Goal: Task Accomplishment & Management: Manage account settings

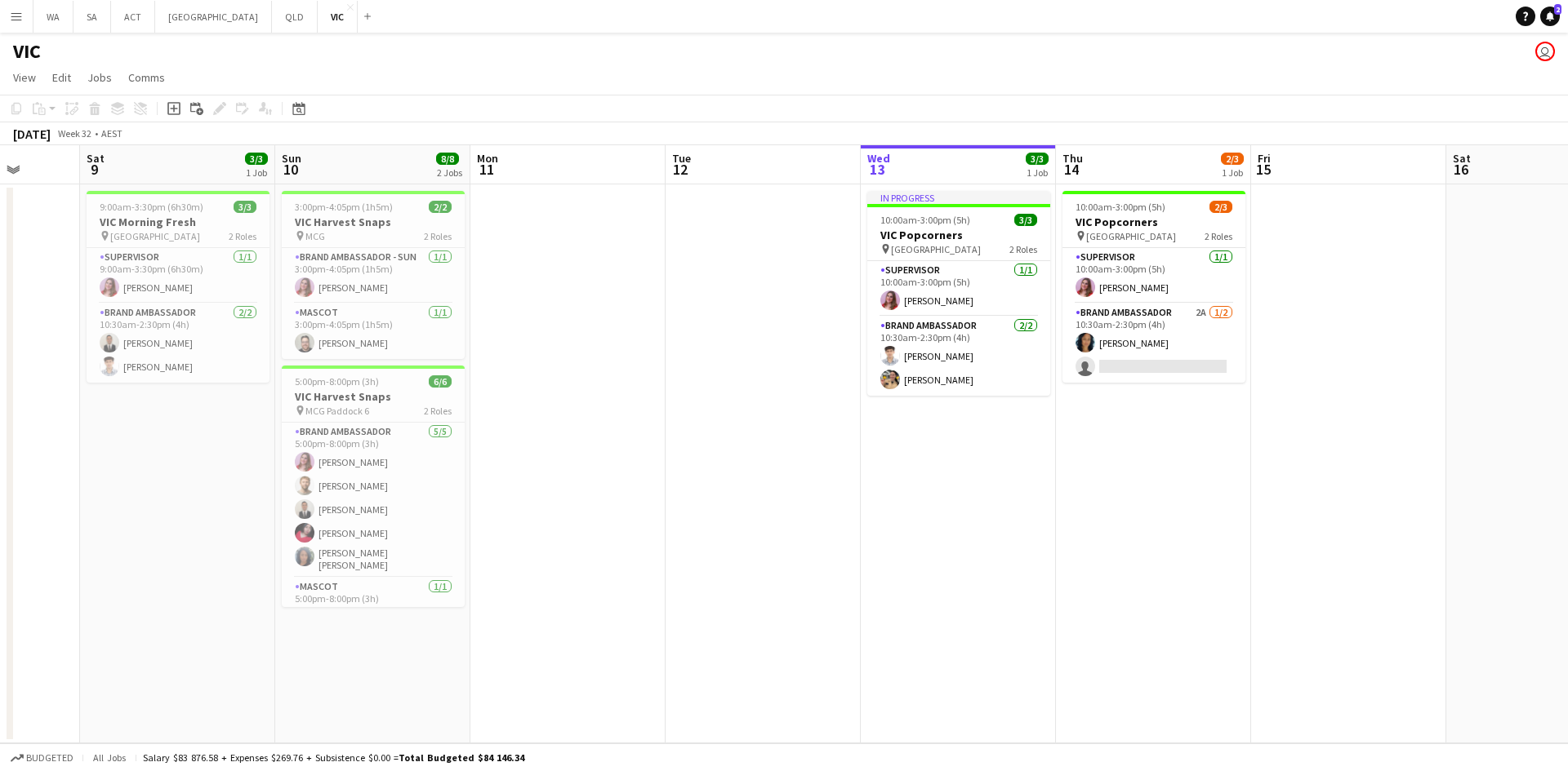
scroll to position [0, 509]
drag, startPoint x: 1035, startPoint y: 223, endPoint x: 772, endPoint y: 254, distance: 264.8
click at [772, 254] on app-calendar-viewport "Wed 6 4/4 2 Jobs Thu 7 3/3 1 Job Fri 8 Sat 9 3/3 1 Job Sun 10 8/8 2 Jobs Mon 11…" at bounding box center [784, 444] width 1568 height 598
click at [403, 466] on app-card-role "Brand Ambassador 5/5 5:00pm-8:00pm (3h) Grace Wight Michael McDonald Juan Pablo…" at bounding box center [370, 500] width 183 height 155
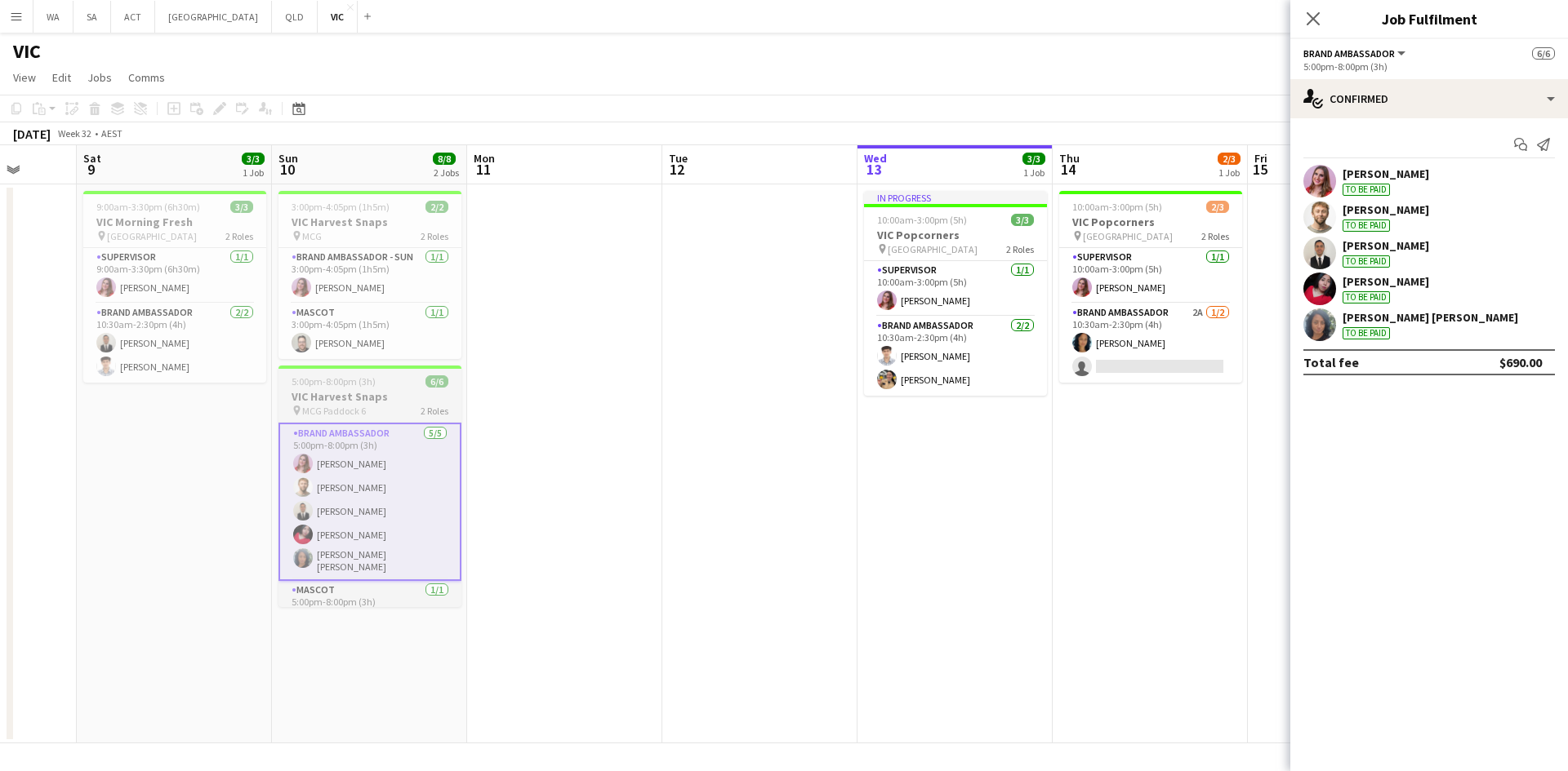
click at [388, 388] on app-job-card "5:00pm-8:00pm (3h) 6/6 VIC Harvest Snaps pin MCG Paddock 6 2 Roles Brand Ambass…" at bounding box center [370, 487] width 183 height 241
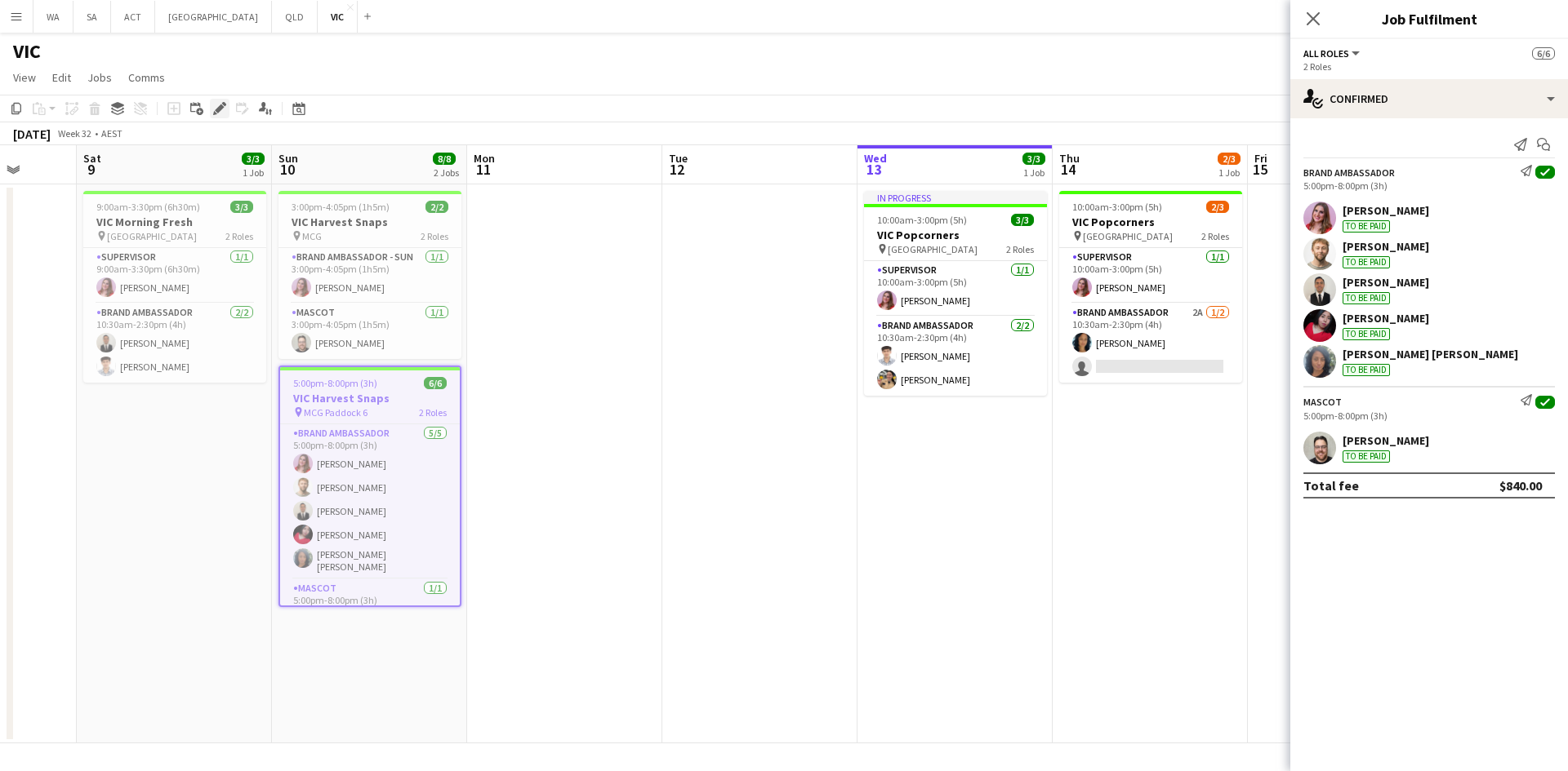
click at [221, 106] on icon at bounding box center [219, 108] width 9 height 9
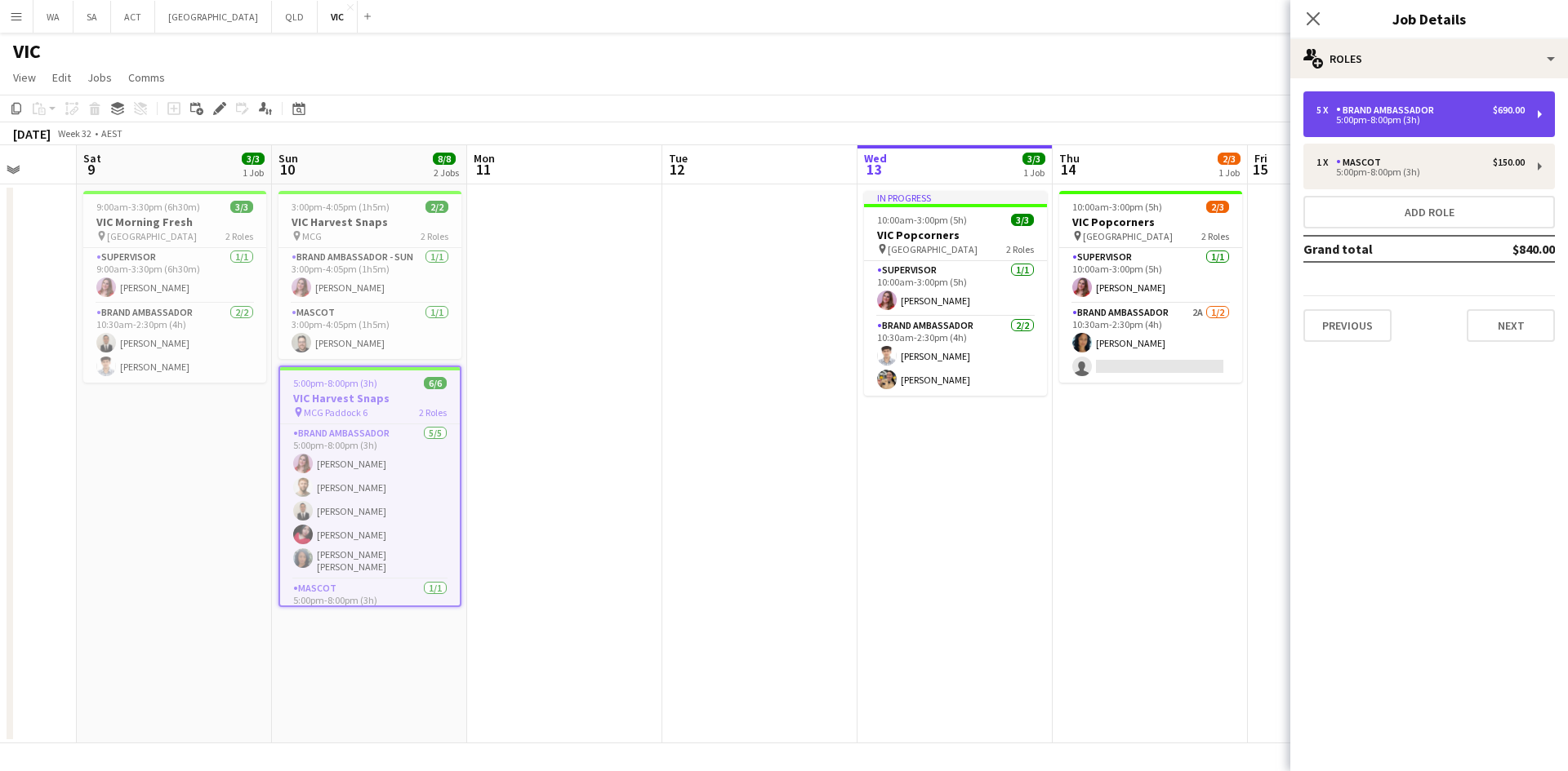
click at [1398, 133] on div "5 x Brand Ambassador $690.00 5:00pm-8:00pm (3h)" at bounding box center [1428, 114] width 251 height 46
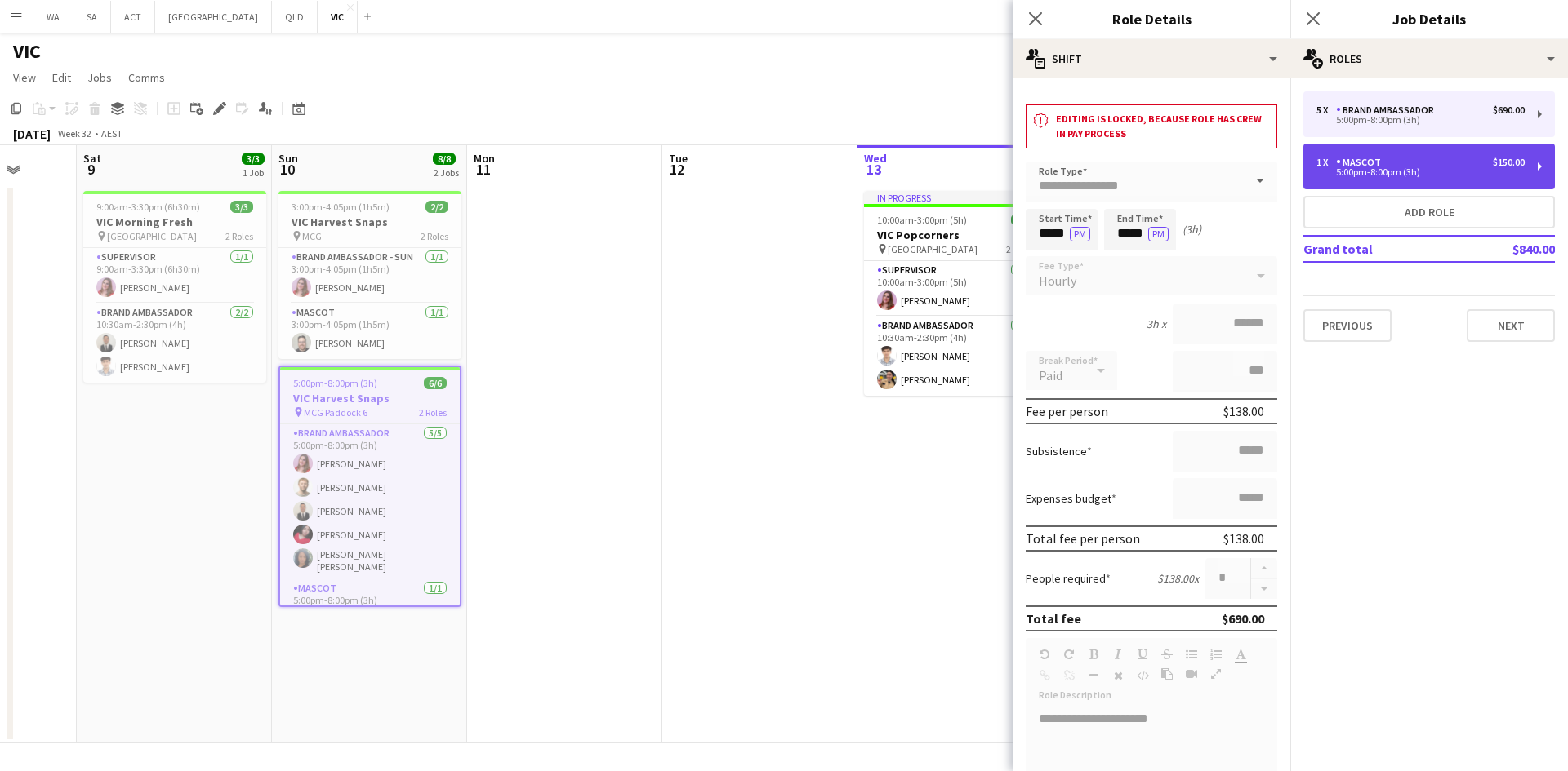
click at [1361, 171] on div "5:00pm-8:00pm (3h)" at bounding box center [1420, 172] width 208 height 9
type input "******"
type input "*"
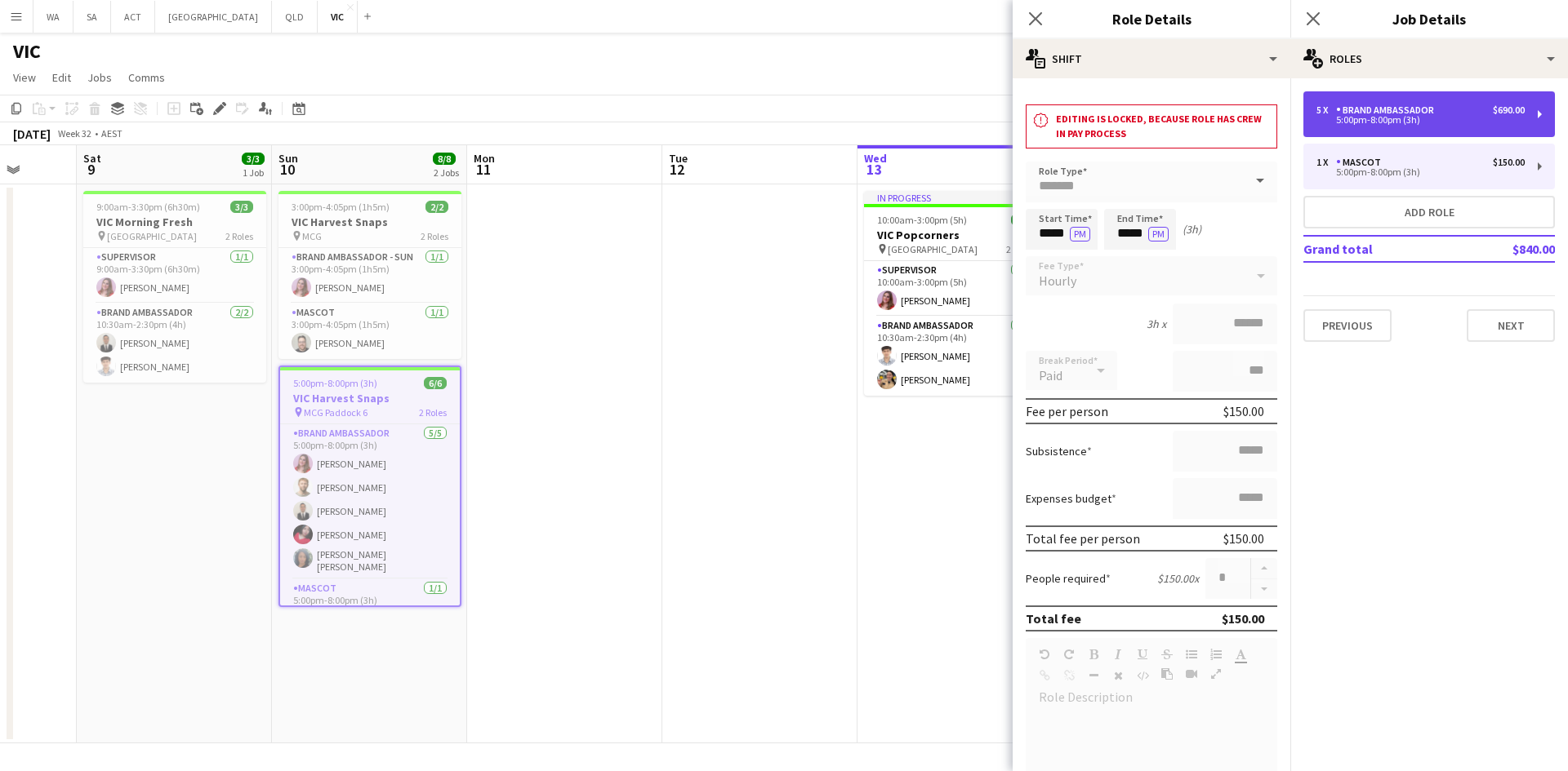
click at [1355, 115] on div "Brand Ambassador" at bounding box center [1388, 110] width 105 height 11
type input "**********"
type input "******"
type input "*"
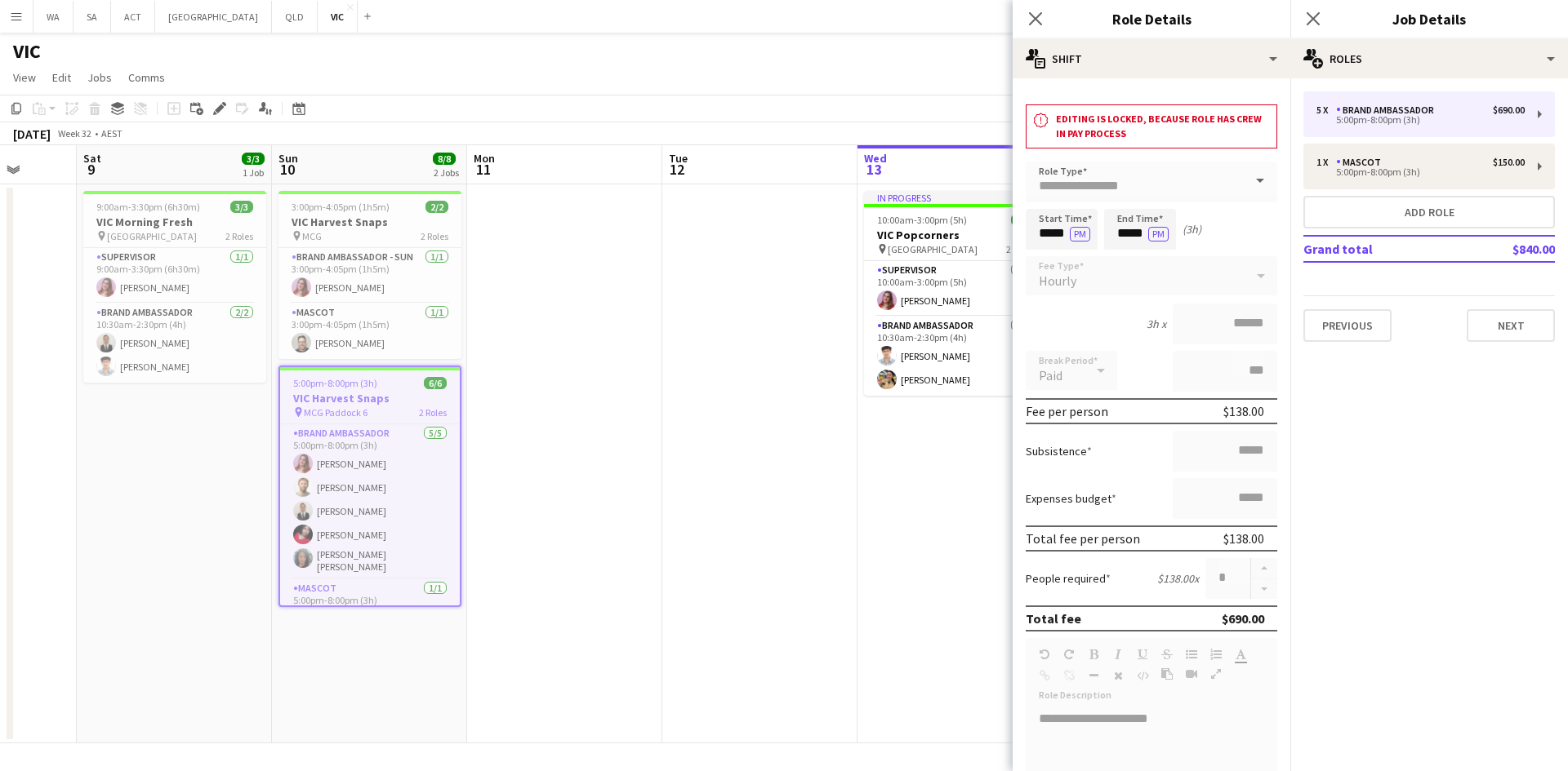
click at [1234, 278] on form "**********" at bounding box center [1152, 668] width 278 height 1014
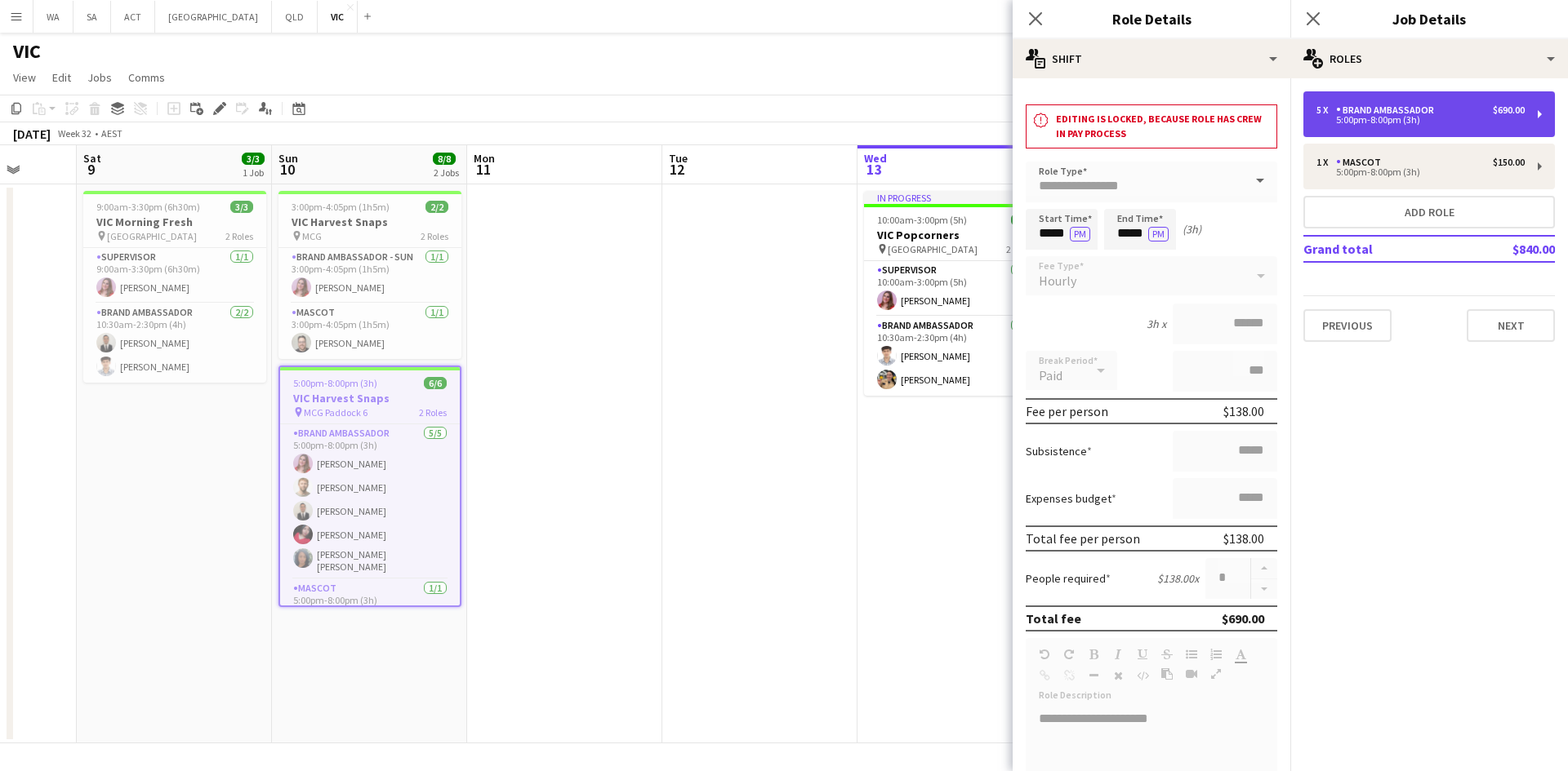
click at [1388, 117] on div "5:00pm-8:00pm (3h)" at bounding box center [1420, 120] width 208 height 9
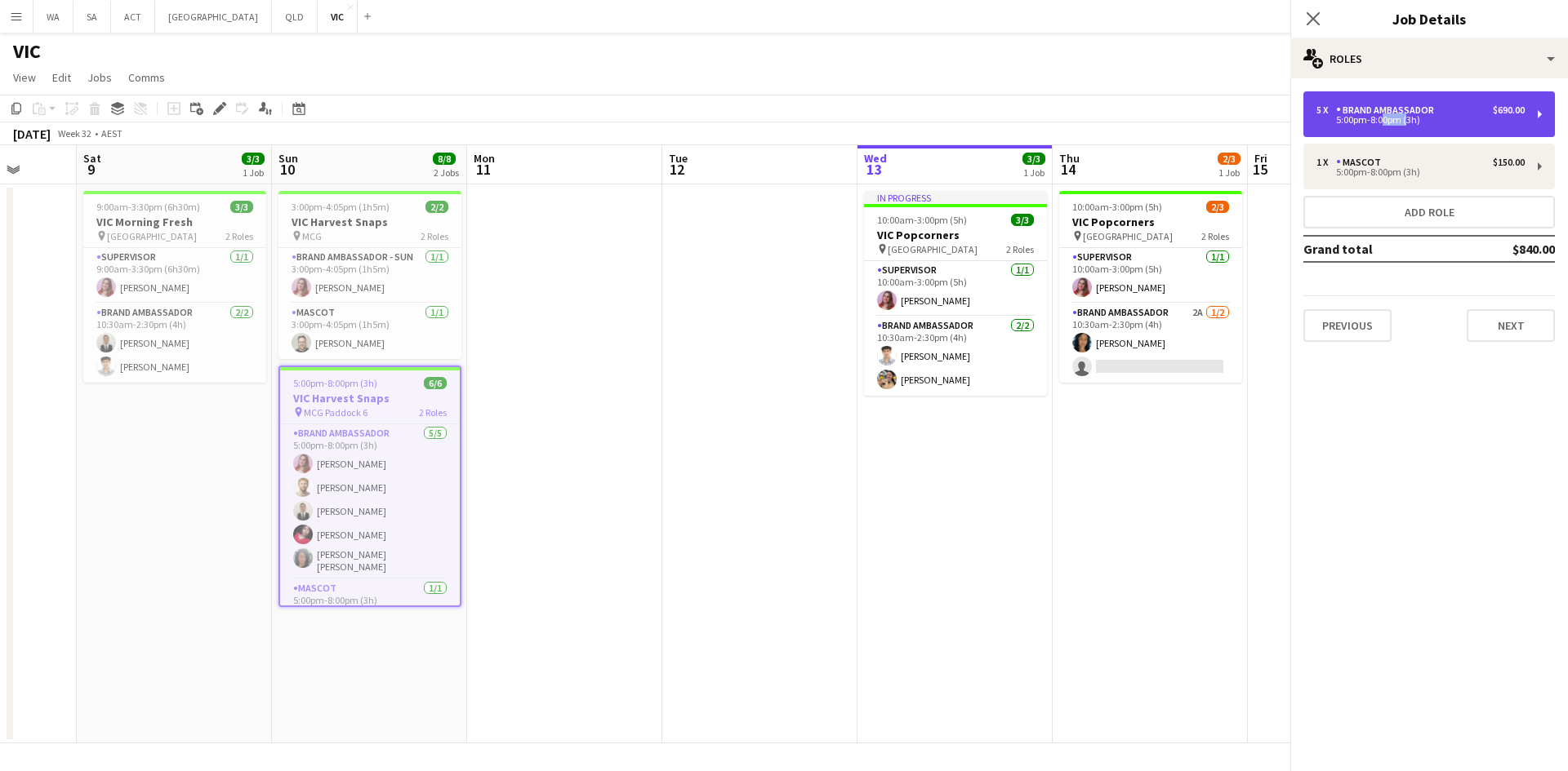
click at [1388, 117] on div "5:00pm-8:00pm (3h)" at bounding box center [1420, 120] width 208 height 9
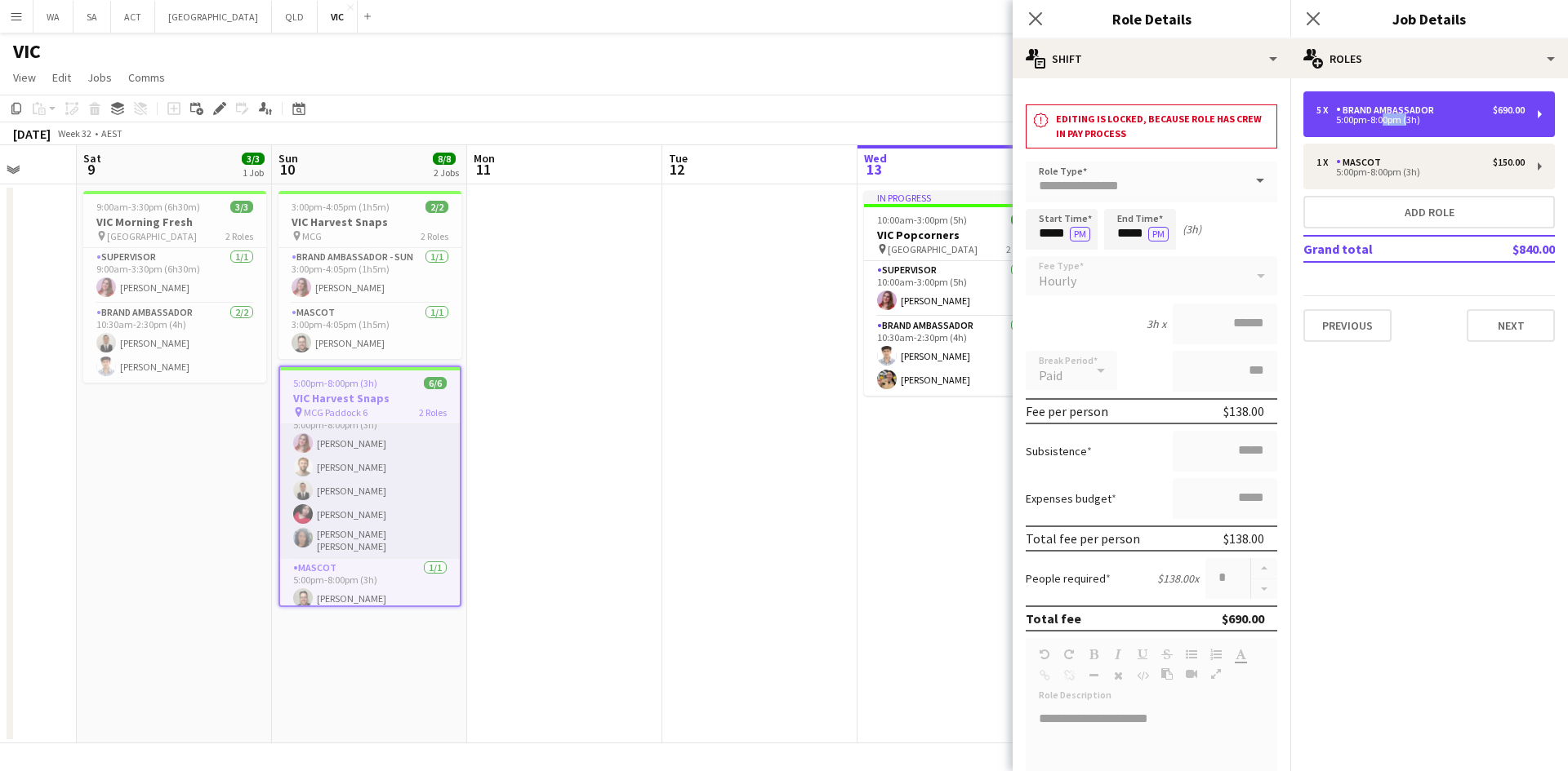
scroll to position [25, 0]
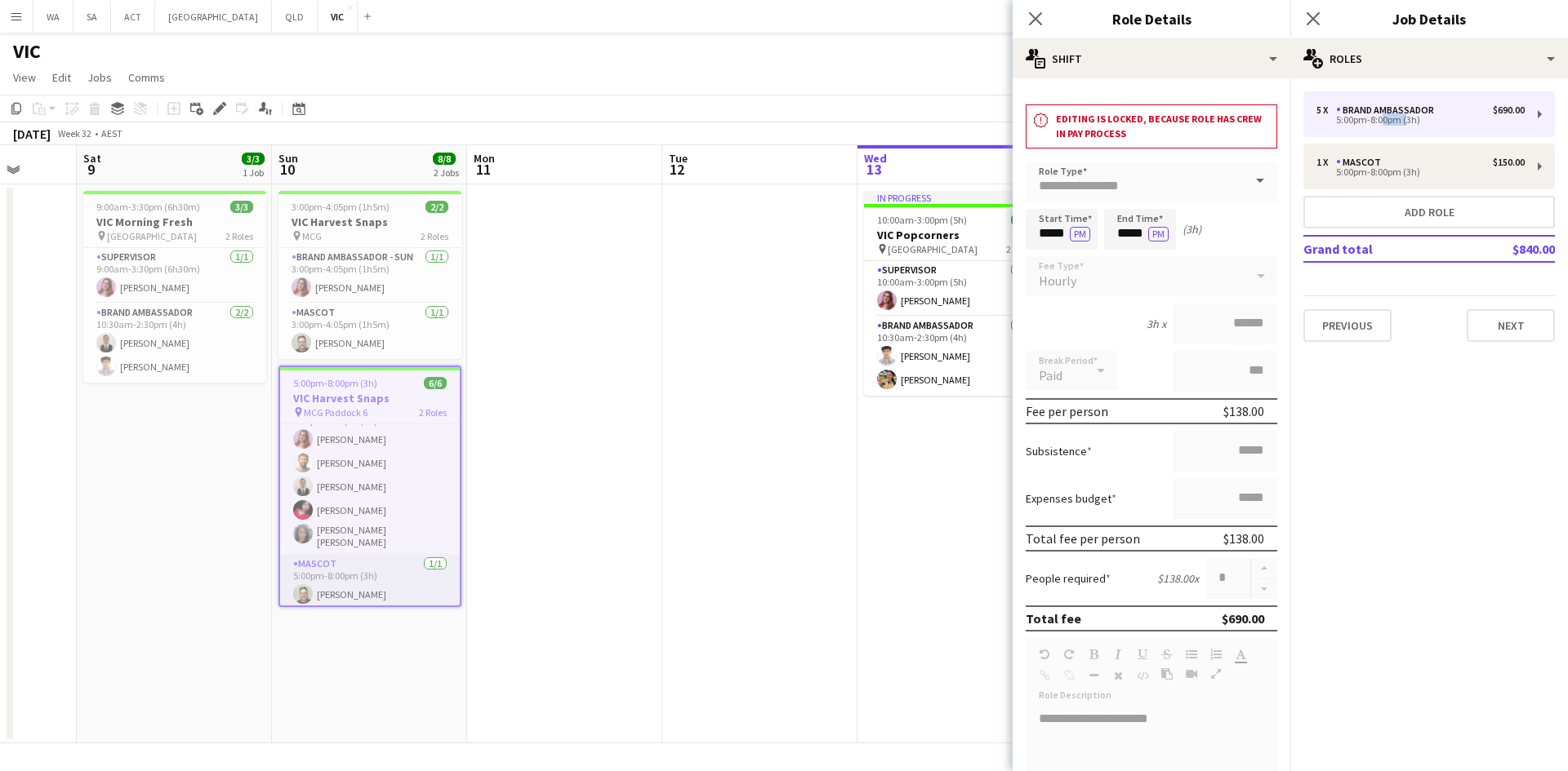
click at [385, 586] on app-card-role "Mascot 1/1 5:00pm-8:00pm (3h) Graham Wordsworth" at bounding box center [369, 583] width 180 height 55
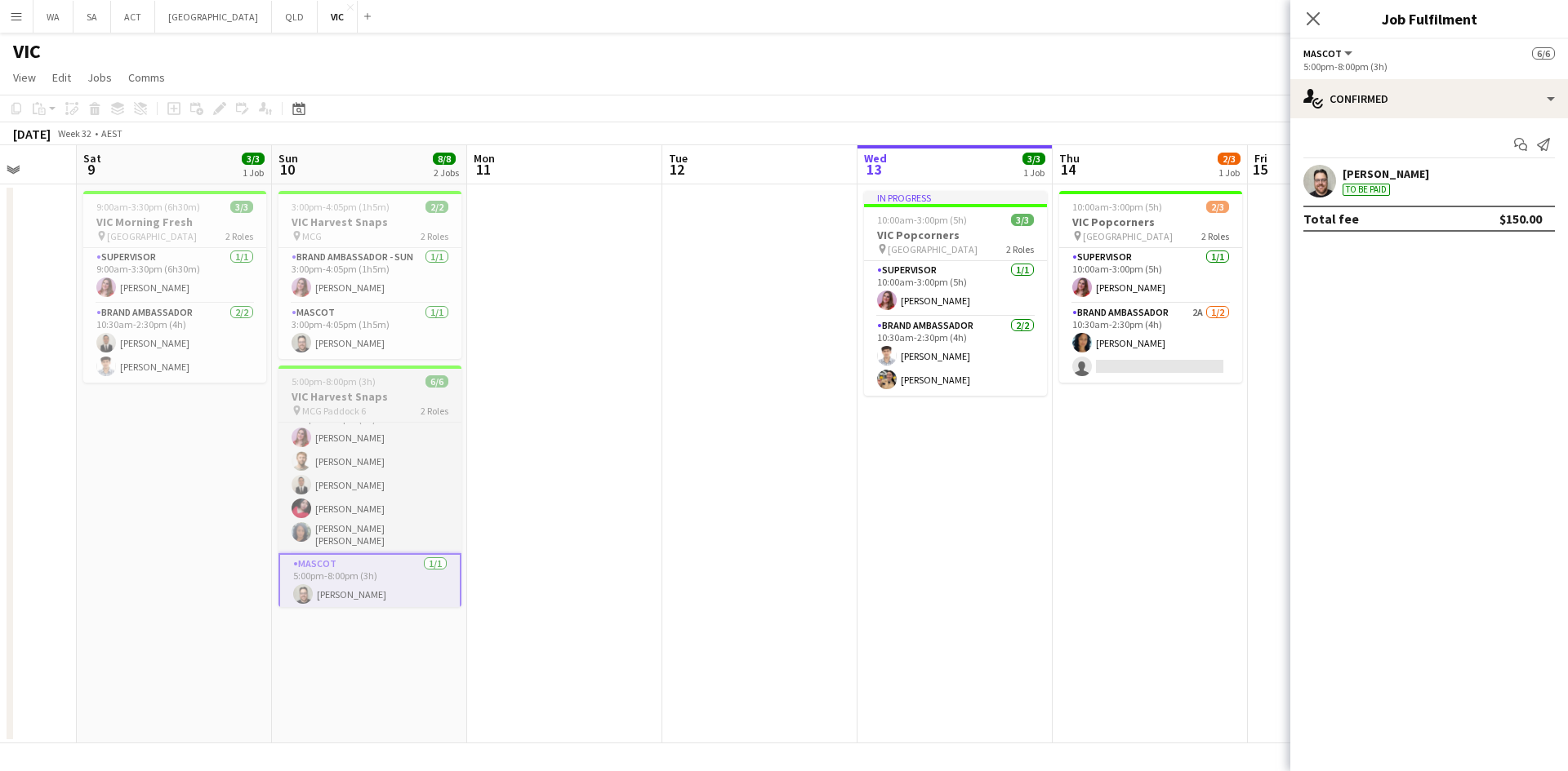
click at [348, 420] on app-job-card "5:00pm-8:00pm (3h) 6/6 VIC Harvest Snaps pin MCG Paddock 6 2 Roles Brand Ambass…" at bounding box center [370, 487] width 183 height 241
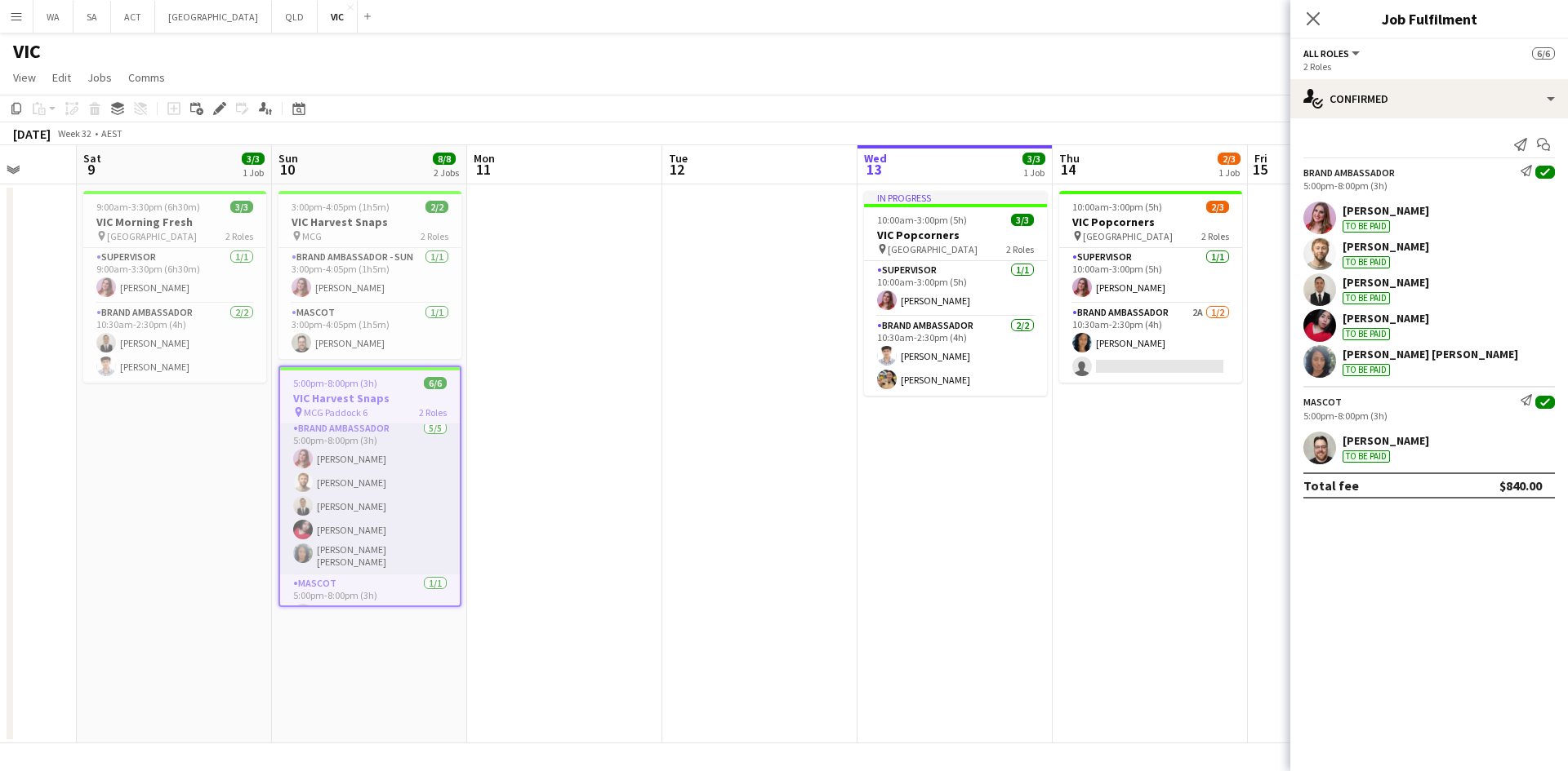
scroll to position [0, 0]
click at [403, 453] on app-card-role "Brand Ambassador 5/5 5:00pm-8:00pm (3h) Grace Wight Michael McDonald Juan Pablo…" at bounding box center [369, 501] width 180 height 155
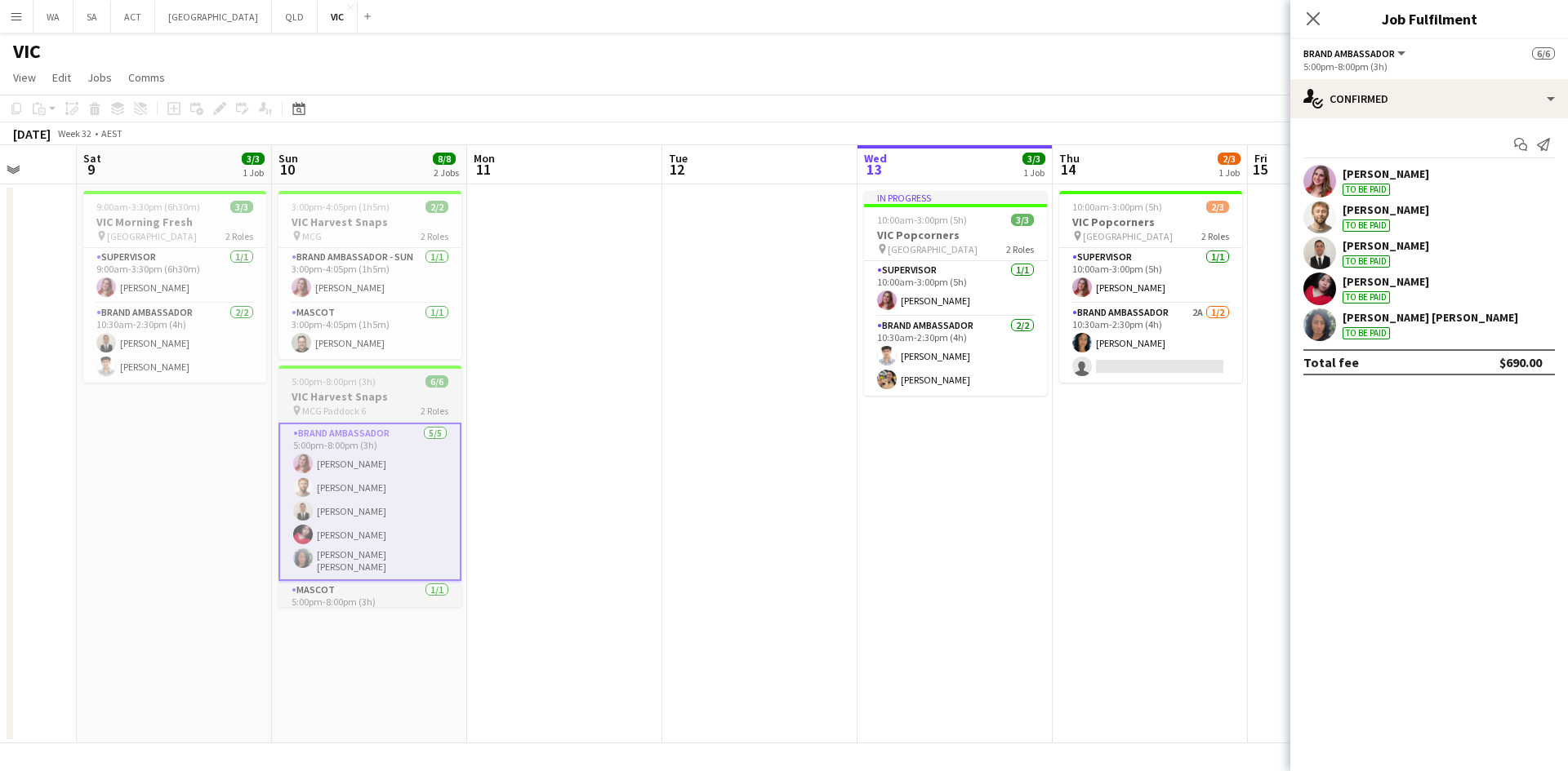
click at [413, 395] on h3 "VIC Harvest Snaps" at bounding box center [370, 396] width 183 height 14
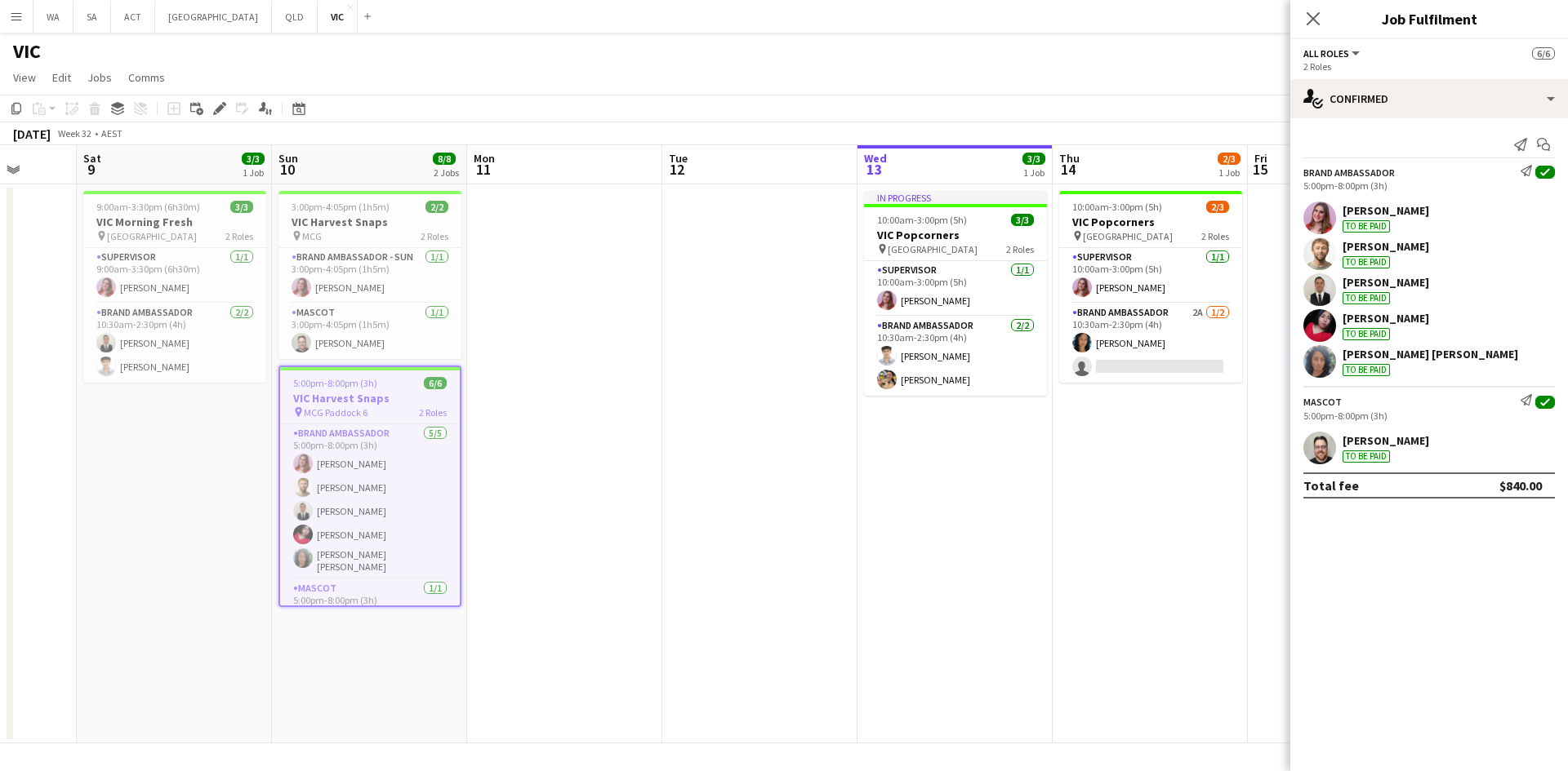
click at [217, 121] on app-toolbar "Copy Paste Paste Ctrl+V Paste with crew Ctrl+Shift+V Paste linked Job Delete Gr…" at bounding box center [784, 108] width 1568 height 28
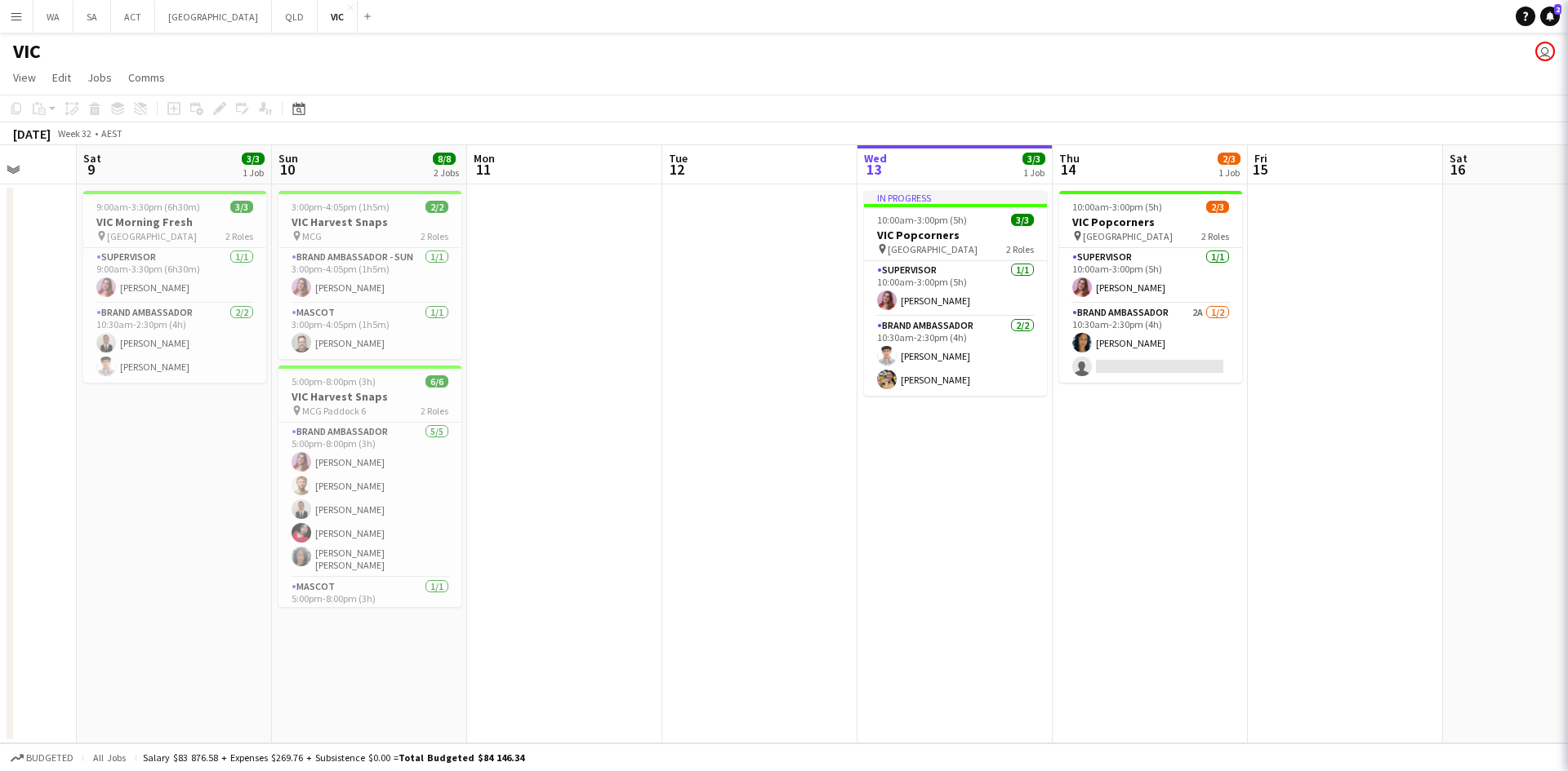
click at [217, 108] on div "Add job Add linked Job Edit Edit linked Job Applicants" at bounding box center [212, 108] width 125 height 20
click at [389, 411] on div "pin MCG Paddock 6 2 Roles" at bounding box center [370, 411] width 183 height 13
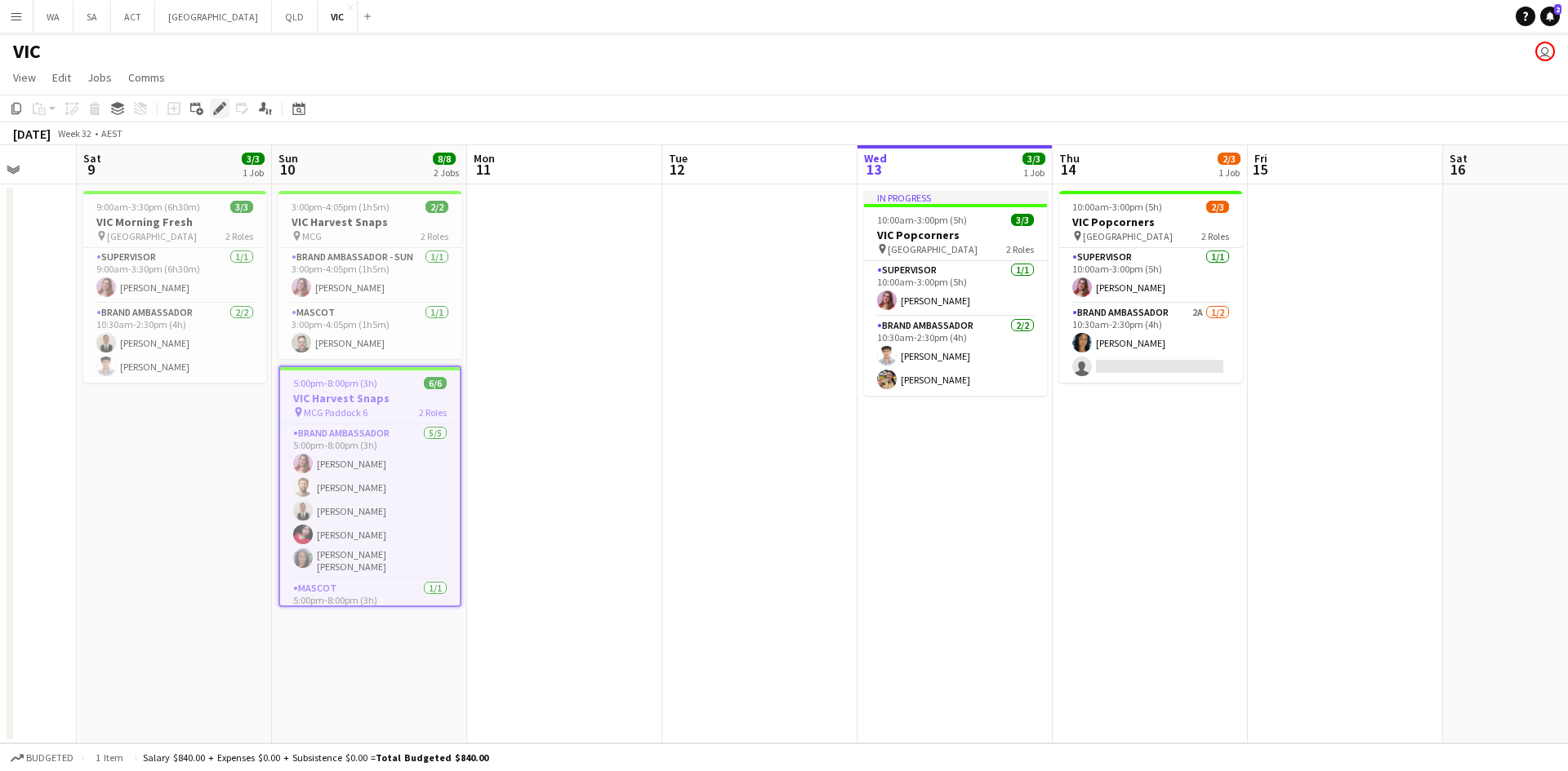
click at [216, 111] on icon at bounding box center [219, 108] width 9 height 9
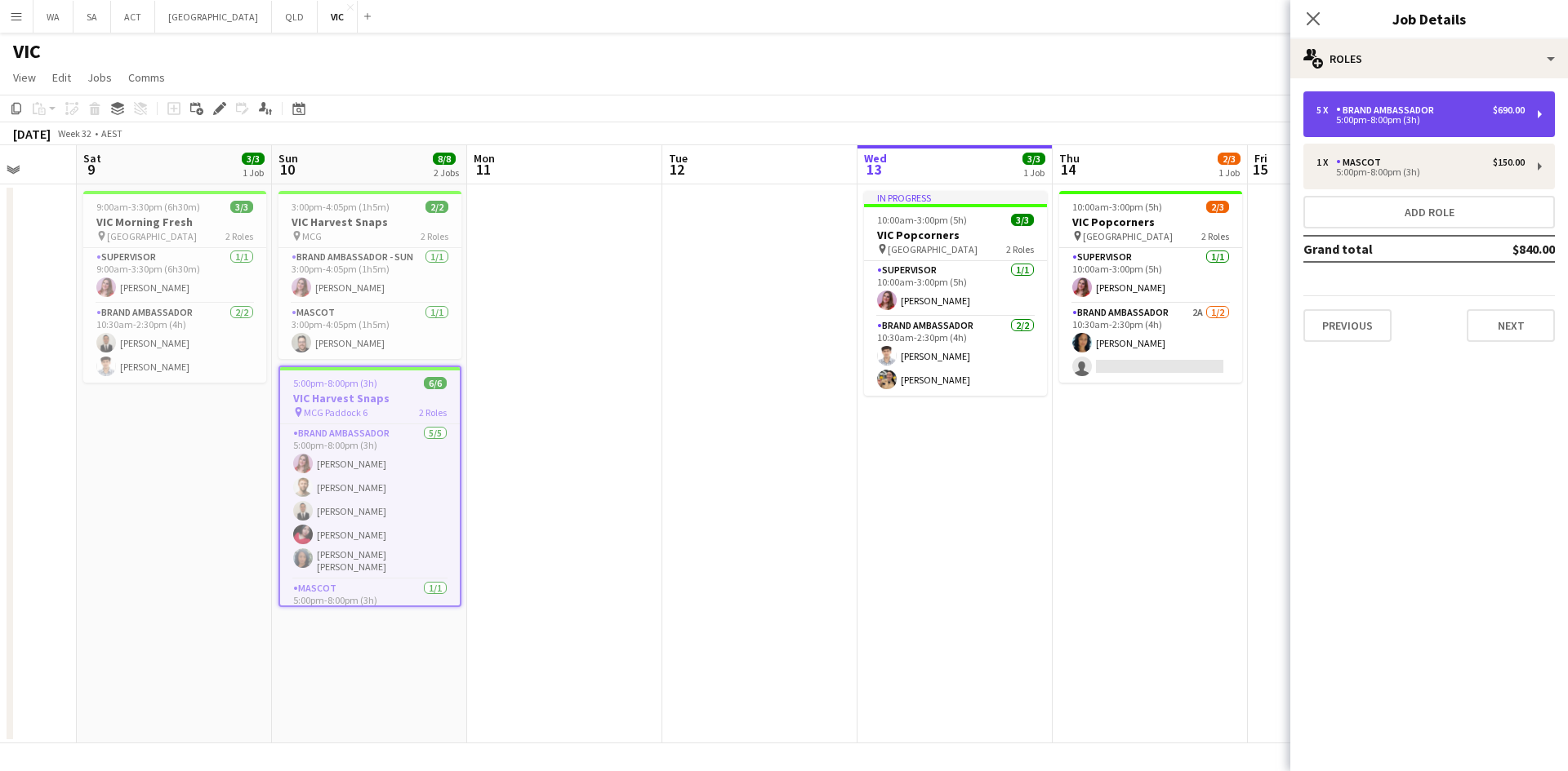
click at [1481, 120] on div "5:00pm-8:00pm (3h)" at bounding box center [1420, 120] width 208 height 9
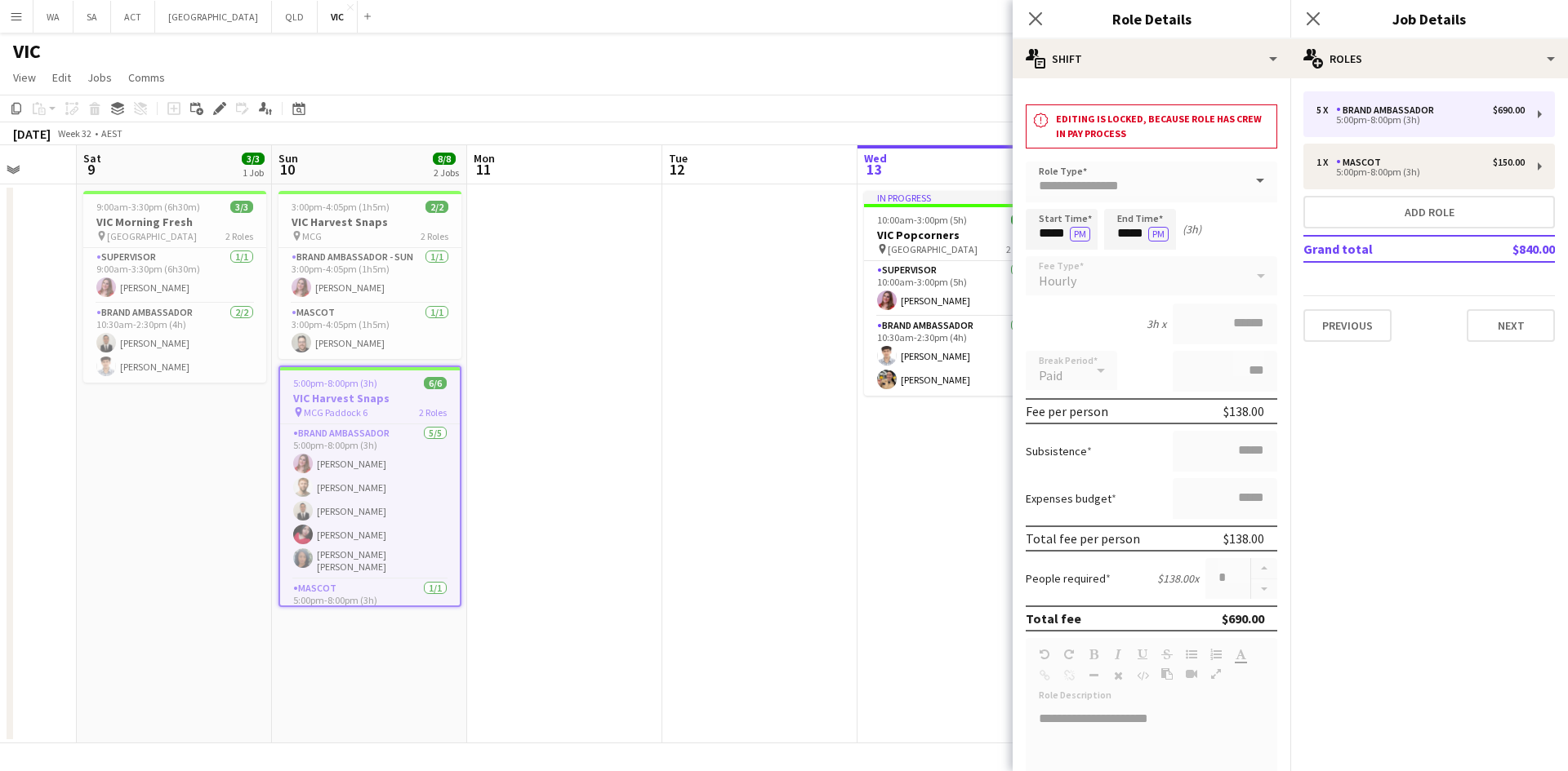
click at [1253, 174] on span at bounding box center [1260, 181] width 34 height 39
click at [360, 313] on app-card-role "Mascot 1/1 3:00pm-4:05pm (1h5m) Graham Wordsworth" at bounding box center [370, 331] width 183 height 55
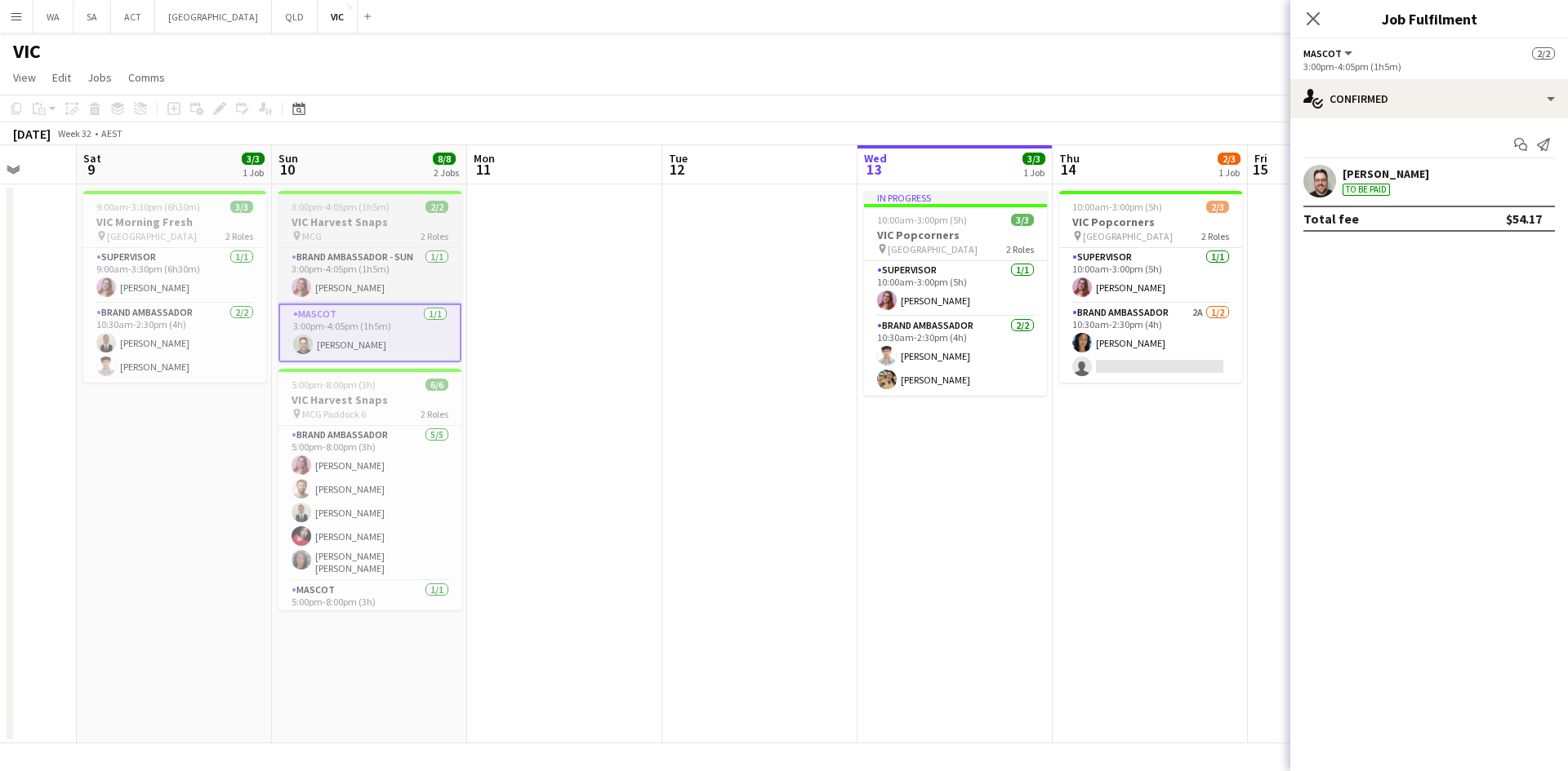
click at [343, 217] on h3 "VIC Harvest Snaps" at bounding box center [370, 222] width 183 height 14
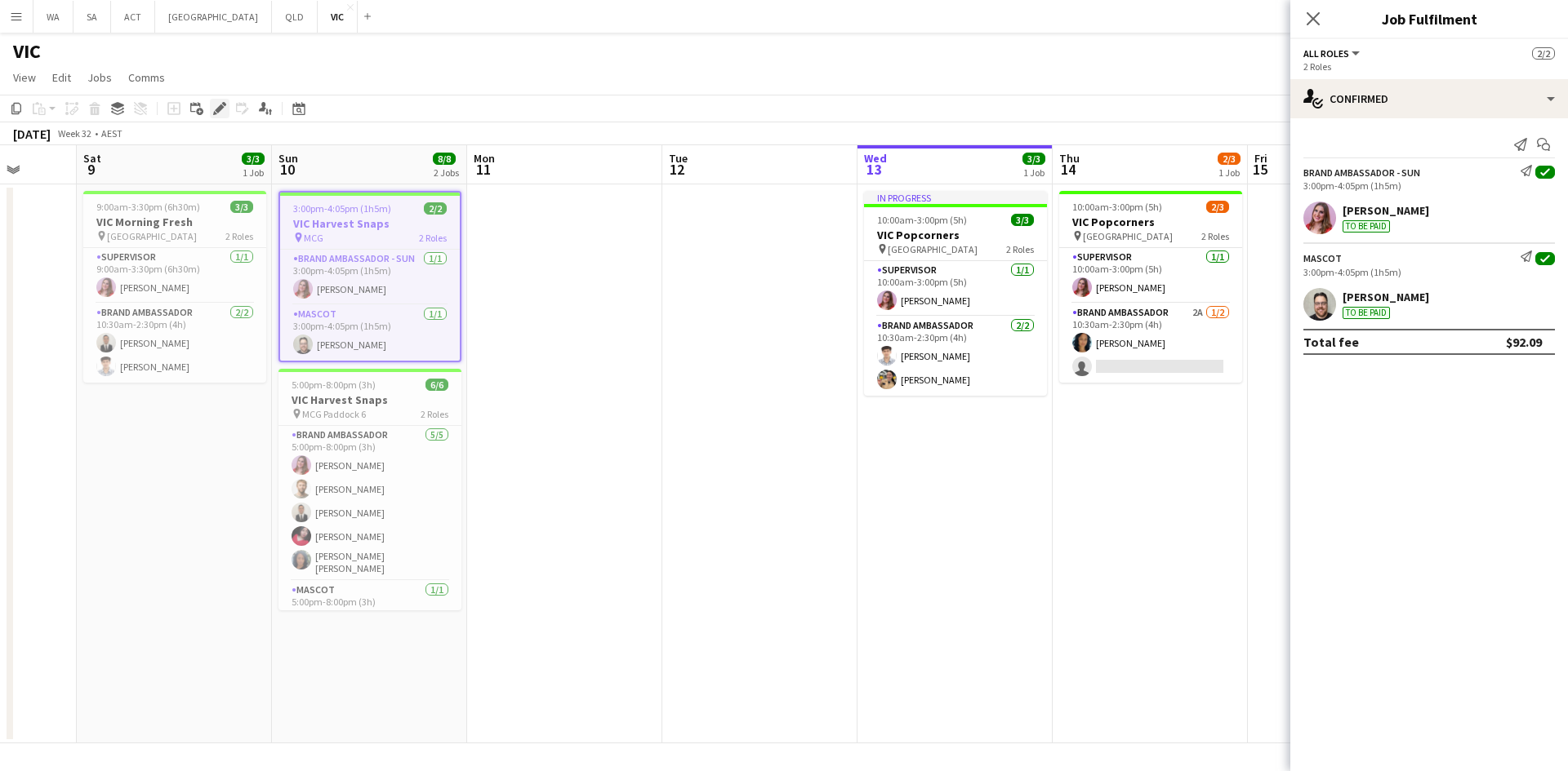
click at [217, 100] on div "Edit" at bounding box center [220, 108] width 20 height 20
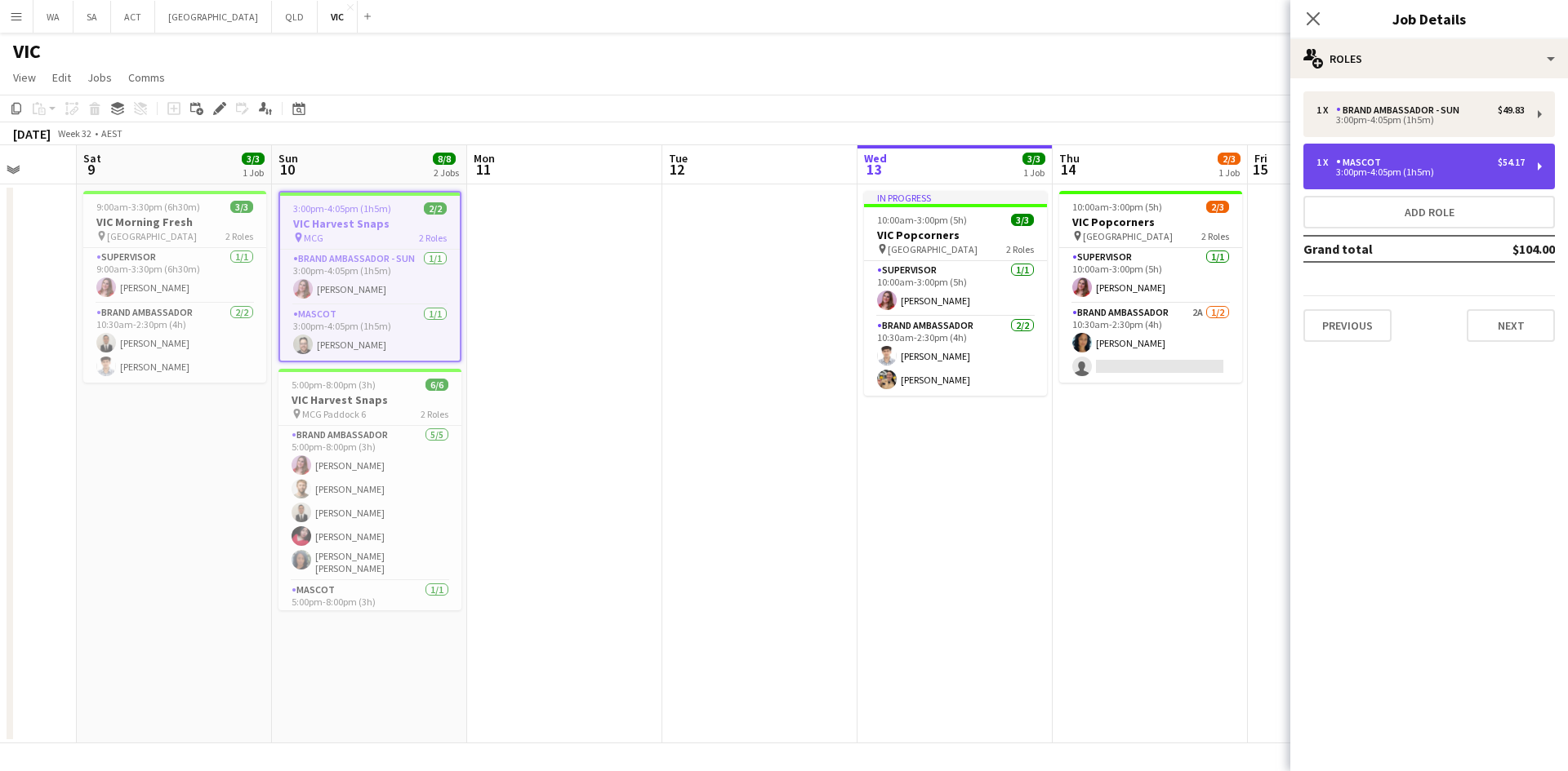
click at [1446, 158] on div "1 x Mascot $54.17" at bounding box center [1420, 163] width 208 height 11
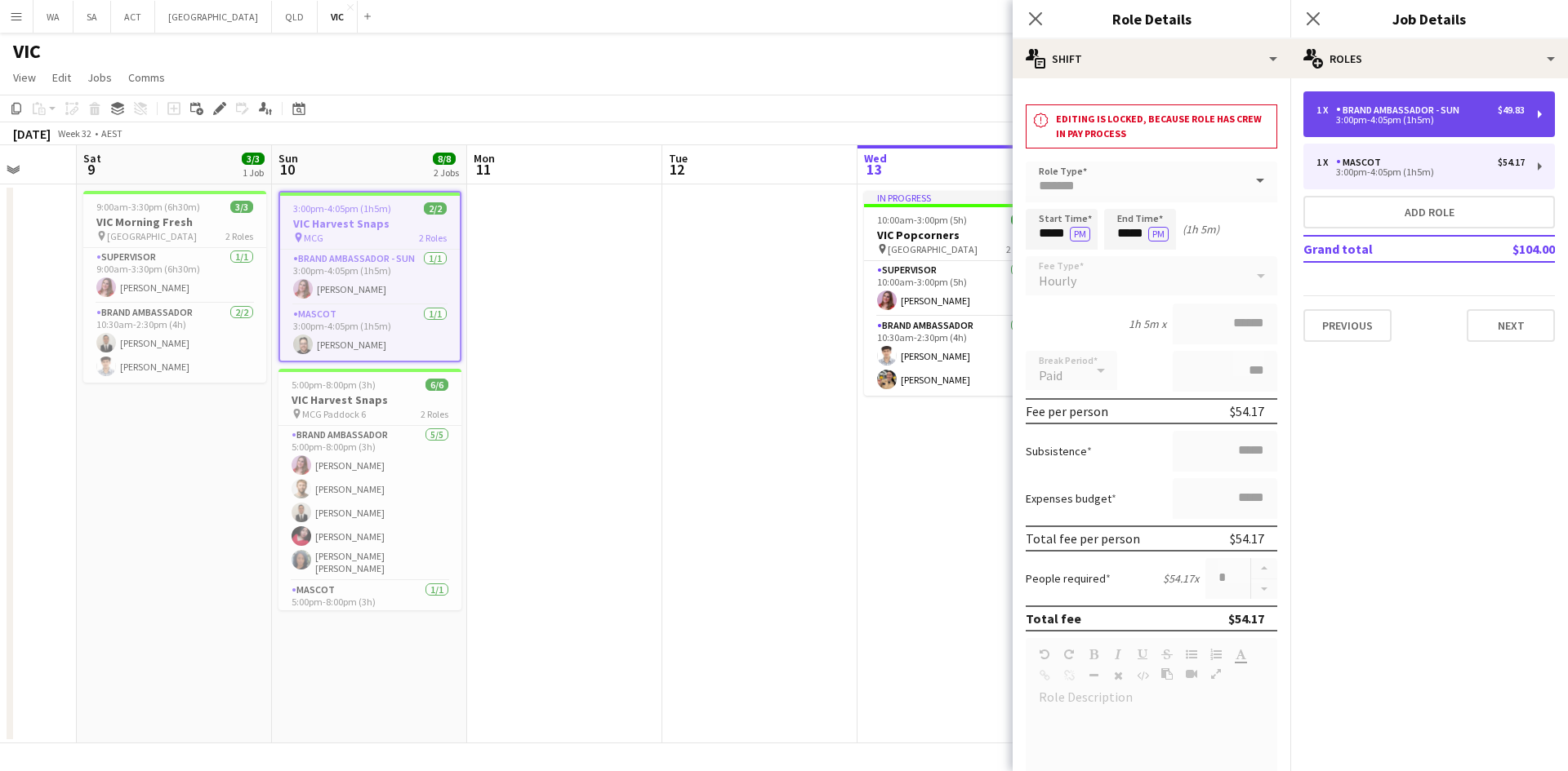
click at [1440, 112] on div "Brand Ambassador - SUN" at bounding box center [1401, 110] width 130 height 11
type input "**********"
type input "******"
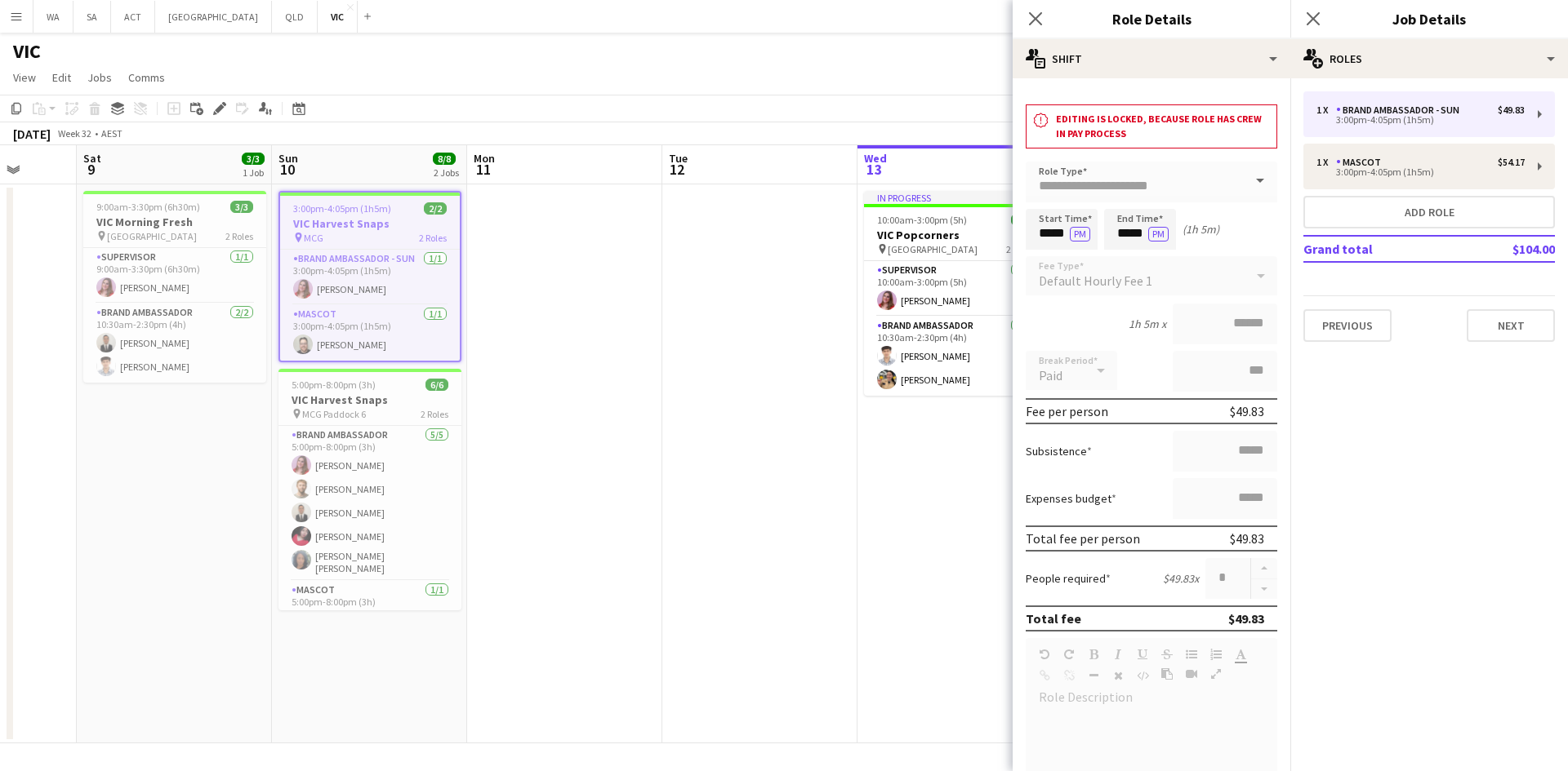
click at [717, 551] on app-date-cell at bounding box center [759, 464] width 195 height 559
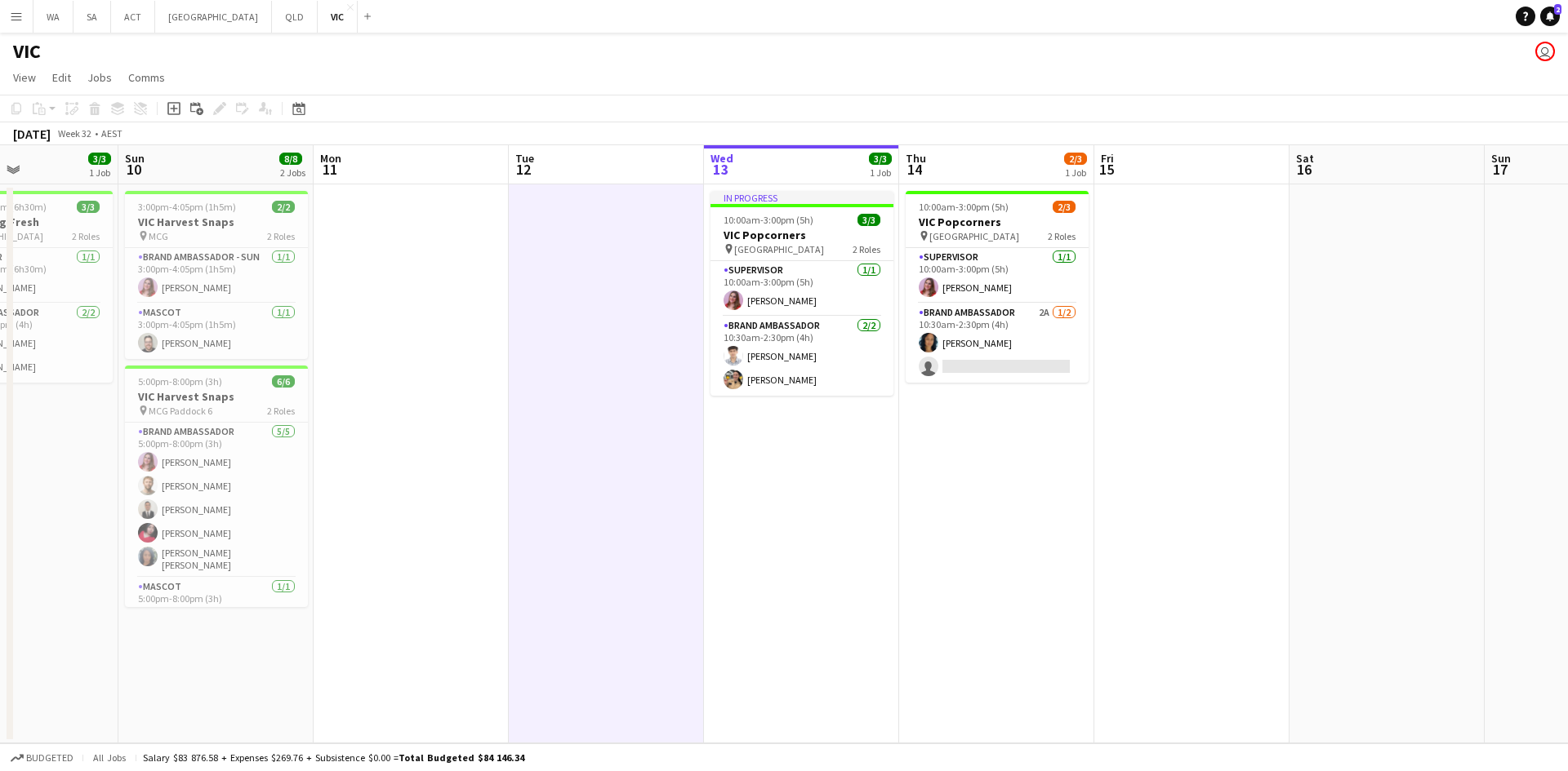
scroll to position [0, 653]
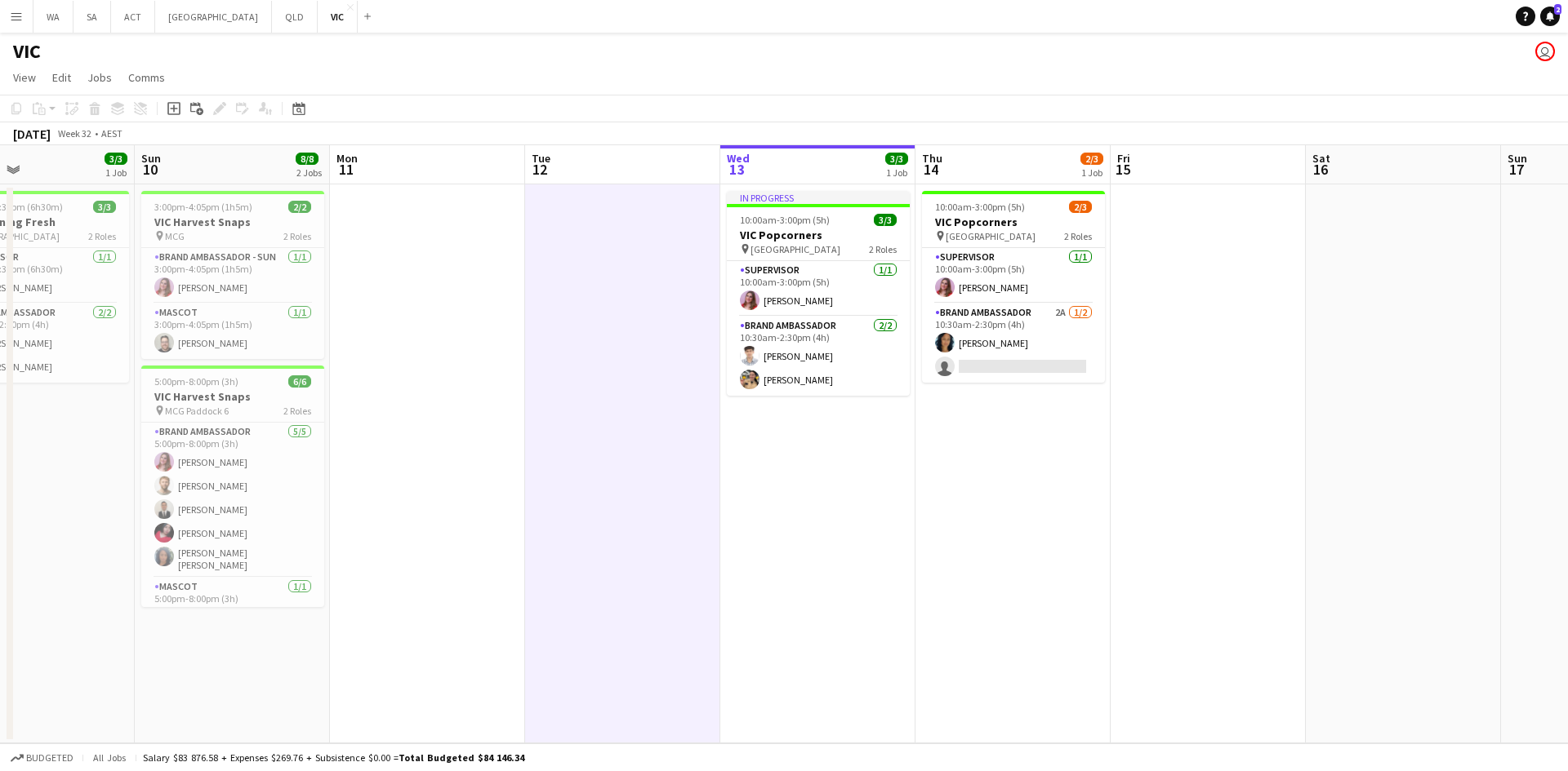
drag, startPoint x: 1297, startPoint y: 292, endPoint x: 952, endPoint y: 285, distance: 345.1
click at [958, 293] on app-calendar-viewport "Wed 6 4/4 2 Jobs Thu 7 3/3 1 Job Fri 8 Sat 9 3/3 1 Job Sun 10 8/8 2 Jobs Mon 11…" at bounding box center [784, 444] width 1568 height 598
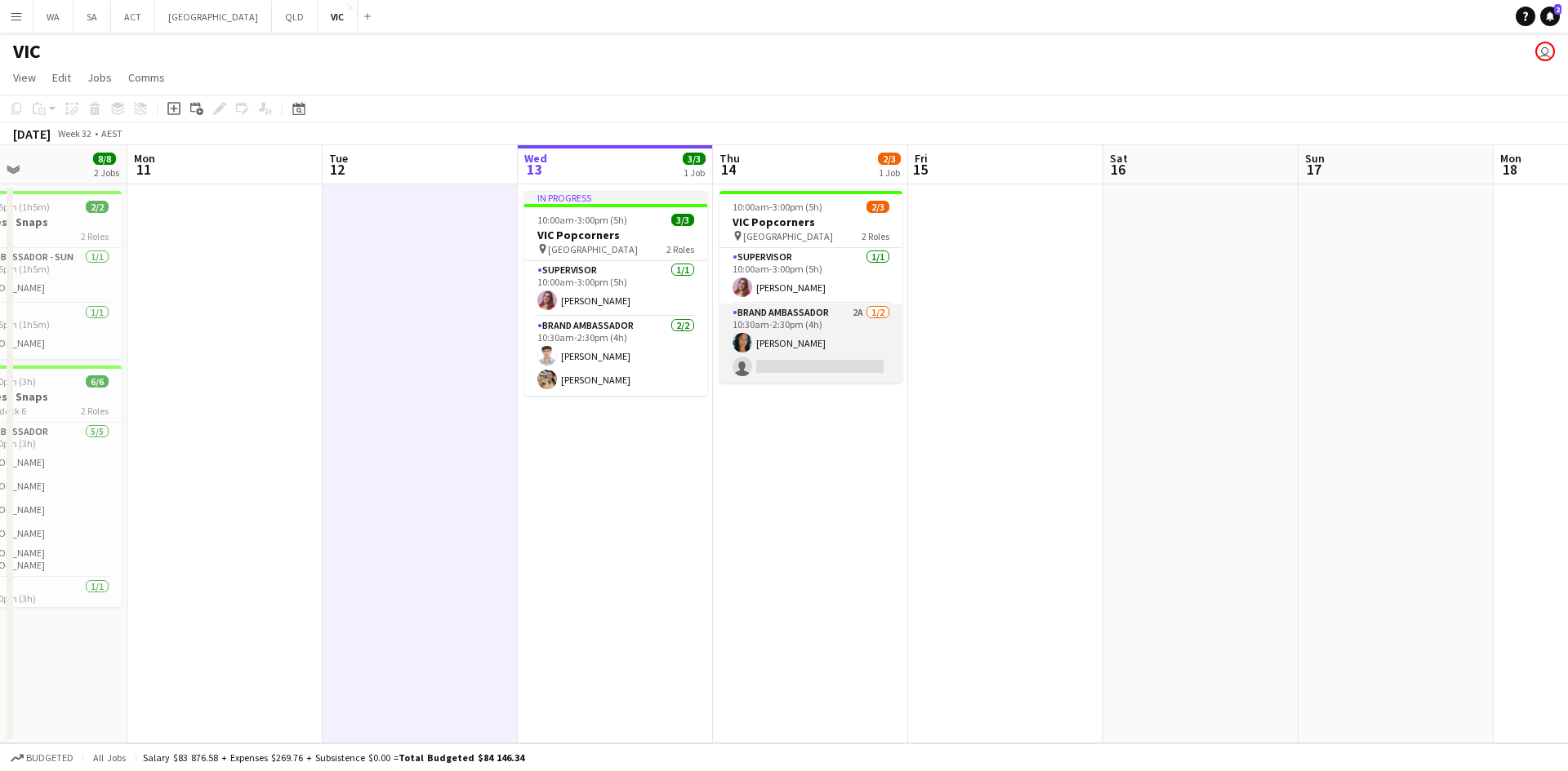
click at [825, 320] on app-card-role "Brand Ambassador 2A 1/2 10:30am-2:30pm (4h) Cindy Horsfall single-neutral-actio…" at bounding box center [810, 342] width 183 height 79
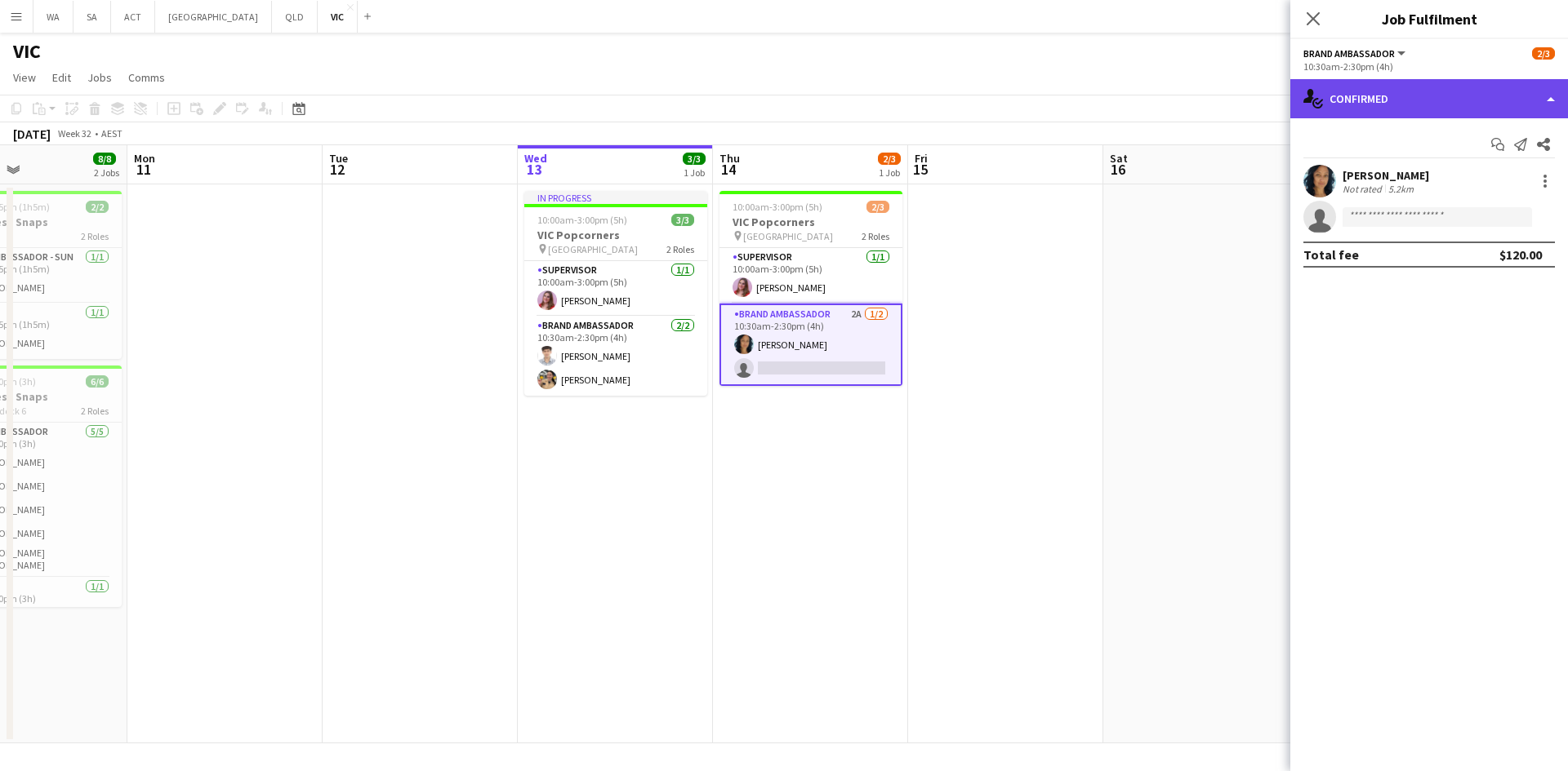
click at [1369, 112] on div "single-neutral-actions-check-2 Confirmed" at bounding box center [1429, 98] width 278 height 39
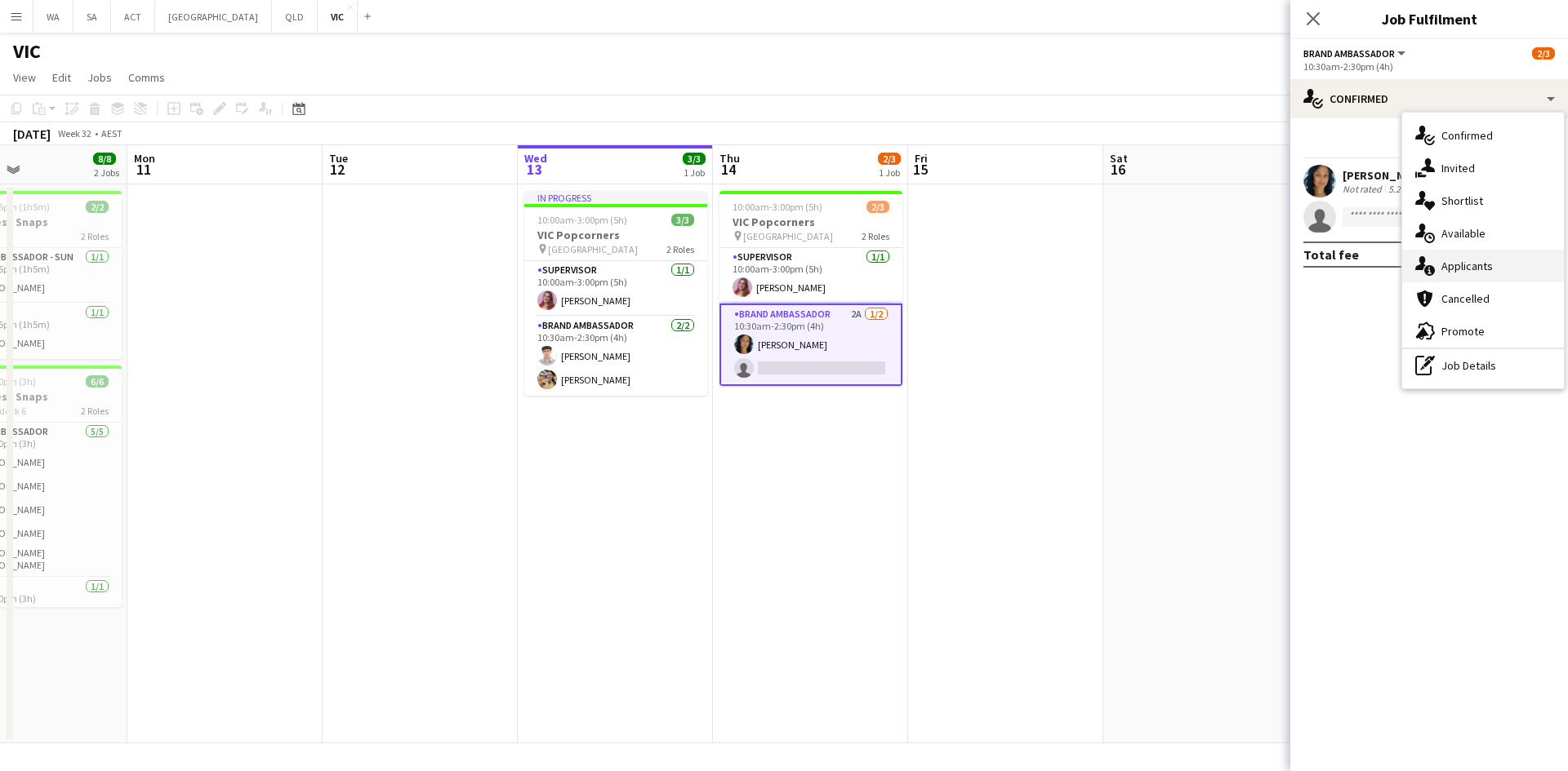
click at [1478, 273] on div "single-neutral-actions-information Applicants" at bounding box center [1482, 266] width 162 height 32
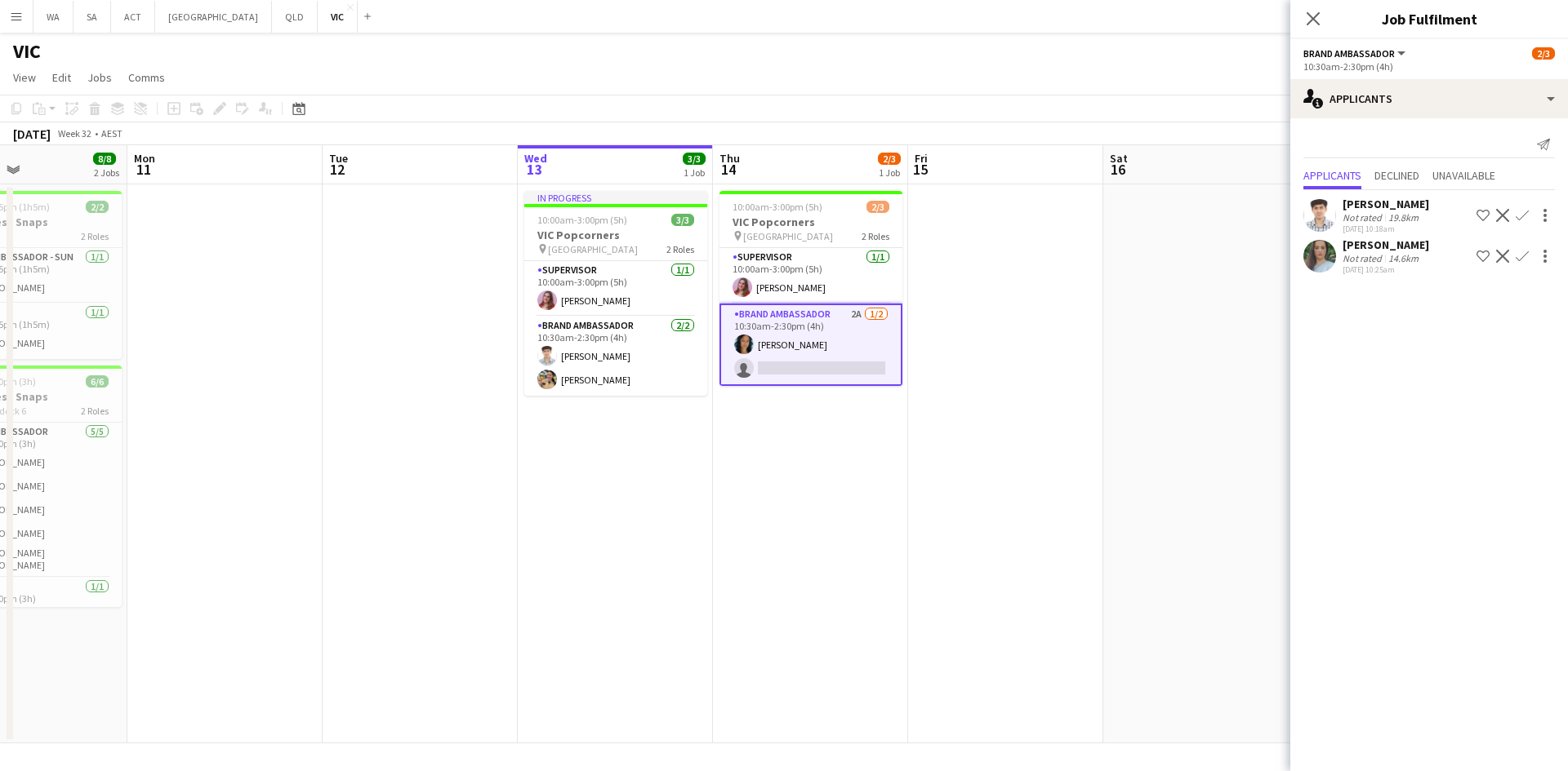
scroll to position [0, 335]
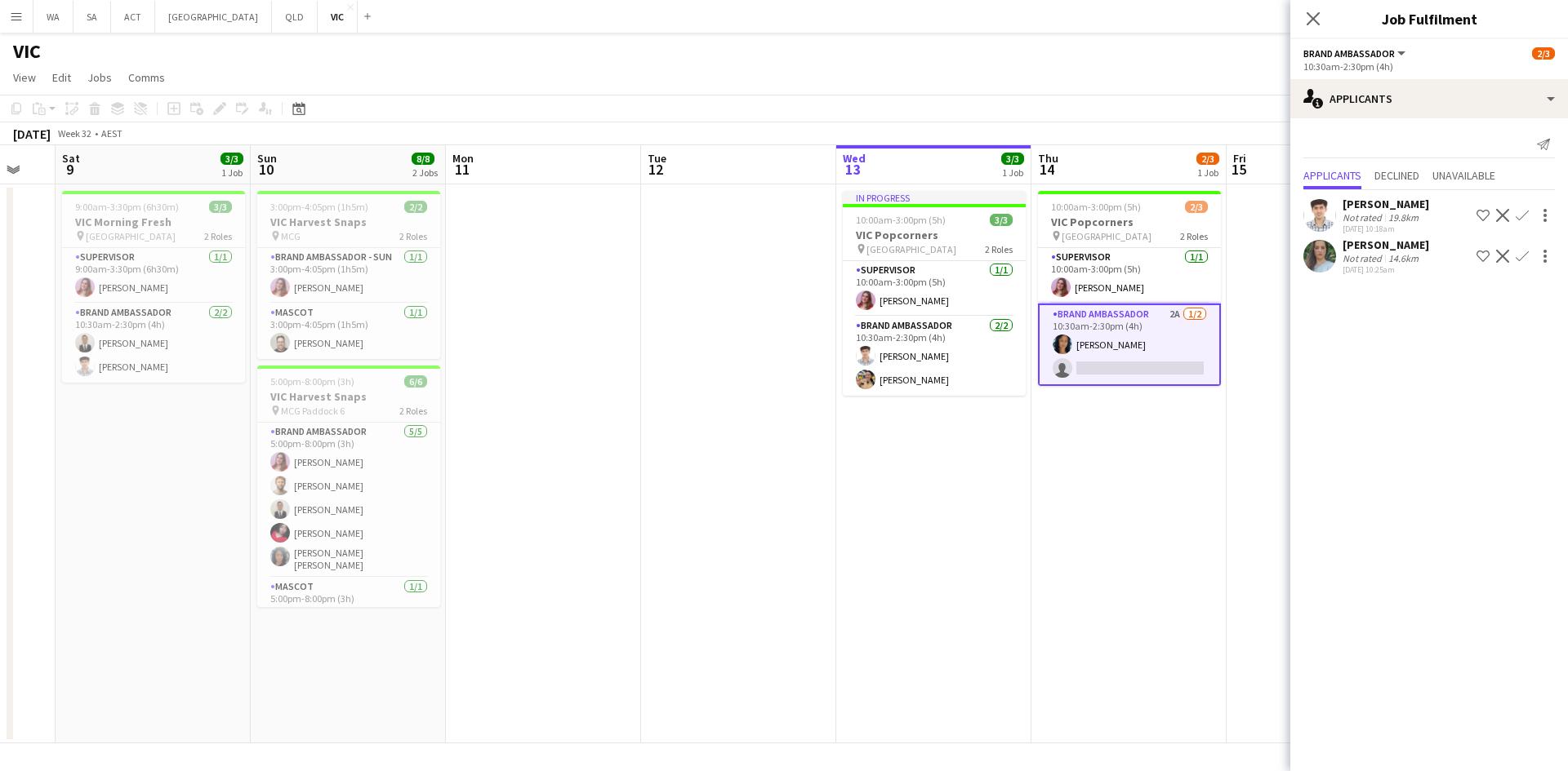
drag, startPoint x: 411, startPoint y: 463, endPoint x: 729, endPoint y: 473, distance: 318.2
click at [729, 473] on app-calendar-viewport "Thu 7 3/3 1 Job Fri 8 Sat 9 3/3 1 Job Sun 10 8/8 2 Jobs Mon 11 Tue 12 Wed 13 3/…" at bounding box center [784, 444] width 1568 height 598
click at [363, 557] on app-card-role "Mascot 1/1 5:00pm-8:00pm (3h) Graham Wordsworth" at bounding box center [348, 585] width 183 height 55
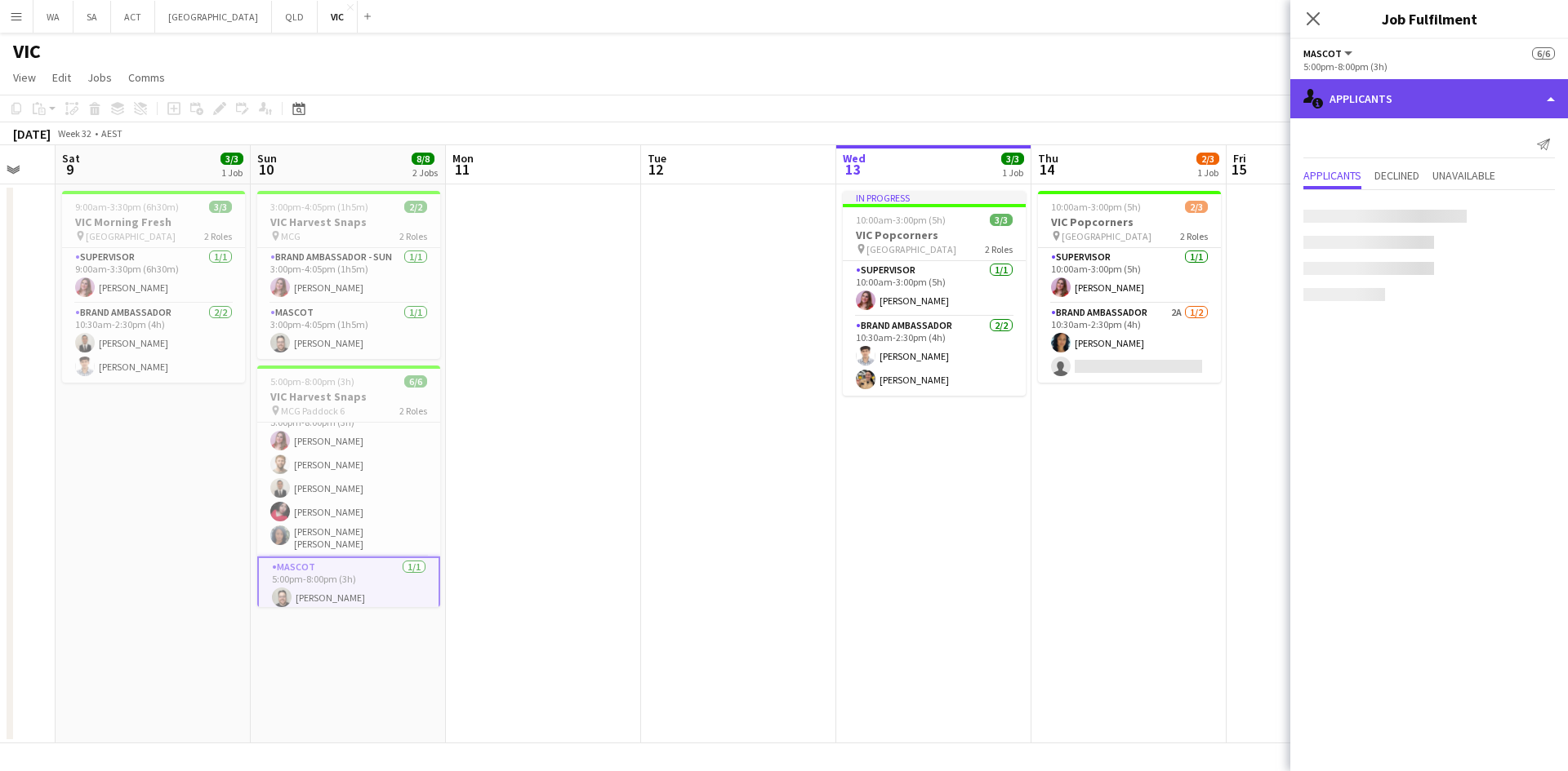
click at [1438, 84] on div "single-neutral-actions-information Applicants" at bounding box center [1429, 98] width 278 height 39
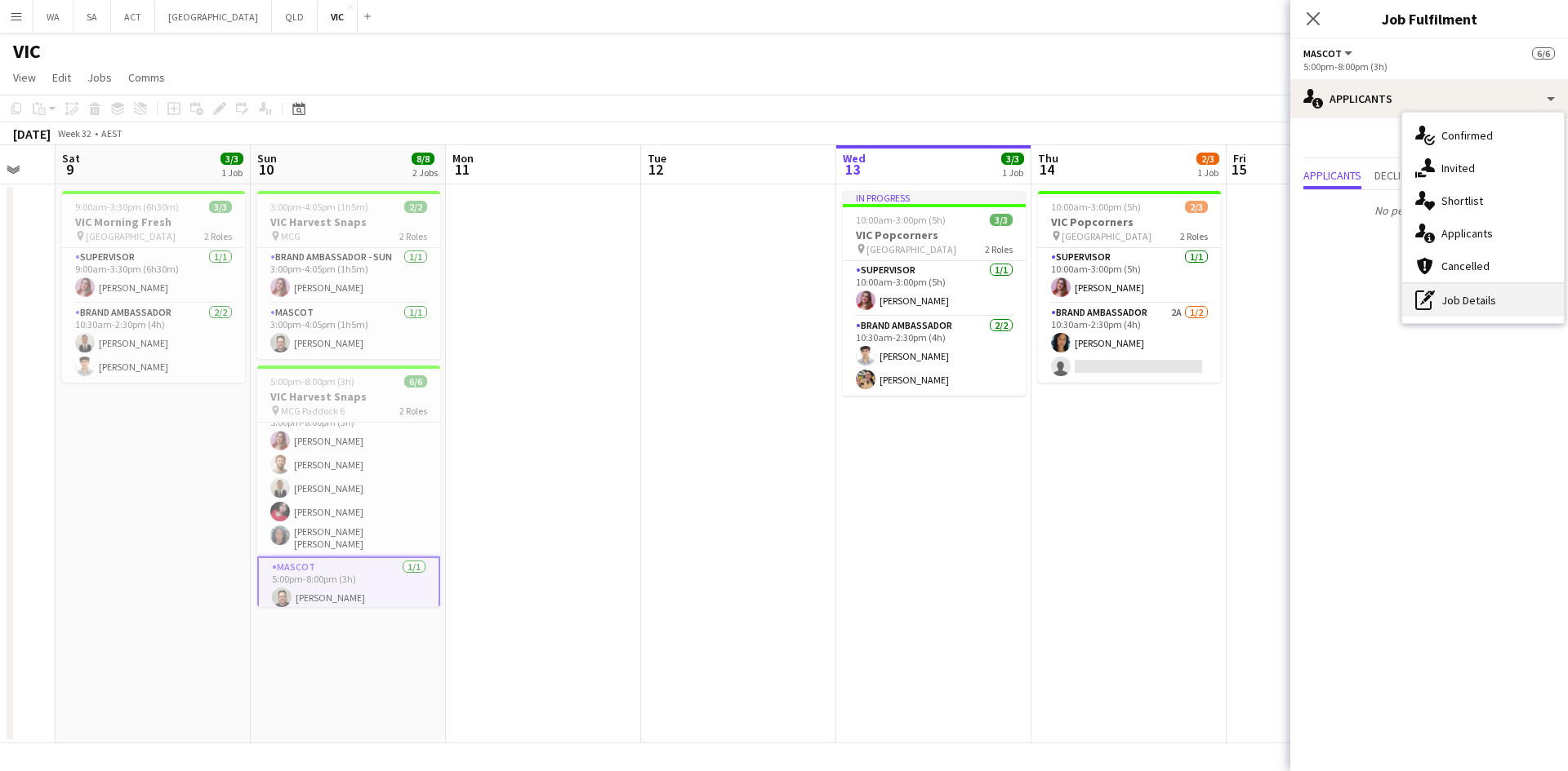
click at [1446, 306] on div "pen-write Job Details" at bounding box center [1482, 300] width 162 height 32
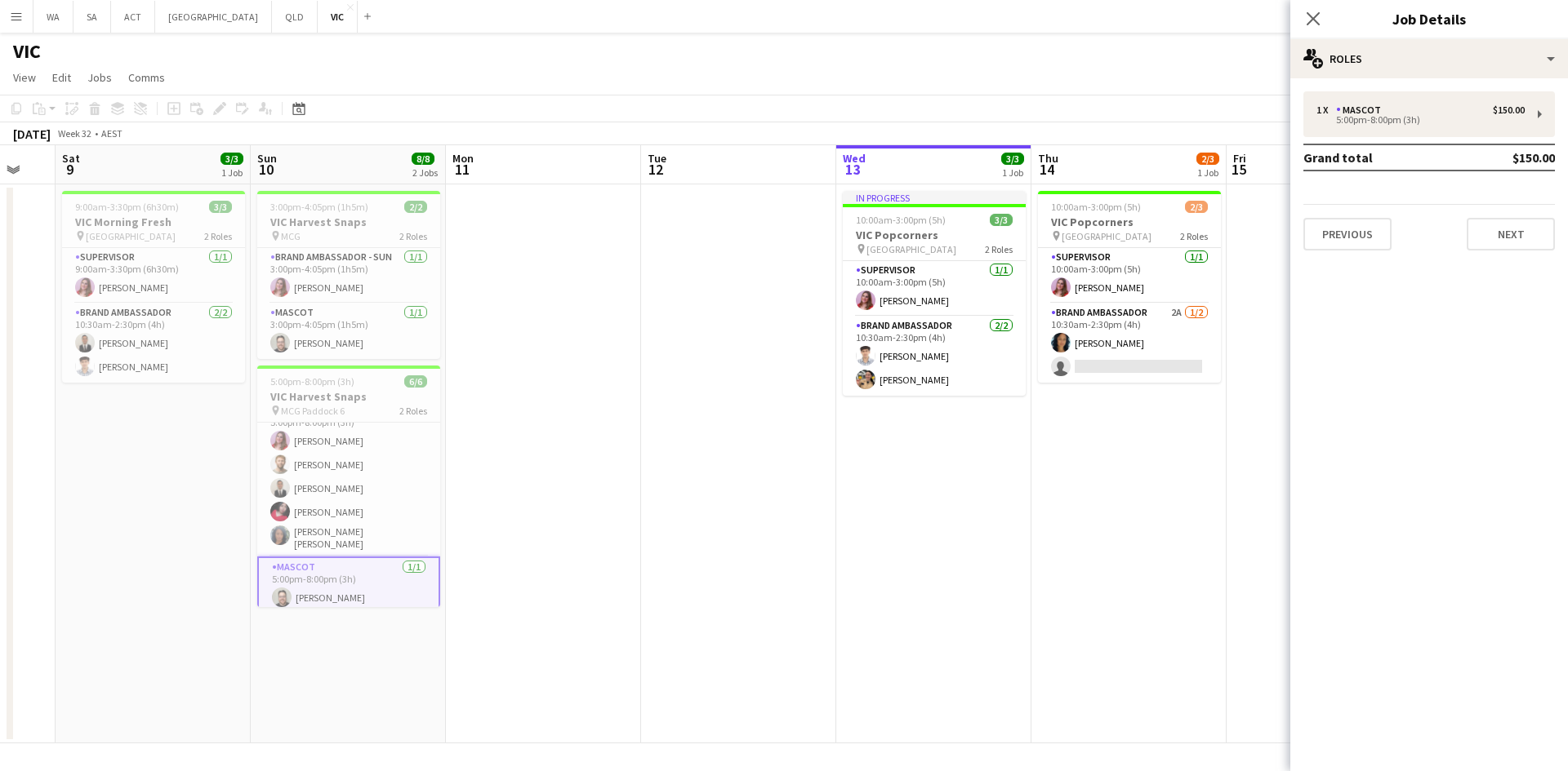
click at [1481, 86] on div "1 x Mascot $150.00 5:00pm-8:00pm (3h) Grand total $150.00 Previous Next" at bounding box center [1429, 170] width 278 height 185
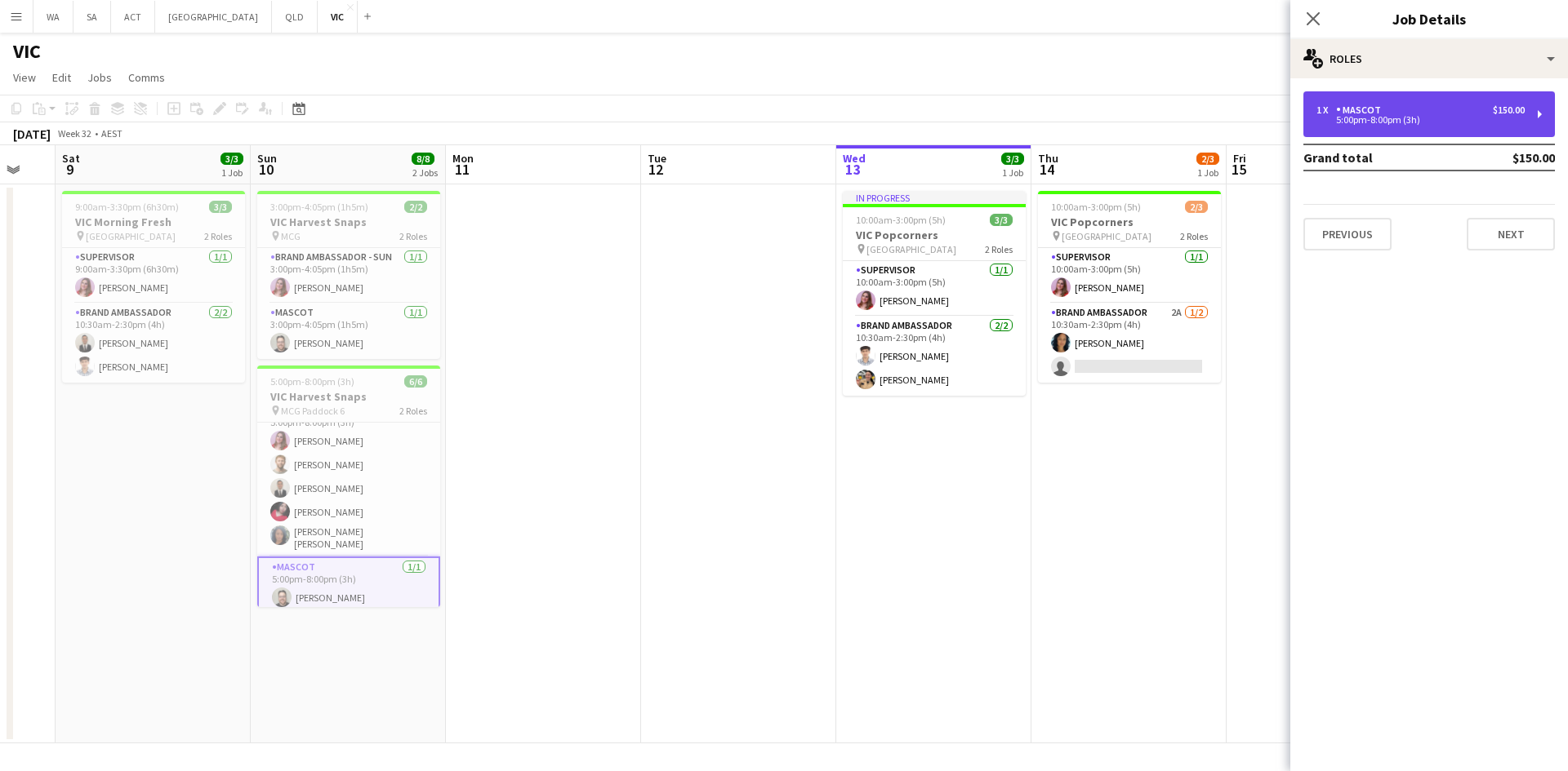
click at [1480, 112] on div "1 x Mascot $150.00" at bounding box center [1420, 110] width 208 height 11
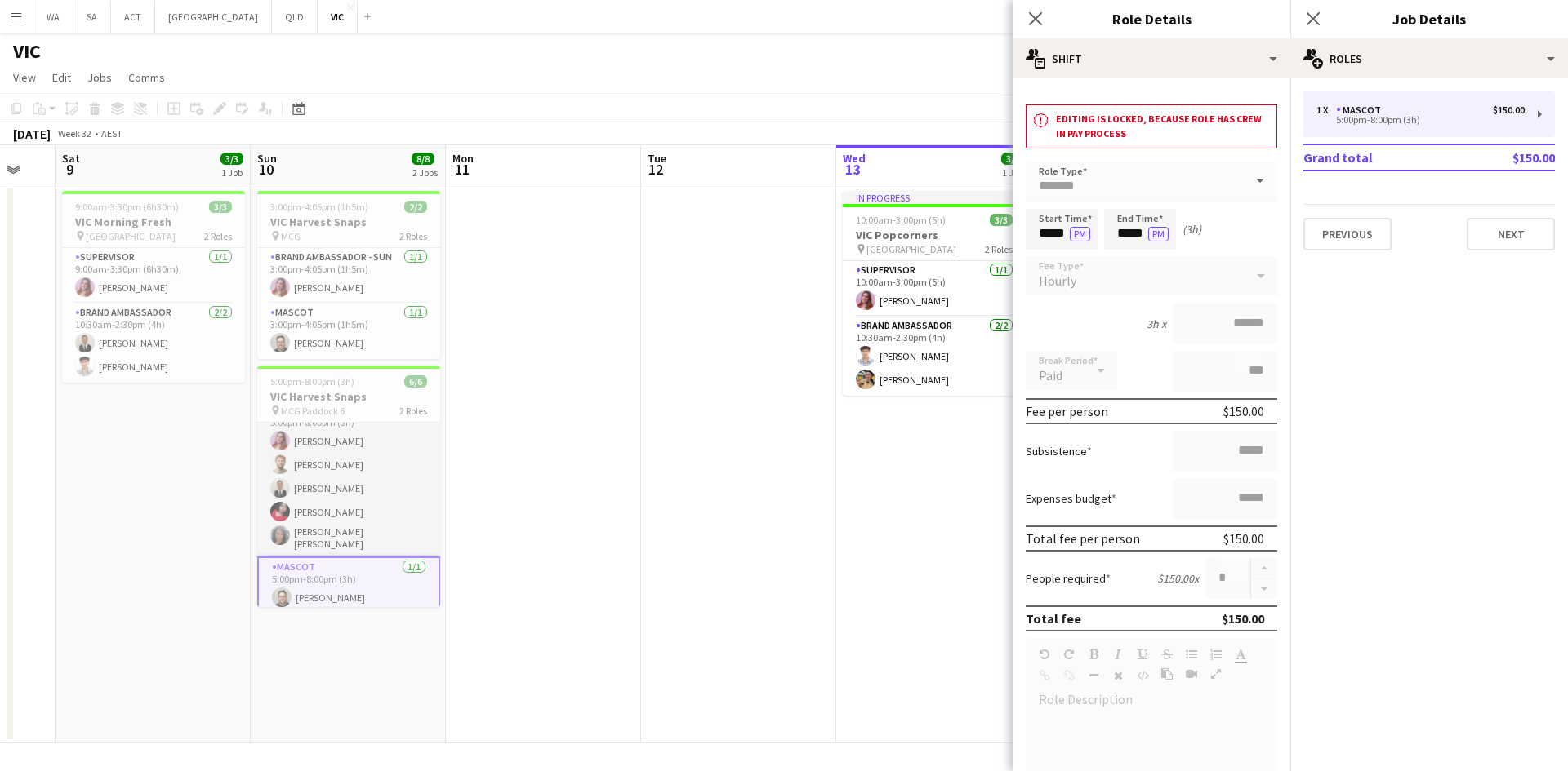
click at [262, 504] on app-card-role "Brand Ambassador 5/5 5:00pm-8:00pm (3h) Grace Wight Michael McDonald Juan Pablo…" at bounding box center [348, 478] width 183 height 155
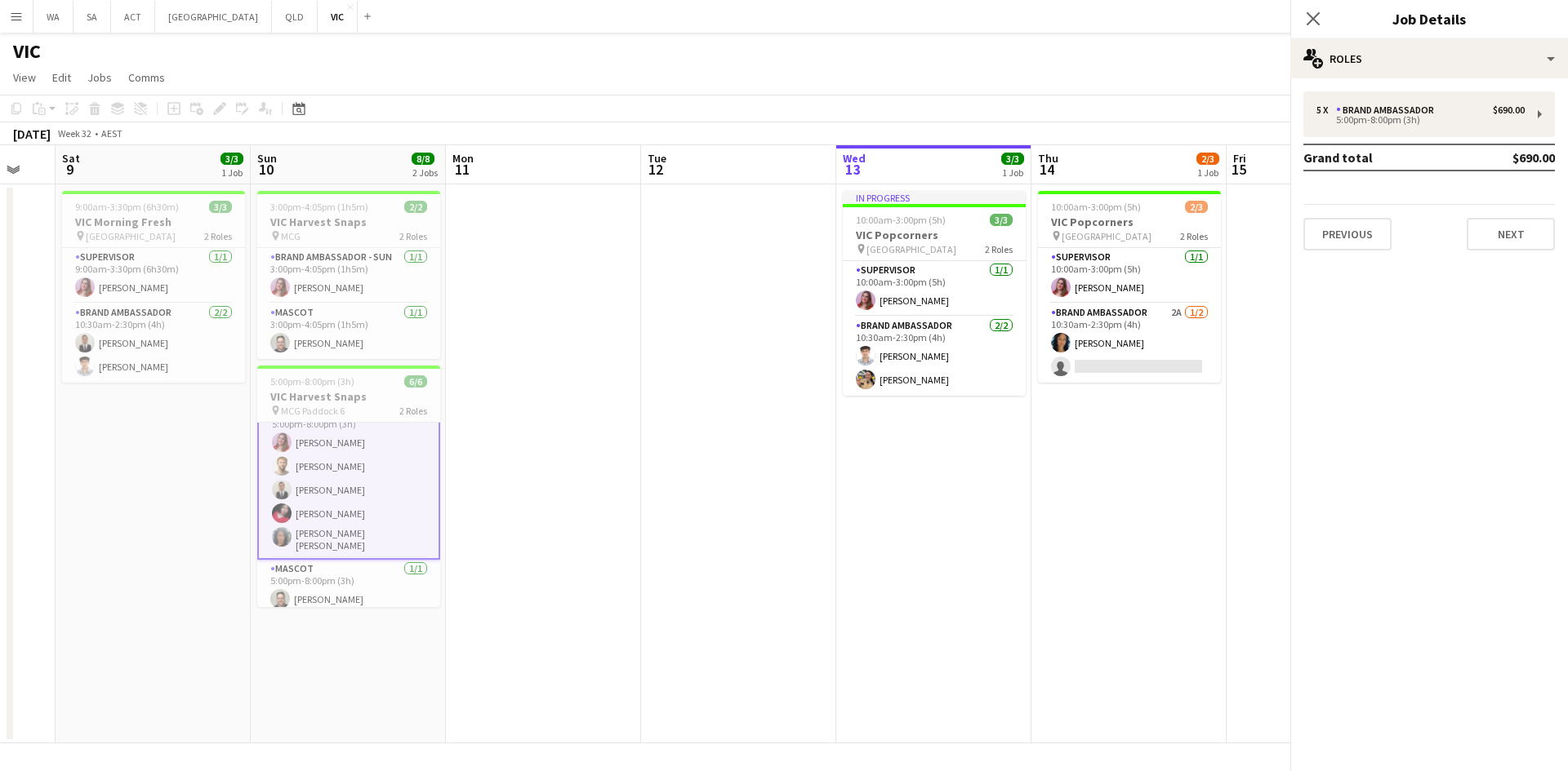
scroll to position [23, 0]
click at [368, 458] on app-card-role "Brand Ambassador 5/5 5:00pm-8:00pm (3h) Grace Wight Michael McDonald Juan Pablo…" at bounding box center [348, 479] width 183 height 159
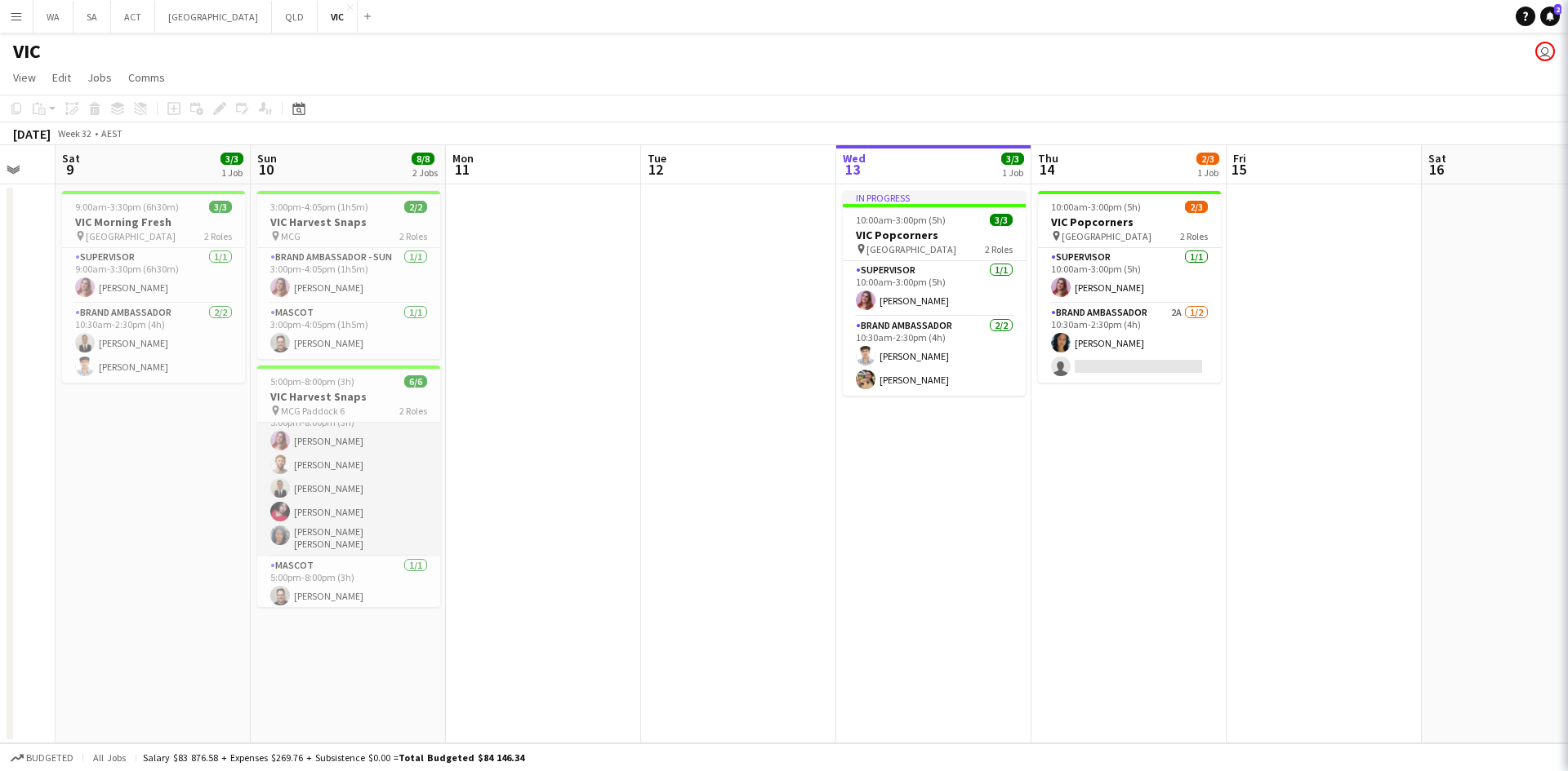
click at [370, 458] on app-card-role "Brand Ambassador 5/5 5:00pm-8:00pm (3h) Grace Wight Michael McDonald Juan Pablo…" at bounding box center [348, 478] width 183 height 155
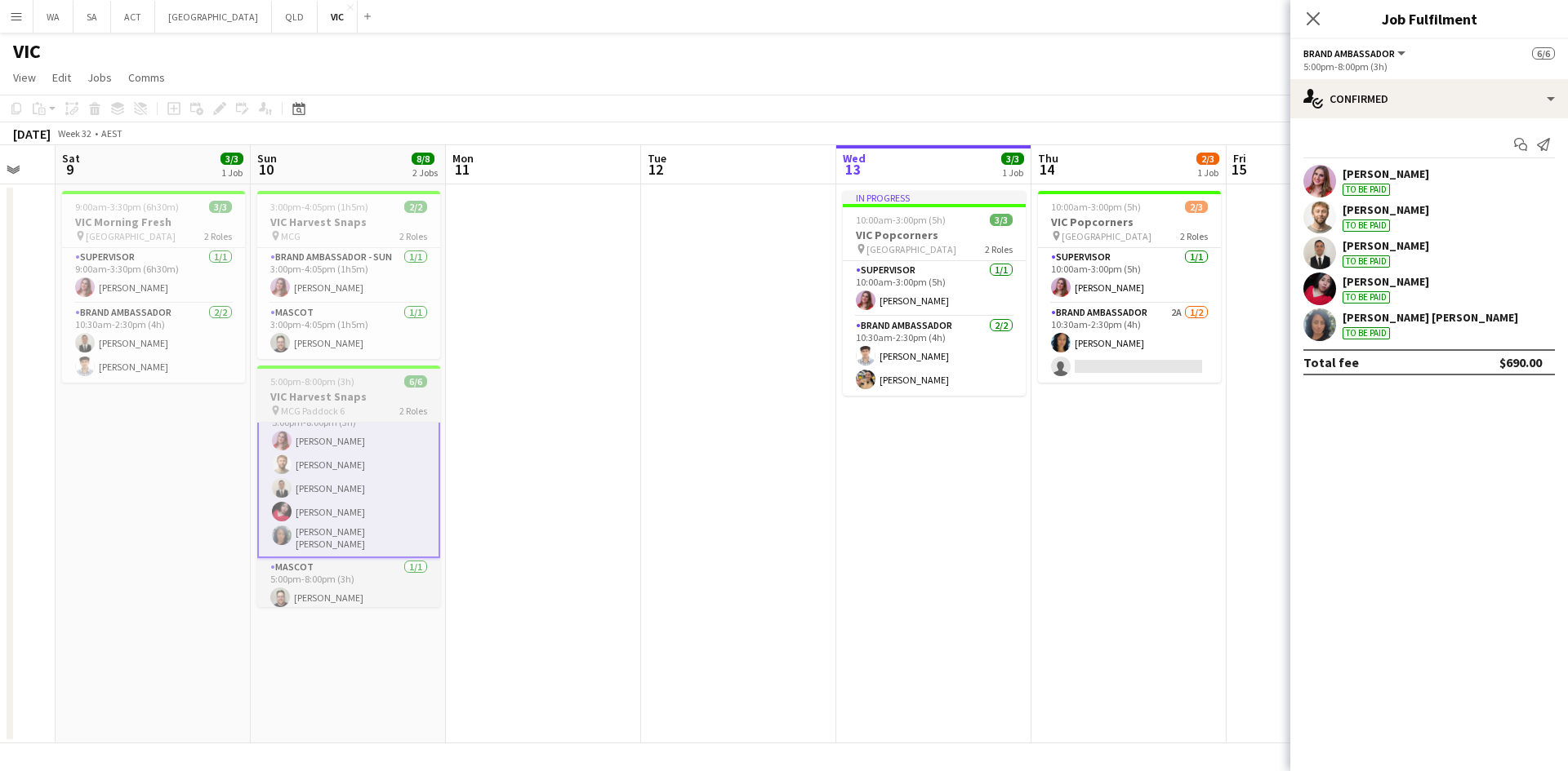
click at [288, 384] on span "5:00pm-8:00pm (3h)" at bounding box center [312, 381] width 84 height 12
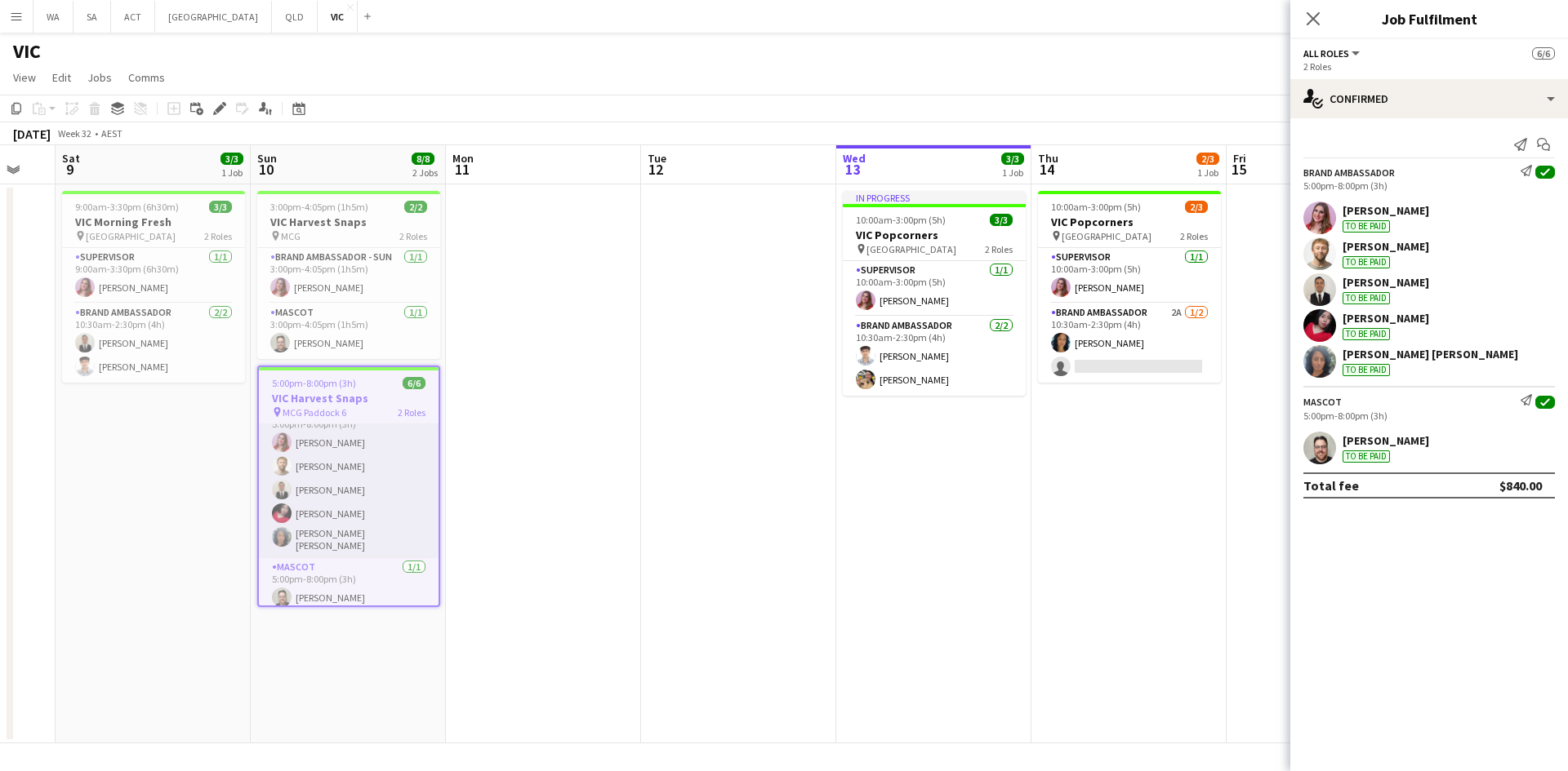
click at [318, 494] on app-card-role "Brand Ambassador 5/5 5:00pm-8:00pm (3h) Grace Wight Michael McDonald Juan Pablo…" at bounding box center [348, 480] width 180 height 155
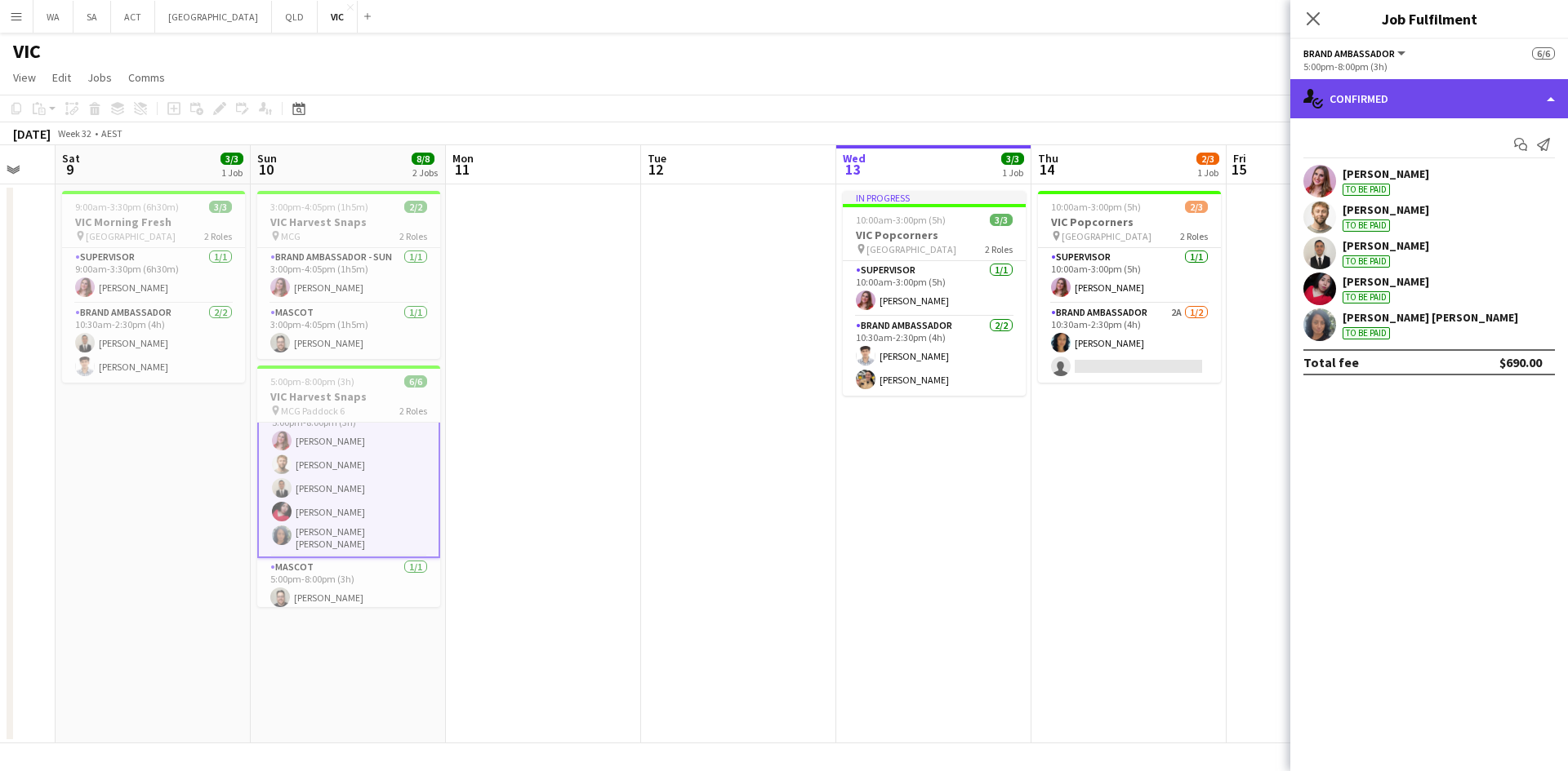
click at [1434, 87] on div "single-neutral-actions-check-2 Confirmed" at bounding box center [1429, 98] width 278 height 39
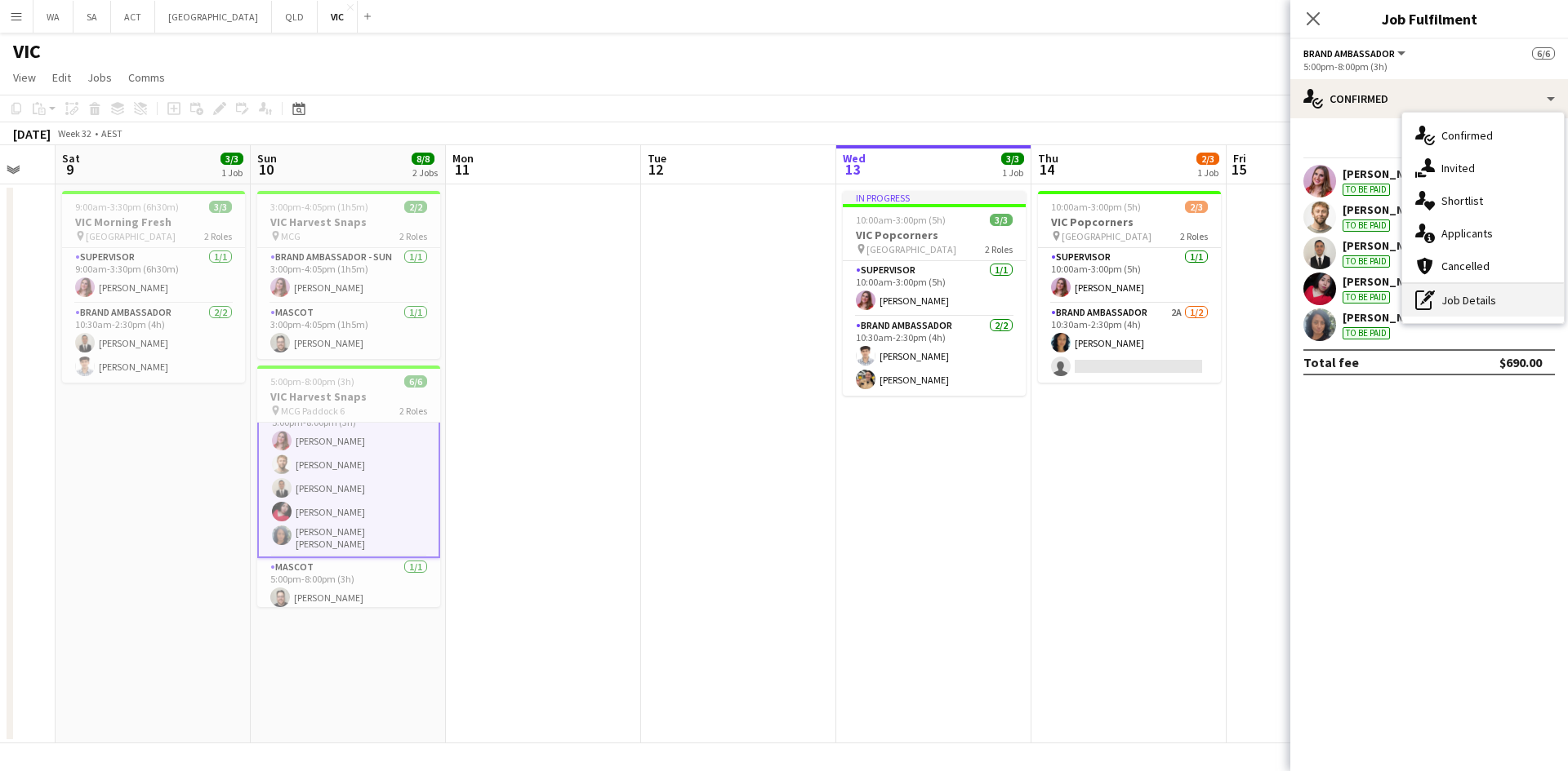
click at [1435, 293] on div "pen-write Job Details" at bounding box center [1482, 300] width 162 height 32
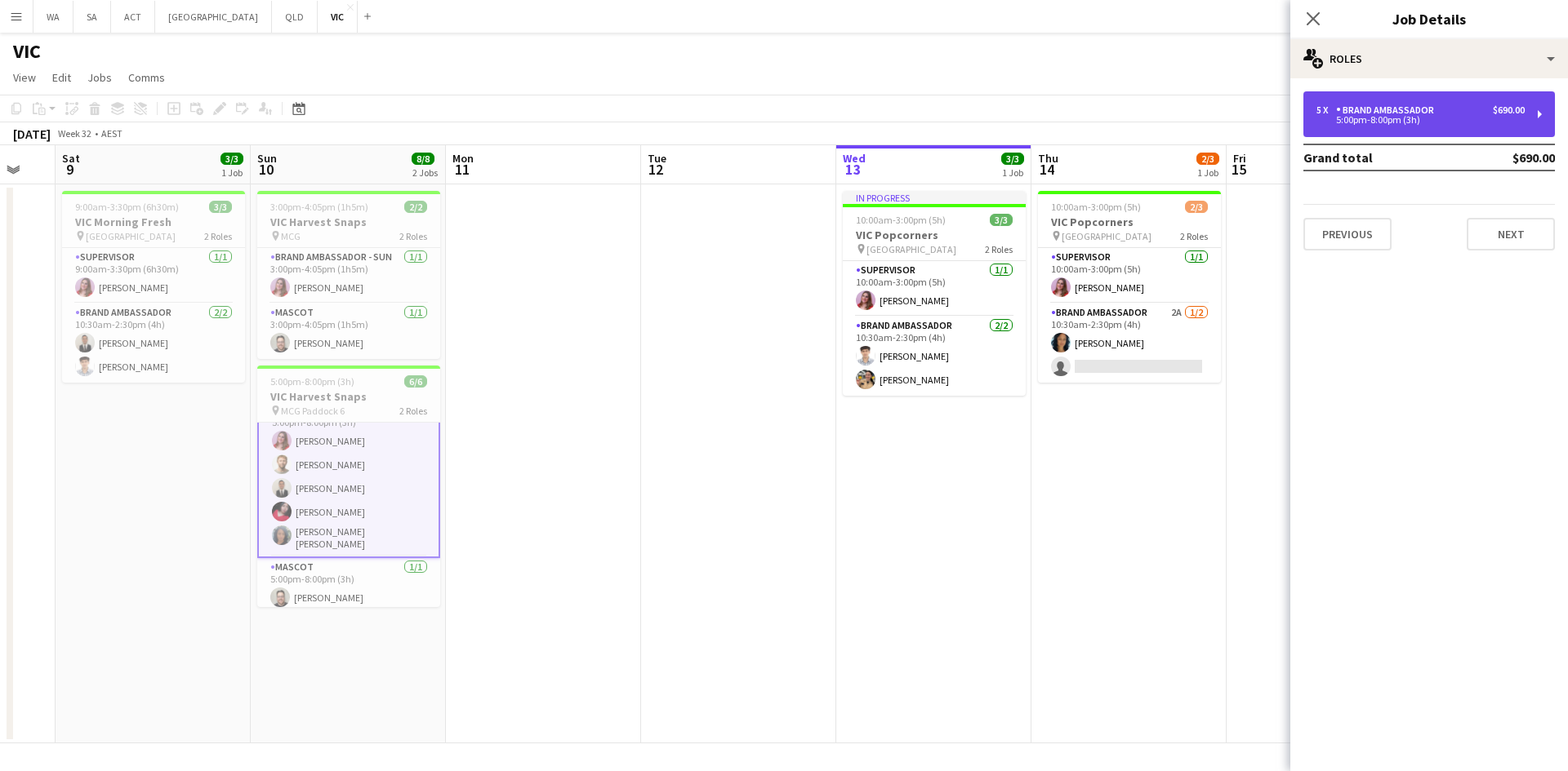
click at [1408, 125] on div "5:00pm-8:00pm (3h)" at bounding box center [1420, 120] width 208 height 9
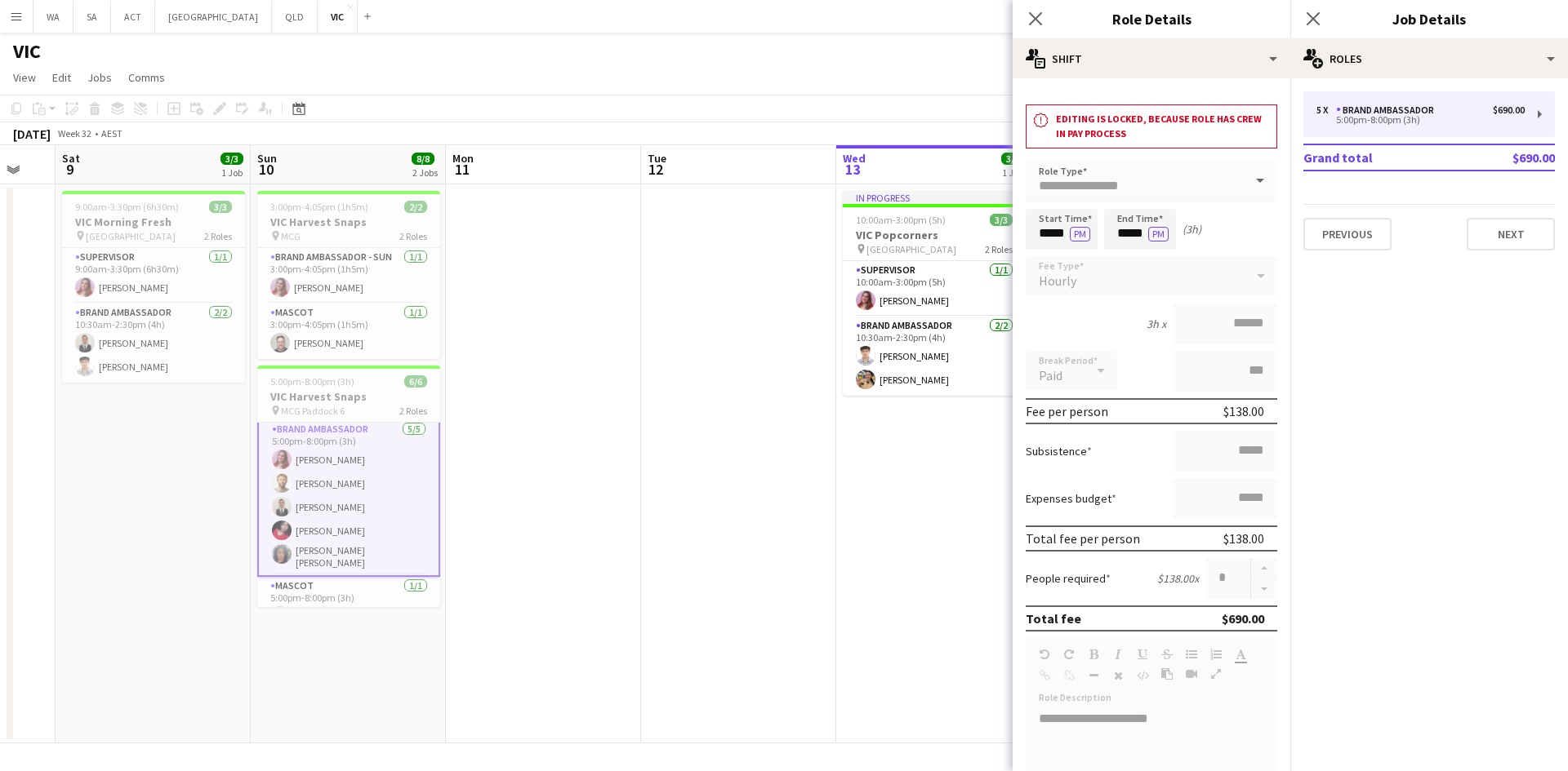
scroll to position [0, 0]
click at [837, 466] on app-date-cell "In progress 10:00am-3:00pm (5h) 3/3 VIC Popcorners pin University of Melbourne …" at bounding box center [933, 464] width 195 height 559
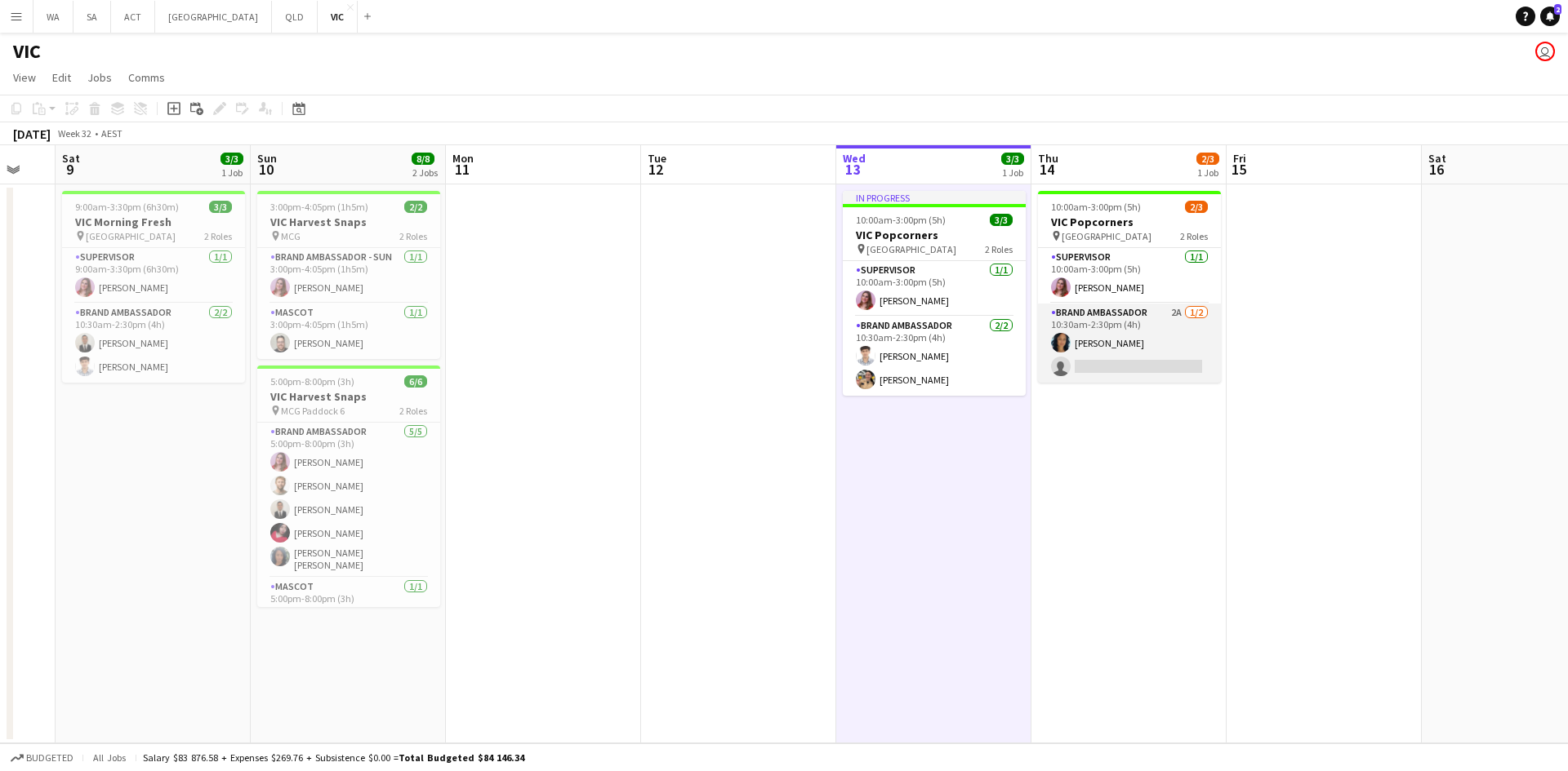
click at [1191, 361] on app-card-role "Brand Ambassador 2A 1/2 10:30am-2:30pm (4h) Cindy Horsfall single-neutral-actio…" at bounding box center [1129, 342] width 183 height 79
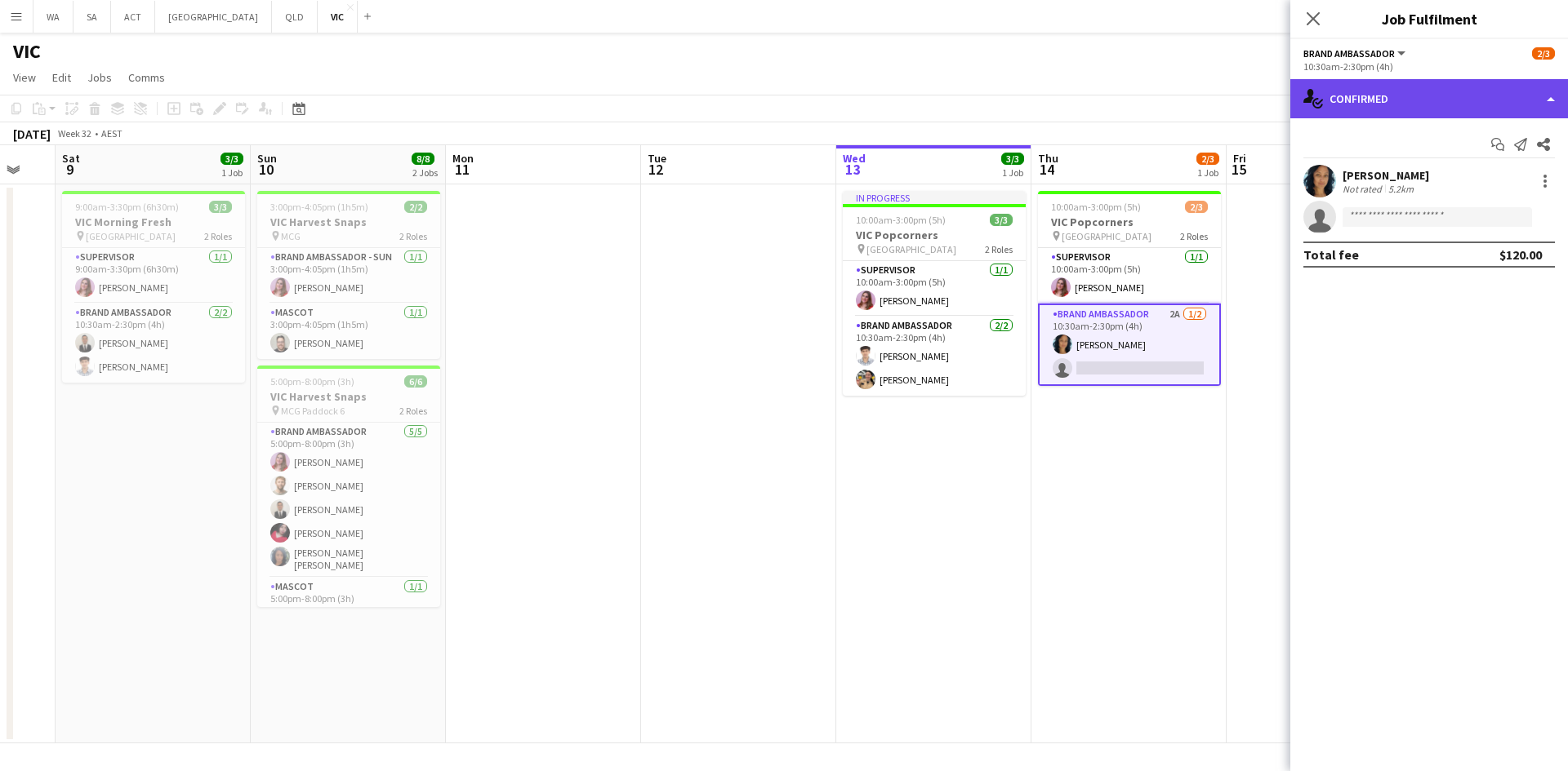
click at [1419, 81] on div "single-neutral-actions-check-2 Confirmed" at bounding box center [1429, 98] width 278 height 39
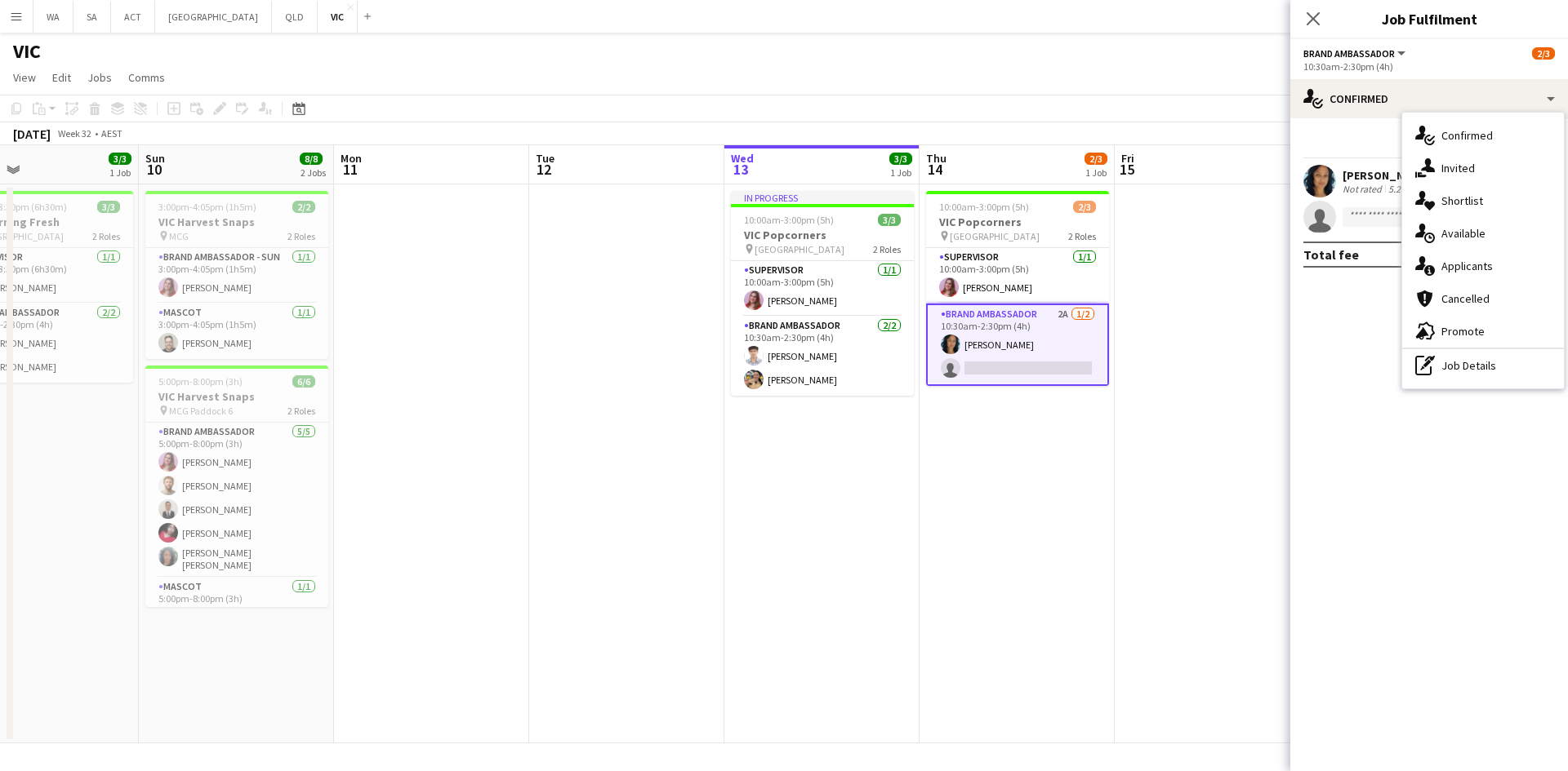
scroll to position [0, 463]
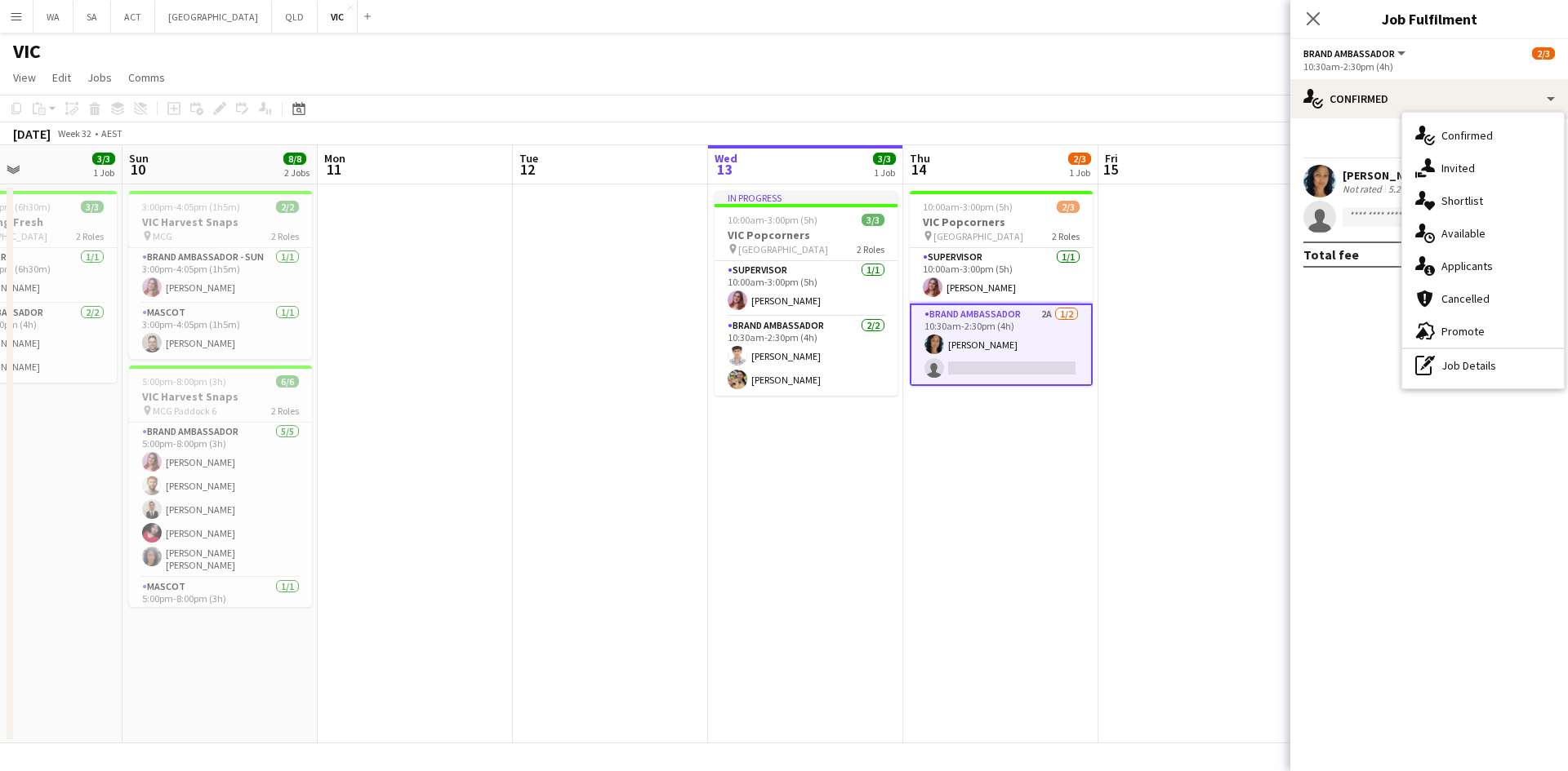
drag, startPoint x: 1210, startPoint y: 395, endPoint x: 1083, endPoint y: 401, distance: 127.1
click at [1083, 401] on app-calendar-viewport "Thu 7 3/3 1 Job Fri 8 Sat 9 3/3 1 Job Sun 10 8/8 2 Jobs Mon 11 Tue 12 Wed 13 3/…" at bounding box center [784, 444] width 1568 height 598
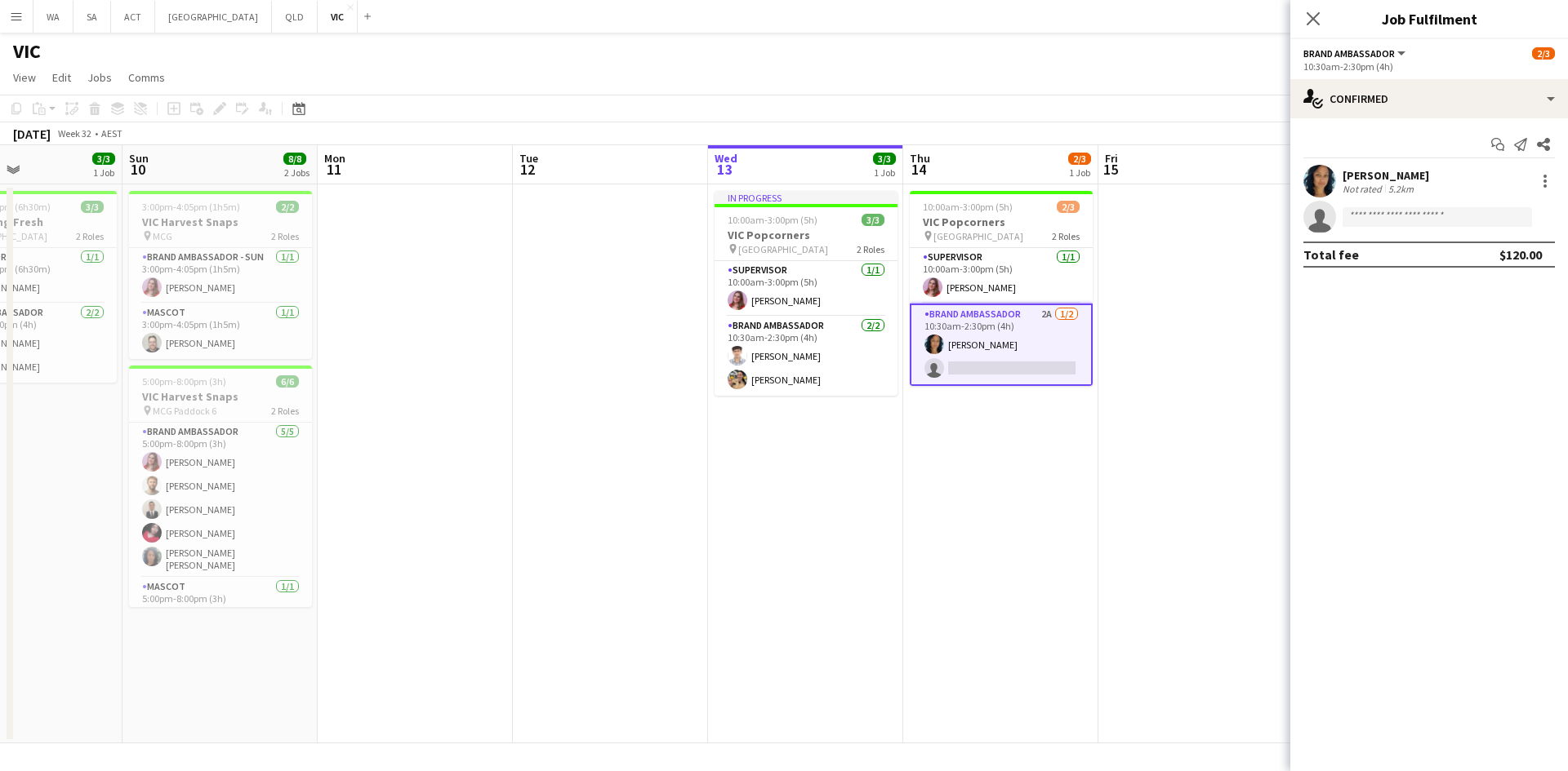
click at [1403, 170] on div "Cindy Horsfall" at bounding box center [1385, 175] width 87 height 14
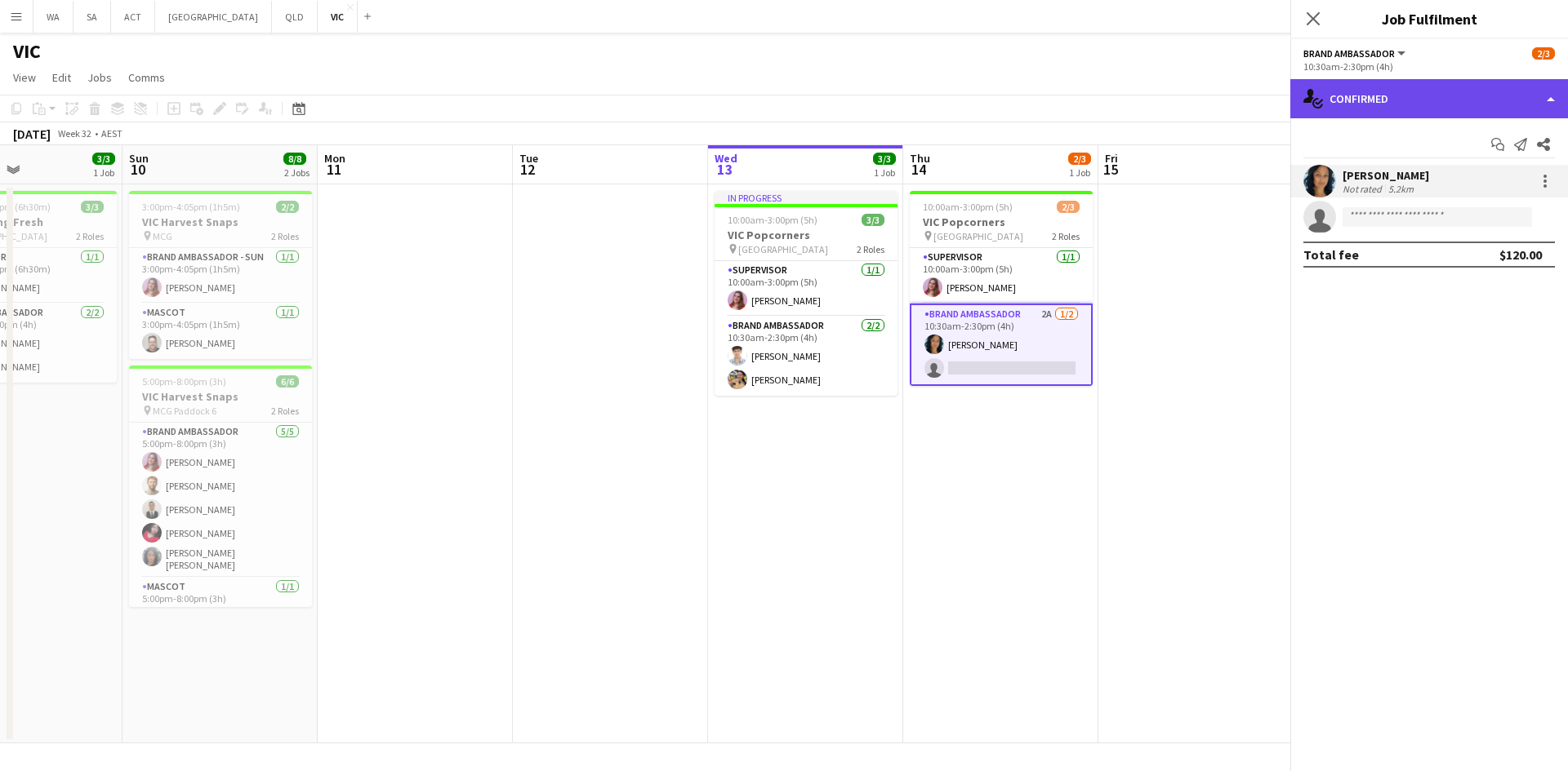
click at [1406, 114] on div "single-neutral-actions-check-2 Confirmed" at bounding box center [1429, 98] width 278 height 39
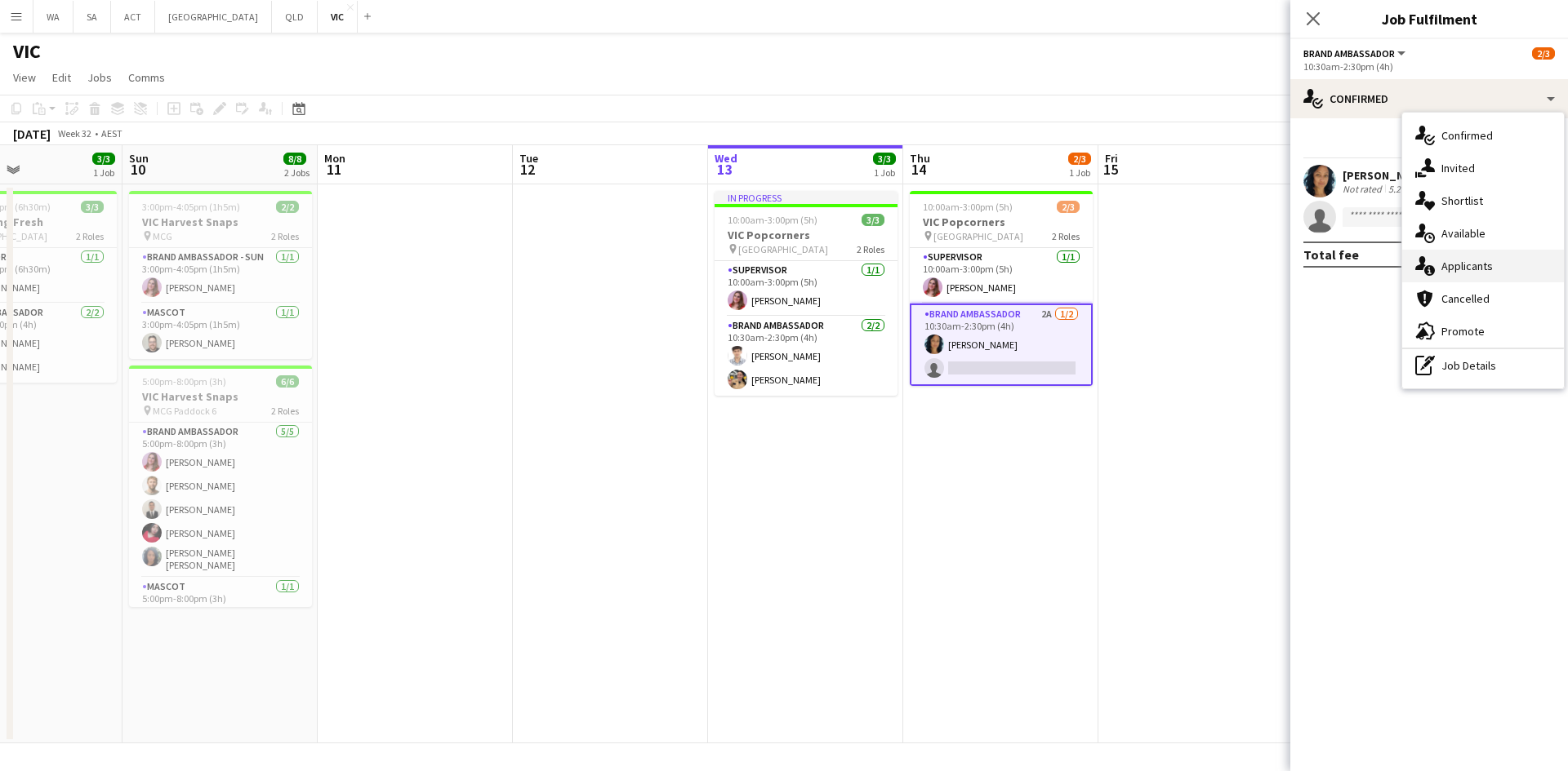
click at [1463, 265] on div "single-neutral-actions-information Applicants" at bounding box center [1482, 266] width 162 height 32
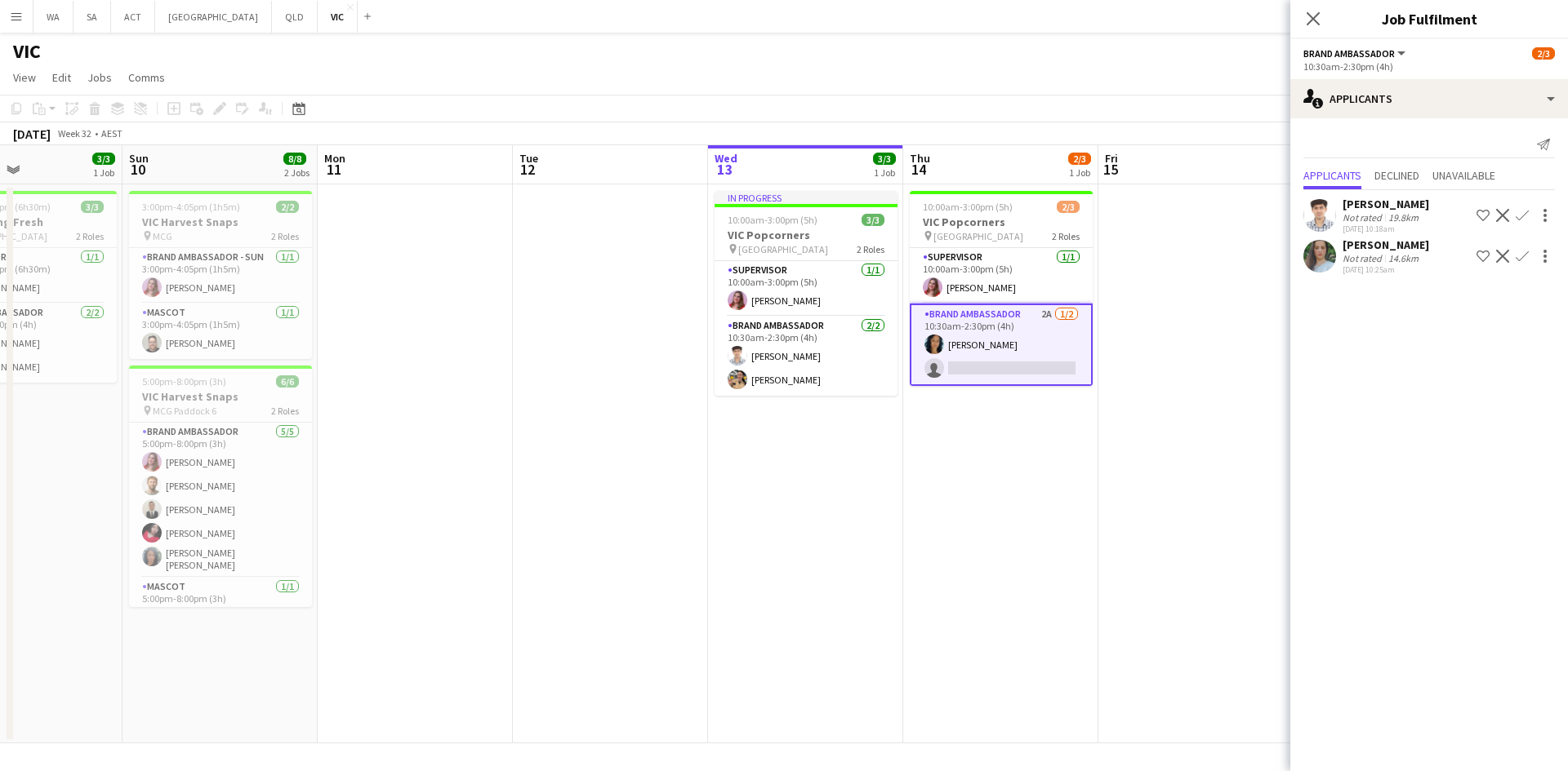
click at [1168, 343] on app-date-cell at bounding box center [1195, 464] width 195 height 559
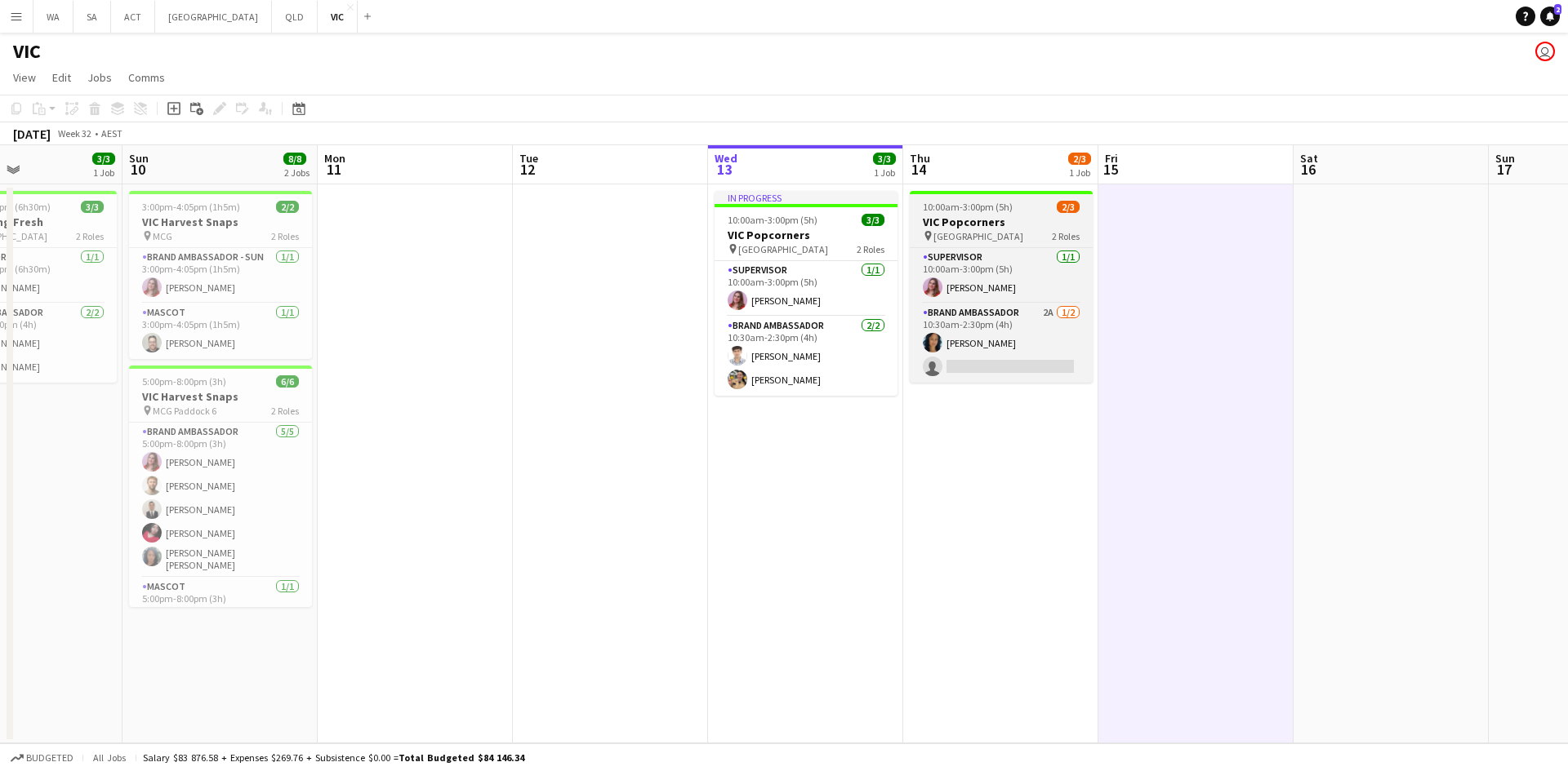
click at [1016, 228] on h3 "VIC Popcorners" at bounding box center [1000, 222] width 183 height 14
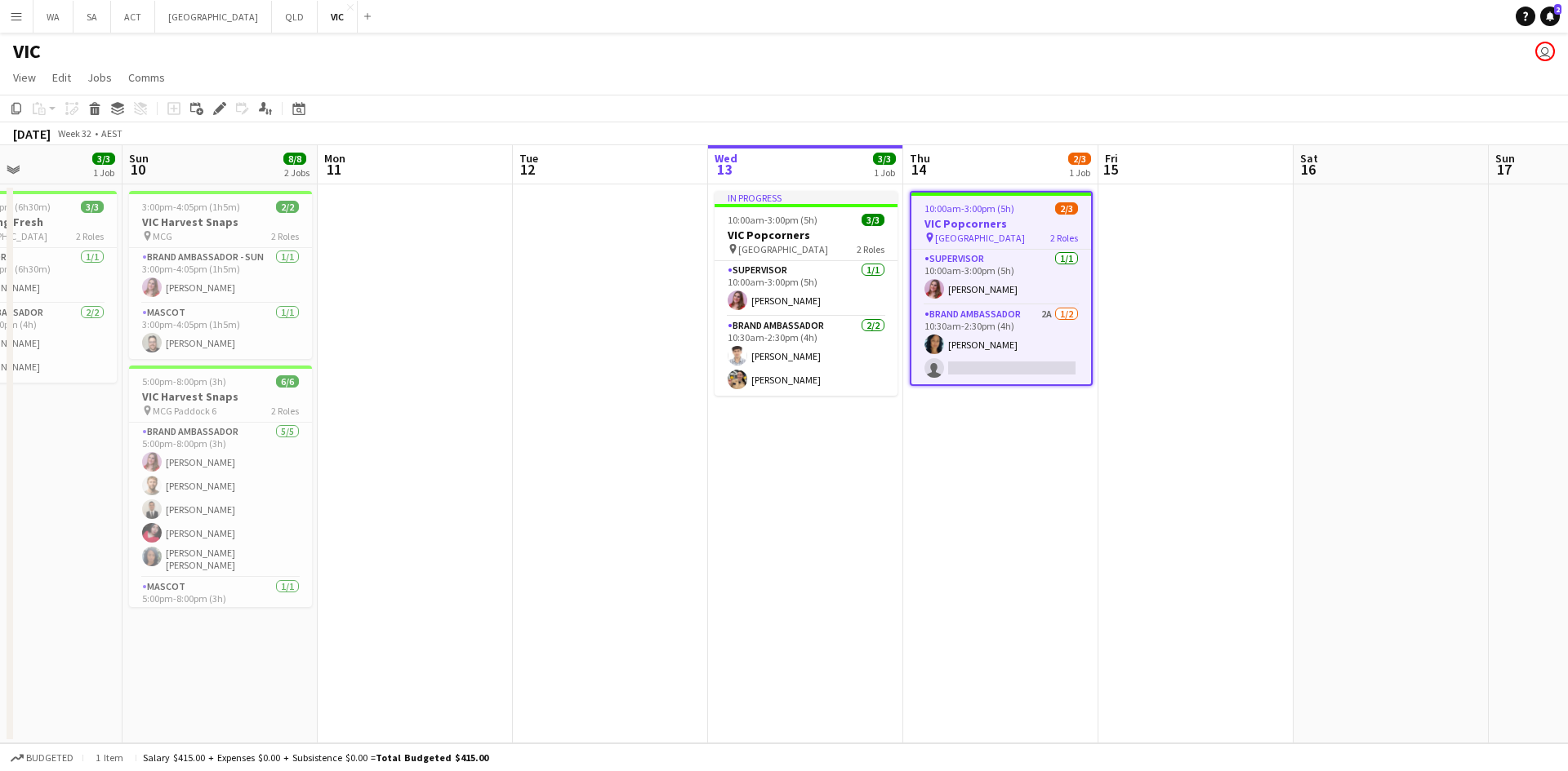
click at [1213, 222] on app-date-cell at bounding box center [1195, 464] width 195 height 559
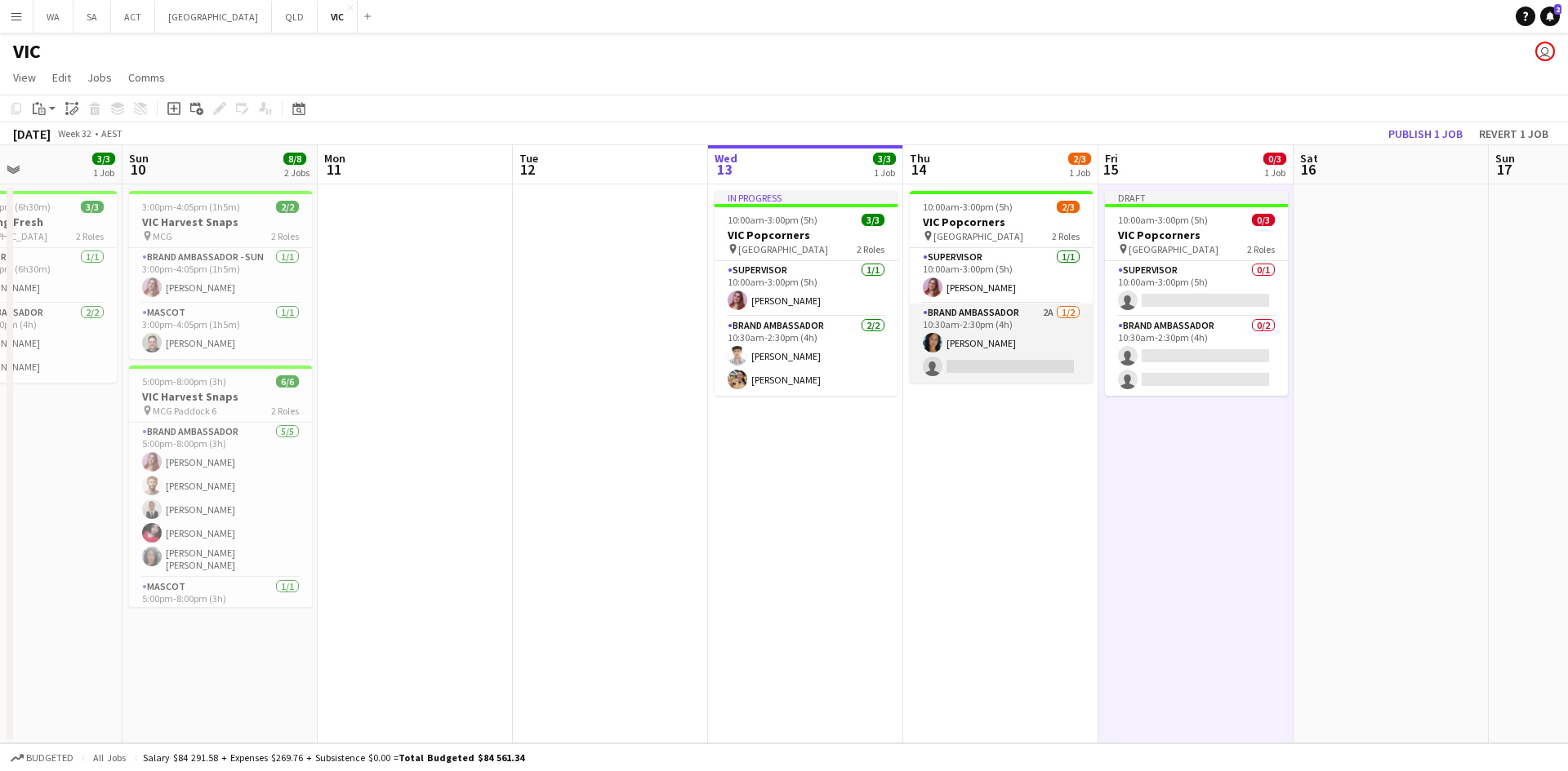
click at [1019, 344] on app-card-role "Brand Ambassador 2A 1/2 10:30am-2:30pm (4h) Cindy Horsfall single-neutral-actio…" at bounding box center [1000, 342] width 183 height 79
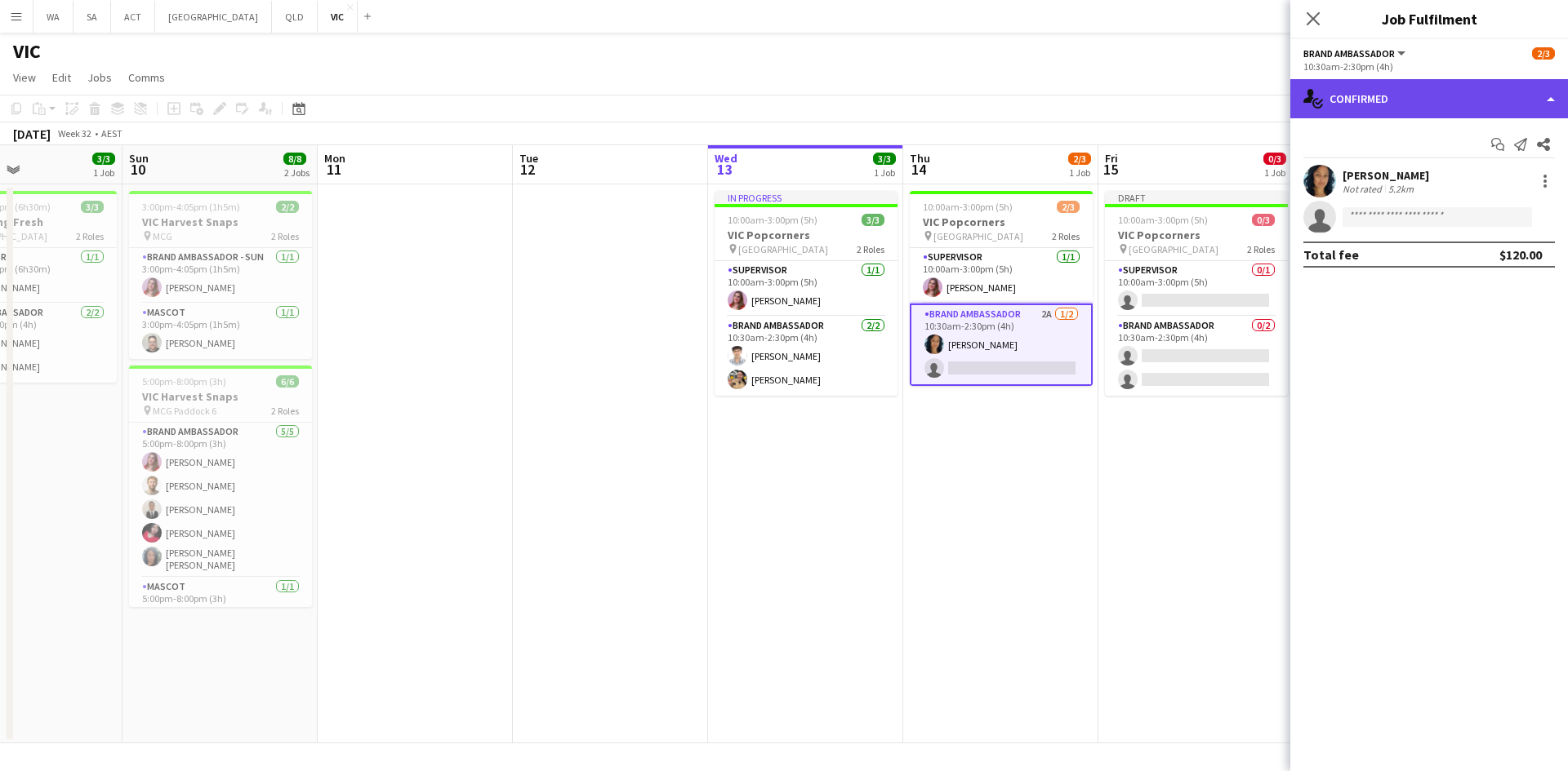
click at [1343, 89] on div "single-neutral-actions-check-2 Confirmed" at bounding box center [1429, 98] width 278 height 39
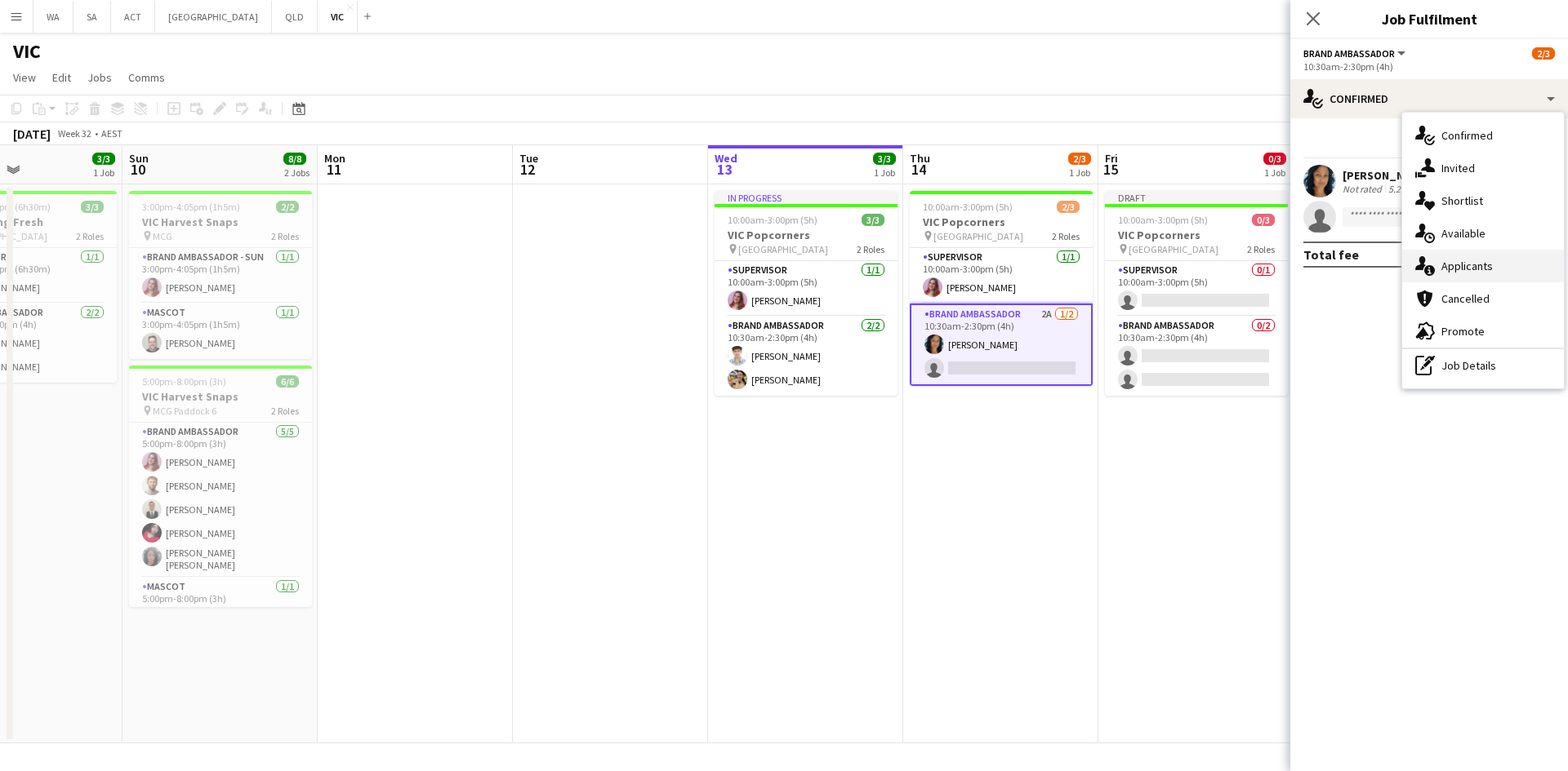
click at [1476, 268] on div "single-neutral-actions-information Applicants" at bounding box center [1482, 266] width 162 height 32
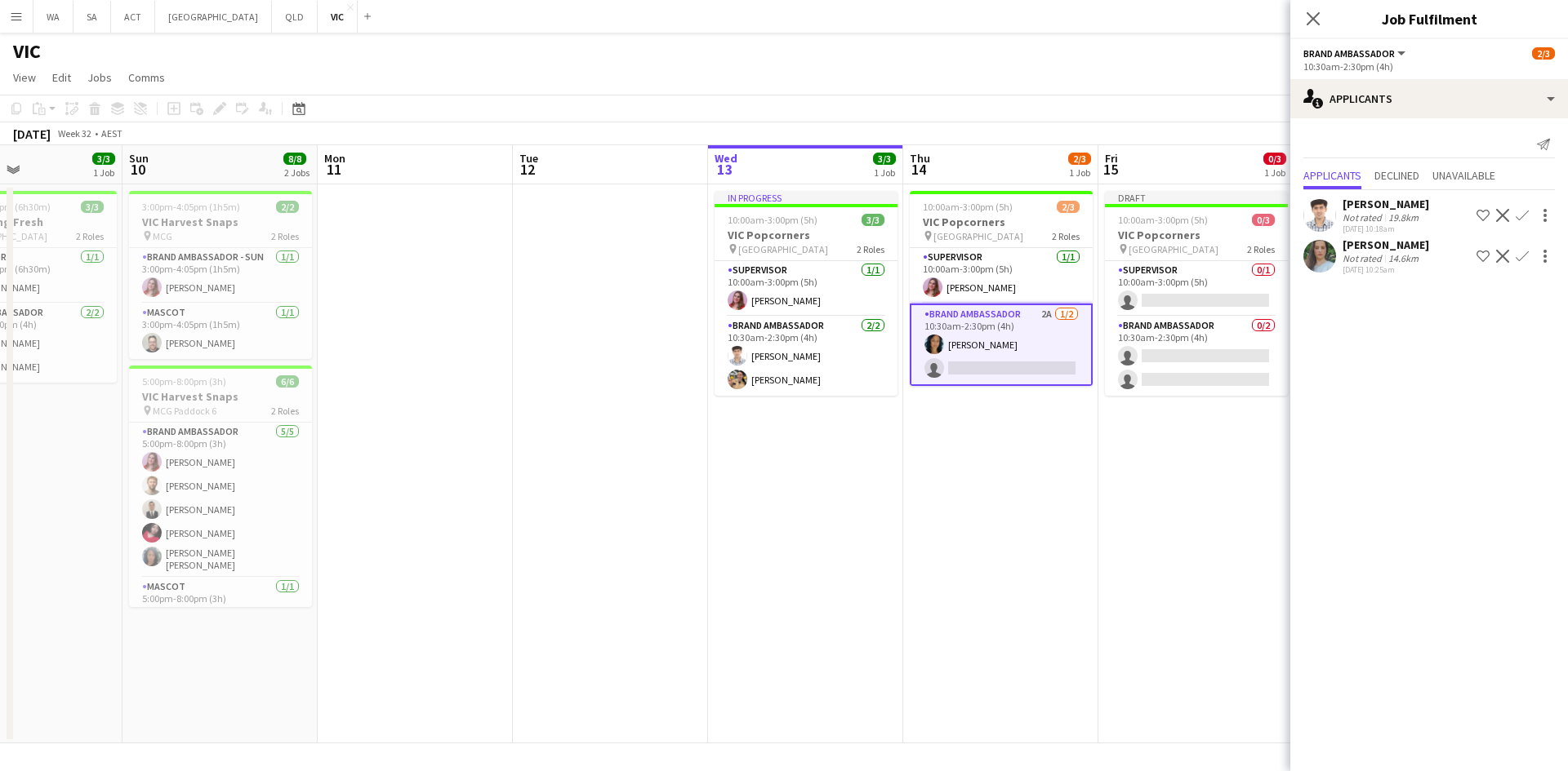
click at [1199, 492] on app-date-cell "Draft 10:00am-3:00pm (5h) 0/3 VIC Popcorners pin University of Melbourne 2 Role…" at bounding box center [1195, 464] width 195 height 559
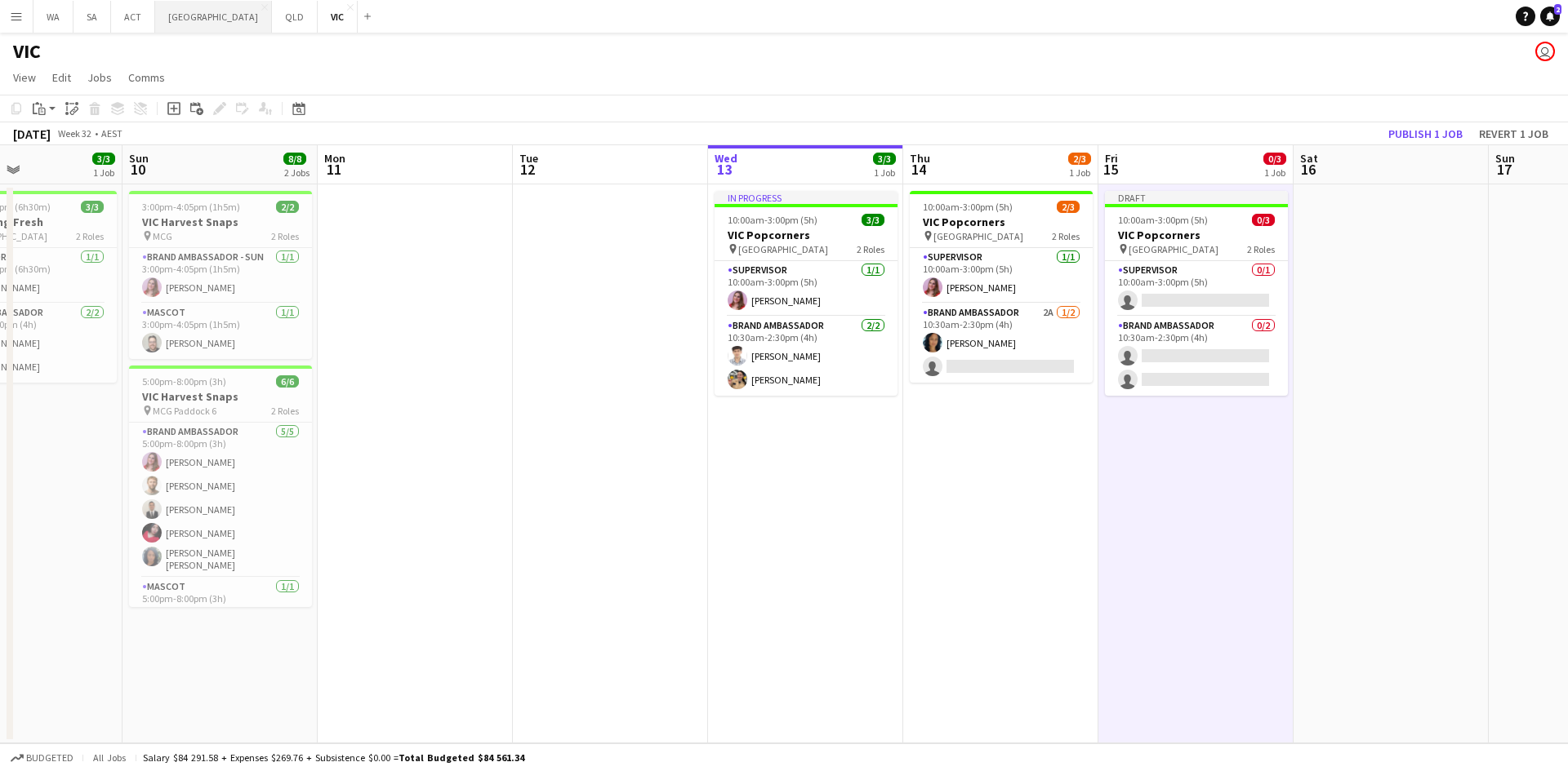
click at [180, 28] on button "NSW Close" at bounding box center [213, 16] width 117 height 31
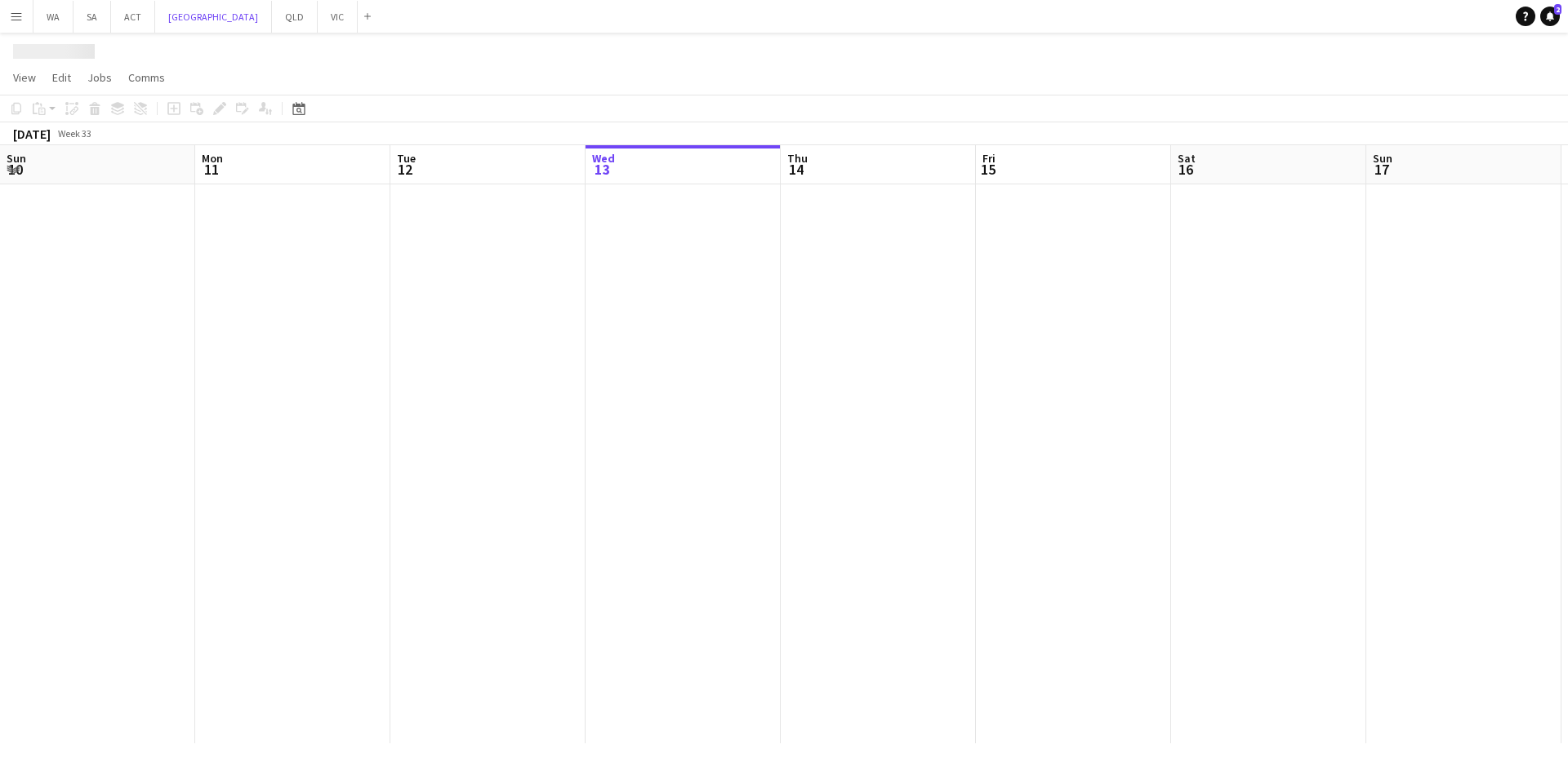
scroll to position [0, 390]
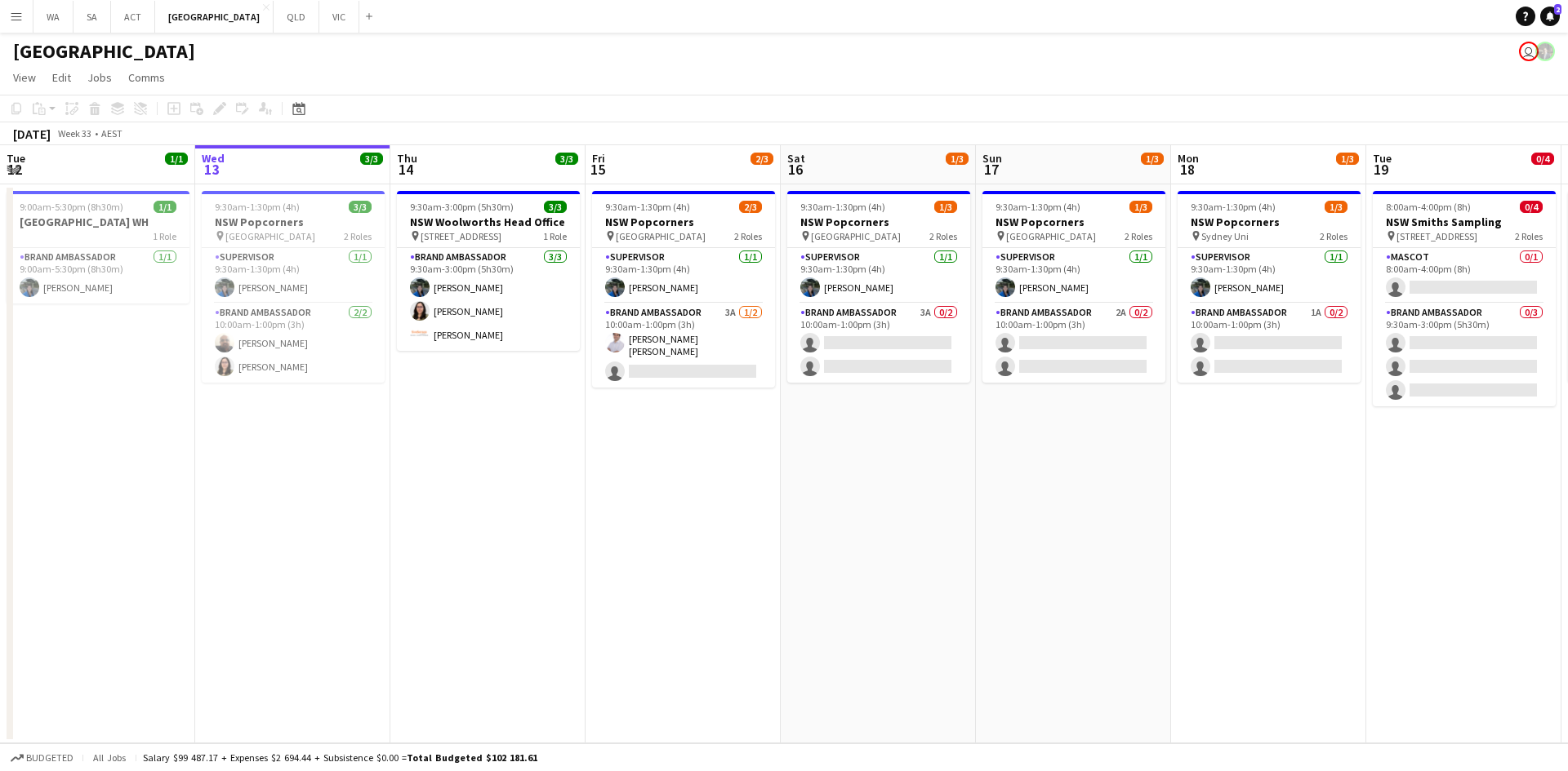
click at [253, 32] on div "NSW user" at bounding box center [784, 48] width 1568 height 31
click at [319, 31] on button "VIC Close" at bounding box center [339, 16] width 40 height 31
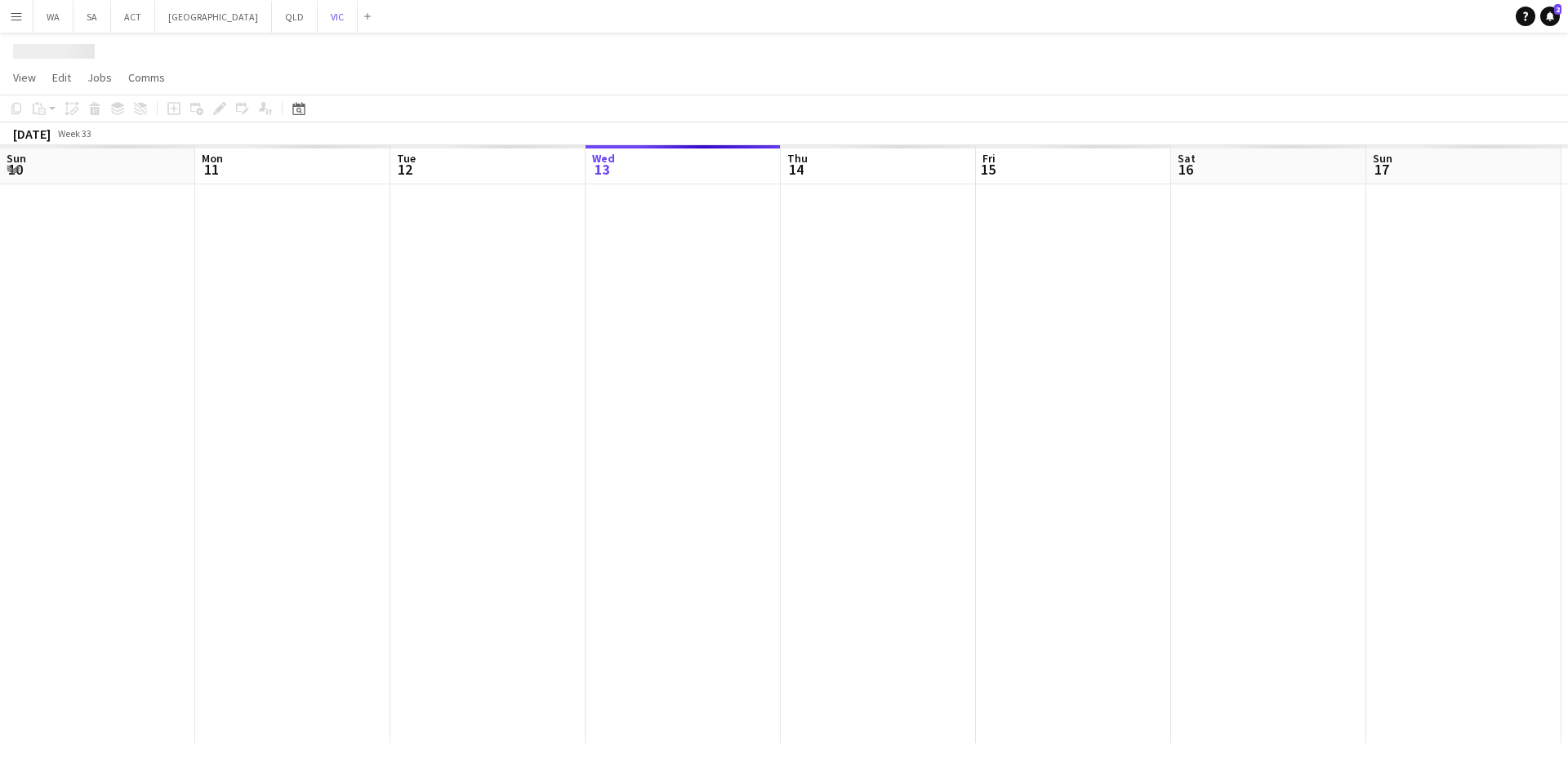
scroll to position [0, 390]
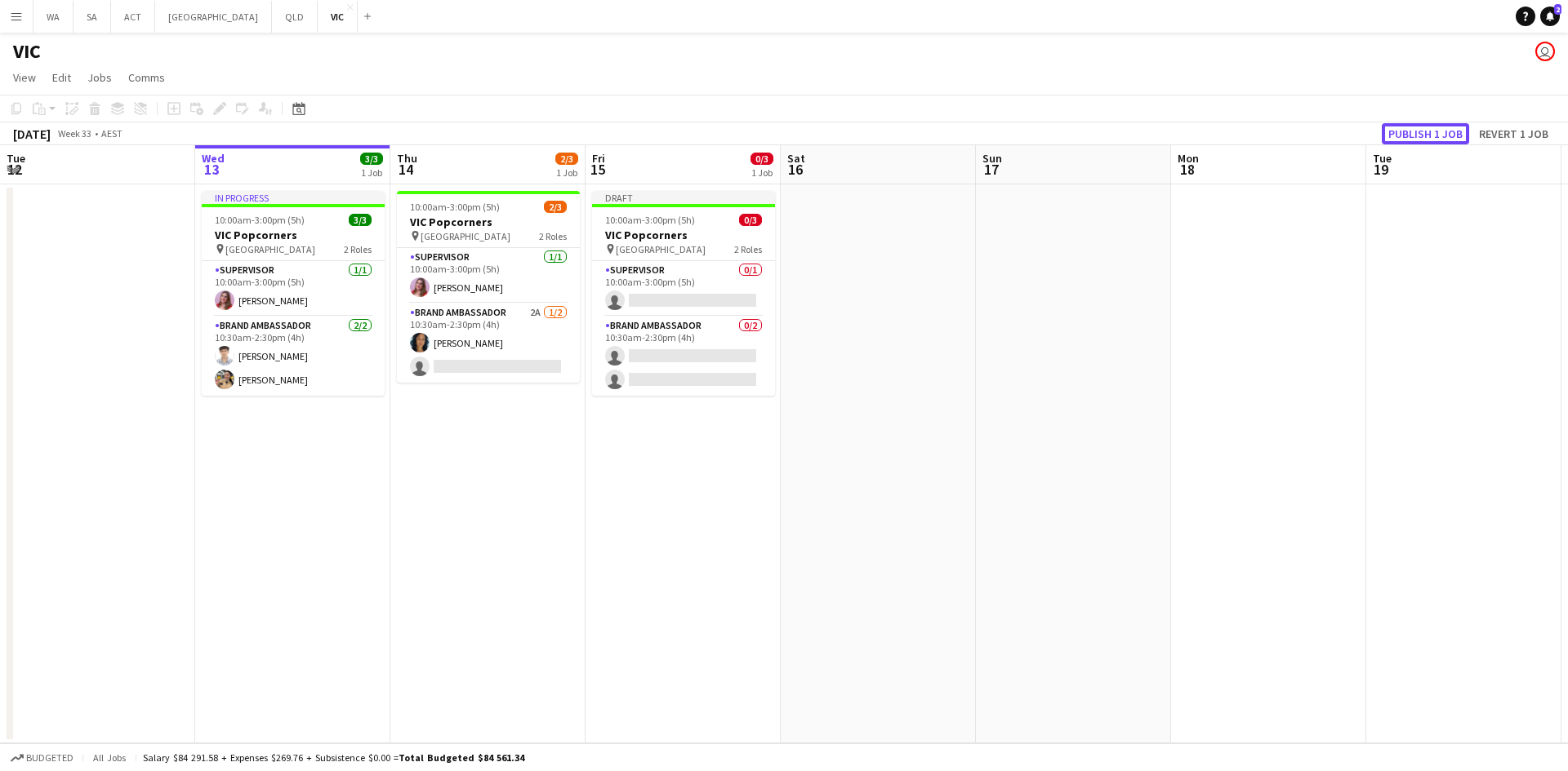
click at [1388, 130] on button "Publish 1 job" at bounding box center [1425, 134] width 87 height 21
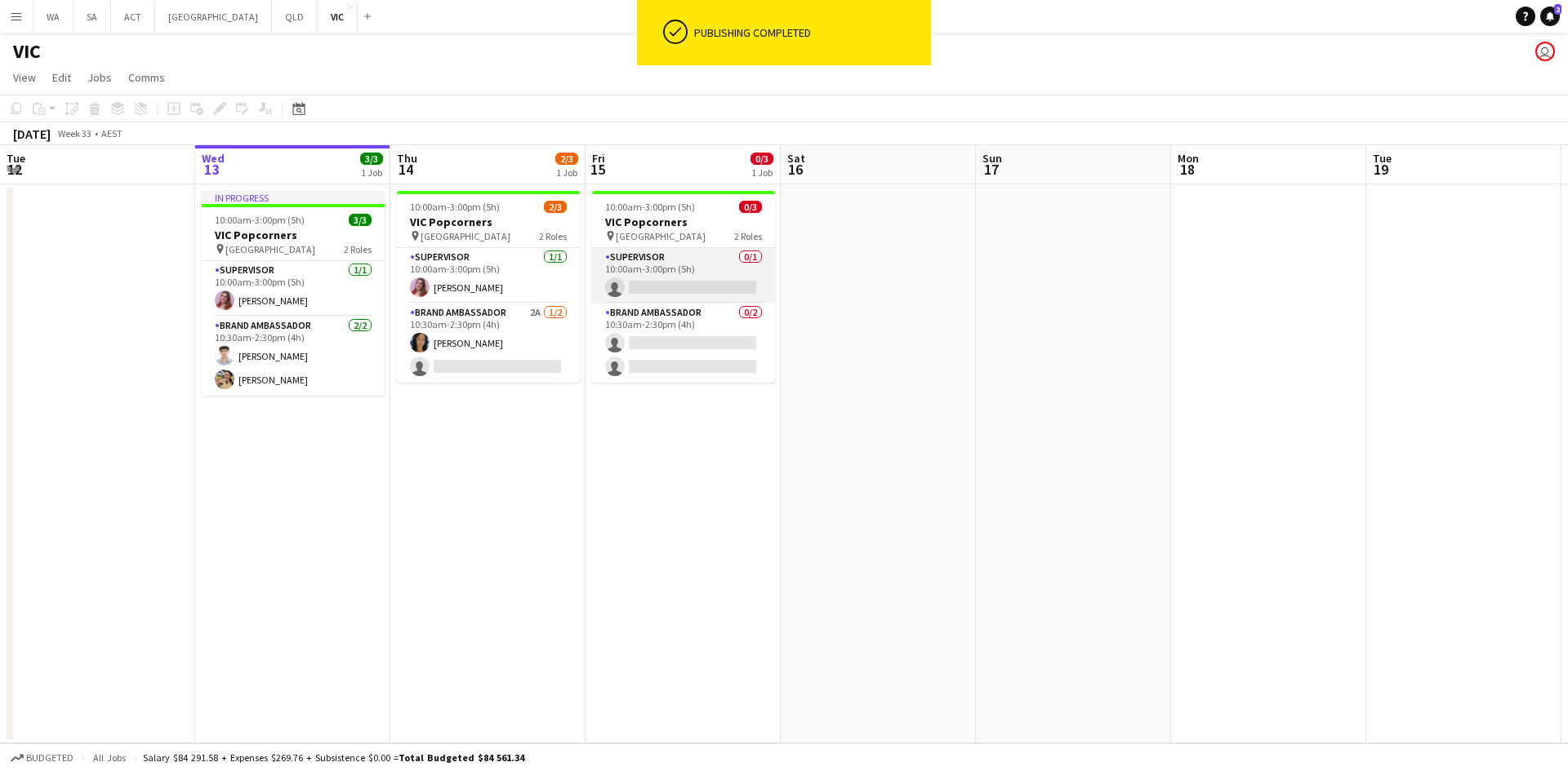
click at [730, 281] on app-card-role "Supervisor 0/1 10:00am-3:00pm (5h) single-neutral-actions" at bounding box center [683, 276] width 183 height 55
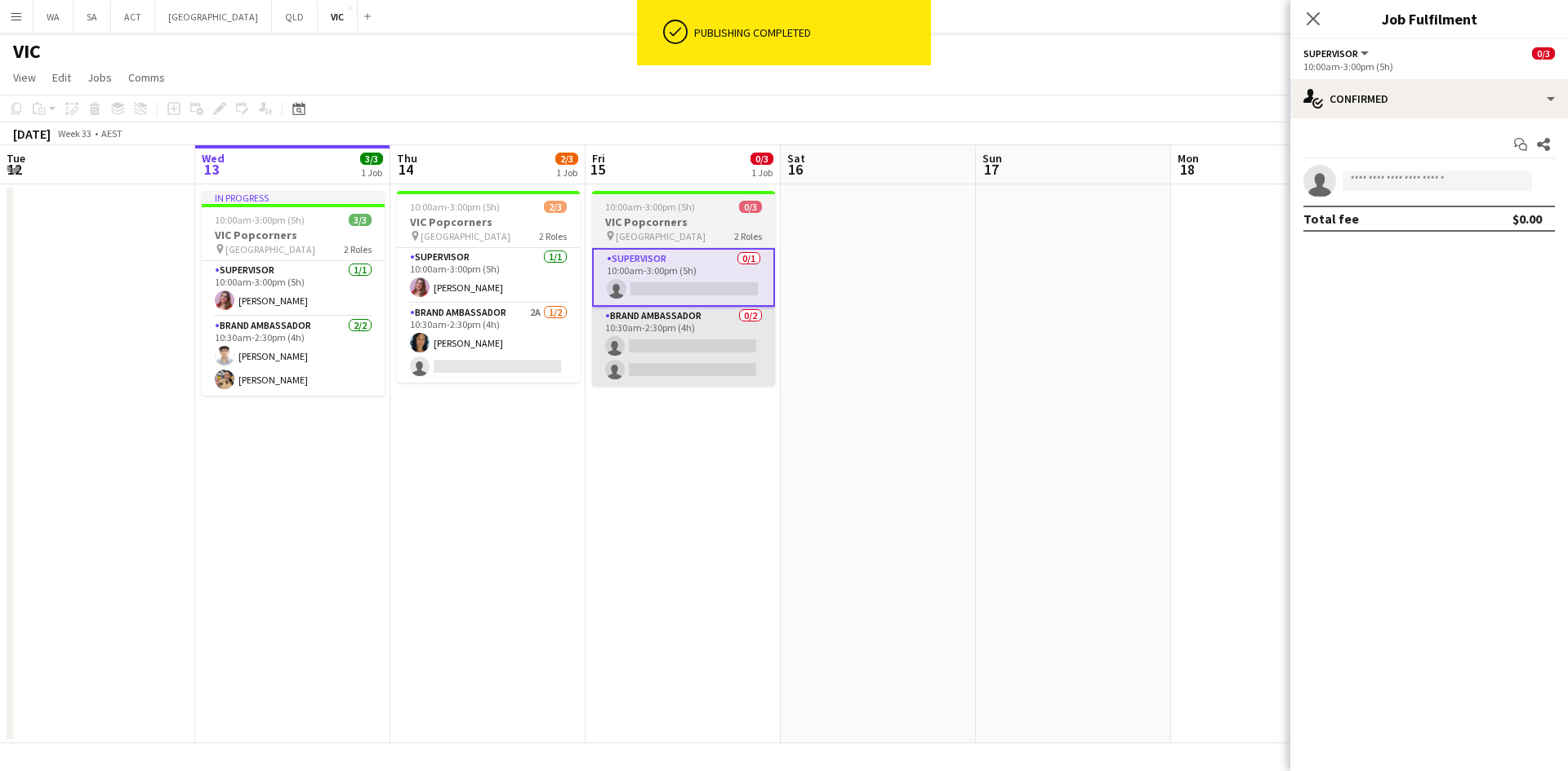
click at [681, 339] on app-card-role "Brand Ambassador 0/2 10:30am-2:30pm (4h) single-neutral-actions single-neutral-…" at bounding box center [683, 346] width 183 height 79
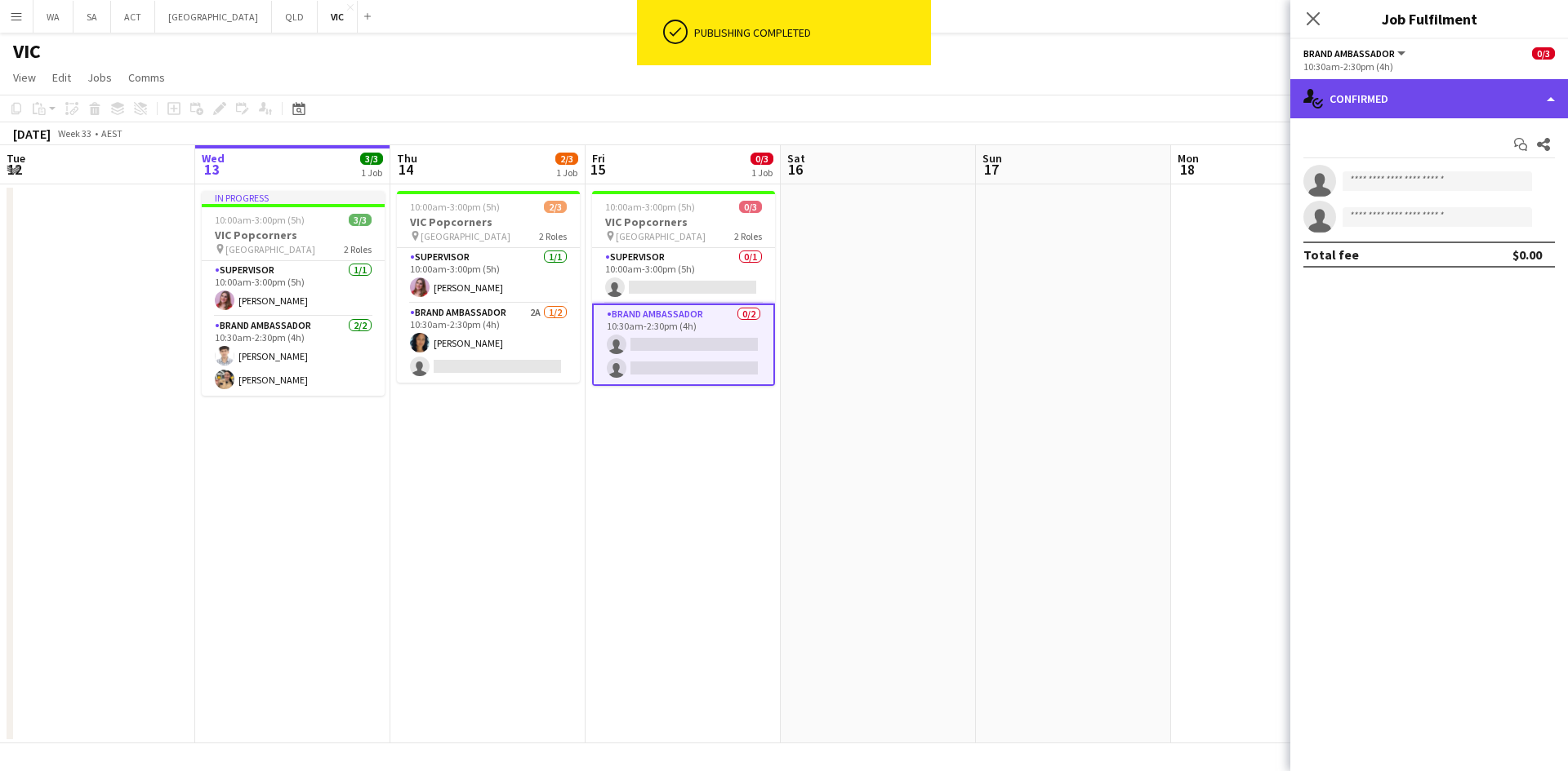
click at [1409, 109] on div "single-neutral-actions-check-2 Confirmed" at bounding box center [1429, 98] width 278 height 39
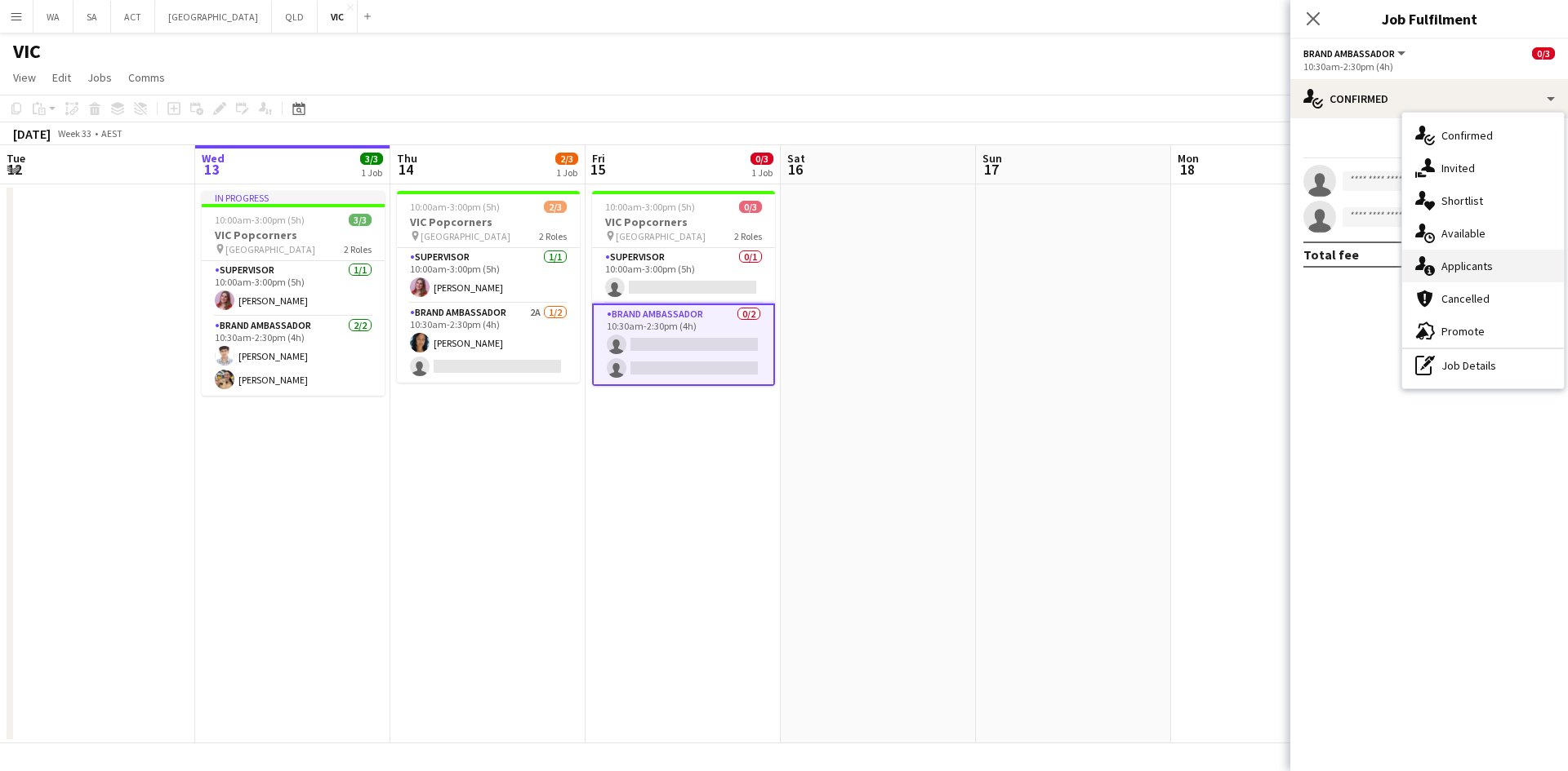
click at [1465, 271] on div "single-neutral-actions-information Applicants" at bounding box center [1482, 266] width 162 height 32
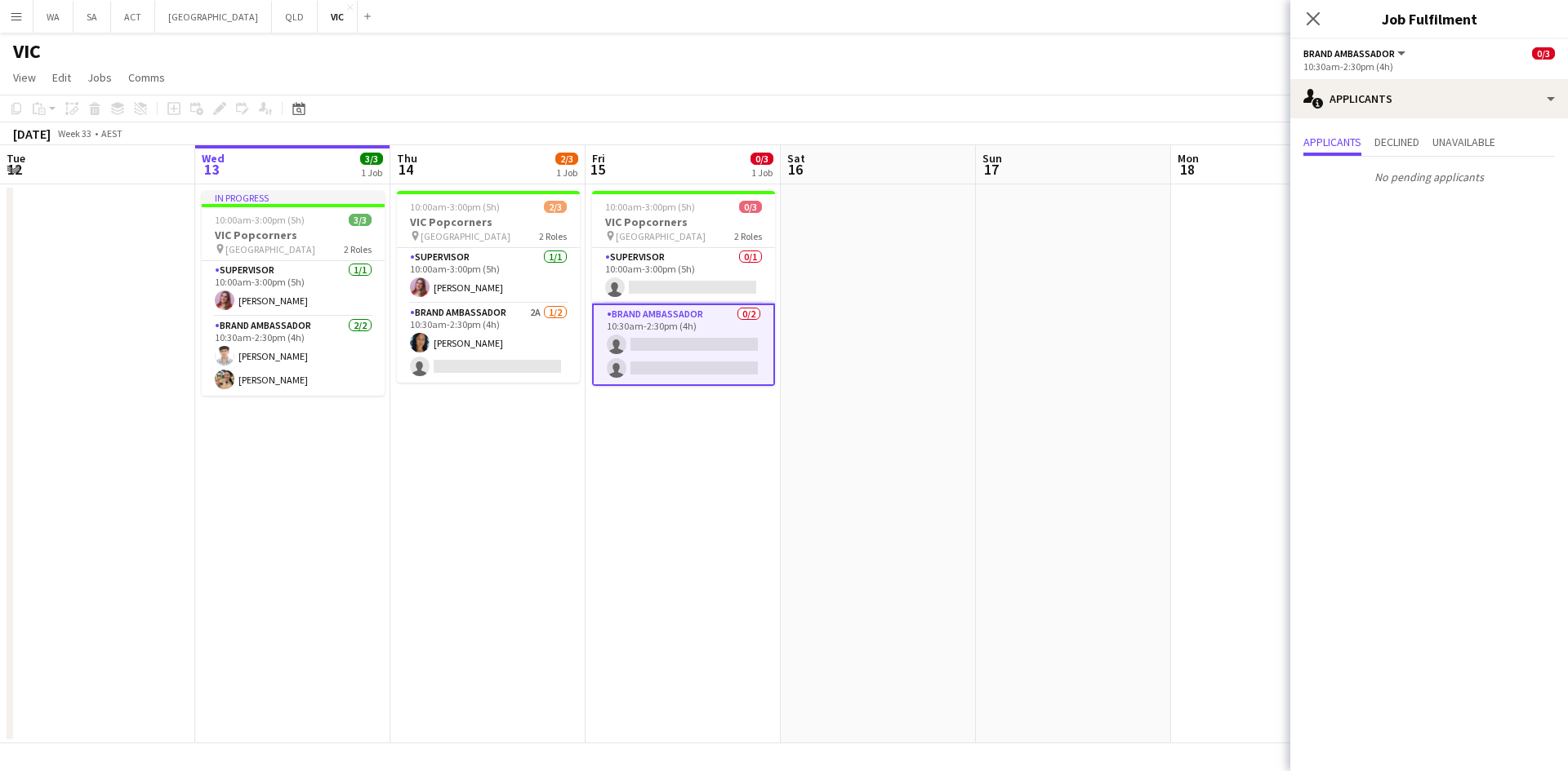
click at [1074, 683] on app-date-cell at bounding box center [1073, 464] width 195 height 559
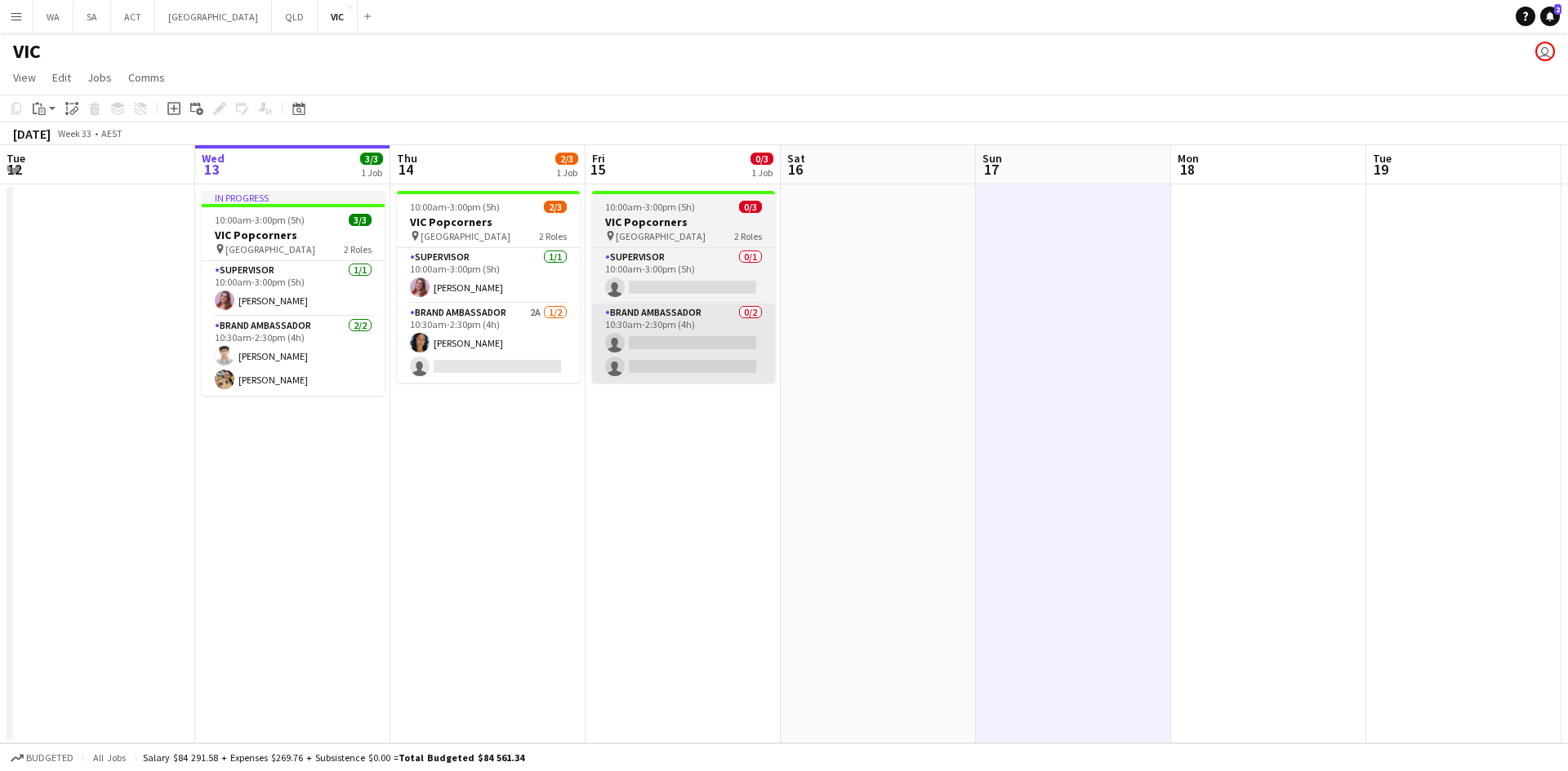
click at [698, 362] on app-card-role "Brand Ambassador 0/2 10:30am-2:30pm (4h) single-neutral-actions single-neutral-…" at bounding box center [683, 342] width 183 height 79
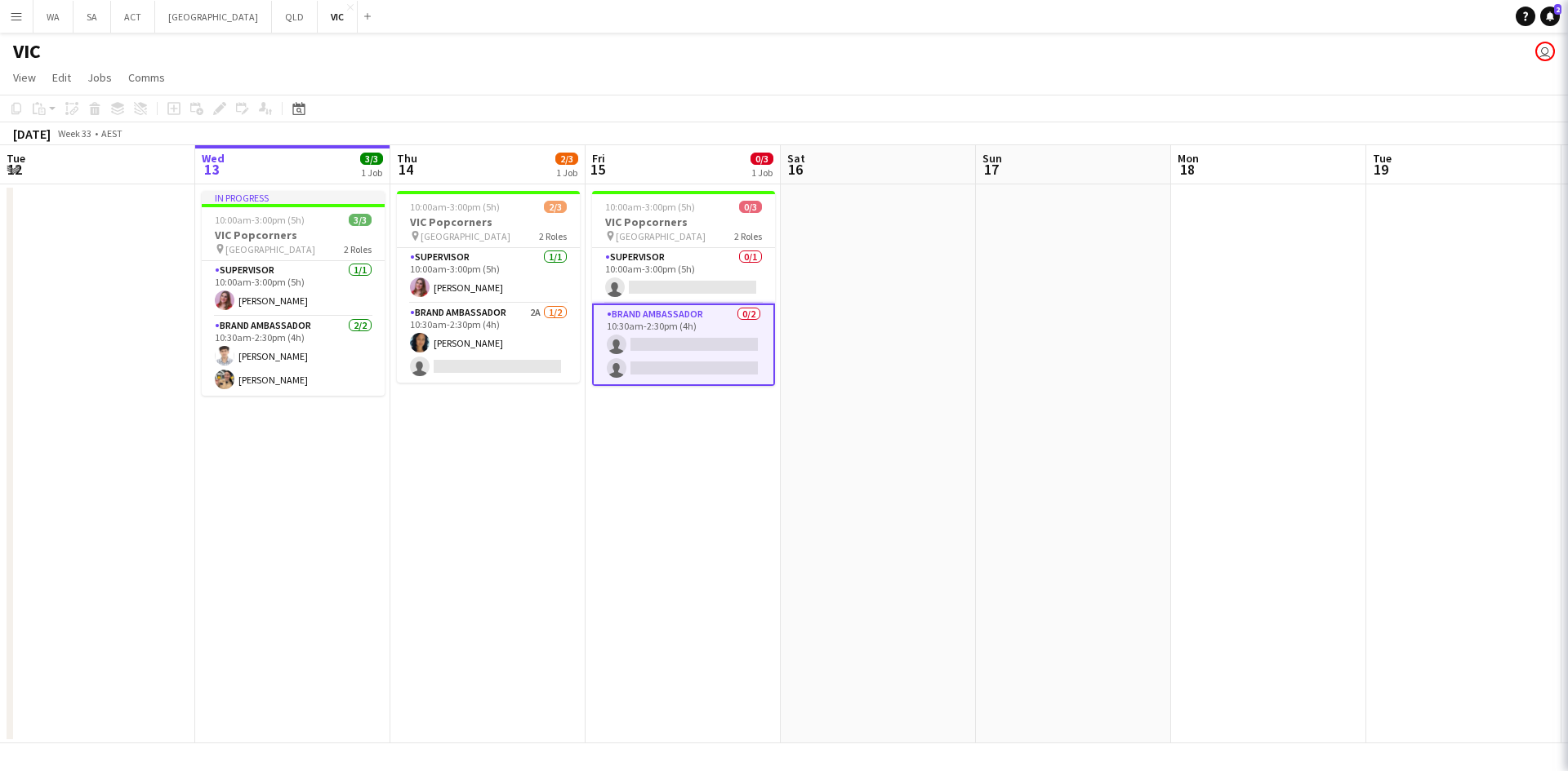
click at [698, 362] on app-card-role "Brand Ambassador 0/2 10:30am-2:30pm (4h) single-neutral-actions single-neutral-…" at bounding box center [683, 344] width 183 height 83
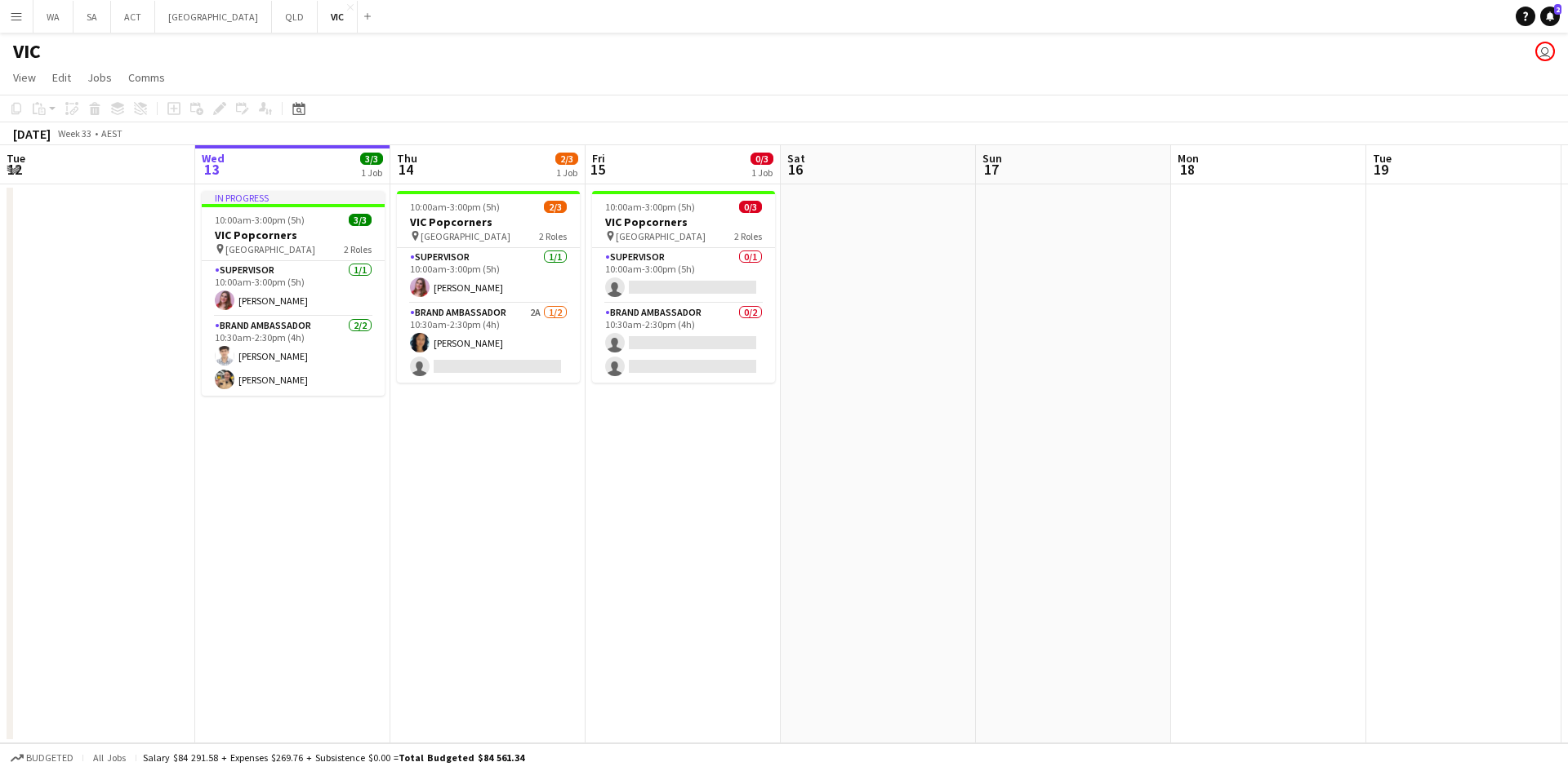
click at [710, 489] on app-calendar-viewport "Sun 10 8/8 2 Jobs Mon 11 Tue 12 Wed 13 3/3 1 Job Thu 14 2/3 1 Job Fri 15 0/3 1 …" at bounding box center [784, 444] width 1568 height 598
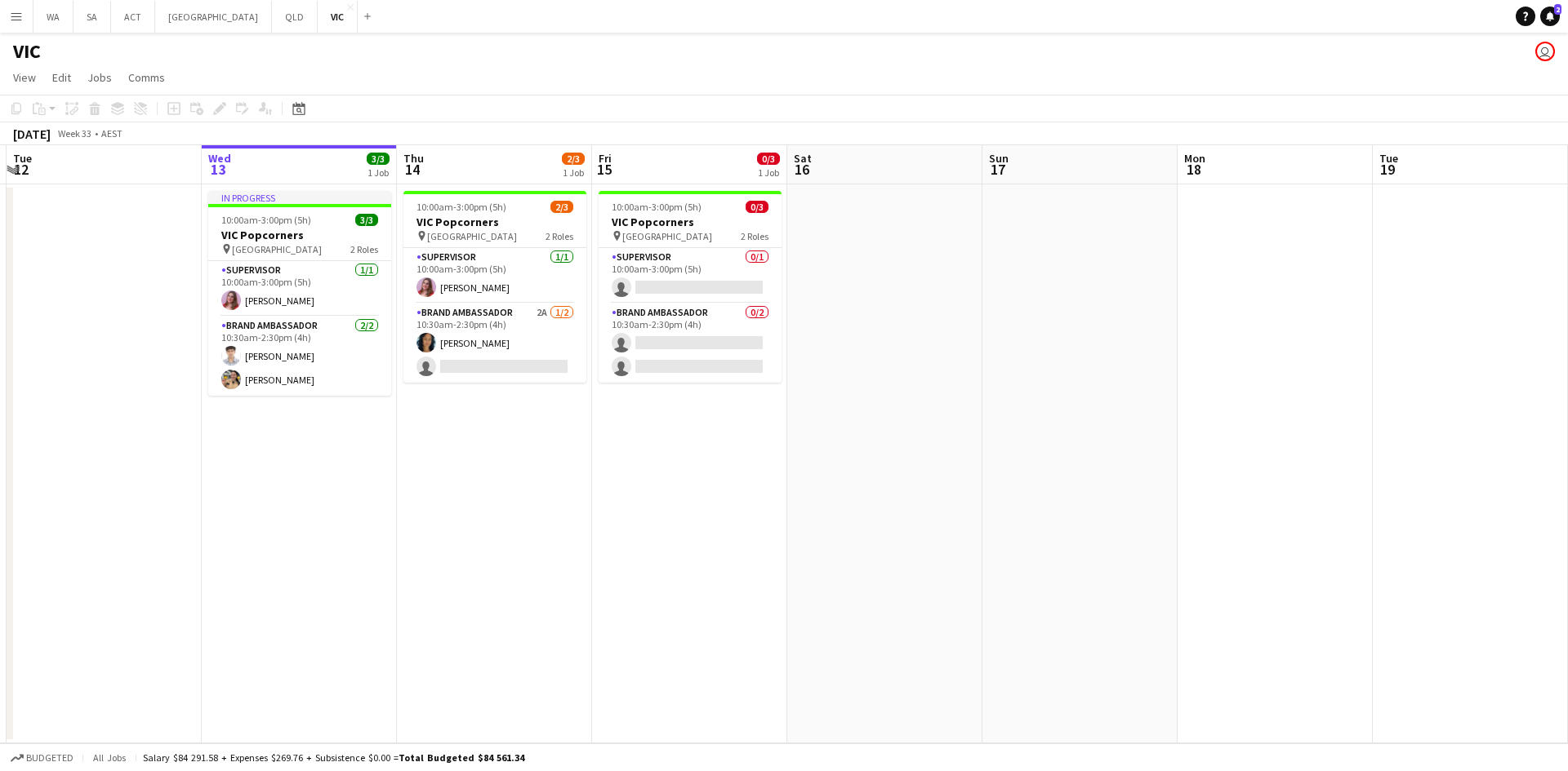
click at [710, 489] on app-date-cell "10:00am-3:00pm (5h) 0/3 VIC Popcorners pin University of Melbourne 2 Roles Supe…" at bounding box center [688, 464] width 195 height 559
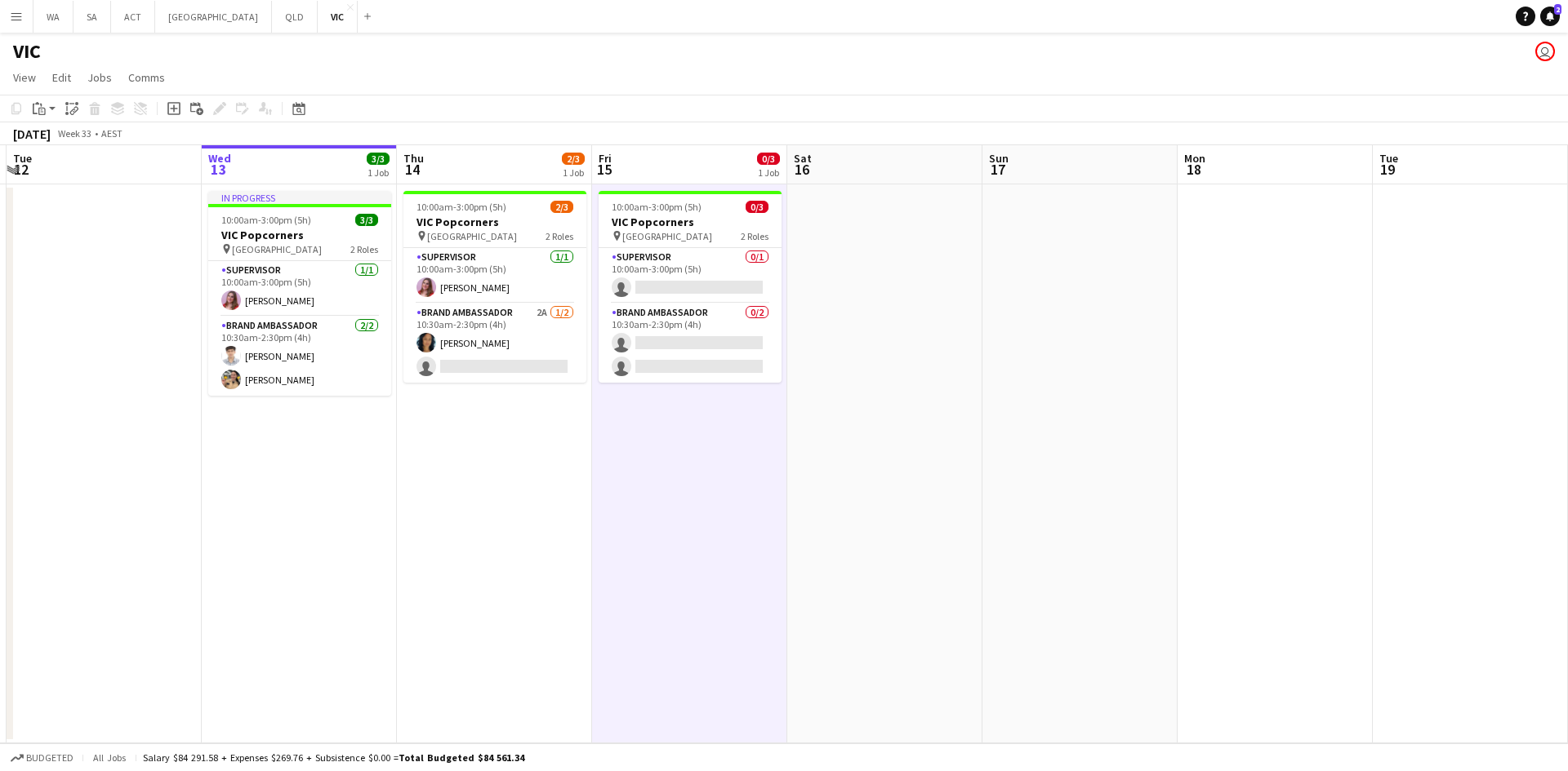
click at [710, 489] on app-date-cell "10:00am-3:00pm (5h) 0/3 VIC Popcorners pin University of Melbourne 2 Roles Supe…" at bounding box center [688, 464] width 195 height 559
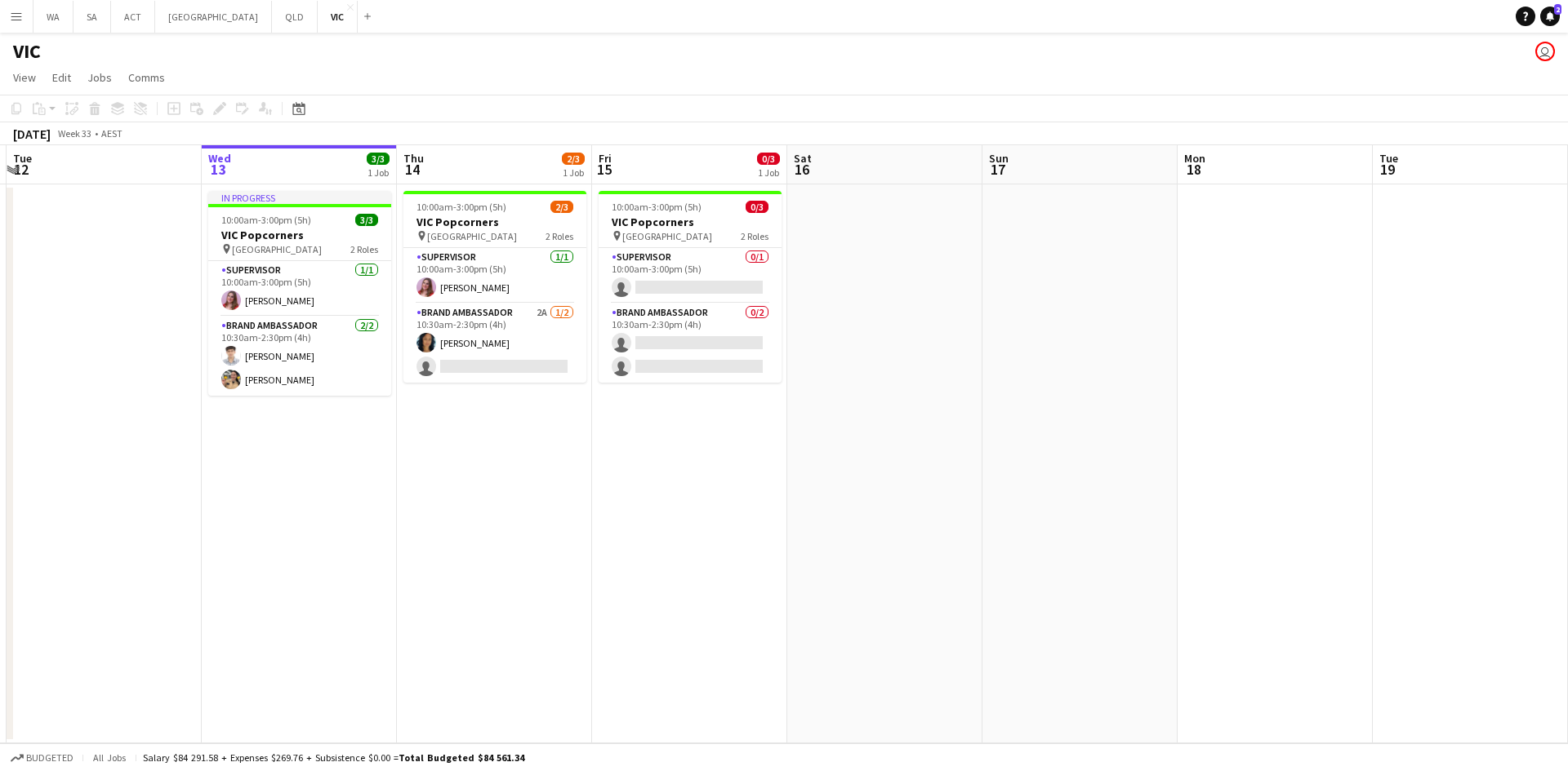
click at [710, 490] on app-date-cell "10:00am-3:00pm (5h) 0/3 VIC Popcorners pin University of Melbourne 2 Roles Supe…" at bounding box center [688, 464] width 195 height 559
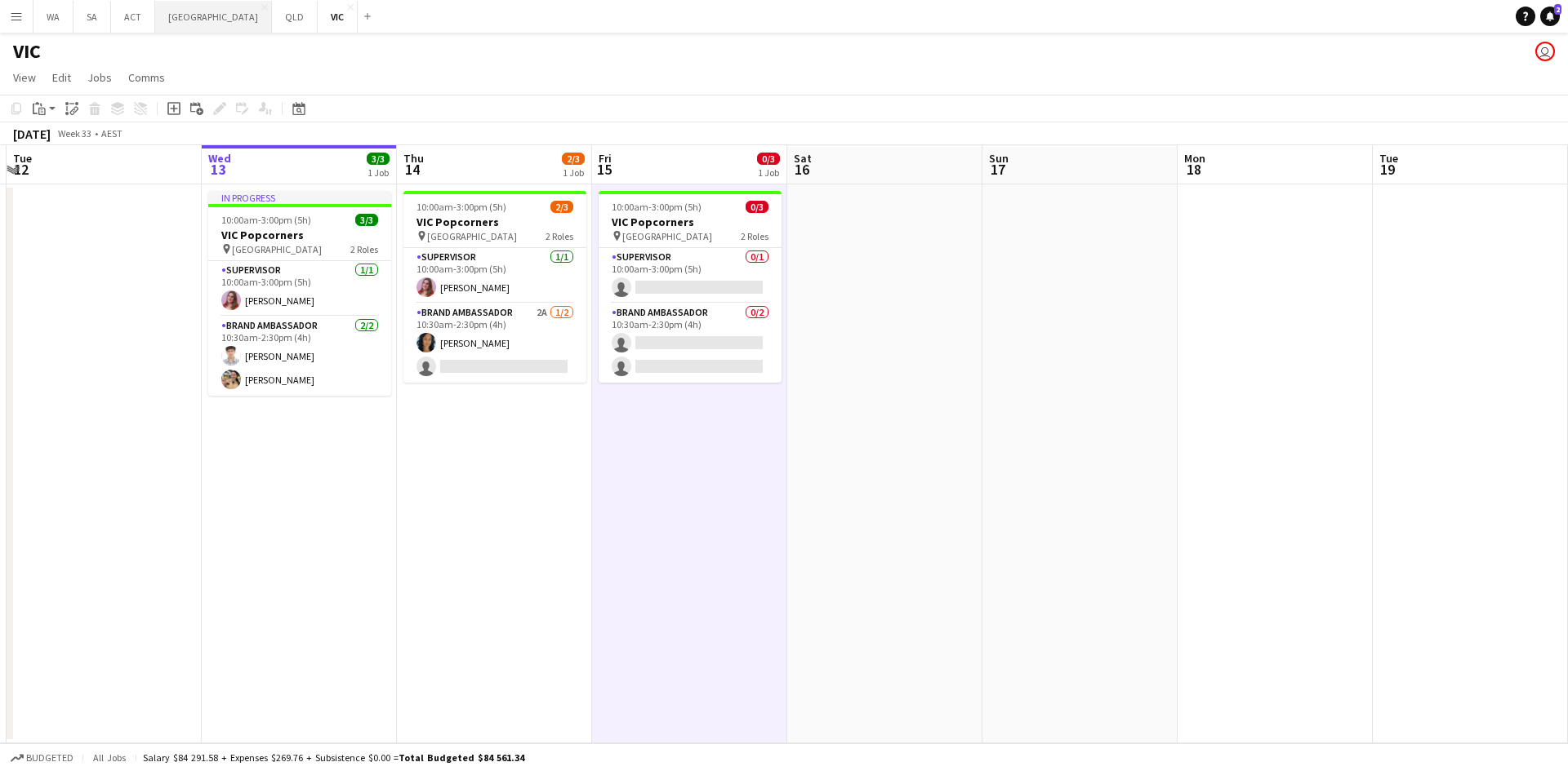
click at [158, 23] on button "NSW Close" at bounding box center [213, 16] width 117 height 31
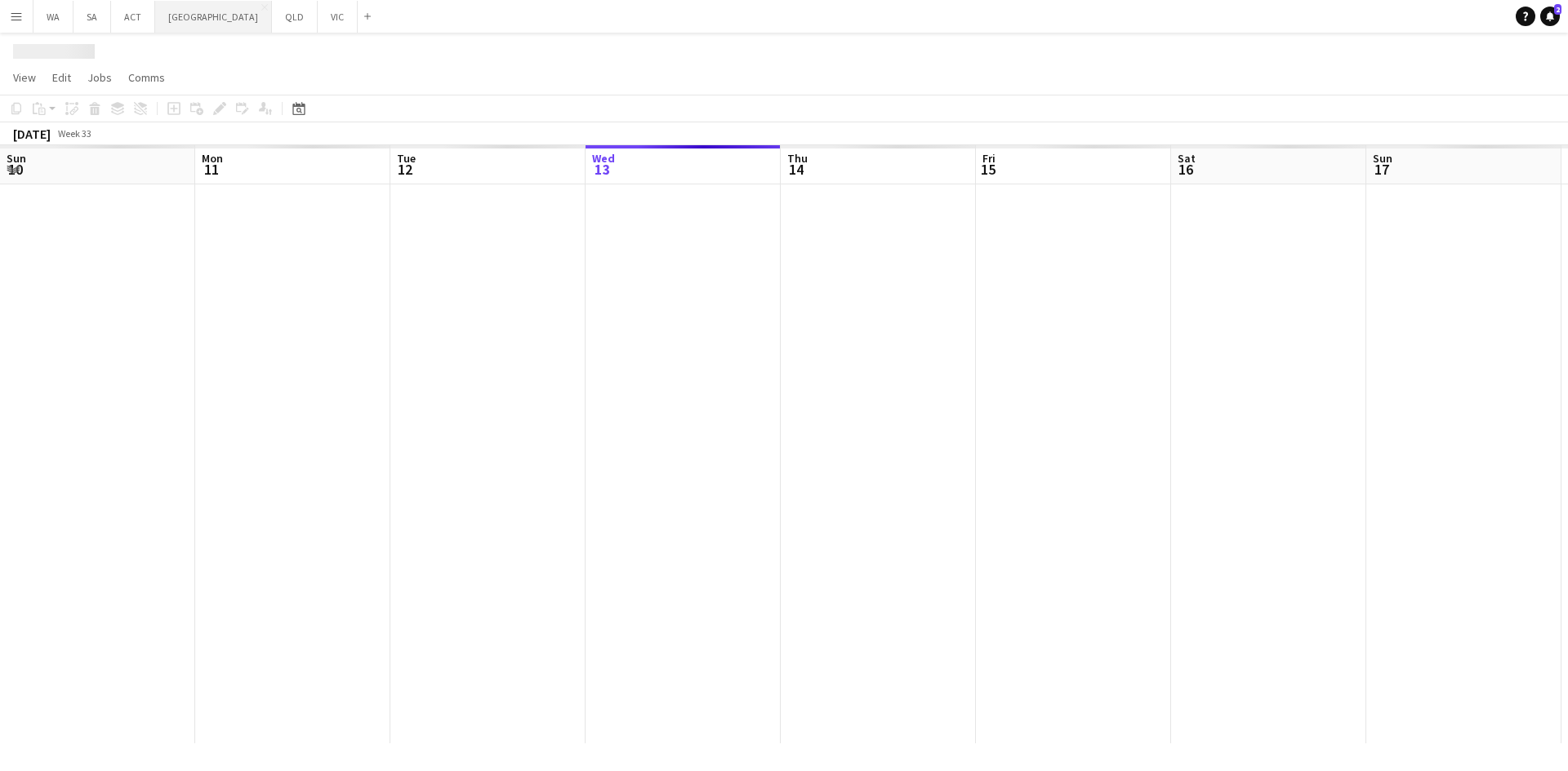
scroll to position [0, 390]
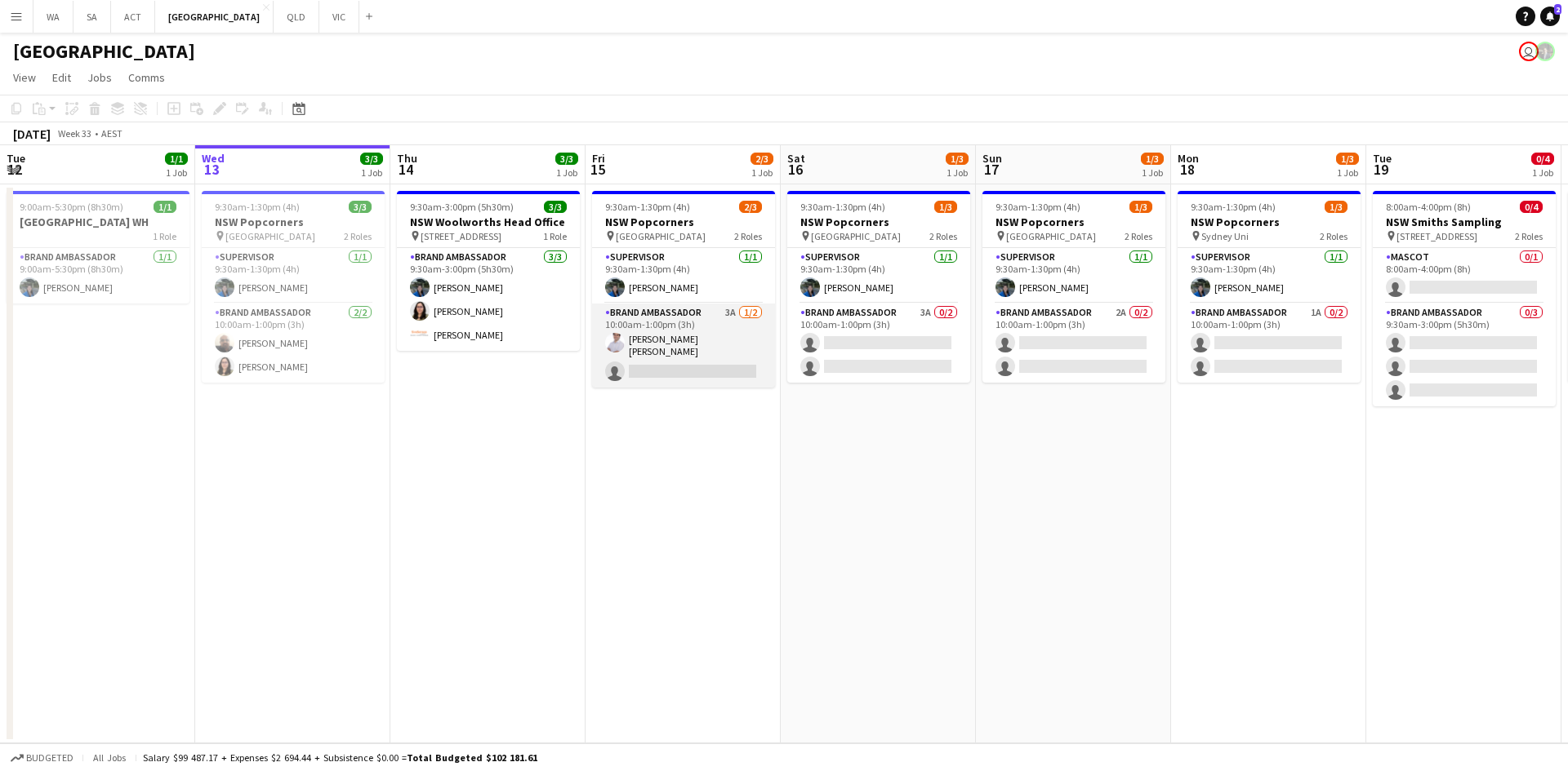
click at [650, 340] on app-card-role "Brand Ambassador 3A 1/2 10:00am-1:00pm (3h) Inaki Rubio Morcillo single-neutral…" at bounding box center [683, 345] width 183 height 84
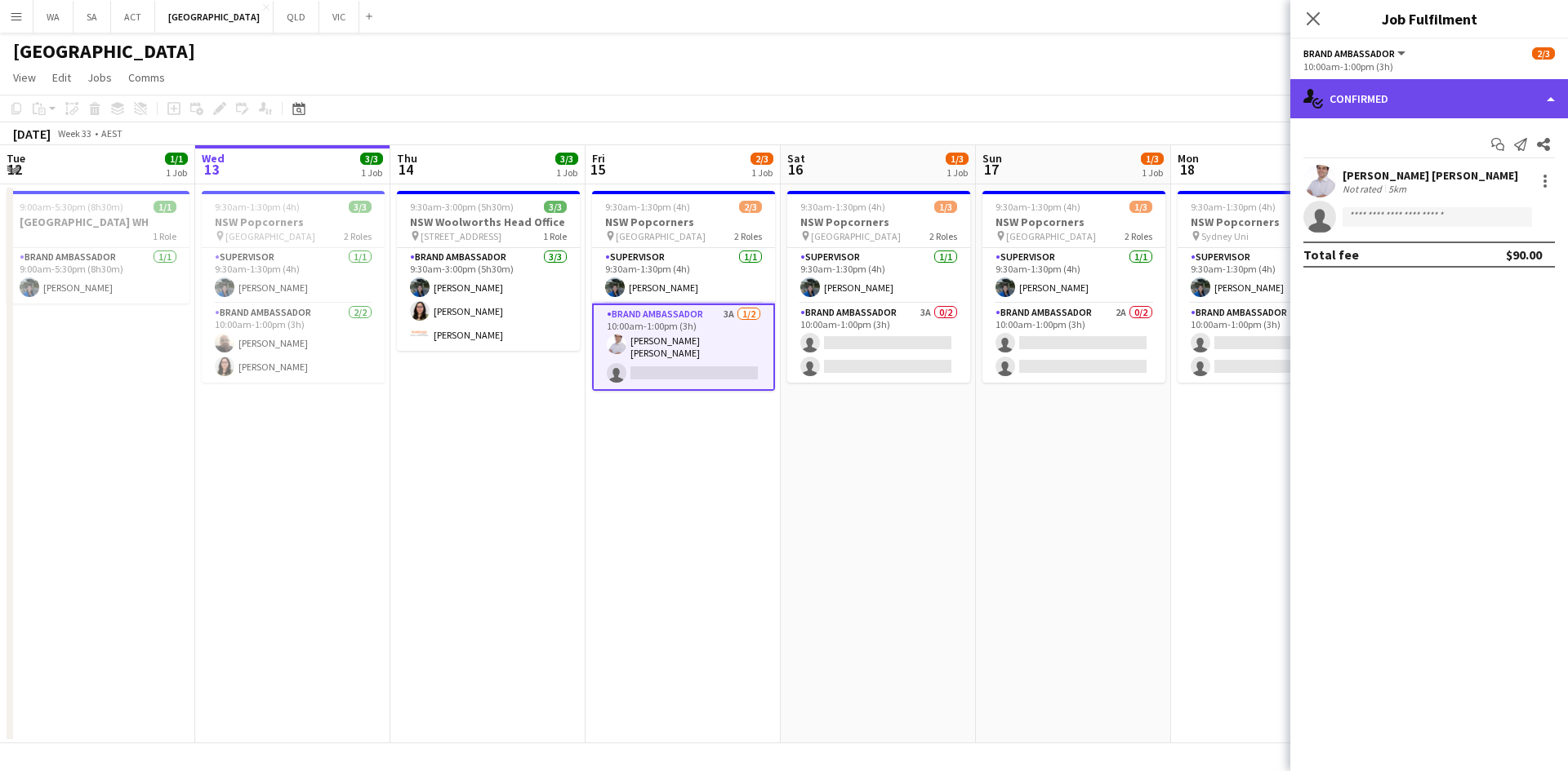
click at [1401, 113] on div "single-neutral-actions-check-2 Confirmed" at bounding box center [1429, 98] width 278 height 39
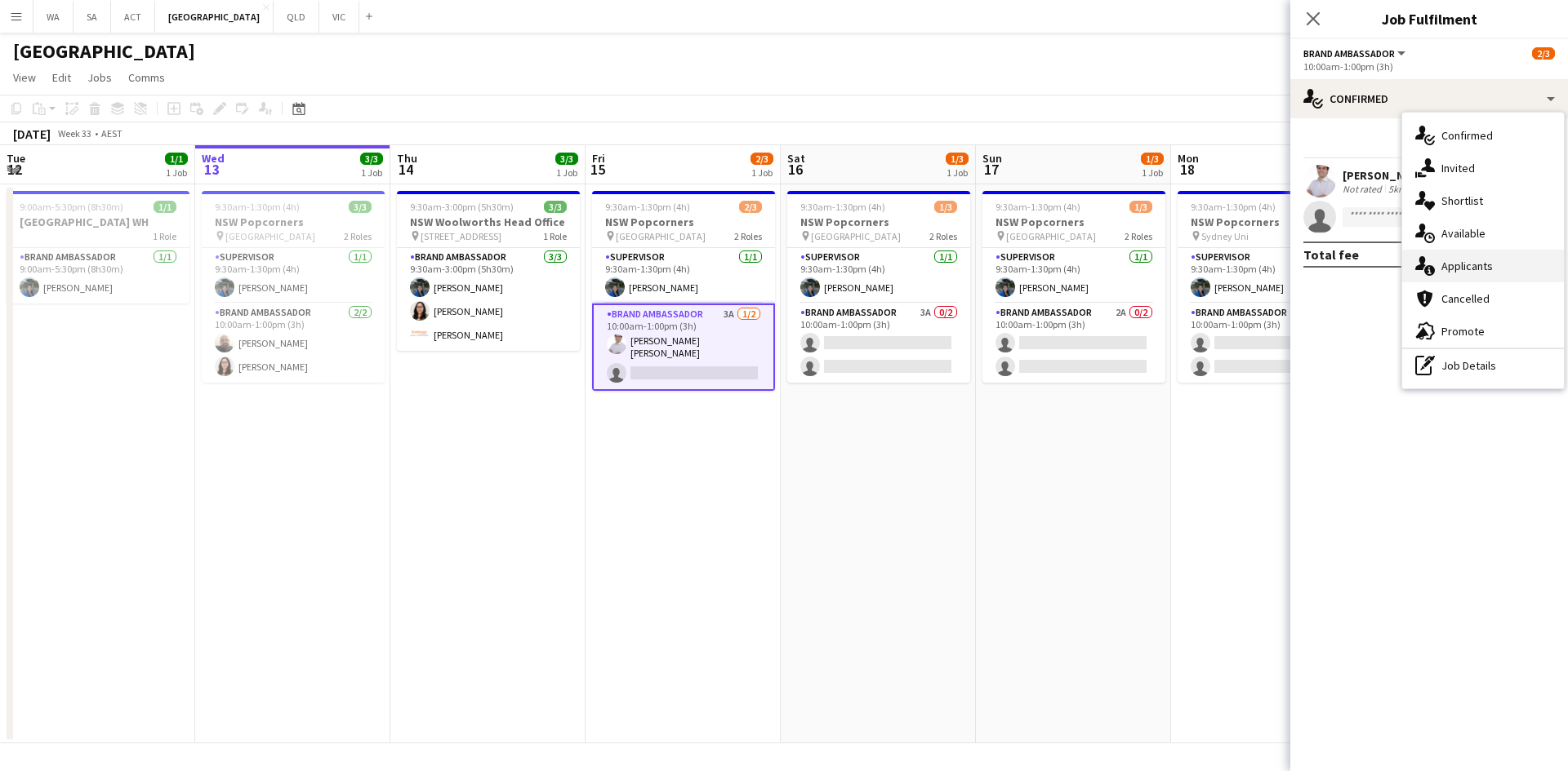
click at [1476, 263] on div "single-neutral-actions-information Applicants" at bounding box center [1482, 266] width 162 height 32
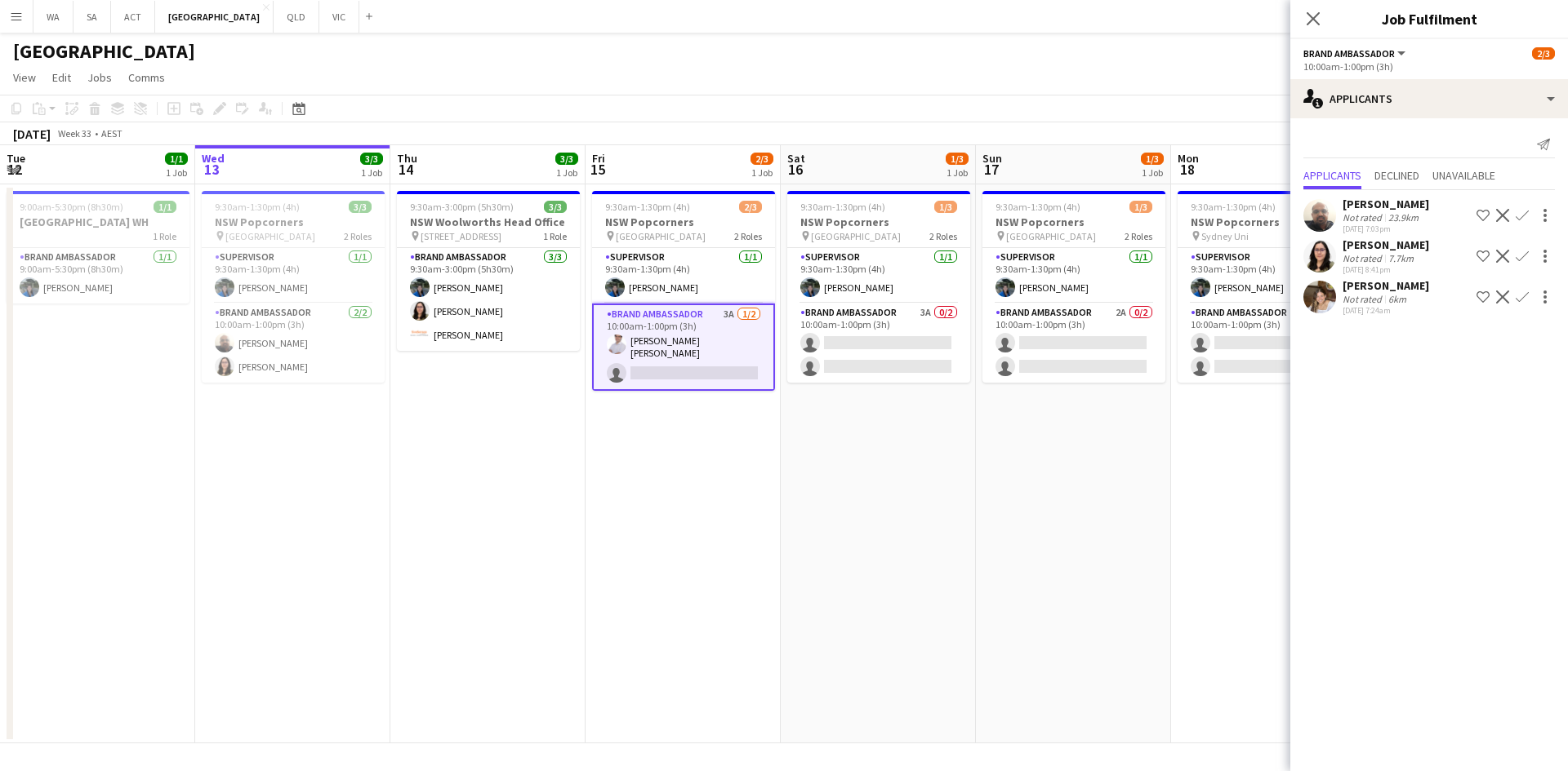
click at [1525, 259] on app-icon "Confirm" at bounding box center [1522, 257] width 13 height 13
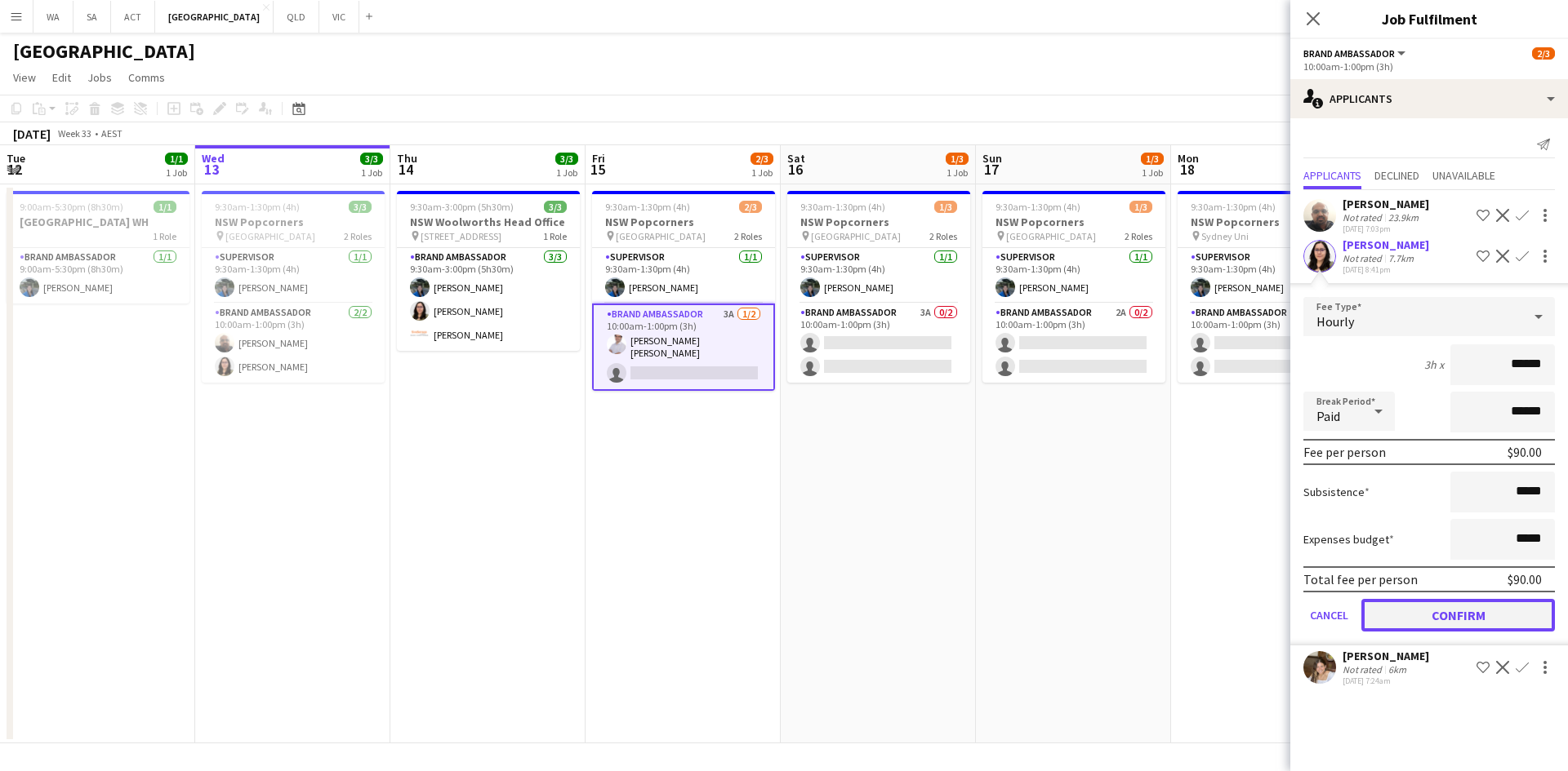
click at [1455, 611] on button "Confirm" at bounding box center [1457, 615] width 193 height 32
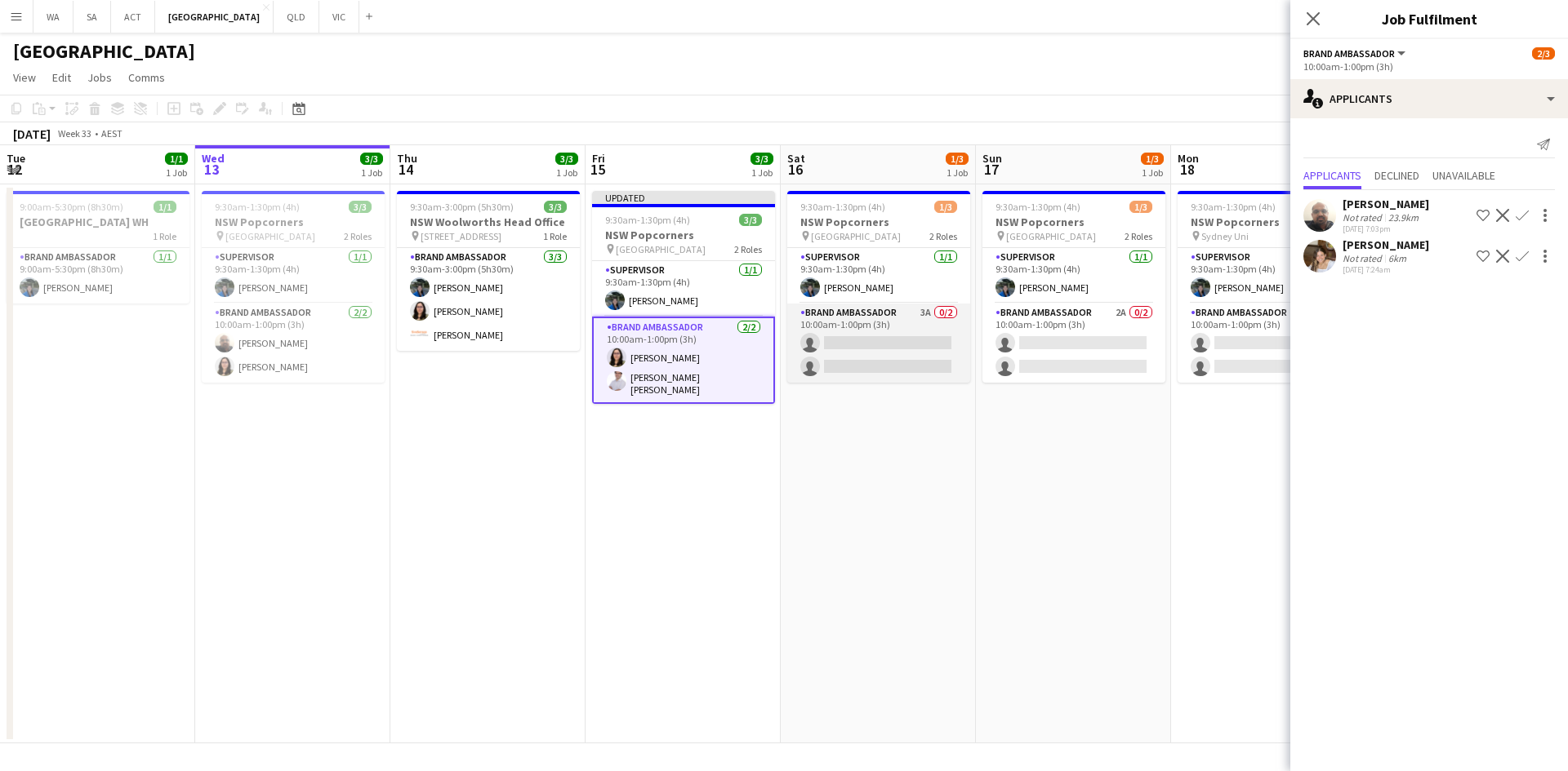
click at [893, 353] on app-card-role "Brand Ambassador 3A 0/2 10:00am-1:00pm (3h) single-neutral-actions single-neutr…" at bounding box center [879, 342] width 183 height 79
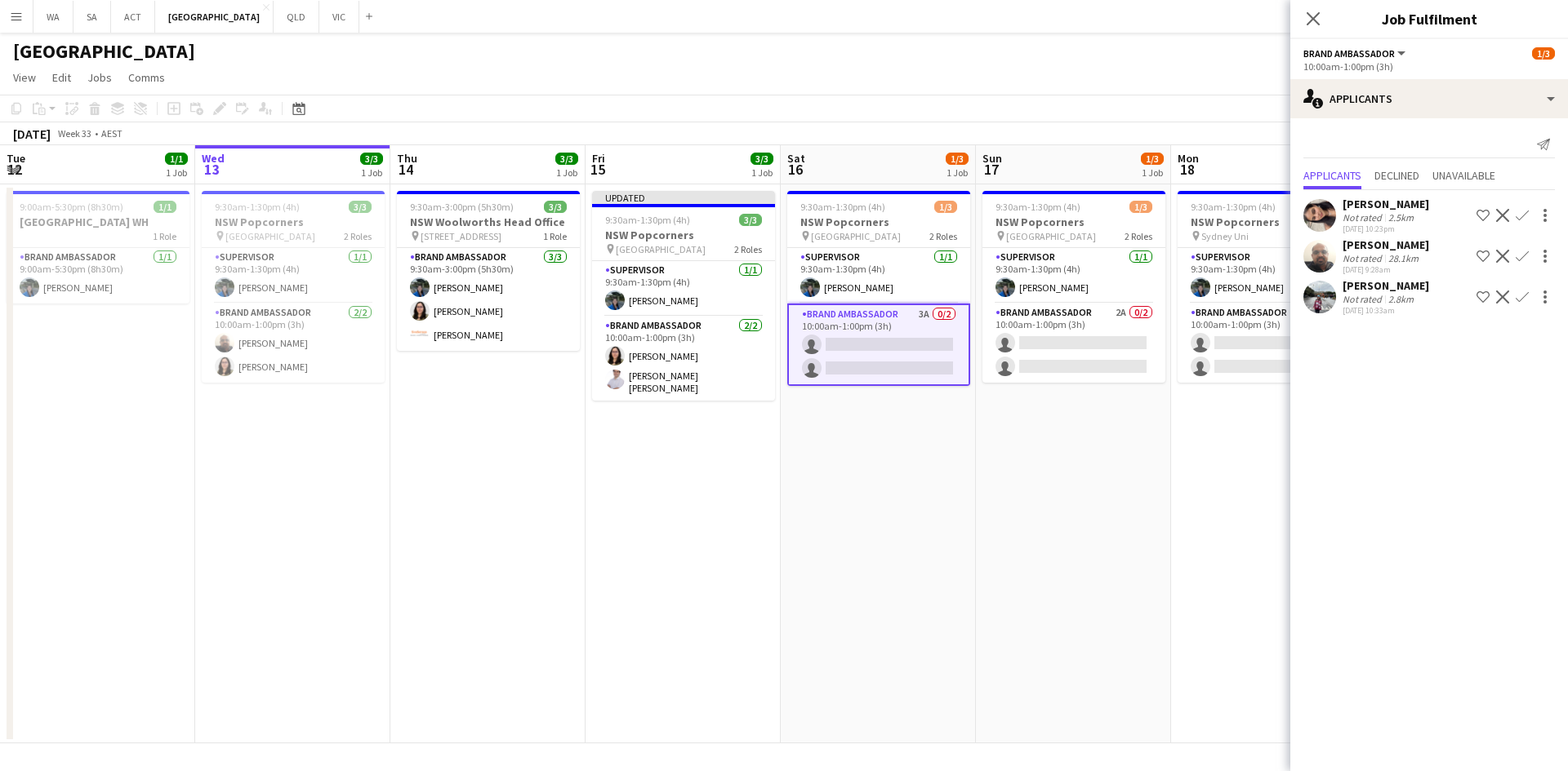
click at [1040, 426] on app-date-cell "9:30am-1:30pm (4h) 1/3 NSW Popcorners pin Bondi Junction 2 Roles Supervisor 1/1…" at bounding box center [1073, 464] width 195 height 559
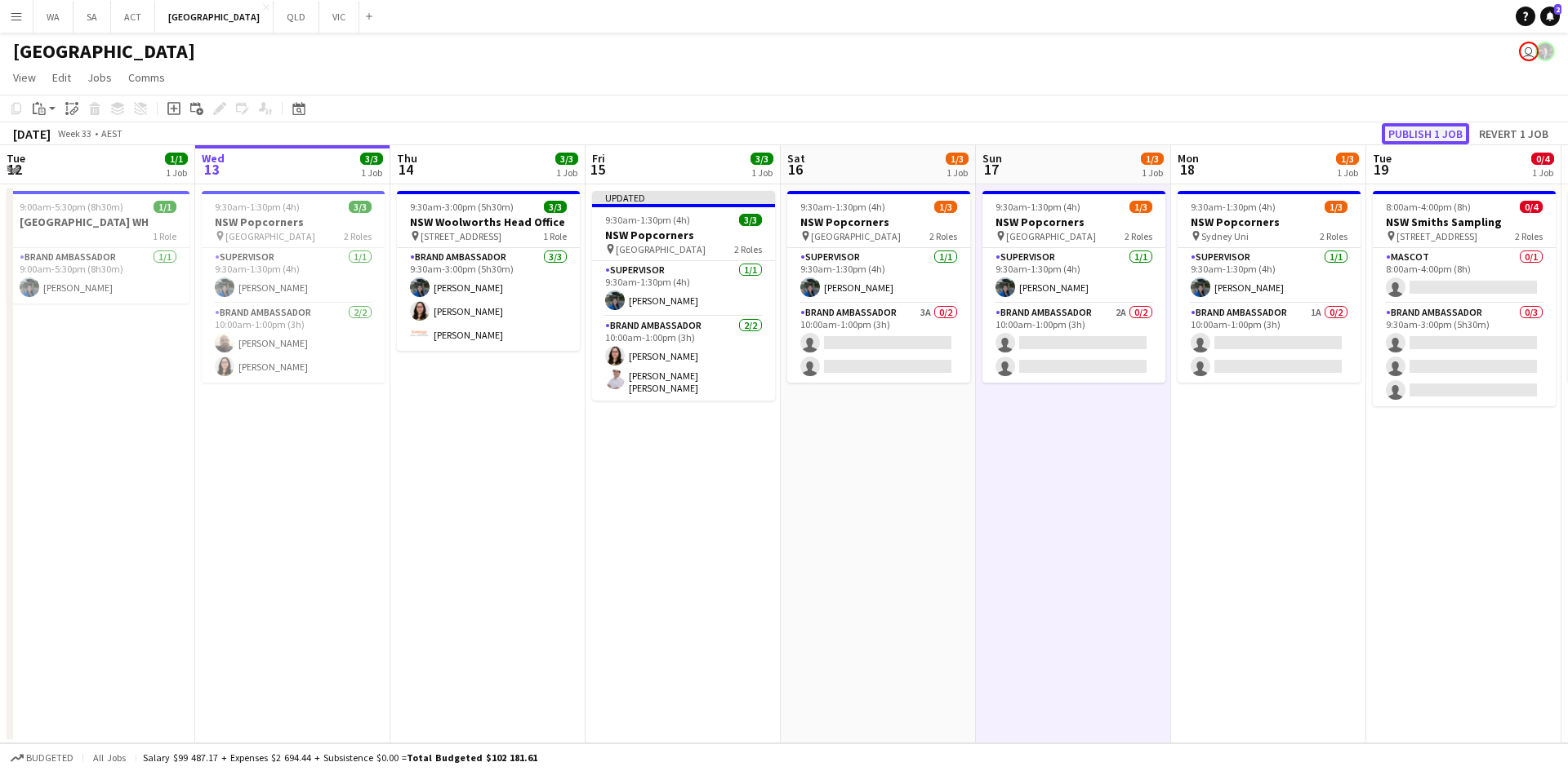
click at [1399, 132] on button "Publish 1 job" at bounding box center [1425, 134] width 87 height 21
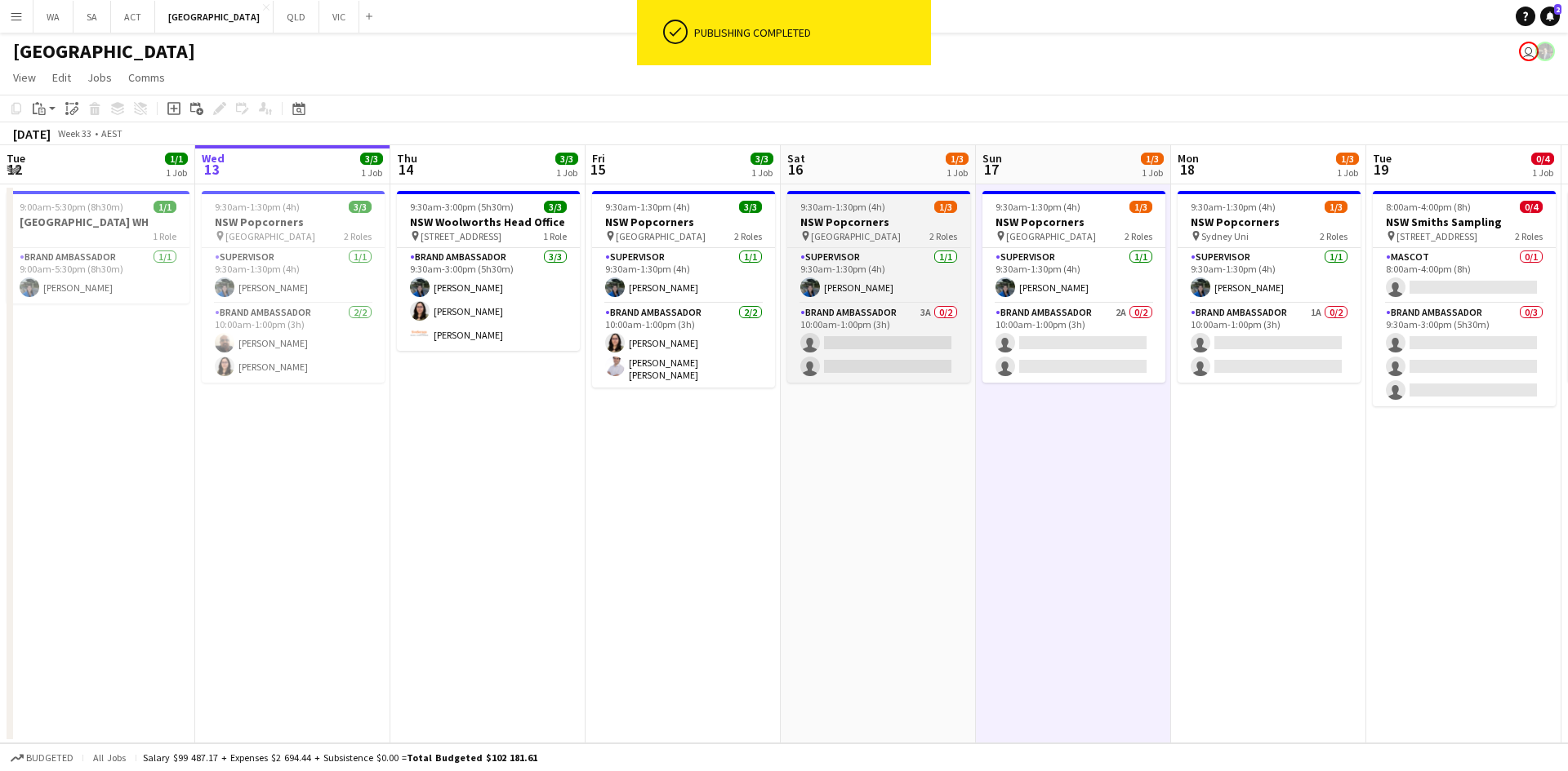
click at [914, 226] on h3 "NSW Popcorners" at bounding box center [879, 222] width 183 height 14
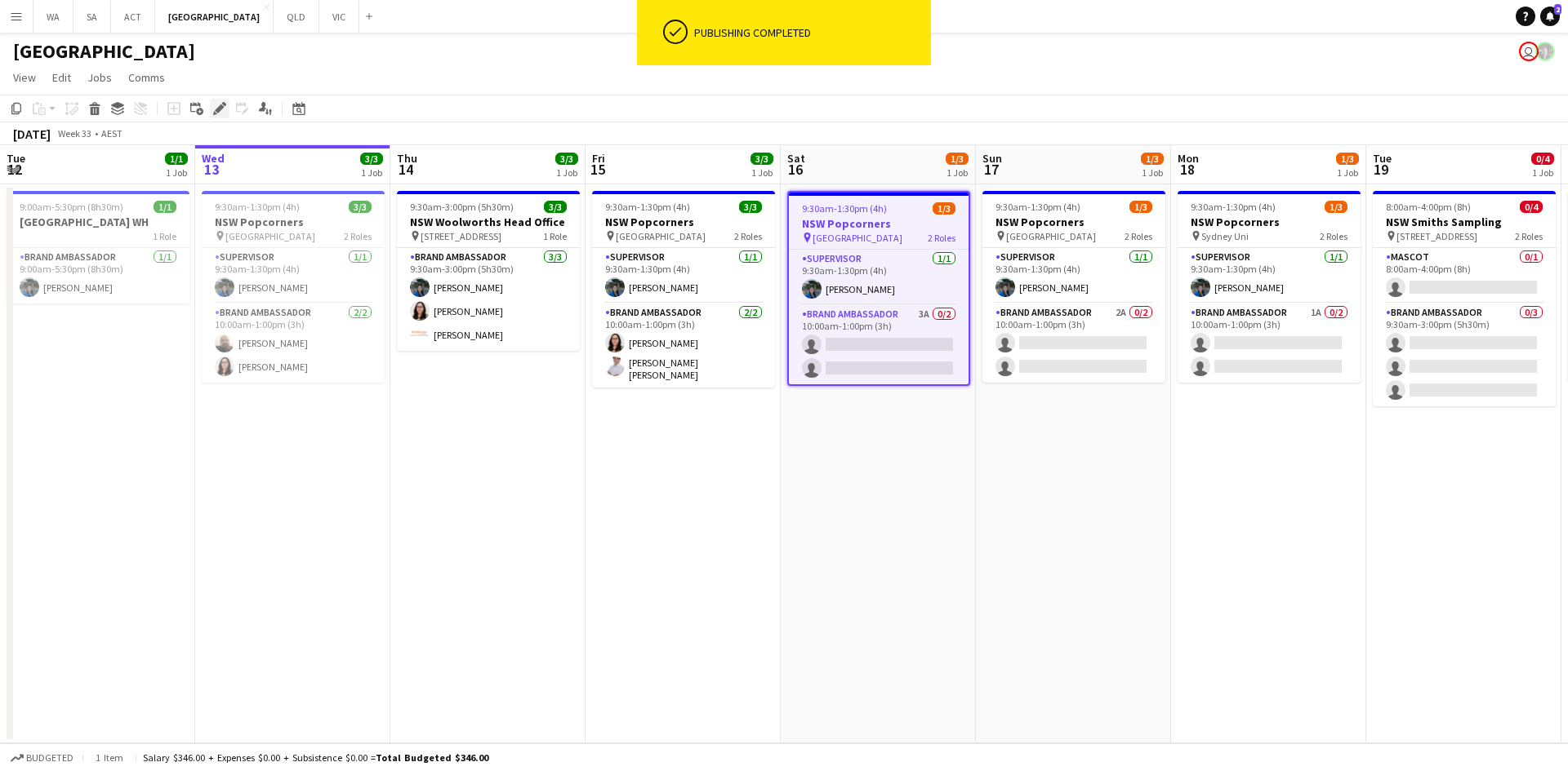
click at [226, 106] on div "Edit" at bounding box center [220, 108] width 20 height 20
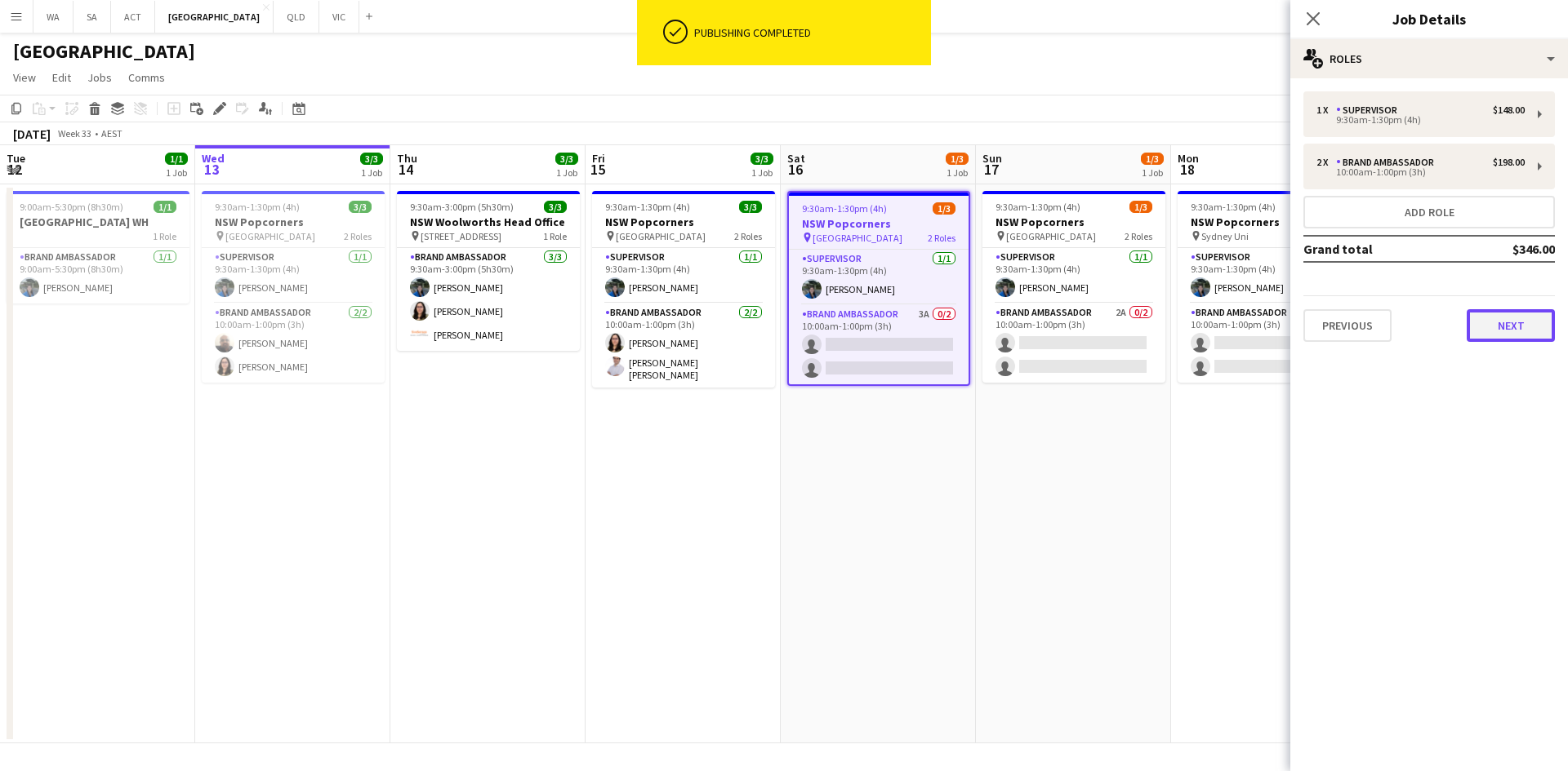
click at [1494, 311] on button "Next" at bounding box center [1510, 325] width 88 height 32
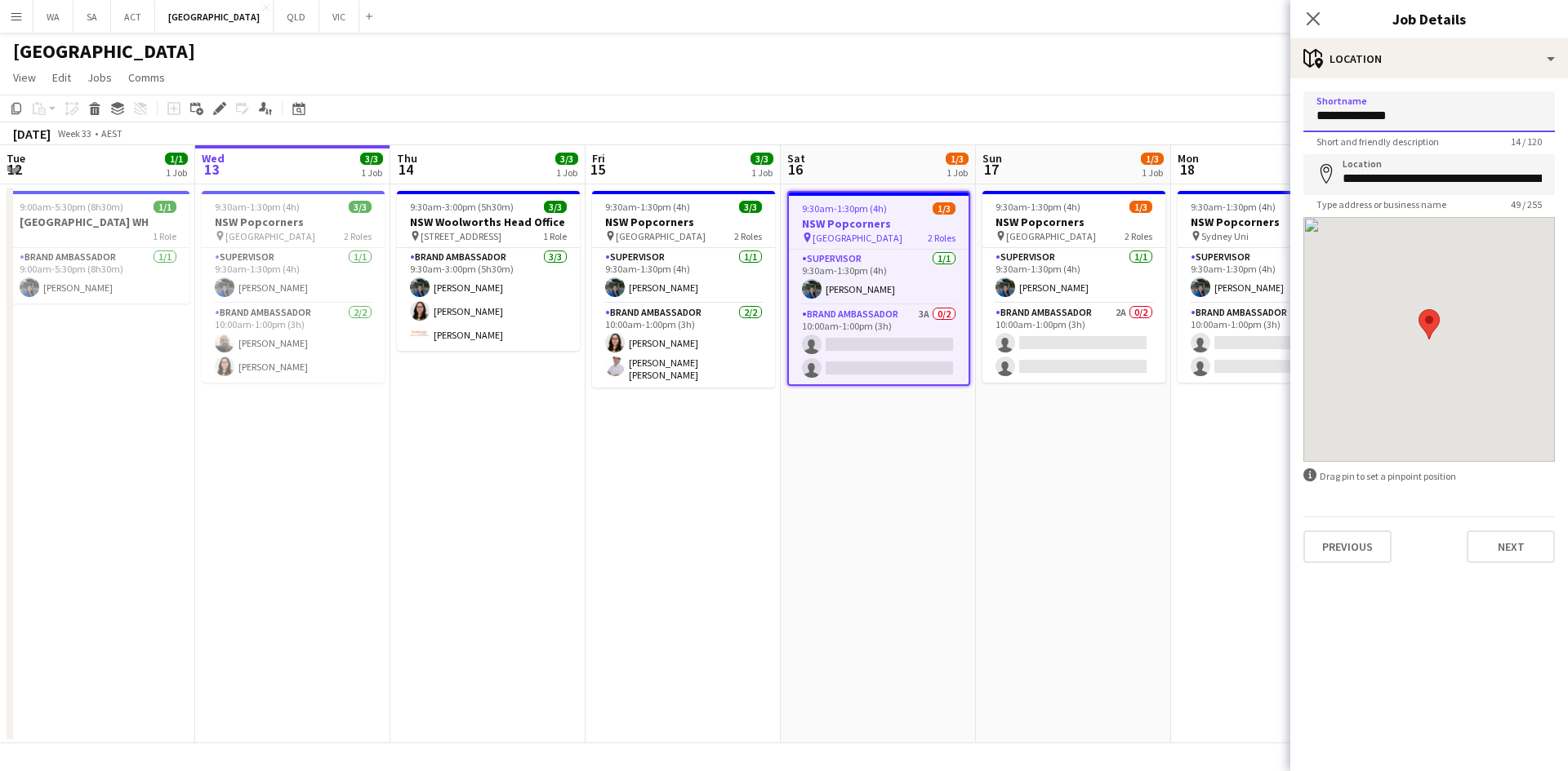
drag, startPoint x: 1412, startPoint y: 123, endPoint x: 1195, endPoint y: 138, distance: 217.5
click at [1195, 138] on body "Menu Boards Boards Boards All jobs Status Workforce Workforce My Workforce Recr…" at bounding box center [784, 385] width 1568 height 771
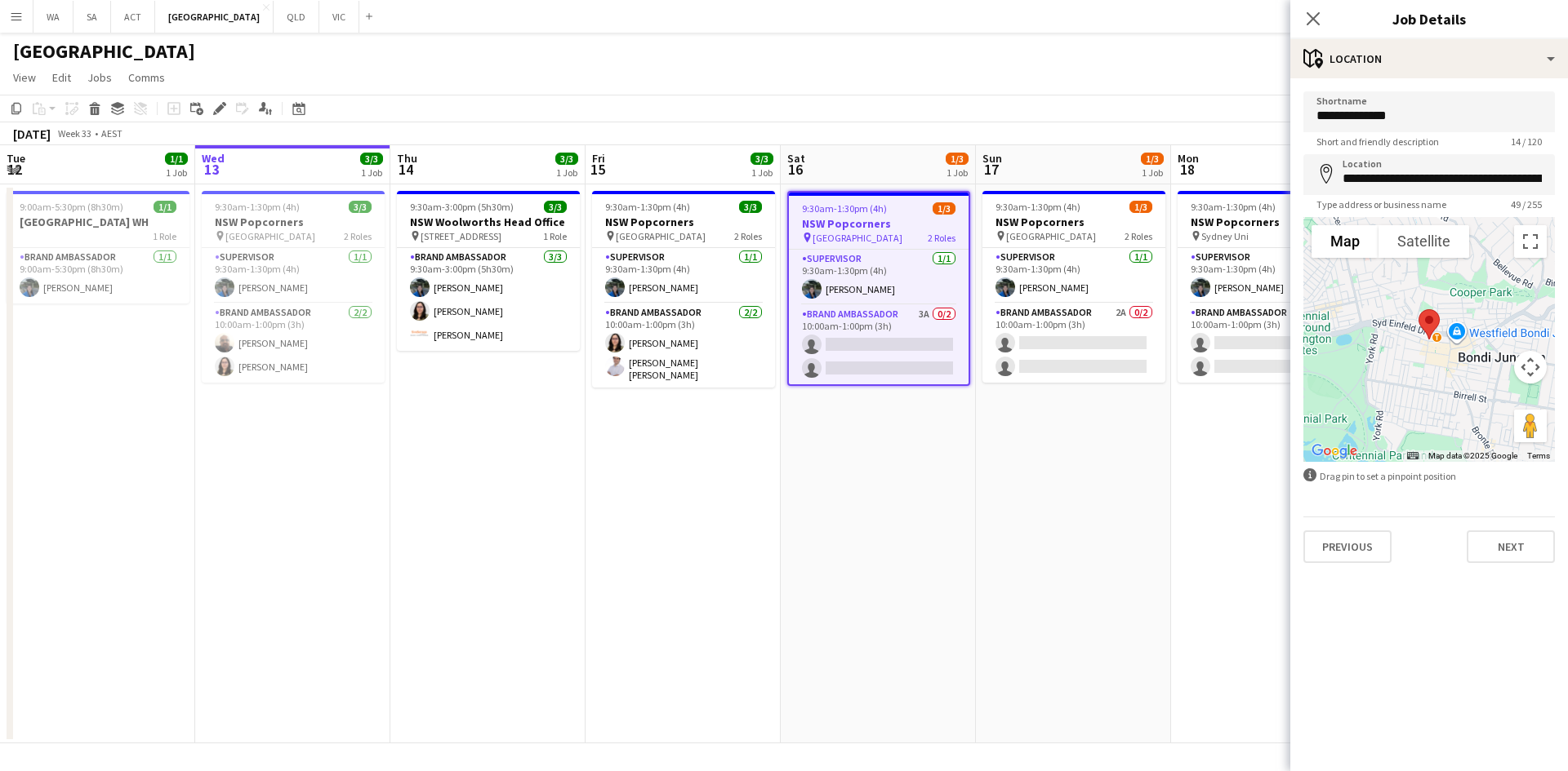
click at [934, 431] on app-date-cell "9:30am-1:30pm (4h) 1/3 NSW Popcorners pin Bondi Junction 2 Roles Supervisor 1/1…" at bounding box center [878, 464] width 195 height 559
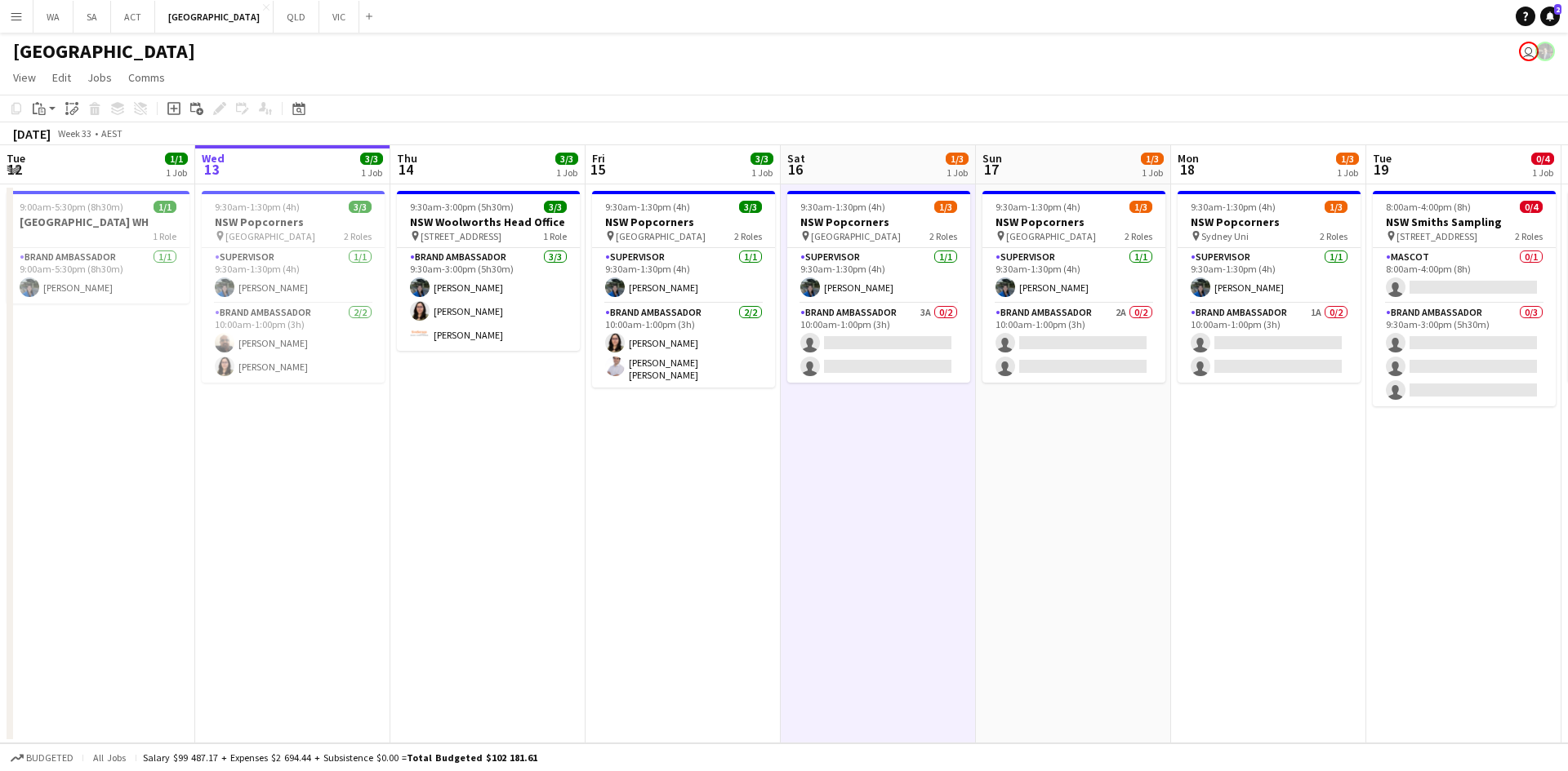
click at [1067, 178] on app-board-header-date "Sun 17 1/3 1 Job" at bounding box center [1073, 164] width 195 height 39
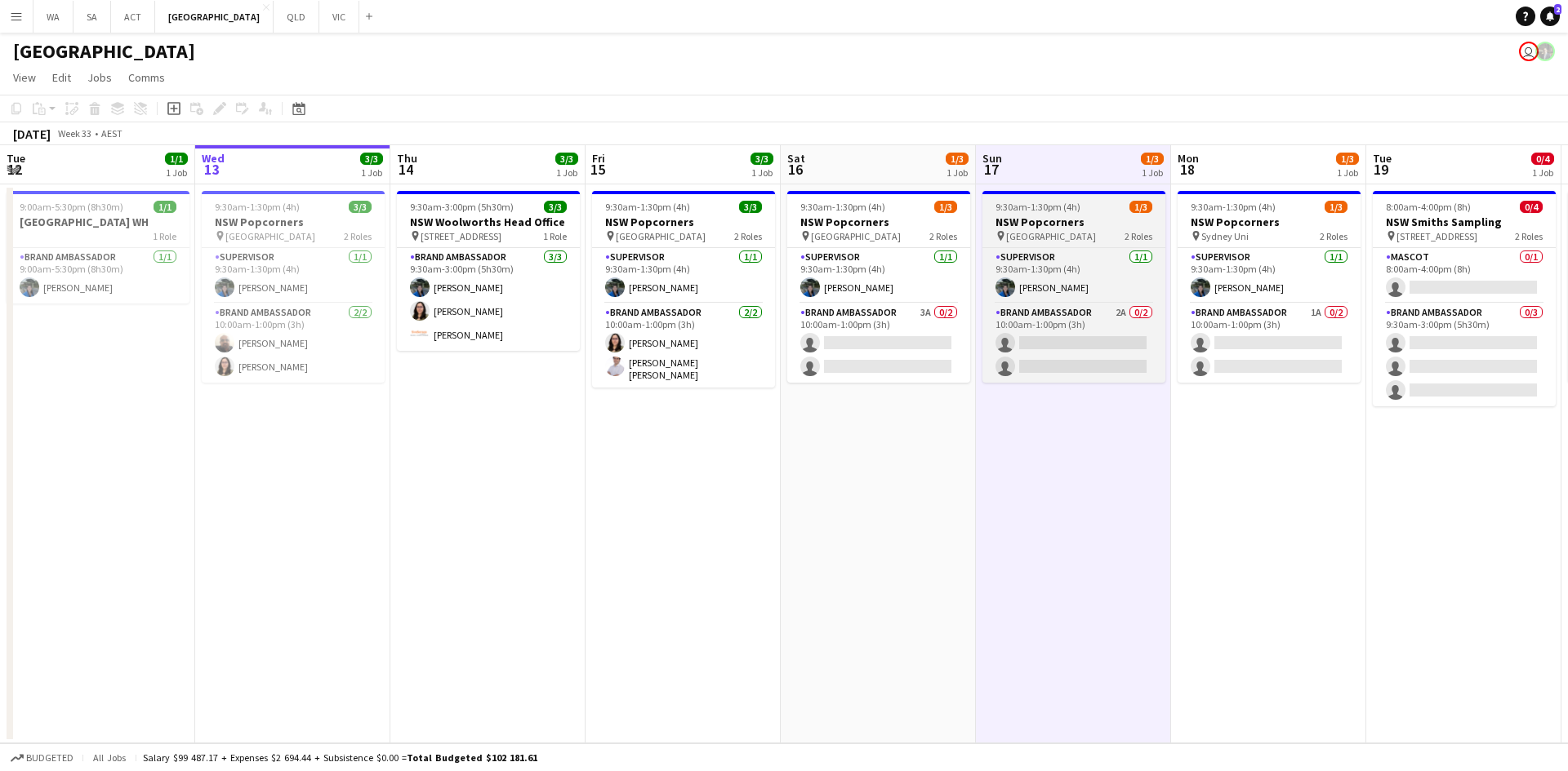
click at [1064, 195] on app-job-card "9:30am-1:30pm (4h) 1/3 NSW Popcorners pin Bondi Junction 2 Roles Supervisor 1/1…" at bounding box center [1074, 287] width 183 height 192
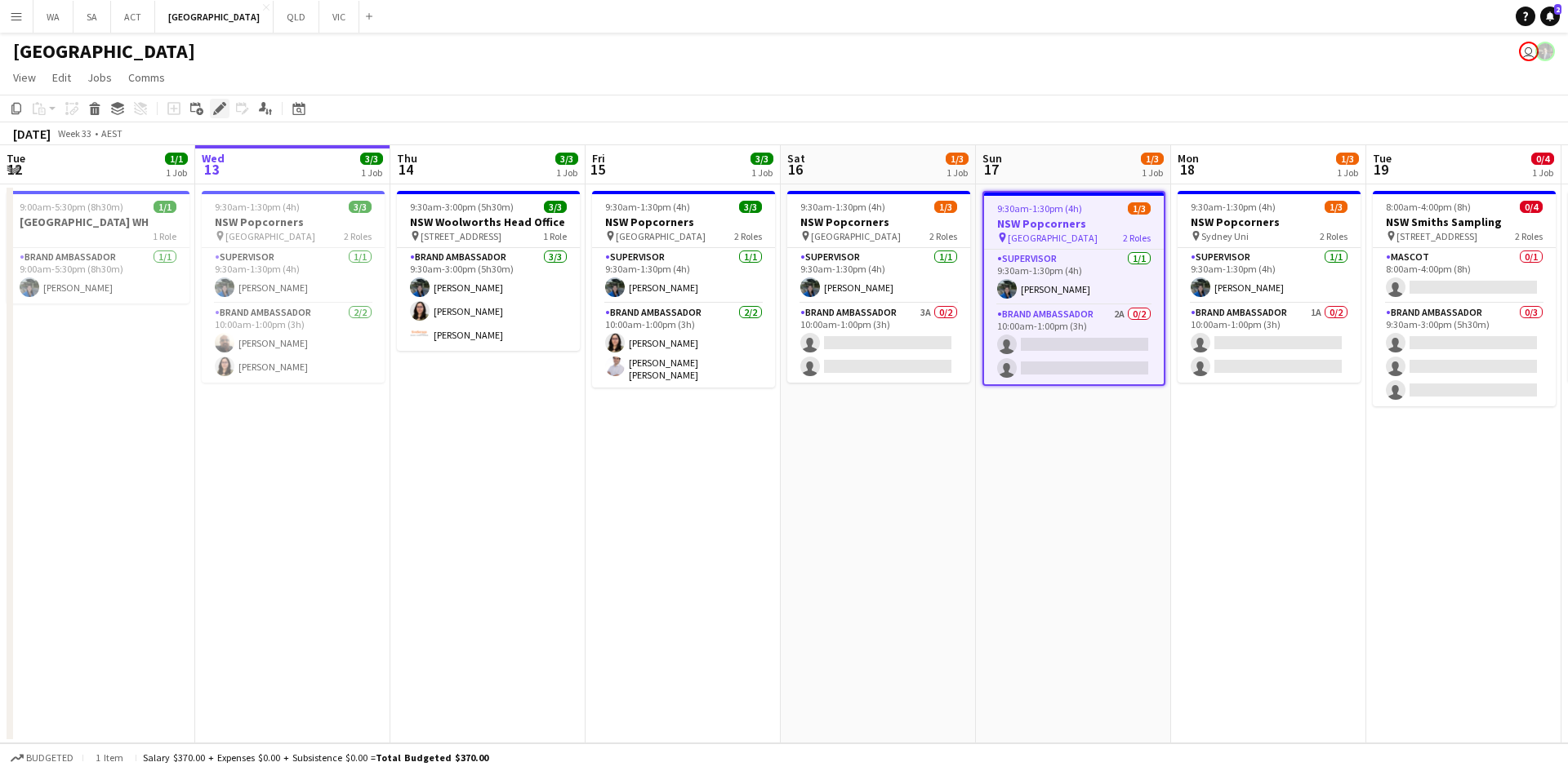
click at [217, 106] on icon "Edit" at bounding box center [220, 108] width 13 height 13
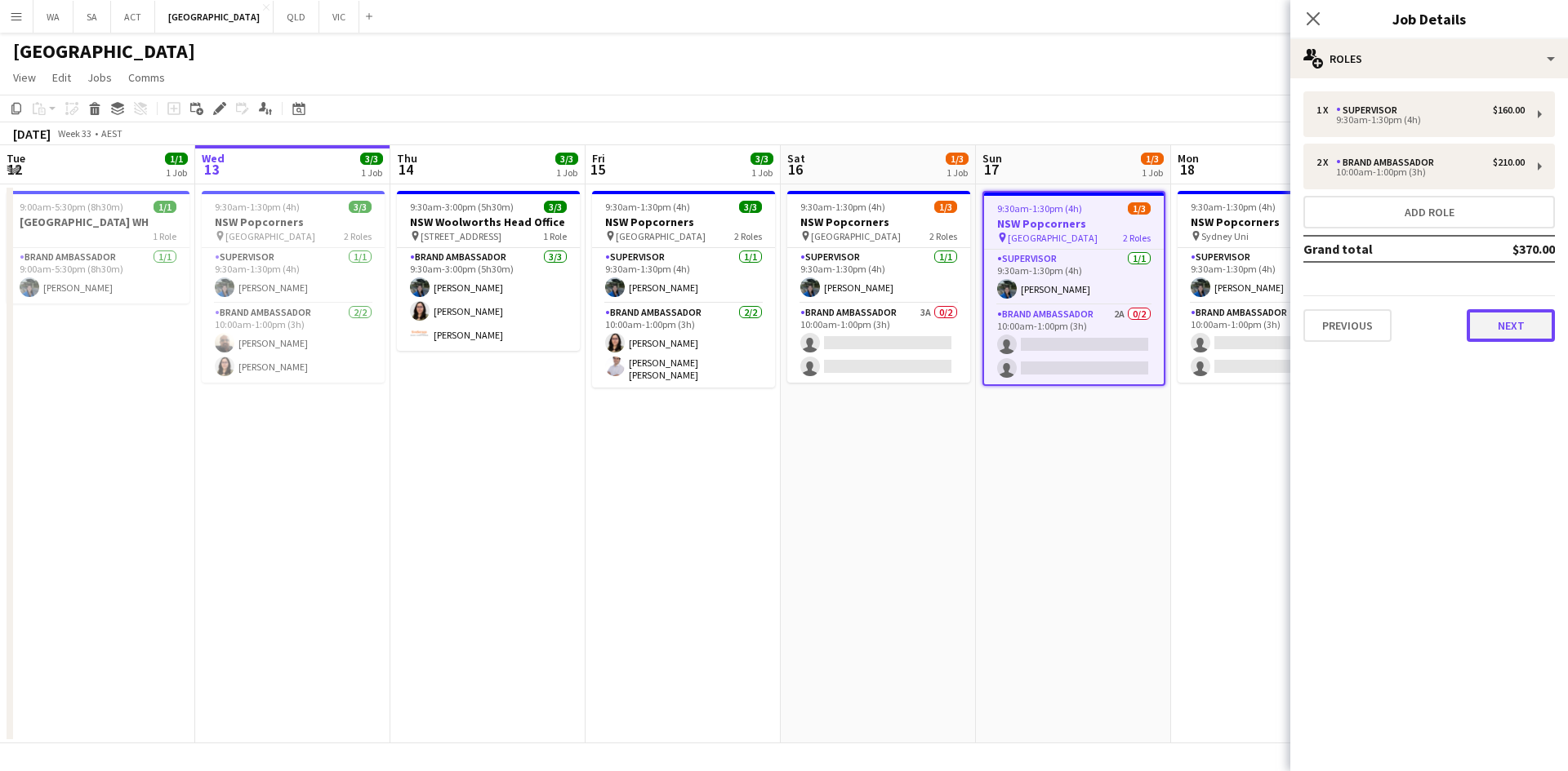
click at [1500, 320] on button "Next" at bounding box center [1510, 325] width 88 height 32
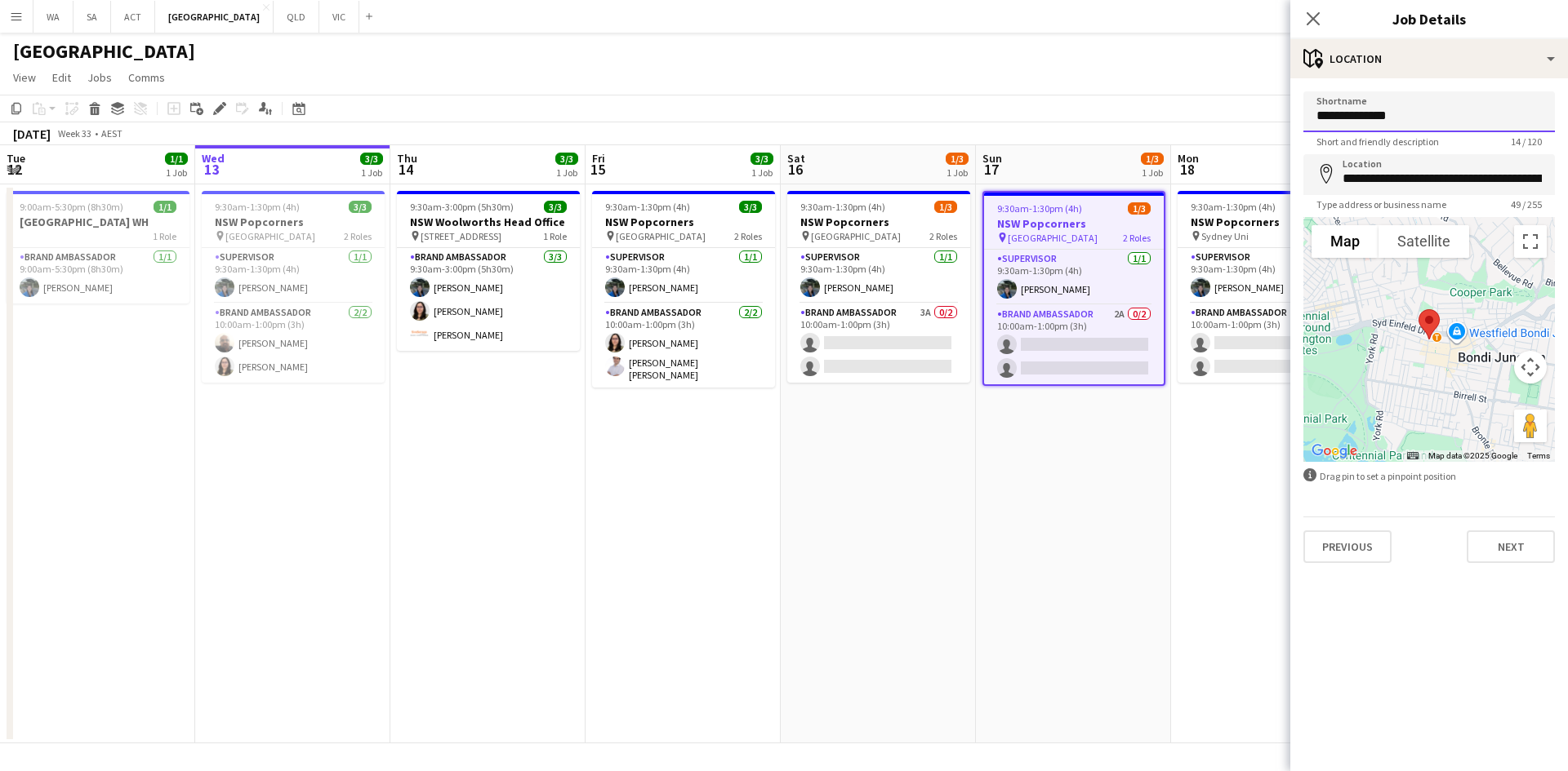
click at [1428, 124] on input "**********" at bounding box center [1428, 111] width 251 height 41
type input "**********"
click at [1423, 182] on input "**********" at bounding box center [1428, 174] width 251 height 41
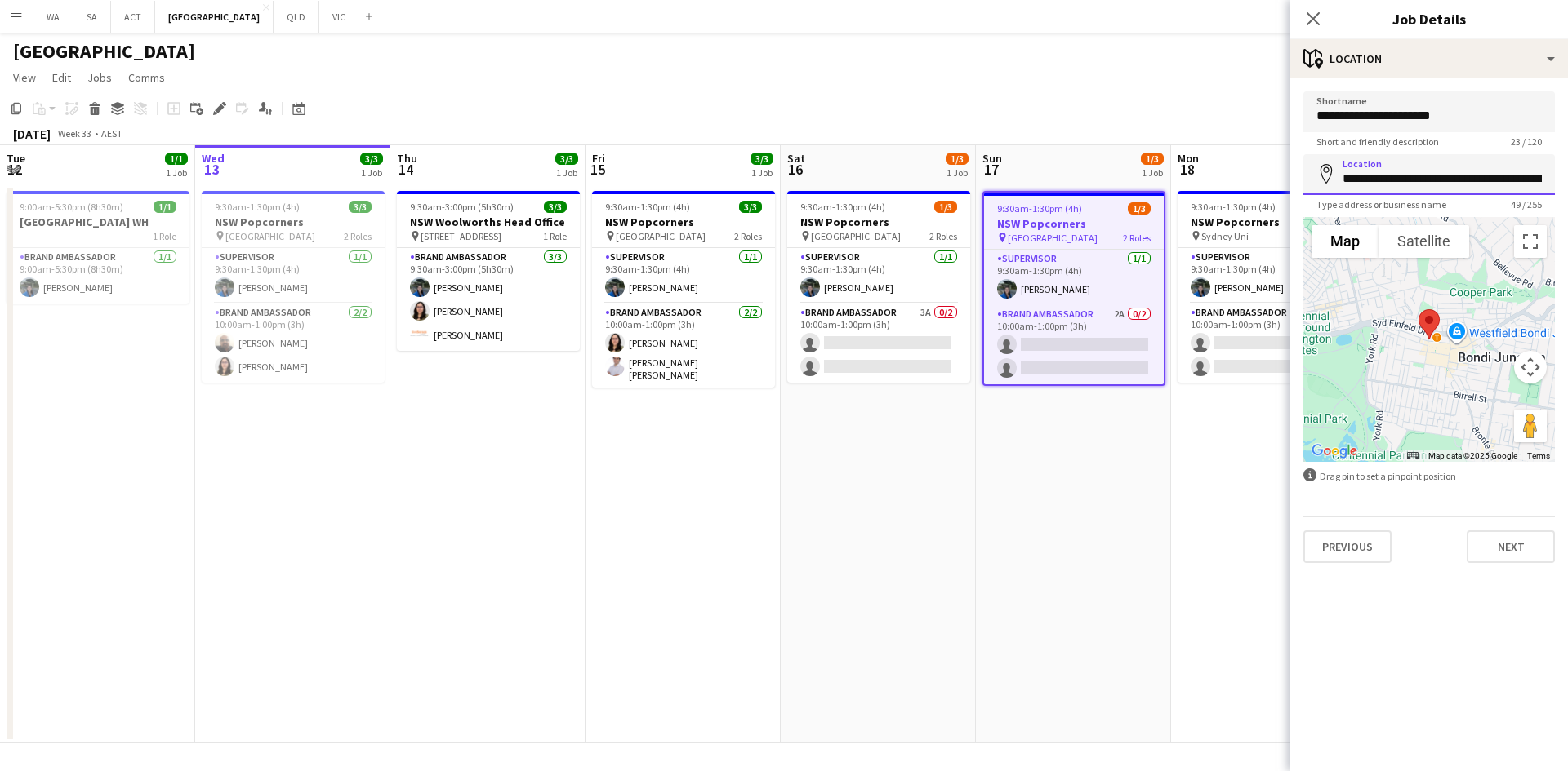
click at [1423, 182] on input "**********" at bounding box center [1428, 174] width 251 height 41
type input "**********"
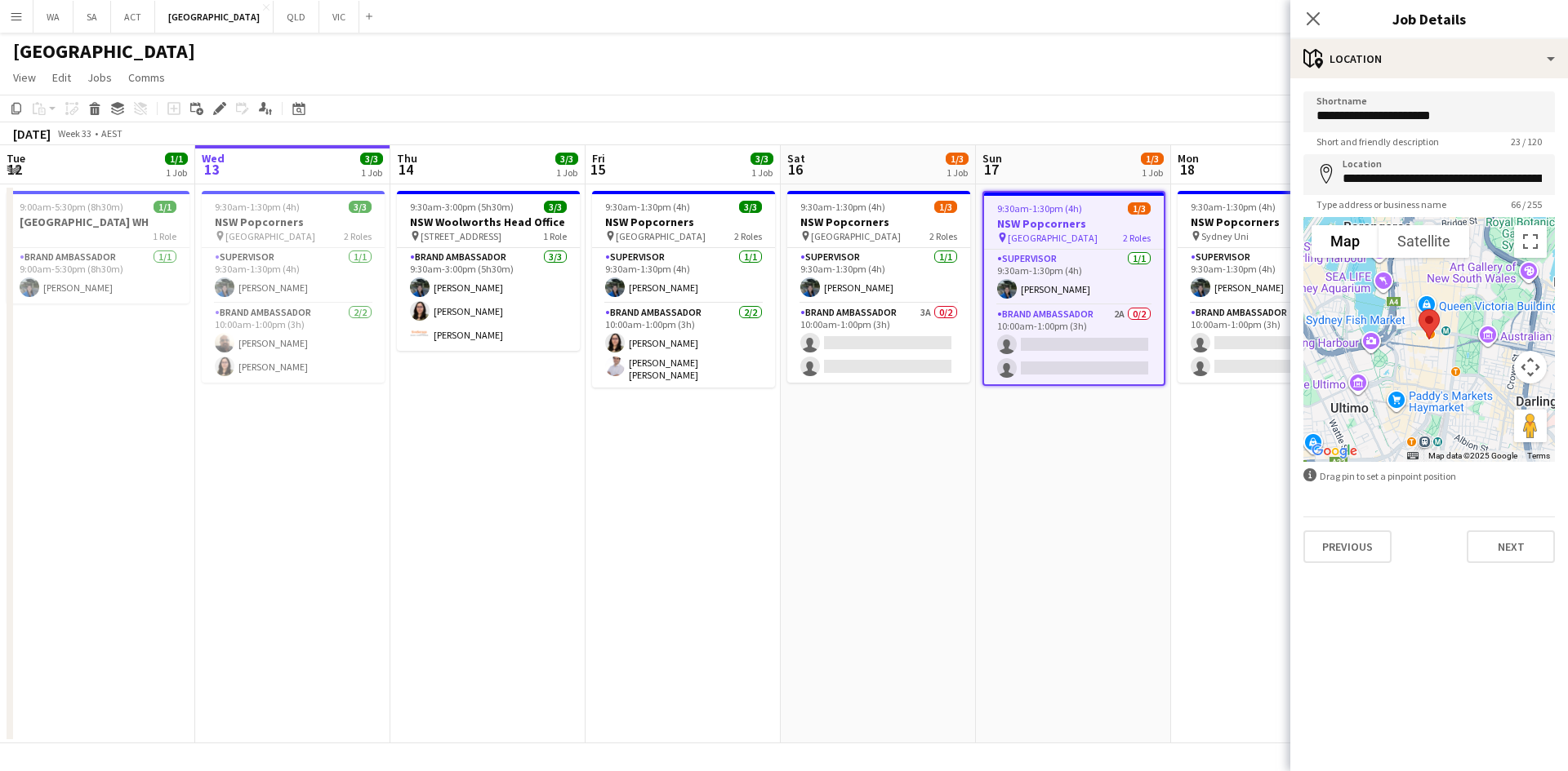
click at [1233, 477] on app-date-cell "9:30am-1:30pm (4h) 1/3 NSW Popcorners pin Sydney Uni 2 Roles Supervisor 1/1 9:3…" at bounding box center [1268, 464] width 195 height 559
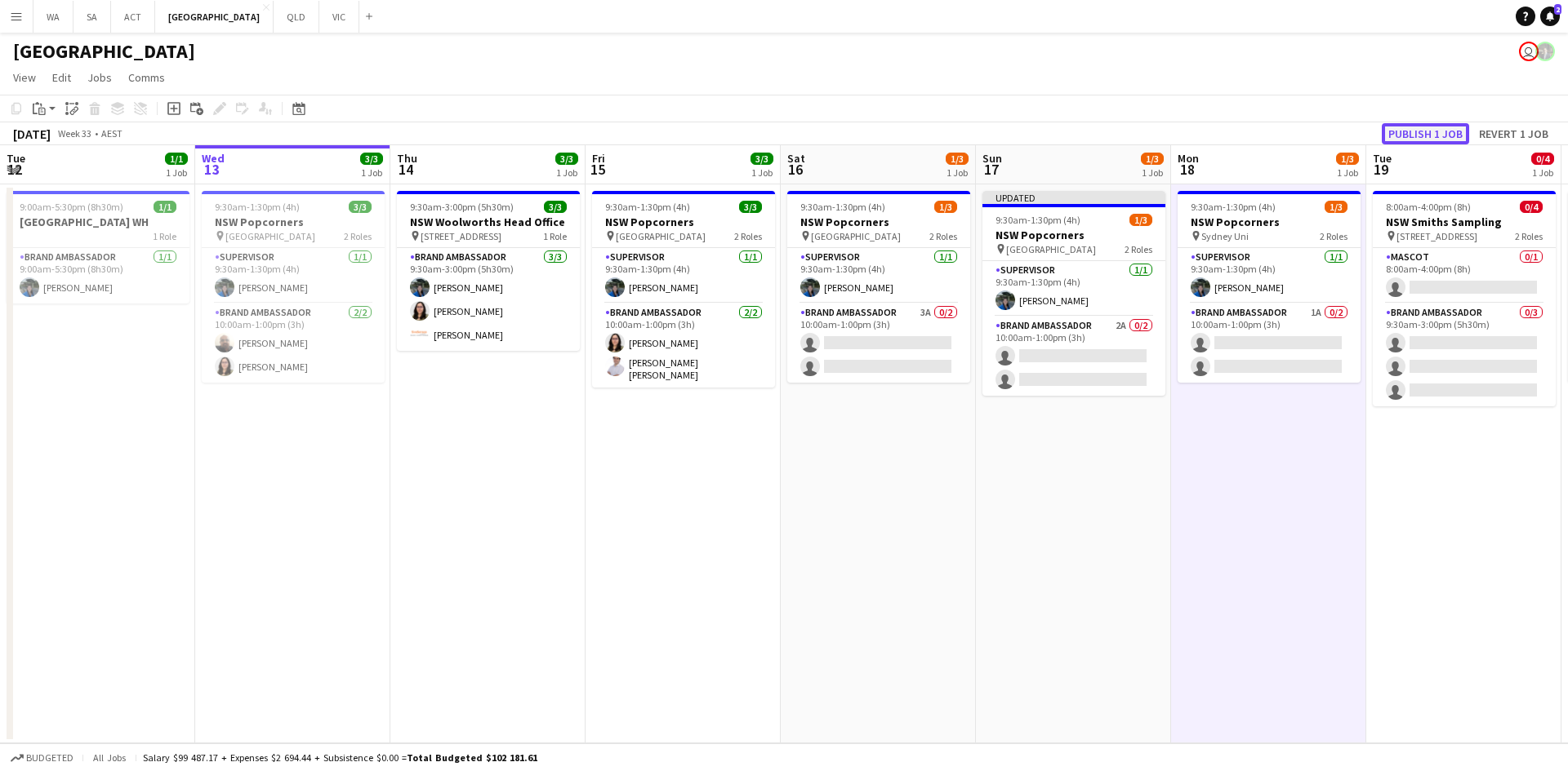
click at [1400, 135] on button "Publish 1 job" at bounding box center [1425, 134] width 87 height 21
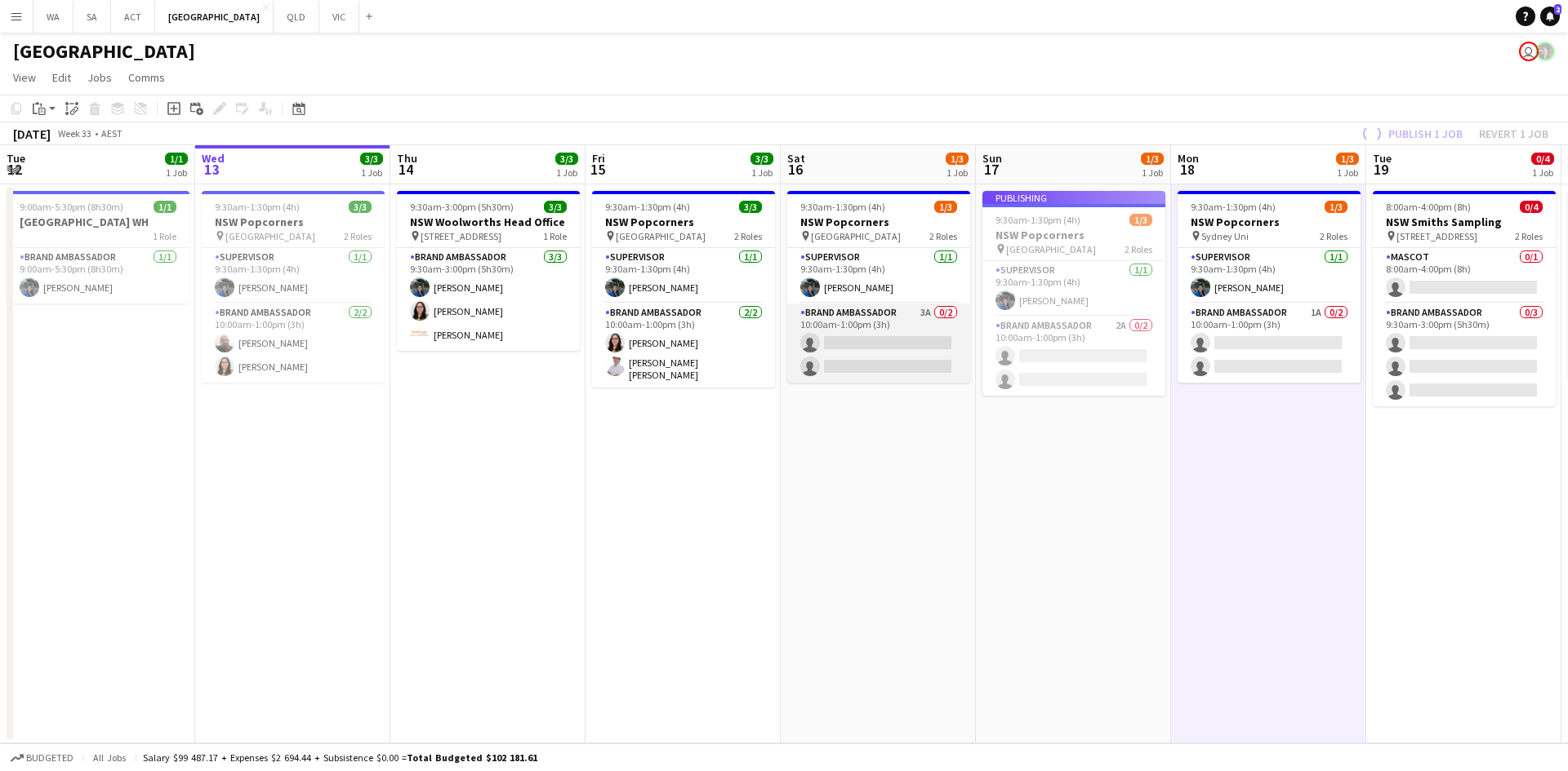
click at [891, 318] on app-card-role "Brand Ambassador 3A 0/2 10:00am-1:00pm (3h) single-neutral-actions single-neutr…" at bounding box center [879, 342] width 183 height 79
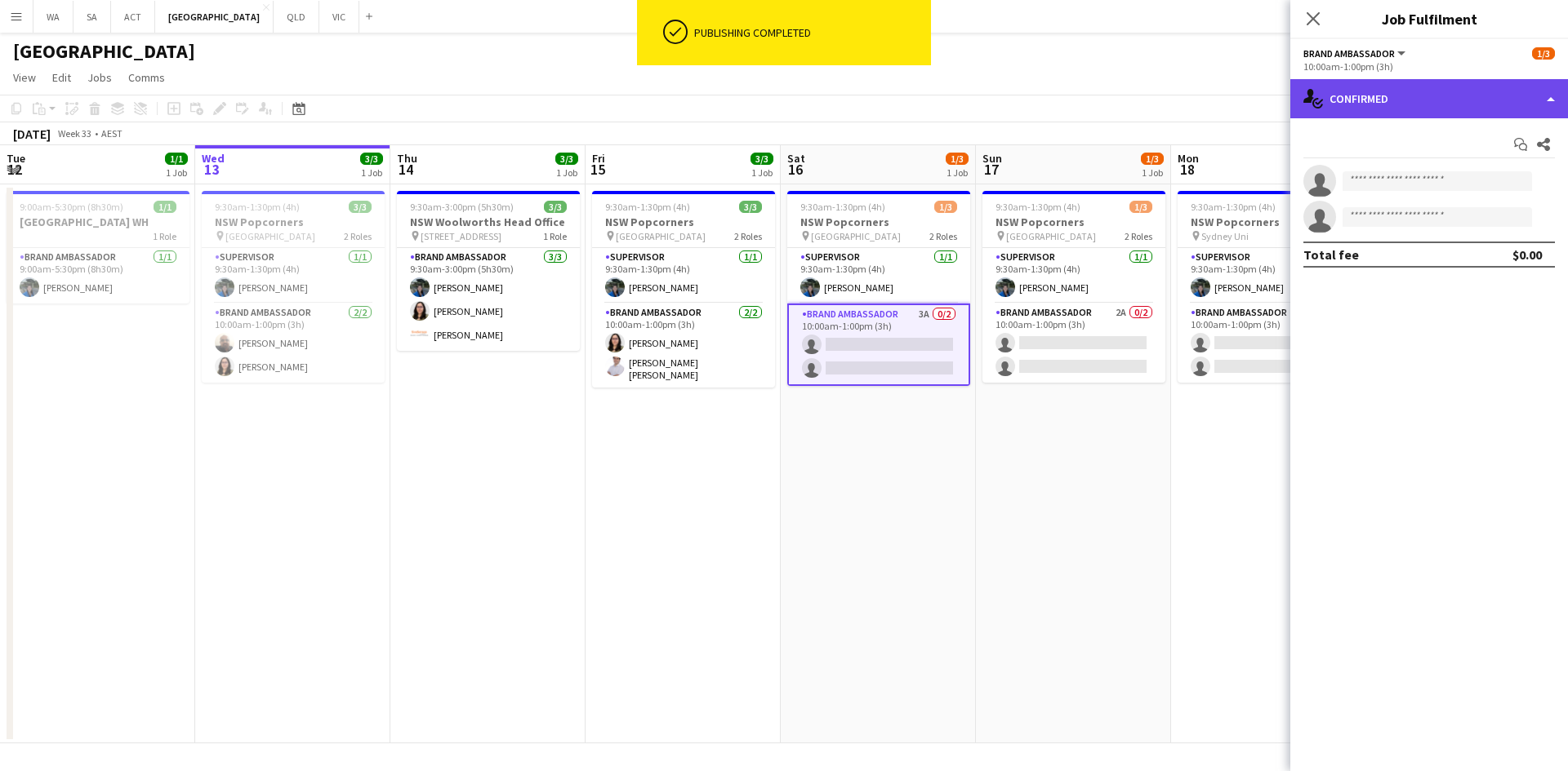
drag, startPoint x: 1338, startPoint y: 86, endPoint x: 1343, endPoint y: 94, distance: 9.4
click at [1339, 86] on div "single-neutral-actions-check-2 Confirmed" at bounding box center [1429, 98] width 278 height 39
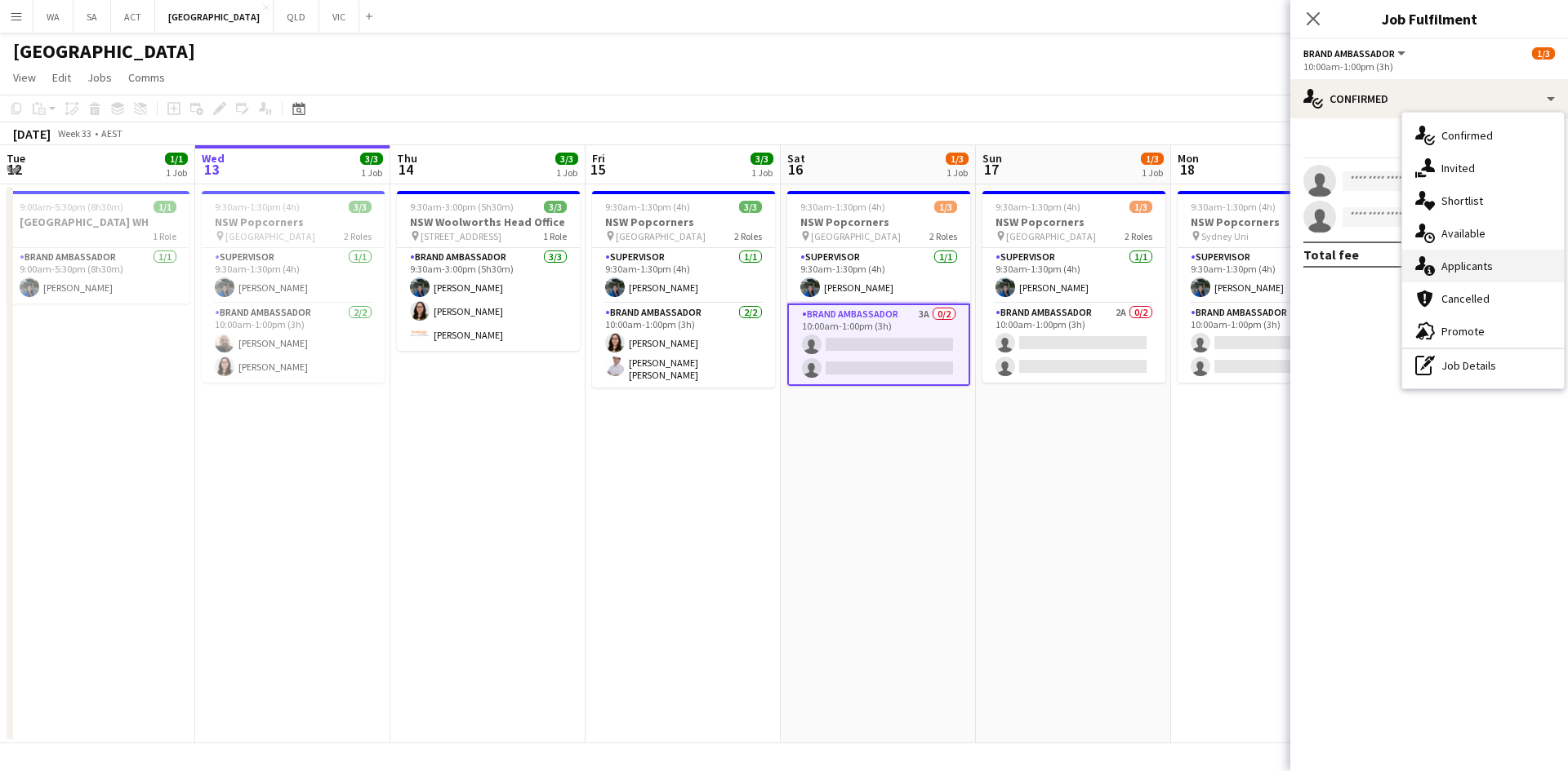
click at [1468, 273] on div "single-neutral-actions-information Applicants" at bounding box center [1482, 266] width 162 height 32
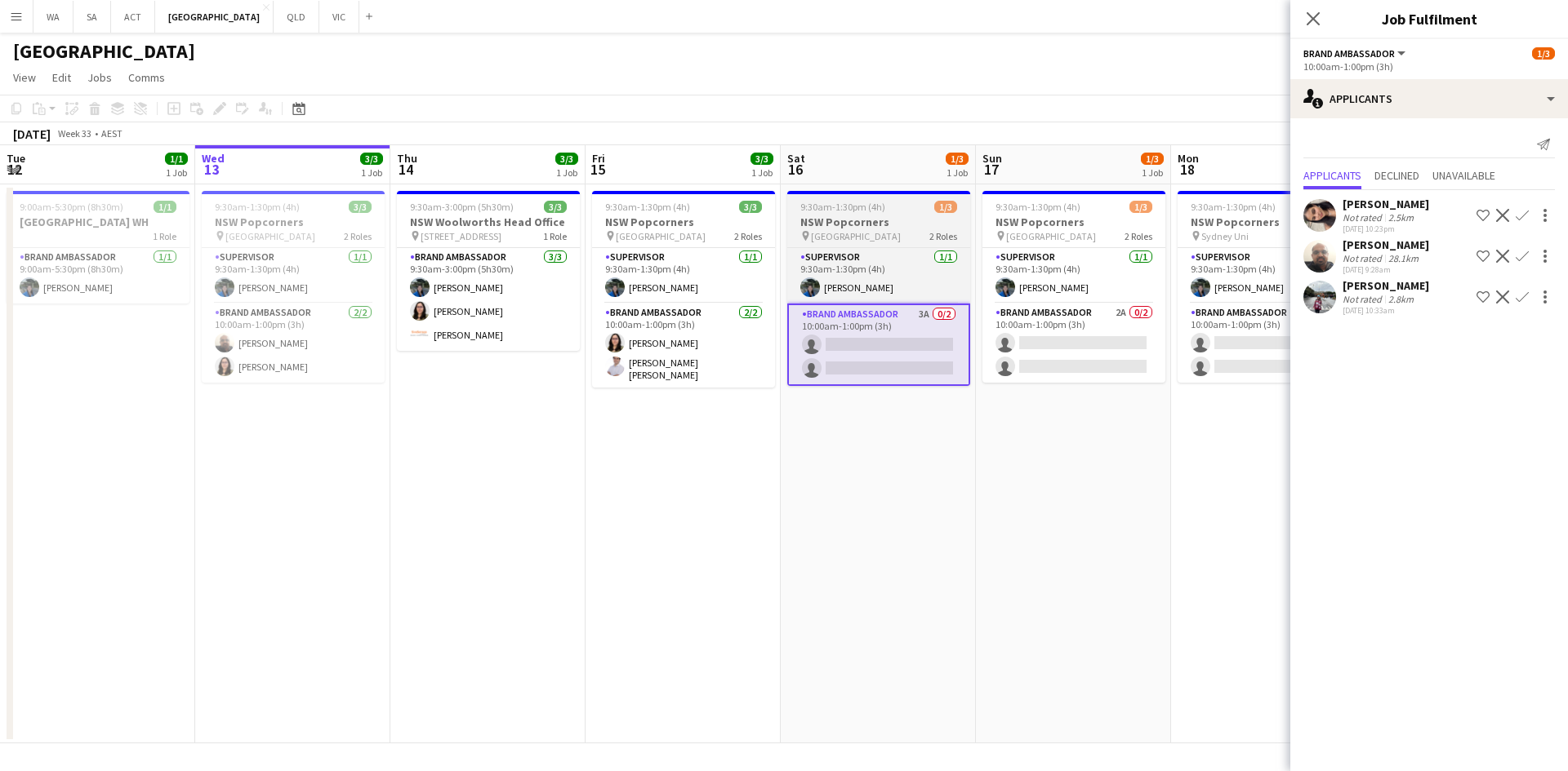
click at [864, 217] on h3 "NSW Popcorners" at bounding box center [879, 222] width 183 height 14
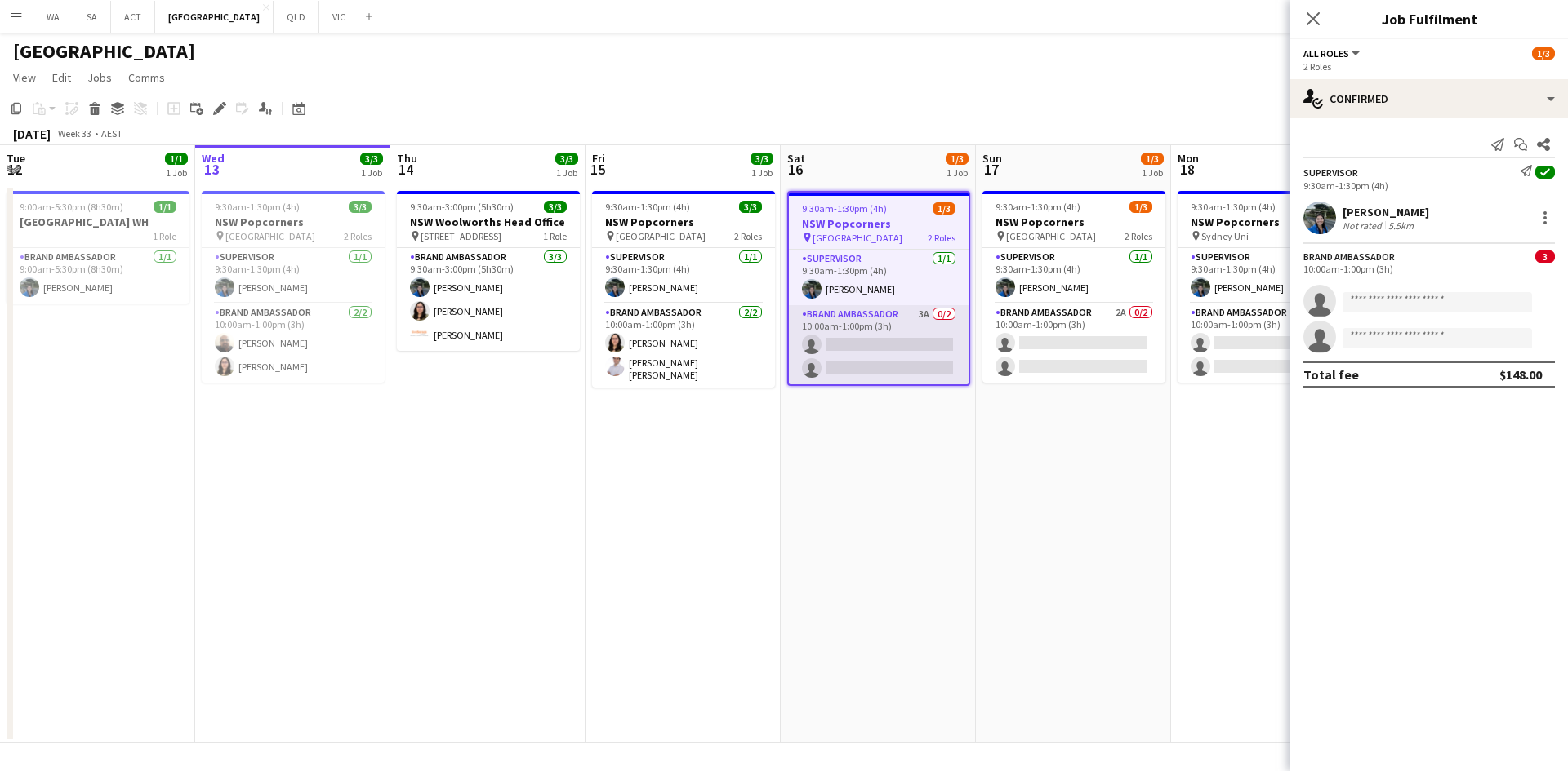
click at [843, 365] on app-card-role "Brand Ambassador 3A 0/2 10:00am-1:00pm (3h) single-neutral-actions single-neutr…" at bounding box center [878, 344] width 180 height 79
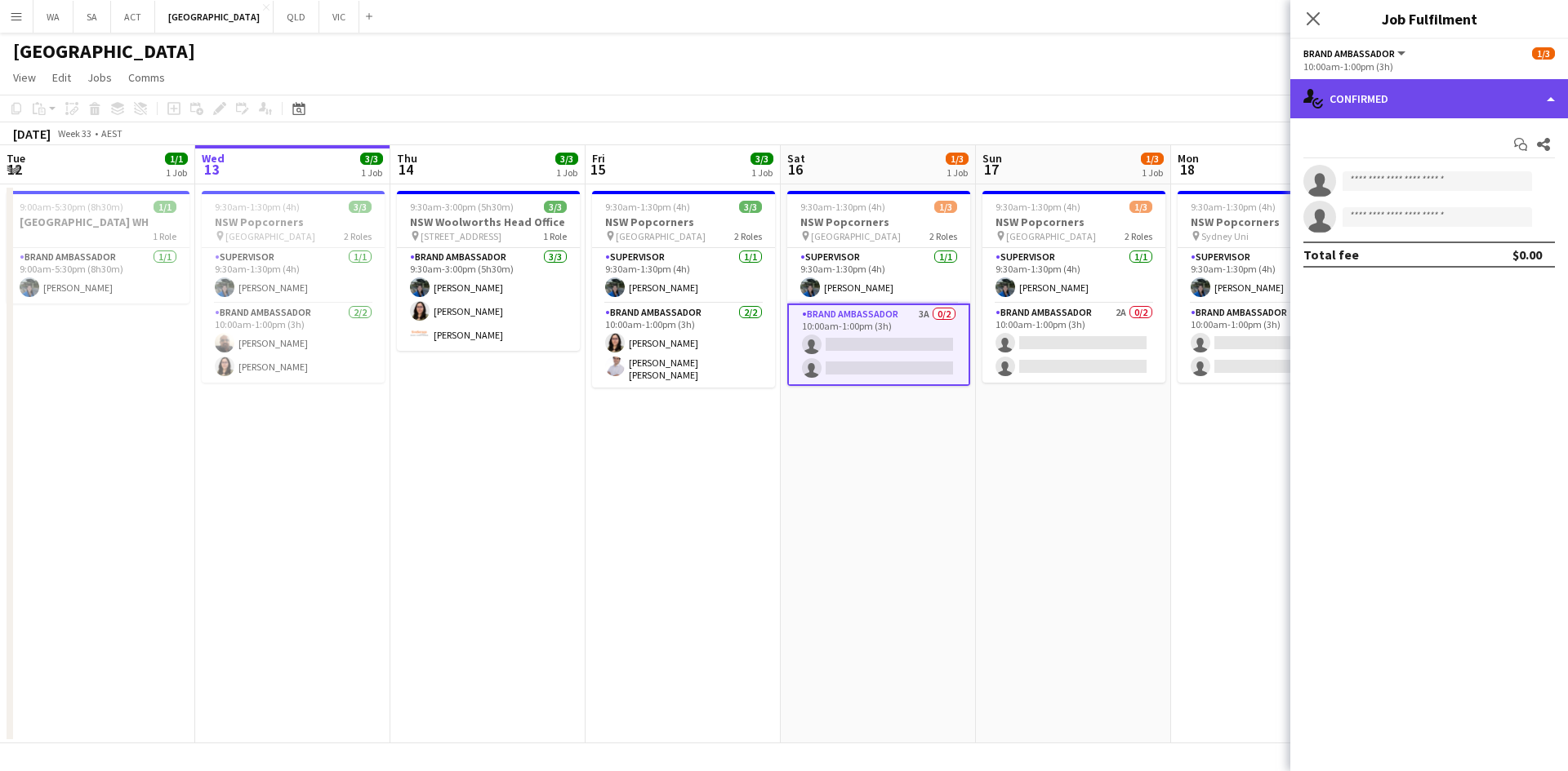
click at [1342, 103] on div "single-neutral-actions-check-2 Confirmed" at bounding box center [1429, 98] width 278 height 39
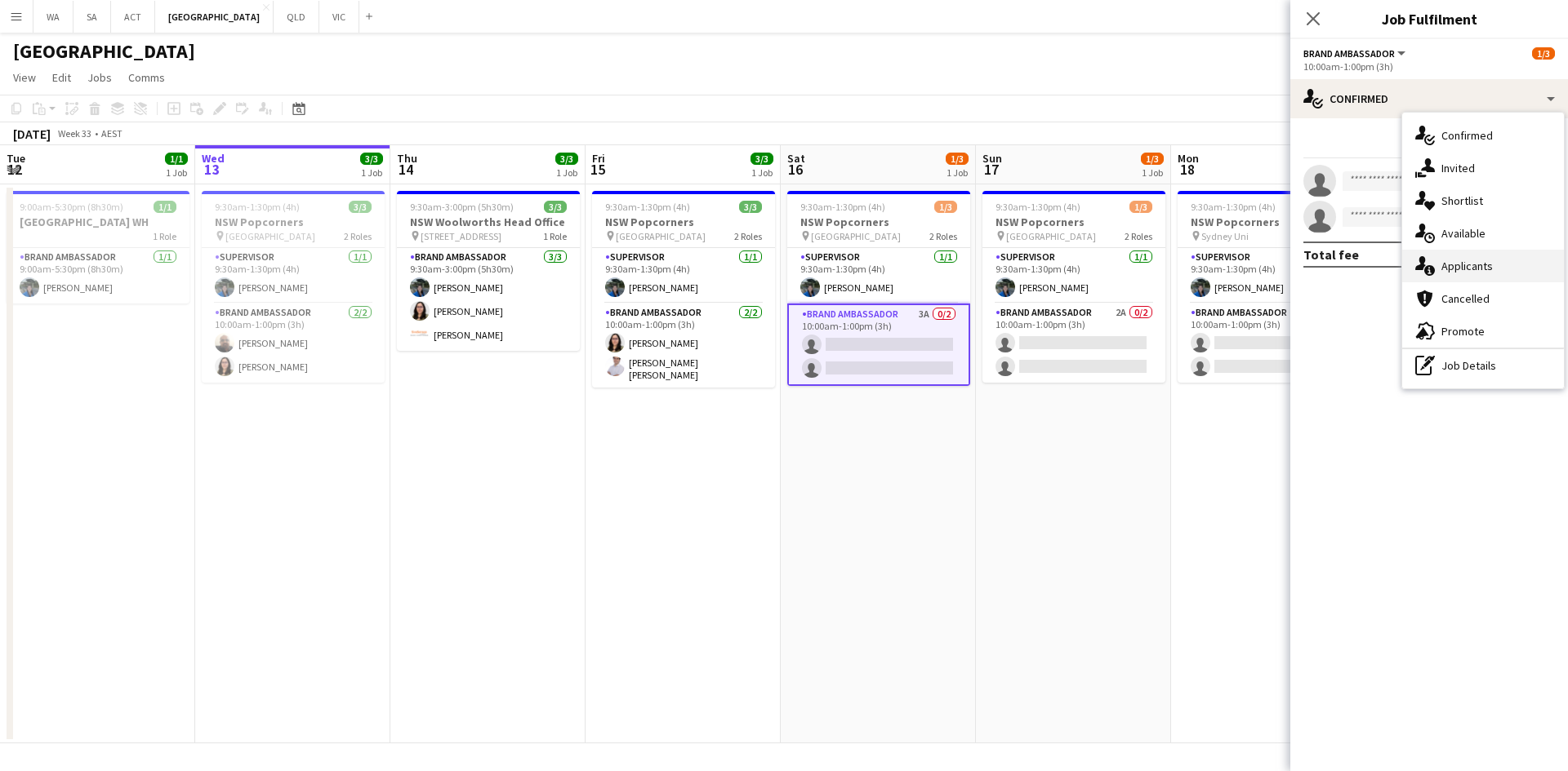
click at [1473, 253] on div "single-neutral-actions-information Applicants" at bounding box center [1482, 266] width 162 height 32
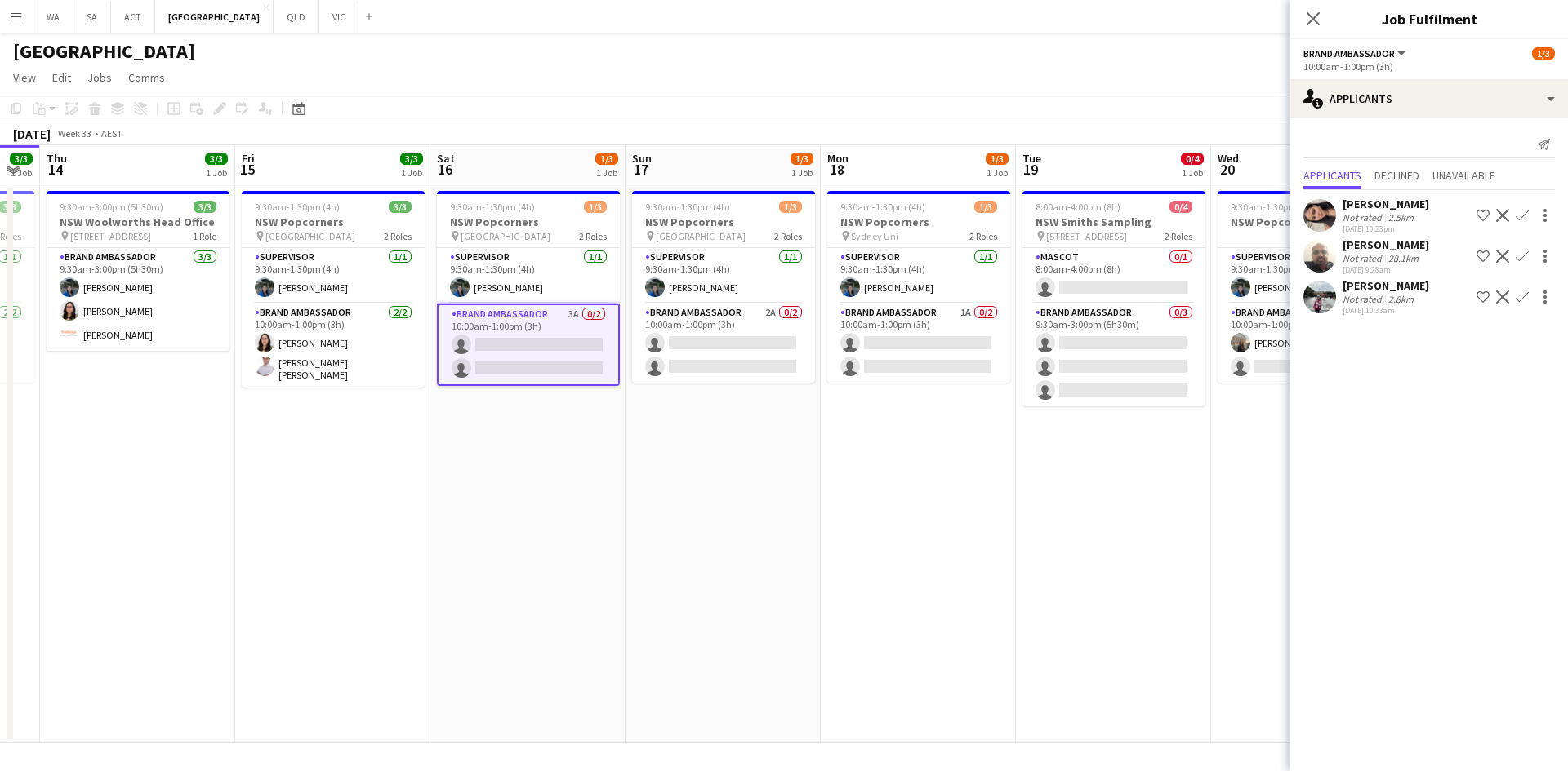
drag, startPoint x: 1289, startPoint y: 398, endPoint x: 920, endPoint y: 454, distance: 373.2
click at [920, 454] on app-calendar-viewport "Mon 11 1/1 1 Job Tue 12 1/1 1 Job Wed 13 3/3 1 Job Thu 14 3/3 1 Job Fri 15 3/3 …" at bounding box center [784, 444] width 1568 height 598
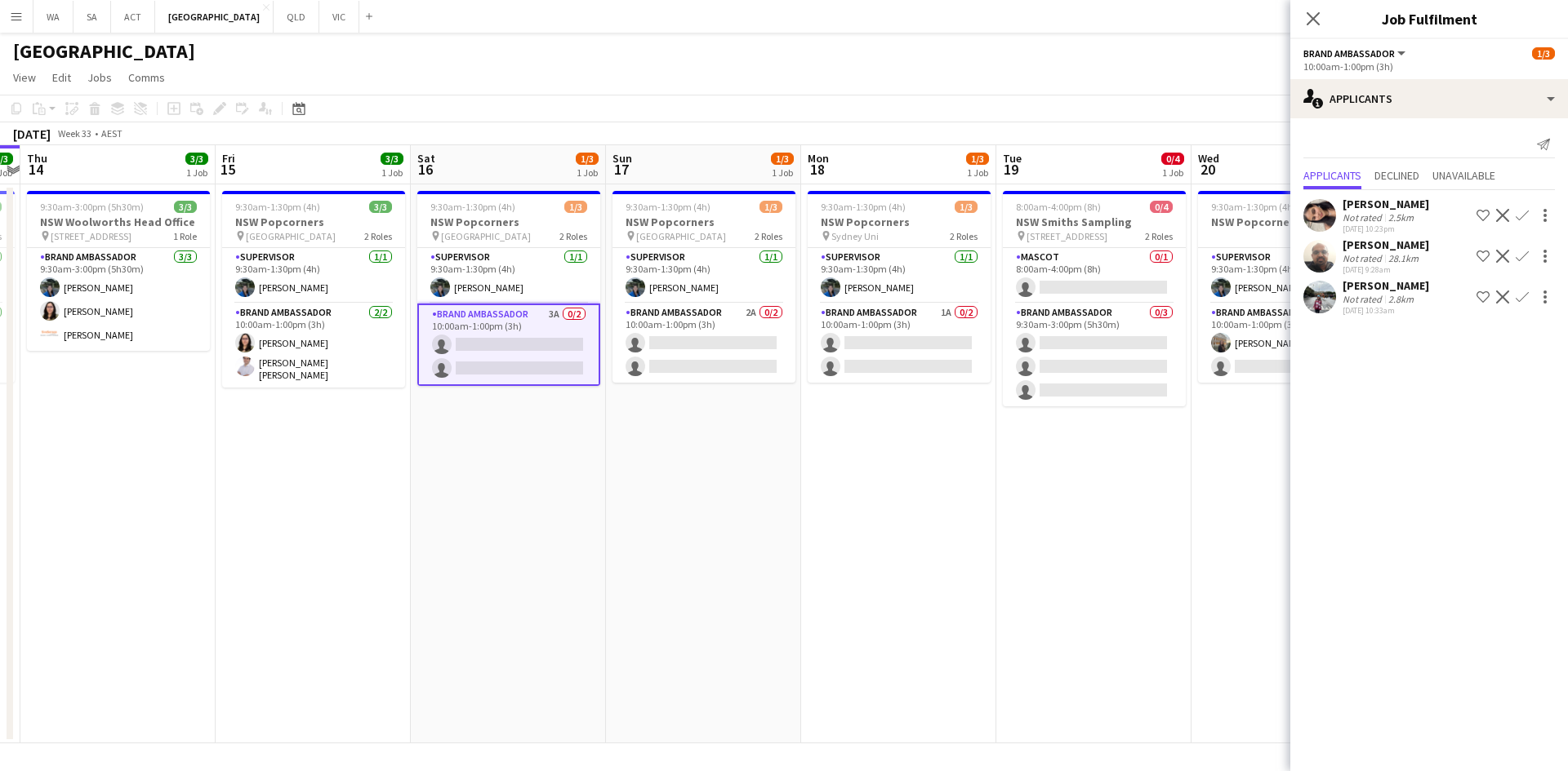
click at [1521, 262] on app-icon "Confirm" at bounding box center [1522, 257] width 13 height 13
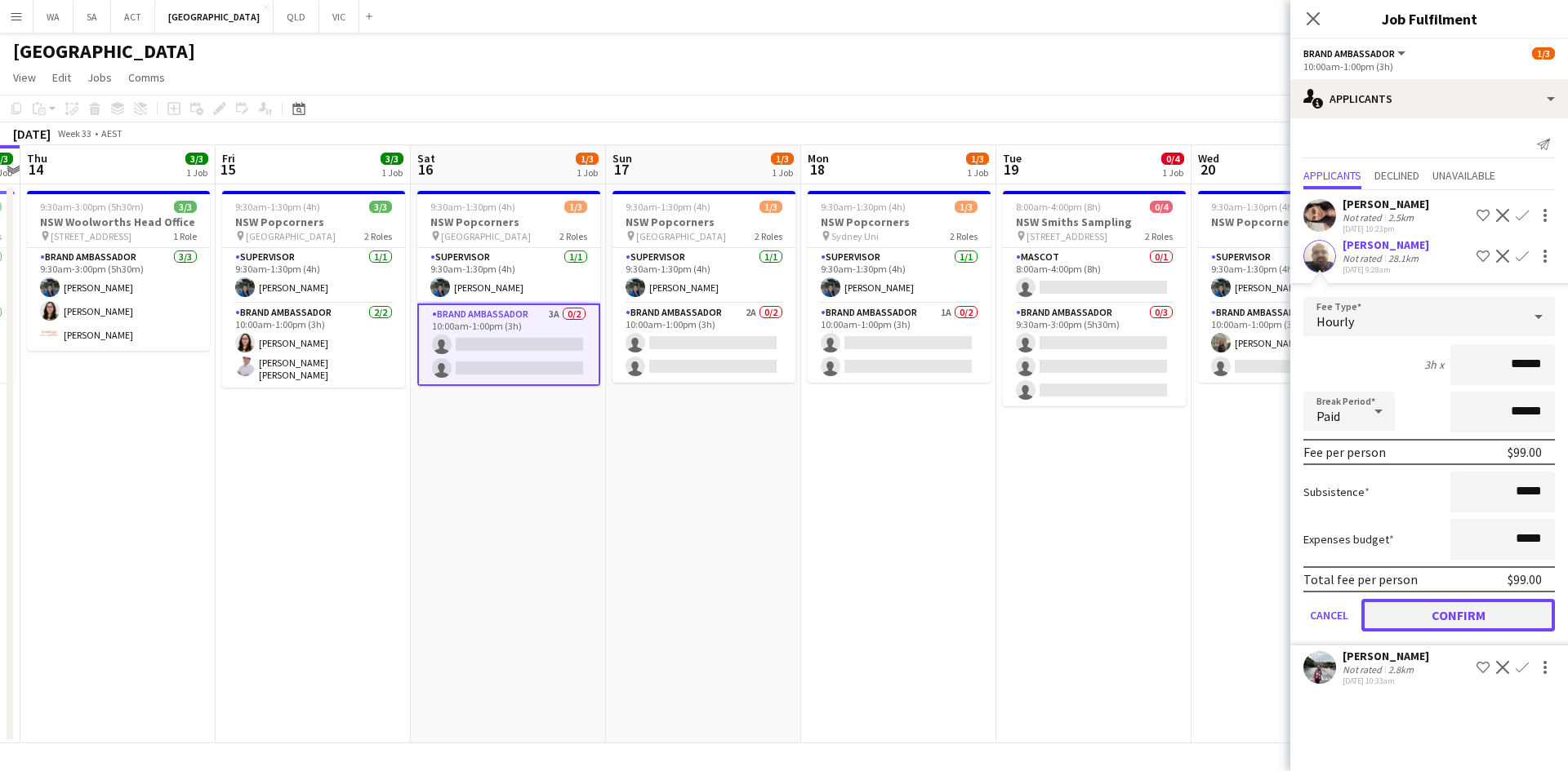
click at [1481, 607] on button "Confirm" at bounding box center [1457, 615] width 193 height 32
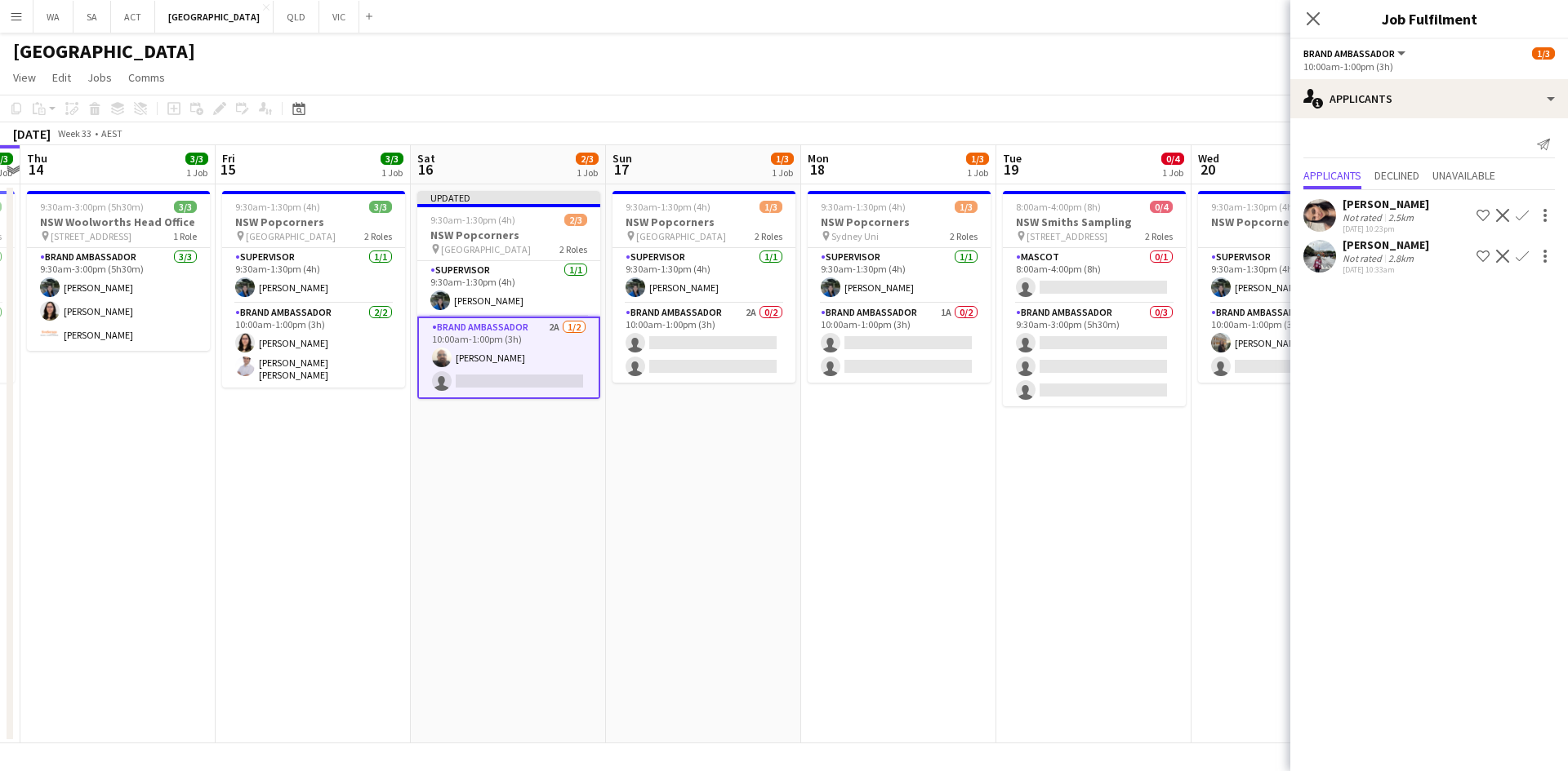
click at [1199, 540] on app-date-cell "9:30am-1:30pm (4h) 2/3 NSW Popcorners 2 Roles Supervisor 1/1 9:30am-1:30pm (4h)…" at bounding box center [1288, 464] width 195 height 559
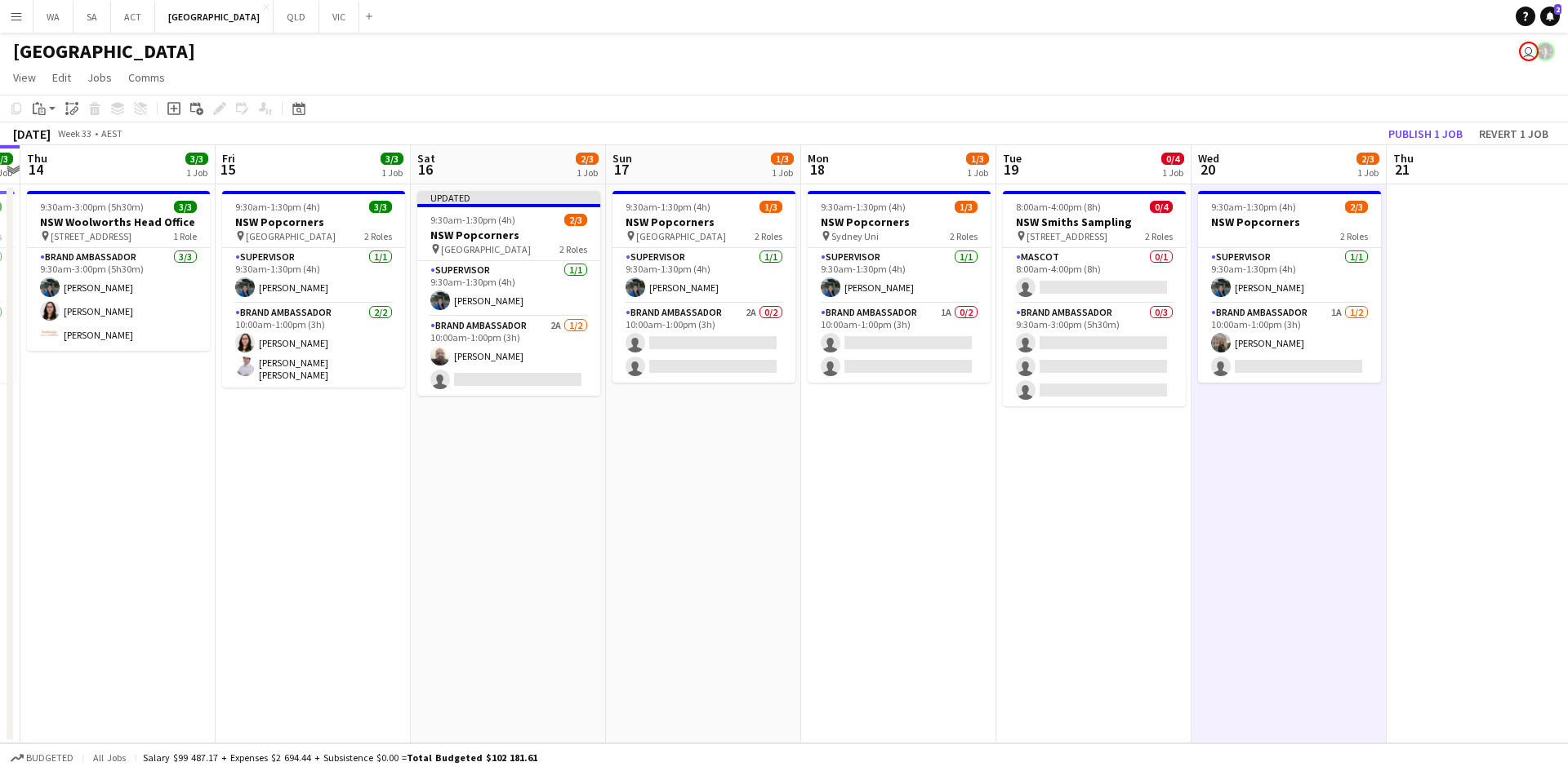
click at [1502, 121] on app-toolbar "Copy Paste Paste Ctrl+V Paste with crew Ctrl+Shift+V Paste linked Job Delete Gr…" at bounding box center [784, 108] width 1568 height 28
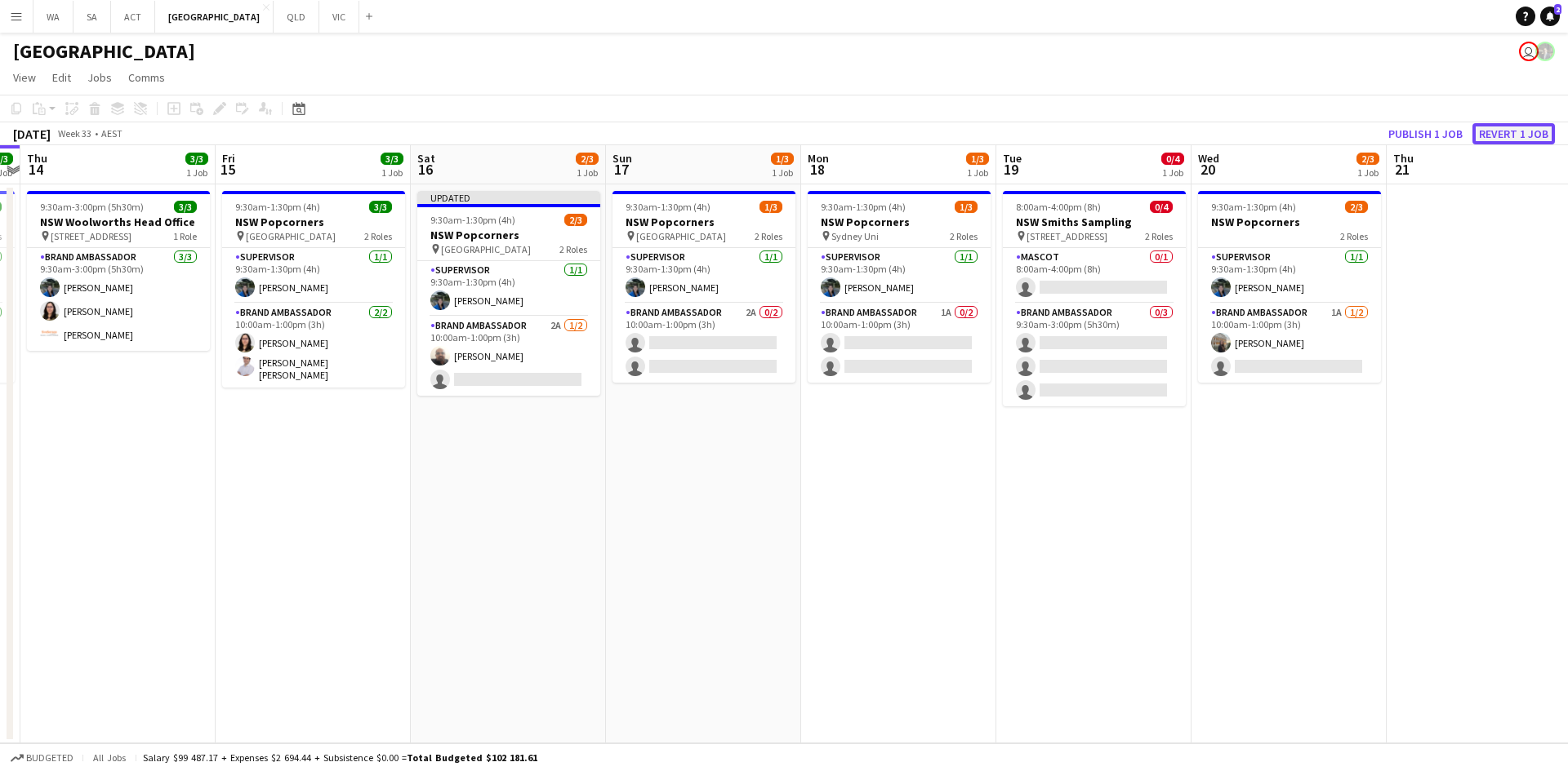
click at [1500, 130] on button "Revert 1 job" at bounding box center [1513, 134] width 83 height 21
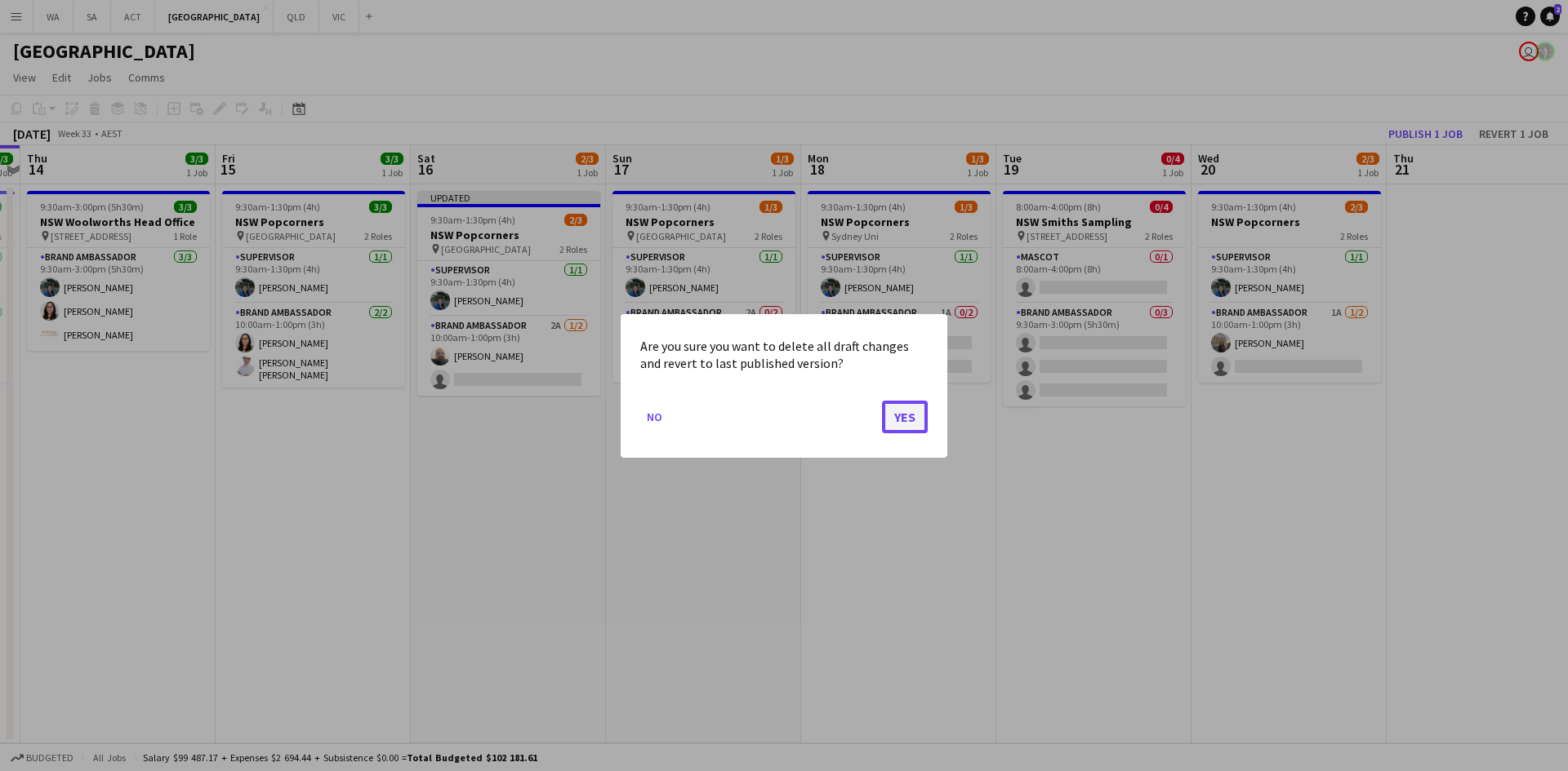
click at [910, 420] on button "Yes" at bounding box center [904, 416] width 46 height 32
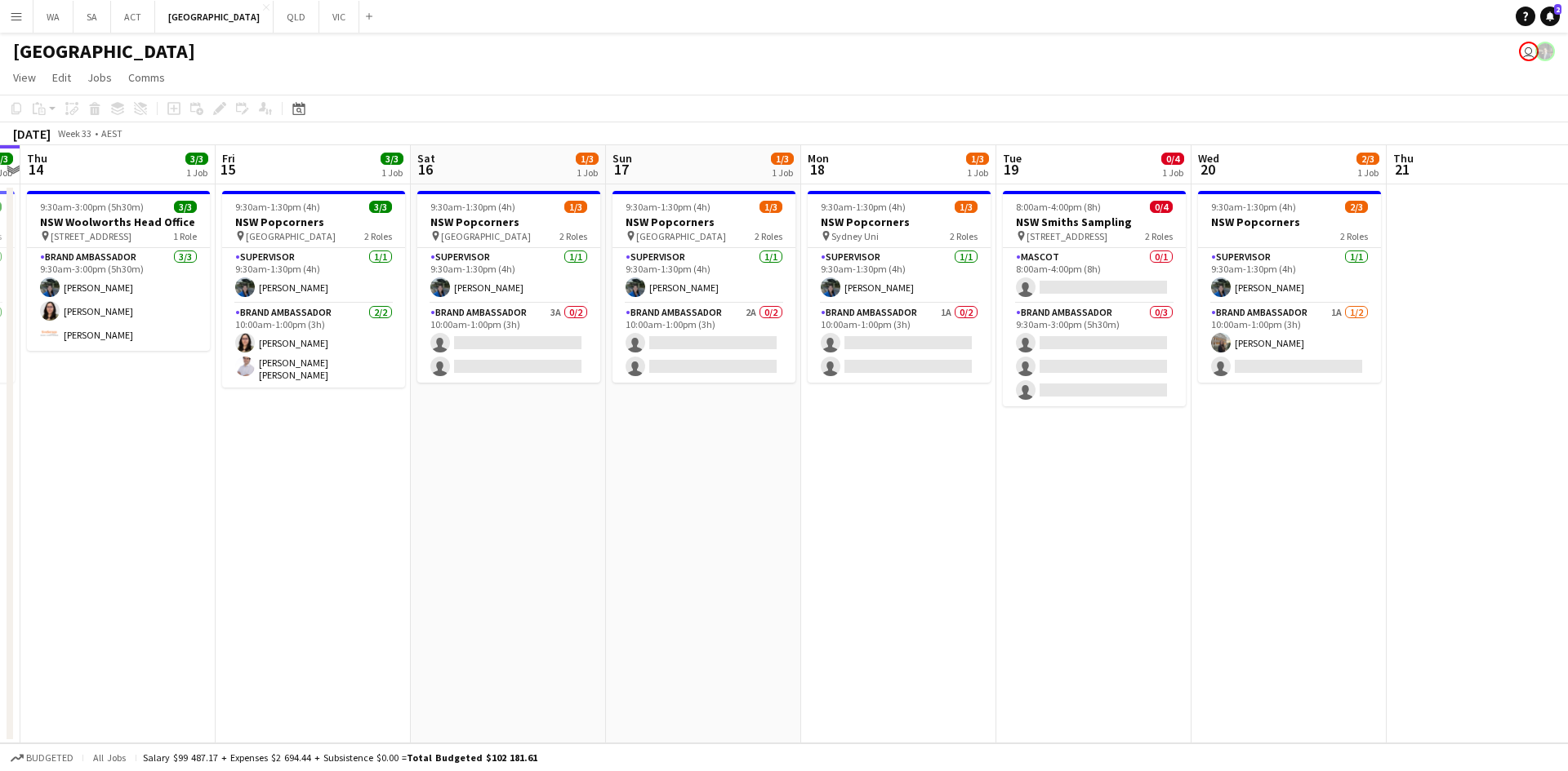
click at [451, 337] on app-card-role "Brand Ambassador 3A 0/2 10:00am-1:00pm (3h) single-neutral-actions single-neutr…" at bounding box center [509, 342] width 183 height 79
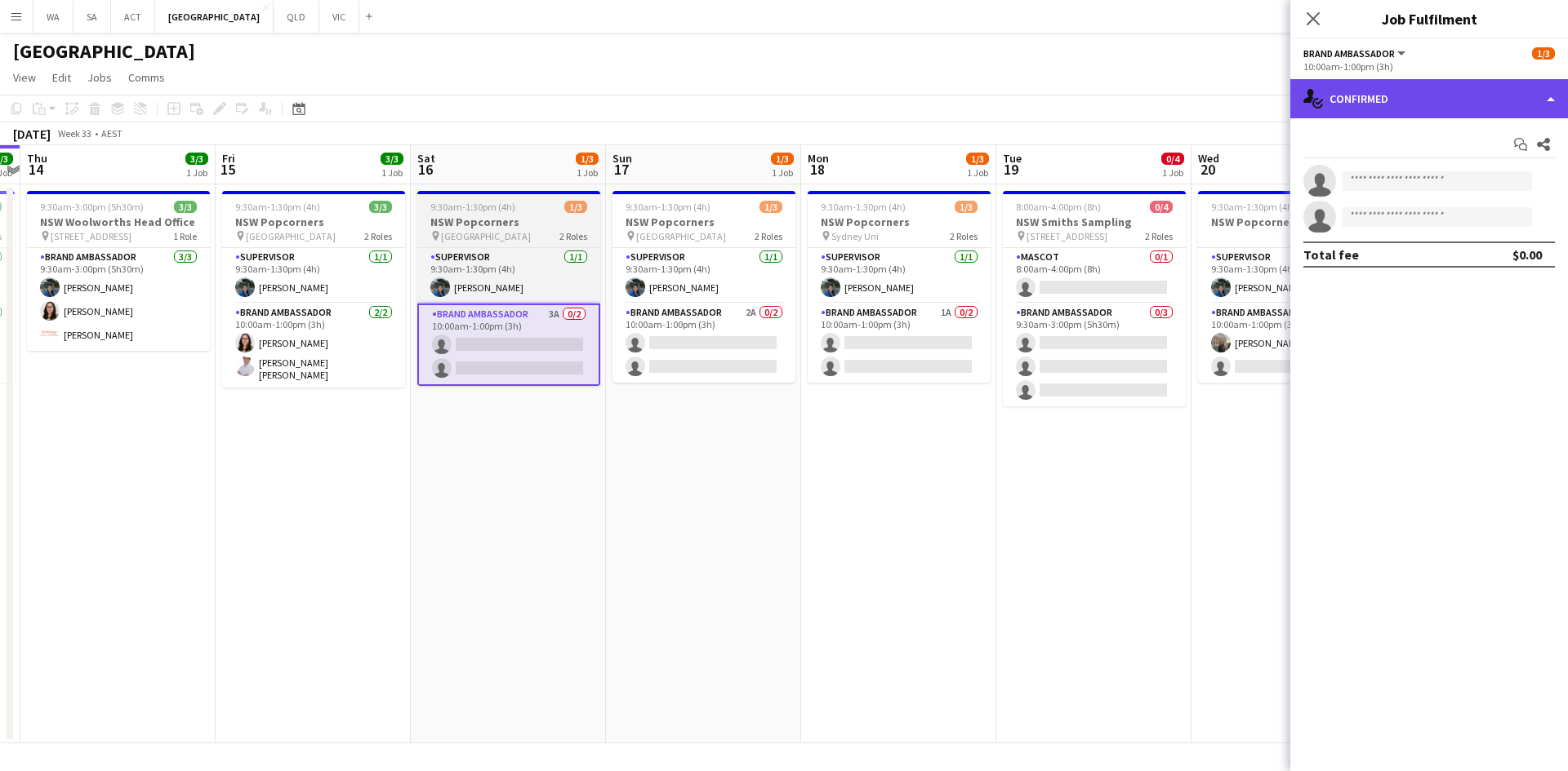
click at [1430, 101] on div "single-neutral-actions-check-2 Confirmed" at bounding box center [1429, 98] width 278 height 39
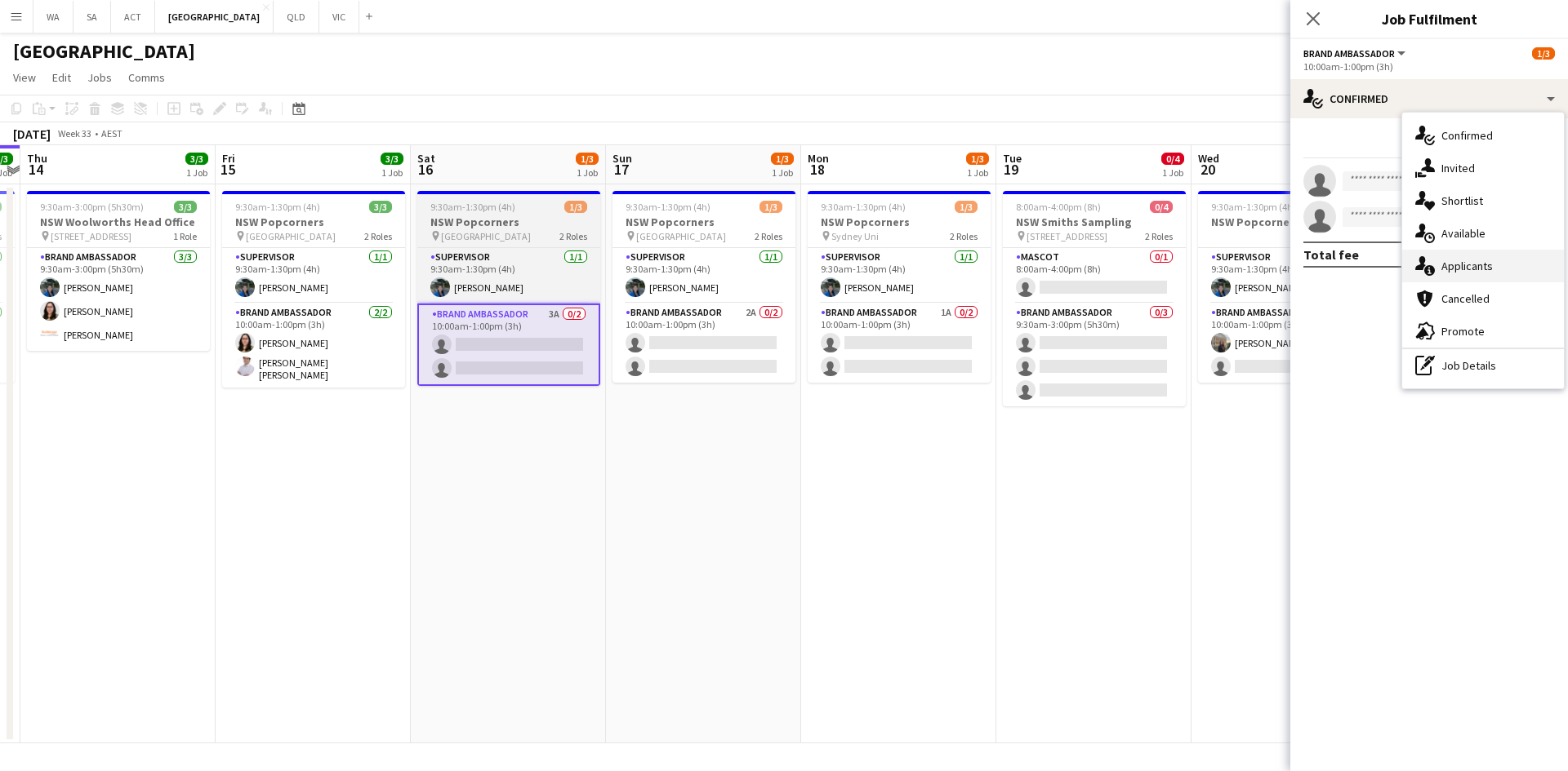
click at [1481, 257] on div "single-neutral-actions-information Applicants" at bounding box center [1482, 266] width 162 height 32
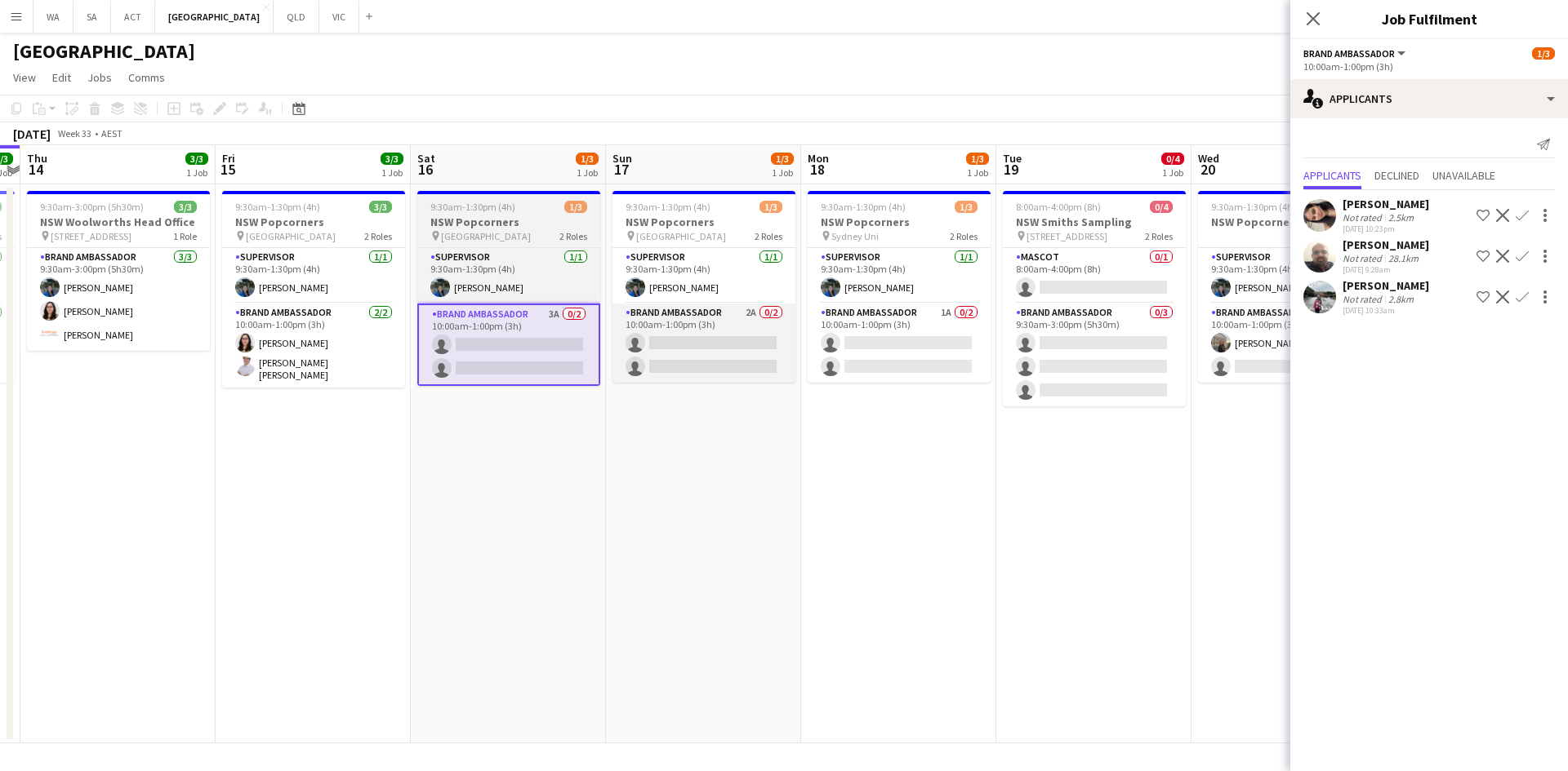
click at [701, 337] on app-card-role "Brand Ambassador 2A 0/2 10:00am-1:00pm (3h) single-neutral-actions single-neutr…" at bounding box center [704, 342] width 183 height 79
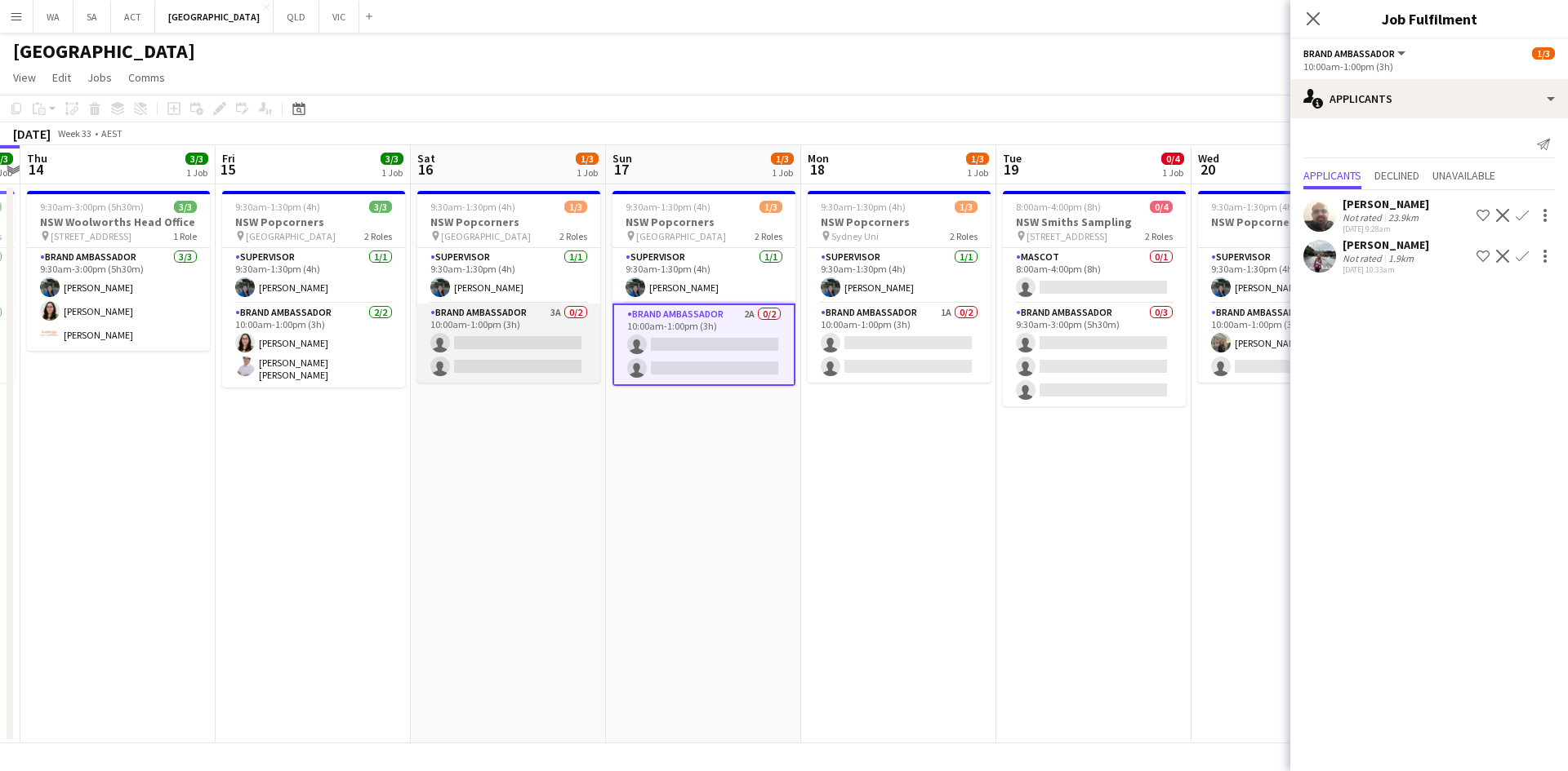
click at [592, 343] on app-card-role "Brand Ambassador 3A 0/2 10:00am-1:00pm (3h) single-neutral-actions single-neutr…" at bounding box center [509, 342] width 183 height 79
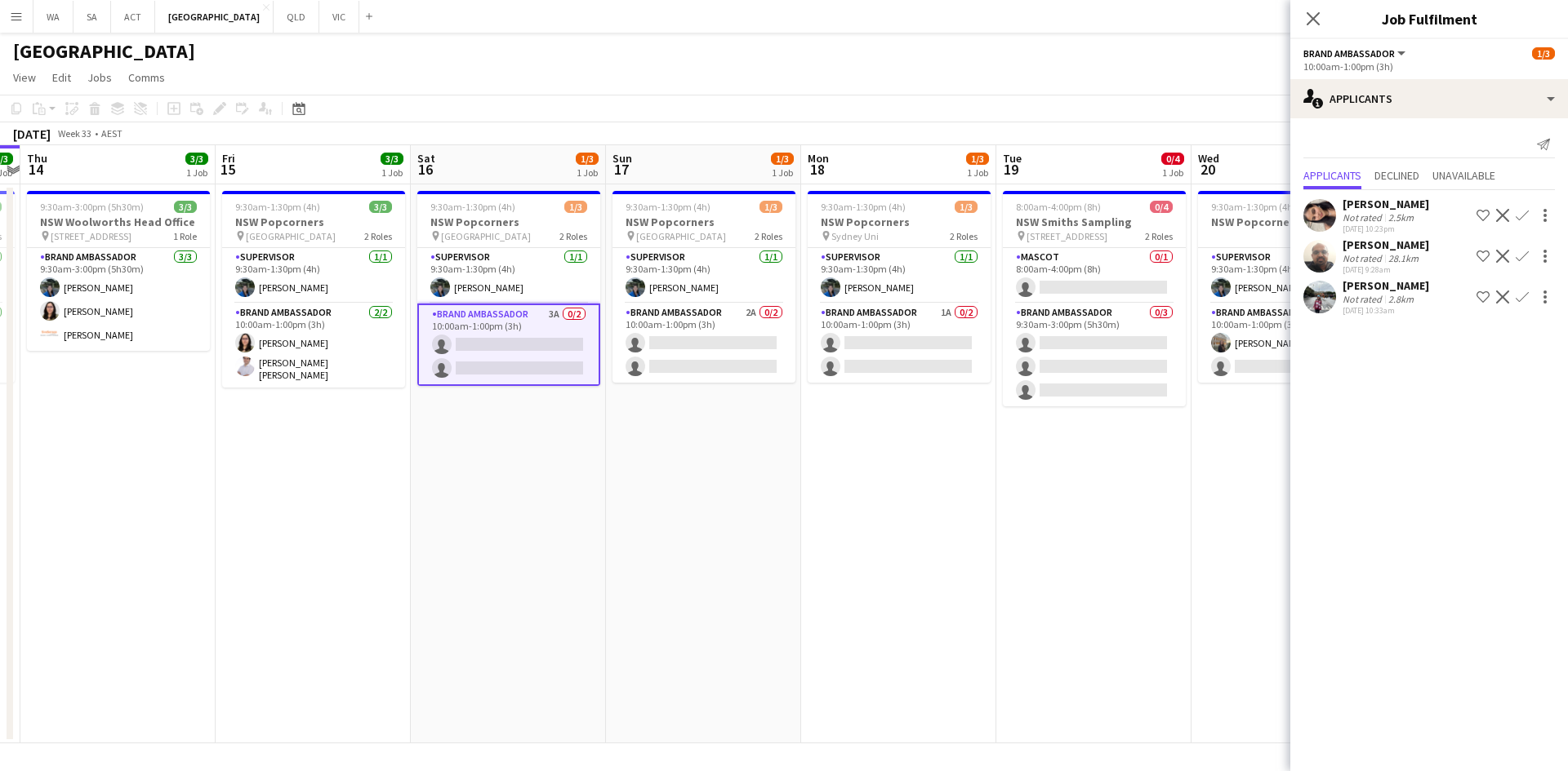
click at [554, 425] on app-date-cell "9:30am-1:30pm (4h) 1/3 NSW Popcorners pin Bondi Junction 2 Roles Supervisor 1/1…" at bounding box center [508, 464] width 195 height 559
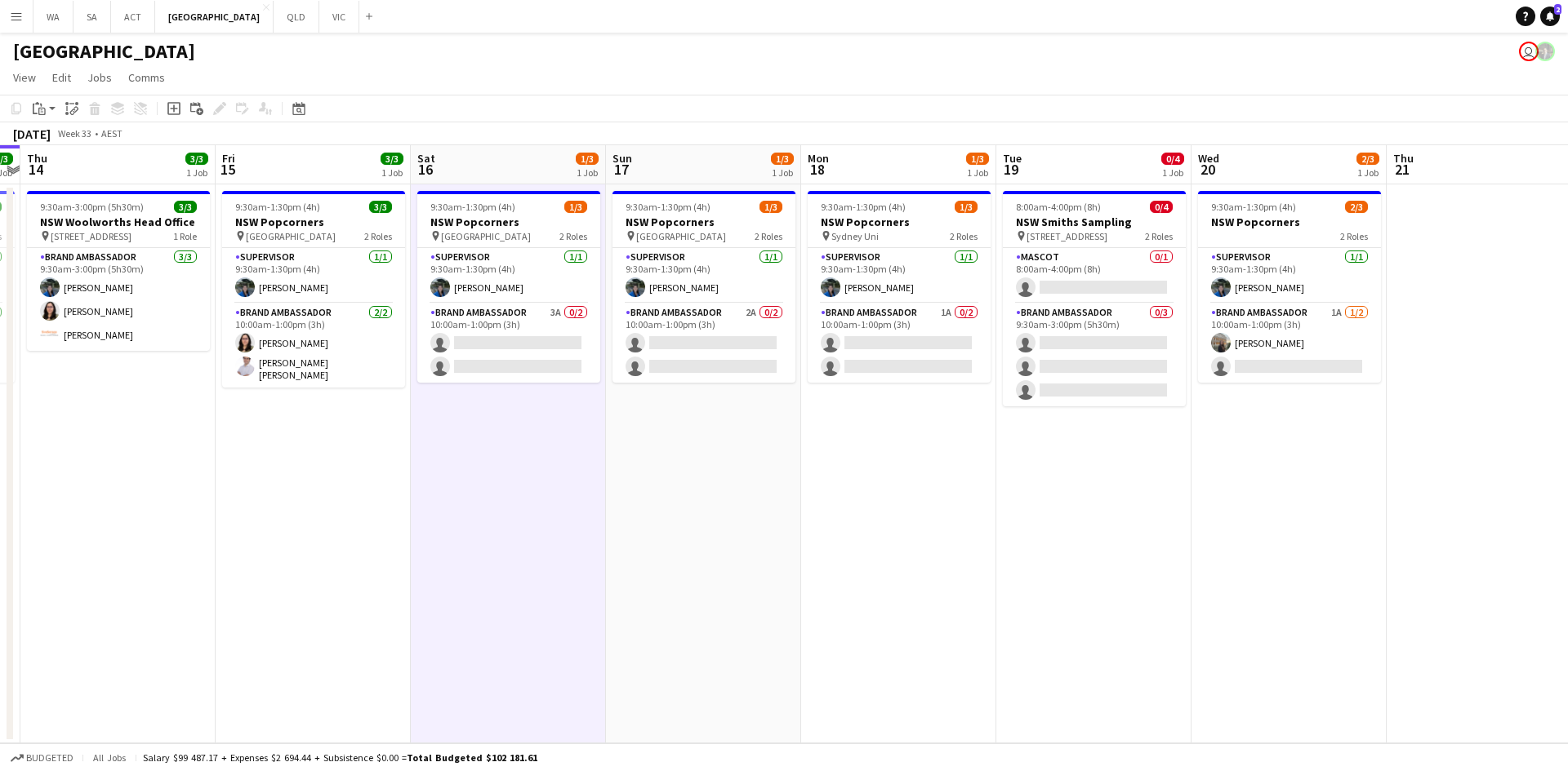
scroll to position [0, 396]
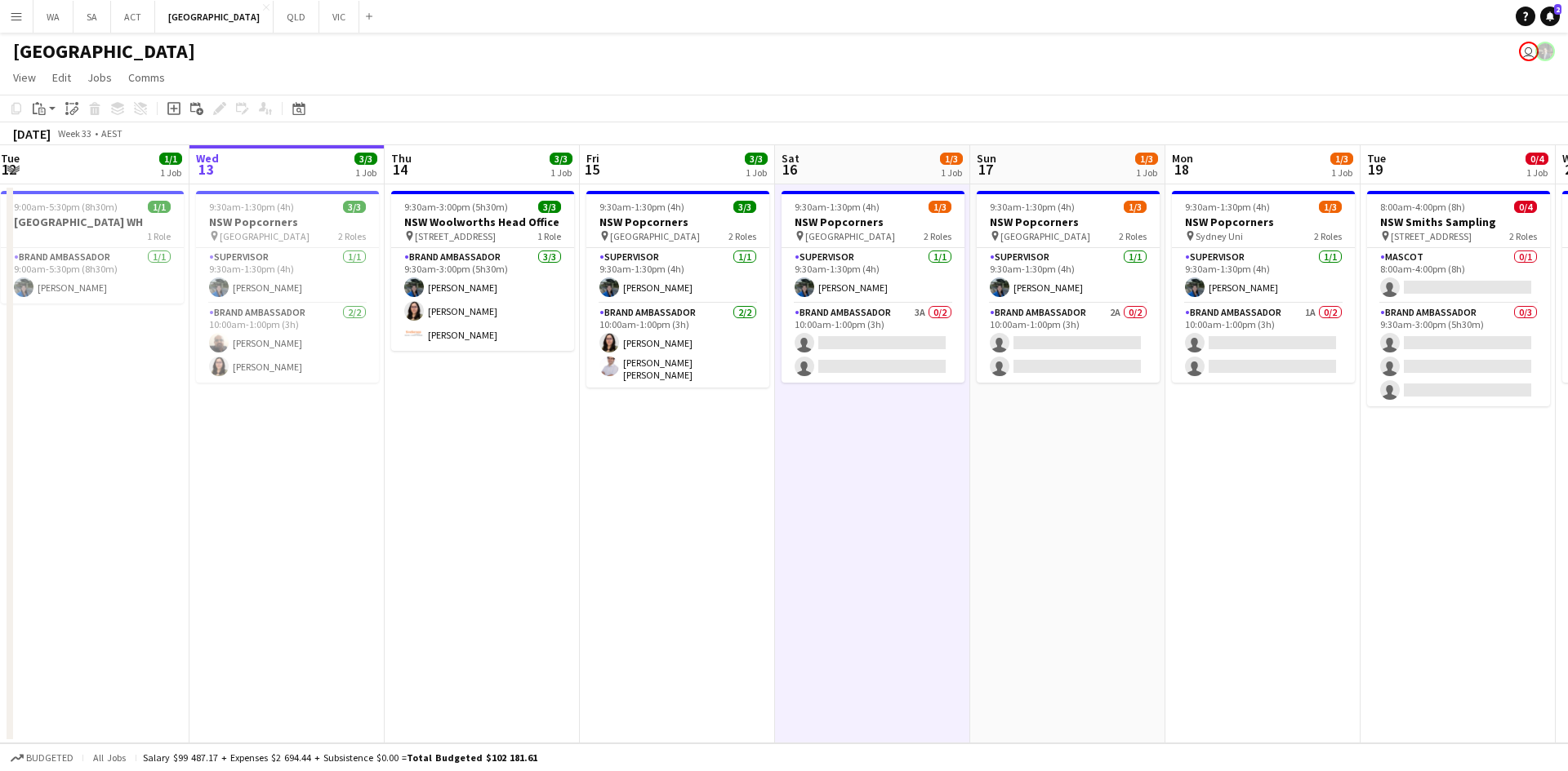
drag, startPoint x: 554, startPoint y: 426, endPoint x: 919, endPoint y: 448, distance: 365.7
click at [919, 448] on app-calendar-viewport "Sun 10 Mon 11 1/1 1 Job Tue 12 1/1 1 Job Wed 13 3/3 1 Job Thu 14 3/3 1 Job Fri …" at bounding box center [784, 444] width 1568 height 598
click at [877, 355] on app-card-role "Brand Ambassador 3A 0/2 10:00am-1:00pm (3h) single-neutral-actions single-neutr…" at bounding box center [873, 342] width 183 height 79
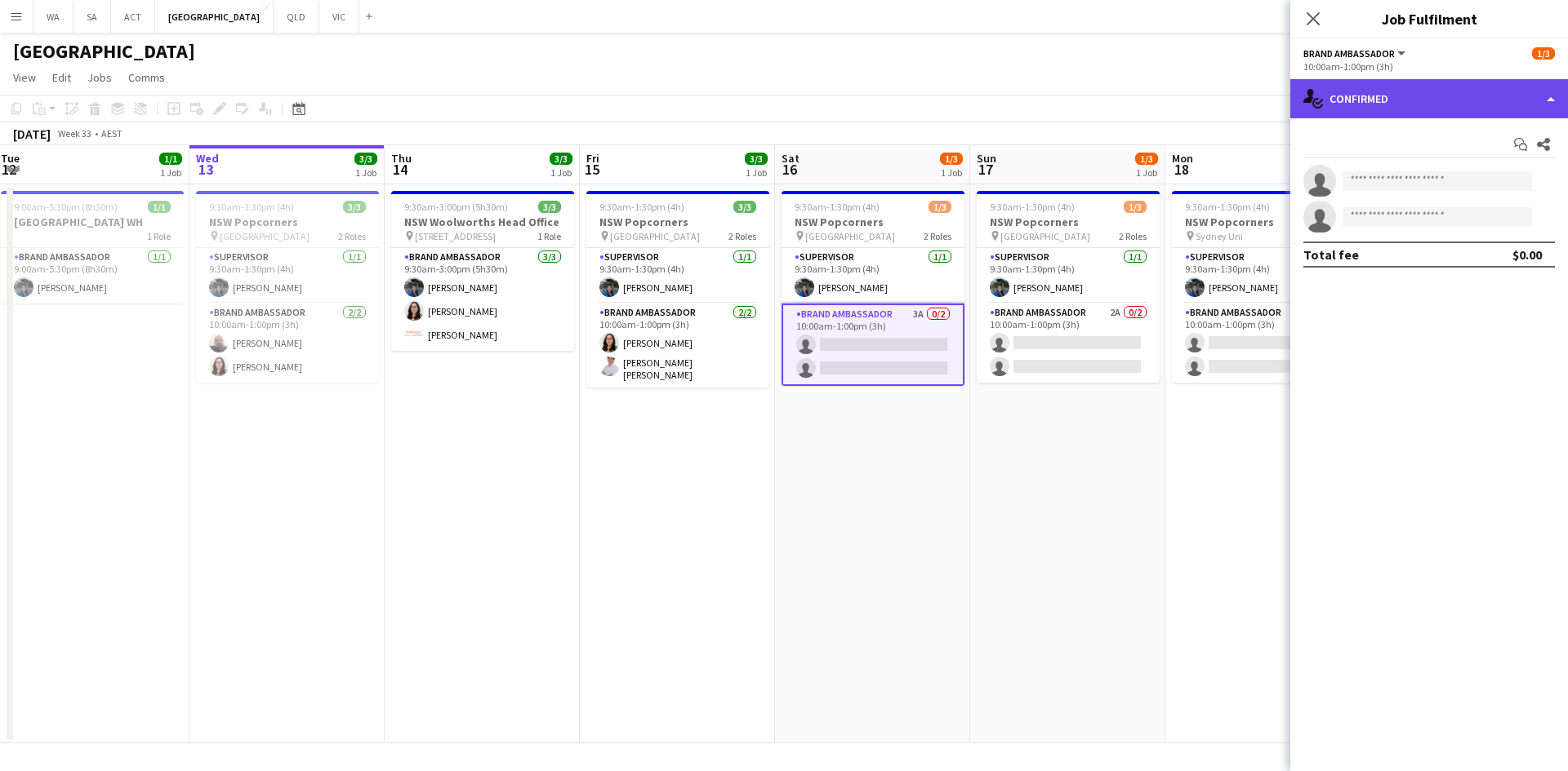
click at [1352, 112] on div "single-neutral-actions-check-2 Confirmed" at bounding box center [1429, 98] width 278 height 39
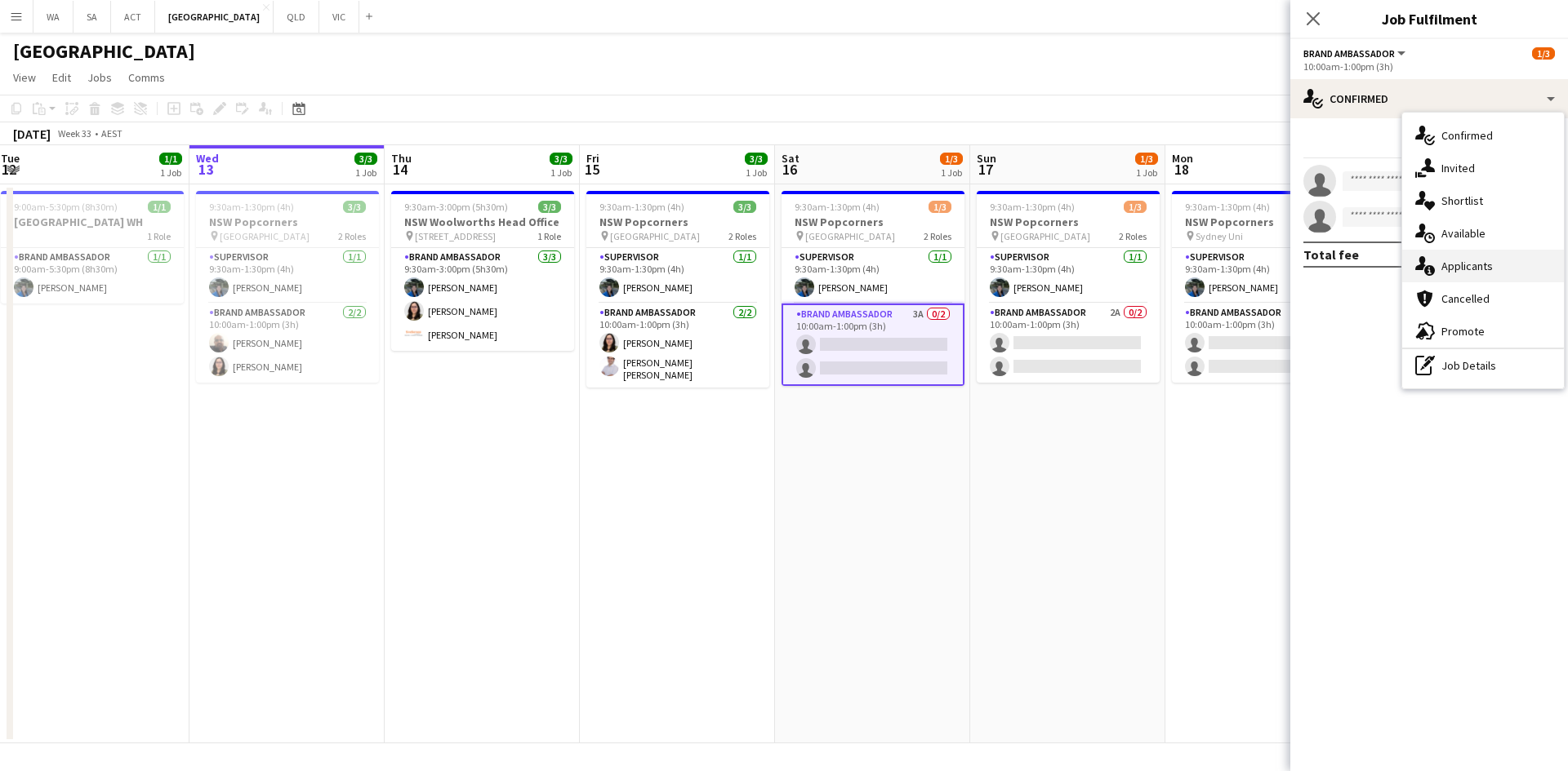
click at [1490, 265] on div "single-neutral-actions-information Applicants" at bounding box center [1482, 266] width 162 height 32
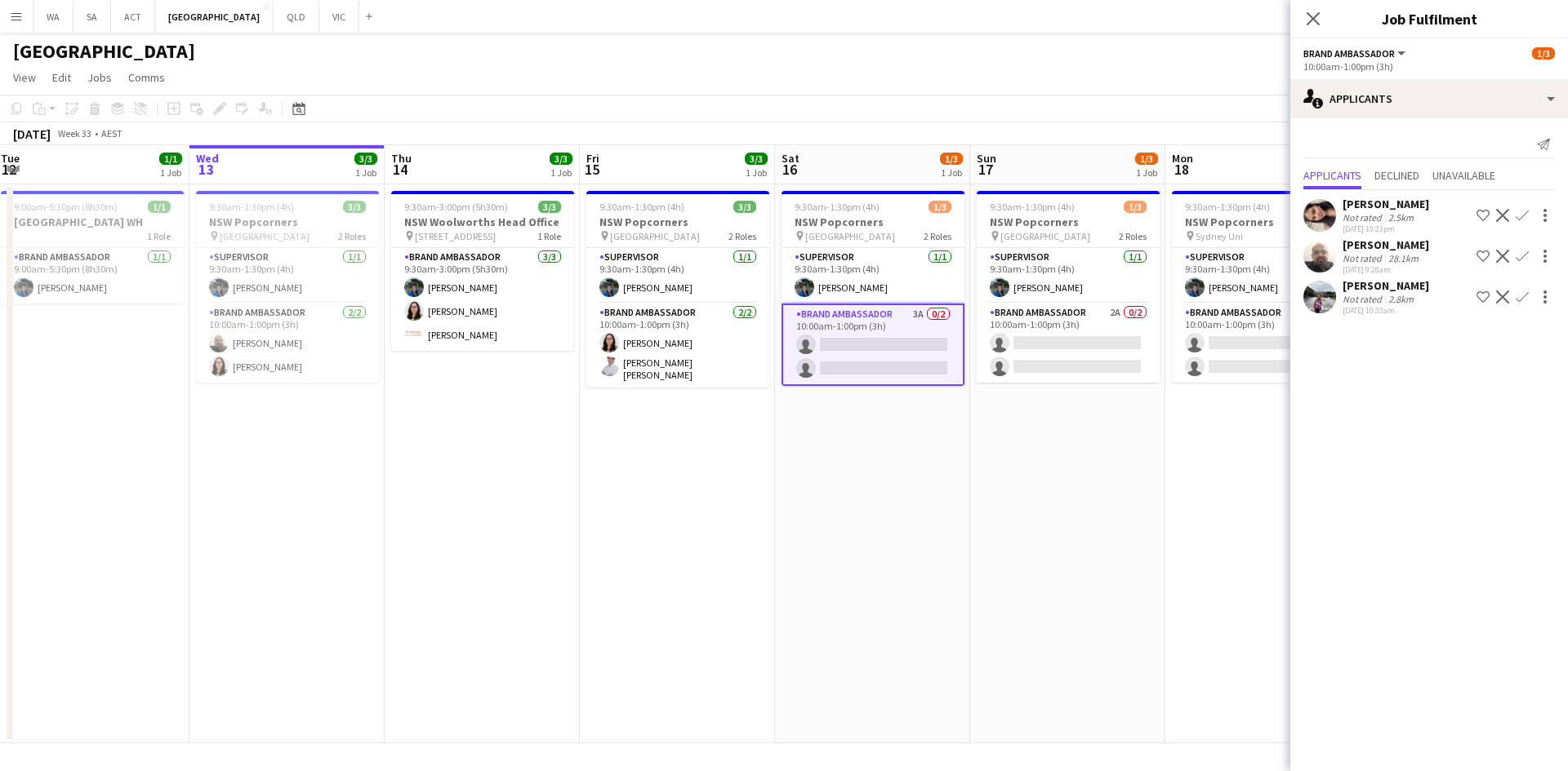
click at [1516, 255] on app-icon "Confirm" at bounding box center [1522, 257] width 13 height 13
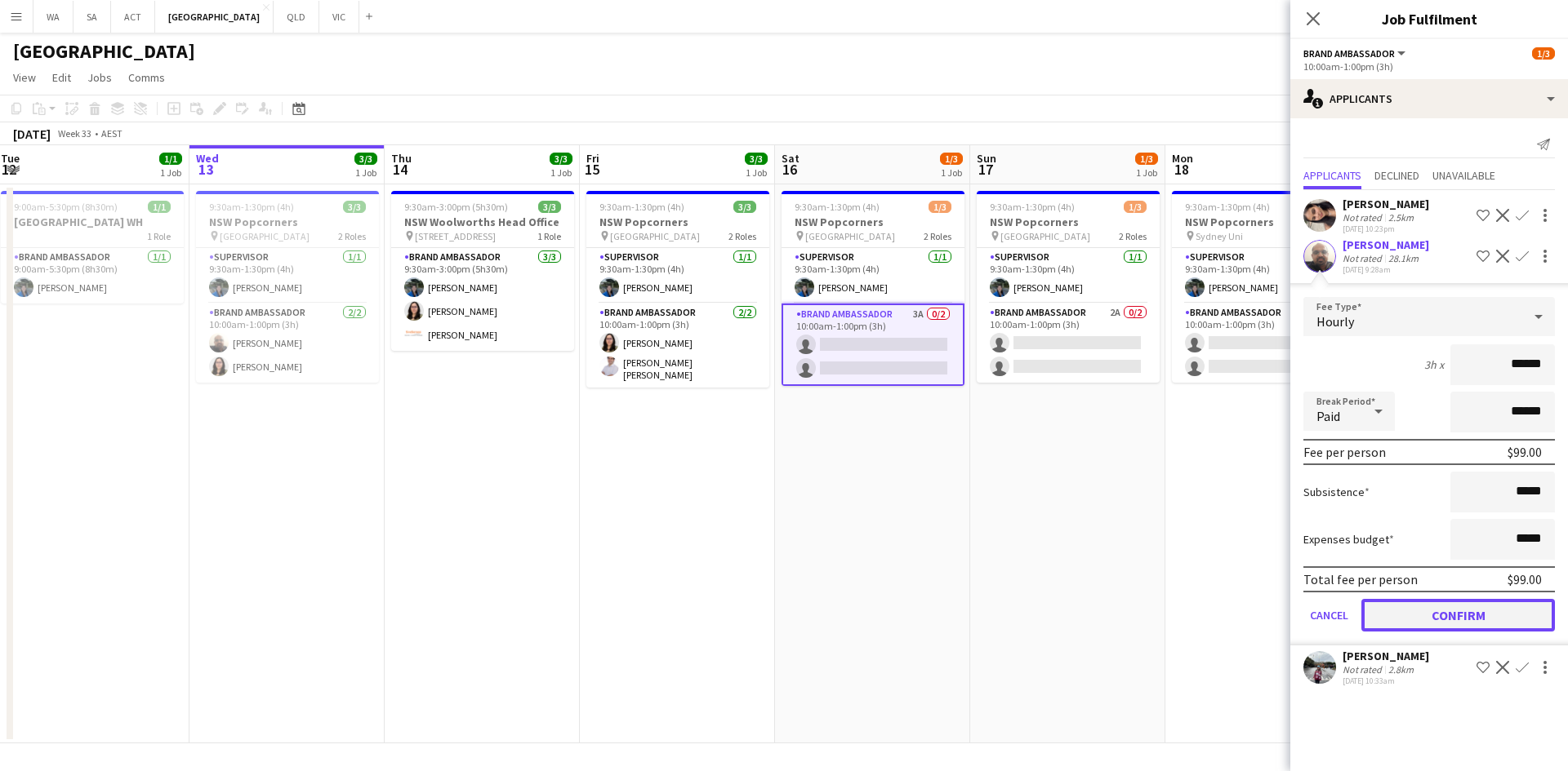
click at [1457, 609] on button "Confirm" at bounding box center [1457, 615] width 193 height 32
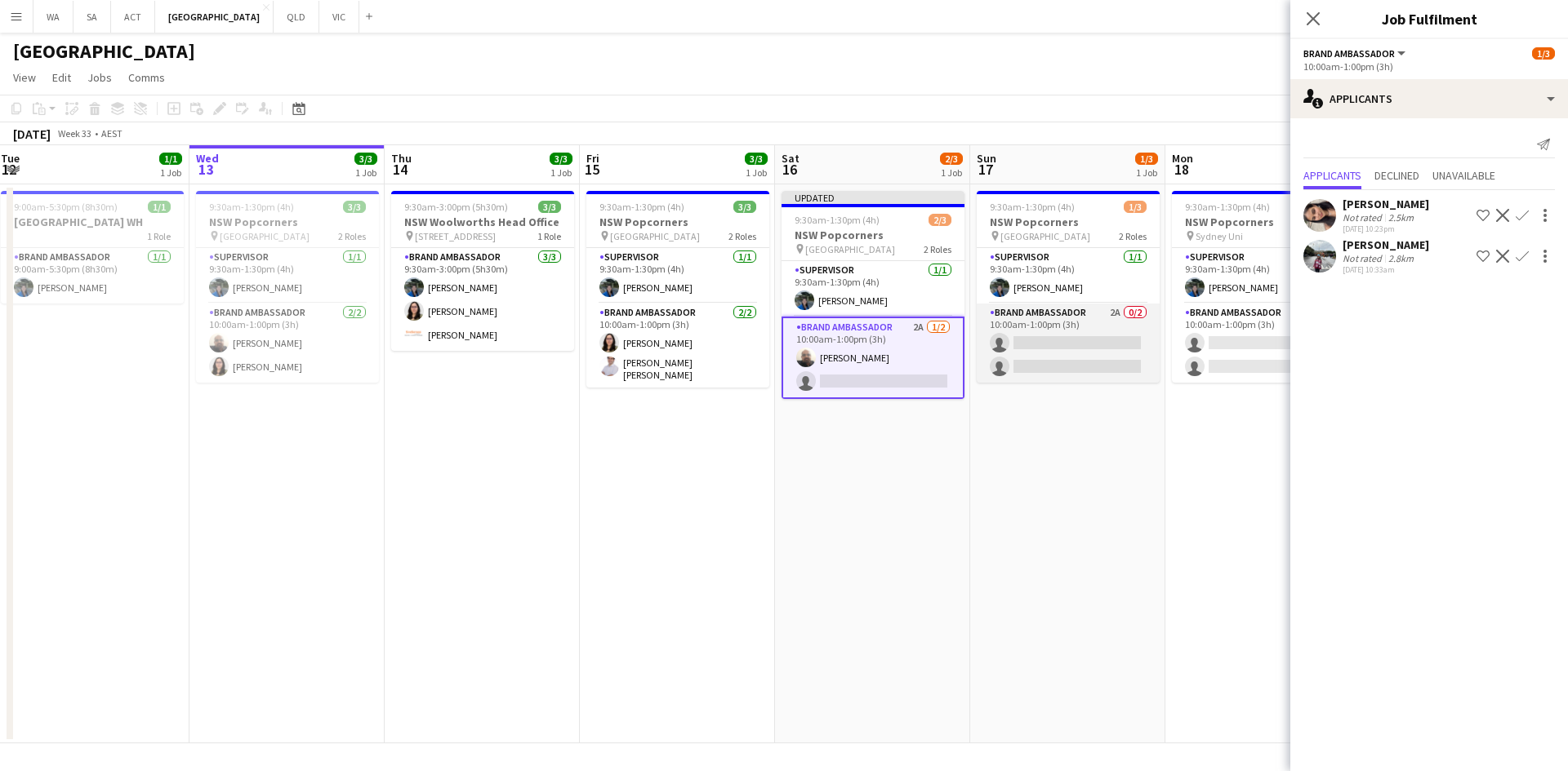
click at [1086, 355] on app-card-role "Brand Ambassador 2A 0/2 10:00am-1:00pm (3h) single-neutral-actions single-neutr…" at bounding box center [1068, 342] width 183 height 79
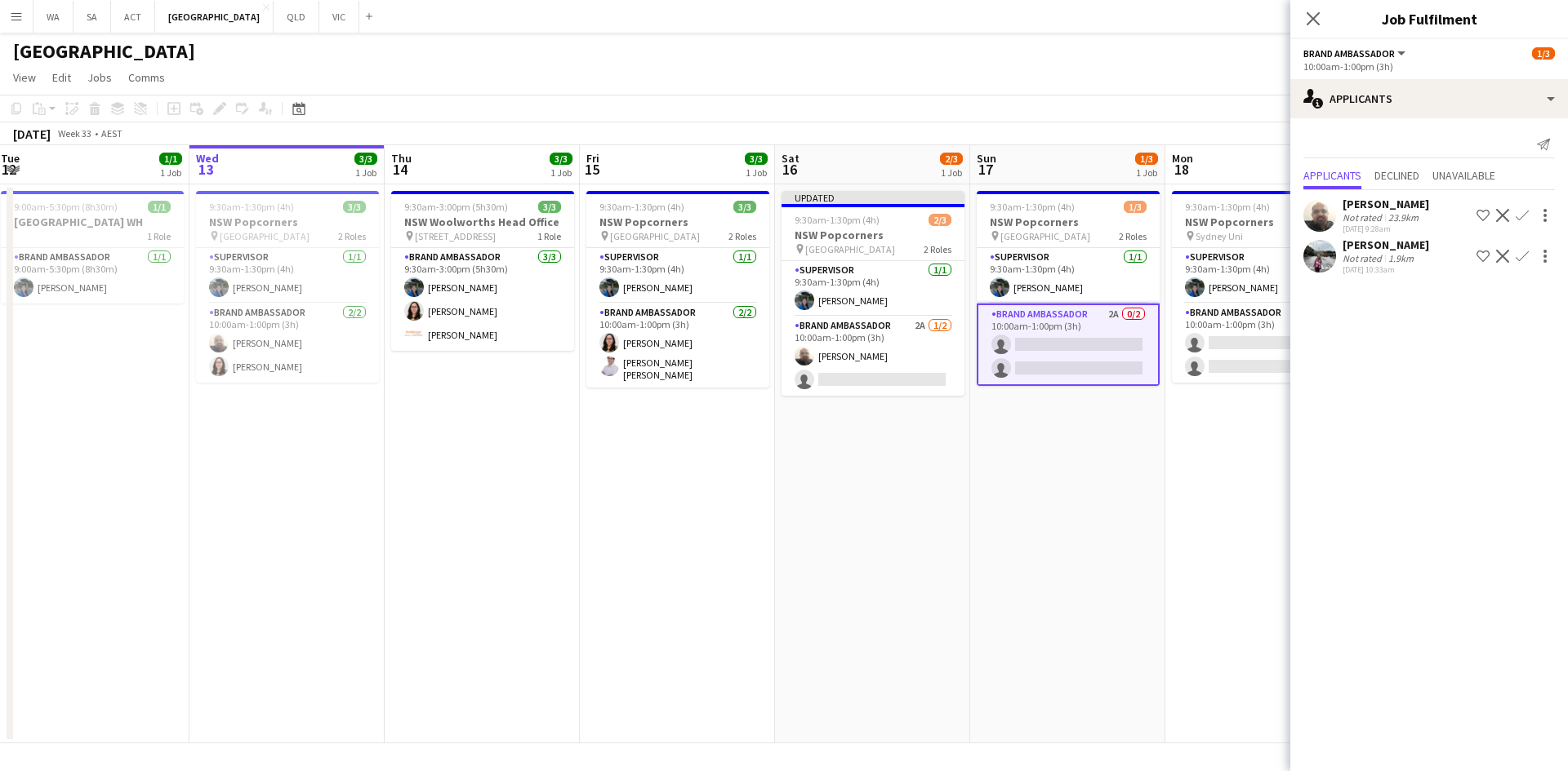
click at [1521, 207] on button "Confirm" at bounding box center [1521, 215] width 20 height 20
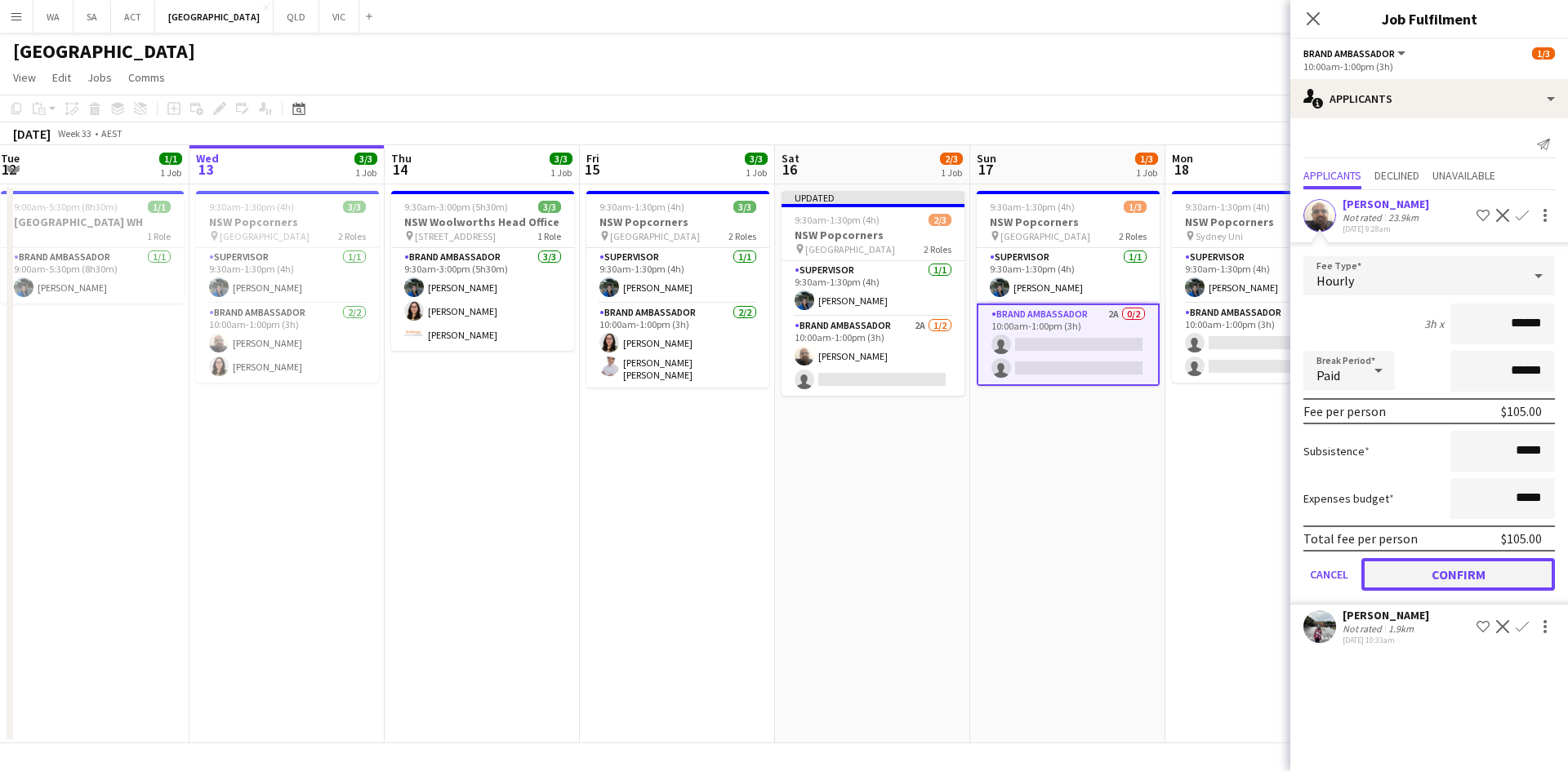
click at [1451, 566] on button "Confirm" at bounding box center [1457, 574] width 193 height 32
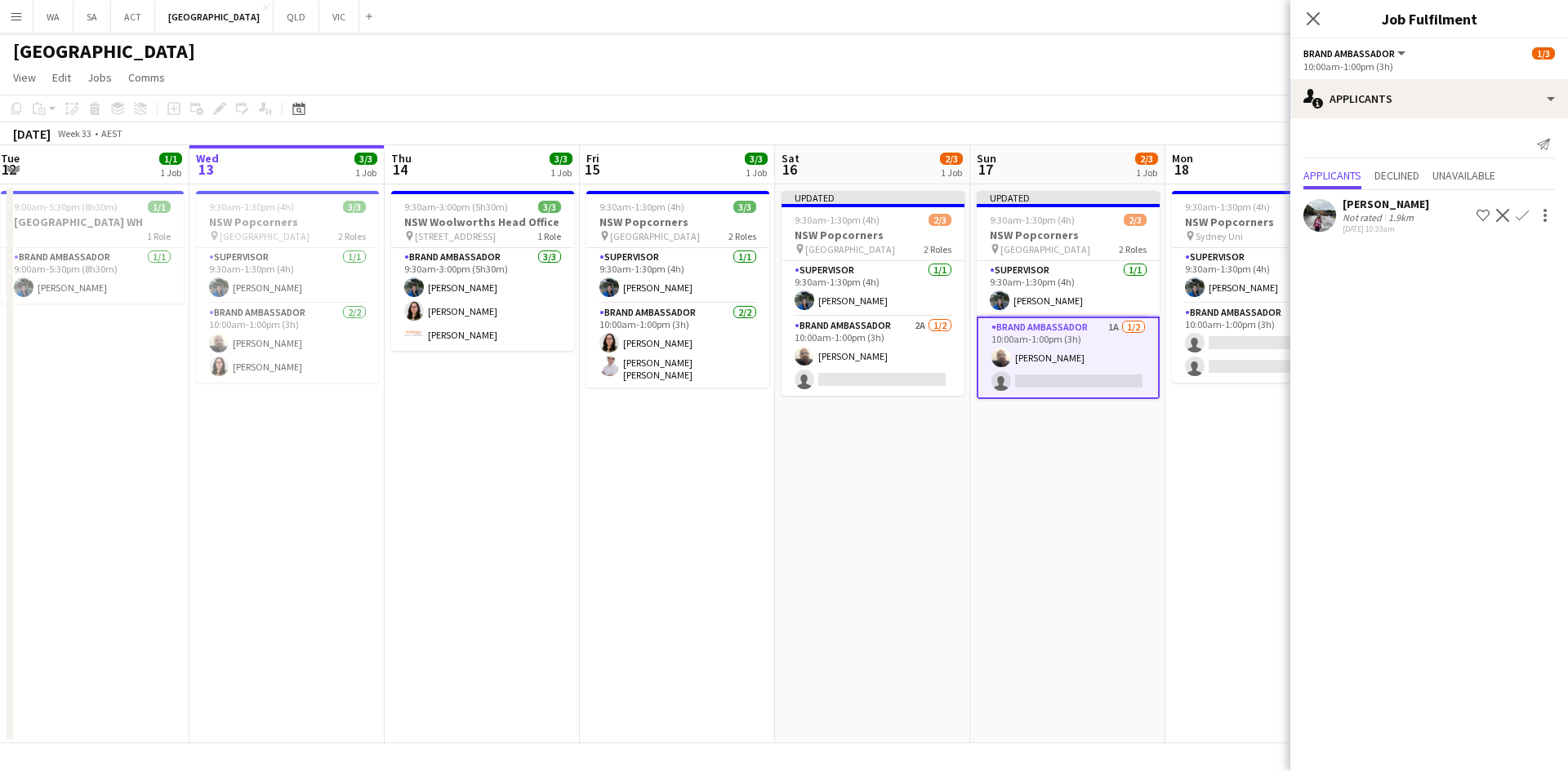
click at [1143, 510] on app-date-cell "Updated 9:30am-1:30pm (4h) 2/3 NSW Popcorners pin Town Hall Train Station 2 Rol…" at bounding box center [1067, 464] width 195 height 559
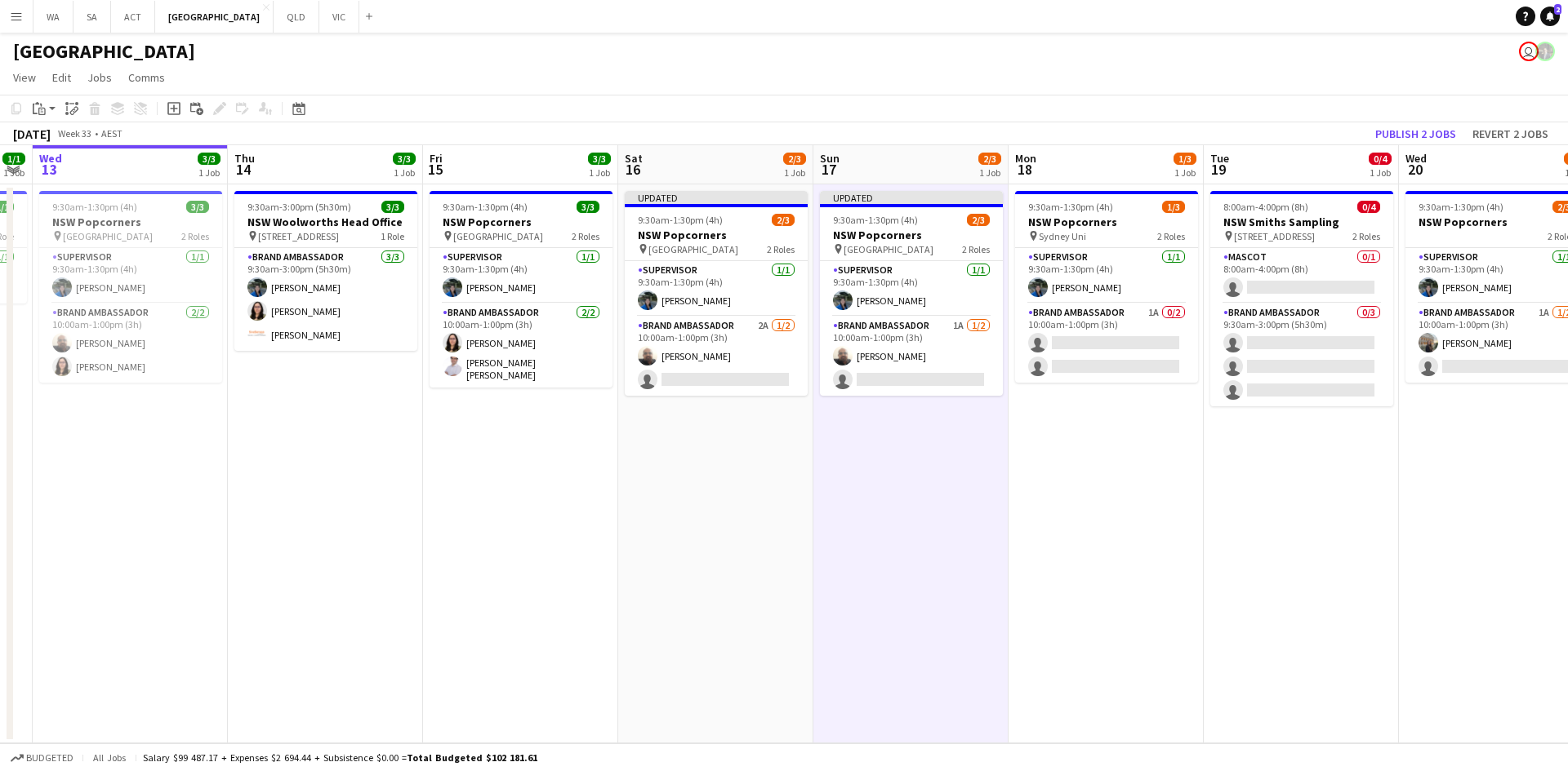
scroll to position [0, 594]
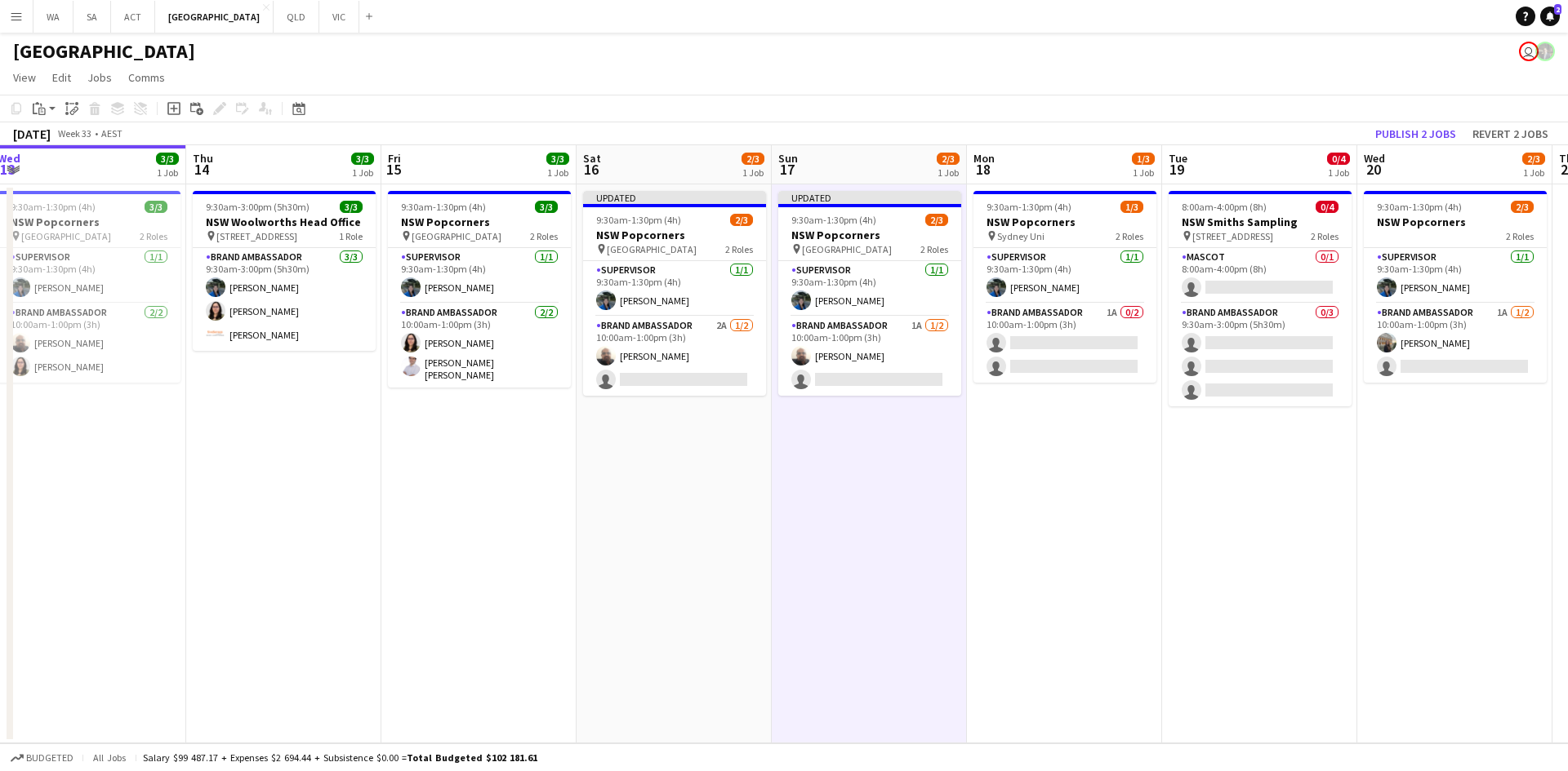
drag, startPoint x: 1391, startPoint y: 326, endPoint x: 1192, endPoint y: 400, distance: 212.3
click at [1192, 415] on app-calendar-viewport "Sun 10 Mon 11 1/1 1 Job Tue 12 1/1 1 Job Wed 13 3/3 1 Job Thu 14 3/3 1 Job Fri …" at bounding box center [784, 444] width 1568 height 598
click at [1412, 143] on button "Publish 2 jobs" at bounding box center [1415, 134] width 94 height 21
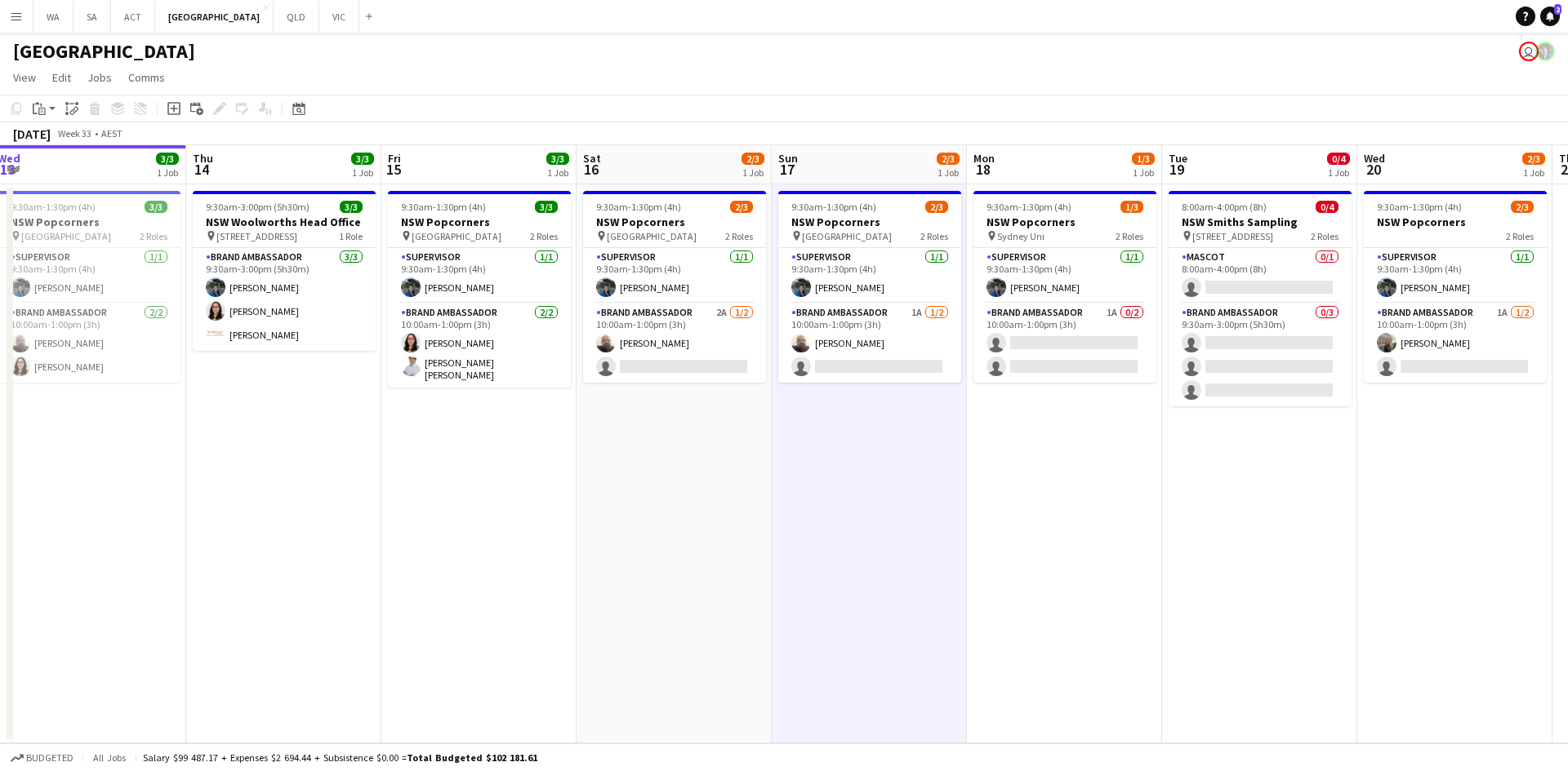
scroll to position [0, 578]
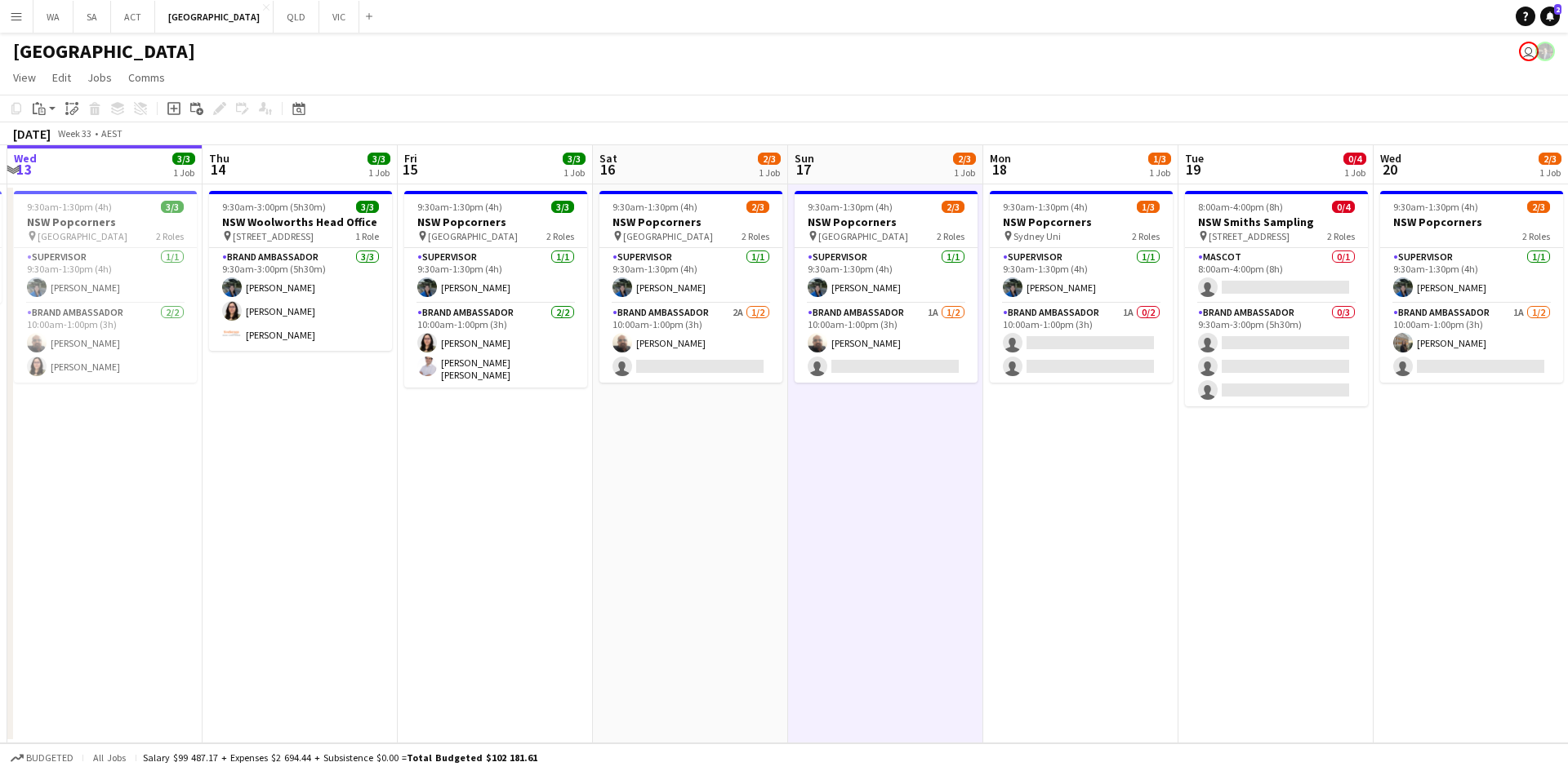
drag, startPoint x: 739, startPoint y: 449, endPoint x: 755, endPoint y: 451, distance: 16.1
click at [755, 451] on app-calendar-viewport "Sun 10 Mon 11 1/1 1 Job Tue 12 1/1 1 Job Wed 13 3/3 1 Job Thu 14 3/3 1 Job Fri …" at bounding box center [784, 444] width 1568 height 598
click at [1053, 323] on app-card-role "Brand Ambassador 1A 0/2 10:00am-1:00pm (3h) single-neutral-actions single-neutr…" at bounding box center [1081, 342] width 183 height 79
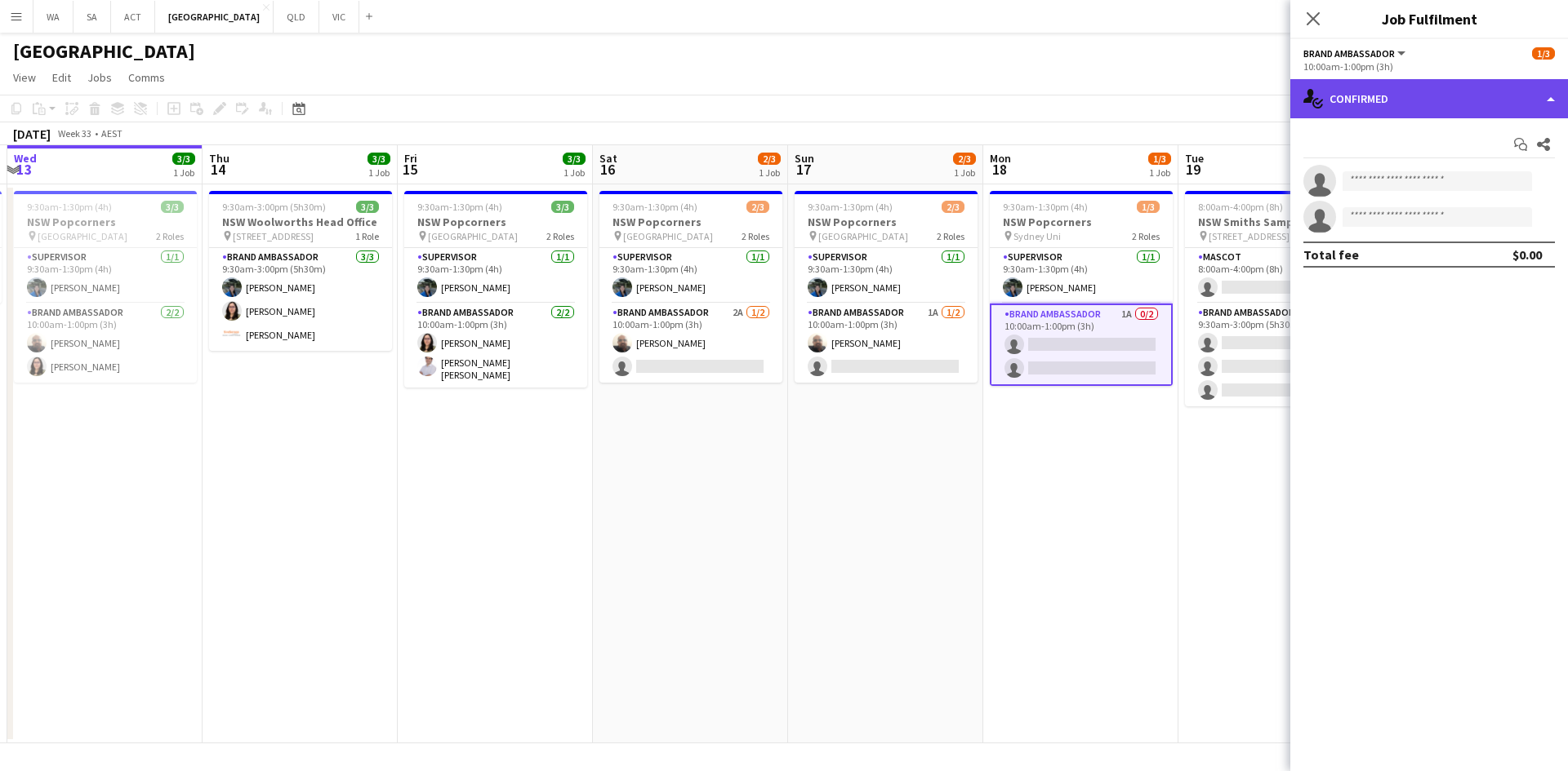
click at [1382, 95] on div "single-neutral-actions-check-2 Confirmed" at bounding box center [1429, 98] width 278 height 39
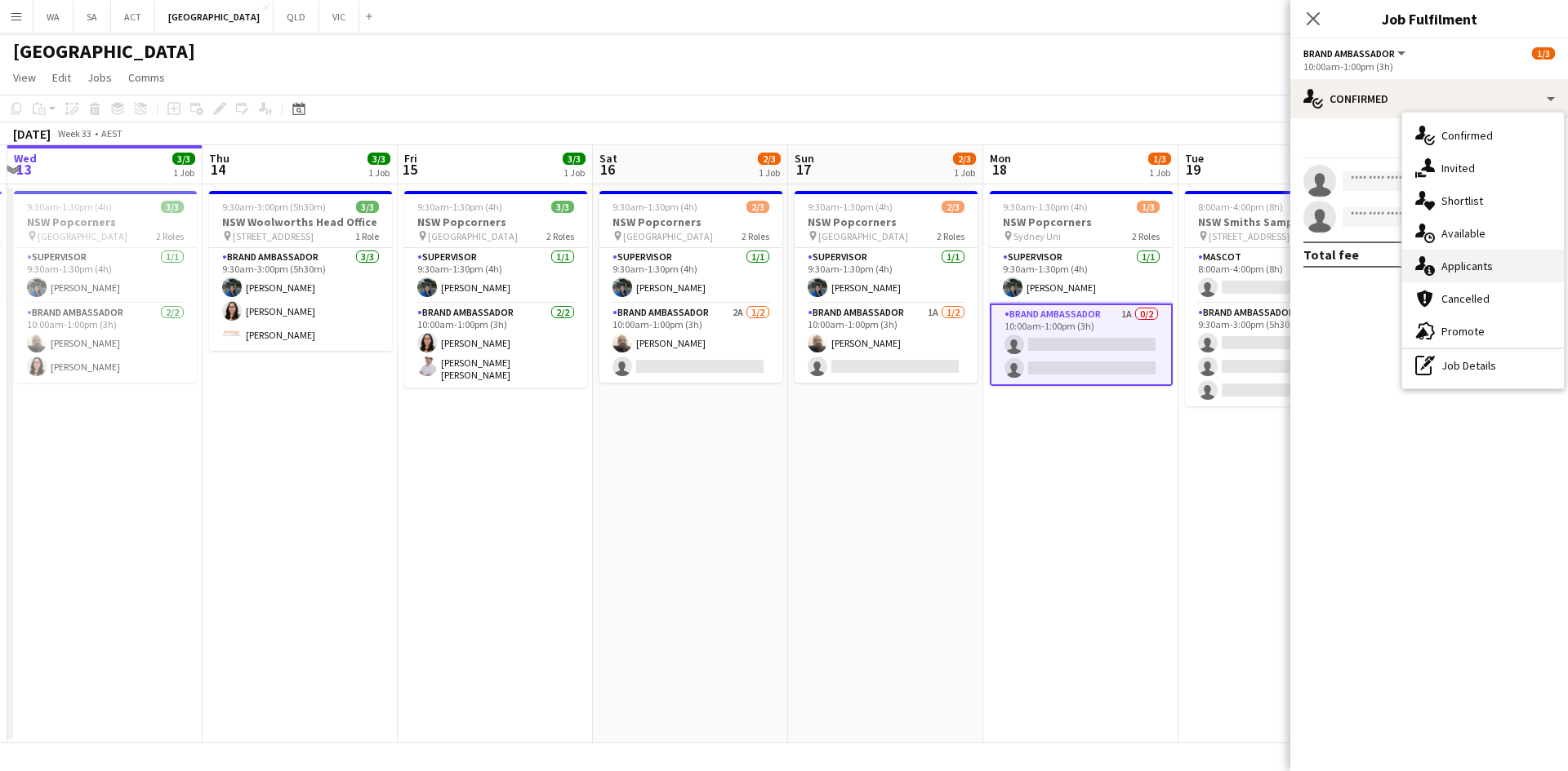
click at [1492, 264] on div "single-neutral-actions-information Applicants" at bounding box center [1482, 266] width 162 height 32
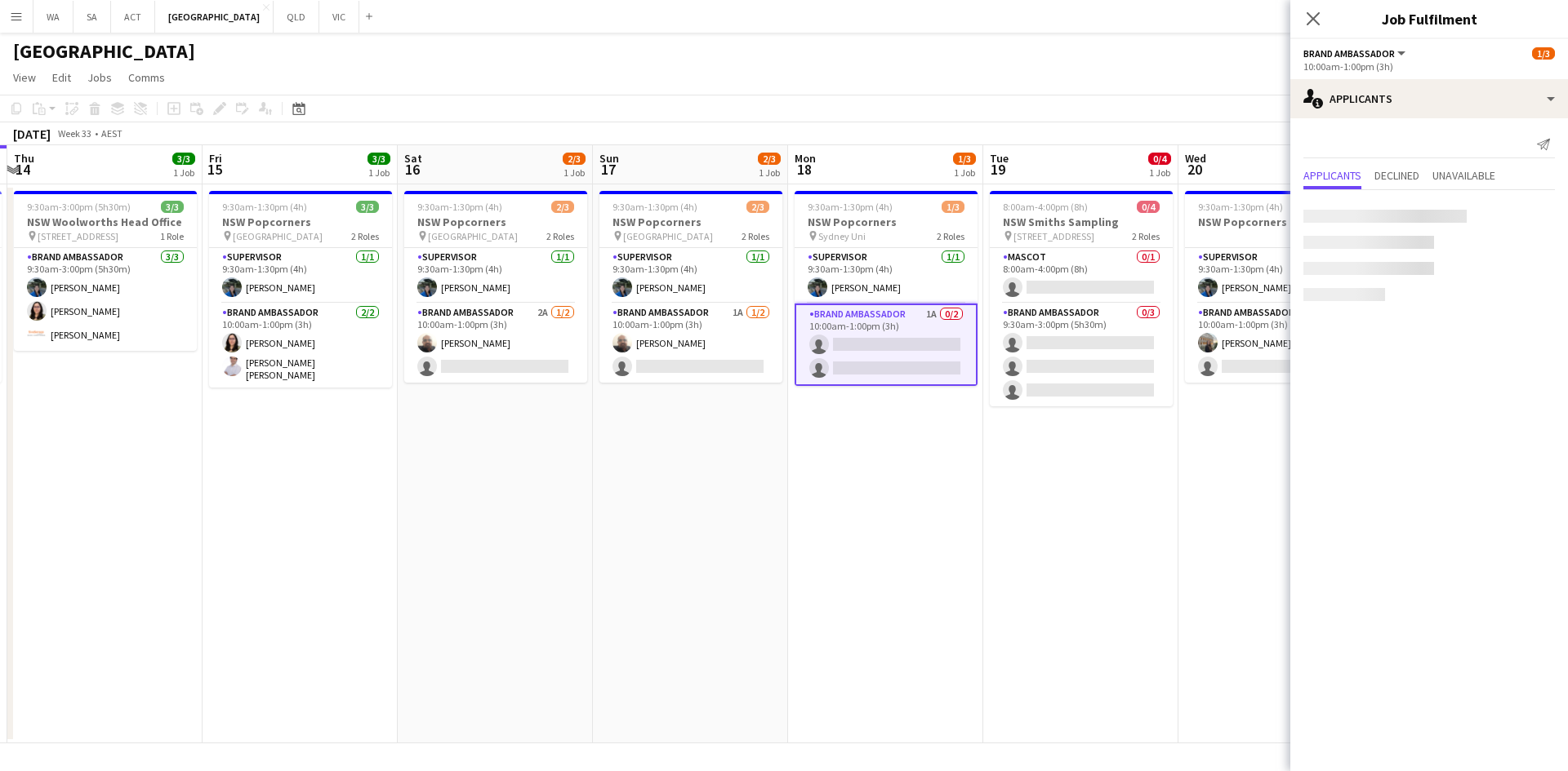
scroll to position [0, 549]
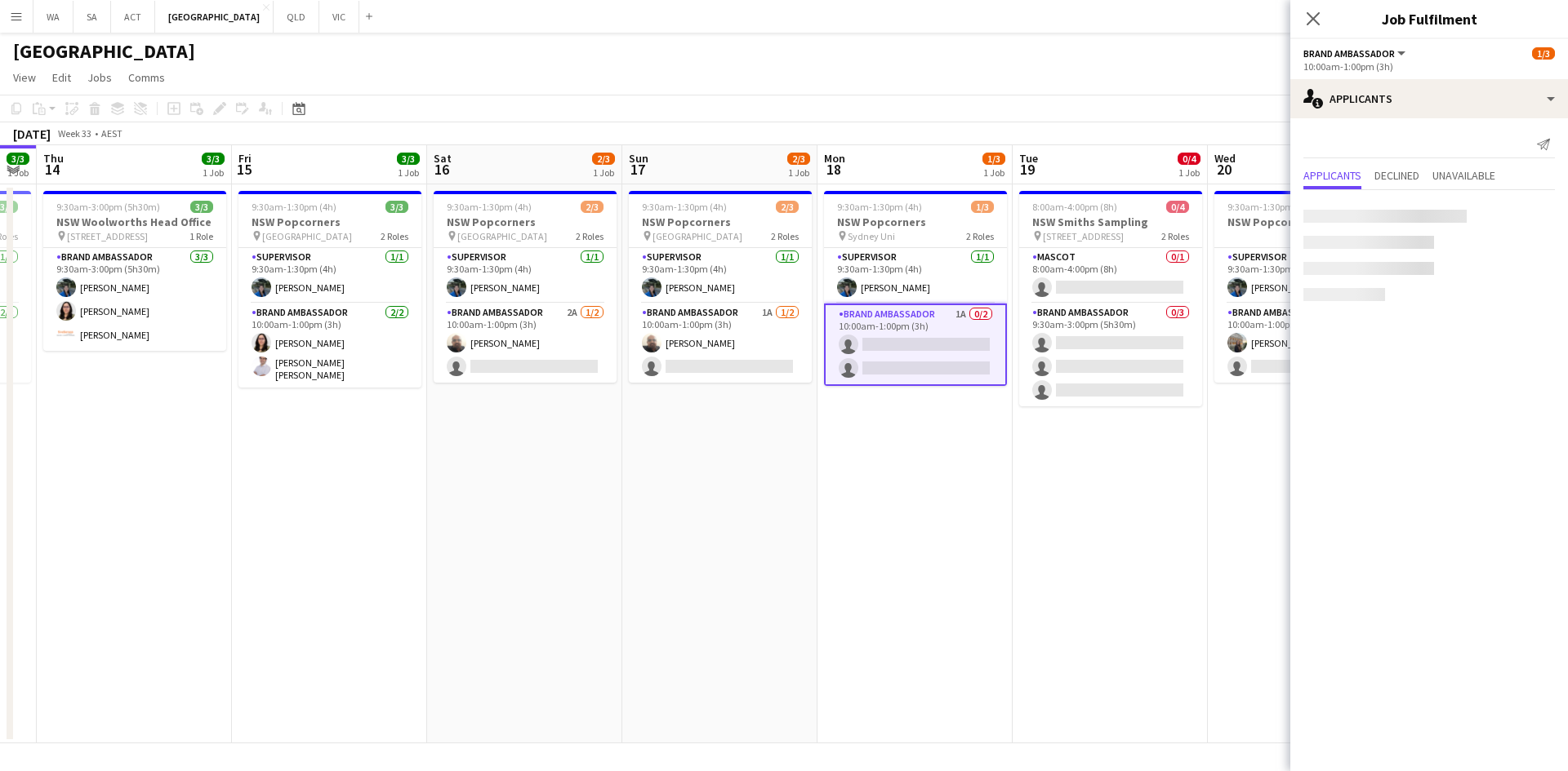
drag, startPoint x: 1157, startPoint y: 408, endPoint x: 1103, endPoint y: 412, distance: 54.1
click at [1103, 412] on app-calendar-viewport "Mon 11 1/1 1 Job Tue 12 1/1 1 Job Wed 13 3/3 1 Job Thu 14 3/3 1 Job Fri 15 3/3 …" at bounding box center [784, 444] width 1568 height 598
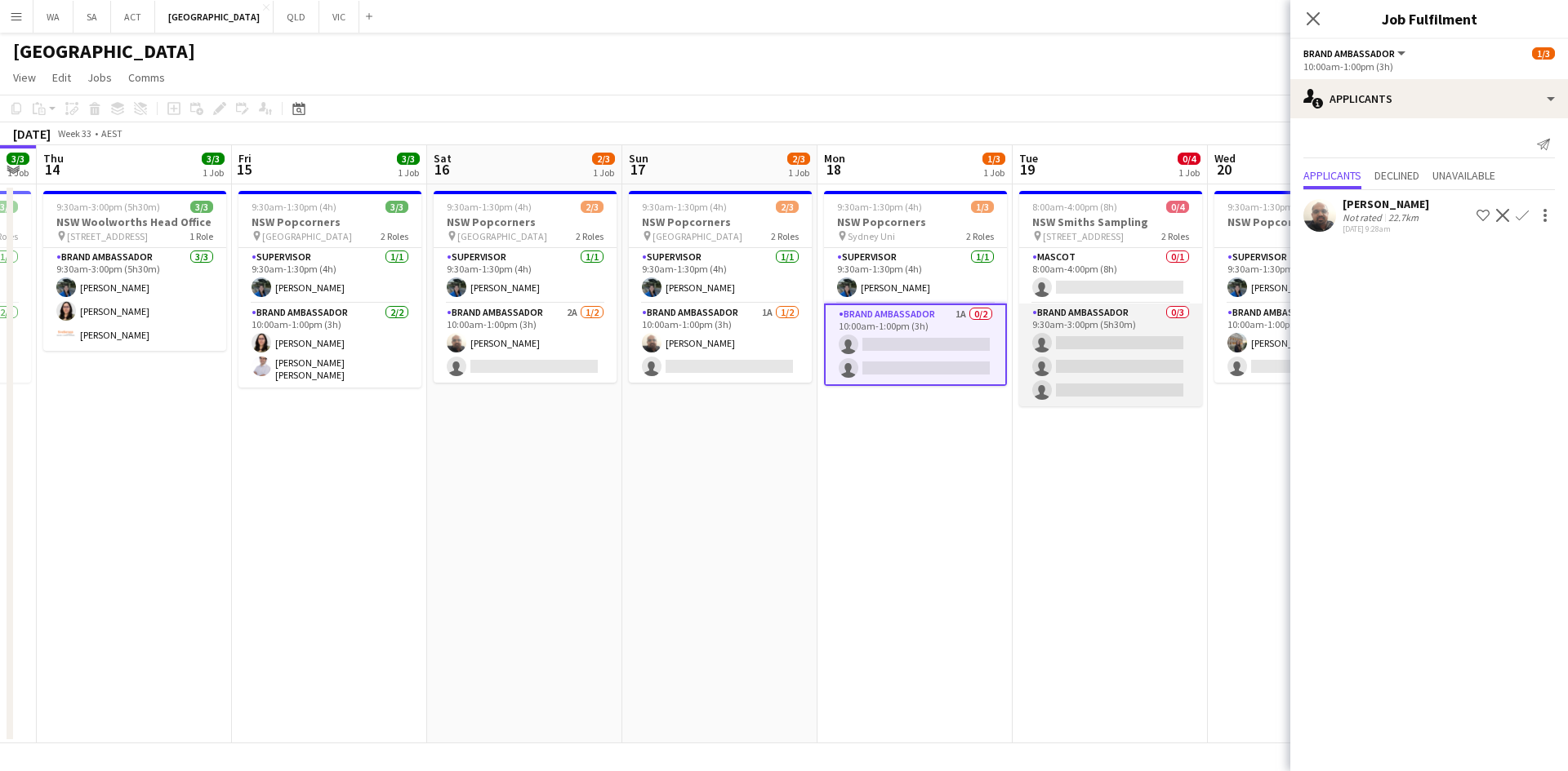
click at [1074, 394] on app-card-role "Brand Ambassador 0/3 9:30am-3:00pm (5h30m) single-neutral-actions single-neutra…" at bounding box center [1111, 355] width 183 height 103
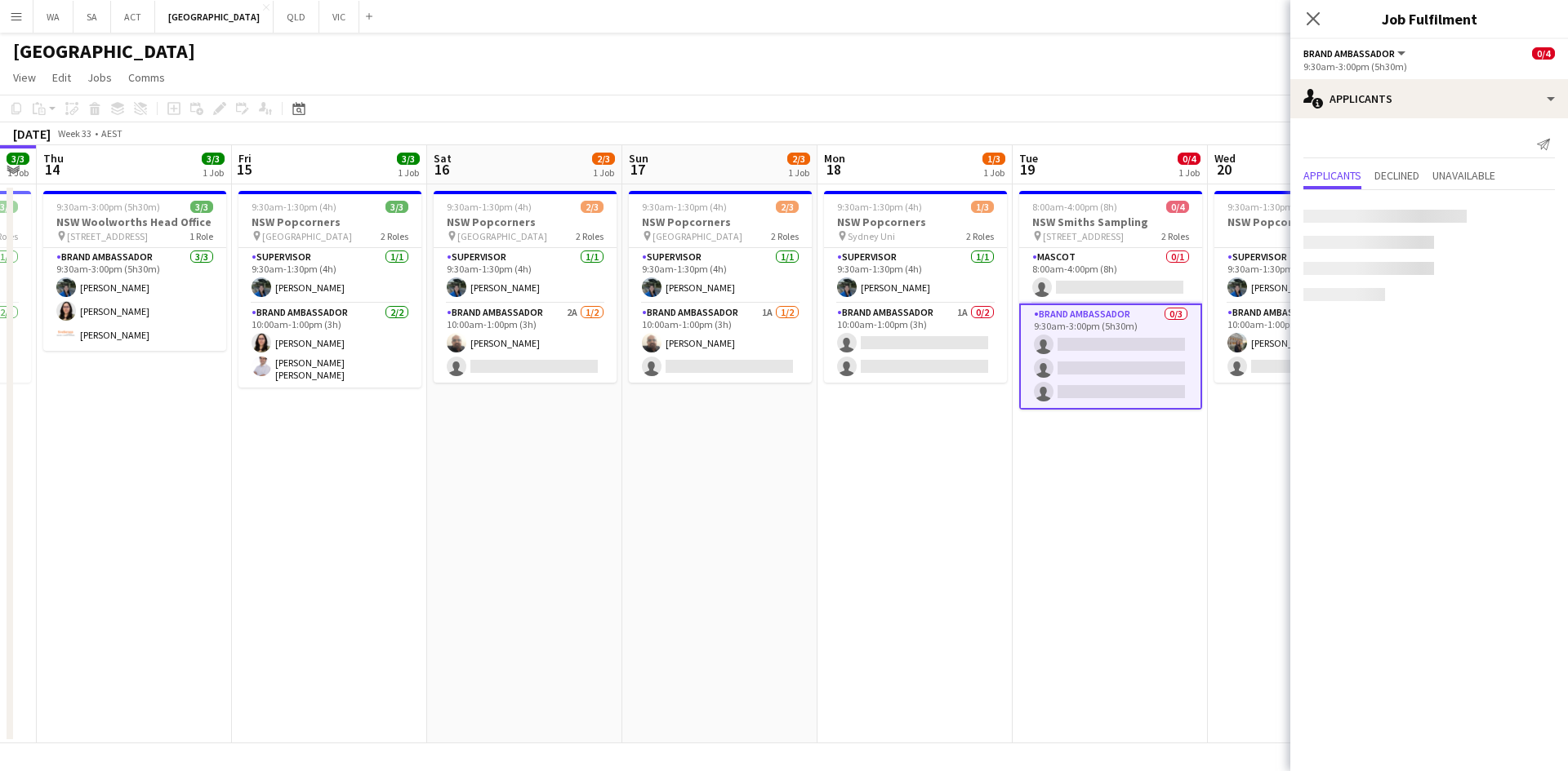
scroll to position [0, 552]
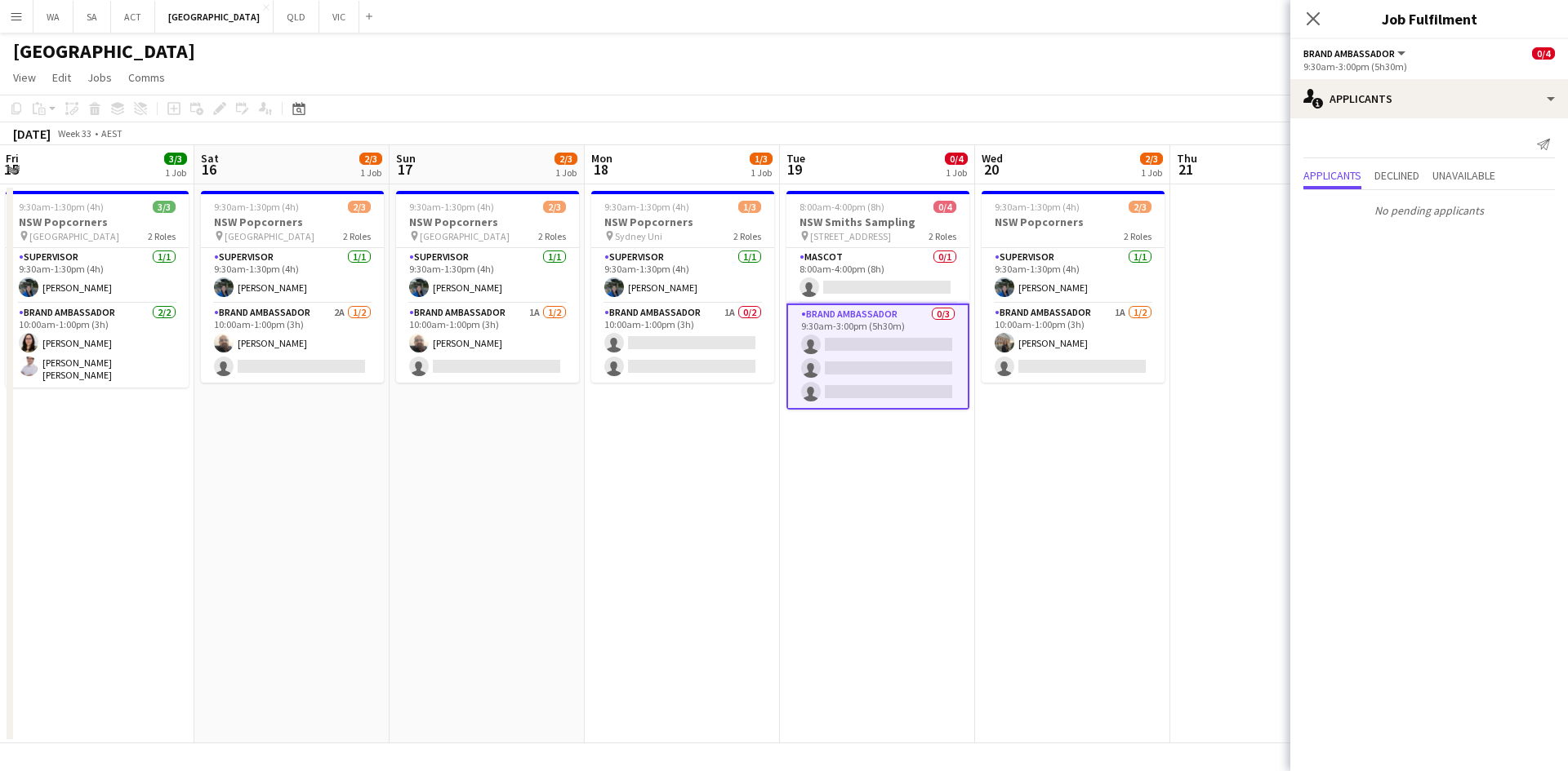
drag, startPoint x: 1093, startPoint y: 432, endPoint x: 994, endPoint y: 438, distance: 99.2
click at [994, 438] on app-calendar-viewport "Tue 12 1/1 1 Job Wed 13 3/3 1 Job Thu 14 3/3 1 Job Fri 15 3/3 1 Job Sat 16 2/3 …" at bounding box center [784, 444] width 1568 height 598
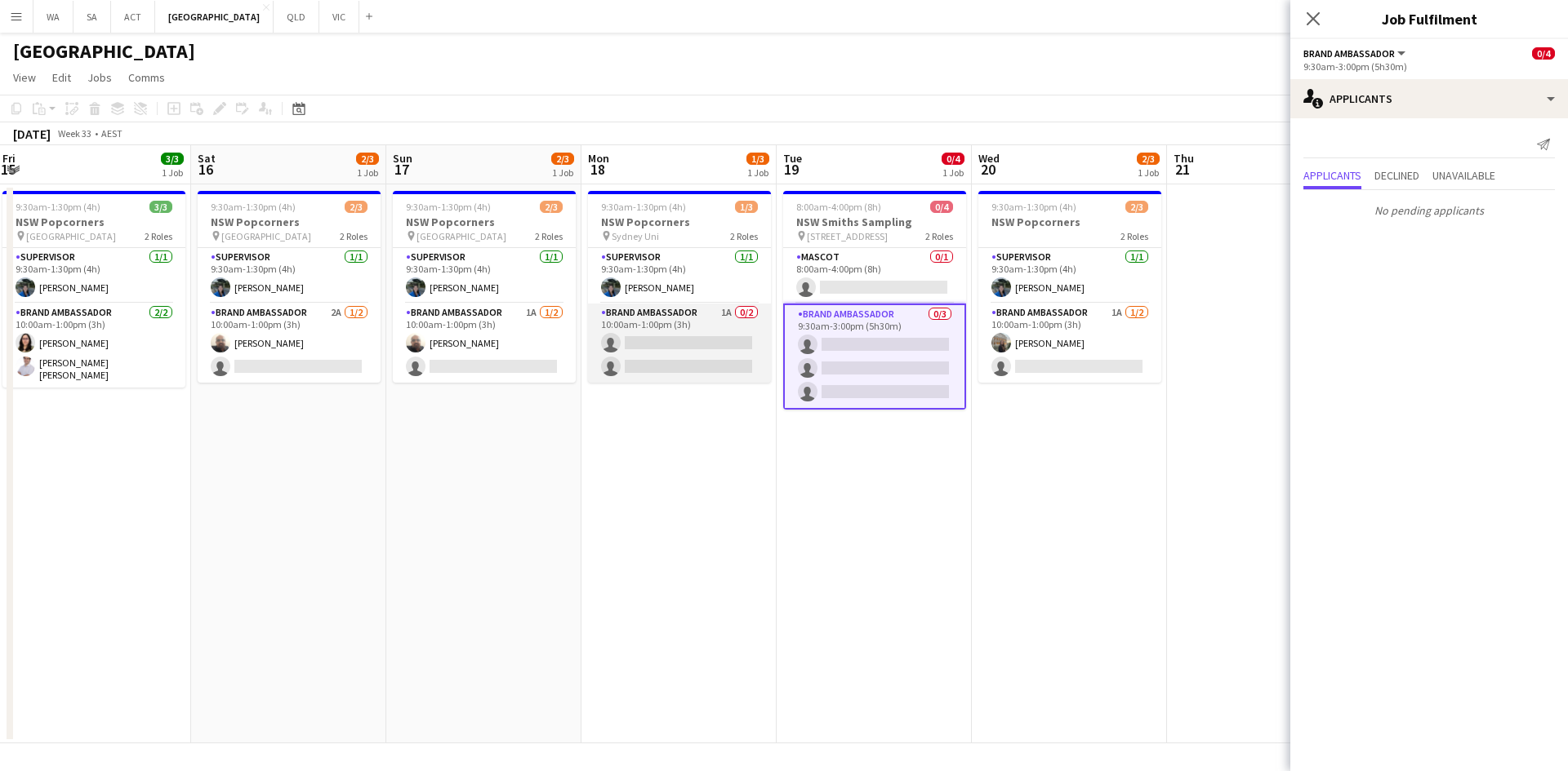
click at [745, 372] on app-card-role "Brand Ambassador 1A 0/2 10:00am-1:00pm (3h) single-neutral-actions single-neutr…" at bounding box center [679, 342] width 183 height 79
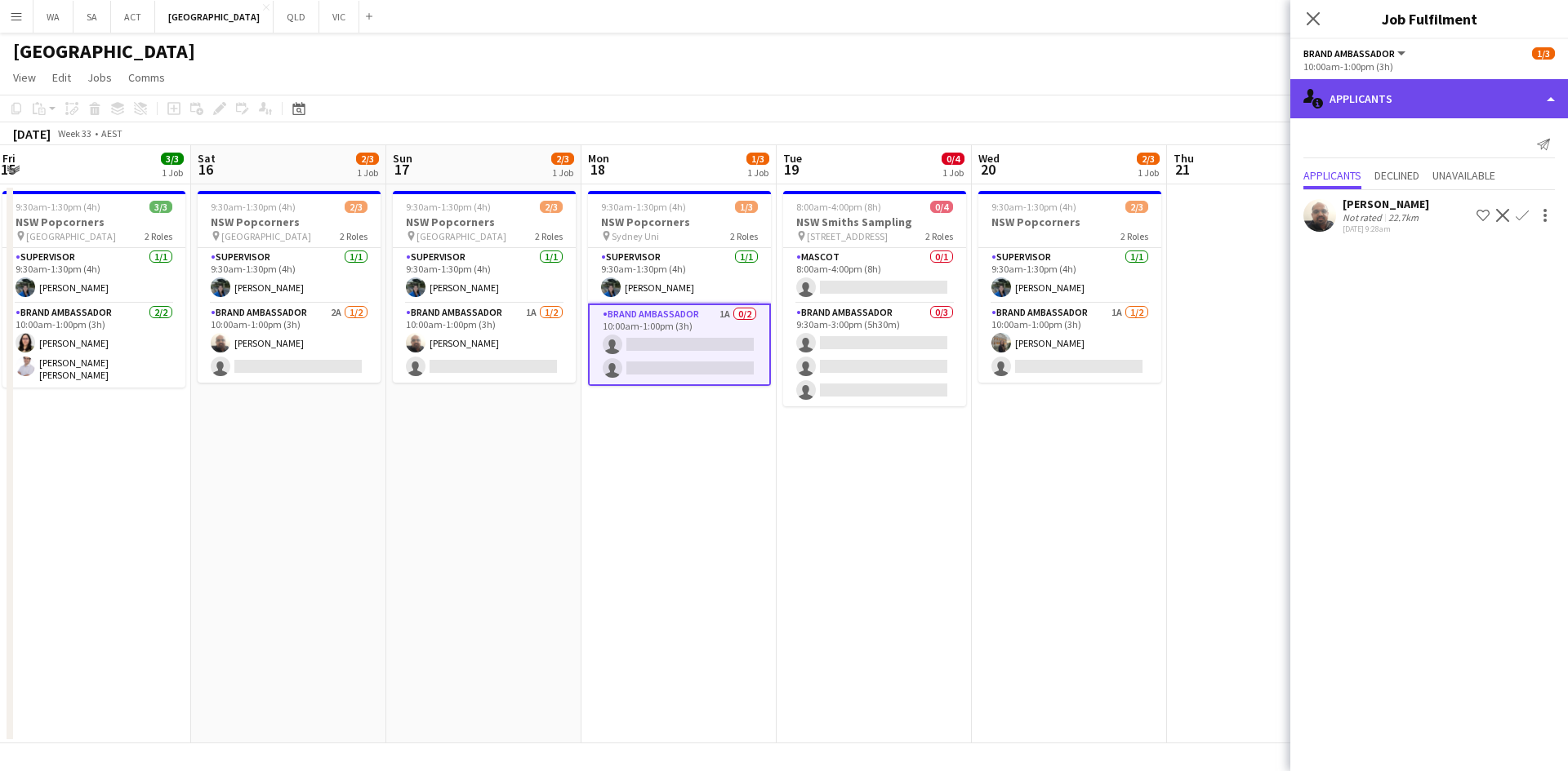
click at [1352, 105] on div "single-neutral-actions-information Applicants" at bounding box center [1429, 98] width 278 height 39
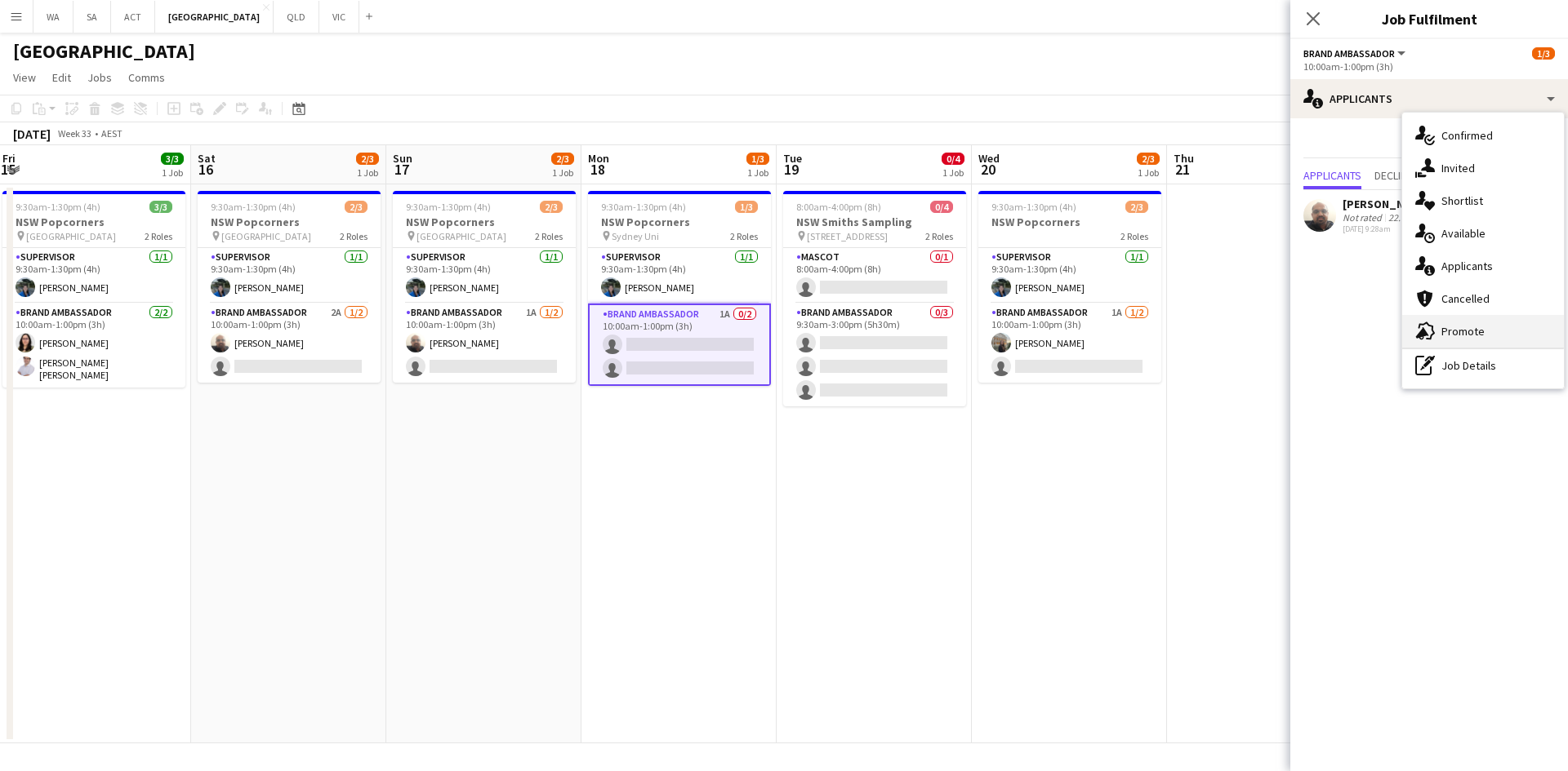
click at [1501, 340] on div "advertising-megaphone Promote" at bounding box center [1482, 331] width 162 height 32
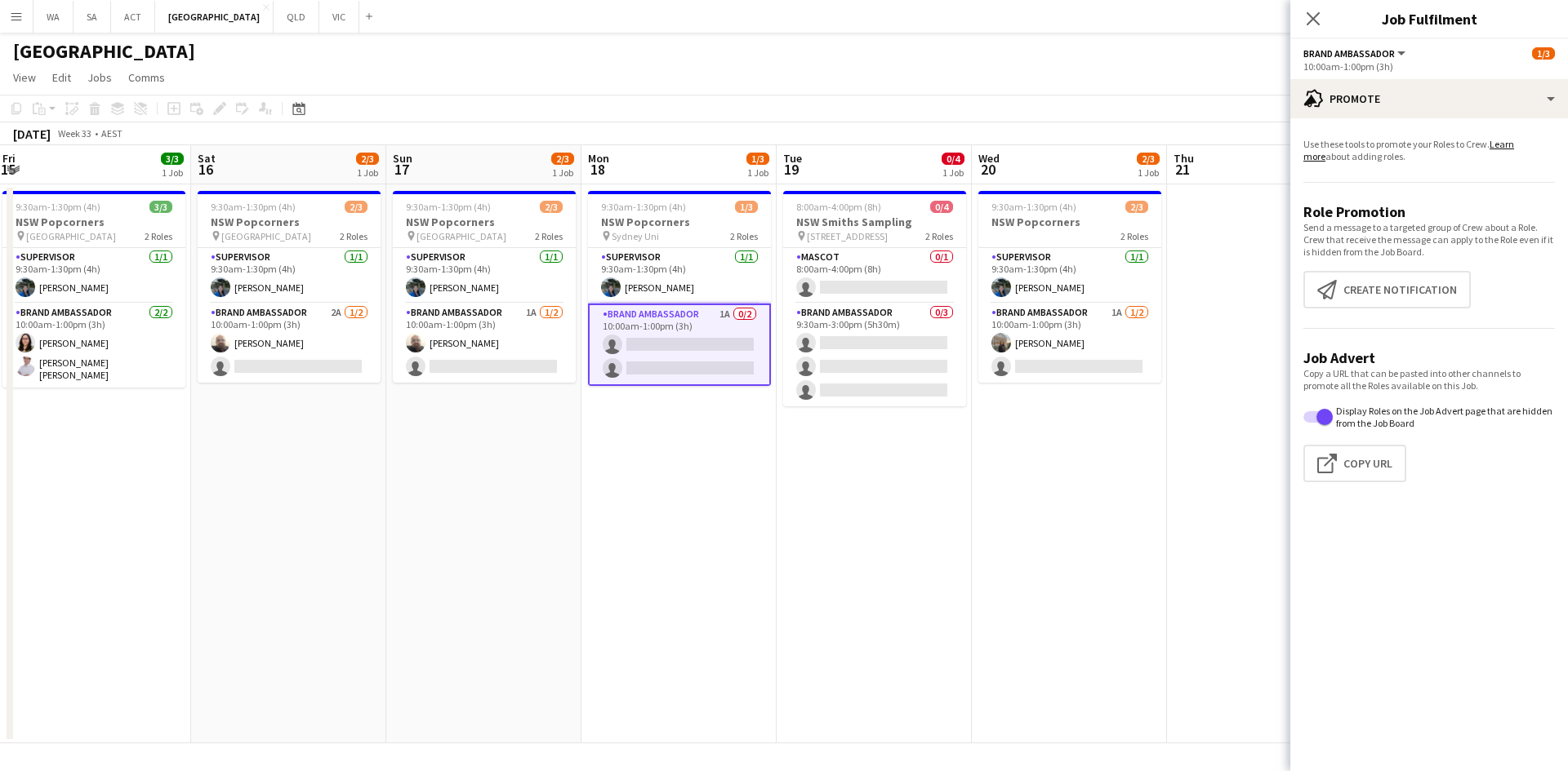
click at [1429, 312] on app-promote-tab "Use these tools to promote your Roles to Crew. Learn more about adding roles. R…" at bounding box center [1429, 313] width 278 height 364
click at [1428, 292] on button "Create notification Create notification" at bounding box center [1386, 289] width 167 height 37
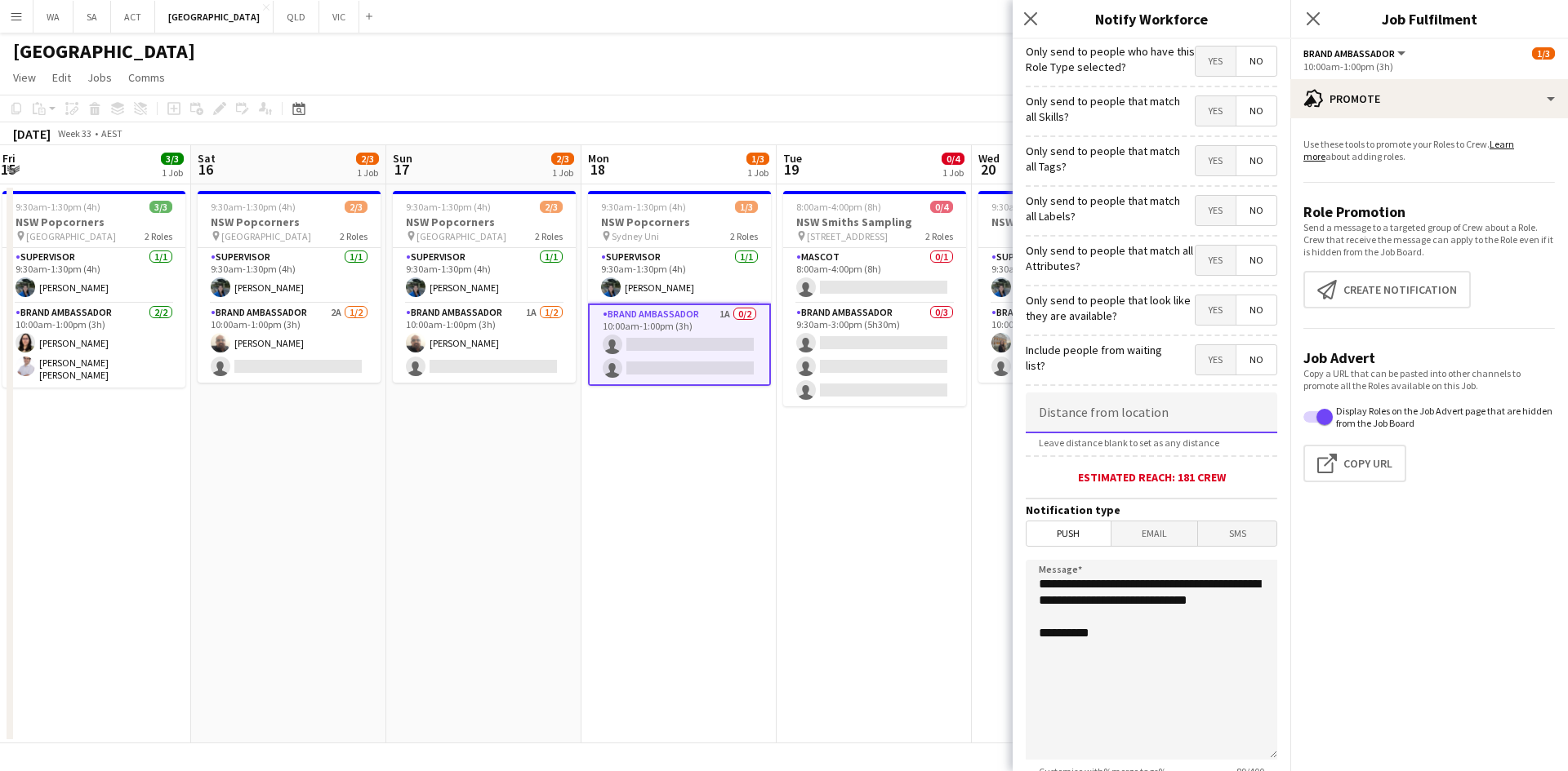
click at [1176, 419] on input at bounding box center [1151, 413] width 251 height 41
type input "*****"
drag, startPoint x: 1142, startPoint y: 620, endPoint x: 1141, endPoint y: 573, distance: 47.0
click at [1141, 573] on textarea "**********" at bounding box center [1151, 660] width 251 height 200
click at [968, 588] on app-date-cell "8:00am-4:00pm (8h) 0/4 NSW Smiths Sampling pin 1 Woolworths Way Bella Vista NSW…" at bounding box center [874, 464] width 195 height 559
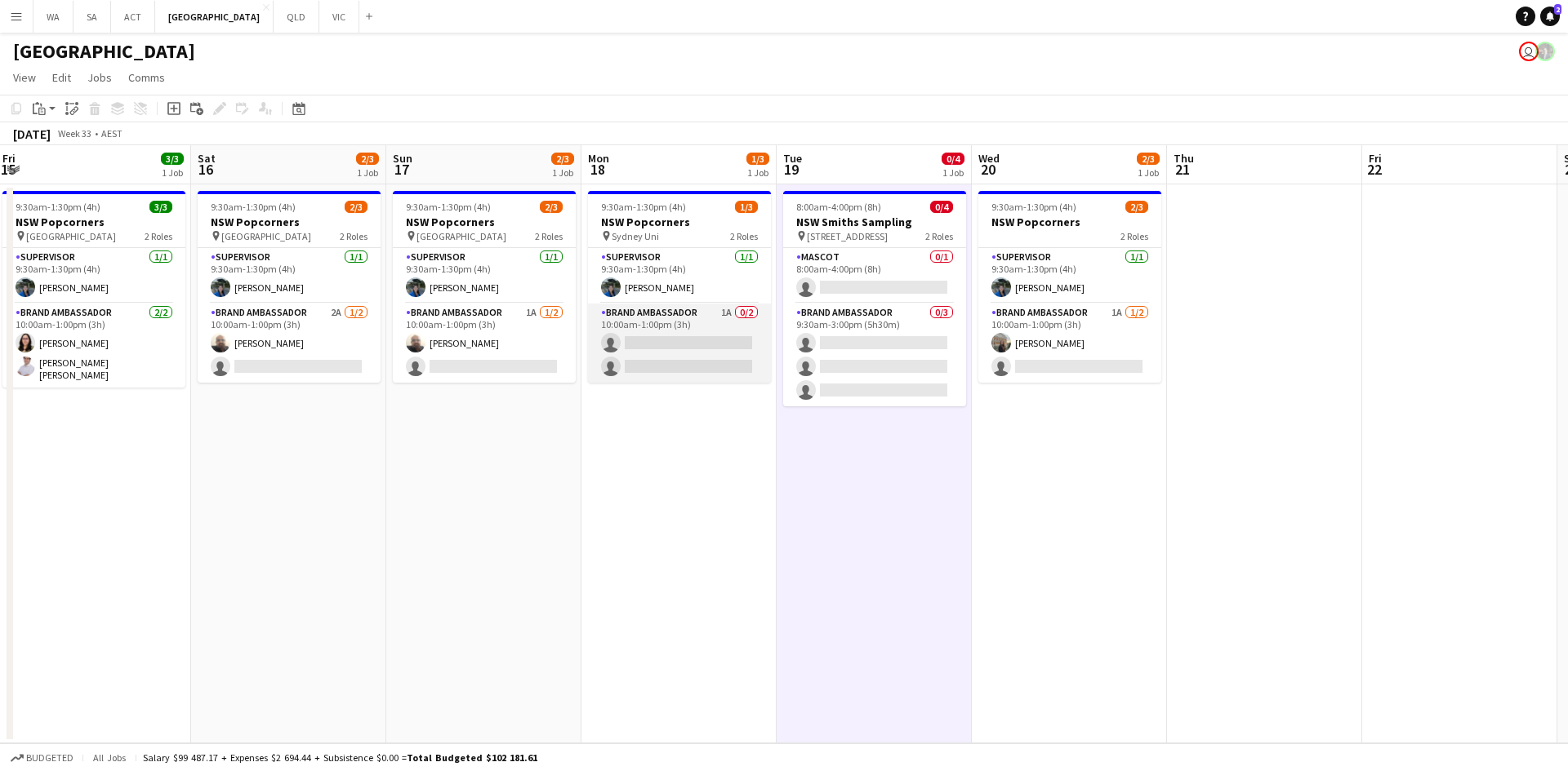
click at [733, 330] on app-card-role "Brand Ambassador 1A 0/2 10:00am-1:00pm (3h) single-neutral-actions single-neutr…" at bounding box center [679, 342] width 183 height 79
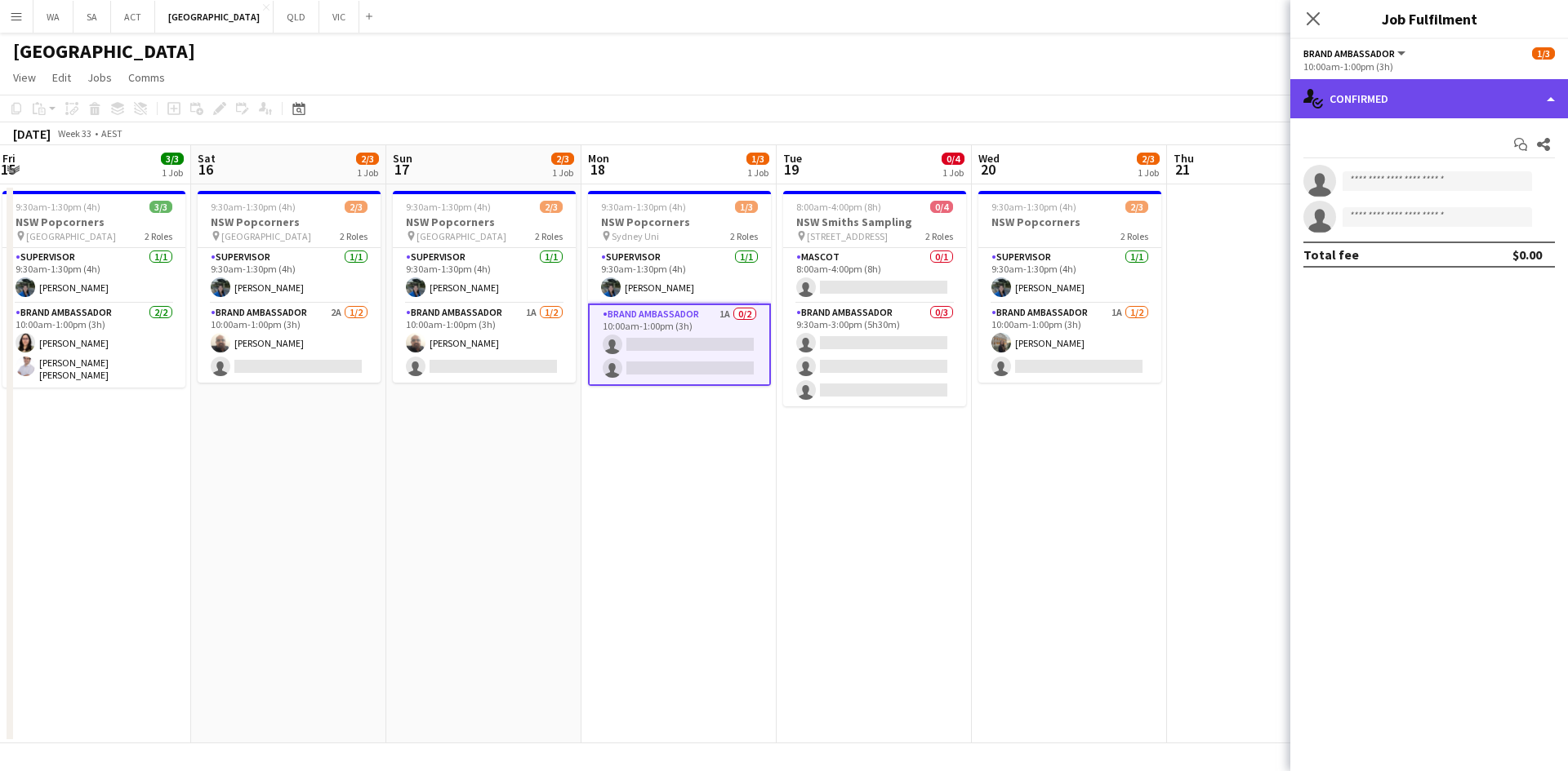
click at [1337, 106] on div "single-neutral-actions-check-2 Confirmed" at bounding box center [1429, 98] width 278 height 39
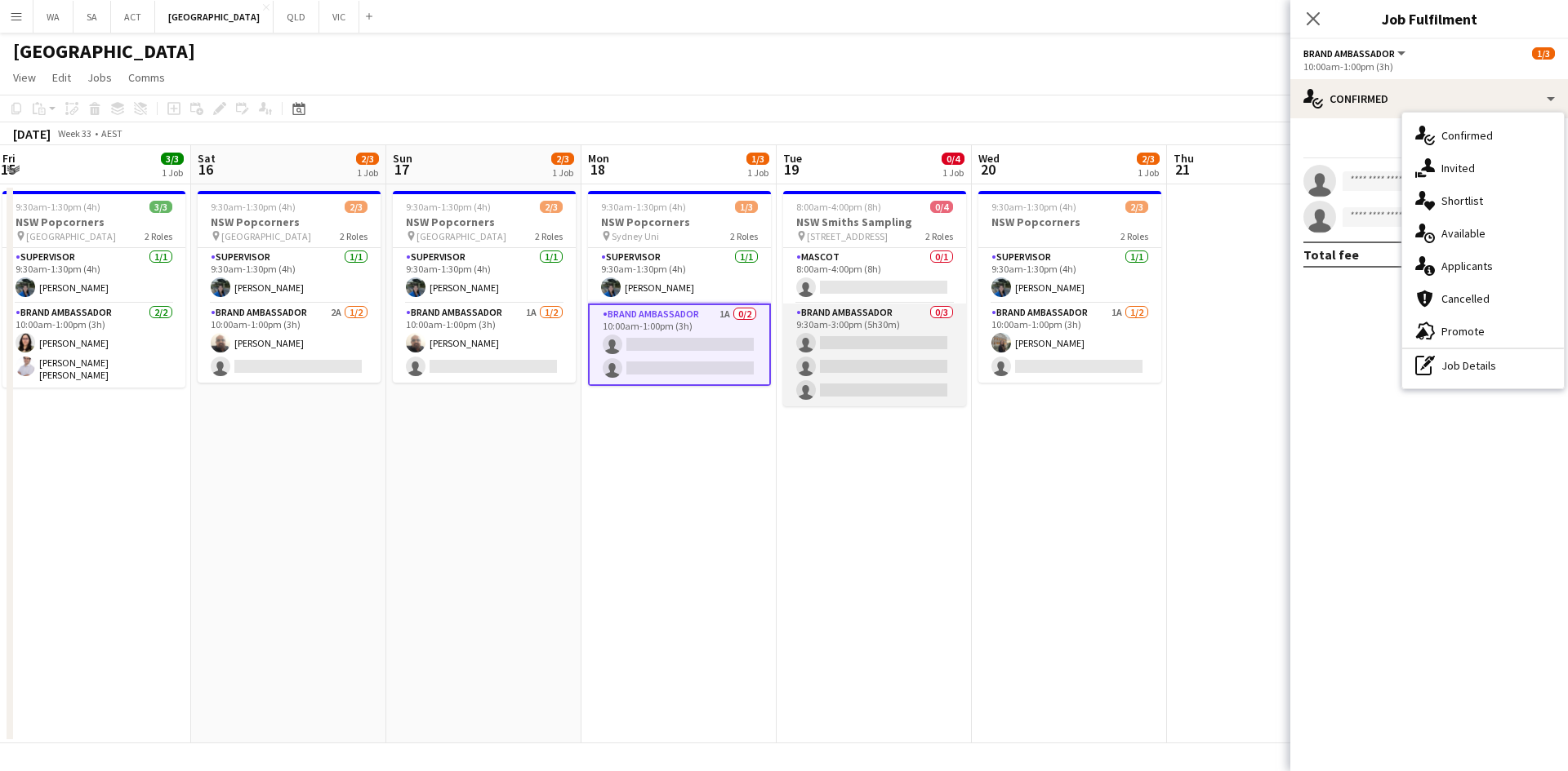
click at [907, 350] on app-card-role "Brand Ambassador 0/3 9:30am-3:00pm (5h30m) single-neutral-actions single-neutra…" at bounding box center [874, 355] width 183 height 103
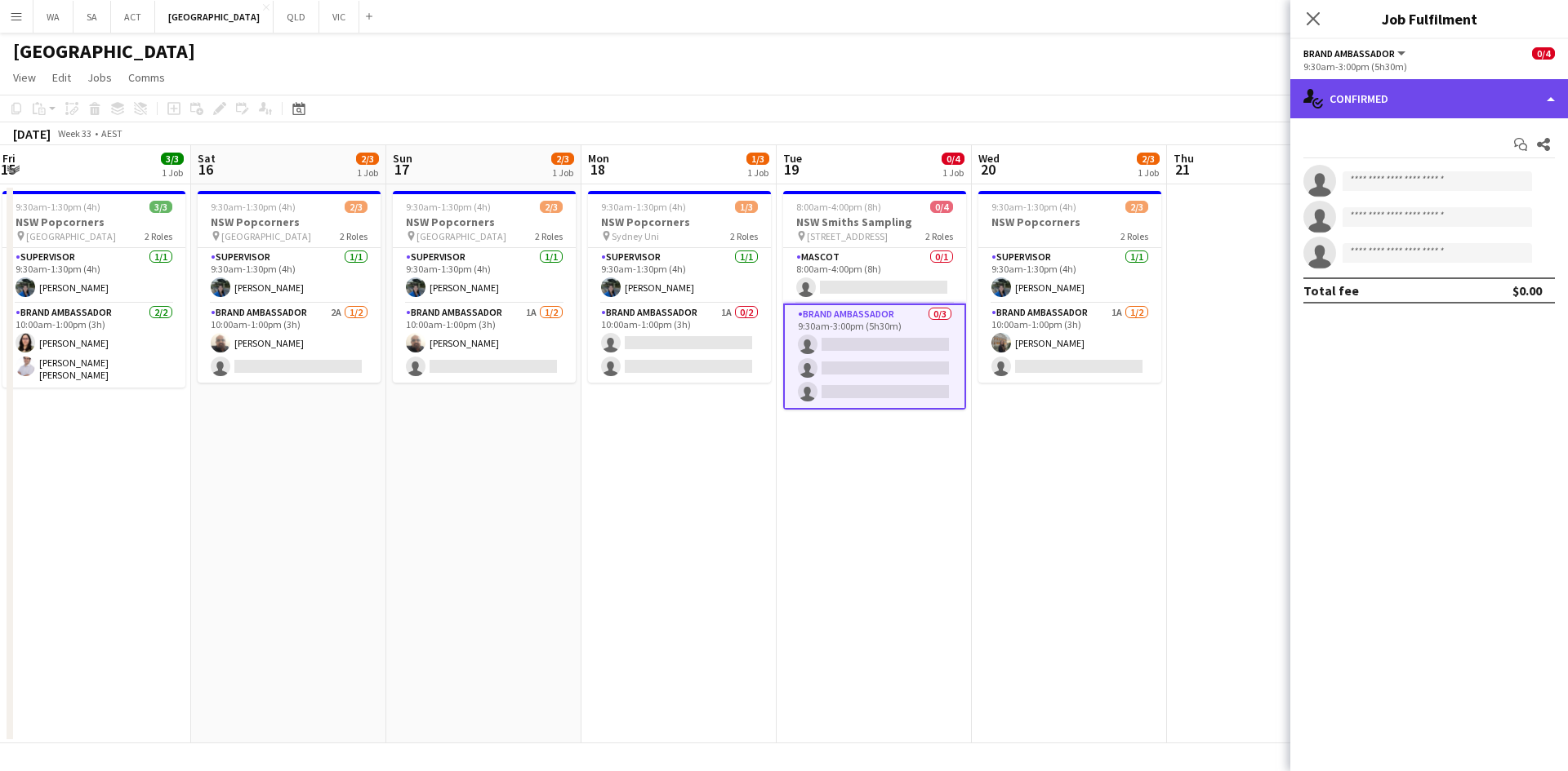
click at [1330, 86] on div "single-neutral-actions-check-2 Confirmed" at bounding box center [1429, 98] width 278 height 39
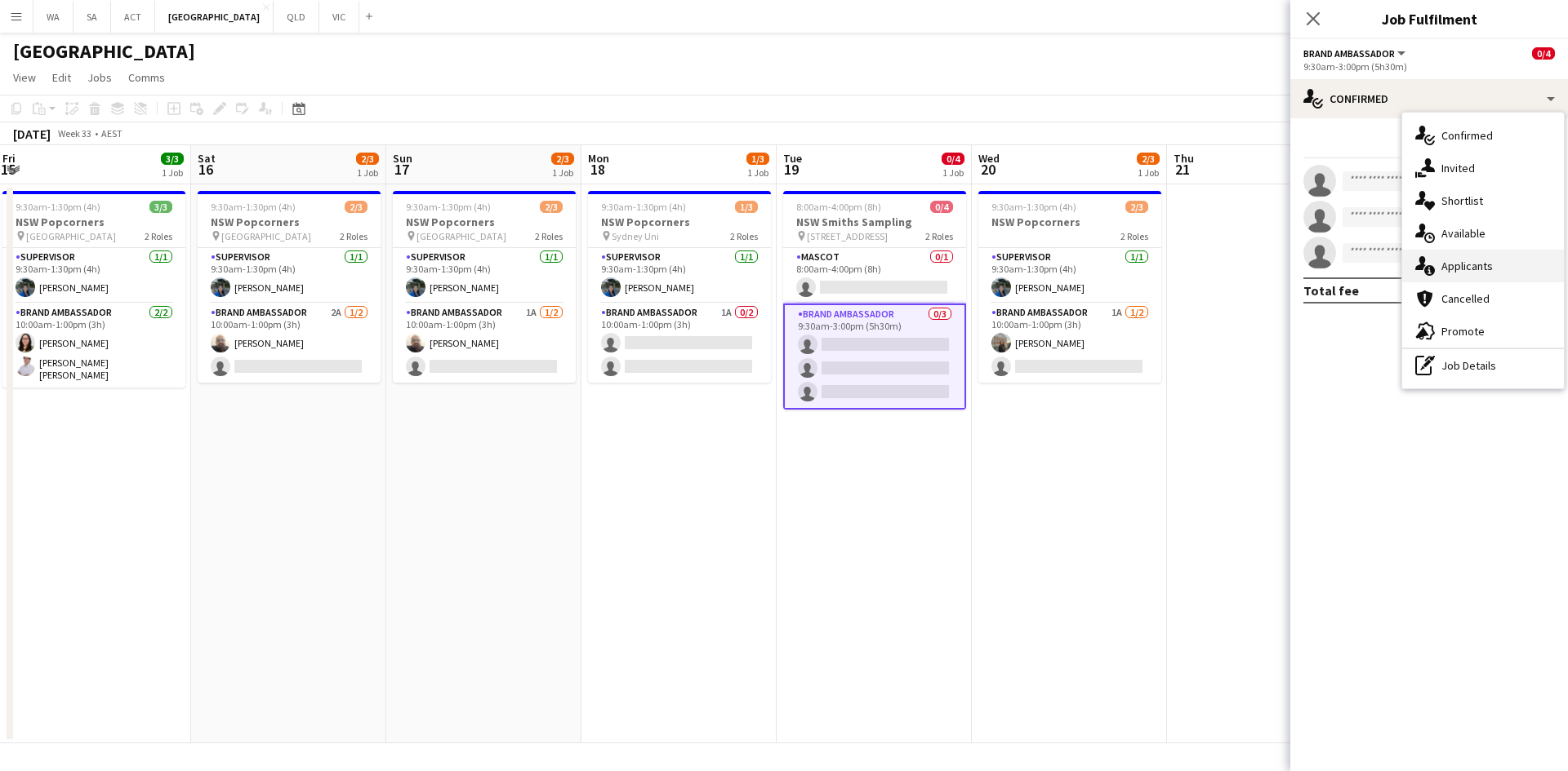
click at [1471, 268] on div "single-neutral-actions-information Applicants" at bounding box center [1482, 266] width 162 height 32
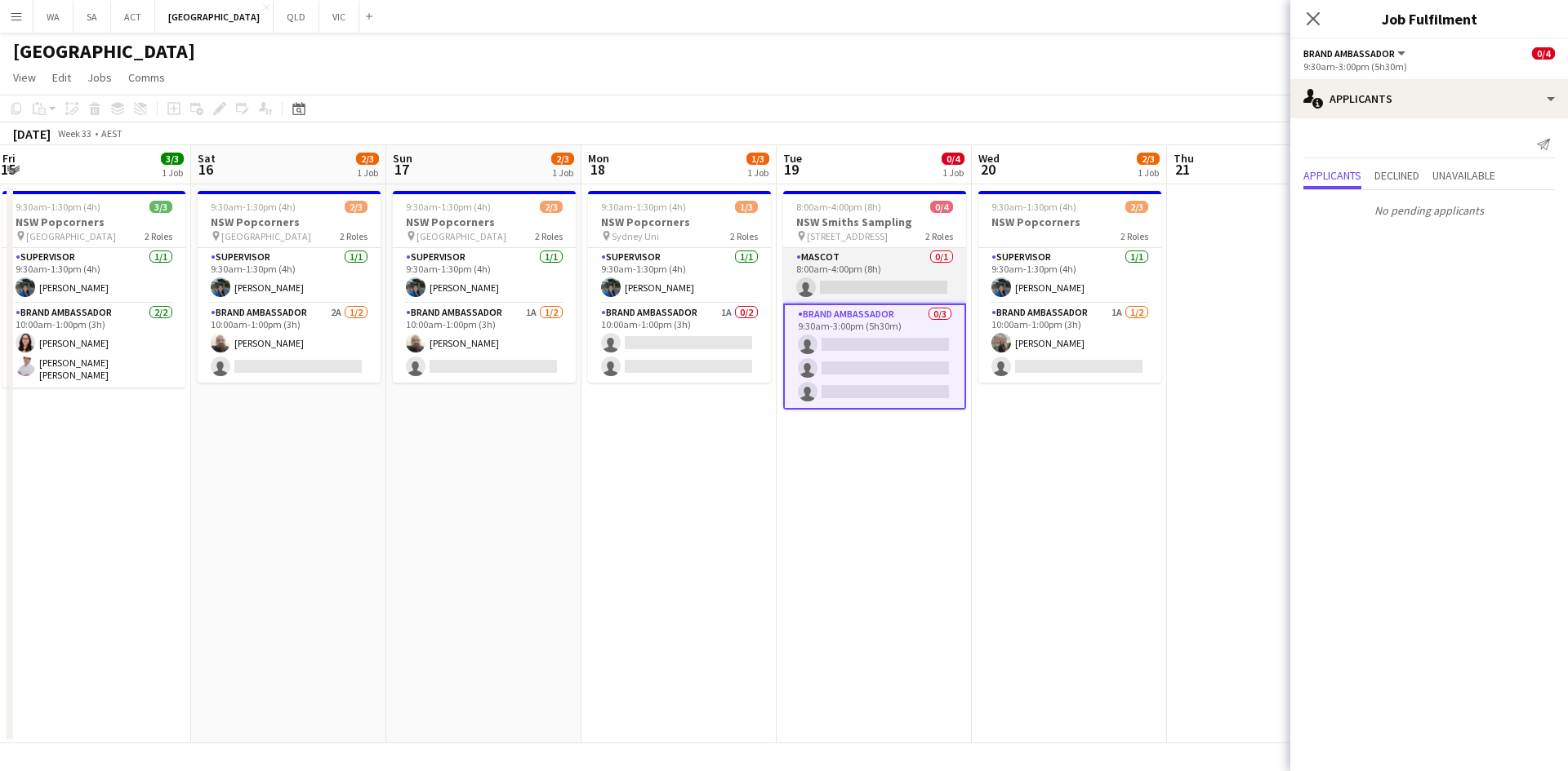
click at [847, 257] on app-card-role "Mascot 0/1 8:00am-4:00pm (8h) single-neutral-actions" at bounding box center [874, 276] width 183 height 55
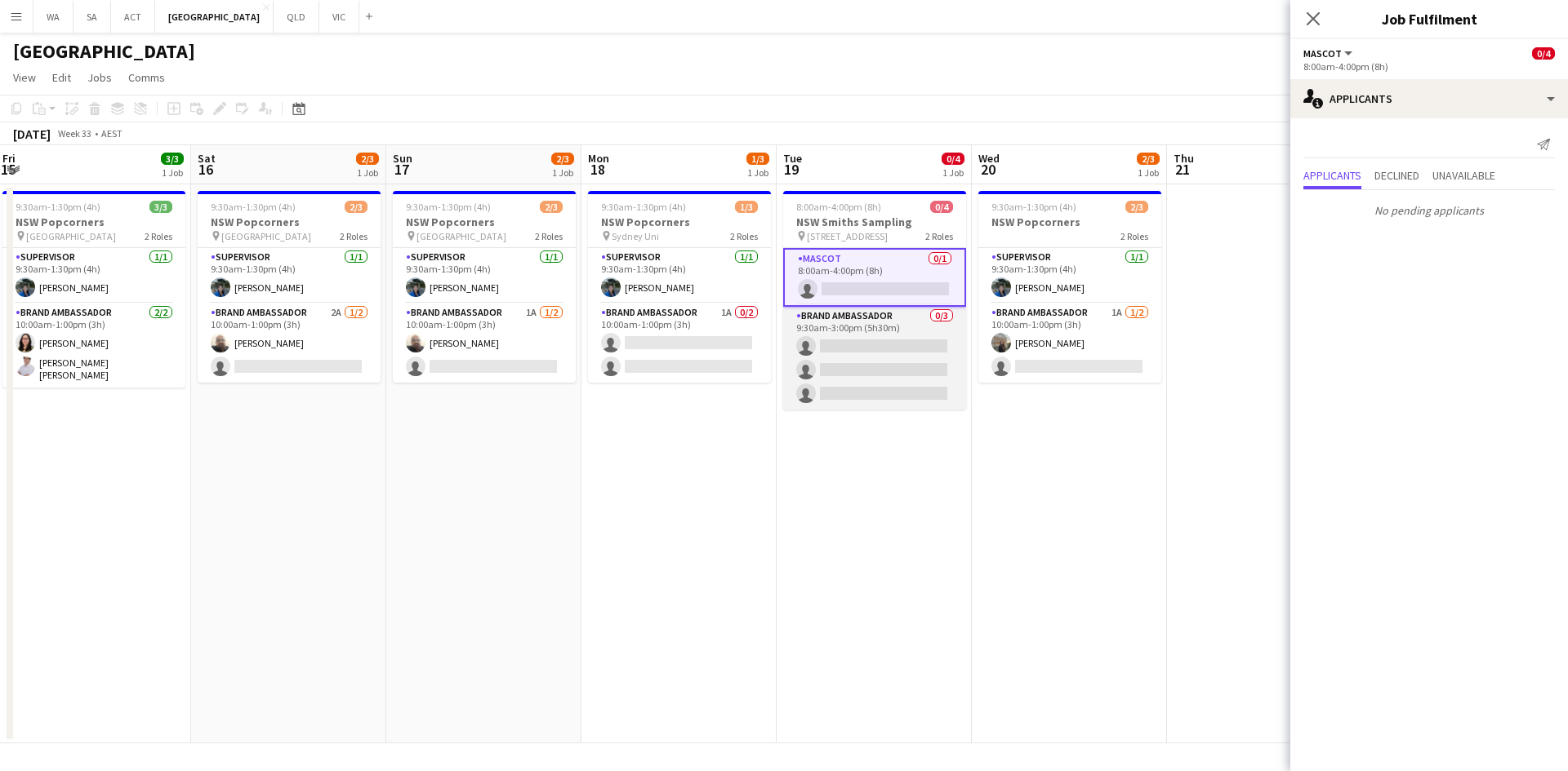
click at [873, 334] on app-card-role "Brand Ambassador 0/3 9:30am-3:00pm (5h30m) single-neutral-actions single-neutra…" at bounding box center [874, 358] width 183 height 103
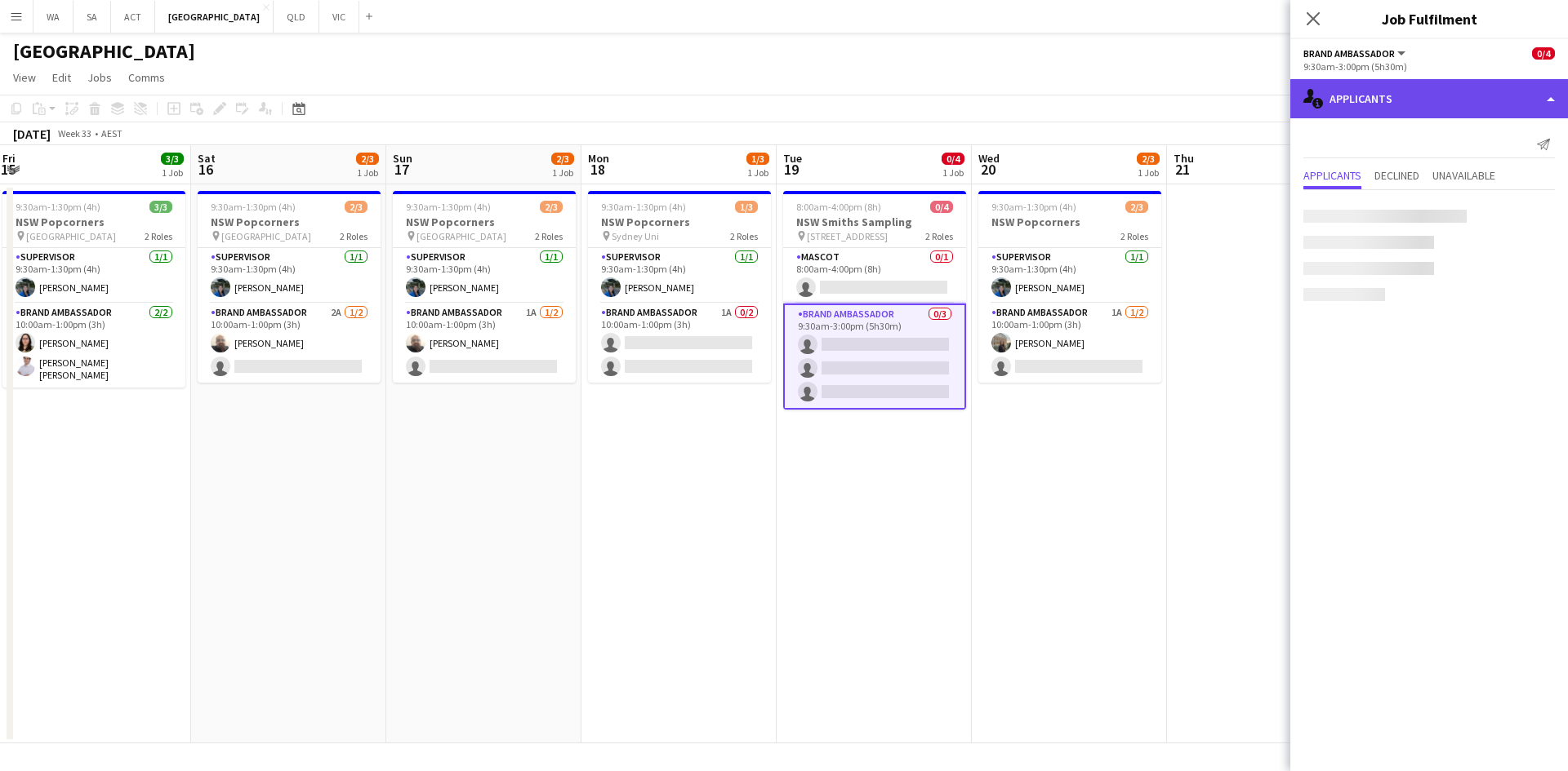
click at [1364, 110] on div "single-neutral-actions-information Applicants" at bounding box center [1429, 98] width 278 height 39
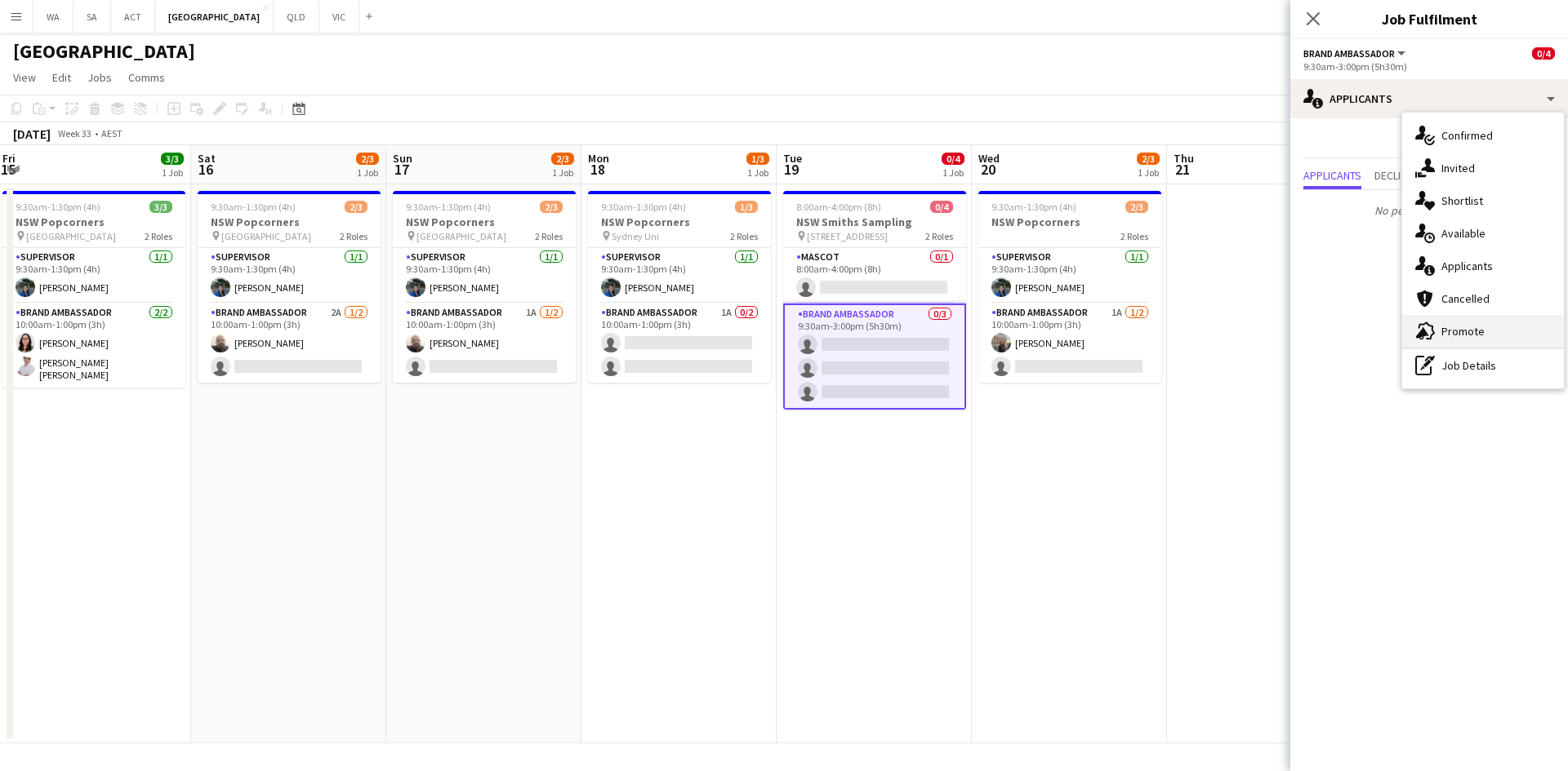
click at [1499, 324] on div "advertising-megaphone Promote" at bounding box center [1482, 331] width 162 height 32
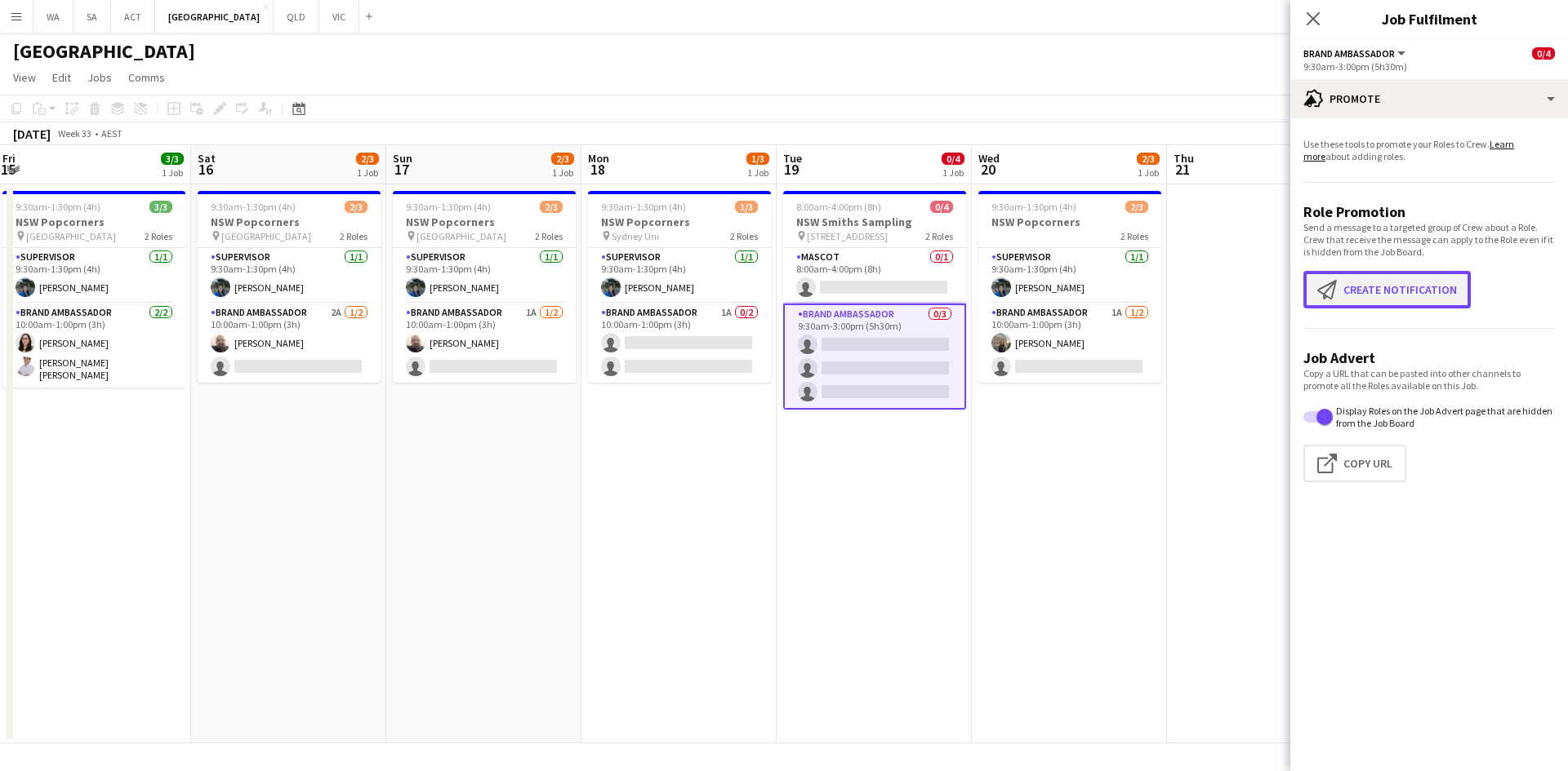
click at [1427, 303] on button "Create notification Create notification" at bounding box center [1386, 289] width 167 height 37
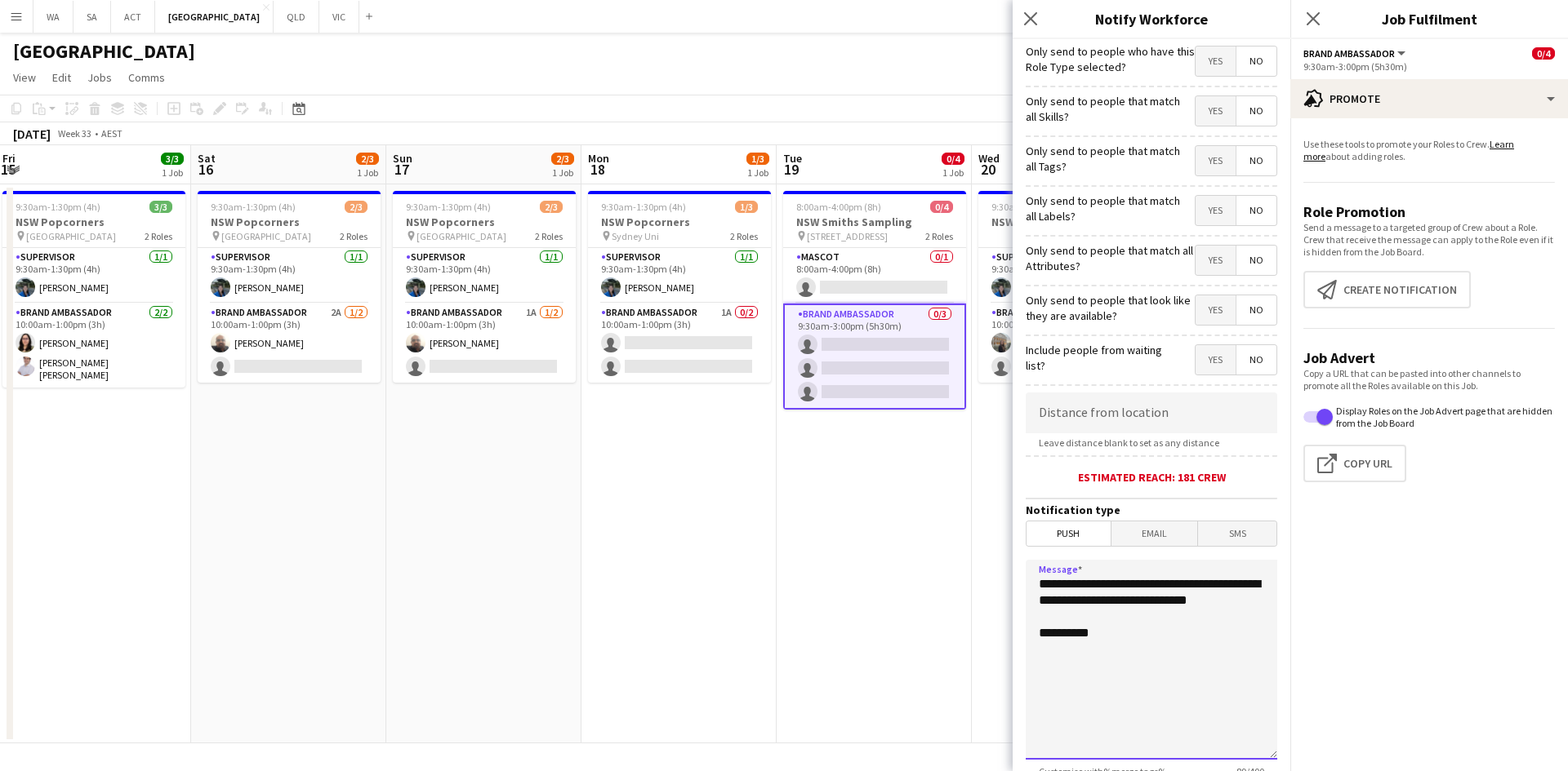
drag, startPoint x: 1106, startPoint y: 621, endPoint x: 1142, endPoint y: 588, distance: 48.8
click at [1142, 588] on textarea "**********" at bounding box center [1151, 660] width 251 height 200
click at [1115, 663] on textarea "**********" at bounding box center [1151, 660] width 251 height 200
type textarea "**********"
click at [1090, 395] on input at bounding box center [1151, 413] width 251 height 41
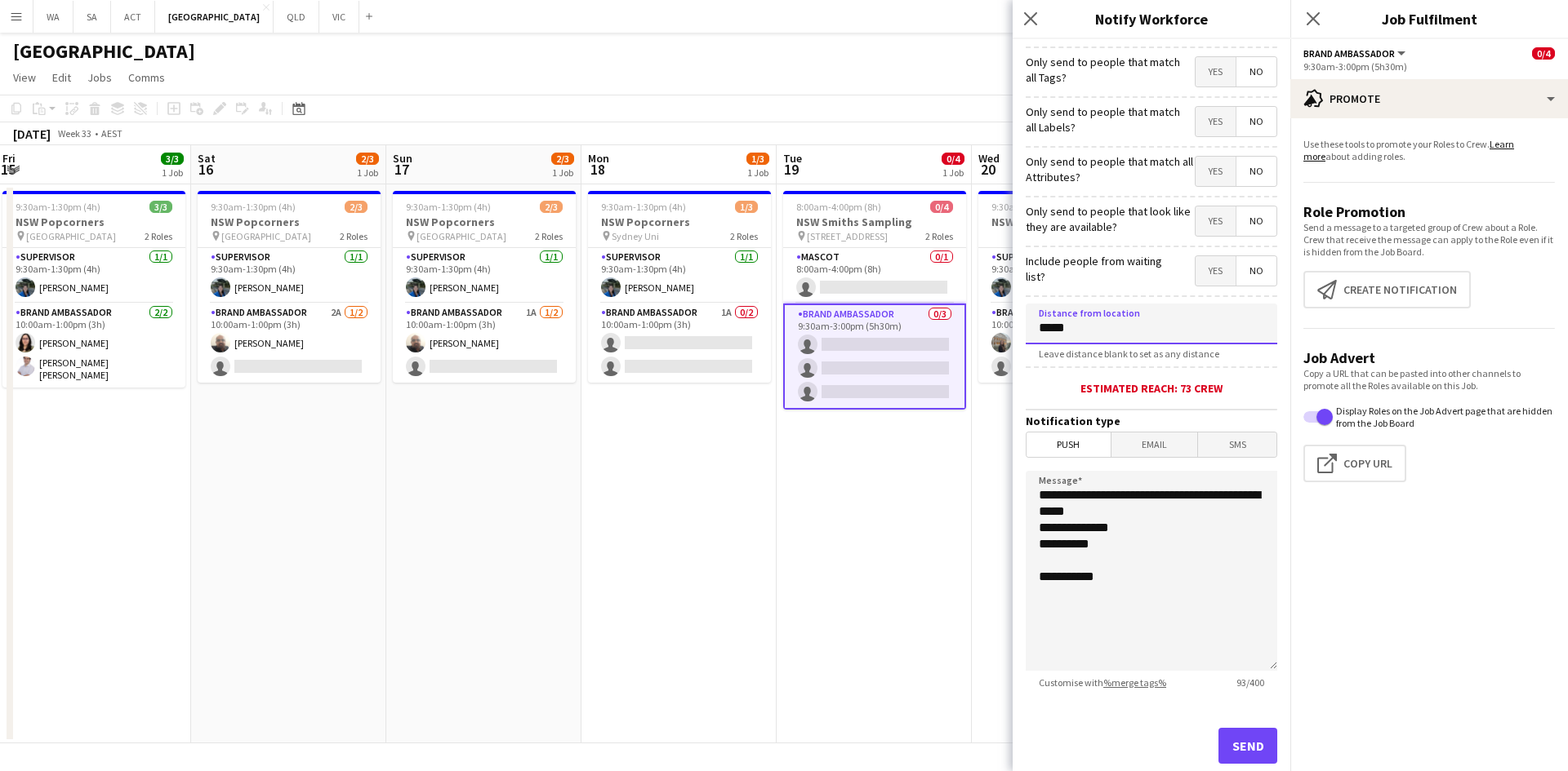
scroll to position [127, 0]
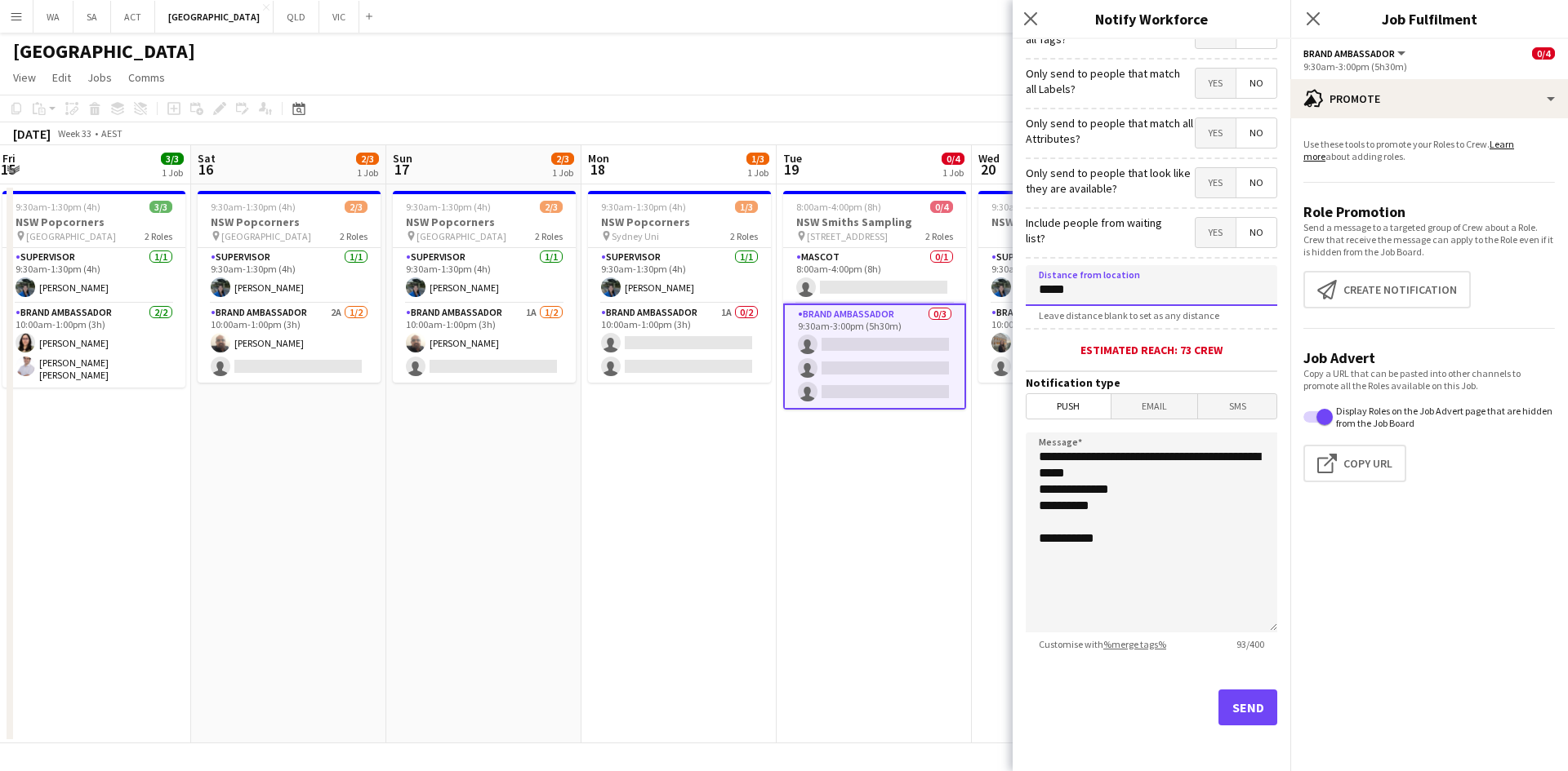
type input "*****"
click at [1236, 692] on button "Send" at bounding box center [1248, 708] width 59 height 36
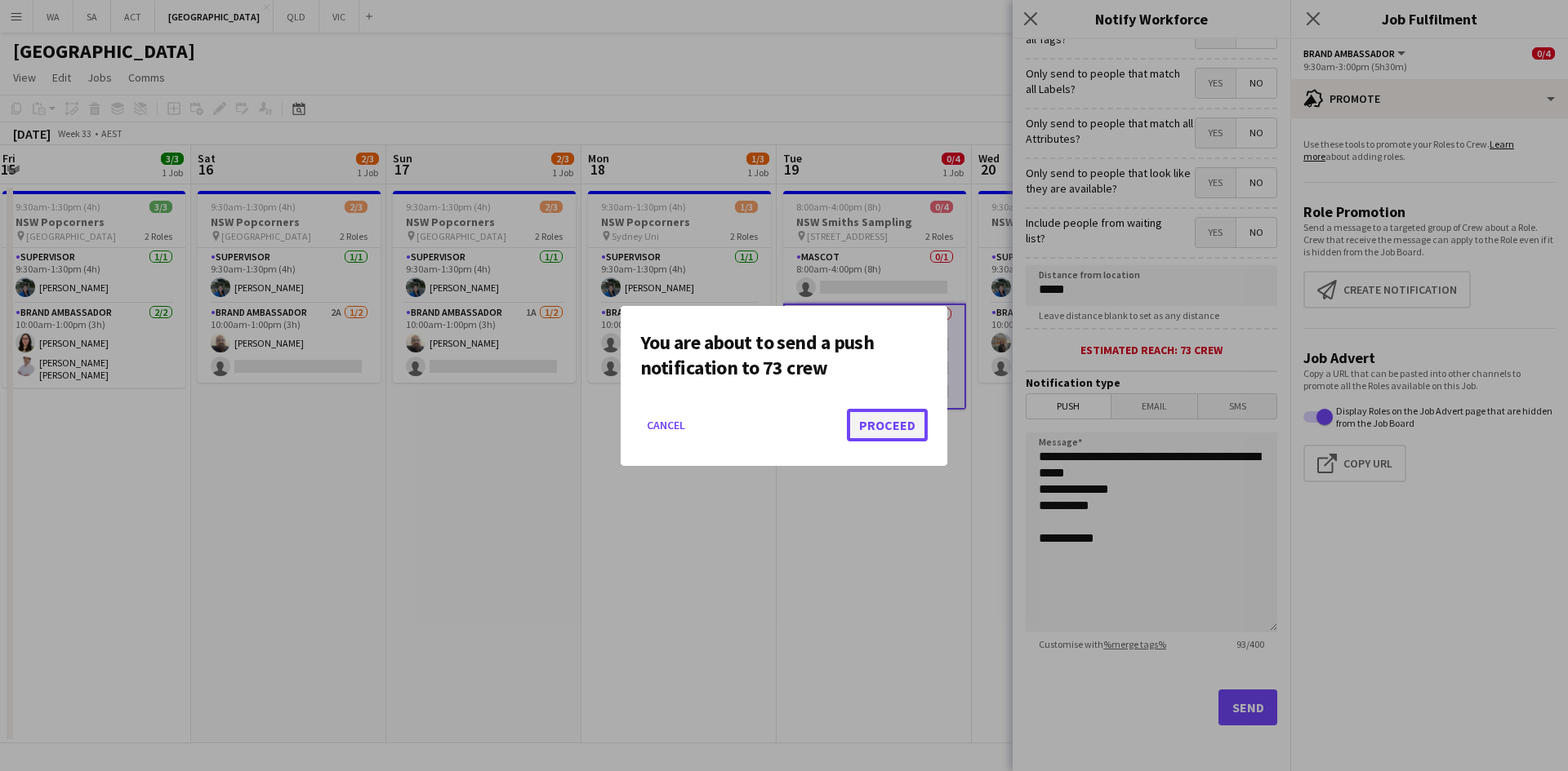
click at [906, 413] on button "Proceed" at bounding box center [886, 425] width 81 height 32
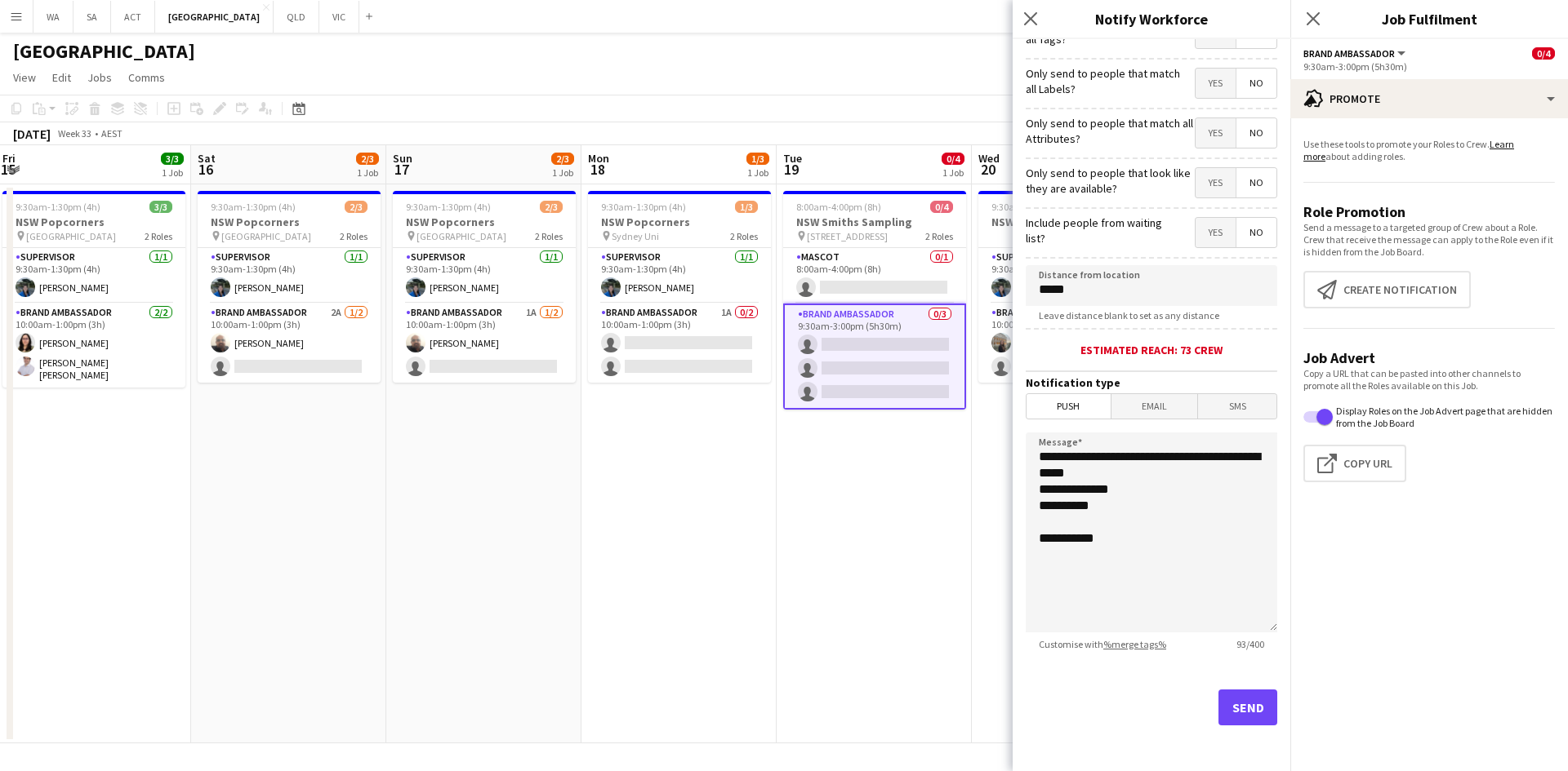
click at [906, 413] on app-date-cell "8:00am-4:00pm (8h) 0/4 NSW Smiths Sampling pin 1 Woolworths Way Bella Vista NSW…" at bounding box center [874, 464] width 195 height 559
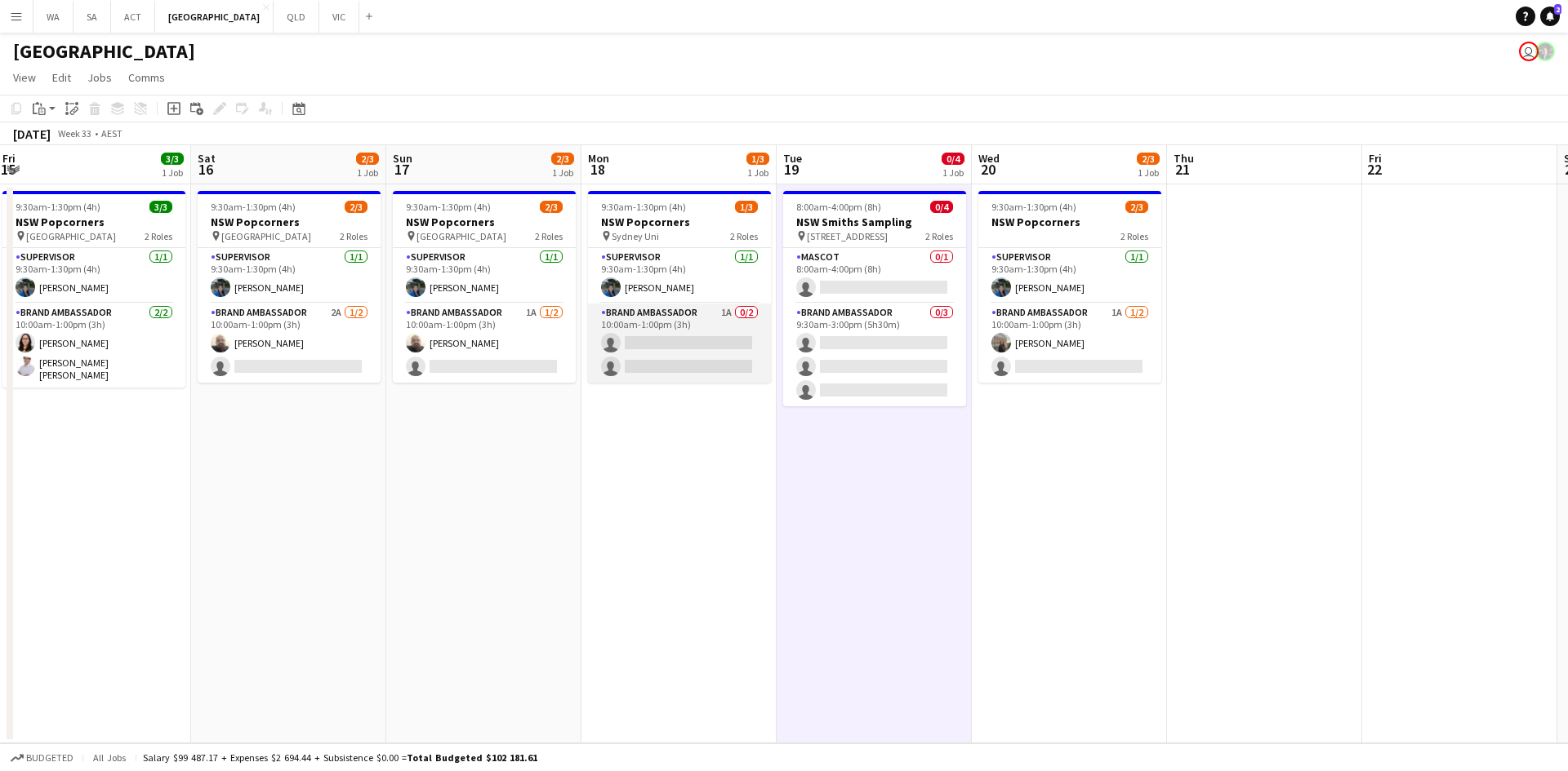
click at [747, 349] on app-card-role "Brand Ambassador 1A 0/2 10:00am-1:00pm (3h) single-neutral-actions single-neutr…" at bounding box center [679, 342] width 183 height 79
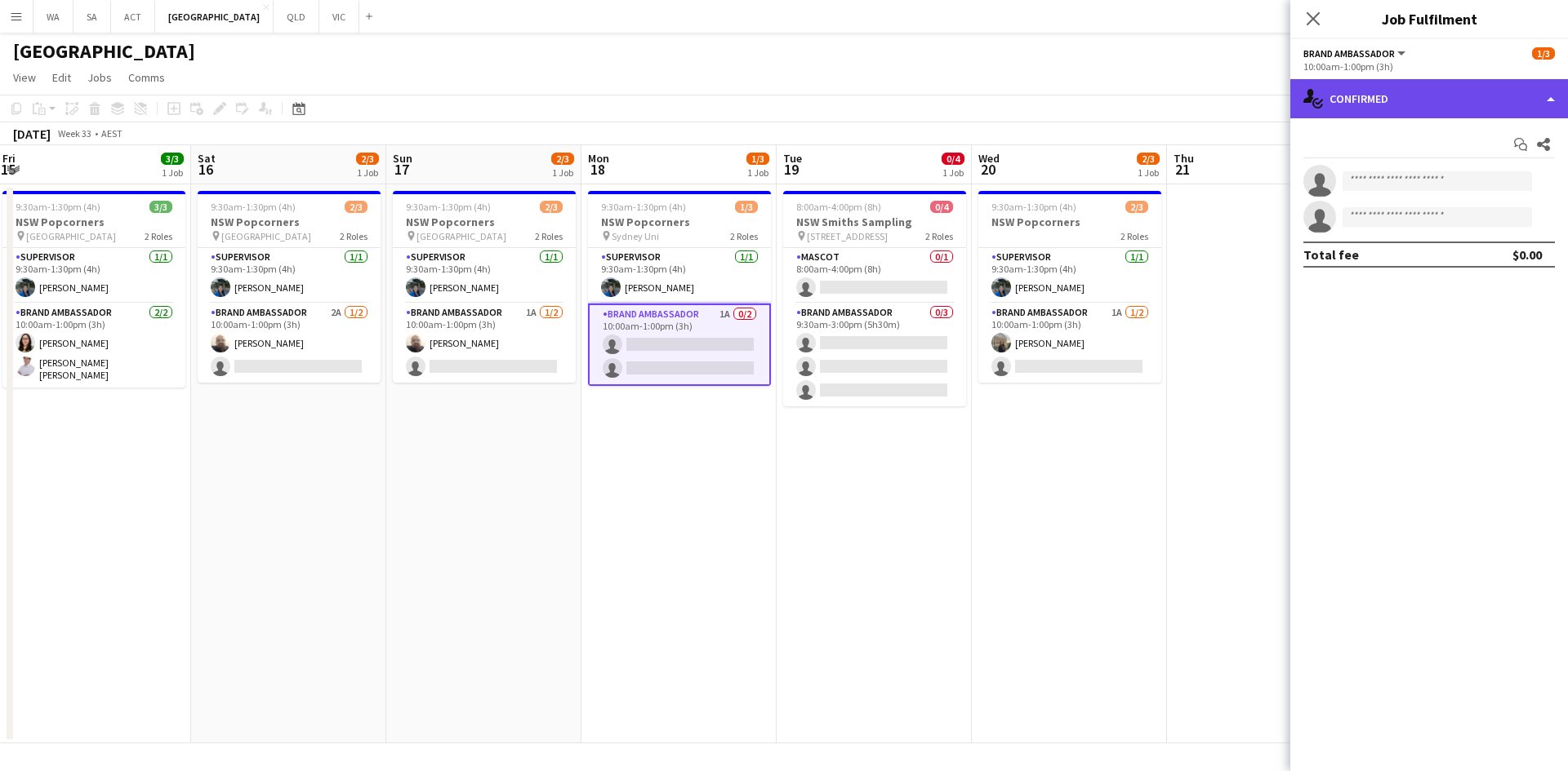
click at [1420, 84] on div "single-neutral-actions-check-2 Confirmed" at bounding box center [1429, 98] width 278 height 39
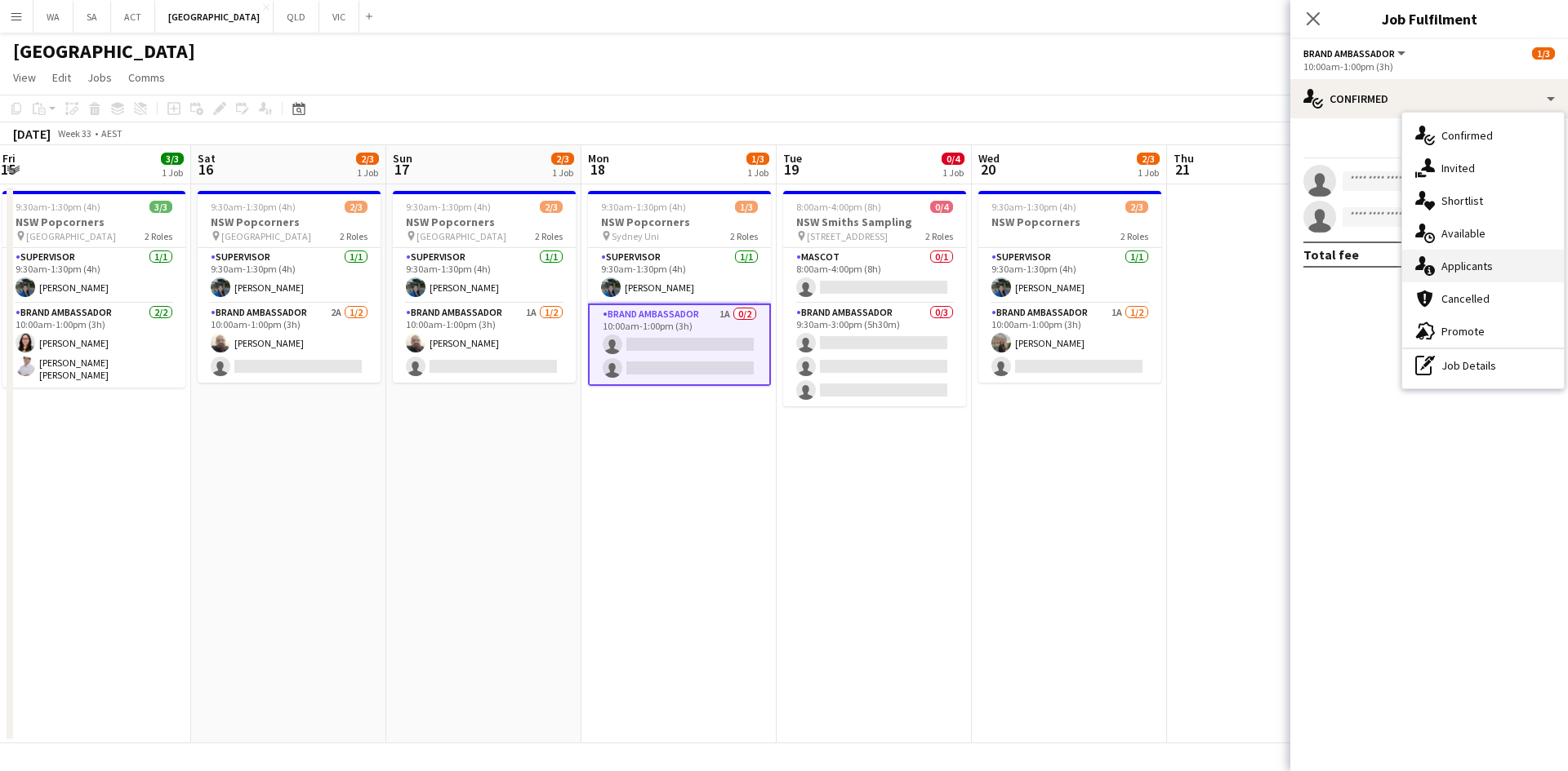
click at [1462, 266] on div "single-neutral-actions-information Applicants" at bounding box center [1482, 266] width 162 height 32
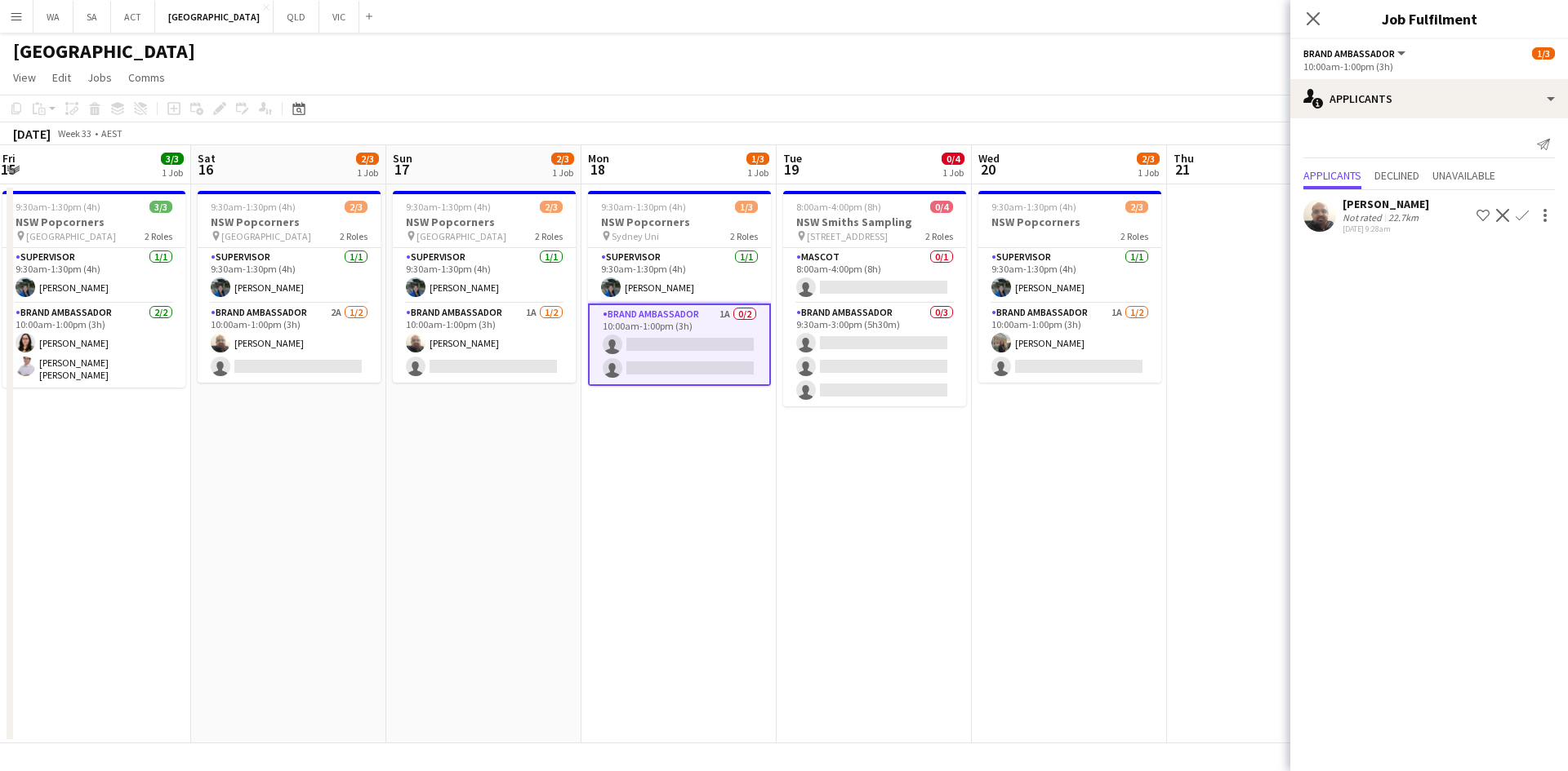
click at [1089, 393] on app-date-cell "9:30am-1:30pm (4h) 2/3 NSW Popcorners 2 Roles Supervisor 1/1 9:30am-1:30pm (4h)…" at bounding box center [1069, 464] width 195 height 559
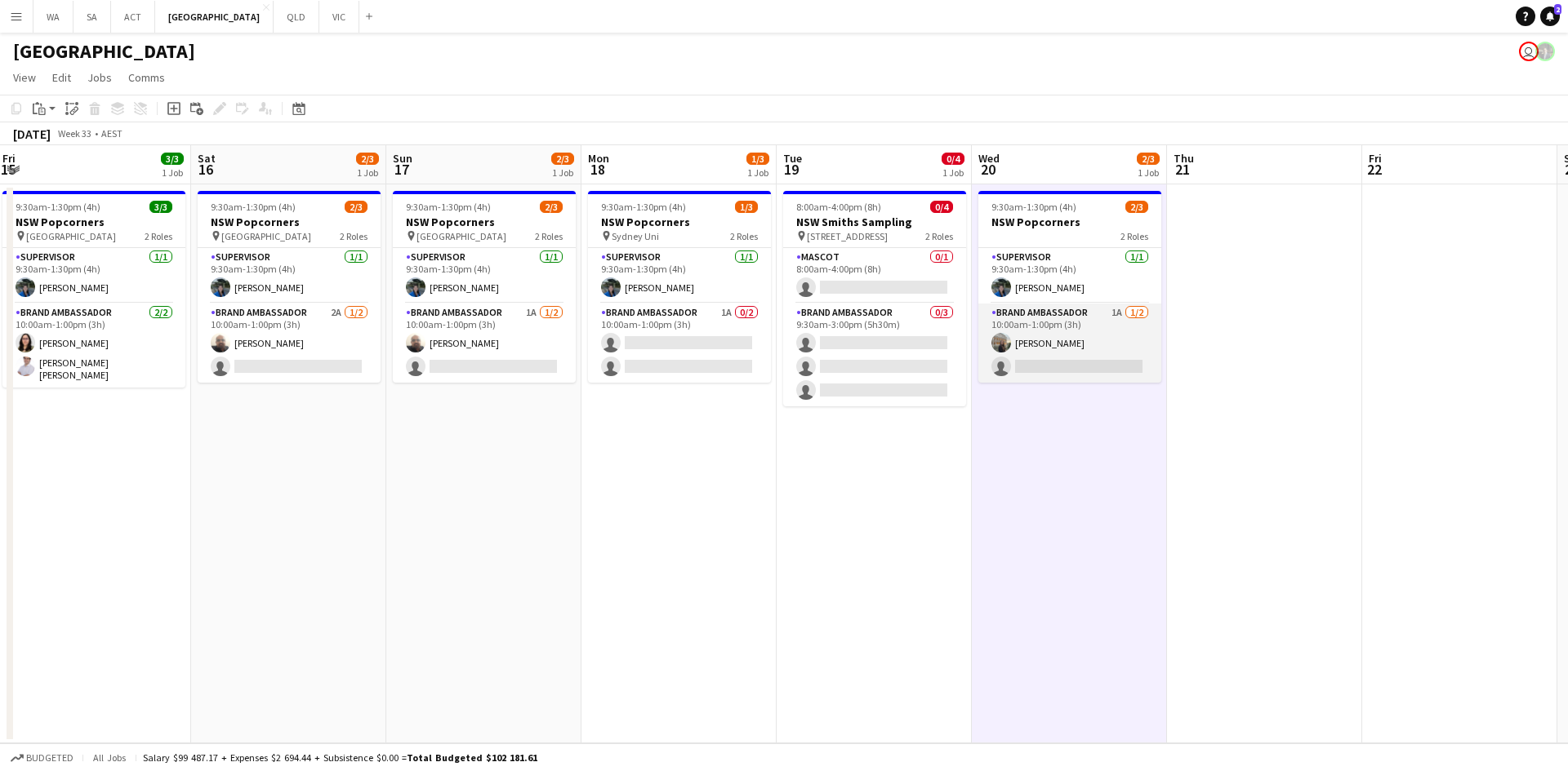
click at [1083, 359] on app-card-role "Brand Ambassador 1A 1/2 10:00am-1:00pm (3h) Antonella Aiassa Bongiovanni single…" at bounding box center [1070, 342] width 183 height 79
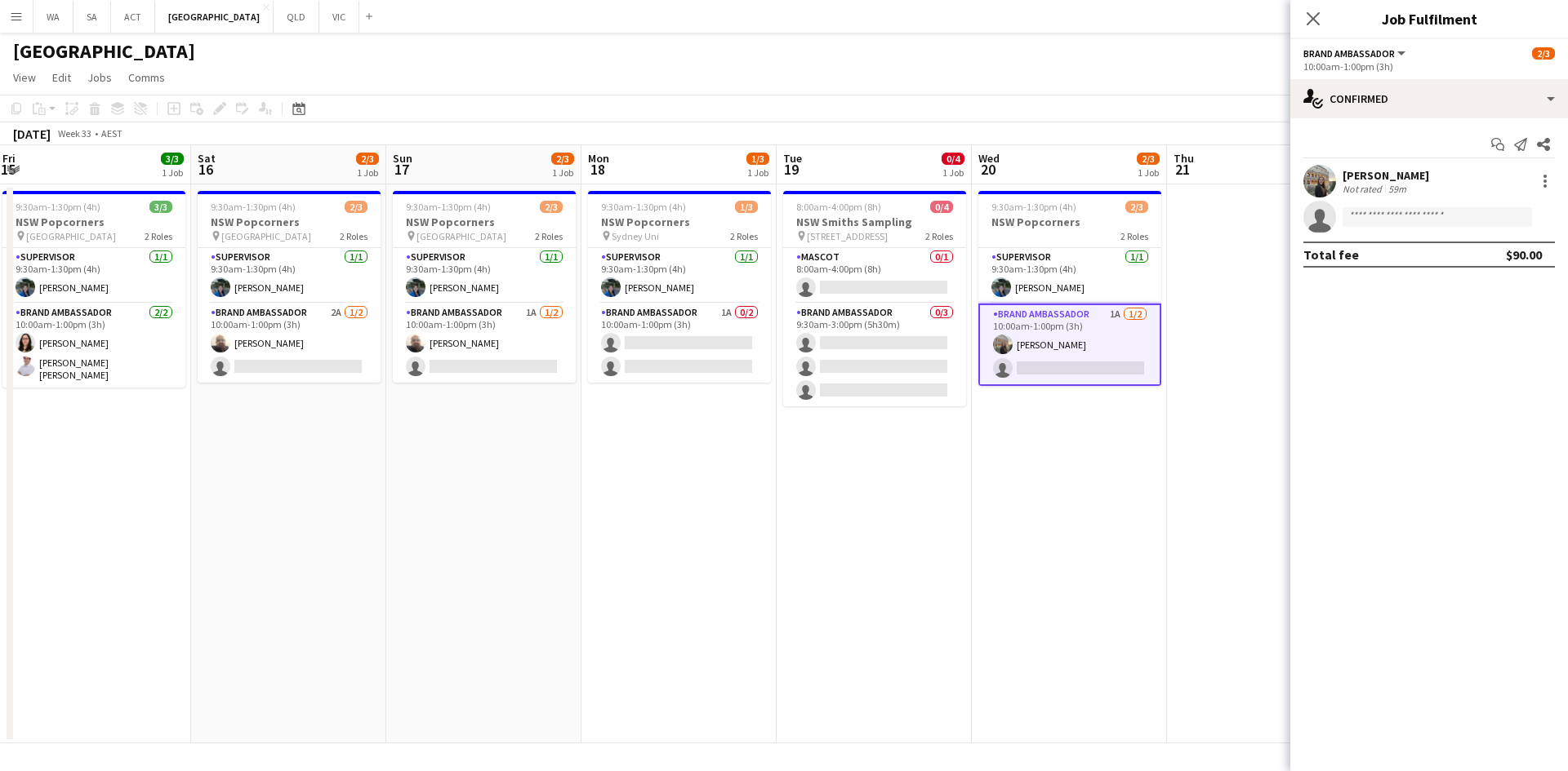
click at [1275, 118] on app-toolbar "Copy Paste Paste Ctrl+V Paste with crew Ctrl+Shift+V Paste linked Job Delete Gr…" at bounding box center [784, 108] width 1568 height 28
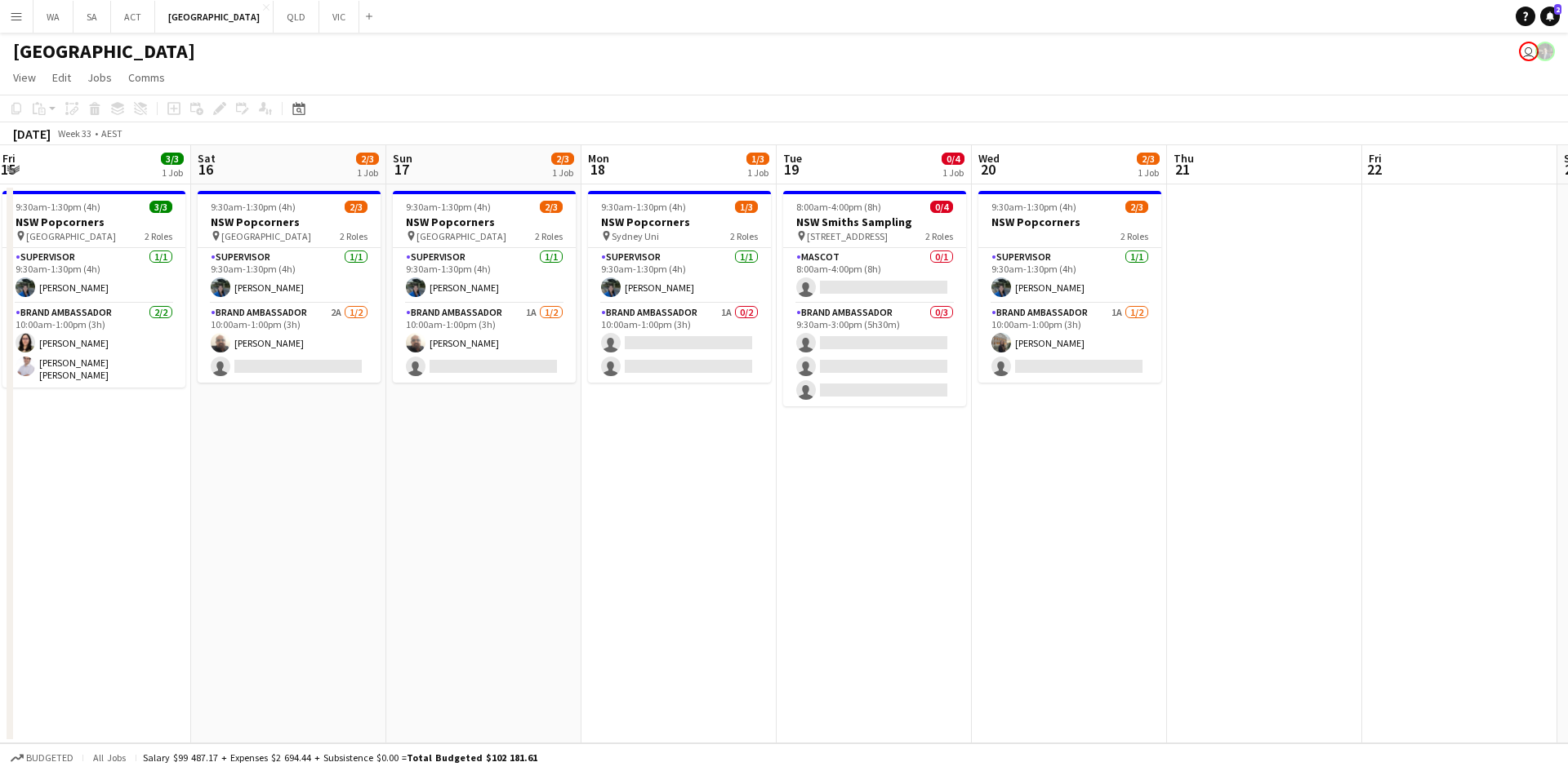
click at [1320, 106] on app-toolbar "Copy Paste Paste Ctrl+V Paste with crew Ctrl+Shift+V Paste linked Job Delete Gr…" at bounding box center [784, 108] width 1568 height 28
click at [1164, 305] on app-date-cell "9:30am-1:30pm (4h) 2/3 NSW Popcorners 2 Roles Supervisor 1/1 9:30am-1:30pm (4h)…" at bounding box center [1069, 464] width 195 height 559
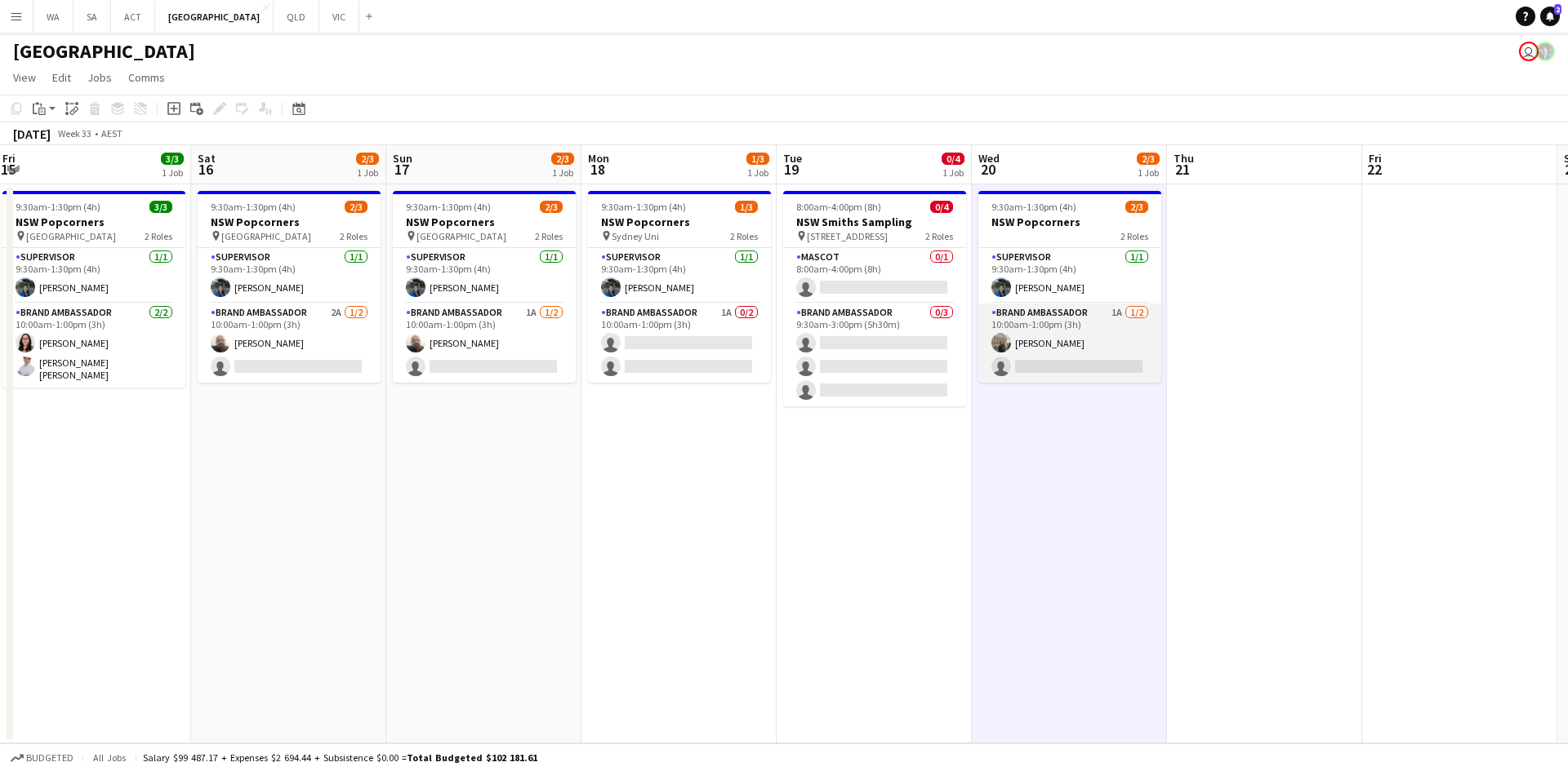
click at [1128, 336] on app-card-role "Brand Ambassador 1A 1/2 10:00am-1:00pm (3h) Antonella Aiassa Bongiovanni single…" at bounding box center [1070, 342] width 183 height 79
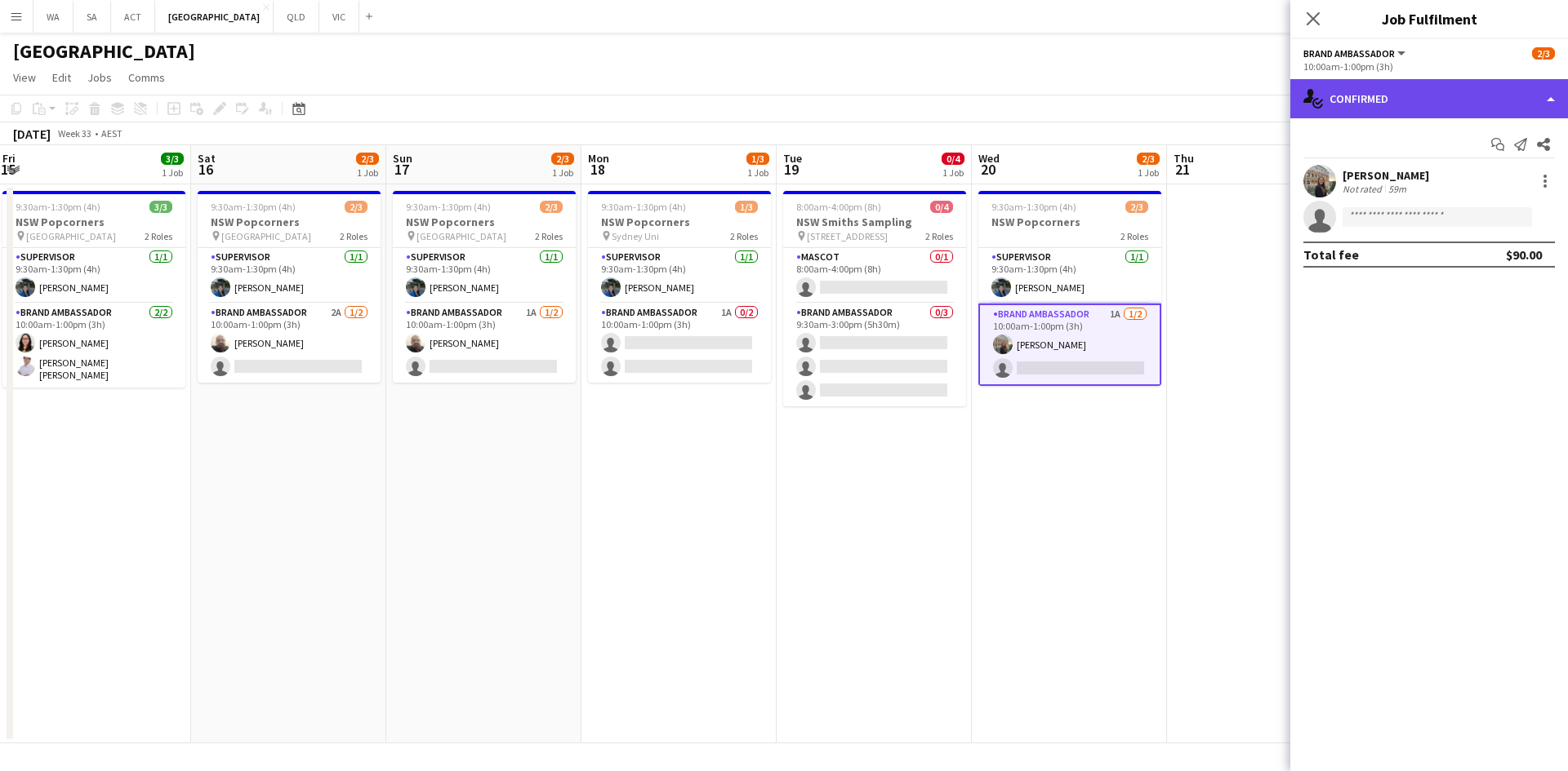
click at [1316, 106] on icon "single-neutral-actions-check-2" at bounding box center [1312, 99] width 20 height 20
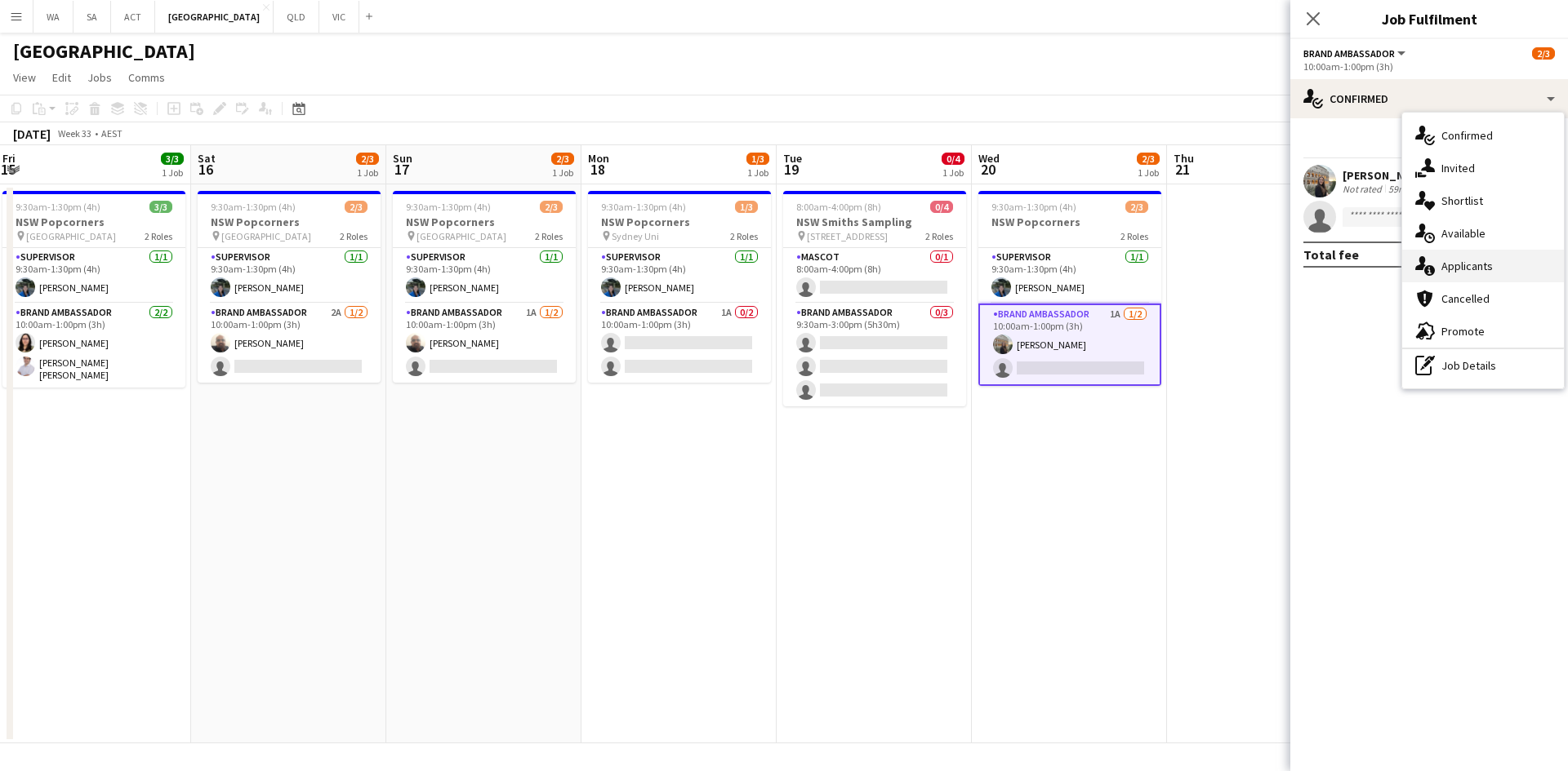
click at [1461, 265] on div "single-neutral-actions-information Applicants" at bounding box center [1482, 266] width 162 height 32
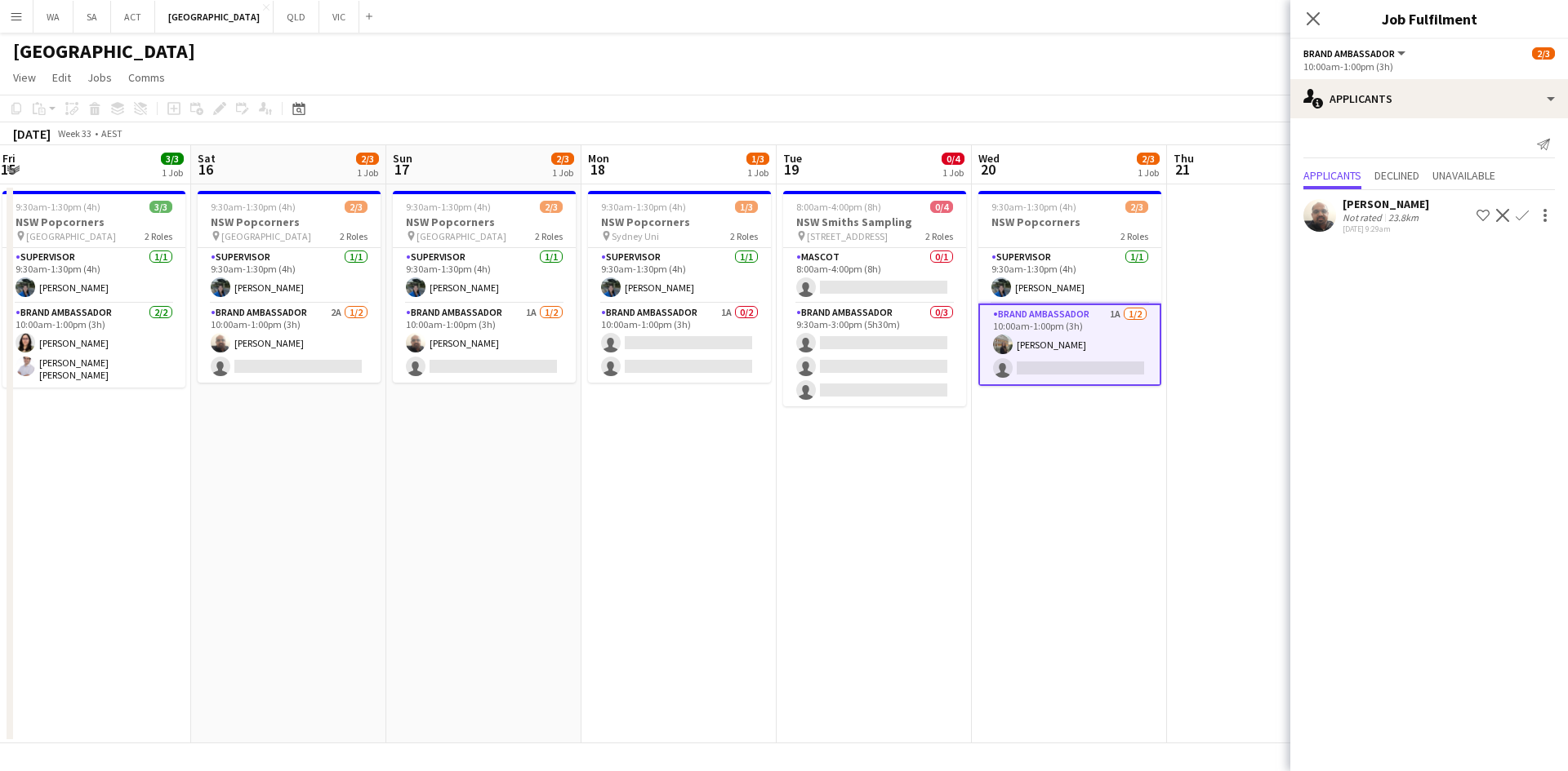
click at [771, 498] on app-date-cell "9:30am-1:30pm (4h) 1/3 NSW Popcorners pin Sydney Uni 2 Roles Supervisor 1/1 9:3…" at bounding box center [678, 464] width 195 height 559
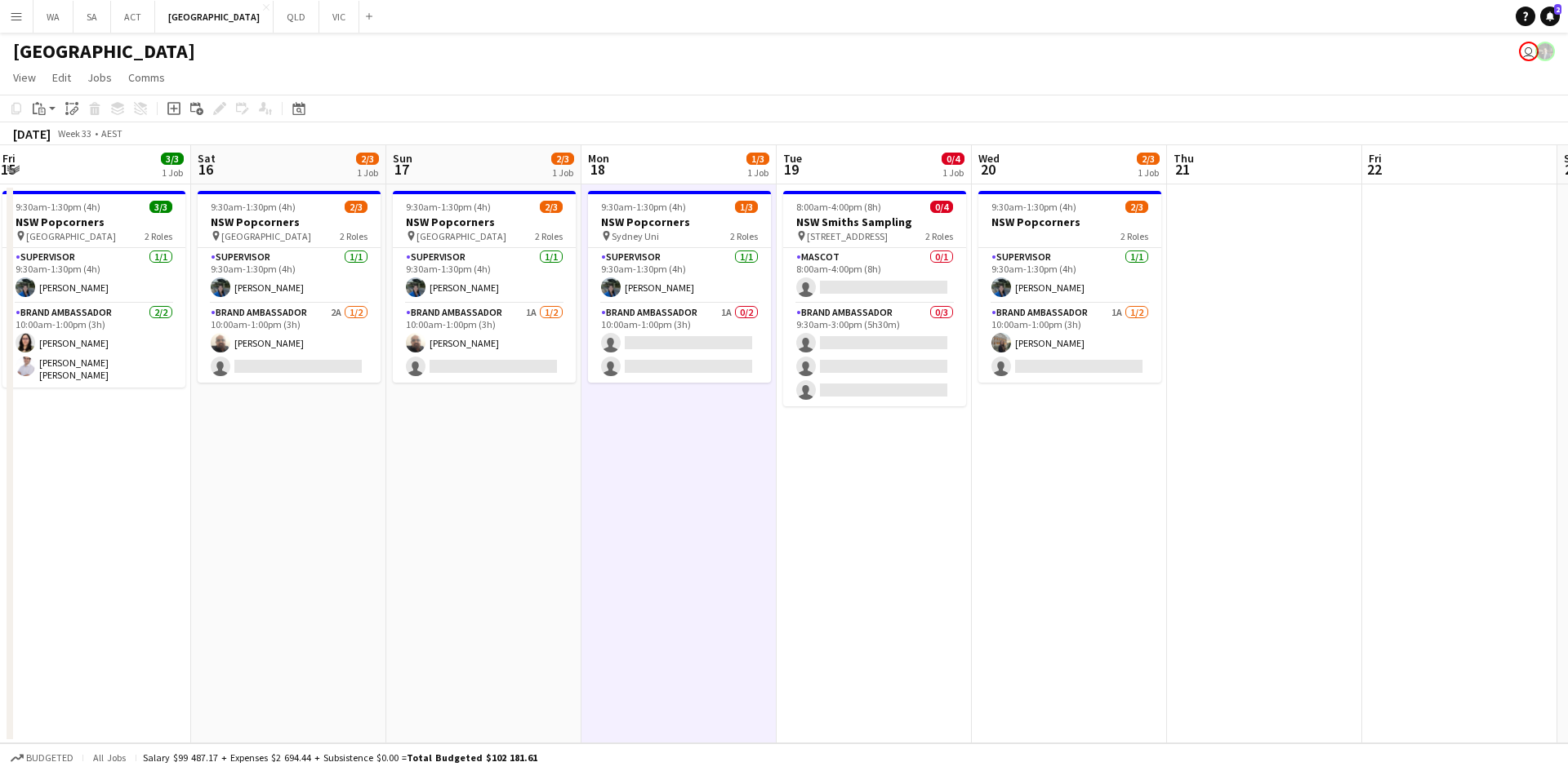
click at [771, 498] on app-date-cell "9:30am-1:30pm (4h) 1/3 NSW Popcorners pin Sydney Uni 2 Roles Supervisor 1/1 9:3…" at bounding box center [678, 464] width 195 height 559
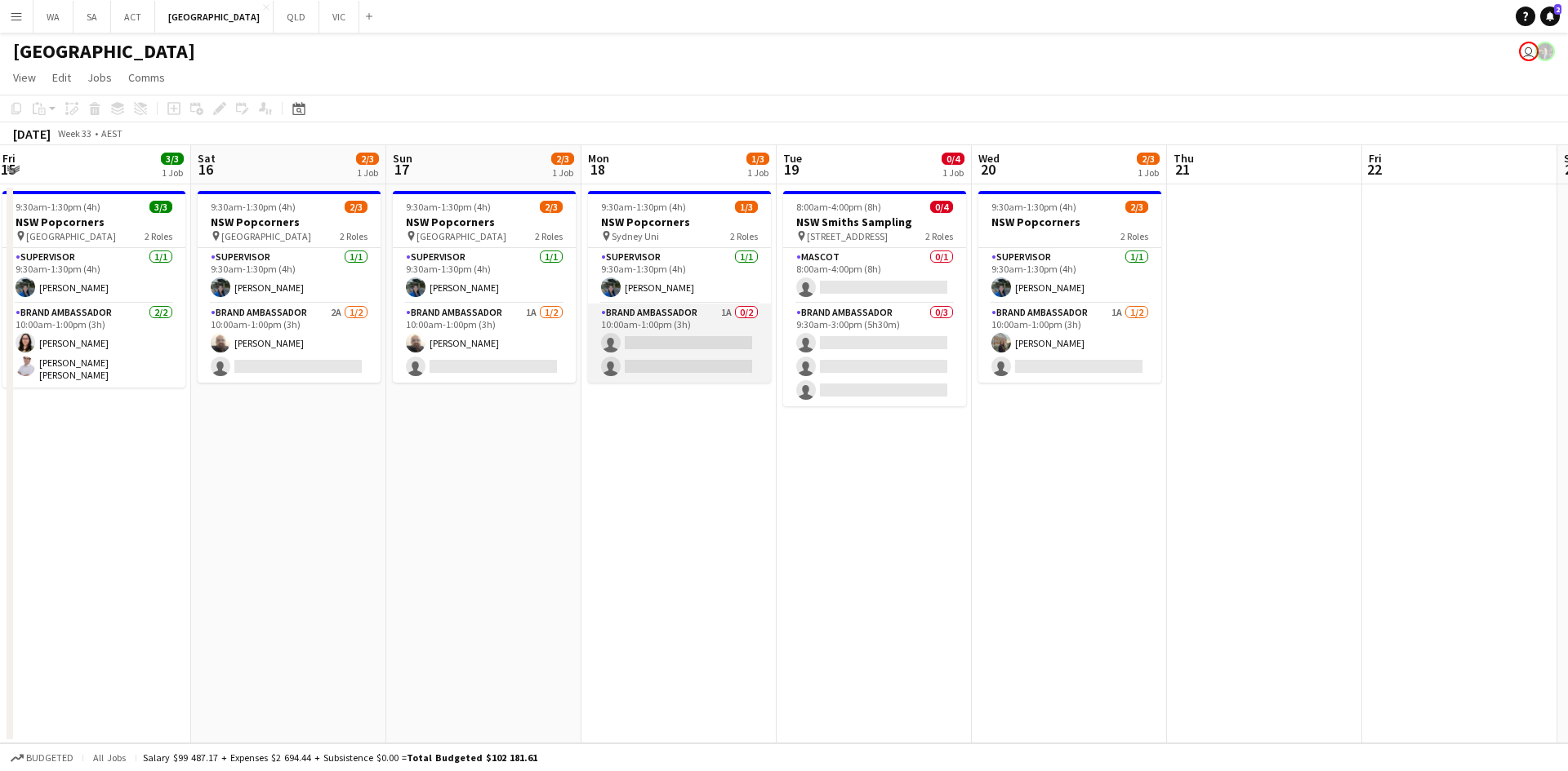
click at [685, 356] on app-card-role "Brand Ambassador 1A 0/2 10:00am-1:00pm (3h) single-neutral-actions single-neutr…" at bounding box center [679, 342] width 183 height 79
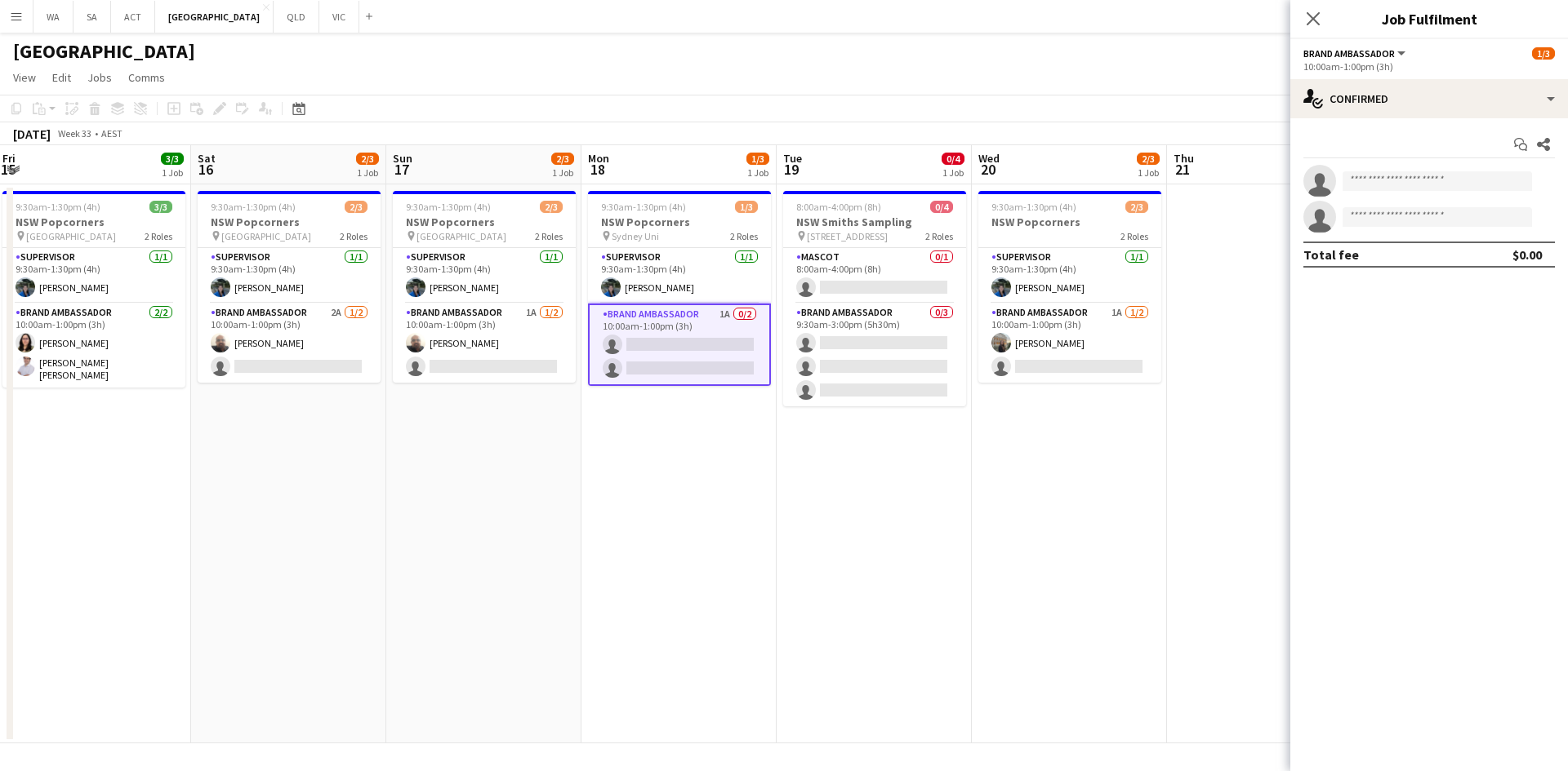
click at [1379, 123] on div "Start chat Share single-neutral-actions single-neutral-actions Total fee $0.00" at bounding box center [1429, 199] width 278 height 163
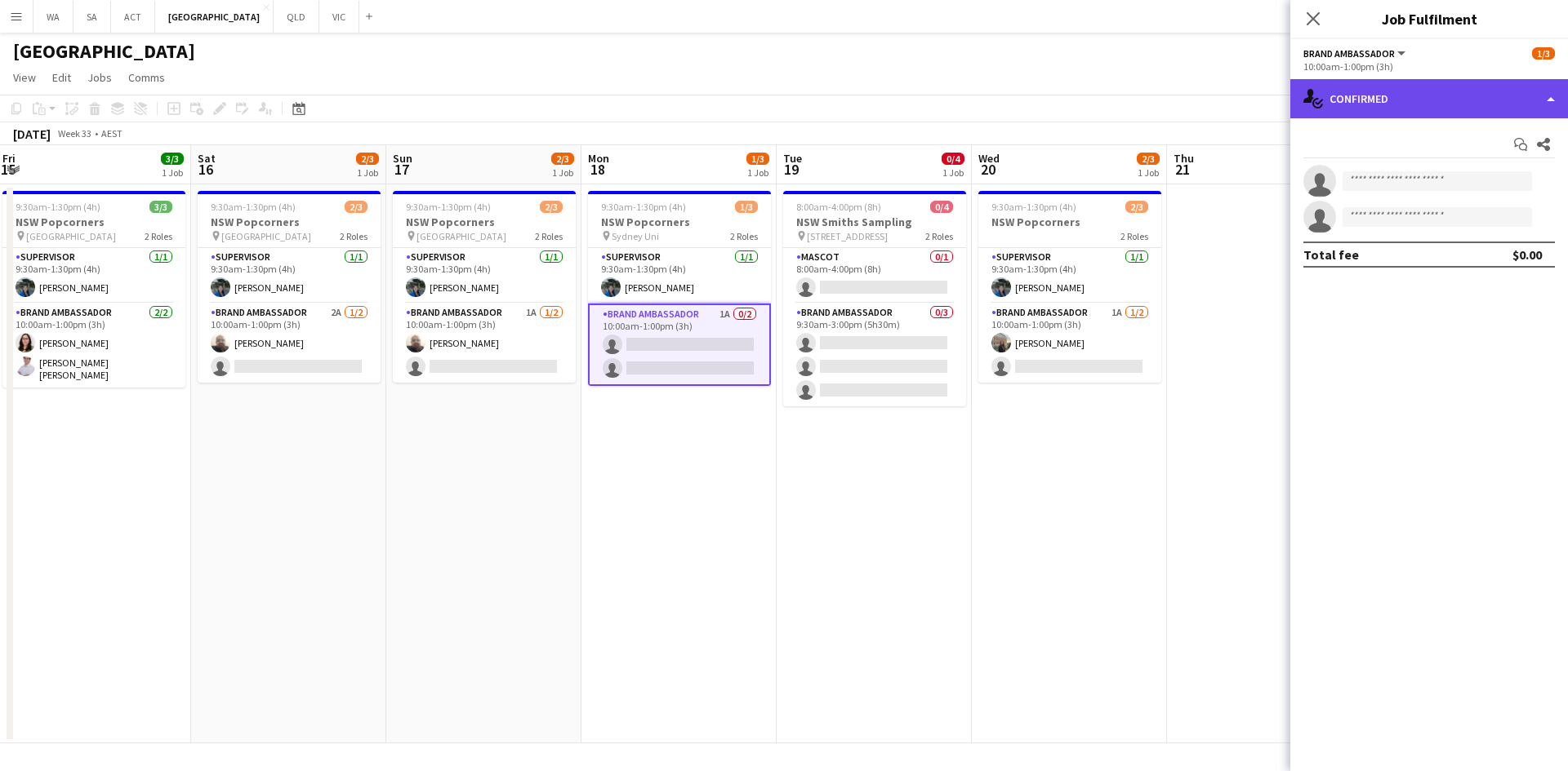
click at [1381, 106] on div "single-neutral-actions-check-2 Confirmed" at bounding box center [1429, 98] width 278 height 39
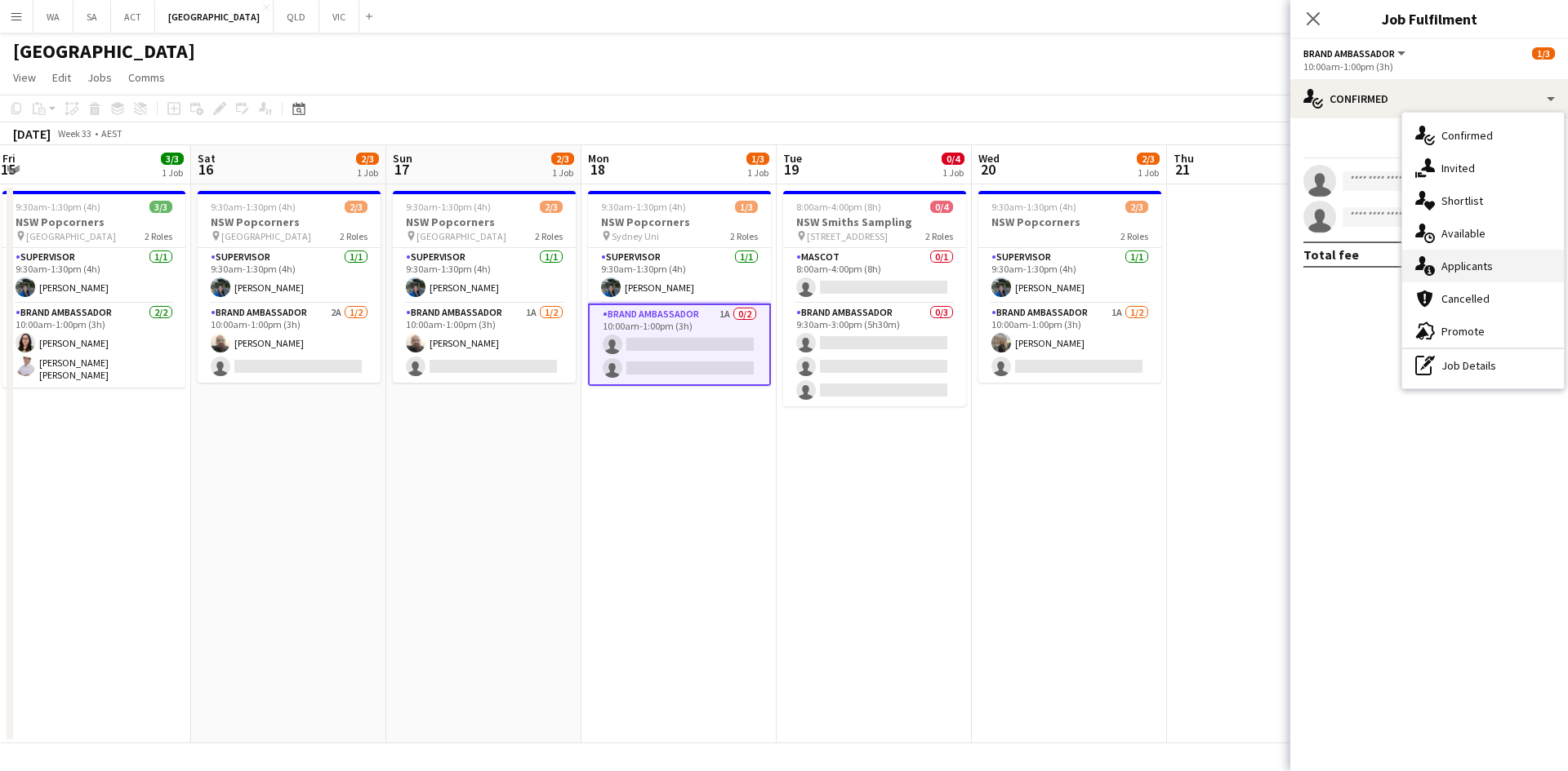
click at [1458, 266] on div "single-neutral-actions-information Applicants" at bounding box center [1482, 266] width 162 height 32
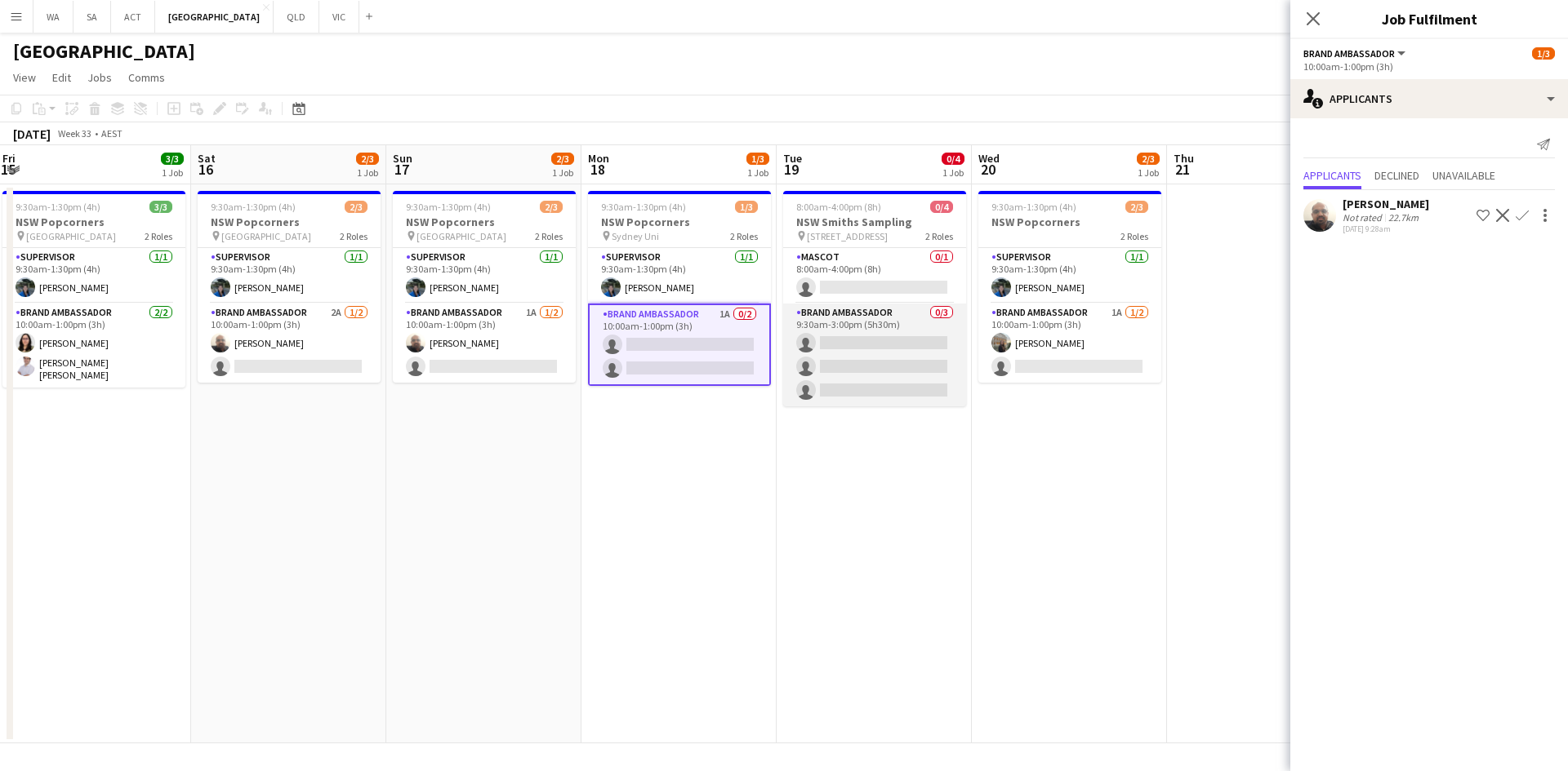
click at [912, 347] on app-card-role "Brand Ambassador 0/3 9:30am-3:00pm (5h30m) single-neutral-actions single-neutra…" at bounding box center [874, 355] width 183 height 103
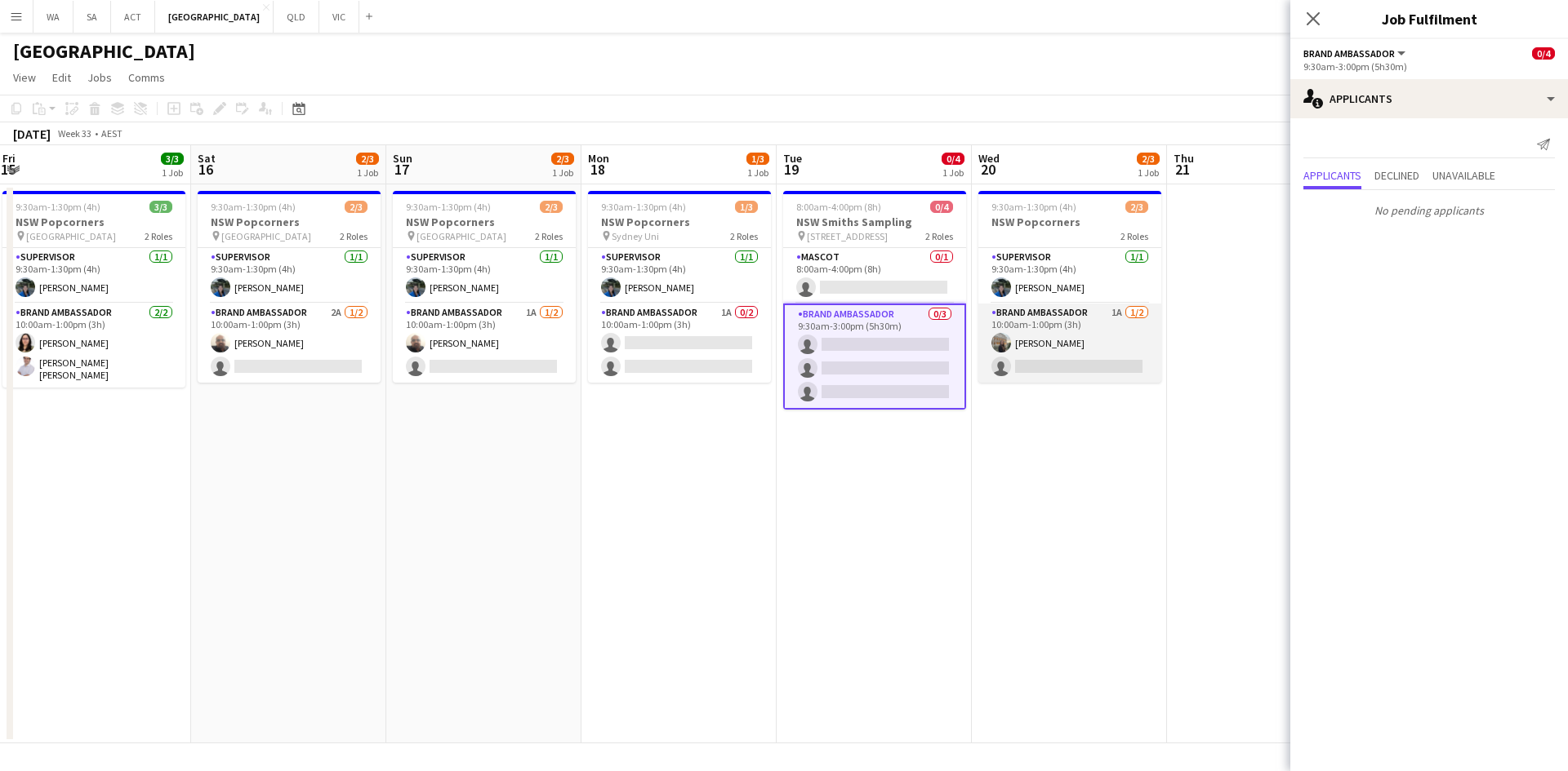
click at [1097, 330] on app-card-role "Brand Ambassador 1A 1/2 10:00am-1:00pm (3h) Antonella Aiassa Bongiovanni single…" at bounding box center [1070, 342] width 183 height 79
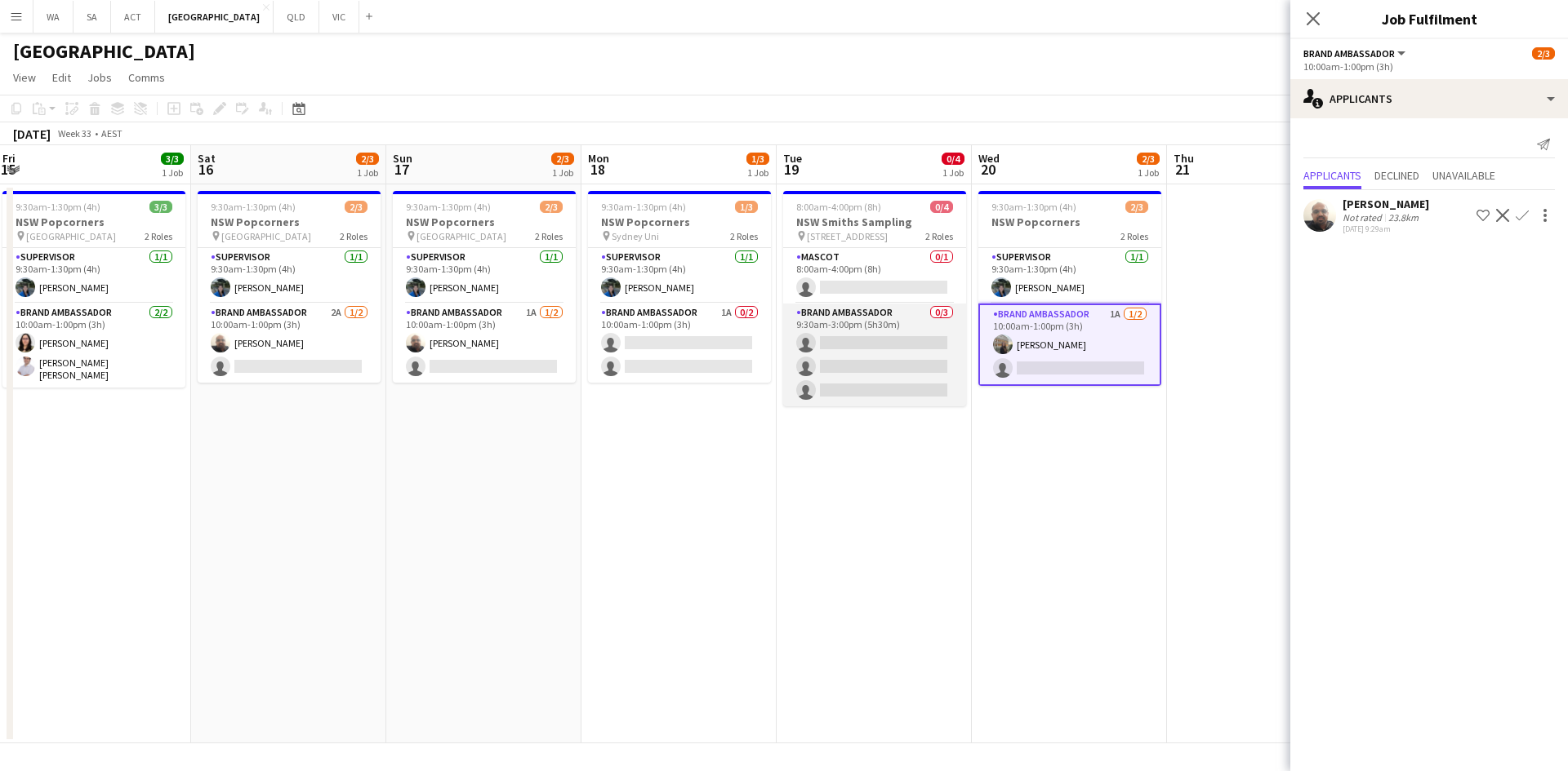
click at [896, 357] on app-card-role "Brand Ambassador 0/3 9:30am-3:00pm (5h30m) single-neutral-actions single-neutra…" at bounding box center [874, 355] width 183 height 103
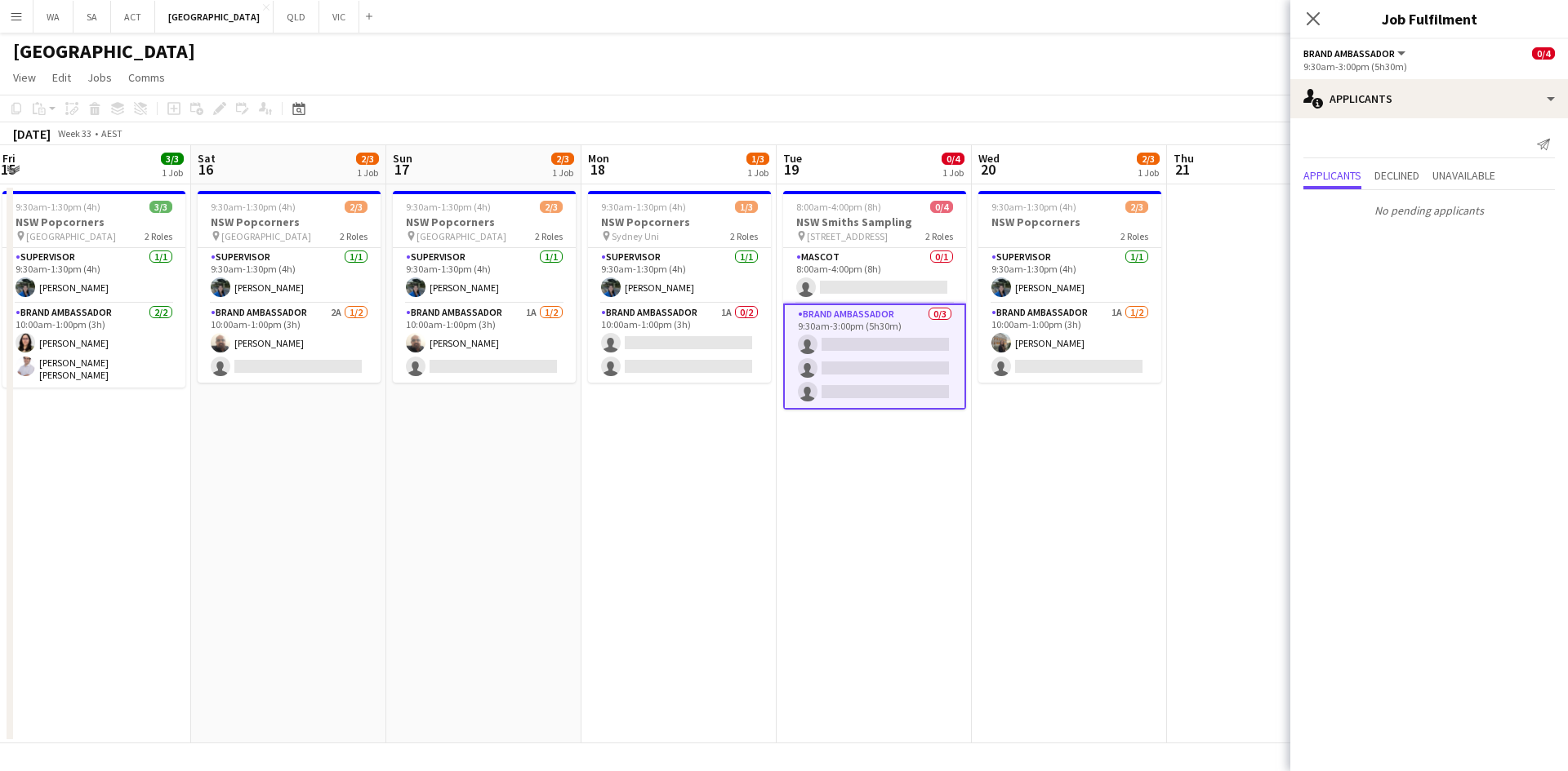
click at [1095, 397] on app-date-cell "9:30am-1:30pm (4h) 2/3 NSW Popcorners 2 Roles Supervisor 1/1 9:30am-1:30pm (4h)…" at bounding box center [1069, 464] width 195 height 559
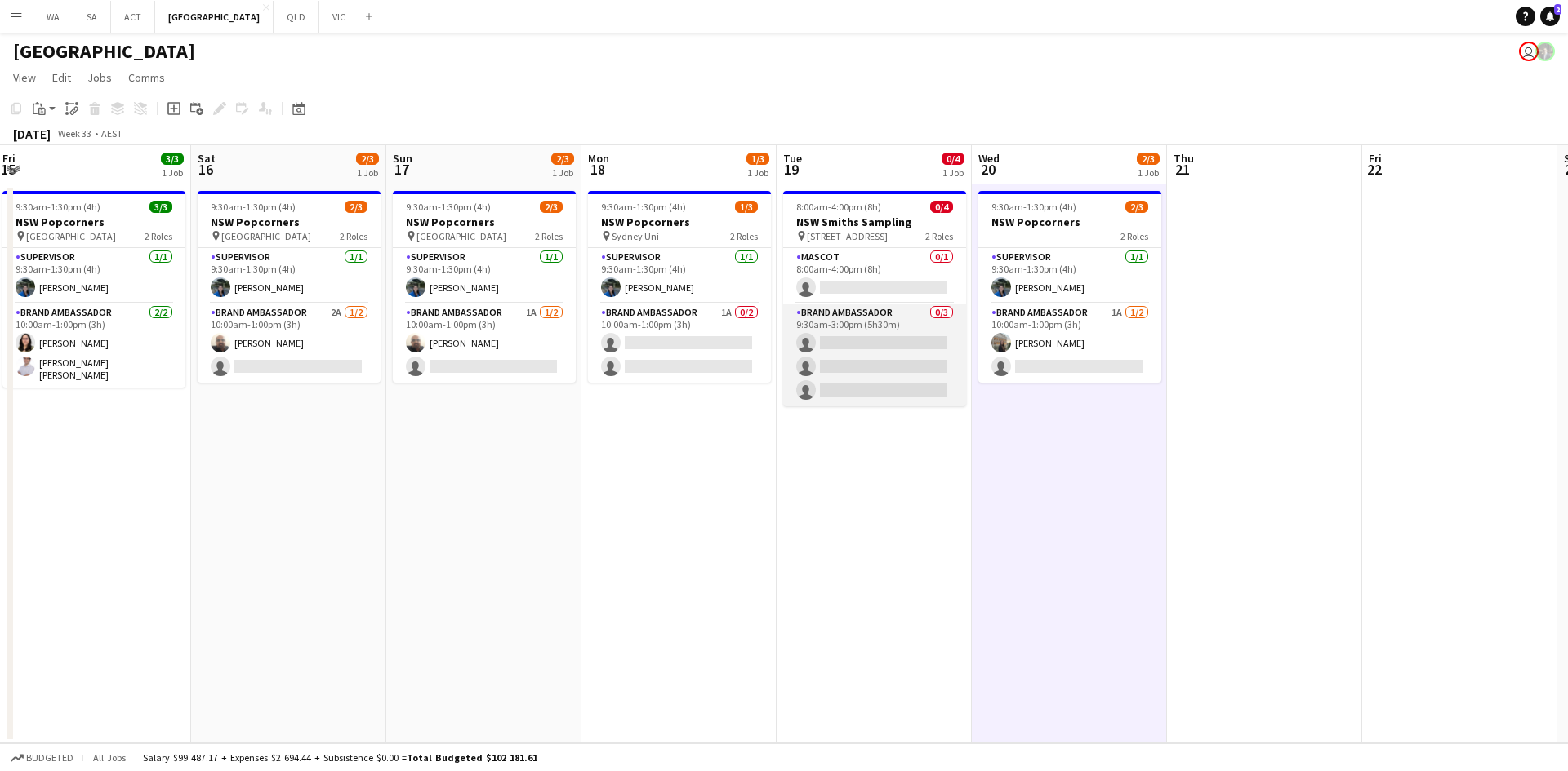
click at [897, 352] on app-card-role "Brand Ambassador 0/3 9:30am-3:00pm (5h30m) single-neutral-actions single-neutra…" at bounding box center [874, 355] width 183 height 103
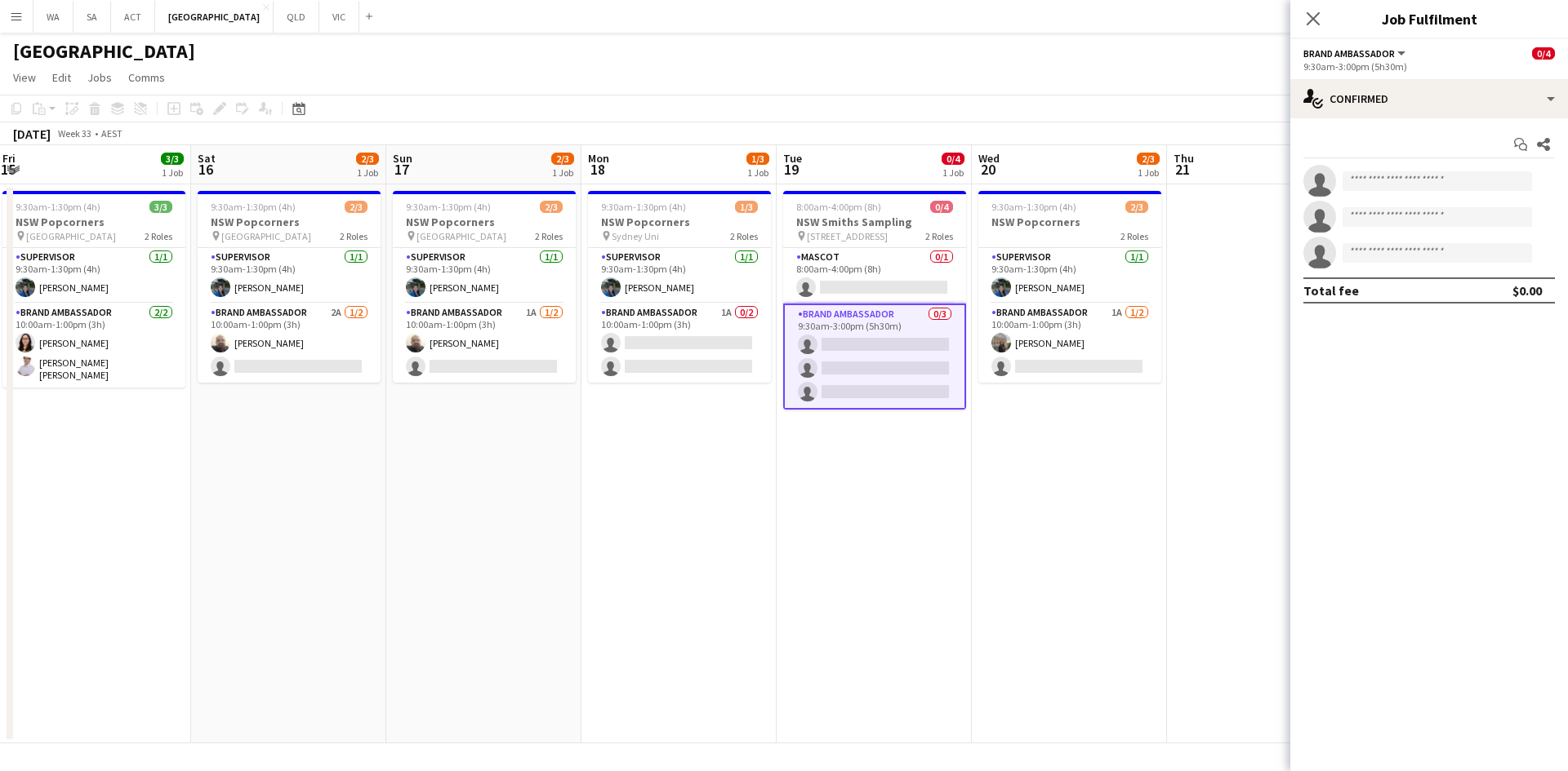
click at [881, 315] on app-card-role "Brand Ambassador 0/3 9:30am-3:00pm (5h30m) single-neutral-actions single-neutra…" at bounding box center [874, 357] width 183 height 106
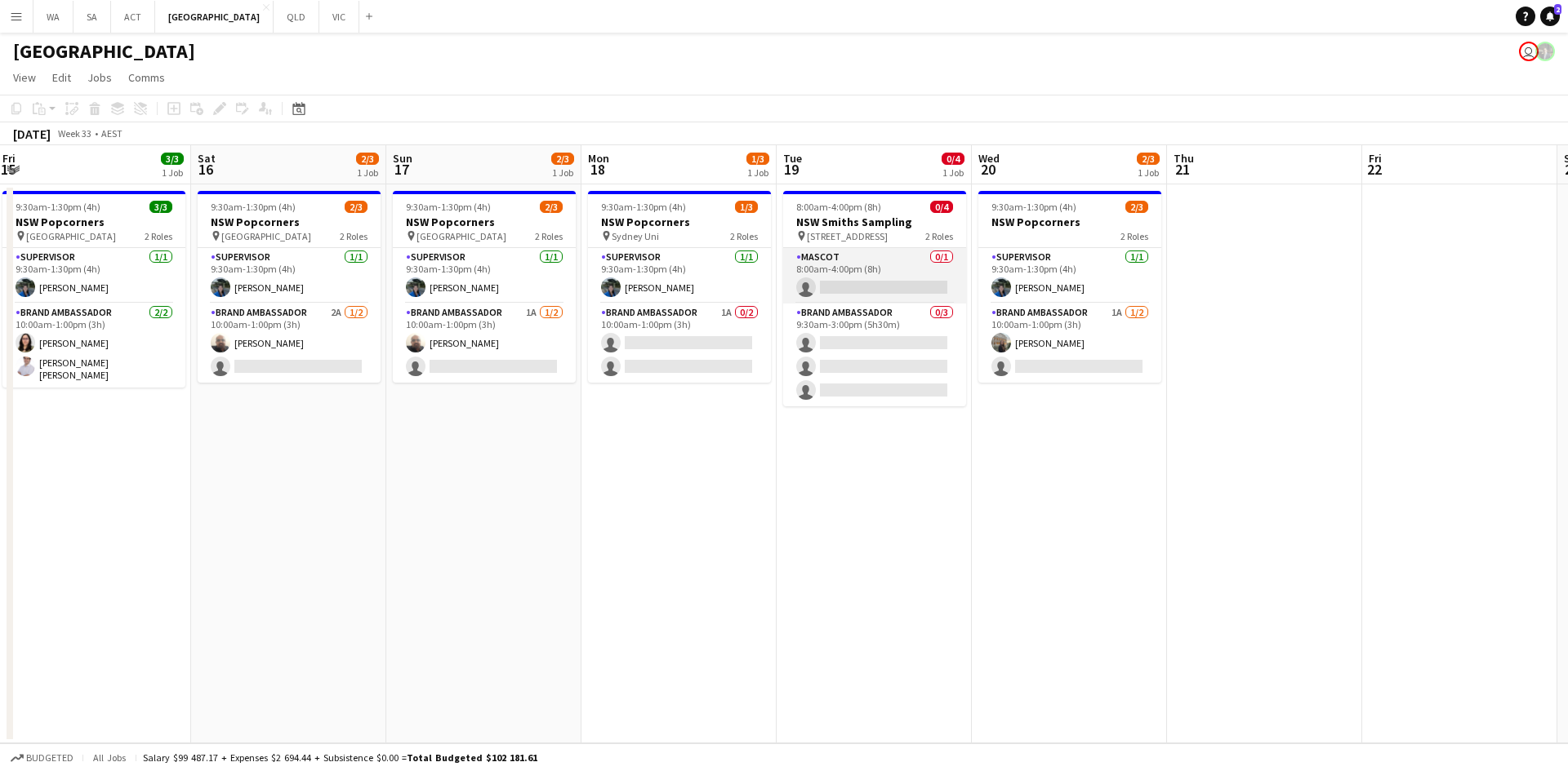
click at [876, 292] on app-card-role "Mascot 0/1 8:00am-4:00pm (8h) single-neutral-actions" at bounding box center [874, 276] width 183 height 55
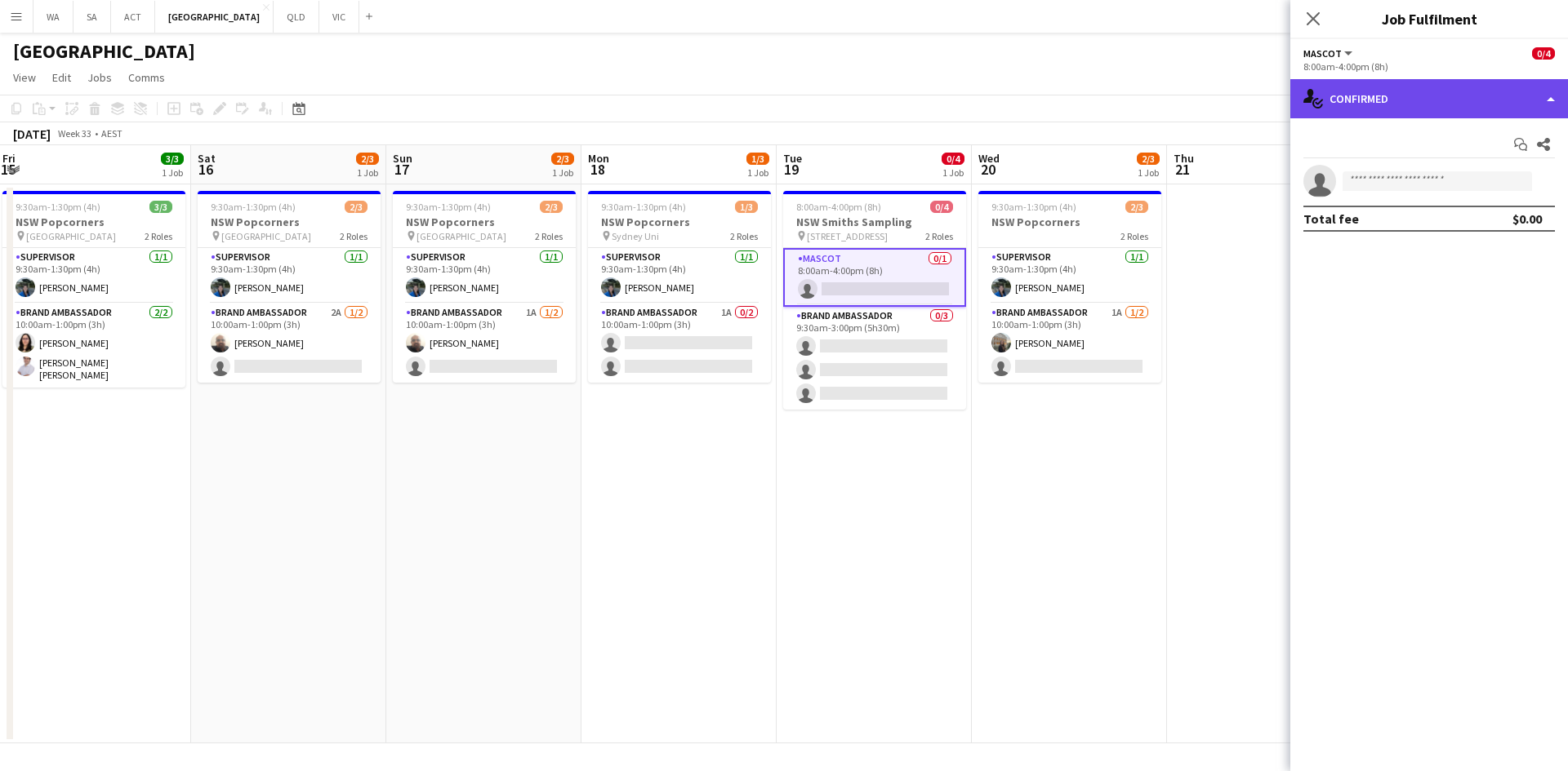
click at [1319, 103] on icon at bounding box center [1318, 103] width 9 height 6
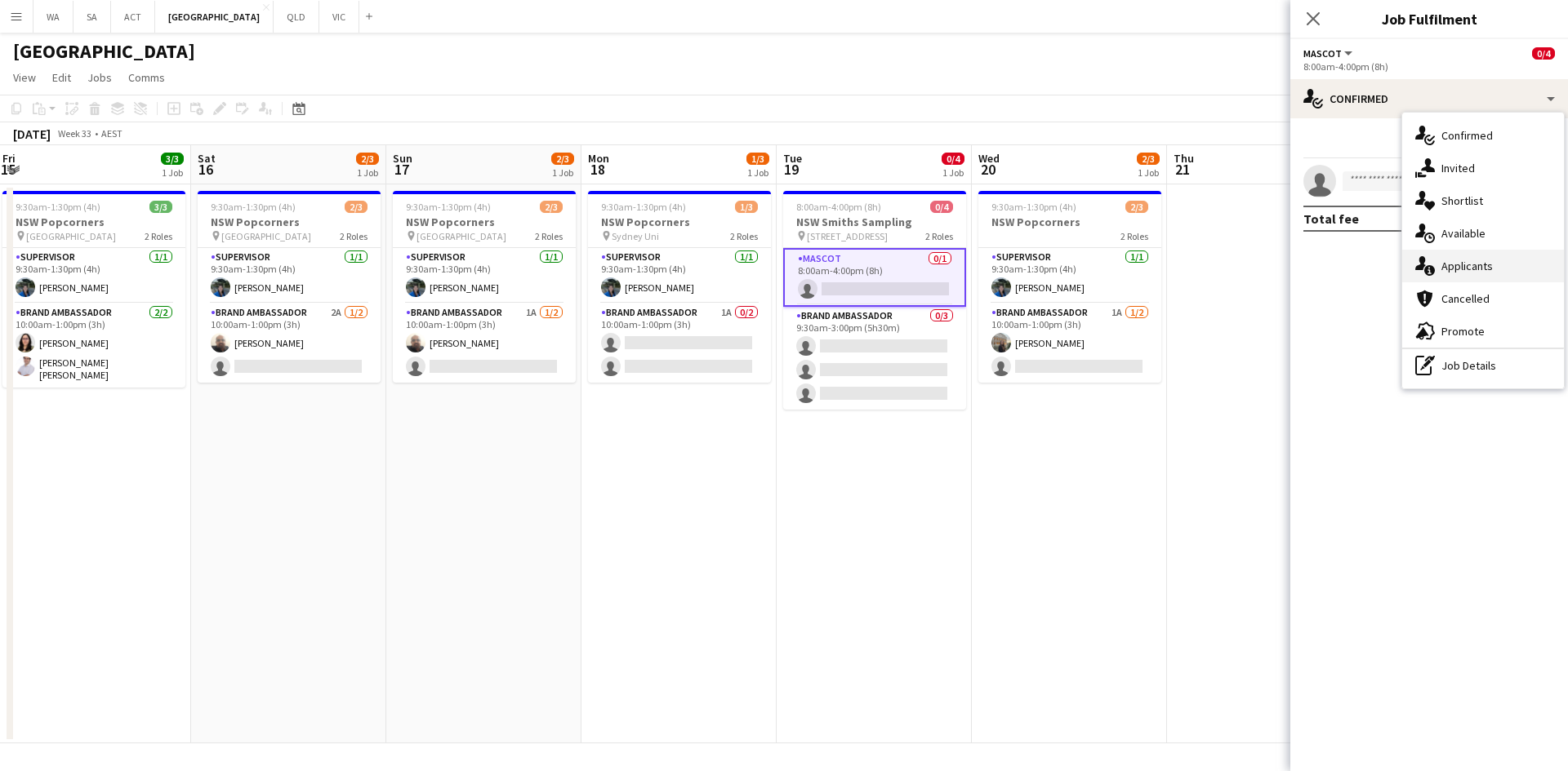
click at [1441, 252] on div "single-neutral-actions-information Applicants" at bounding box center [1482, 266] width 162 height 32
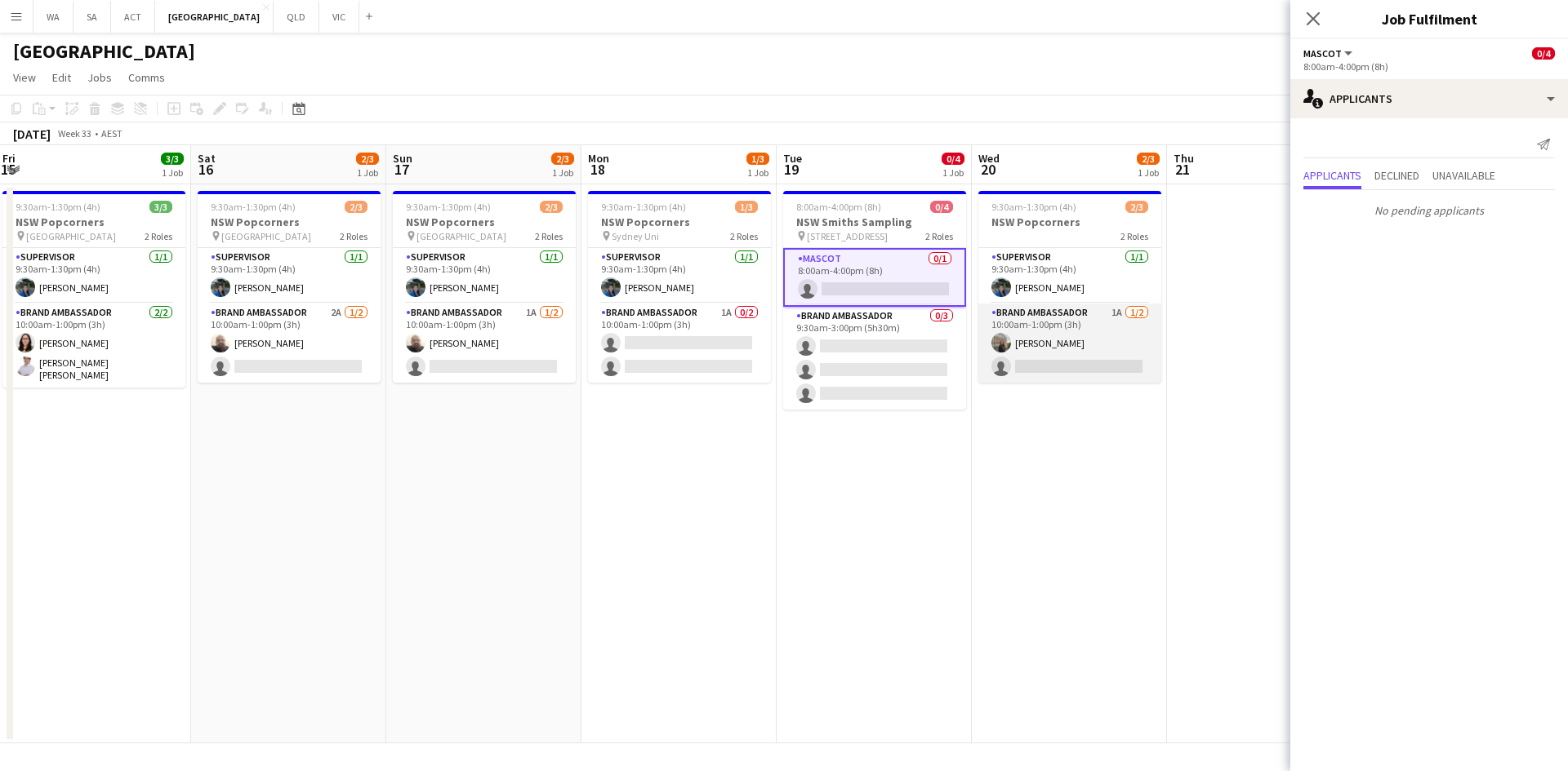
click at [1066, 332] on app-card-role "Brand Ambassador 1A 1/2 10:00am-1:00pm (3h) Antonella Aiassa Bongiovanni single…" at bounding box center [1070, 342] width 183 height 79
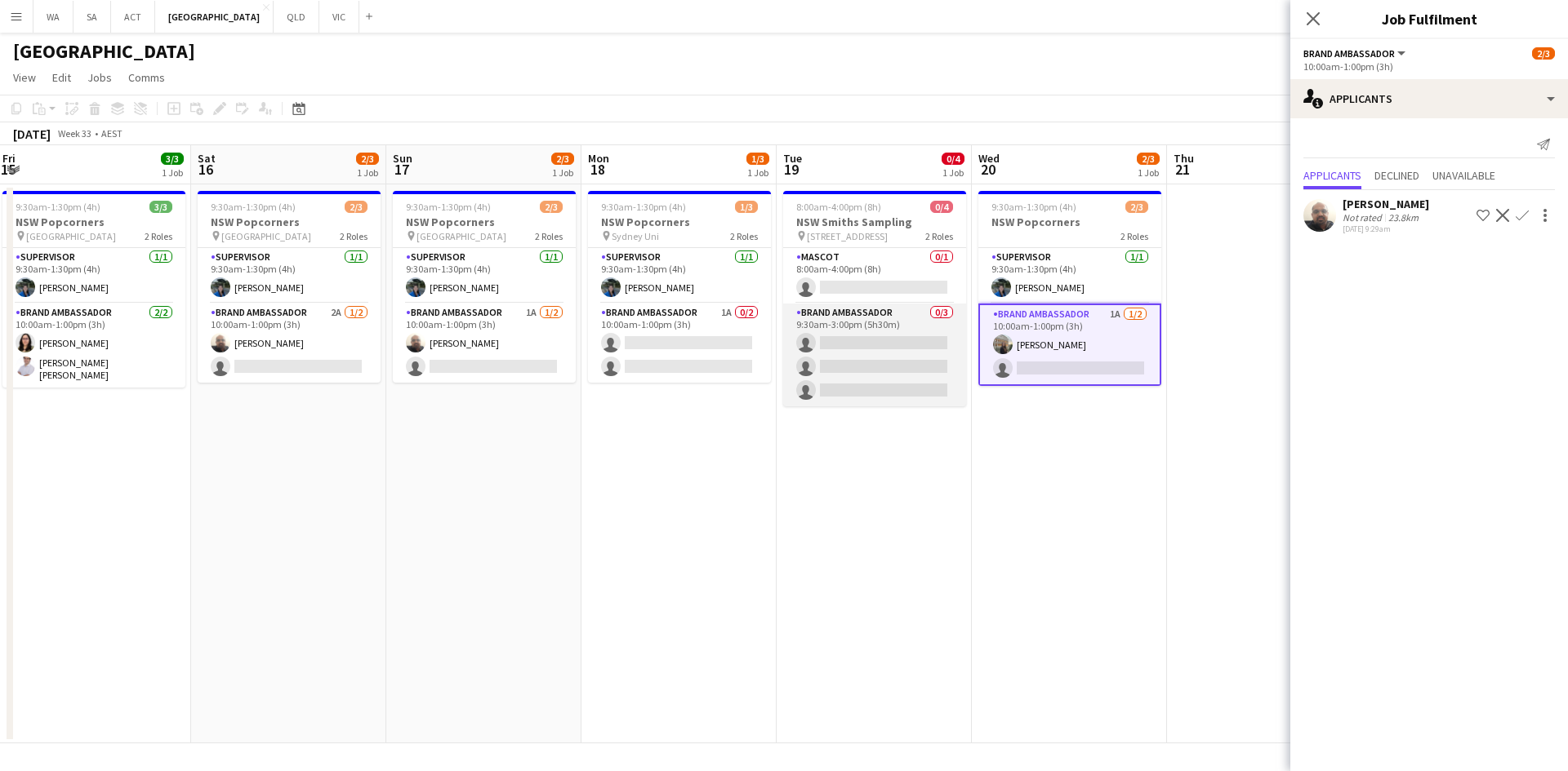
click at [893, 375] on app-card-role "Brand Ambassador 0/3 9:30am-3:00pm (5h30m) single-neutral-actions single-neutra…" at bounding box center [874, 355] width 183 height 103
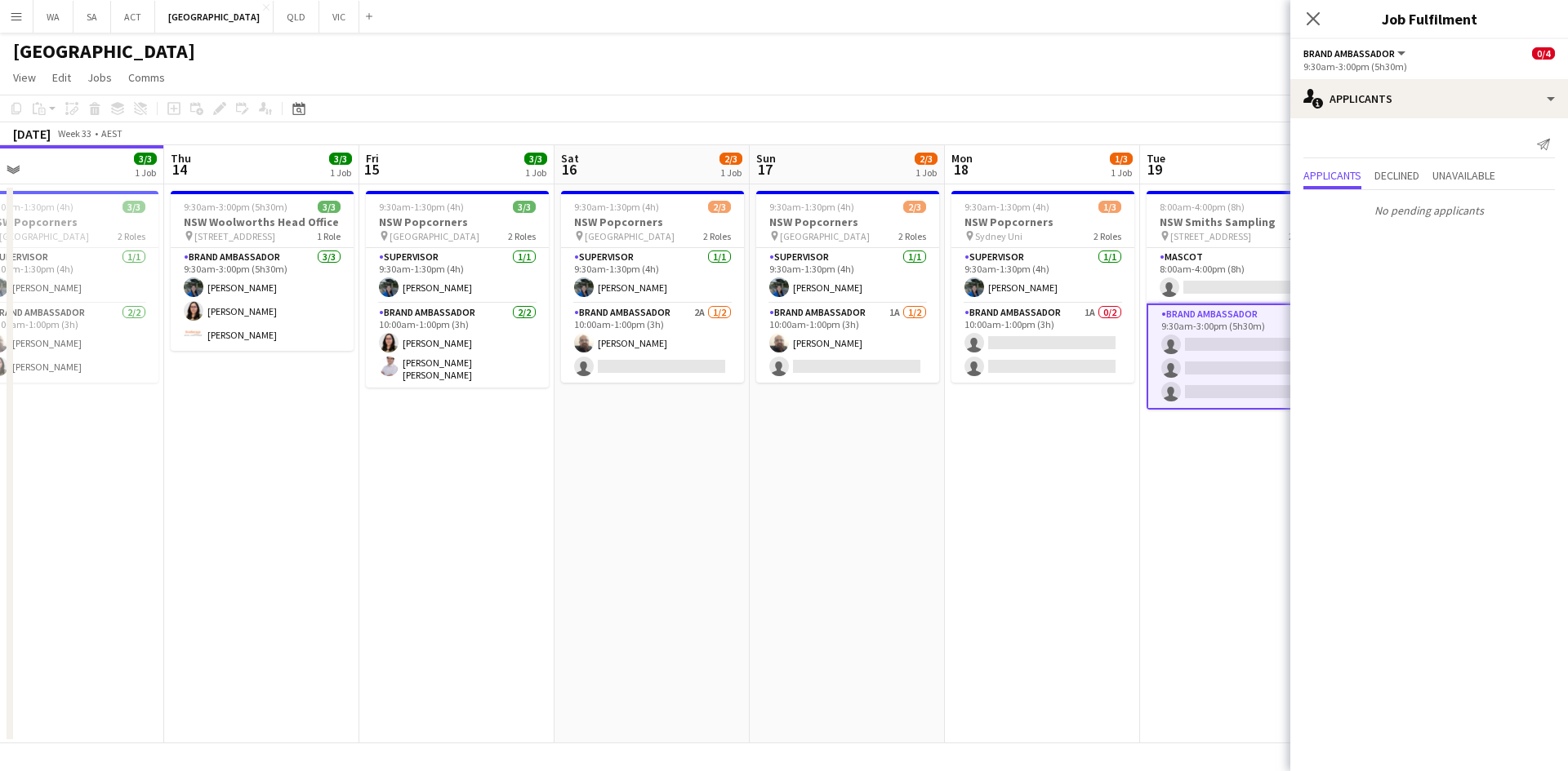
scroll to position [0, 397]
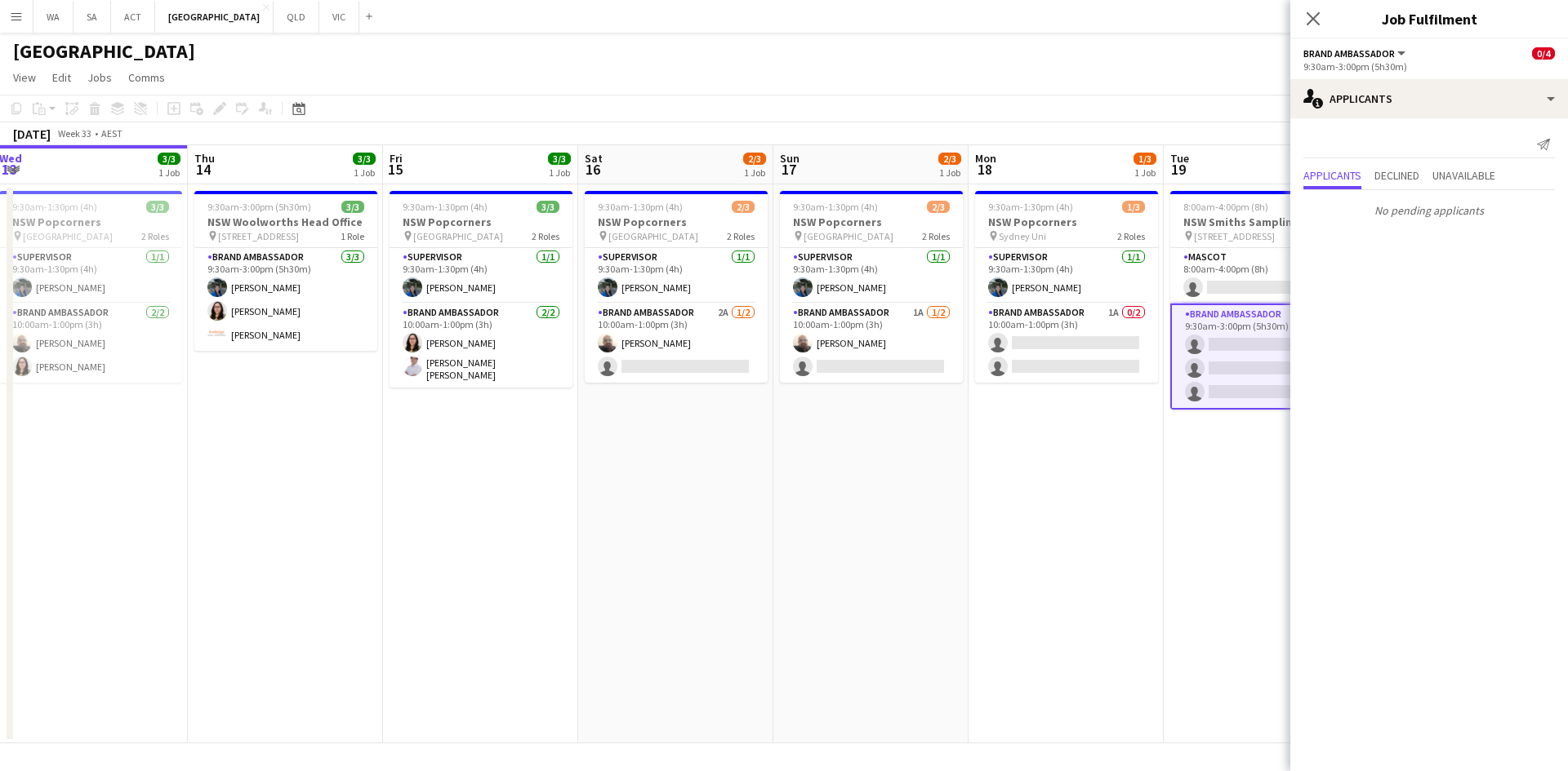
drag, startPoint x: 327, startPoint y: 453, endPoint x: 699, endPoint y: 432, distance: 372.6
click at [699, 432] on app-calendar-viewport "Mon 11 1/1 1 Job Tue 12 1/1 1 Job Wed 13 3/3 1 Job Thu 14 3/3 1 Job Fri 15 3/3 …" at bounding box center [784, 444] width 1568 height 598
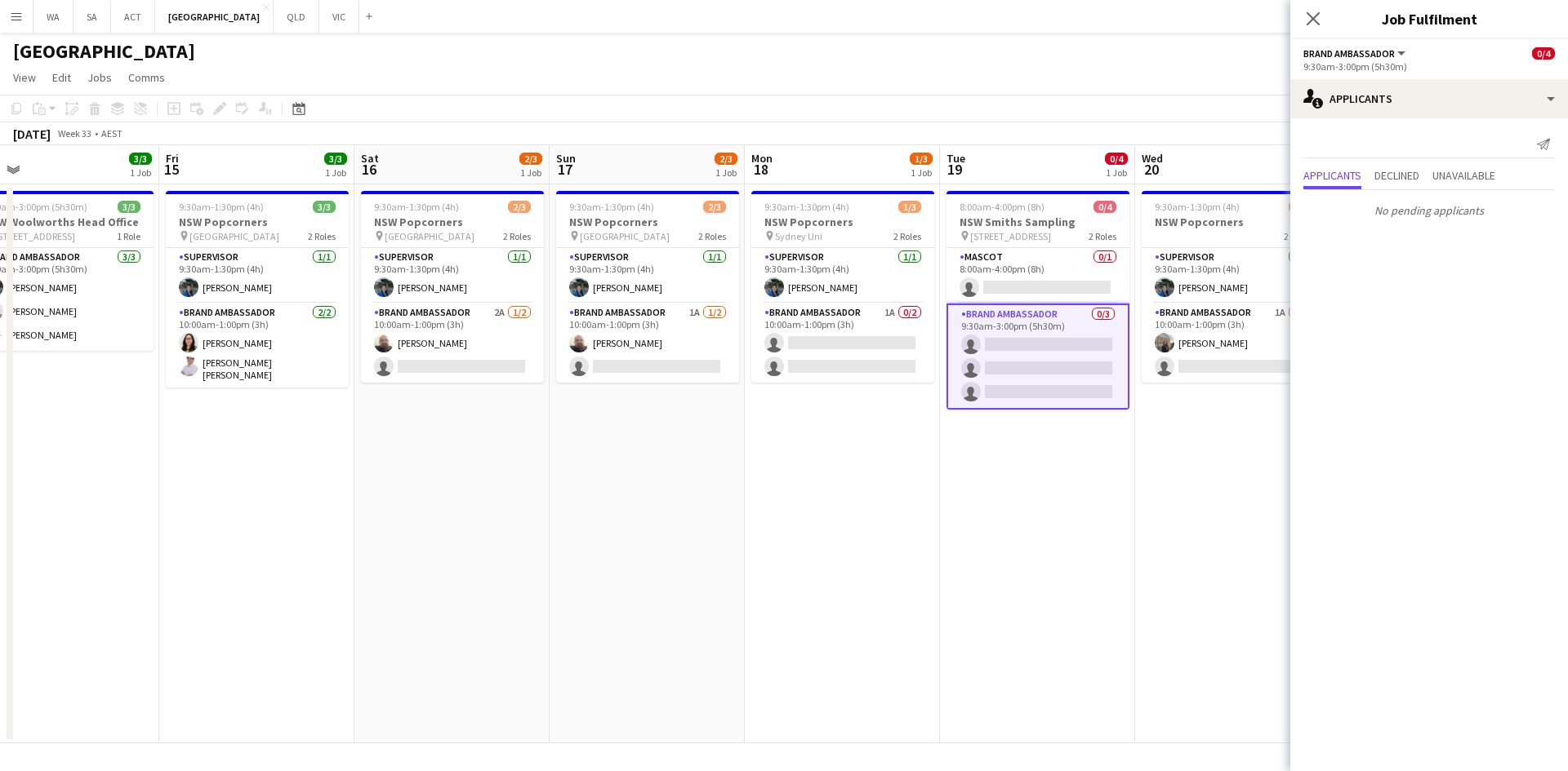
scroll to position [0, 623]
drag, startPoint x: 933, startPoint y: 451, endPoint x: 734, endPoint y: 444, distance: 199.1
click at [734, 444] on app-calendar-viewport "Mon 11 1/1 1 Job Tue 12 1/1 1 Job Wed 13 3/3 1 Job Thu 14 3/3 1 Job Fri 15 3/3 …" at bounding box center [784, 444] width 1568 height 598
click at [1236, 377] on app-card-role "Brand Ambassador 1A 1/2 10:00am-1:00pm (3h) Antonella Aiassa Bongiovanni single…" at bounding box center [1231, 342] width 183 height 79
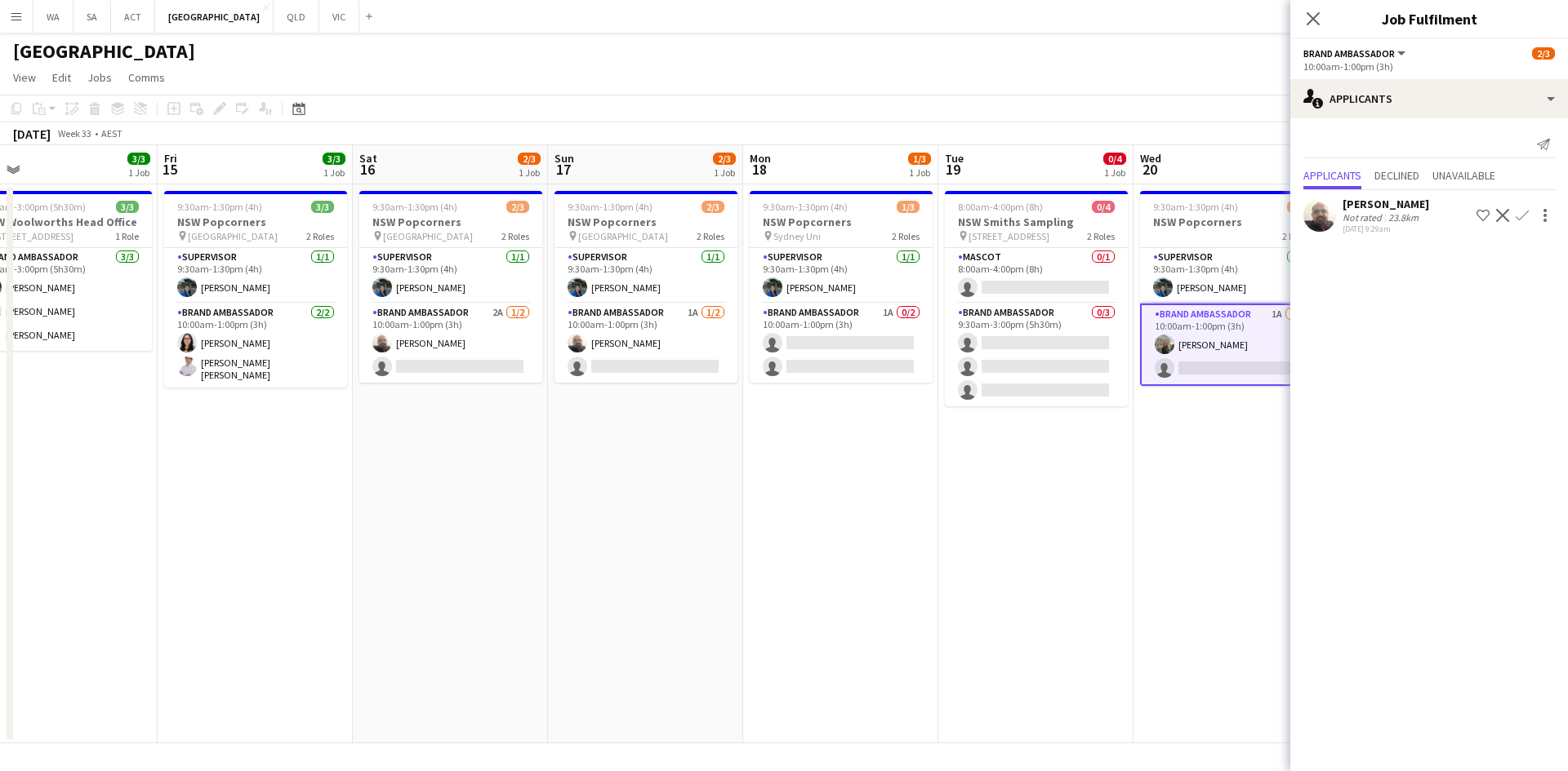
click at [1164, 346] on app-user-avatar at bounding box center [1164, 344] width 20 height 20
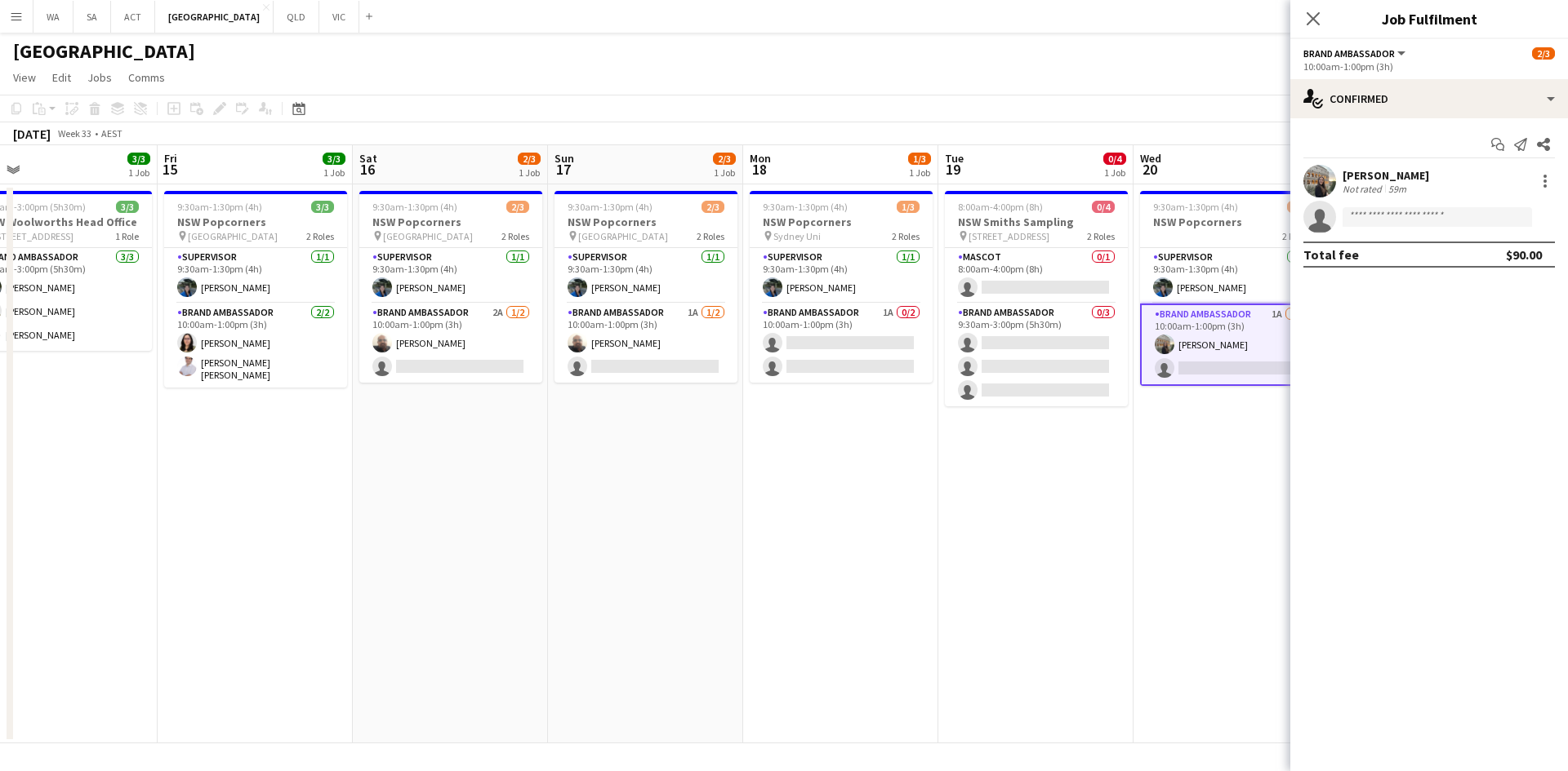
click at [1314, 193] on app-user-avatar at bounding box center [1319, 181] width 32 height 32
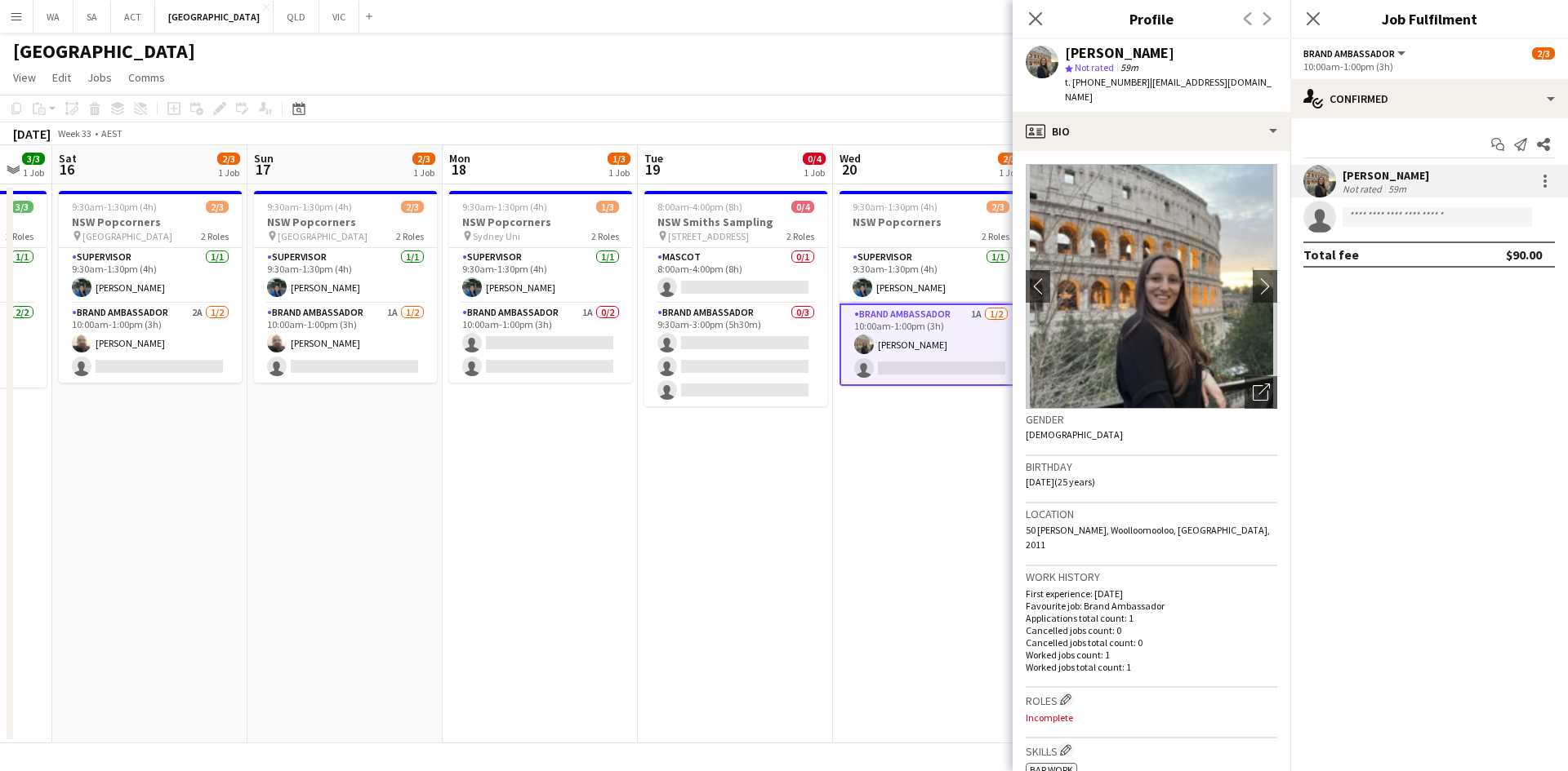
scroll to position [0, 568]
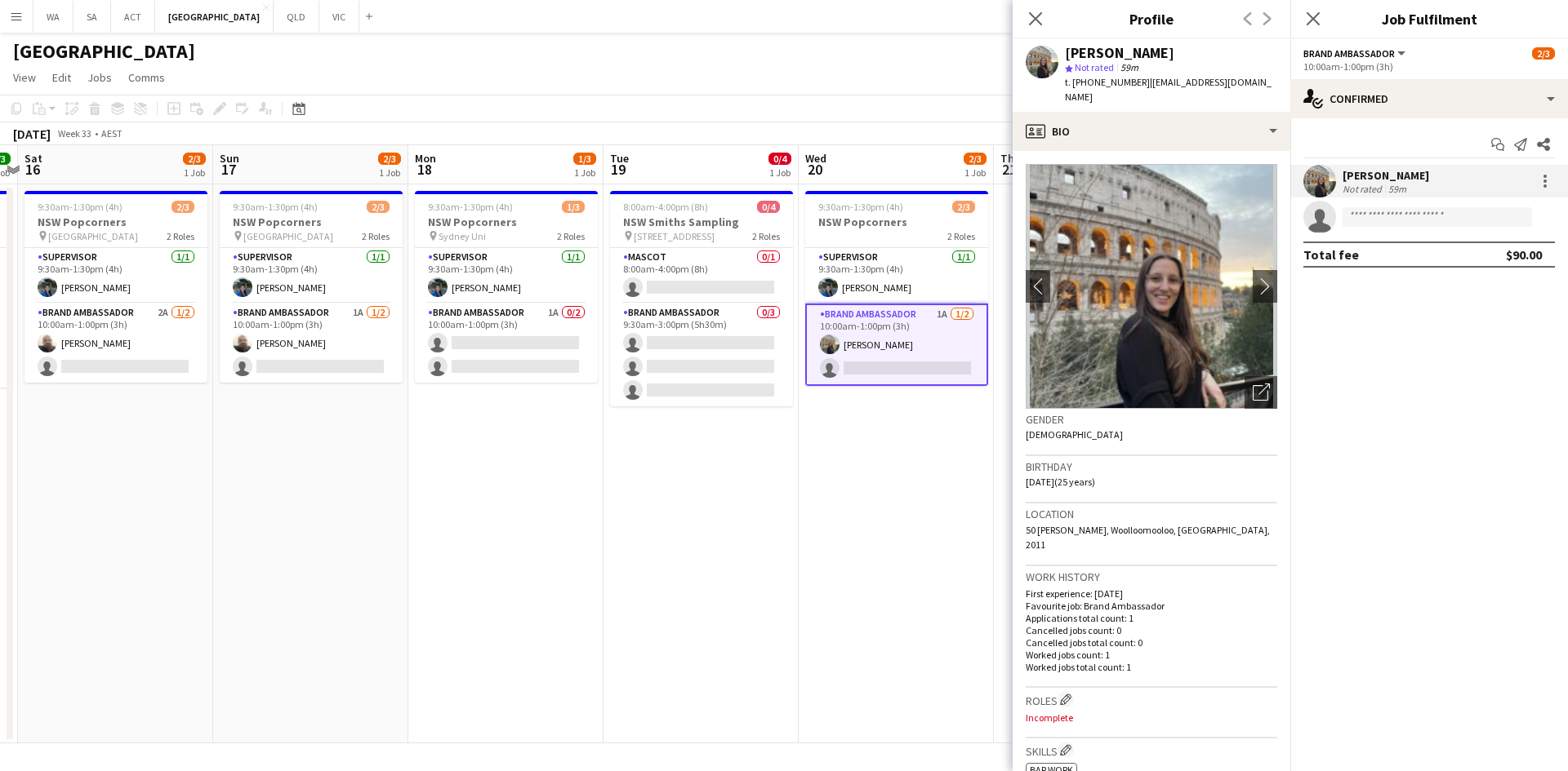
drag, startPoint x: 804, startPoint y: 404, endPoint x: 593, endPoint y: 412, distance: 211.2
click at [593, 412] on app-calendar-viewport "Wed 13 3/3 1 Job Thu 14 3/3 1 Job Fri 15 3/3 1 Job Sat 16 2/3 1 Job Sun 17 2/3 …" at bounding box center [784, 444] width 1568 height 598
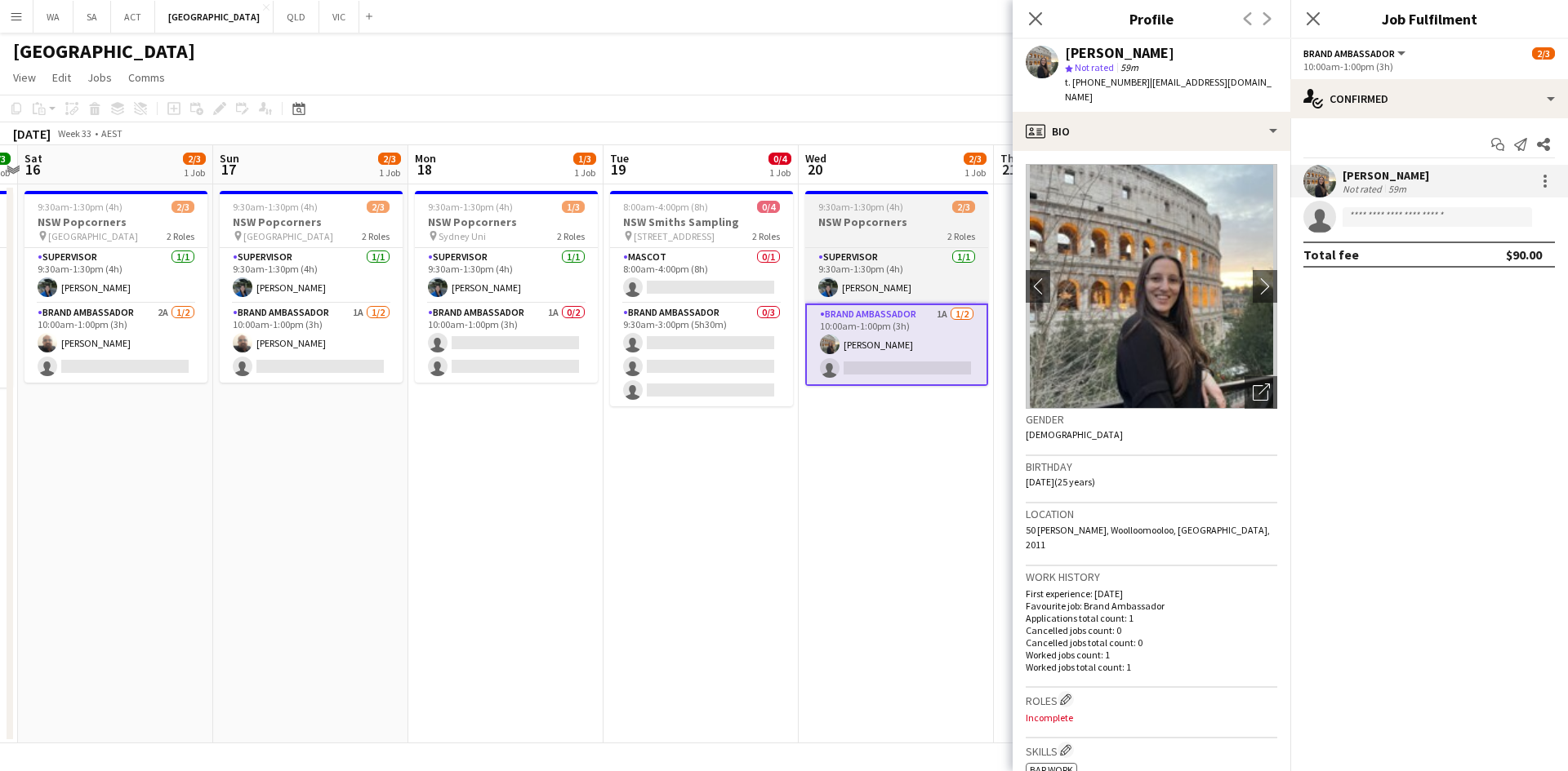
click at [846, 230] on div "2 Roles" at bounding box center [897, 236] width 183 height 13
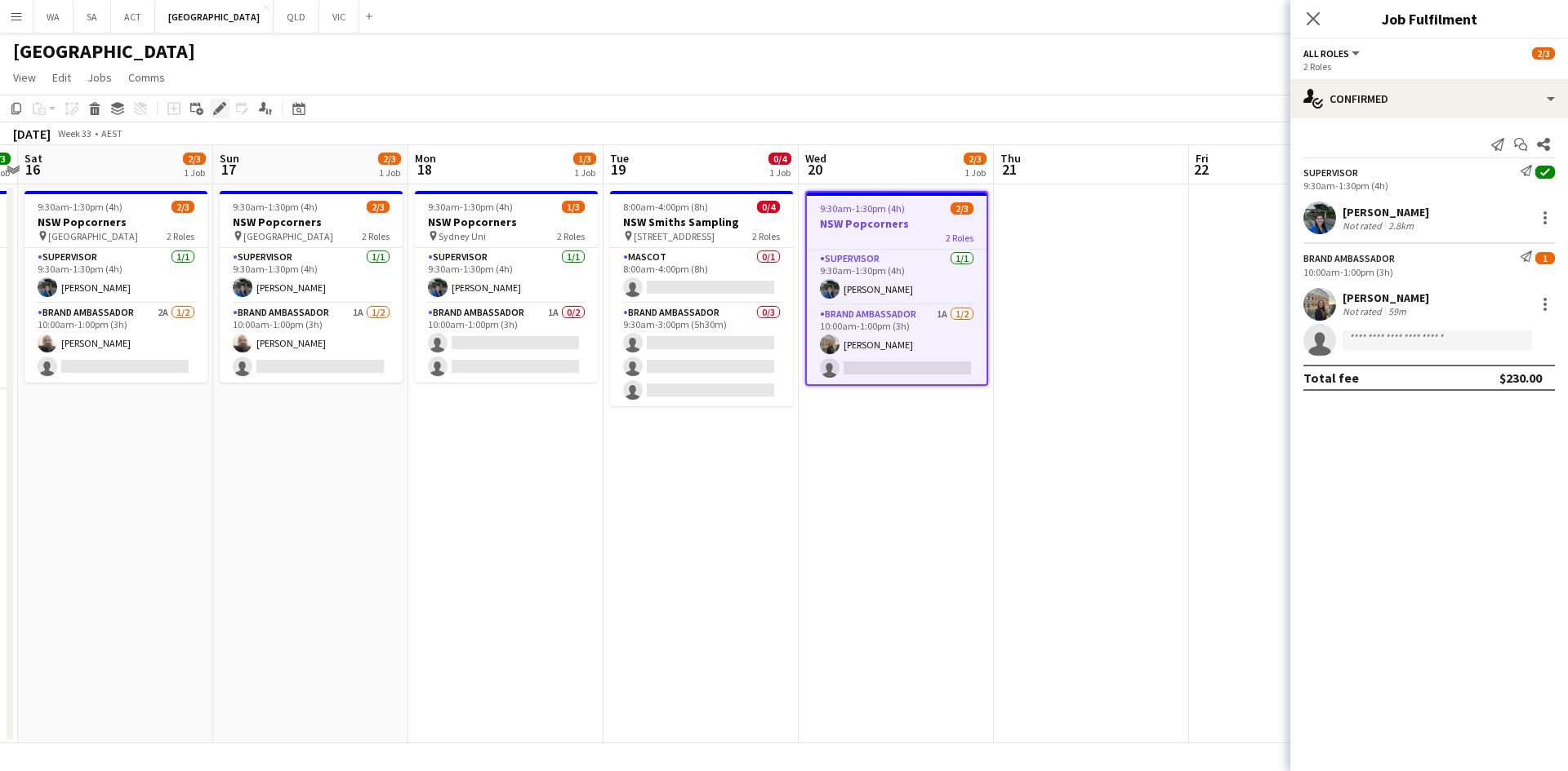
click at [217, 99] on div "Edit" at bounding box center [220, 108] width 20 height 20
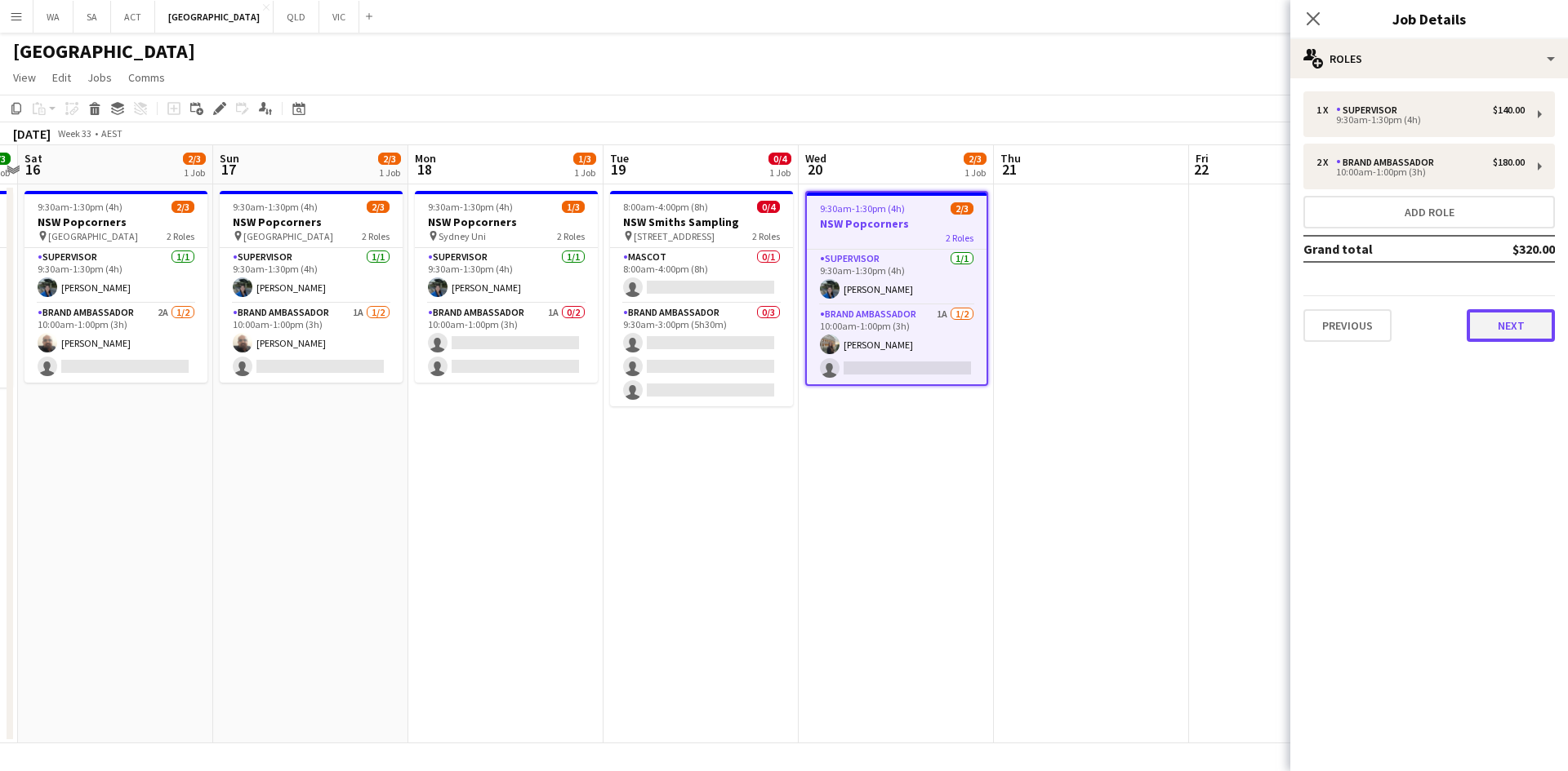
click at [1487, 326] on button "Next" at bounding box center [1510, 325] width 88 height 32
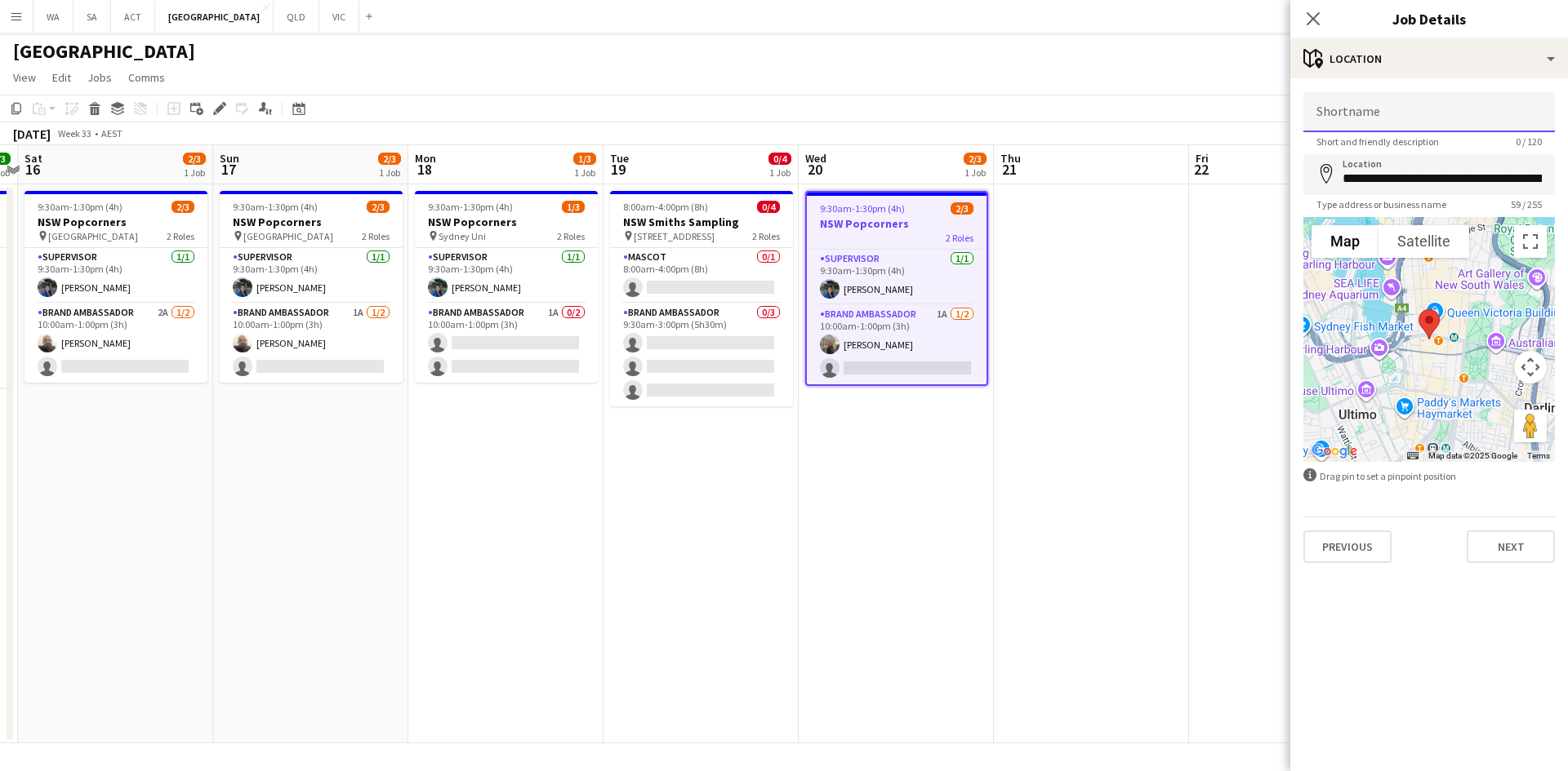
click at [1381, 115] on input "Shortname" at bounding box center [1428, 111] width 251 height 41
type input "**********"
click at [1141, 232] on app-date-cell at bounding box center [1091, 464] width 195 height 559
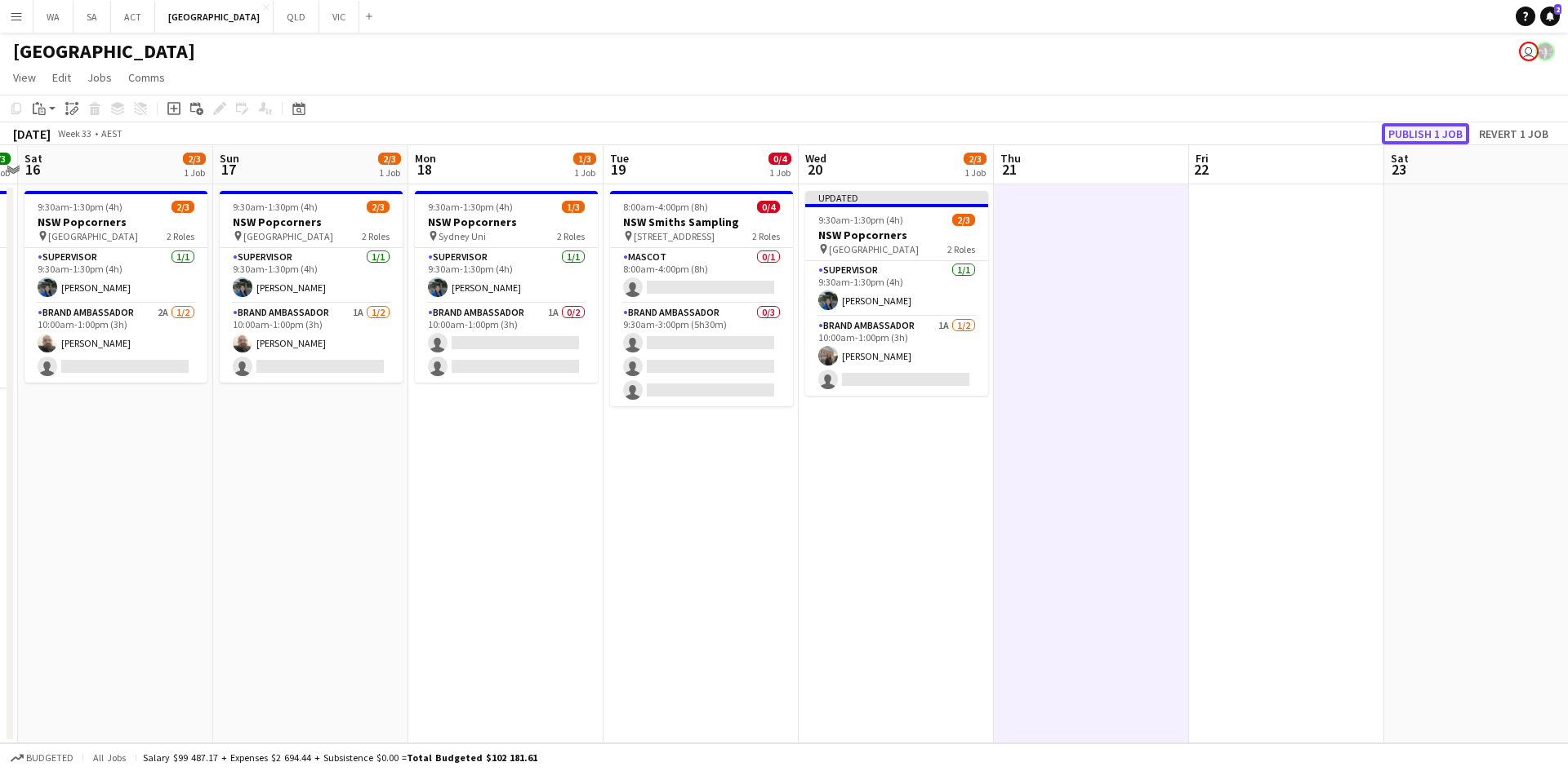
click at [1429, 136] on button "Publish 1 job" at bounding box center [1425, 134] width 87 height 21
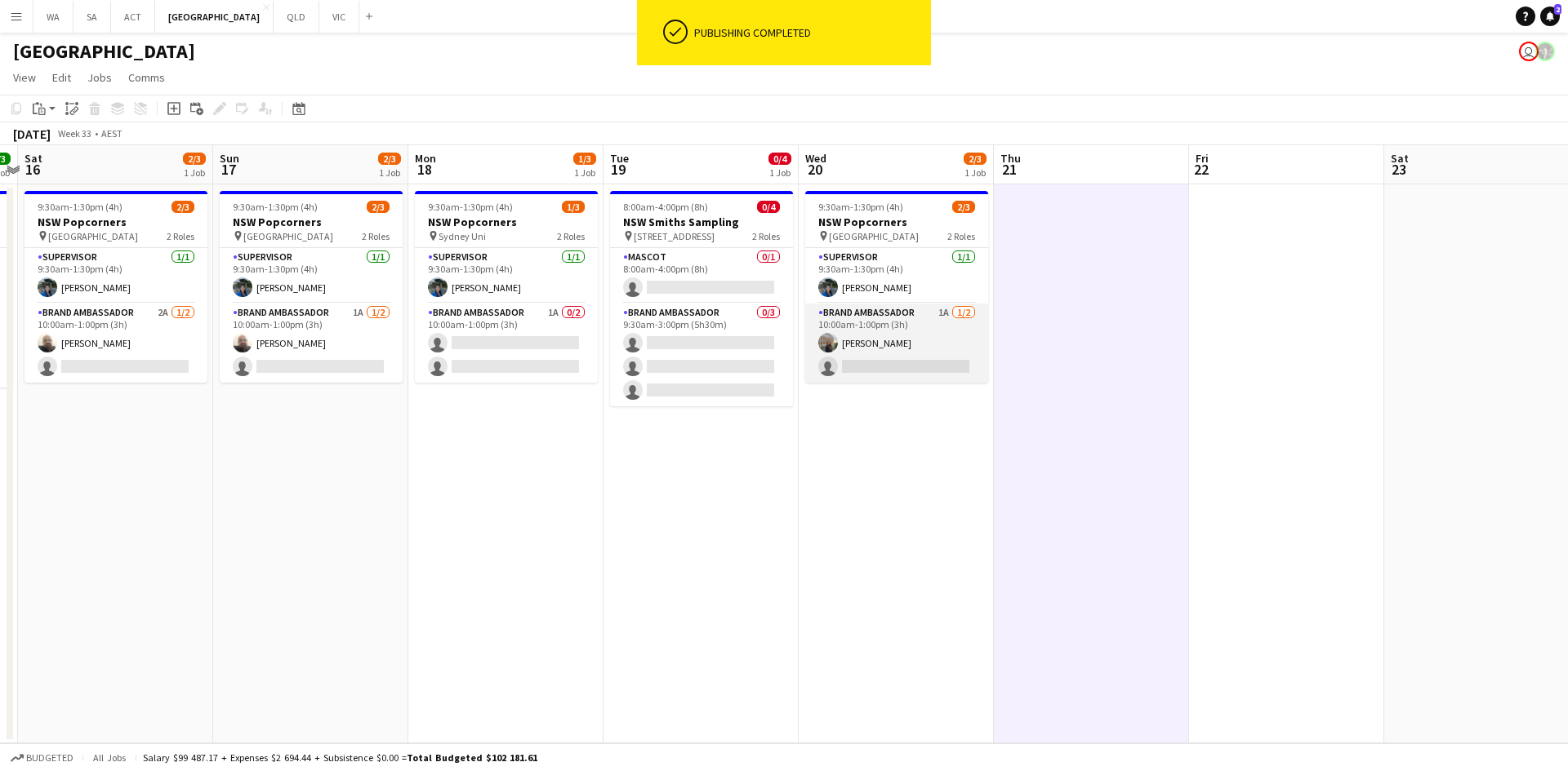
click at [896, 324] on app-card-role "Brand Ambassador 1A 1/2 10:00am-1:00pm (3h) Antonella Aiassa Bongiovanni single…" at bounding box center [897, 342] width 183 height 79
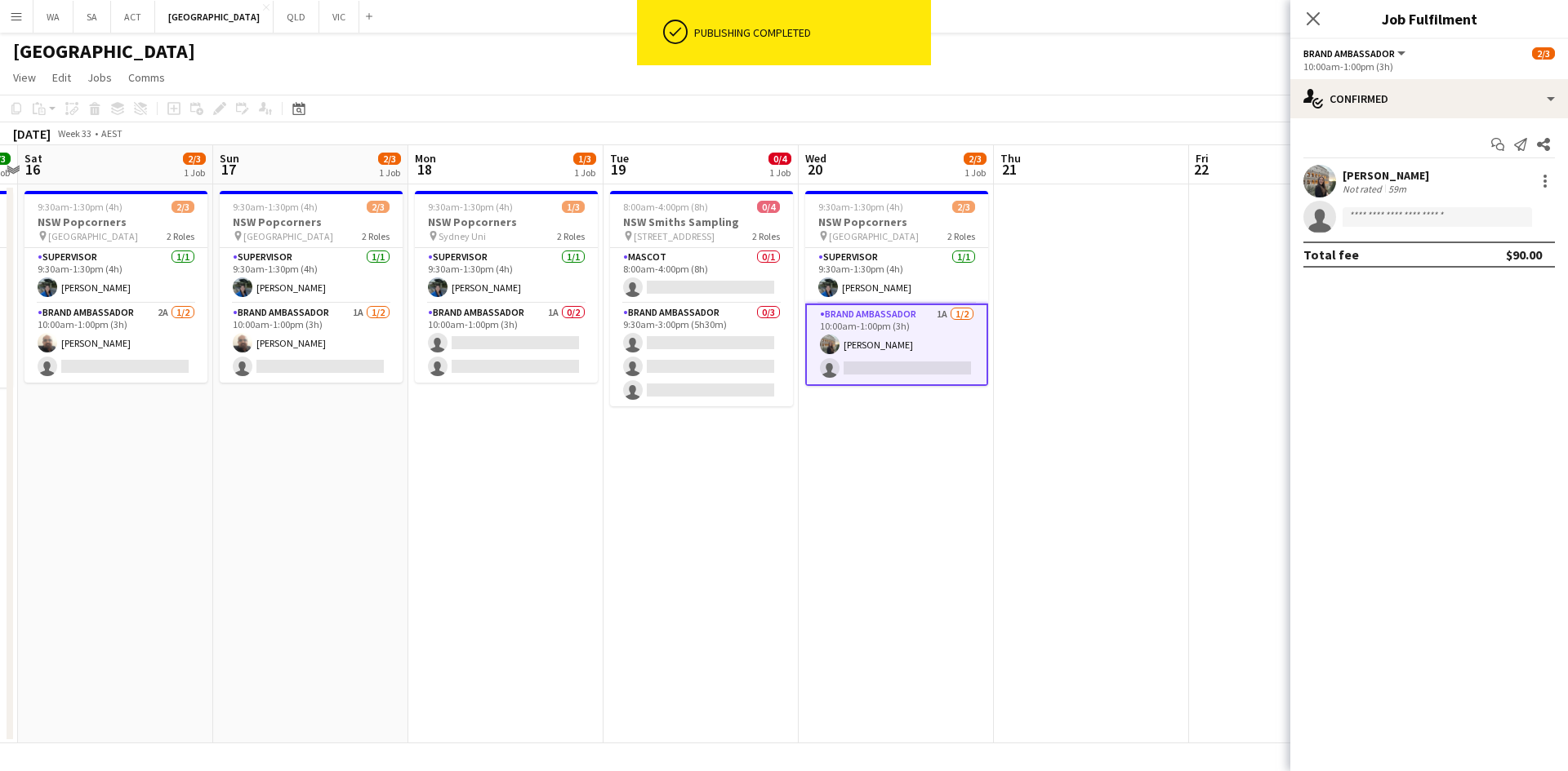
scroll to position [0, 569]
click at [565, 407] on app-date-cell "9:30am-1:30pm (4h) 1/3 NSW Popcorners pin Sydney Uni 2 Roles Supervisor 1/1 9:3…" at bounding box center [504, 464] width 195 height 559
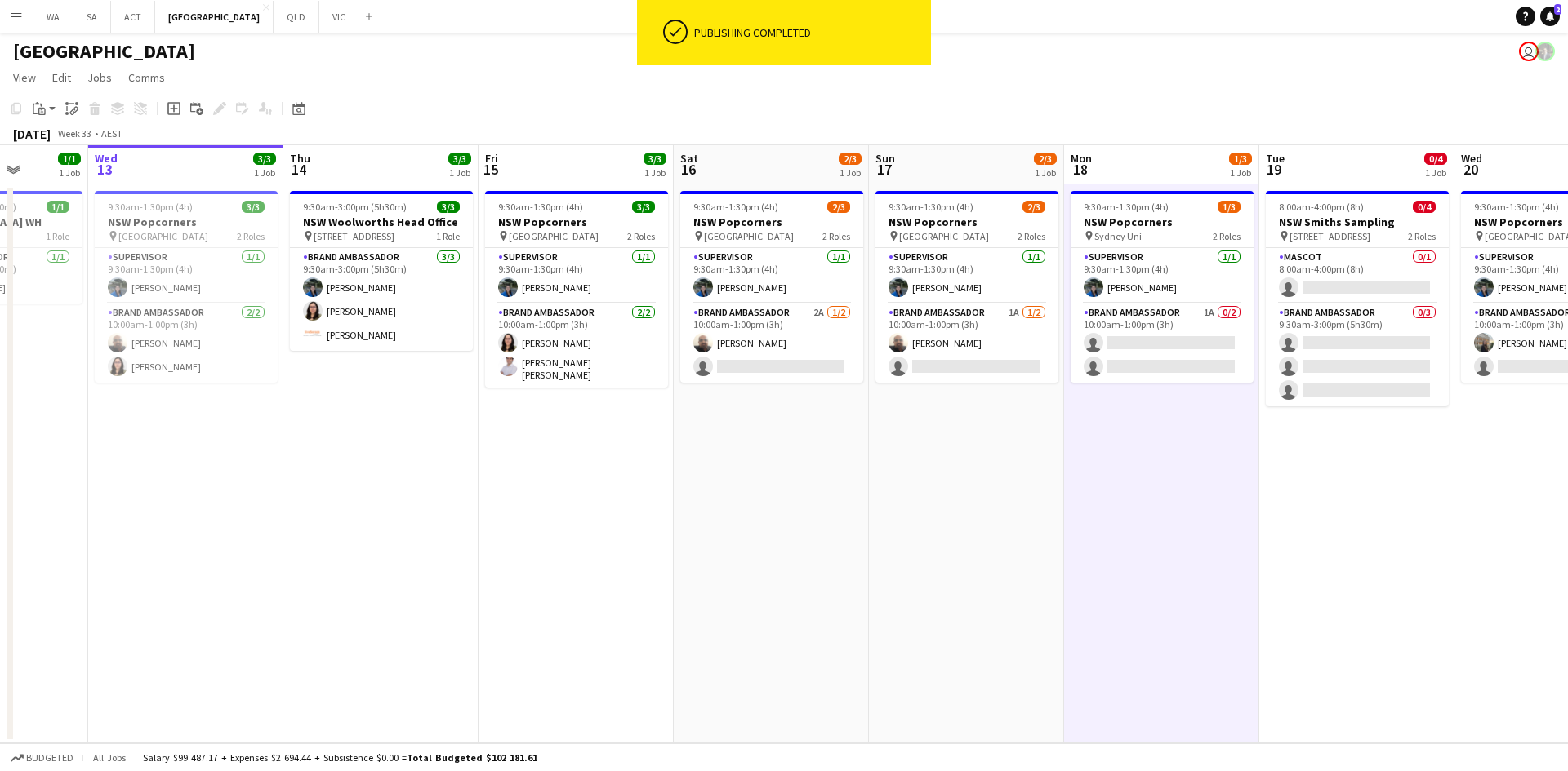
scroll to position [0, 483]
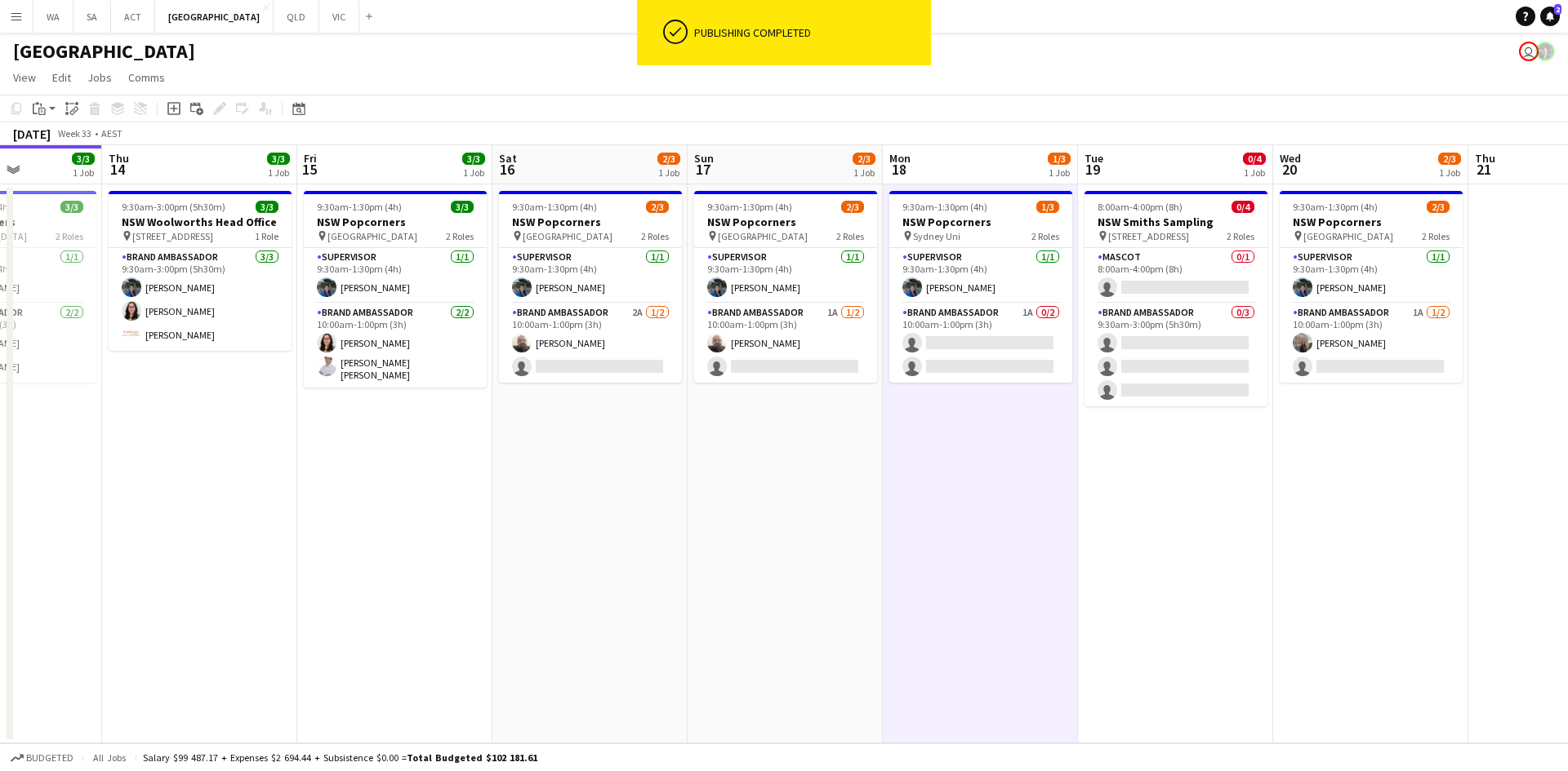
drag, startPoint x: 301, startPoint y: 262, endPoint x: 972, endPoint y: 249, distance: 671.1
click at [972, 249] on app-calendar-viewport "Mon 11 1/1 1 Job Tue 12 1/1 1 Job Wed 13 3/3 1 Job Thu 14 3/3 1 Job Fri 15 3/3 …" at bounding box center [784, 444] width 1568 height 598
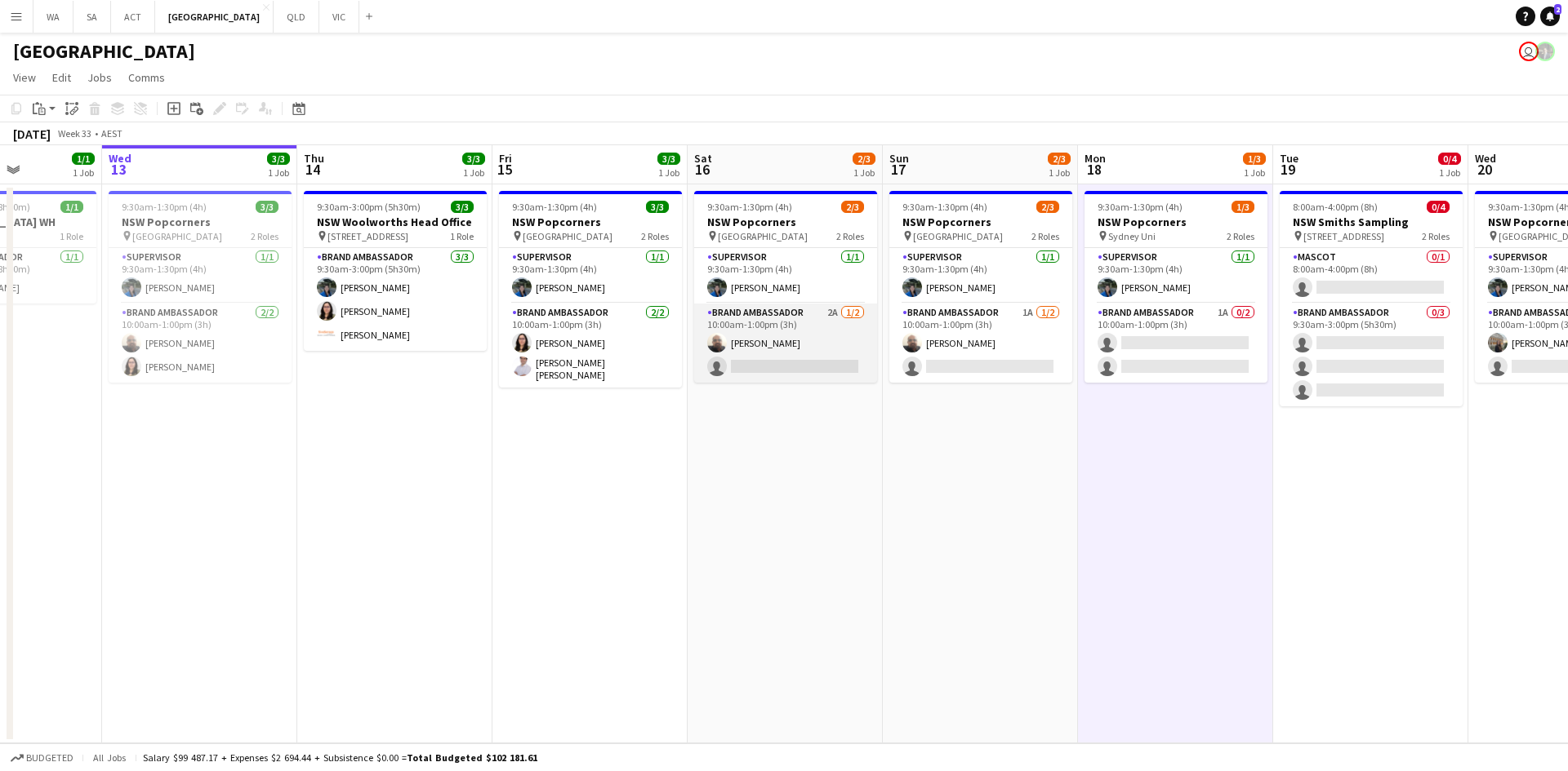
scroll to position [0, 482]
click at [756, 364] on app-card-role "Brand Ambassador 2A 1/2 10:00am-1:00pm (3h) Balaji Sankar single-neutral-actions" at bounding box center [786, 342] width 183 height 79
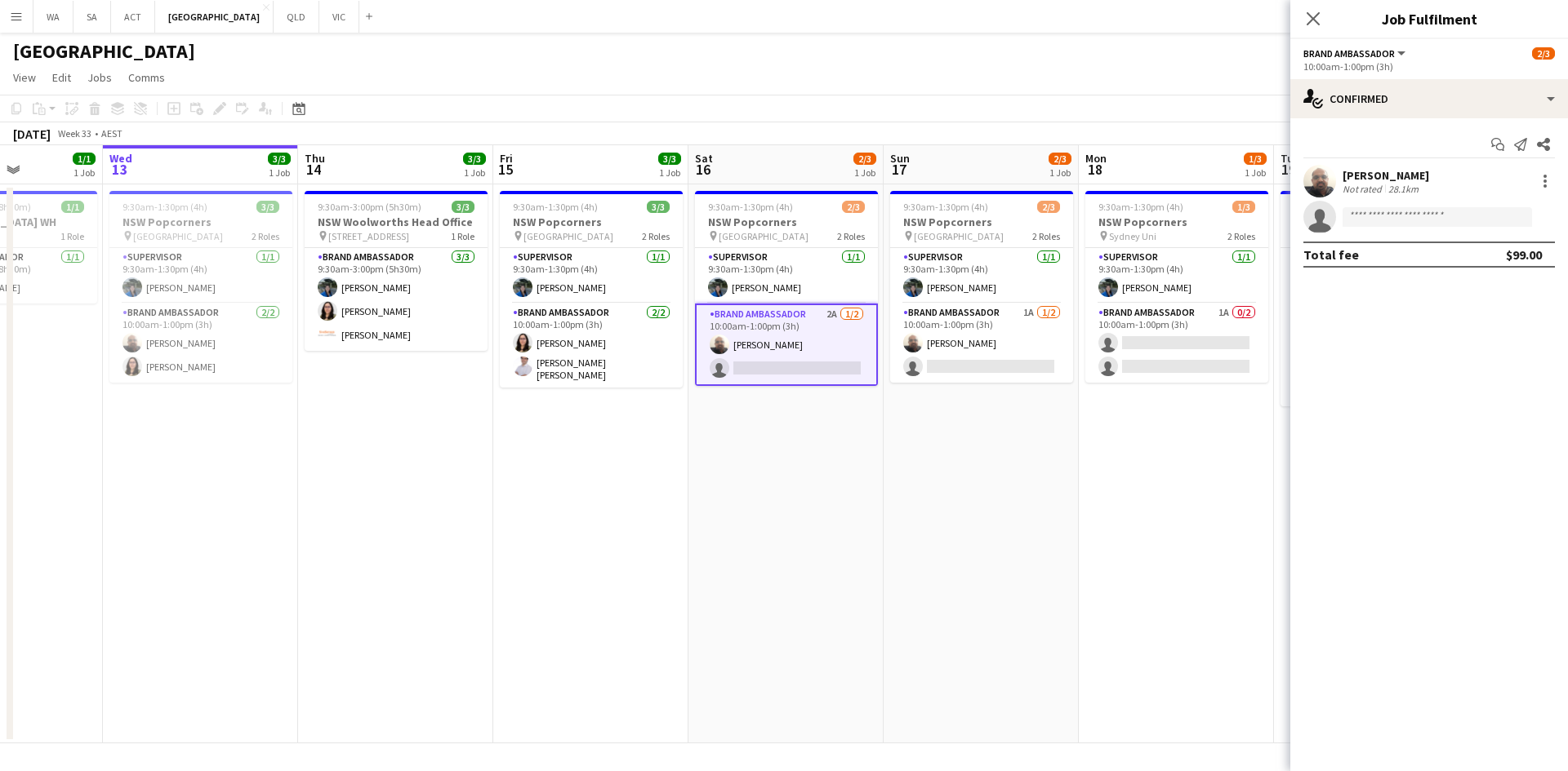
click at [1014, 440] on app-date-cell "9:30am-1:30pm (4h) 2/3 NSW Popcorners pin Town Hall Train Station 2 Roles Super…" at bounding box center [980, 464] width 195 height 559
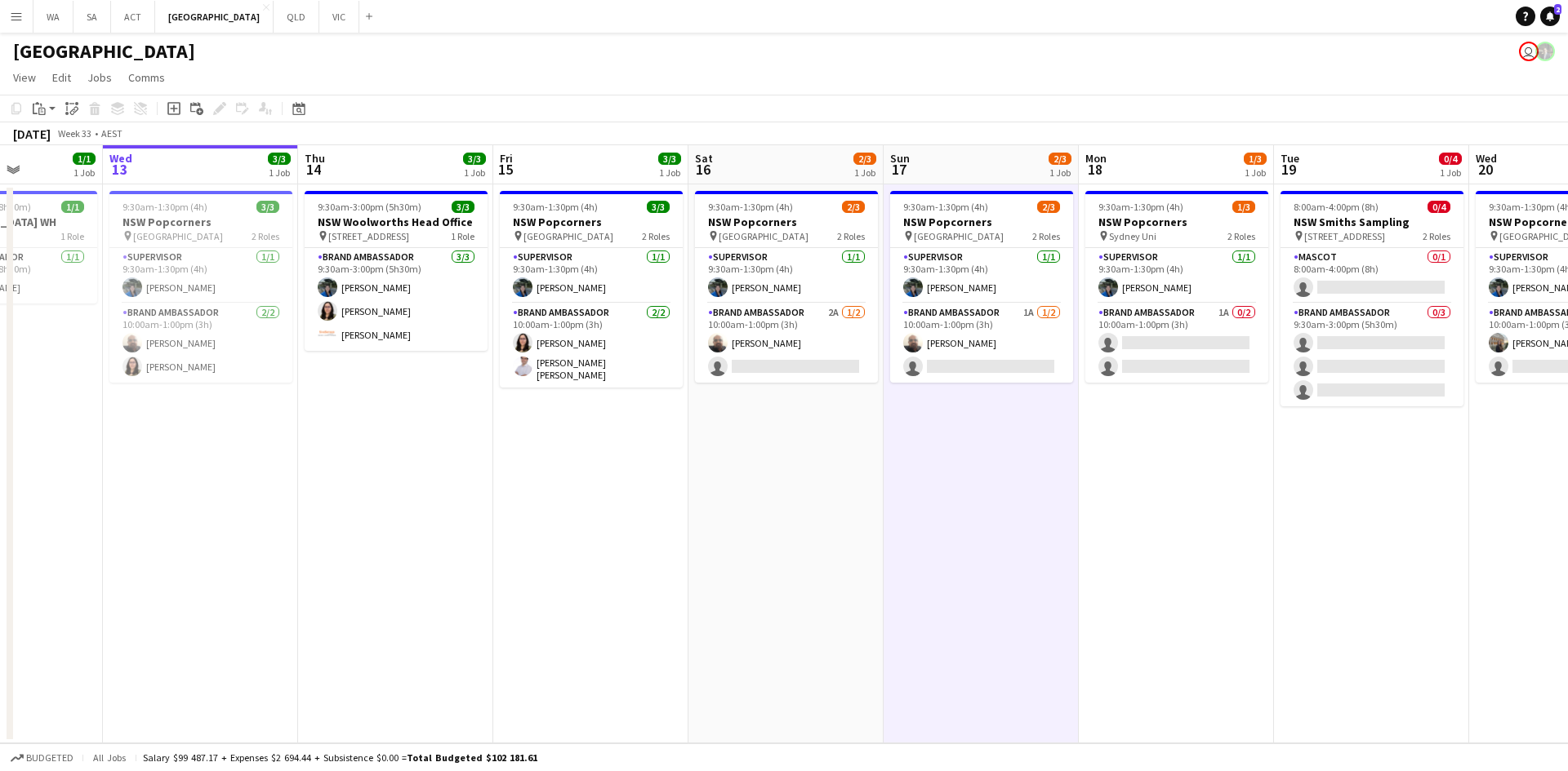
click at [1014, 440] on app-date-cell "9:30am-1:30pm (4h) 2/3 NSW Popcorners pin Town Hall Train Station 2 Roles Super…" at bounding box center [980, 464] width 195 height 559
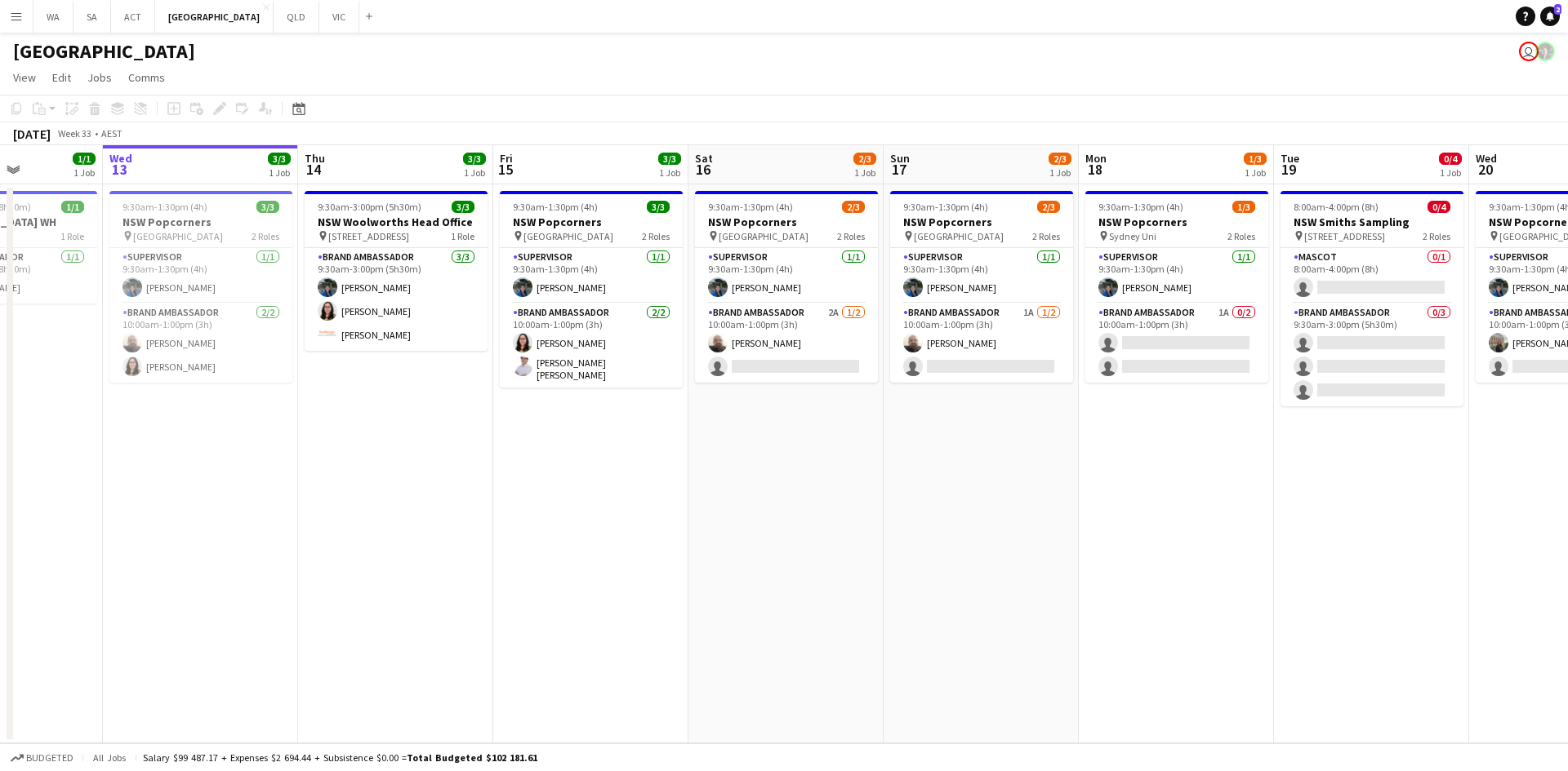
drag, startPoint x: 1014, startPoint y: 440, endPoint x: 933, endPoint y: 432, distance: 81.4
click at [933, 432] on app-date-cell "9:30am-1:30pm (4h) 2/3 NSW Popcorners pin Town Hall Train Station 2 Roles Super…" at bounding box center [980, 464] width 195 height 559
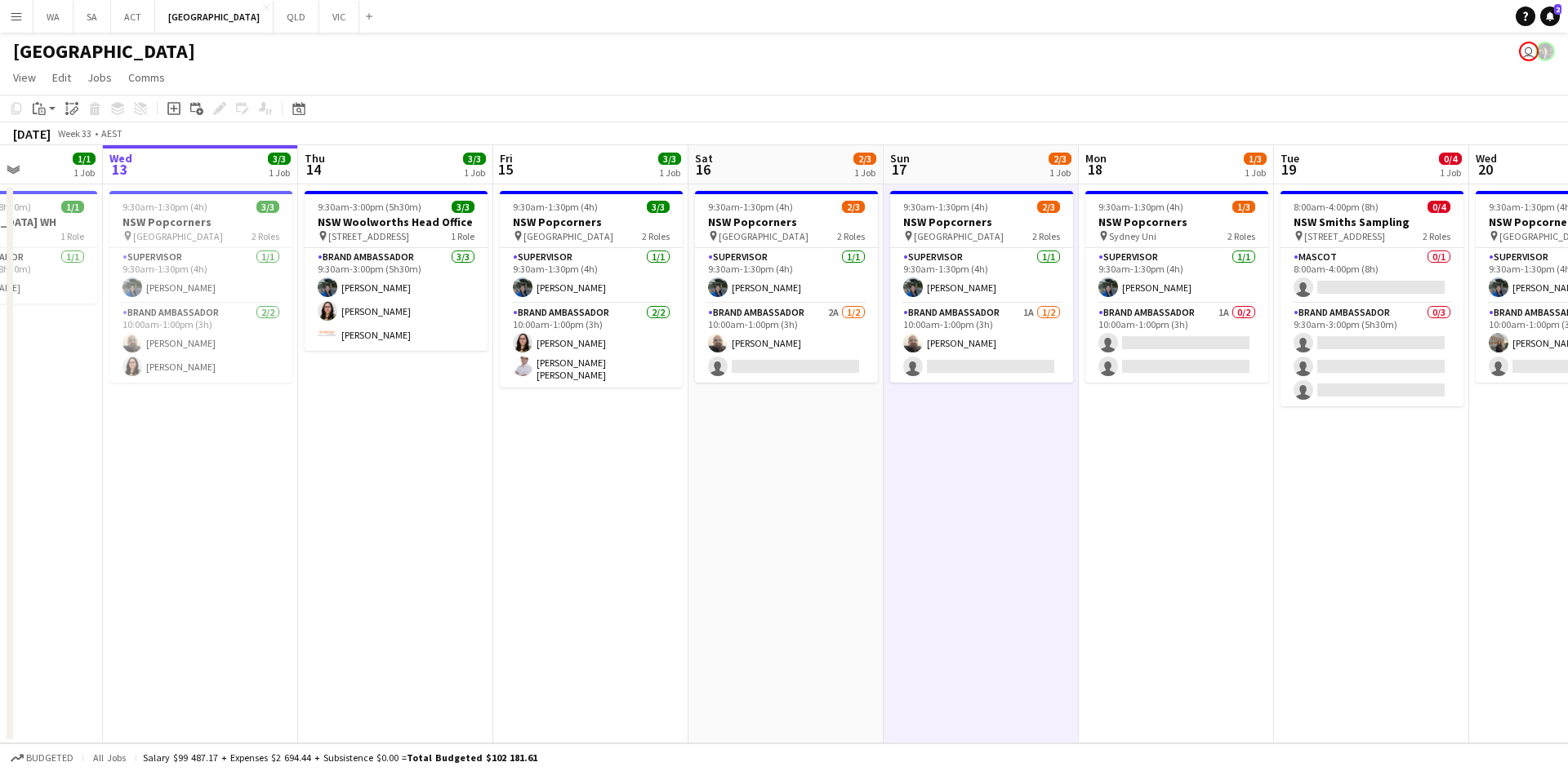
click at [933, 432] on app-date-cell "9:30am-1:30pm (4h) 2/3 NSW Popcorners pin Town Hall Train Station 2 Roles Super…" at bounding box center [980, 464] width 195 height 559
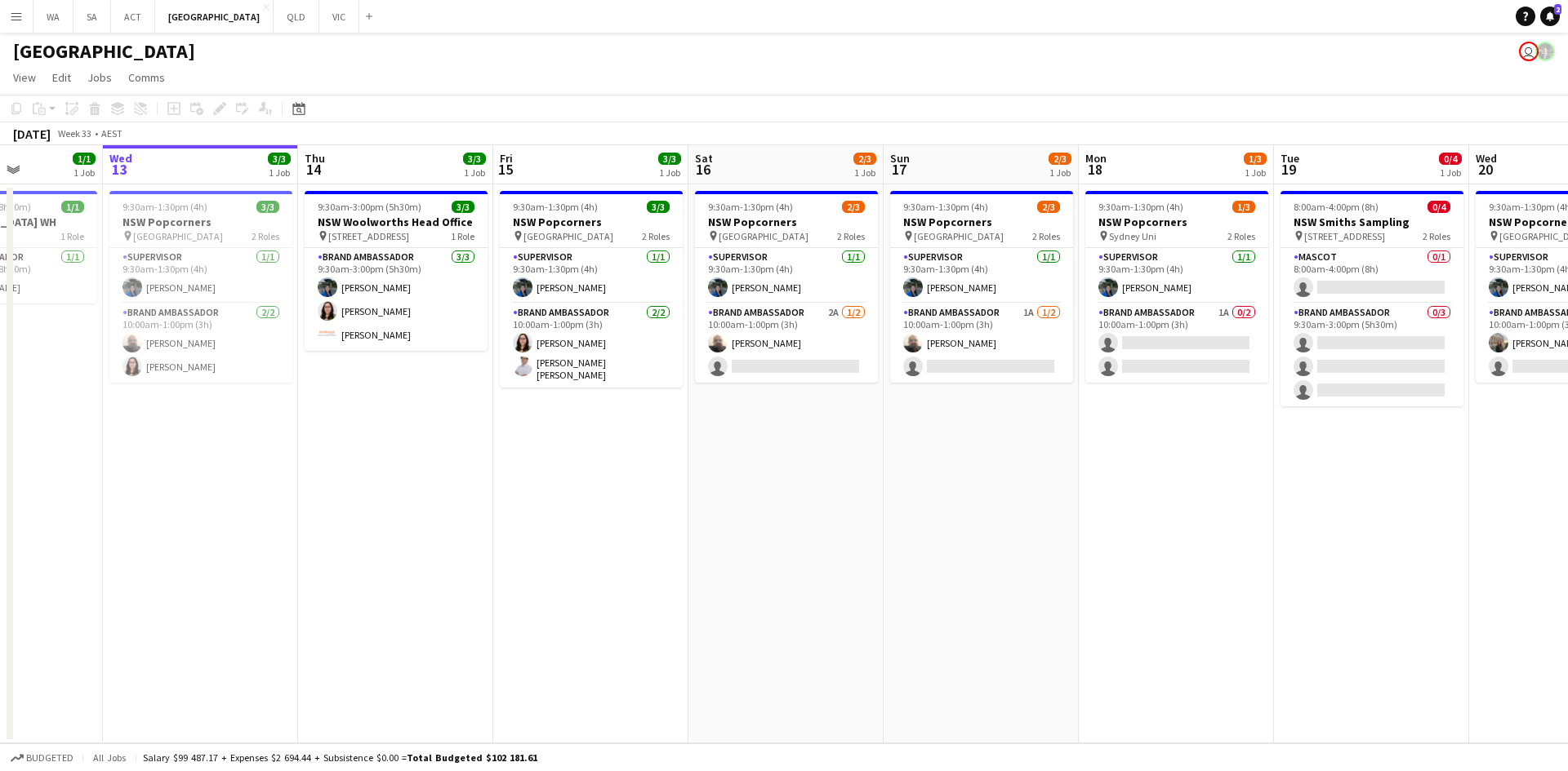
click at [933, 432] on app-date-cell "9:30am-1:30pm (4h) 2/3 NSW Popcorners pin Town Hall Train Station 2 Roles Super…" at bounding box center [980, 464] width 195 height 559
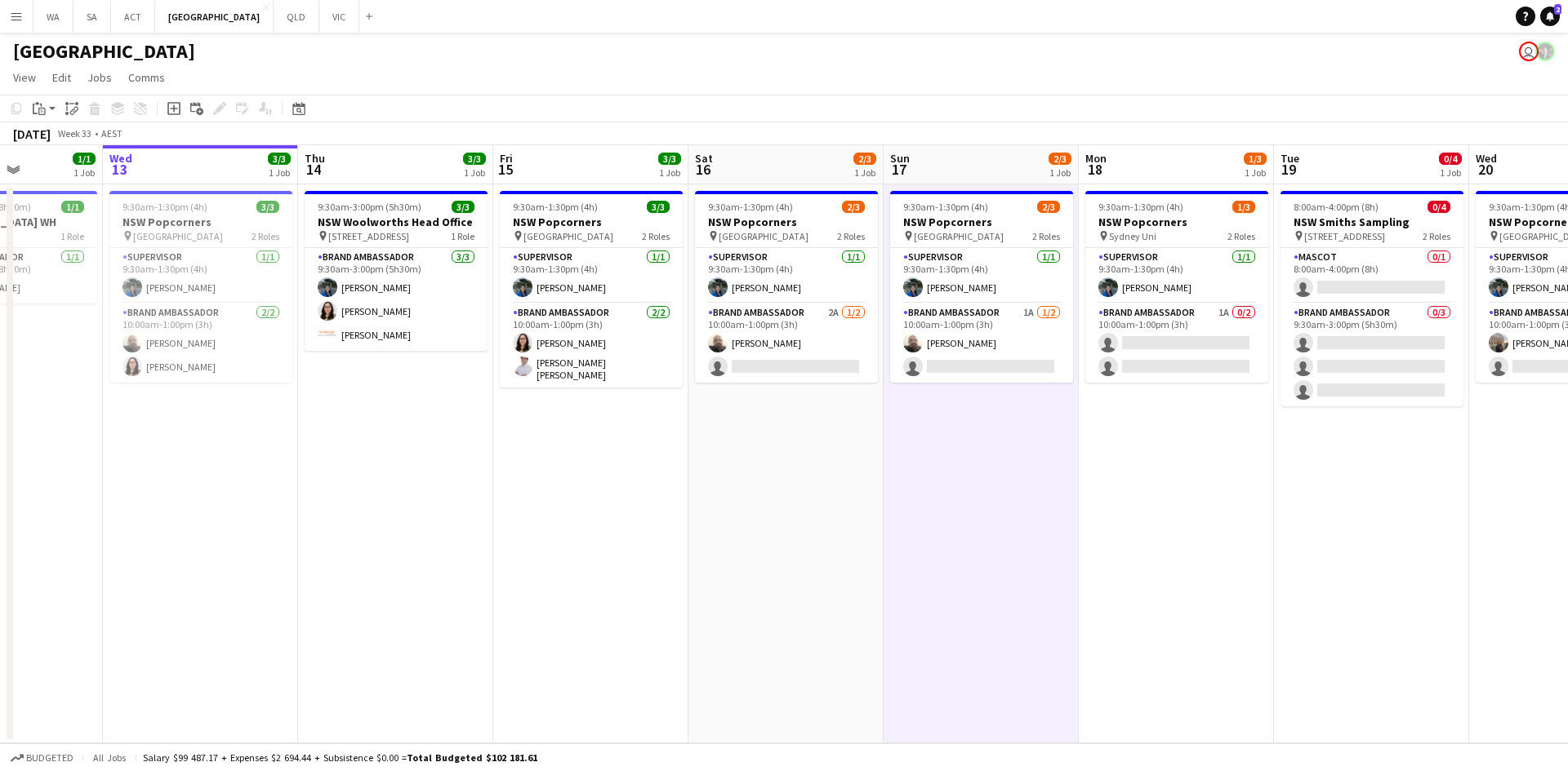
click at [933, 433] on app-date-cell "9:30am-1:30pm (4h) 2/3 NSW Popcorners pin Town Hall Train Station 2 Roles Super…" at bounding box center [980, 464] width 195 height 559
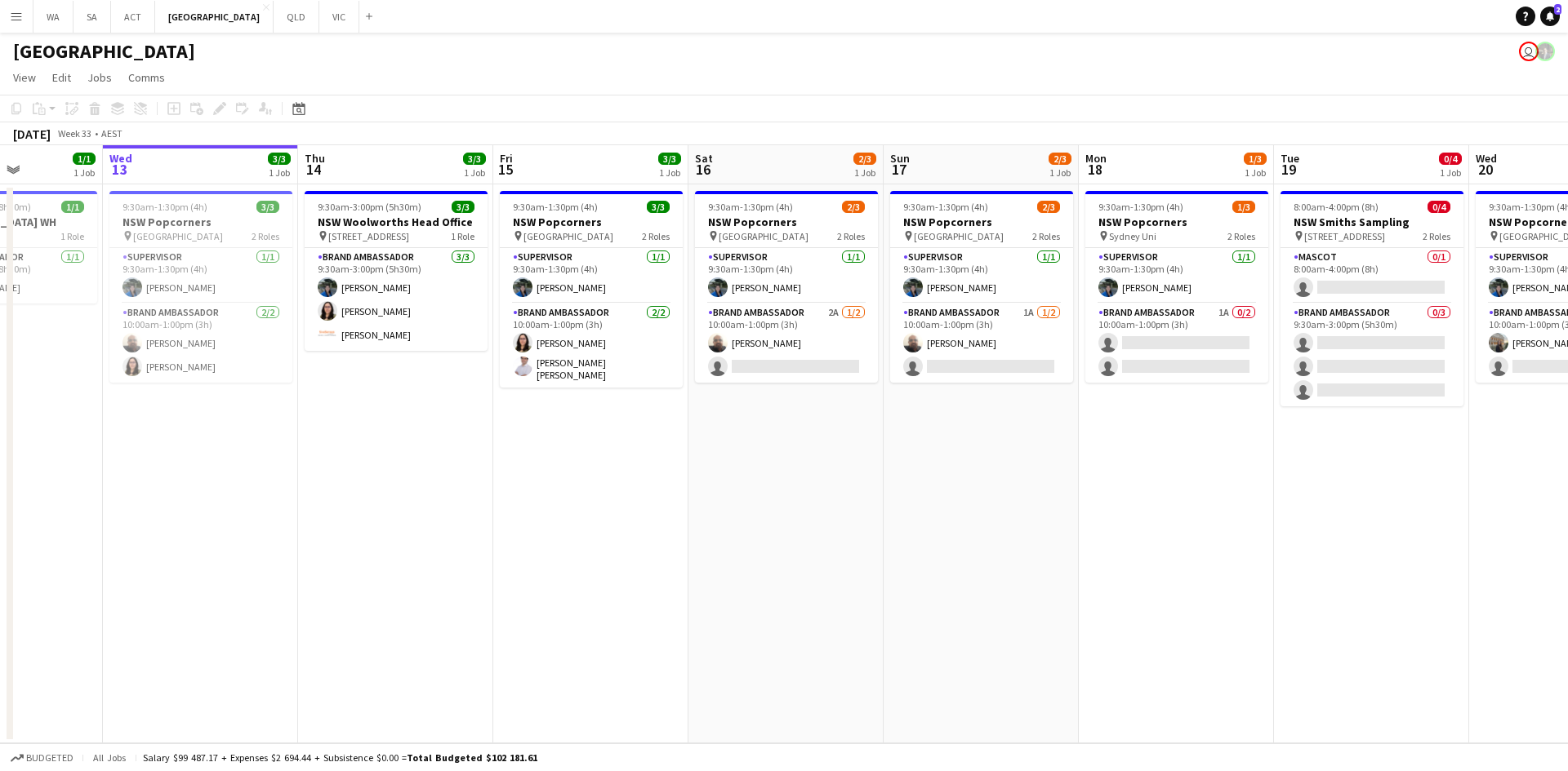
click at [934, 434] on app-date-cell "9:30am-1:30pm (4h) 2/3 NSW Popcorners pin Town Hall Train Station 2 Roles Super…" at bounding box center [980, 464] width 195 height 559
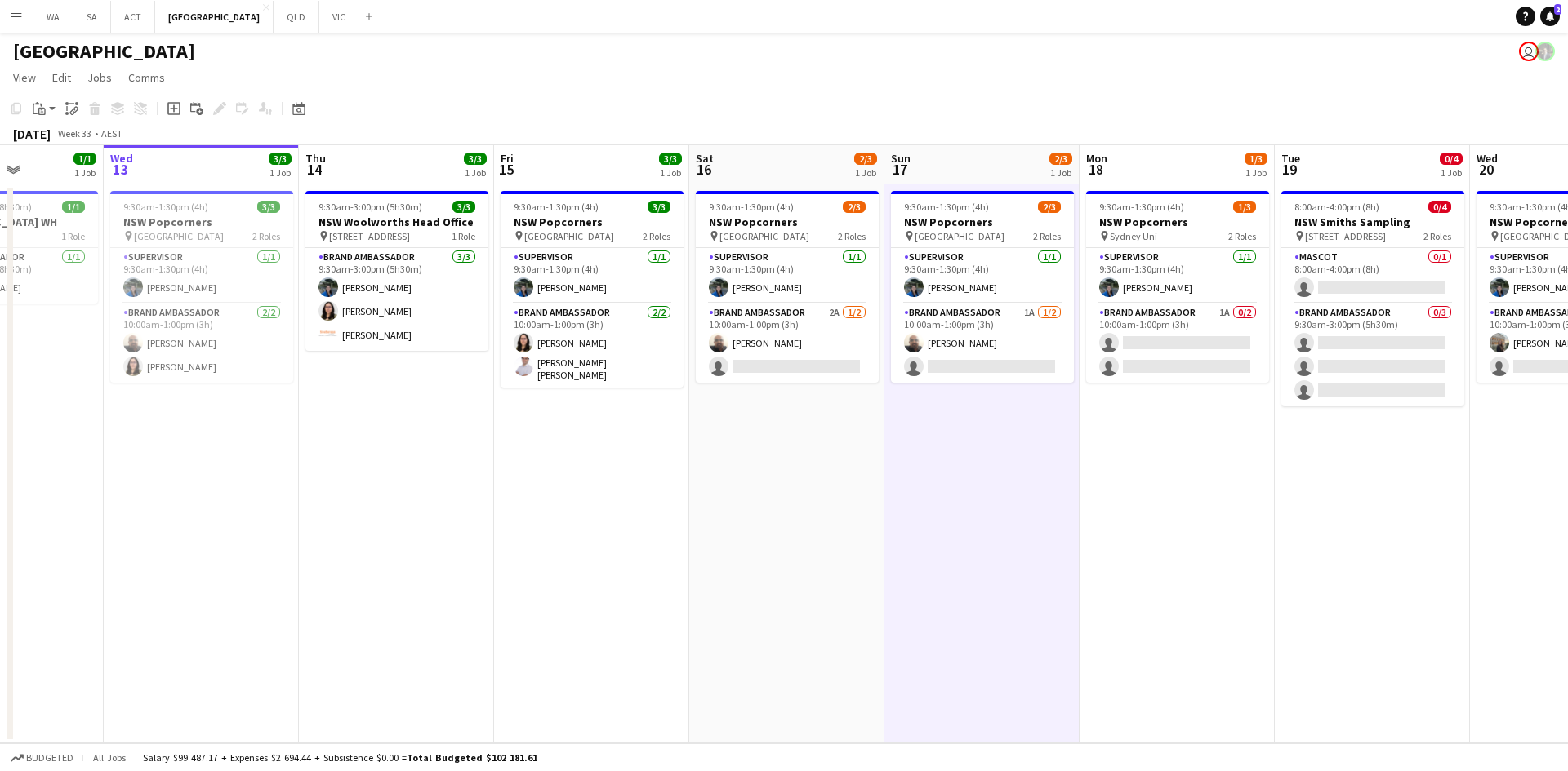
click at [935, 434] on app-date-cell "9:30am-1:30pm (4h) 2/3 NSW Popcorners pin Town Hall Train Station 2 Roles Super…" at bounding box center [981, 464] width 195 height 559
click at [935, 433] on app-date-cell "9:30am-1:30pm (4h) 2/3 NSW Popcorners pin Town Hall Train Station 2 Roles Super…" at bounding box center [982, 464] width 195 height 559
click at [937, 431] on app-date-cell "9:30am-1:30pm (4h) 2/3 NSW Popcorners pin Town Hall Train Station 2 Roles Super…" at bounding box center [982, 464] width 195 height 559
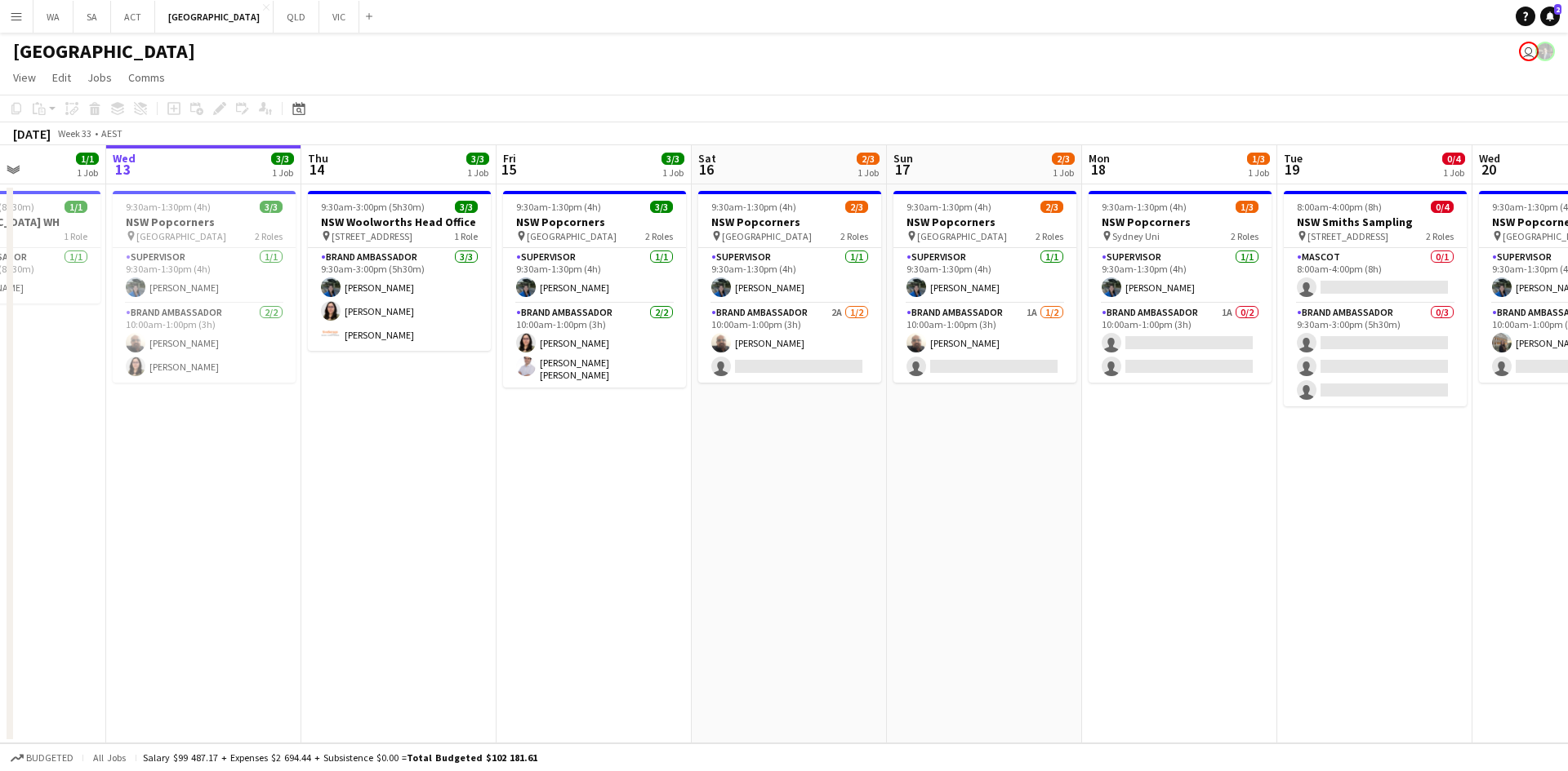
click at [937, 430] on app-date-cell "9:30am-1:30pm (4h) 2/3 NSW Popcorners pin Town Hall Train Station 2 Roles Super…" at bounding box center [983, 464] width 195 height 559
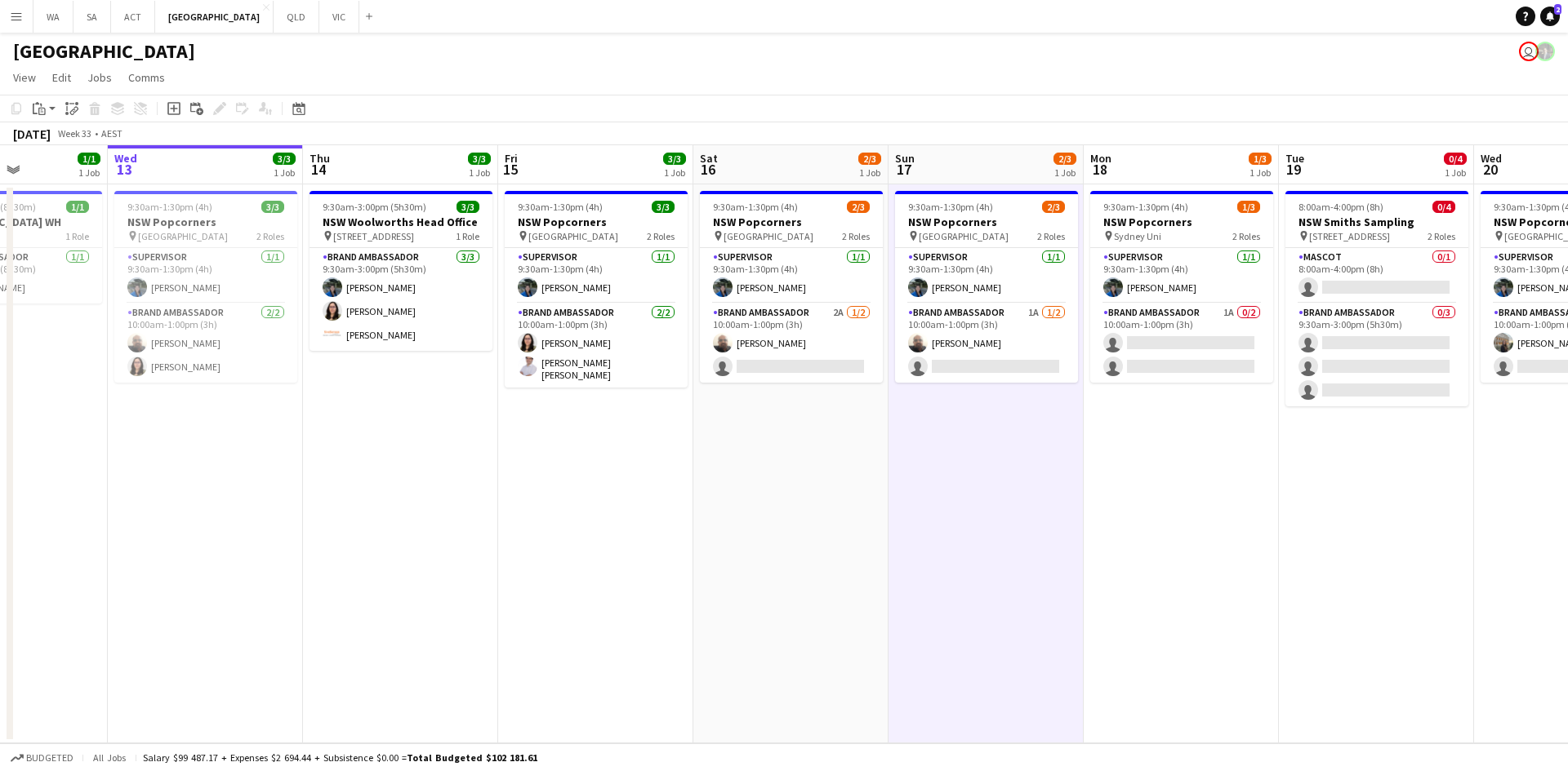
drag, startPoint x: 937, startPoint y: 429, endPoint x: 917, endPoint y: 414, distance: 25.0
click at [937, 430] on app-date-cell "9:30am-1:30pm (4h) 2/3 NSW Popcorners pin Town Hall Train Station 2 Roles Super…" at bounding box center [985, 464] width 195 height 559
click at [913, 413] on app-date-cell "9:30am-1:30pm (4h) 2/3 NSW Popcorners pin Town Hall Train Station 2 Roles Super…" at bounding box center [985, 464] width 195 height 559
drag, startPoint x: 912, startPoint y: 413, endPoint x: 915, endPoint y: 402, distance: 11.4
click at [913, 411] on app-date-cell "9:30am-1:30pm (4h) 2/3 NSW Popcorners pin Town Hall Train Station 2 Roles Super…" at bounding box center [983, 464] width 195 height 559
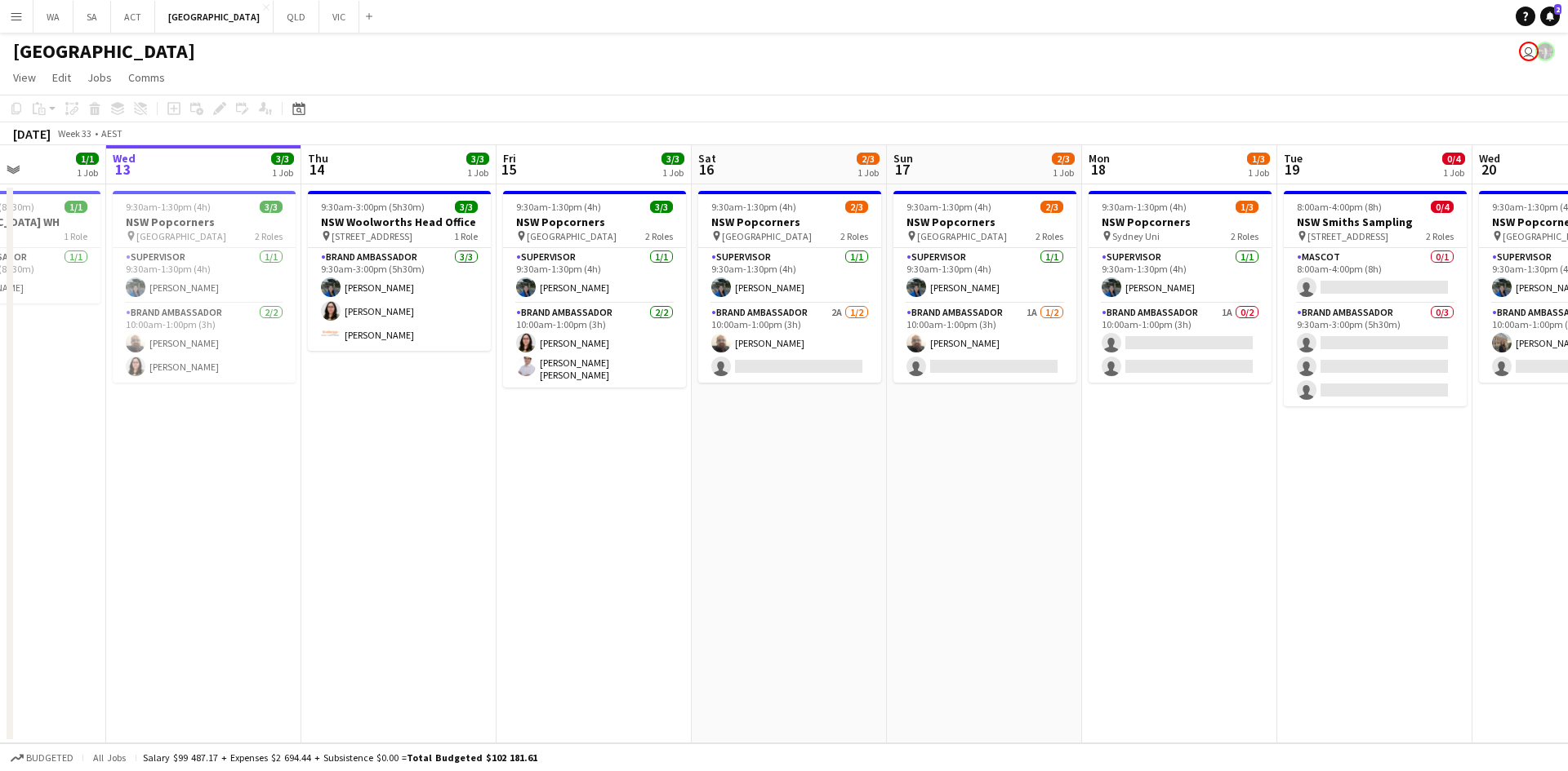
scroll to position [0, 478]
click at [915, 403] on app-date-cell "9:30am-1:30pm (4h) 2/3 NSW Popcorners pin Town Hall Train Station 2 Roles Super…" at bounding box center [984, 464] width 195 height 559
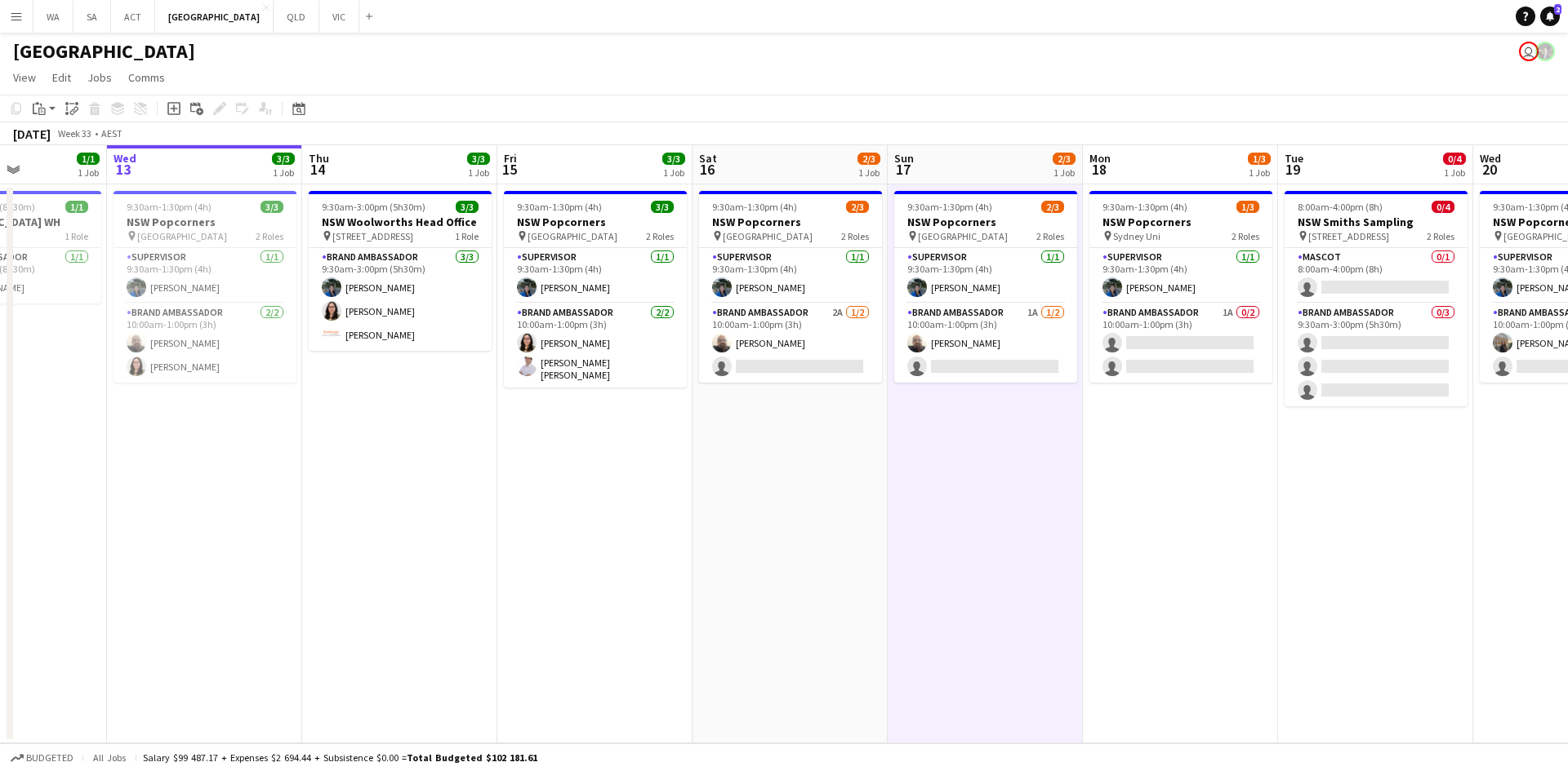
click at [915, 403] on app-date-cell "9:30am-1:30pm (4h) 2/3 NSW Popcorners pin Town Hall Train Station 2 Roles Super…" at bounding box center [984, 464] width 195 height 559
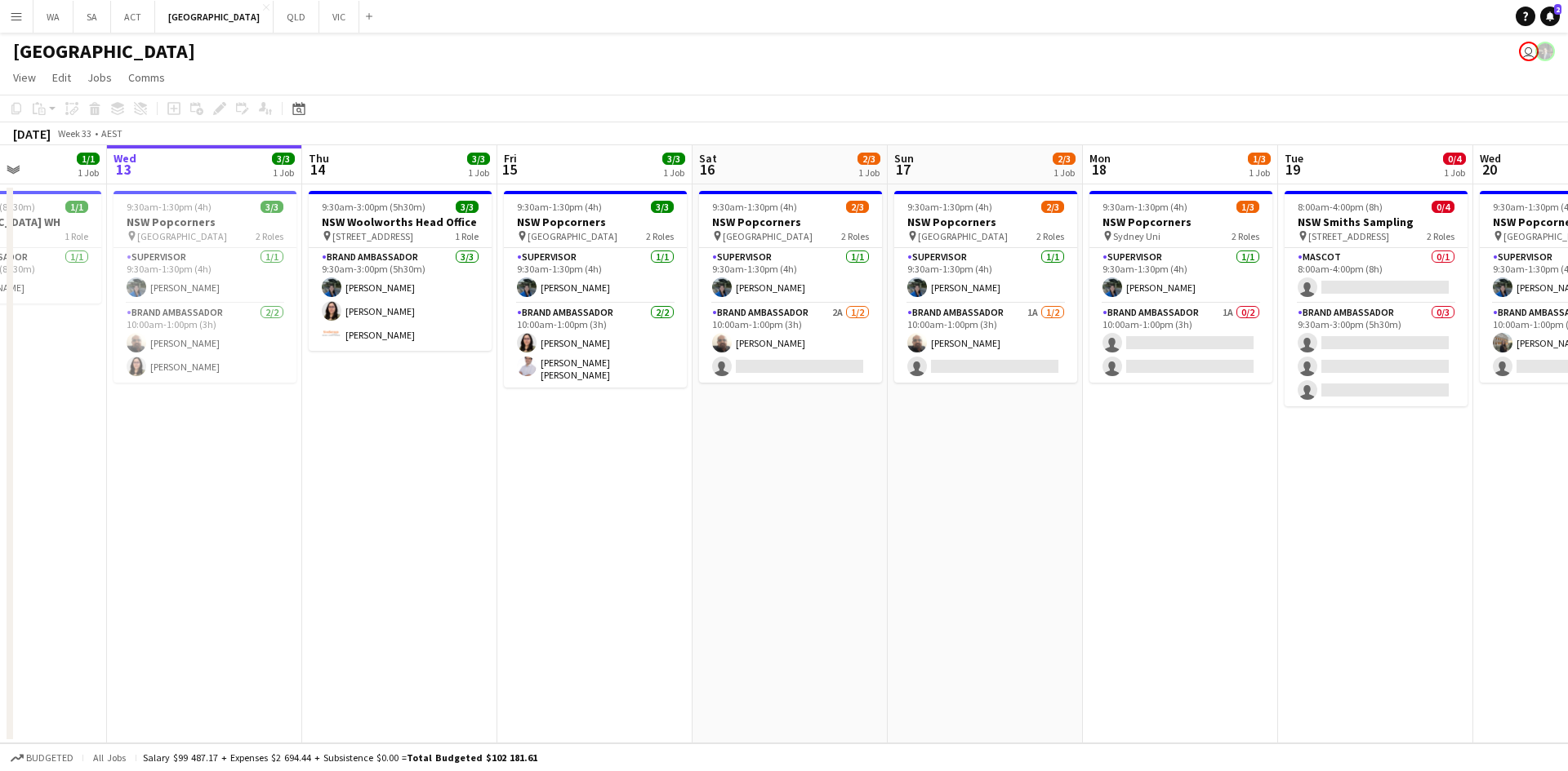
click at [915, 403] on app-date-cell "9:30am-1:30pm (4h) 2/3 NSW Popcorners pin Town Hall Train Station 2 Roles Super…" at bounding box center [984, 464] width 195 height 559
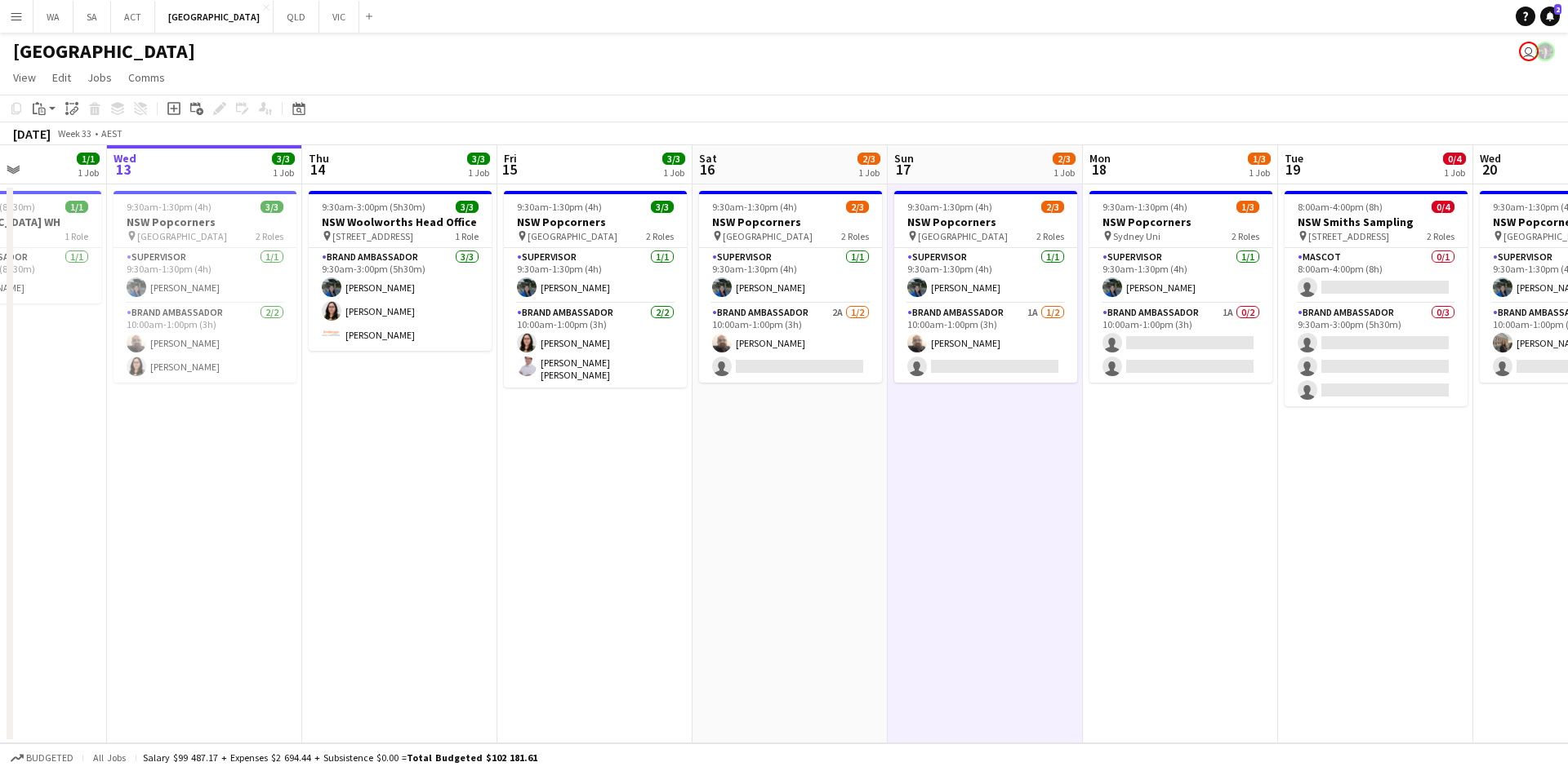
click at [915, 403] on app-date-cell "9:30am-1:30pm (4h) 2/3 NSW Popcorners pin Town Hall Train Station 2 Roles Super…" at bounding box center [984, 464] width 195 height 559
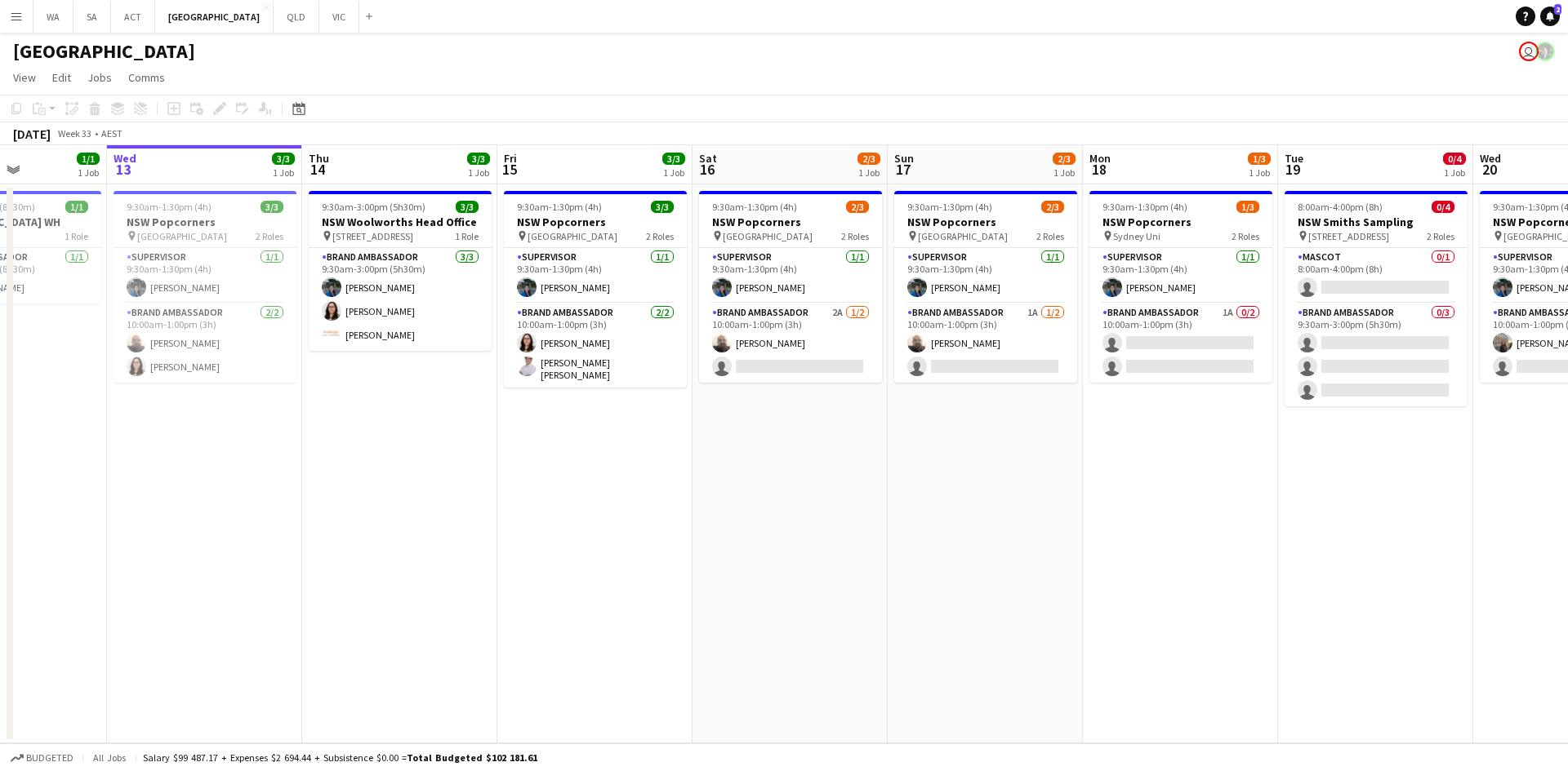
click at [915, 403] on app-date-cell "9:30am-1:30pm (4h) 2/3 NSW Popcorners pin Town Hall Train Station 2 Roles Super…" at bounding box center [984, 464] width 195 height 559
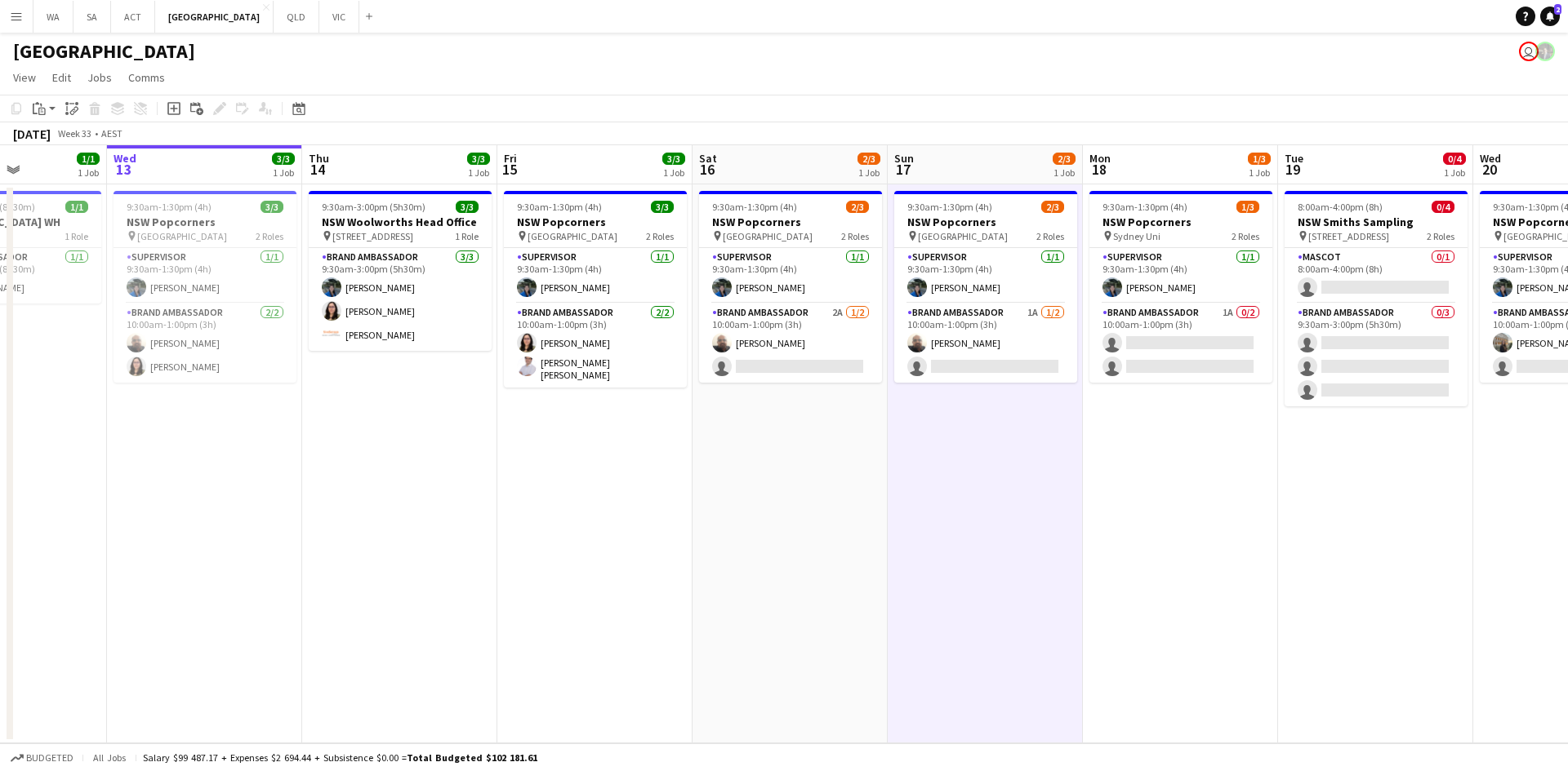
click at [915, 403] on app-date-cell "9:30am-1:30pm (4h) 2/3 NSW Popcorners pin Town Hall Train Station 2 Roles Super…" at bounding box center [984, 464] width 195 height 559
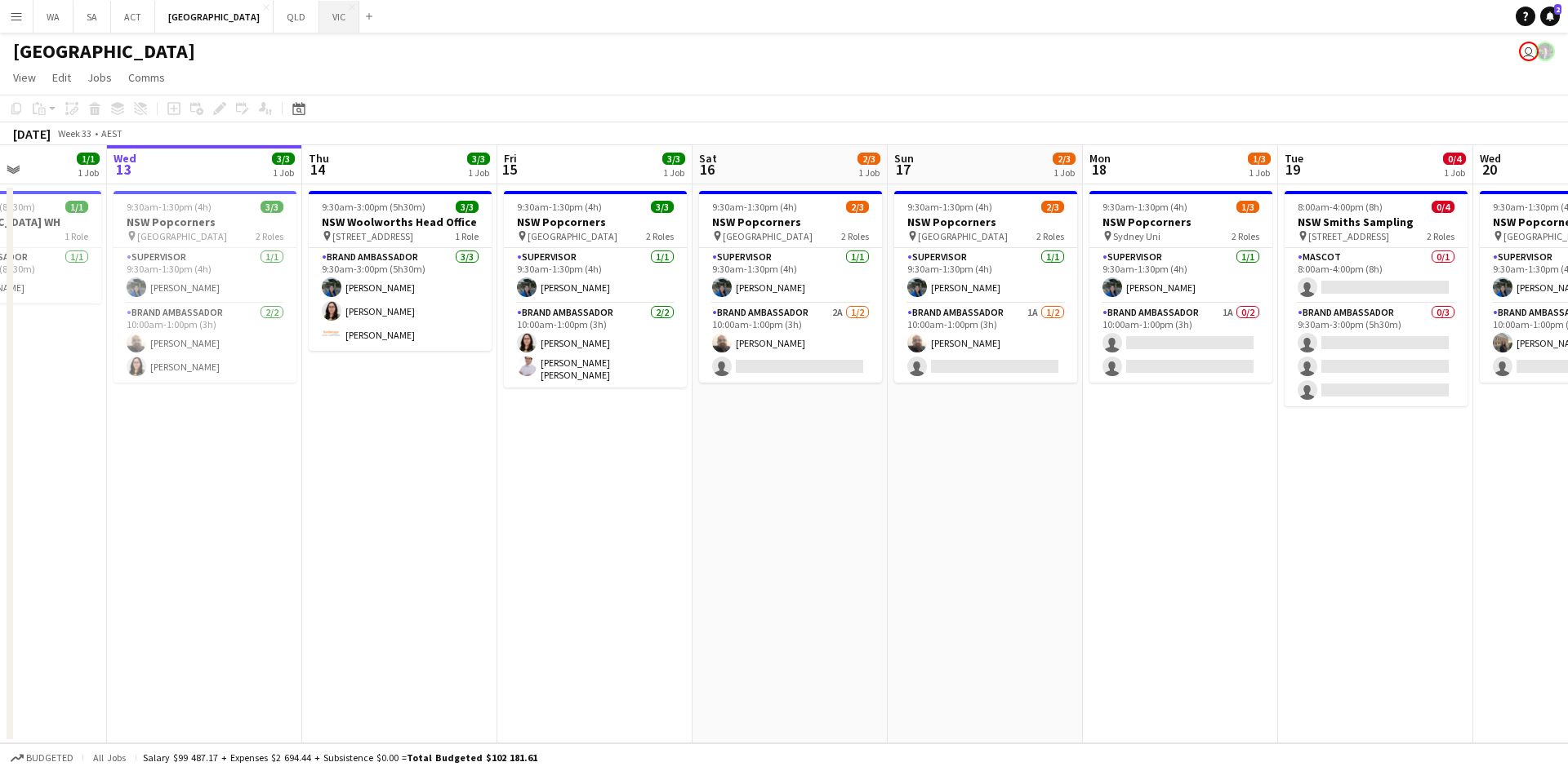
click at [319, 26] on button "VIC Close" at bounding box center [339, 16] width 40 height 31
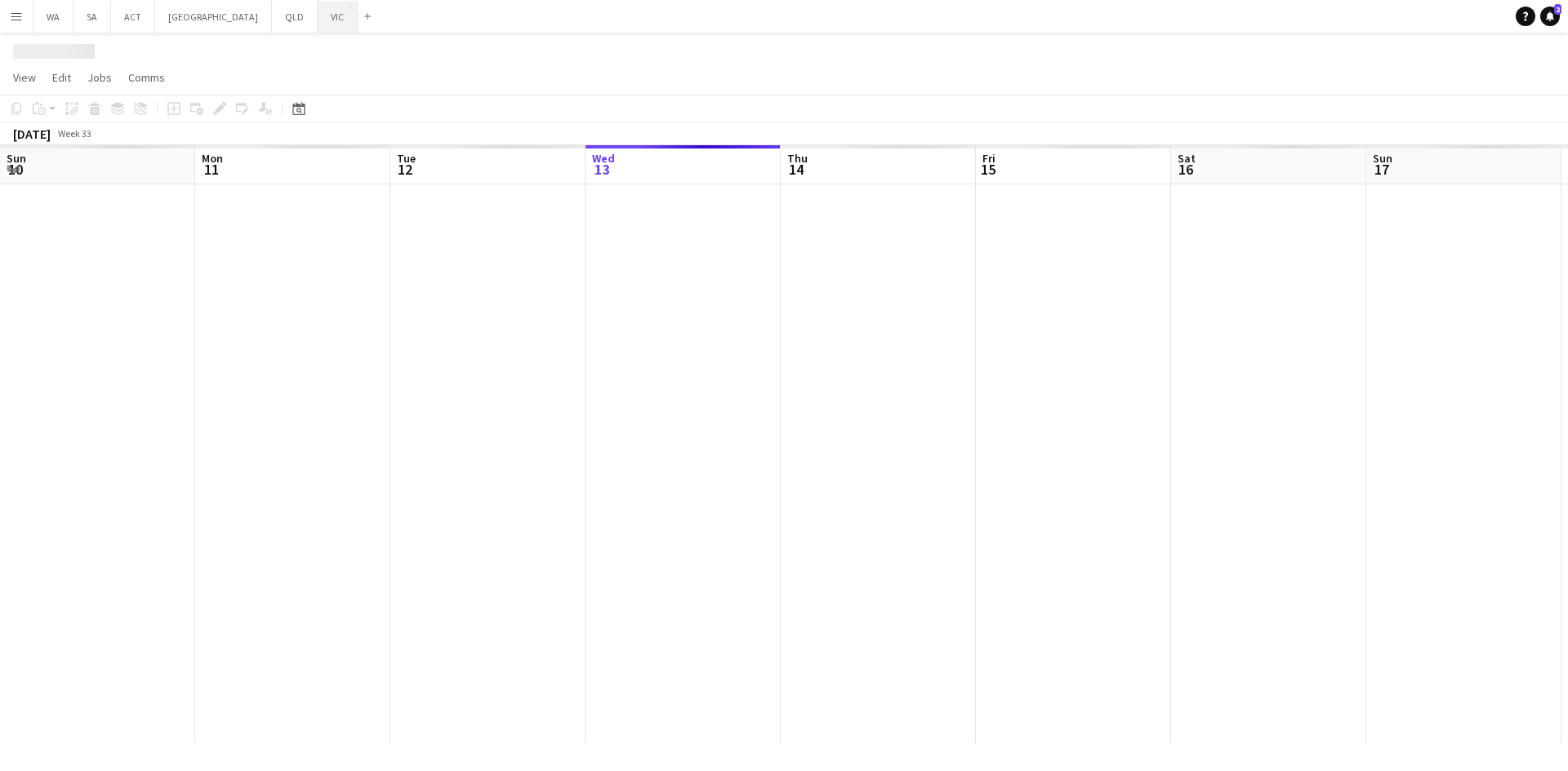
scroll to position [0, 390]
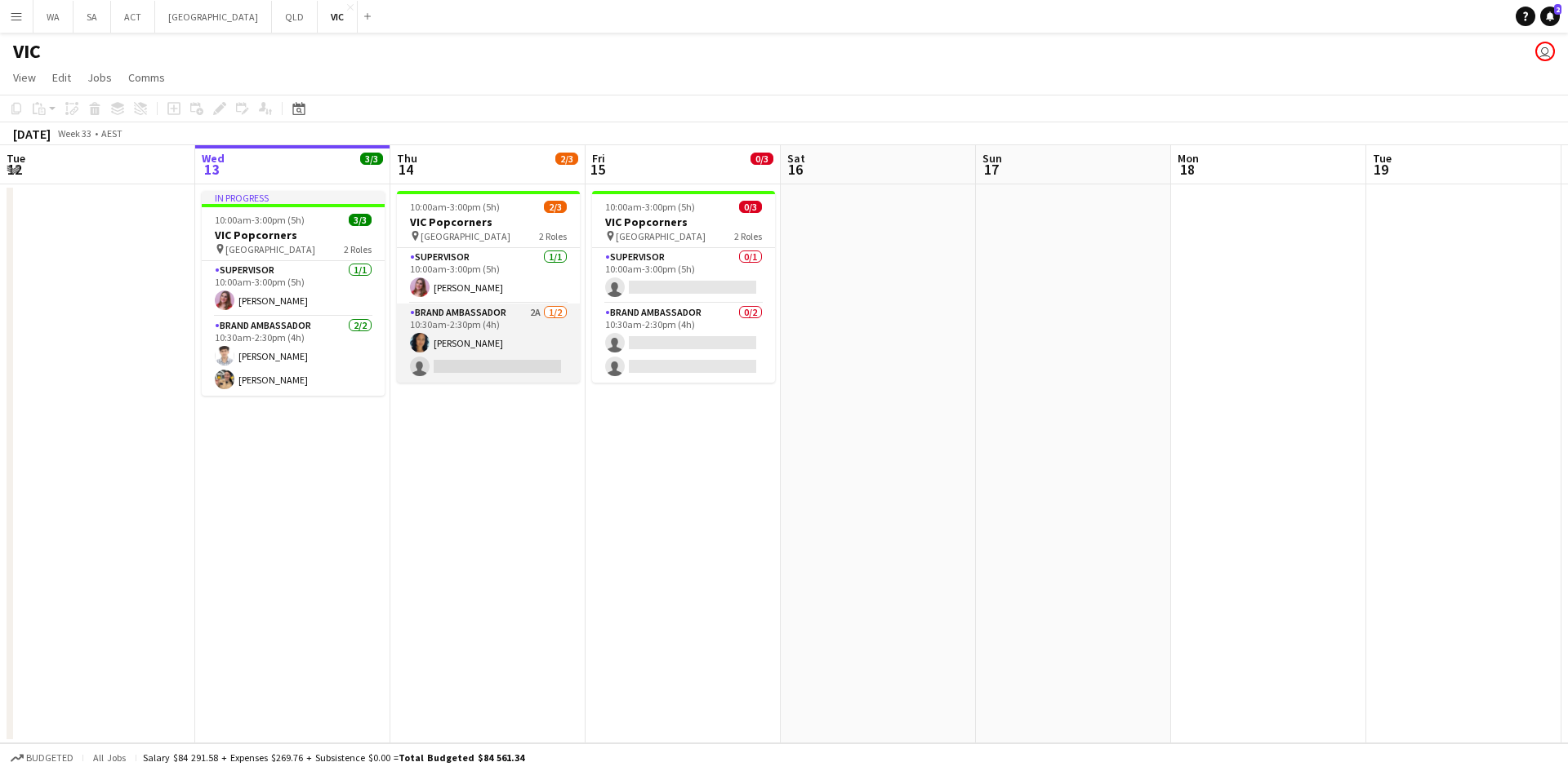
click at [503, 306] on app-card-role "Brand Ambassador 2A 1/2 10:30am-2:30pm (4h) Cindy Horsfall single-neutral-actio…" at bounding box center [488, 342] width 183 height 79
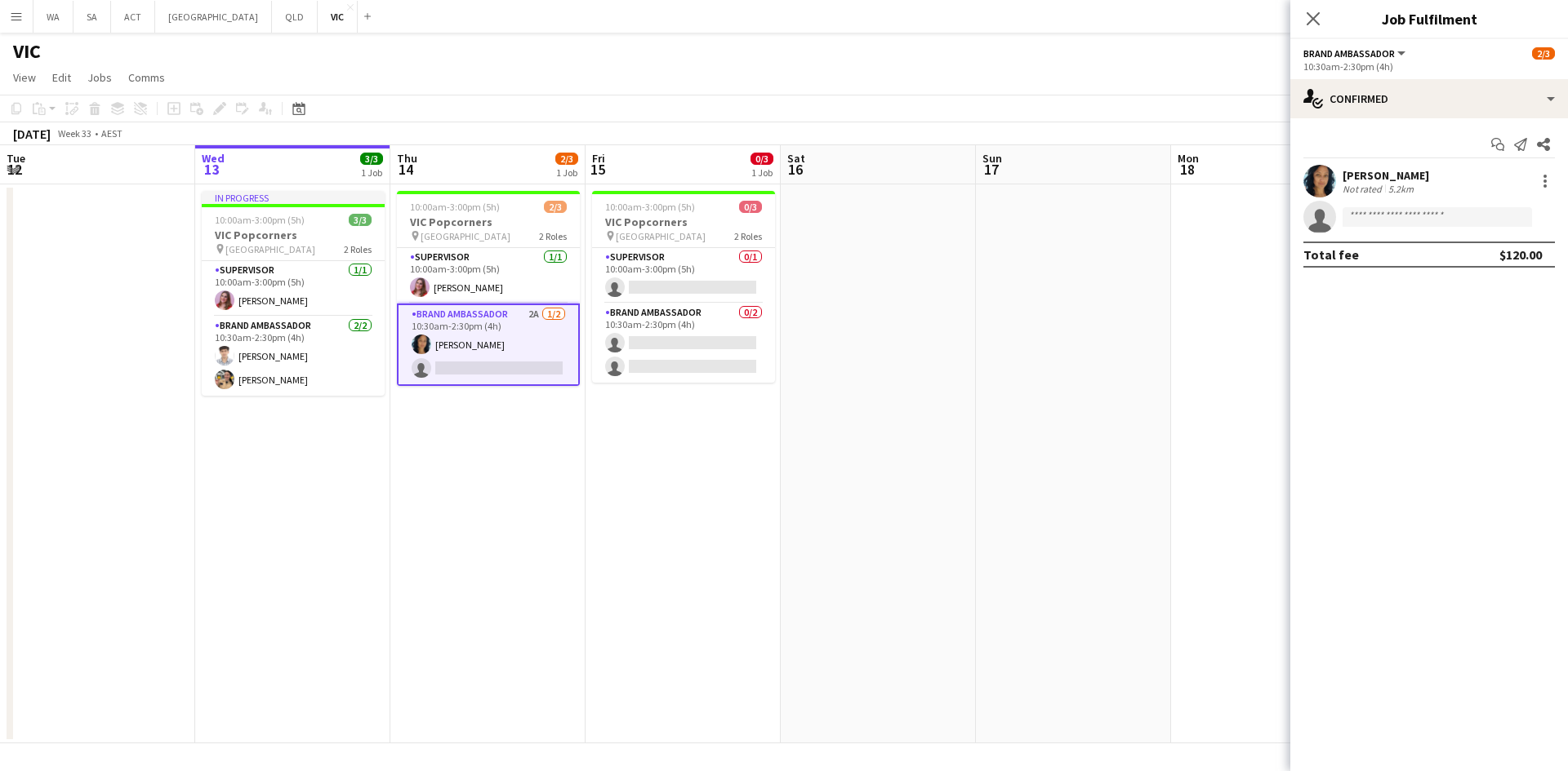
click at [1362, 55] on span "Brand Ambassador" at bounding box center [1348, 53] width 91 height 12
drag, startPoint x: 1365, startPoint y: 78, endPoint x: 1467, endPoint y: 61, distance: 103.4
click at [1401, 72] on div "All roles Brand Ambassador" at bounding box center [1363, 95] width 121 height 70
click at [1461, 93] on div "single-neutral-actions-check-2 Confirmed" at bounding box center [1429, 98] width 278 height 39
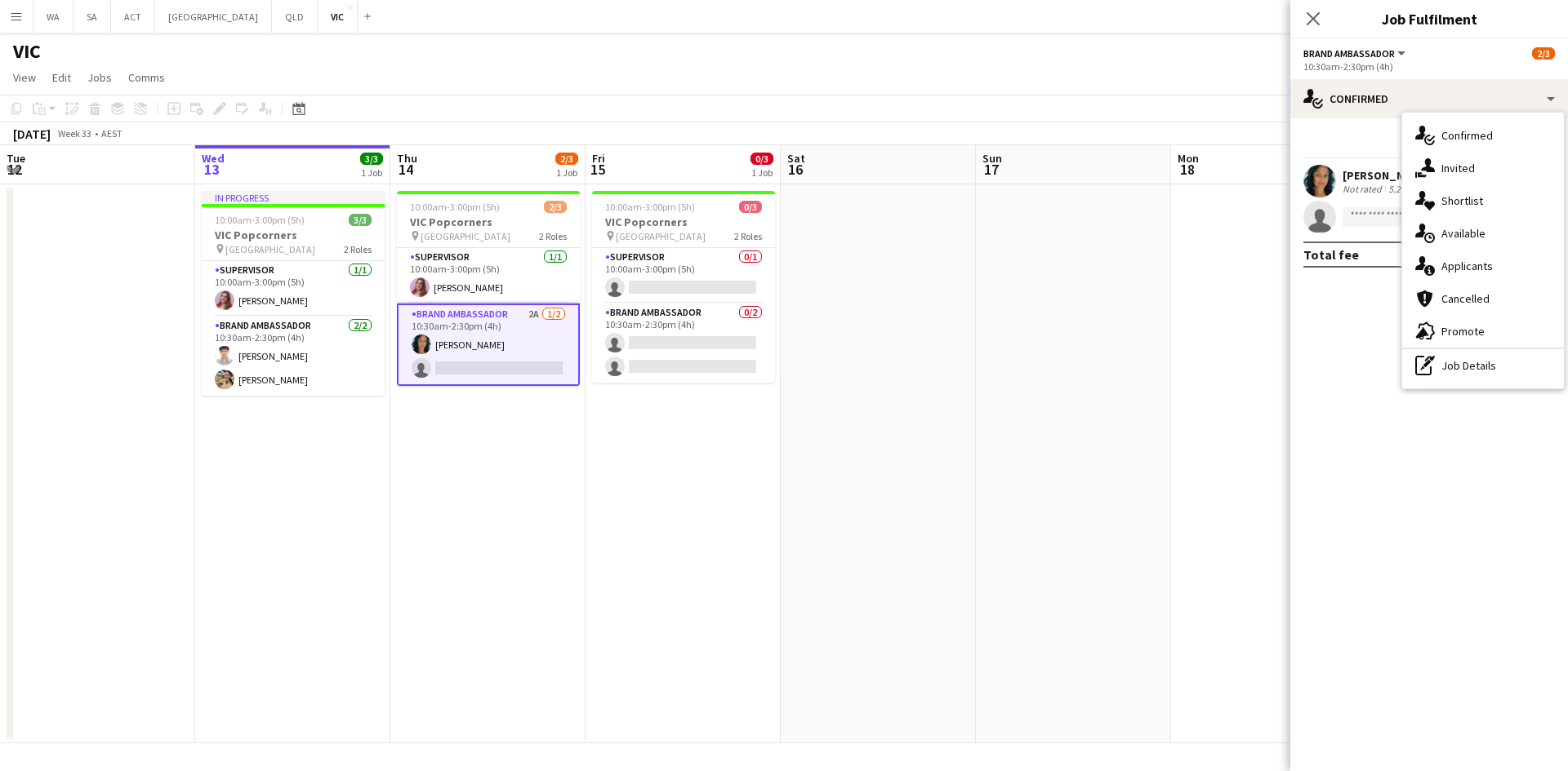
click at [1462, 261] on div "single-neutral-actions-information Applicants" at bounding box center [1482, 266] width 162 height 32
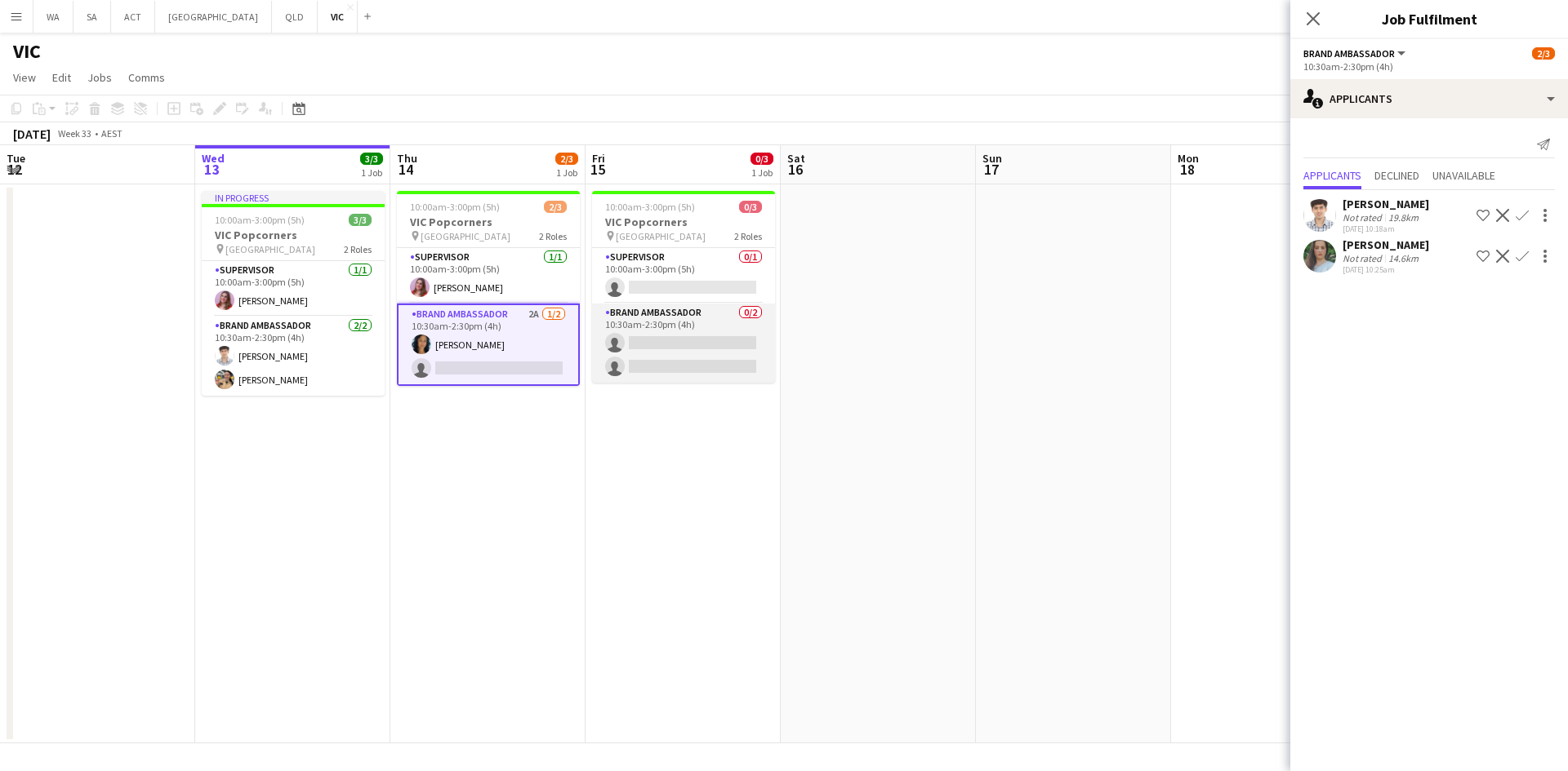
click at [728, 349] on app-card-role "Brand Ambassador 0/2 10:30am-2:30pm (4h) single-neutral-actions single-neutral-…" at bounding box center [683, 342] width 183 height 79
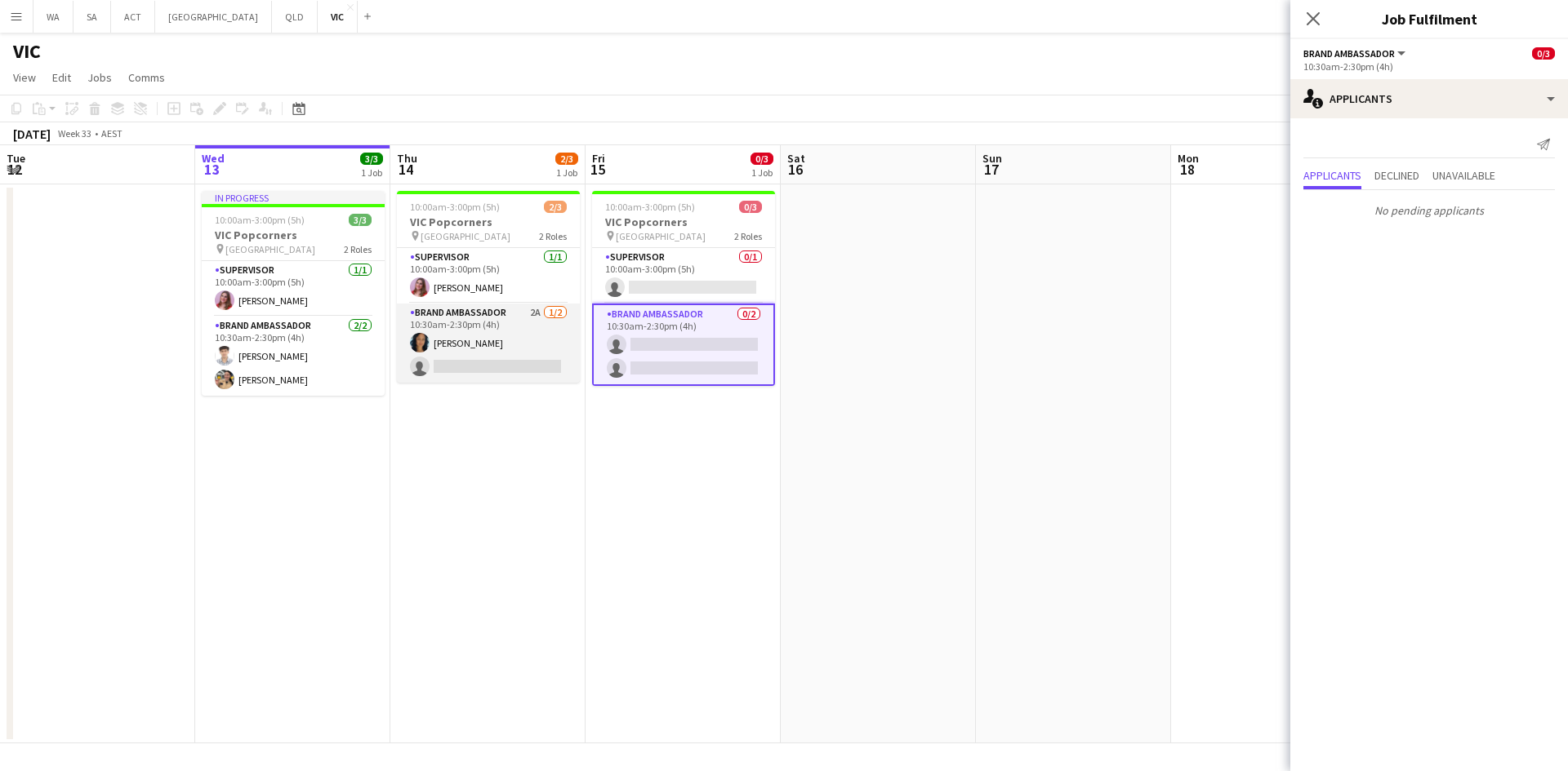
click at [567, 345] on app-card-role "Brand Ambassador 2A 1/2 10:30am-2:30pm (4h) Cindy Horsfall single-neutral-actio…" at bounding box center [488, 342] width 183 height 79
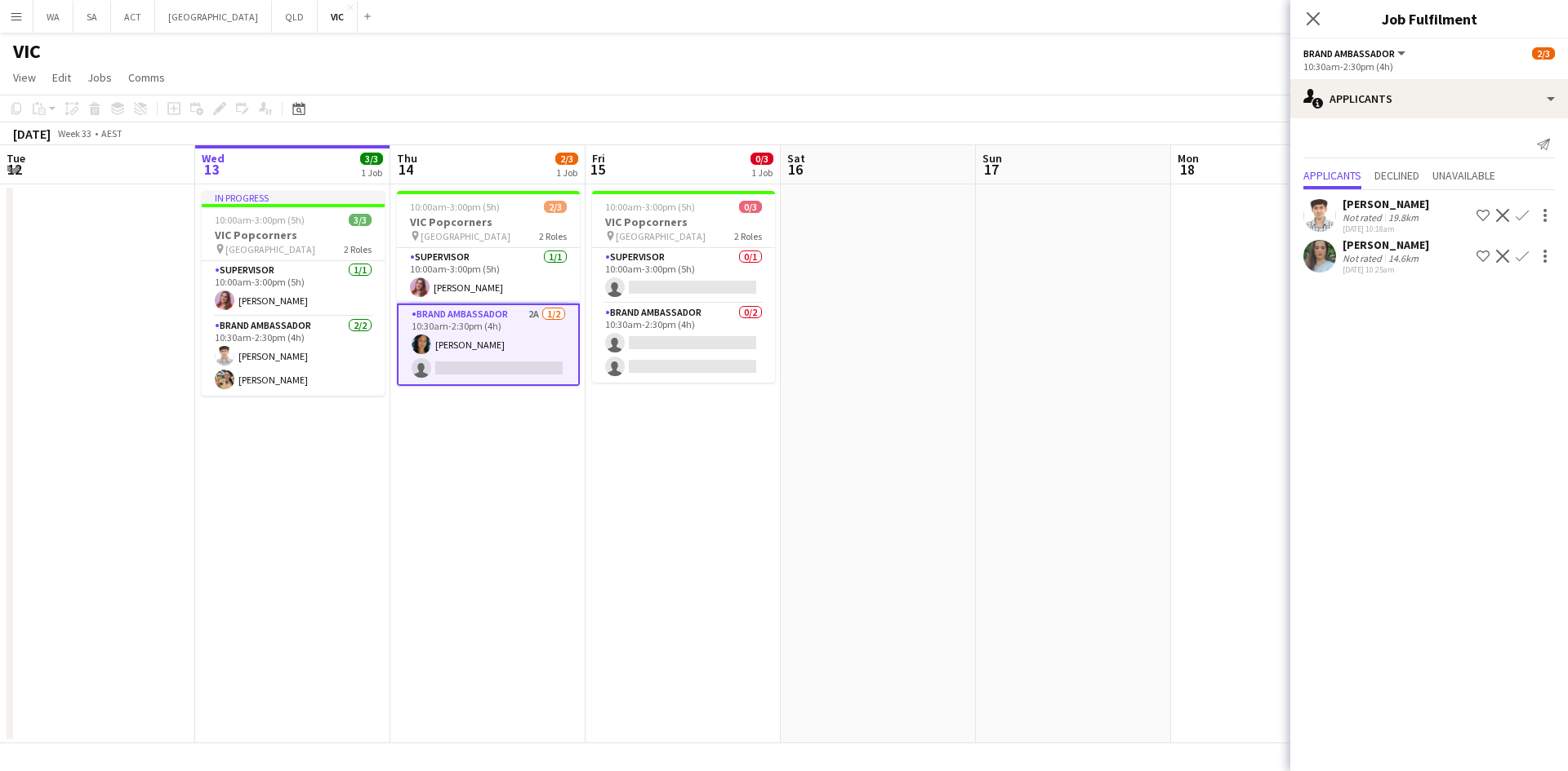
click at [1514, 226] on div "Tanmay Gupta Not rated 19.8km 13-08-2025 10:18am Shortlist crew Decline Confirm" at bounding box center [1429, 215] width 278 height 37
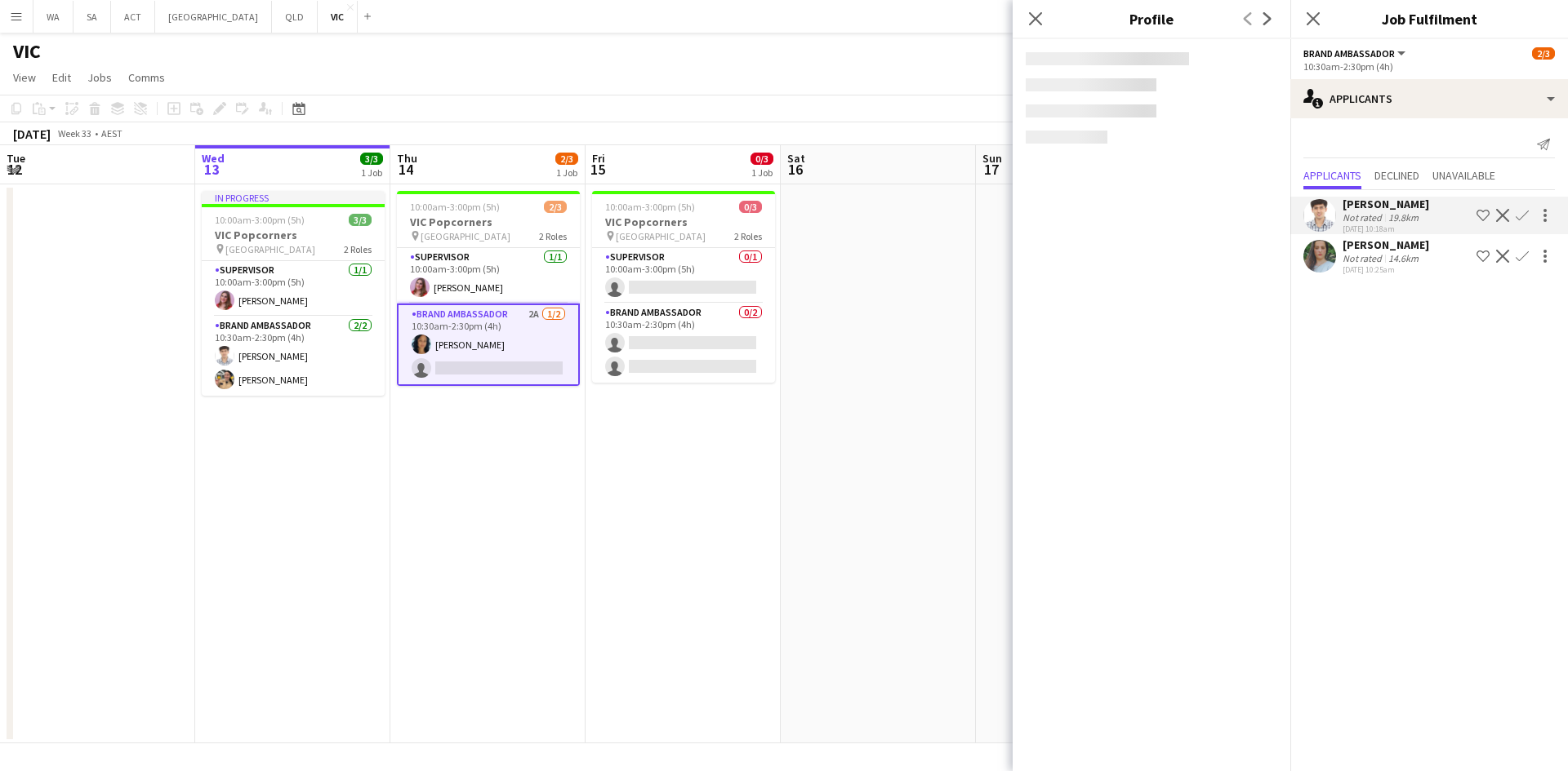
click at [1516, 222] on button "Confirm" at bounding box center [1521, 215] width 20 height 20
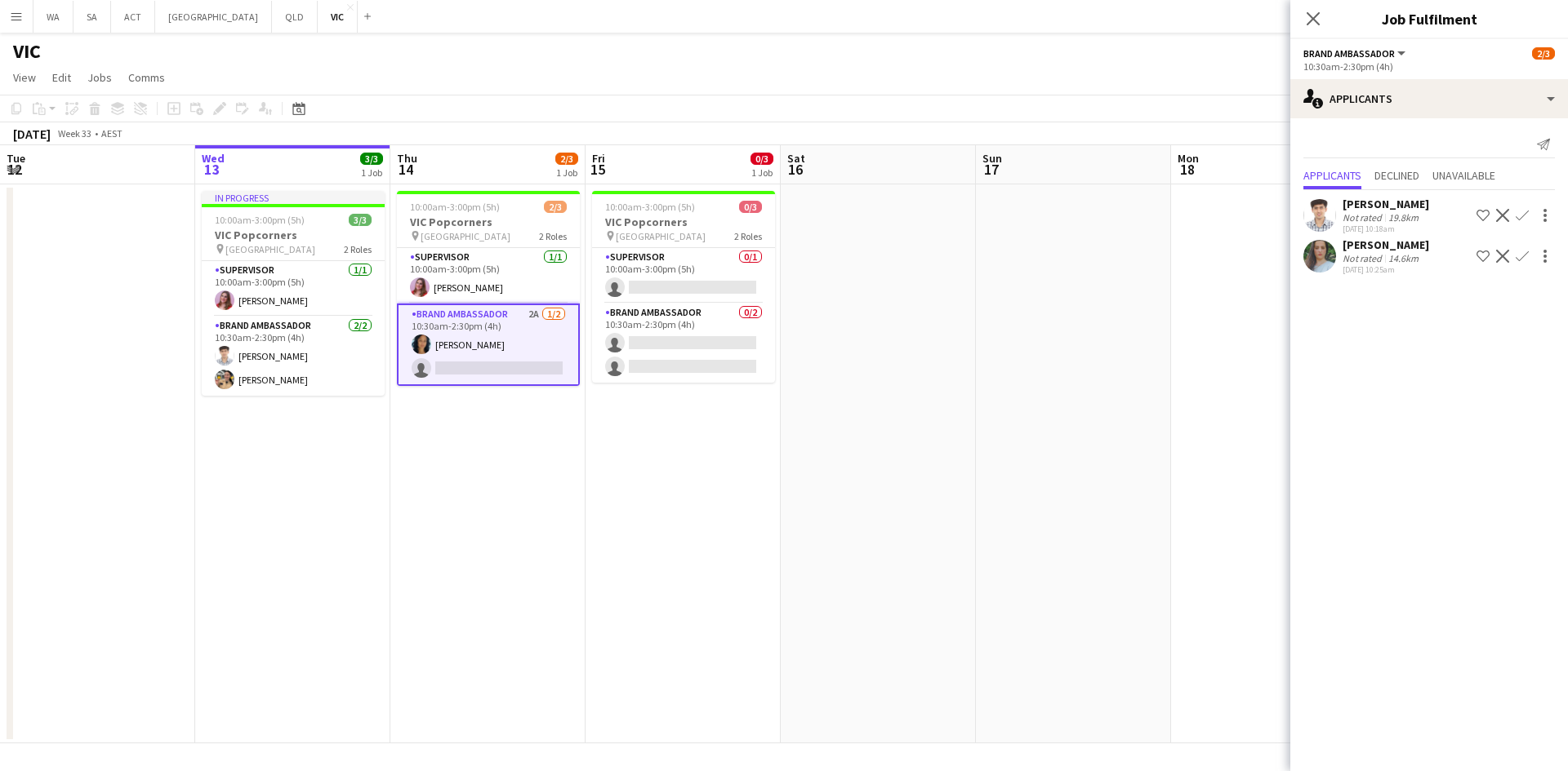
click at [1516, 222] on app-icon "Confirm" at bounding box center [1522, 216] width 13 height 13
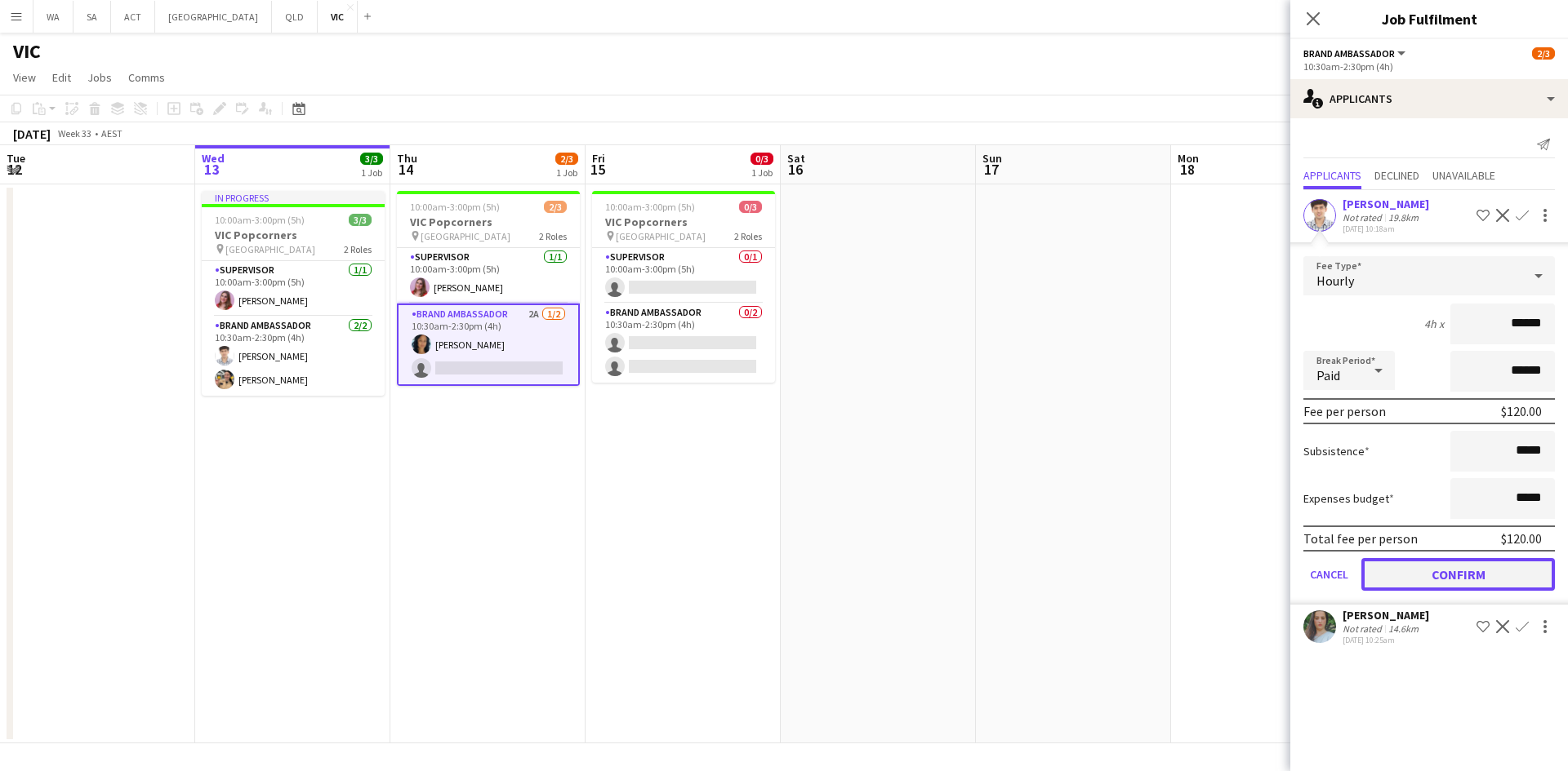
click at [1399, 568] on button "Confirm" at bounding box center [1457, 574] width 193 height 32
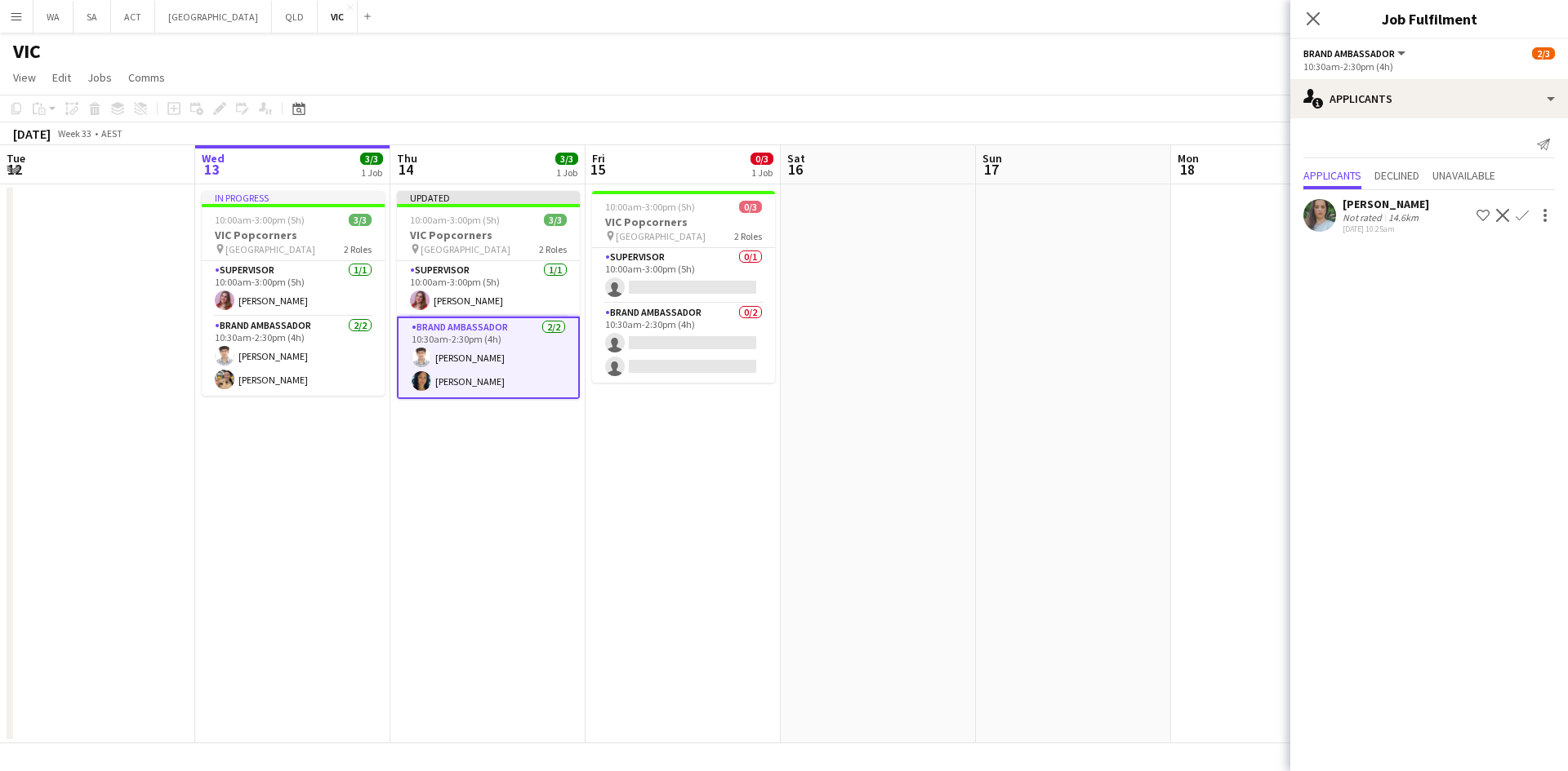
click at [1062, 564] on app-date-cell at bounding box center [1073, 464] width 195 height 559
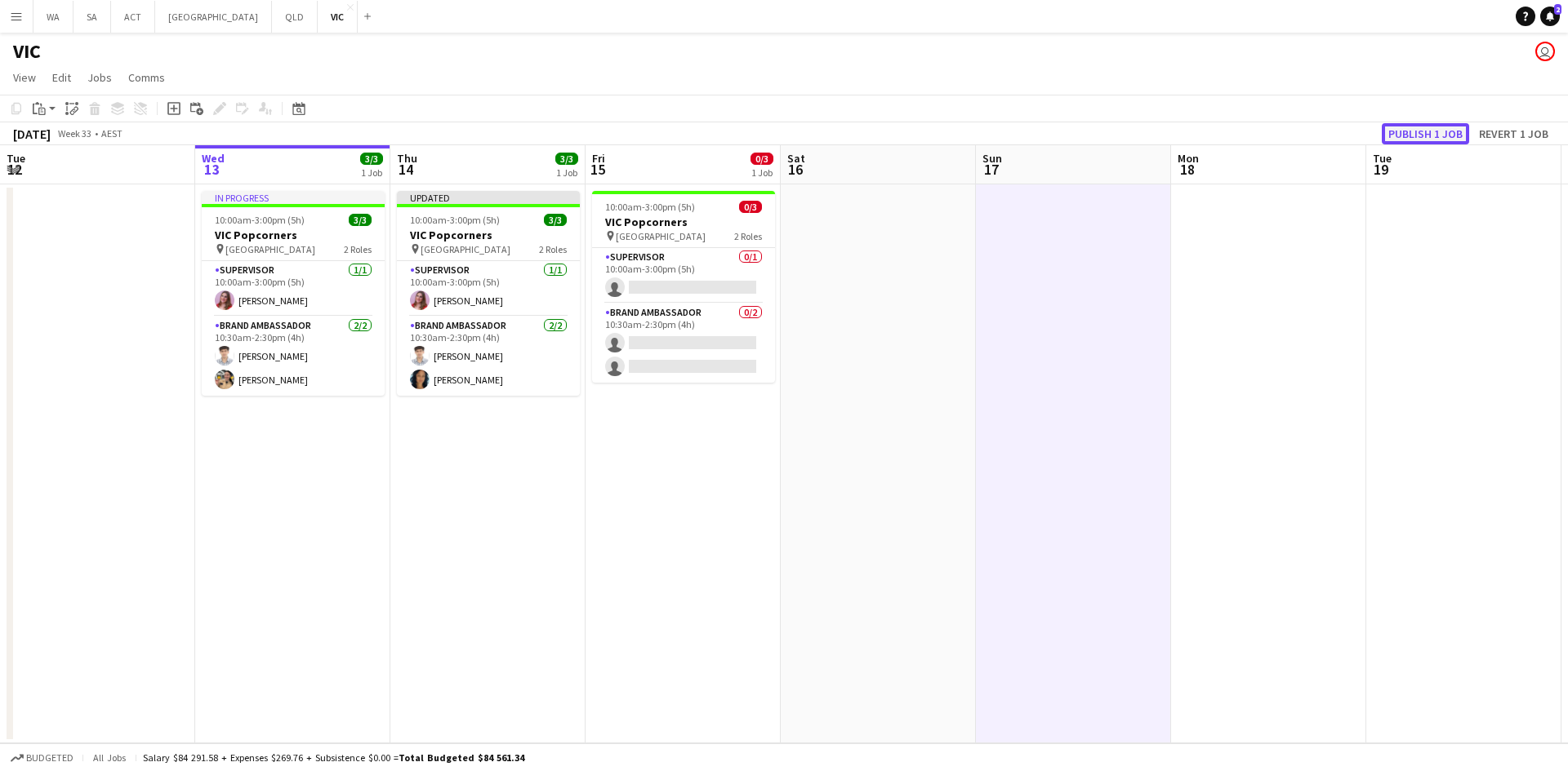
click at [1406, 126] on button "Publish 1 job" at bounding box center [1425, 134] width 87 height 21
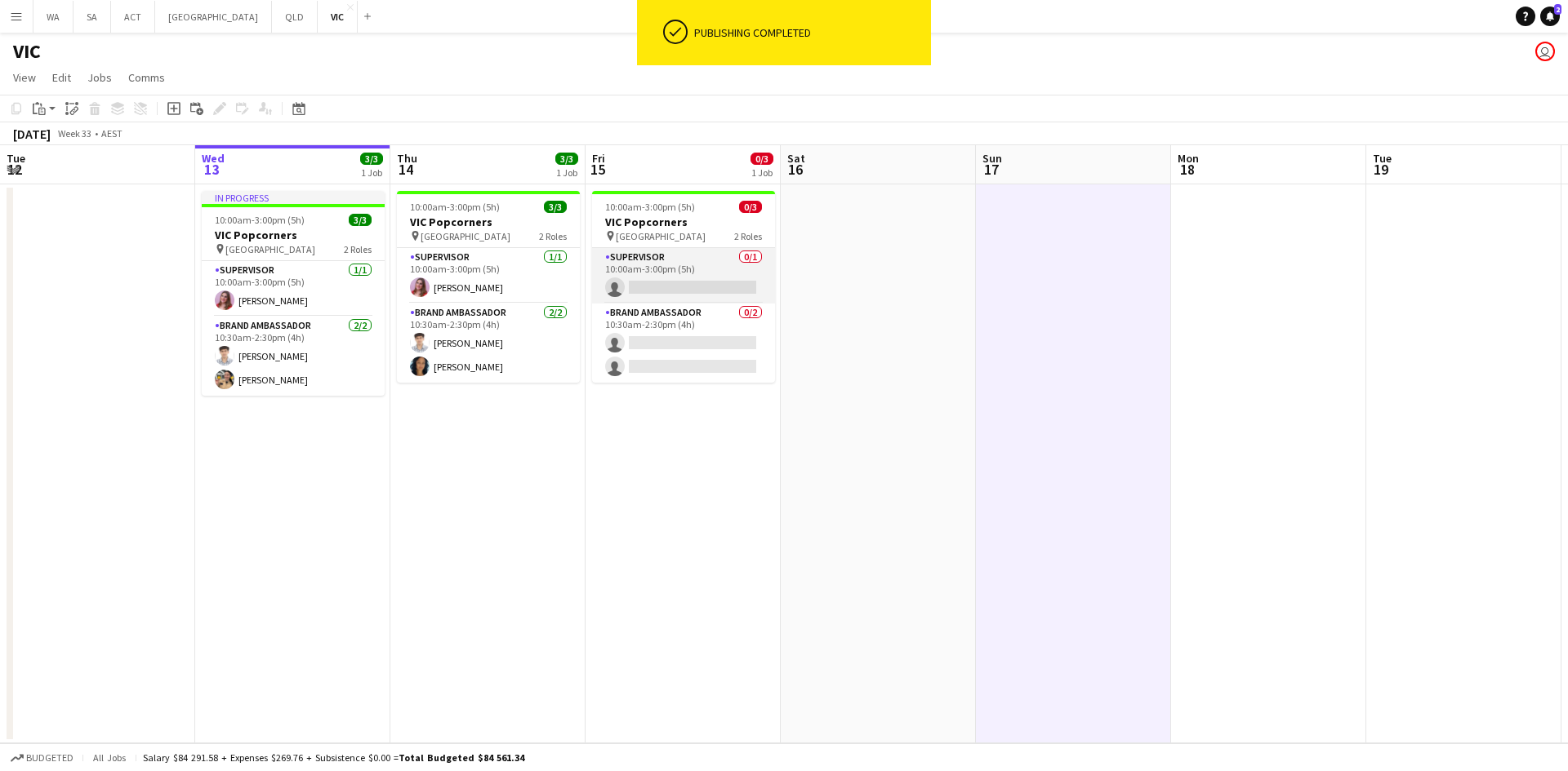
click at [726, 262] on app-card-role "Supervisor 0/1 10:00am-3:00pm (5h) single-neutral-actions" at bounding box center [683, 276] width 183 height 55
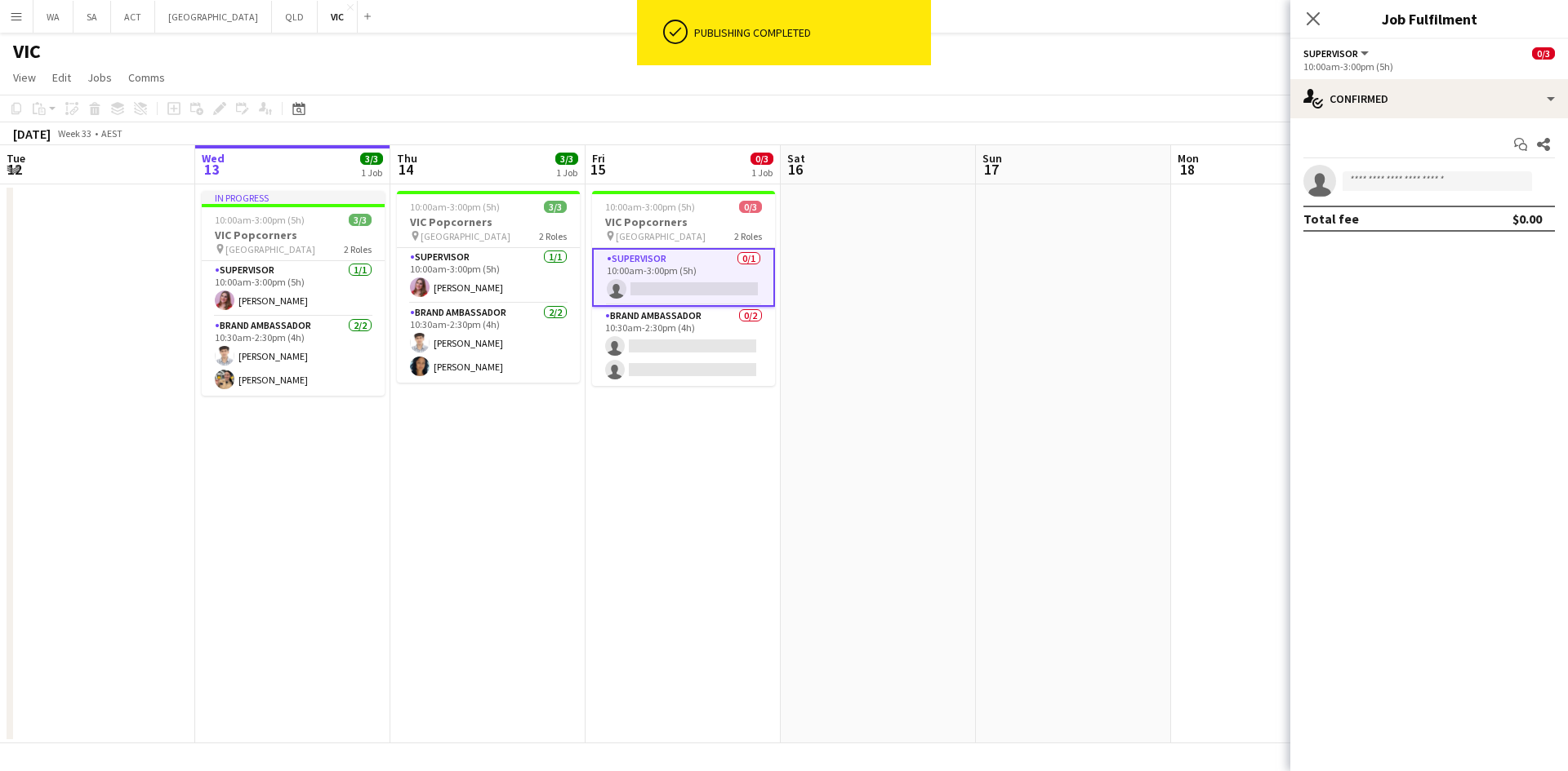
click at [1424, 140] on div "Start chat Share" at bounding box center [1428, 145] width 251 height 27
click at [1417, 118] on div "Start chat Share single-neutral-actions Total fee $0.00" at bounding box center [1429, 181] width 278 height 126
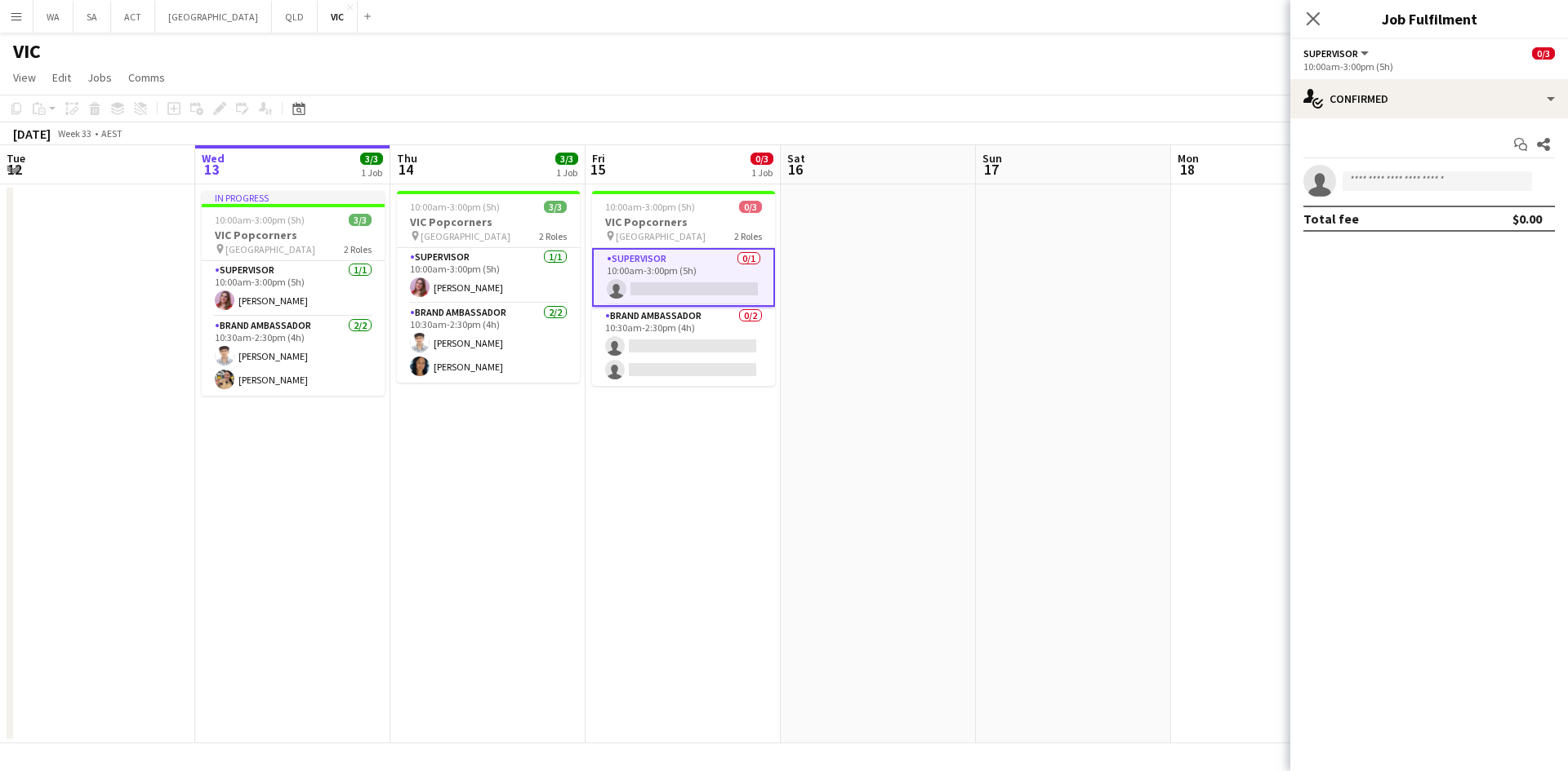
click at [1417, 118] on div "Start chat Share single-neutral-actions Total fee $0.00" at bounding box center [1429, 181] width 278 height 126
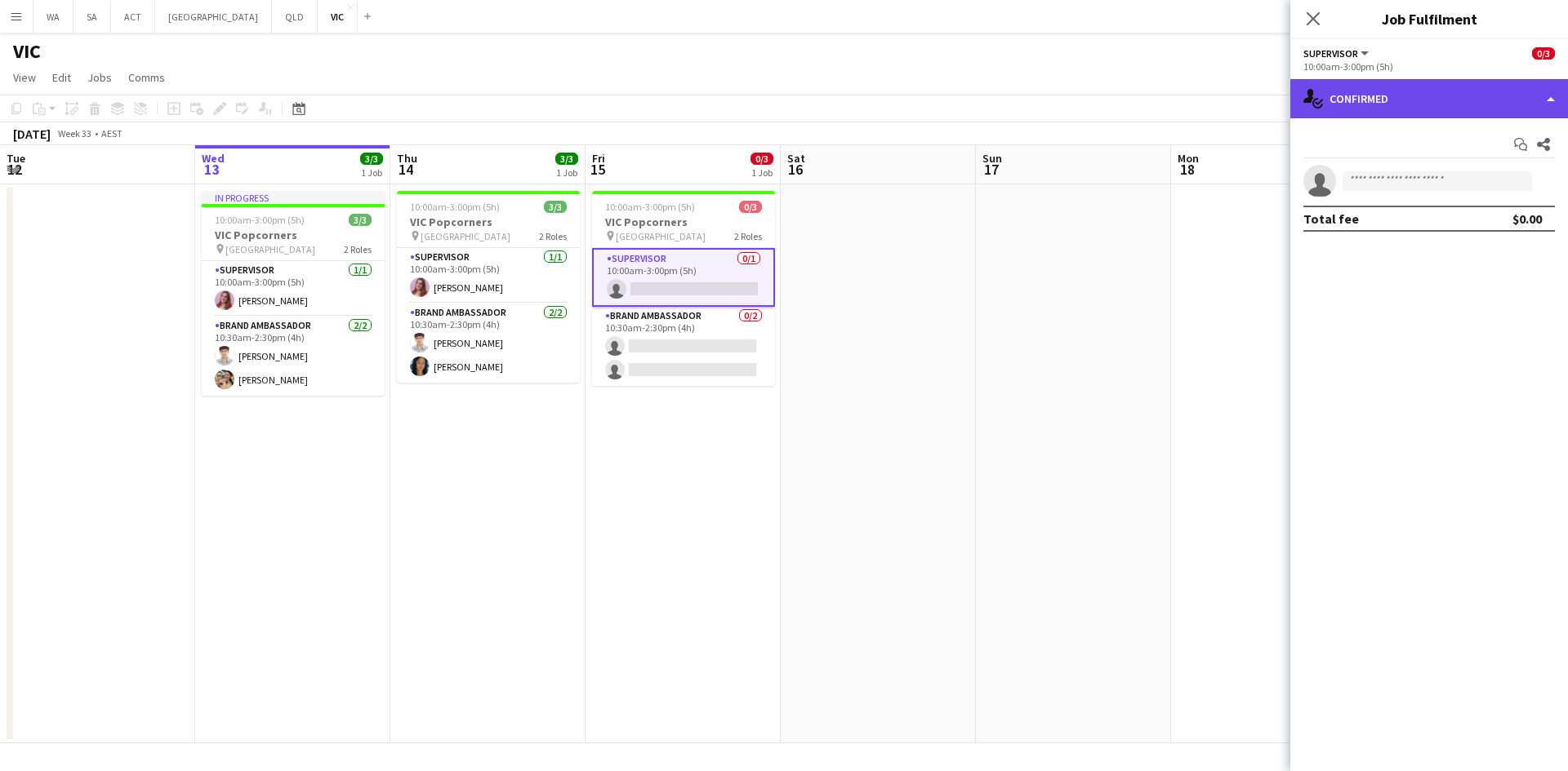
click at [1418, 115] on div "single-neutral-actions-check-2 Confirmed" at bounding box center [1429, 98] width 278 height 39
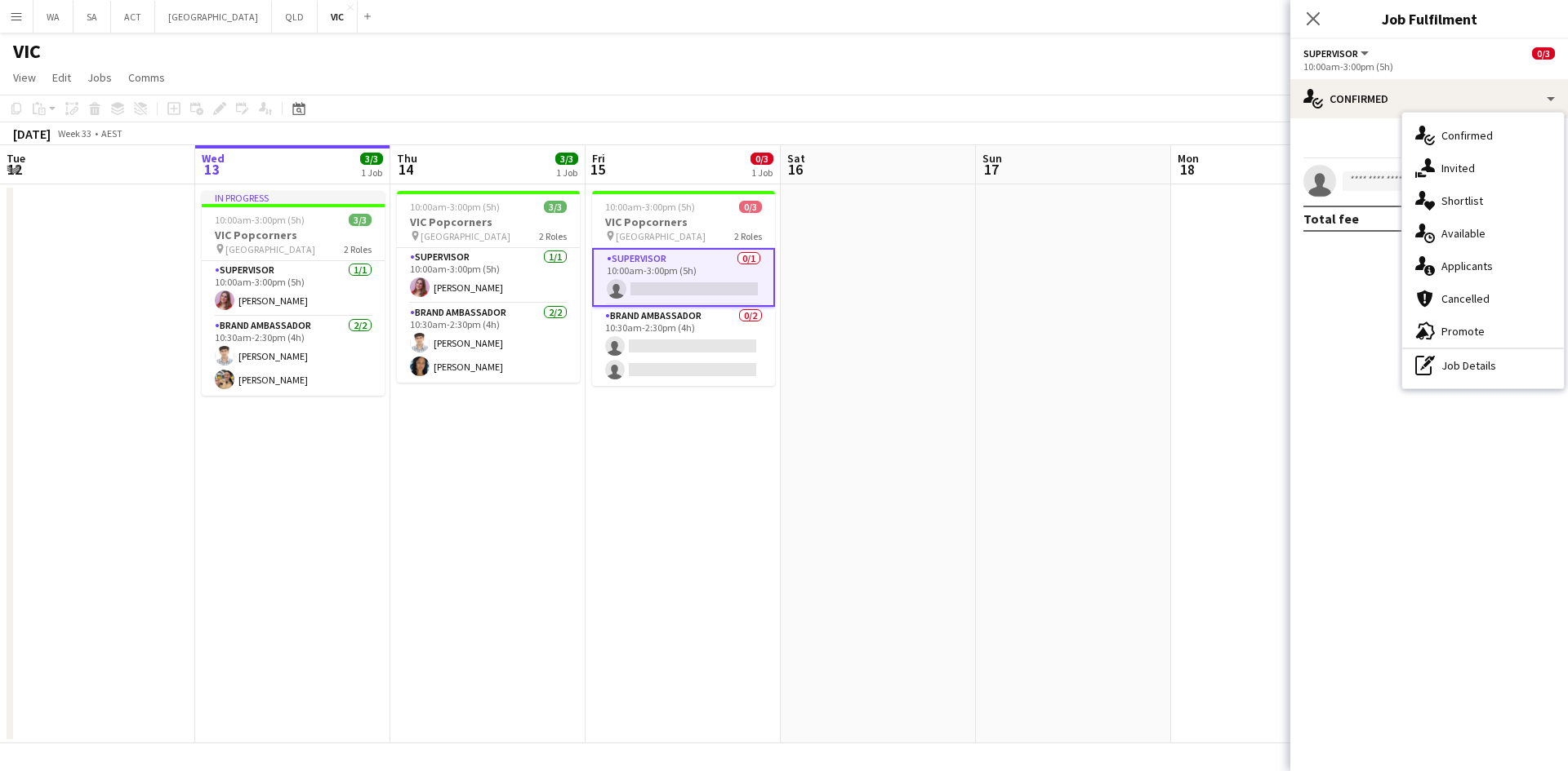
click at [1301, 251] on mat-expansion-panel "check Confirmed Start chat Share single-neutral-actions Total fee $0.00" at bounding box center [1429, 444] width 278 height 653
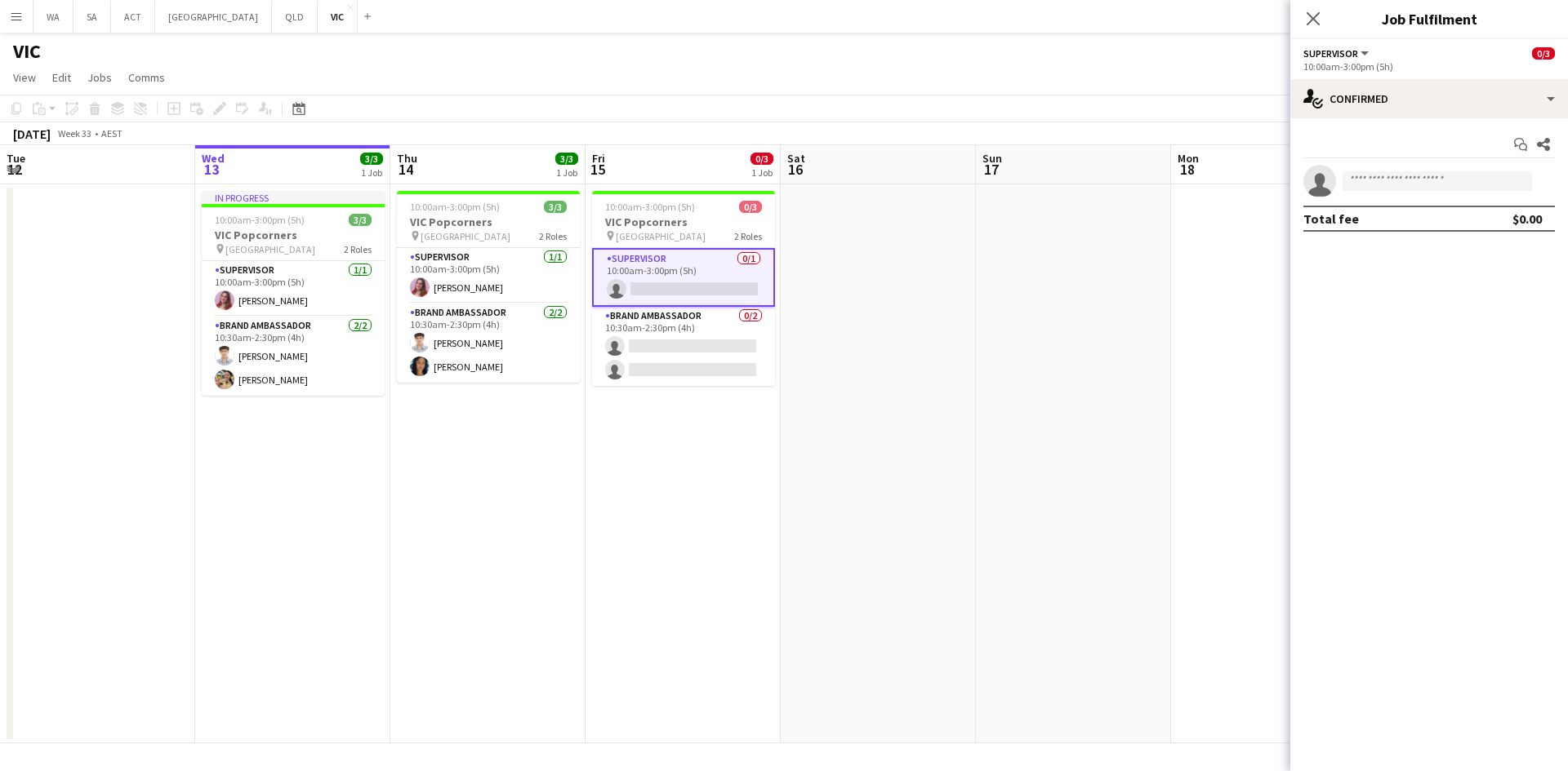
click at [1005, 397] on app-date-cell at bounding box center [1073, 464] width 195 height 559
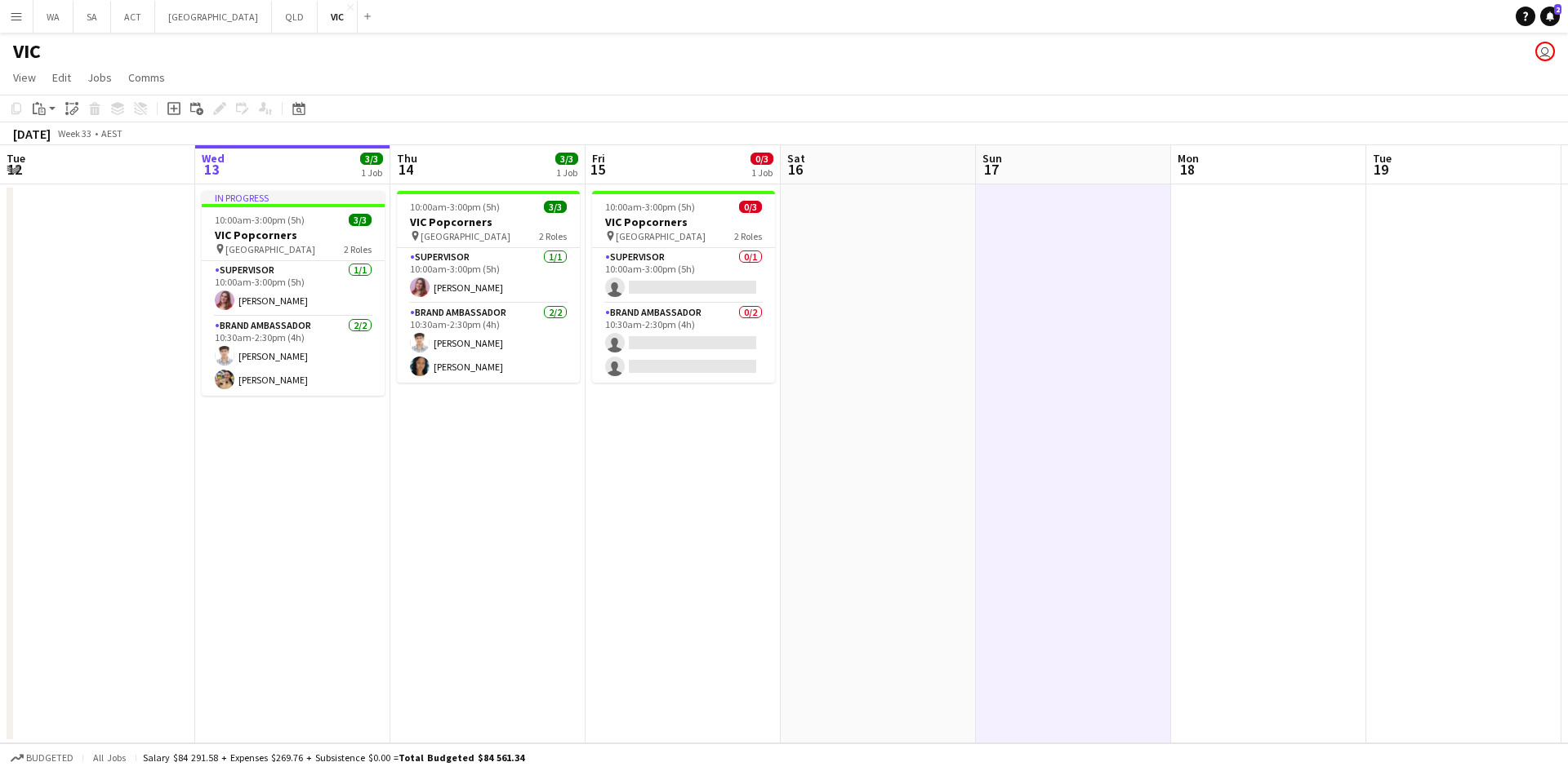
click at [1017, 383] on app-date-cell at bounding box center [1073, 464] width 195 height 559
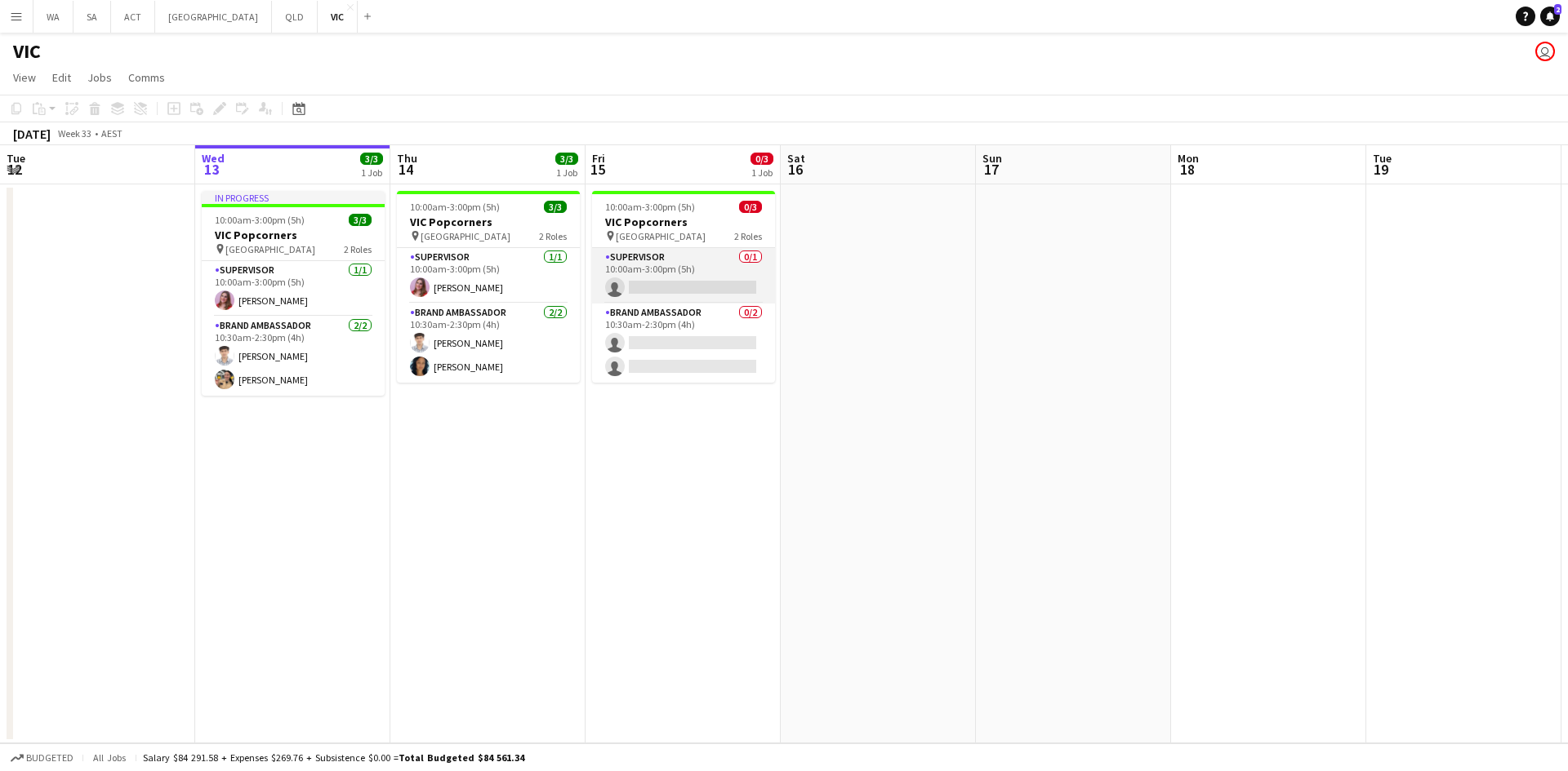
click at [747, 276] on app-card-role "Supervisor 0/1 10:00am-3:00pm (5h) single-neutral-actions" at bounding box center [683, 276] width 183 height 55
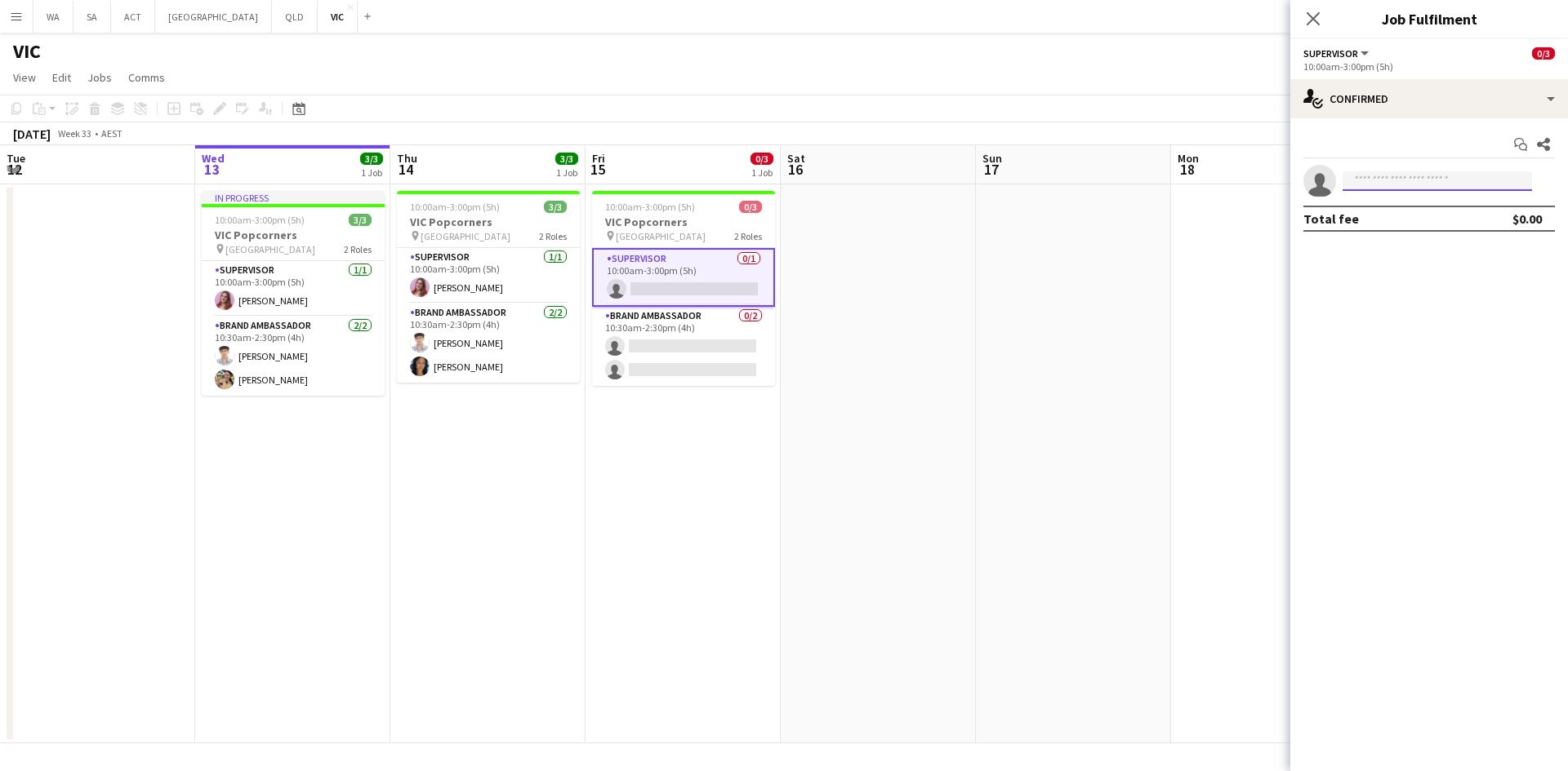
click at [1429, 186] on input at bounding box center [1437, 181] width 189 height 20
type input "*****"
click at [1446, 215] on span "wight.grace@outlook.com" at bounding box center [1437, 218] width 164 height 13
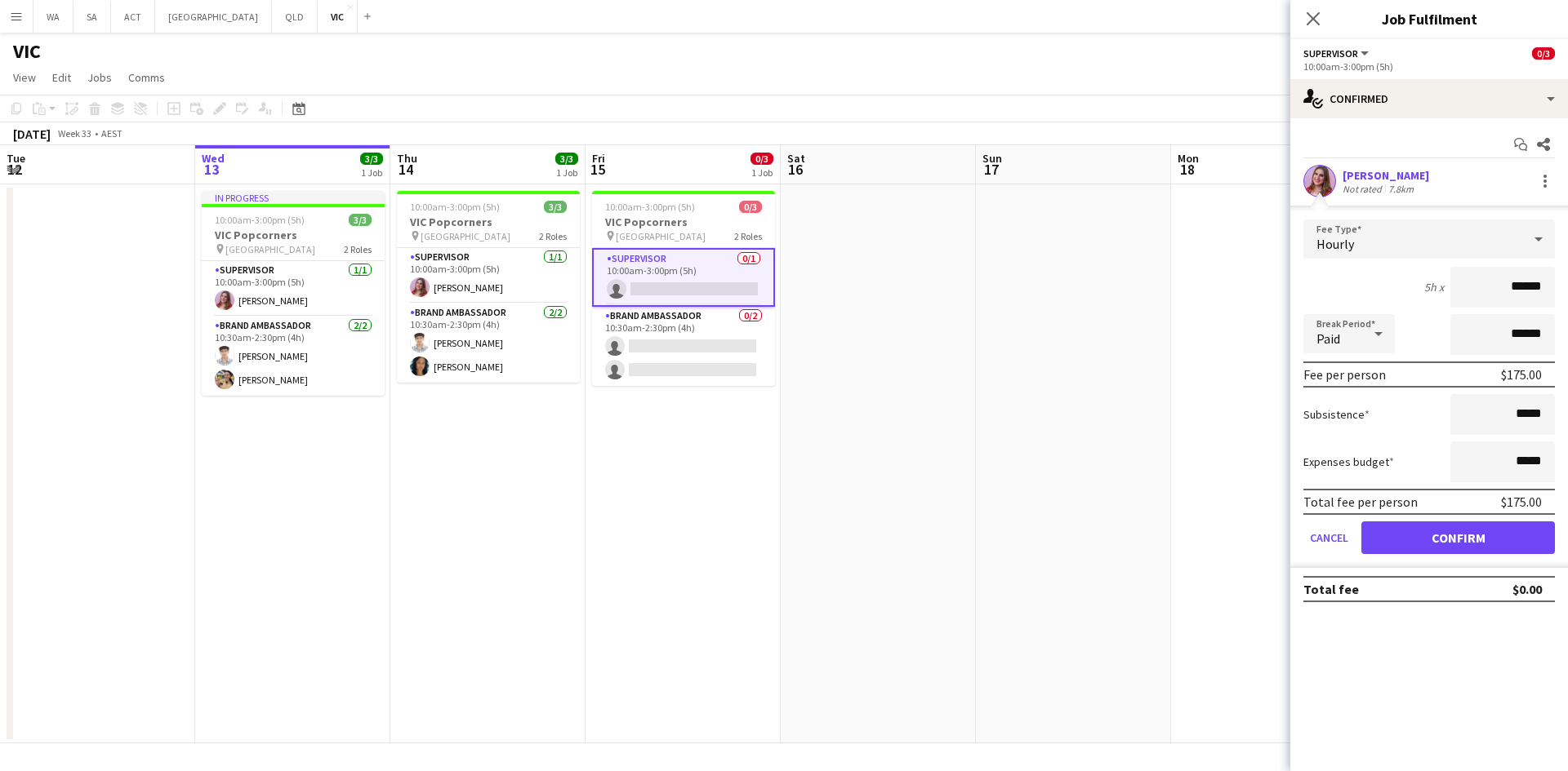
click at [1442, 557] on form "Fee Type Hourly 5h x ****** Break Period Paid ****** Fee per person $175.00 Sub…" at bounding box center [1429, 394] width 278 height 349
click at [1441, 542] on button "Confirm" at bounding box center [1457, 538] width 193 height 32
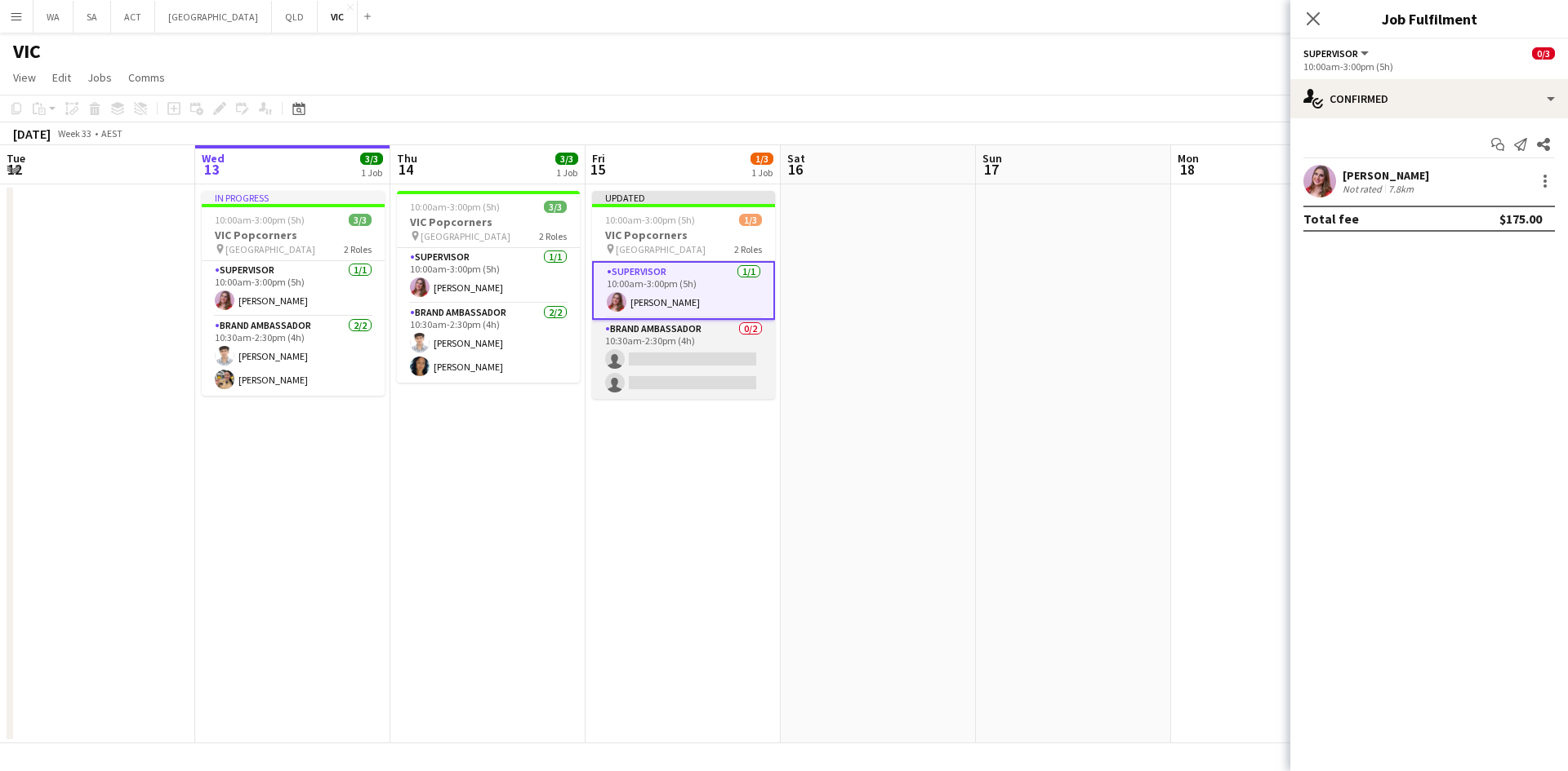
click at [717, 367] on app-card-role "Brand Ambassador 0/2 10:30am-2:30pm (4h) single-neutral-actions single-neutral-…" at bounding box center [683, 359] width 183 height 79
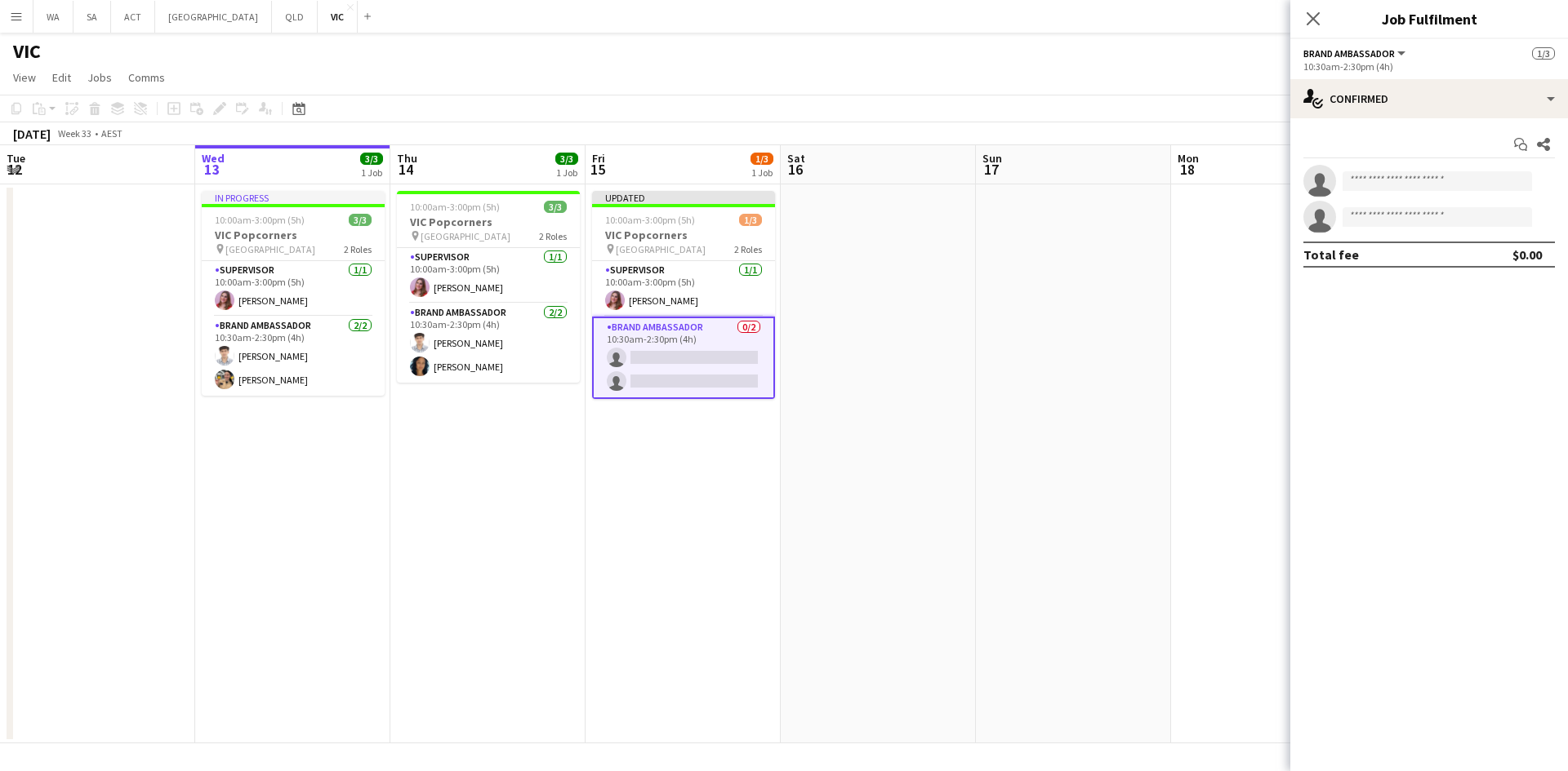
click at [1437, 131] on div "Start chat Share" at bounding box center [1428, 145] width 251 height 27
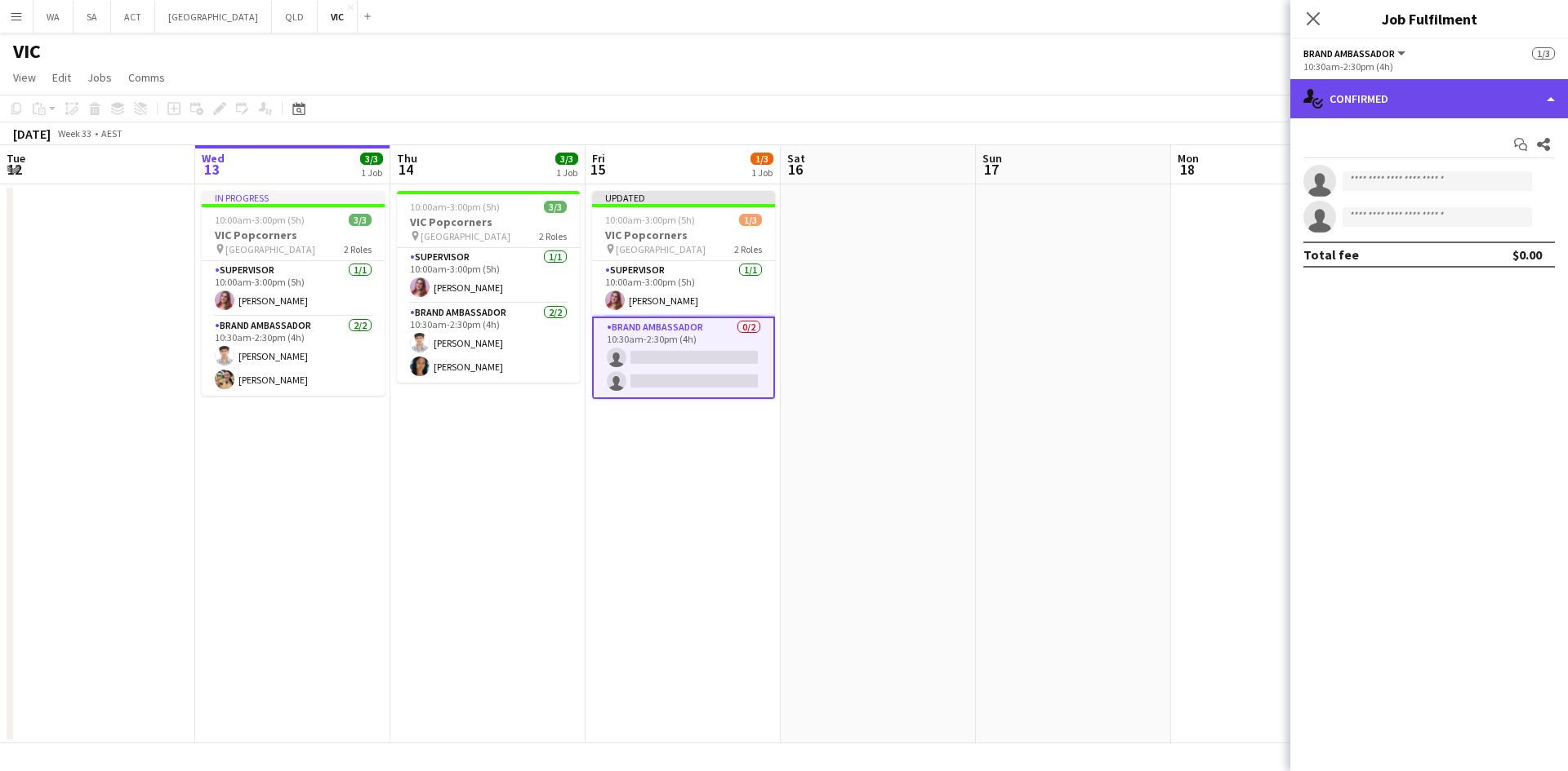
click at [1438, 108] on div "single-neutral-actions-check-2 Confirmed" at bounding box center [1429, 98] width 278 height 39
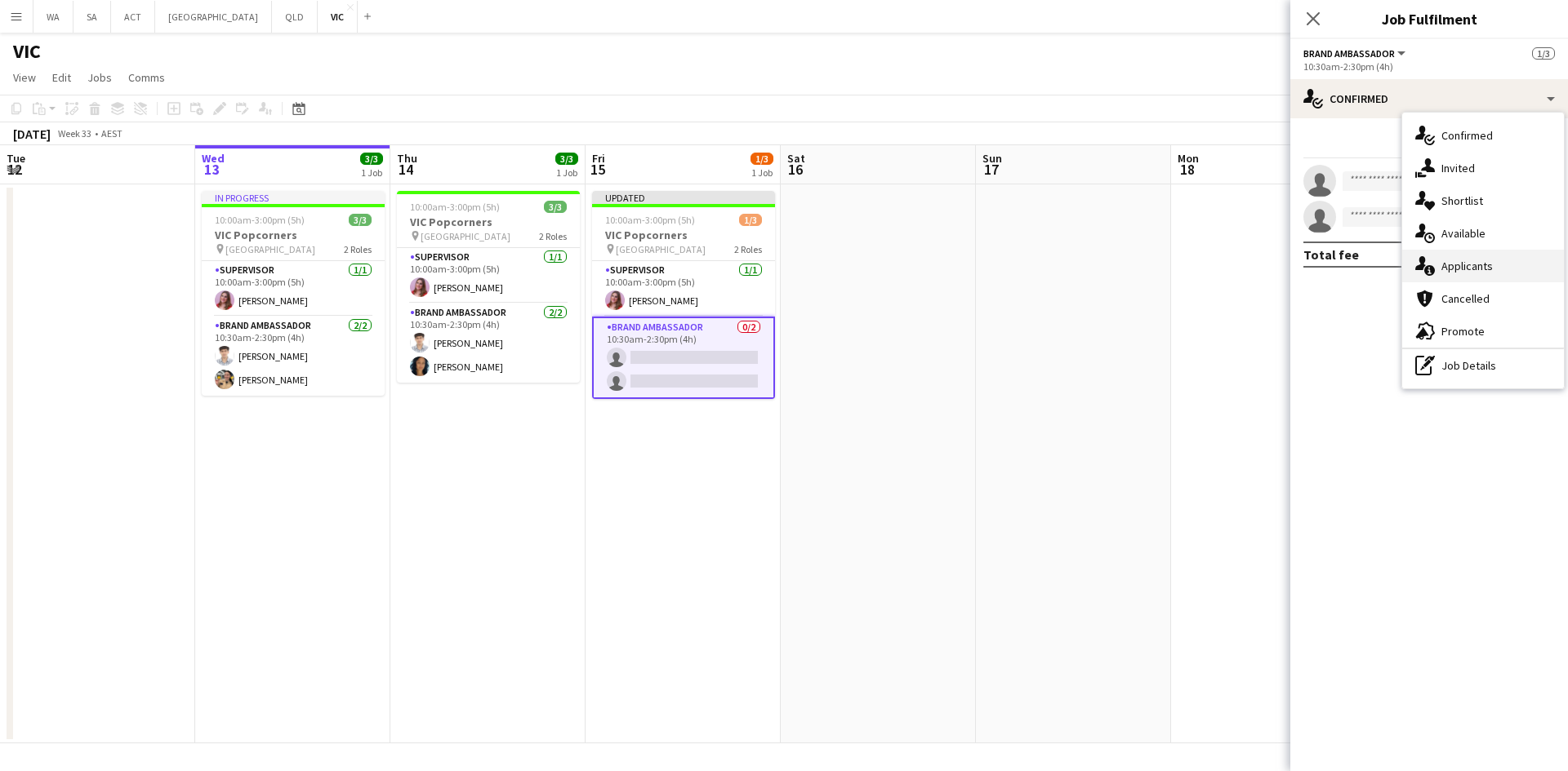
click at [1469, 267] on div "single-neutral-actions-information Applicants" at bounding box center [1482, 266] width 162 height 32
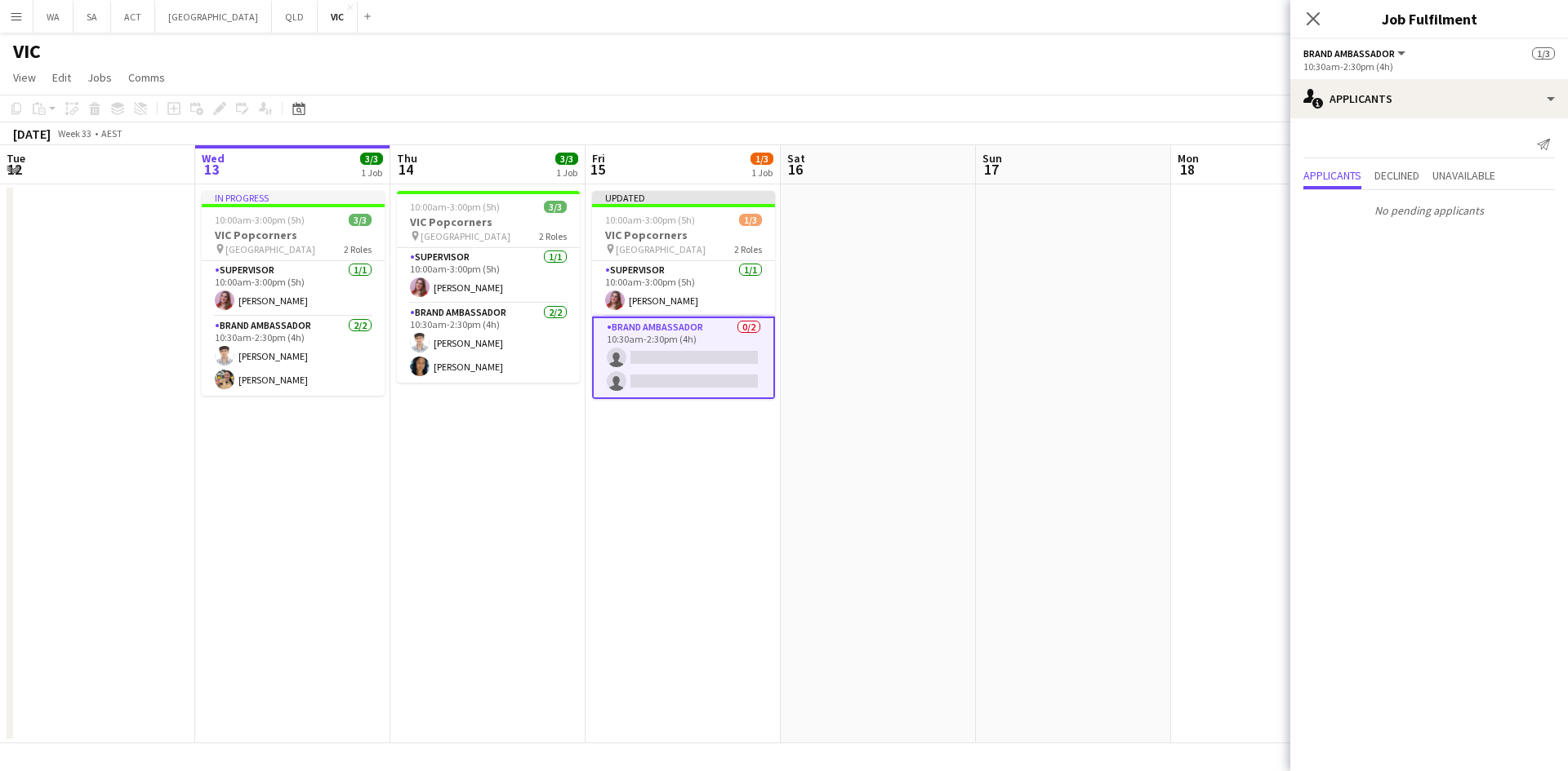
drag, startPoint x: 945, startPoint y: 354, endPoint x: 937, endPoint y: 355, distance: 8.1
click at [944, 354] on app-date-cell at bounding box center [878, 464] width 195 height 559
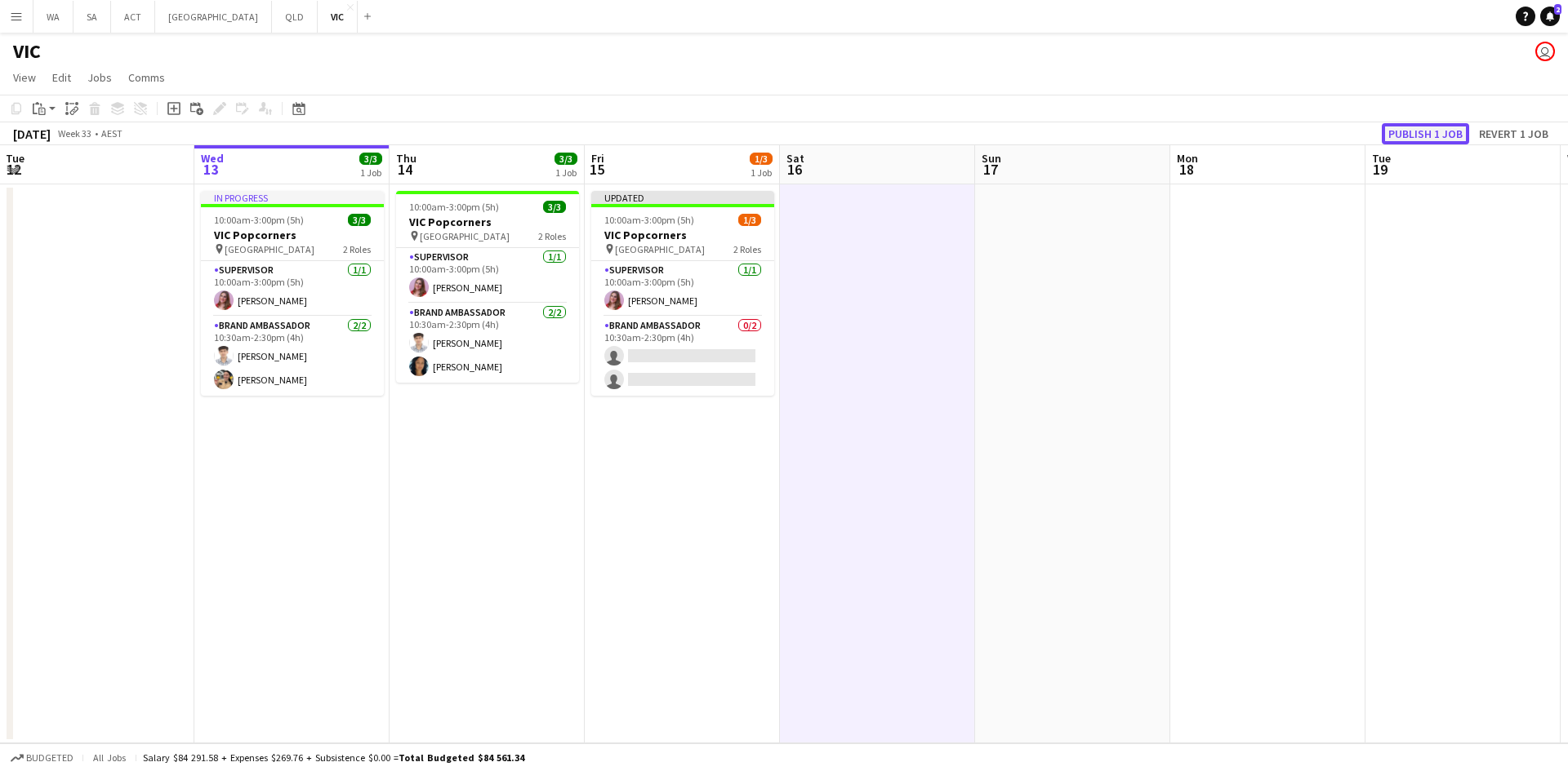
click at [1437, 134] on button "Publish 1 job" at bounding box center [1425, 134] width 87 height 21
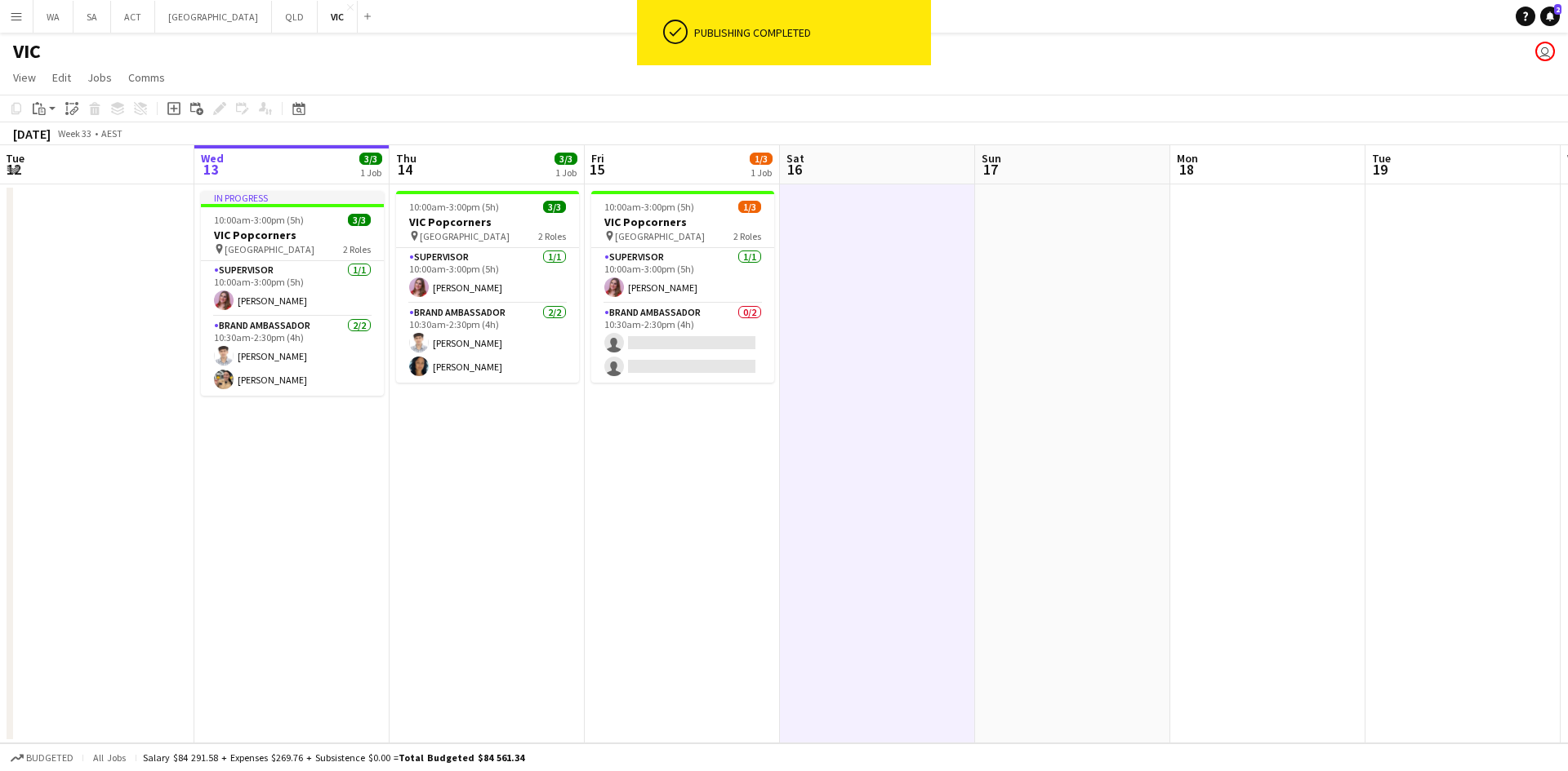
click at [698, 355] on app-card-role "Brand Ambassador 0/2 10:30am-2:30pm (4h) single-neutral-actions single-neutral-…" at bounding box center [683, 342] width 183 height 79
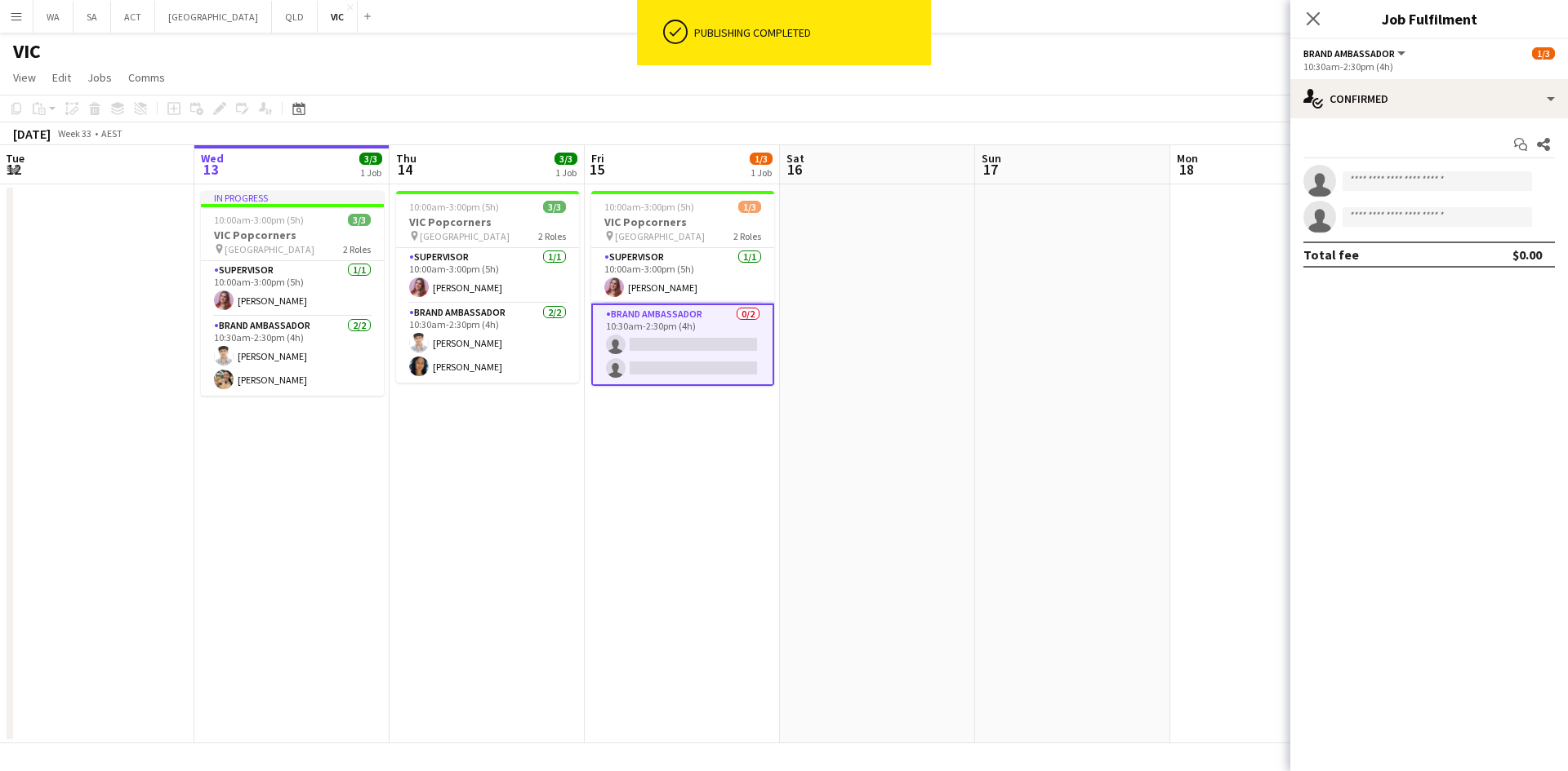
click at [1402, 73] on app-options-switcher "Brand Ambassador All roles Brand Ambassador 1/3 10:30am-2:30pm (4h)" at bounding box center [1429, 59] width 278 height 40
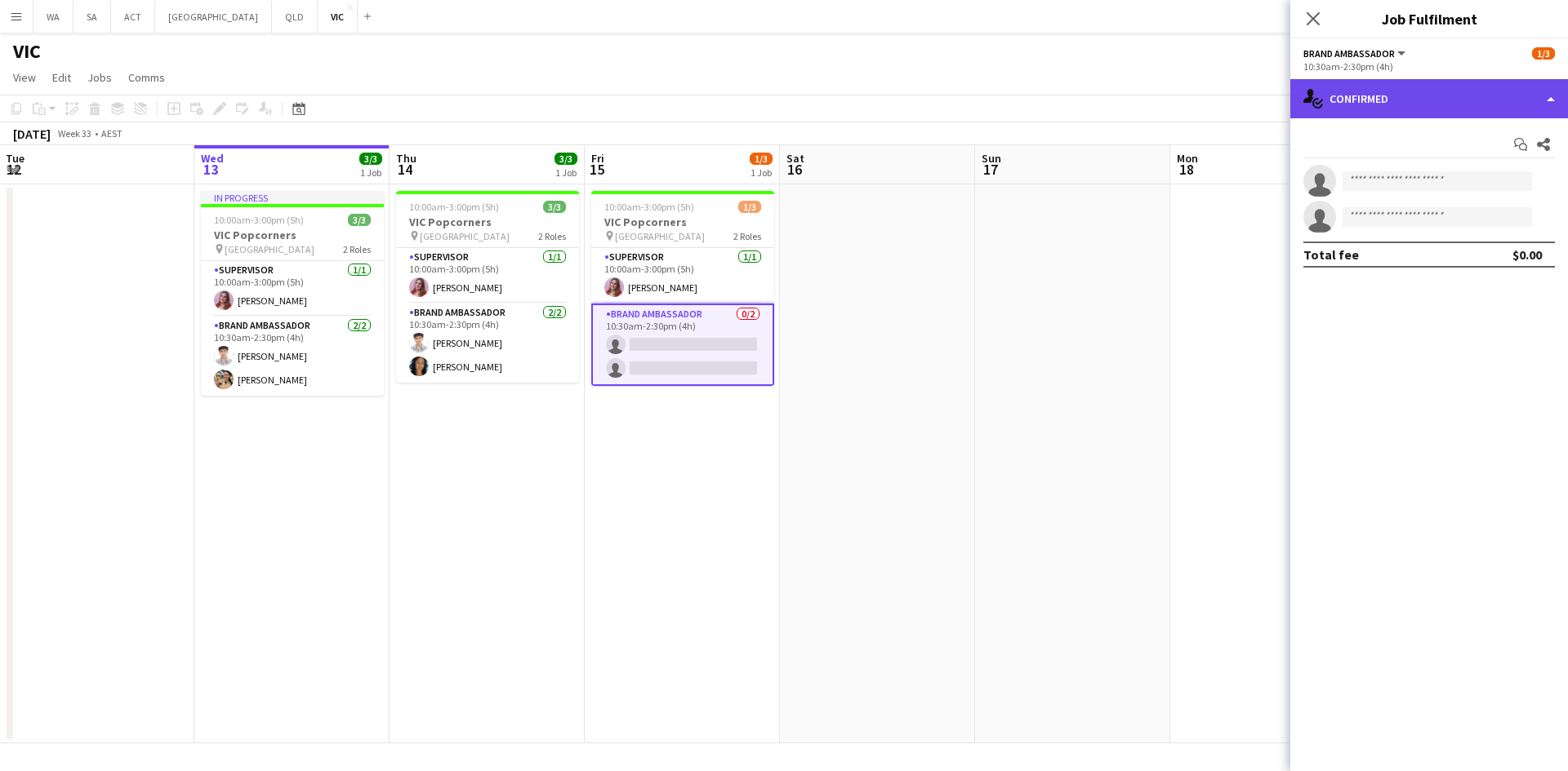
click at [1377, 110] on div "single-neutral-actions-check-2 Confirmed" at bounding box center [1429, 98] width 278 height 39
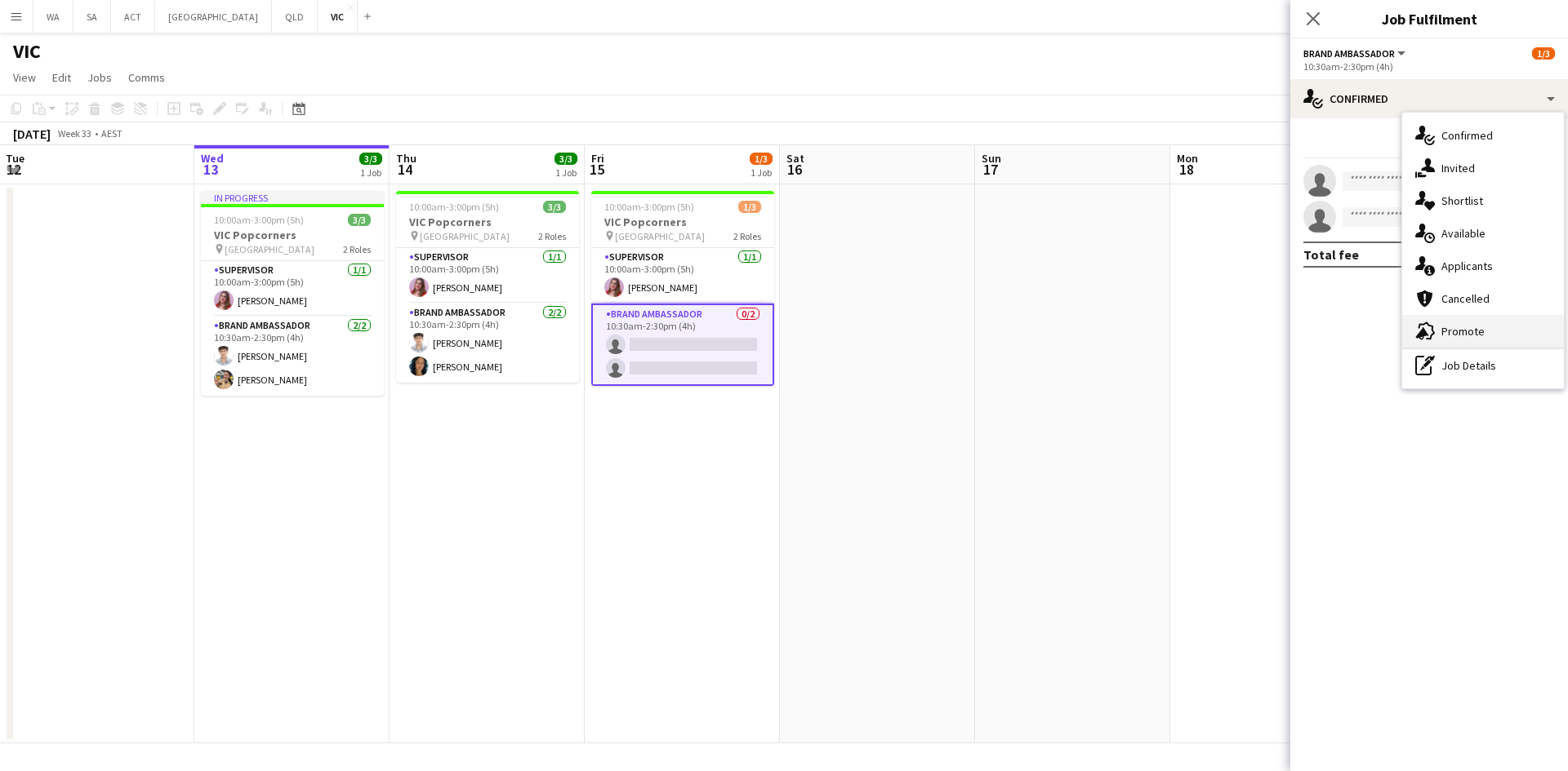
click at [1447, 337] on div "advertising-megaphone Promote" at bounding box center [1482, 331] width 162 height 32
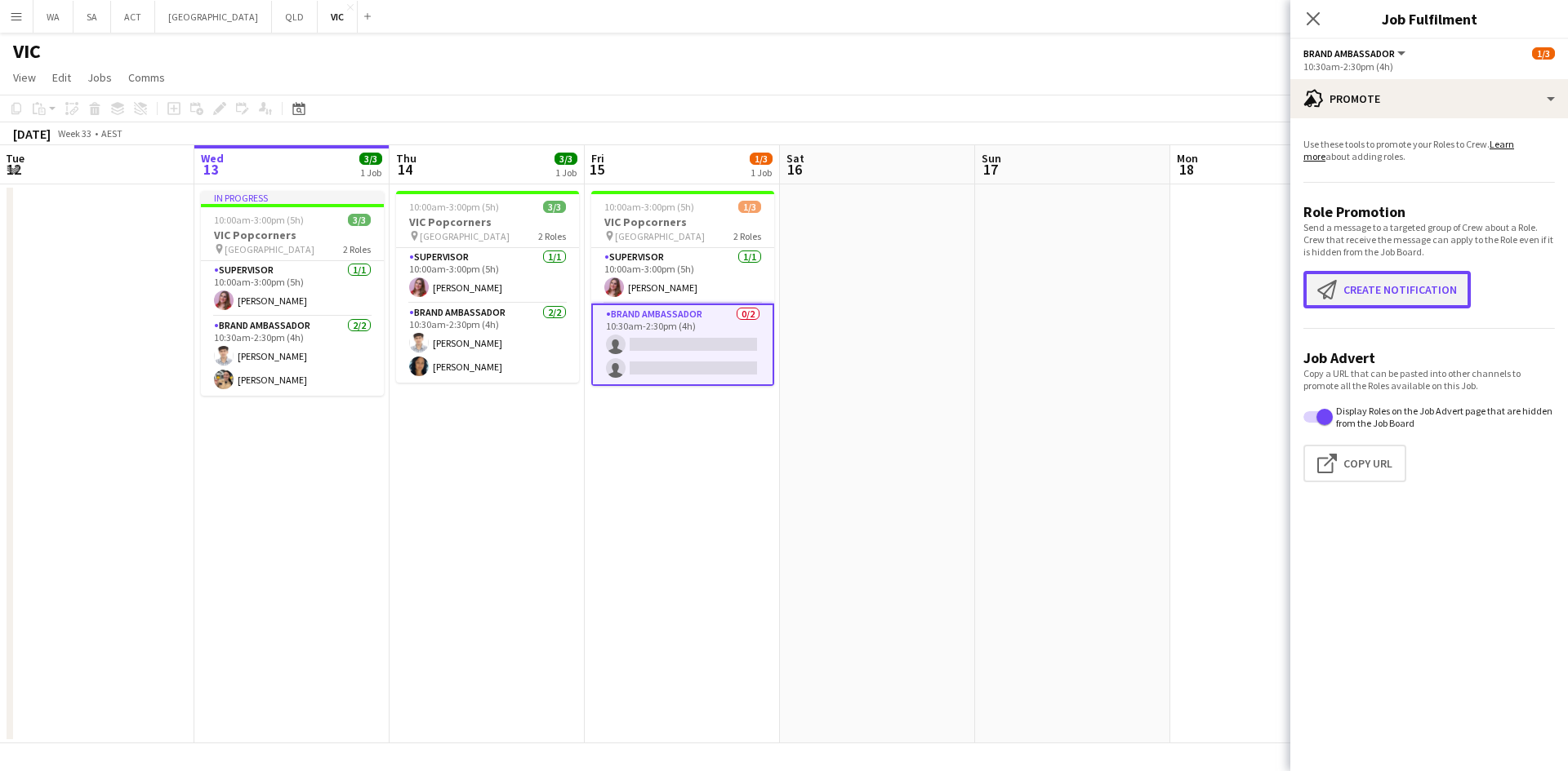
click at [1412, 291] on button "Create notification Create notification" at bounding box center [1386, 289] width 167 height 37
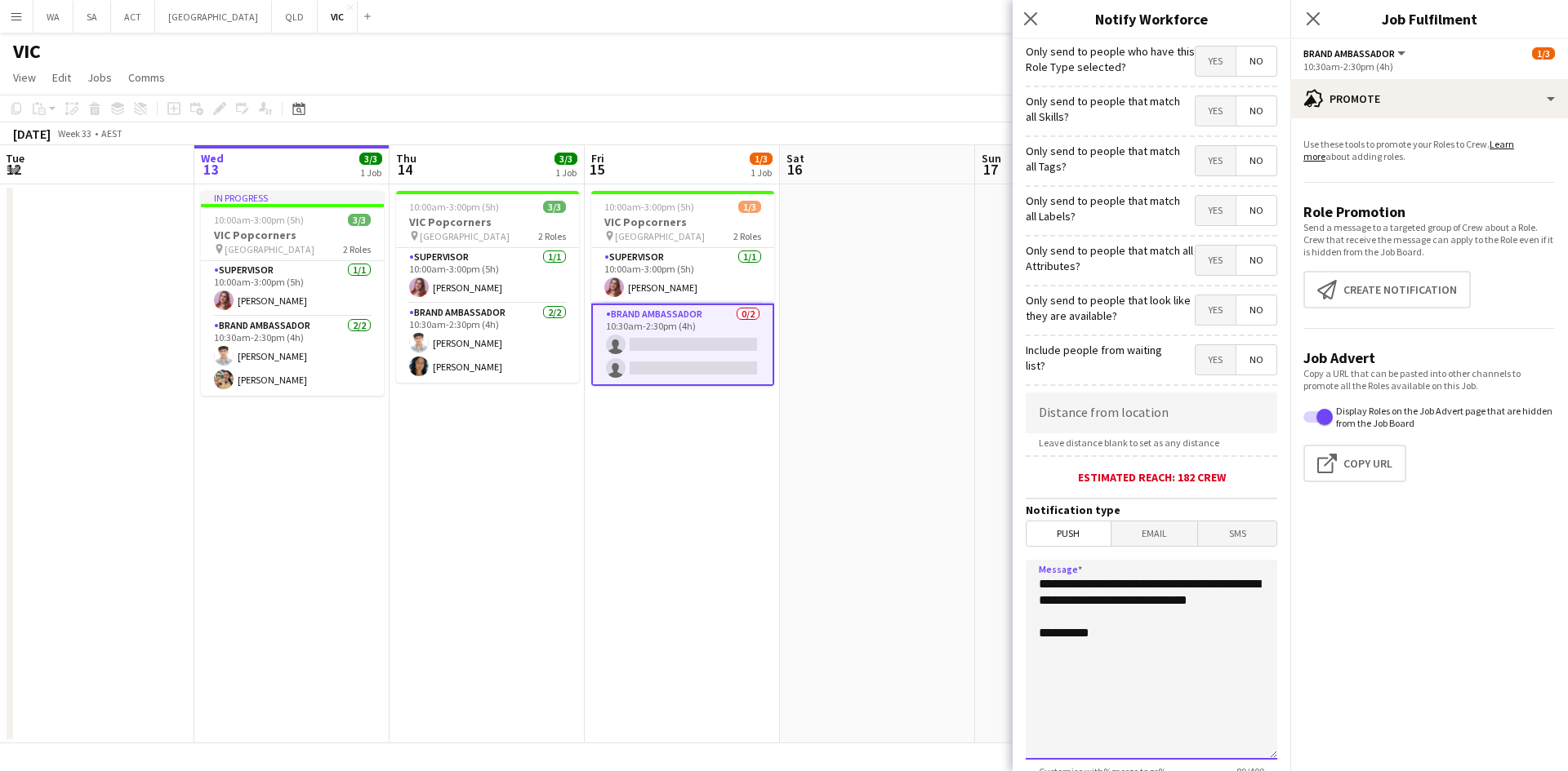
drag, startPoint x: 1132, startPoint y: 626, endPoint x: 1031, endPoint y: 585, distance: 109.0
click at [1031, 585] on textarea "**********" at bounding box center [1151, 660] width 251 height 200
click at [1103, 575] on textarea "**********" at bounding box center [1151, 660] width 251 height 200
paste textarea "**********"
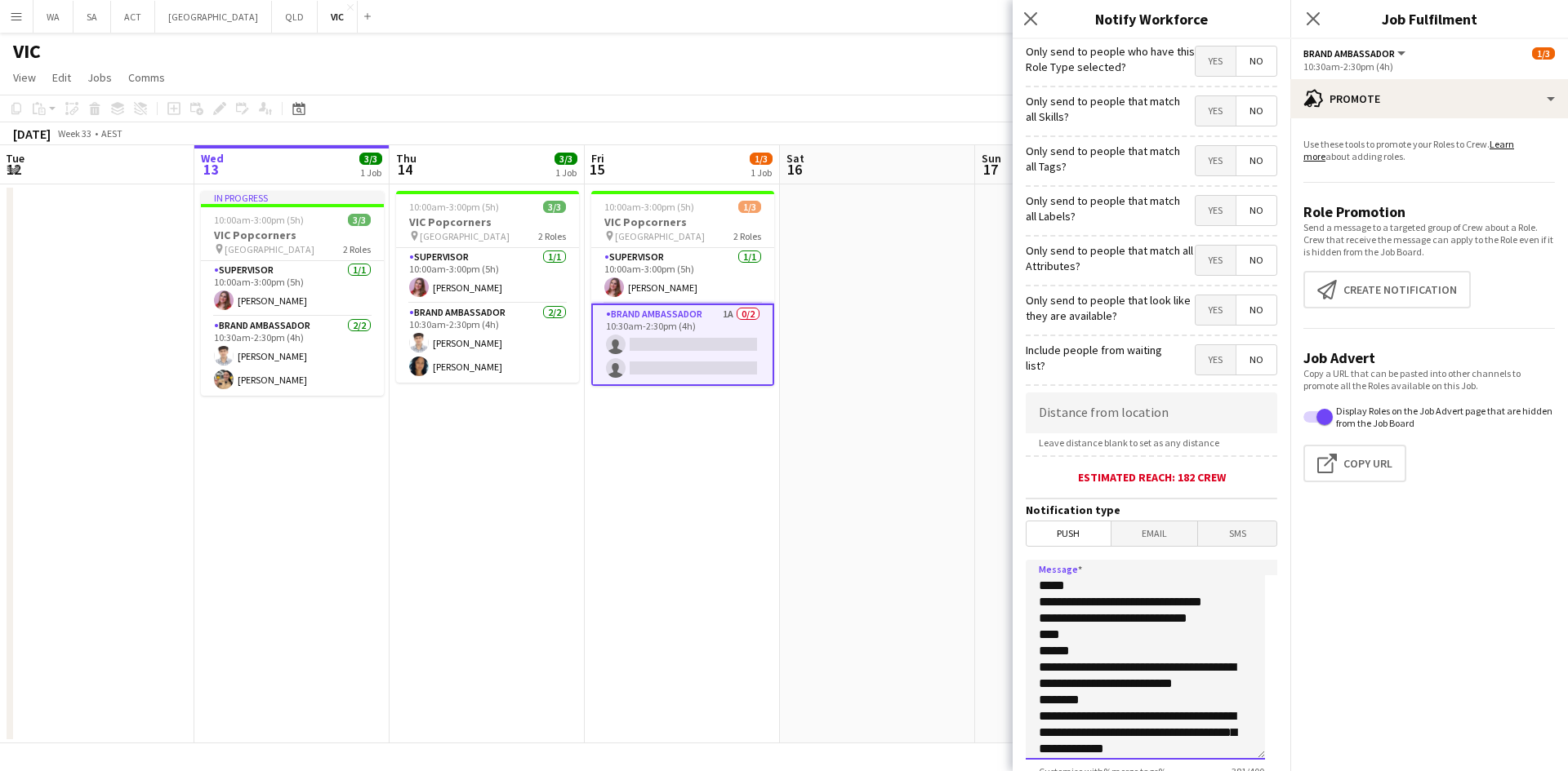
scroll to position [0, 0]
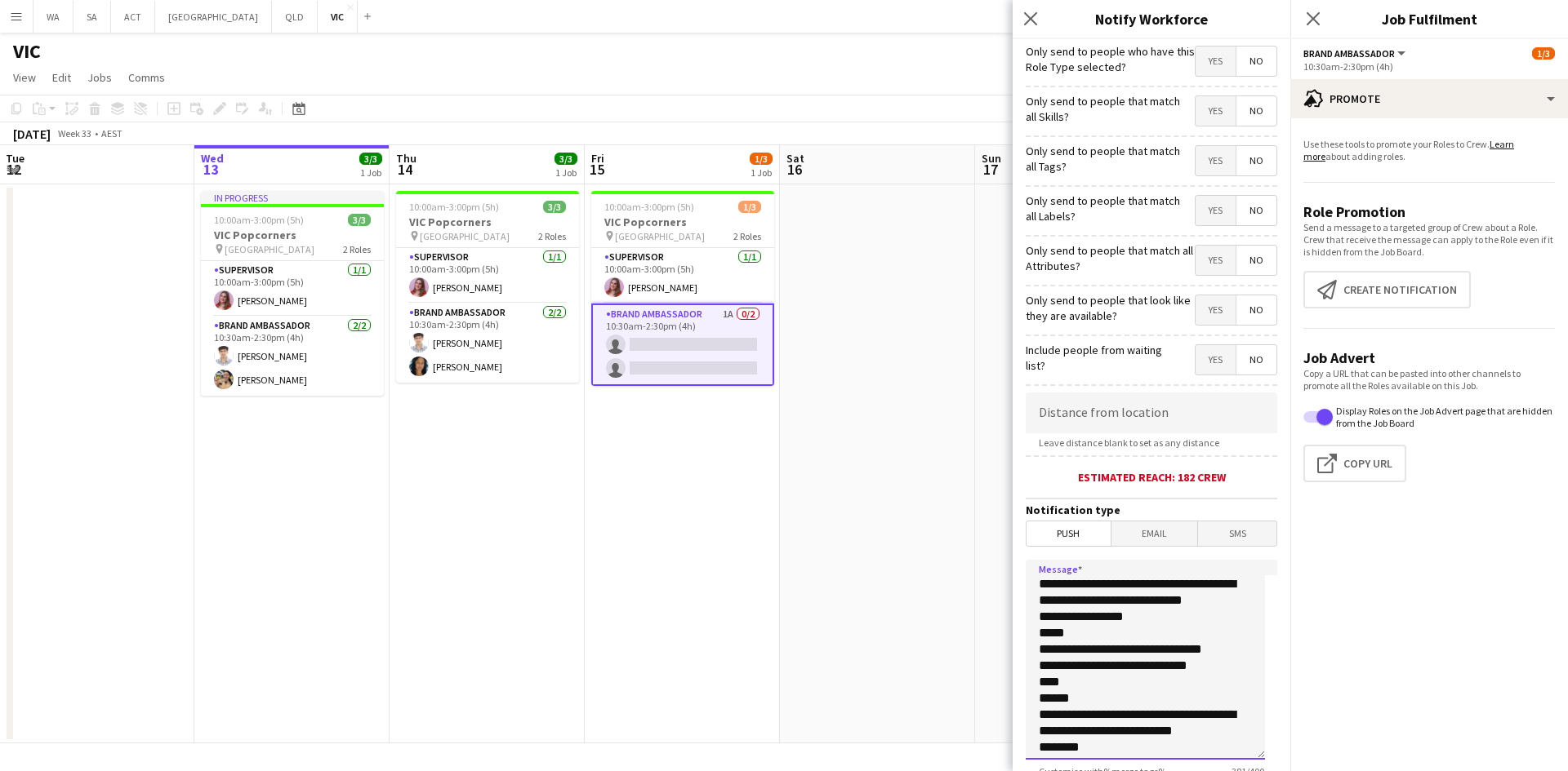
drag, startPoint x: 1080, startPoint y: 689, endPoint x: 1009, endPoint y: 680, distance: 71.6
click at [1009, 680] on body "Menu Boards Boards Boards All jobs Status Workforce Workforce My Workforce Recr…" at bounding box center [784, 385] width 1568 height 771
click at [1076, 681] on textarea "**********" at bounding box center [1145, 660] width 240 height 200
click at [1083, 617] on textarea "**********" at bounding box center [1145, 660] width 240 height 200
click at [1088, 635] on textarea "**********" at bounding box center [1145, 660] width 240 height 200
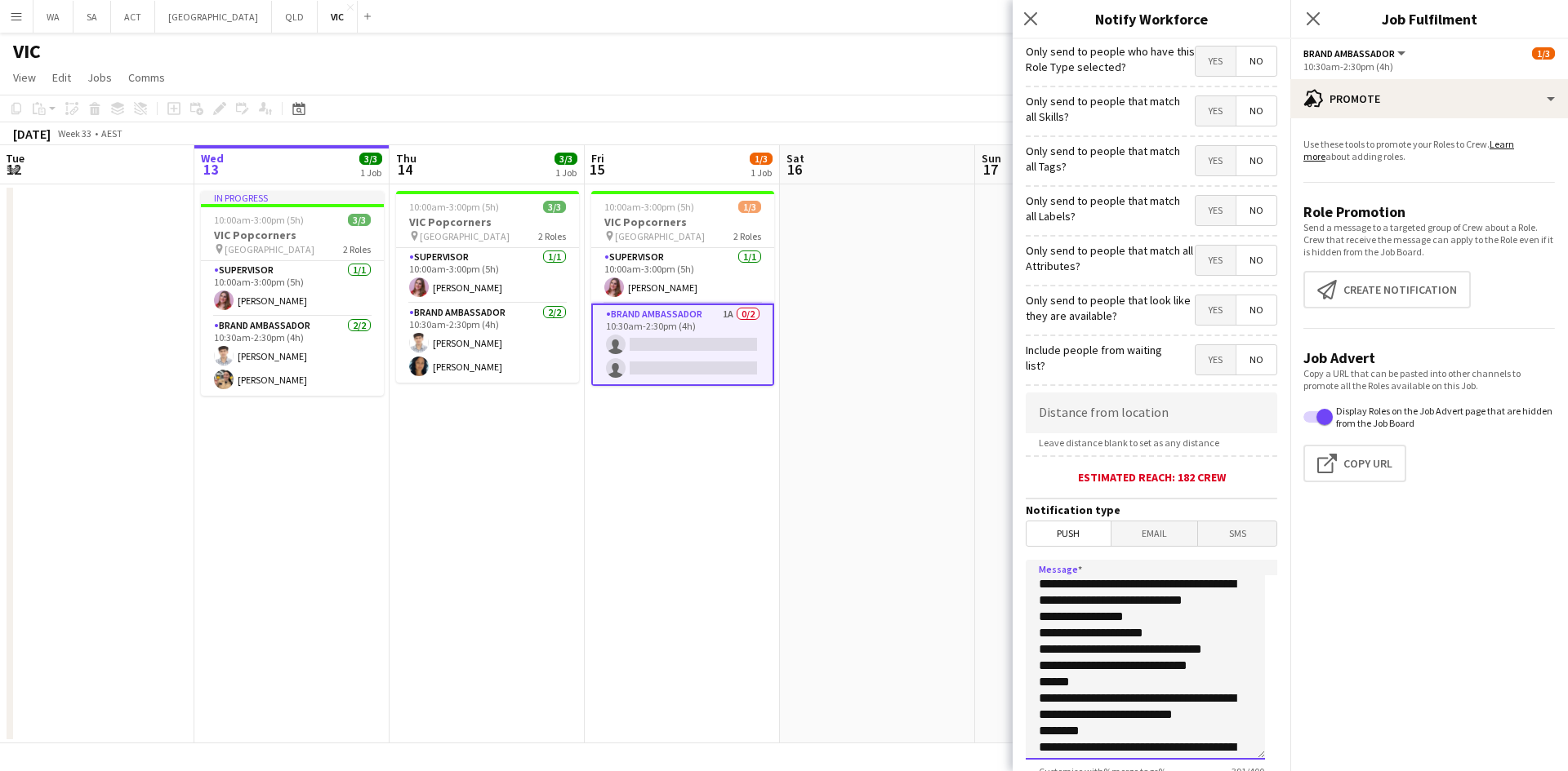
click at [1182, 609] on textarea "**********" at bounding box center [1145, 660] width 240 height 200
click at [1205, 603] on textarea "**********" at bounding box center [1145, 660] width 240 height 200
click at [1171, 628] on textarea "**********" at bounding box center [1145, 660] width 240 height 200
click at [1149, 621] on textarea "**********" at bounding box center [1145, 660] width 240 height 200
click at [1159, 651] on textarea "**********" at bounding box center [1145, 660] width 240 height 200
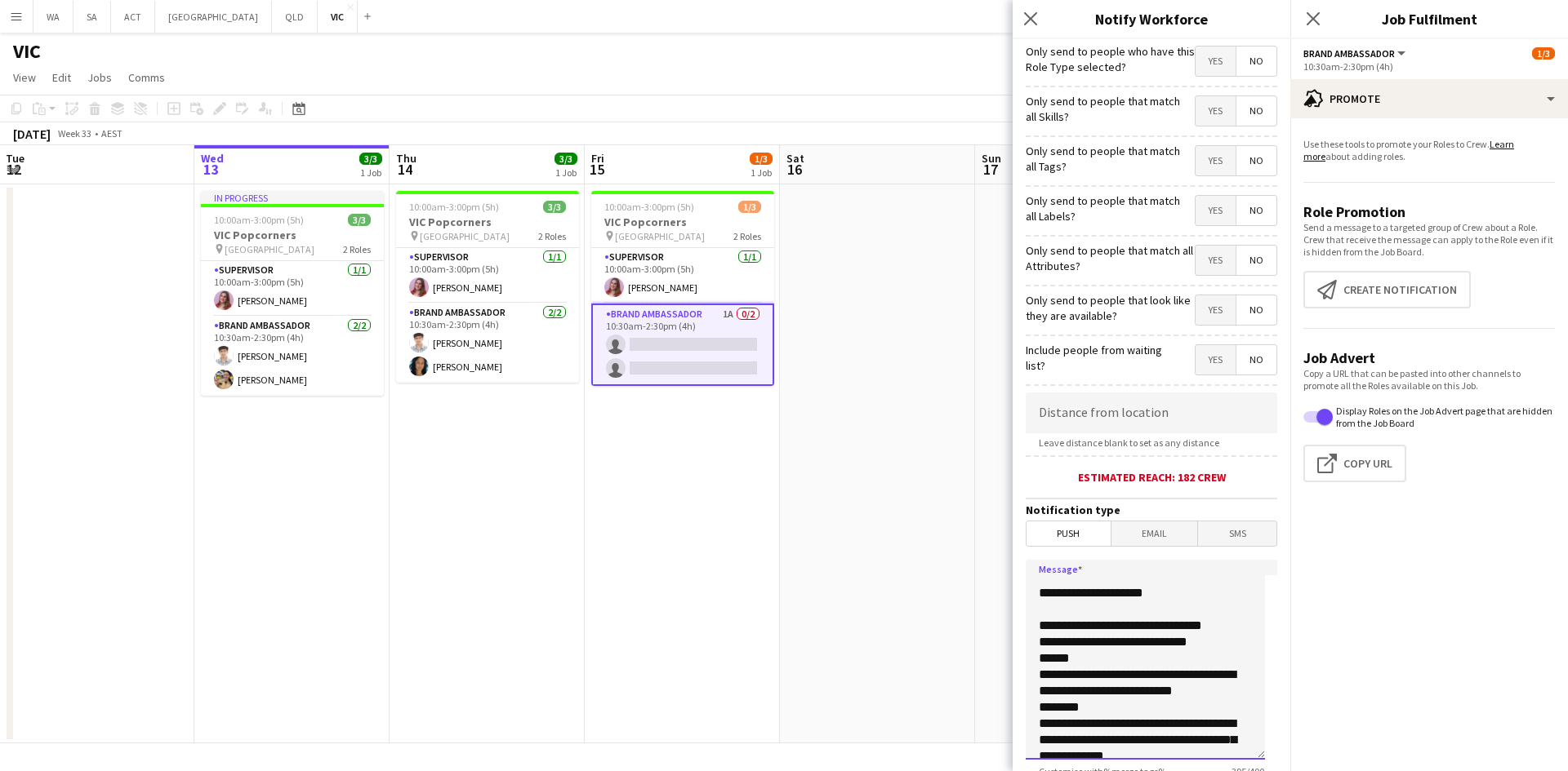
scroll to position [82, 0]
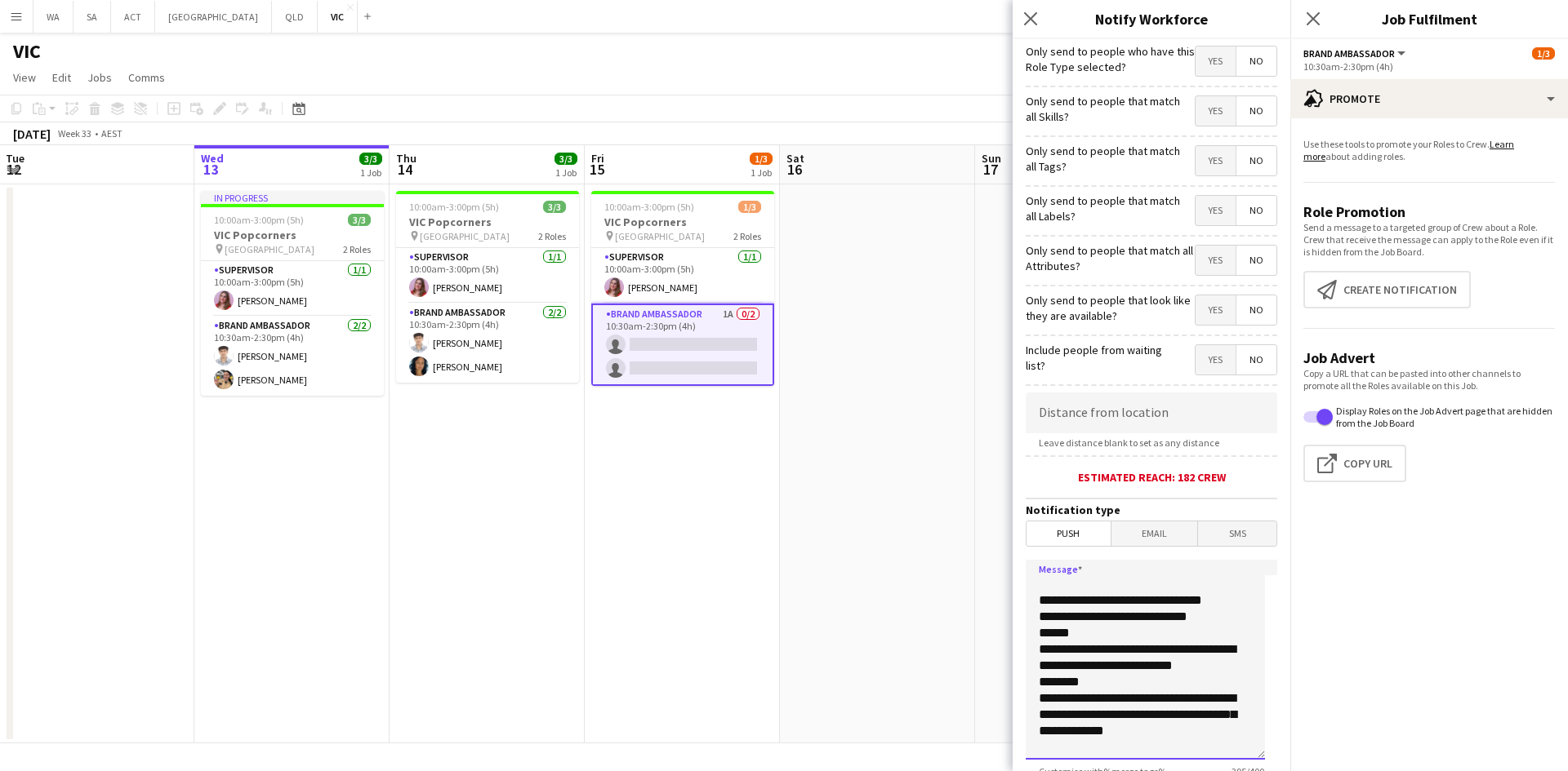
click at [1219, 590] on textarea "**********" at bounding box center [1145, 660] width 240 height 200
click at [1222, 596] on textarea "**********" at bounding box center [1145, 660] width 240 height 200
drag, startPoint x: 1099, startPoint y: 648, endPoint x: 990, endPoint y: 630, distance: 110.5
click at [982, 632] on body "Menu Boards Boards Boards All jobs Status Workforce Workforce My Workforce Recr…" at bounding box center [784, 385] width 1568 height 771
click at [1089, 638] on textarea "**********" at bounding box center [1145, 660] width 240 height 200
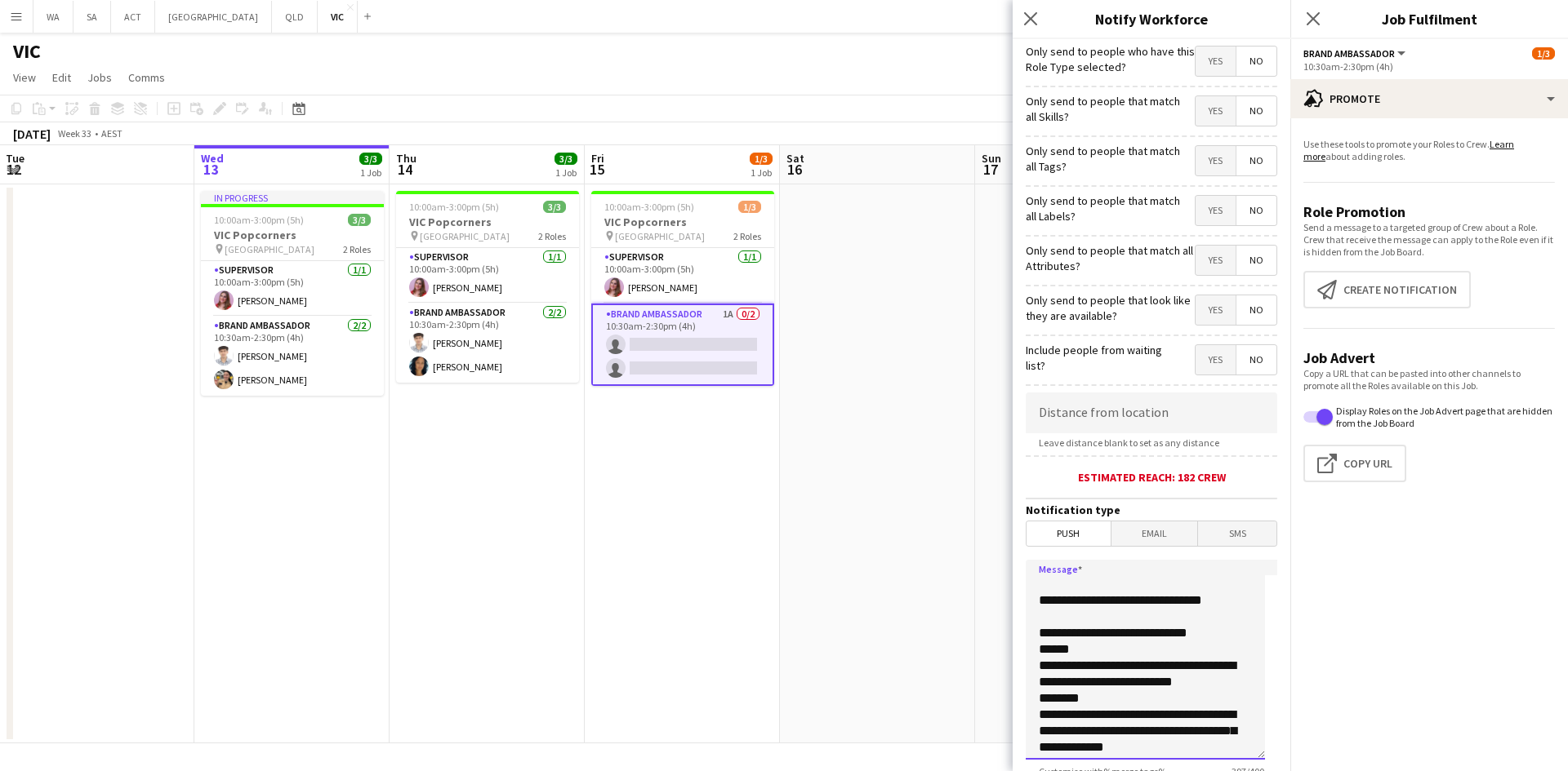
drag, startPoint x: 1074, startPoint y: 648, endPoint x: 1026, endPoint y: 647, distance: 48.0
click at [1026, 647] on textarea "**********" at bounding box center [1145, 660] width 240 height 200
click at [1059, 649] on textarea "**********" at bounding box center [1145, 660] width 240 height 200
click at [1036, 663] on textarea "**********" at bounding box center [1145, 660] width 240 height 200
click at [1219, 636] on textarea "**********" at bounding box center [1145, 660] width 240 height 200
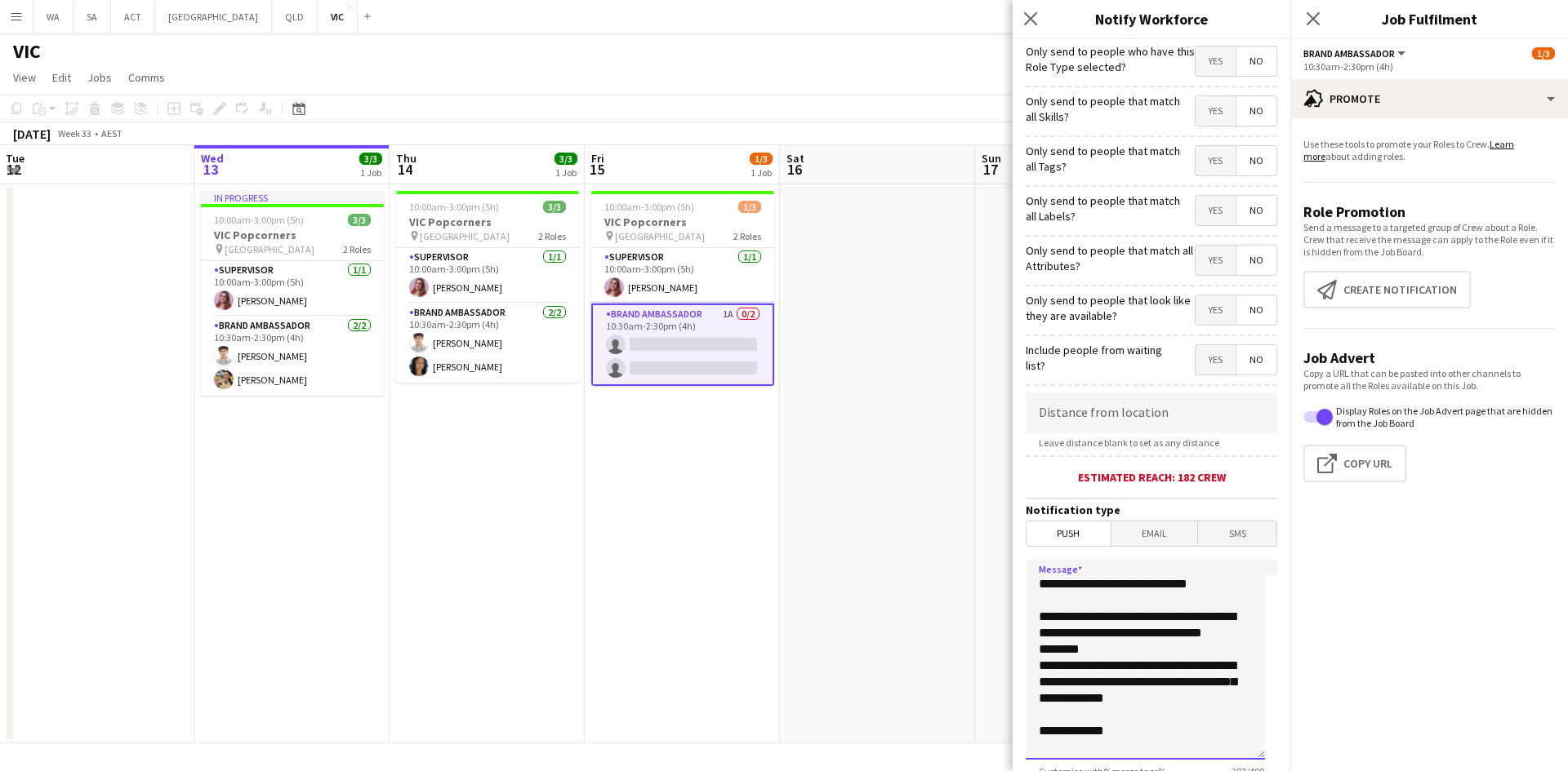
scroll to position [151, 0]
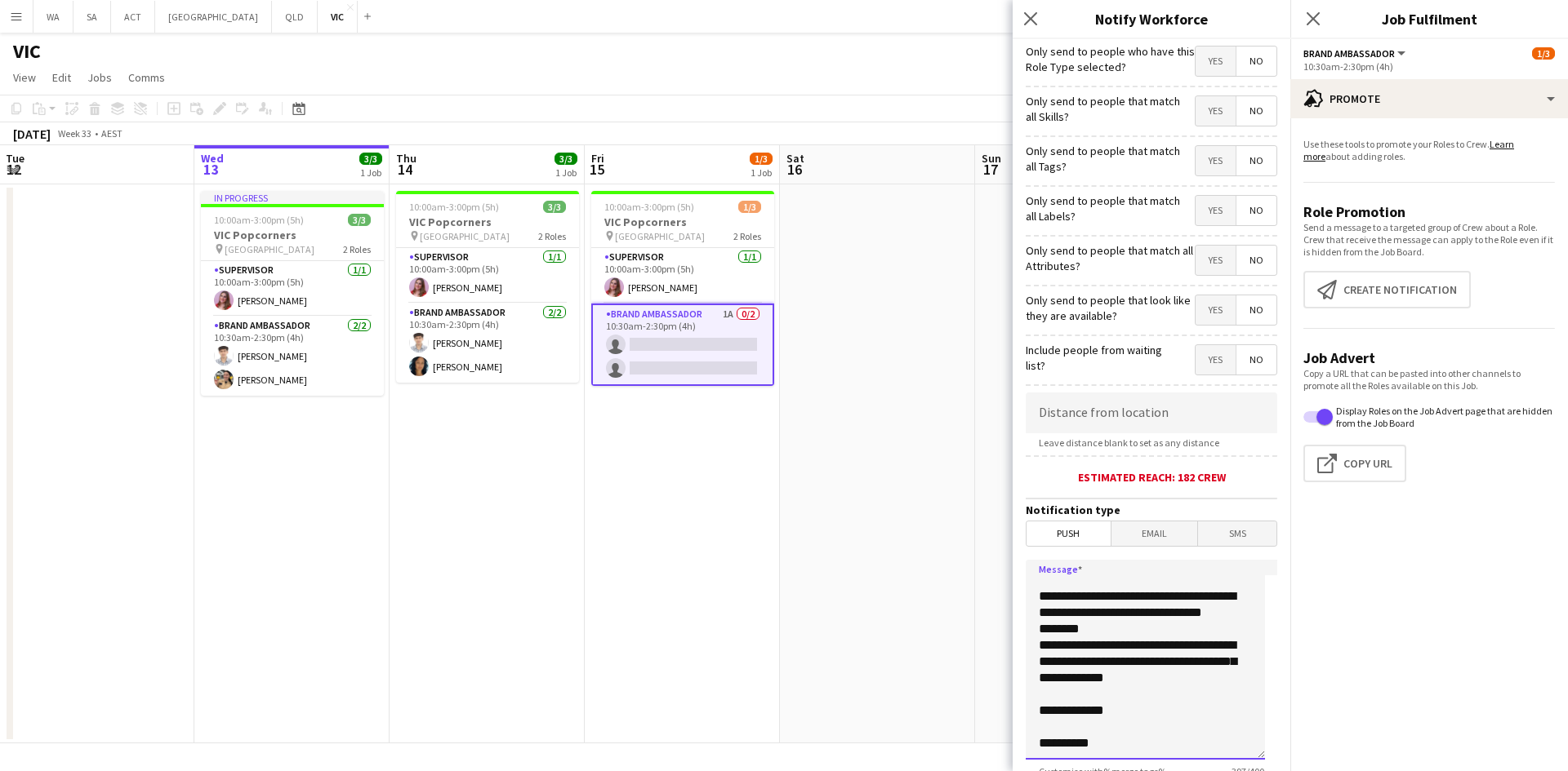
click at [1117, 638] on textarea "**********" at bounding box center [1145, 660] width 240 height 200
click at [1100, 626] on textarea "**********" at bounding box center [1145, 660] width 240 height 200
click at [1042, 642] on textarea "**********" at bounding box center [1145, 660] width 240 height 200
click at [1040, 643] on textarea "**********" at bounding box center [1145, 660] width 240 height 200
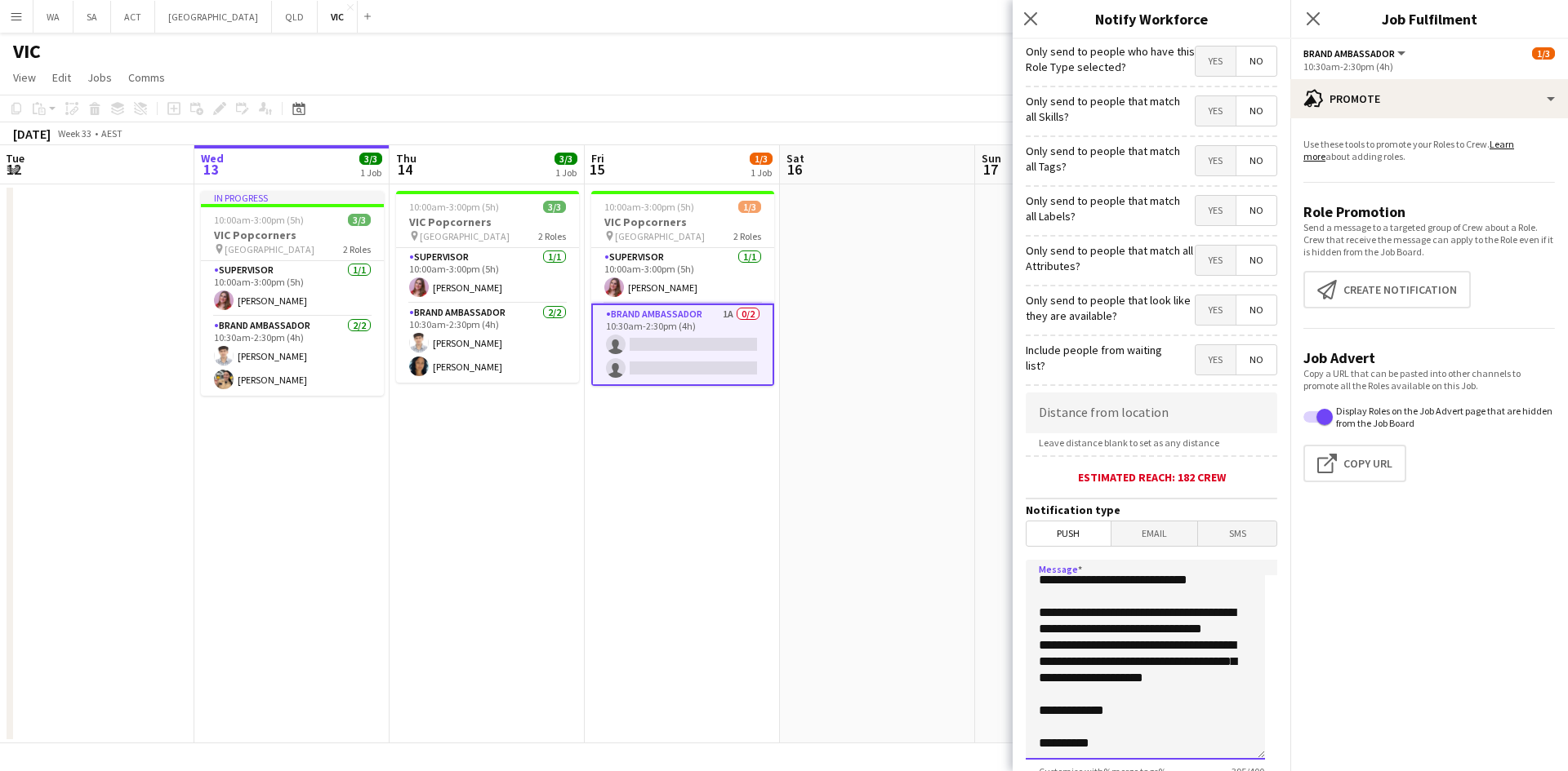
click at [1246, 633] on textarea "**********" at bounding box center [1145, 660] width 240 height 200
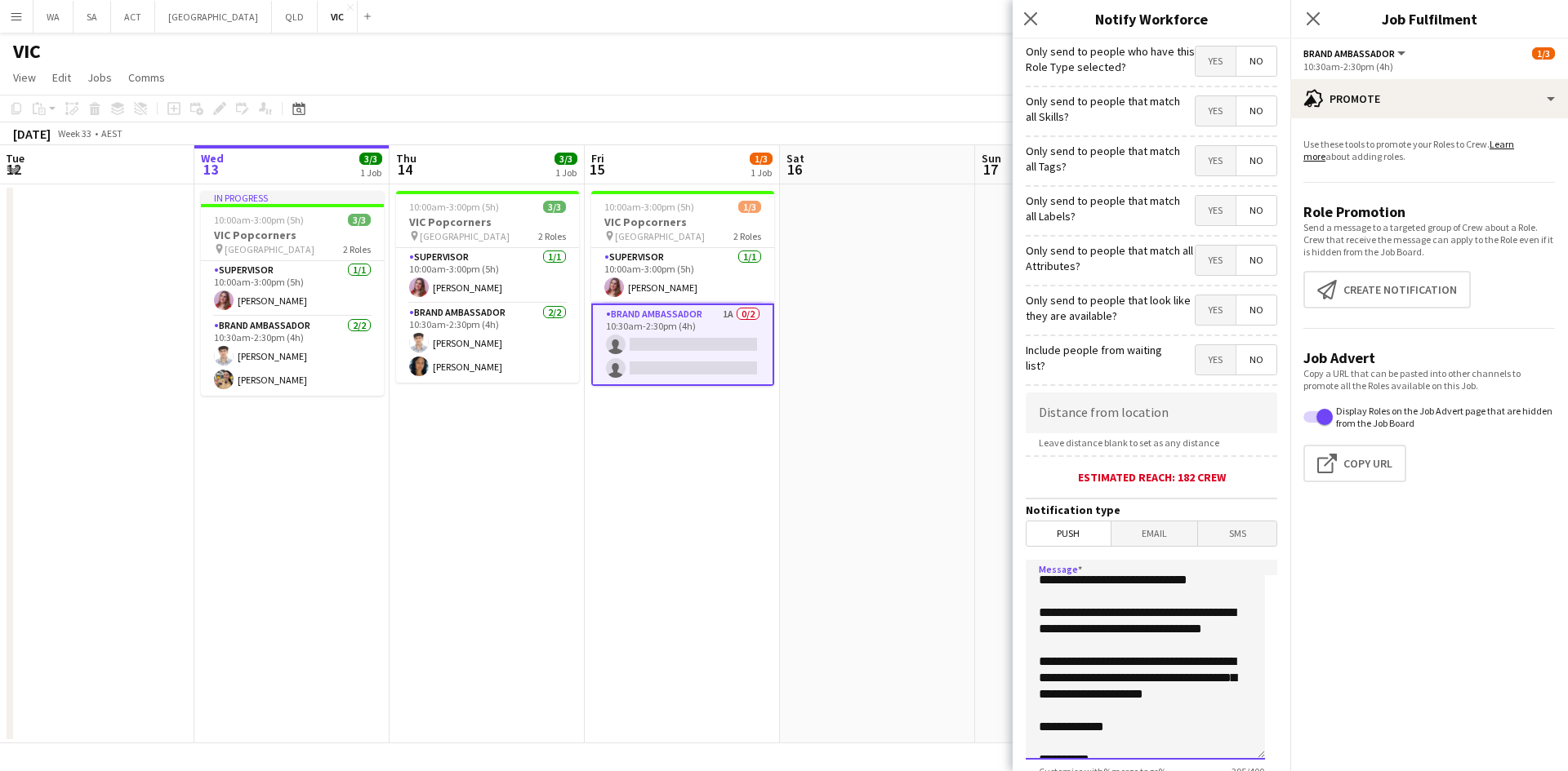
scroll to position [151, 0]
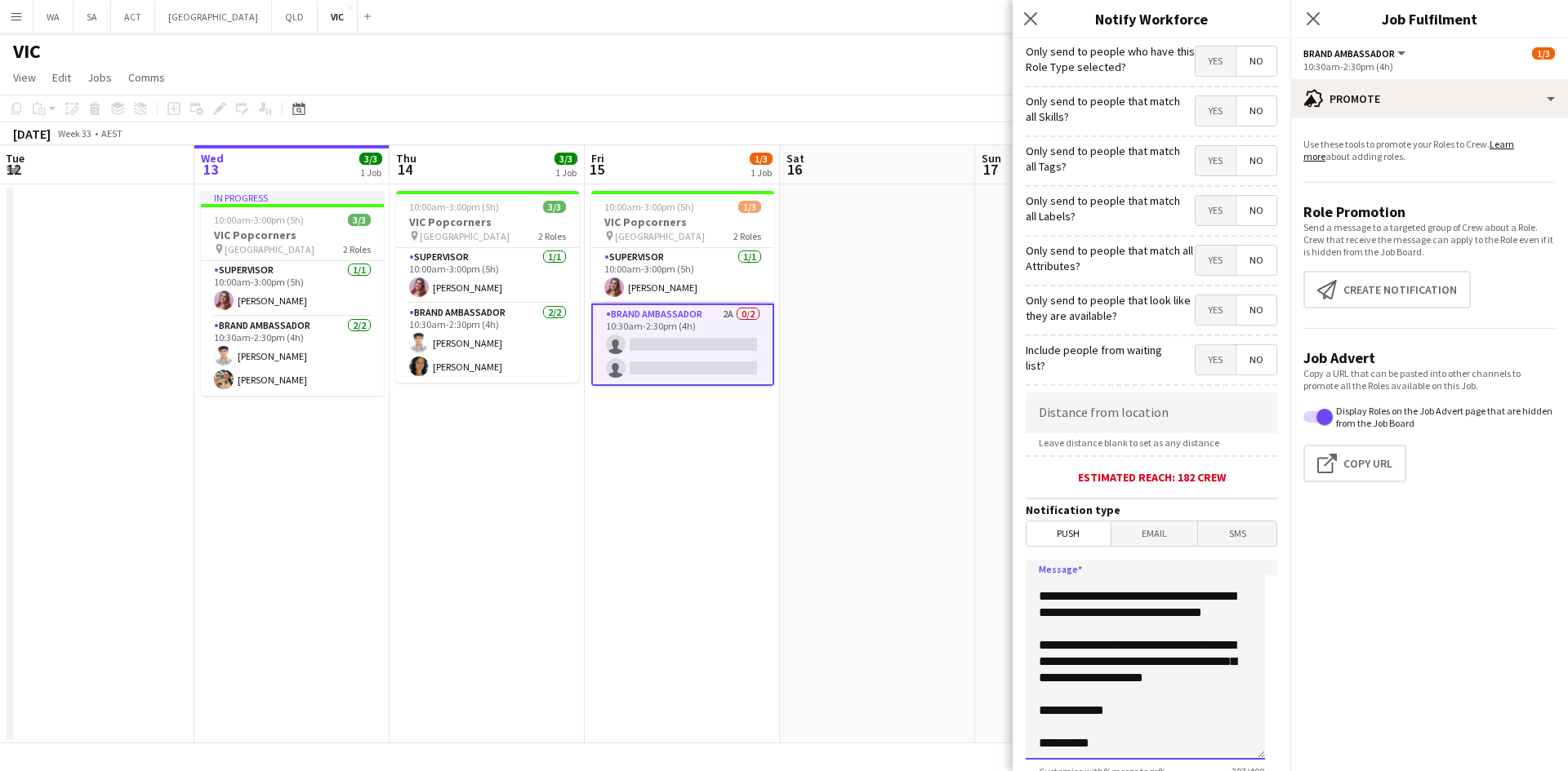
click at [1089, 646] on textarea "**********" at bounding box center [1145, 660] width 240 height 200
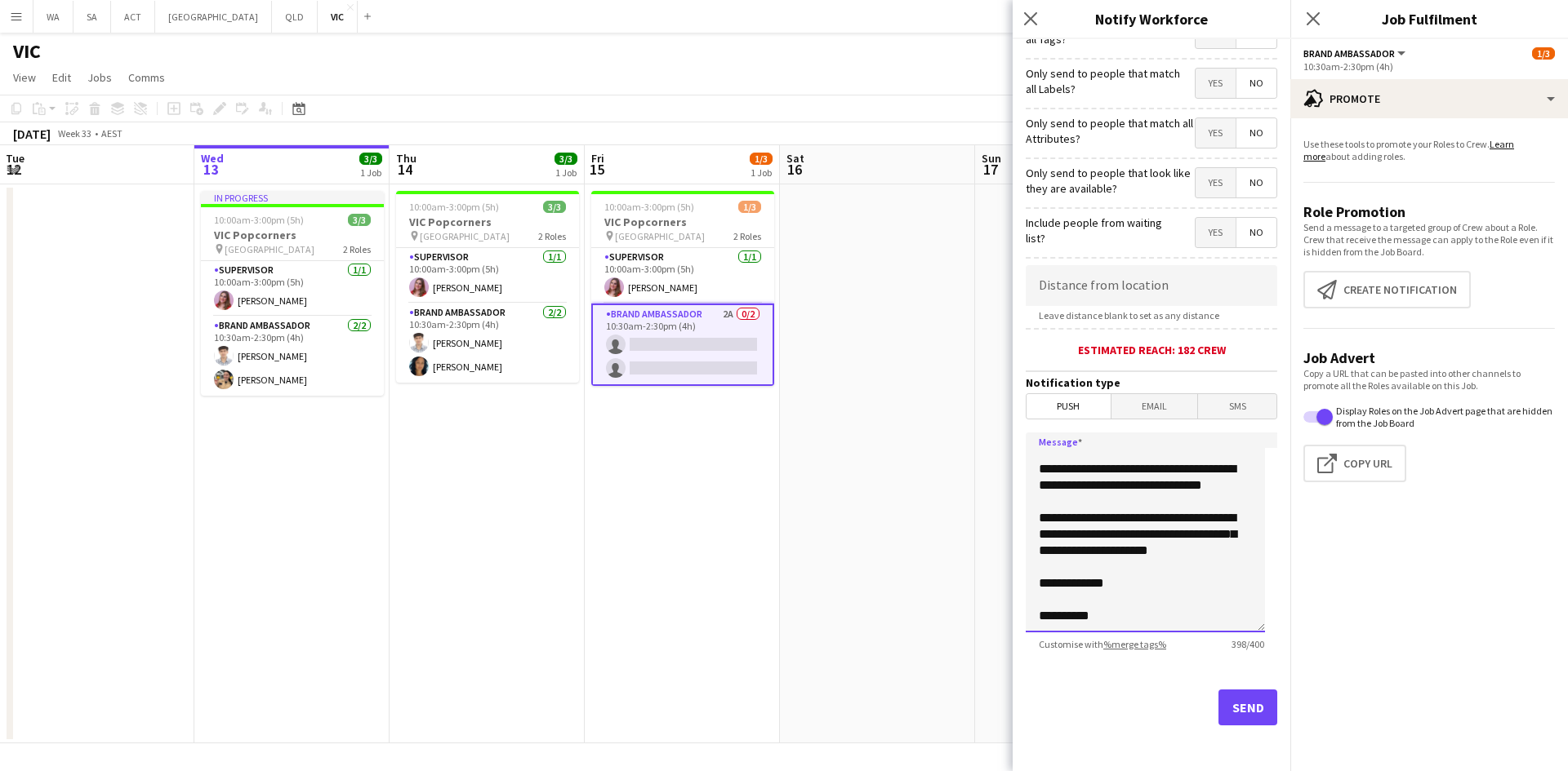
drag, startPoint x: 1117, startPoint y: 585, endPoint x: 1014, endPoint y: 580, distance: 103.1
click at [1014, 580] on form "**********" at bounding box center [1152, 341] width 278 height 859
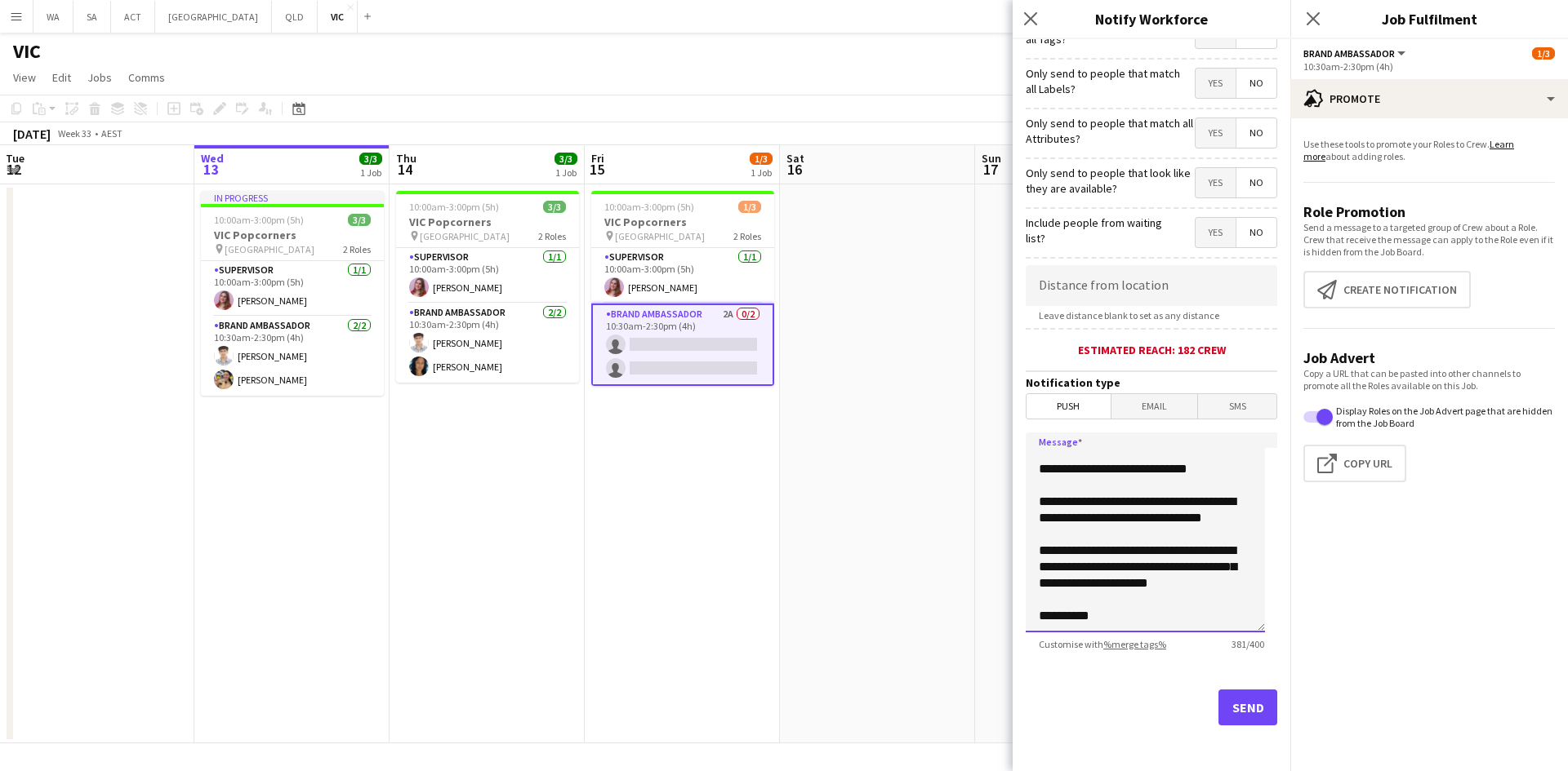
scroll to position [118, 0]
click at [1143, 605] on textarea "**********" at bounding box center [1145, 532] width 240 height 200
click at [1149, 617] on textarea "**********" at bounding box center [1145, 532] width 240 height 200
paste textarea "**********"
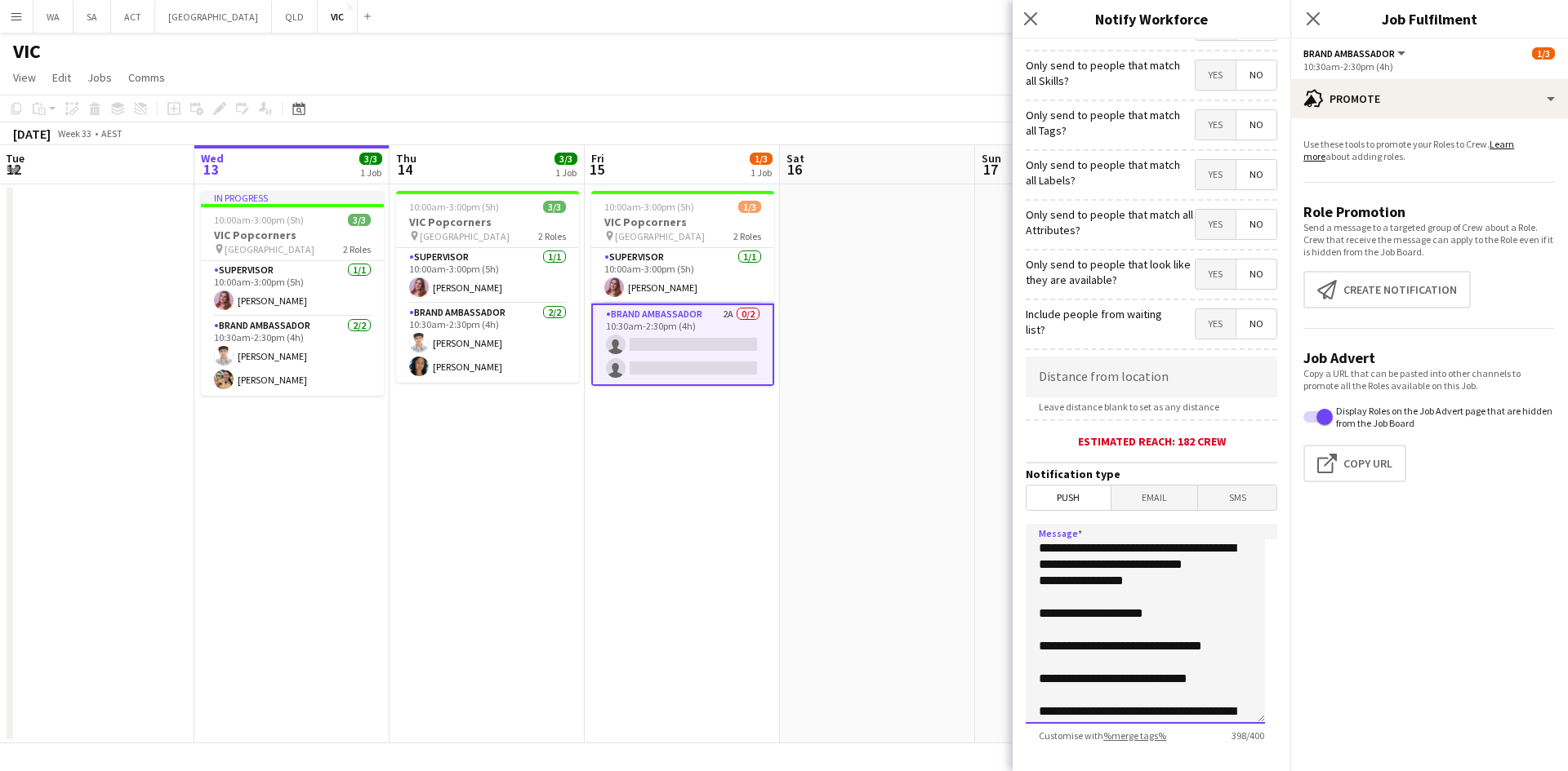
scroll to position [0, 0]
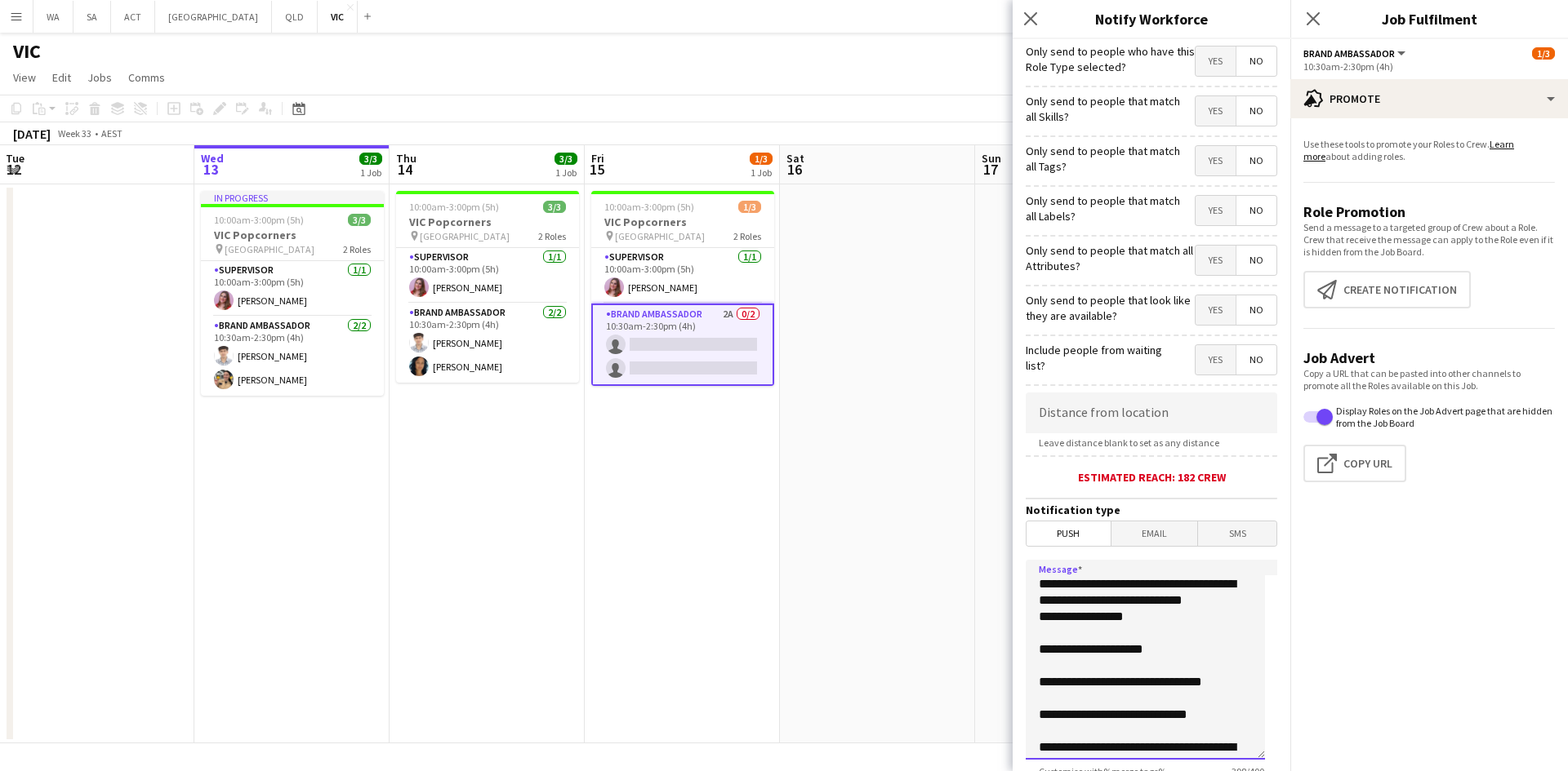
type textarea "**********"
click at [1057, 414] on input at bounding box center [1151, 413] width 251 height 41
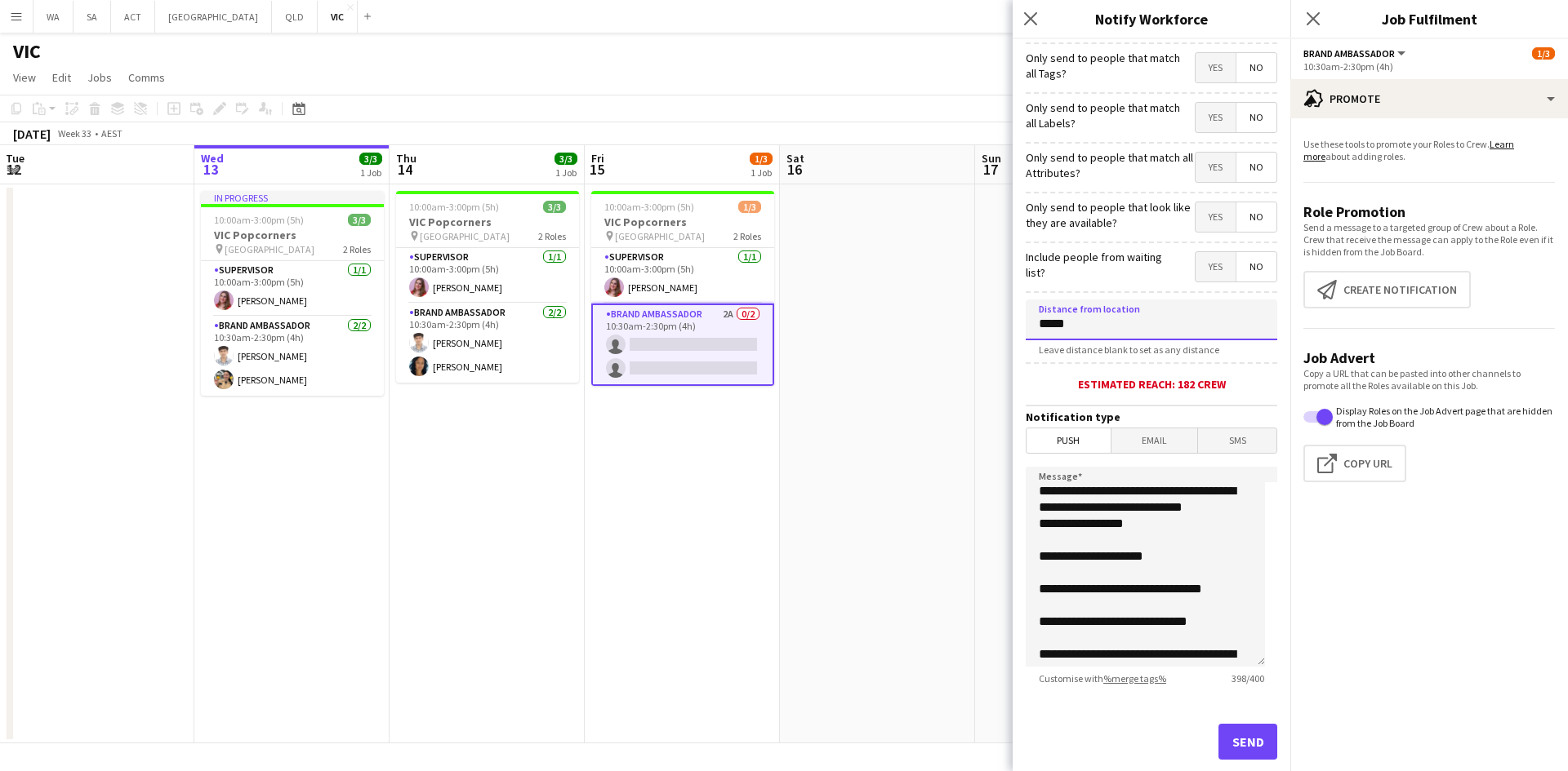
scroll to position [127, 0]
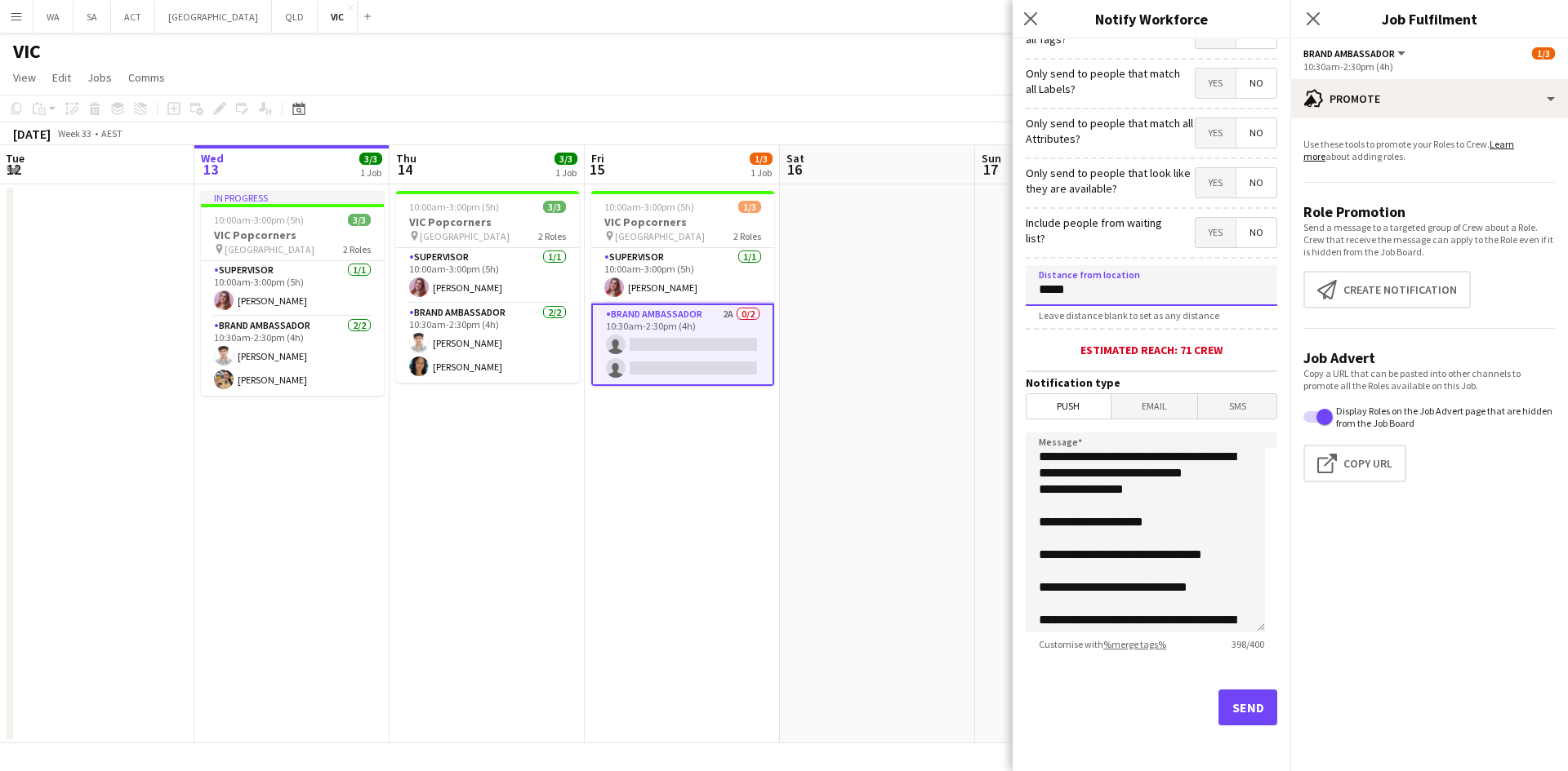
type input "*****"
drag, startPoint x: 1200, startPoint y: 686, endPoint x: 1207, endPoint y: 692, distance: 9.2
click at [1204, 688] on div "Send" at bounding box center [1151, 714] width 251 height 114
click at [1218, 693] on button "Send" at bounding box center [1248, 708] width 59 height 36
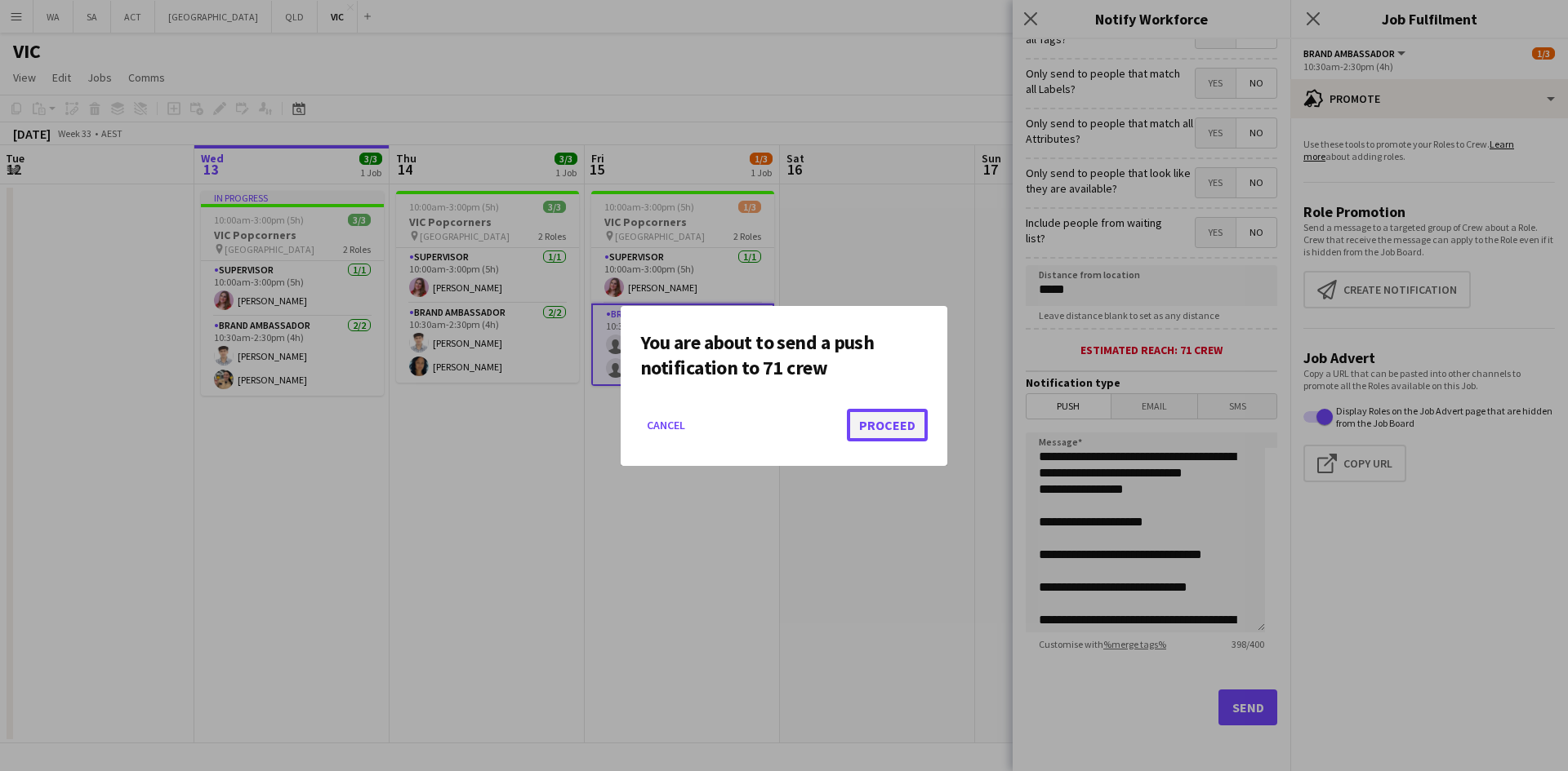
click at [877, 419] on button "Proceed" at bounding box center [886, 425] width 81 height 32
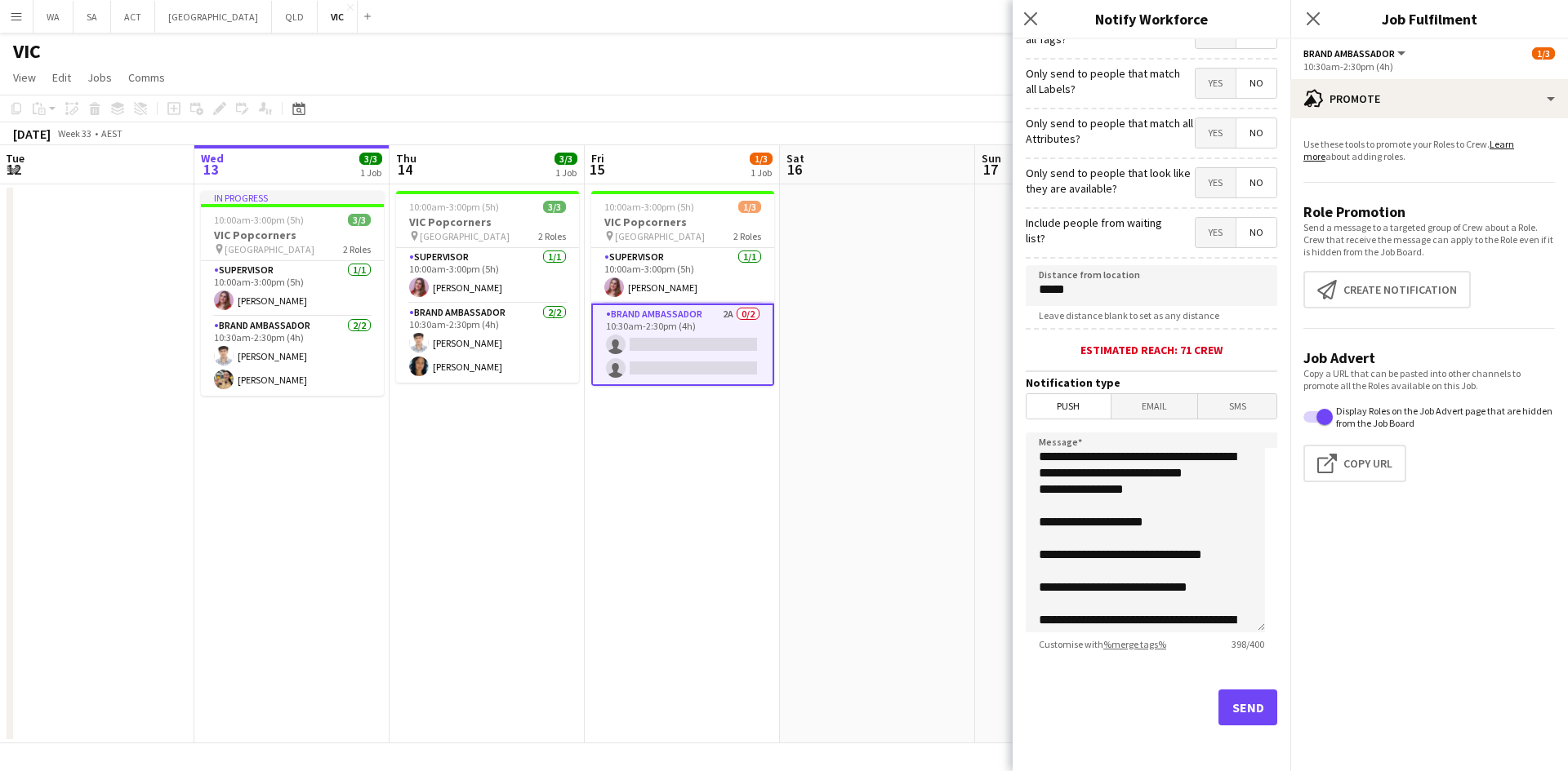
click at [869, 429] on app-date-cell at bounding box center [877, 464] width 195 height 559
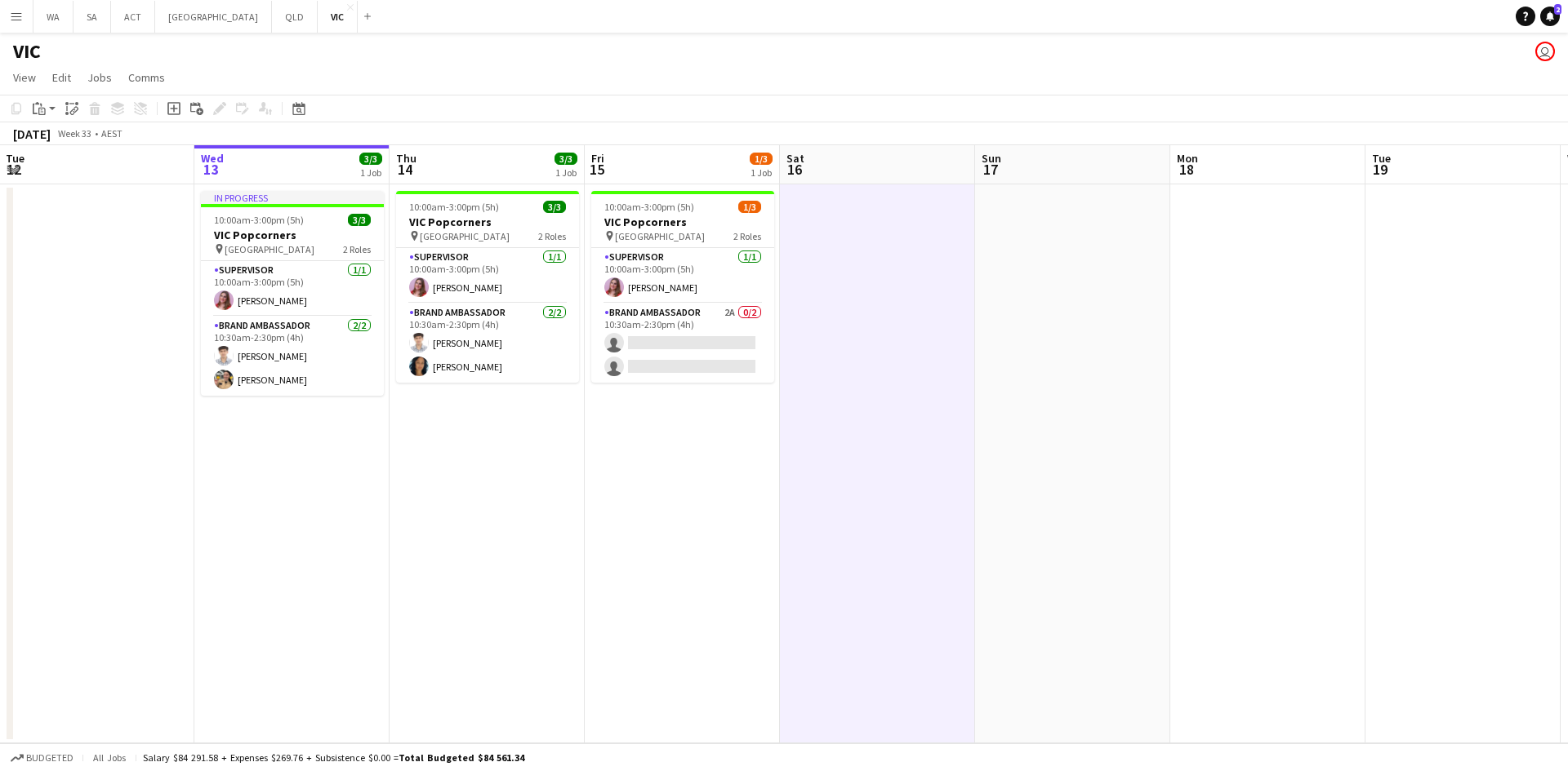
click at [723, 400] on app-date-cell "10:00am-3:00pm (5h) 1/3 VIC Popcorners pin University of Melbourne 2 Roles Supe…" at bounding box center [682, 464] width 195 height 559
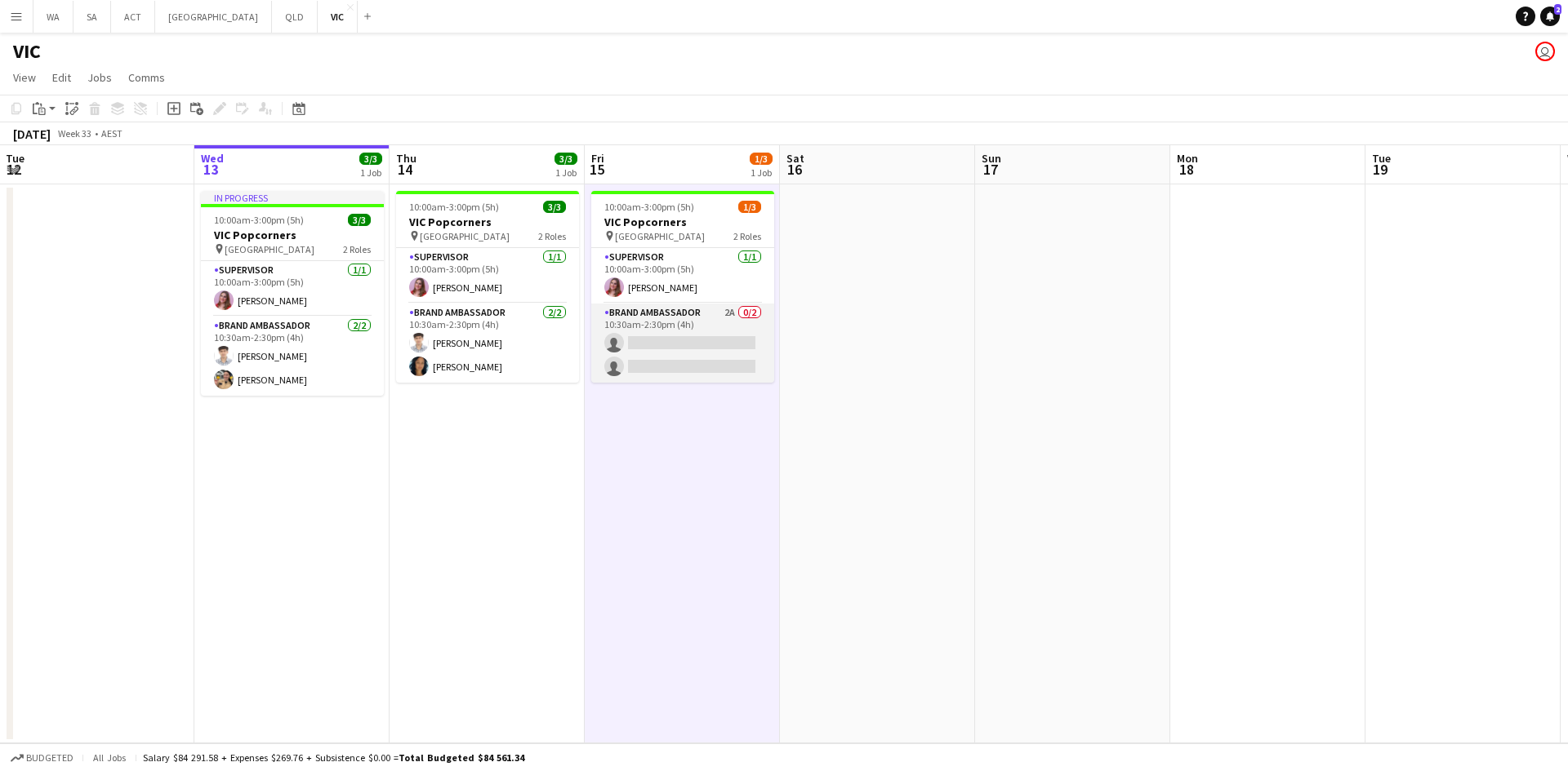
click at [707, 315] on app-card-role "Brand Ambassador 2A 0/2 10:30am-2:30pm (4h) single-neutral-actions single-neutr…" at bounding box center [683, 342] width 183 height 79
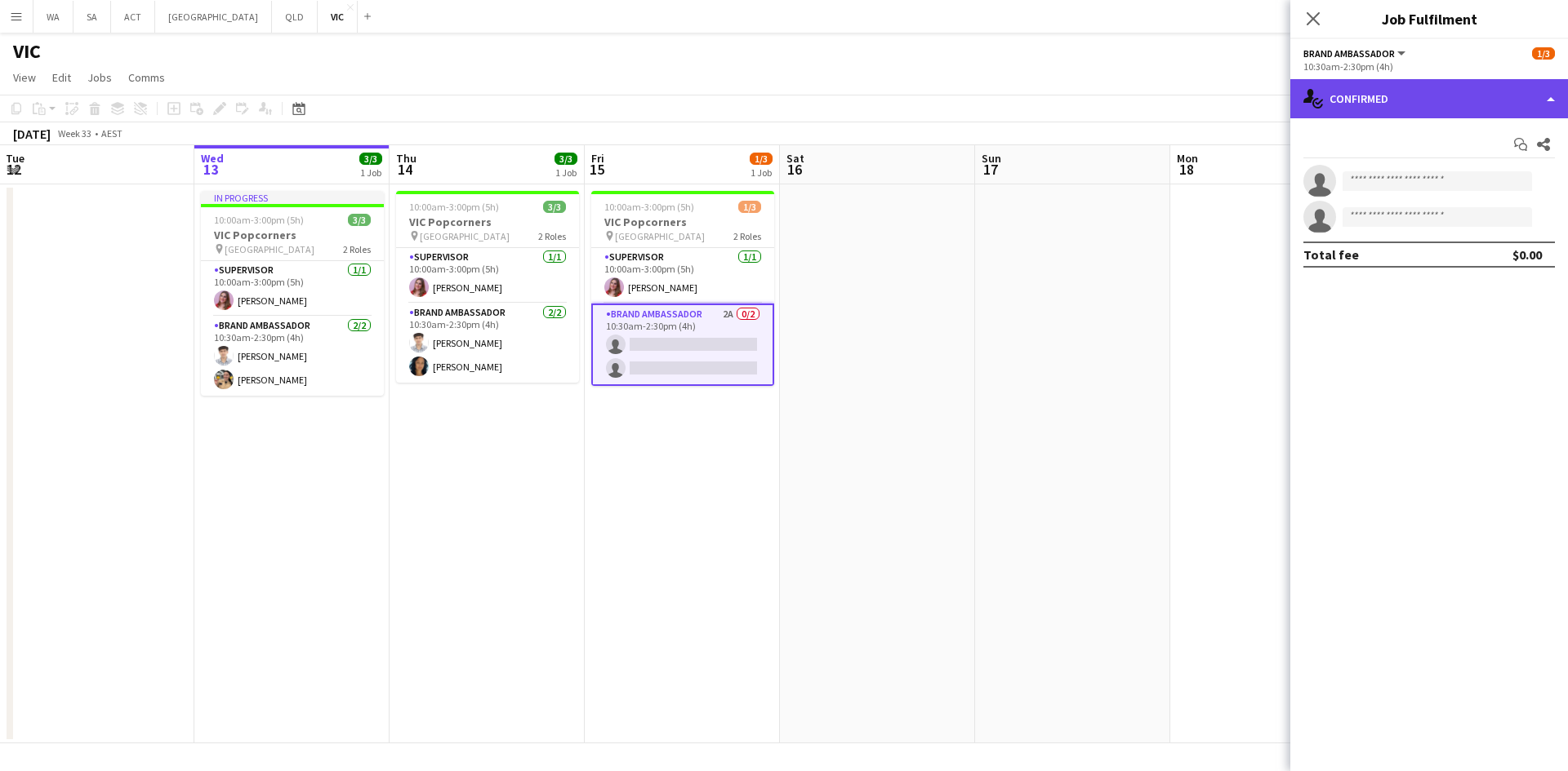
click at [1485, 94] on div "single-neutral-actions-check-2 Confirmed" at bounding box center [1429, 98] width 278 height 39
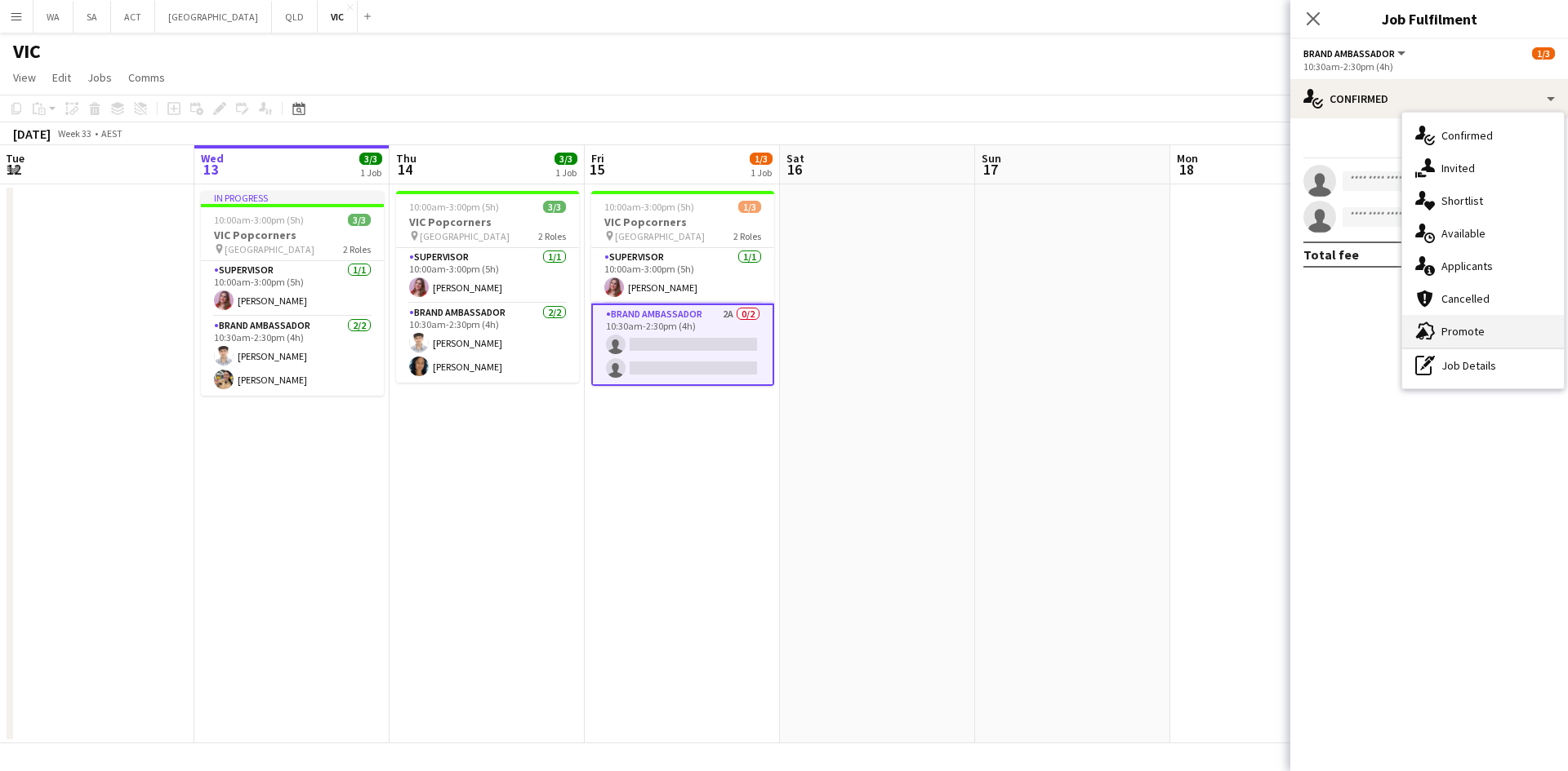
click at [1473, 326] on div "advertising-megaphone Promote" at bounding box center [1482, 331] width 162 height 32
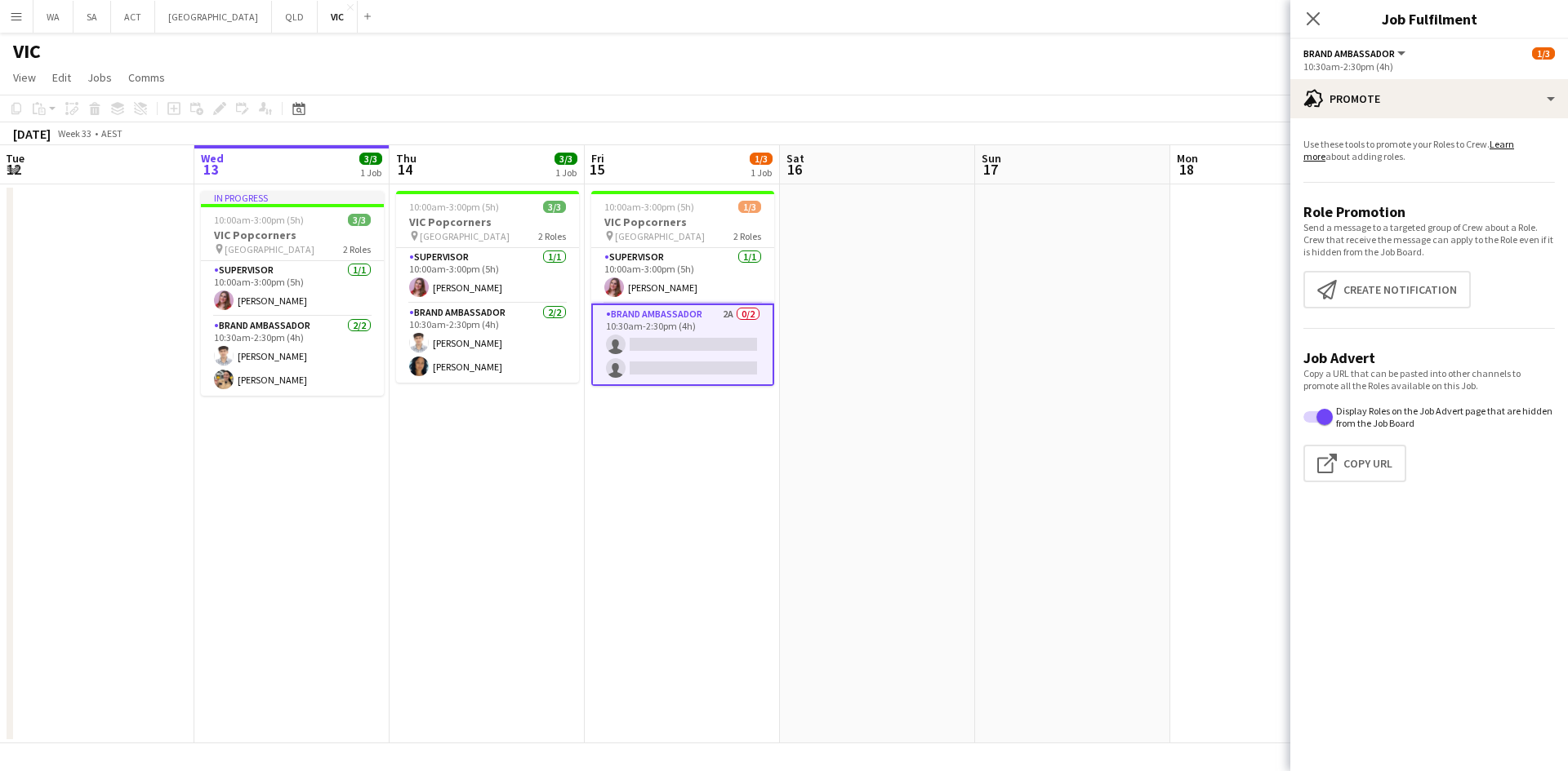
click at [1181, 222] on app-date-cell at bounding box center [1267, 464] width 195 height 559
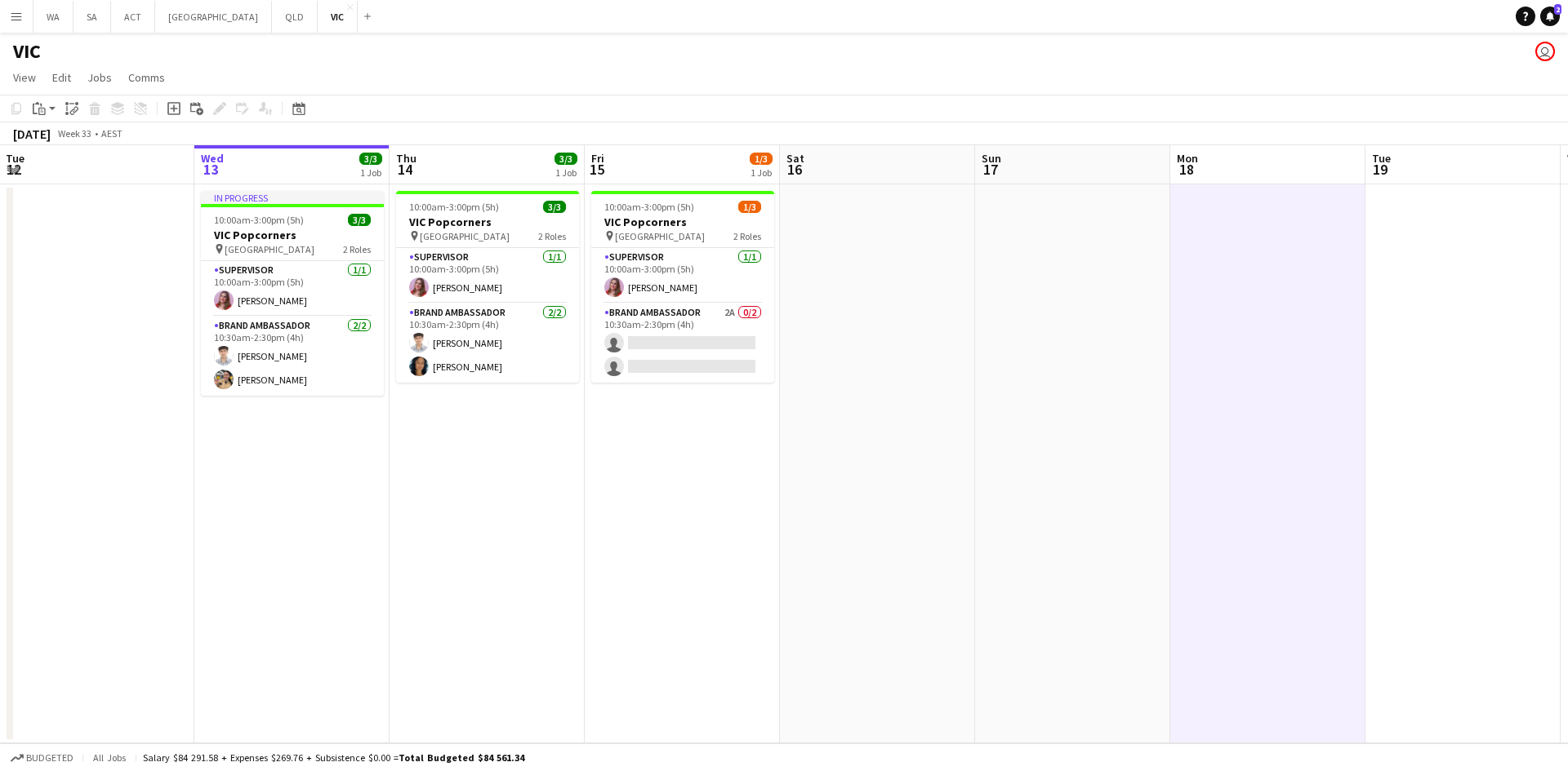
drag, startPoint x: 662, startPoint y: 361, endPoint x: 875, endPoint y: 327, distance: 215.7
click at [662, 362] on app-card-role "Brand Ambassador 2A 0/2 10:30am-2:30pm (4h) single-neutral-actions single-neutr…" at bounding box center [683, 342] width 183 height 79
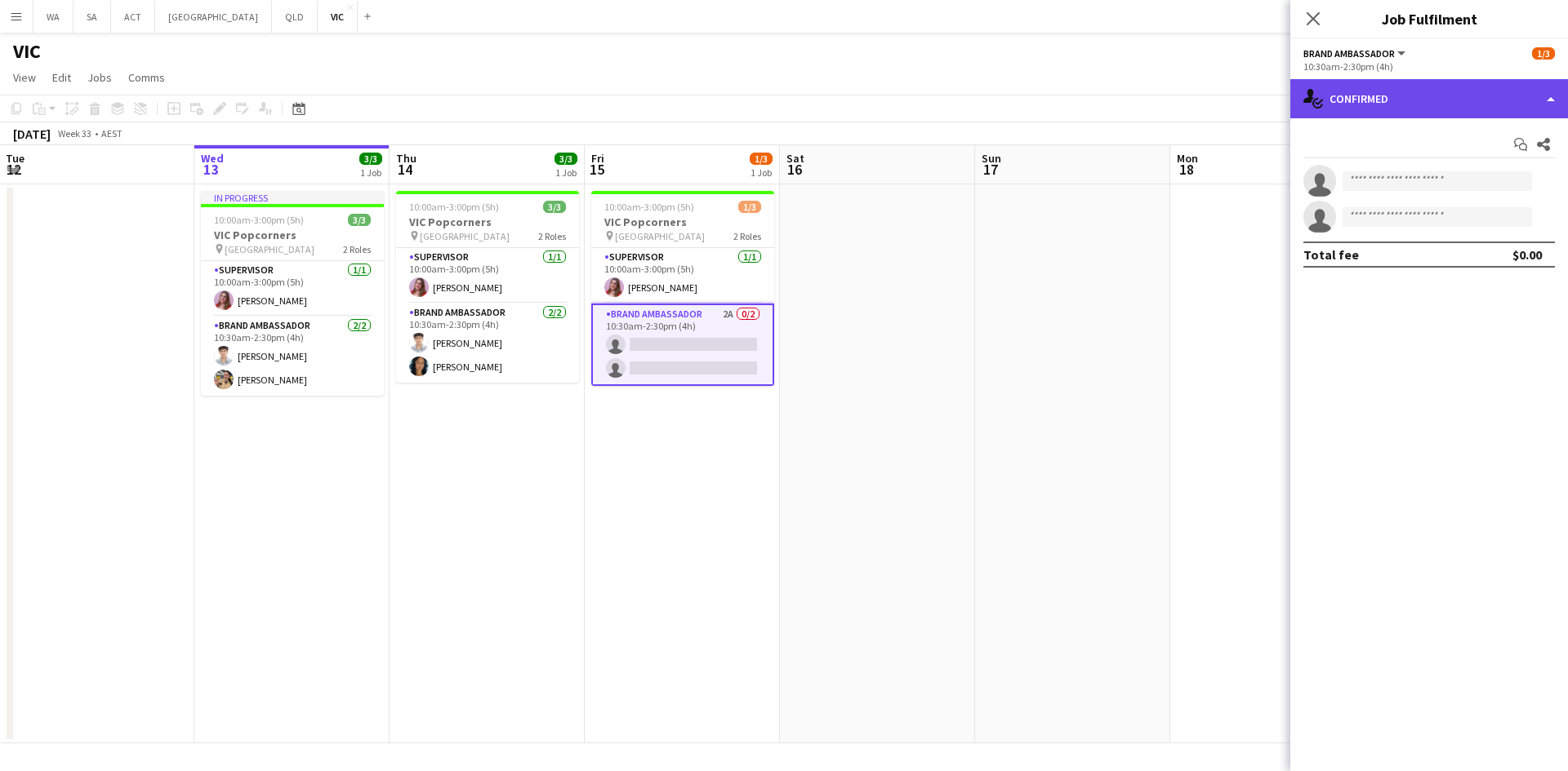
click at [1374, 89] on div "single-neutral-actions-check-2 Confirmed" at bounding box center [1429, 98] width 278 height 39
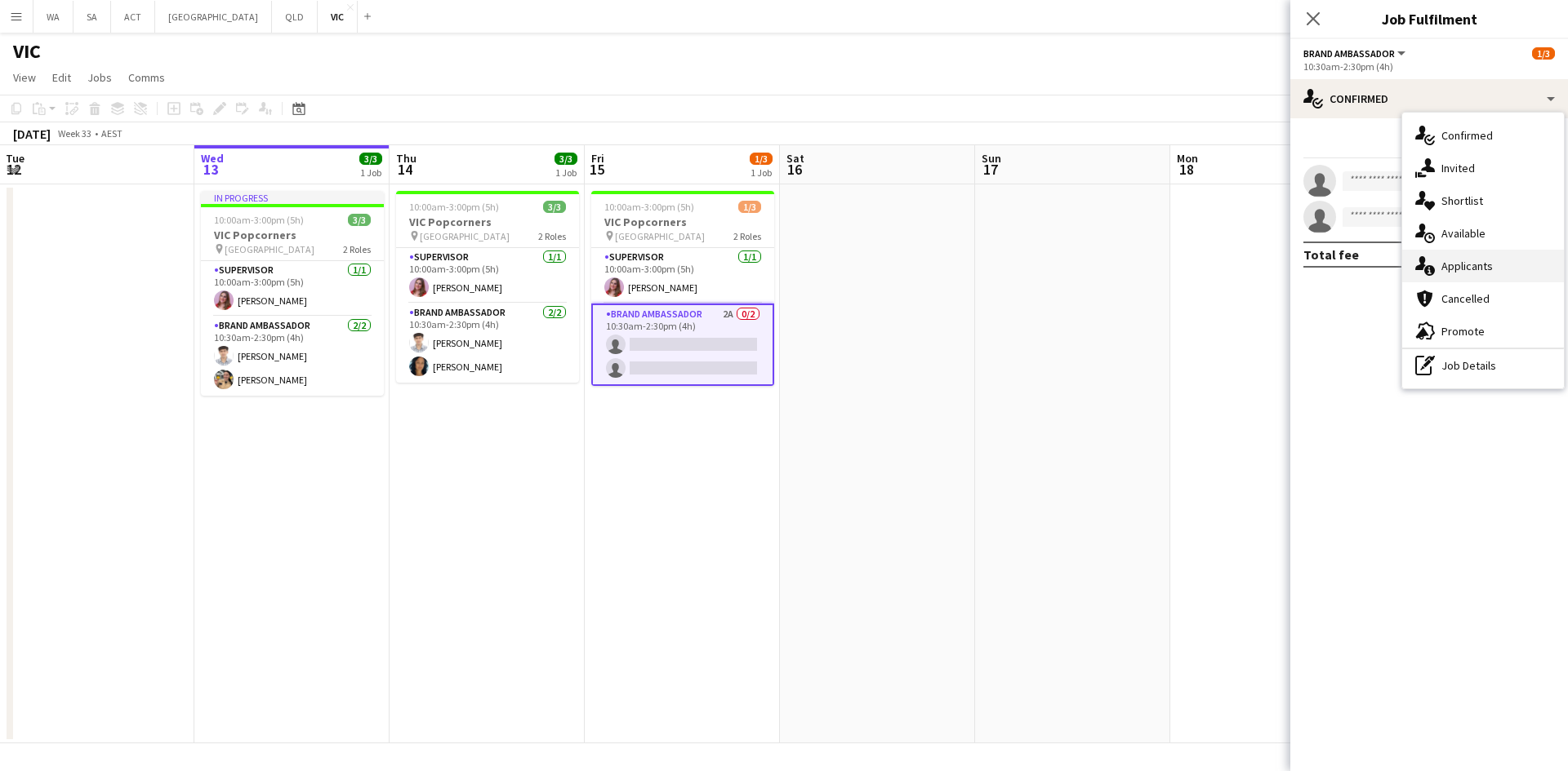
click at [1478, 257] on div "single-neutral-actions-information Applicants" at bounding box center [1482, 266] width 162 height 32
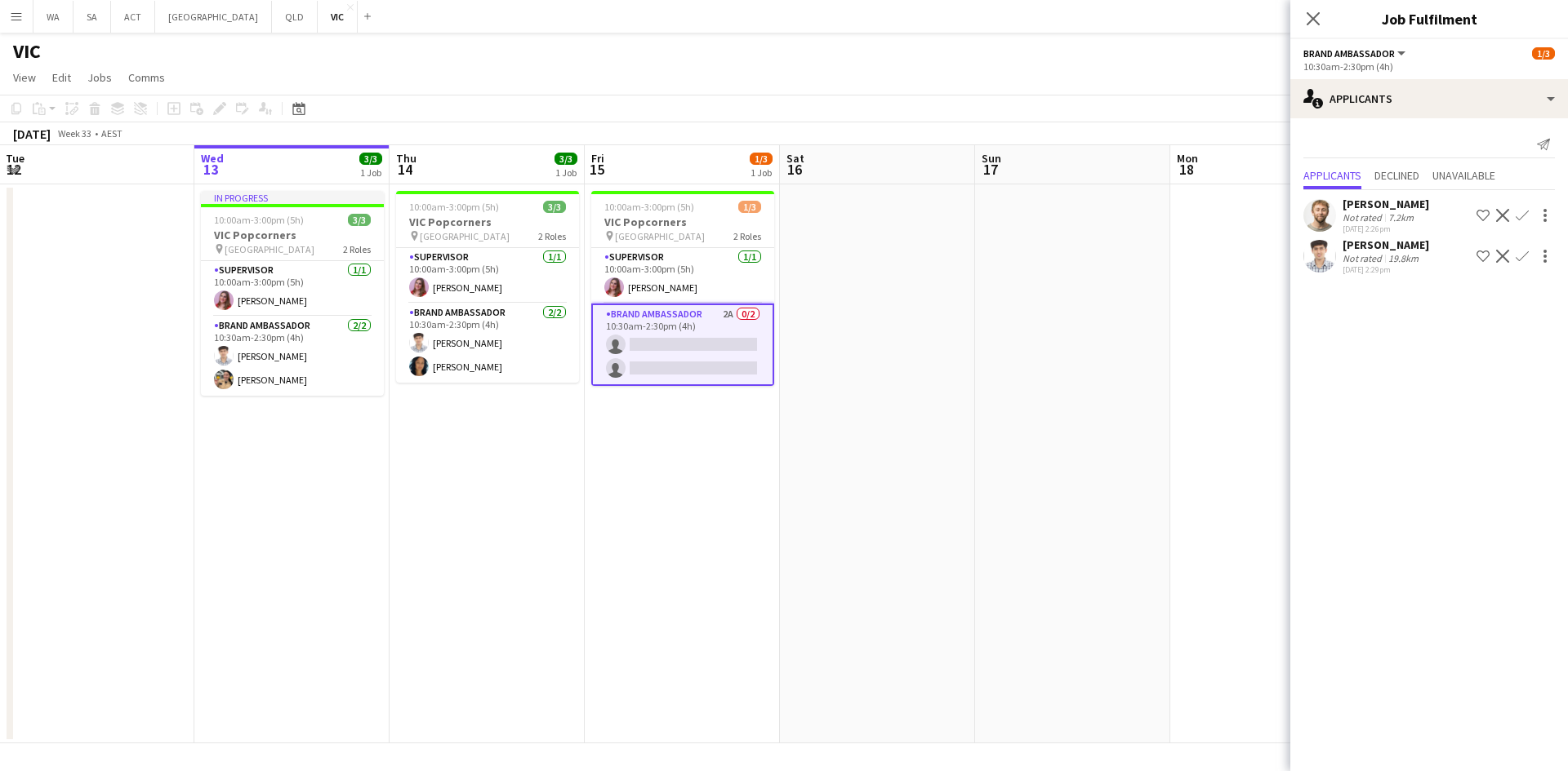
click at [839, 378] on app-date-cell at bounding box center [877, 464] width 195 height 559
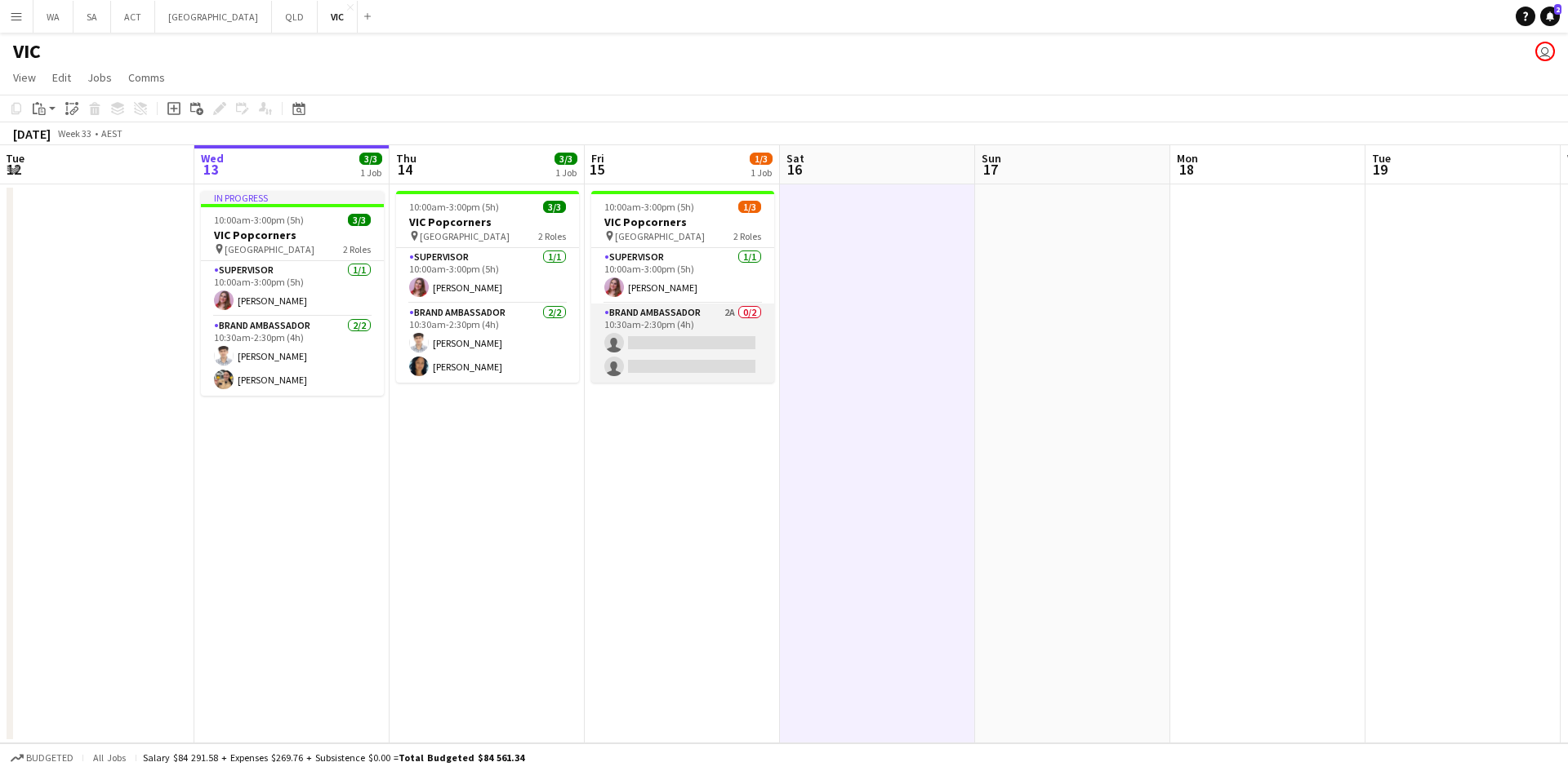
click at [653, 344] on app-card-role "Brand Ambassador 2A 0/2 10:30am-2:30pm (4h) single-neutral-actions single-neutr…" at bounding box center [683, 342] width 183 height 79
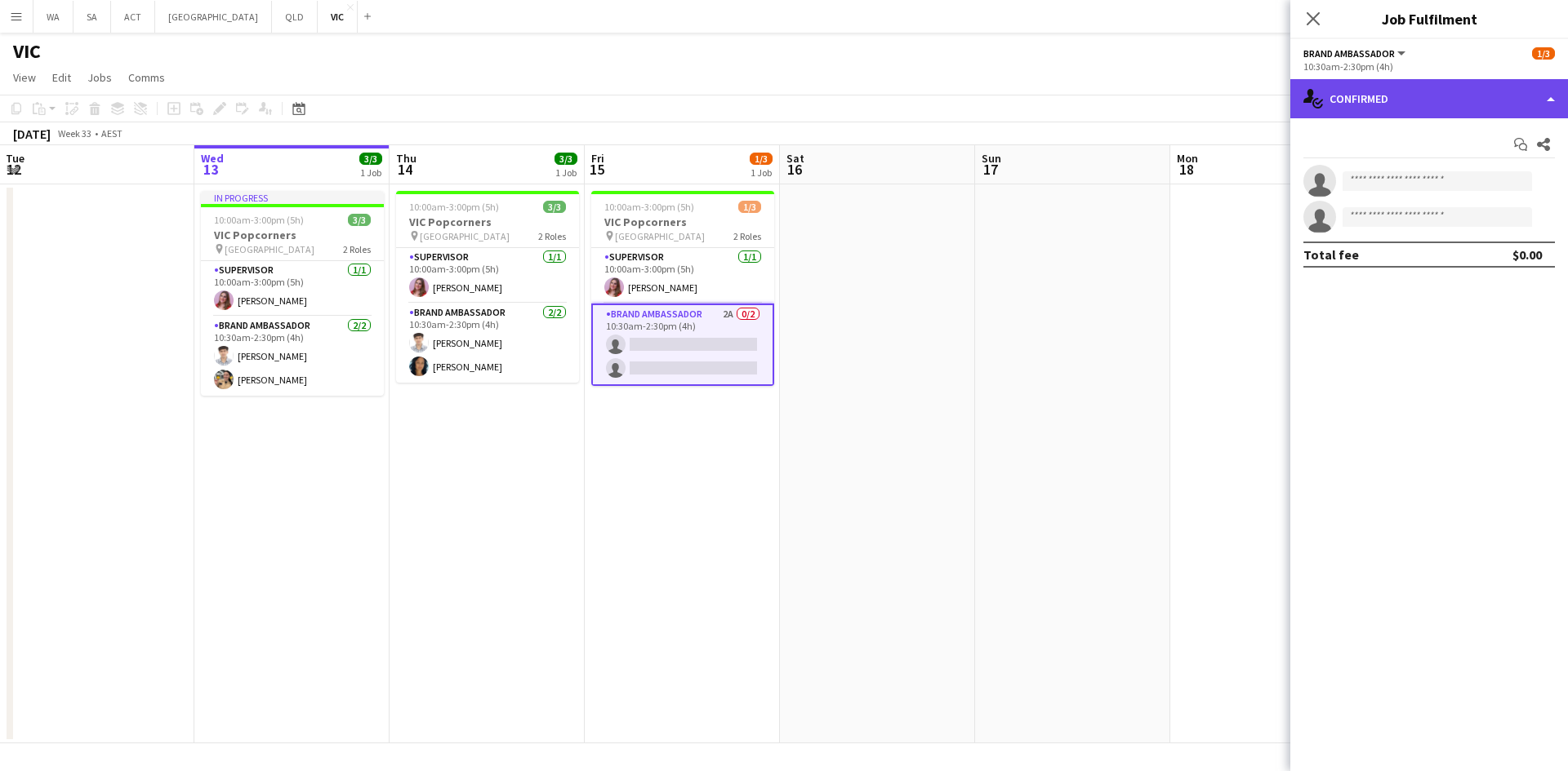
click at [1372, 111] on div "single-neutral-actions-check-2 Confirmed" at bounding box center [1429, 98] width 278 height 39
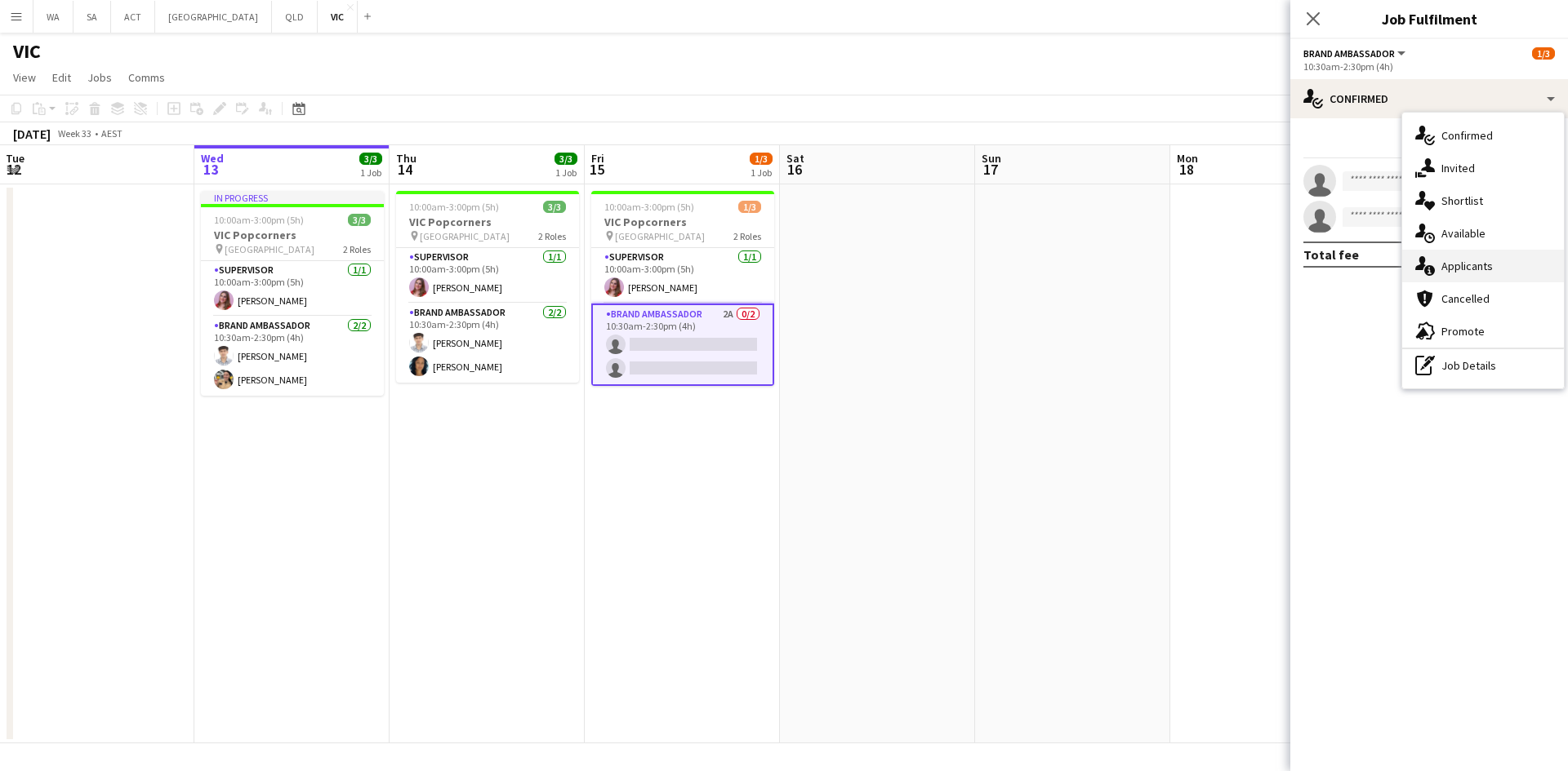
click at [1491, 274] on div "single-neutral-actions-information Applicants" at bounding box center [1482, 266] width 162 height 32
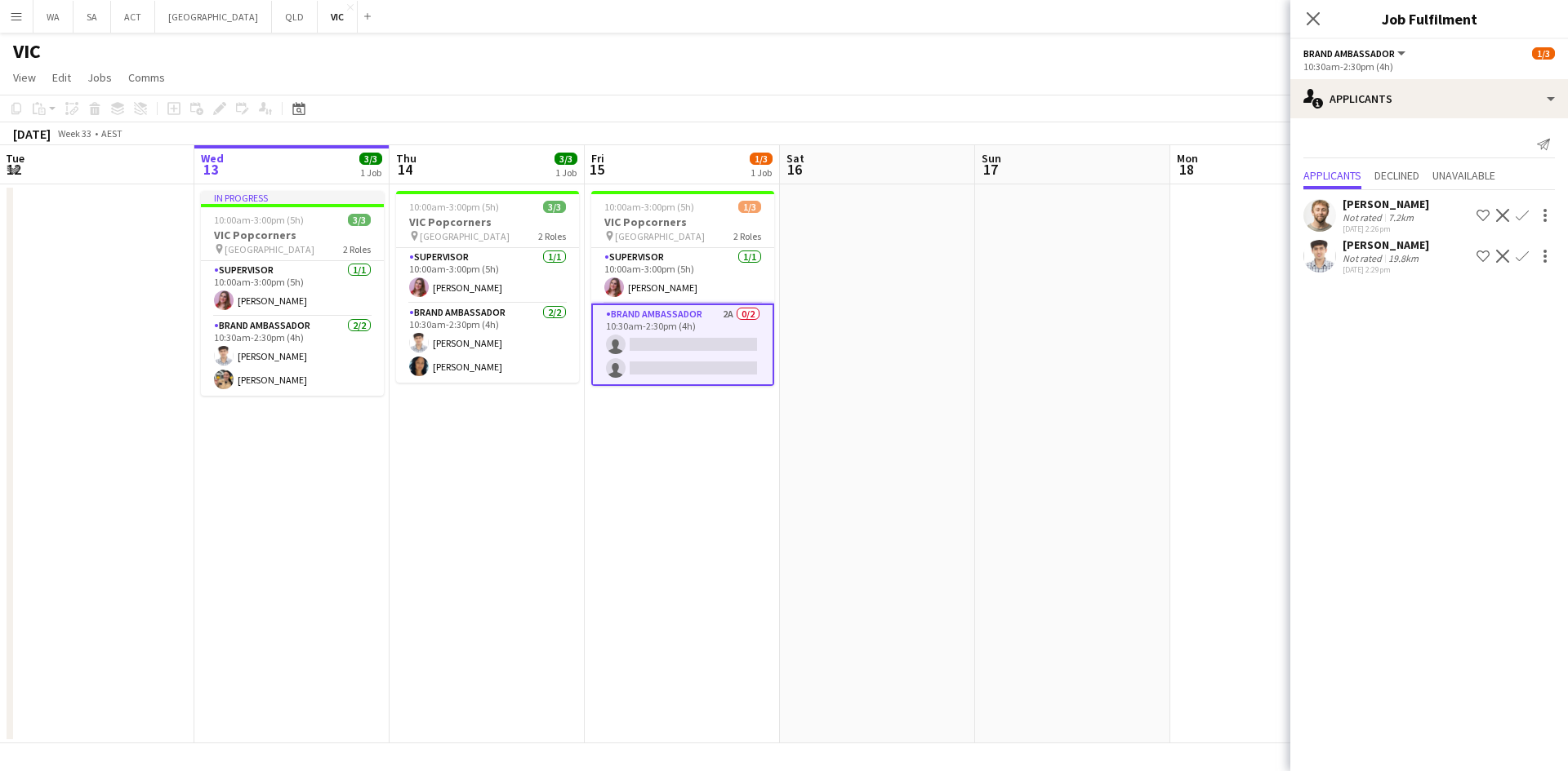
click at [1528, 215] on button "Confirm" at bounding box center [1521, 215] width 20 height 20
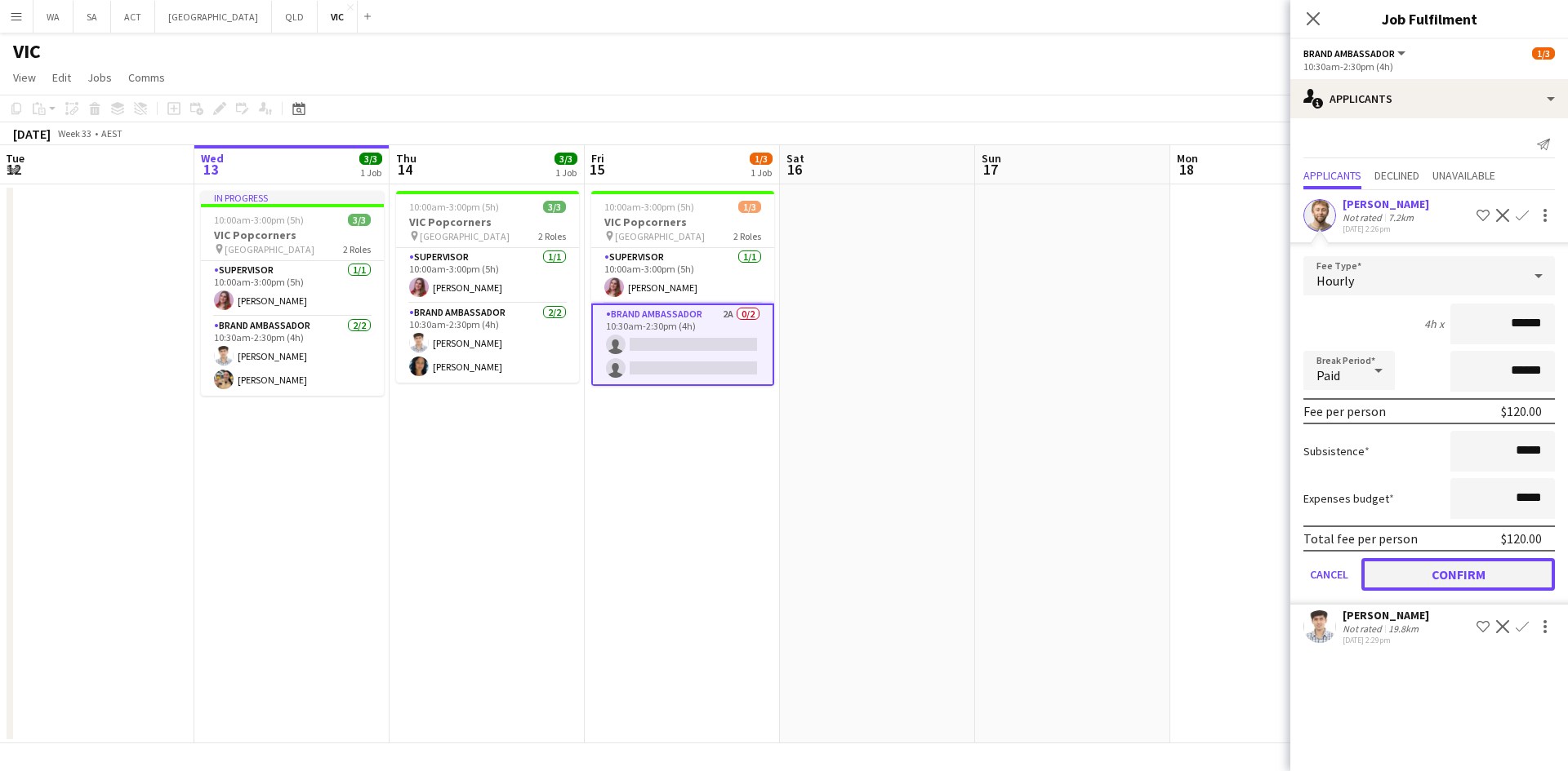
click at [1508, 570] on button "Confirm" at bounding box center [1457, 574] width 193 height 32
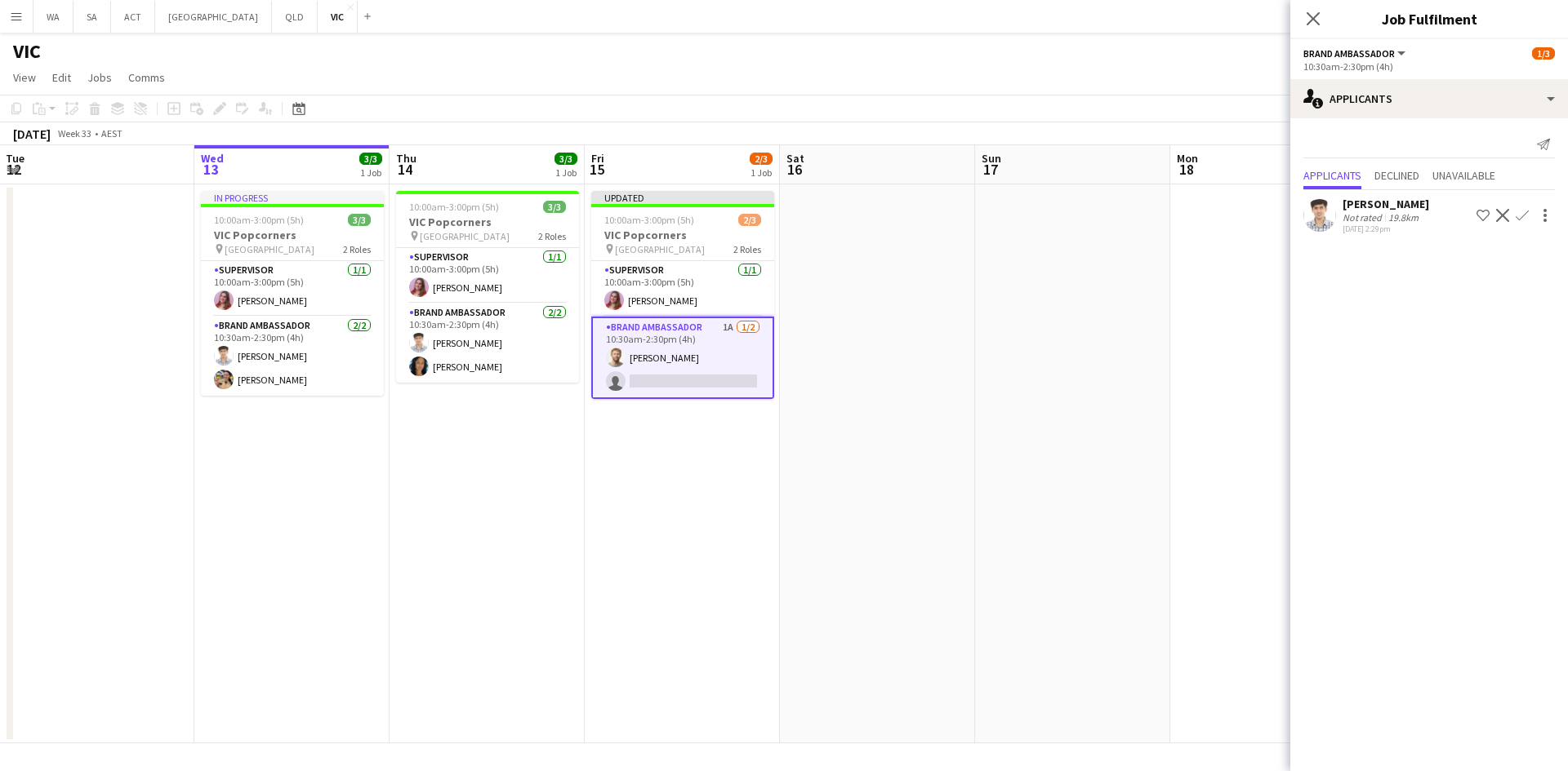
click at [1012, 494] on app-date-cell at bounding box center [1072, 464] width 195 height 559
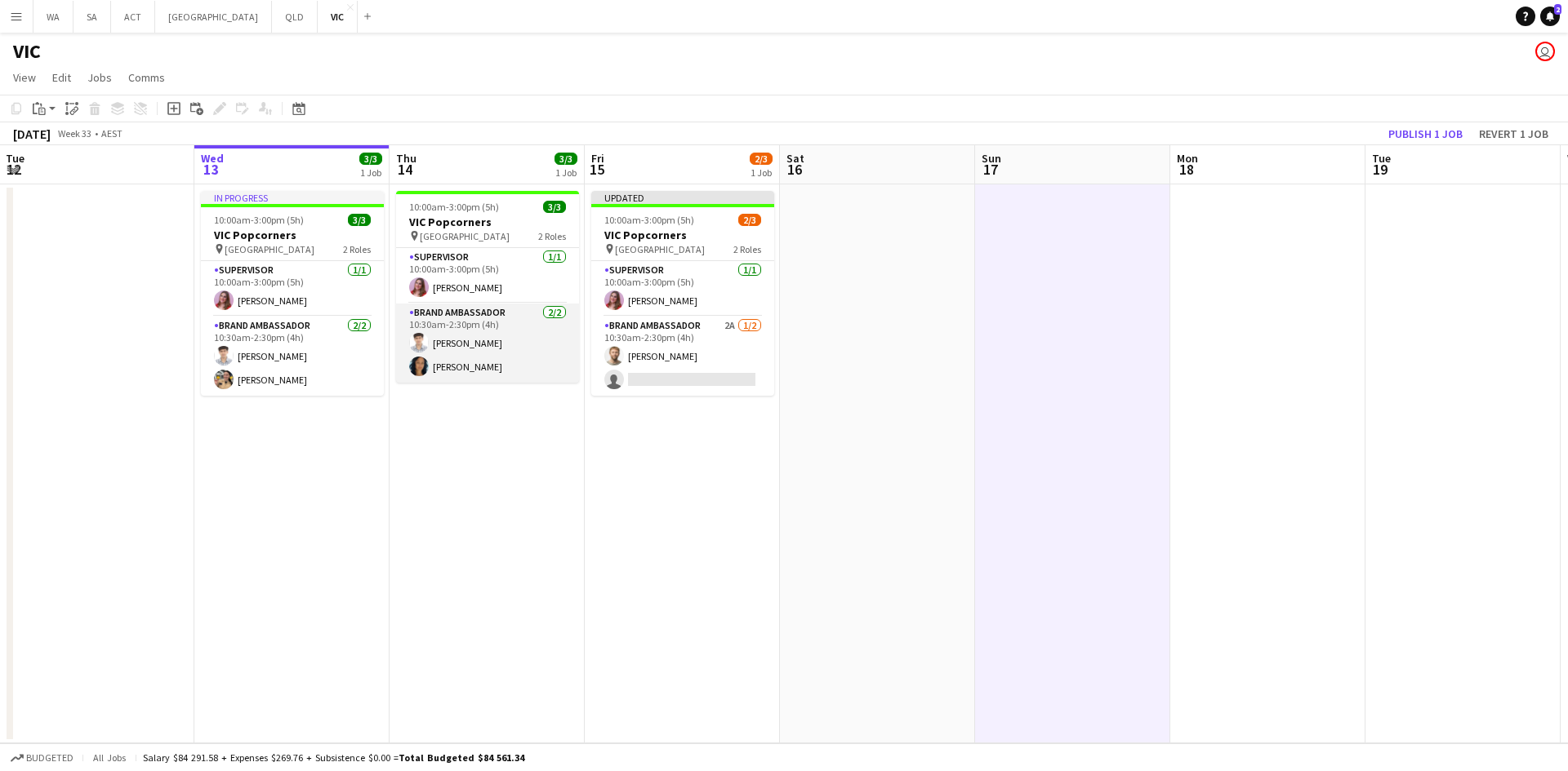
click at [516, 378] on app-card-role "Brand Ambassador 2/2 10:30am-2:30pm (4h) Tanmay Gupta Cindy Horsfall" at bounding box center [487, 342] width 183 height 79
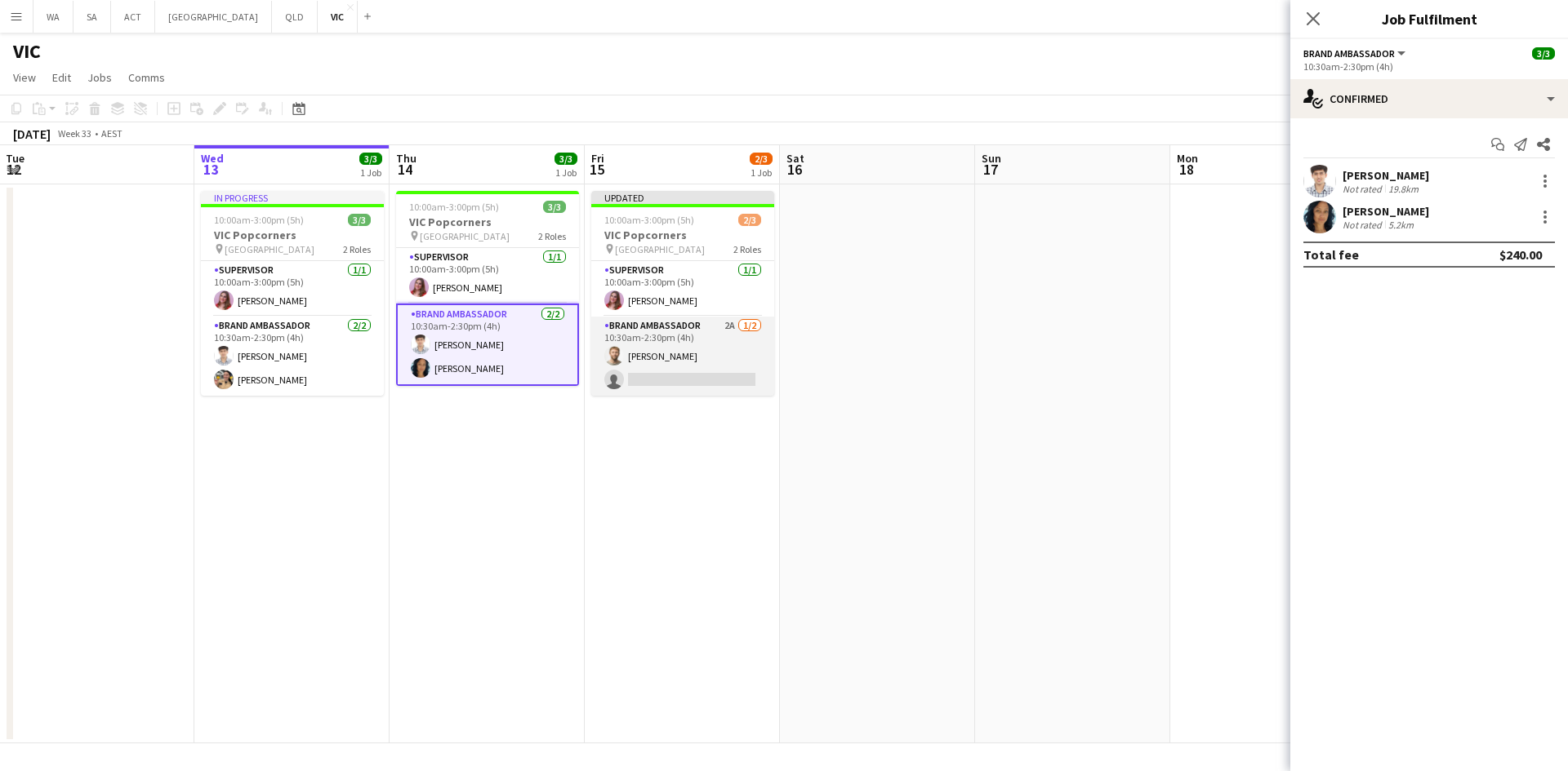
click at [599, 354] on app-card-role "Brand Ambassador 2A 1/2 10:30am-2:30pm (4h) Michael McDonald single-neutral-act…" at bounding box center [683, 356] width 183 height 79
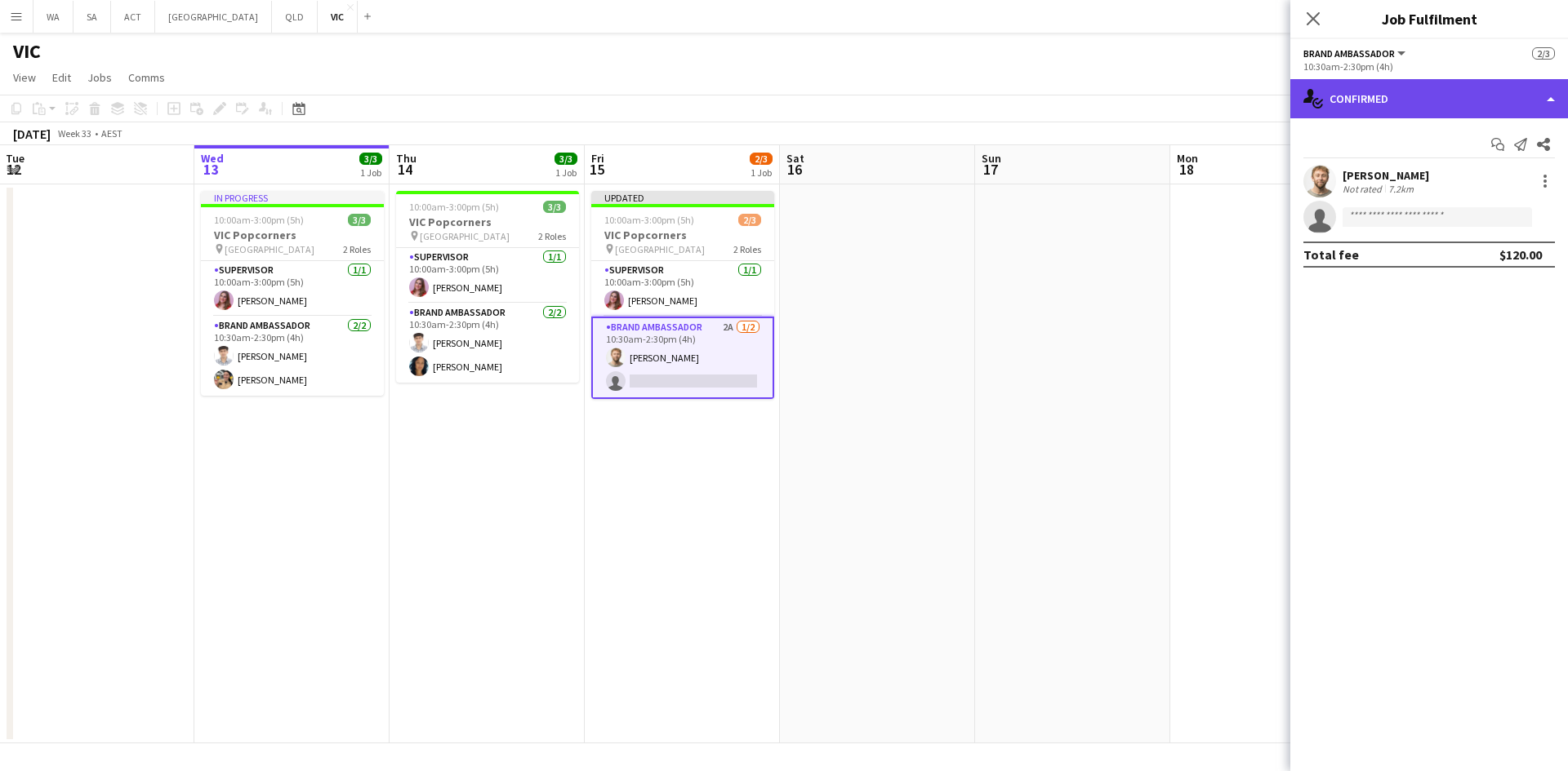
click at [1401, 98] on div "single-neutral-actions-check-2 Confirmed" at bounding box center [1429, 98] width 278 height 39
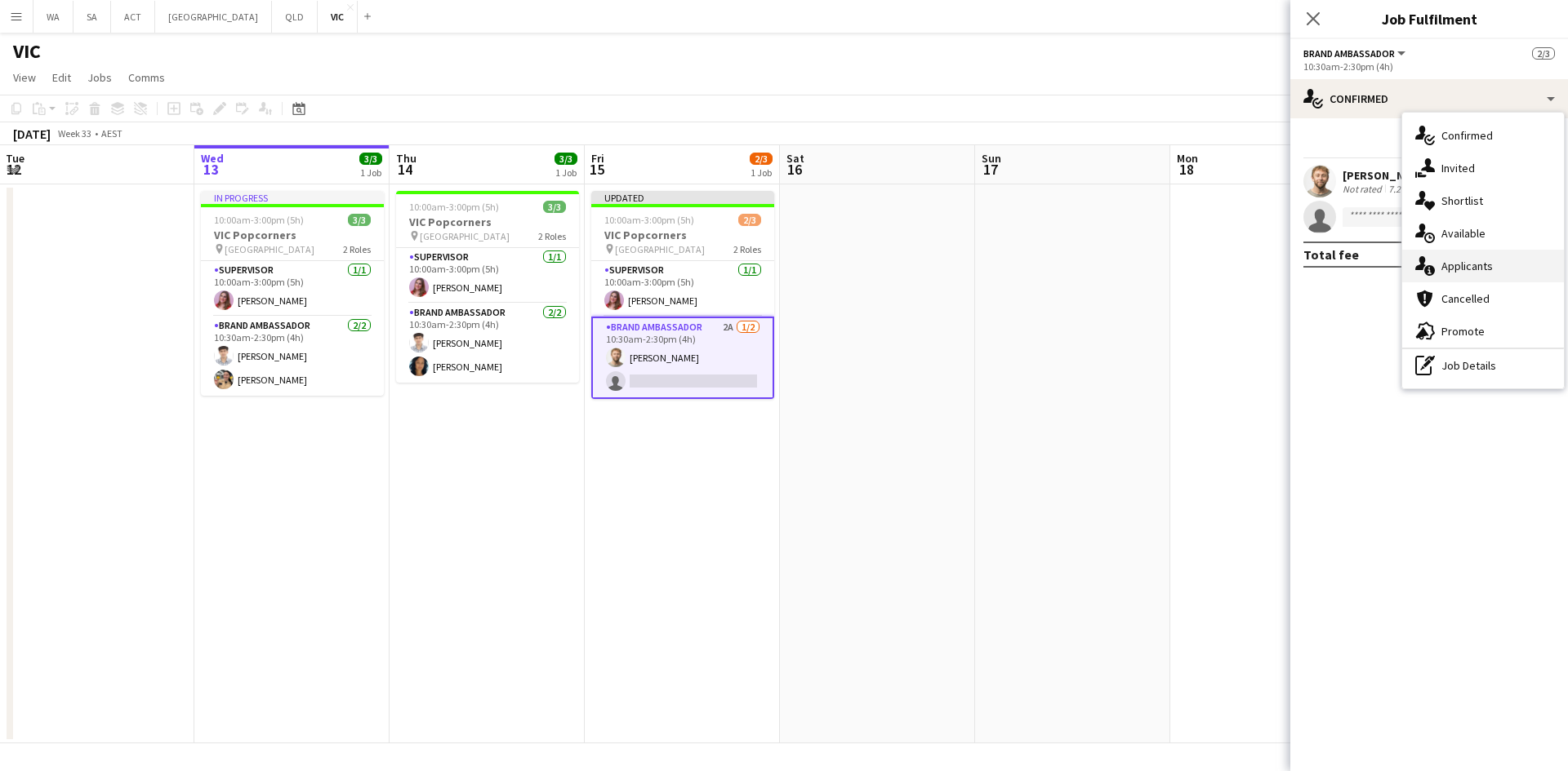
click at [1466, 259] on div "single-neutral-actions-information Applicants" at bounding box center [1482, 266] width 162 height 32
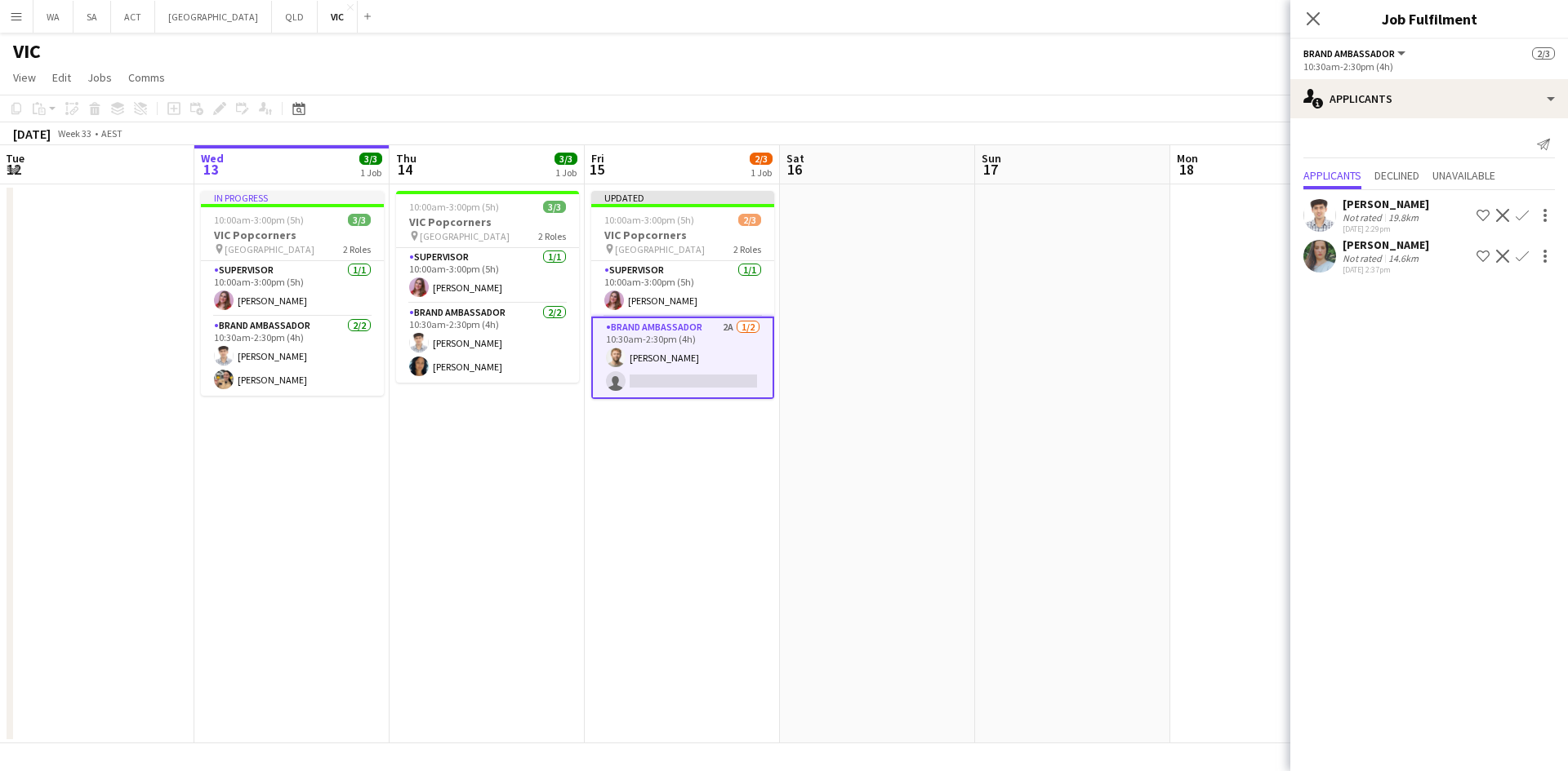
click at [899, 311] on app-date-cell at bounding box center [877, 464] width 195 height 559
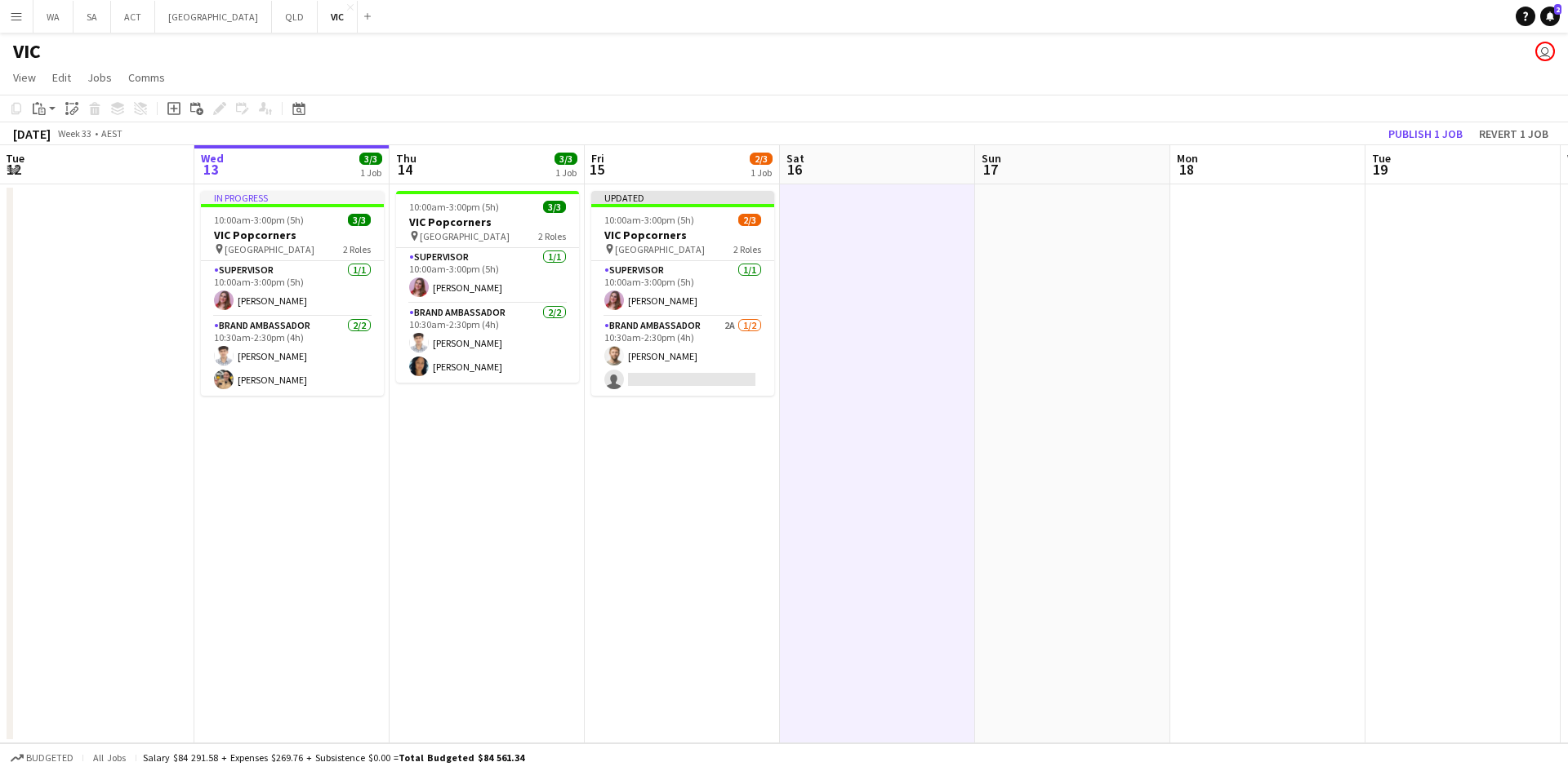
click at [899, 311] on app-date-cell at bounding box center [877, 464] width 195 height 559
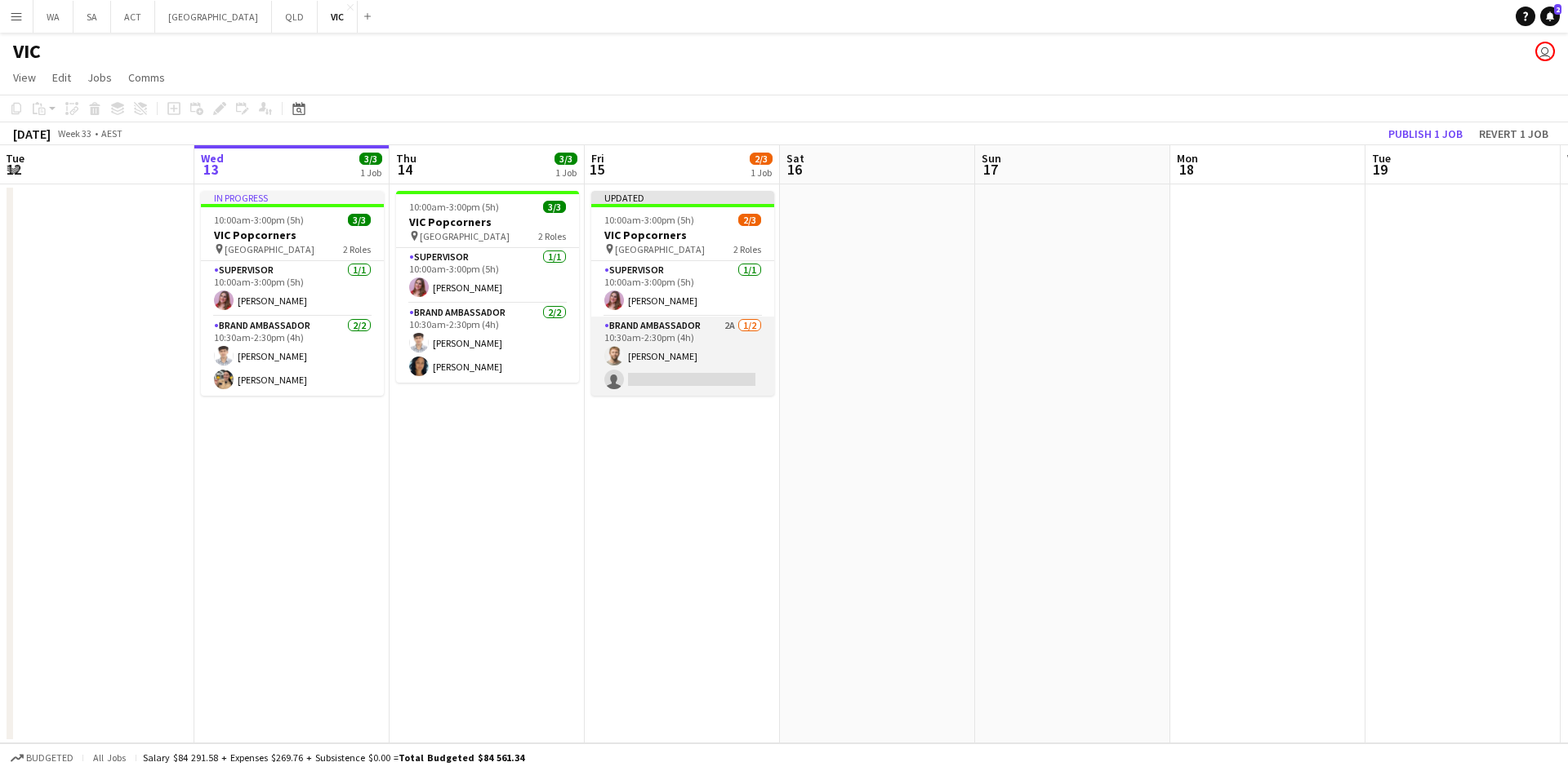
click at [610, 336] on app-card-role "Brand Ambassador 2A 1/2 10:30am-2:30pm (4h) Michael McDonald single-neutral-act…" at bounding box center [683, 356] width 183 height 79
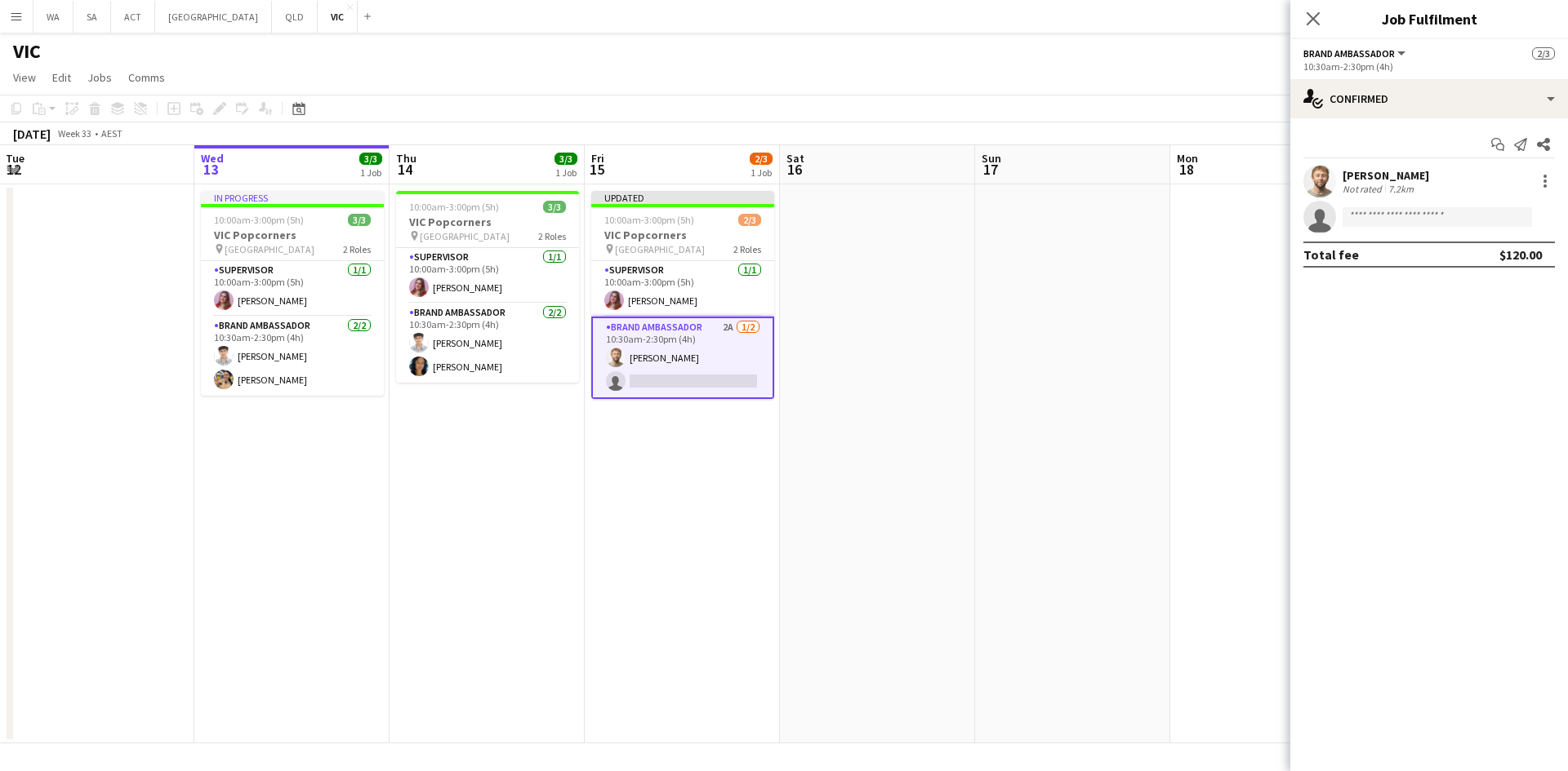
click at [1479, 119] on div "Start chat Send notification Share Michael McDonald Not rated 7.2km single-neut…" at bounding box center [1429, 199] width 278 height 163
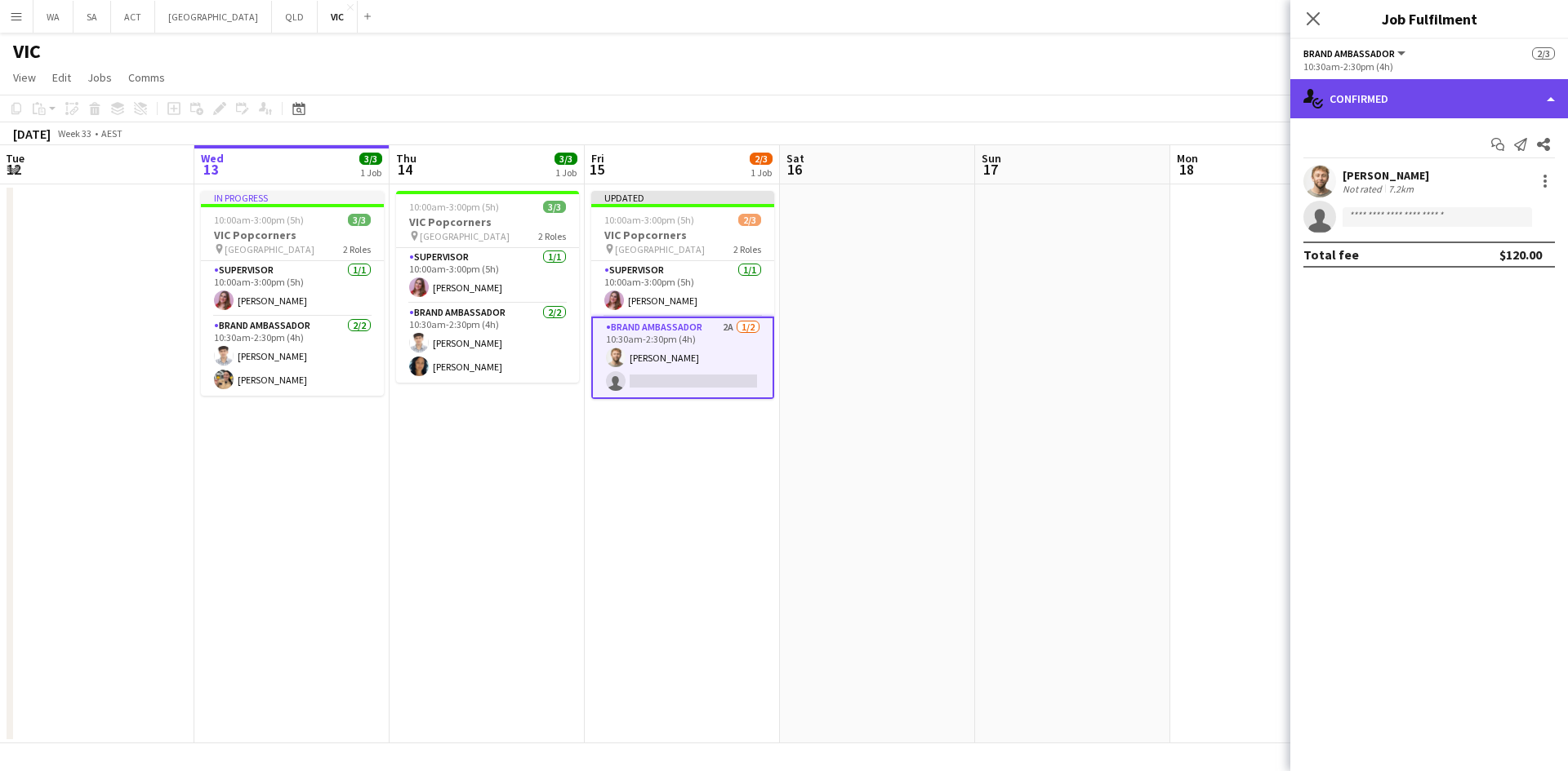
click at [1473, 106] on div "single-neutral-actions-check-2 Confirmed" at bounding box center [1429, 98] width 278 height 39
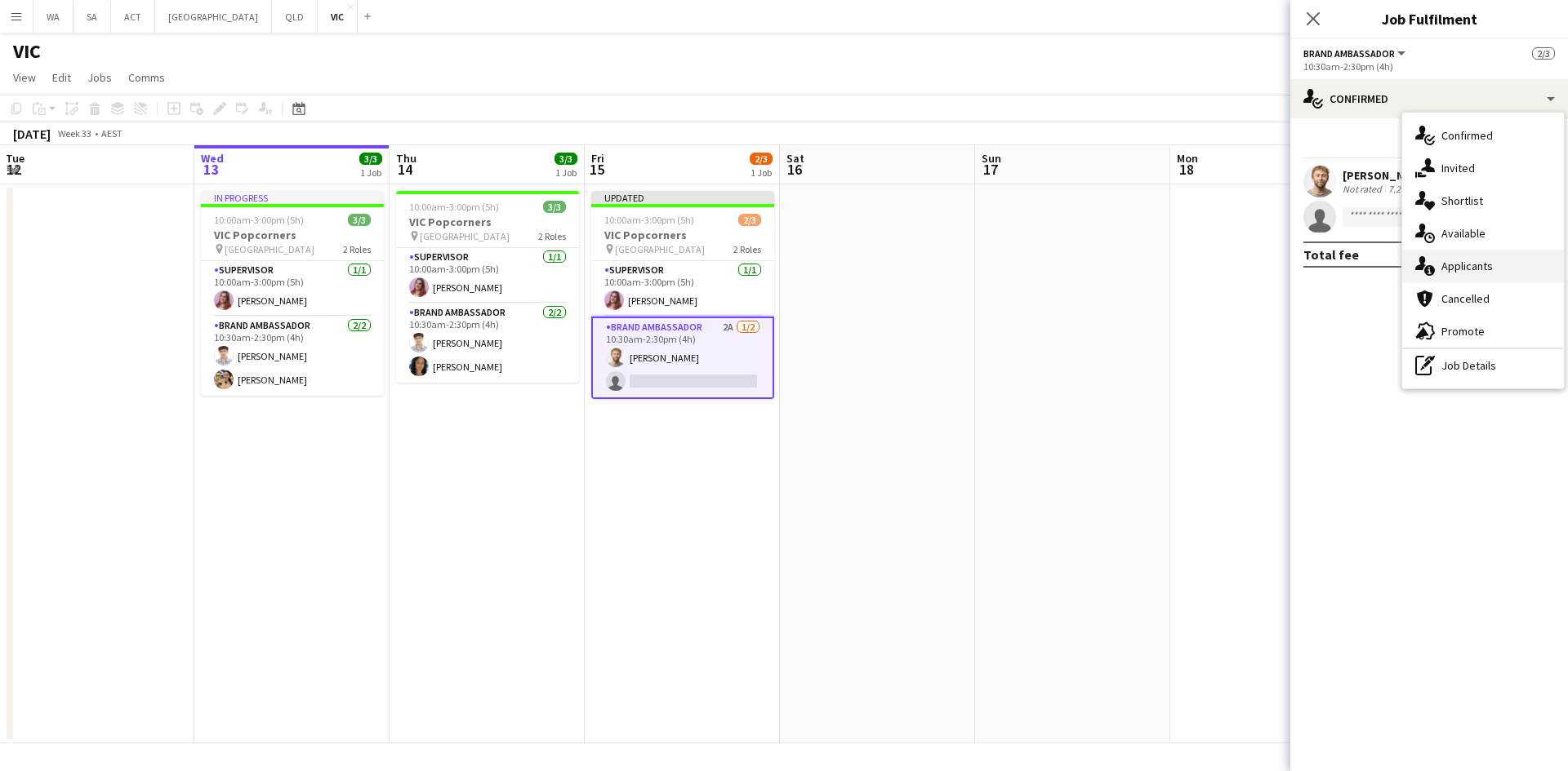
click at [1473, 259] on div "single-neutral-actions-information Applicants" at bounding box center [1482, 266] width 162 height 32
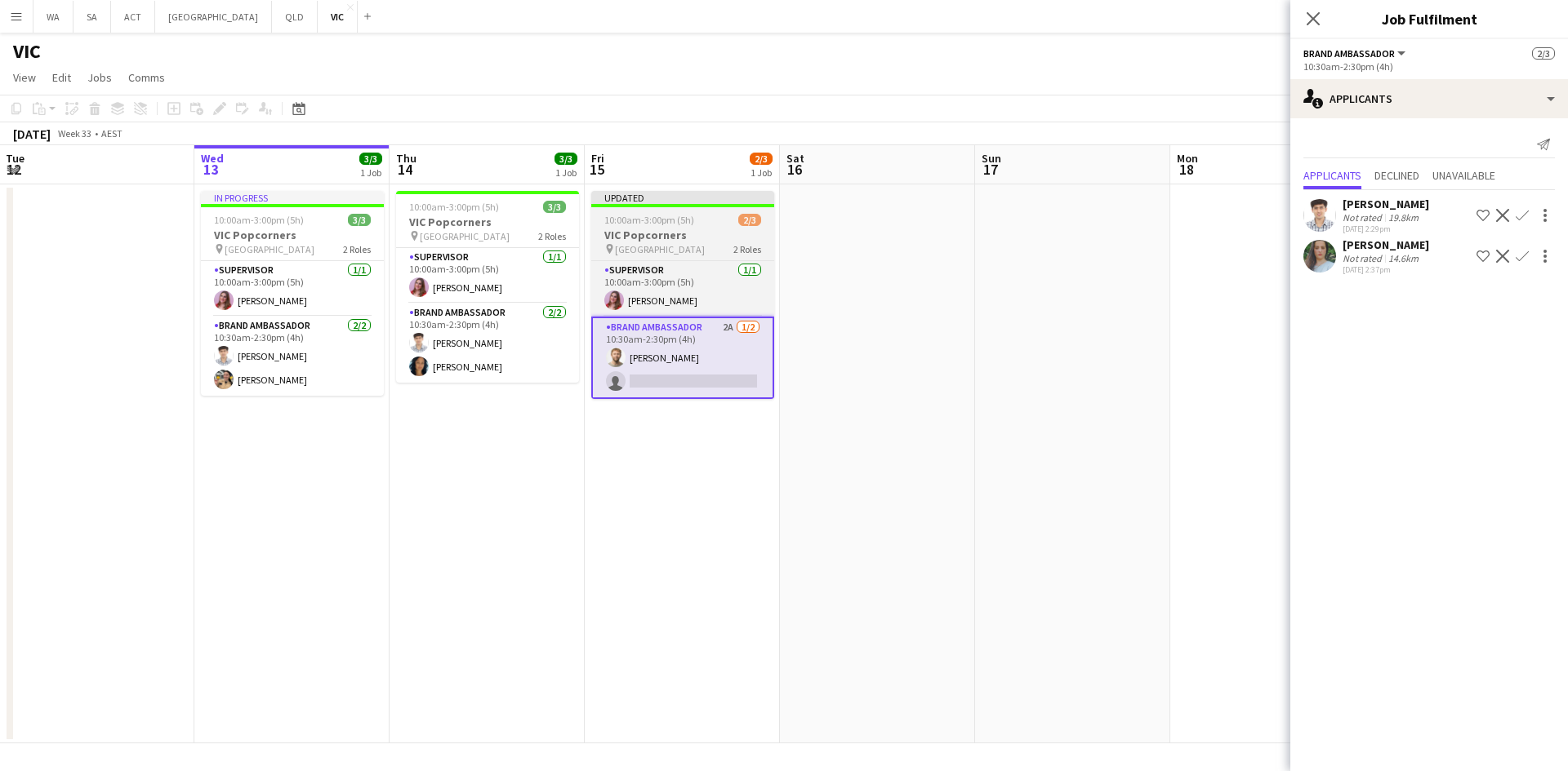
click at [670, 243] on span "University of Melbourne" at bounding box center [660, 249] width 89 height 12
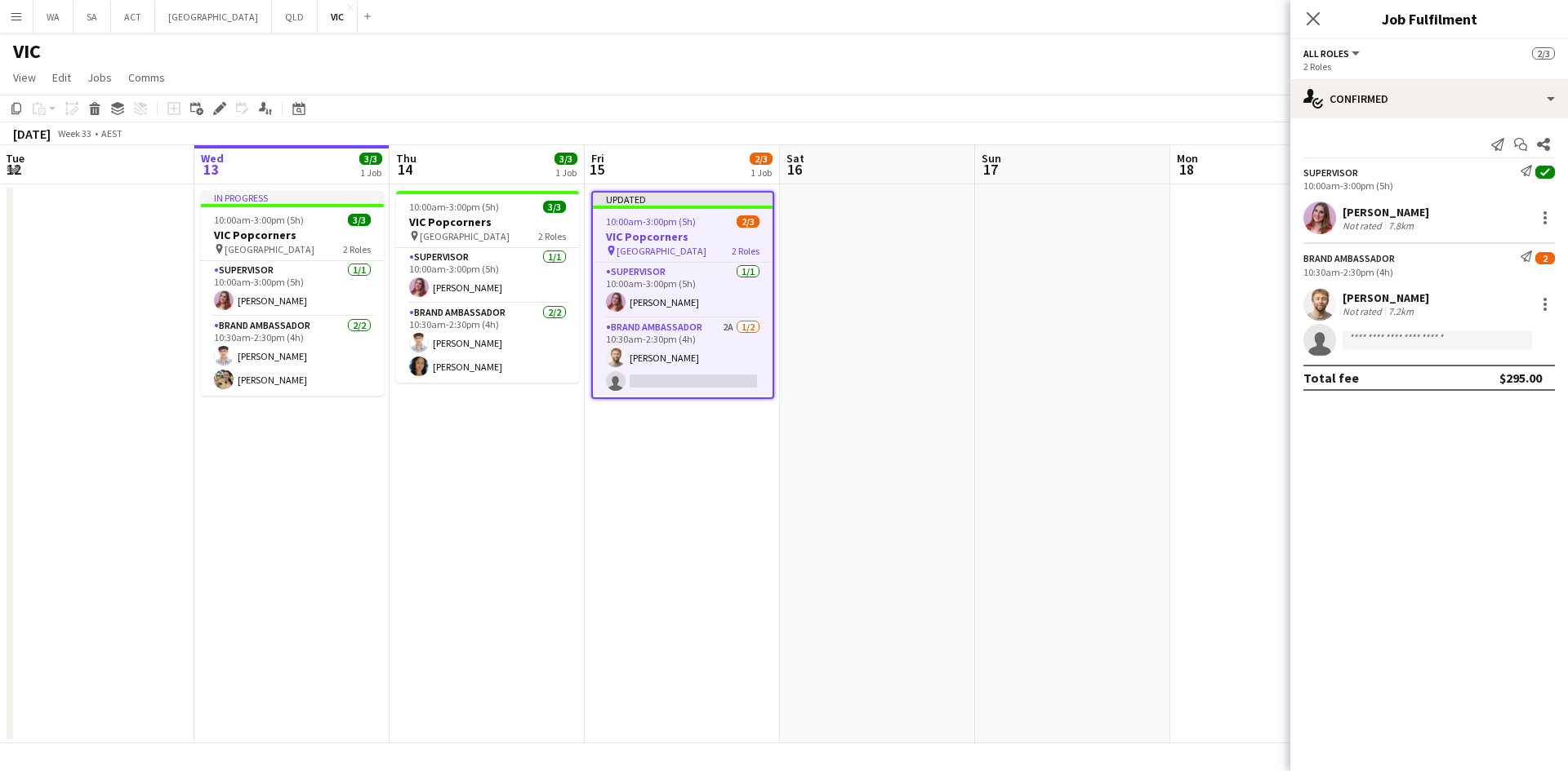
click at [1156, 168] on app-board-header-date "Sun 17" at bounding box center [1072, 164] width 195 height 39
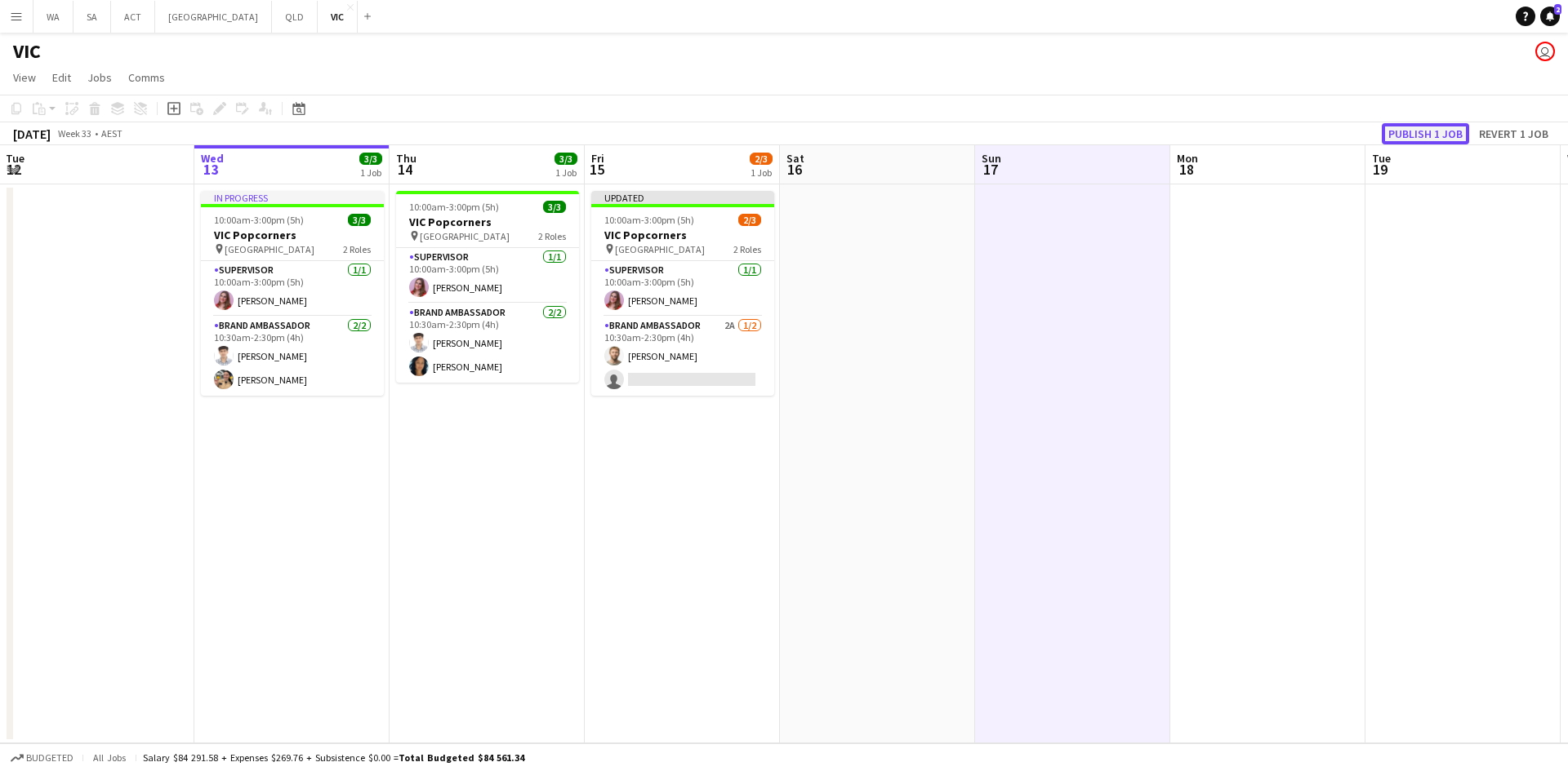
click at [1404, 134] on button "Publish 1 job" at bounding box center [1425, 134] width 87 height 21
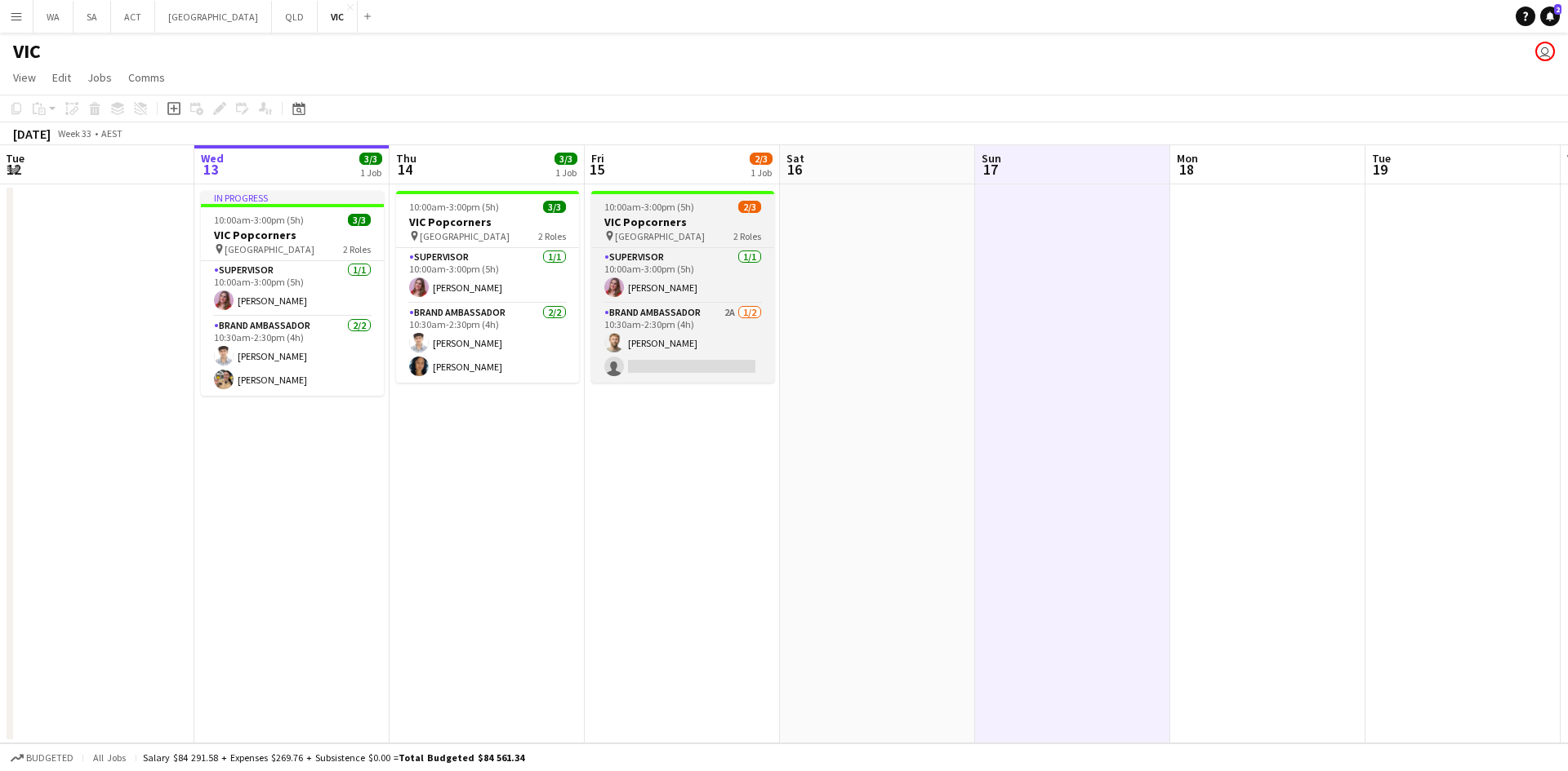
click at [661, 233] on span "University of Melbourne" at bounding box center [660, 236] width 89 height 12
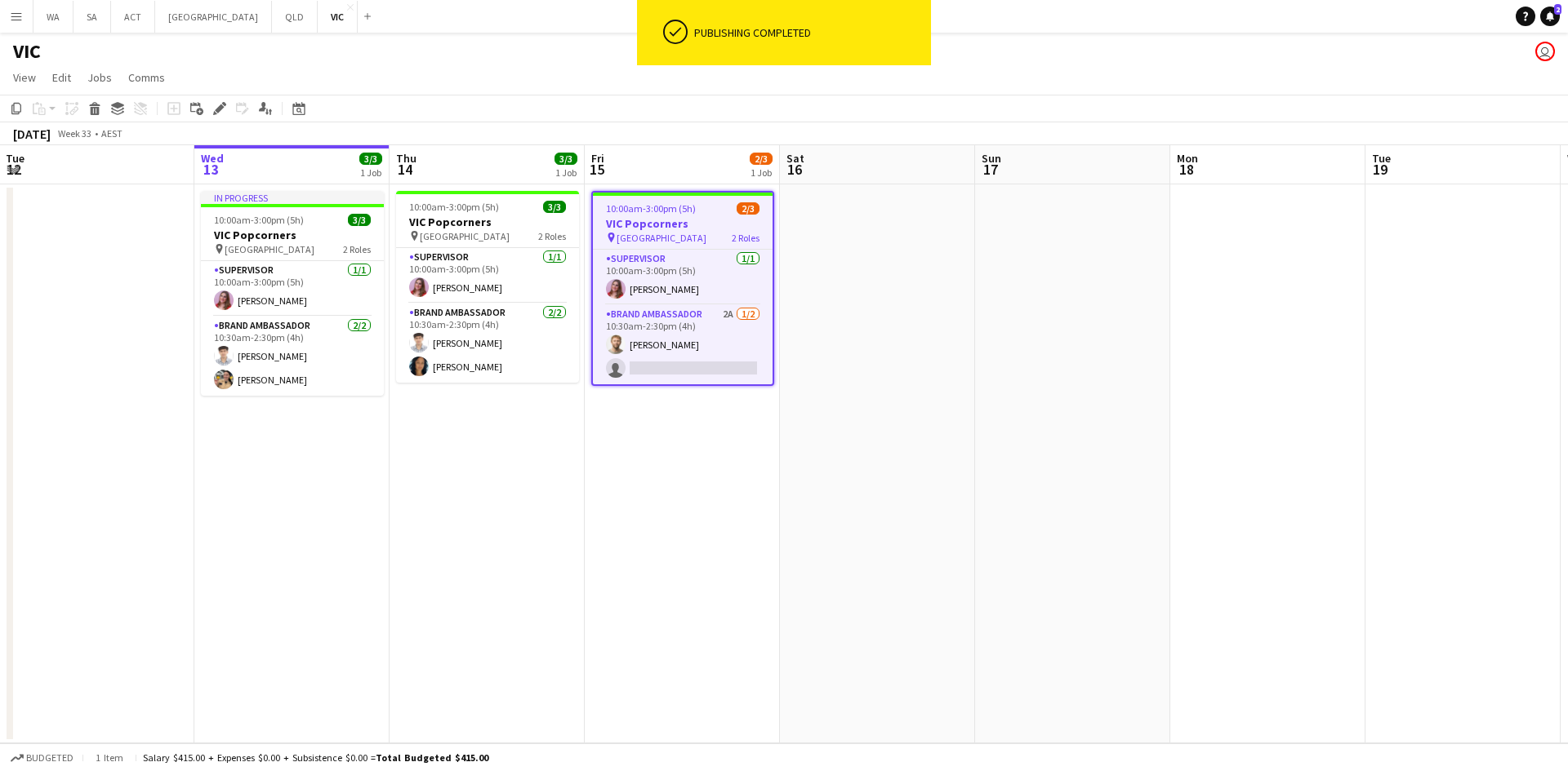
click at [832, 222] on app-date-cell at bounding box center [877, 464] width 195 height 559
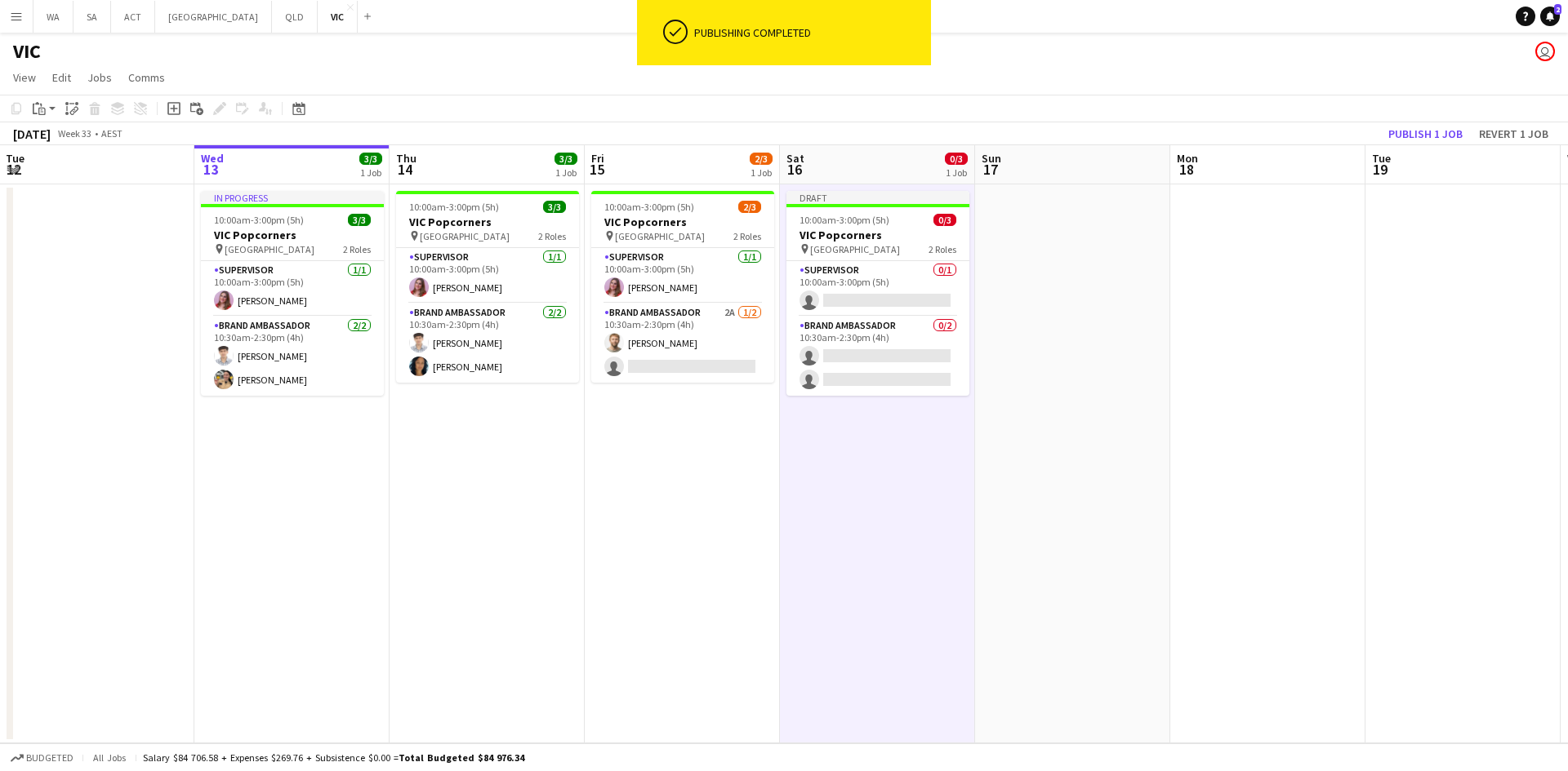
click at [1104, 216] on app-date-cell at bounding box center [1072, 464] width 195 height 559
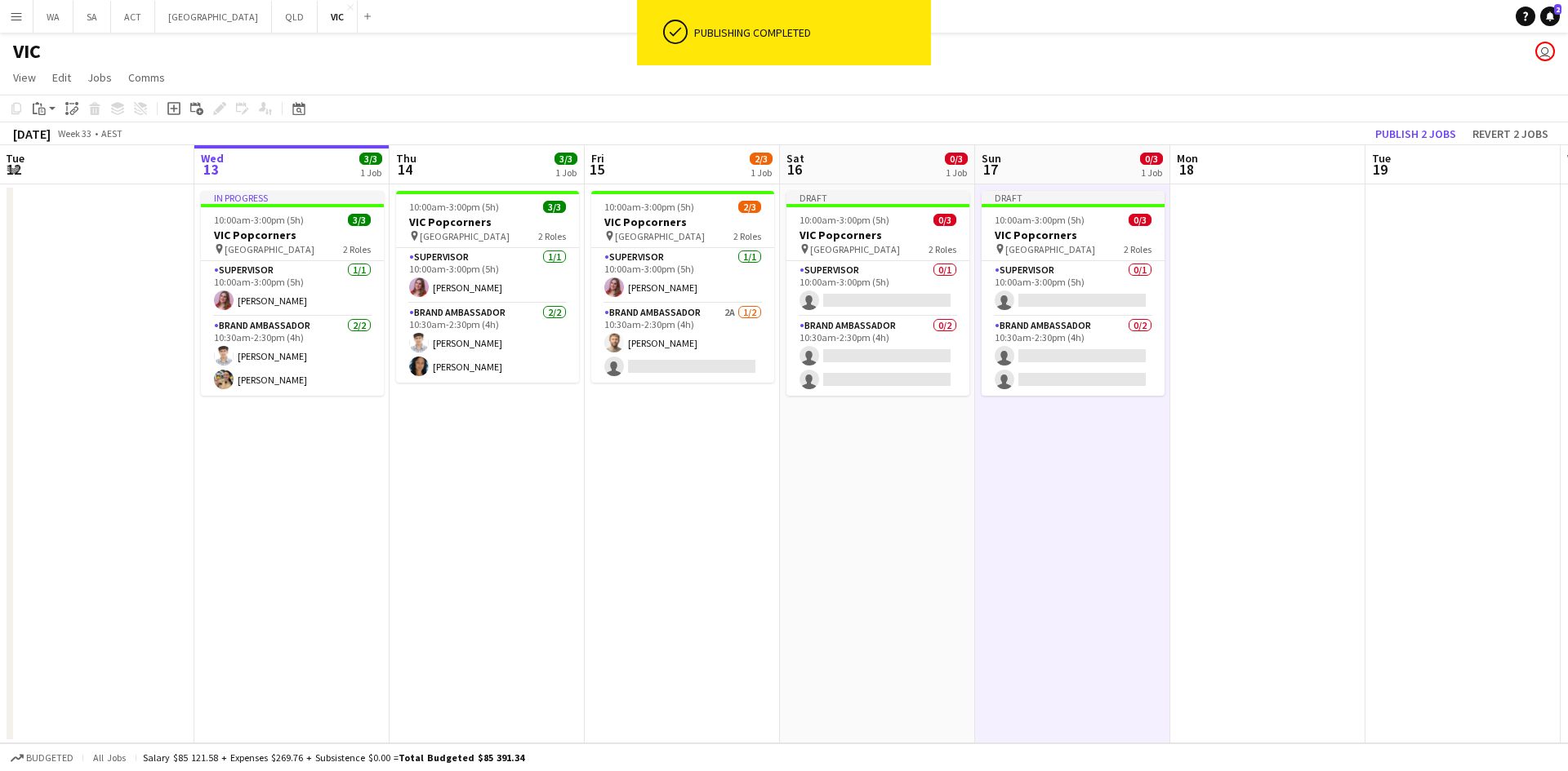
click at [1242, 208] on app-date-cell at bounding box center [1267, 464] width 195 height 559
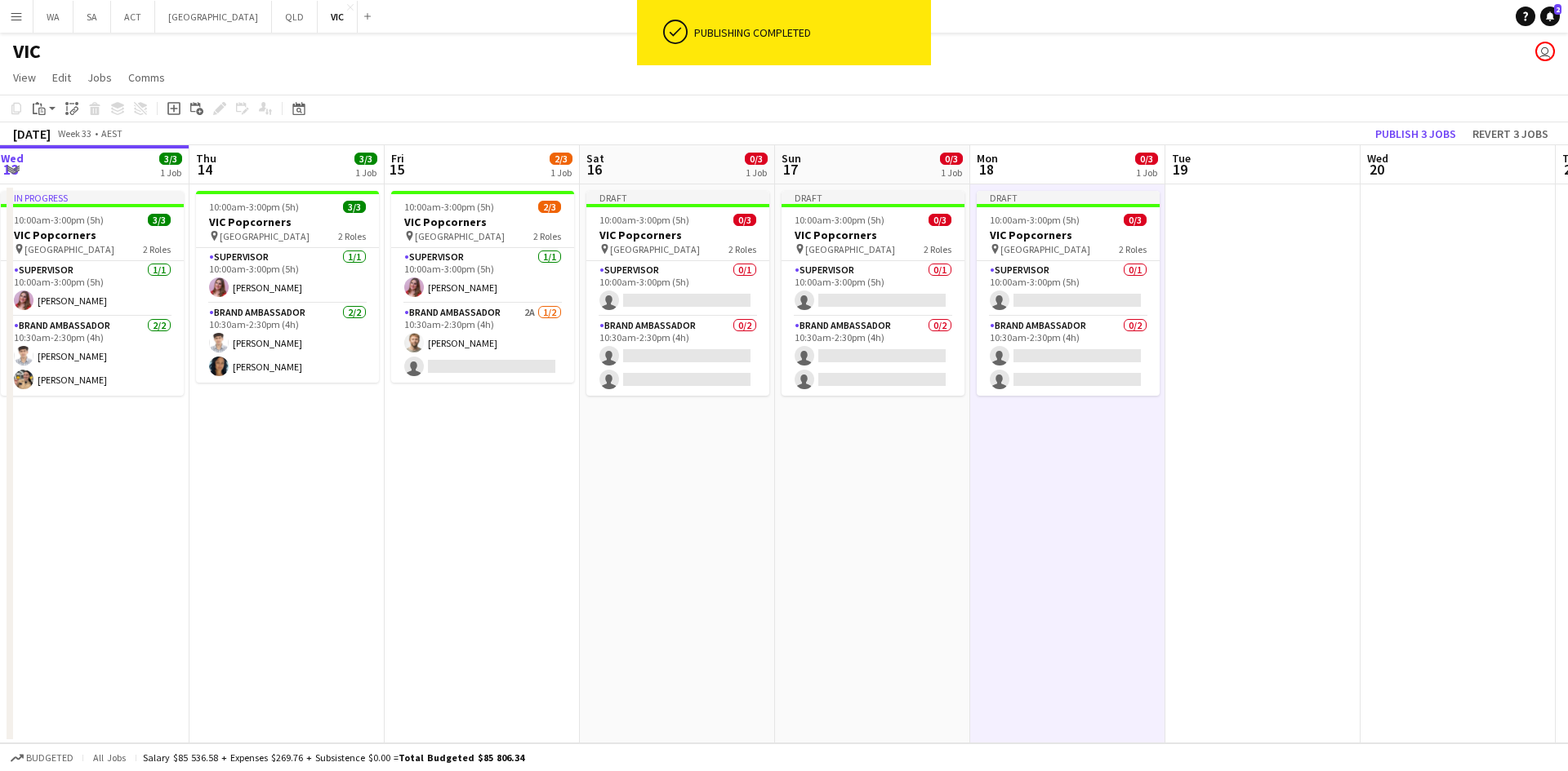
drag, startPoint x: 1262, startPoint y: 220, endPoint x: 1158, endPoint y: 233, distance: 104.8
click at [1158, 233] on app-calendar-viewport "Sun 10 8/8 2 Jobs Mon 11 Tue 12 Wed 13 3/3 1 Job Thu 14 3/3 1 Job Fri 15 2/3 1 …" at bounding box center [784, 444] width 1568 height 598
click at [1285, 211] on app-date-cell at bounding box center [1262, 464] width 195 height 559
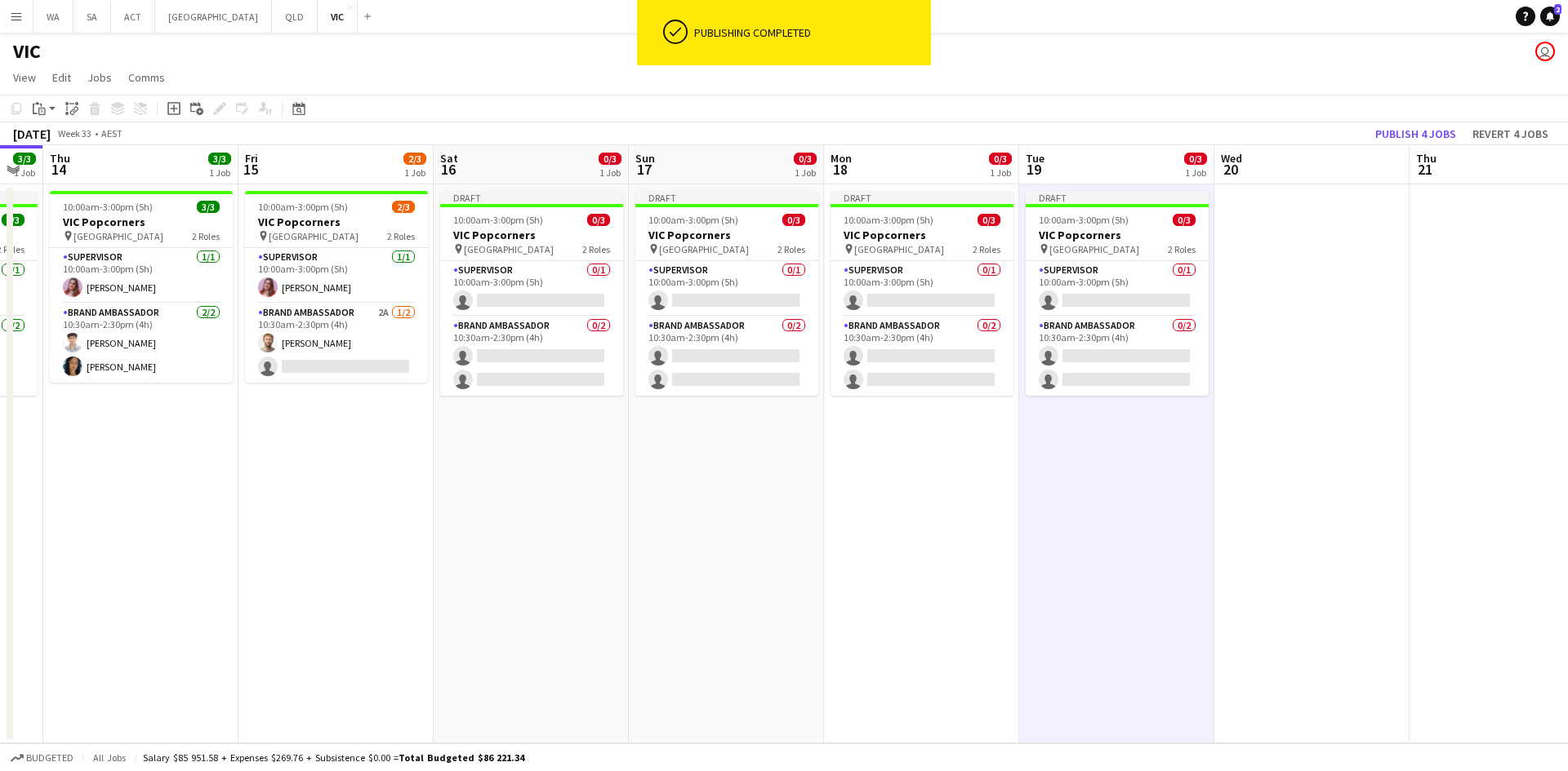
drag, startPoint x: 1449, startPoint y: 203, endPoint x: 1291, endPoint y: 209, distance: 158.1
click at [1291, 209] on app-calendar-viewport "Mon 11 Tue 12 Wed 13 3/3 1 Job Thu 14 3/3 1 Job Fri 15 2/3 1 Job Sat 16 0/3 1 J…" at bounding box center [784, 444] width 1568 height 598
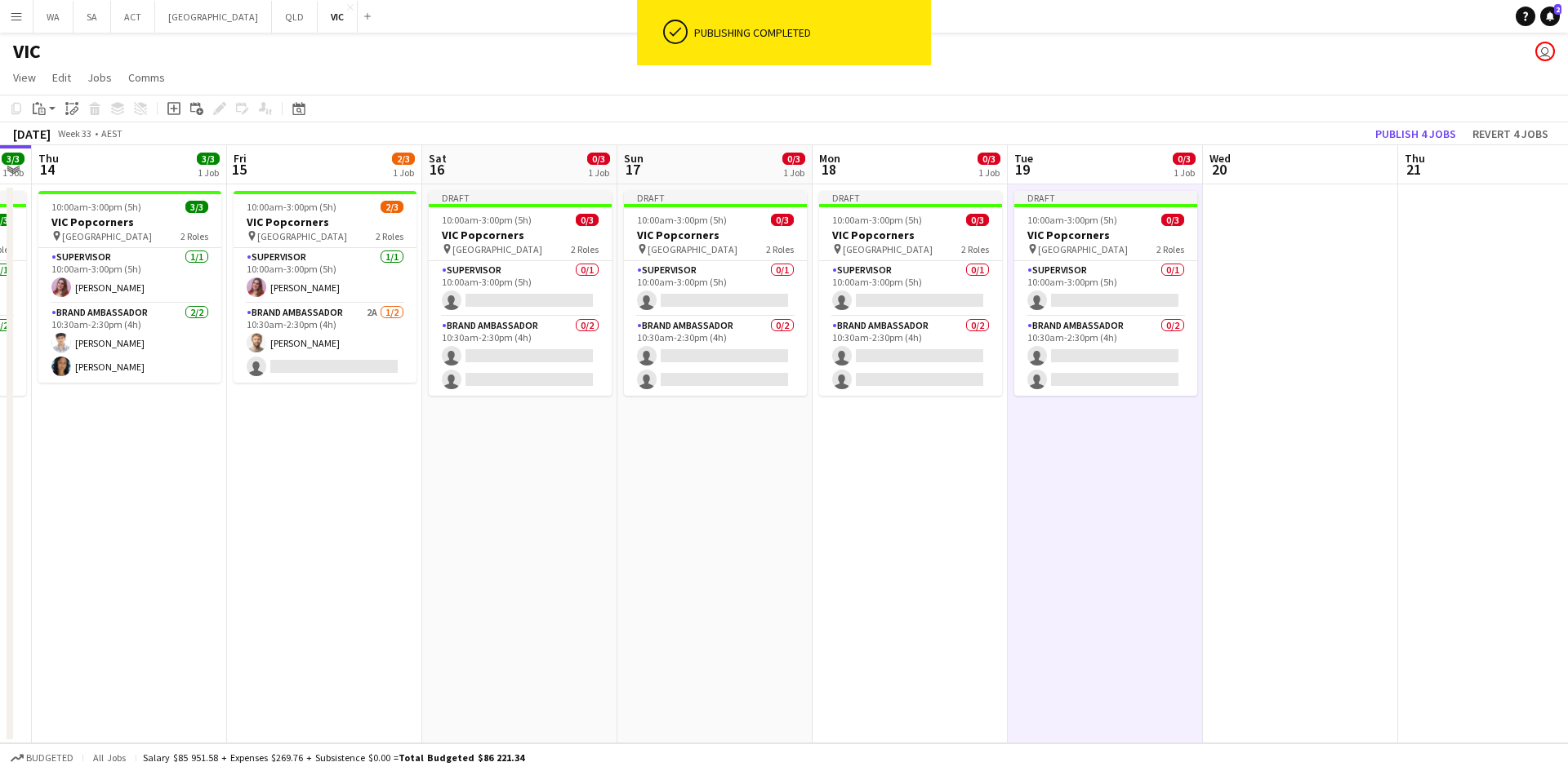
click at [1326, 199] on app-date-cell at bounding box center [1300, 464] width 195 height 559
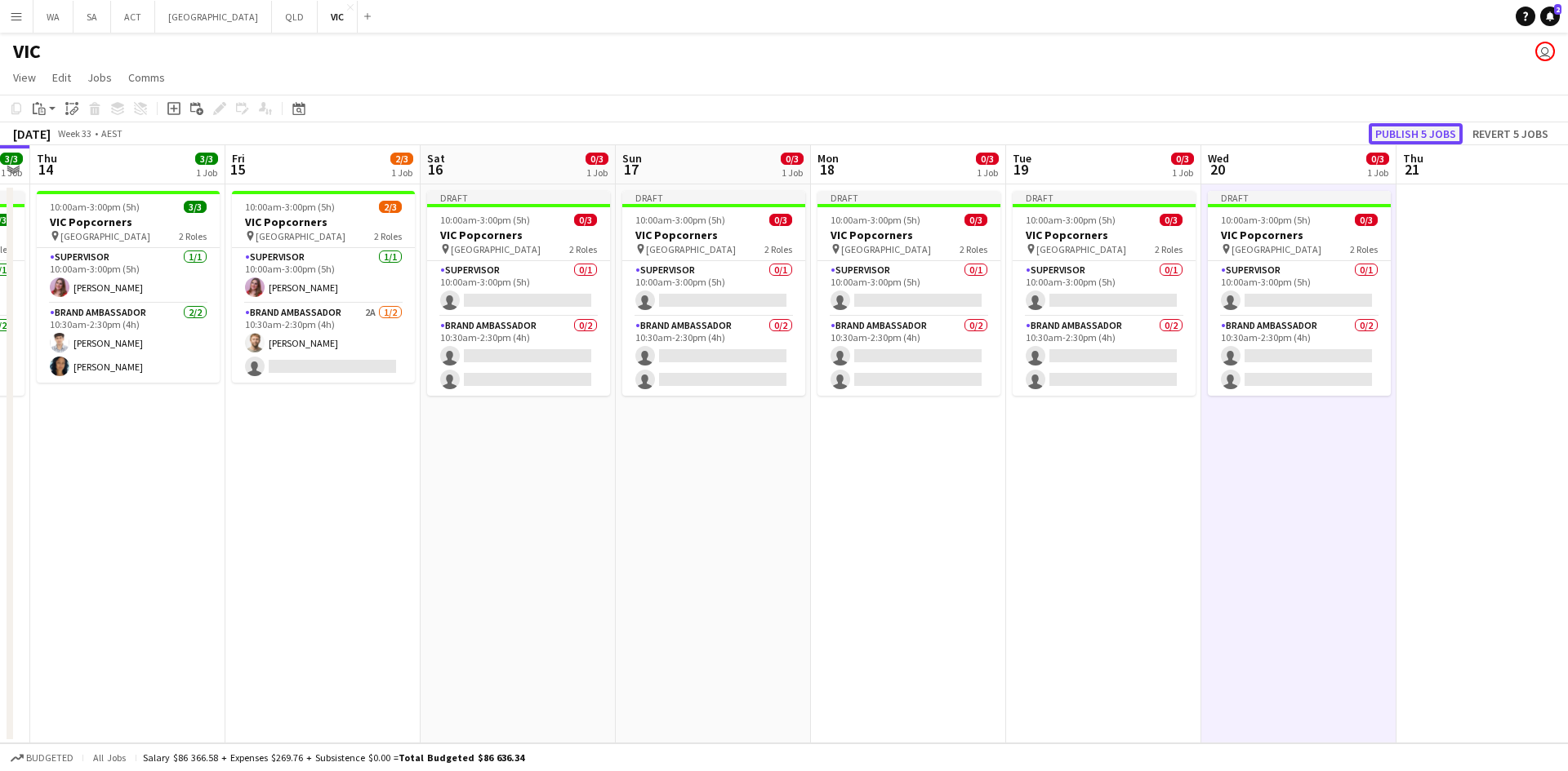
click at [1390, 136] on button "Publish 5 jobs" at bounding box center [1415, 134] width 94 height 21
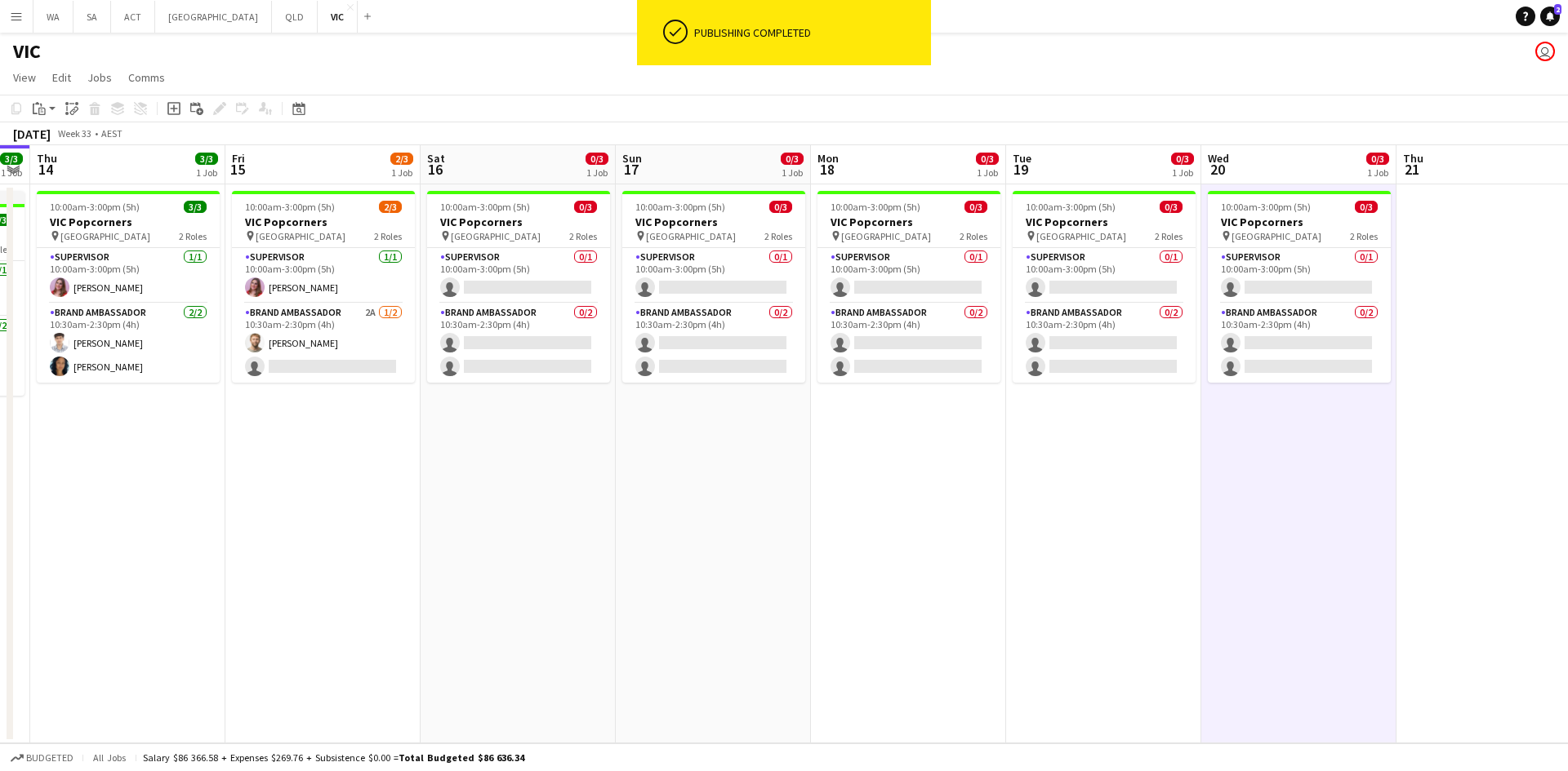
click at [665, 567] on app-date-cell "10:00am-3:00pm (5h) 0/3 VIC Popcorners pin University of Melbourne 2 Roles Supe…" at bounding box center [712, 464] width 195 height 559
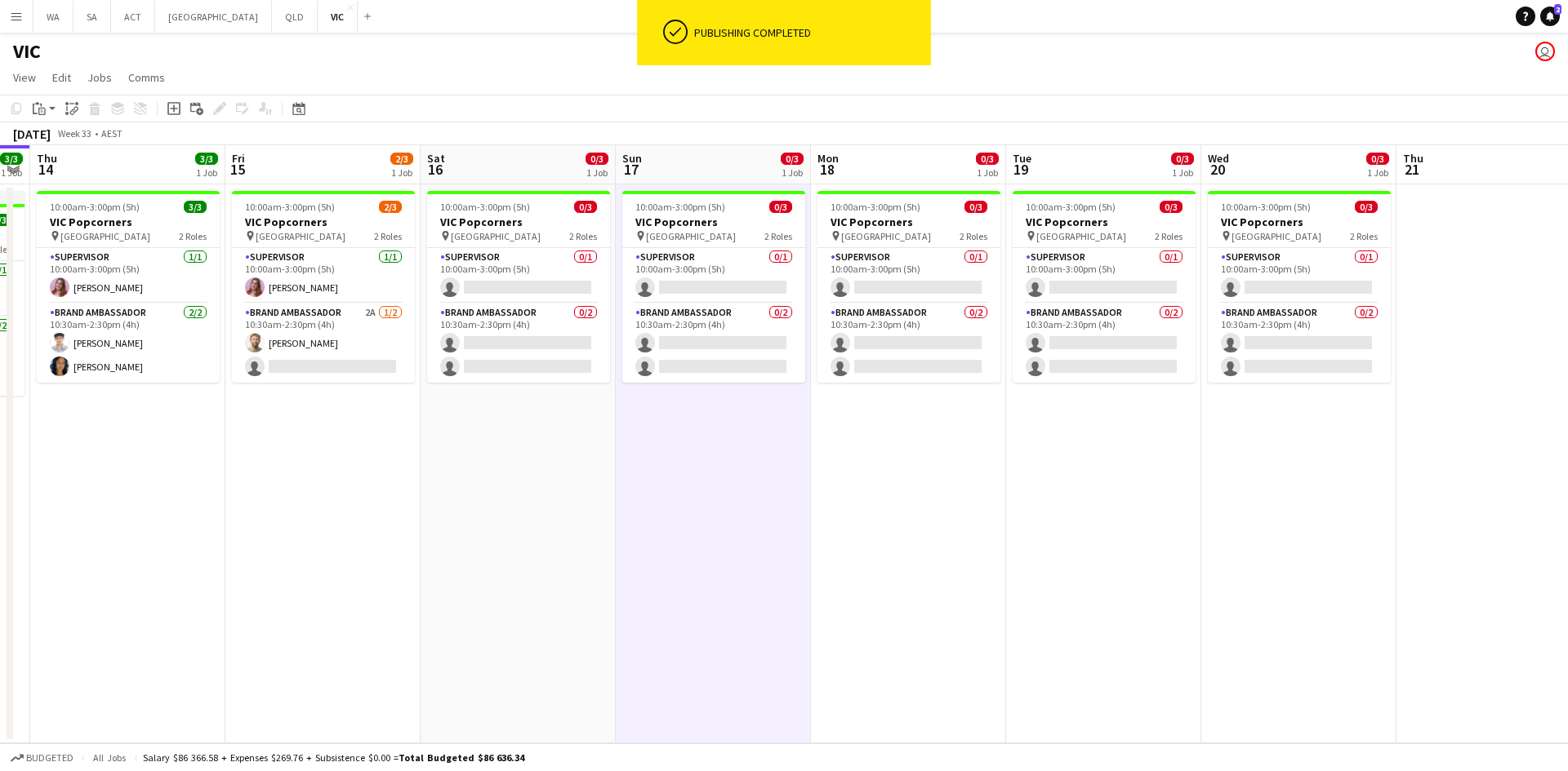
scroll to position [0, 557]
click at [665, 567] on app-date-cell "10:00am-3:00pm (5h) 0/3 VIC Popcorners pin University of Melbourne 2 Roles Supe…" at bounding box center [711, 464] width 195 height 559
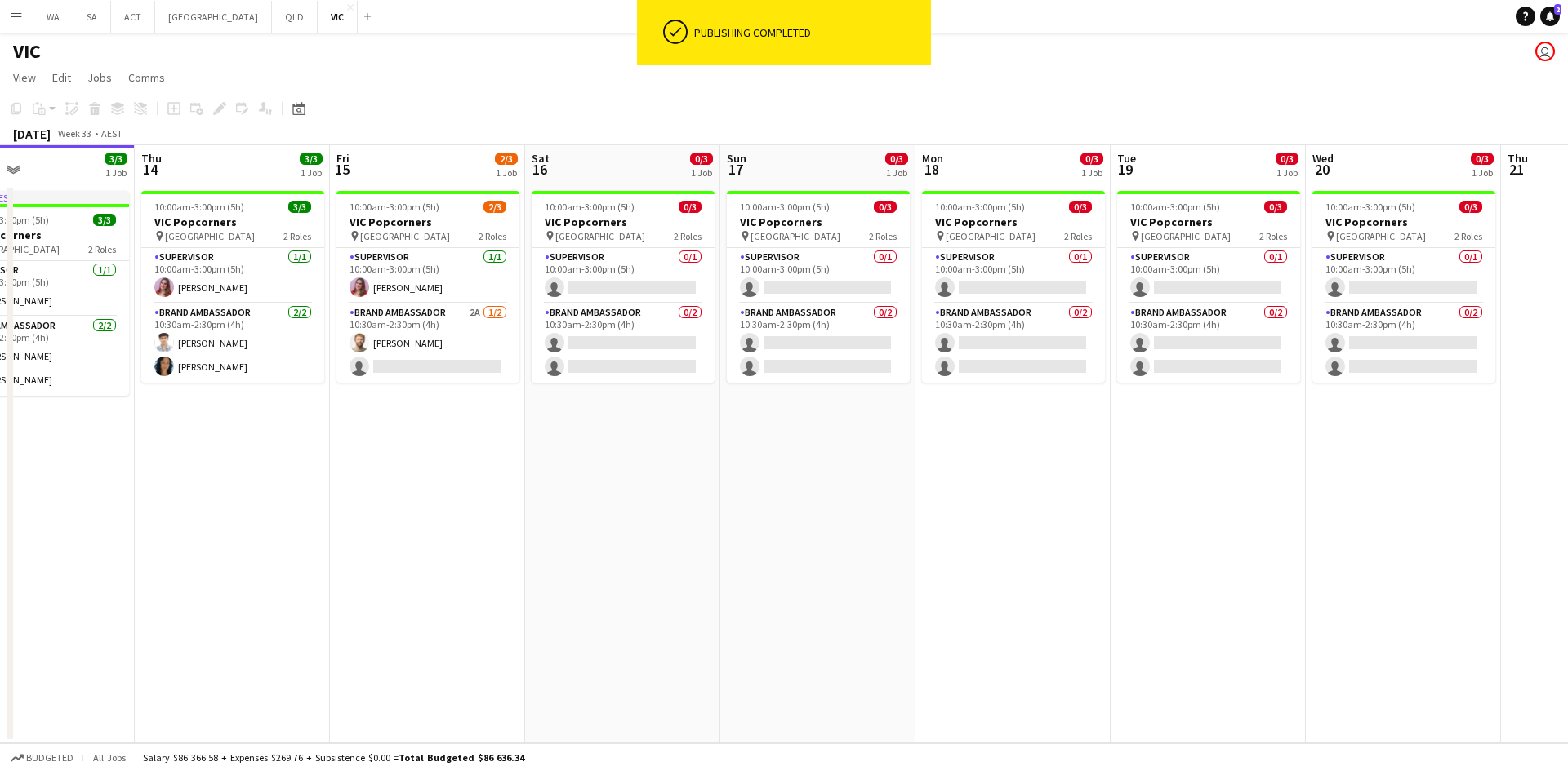
scroll to position [0, 450]
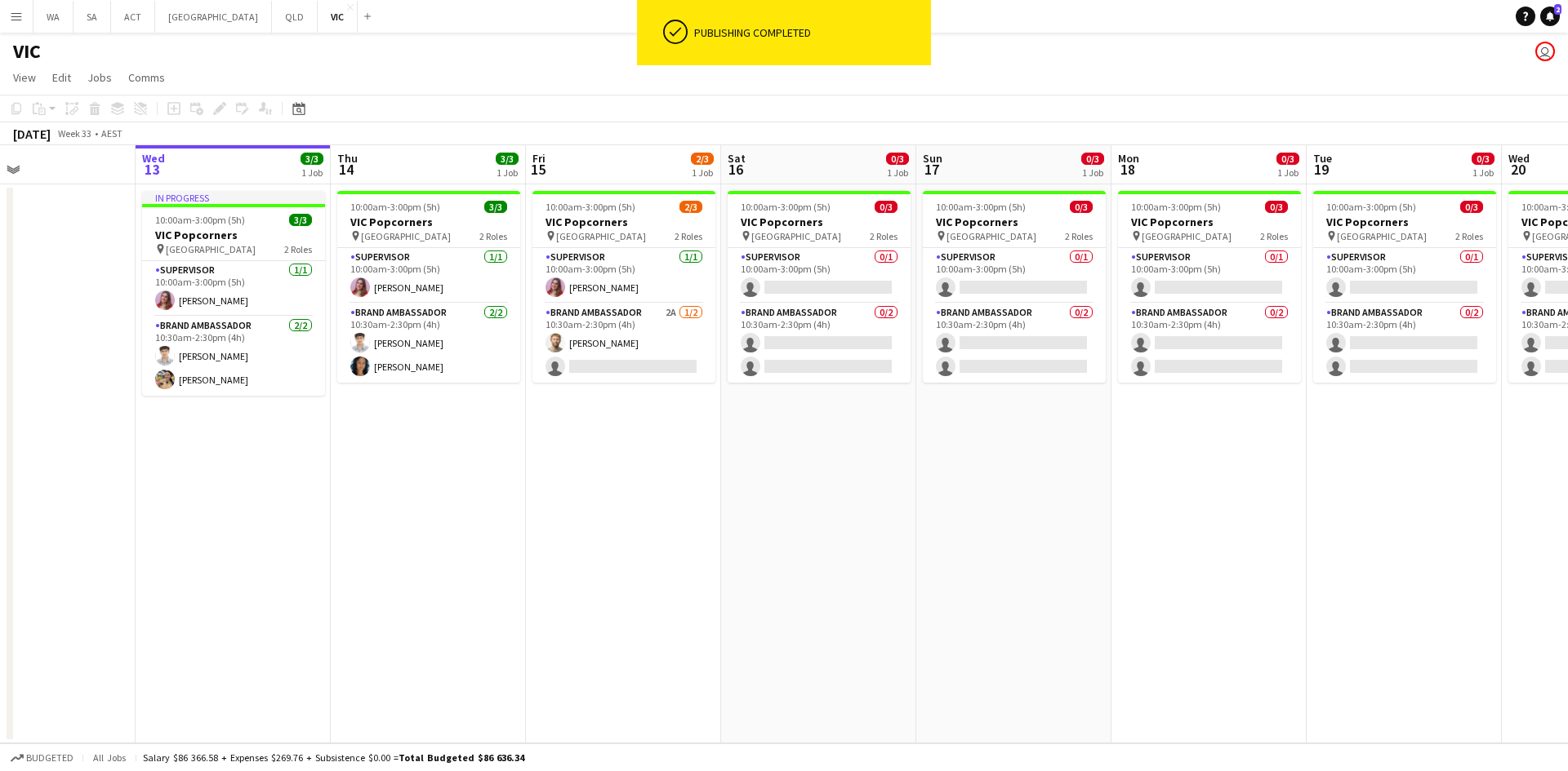
drag, startPoint x: 755, startPoint y: 521, endPoint x: 1057, endPoint y: 517, distance: 302.0
click at [1057, 517] on app-calendar-viewport "Sun 10 8/8 2 Jobs Mon 11 Tue 12 Wed 13 3/3 1 Job Thu 14 3/3 1 Job Fri 15 2/3 1 …" at bounding box center [784, 444] width 1568 height 598
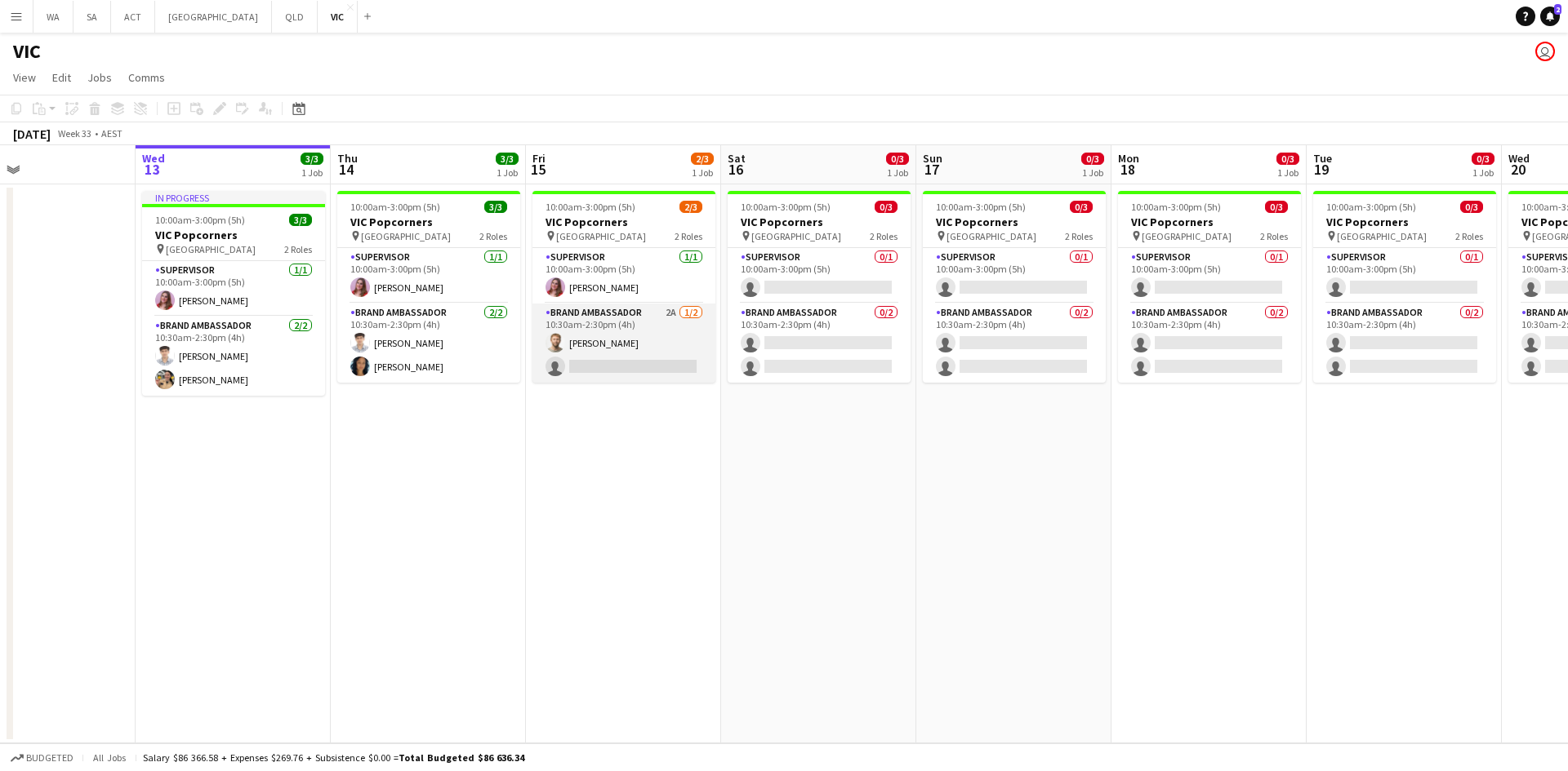
click at [594, 322] on app-card-role "Brand Ambassador 2A 1/2 10:30am-2:30pm (4h) Michael McDonald single-neutral-act…" at bounding box center [624, 342] width 183 height 79
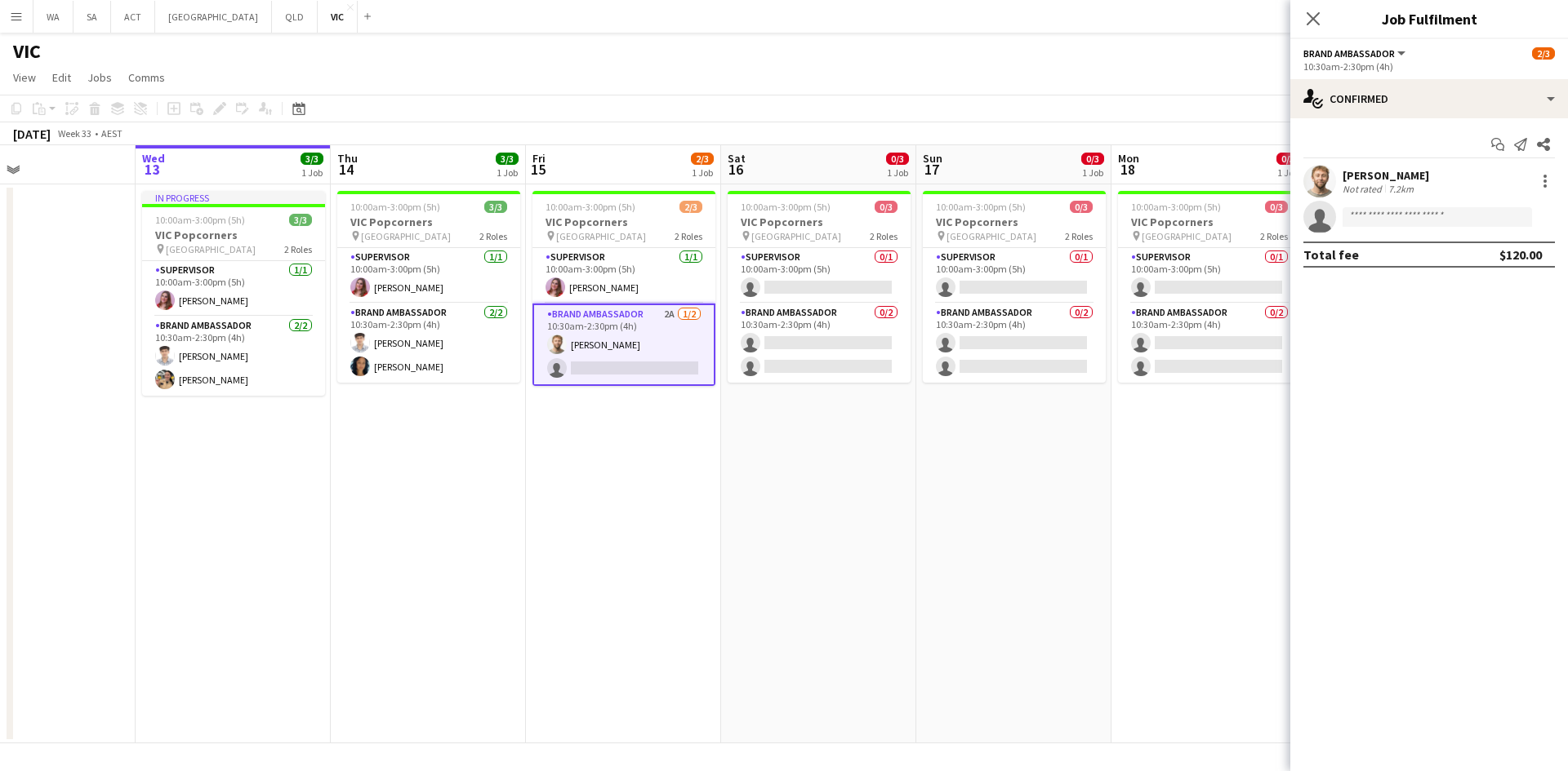
click at [1406, 59] on button "Brand Ambassador" at bounding box center [1355, 53] width 105 height 12
click at [1403, 89] on ul "All roles Brand Ambassador" at bounding box center [1364, 94] width 93 height 43
click at [1445, 89] on div "single-neutral-actions-check-2 Confirmed" at bounding box center [1429, 98] width 278 height 39
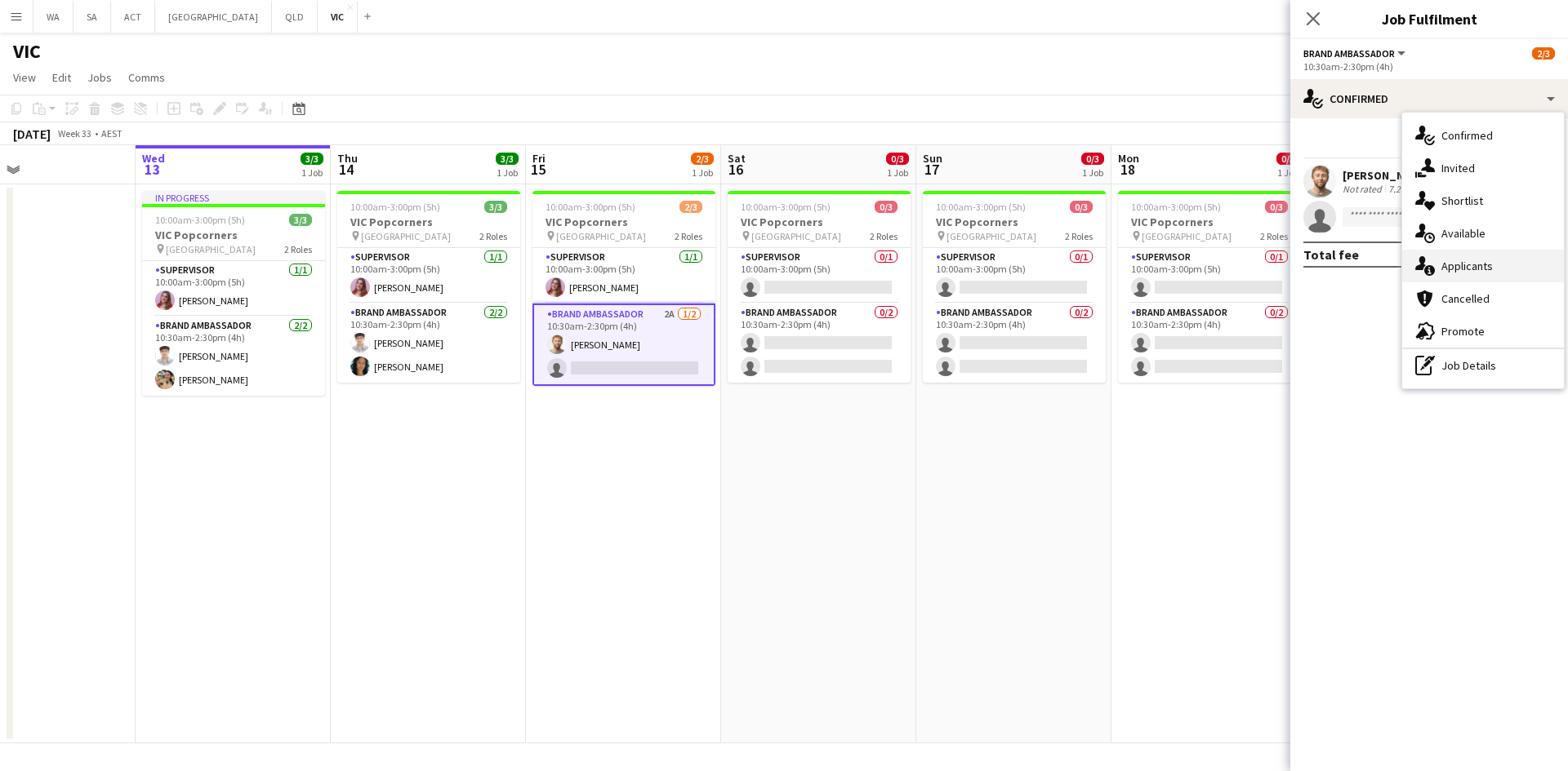
click at [1473, 268] on div "single-neutral-actions-information Applicants" at bounding box center [1482, 266] width 162 height 32
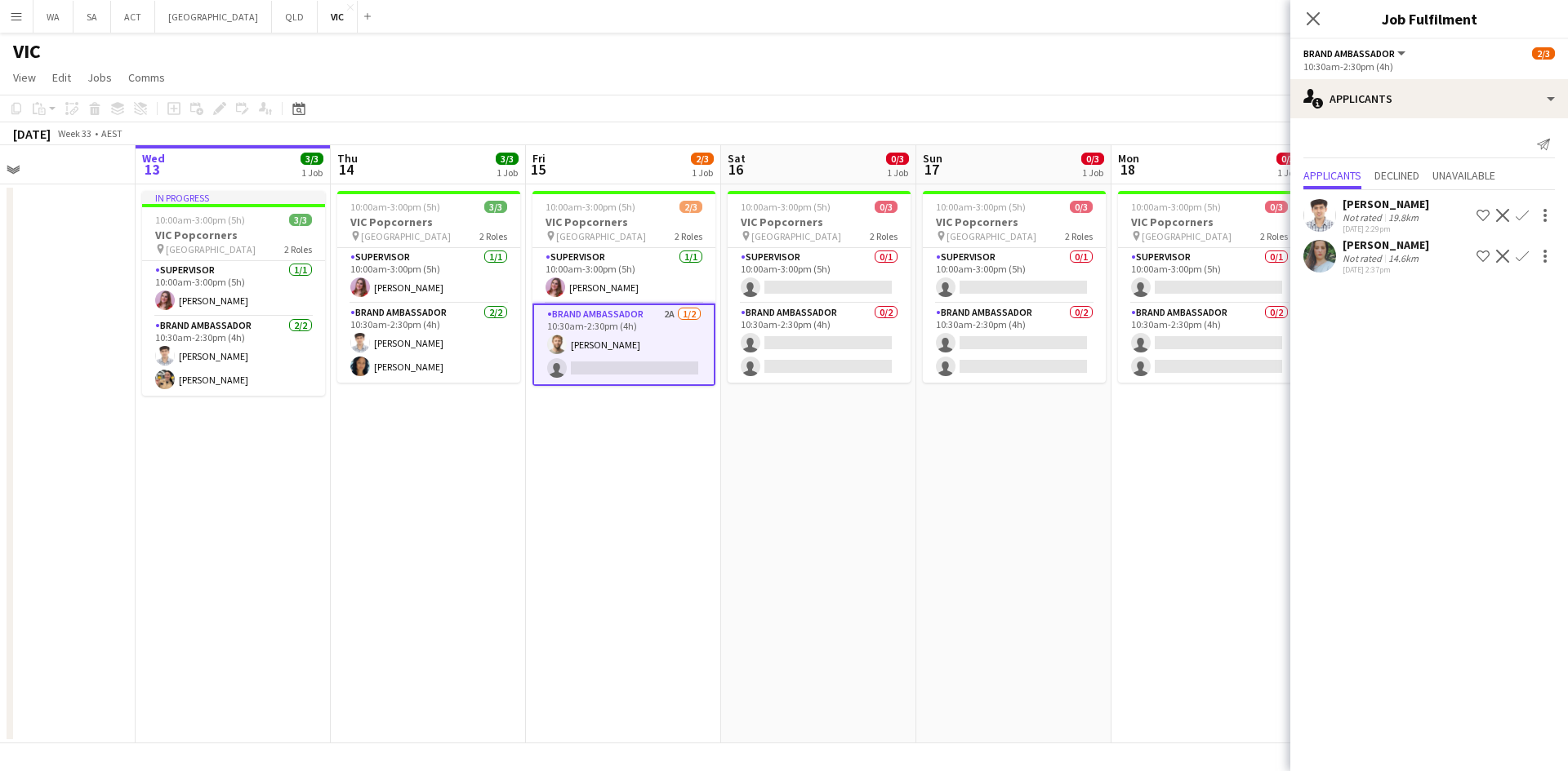
click at [489, 655] on app-date-cell "10:00am-3:00pm (5h) 3/3 VIC Popcorners pin University of Melbourne 2 Roles Supe…" at bounding box center [428, 464] width 195 height 559
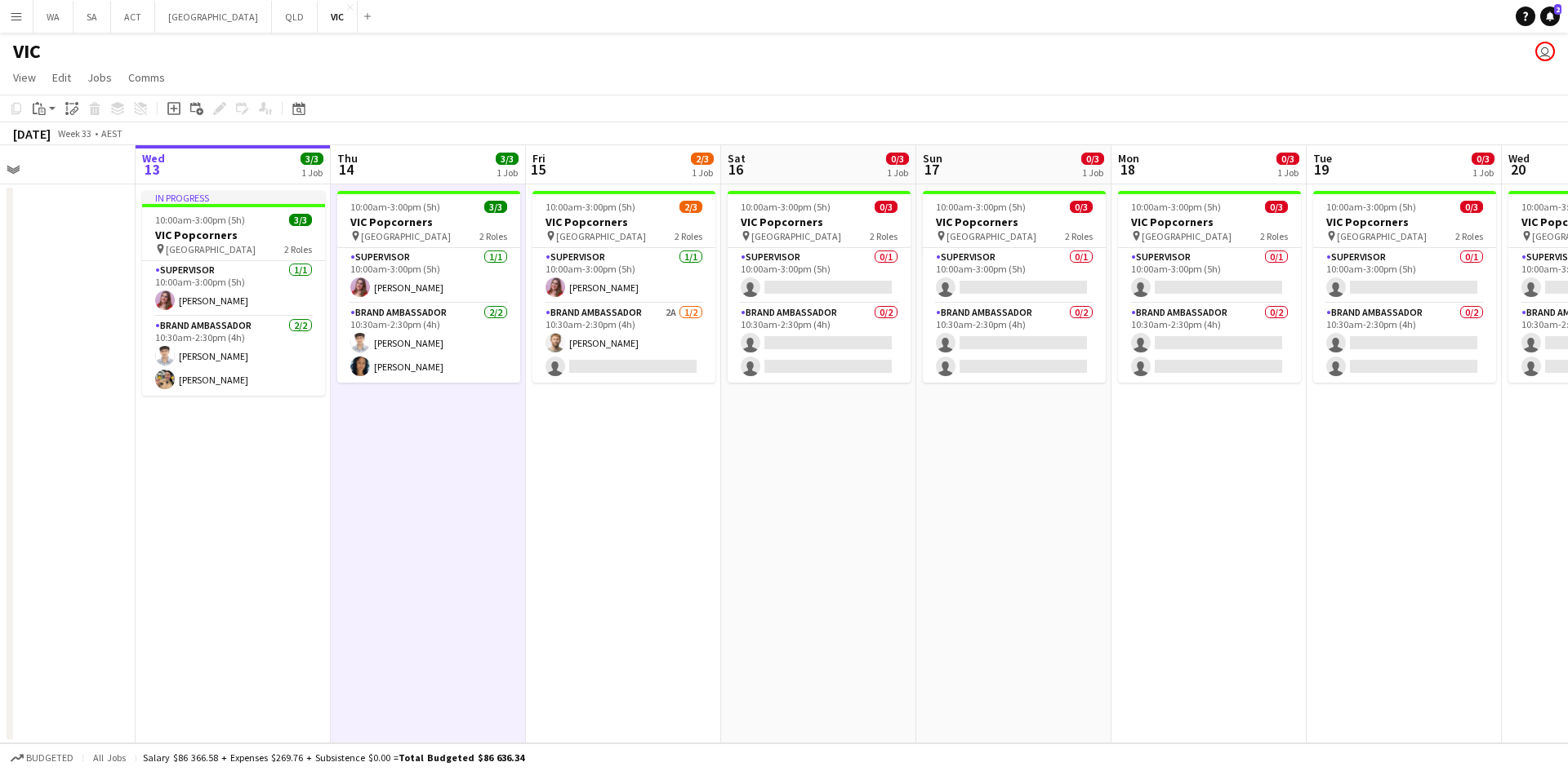
click at [551, 625] on app-date-cell "10:00am-3:00pm (5h) 2/3 VIC Popcorners pin University of Melbourne 2 Roles Supe…" at bounding box center [623, 464] width 195 height 559
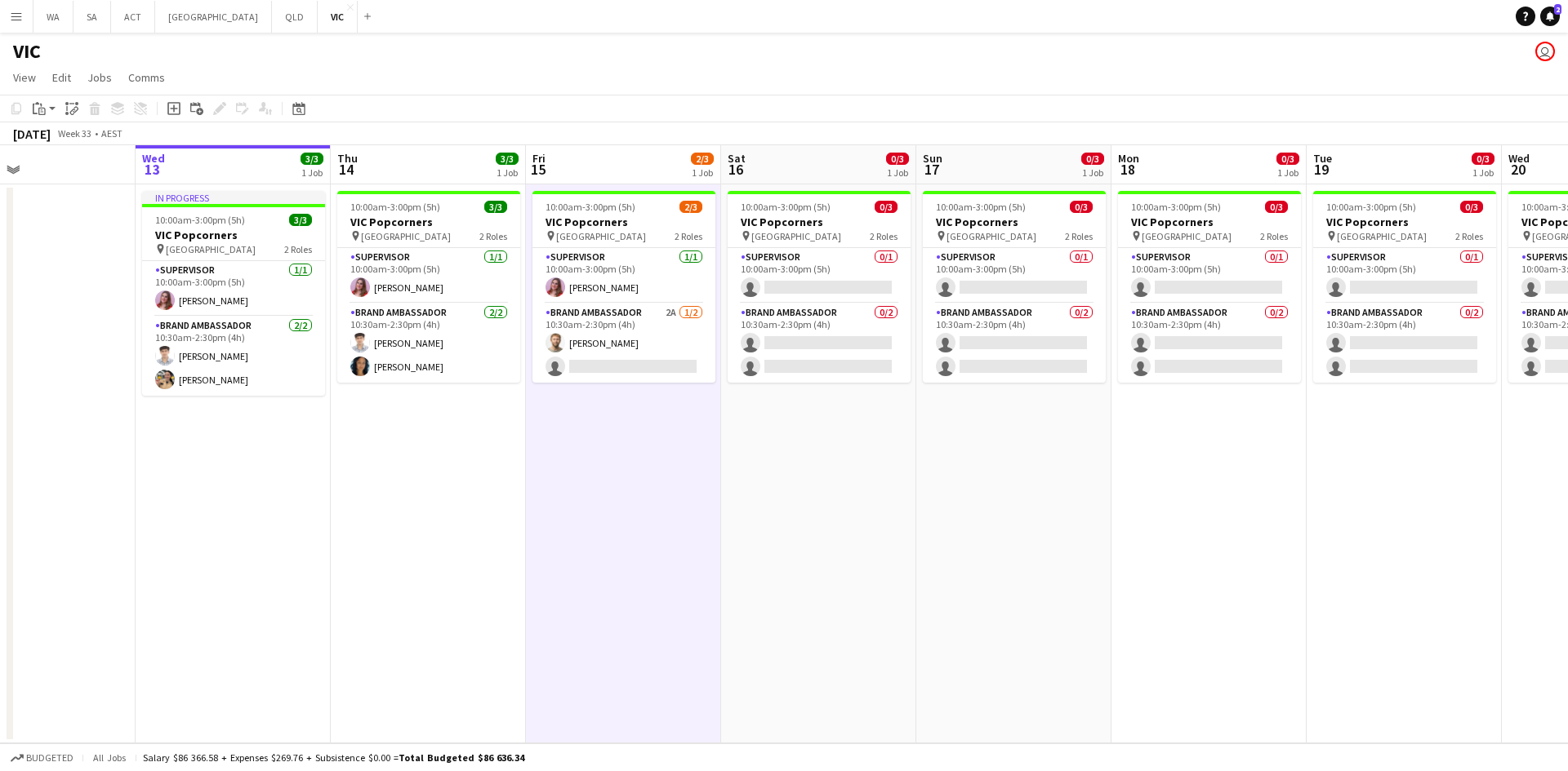
click at [551, 625] on app-date-cell "10:00am-3:00pm (5h) 2/3 VIC Popcorners pin University of Melbourne 2 Roles Supe…" at bounding box center [623, 464] width 195 height 559
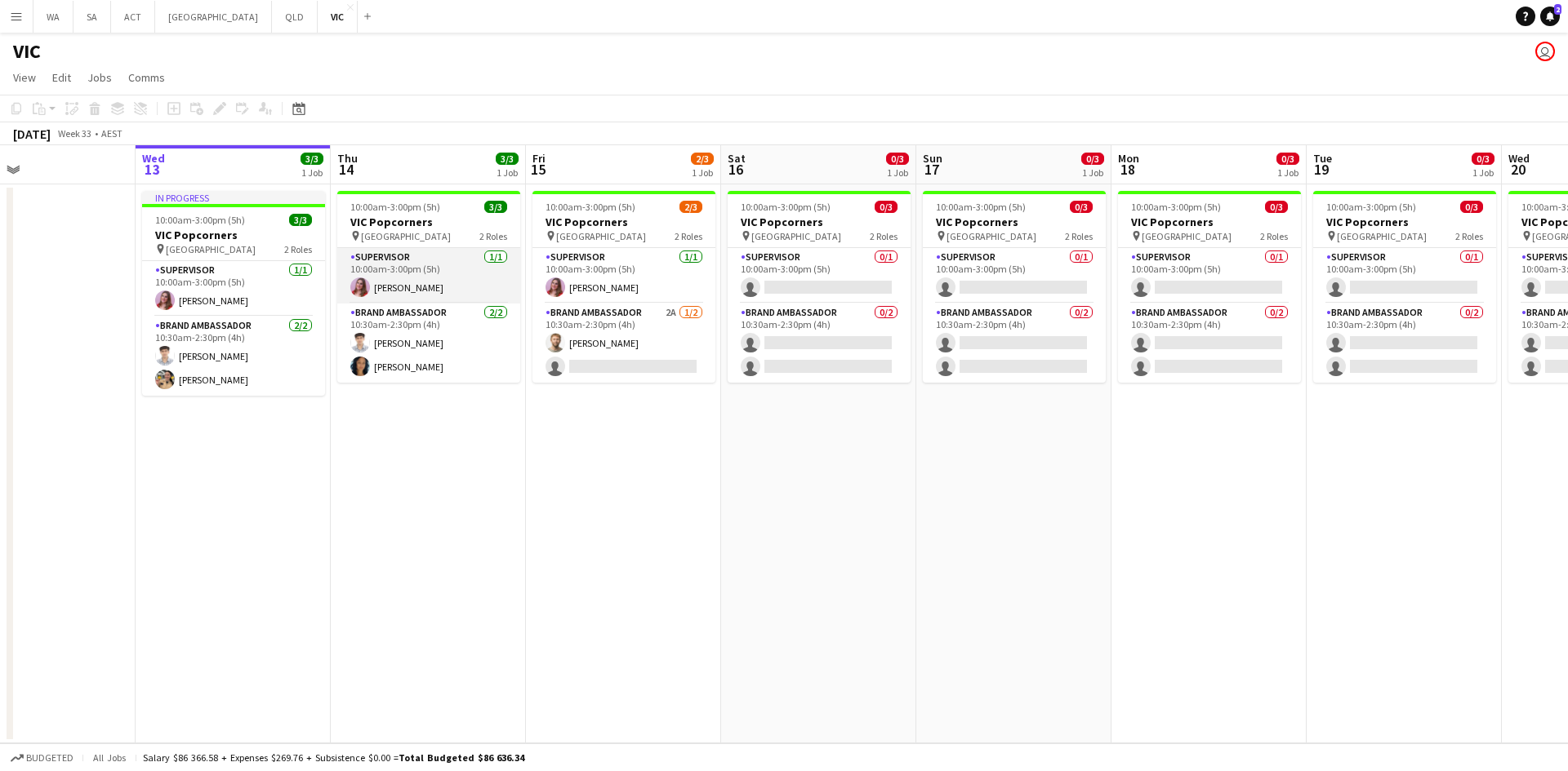
click at [392, 273] on app-card-role "Supervisor 1/1 10:00am-3:00pm (5h) Grace Wight" at bounding box center [429, 276] width 183 height 55
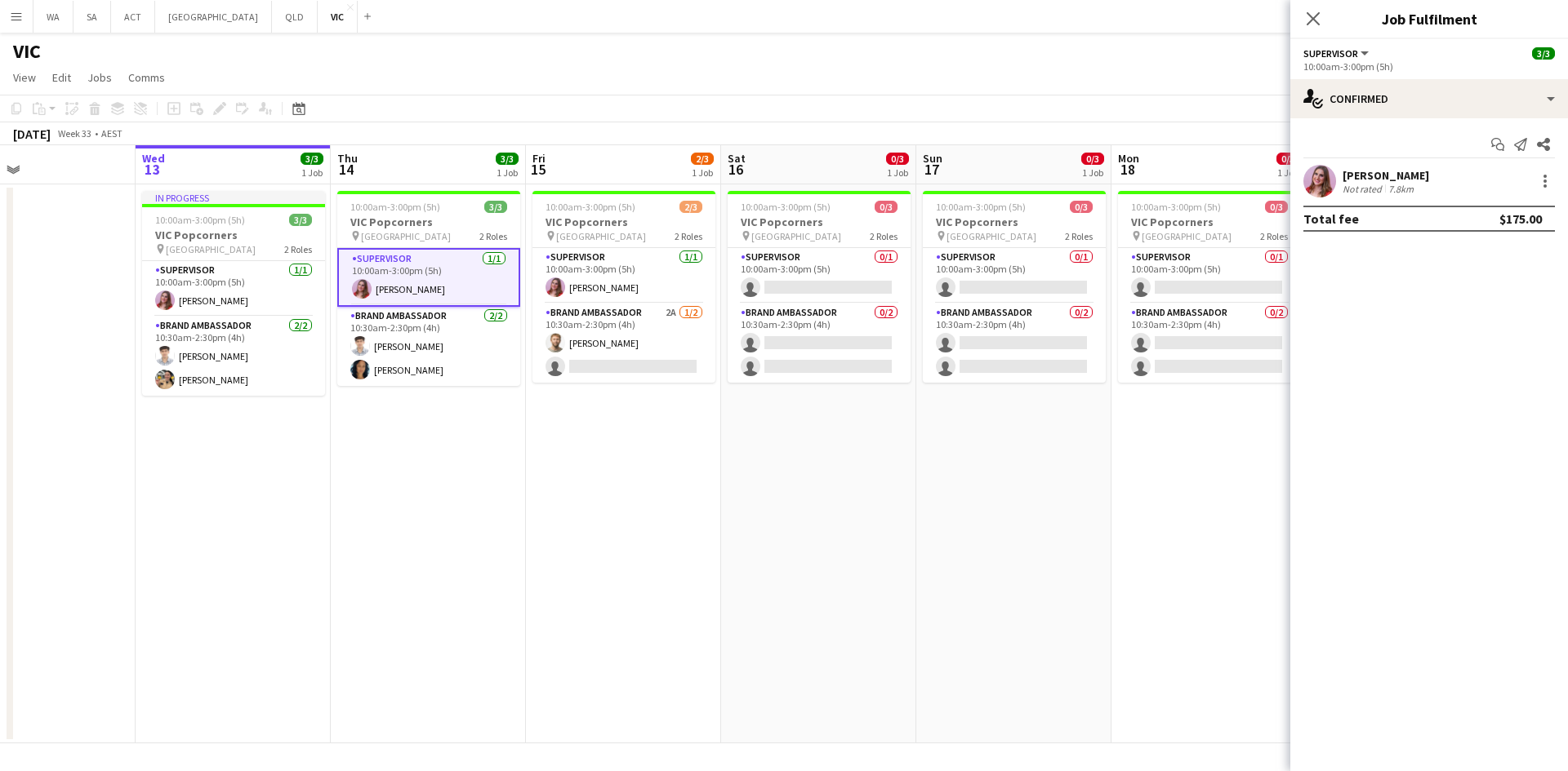
click at [1409, 152] on div "Start chat Send notification Share" at bounding box center [1428, 145] width 251 height 27
click at [1392, 168] on div "Grace Wight" at bounding box center [1385, 175] width 87 height 14
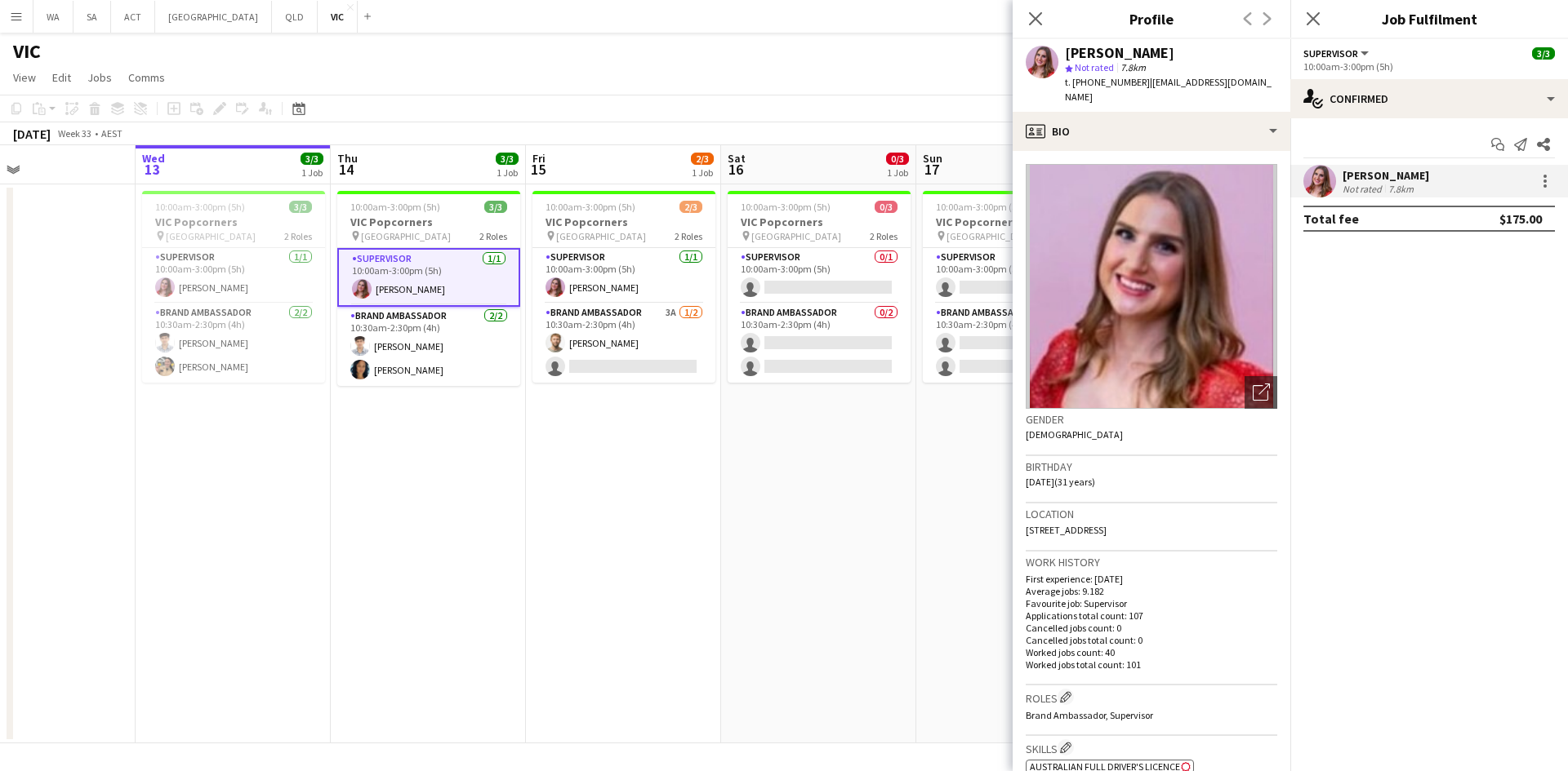
click at [454, 416] on app-date-cell "10:00am-3:00pm (5h) 3/3 VIC Popcorners pin University of Melbourne 2 Roles Supe…" at bounding box center [428, 464] width 195 height 559
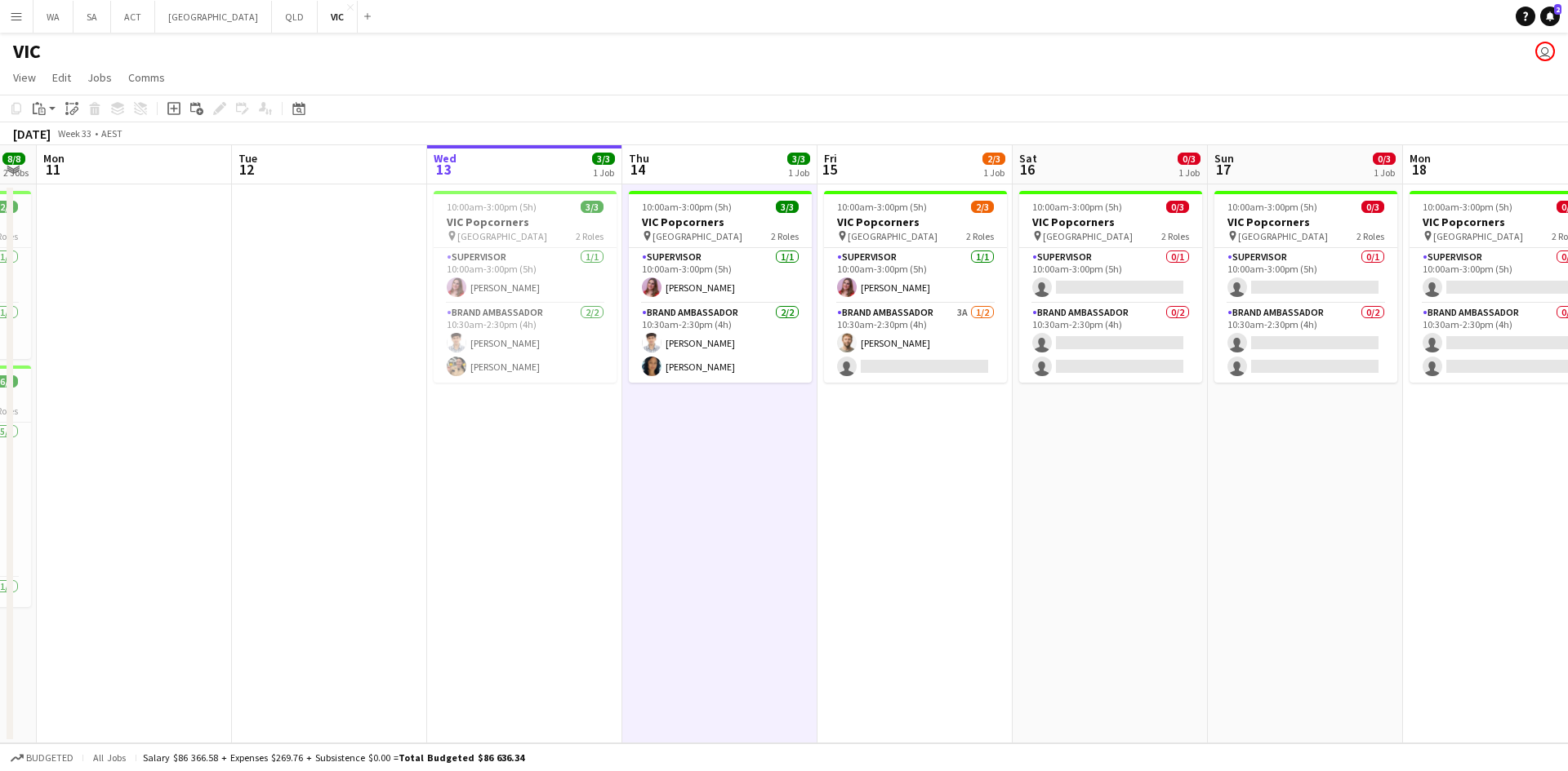
scroll to position [0, 513]
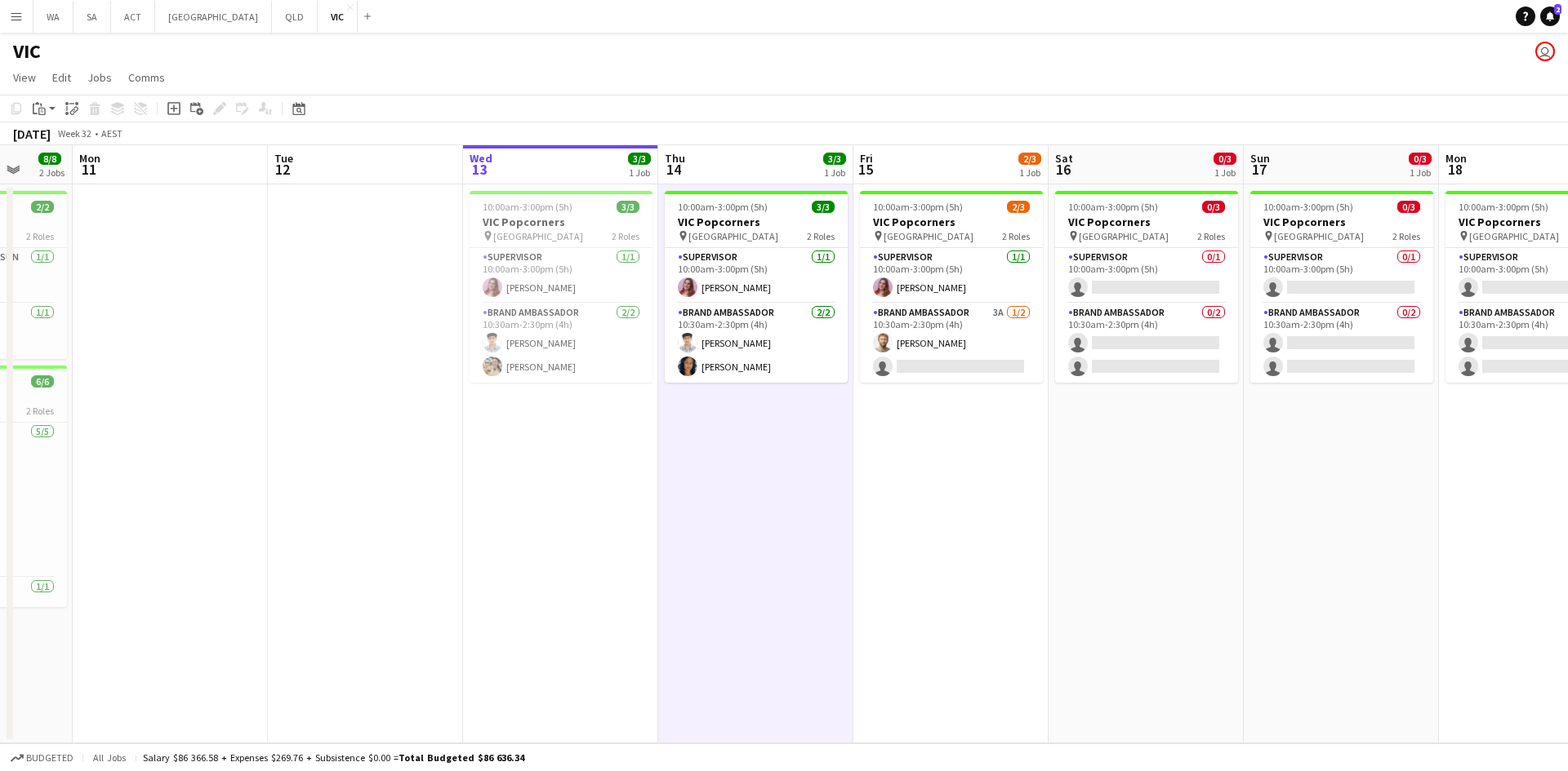
drag, startPoint x: 454, startPoint y: 416, endPoint x: 782, endPoint y: 416, distance: 328.0
click at [782, 416] on app-calendar-viewport "Fri 8 Sat 9 3/3 1 Job Sun 10 8/8 2 Jobs Mon 11 Tue 12 Wed 13 3/3 1 Job Thu 14 3…" at bounding box center [784, 444] width 1568 height 598
click at [782, 416] on app-date-cell "10:00am-3:00pm (5h) 3/3 VIC Popcorners pin University of Melbourne 2 Roles Supe…" at bounding box center [755, 464] width 195 height 559
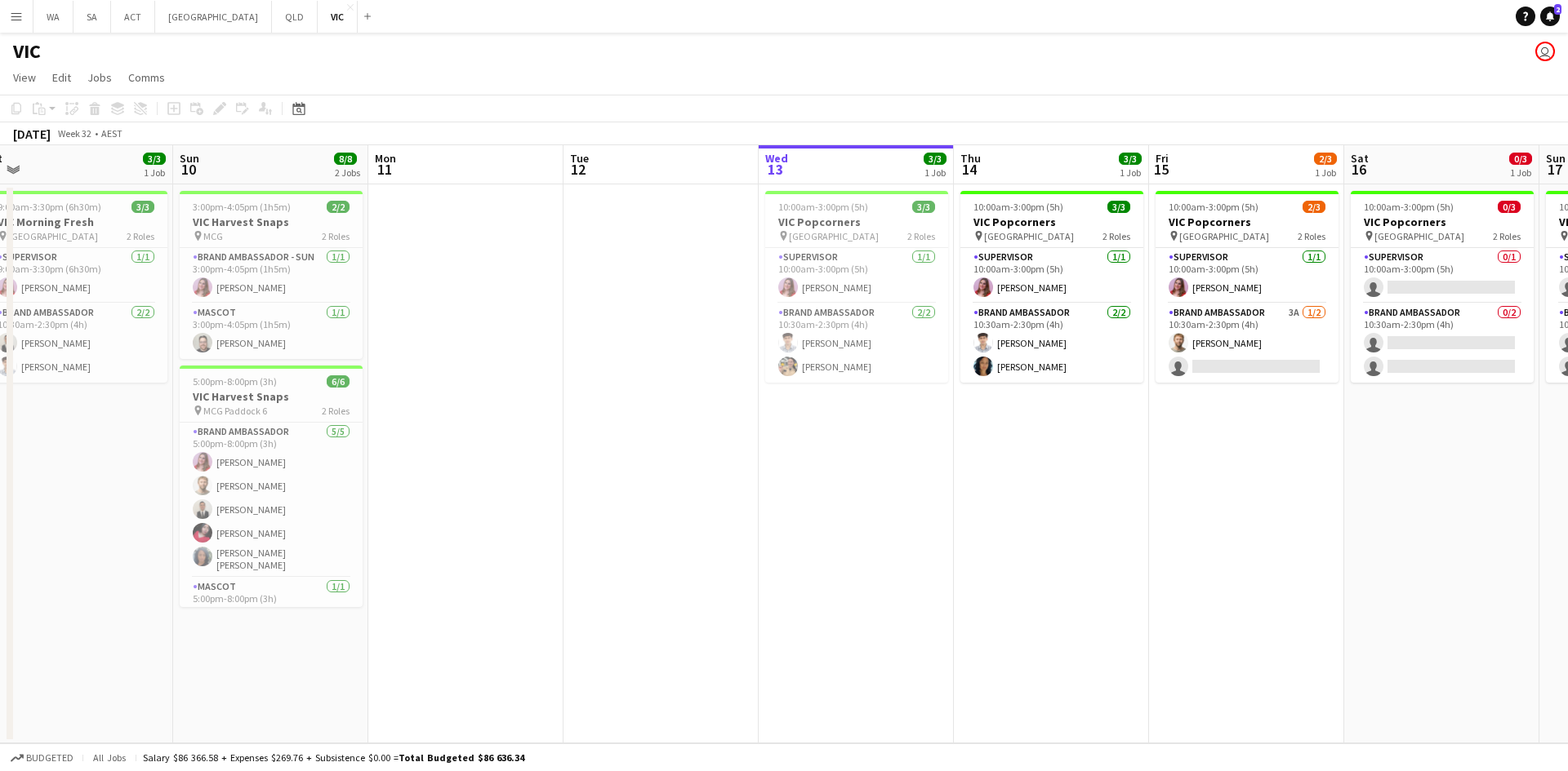
drag, startPoint x: 782, startPoint y: 416, endPoint x: 1076, endPoint y: 417, distance: 294.0
click at [1076, 417] on app-calendar-viewport "Thu 7 Fri 8 Sat 9 3/3 1 Job Sun 10 8/8 2 Jobs Mon 11 Tue 12 Wed 13 3/3 1 Job Th…" at bounding box center [784, 444] width 1568 height 598
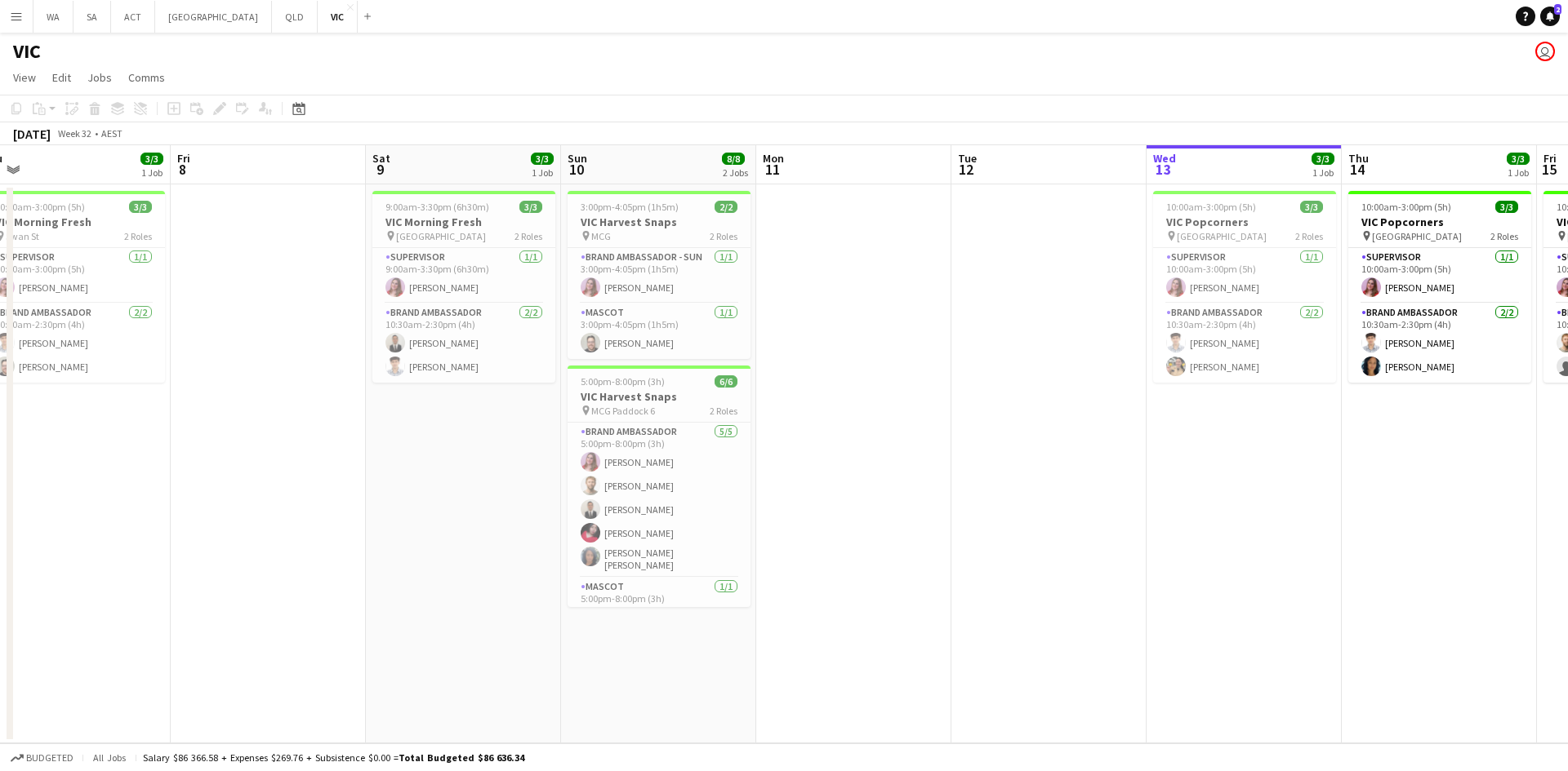
scroll to position [0, 414]
drag, startPoint x: 571, startPoint y: 448, endPoint x: 959, endPoint y: 445, distance: 388.0
click at [959, 445] on app-calendar-viewport "Tue 5 1/1 1 Job Wed 6 4/4 2 Jobs Thu 7 3/3 1 Job Fri 8 Sat 9 3/3 1 Job Sun 10 8…" at bounding box center [784, 444] width 1568 height 598
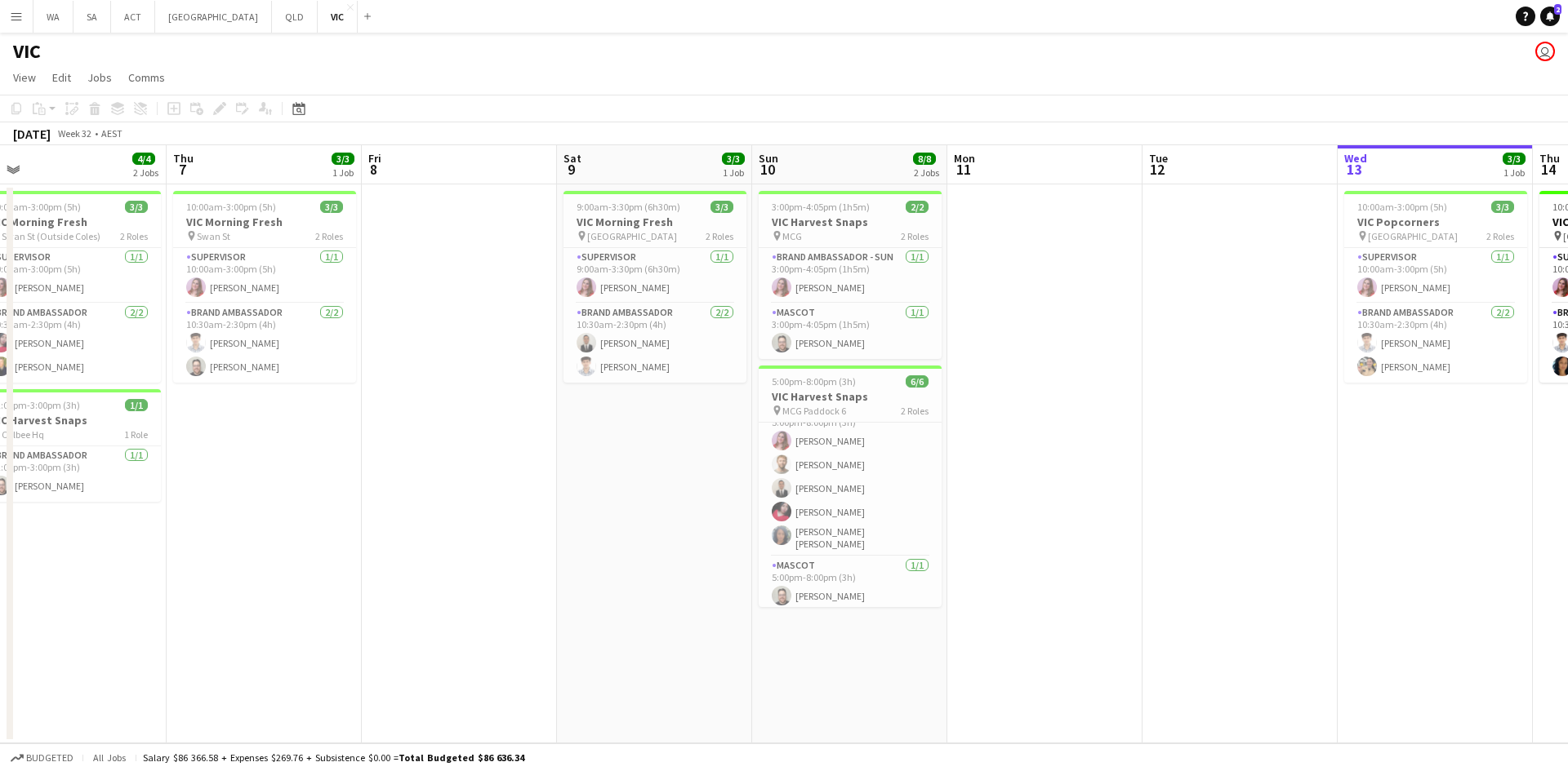
scroll to position [0, 410]
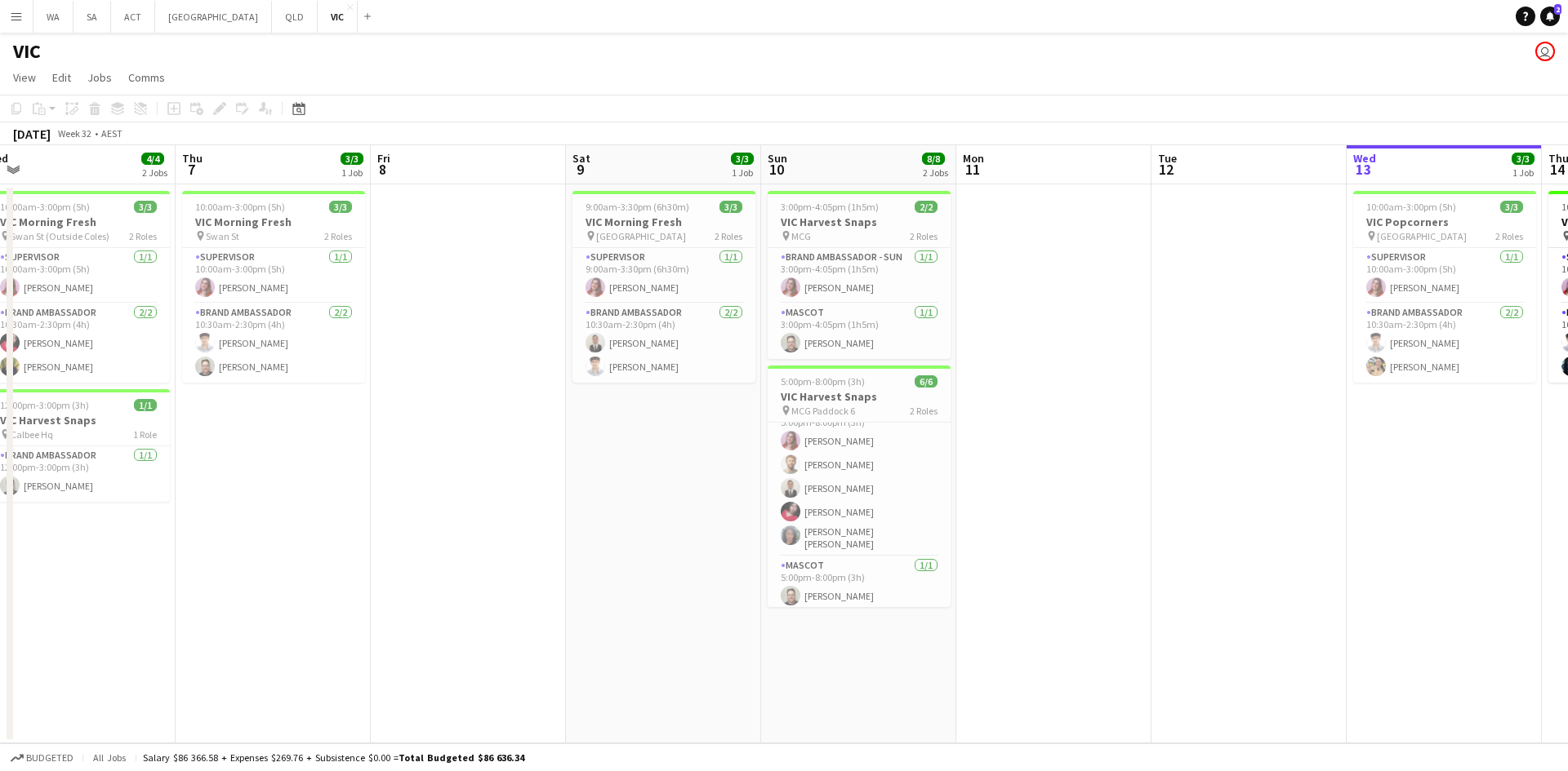
drag, startPoint x: 471, startPoint y: 460, endPoint x: 669, endPoint y: 460, distance: 198.0
click at [669, 460] on app-calendar-viewport "Mon 4 Tue 5 1/1 1 Job Wed 6 4/4 2 Jobs Thu 7 3/3 1 Job Fri 8 Sat 9 3/3 1 Job Su…" at bounding box center [784, 444] width 1568 height 598
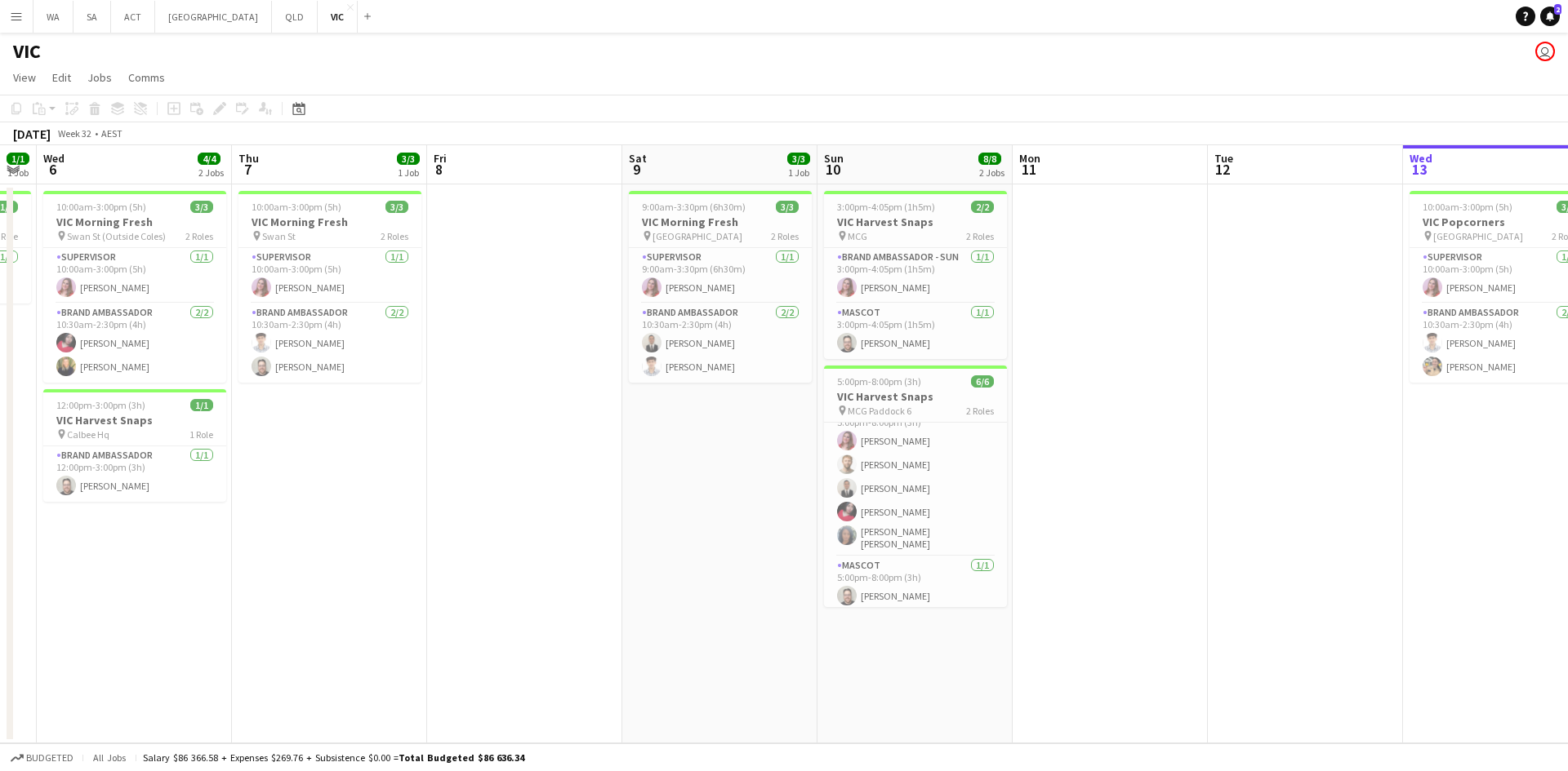
drag, startPoint x: 1210, startPoint y: 468, endPoint x: 1052, endPoint y: 492, distance: 159.8
click at [1124, 485] on app-calendar-viewport "Mon 4 Tue 5 1/1 1 Job Wed 6 4/4 2 Jobs Thu 7 3/3 1 Job Fri 8 Sat 9 3/3 1 Job Su…" at bounding box center [784, 444] width 1568 height 598
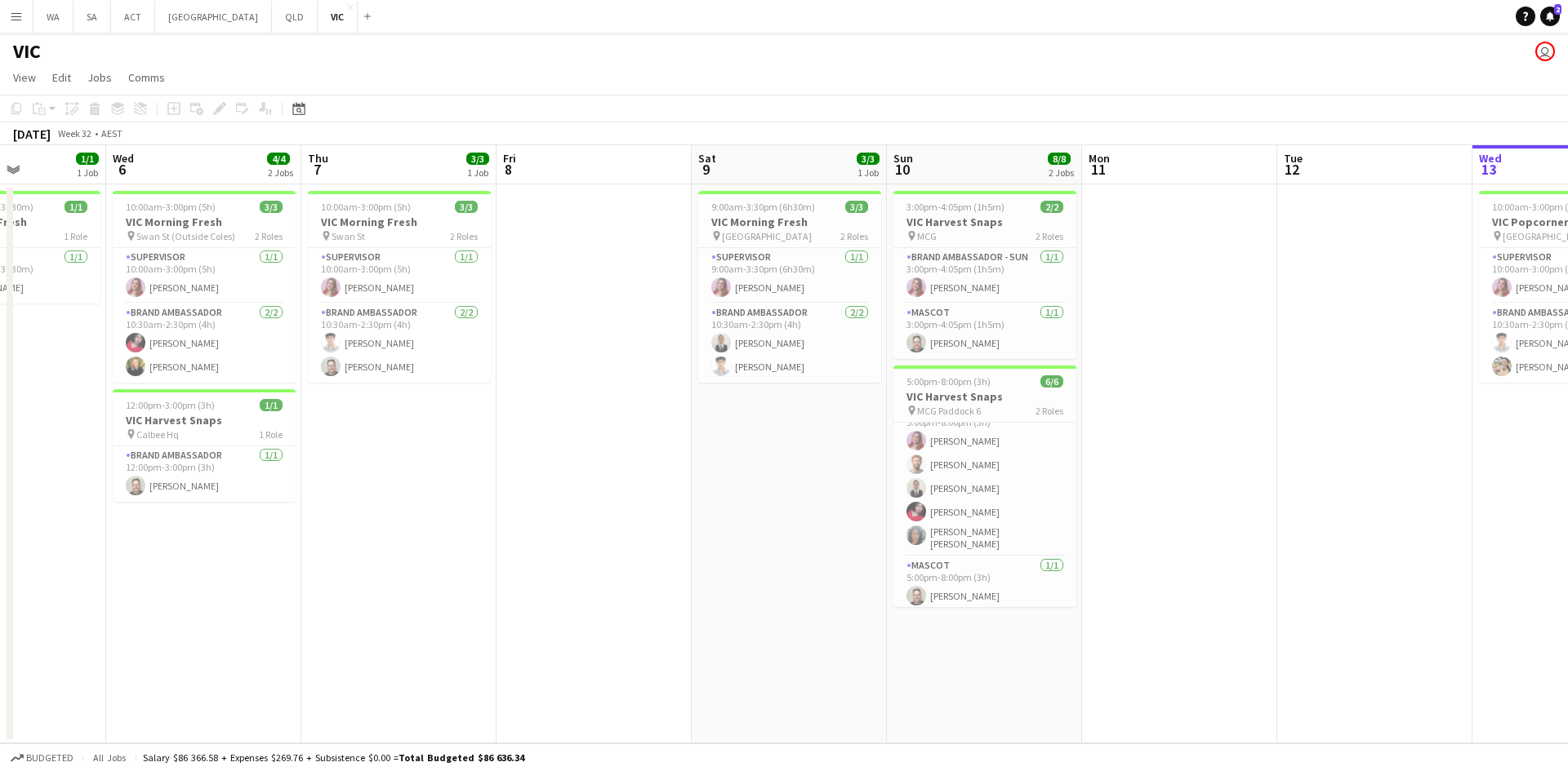
drag, startPoint x: 1065, startPoint y: 469, endPoint x: 1318, endPoint y: 449, distance: 253.8
click at [1318, 449] on app-calendar-viewport "Sun 3 Mon 4 Tue 5 1/1 1 Job Wed 6 4/4 2 Jobs Thu 7 3/3 1 Job Fri 8 Sat 9 3/3 1 …" at bounding box center [784, 444] width 1568 height 598
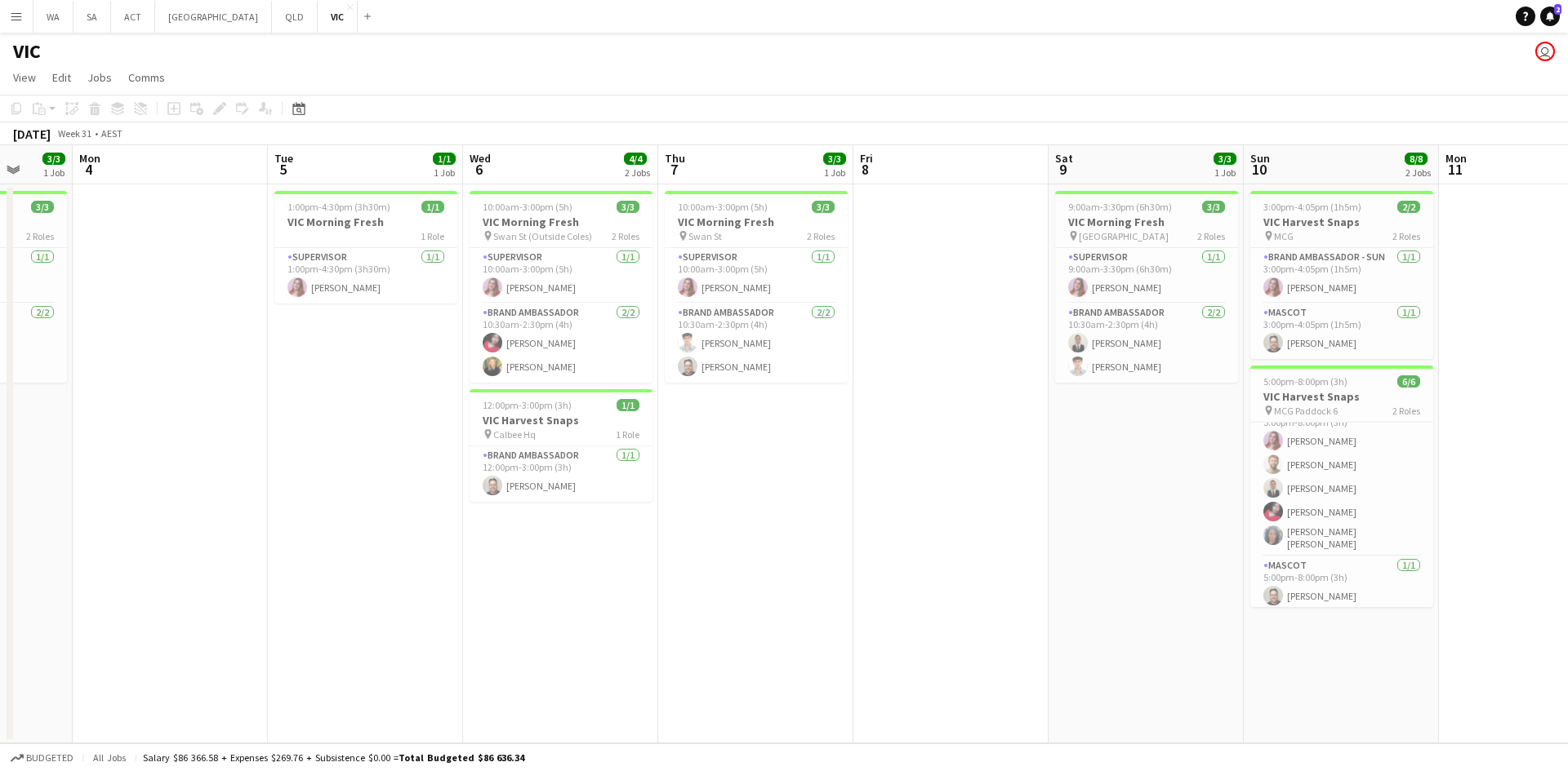
drag, startPoint x: 876, startPoint y: 533, endPoint x: 753, endPoint y: 529, distance: 123.1
click at [753, 529] on app-calendar-viewport "Fri 1 3/3 1 Job Sat 2 5/5 1 Job Sun 3 3/3 1 Job Mon 4 Tue 5 1/1 1 Job Wed 6 4/4…" at bounding box center [784, 444] width 1568 height 598
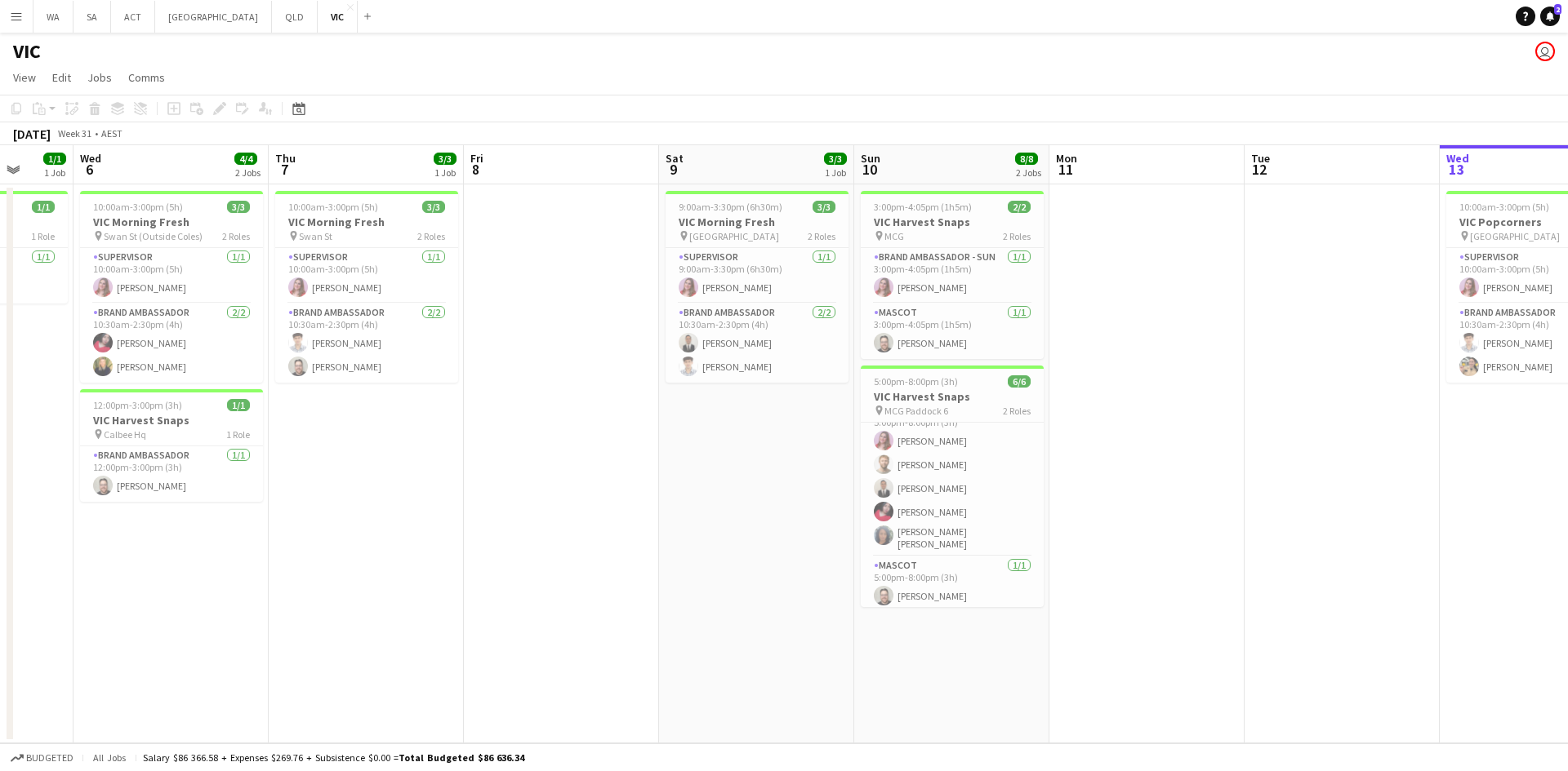
drag, startPoint x: 1062, startPoint y: 506, endPoint x: 672, endPoint y: 514, distance: 390.1
click at [672, 514] on app-calendar-viewport "Sun 3 3/3 1 Job Mon 4 Tue 5 1/1 1 Job Wed 6 4/4 2 Jobs Thu 7 3/3 1 Job Fri 8 Sa…" at bounding box center [784, 444] width 1568 height 598
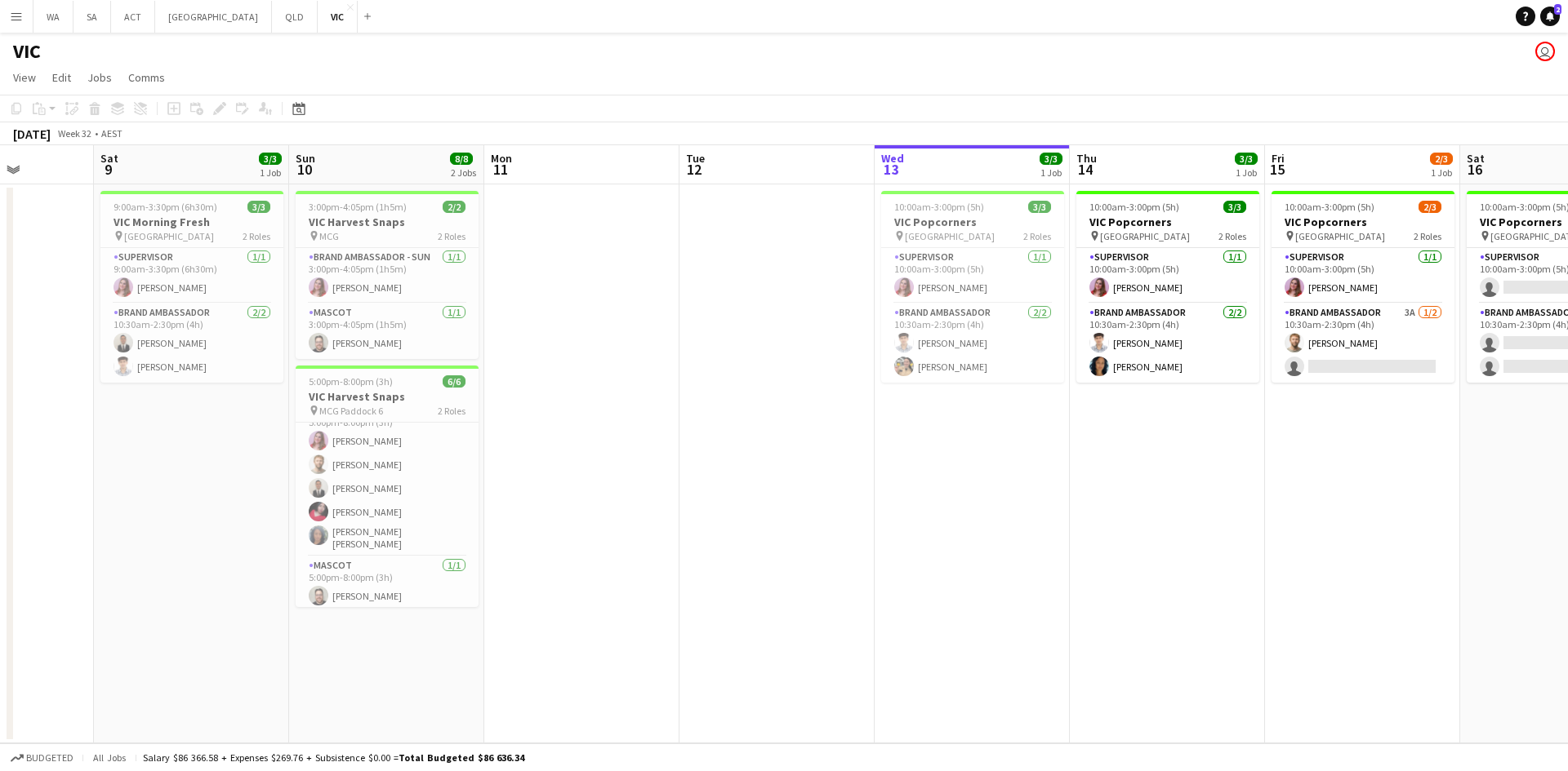
drag, startPoint x: 1215, startPoint y: 476, endPoint x: 649, endPoint y: 489, distance: 566.1
click at [649, 489] on app-calendar-viewport "Wed 6 4/4 2 Jobs Thu 7 3/3 1 Job Fri 8 Sat 9 3/3 1 Job Sun 10 8/8 2 Jobs Mon 11…" at bounding box center [784, 444] width 1568 height 598
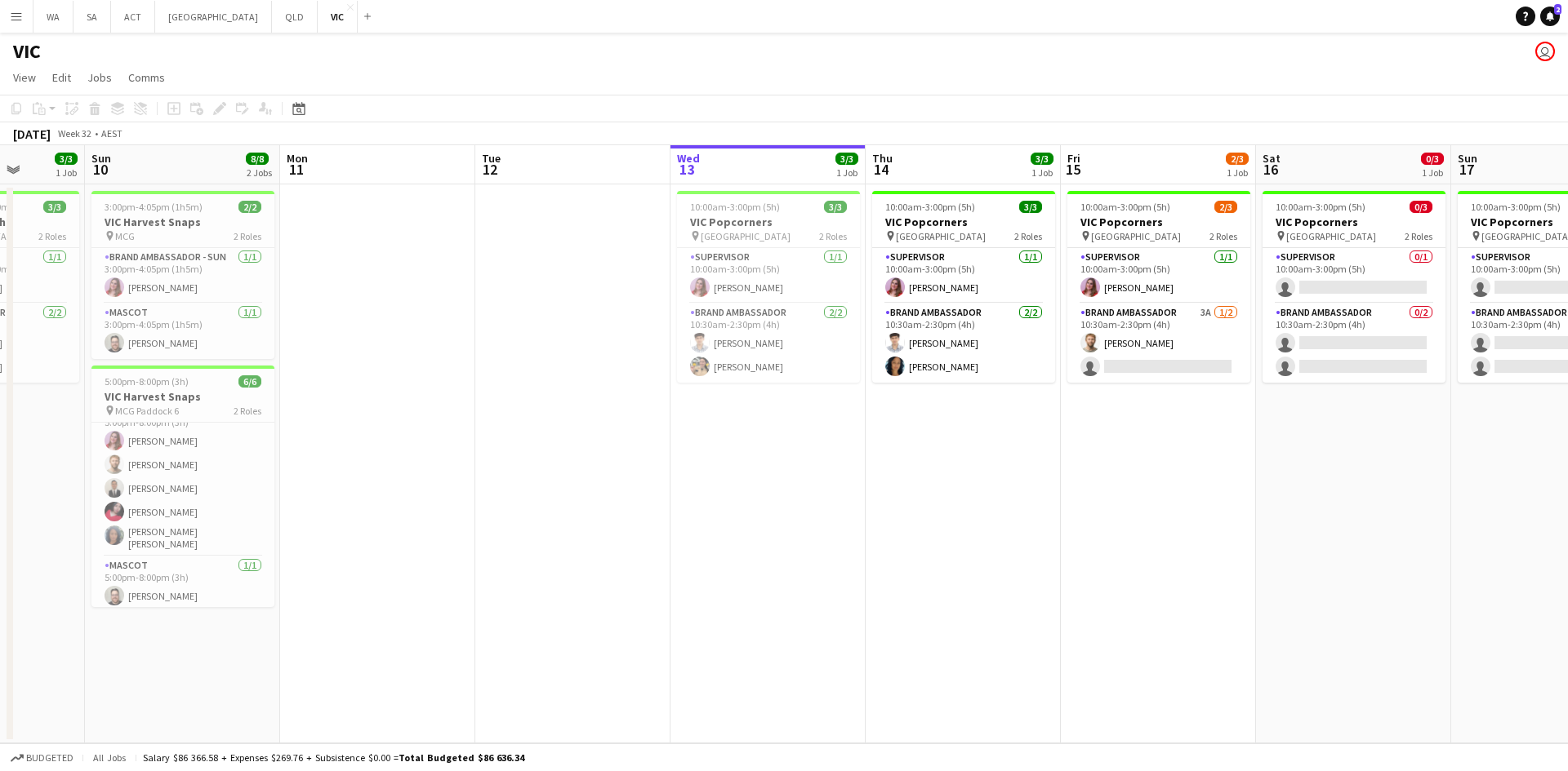
drag, startPoint x: 942, startPoint y: 436, endPoint x: 739, endPoint y: 439, distance: 203.0
click at [739, 439] on app-calendar-viewport "Thu 7 3/3 1 Job Fri 8 Sat 9 3/3 1 Job Sun 10 8/8 2 Jobs Mon 11 Tue 12 Wed 13 3/…" at bounding box center [784, 444] width 1568 height 598
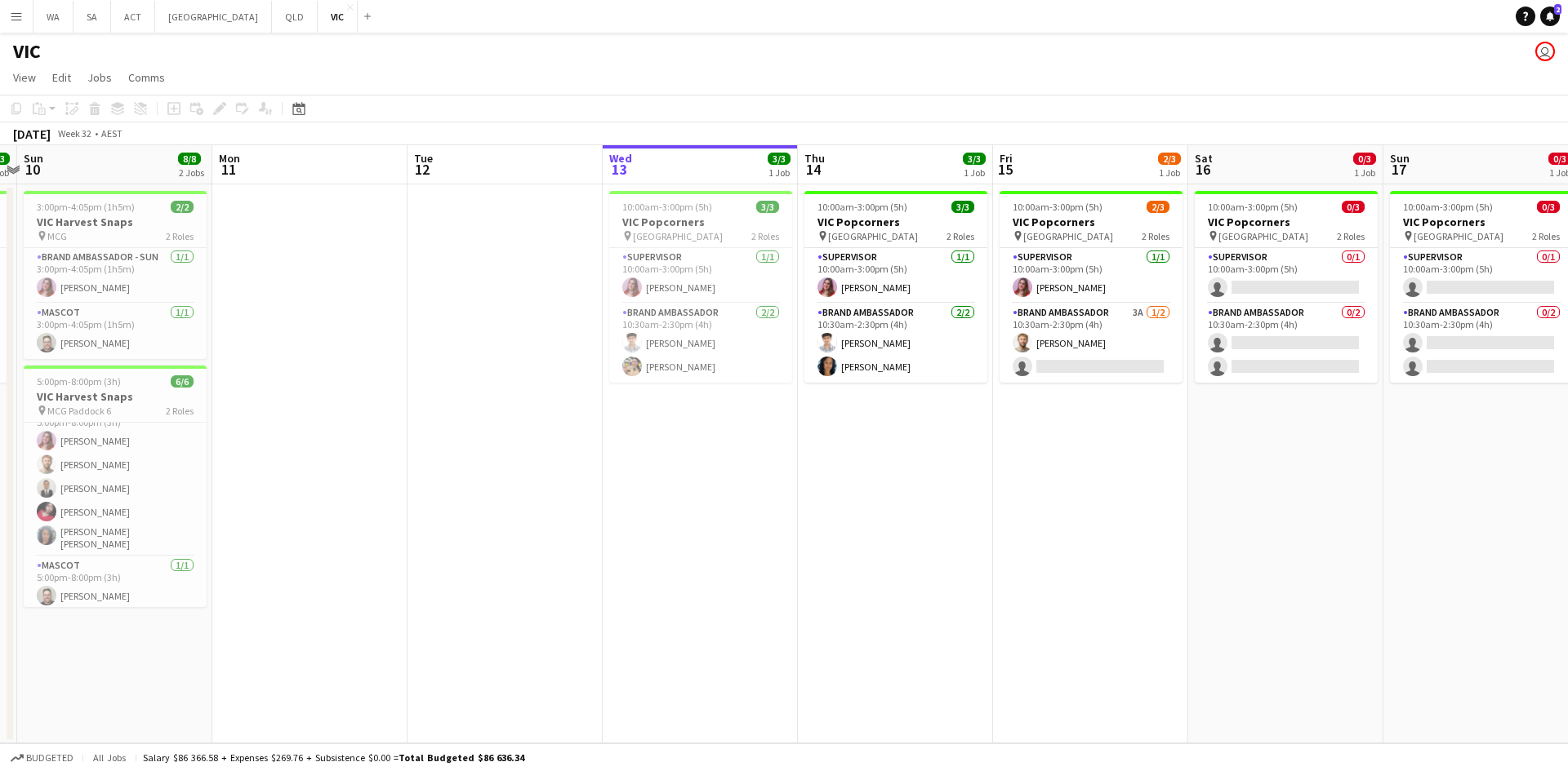
scroll to position [0, 650]
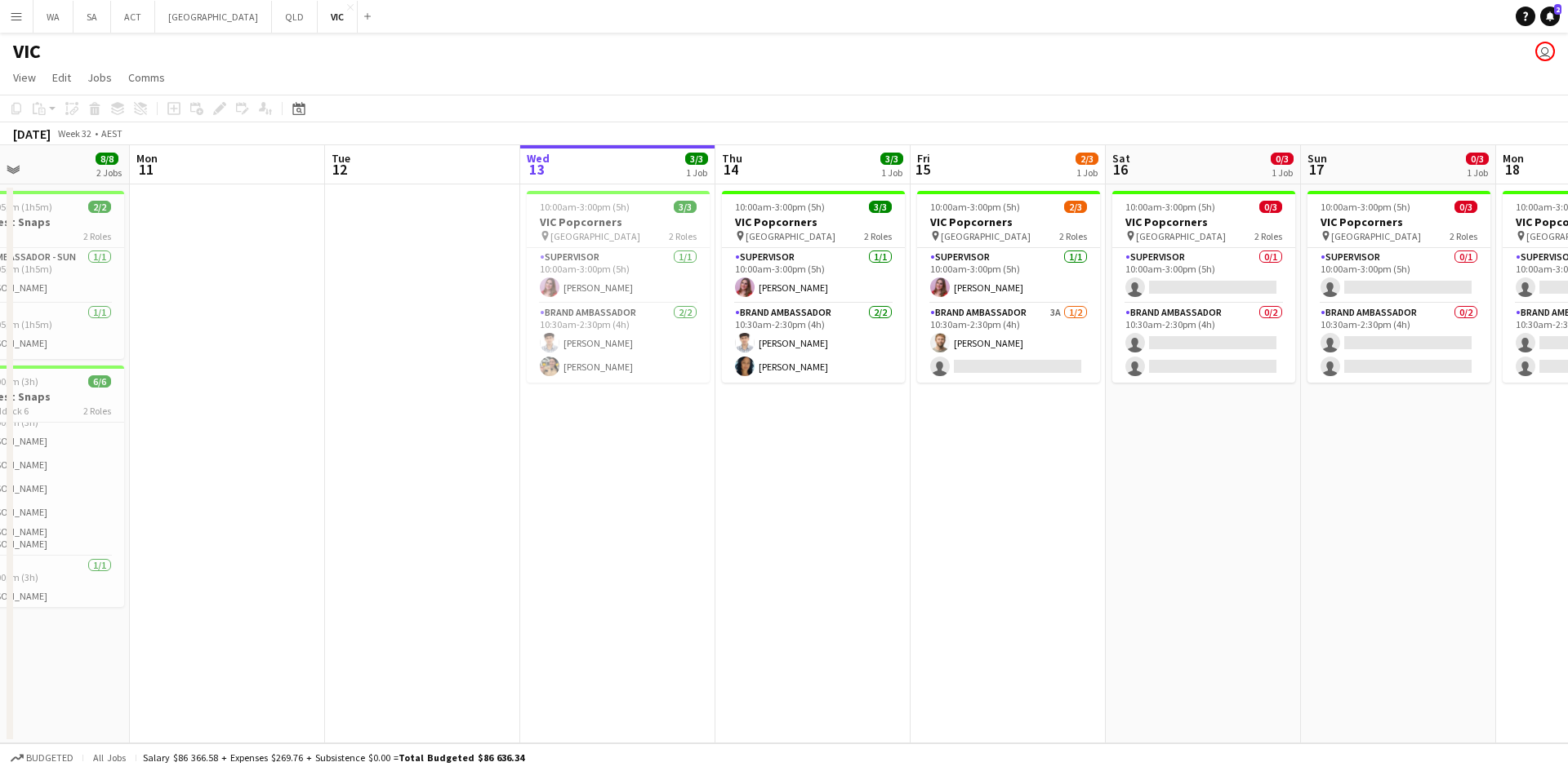
drag, startPoint x: 1190, startPoint y: 420, endPoint x: 1039, endPoint y: 424, distance: 151.1
click at [1039, 424] on app-calendar-viewport "Thu 7 3/3 1 Job Fri 8 Sat 9 3/3 1 Job Sun 10 8/8 2 Jobs Mon 11 Tue 12 Wed 13 3/…" at bounding box center [784, 444] width 1568 height 598
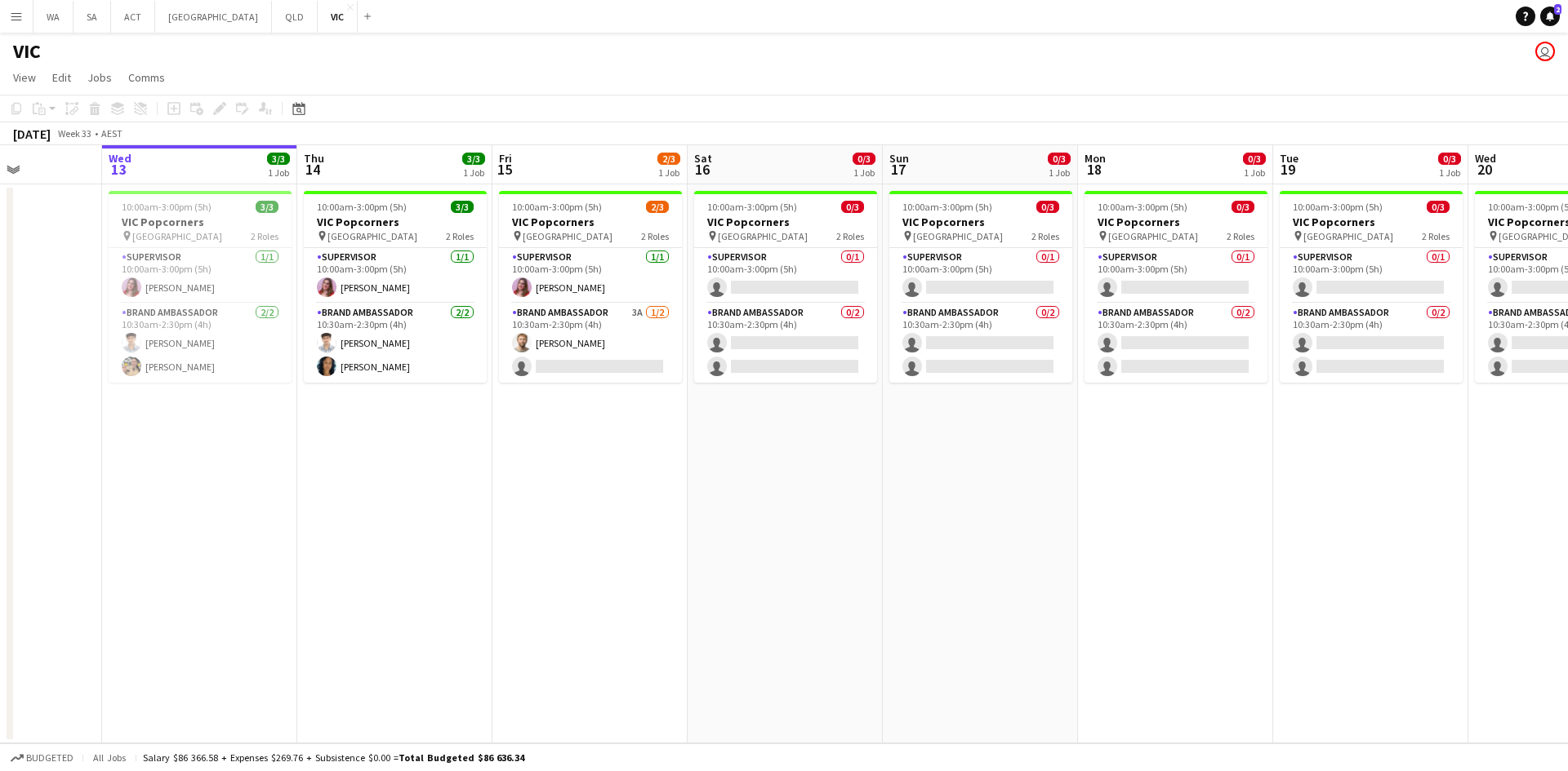
scroll to position [0, 489]
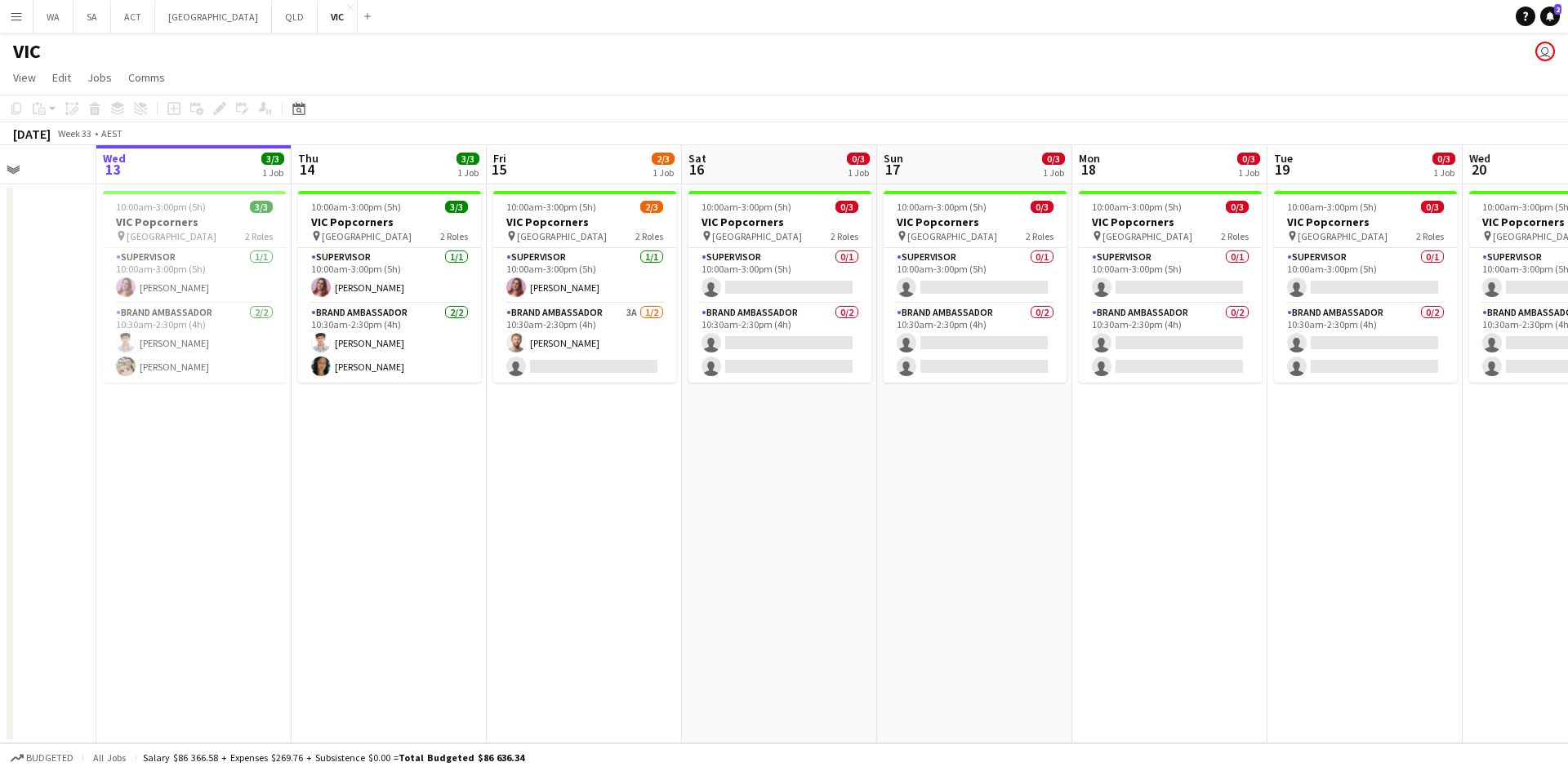
drag, startPoint x: 975, startPoint y: 489, endPoint x: 558, endPoint y: 522, distance: 418.3
click at [558, 522] on app-calendar-viewport "Sun 10 8/8 2 Jobs Mon 11 Tue 12 Wed 13 3/3 1 Job Thu 14 3/3 1 Job Fri 15 2/3 1 …" at bounding box center [784, 444] width 1568 height 598
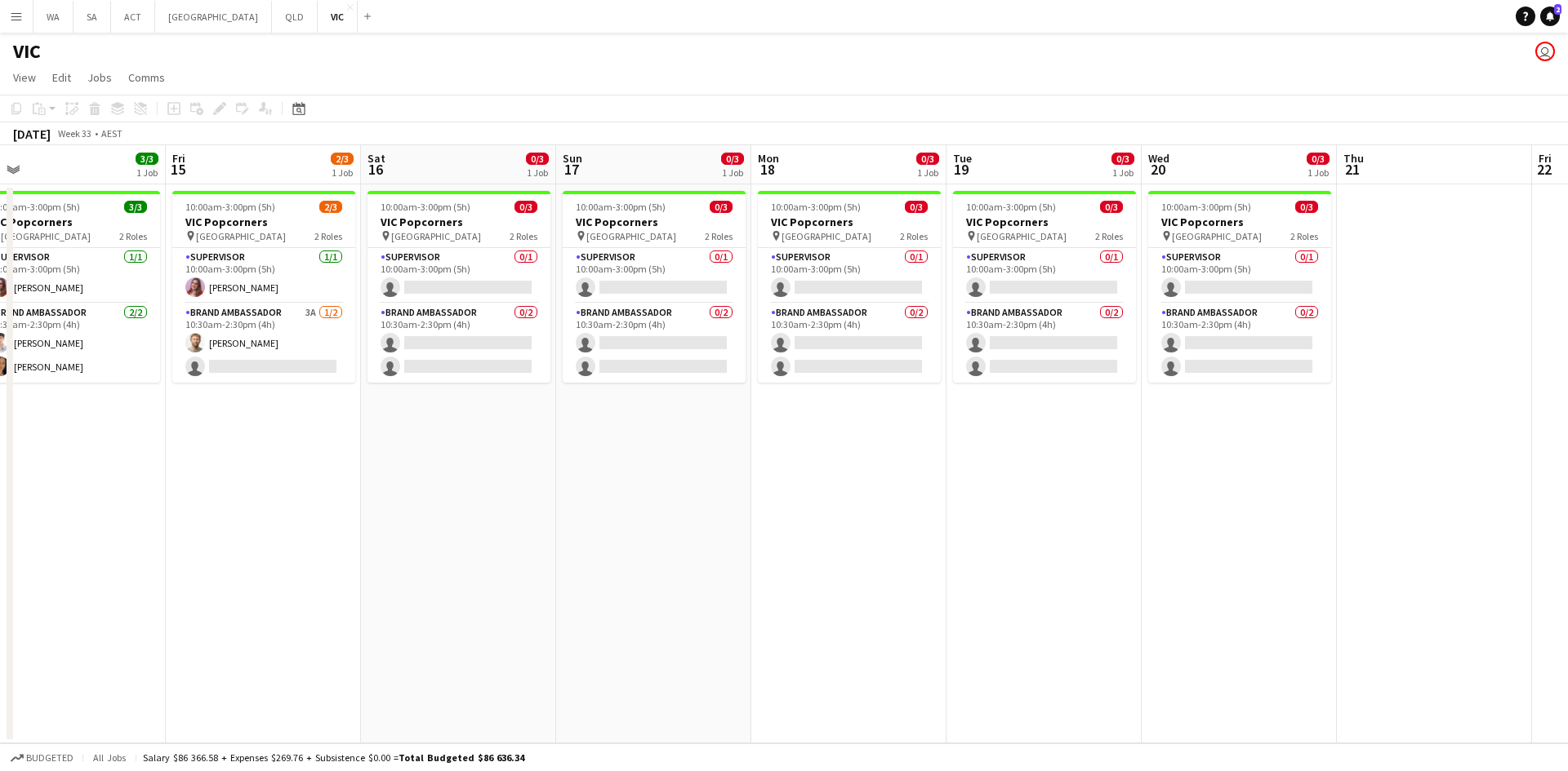
scroll to position [0, 412]
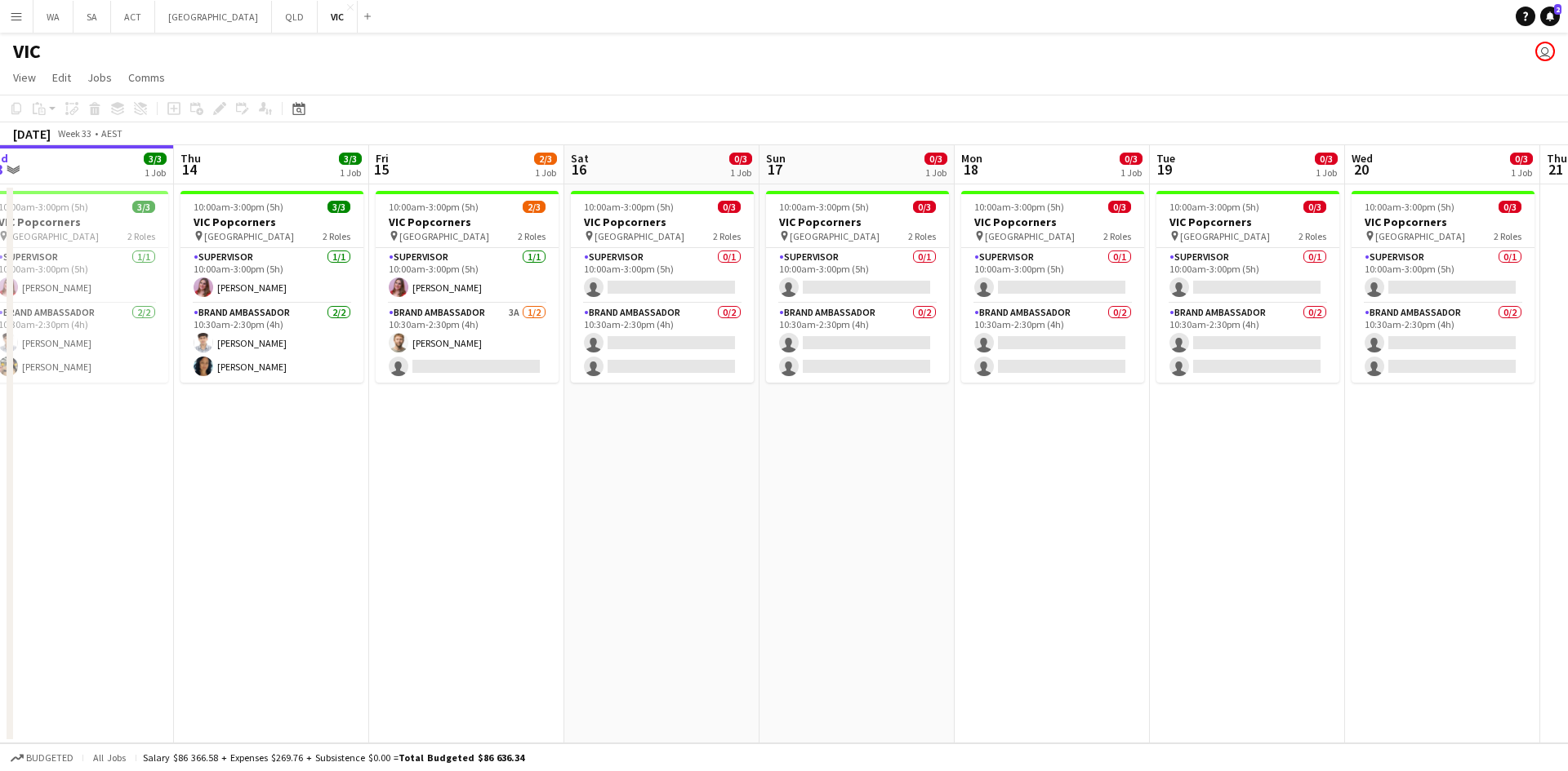
drag, startPoint x: 1112, startPoint y: 549, endPoint x: 1004, endPoint y: 530, distance: 109.7
click at [1004, 530] on app-calendar-viewport "Mon 11 Tue 12 Wed 13 3/3 1 Job Thu 14 3/3 1 Job Fri 15 2/3 1 Job Sat 16 0/3 1 J…" at bounding box center [784, 444] width 1568 height 598
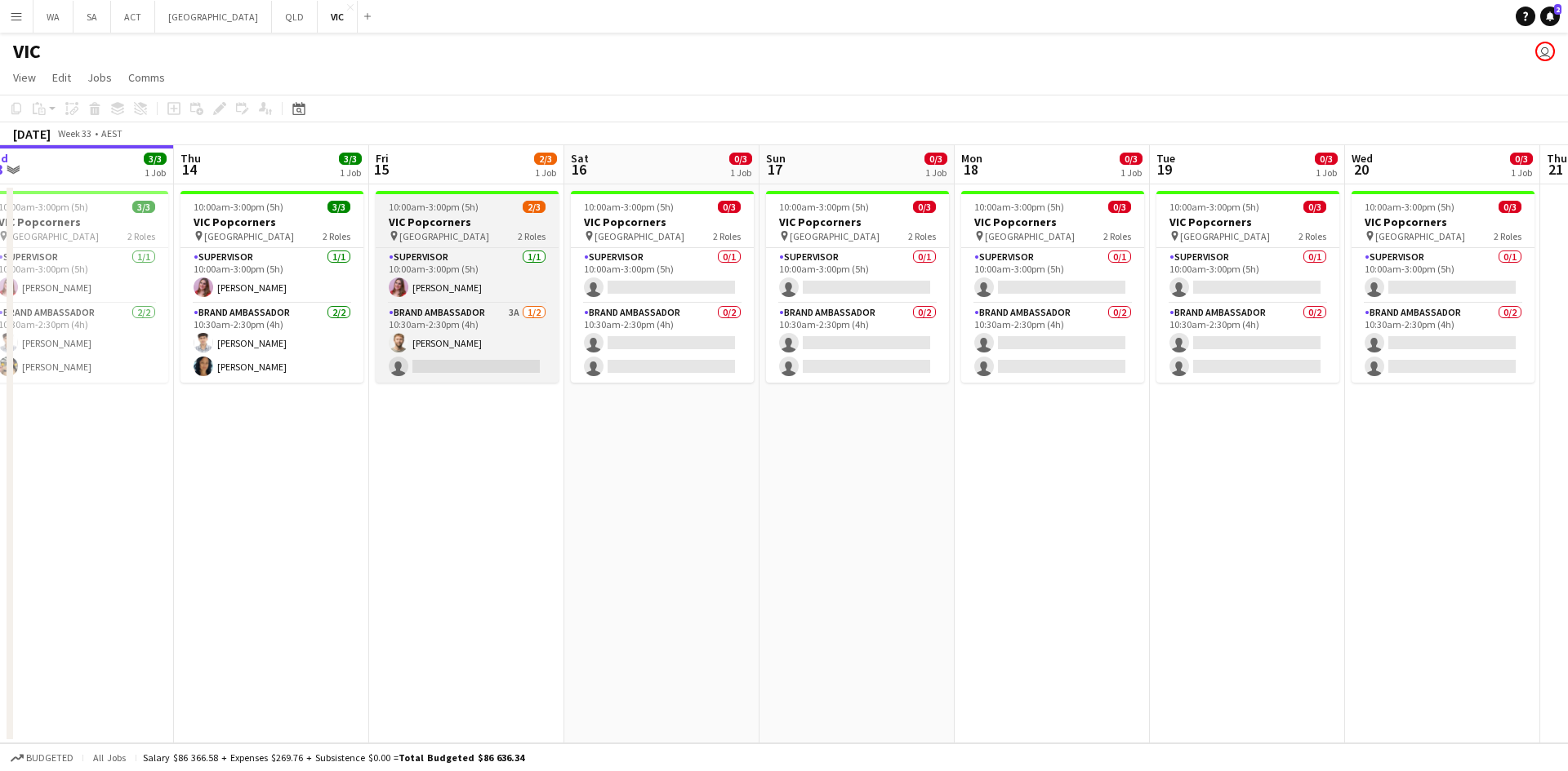
click at [486, 221] on h3 "VIC Popcorners" at bounding box center [467, 222] width 183 height 14
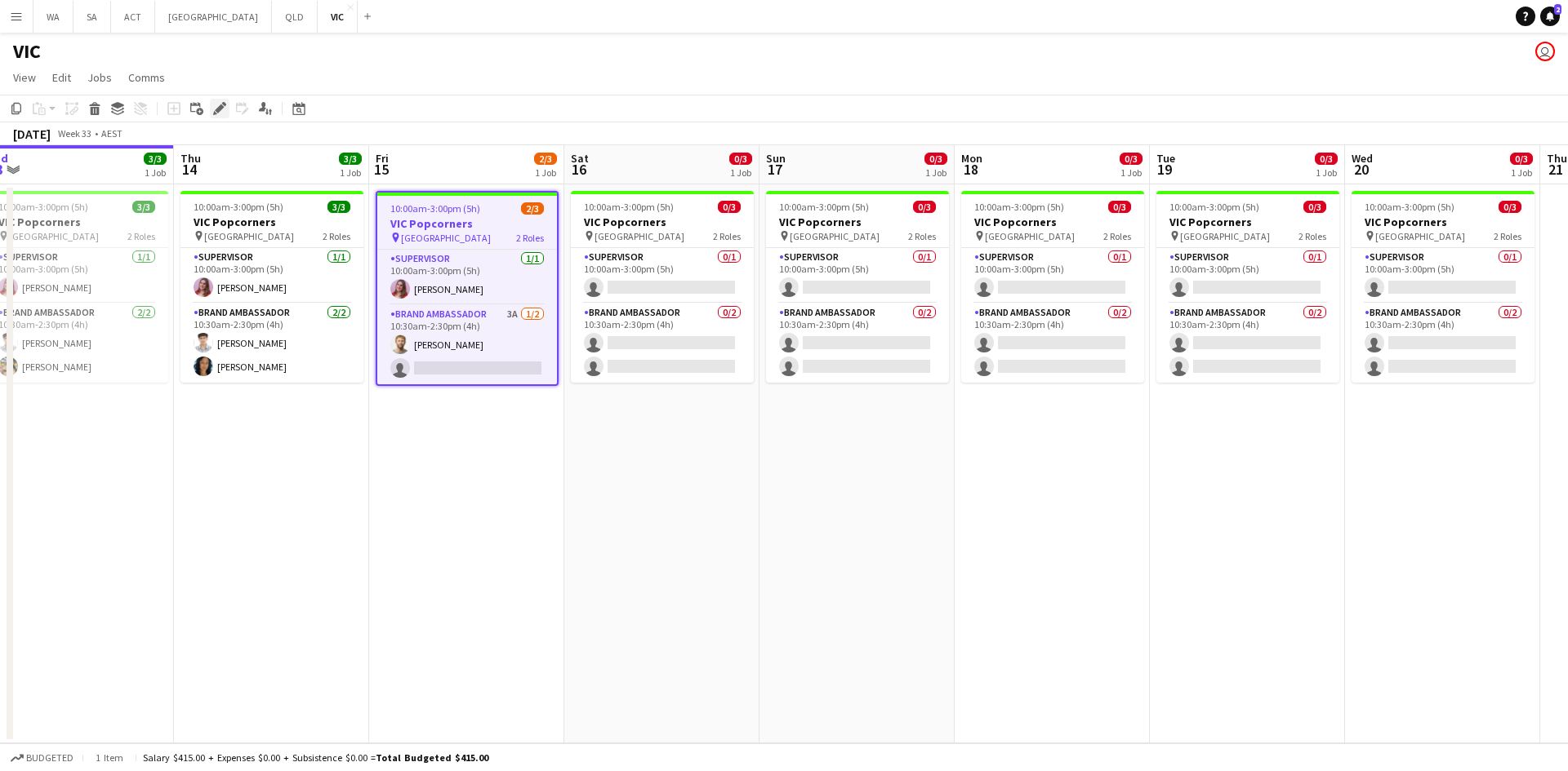
click at [214, 105] on icon "Edit" at bounding box center [220, 108] width 13 height 13
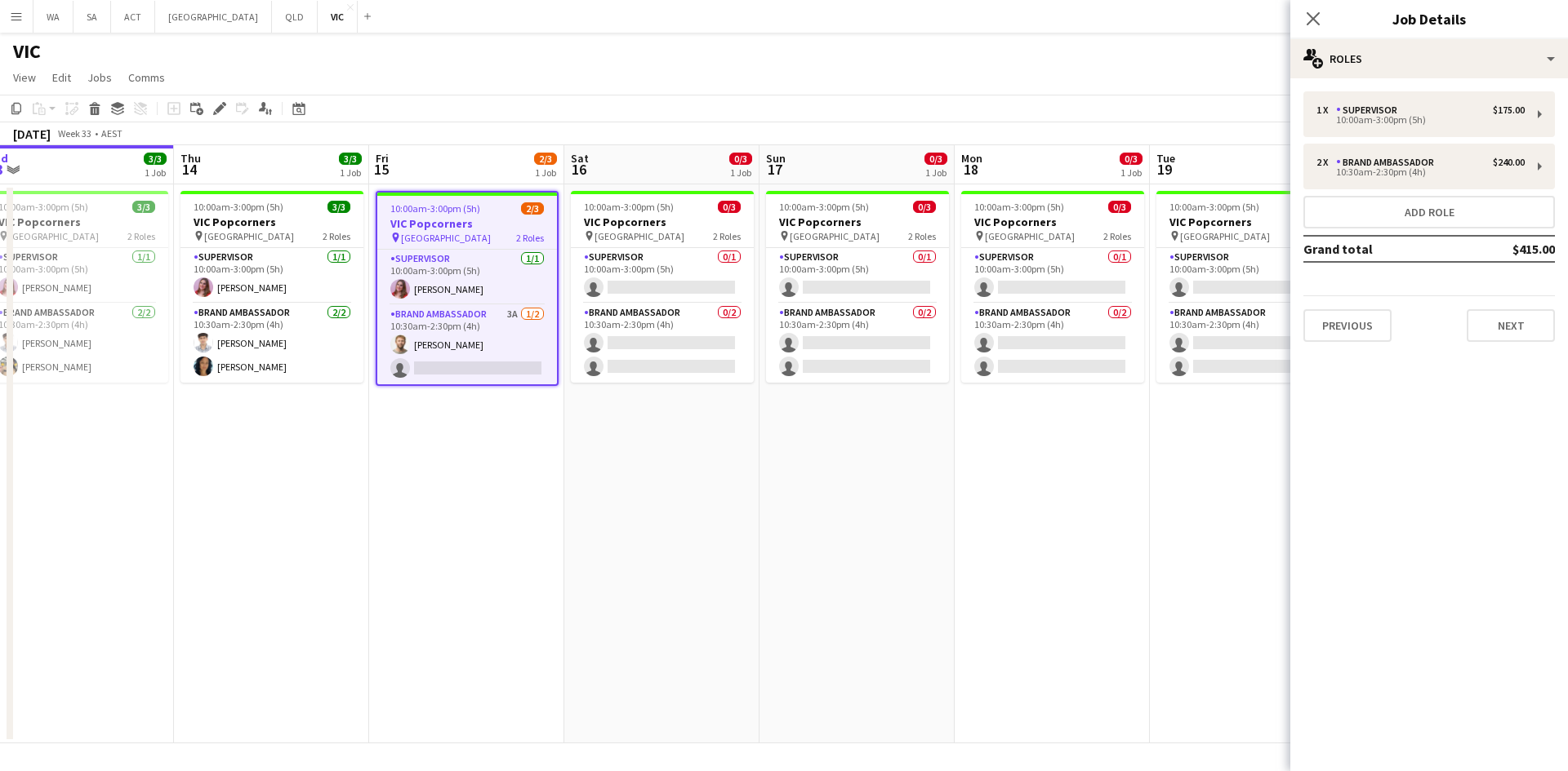
click at [1526, 305] on div "Previous Next" at bounding box center [1428, 318] width 251 height 47
click at [1507, 326] on button "Next" at bounding box center [1510, 325] width 88 height 32
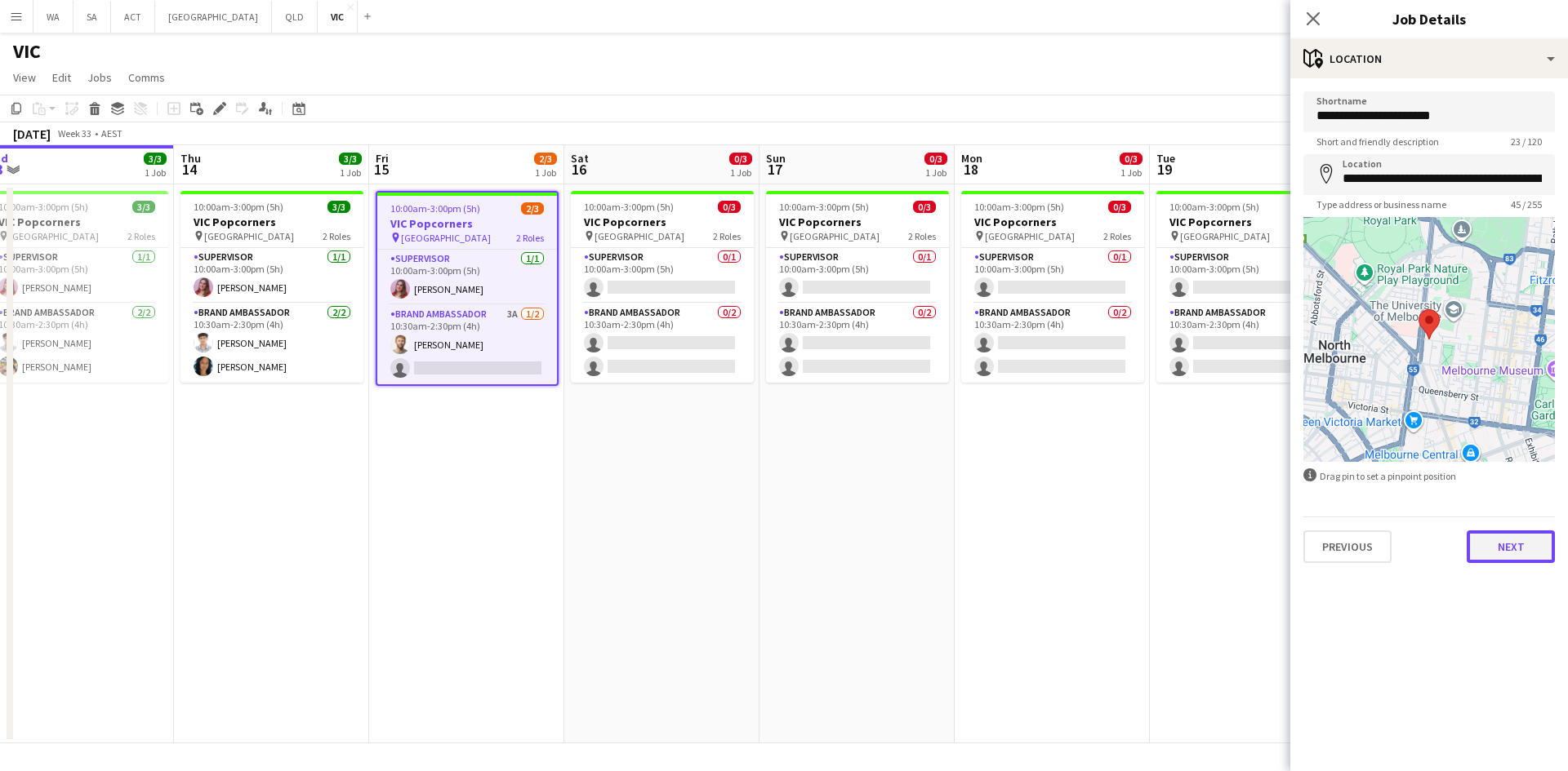
click at [1479, 551] on button "Next" at bounding box center [1510, 547] width 88 height 32
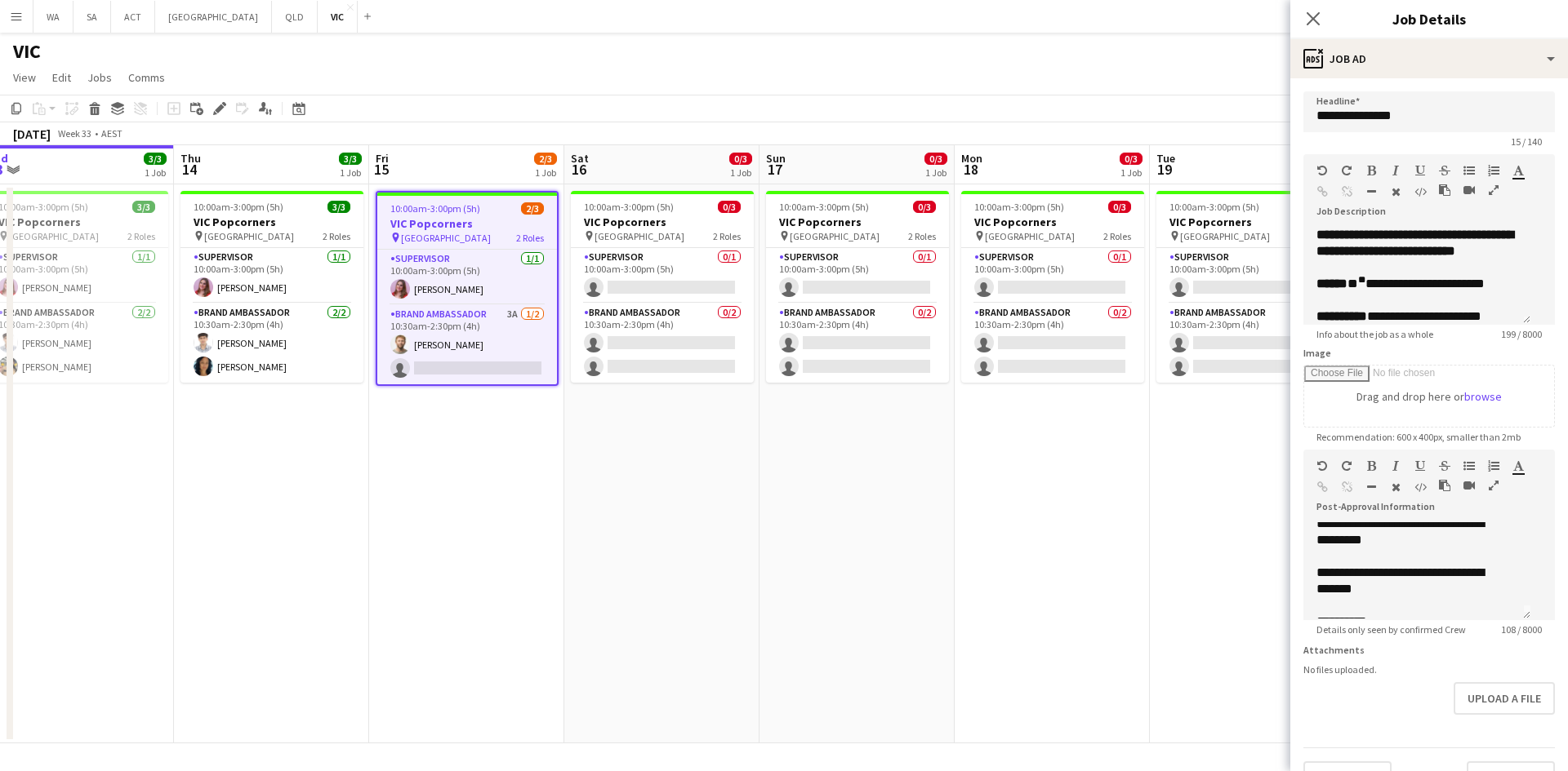
scroll to position [0, 0]
click at [1362, 285] on sup "**" at bounding box center [1362, 279] width 8 height 10
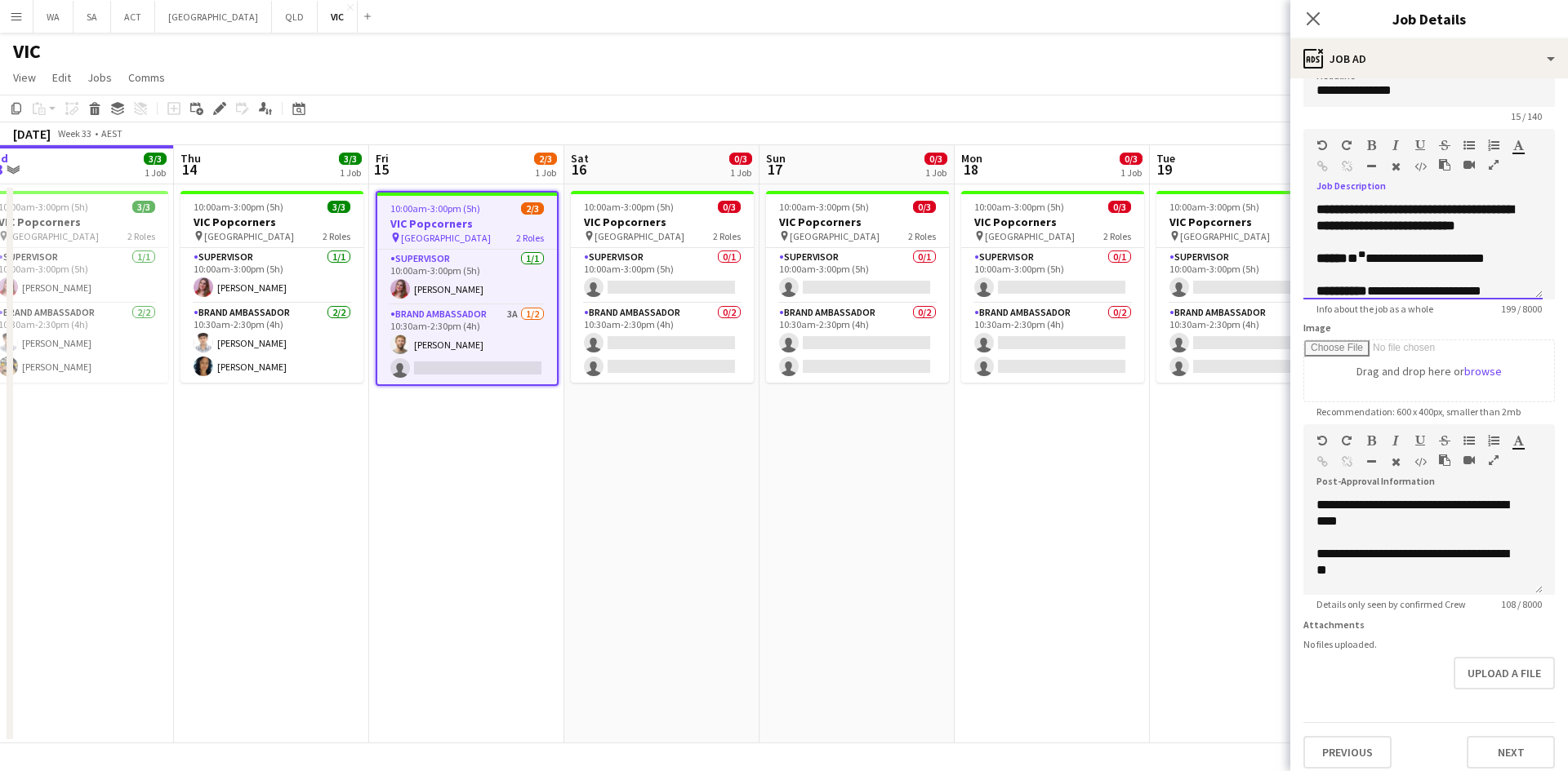
scroll to position [48, 0]
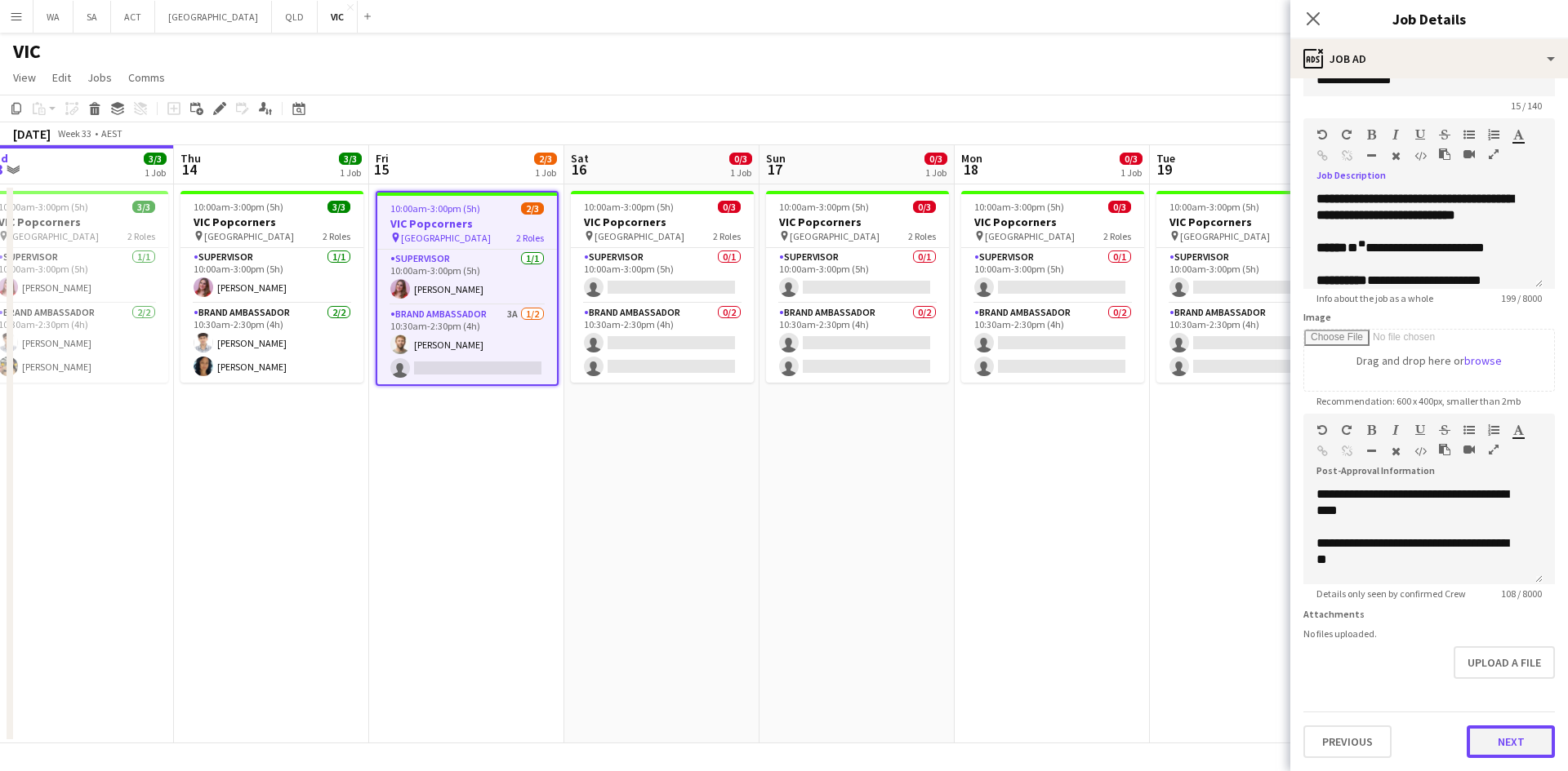
click at [1493, 737] on button "Next" at bounding box center [1510, 742] width 88 height 32
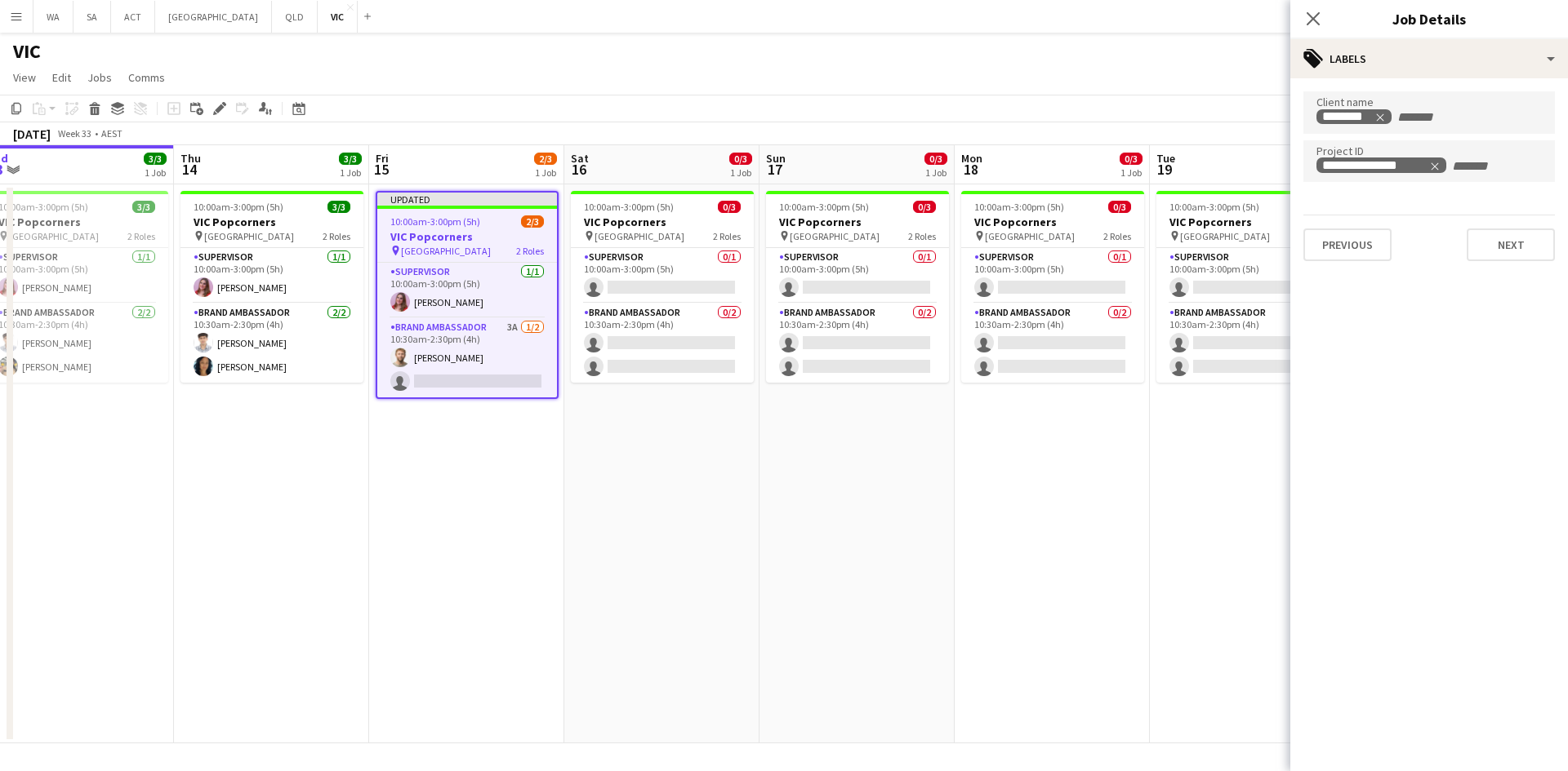
click at [1204, 562] on app-date-cell "10:00am-3:00pm (5h) 0/3 VIC Popcorners pin University of Melbourne 2 Roles Supe…" at bounding box center [1247, 464] width 195 height 559
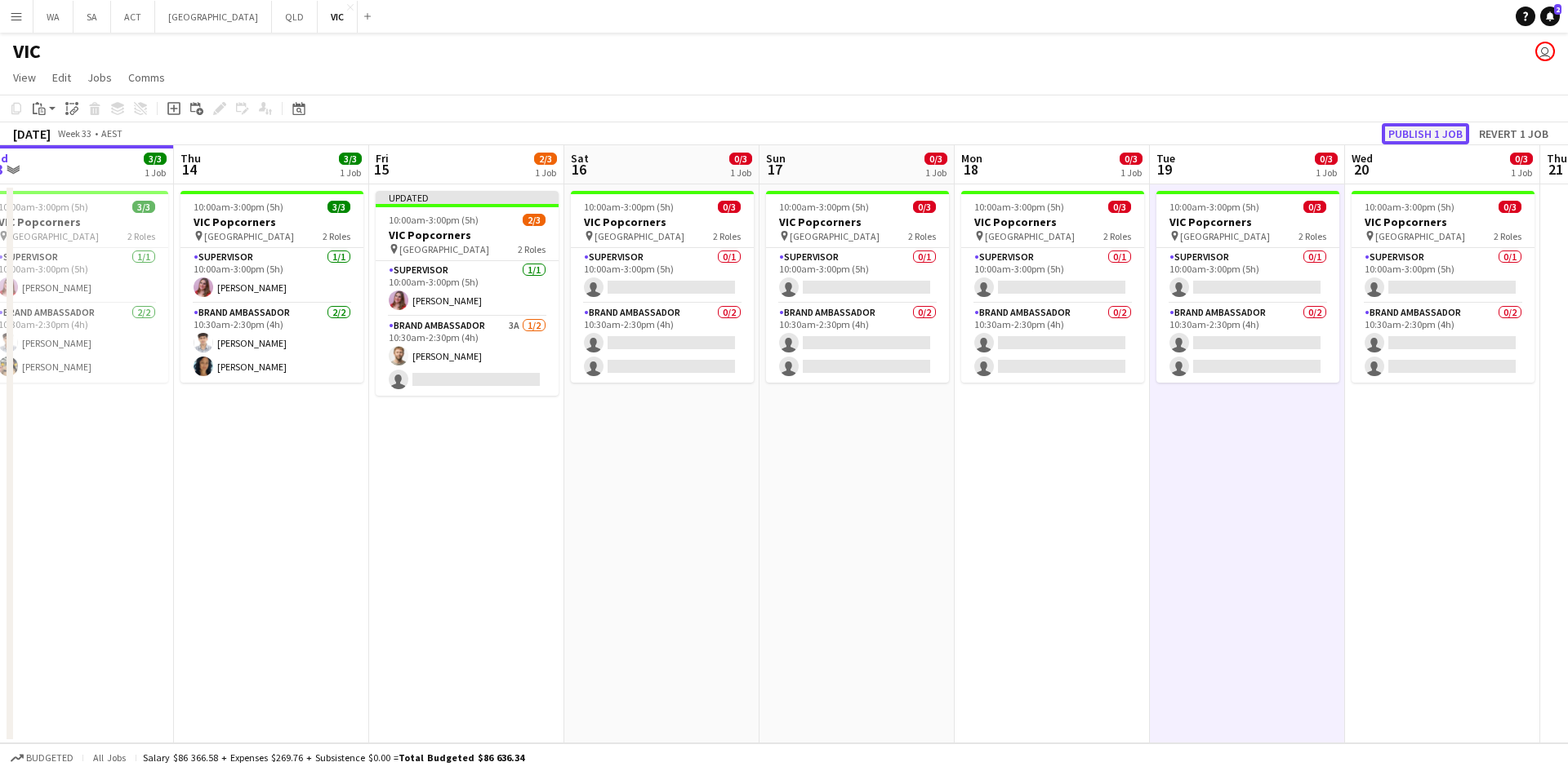
click at [1420, 125] on button "Publish 1 job" at bounding box center [1425, 134] width 87 height 21
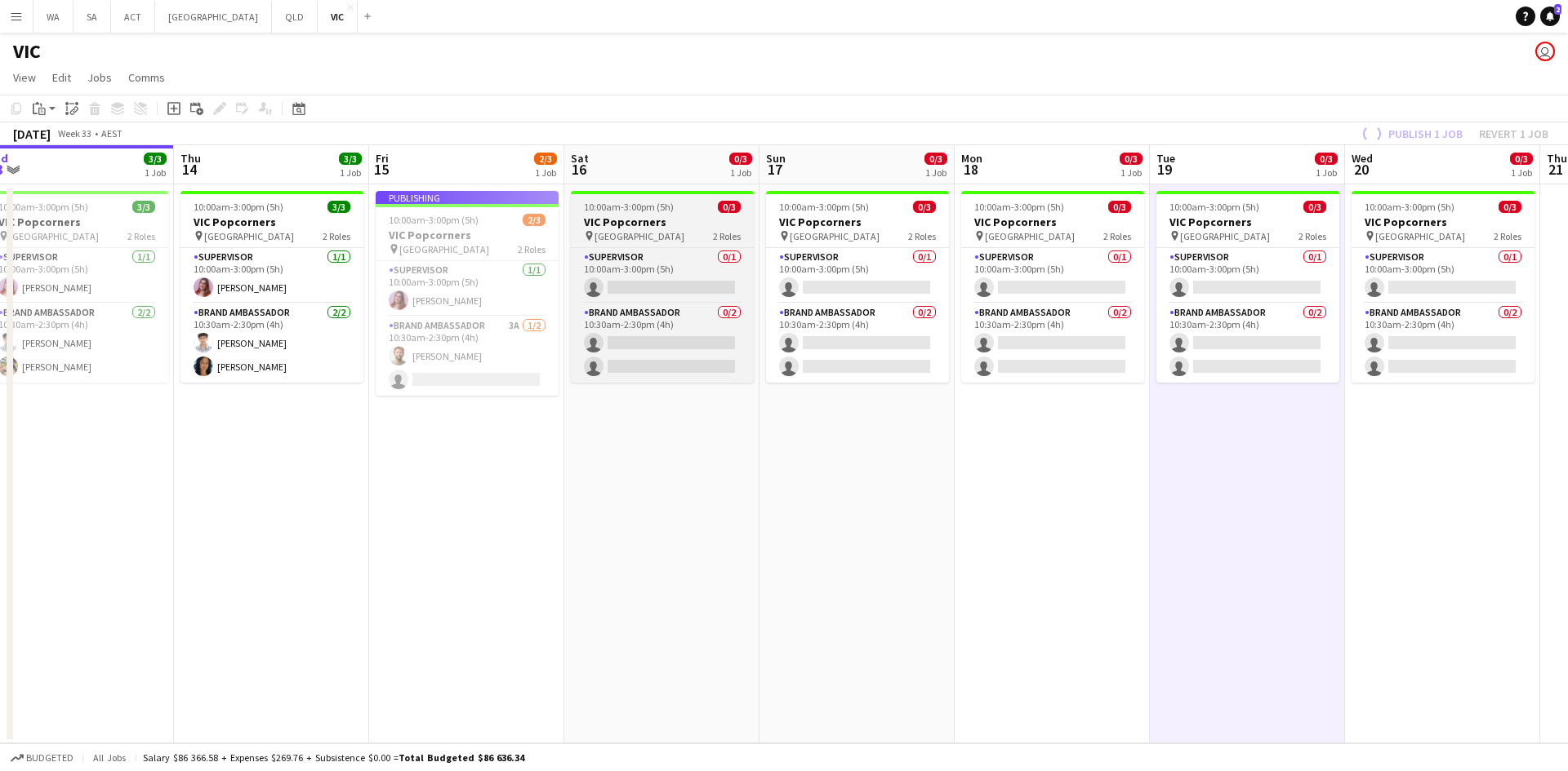
click at [661, 217] on h3 "VIC Popcorners" at bounding box center [662, 222] width 183 height 14
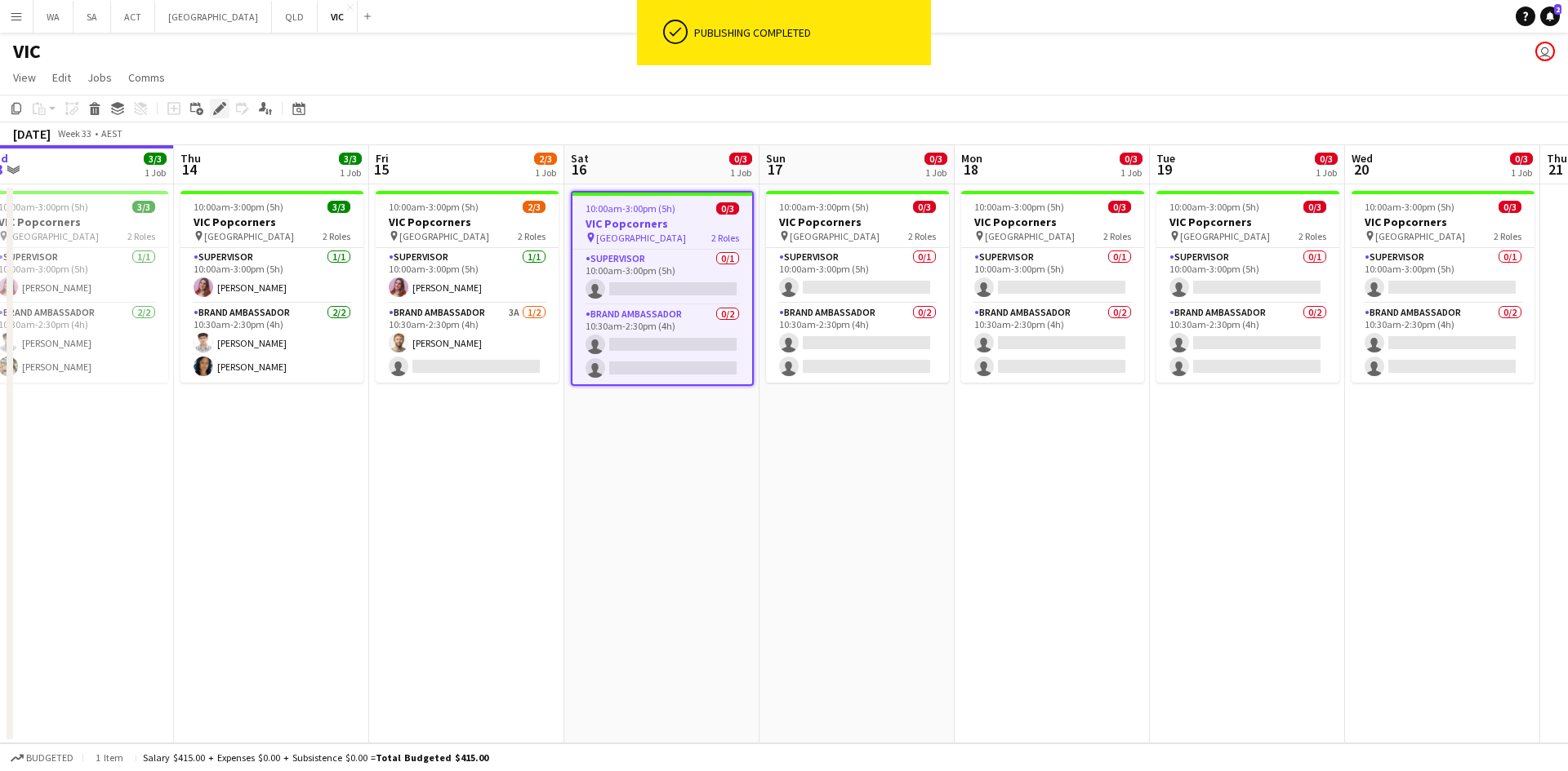
click at [214, 103] on icon "Edit" at bounding box center [220, 108] width 13 height 13
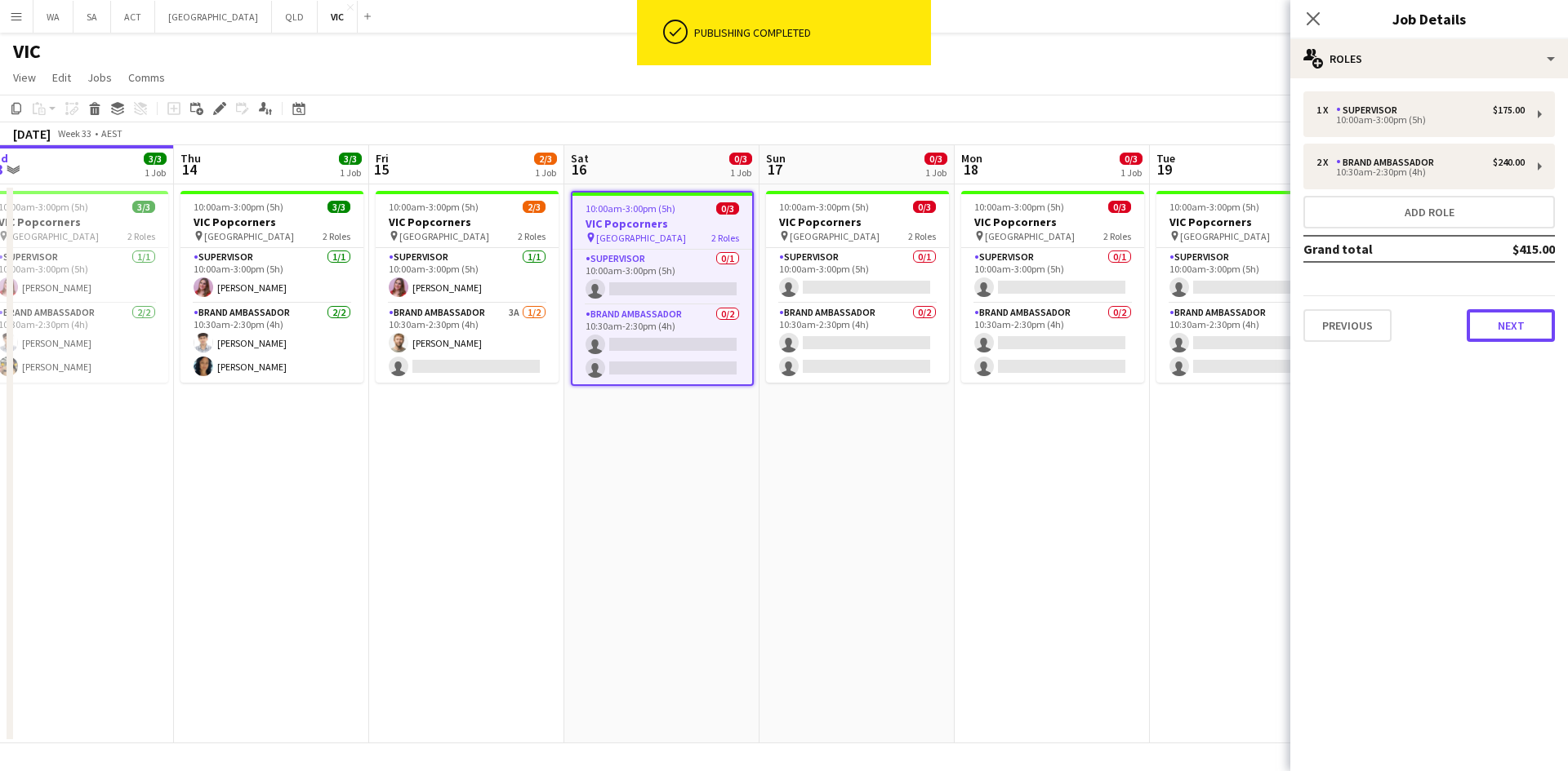
click at [1518, 337] on button "Next" at bounding box center [1510, 325] width 88 height 32
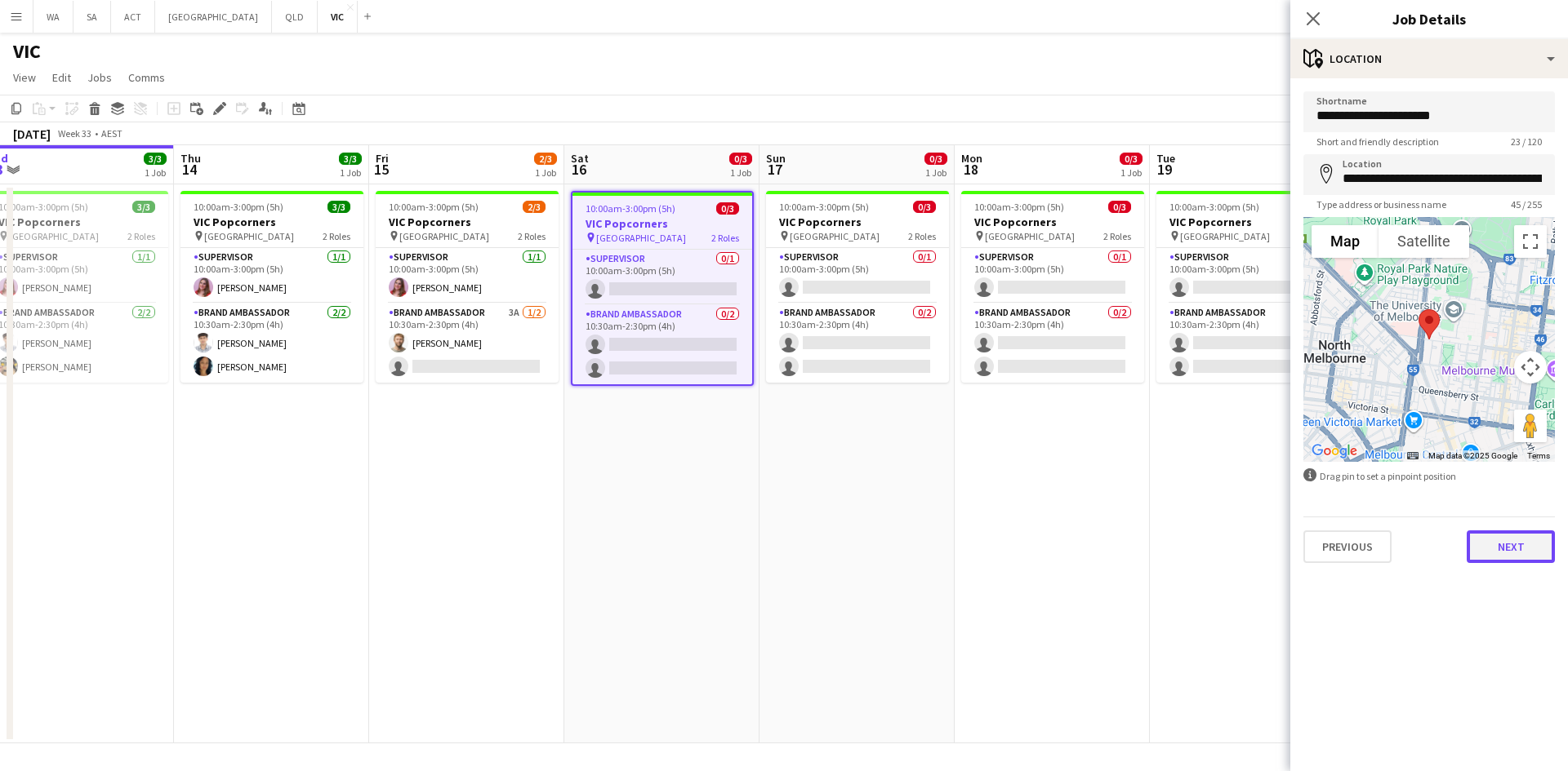
click at [1488, 552] on button "Next" at bounding box center [1510, 547] width 88 height 32
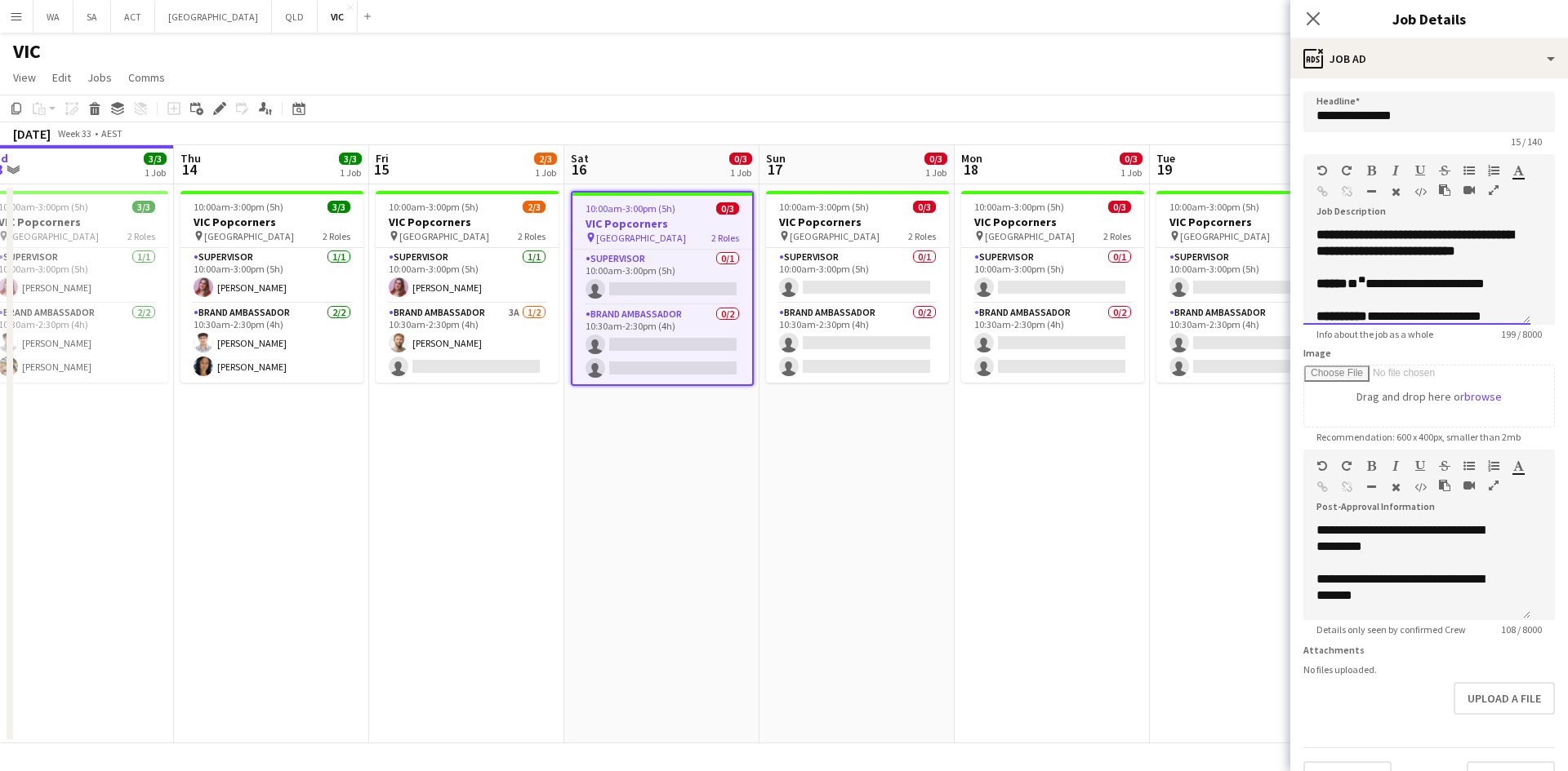
click at [1361, 290] on span "**********" at bounding box center [1416, 283] width 137 height 12
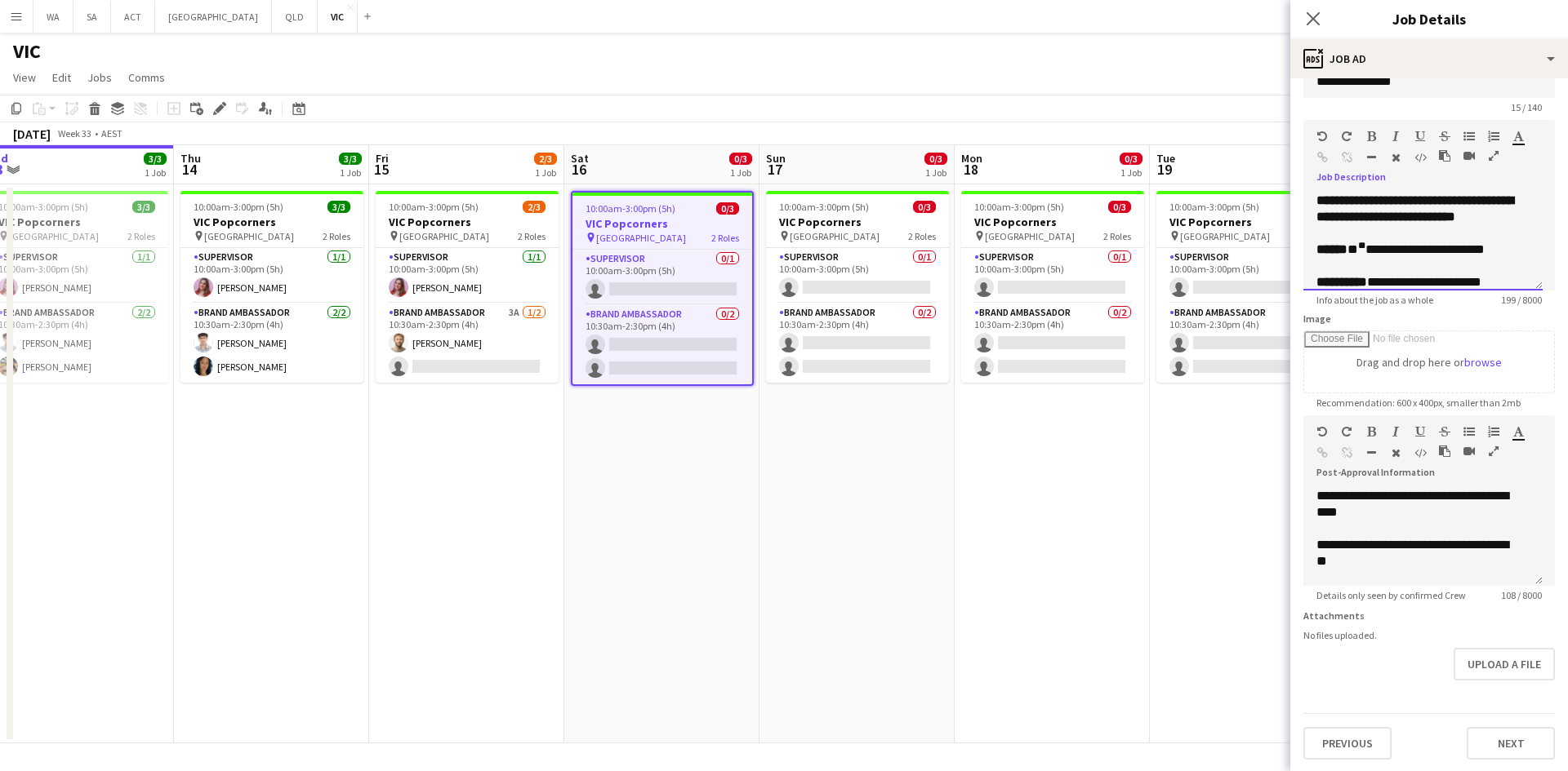
scroll to position [48, 0]
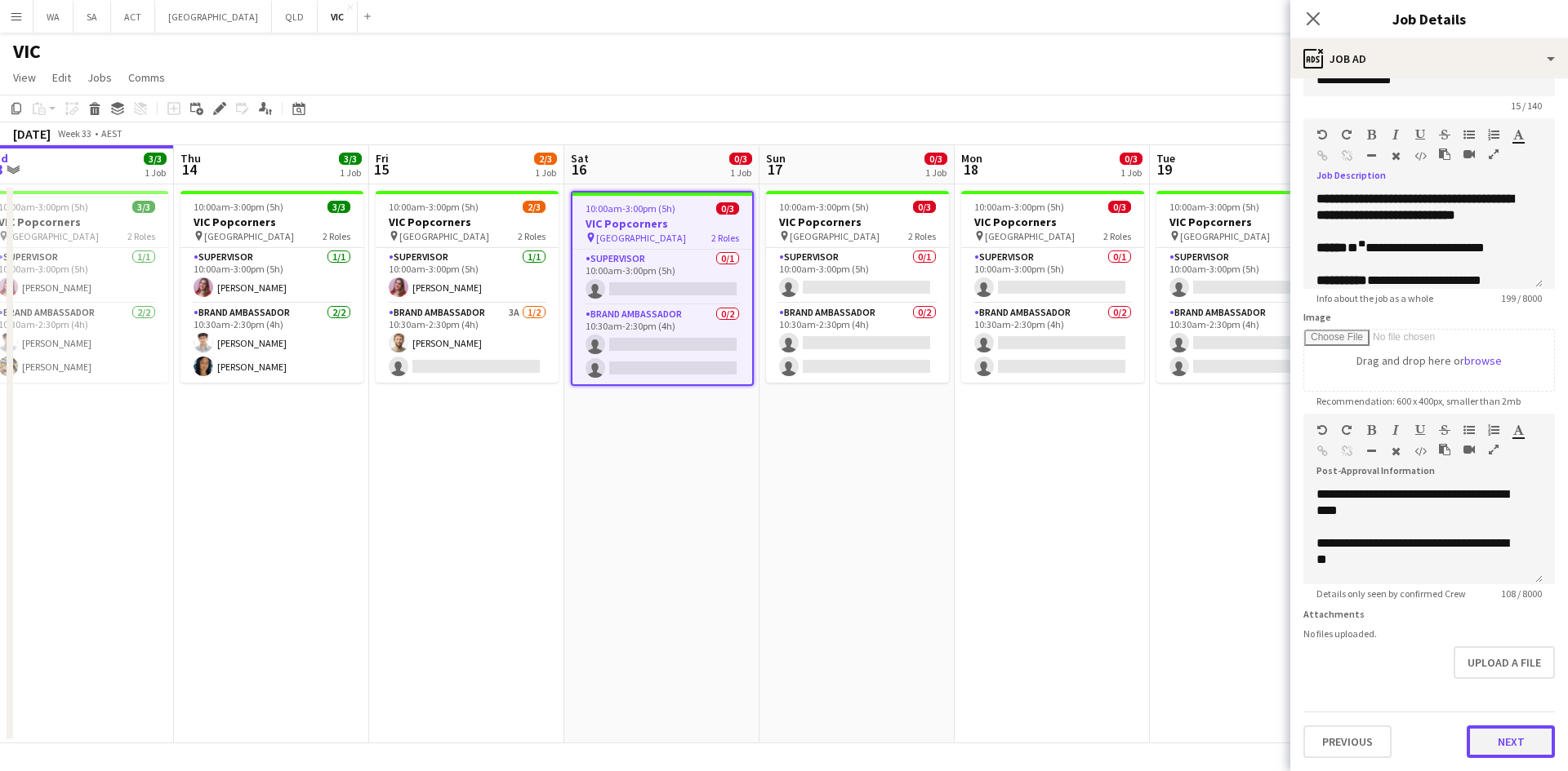
click at [1492, 736] on button "Next" at bounding box center [1510, 742] width 88 height 32
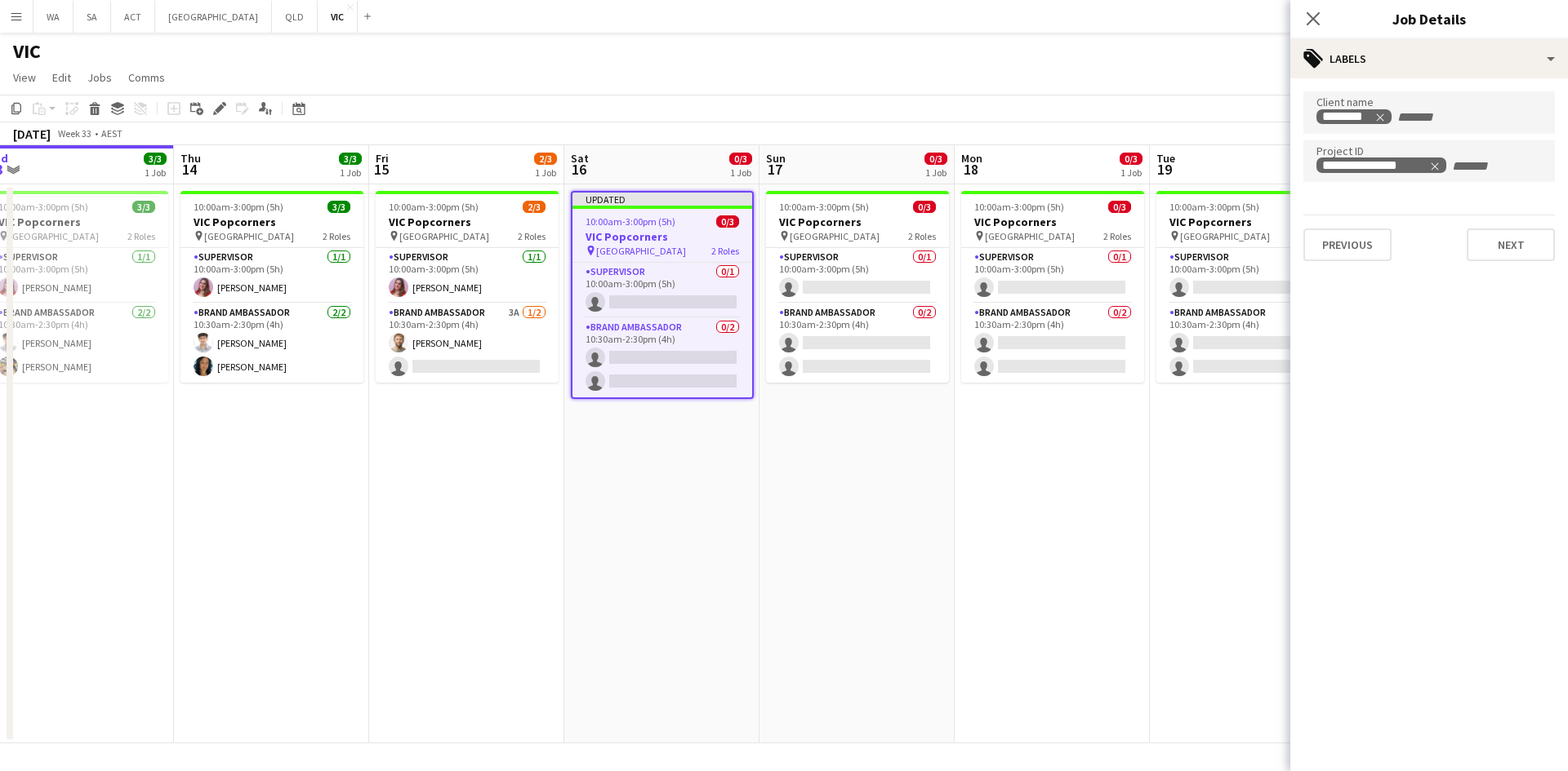
scroll to position [0, 0]
click at [1117, 538] on app-date-cell "10:00am-3:00pm (5h) 0/3 VIC Popcorners pin University of Melbourne 2 Roles Supe…" at bounding box center [1052, 464] width 195 height 559
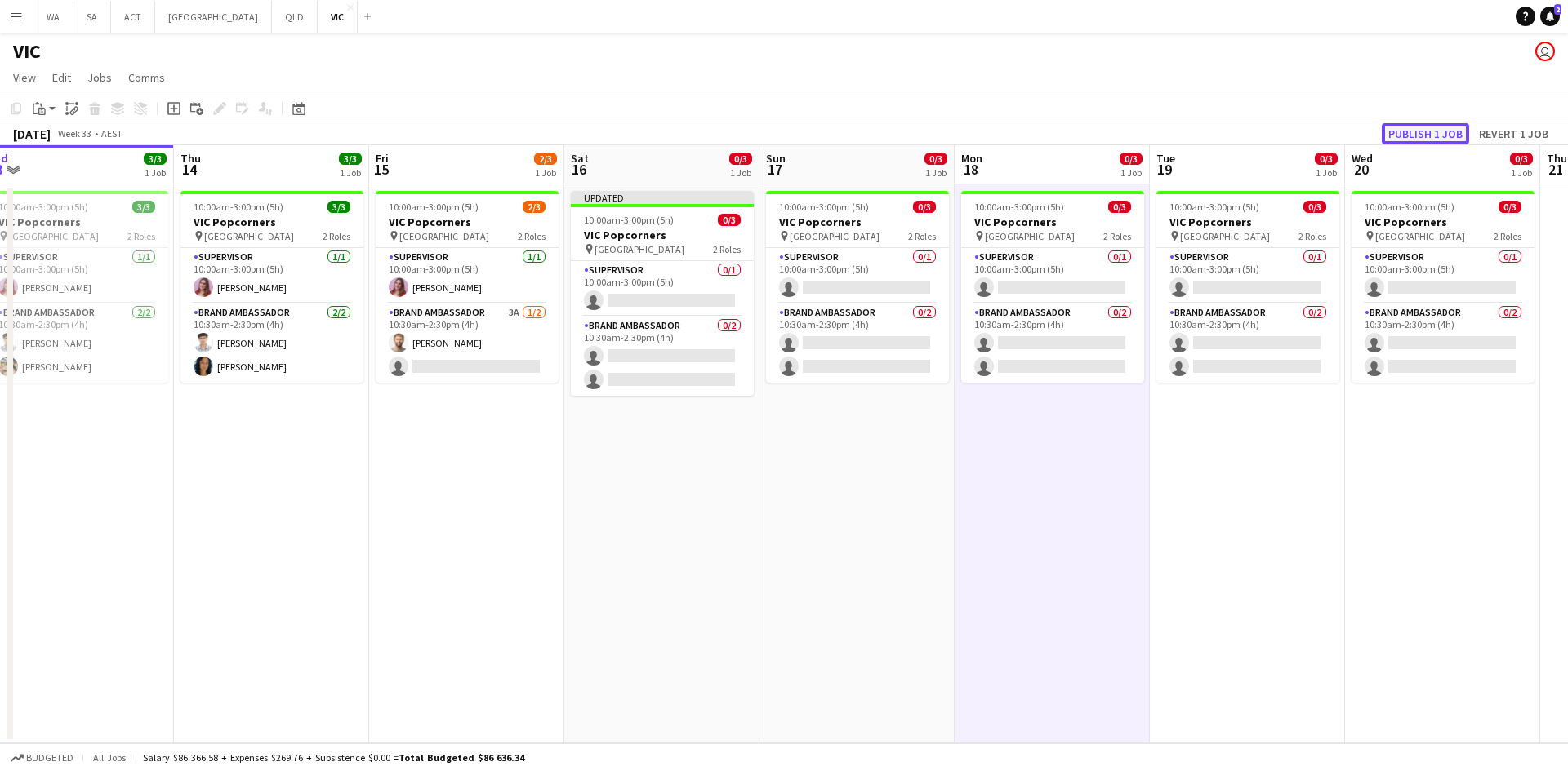
click at [1442, 129] on button "Publish 1 job" at bounding box center [1425, 134] width 87 height 21
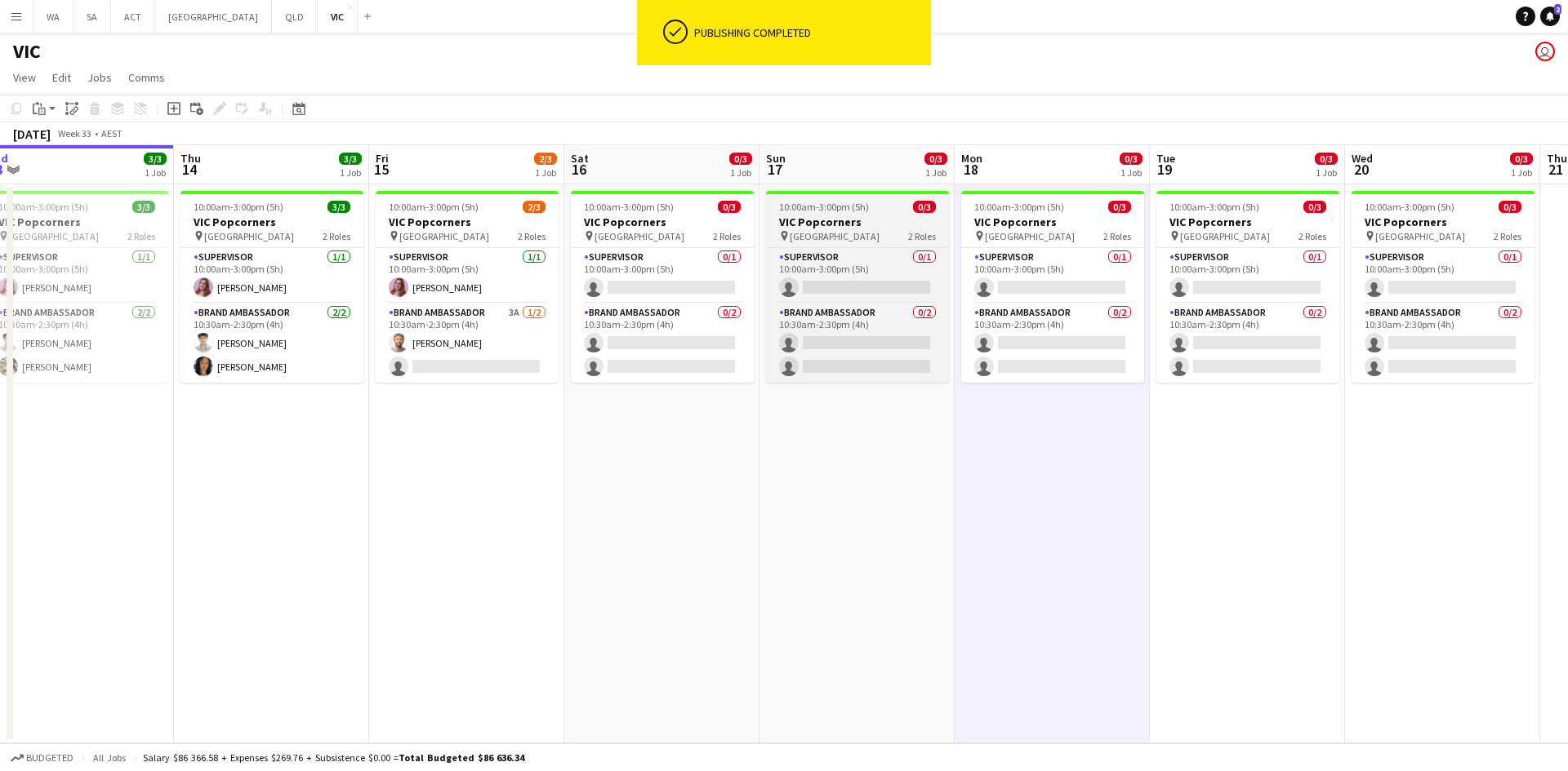
click at [898, 196] on app-job-card "10:00am-3:00pm (5h) 0/3 VIC Popcorners pin University of Melbourne 2 Roles Supe…" at bounding box center [857, 287] width 183 height 192
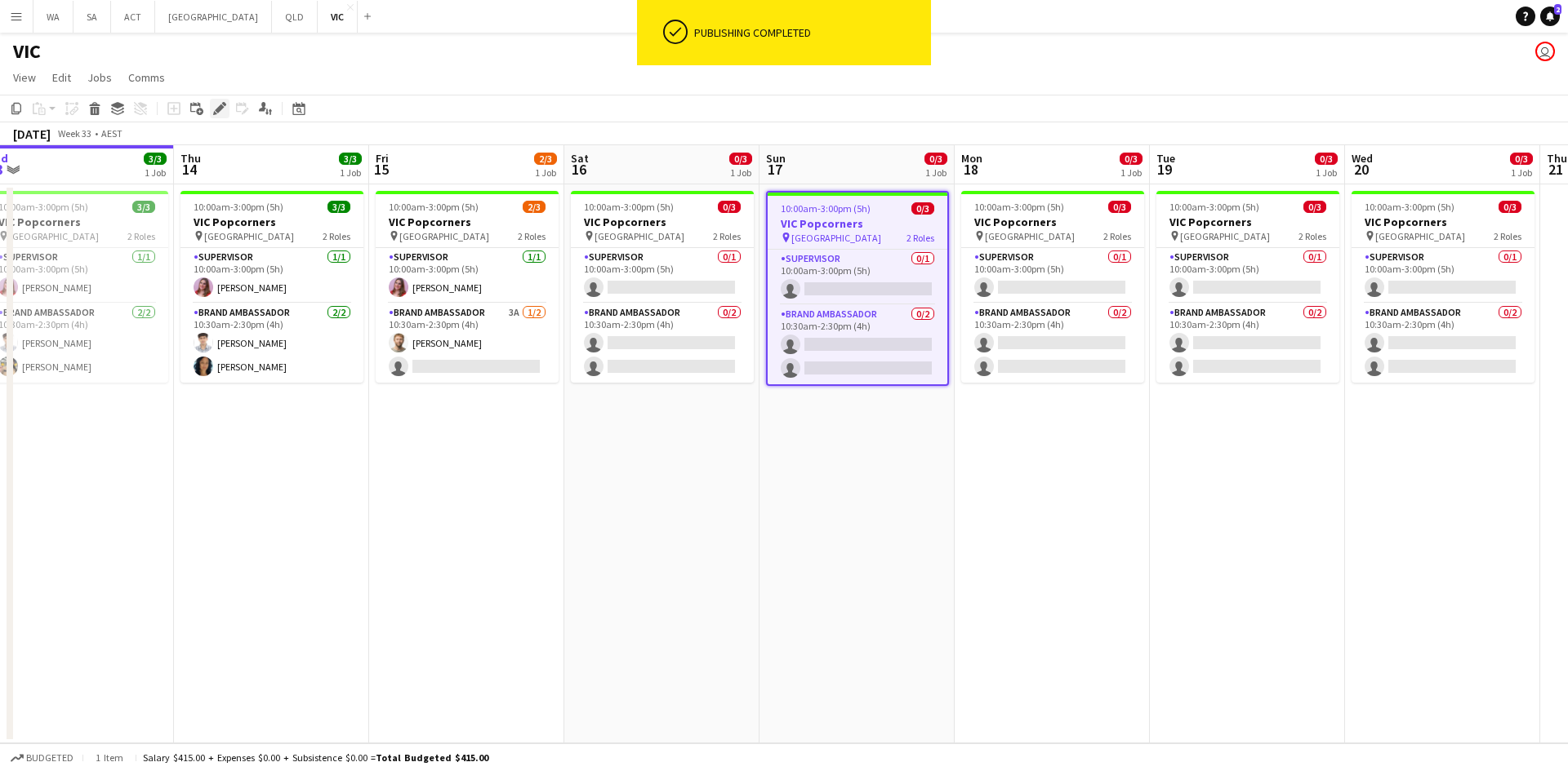
click at [222, 103] on icon "Edit" at bounding box center [220, 108] width 13 height 13
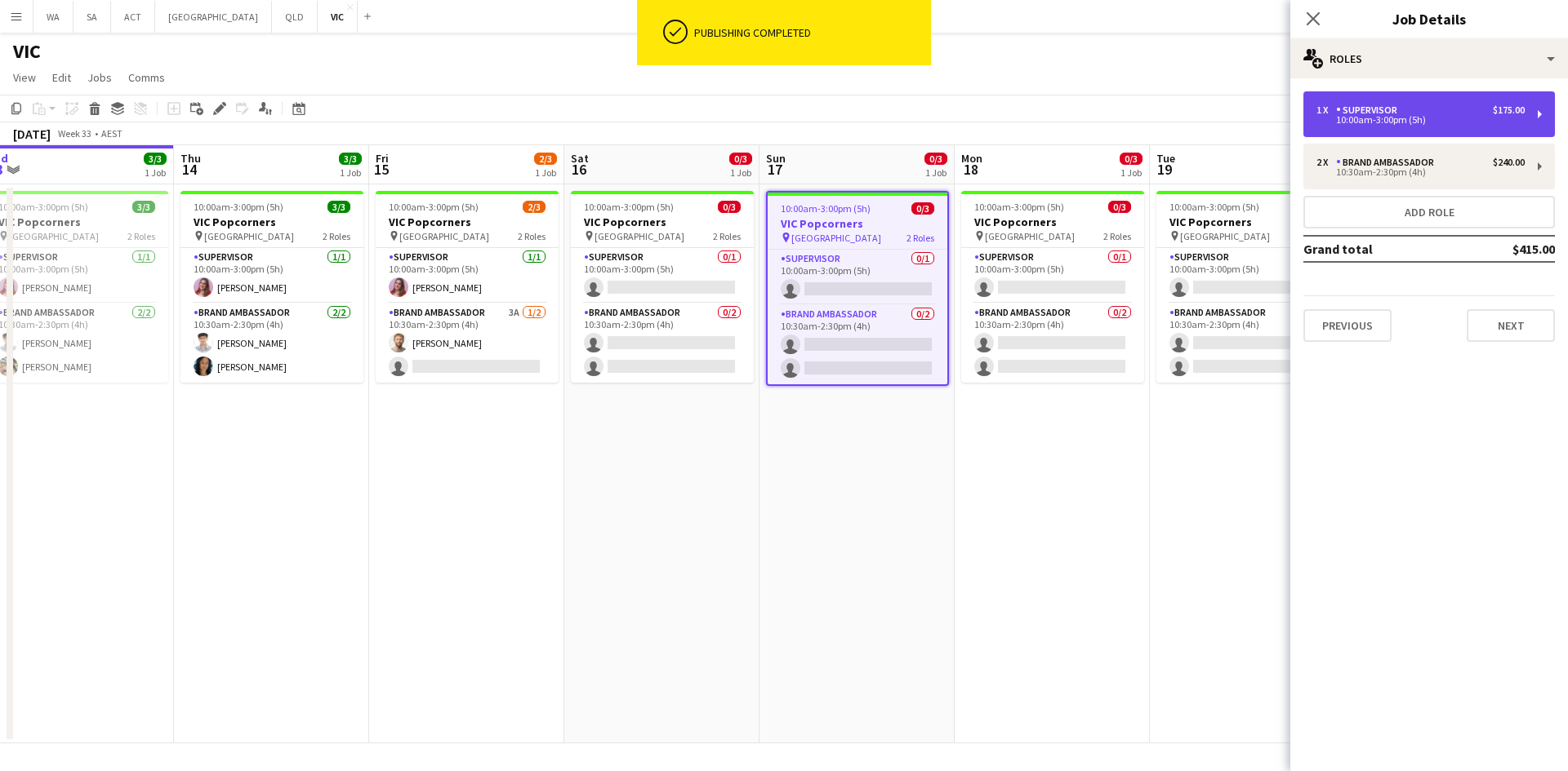
click at [1442, 110] on div "1 x Supervisor $175.00" at bounding box center [1420, 110] width 208 height 11
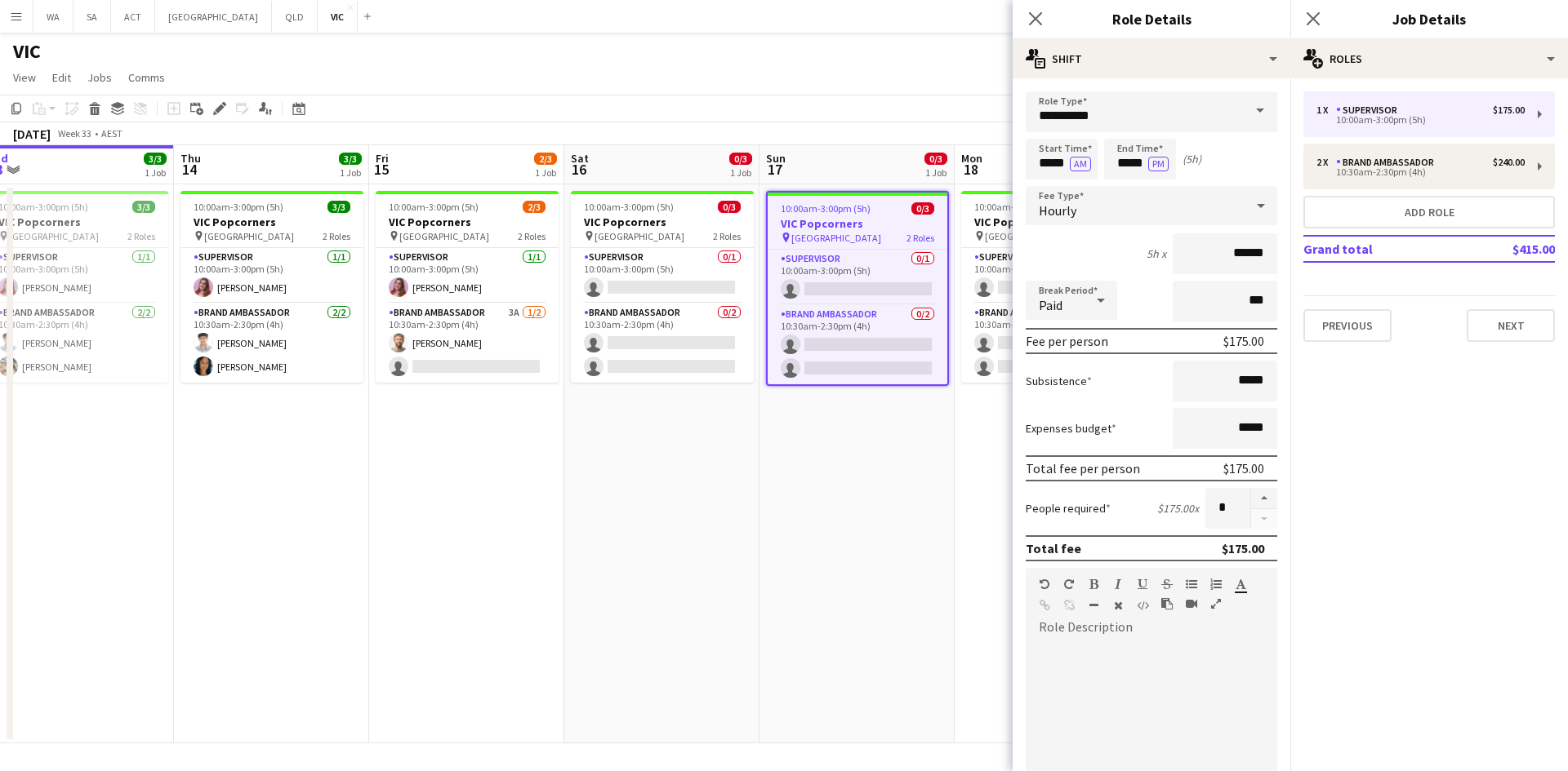
click at [1516, 302] on div "Previous Next" at bounding box center [1428, 318] width 251 height 47
click at [1510, 324] on button "Next" at bounding box center [1510, 325] width 88 height 32
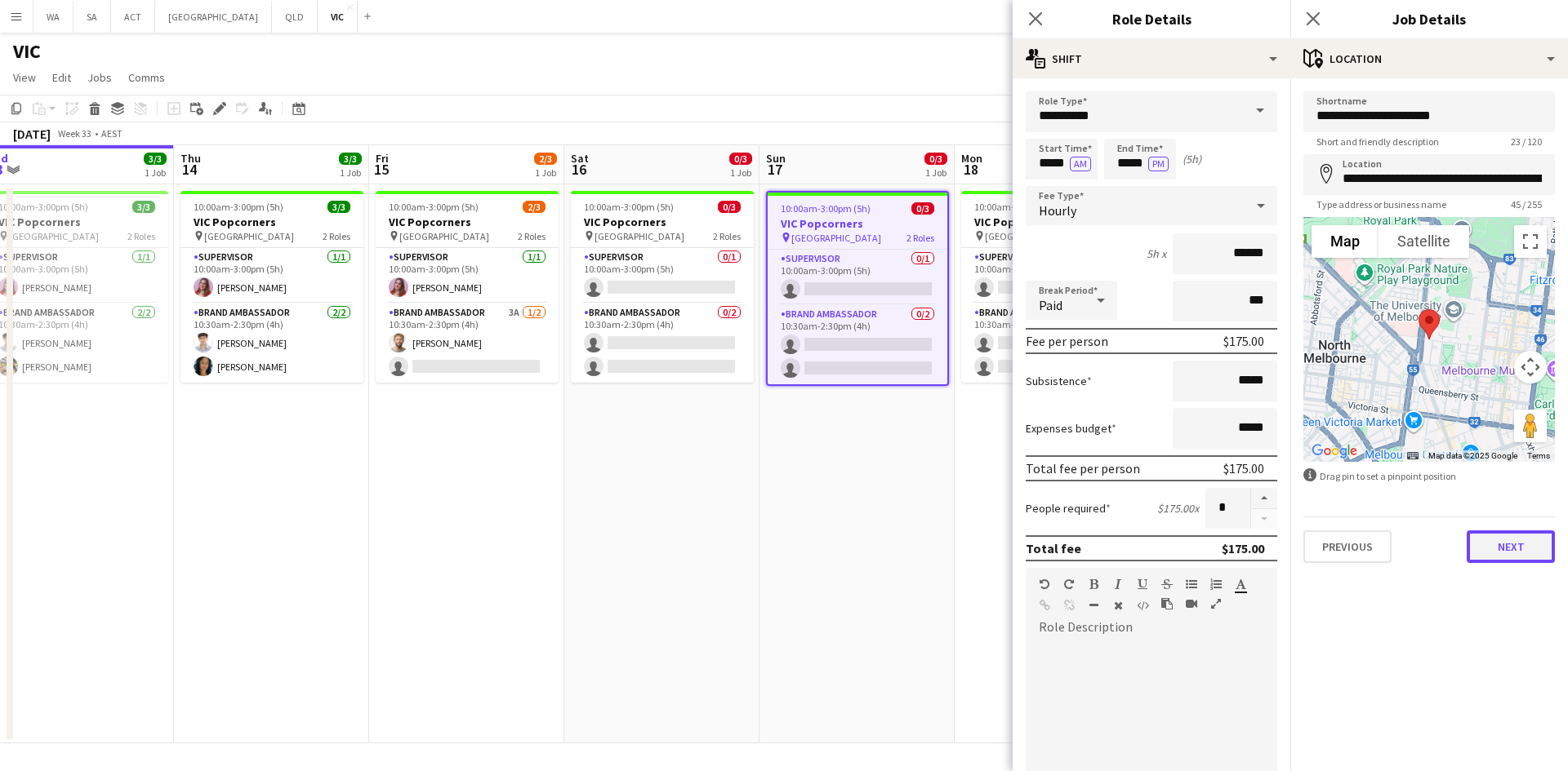
click at [1506, 546] on button "Next" at bounding box center [1510, 547] width 88 height 32
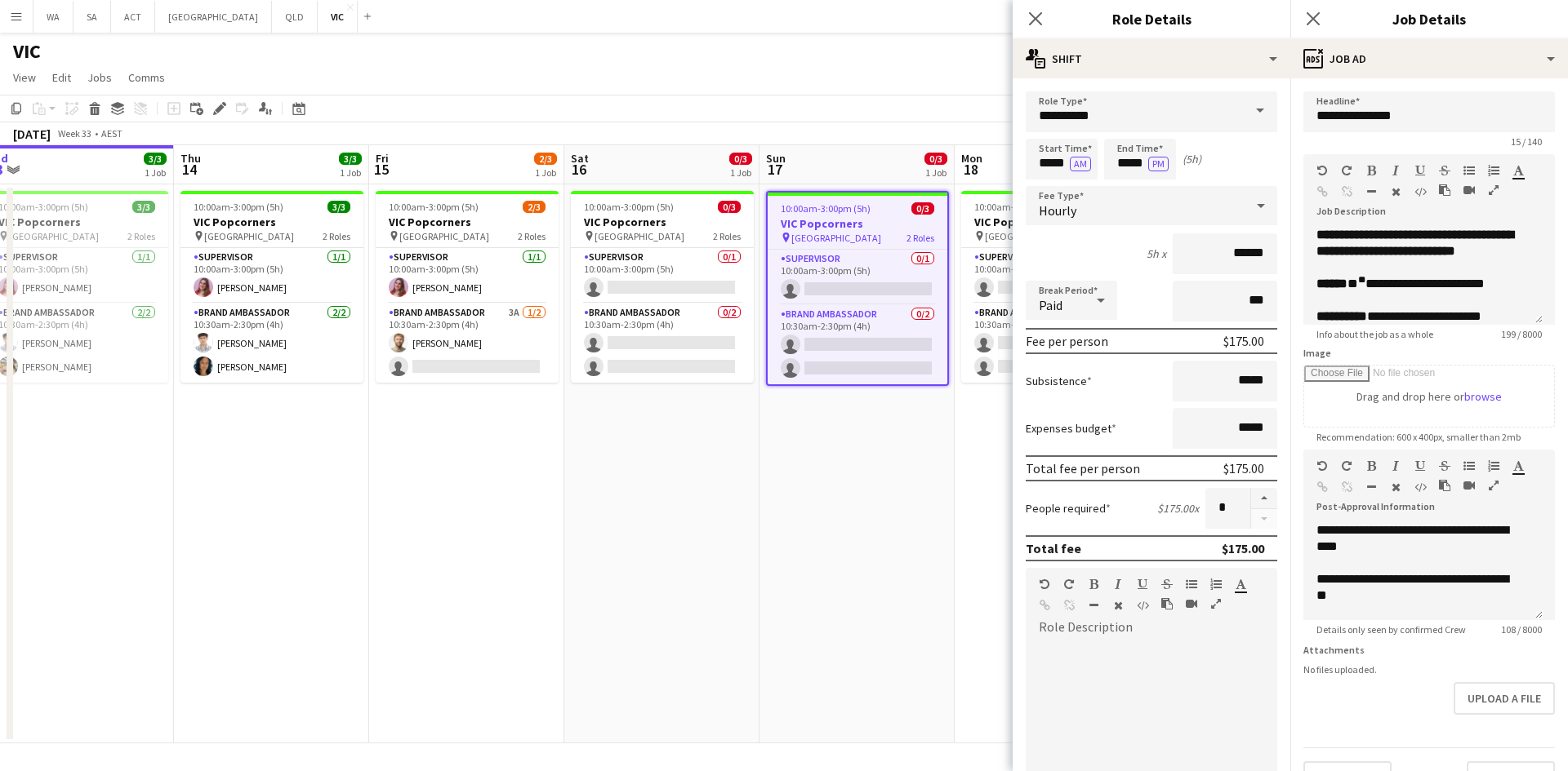
click at [892, 529] on app-date-cell "10:00am-3:00pm (5h) 0/3 VIC Popcorners pin University of Melbourne 2 Roles Supe…" at bounding box center [856, 464] width 195 height 559
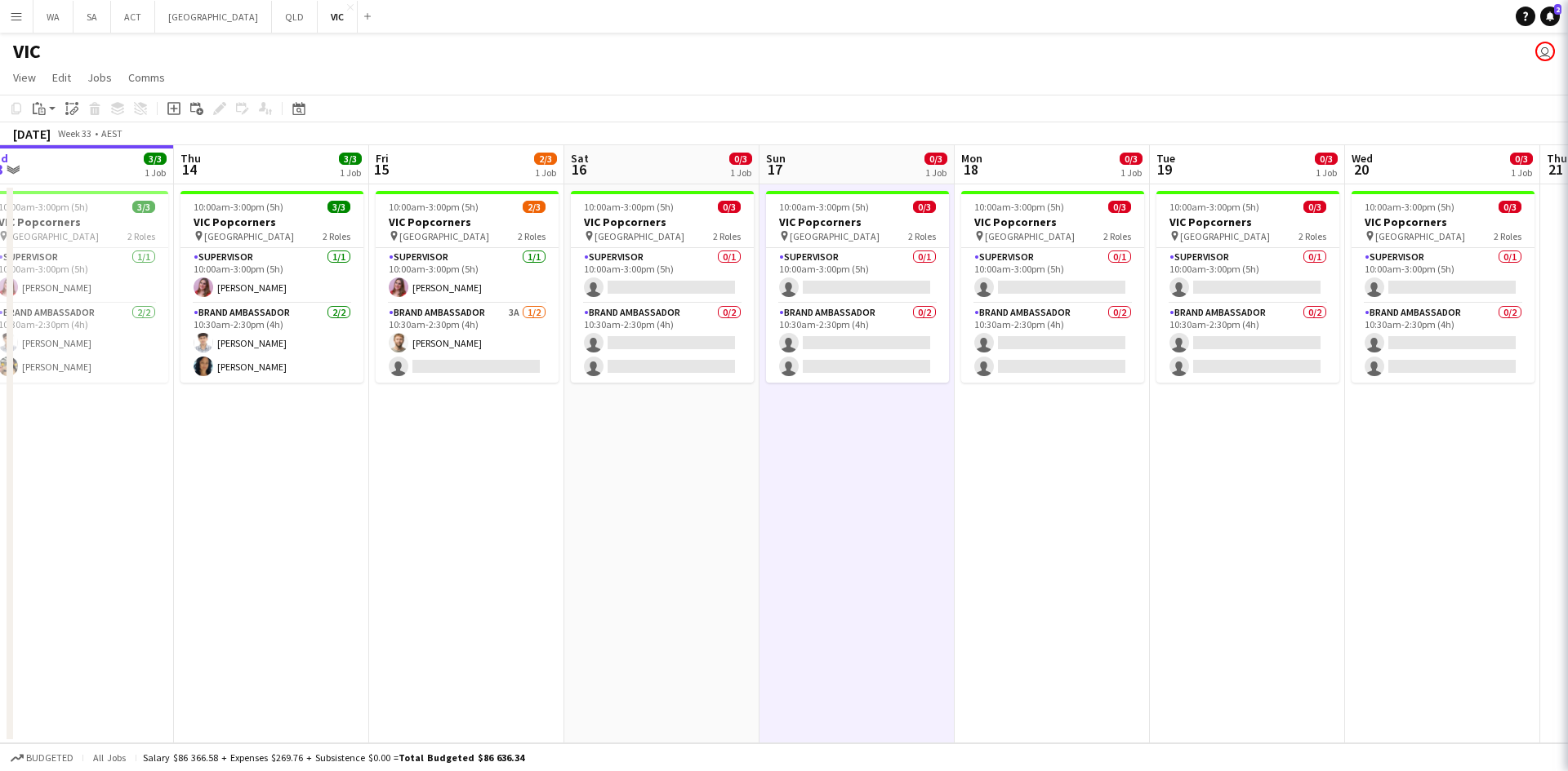
click at [871, 384] on app-date-cell "10:00am-3:00pm (5h) 0/3 VIC Popcorners pin University of Melbourne 2 Roles Supe…" at bounding box center [856, 464] width 195 height 559
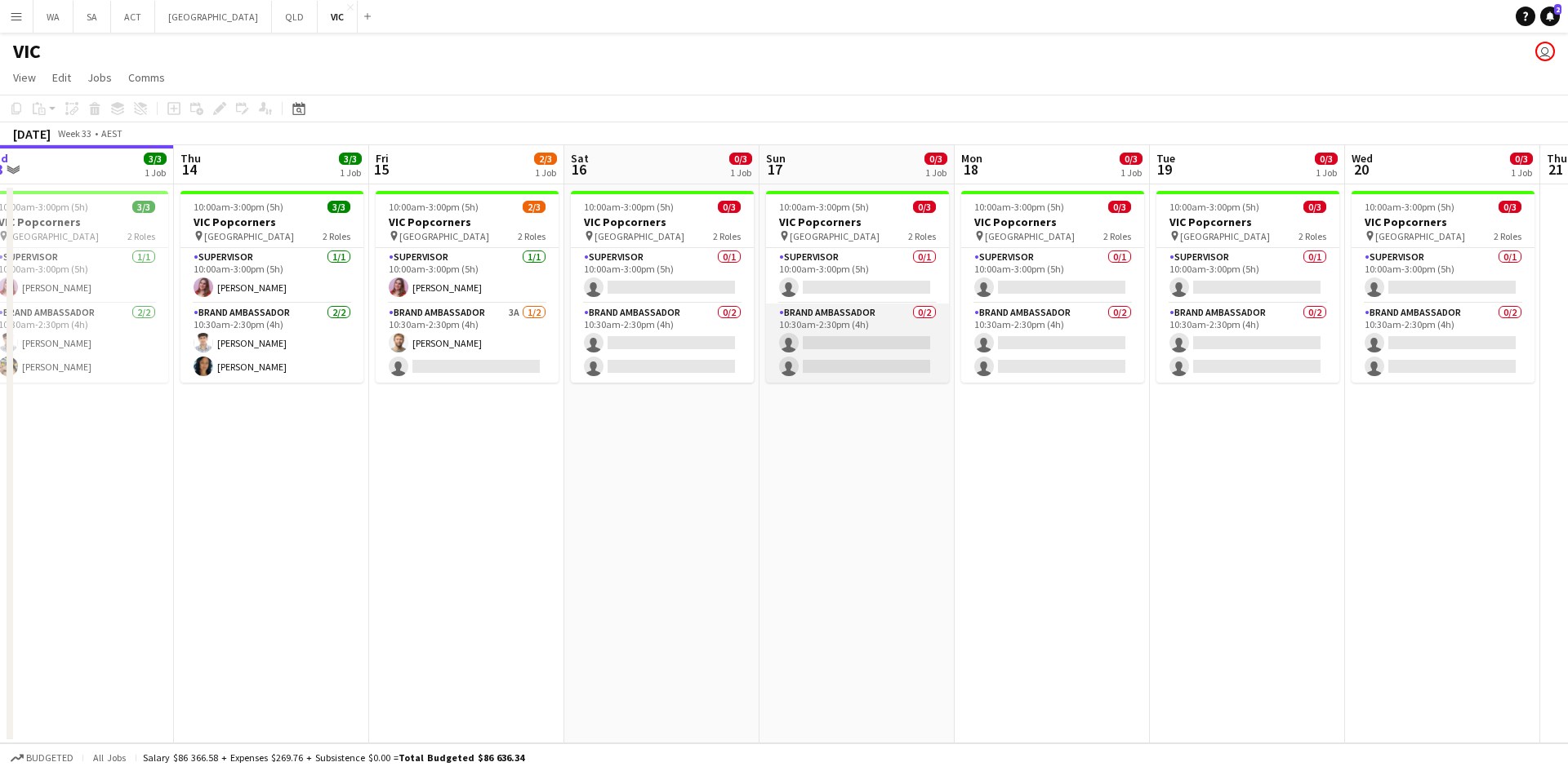
click at [875, 345] on app-card-role "Brand Ambassador 0/2 10:30am-2:30pm (4h) single-neutral-actions single-neutral-…" at bounding box center [857, 342] width 183 height 79
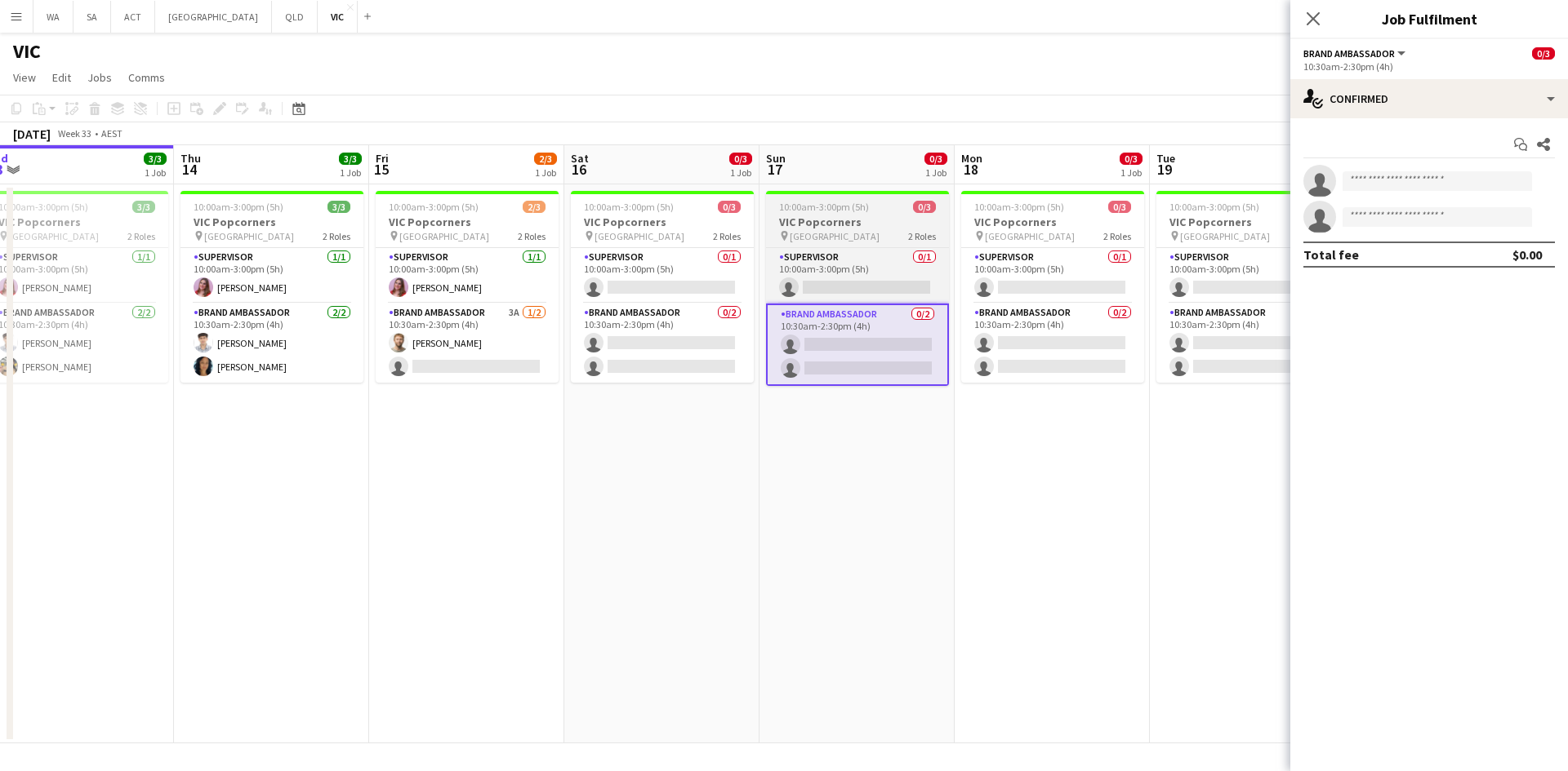
click at [859, 245] on app-job-card "10:00am-3:00pm (5h) 0/3 VIC Popcorners pin University of Melbourne 2 Roles Supe…" at bounding box center [857, 288] width 183 height 195
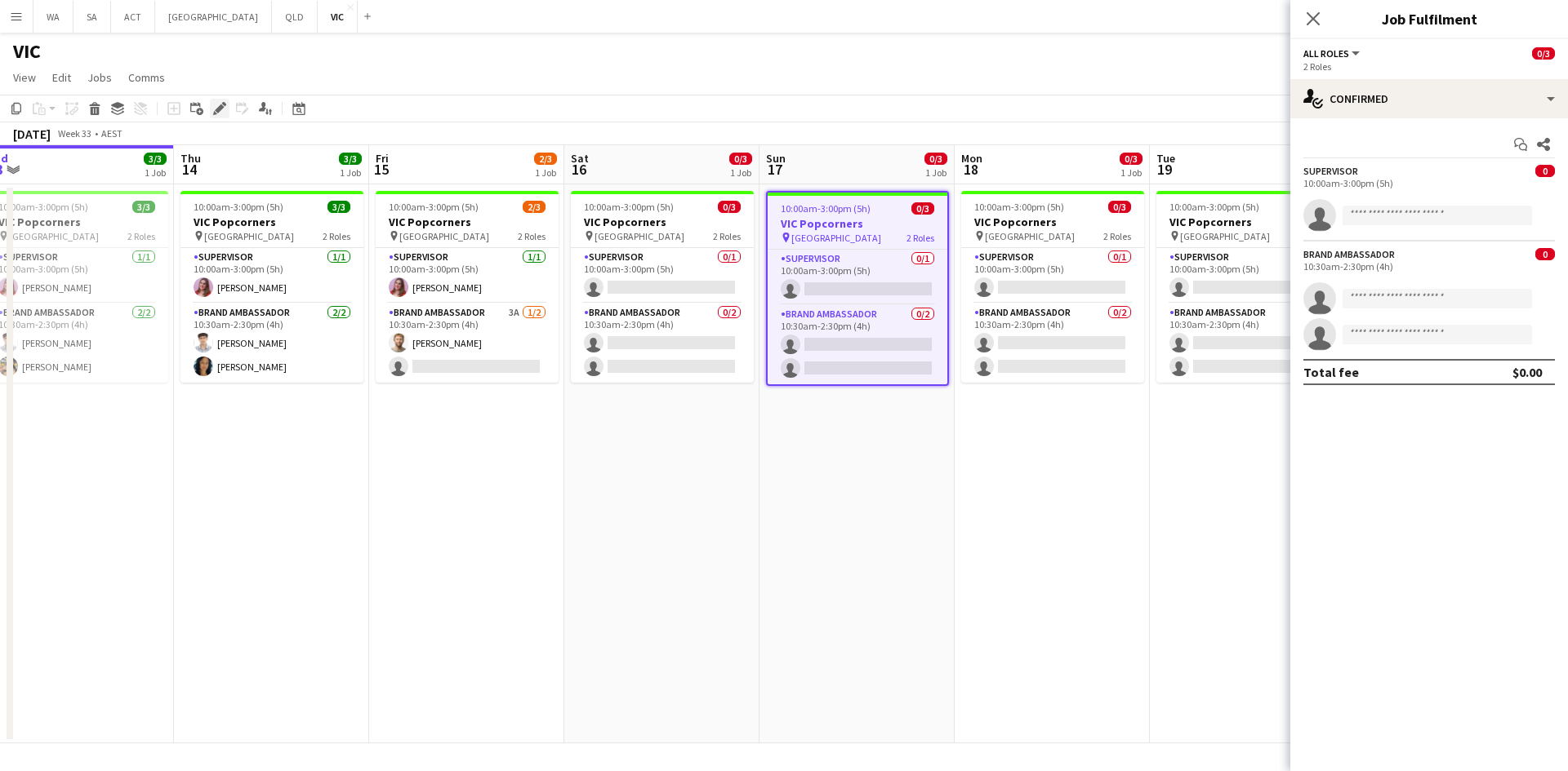
click at [216, 103] on icon "Edit" at bounding box center [220, 108] width 13 height 13
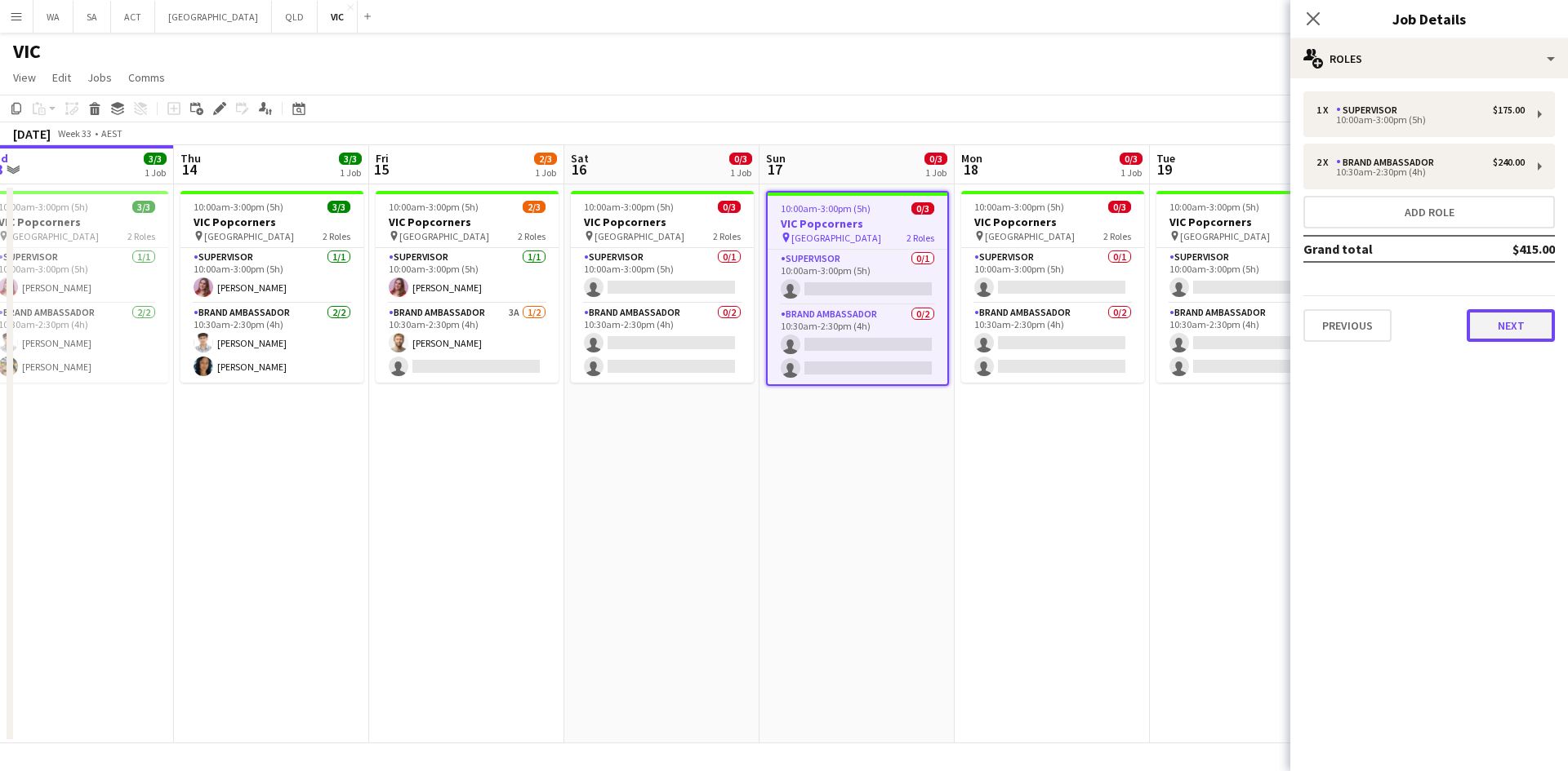
click at [1505, 334] on button "Next" at bounding box center [1510, 325] width 88 height 32
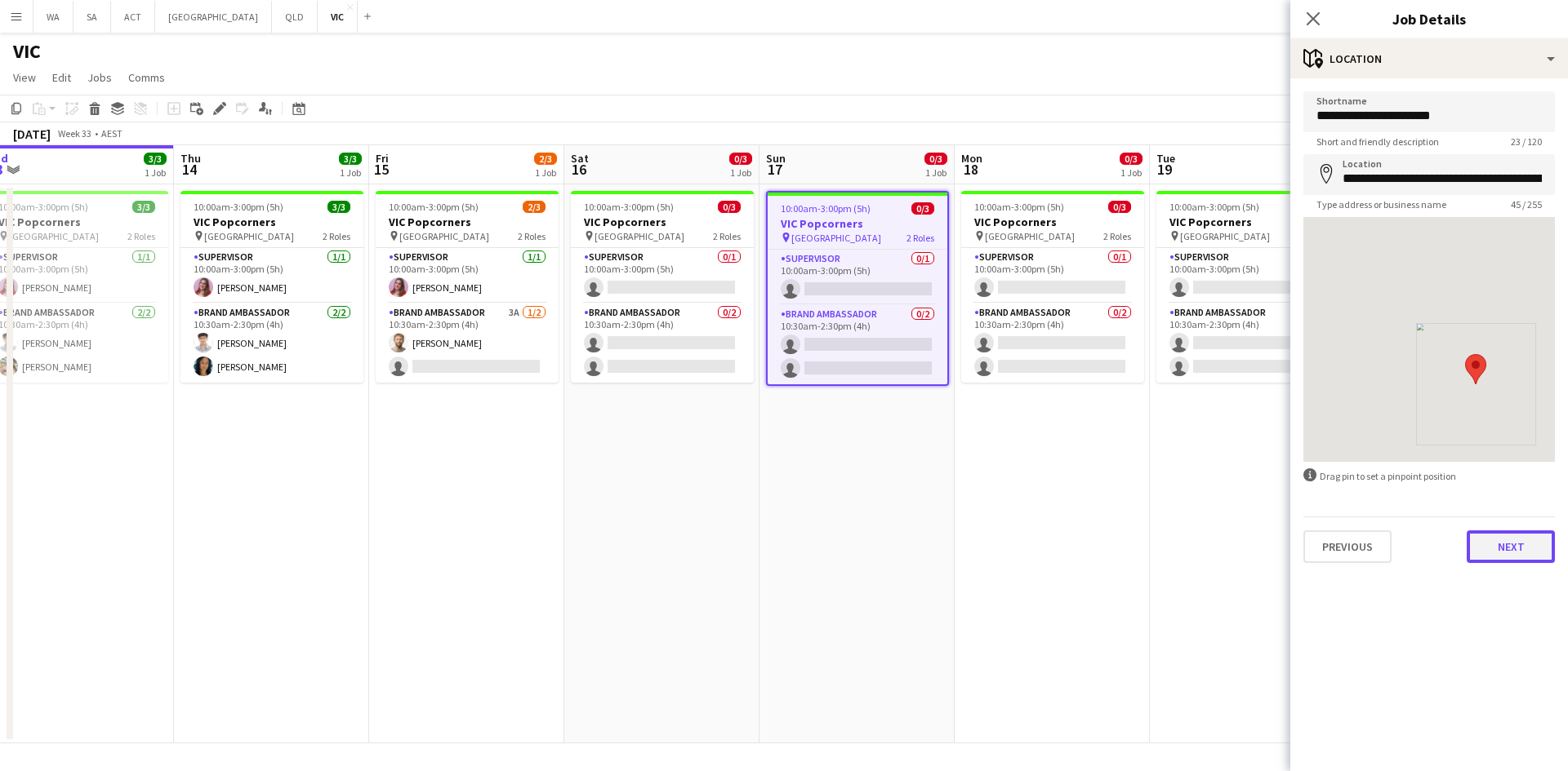
click at [1526, 536] on button "Next" at bounding box center [1510, 547] width 88 height 32
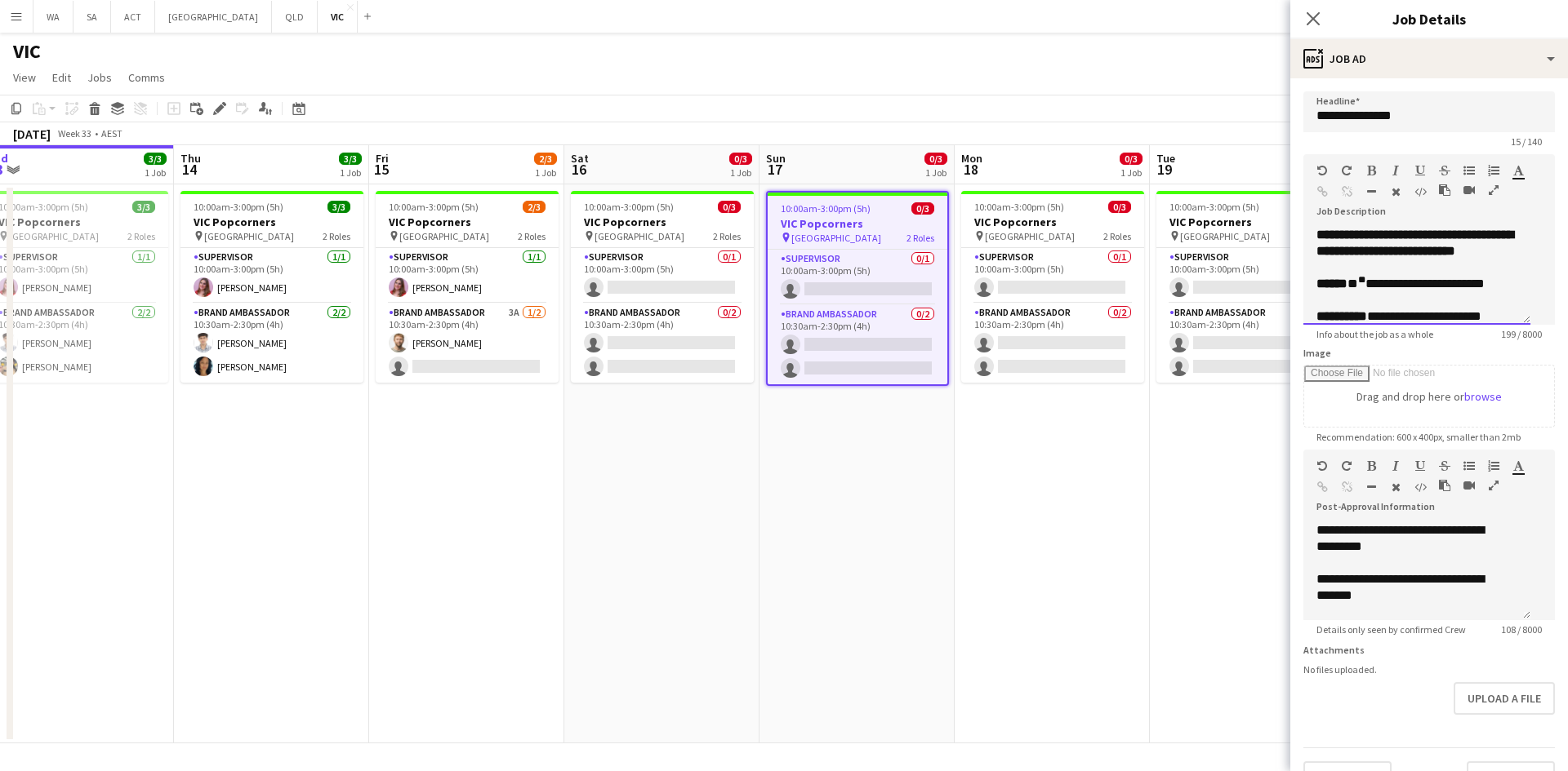
click at [1362, 285] on sup "**" at bounding box center [1362, 279] width 8 height 10
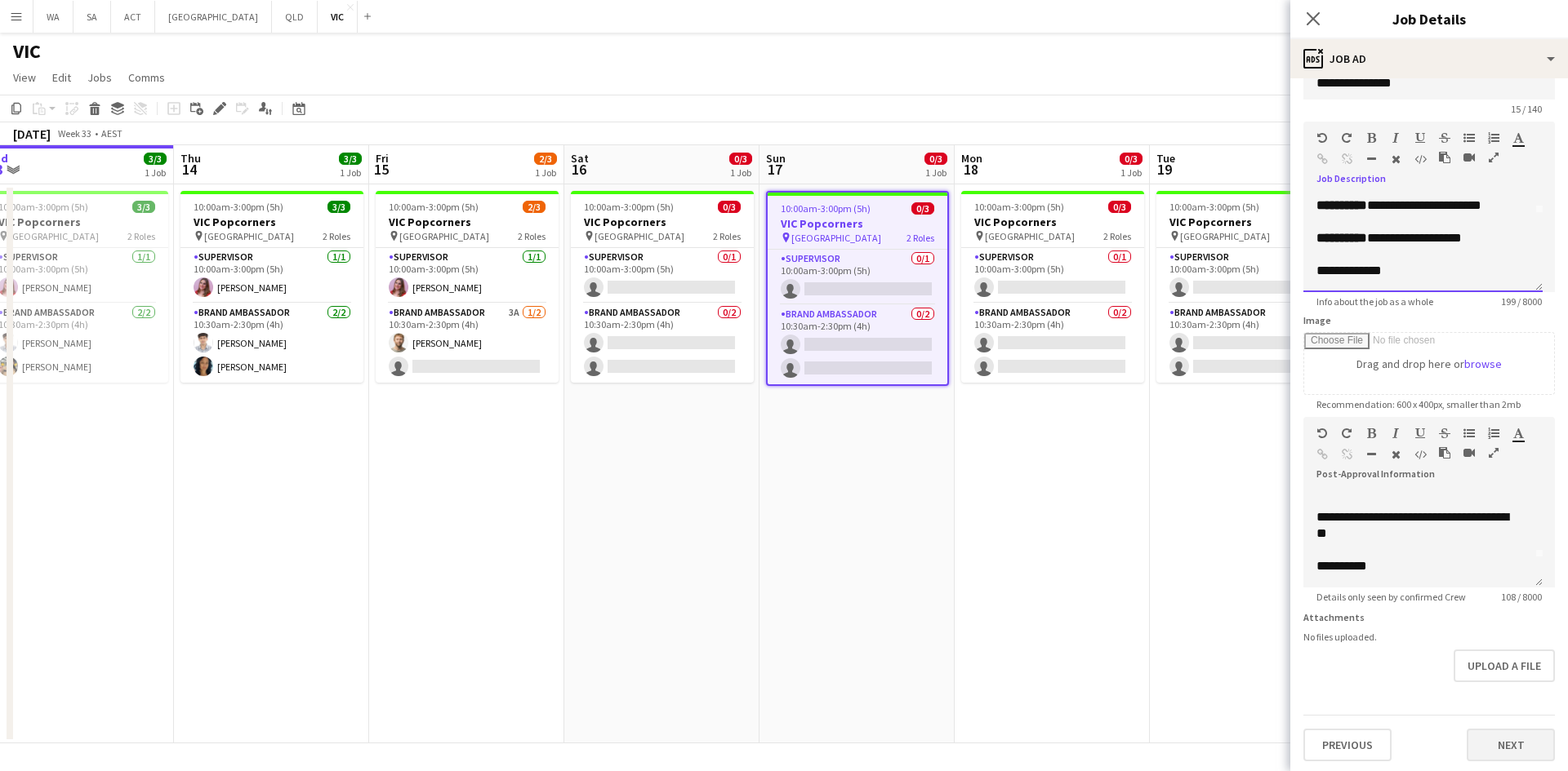
scroll to position [48, 0]
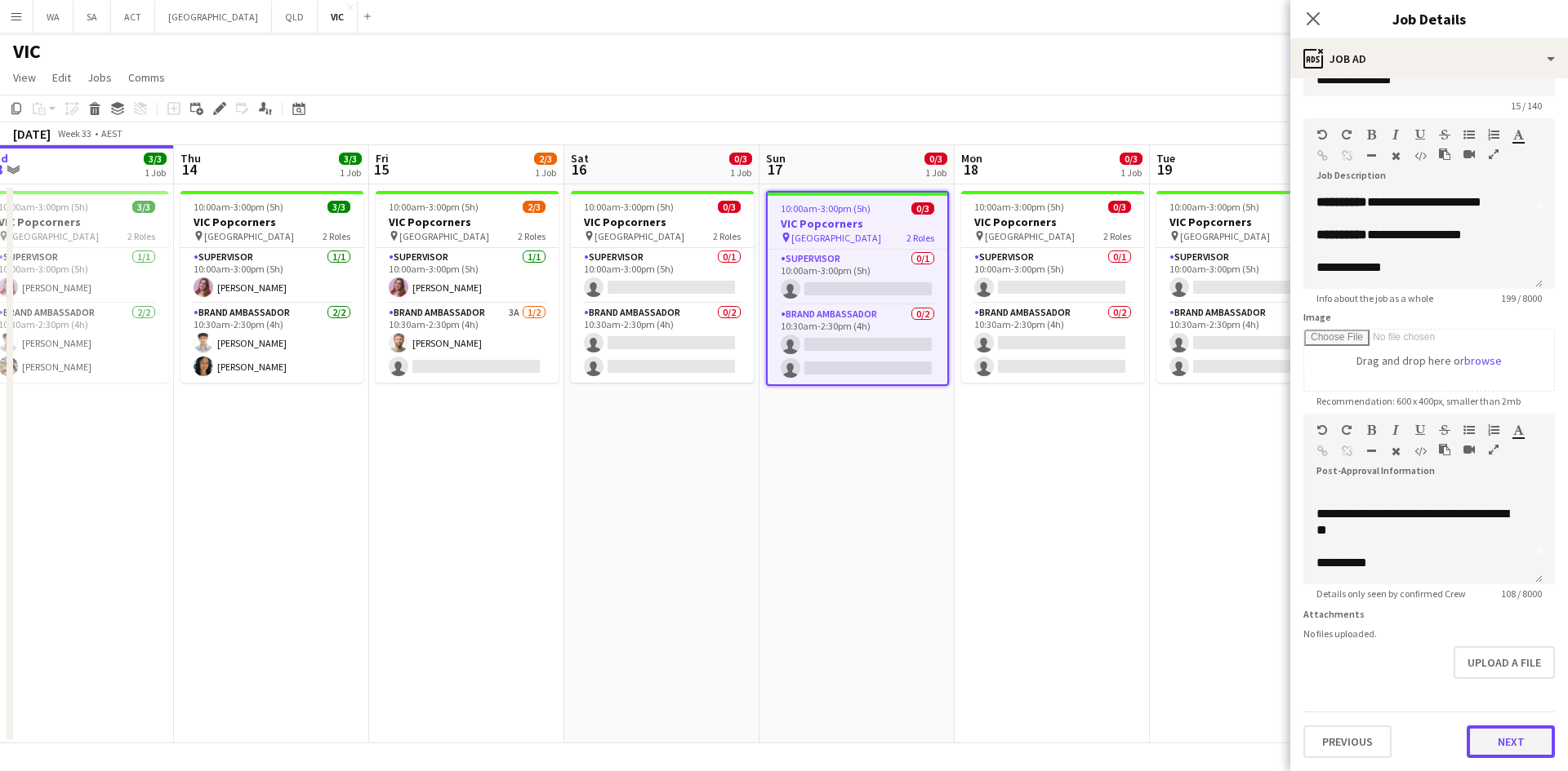
click at [1473, 742] on button "Next" at bounding box center [1510, 742] width 88 height 32
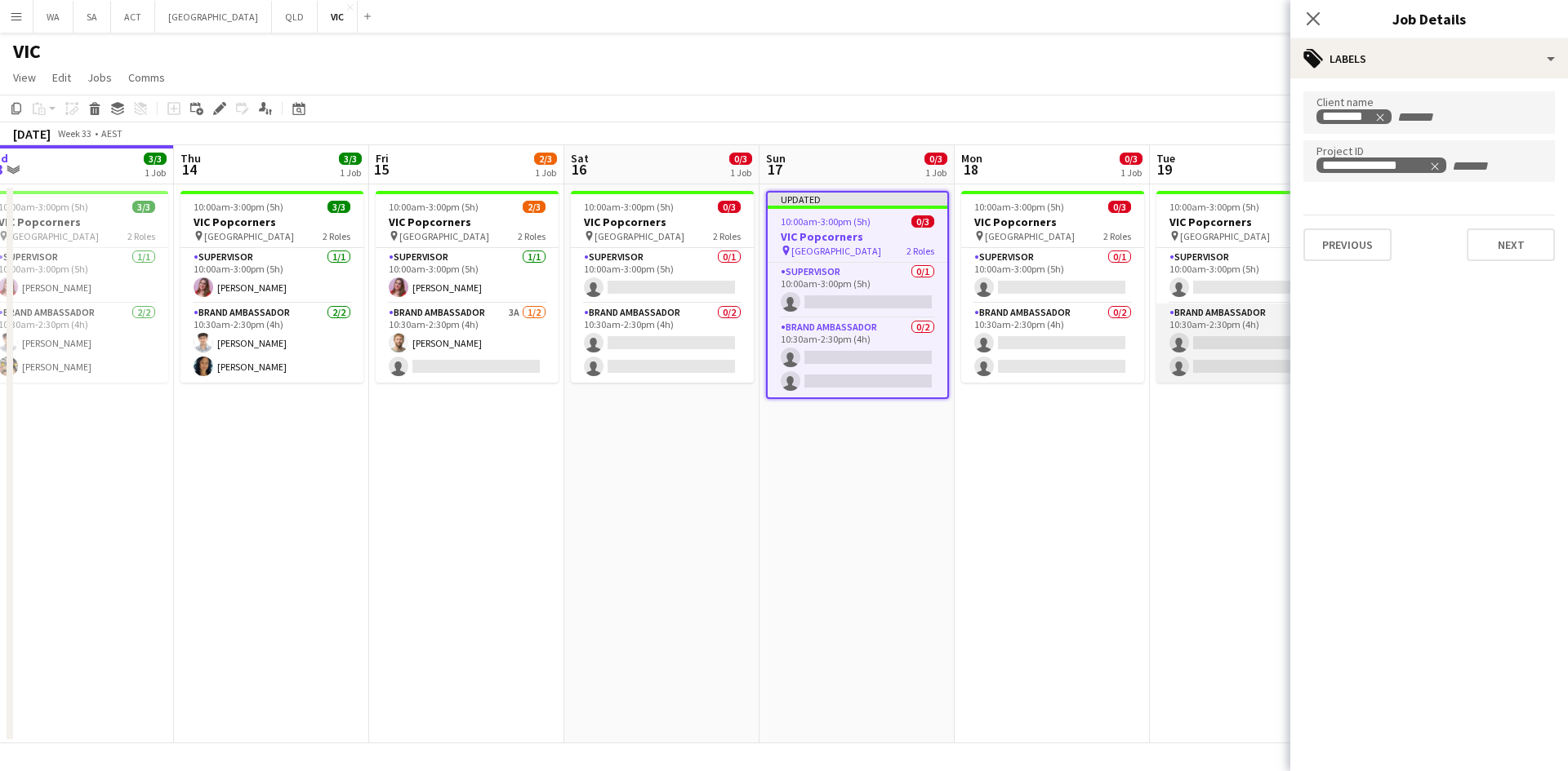
click at [1256, 375] on app-card-role "Brand Ambassador 0/2 10:30am-2:30pm (4h) single-neutral-actions single-neutral-…" at bounding box center [1248, 342] width 183 height 79
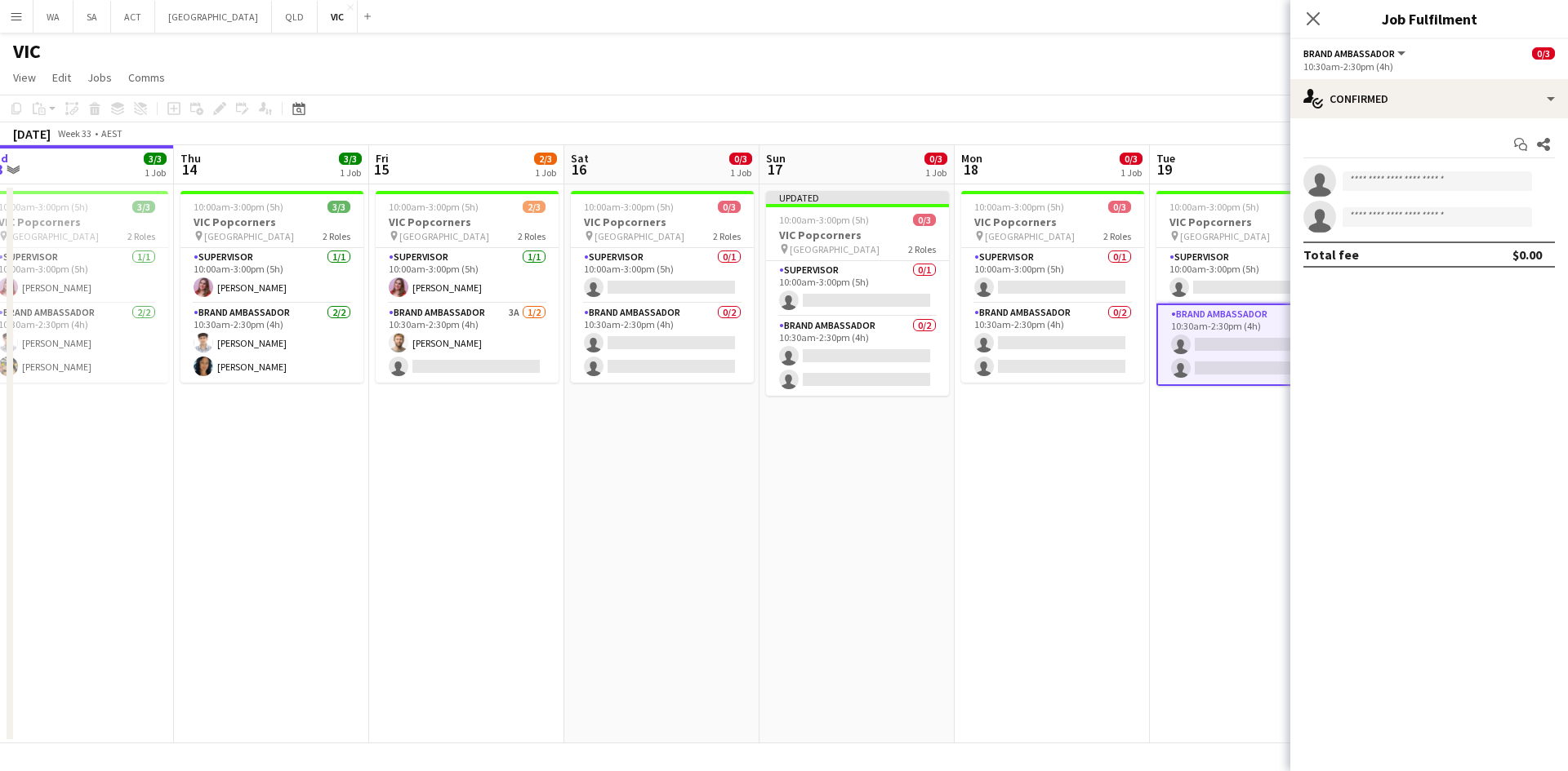
click at [1215, 131] on div "August 2025 Week 33 • AEST Publish 1 job Revert 1 job" at bounding box center [784, 134] width 1568 height 23
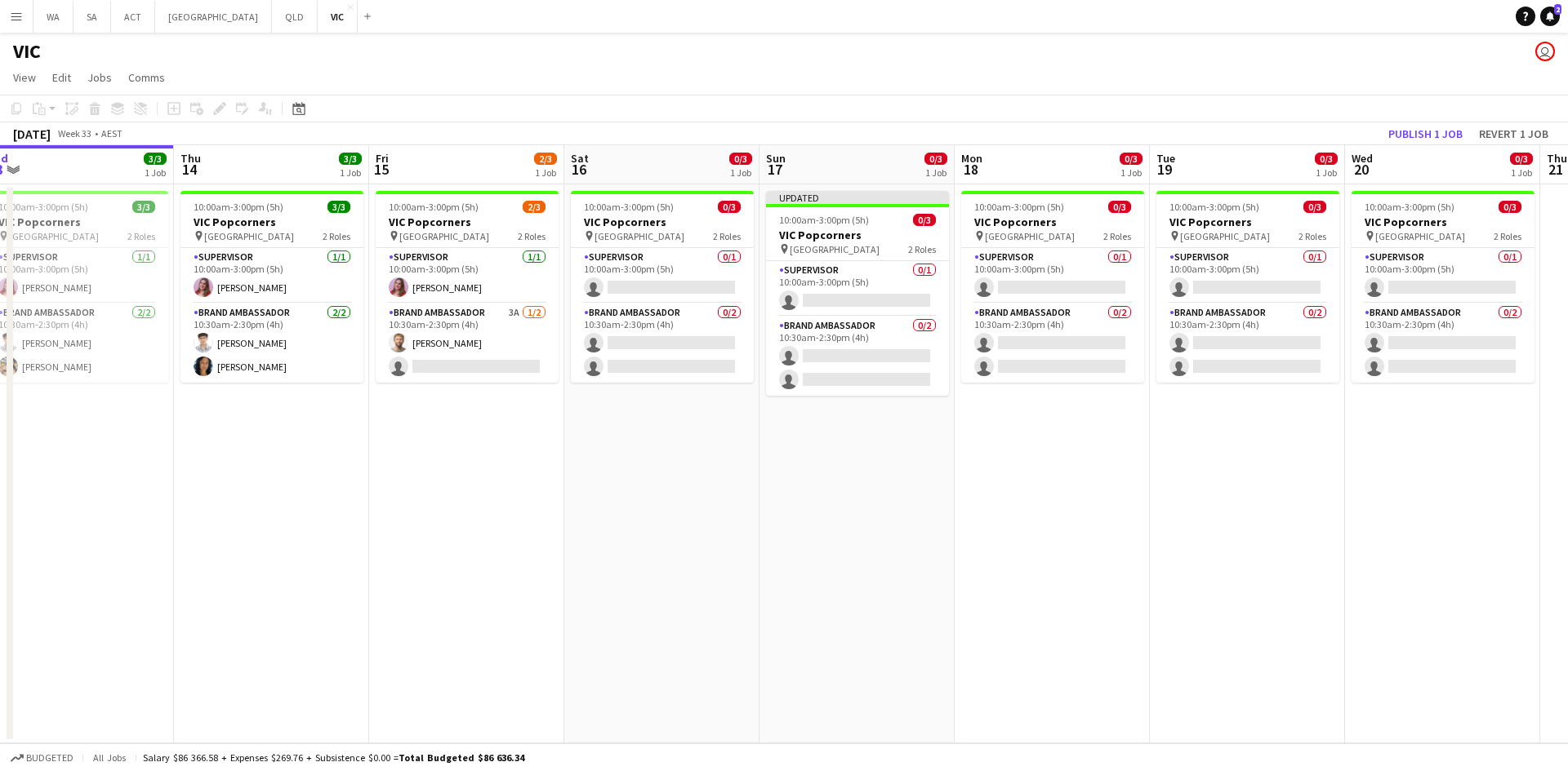
click at [1438, 108] on app-toolbar "Copy Paste Paste Ctrl+V Paste with crew Ctrl+Shift+V Paste linked Job Delete Gr…" at bounding box center [784, 108] width 1568 height 28
click at [1430, 124] on button "Publish 1 job" at bounding box center [1425, 134] width 87 height 21
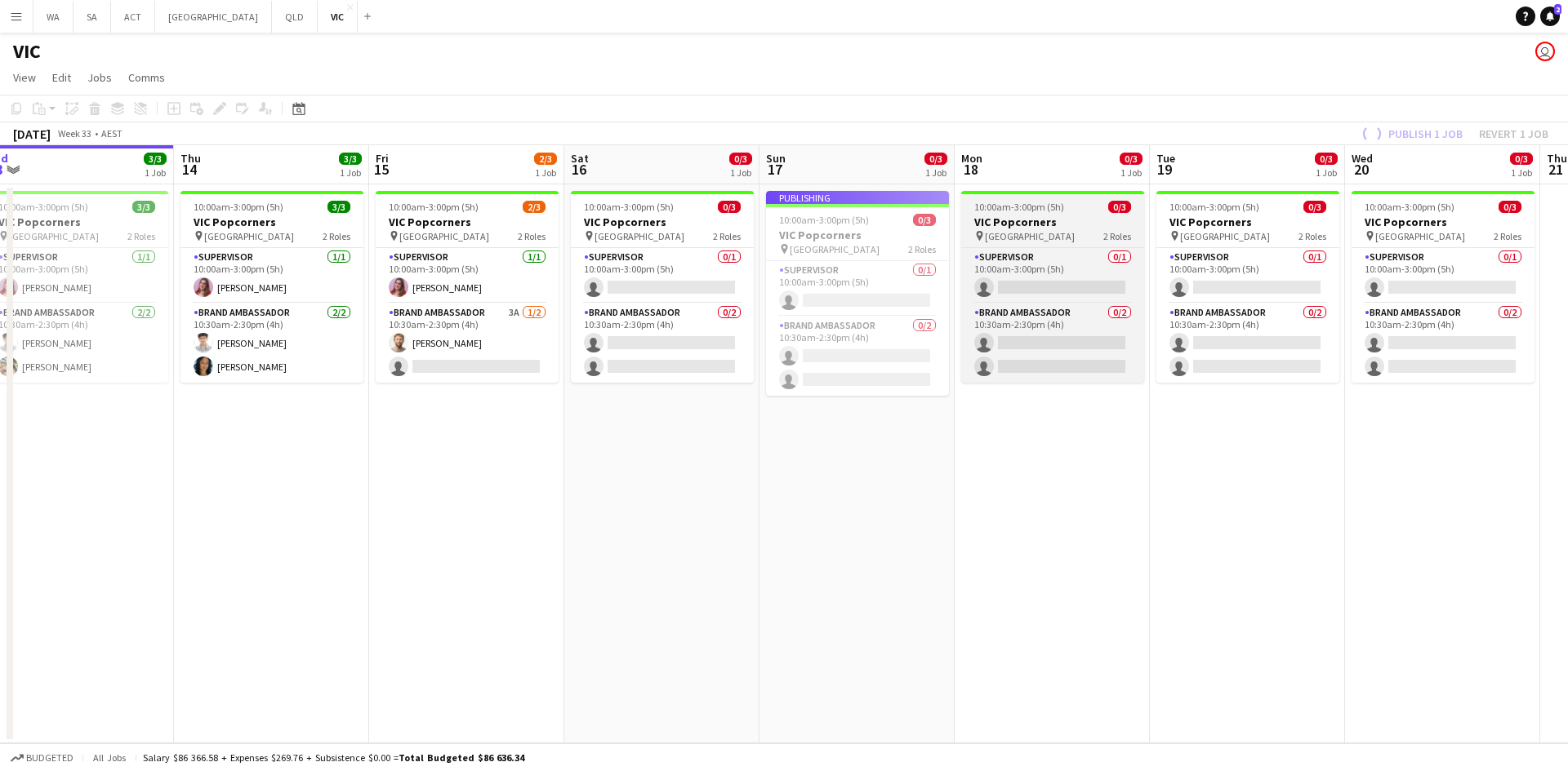
click at [1088, 202] on div "10:00am-3:00pm (5h) 0/3" at bounding box center [1053, 206] width 183 height 12
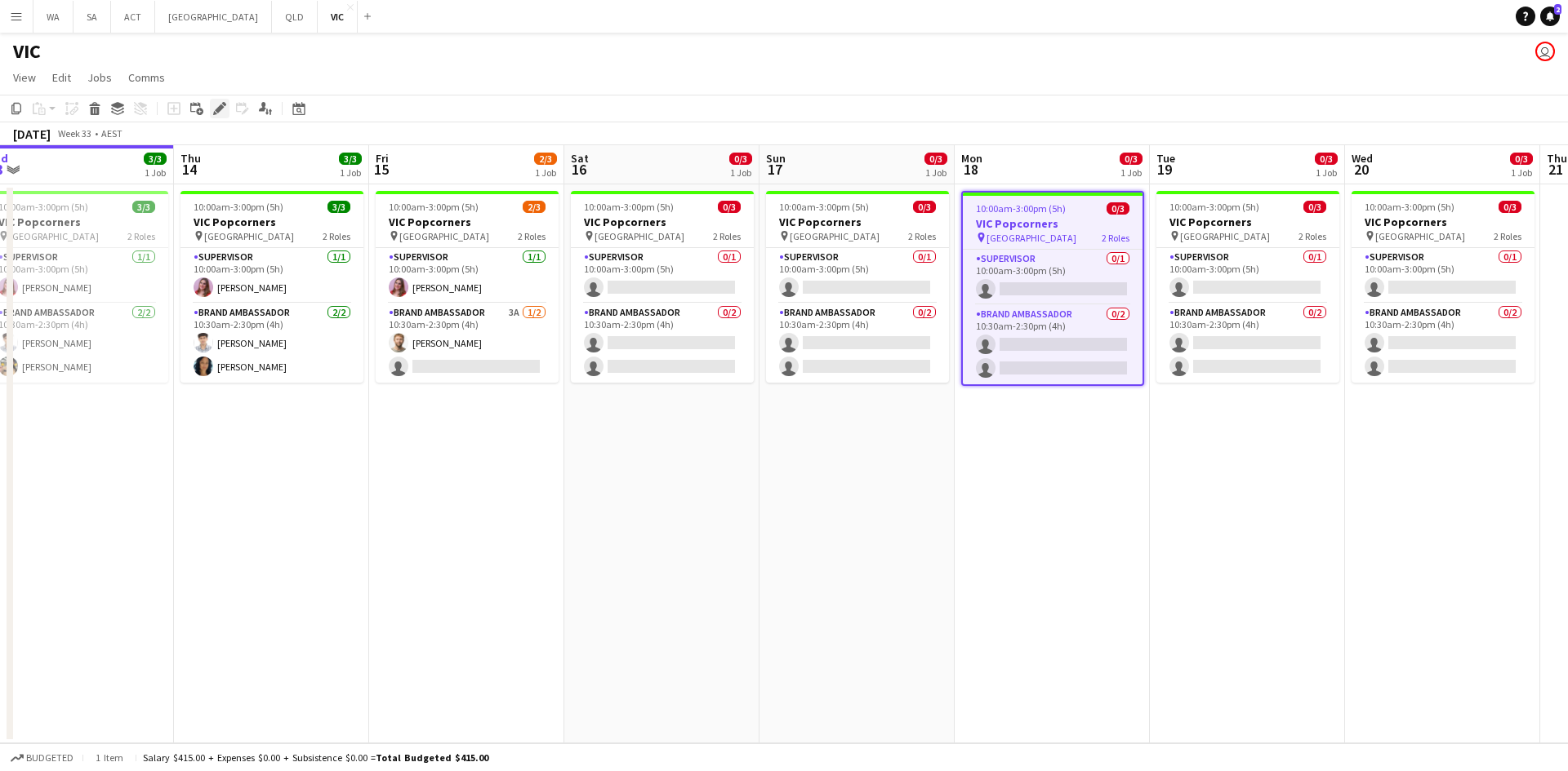
click at [222, 106] on icon at bounding box center [219, 108] width 9 height 9
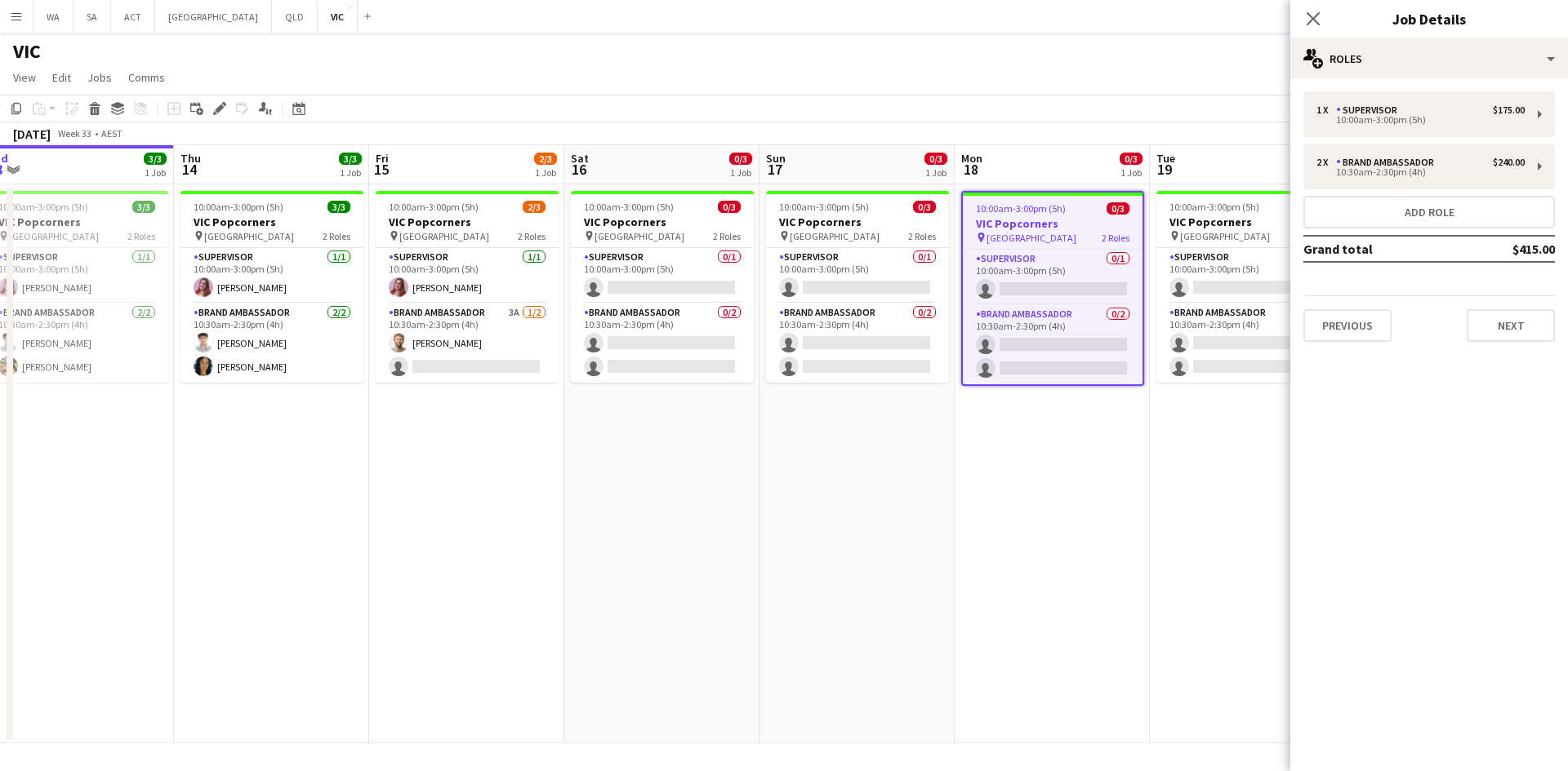
click at [1510, 361] on mat-expansion-panel "pencil3 General details 1 x Supervisor $175.00 10:00am-3:00pm (5h) 2 x Brand Am…" at bounding box center [1429, 424] width 278 height 693
click at [1526, 322] on button "Next" at bounding box center [1510, 325] width 88 height 32
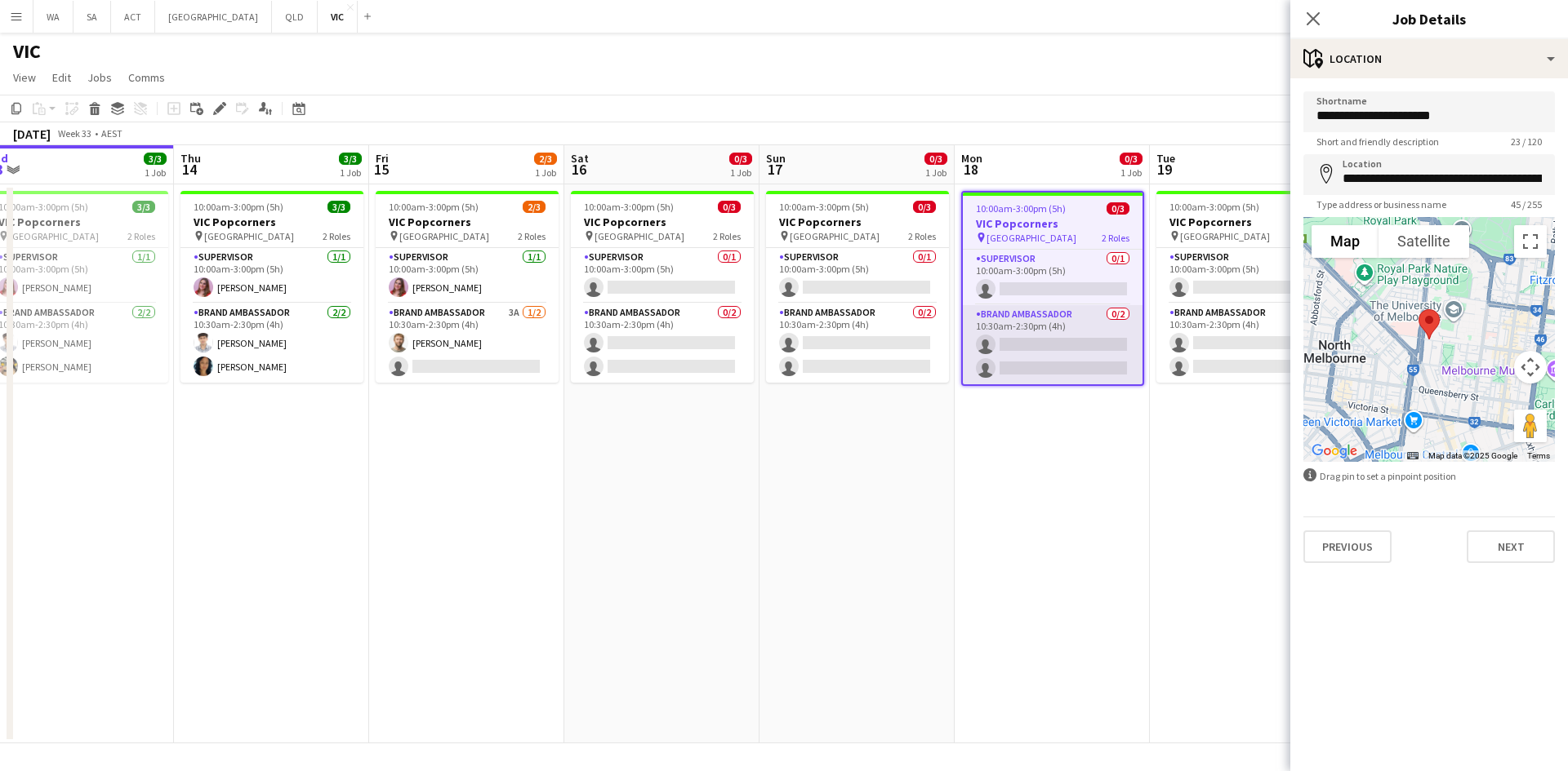
click at [1076, 319] on app-card-role "Brand Ambassador 0/2 10:30am-2:30pm (4h) single-neutral-actions single-neutral-…" at bounding box center [1052, 344] width 180 height 79
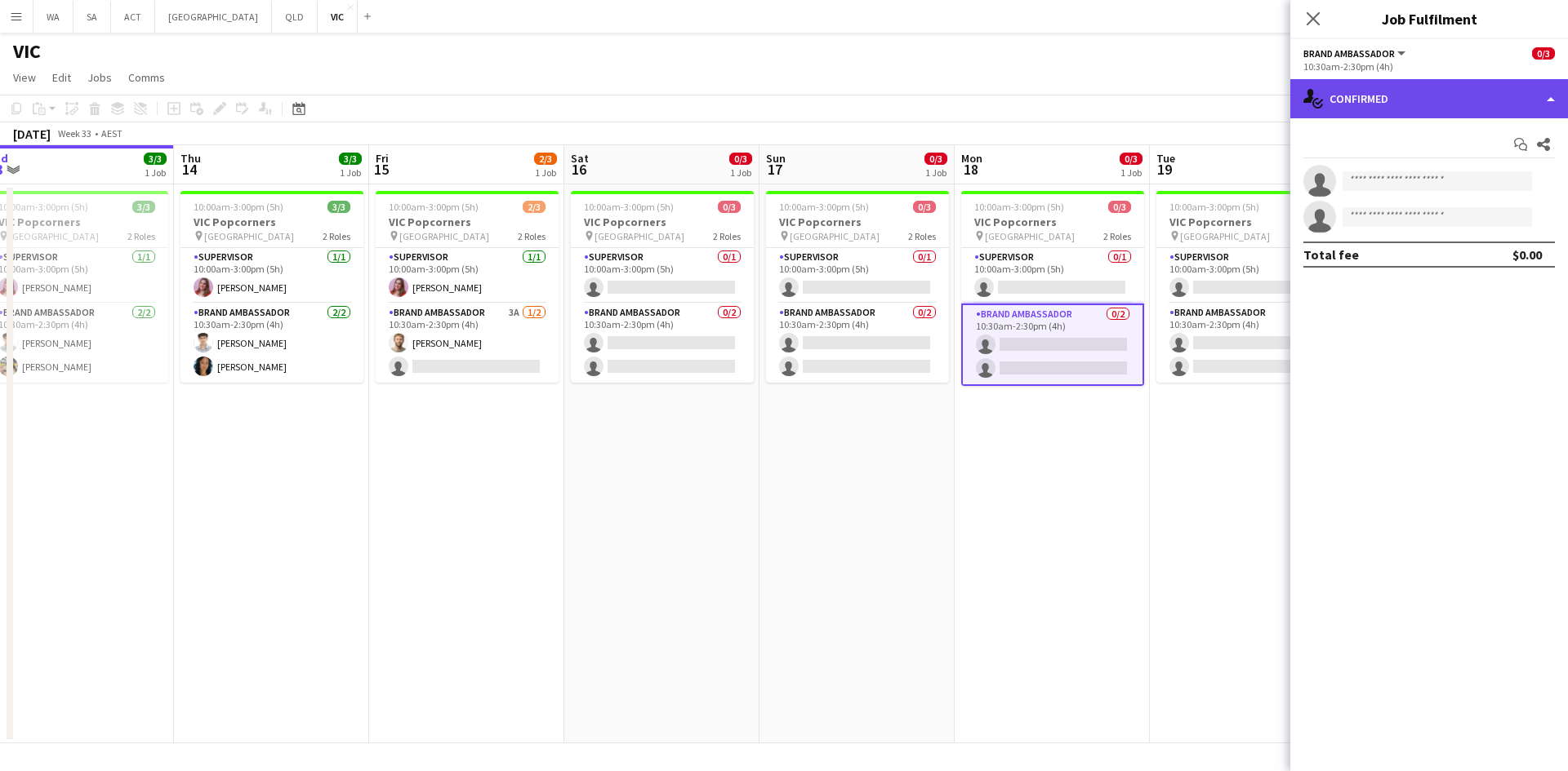
click at [1349, 106] on div "single-neutral-actions-check-2 Confirmed" at bounding box center [1429, 98] width 278 height 39
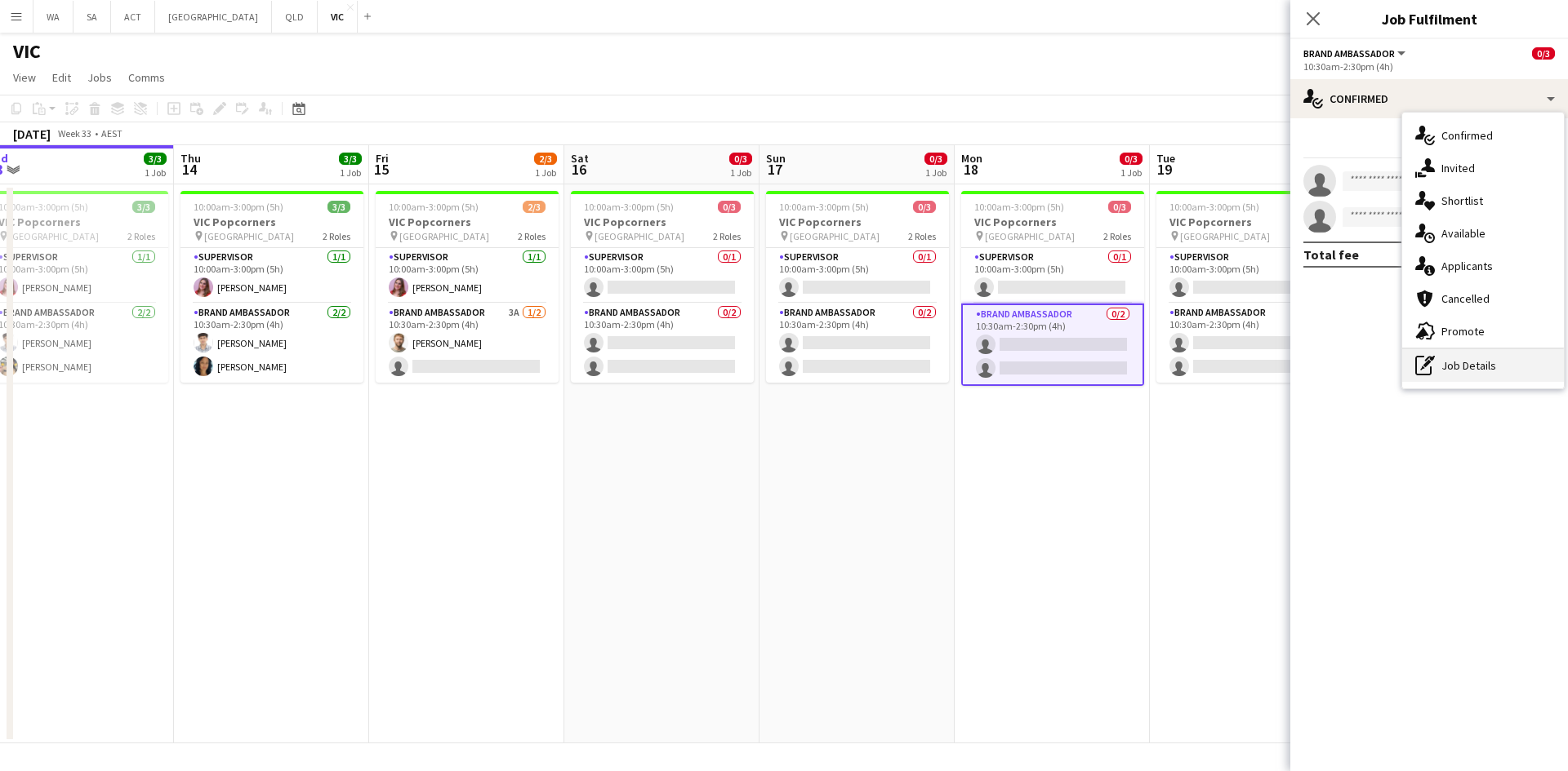
click at [1486, 358] on div "pen-write Job Details" at bounding box center [1482, 365] width 162 height 32
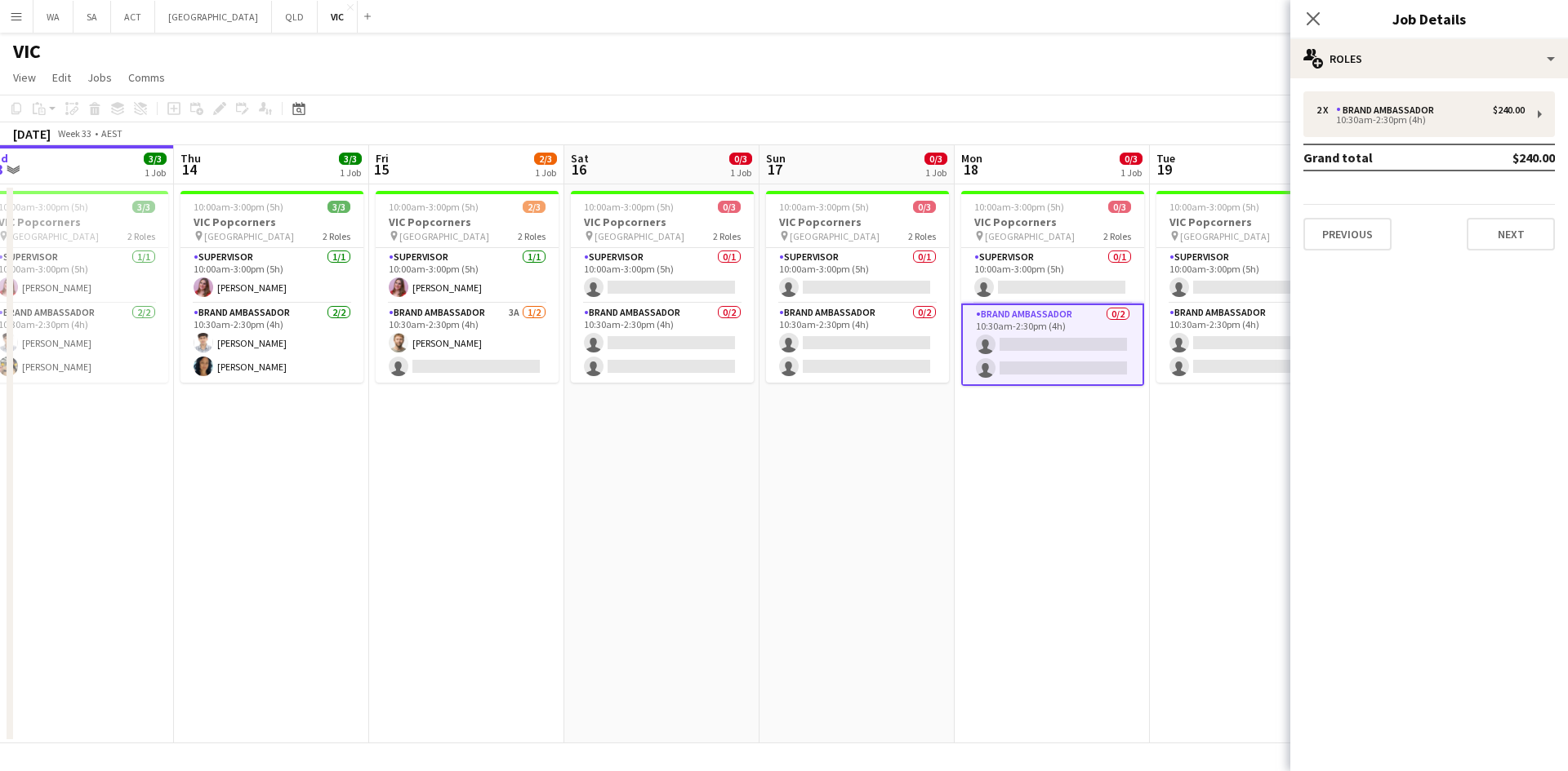
click at [1079, 355] on app-card-role "Brand Ambassador 0/2 10:30am-2:30pm (4h) single-neutral-actions single-neutral-…" at bounding box center [1053, 344] width 183 height 83
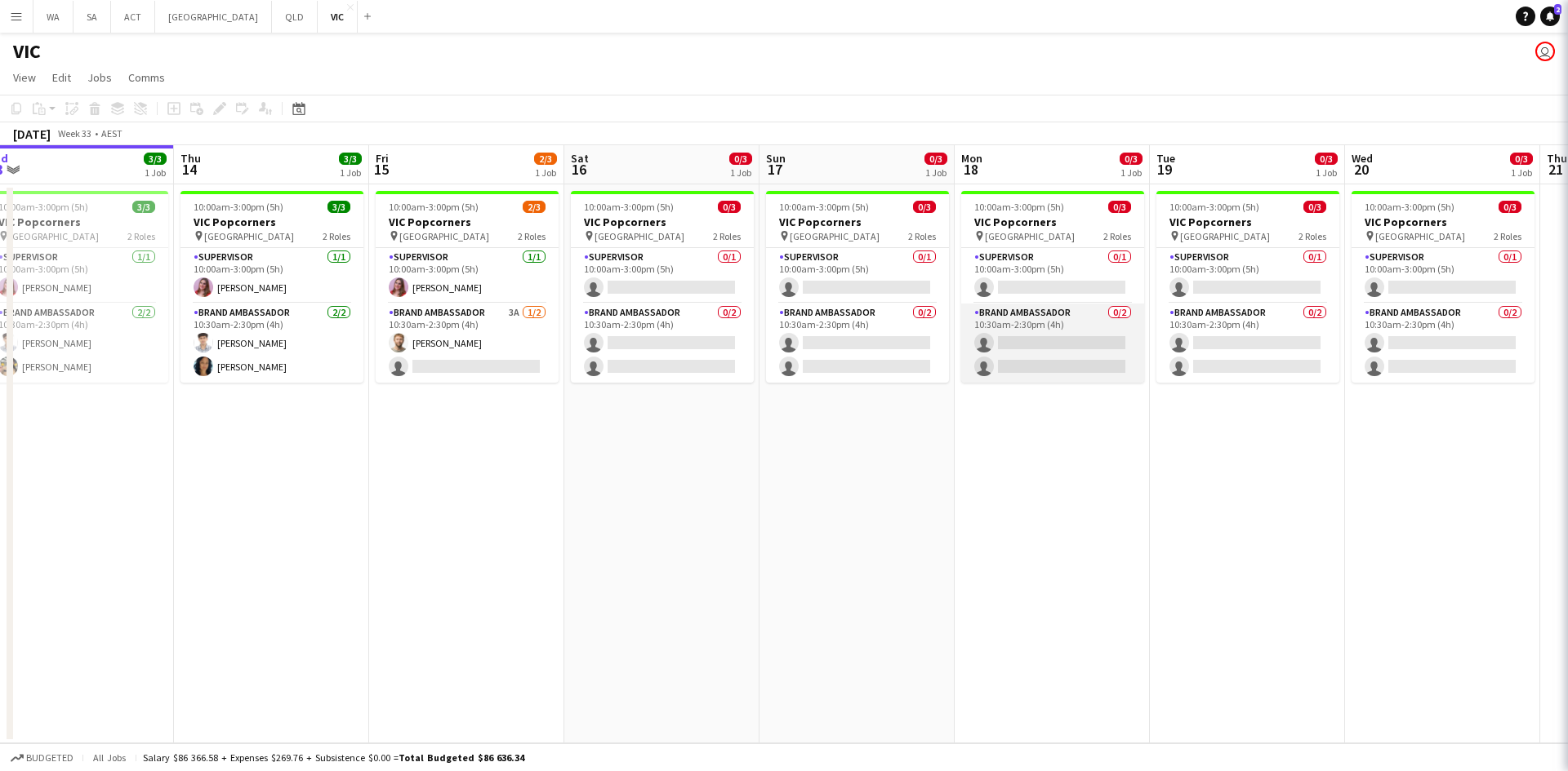
click at [1079, 355] on app-card-role "Brand Ambassador 0/2 10:30am-2:30pm (4h) single-neutral-actions single-neutral-…" at bounding box center [1053, 342] width 183 height 79
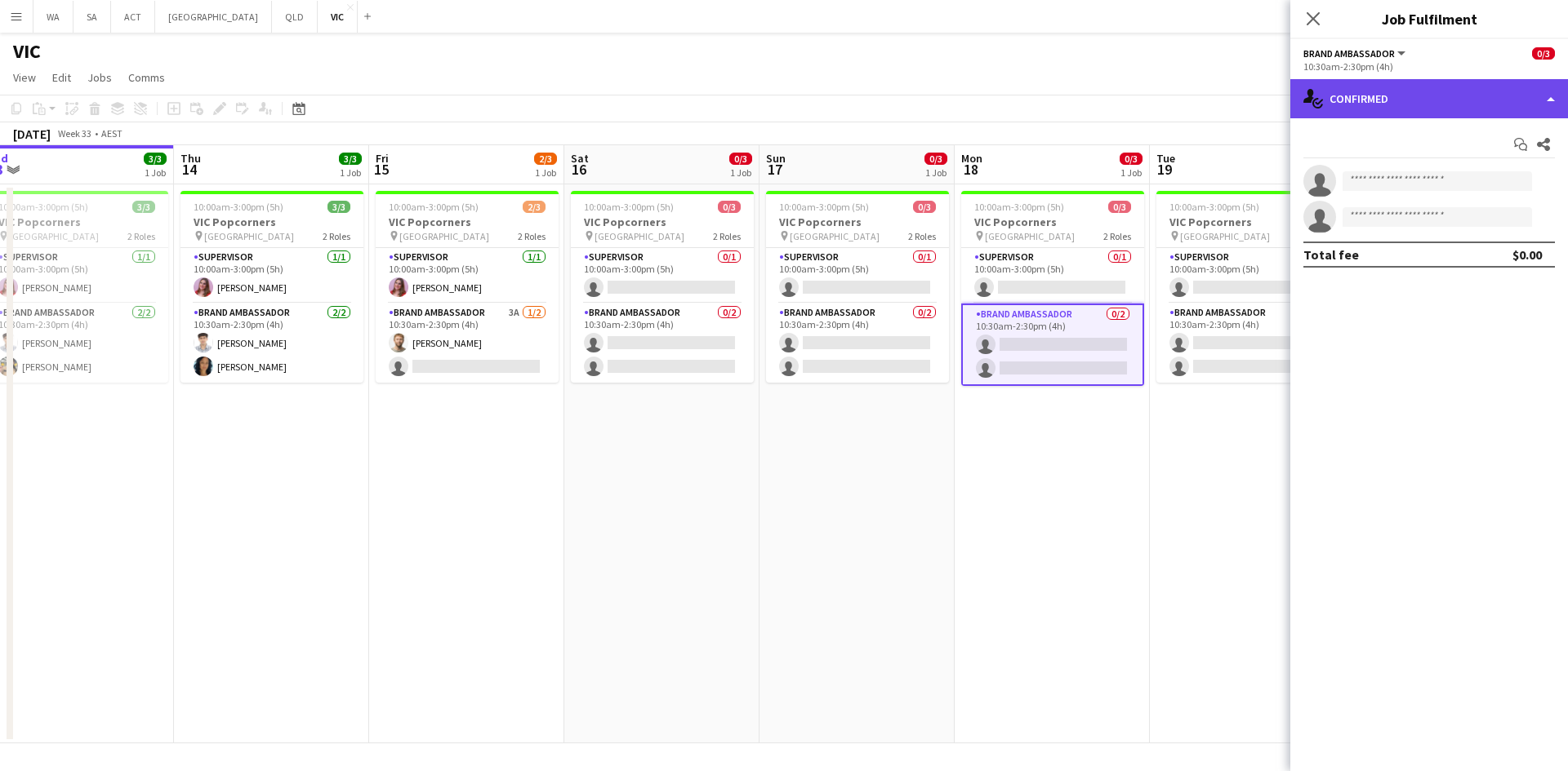
click at [1426, 95] on div "single-neutral-actions-check-2 Confirmed" at bounding box center [1429, 98] width 278 height 39
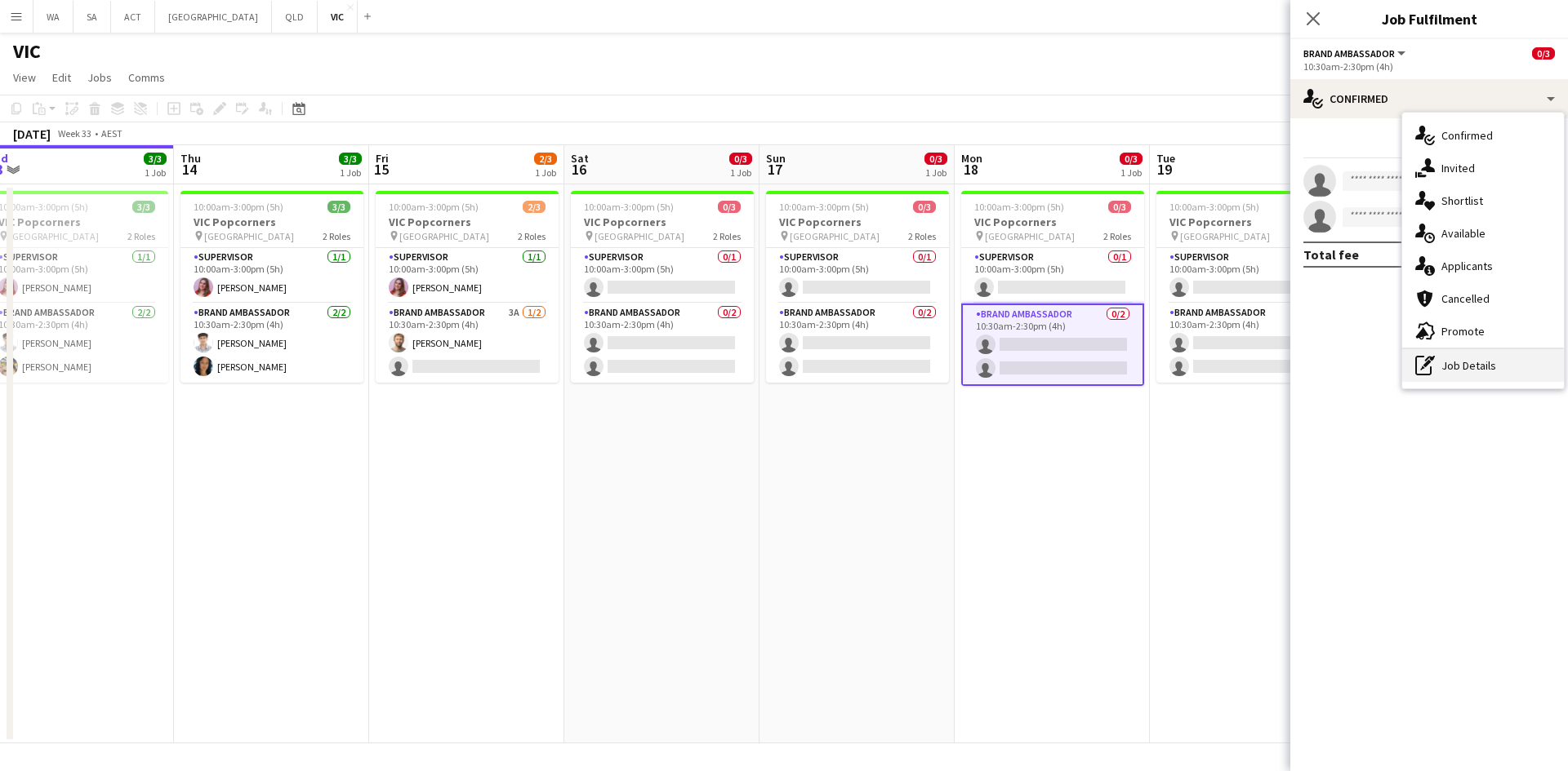
click at [1489, 357] on div "pen-write Job Details" at bounding box center [1482, 365] width 162 height 32
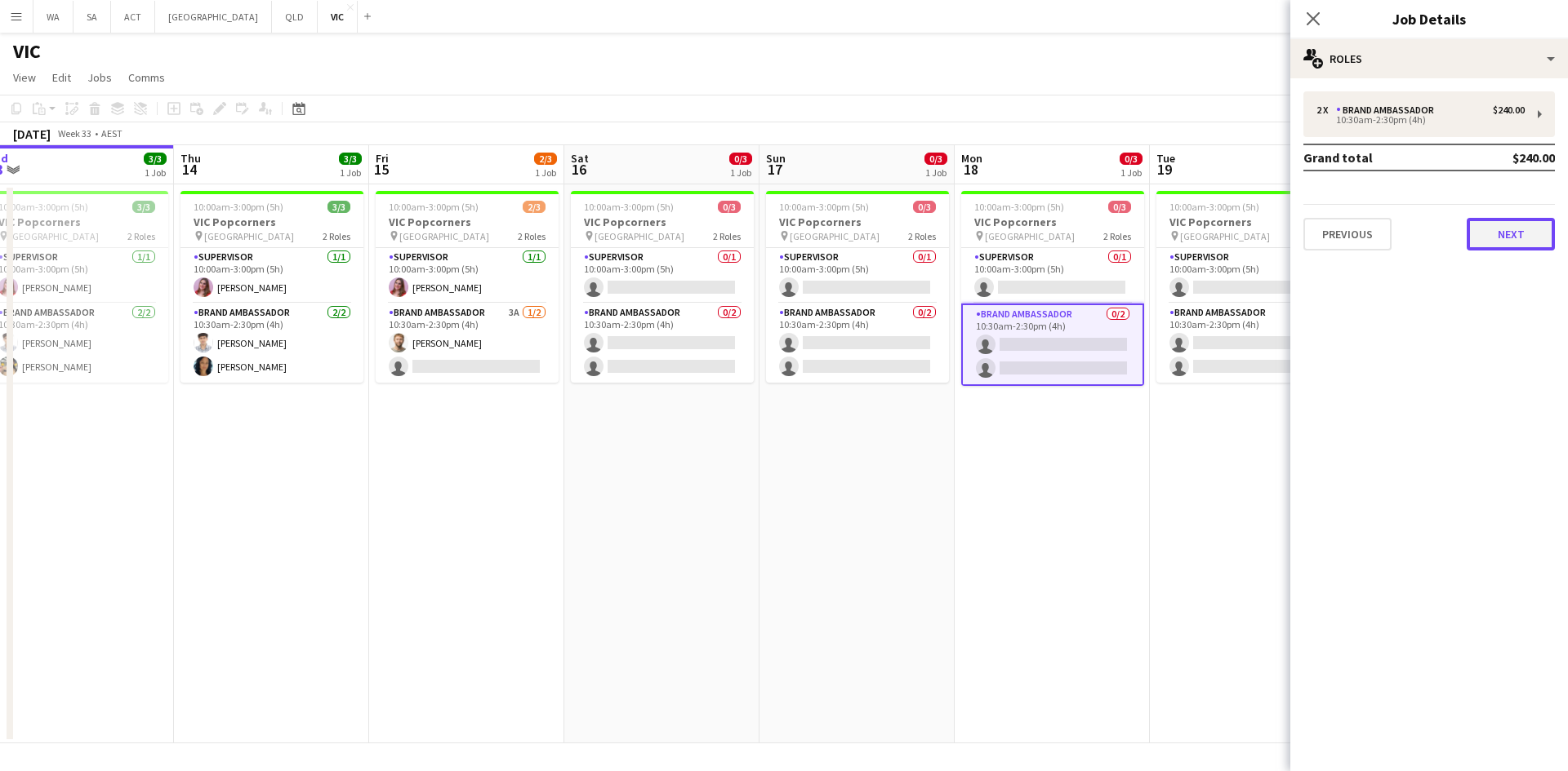
click at [1520, 223] on button "Next" at bounding box center [1510, 234] width 88 height 32
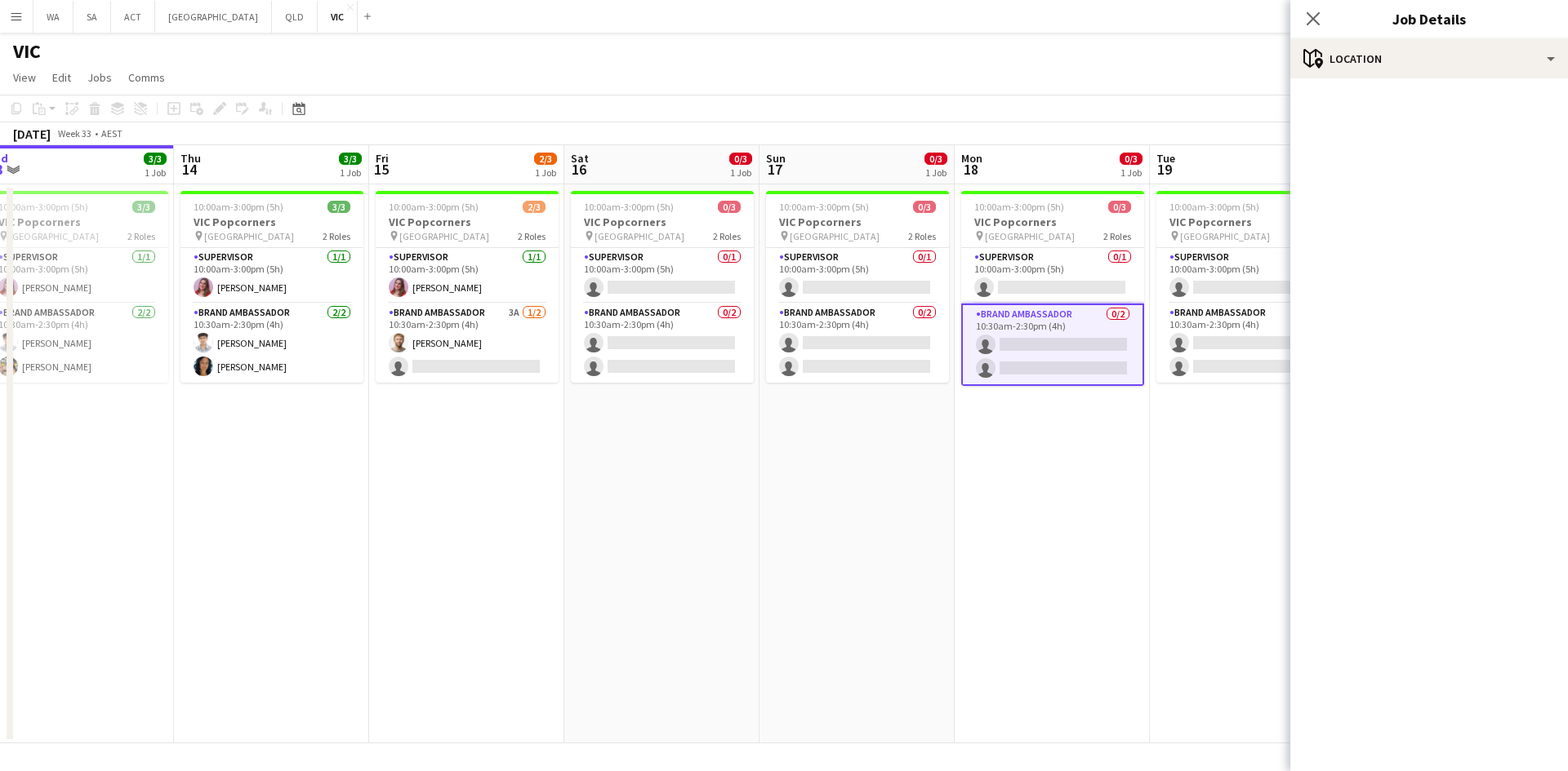
click at [1100, 374] on app-card-role "Brand Ambassador 0/2 10:30am-2:30pm (4h) single-neutral-actions single-neutral-…" at bounding box center [1053, 344] width 183 height 83
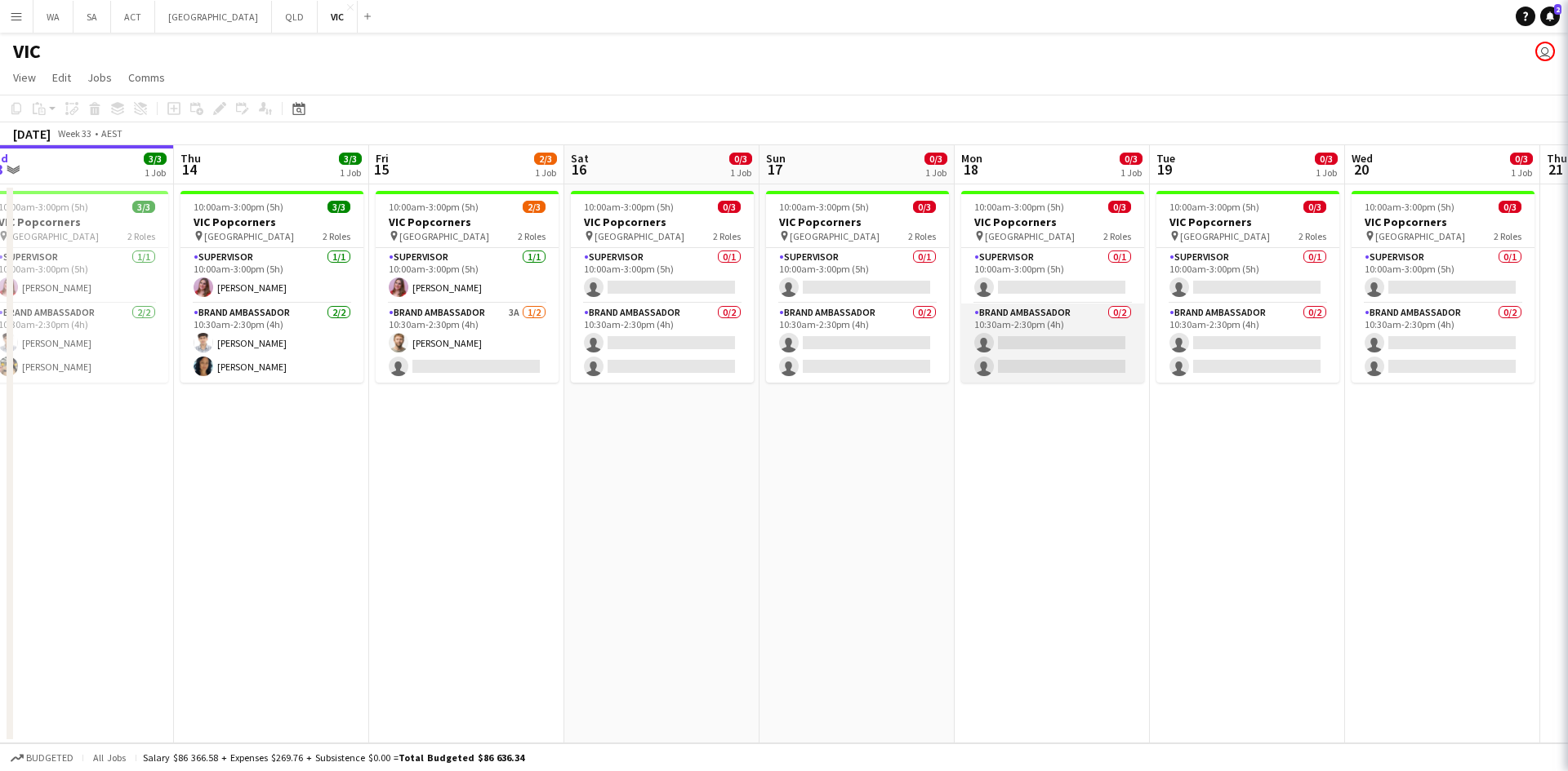
click at [1100, 374] on app-card-role "Brand Ambassador 0/2 10:30am-2:30pm (4h) single-neutral-actions single-neutral-…" at bounding box center [1053, 342] width 183 height 79
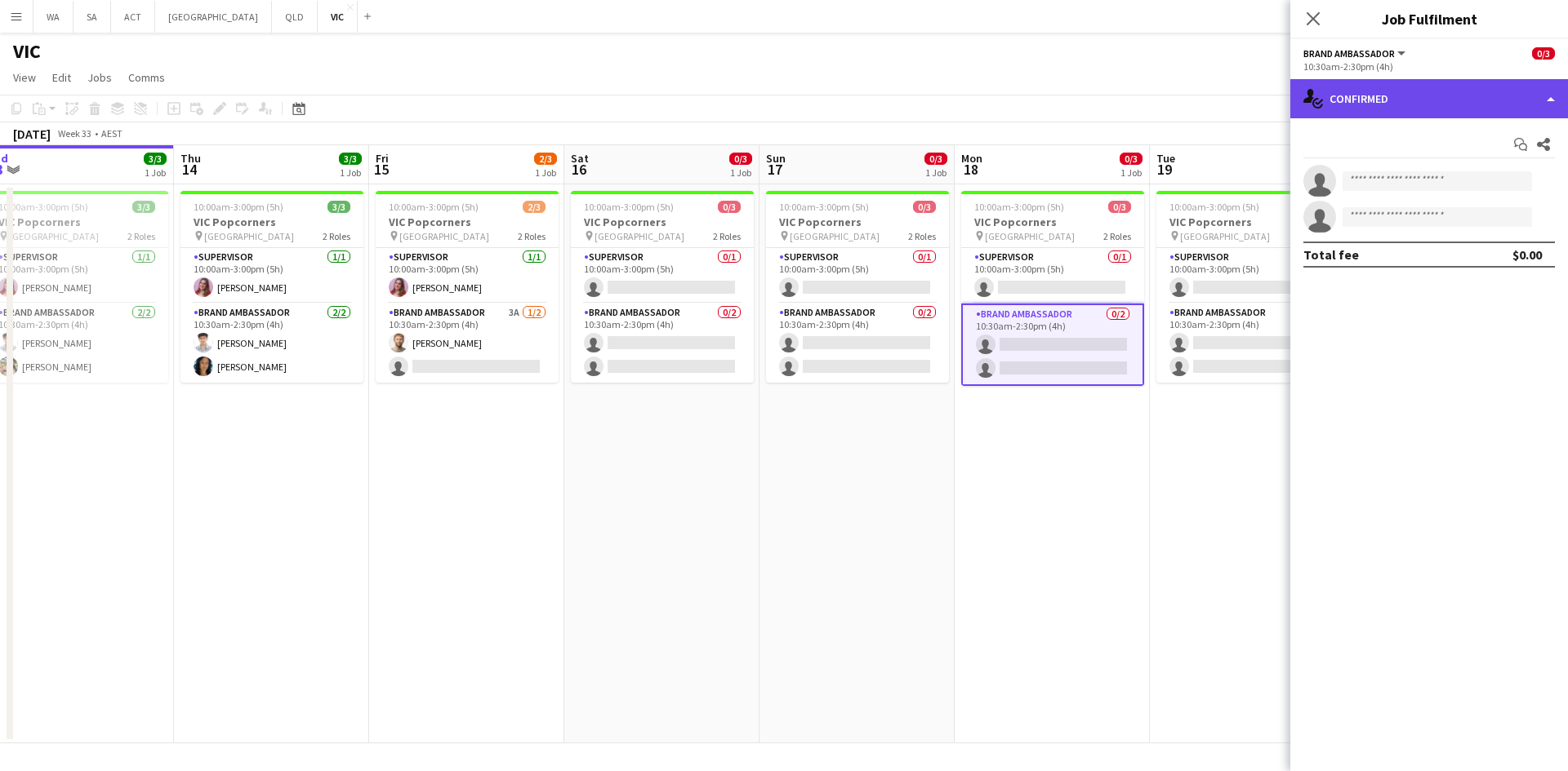
click at [1415, 97] on div "single-neutral-actions-check-2 Confirmed" at bounding box center [1429, 98] width 278 height 39
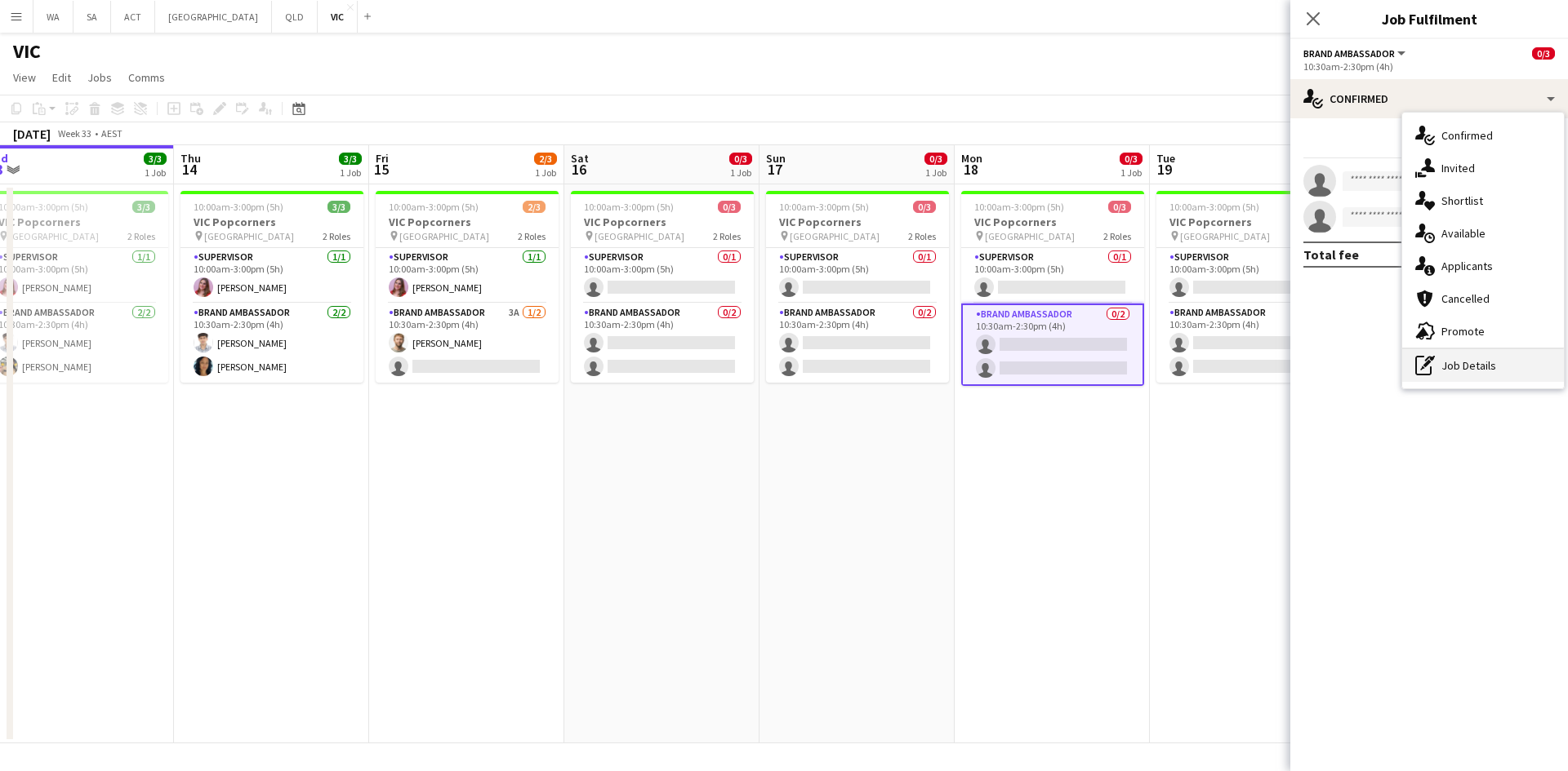
click at [1487, 373] on div "pen-write Job Details" at bounding box center [1482, 365] width 162 height 32
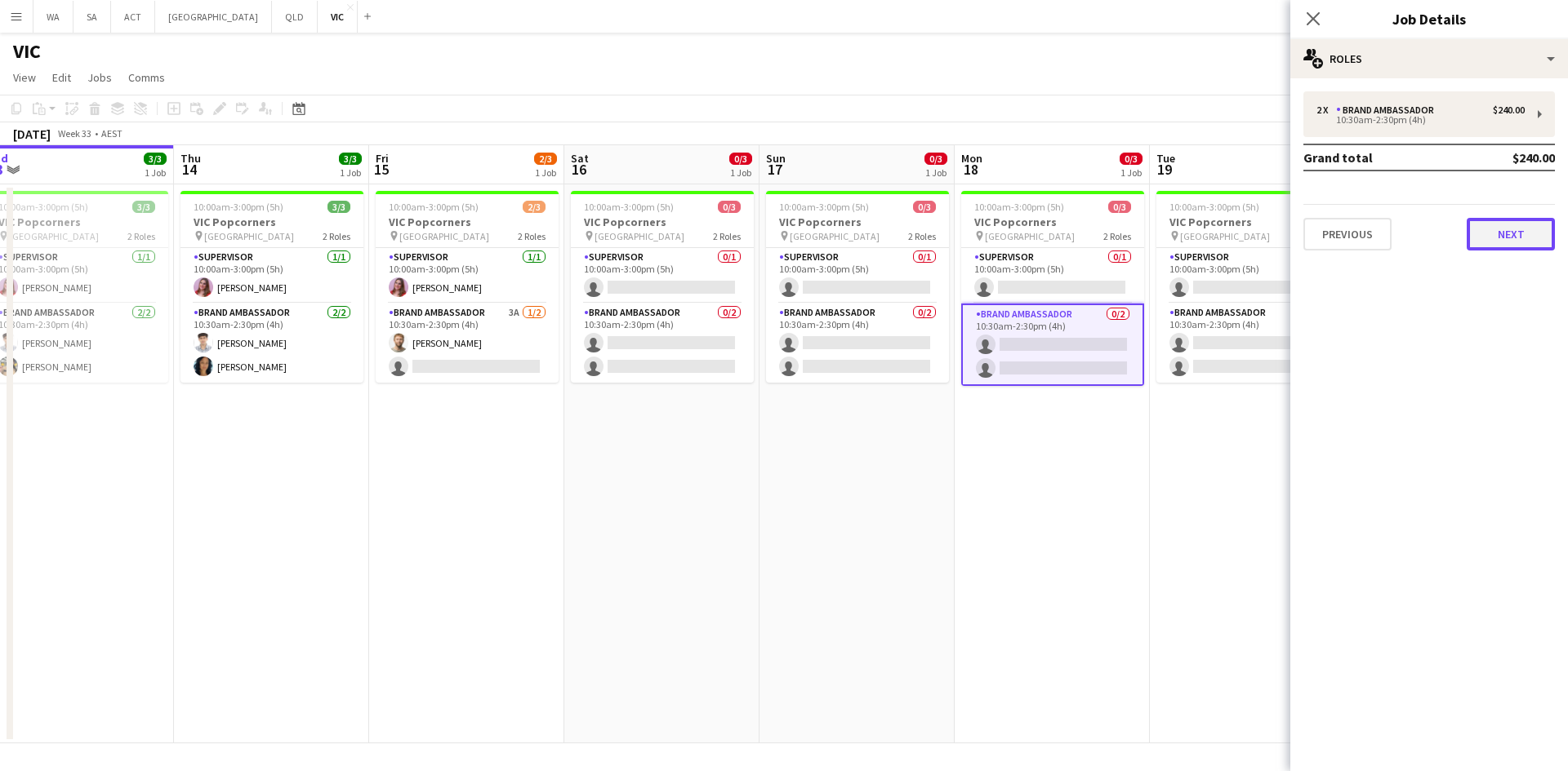
click at [1540, 242] on button "Next" at bounding box center [1510, 234] width 88 height 32
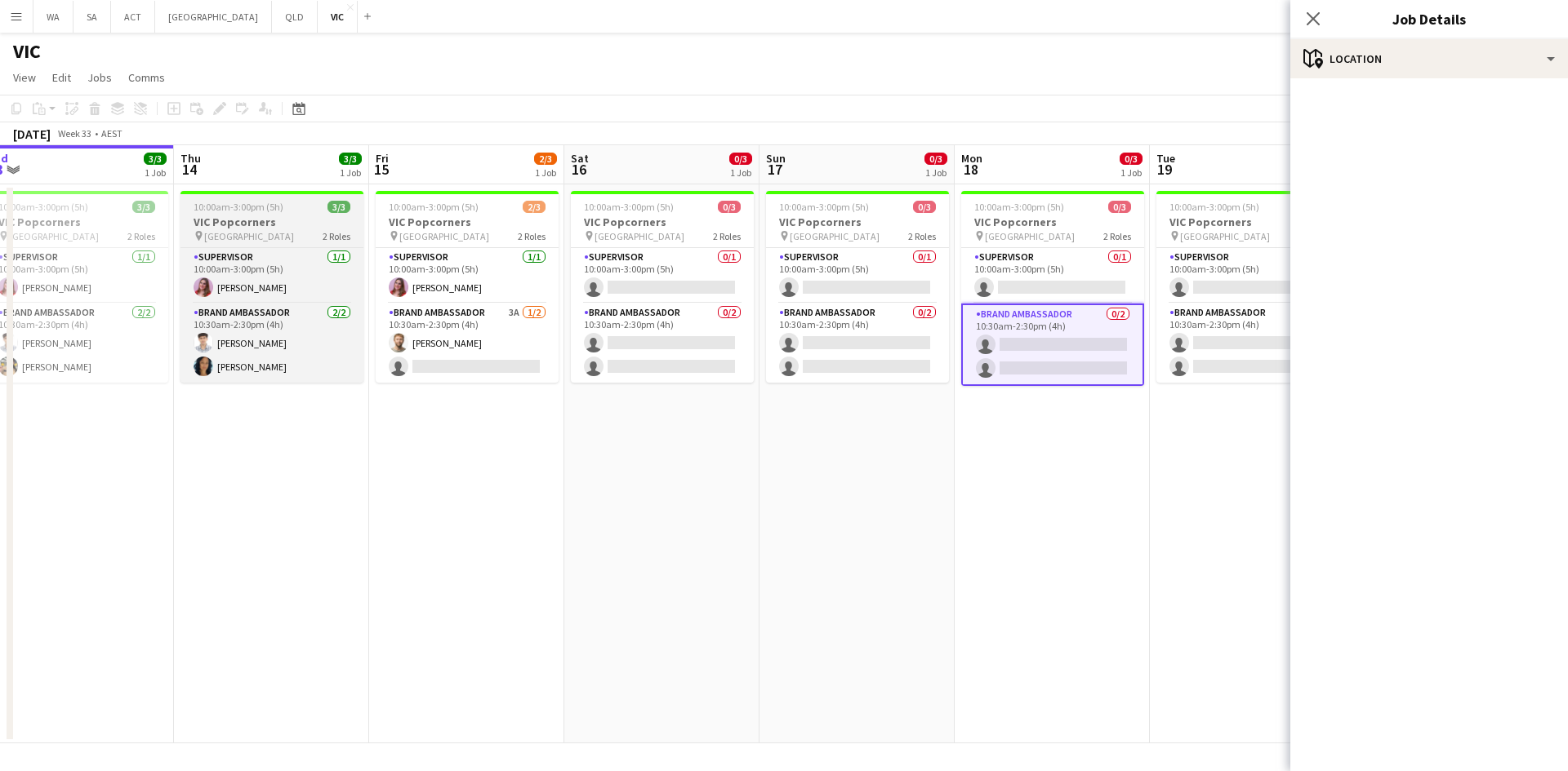
click at [274, 211] on span "10:00am-3:00pm (5h)" at bounding box center [238, 206] width 89 height 12
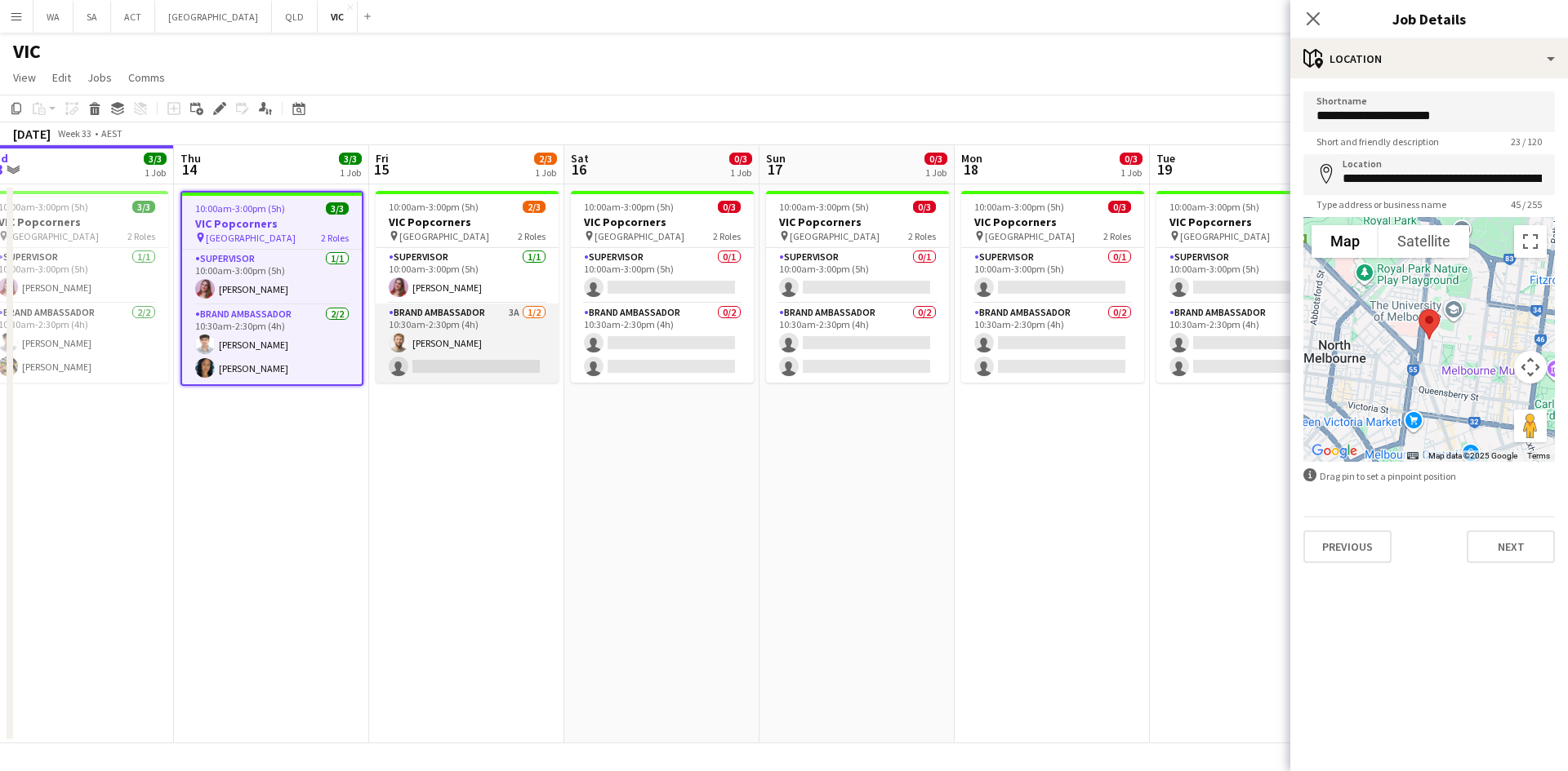
click at [478, 311] on app-card-role "Brand Ambassador 3A 1/2 10:30am-2:30pm (4h) Michael McDonald single-neutral-act…" at bounding box center [467, 342] width 183 height 79
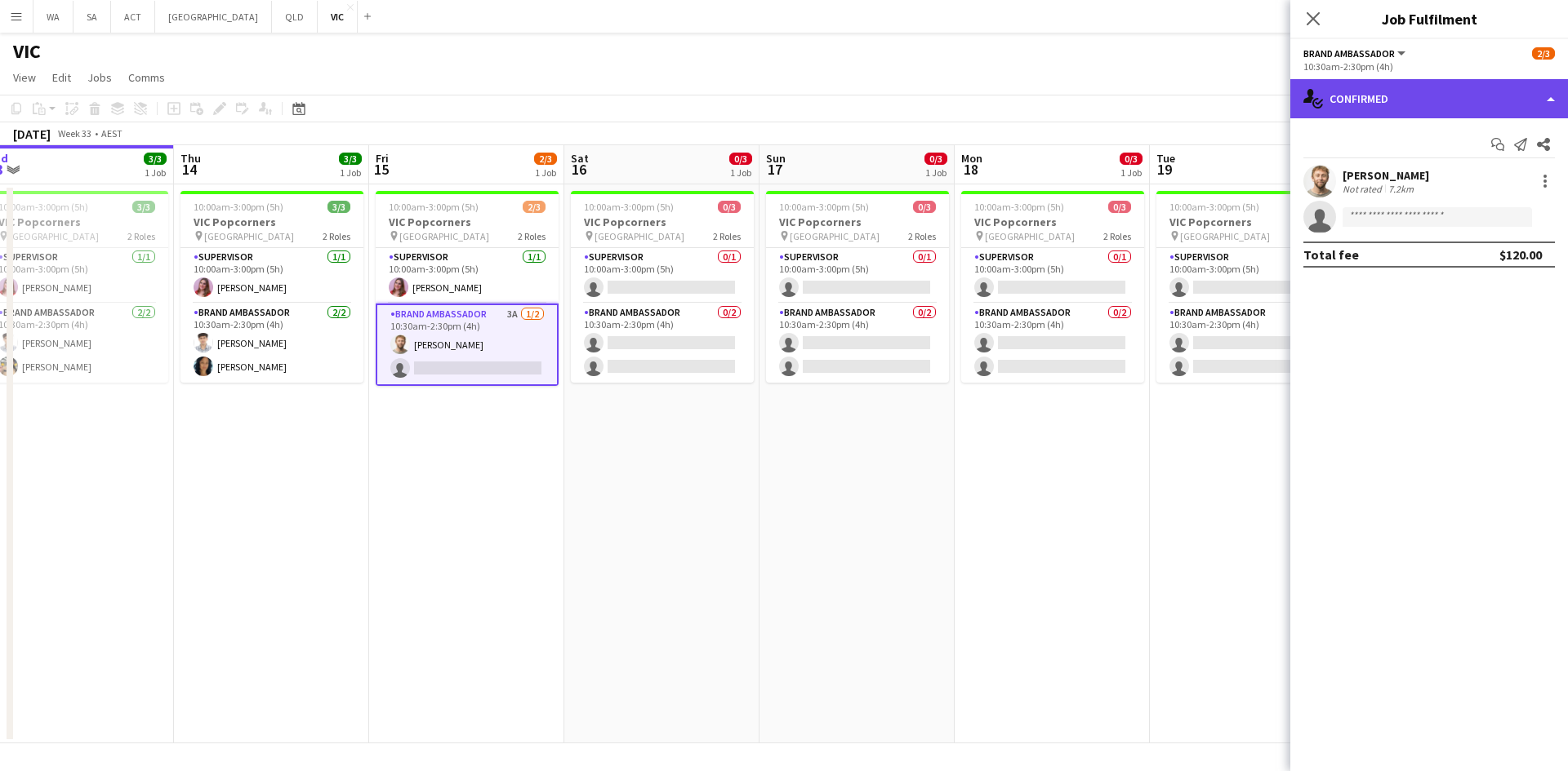
click at [1364, 94] on div "single-neutral-actions-check-2 Confirmed" at bounding box center [1429, 98] width 278 height 39
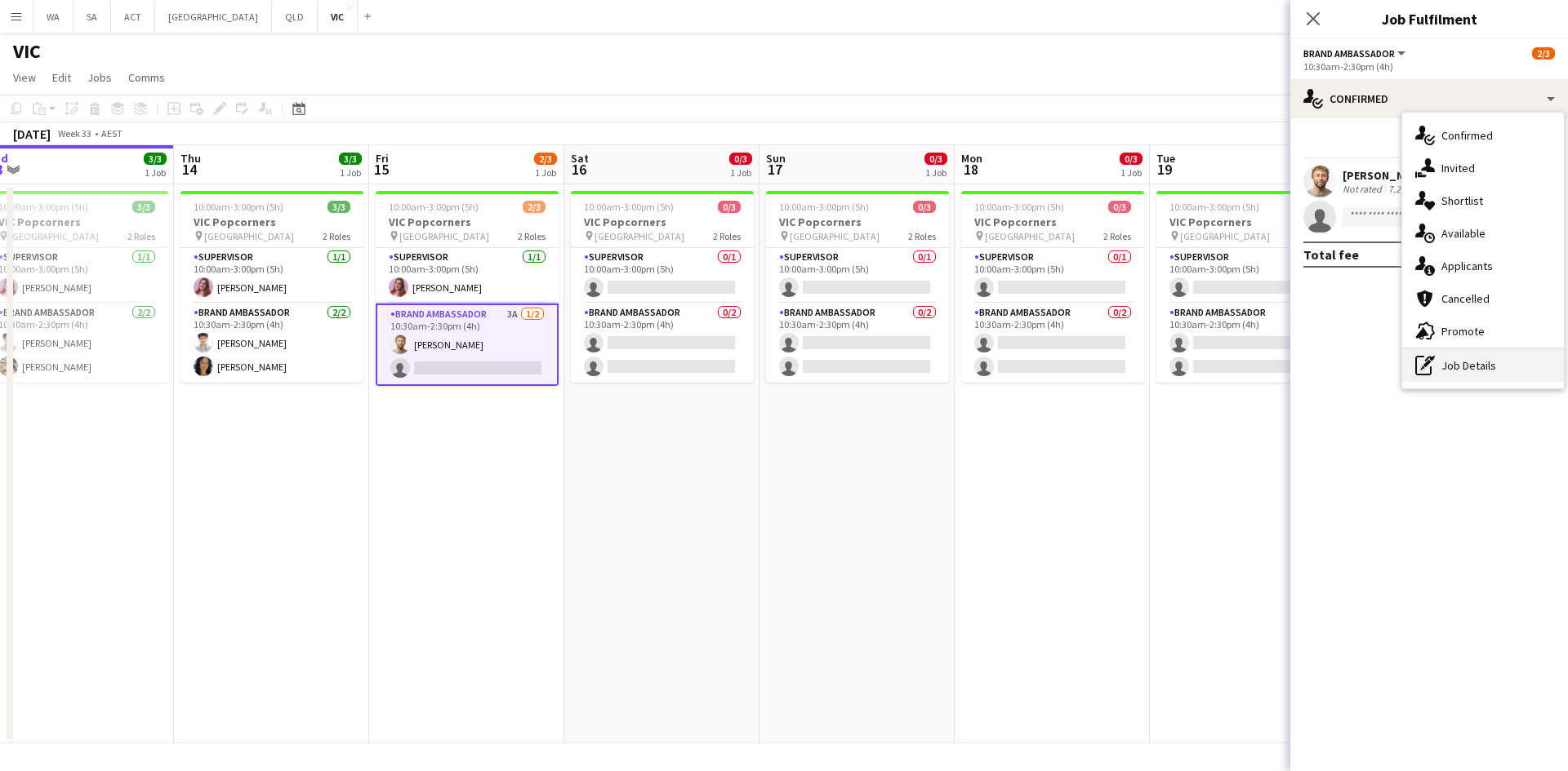
click at [1471, 353] on div "pen-write Job Details" at bounding box center [1482, 365] width 162 height 32
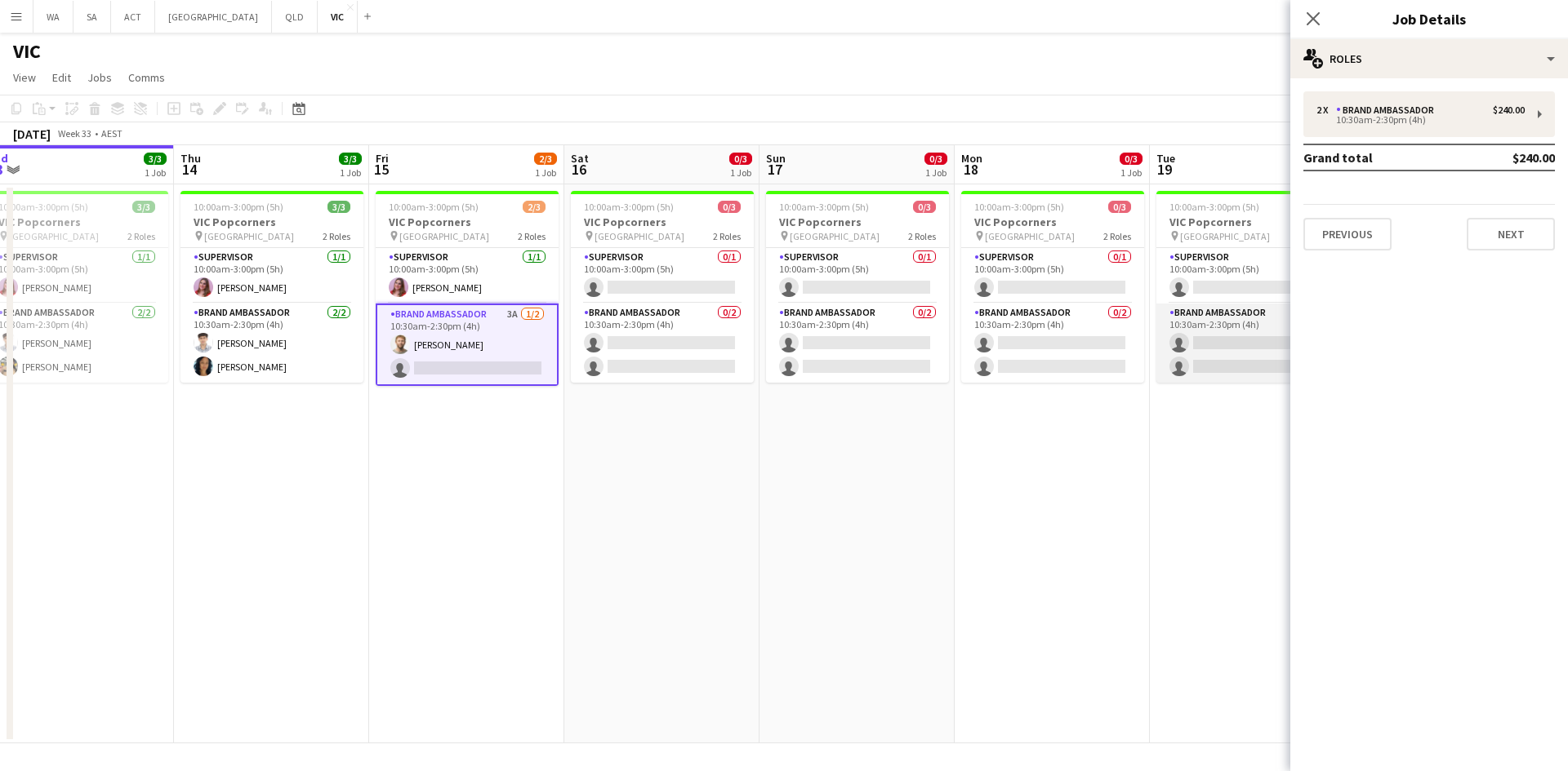
click at [1157, 345] on app-card-role "Brand Ambassador 0/2 10:30am-2:30pm (4h) single-neutral-actions single-neutral-…" at bounding box center [1248, 342] width 183 height 79
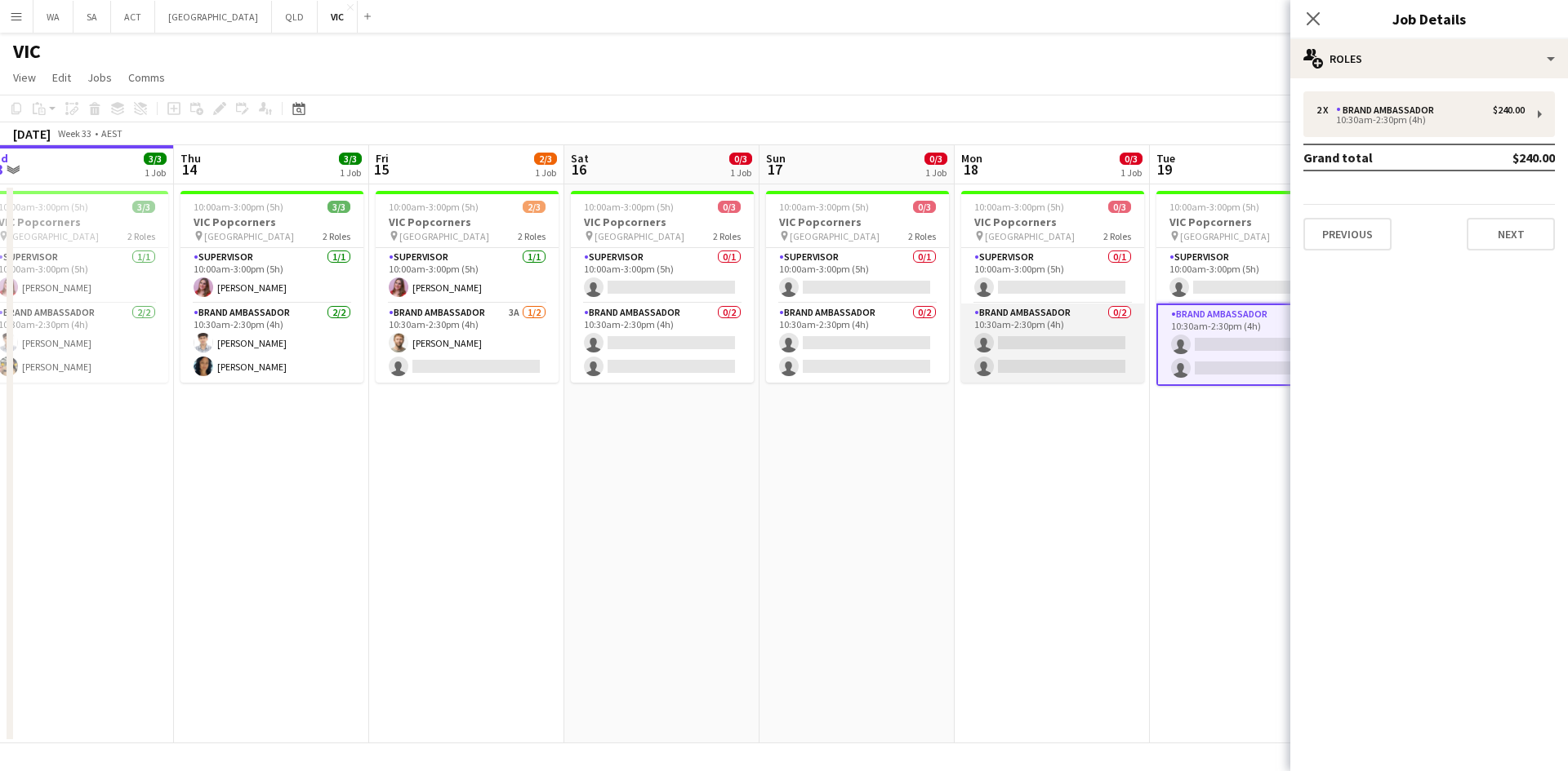
click at [1079, 352] on app-card-role "Brand Ambassador 0/2 10:30am-2:30pm (4h) single-neutral-actions single-neutral-…" at bounding box center [1053, 342] width 183 height 79
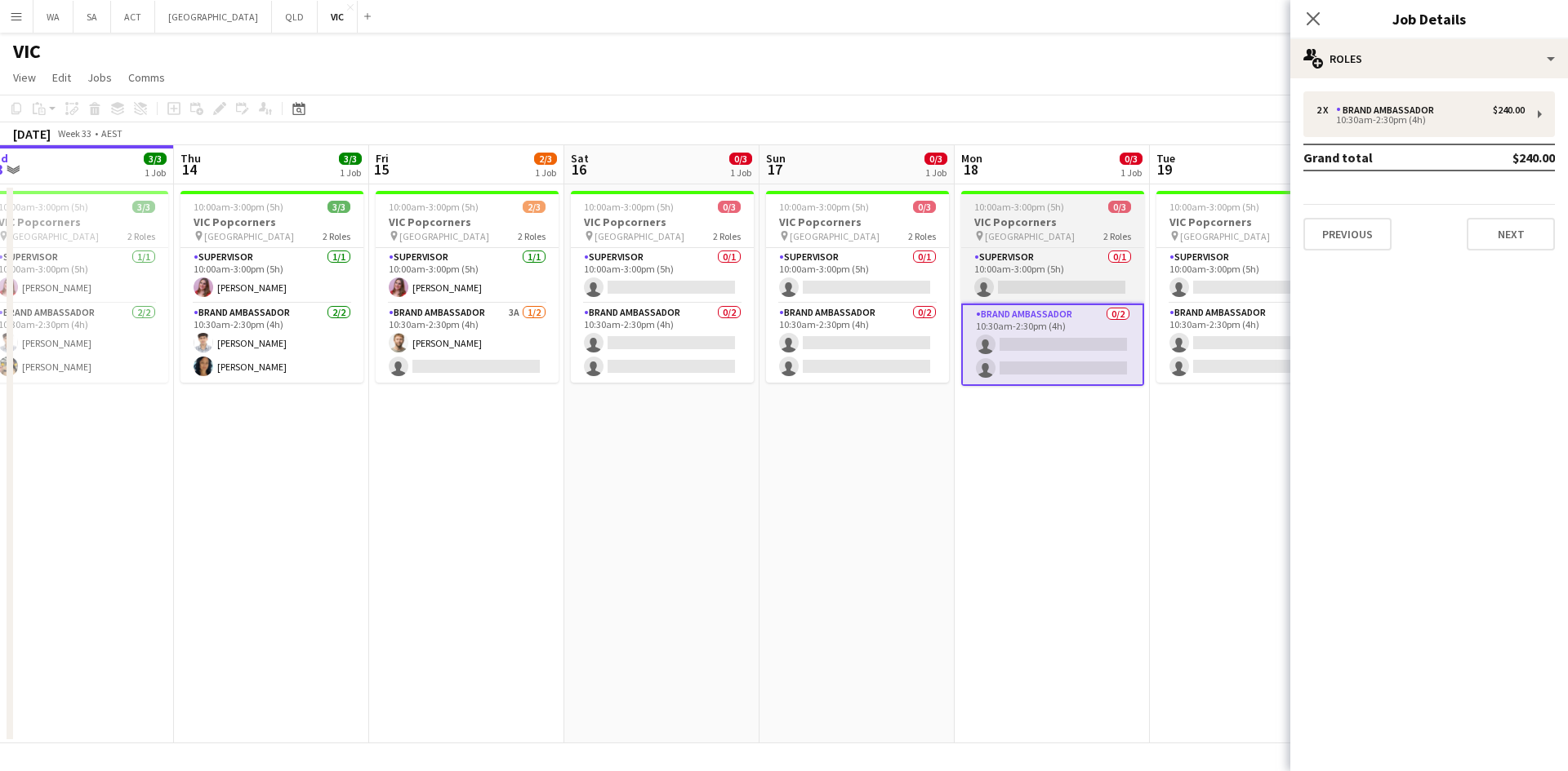
click at [1016, 205] on span "10:00am-3:00pm (5h)" at bounding box center [1018, 206] width 89 height 12
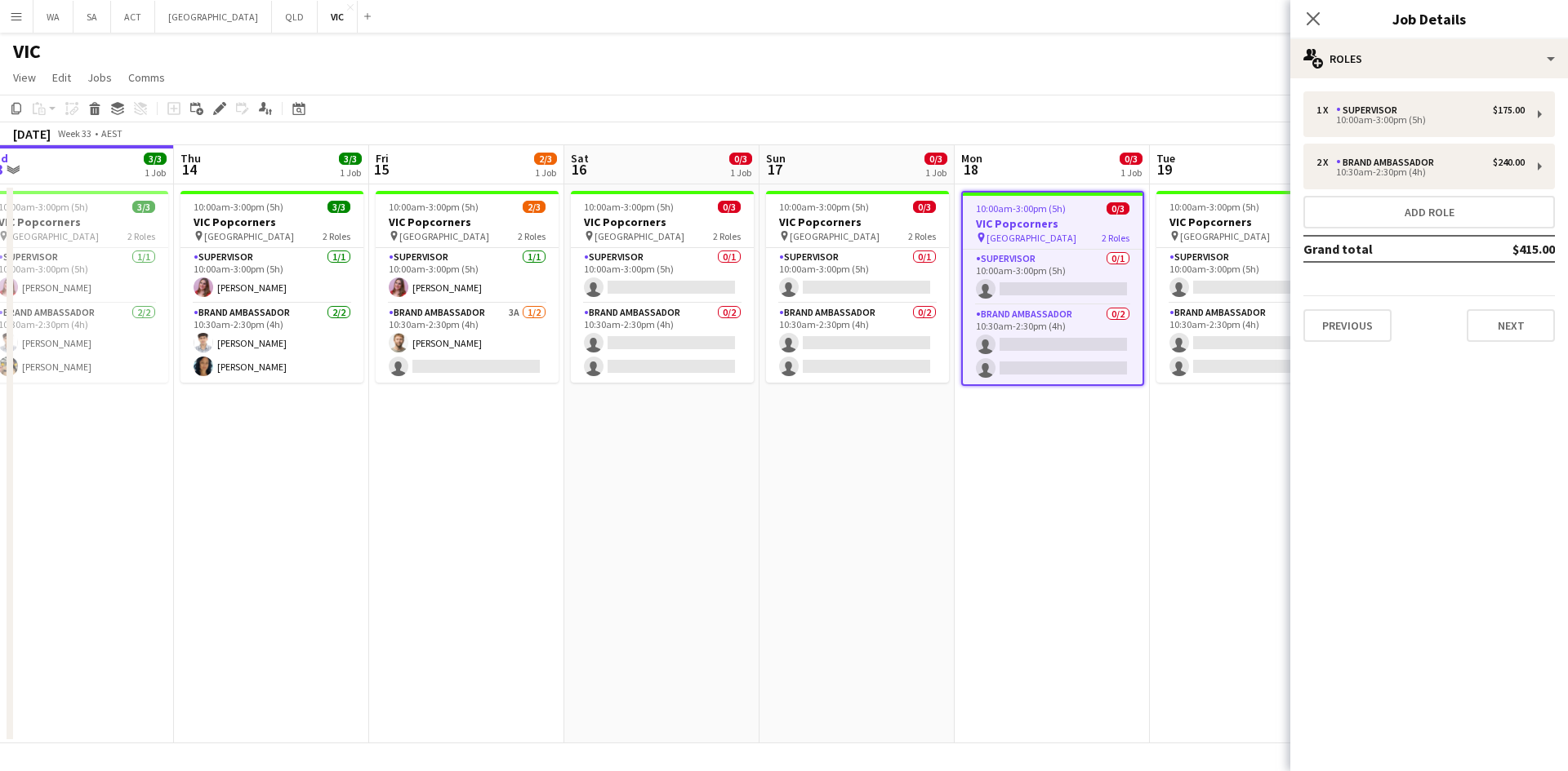
click at [1516, 309] on div "Previous Next" at bounding box center [1428, 318] width 251 height 47
click at [1522, 345] on div "1 x Supervisor $175.00 10:00am-3:00pm (5h) 2 x Brand Ambassador $240.00 10:30am…" at bounding box center [1429, 216] width 278 height 277
click at [1516, 325] on button "Next" at bounding box center [1510, 325] width 88 height 32
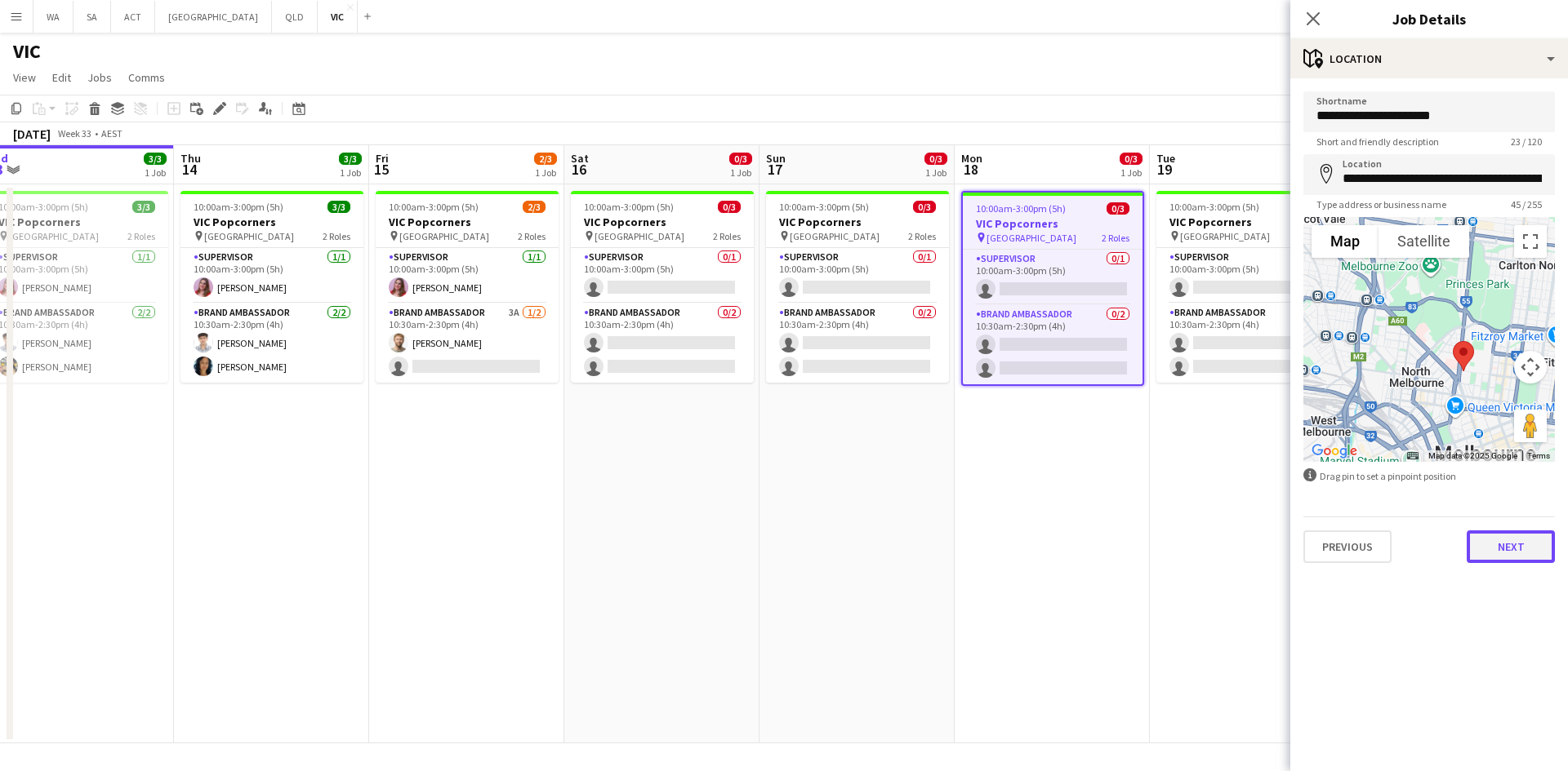
click at [1488, 550] on button "Next" at bounding box center [1510, 547] width 88 height 32
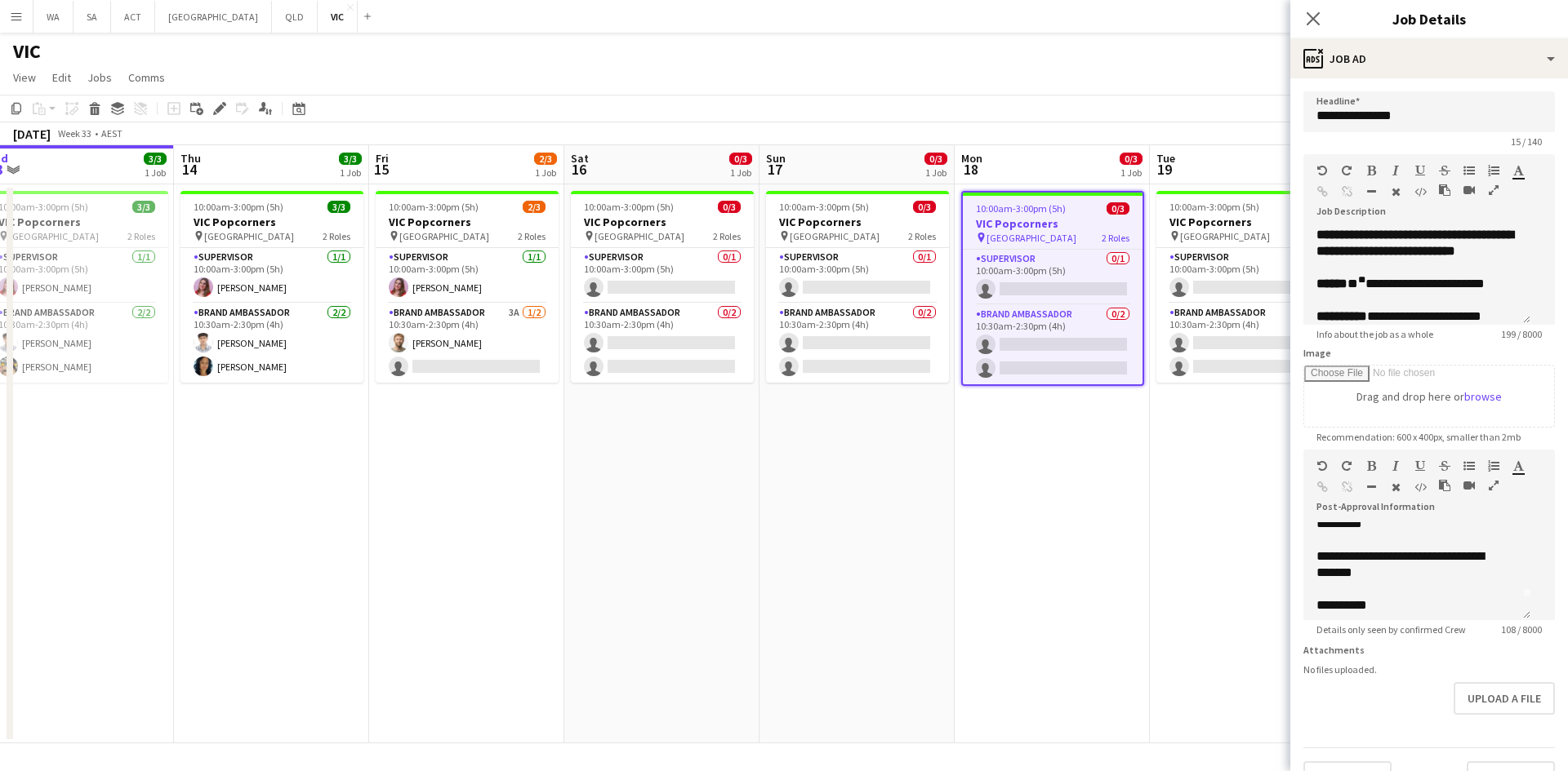
scroll to position [29, 0]
click at [1364, 285] on sup "**" at bounding box center [1362, 279] width 8 height 10
click at [1012, 539] on app-date-cell "10:00am-3:00pm (5h) 0/3 VIC Popcorners pin University of Melbourne 2 Roles Supe…" at bounding box center [1052, 464] width 195 height 559
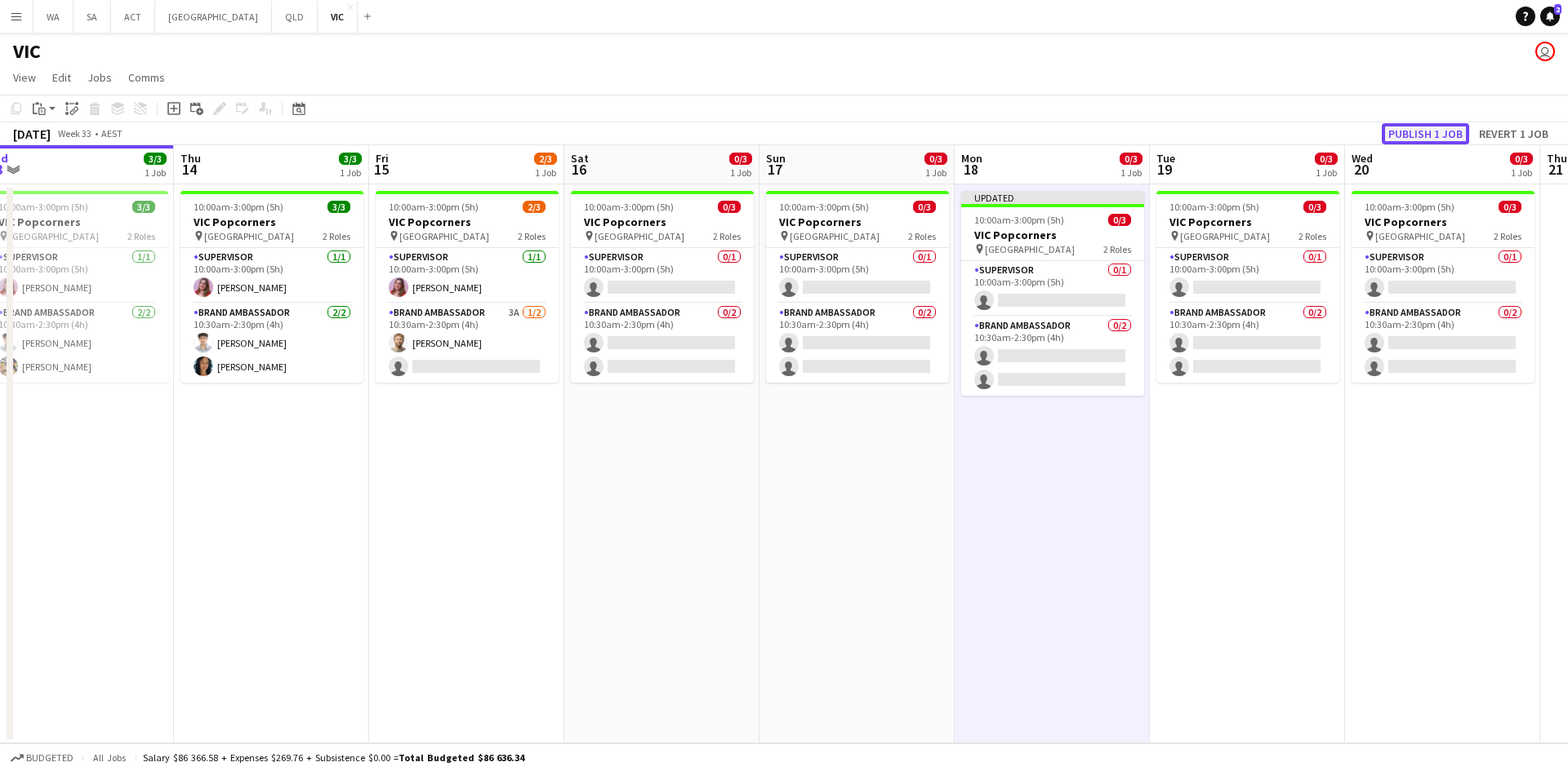
click at [1425, 125] on button "Publish 1 job" at bounding box center [1425, 134] width 87 height 21
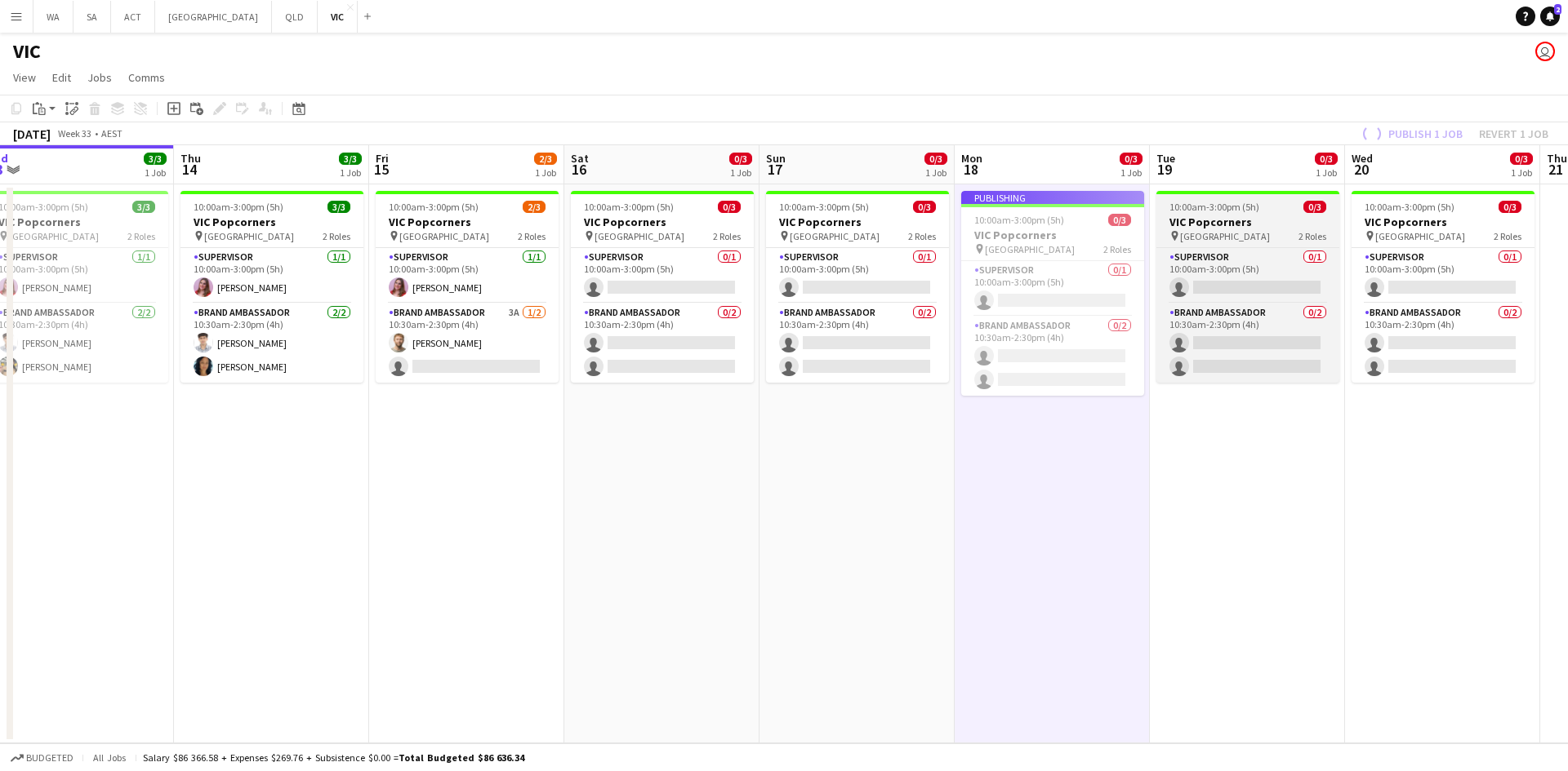
click at [1287, 210] on div "10:00am-3:00pm (5h) 0/3" at bounding box center [1248, 206] width 183 height 12
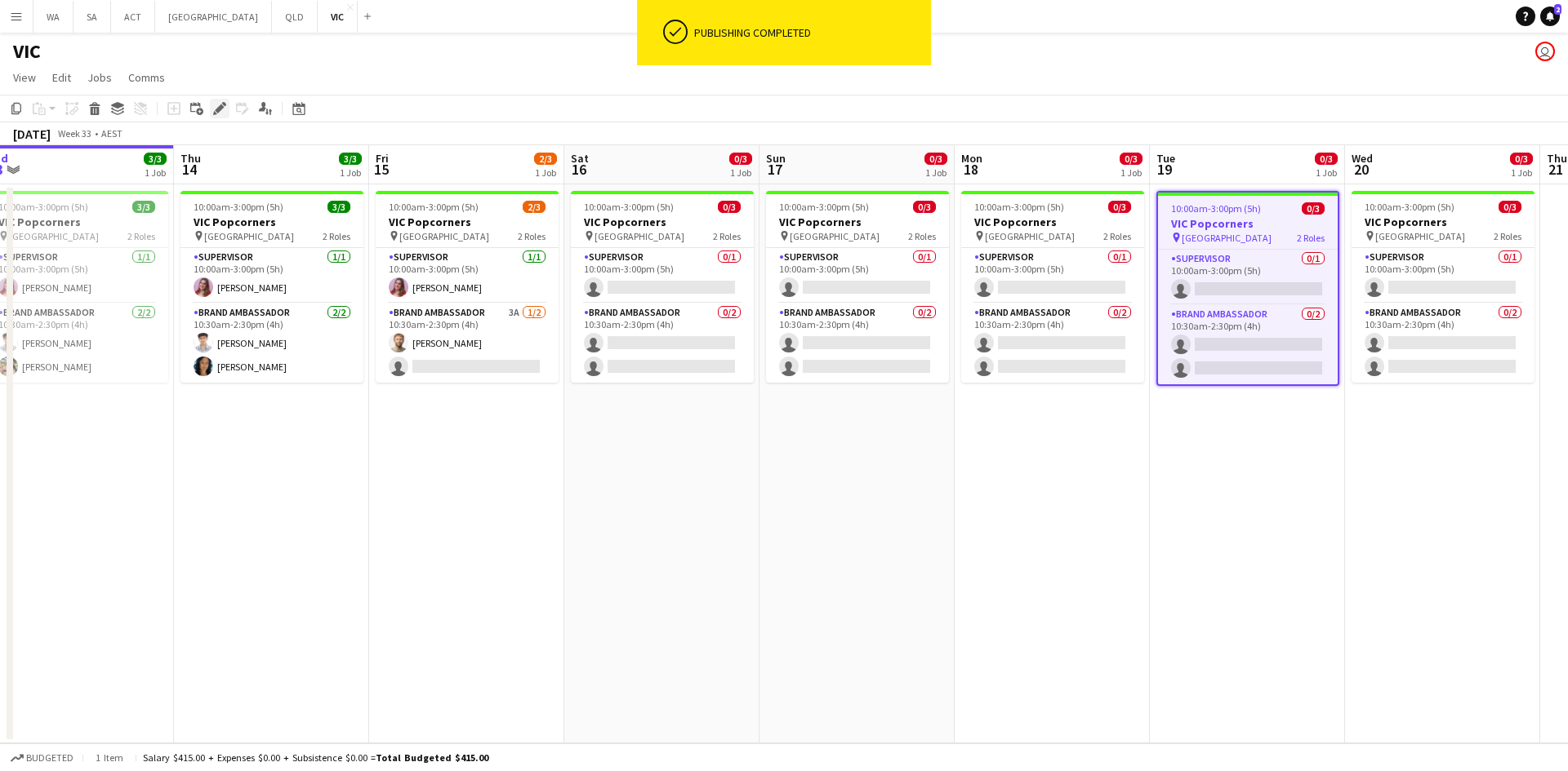
click at [225, 105] on icon at bounding box center [224, 104] width 4 height 4
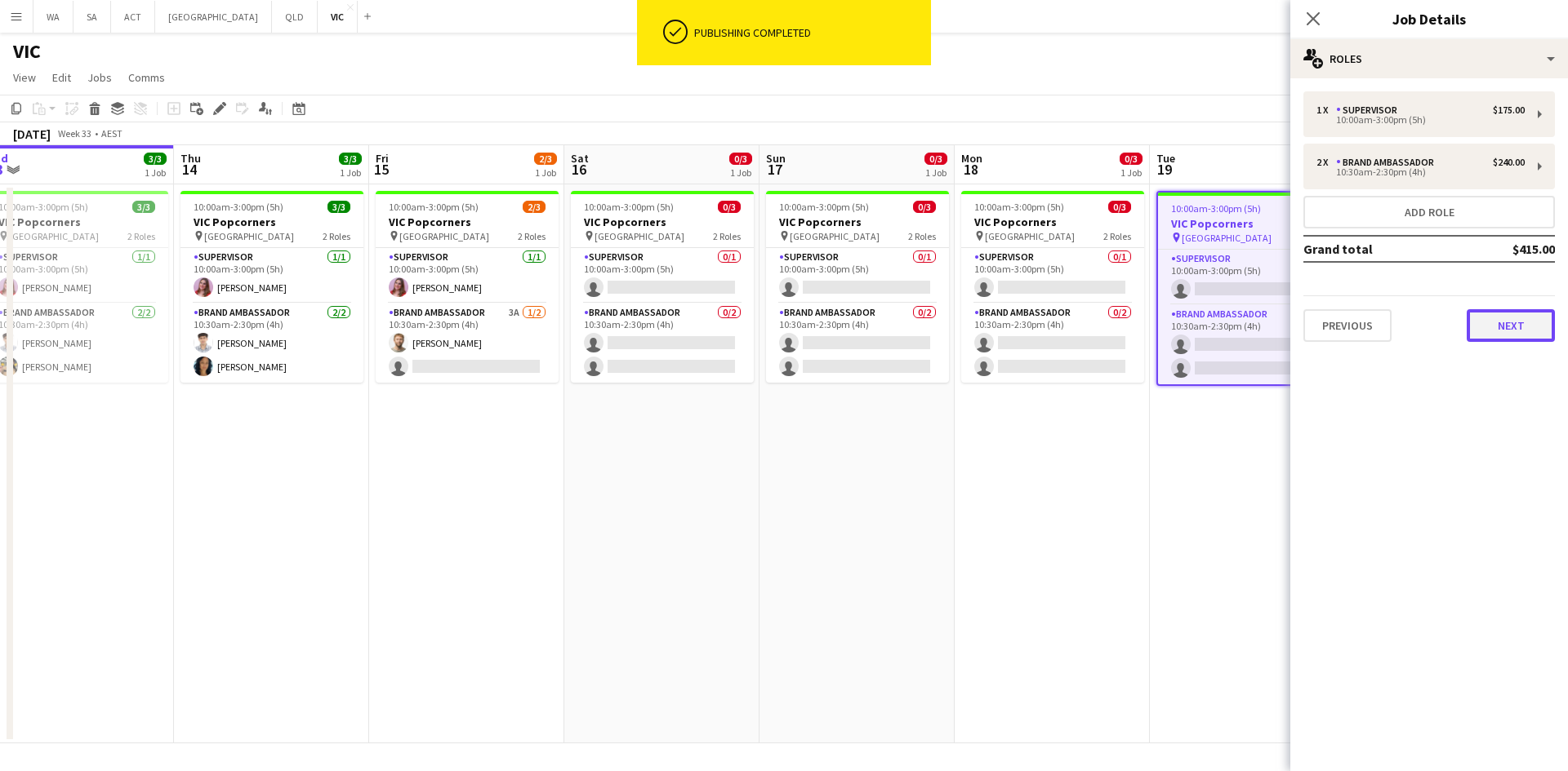
click at [1505, 325] on button "Next" at bounding box center [1510, 325] width 88 height 32
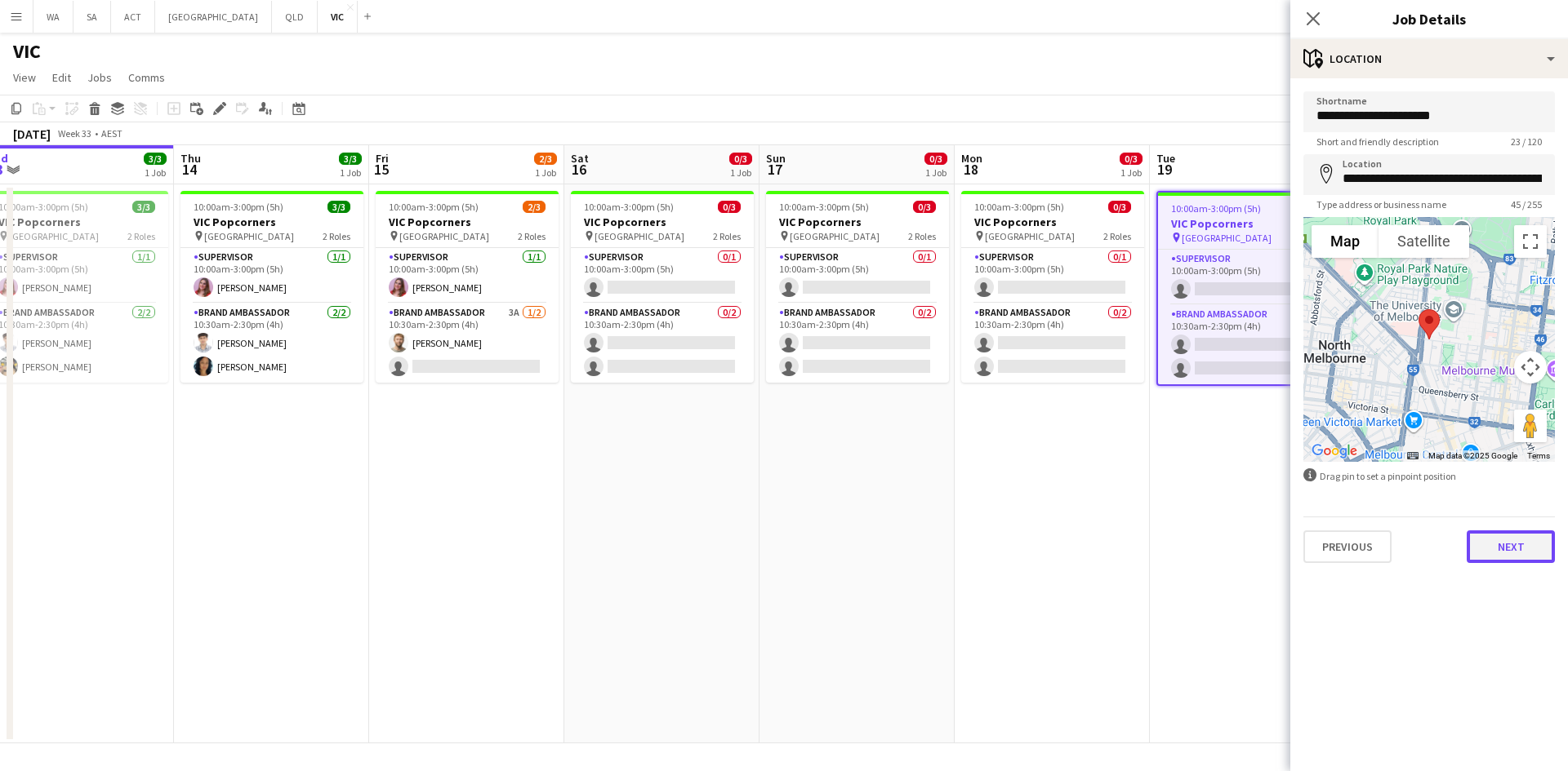
click at [1488, 549] on button "Next" at bounding box center [1510, 547] width 88 height 32
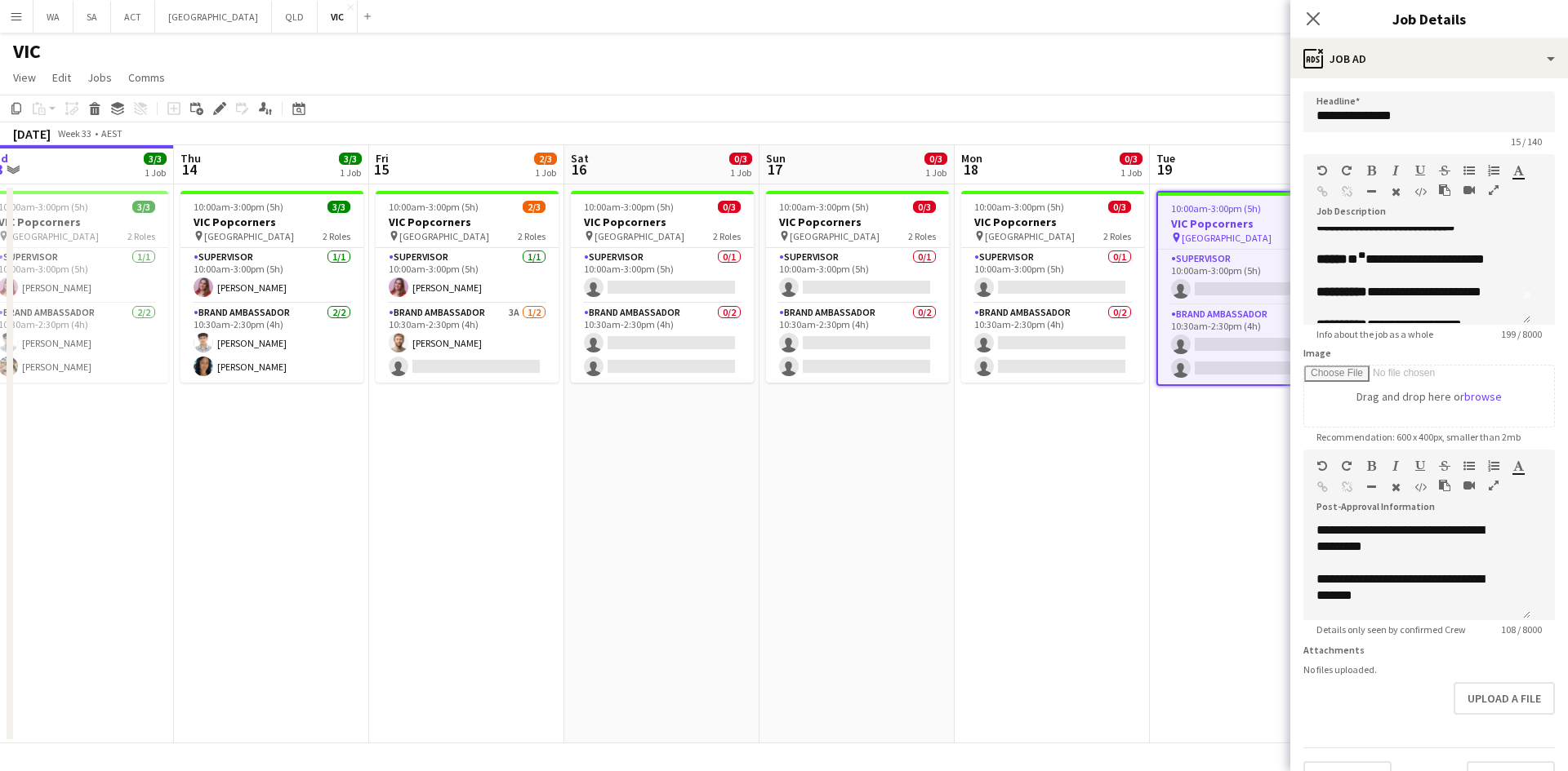
scroll to position [0, 0]
click at [1360, 290] on span "**********" at bounding box center [1416, 283] width 137 height 12
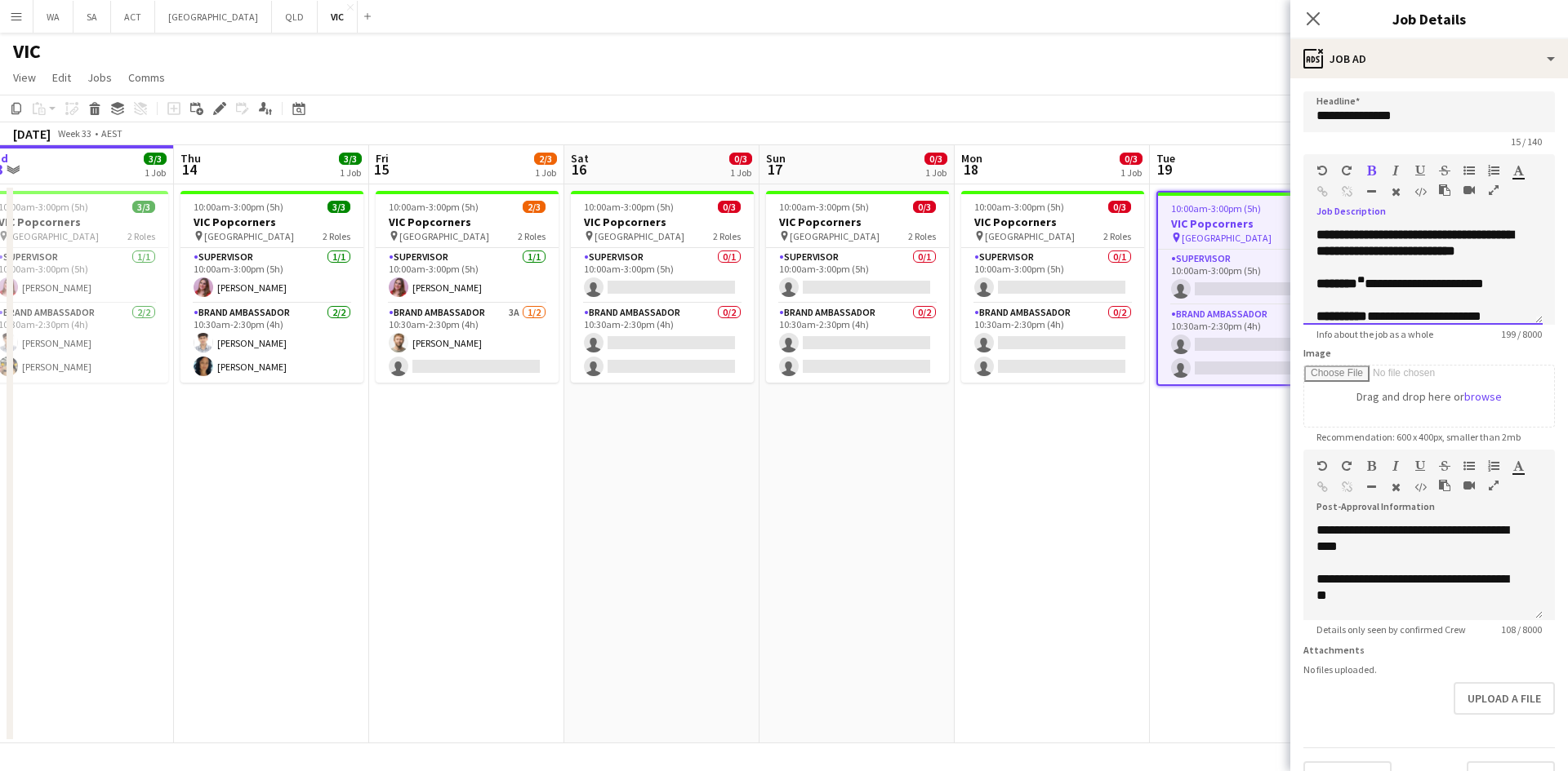
drag, startPoint x: 1364, startPoint y: 283, endPoint x: 1347, endPoint y: 282, distance: 17.0
click at [1347, 282] on p "**********" at bounding box center [1423, 283] width 213 height 16
drag, startPoint x: 1354, startPoint y: 279, endPoint x: 1388, endPoint y: 277, distance: 34.1
click at [1410, 275] on p at bounding box center [1423, 267] width 213 height 16
click at [1354, 283] on span "********" at bounding box center [1336, 283] width 41 height 12
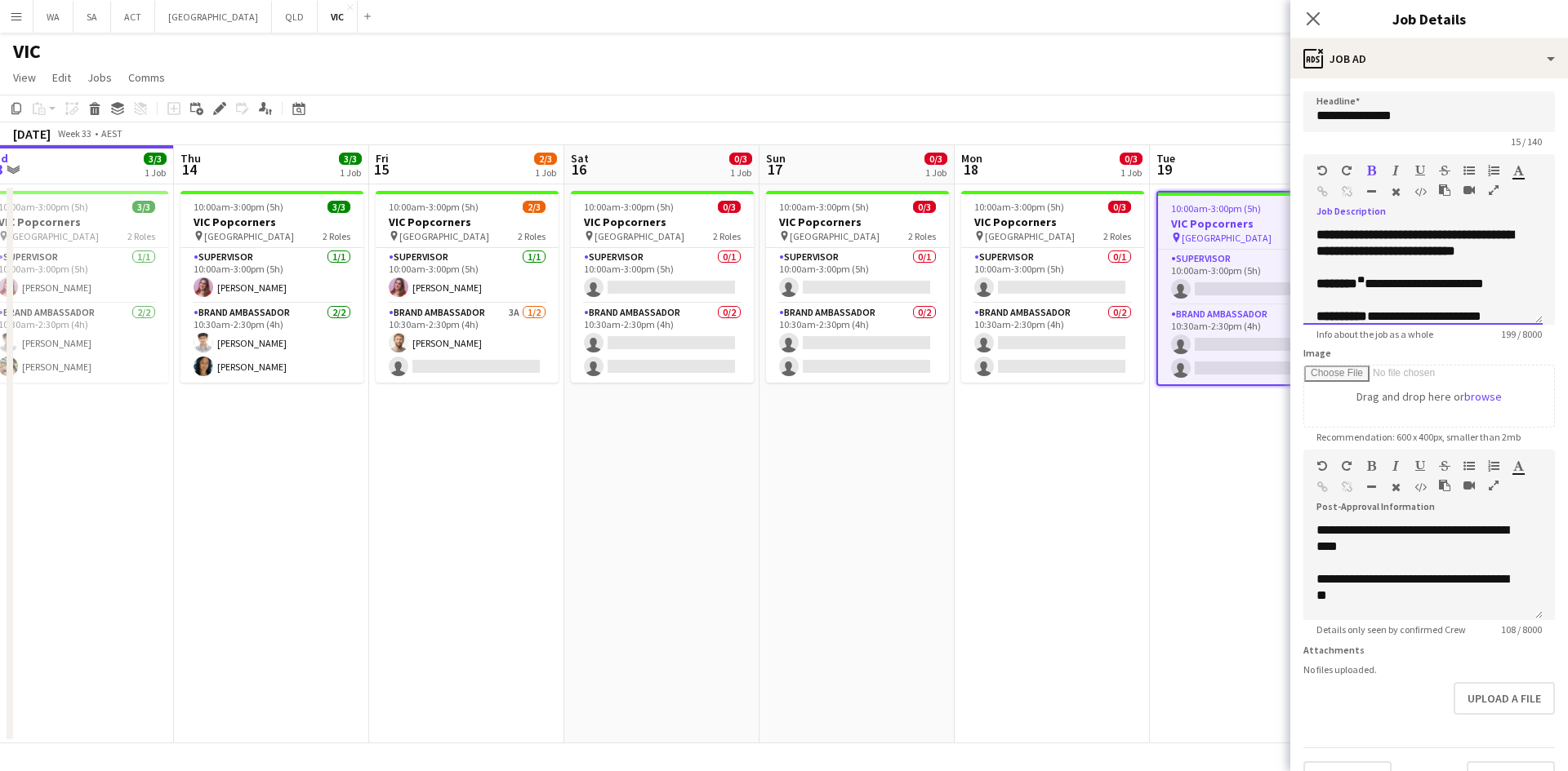
drag, startPoint x: 1353, startPoint y: 283, endPoint x: 1365, endPoint y: 286, distance: 12.4
click at [1365, 286] on p "**********" at bounding box center [1423, 283] width 213 height 16
drag, startPoint x: 1359, startPoint y: 284, endPoint x: 1389, endPoint y: 294, distance: 31.6
click at [1389, 294] on p at bounding box center [1423, 299] width 213 height 16
click at [1365, 281] on sup "**" at bounding box center [1361, 279] width 8 height 10
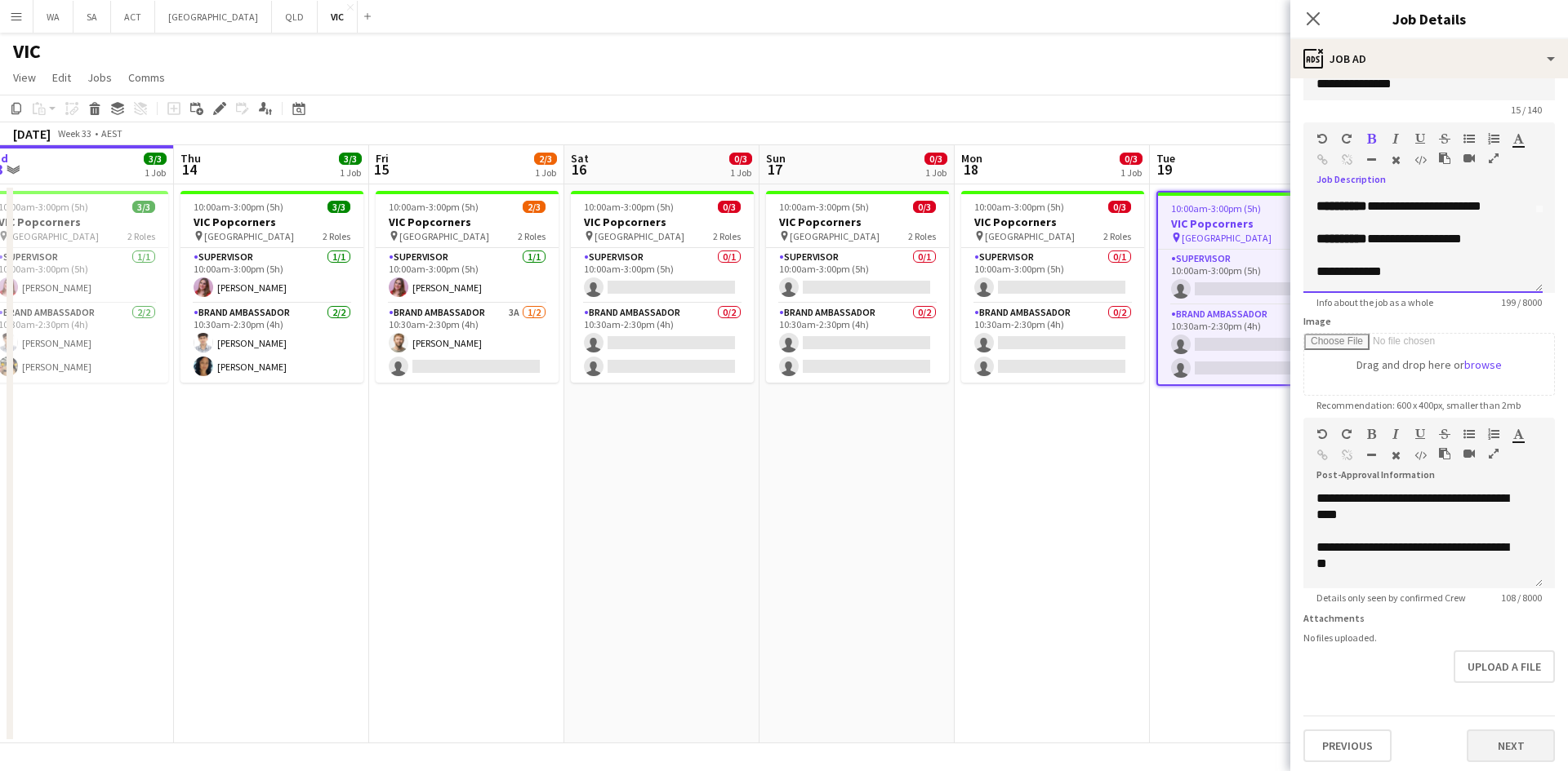
scroll to position [48, 0]
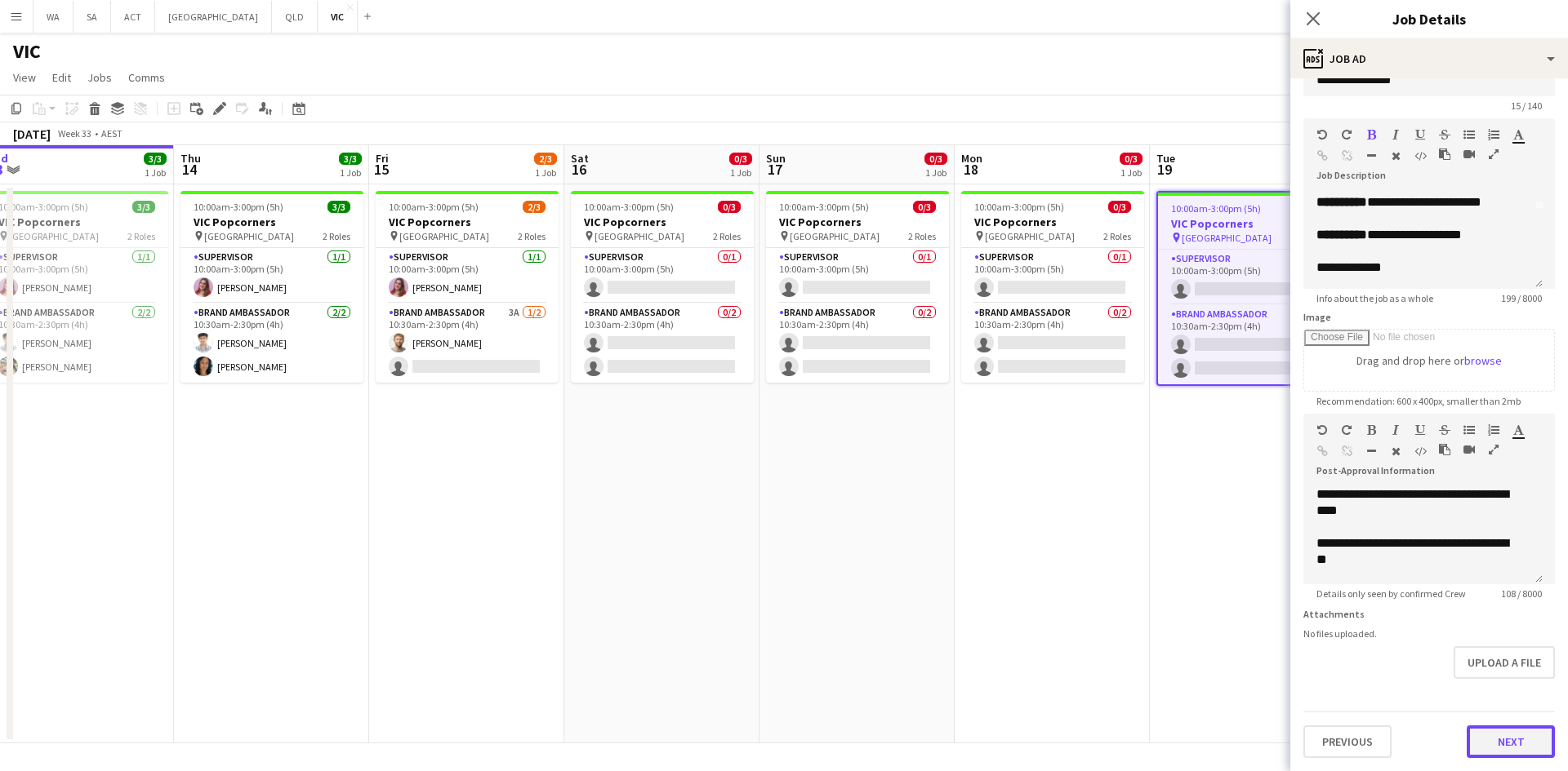
click at [1482, 747] on button "Next" at bounding box center [1510, 742] width 88 height 32
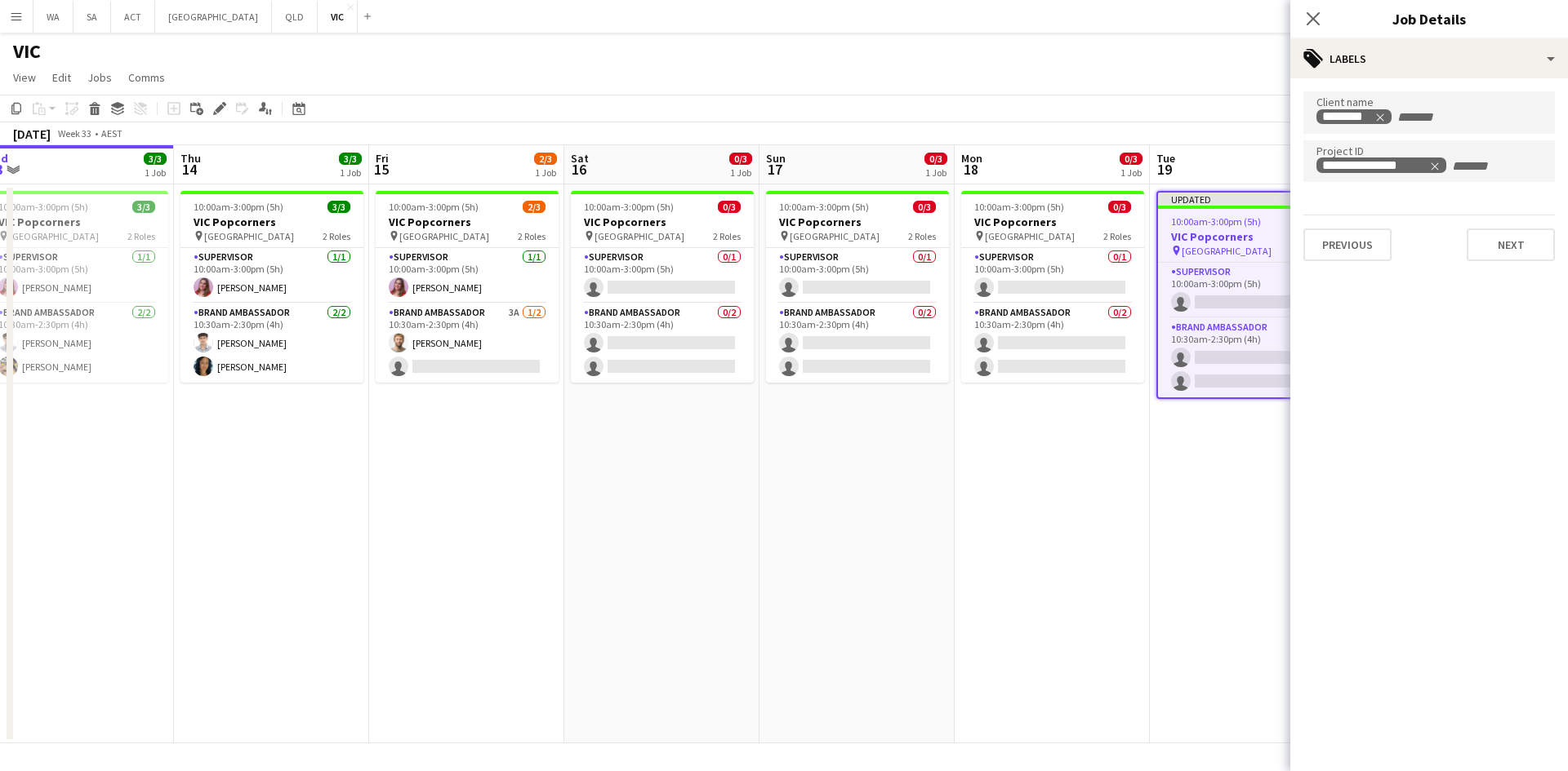
click at [1290, 596] on mat-expansion-panel "**********" at bounding box center [1429, 424] width 278 height 693
click at [1223, 491] on app-date-cell "Updated 10:00am-3:00pm (5h) 0/3 VIC Popcorners pin University of Melbourne 2 Ro…" at bounding box center [1247, 464] width 195 height 559
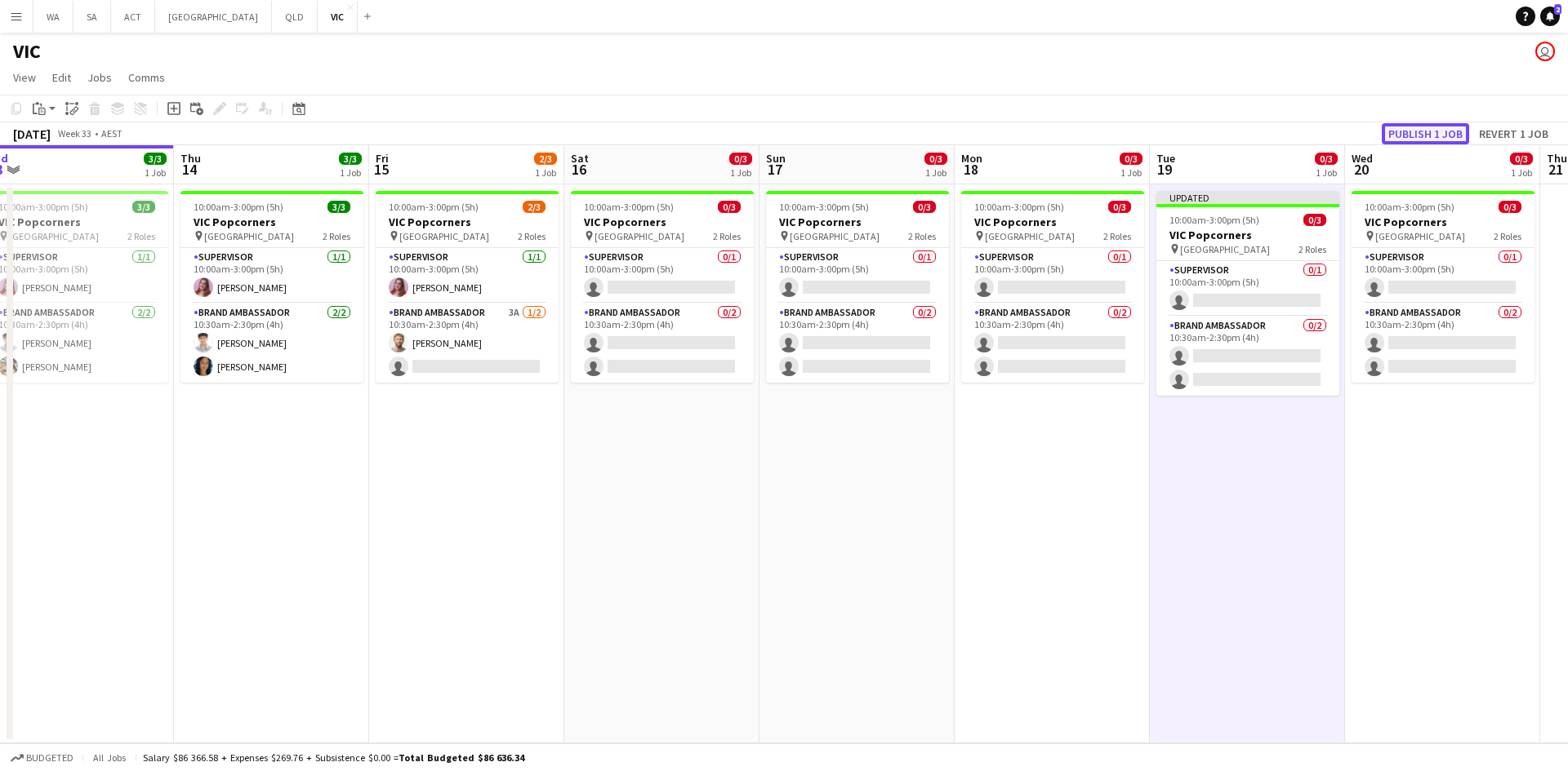
click at [1393, 129] on button "Publish 1 job" at bounding box center [1425, 134] width 87 height 21
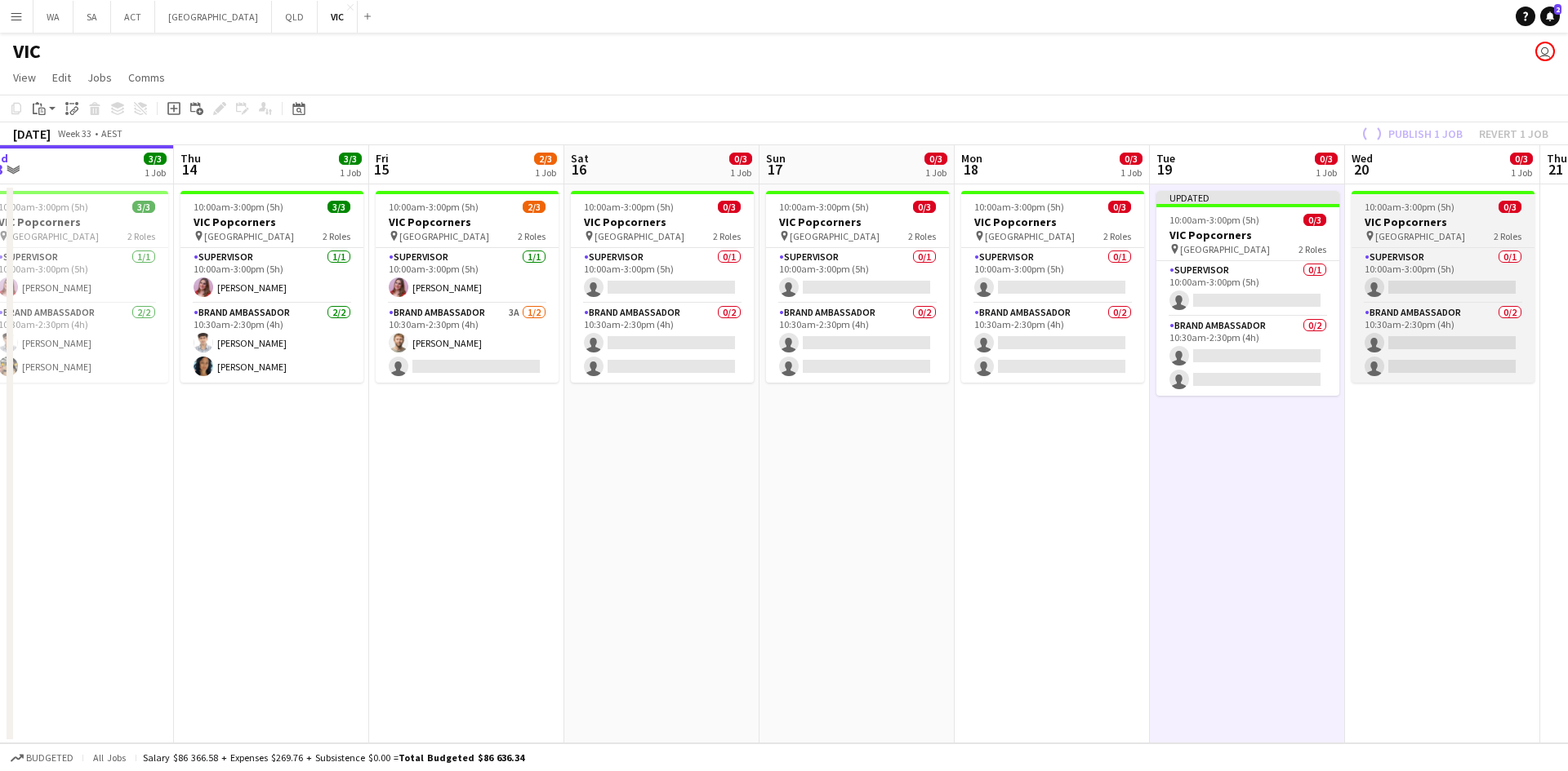
click at [1406, 205] on span "10:00am-3:00pm (5h)" at bounding box center [1409, 206] width 89 height 12
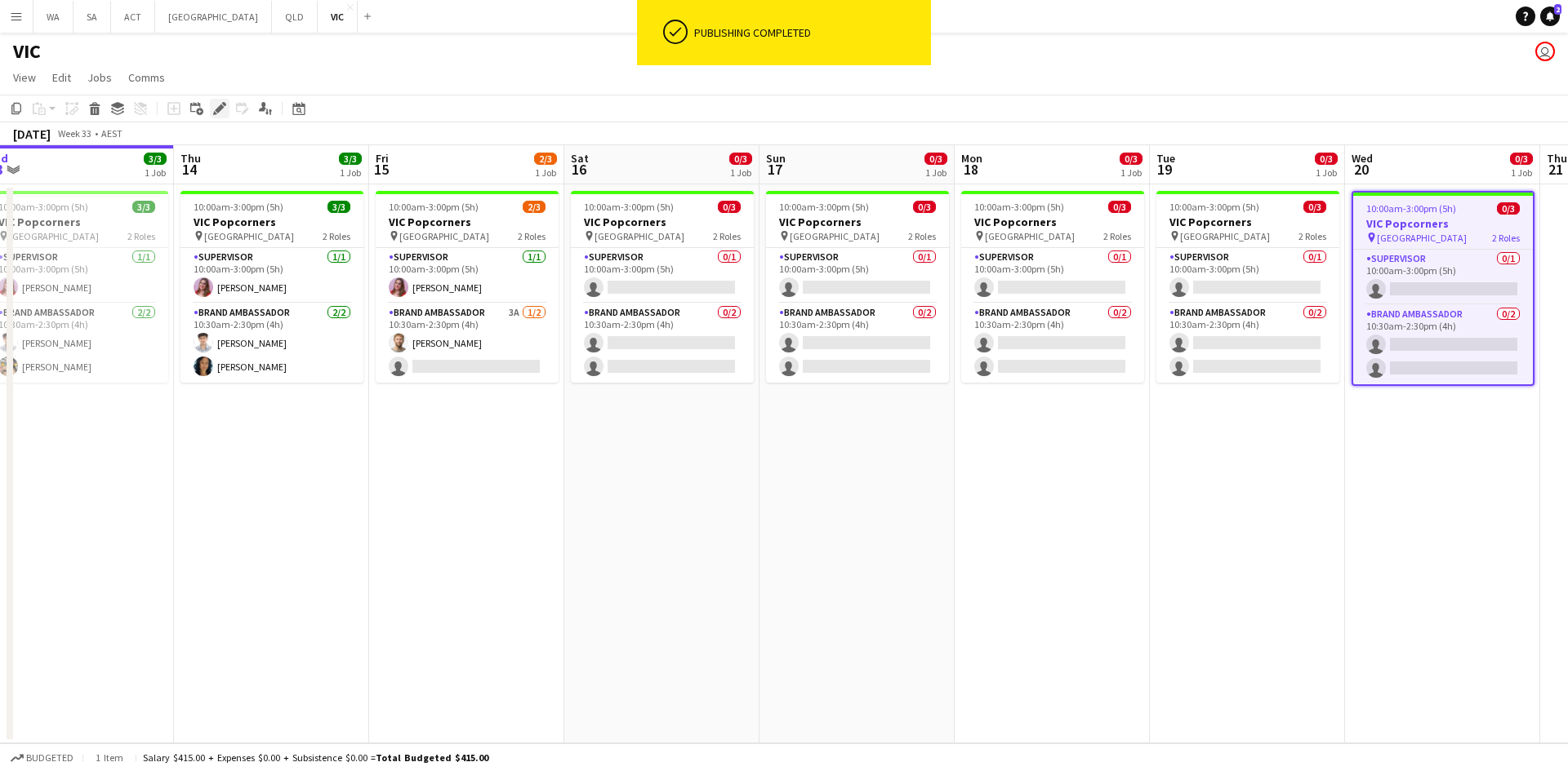
click at [225, 102] on icon "Edit" at bounding box center [220, 108] width 13 height 13
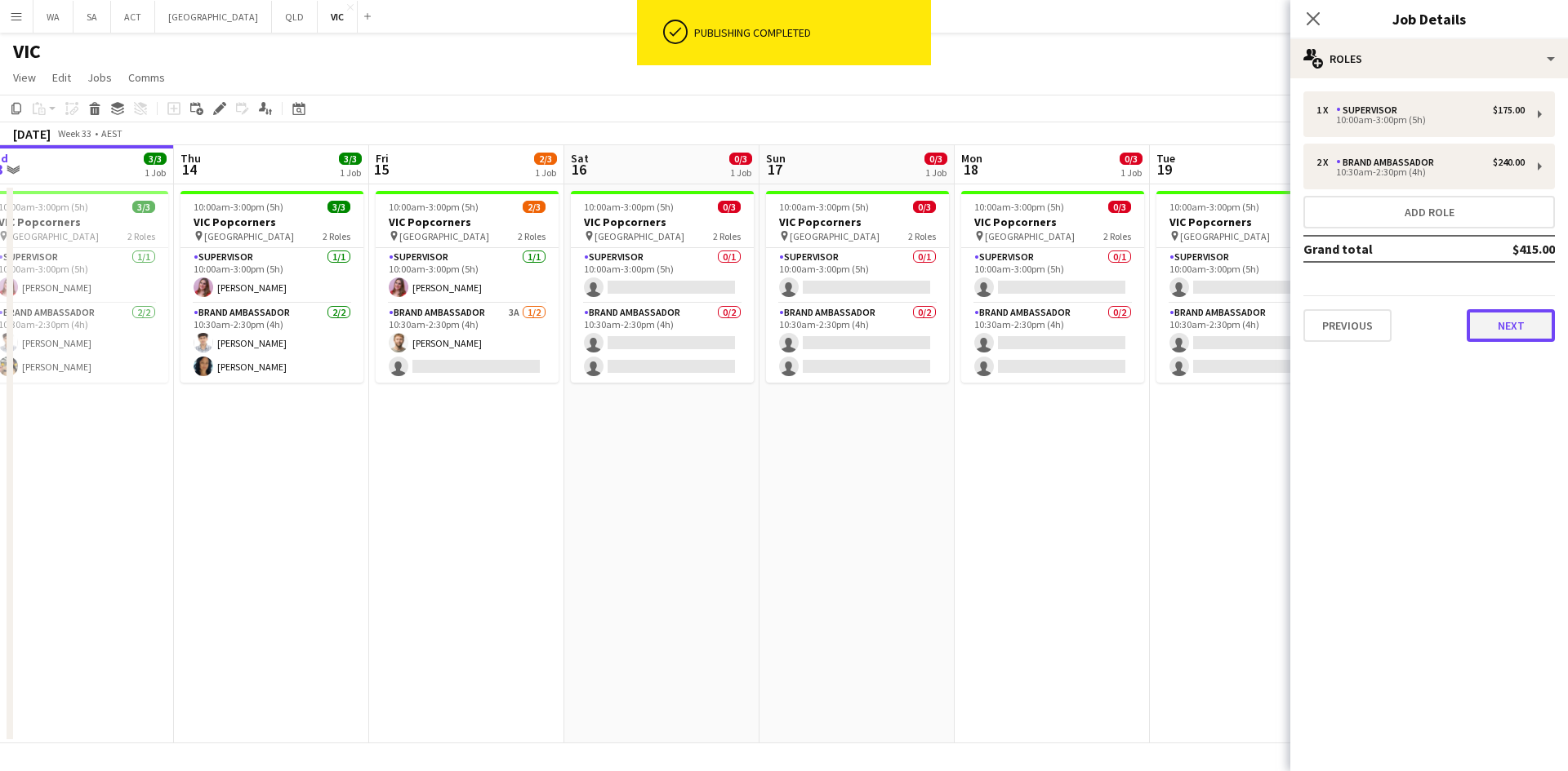
click at [1487, 320] on button "Next" at bounding box center [1510, 325] width 88 height 32
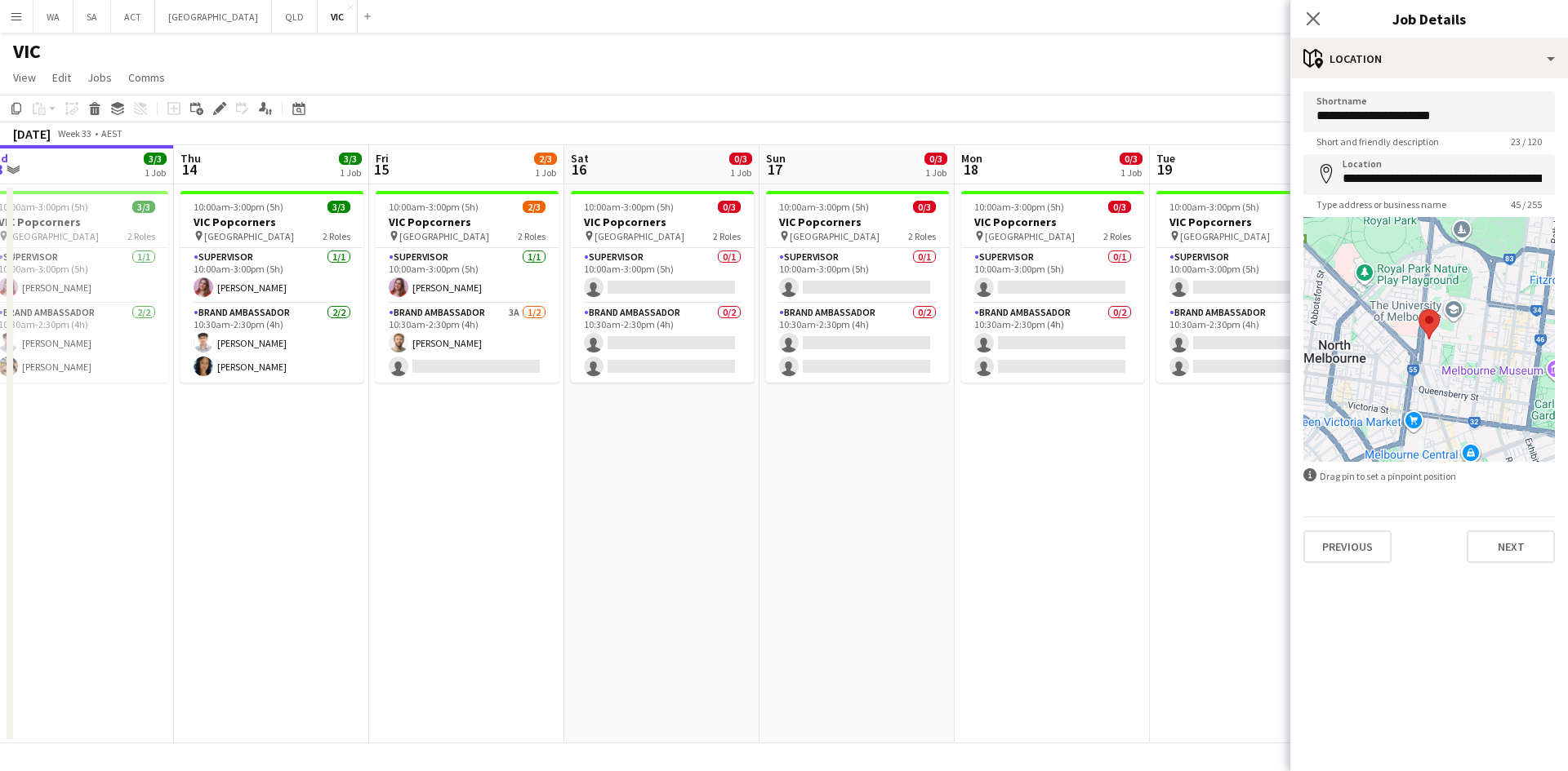
click at [1256, 465] on app-date-cell "10:00am-3:00pm (5h) 0/3 VIC Popcorners pin University of Melbourne 2 Roles Supe…" at bounding box center [1247, 464] width 195 height 559
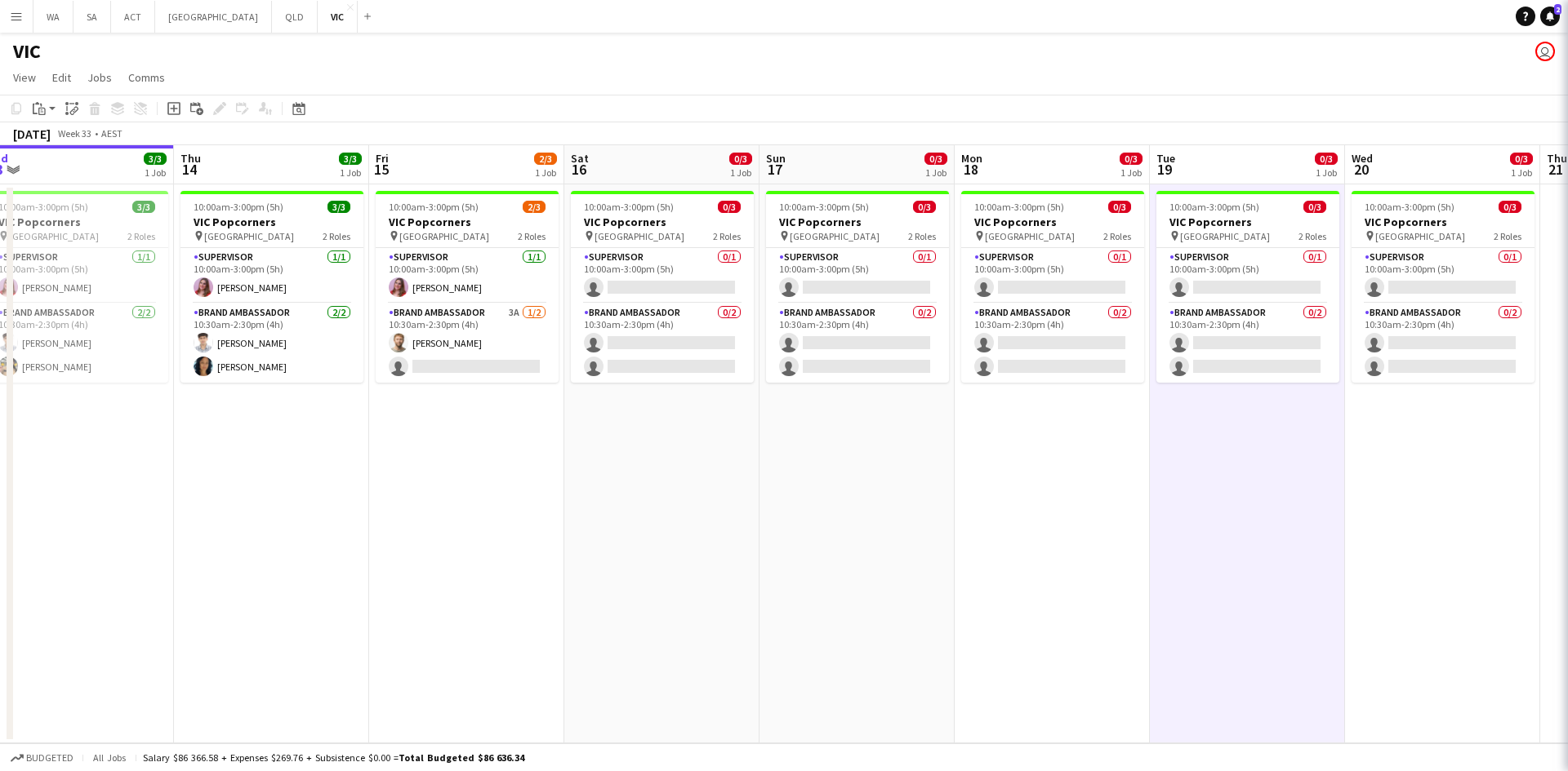
scroll to position [0, 409]
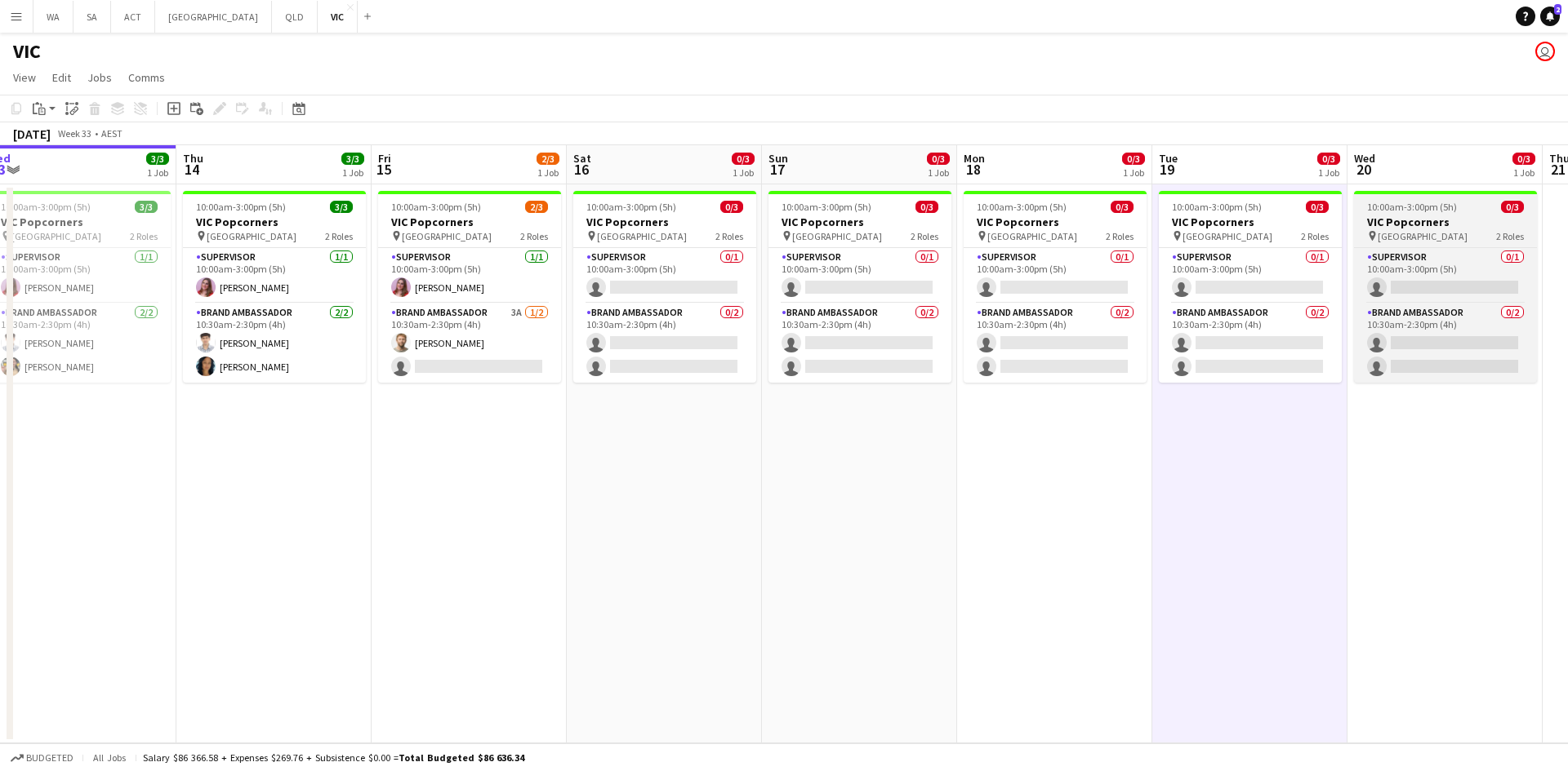
click at [1380, 240] on span "University of Melbourne" at bounding box center [1422, 236] width 89 height 12
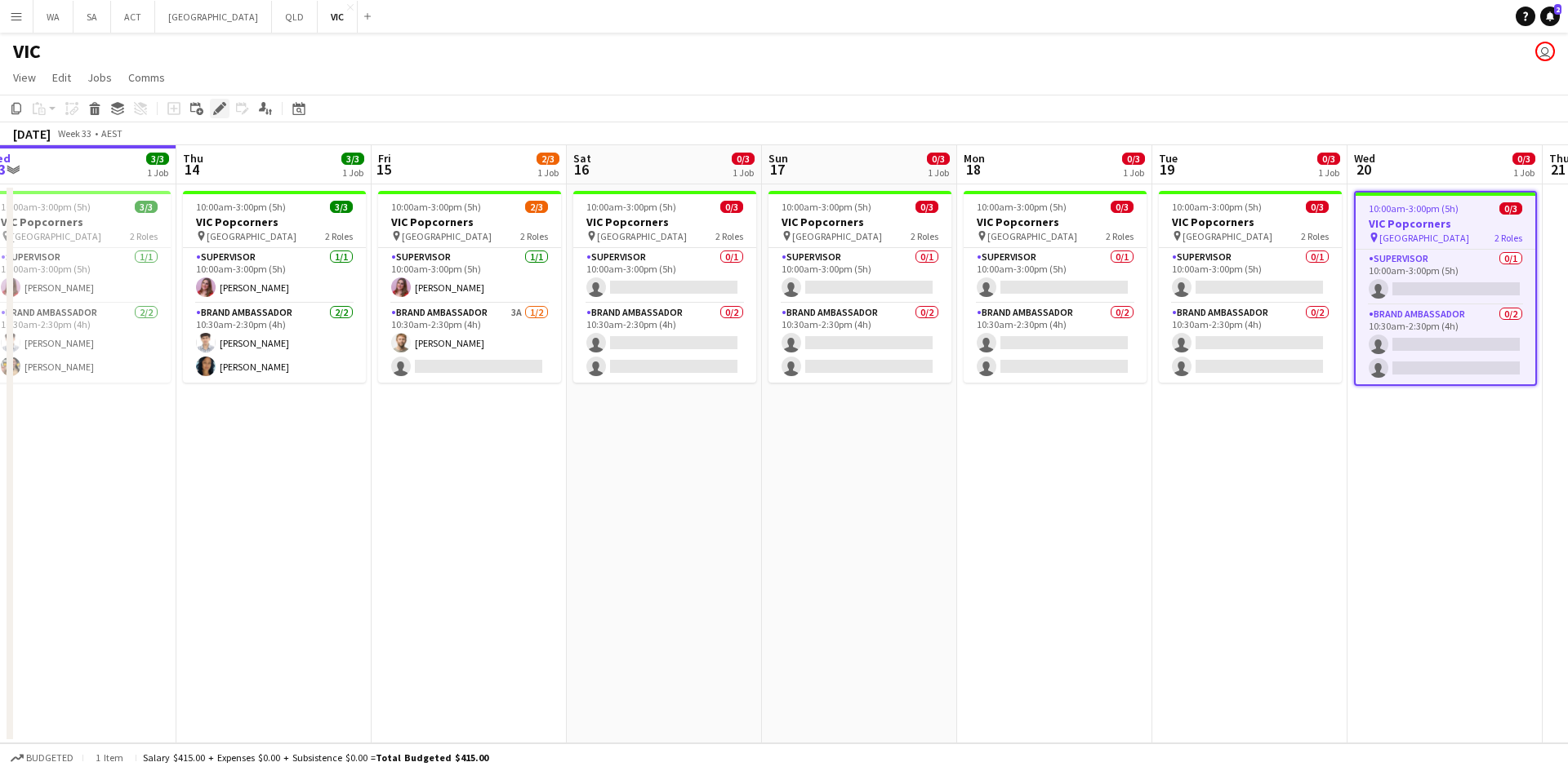
click at [215, 103] on icon "Edit" at bounding box center [220, 108] width 13 height 13
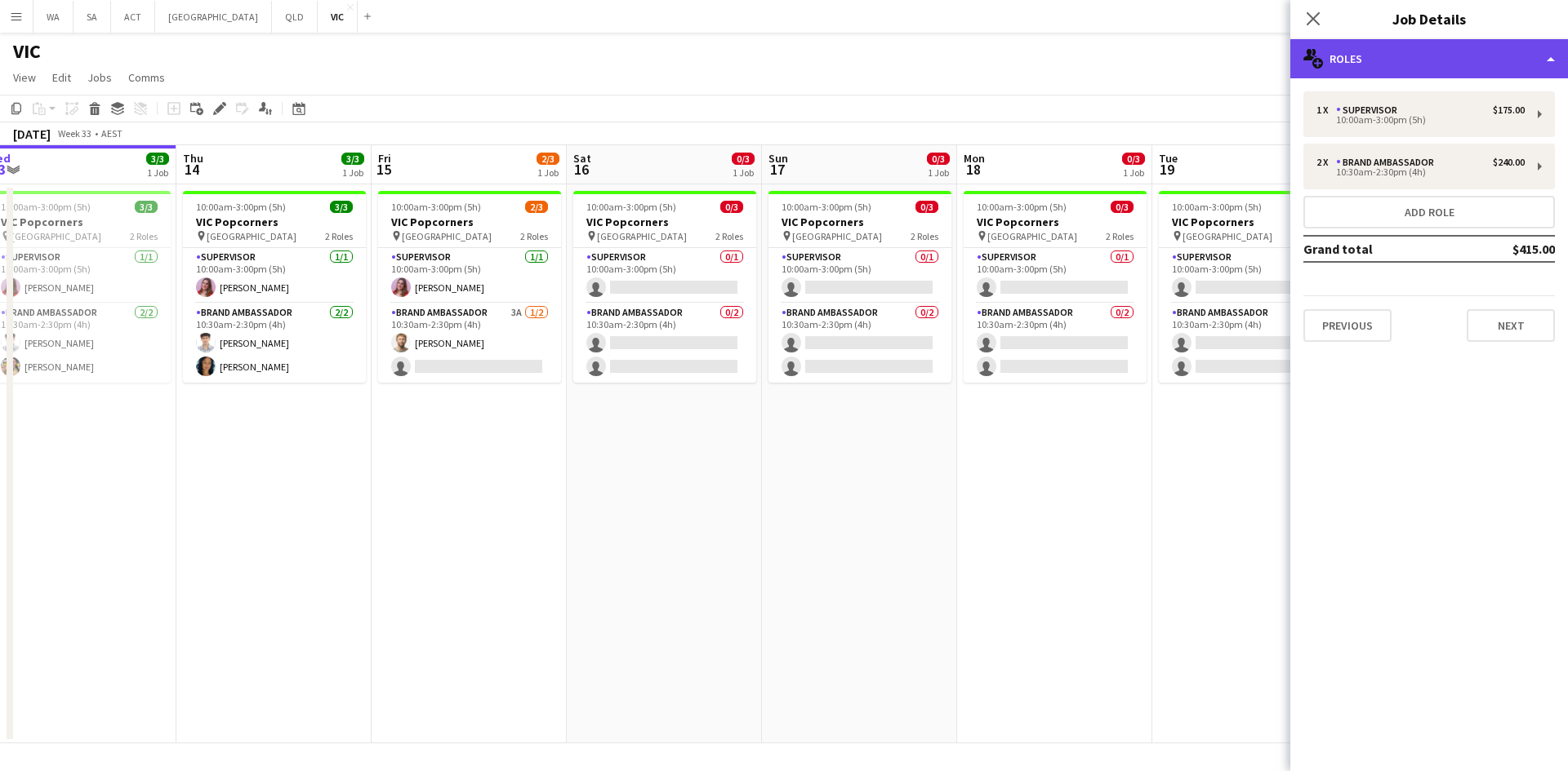
click at [1374, 53] on div "multiple-users-add Roles" at bounding box center [1429, 58] width 278 height 39
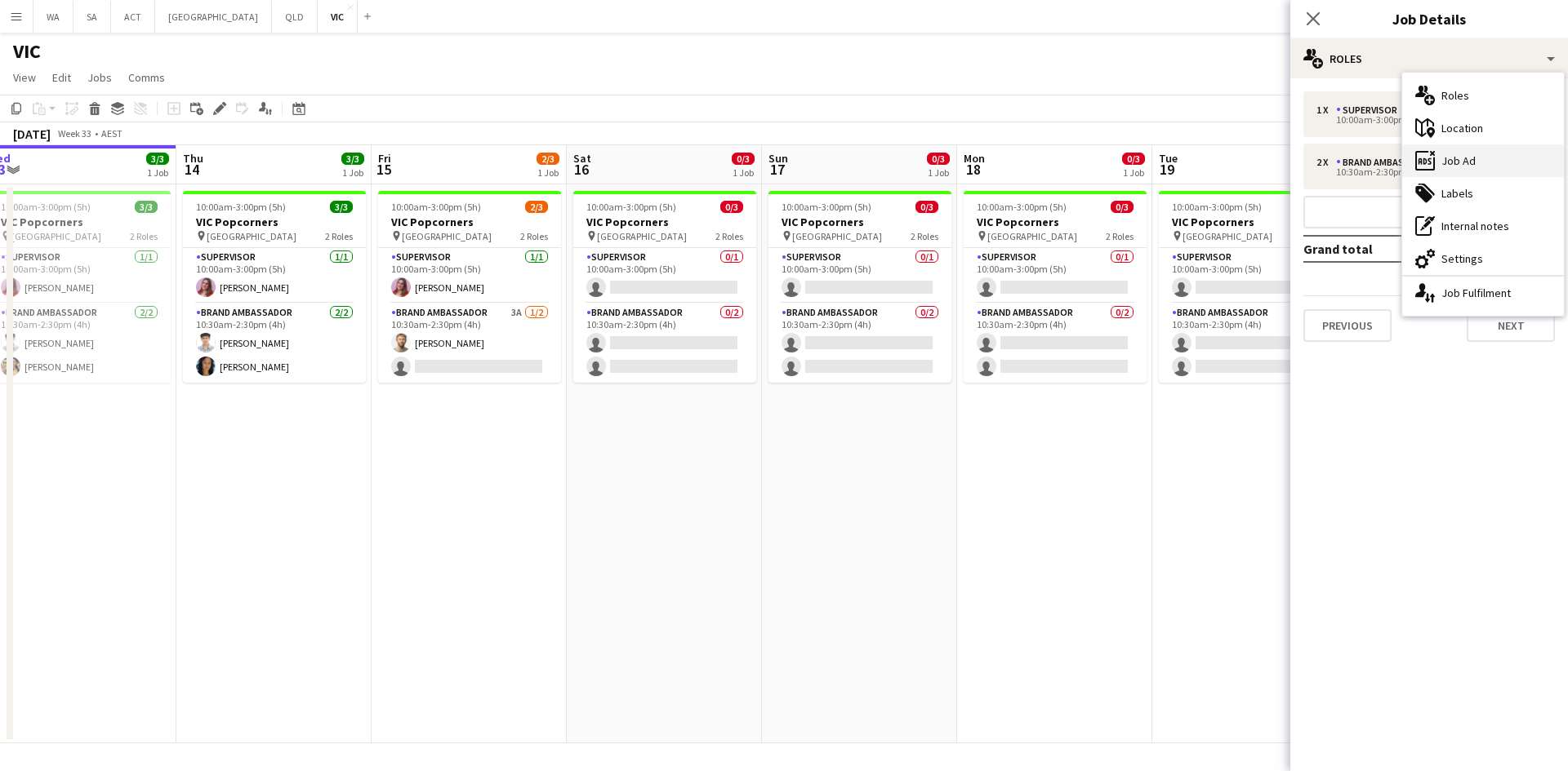
click at [1460, 150] on div "ads-window Job Ad" at bounding box center [1482, 161] width 162 height 32
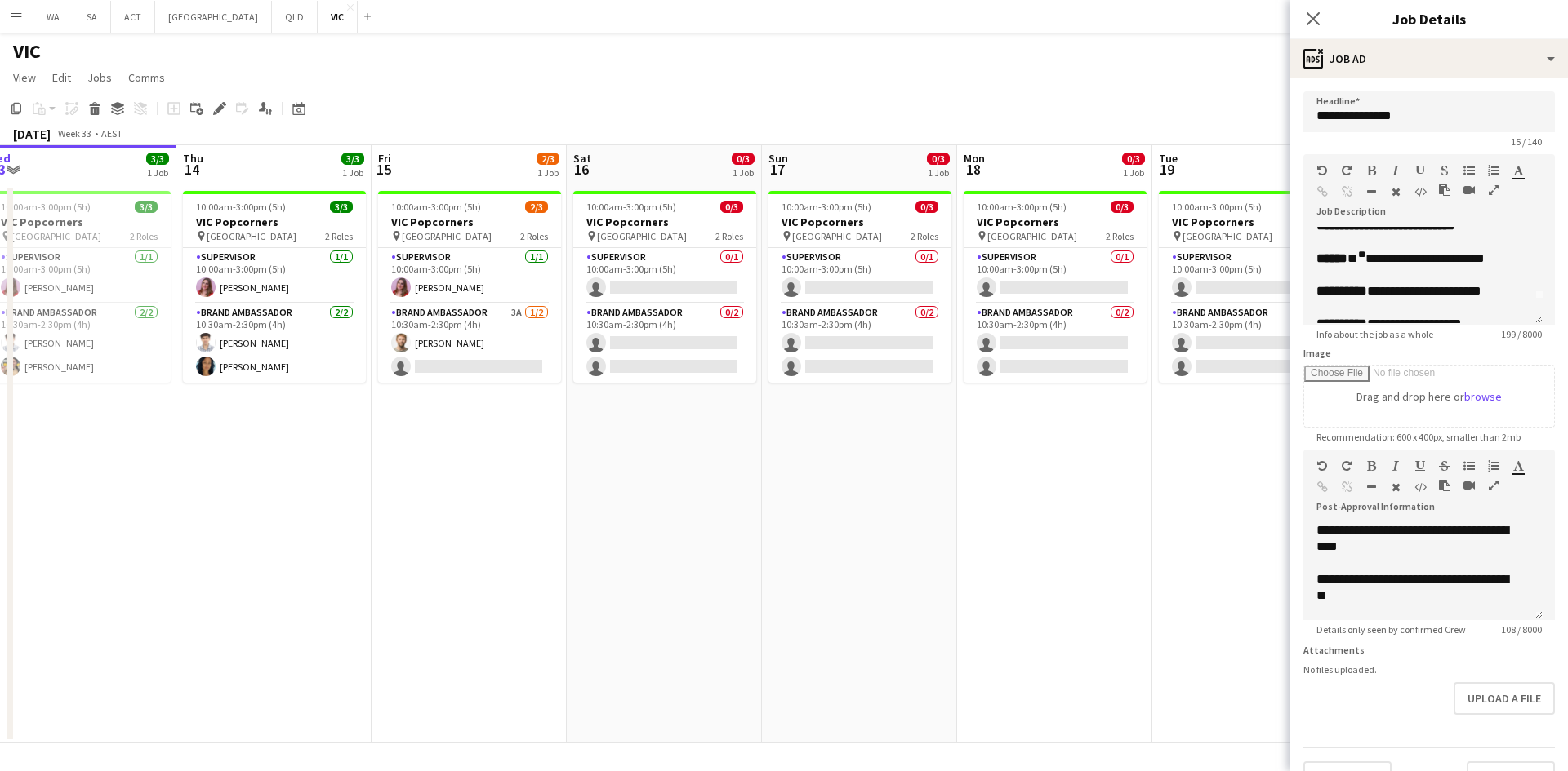
scroll to position [0, 0]
drag, startPoint x: 1362, startPoint y: 285, endPoint x: 1348, endPoint y: 285, distance: 14.0
click at [1348, 285] on p "**********" at bounding box center [1423, 283] width 213 height 16
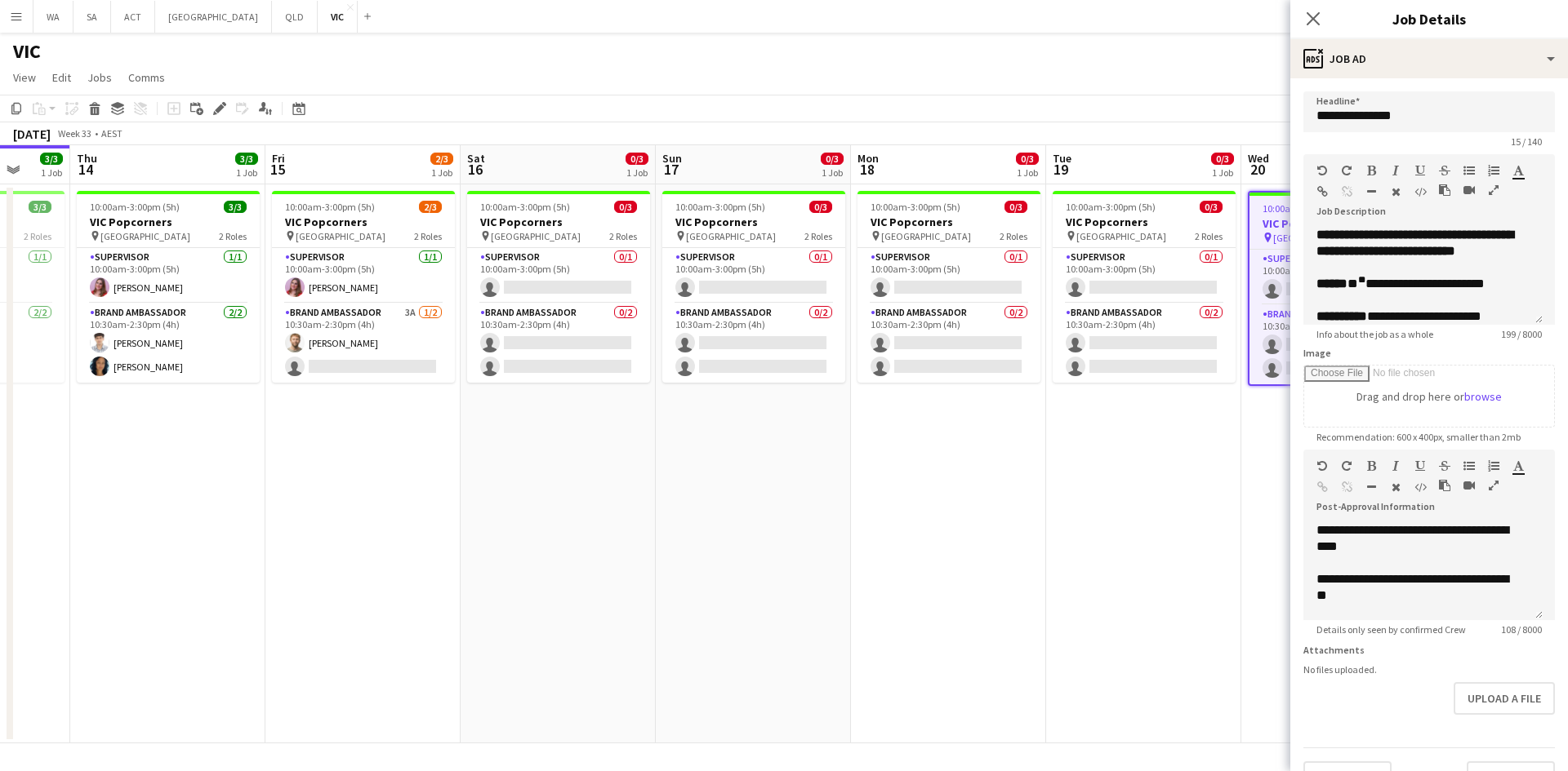
scroll to position [0, 554]
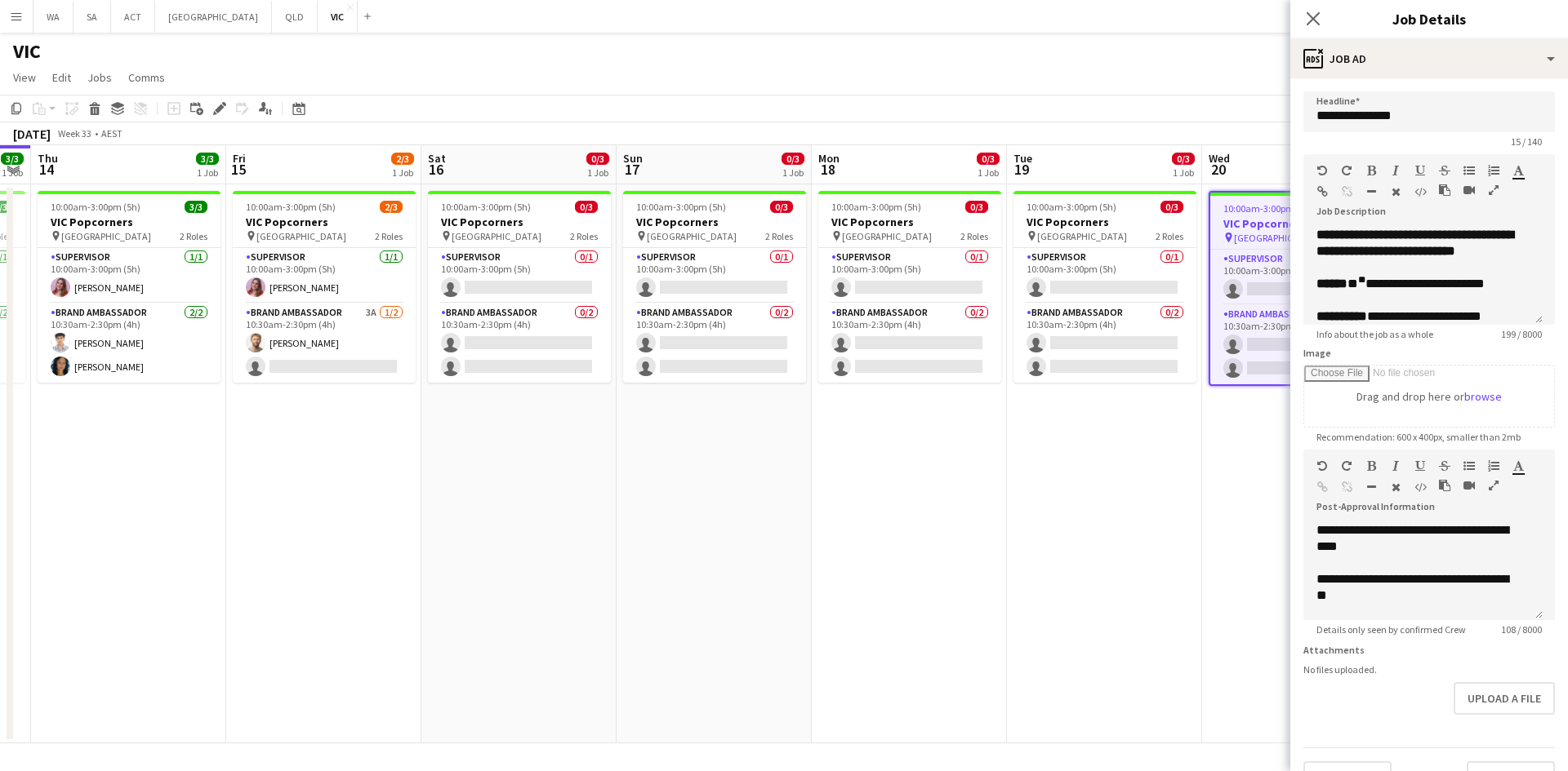
drag, startPoint x: 1207, startPoint y: 395, endPoint x: 1090, endPoint y: 407, distance: 117.6
click at [1090, 407] on app-calendar-viewport "Mon 11 Tue 12 Wed 13 3/3 1 Job Thu 14 3/3 1 Job Fri 15 2/3 1 Job Sat 16 0/3 1 J…" at bounding box center [784, 444] width 1568 height 598
click at [1379, 282] on span "**********" at bounding box center [1416, 283] width 137 height 12
click at [1363, 279] on sup "**" at bounding box center [1362, 279] width 8 height 10
click at [1358, 279] on span "**********" at bounding box center [1416, 283] width 137 height 12
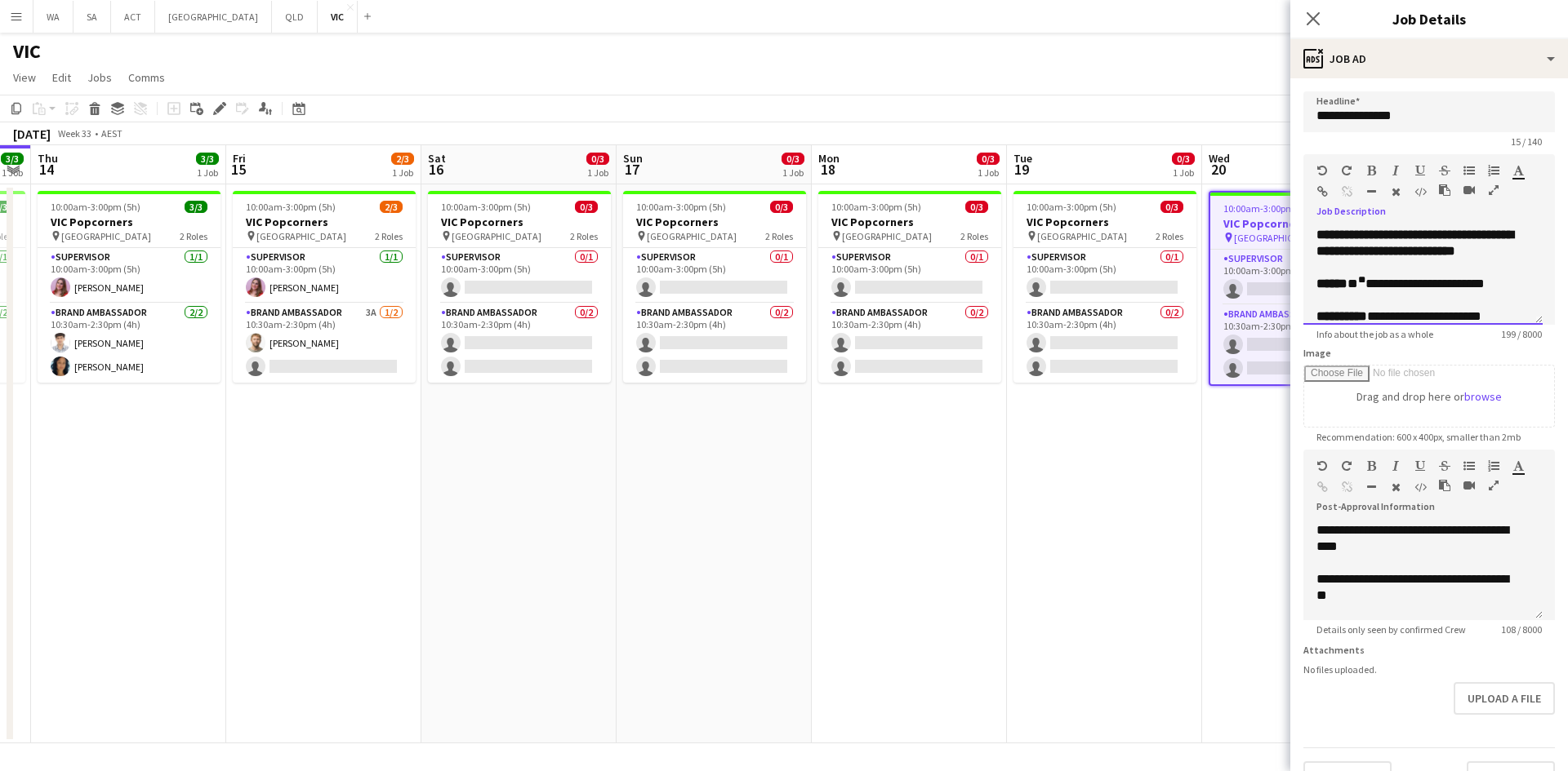
click at [1358, 280] on span "**********" at bounding box center [1416, 283] width 137 height 12
drag, startPoint x: 1363, startPoint y: 282, endPoint x: 1352, endPoint y: 282, distance: 11.0
click at [1352, 282] on span "**********" at bounding box center [1416, 283] width 137 height 12
click at [1215, 437] on app-date-cell "10:00am-3:00pm (5h) 0/3 VIC Popcorners pin University of Melbourne 2 Roles Supe…" at bounding box center [1299, 464] width 195 height 559
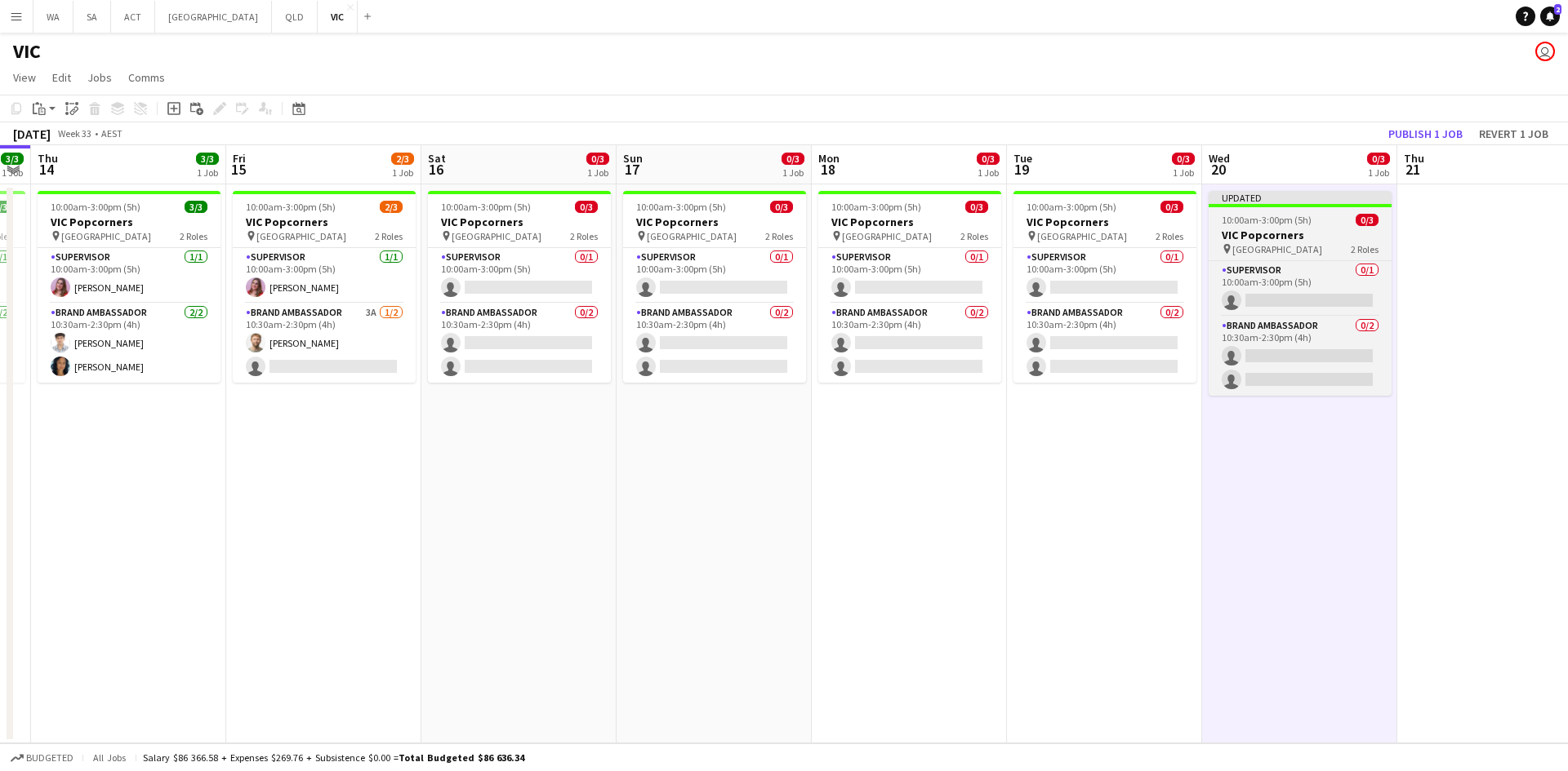
click at [1295, 219] on span "10:00am-3:00pm (5h)" at bounding box center [1266, 220] width 89 height 12
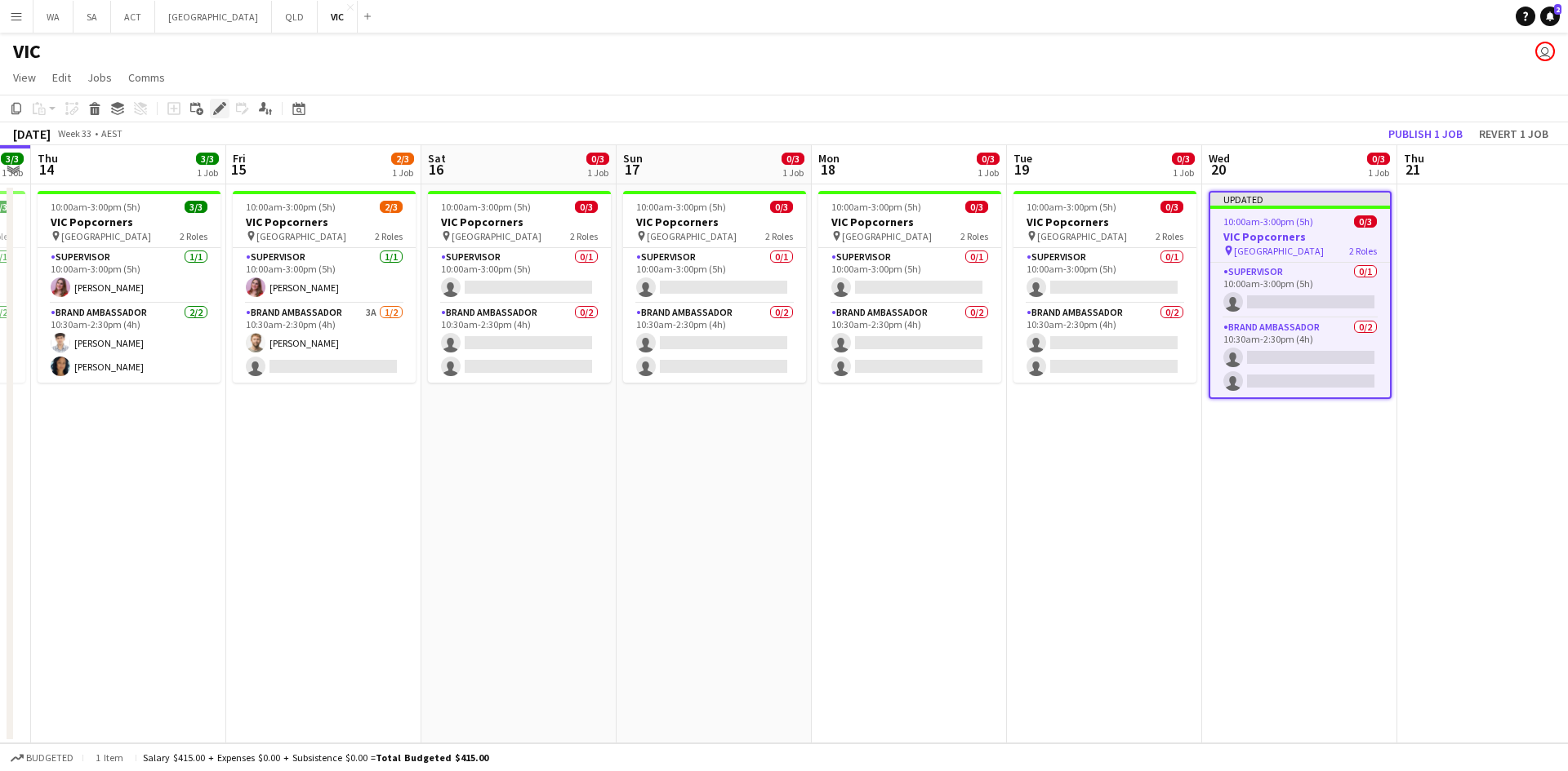
click at [223, 111] on icon "Edit" at bounding box center [220, 108] width 13 height 13
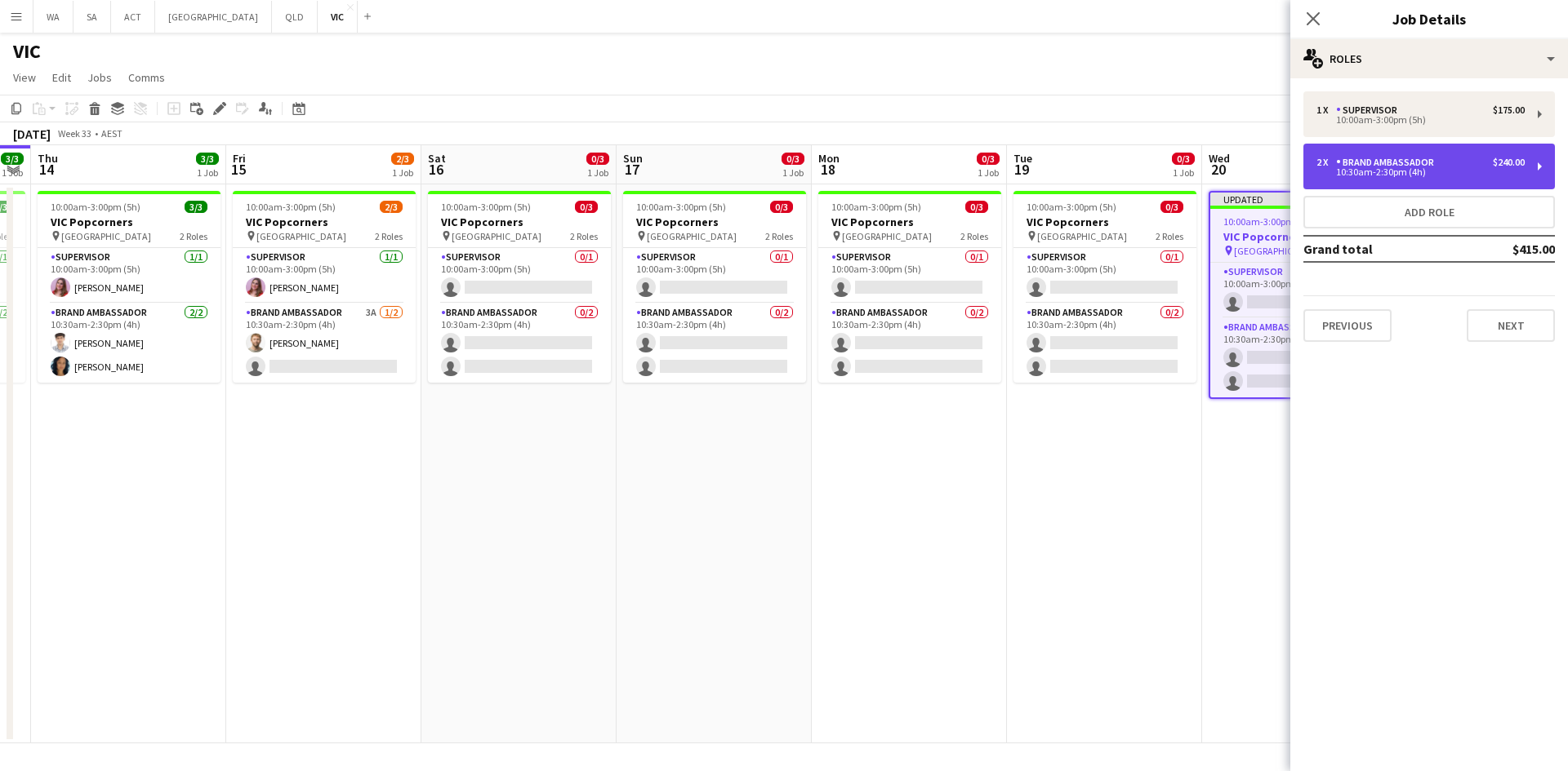
click at [1343, 183] on div "2 x Brand Ambassador $240.00 10:30am-2:30pm (4h)" at bounding box center [1428, 166] width 251 height 46
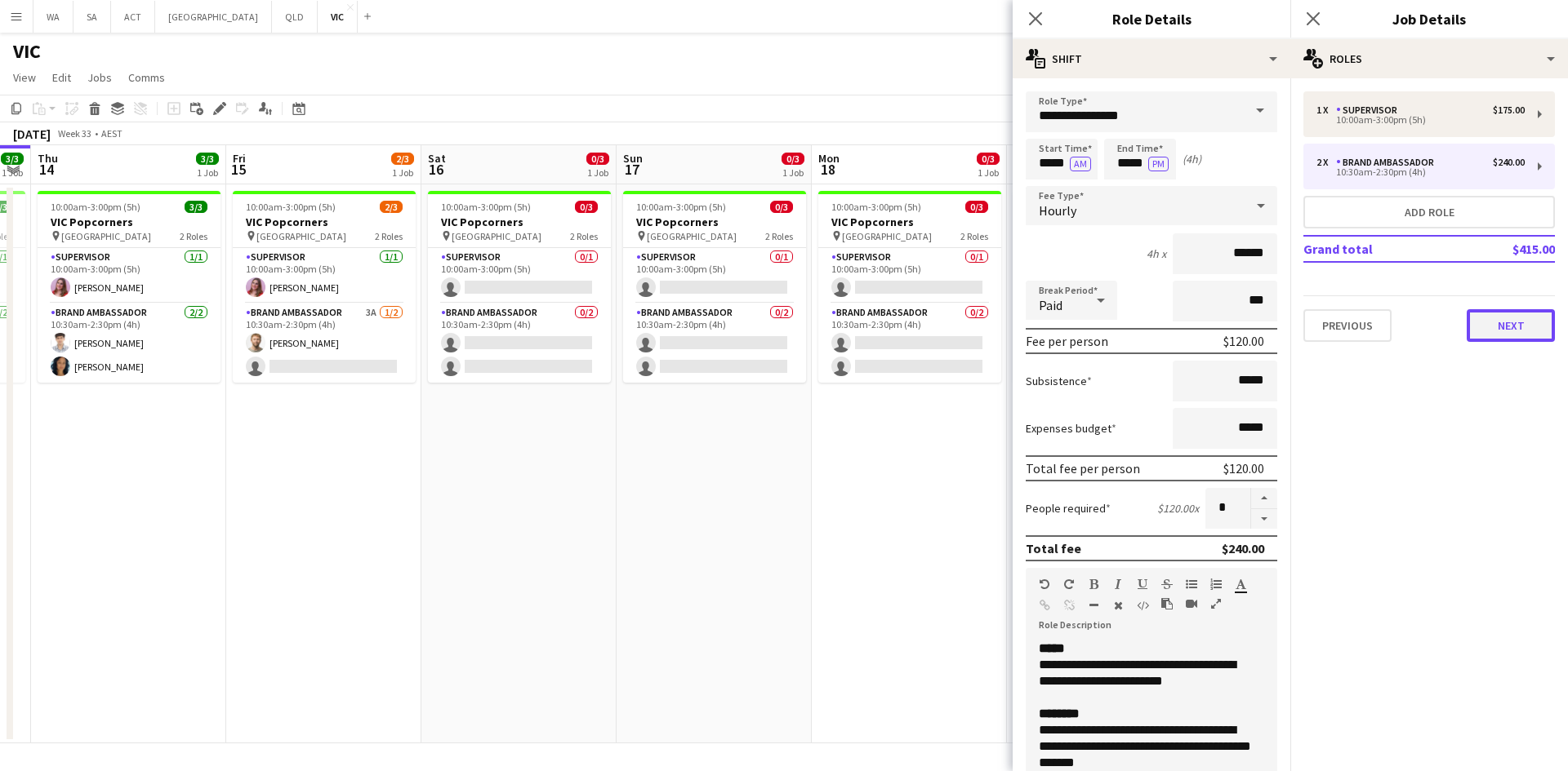
click at [1500, 314] on button "Next" at bounding box center [1510, 325] width 88 height 32
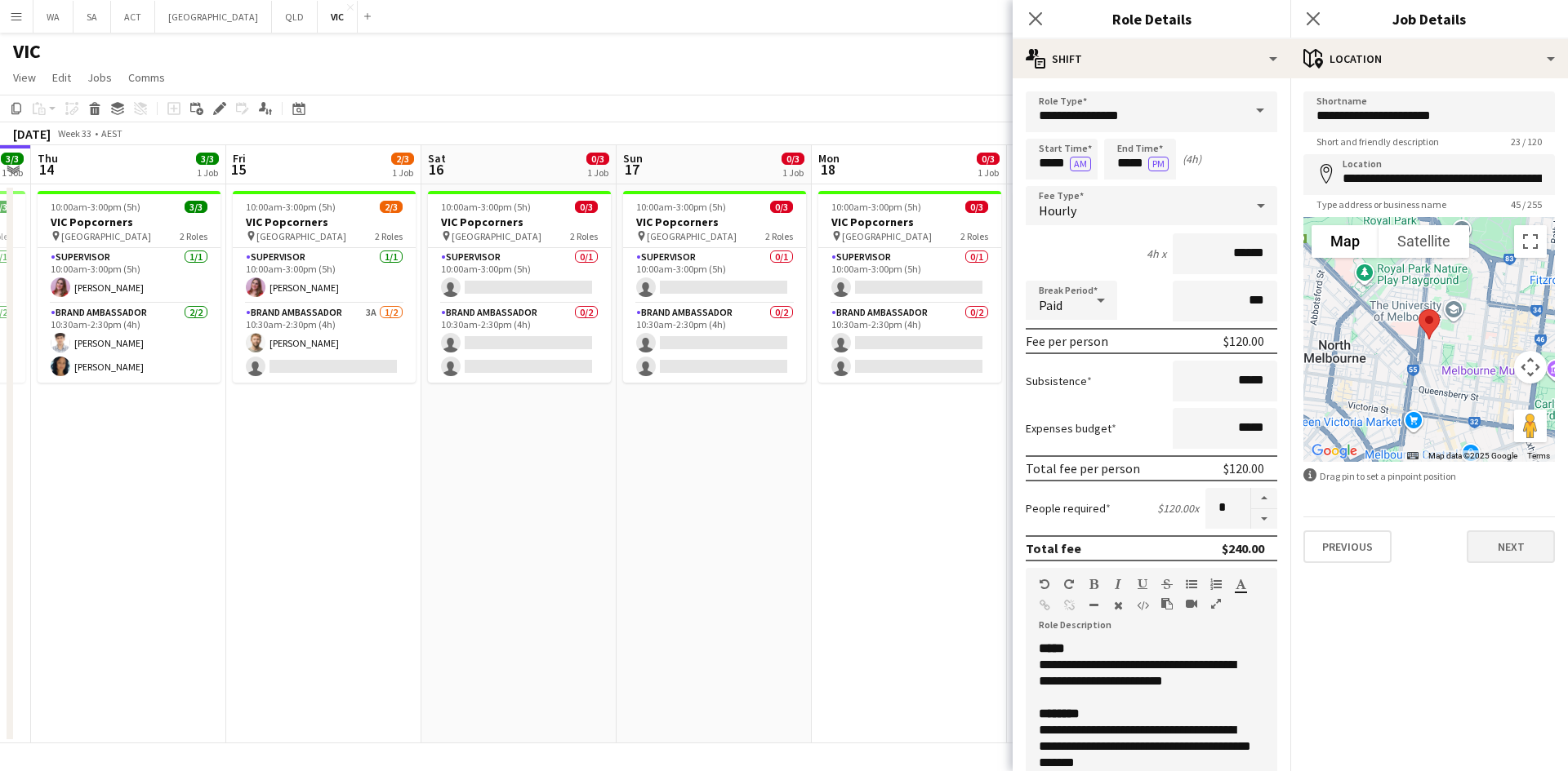
drag, startPoint x: 1487, startPoint y: 523, endPoint x: 1493, endPoint y: 540, distance: 18.0
click at [1492, 535] on div "Previous Next" at bounding box center [1428, 539] width 251 height 47
click at [1495, 542] on button "Next" at bounding box center [1510, 547] width 88 height 32
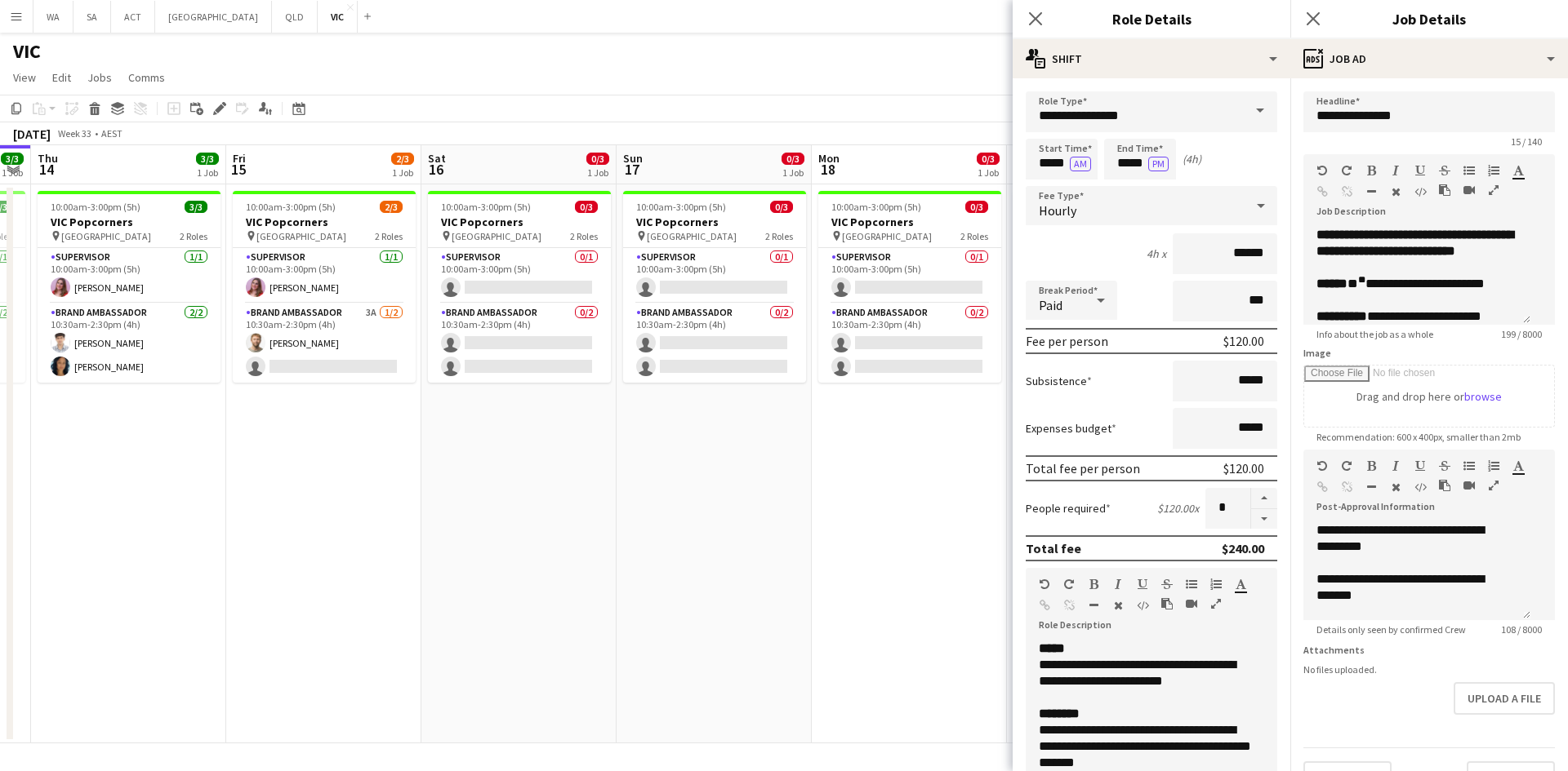
click at [899, 505] on app-date-cell "10:00am-3:00pm (5h) 0/3 VIC Popcorners pin University of Melbourne 2 Roles Supe…" at bounding box center [908, 464] width 195 height 559
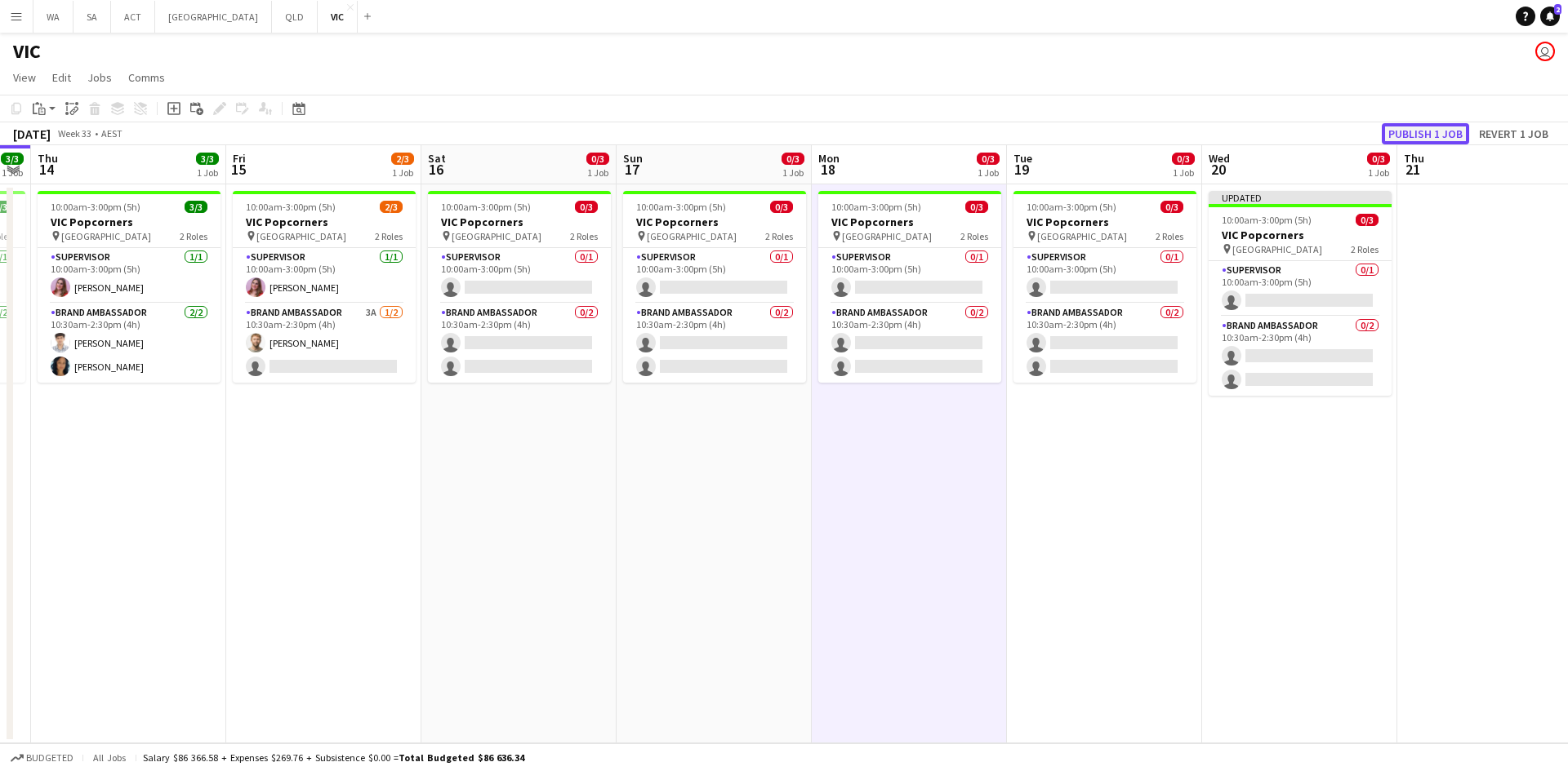
click at [1394, 136] on button "Publish 1 job" at bounding box center [1425, 134] width 87 height 21
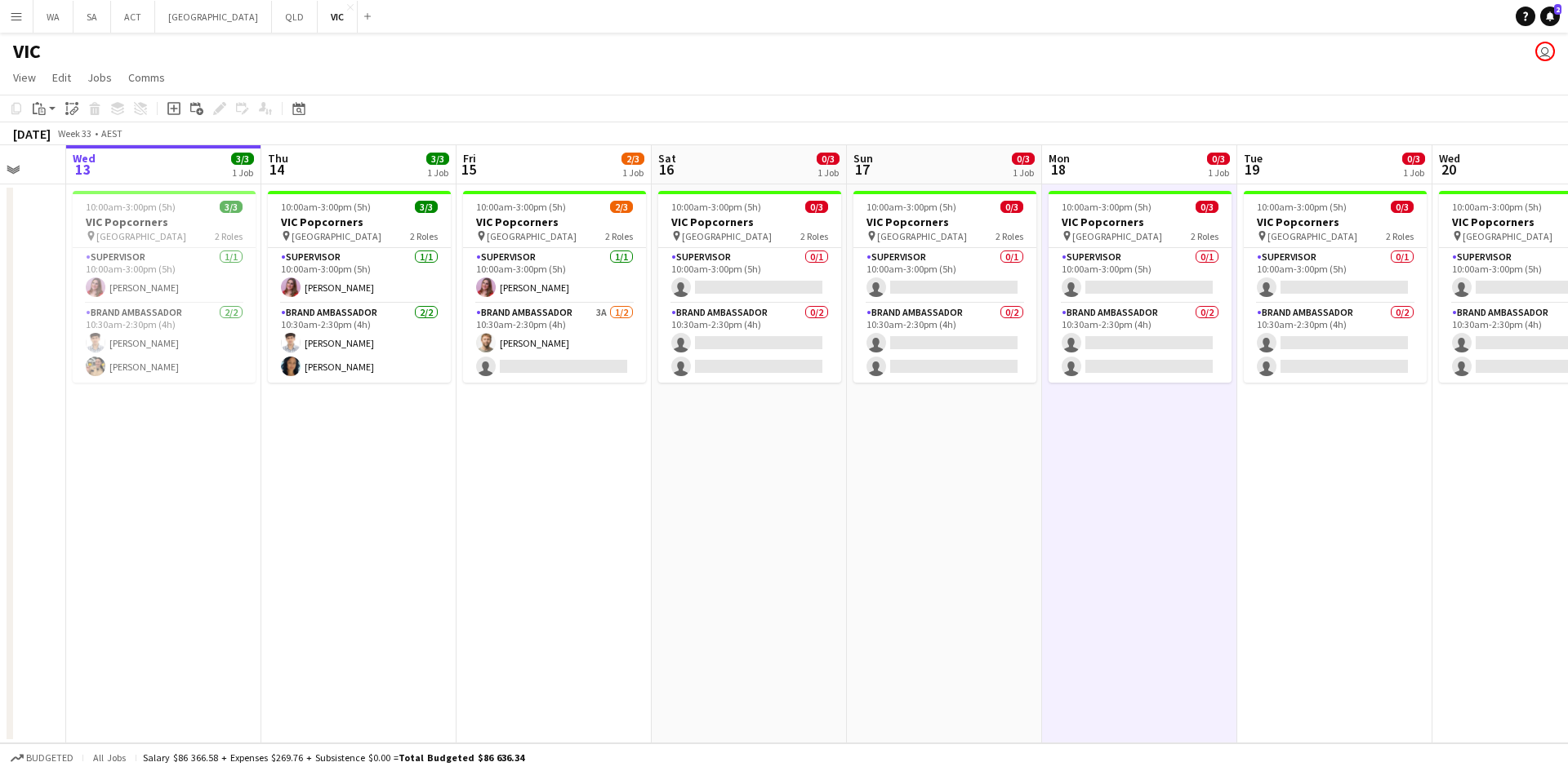
scroll to position [0, 485]
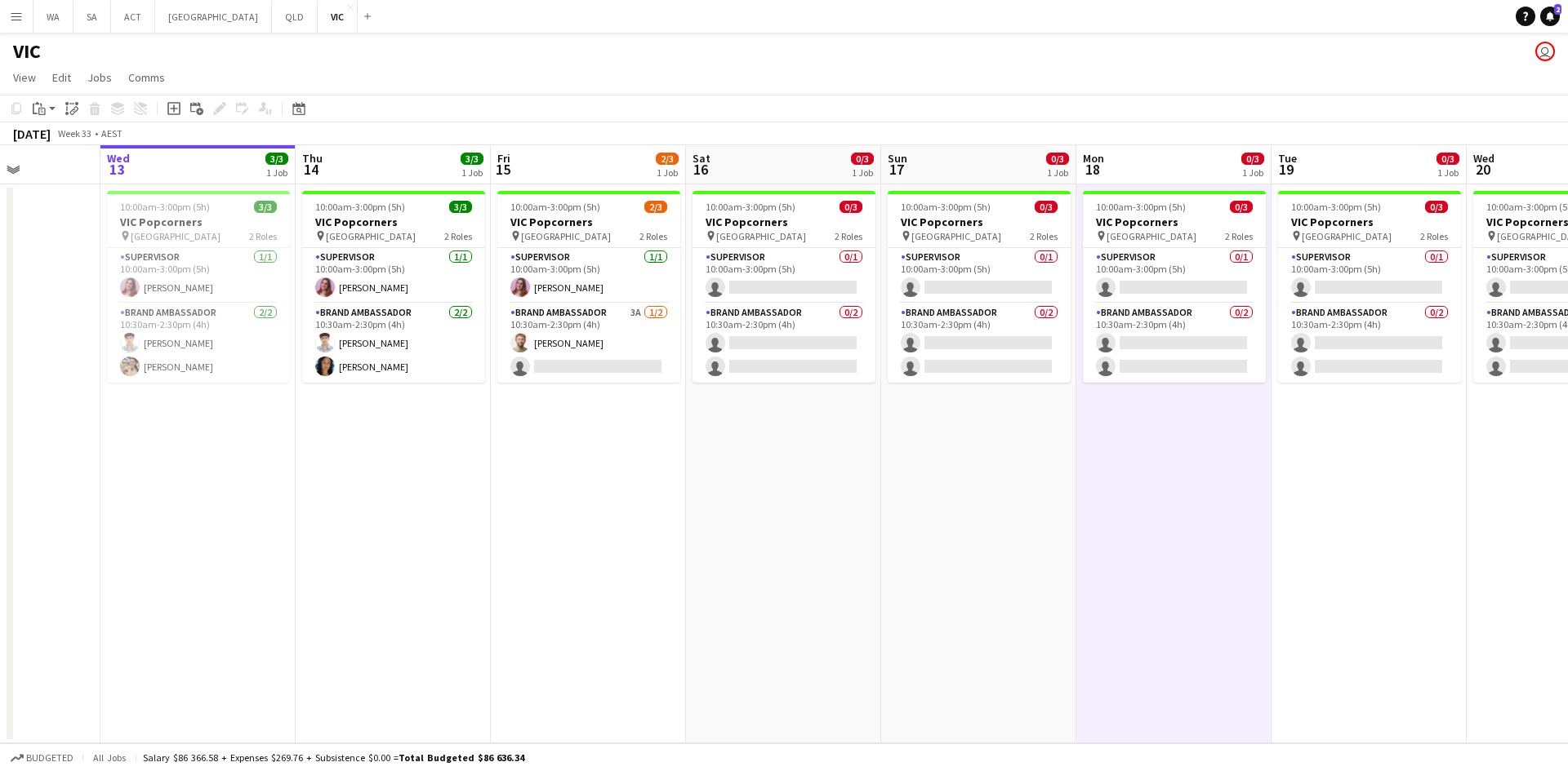
drag, startPoint x: 444, startPoint y: 384, endPoint x: 710, endPoint y: 395, distance: 266.2
click at [710, 395] on app-calendar-viewport "Sun 10 8/8 2 Jobs Mon 11 Tue 12 Wed 13 3/3 1 Job Thu 14 3/3 1 Job Fri 15 2/3 1 …" at bounding box center [784, 444] width 1568 height 598
click at [608, 358] on app-card-role "Brand Ambassador 3A 1/2 10:30am-2:30pm (4h) Michael McDonald single-neutral-act…" at bounding box center [589, 342] width 183 height 79
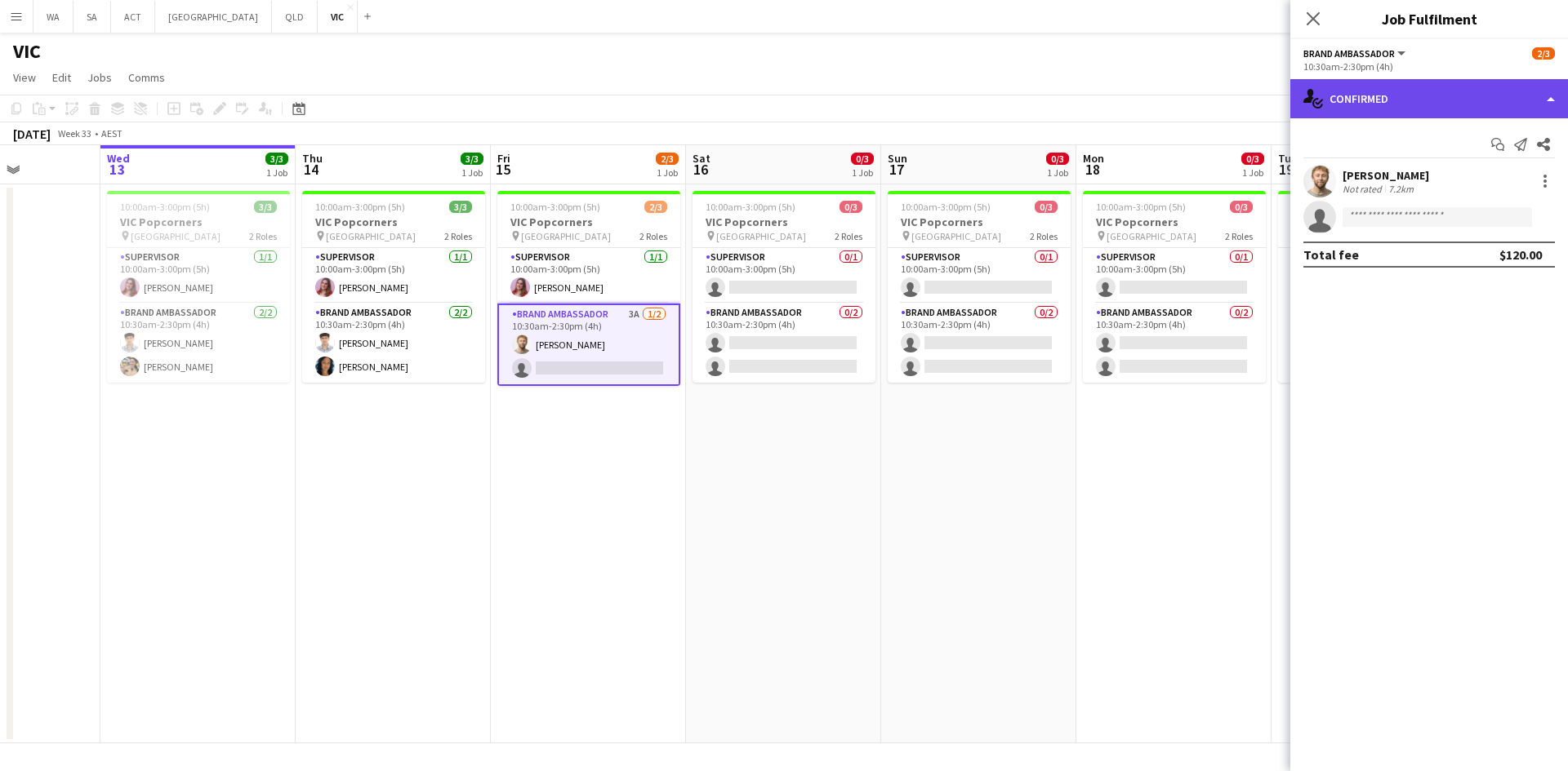
click at [1397, 92] on div "single-neutral-actions-check-2 Confirmed" at bounding box center [1429, 98] width 278 height 39
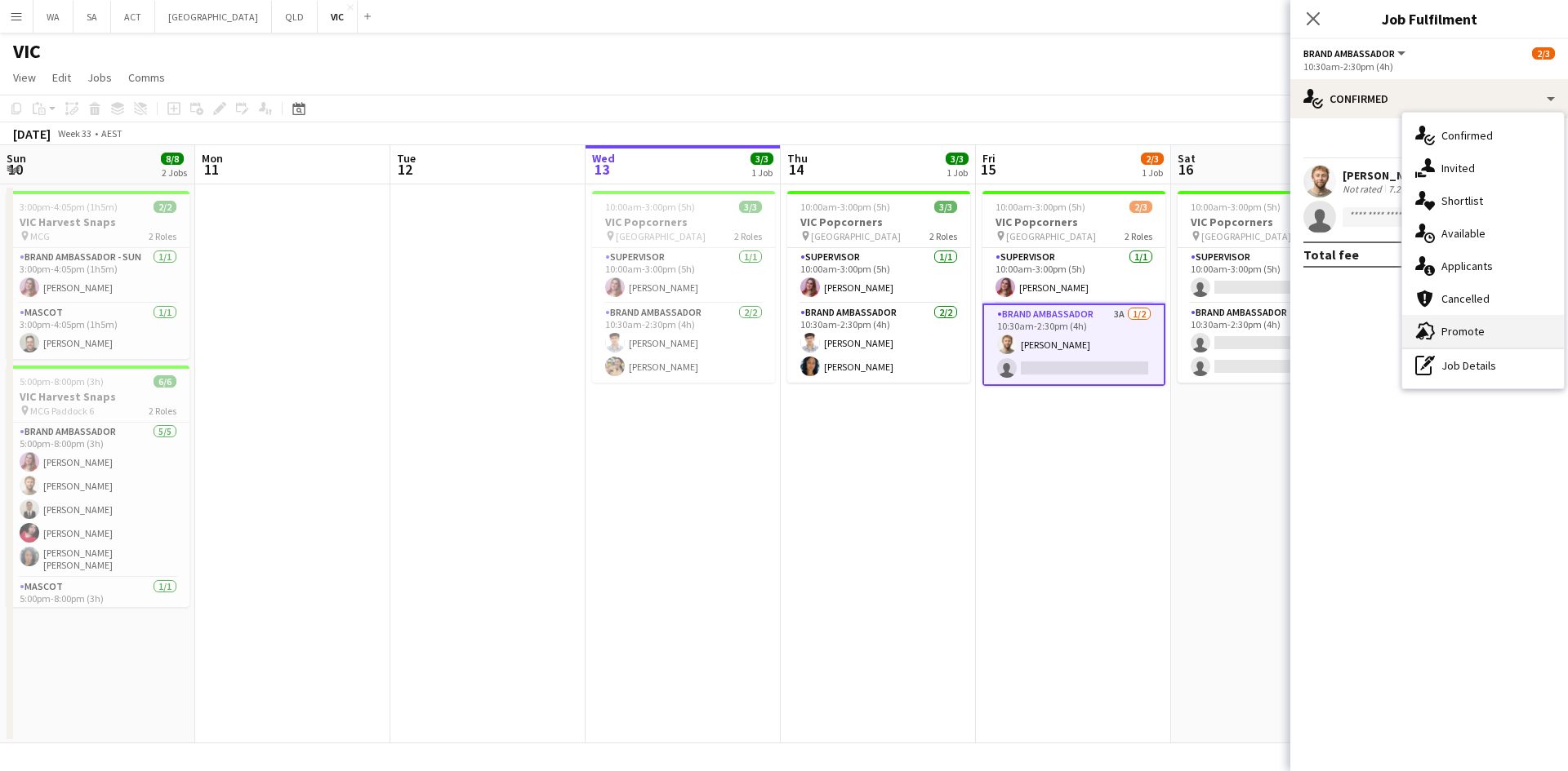
scroll to position [0, 485]
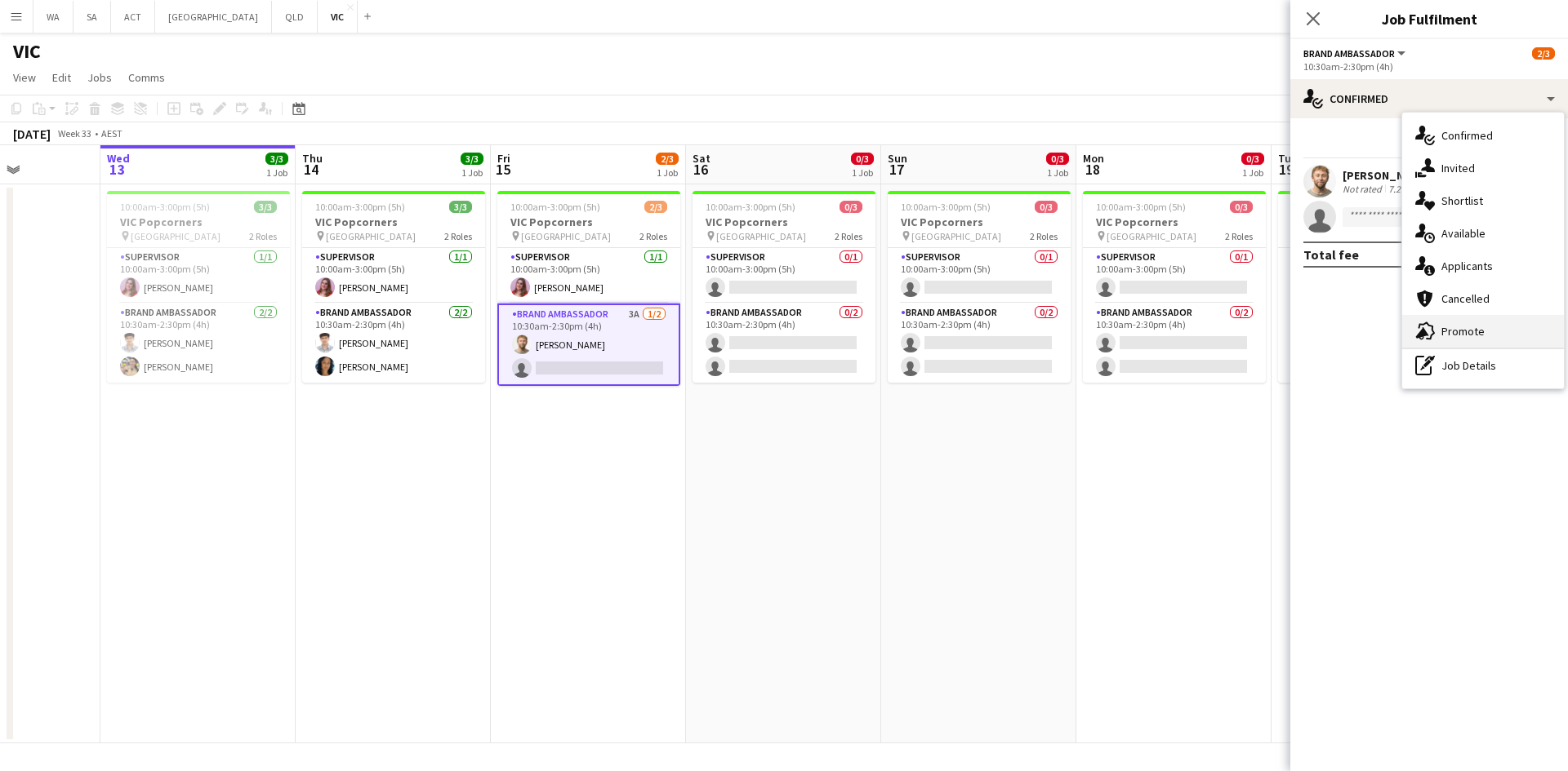
click at [1469, 337] on div "advertising-megaphone Promote" at bounding box center [1482, 331] width 162 height 32
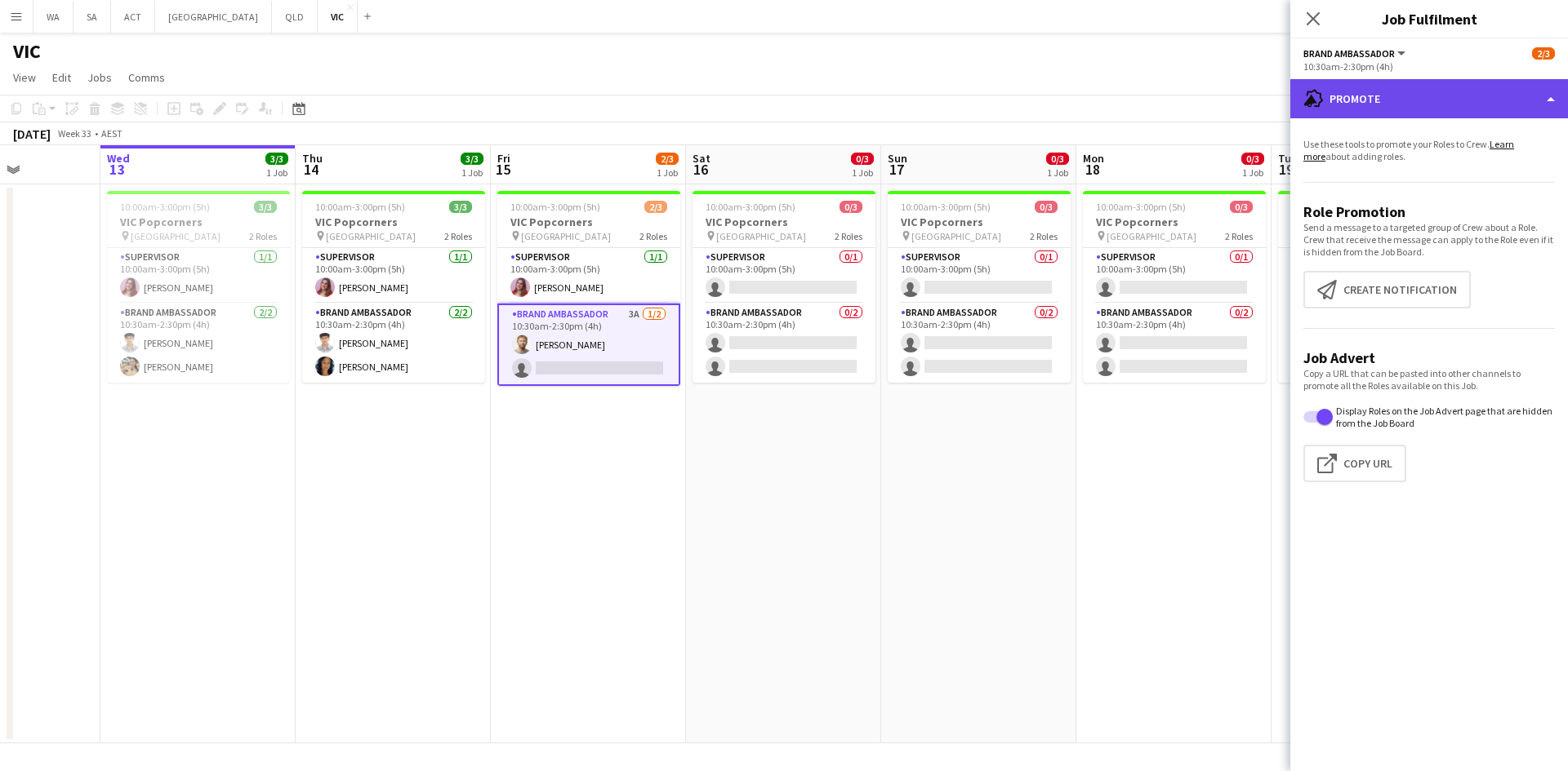
click at [1412, 106] on div "advertising-megaphone Promote" at bounding box center [1429, 98] width 278 height 39
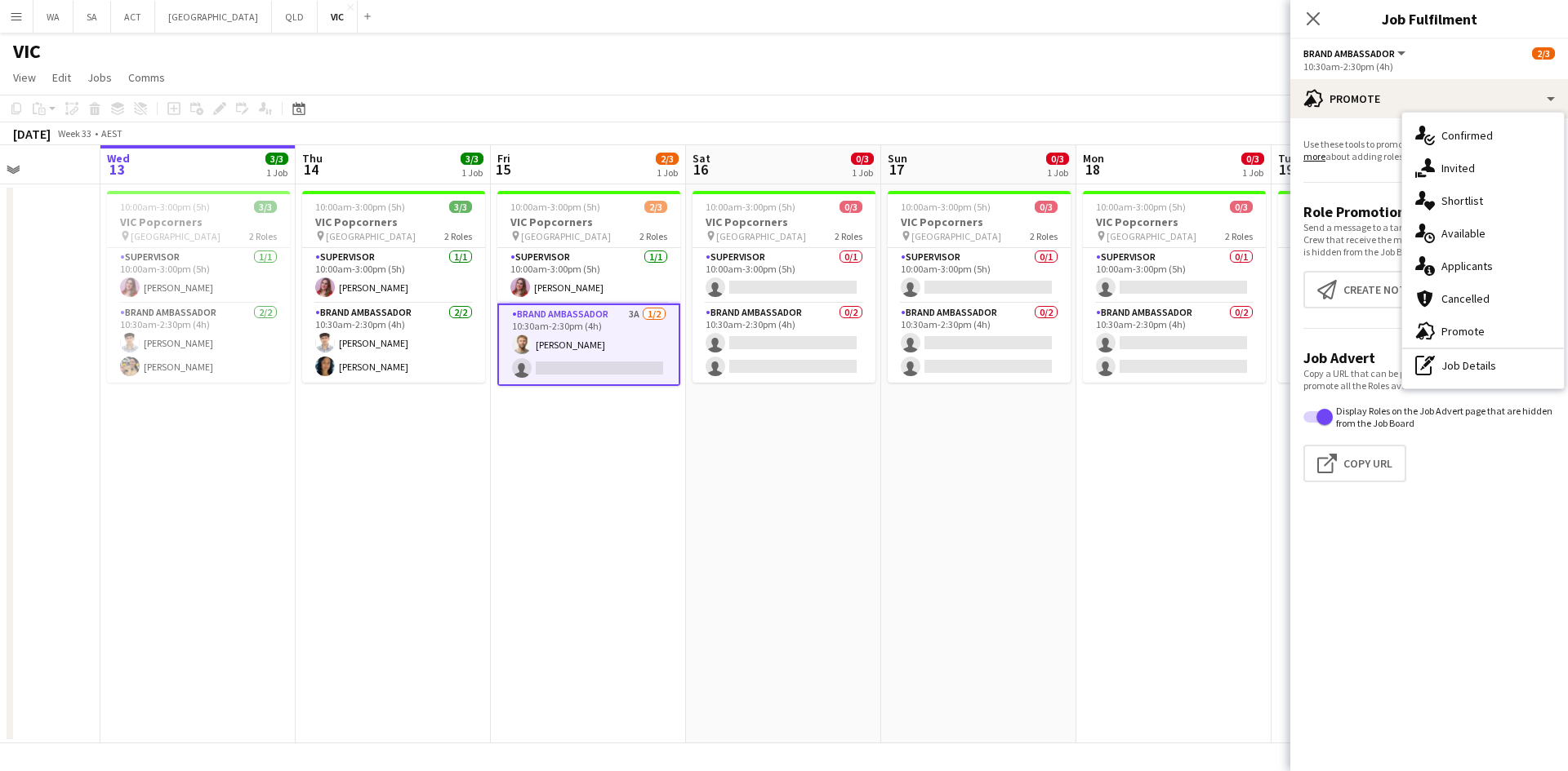
click at [850, 538] on app-date-cell "10:00am-3:00pm (5h) 0/3 VIC Popcorners pin University of Melbourne 2 Roles Supe…" at bounding box center [783, 464] width 195 height 559
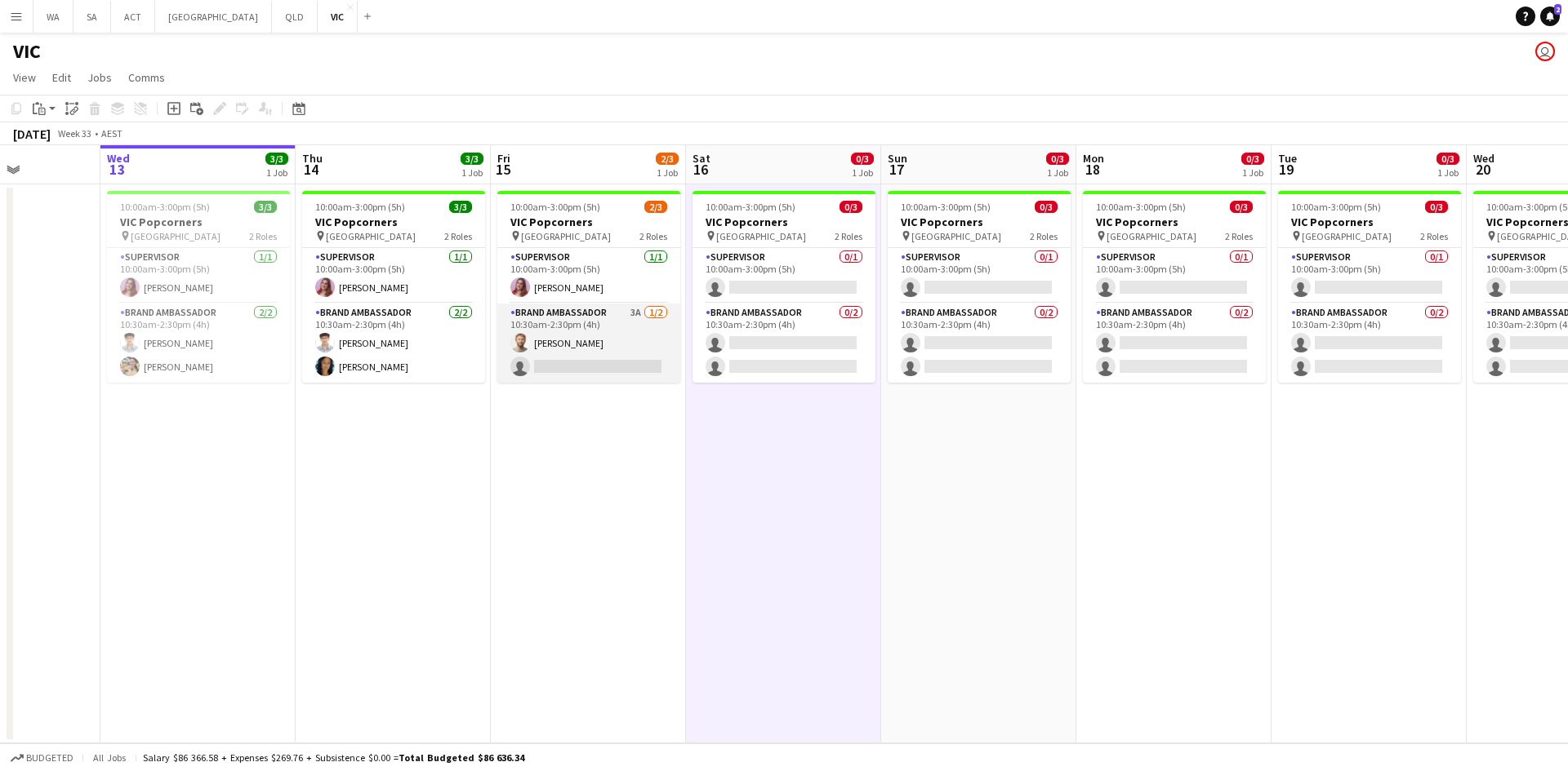
click at [600, 332] on app-card-role "Brand Ambassador 3A 1/2 10:30am-2:30pm (4h) Michael McDonald single-neutral-act…" at bounding box center [589, 342] width 183 height 79
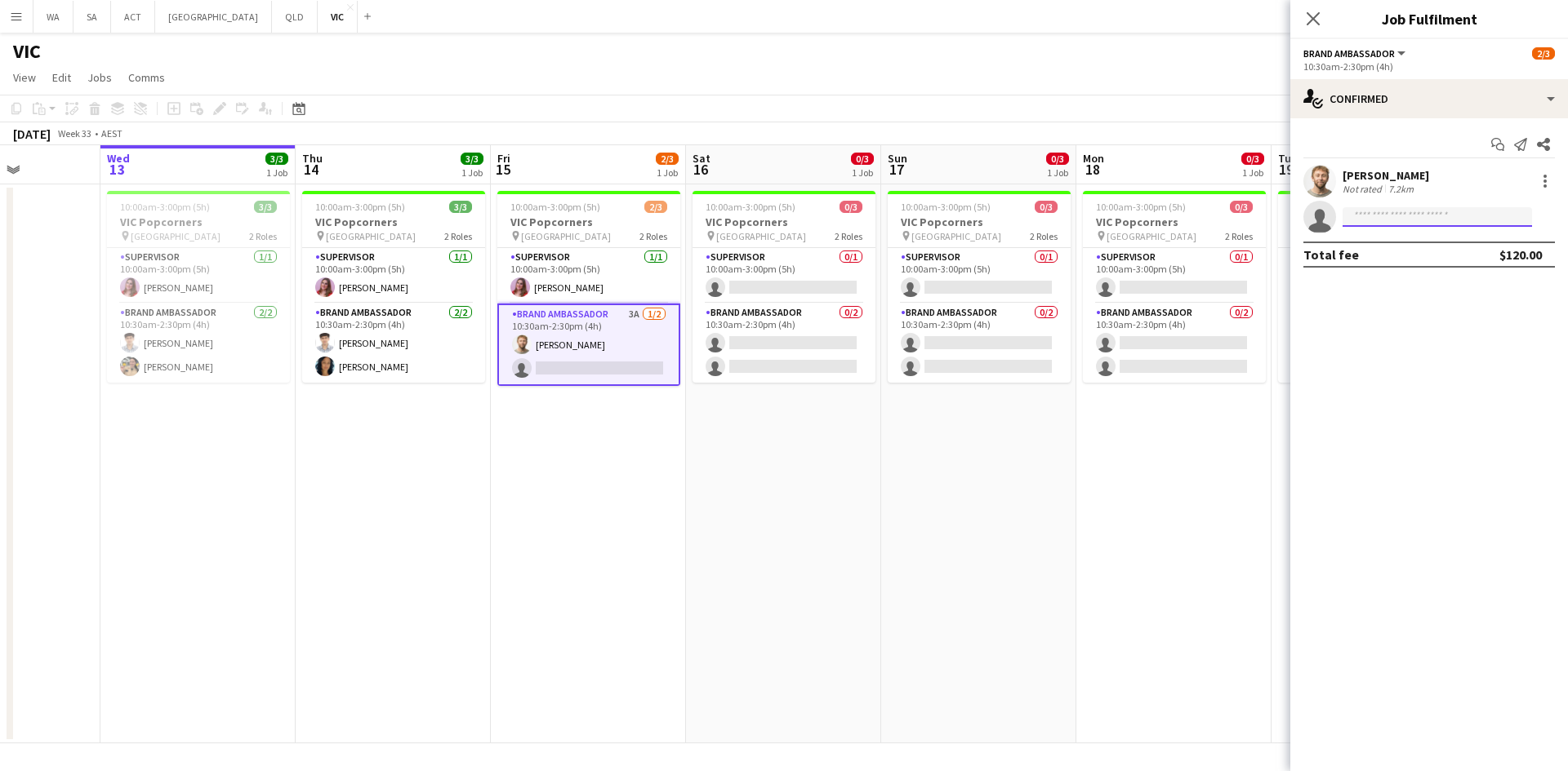
click at [1373, 220] on input at bounding box center [1437, 217] width 189 height 20
type input "*****"
click at [1401, 238] on span "Graham Wordsworth" at bounding box center [1402, 241] width 94 height 14
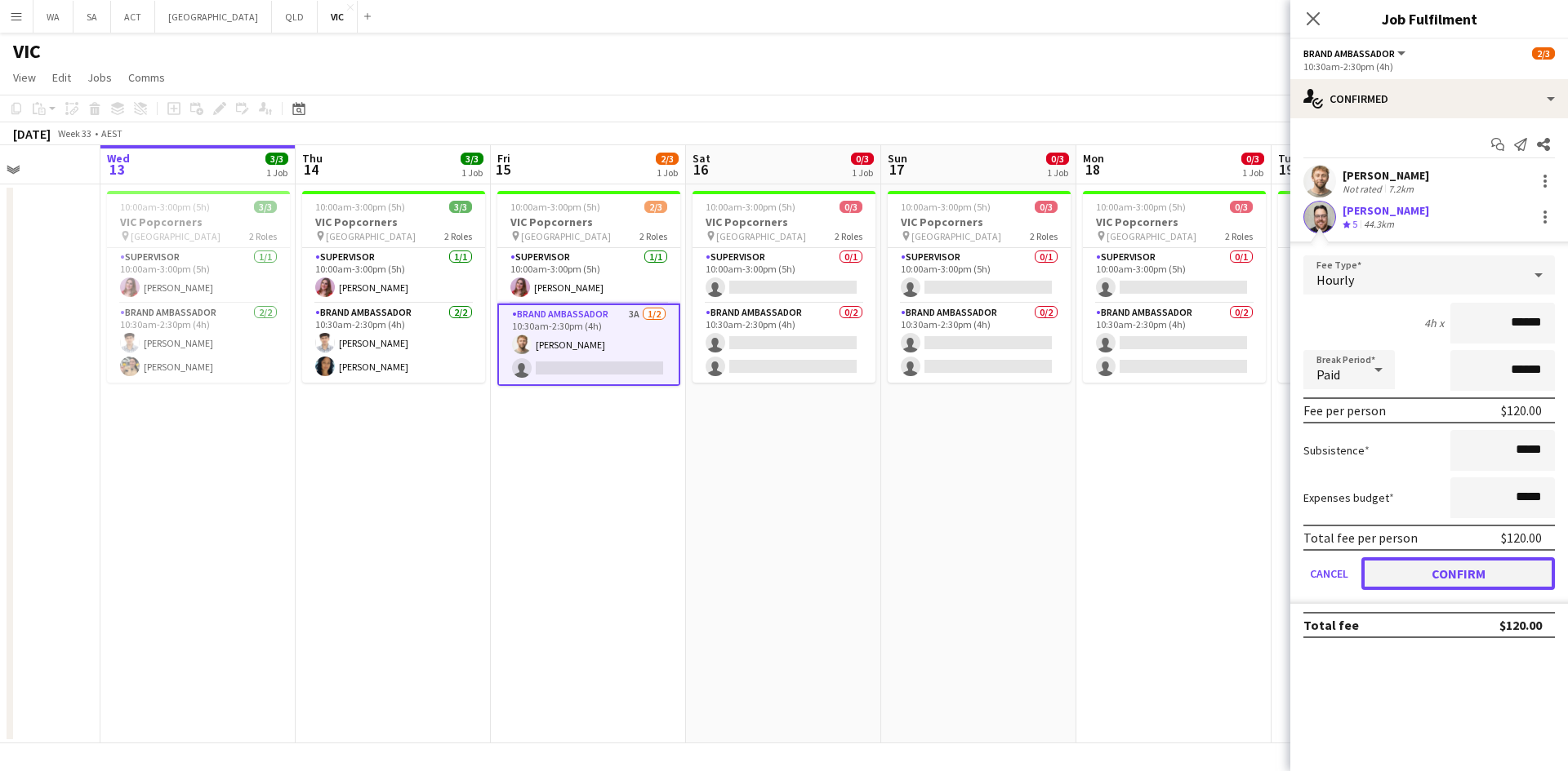
click at [1478, 580] on button "Confirm" at bounding box center [1457, 573] width 193 height 32
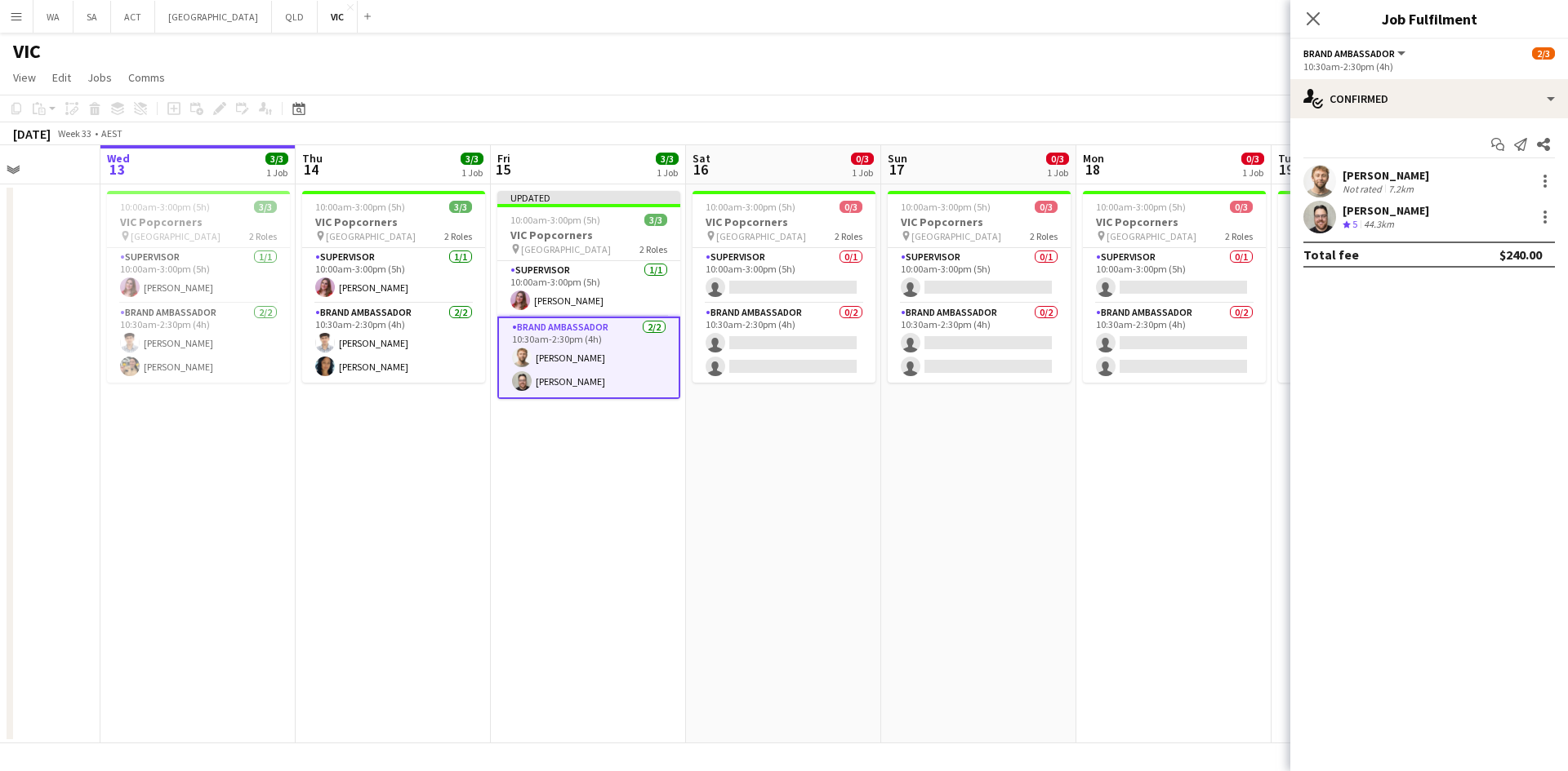
click at [915, 574] on app-date-cell "10:00am-3:00pm (5h) 0/3 VIC Popcorners pin University of Melbourne 2 Roles Supe…" at bounding box center [978, 464] width 195 height 559
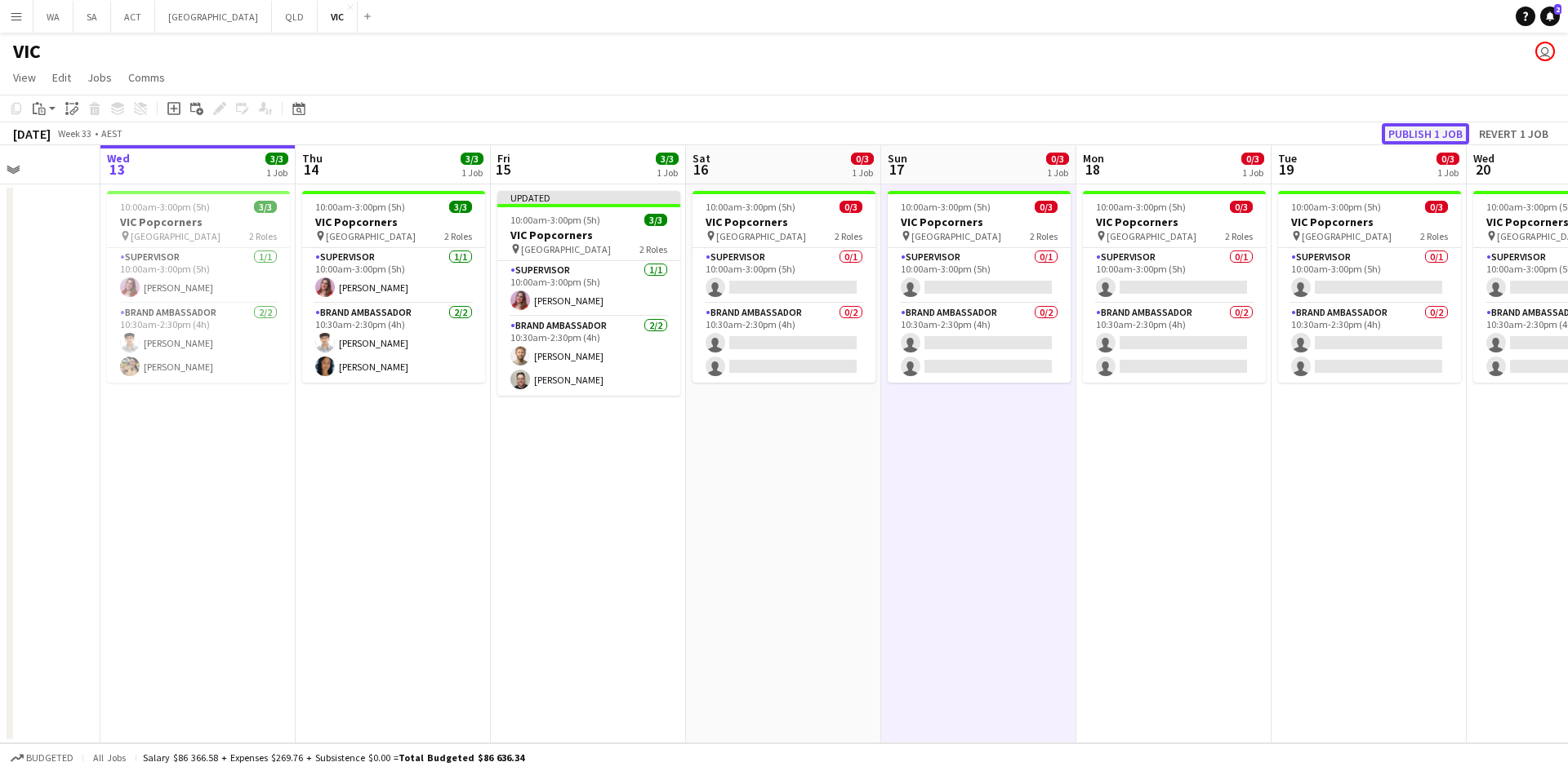
click at [1435, 125] on button "Publish 1 job" at bounding box center [1425, 134] width 87 height 21
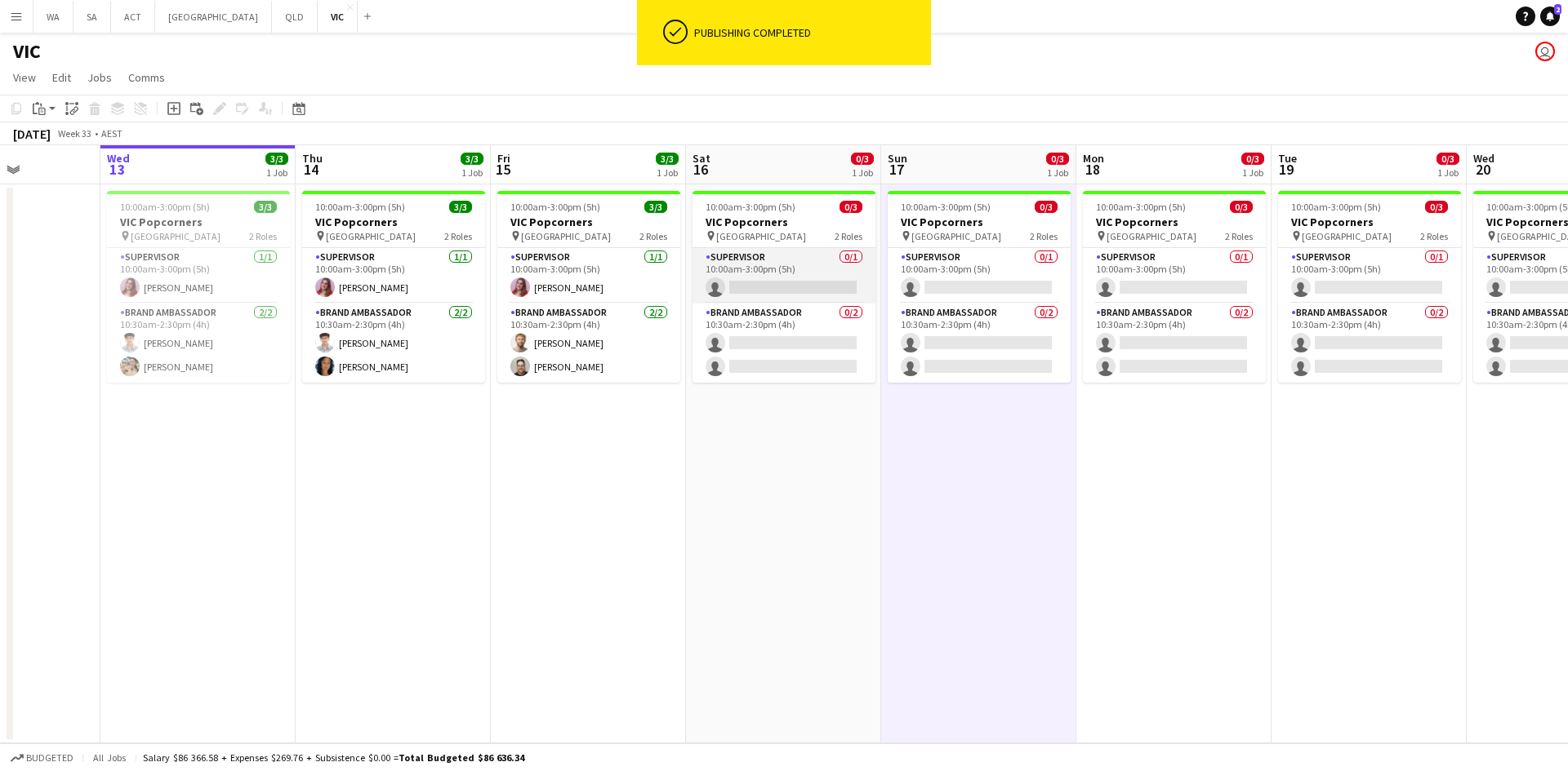
click at [744, 297] on app-card-role "Supervisor 0/1 10:00am-3:00pm (5h) single-neutral-actions" at bounding box center [784, 276] width 183 height 55
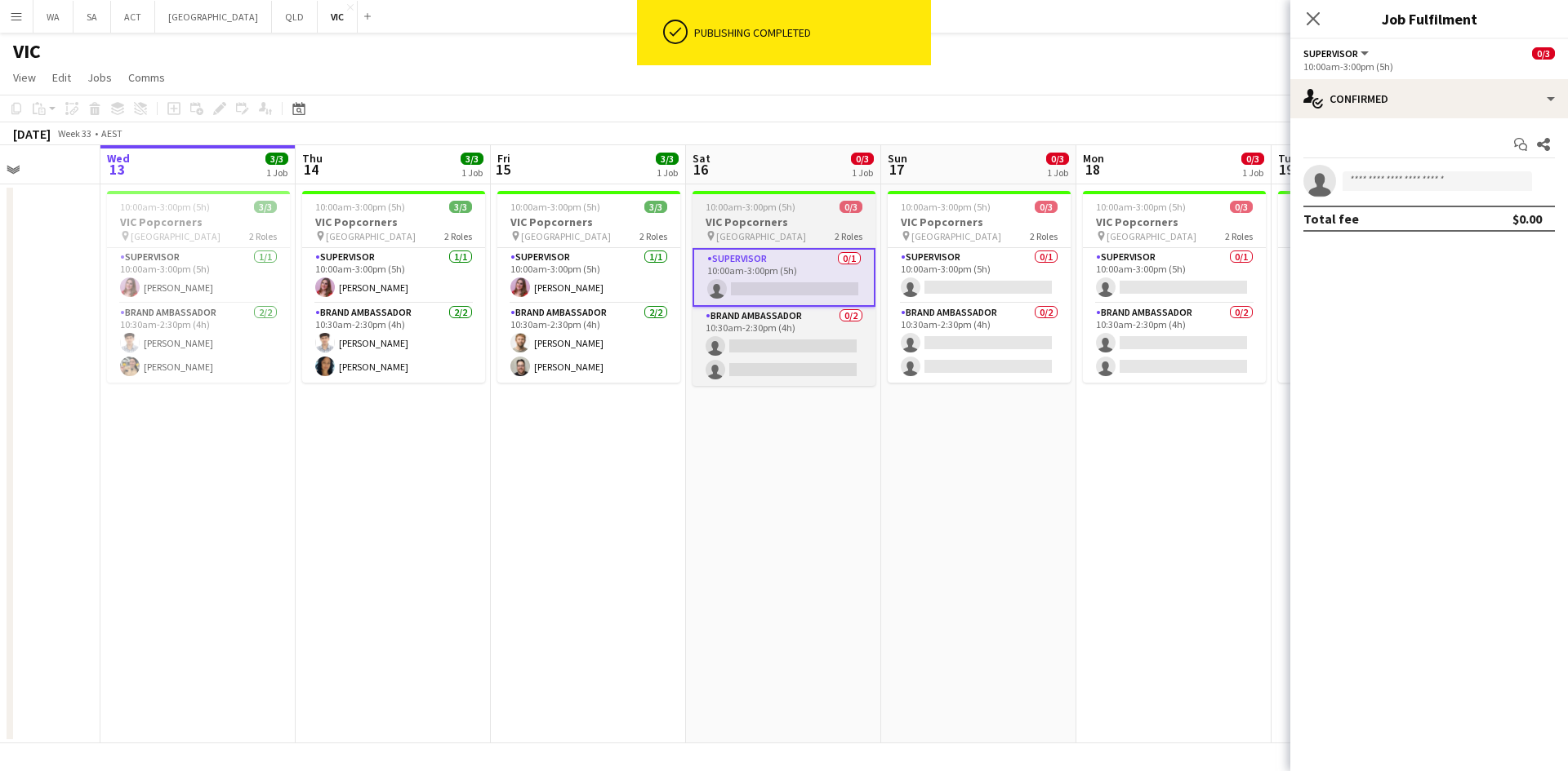
click at [777, 225] on h3 "VIC Popcorners" at bounding box center [784, 222] width 183 height 14
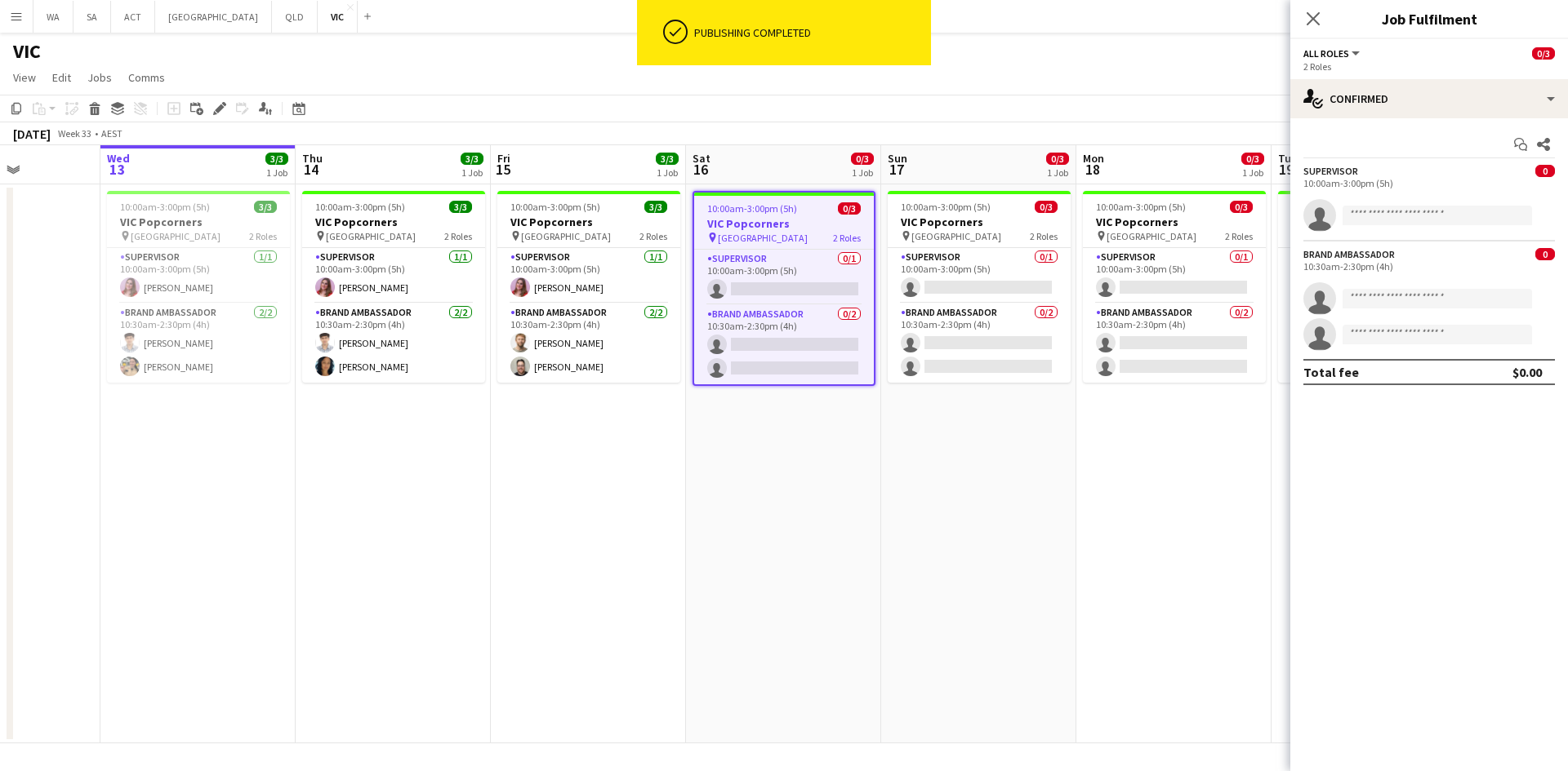
click at [793, 241] on span "University of Melbourne" at bounding box center [763, 238] width 89 height 12
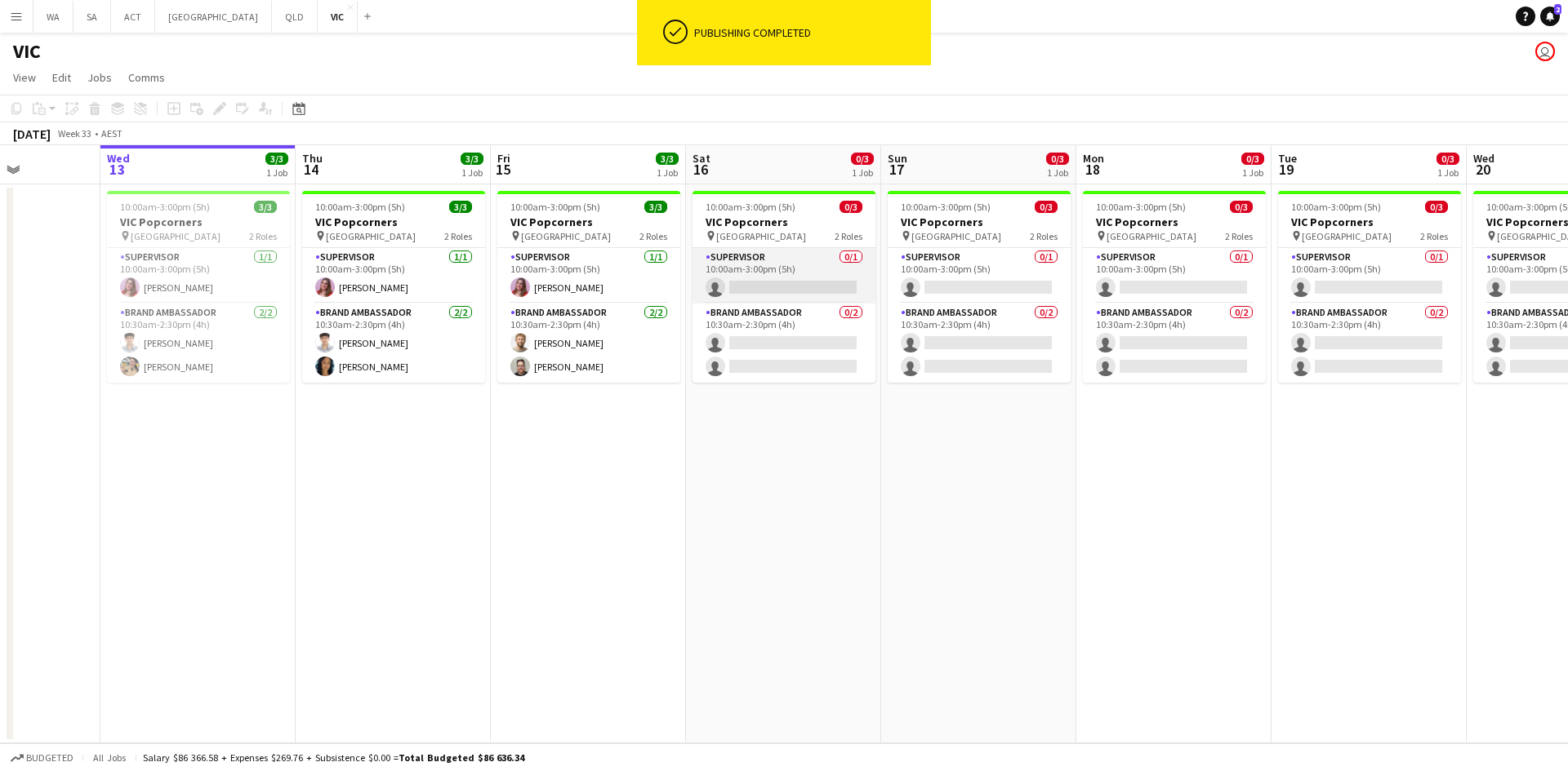
click at [788, 267] on app-card-role "Supervisor 0/1 10:00am-3:00pm (5h) single-neutral-actions" at bounding box center [784, 276] width 183 height 55
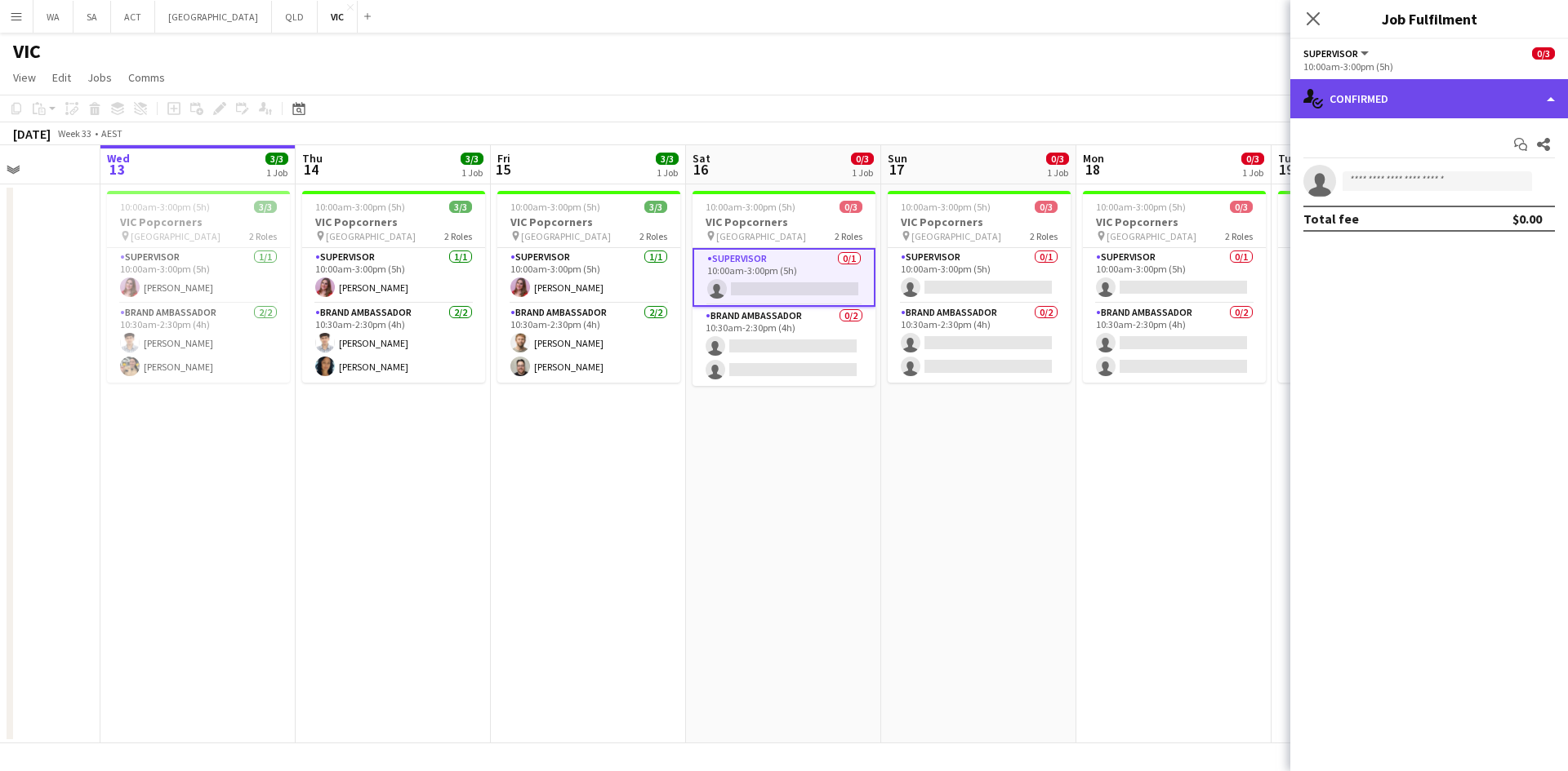
click at [1421, 112] on div "single-neutral-actions-check-2 Confirmed" at bounding box center [1429, 98] width 278 height 39
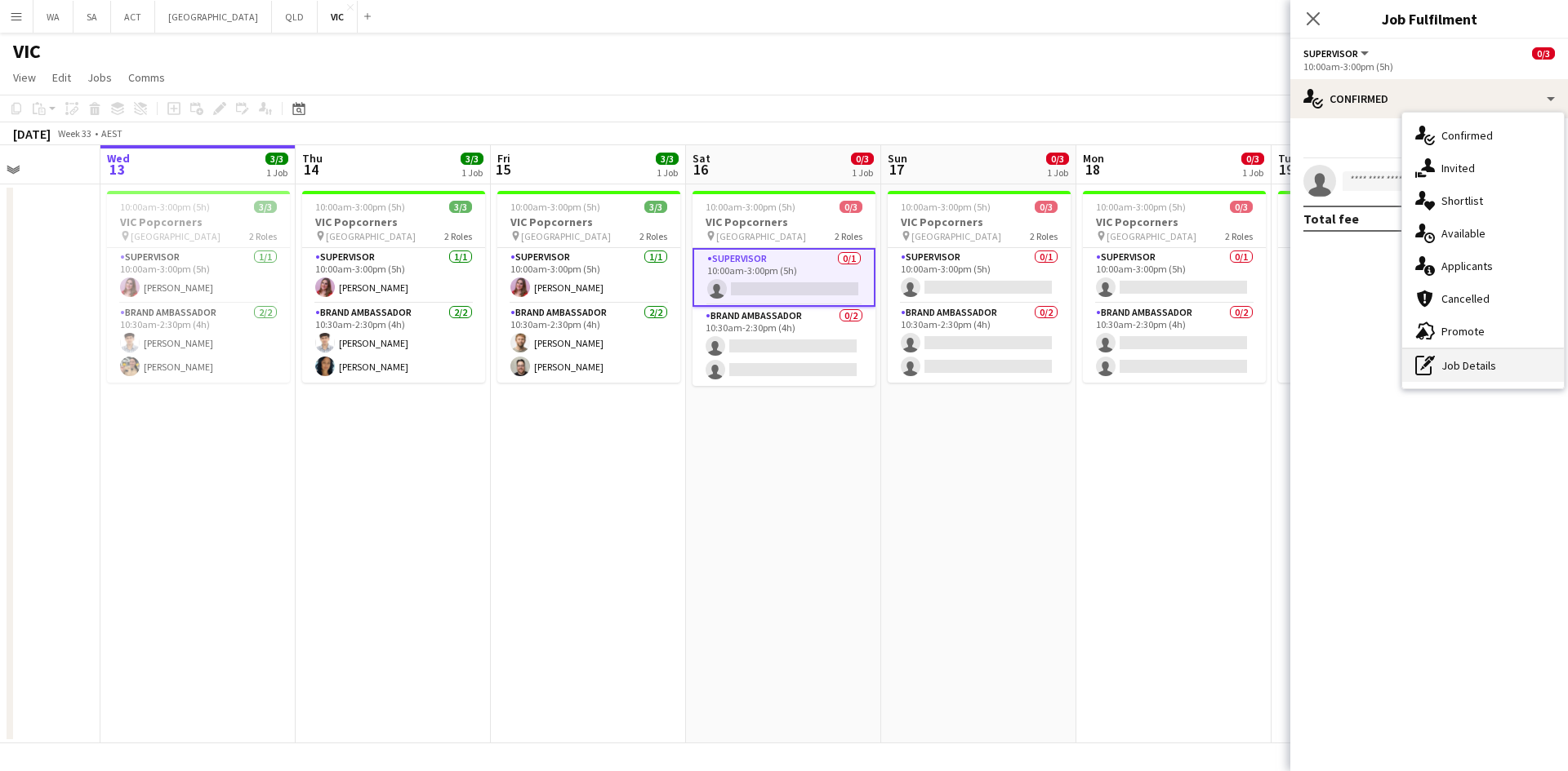
click at [1475, 363] on div "pen-write Job Details" at bounding box center [1482, 365] width 162 height 32
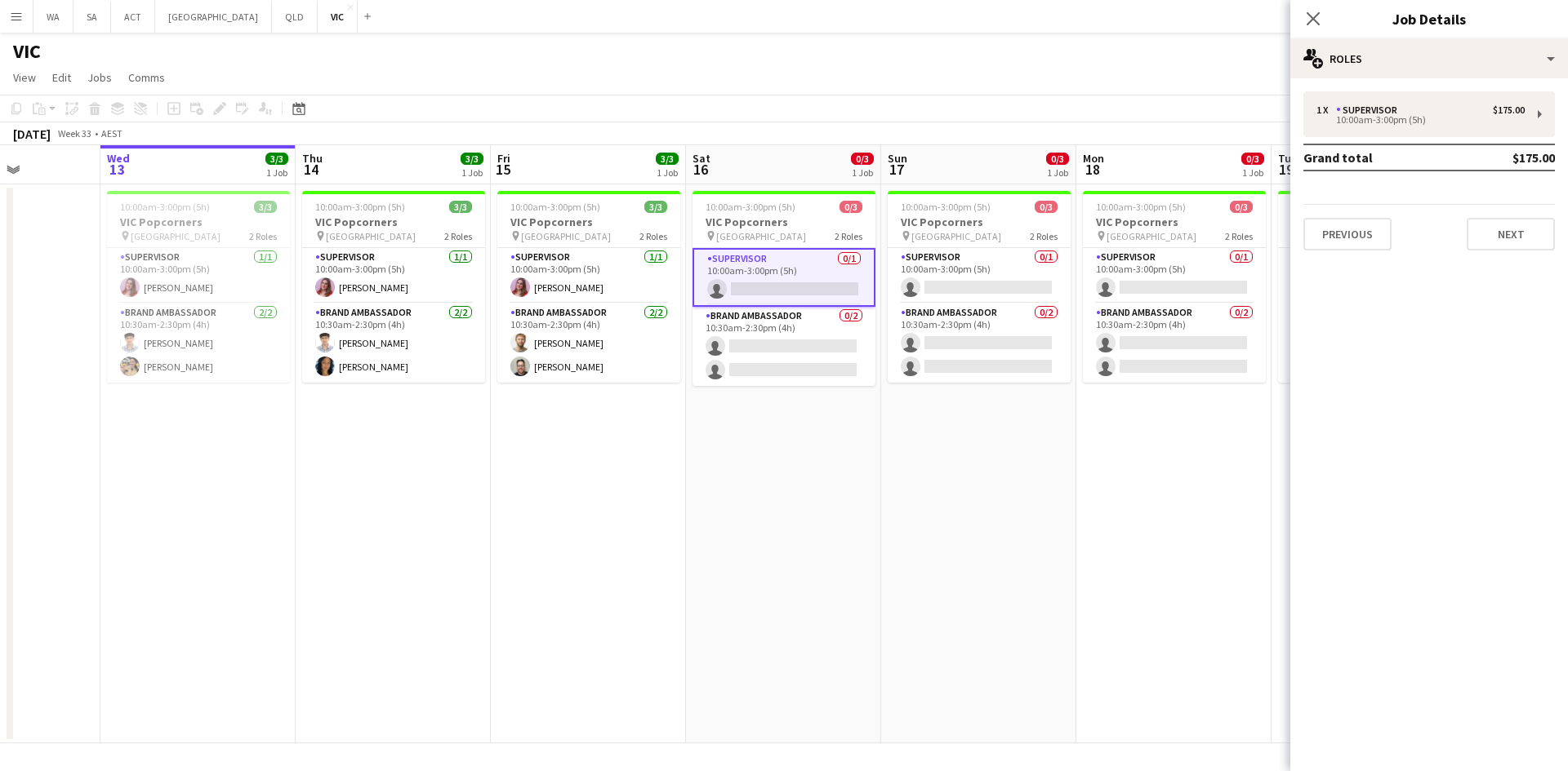
click at [1462, 208] on div "Previous Next" at bounding box center [1428, 227] width 251 height 47
click at [1476, 224] on button "Next" at bounding box center [1510, 234] width 88 height 32
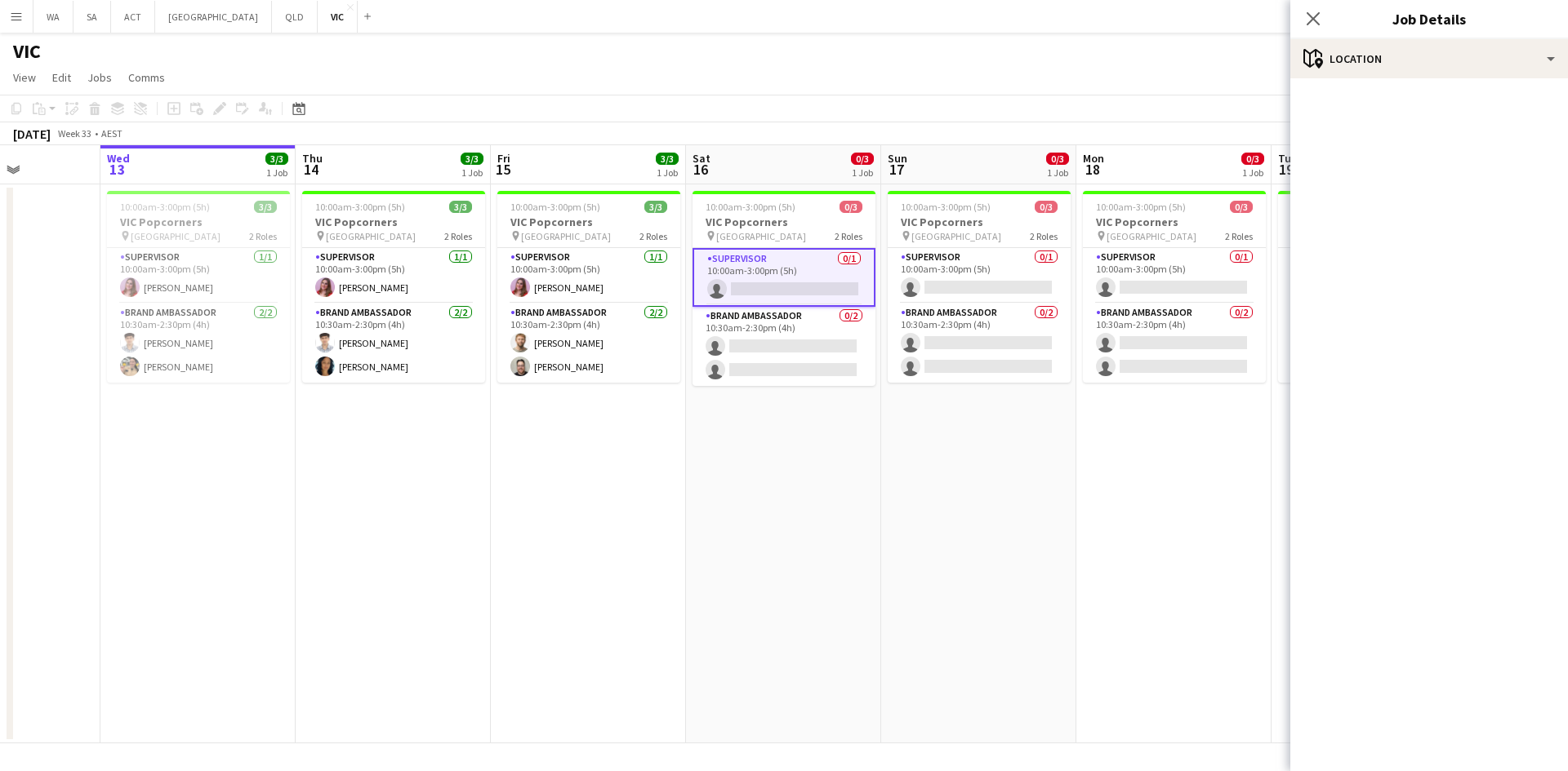
click at [810, 267] on app-card-role "Supervisor 0/1 10:00am-3:00pm (5h) single-neutral-actions" at bounding box center [784, 278] width 183 height 59
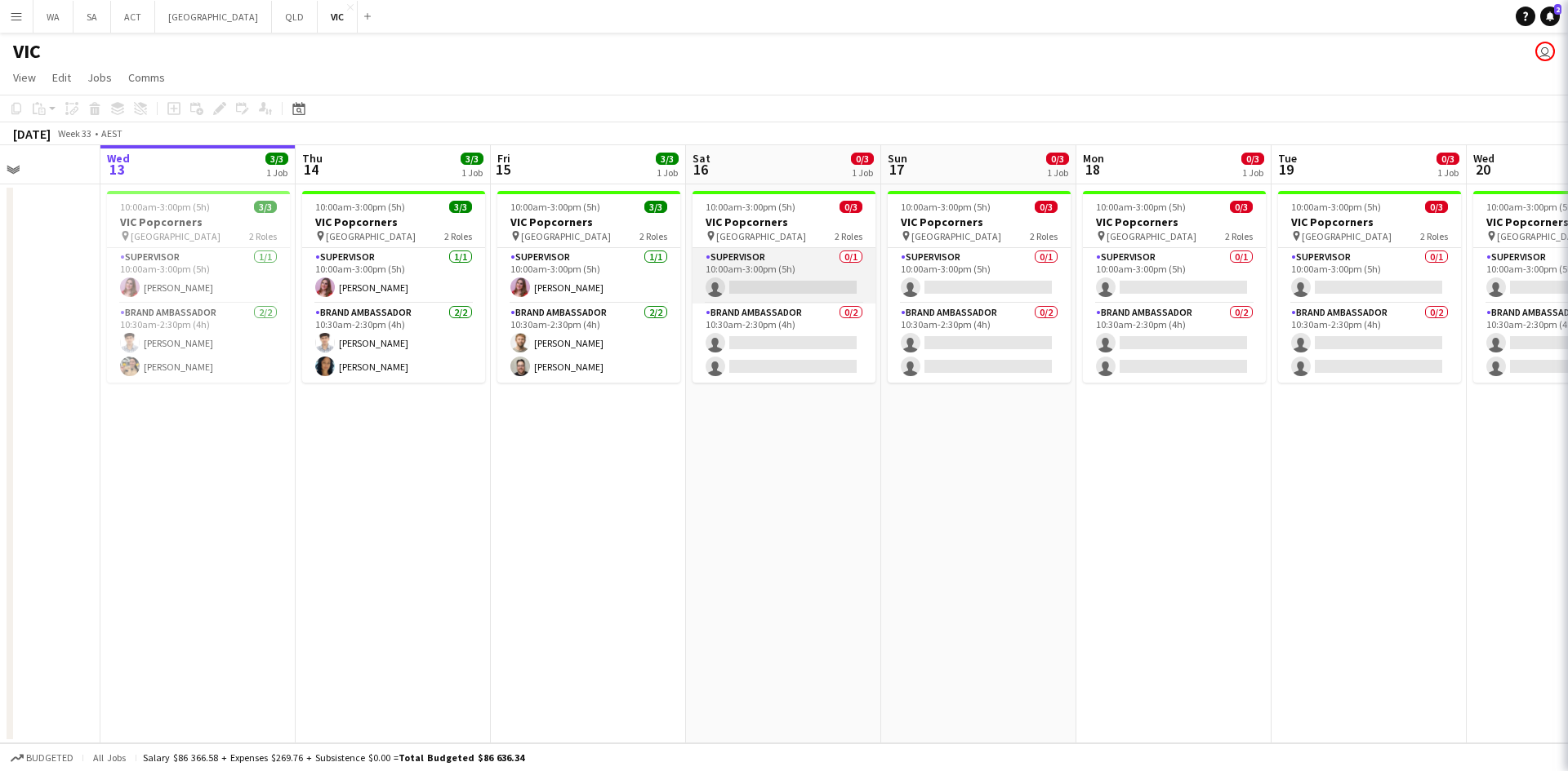
click at [810, 267] on app-card-role "Supervisor 0/1 10:00am-3:00pm (5h) single-neutral-actions" at bounding box center [784, 276] width 183 height 55
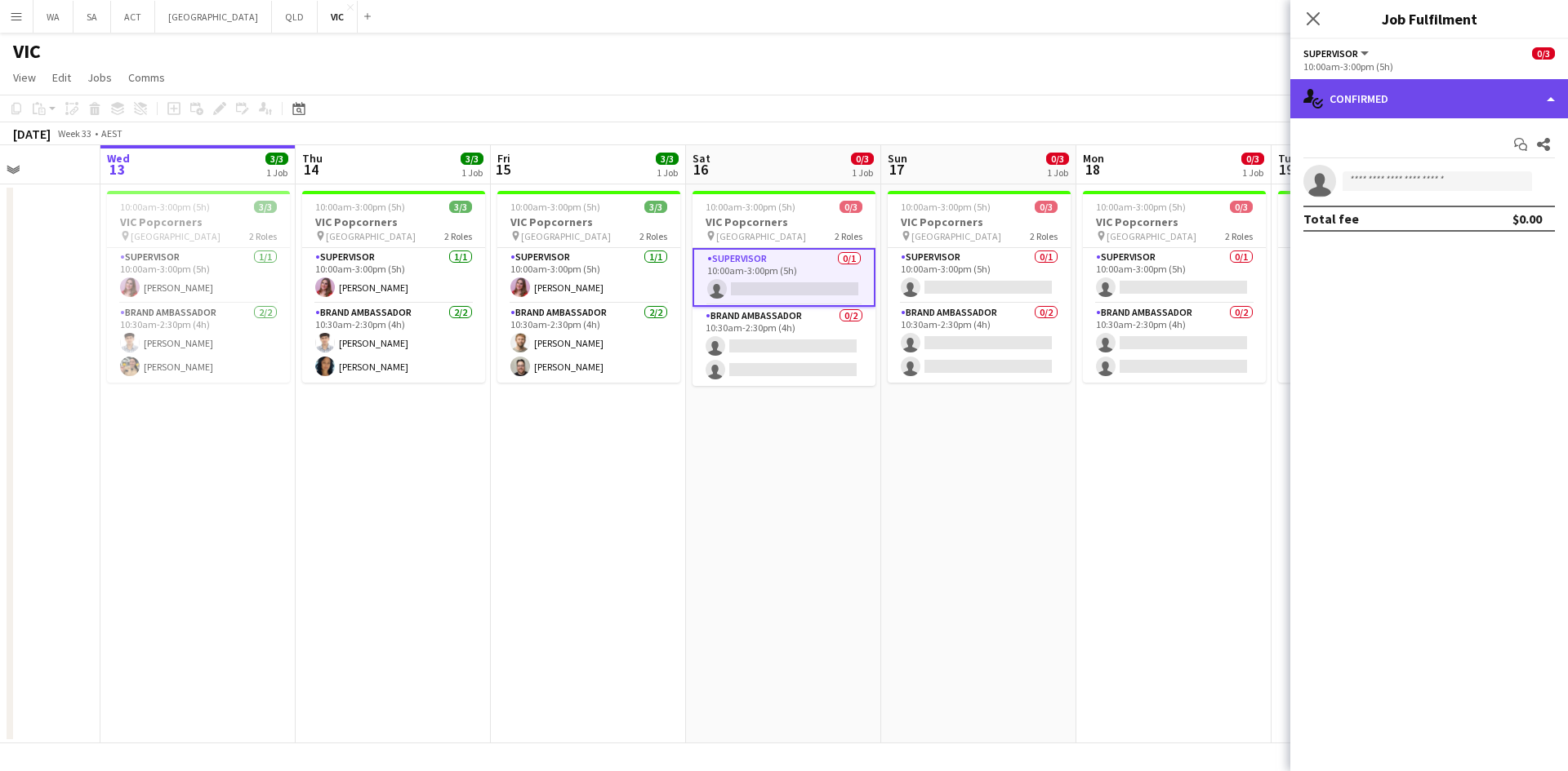
click at [1366, 108] on div "single-neutral-actions-check-2 Confirmed" at bounding box center [1429, 98] width 278 height 39
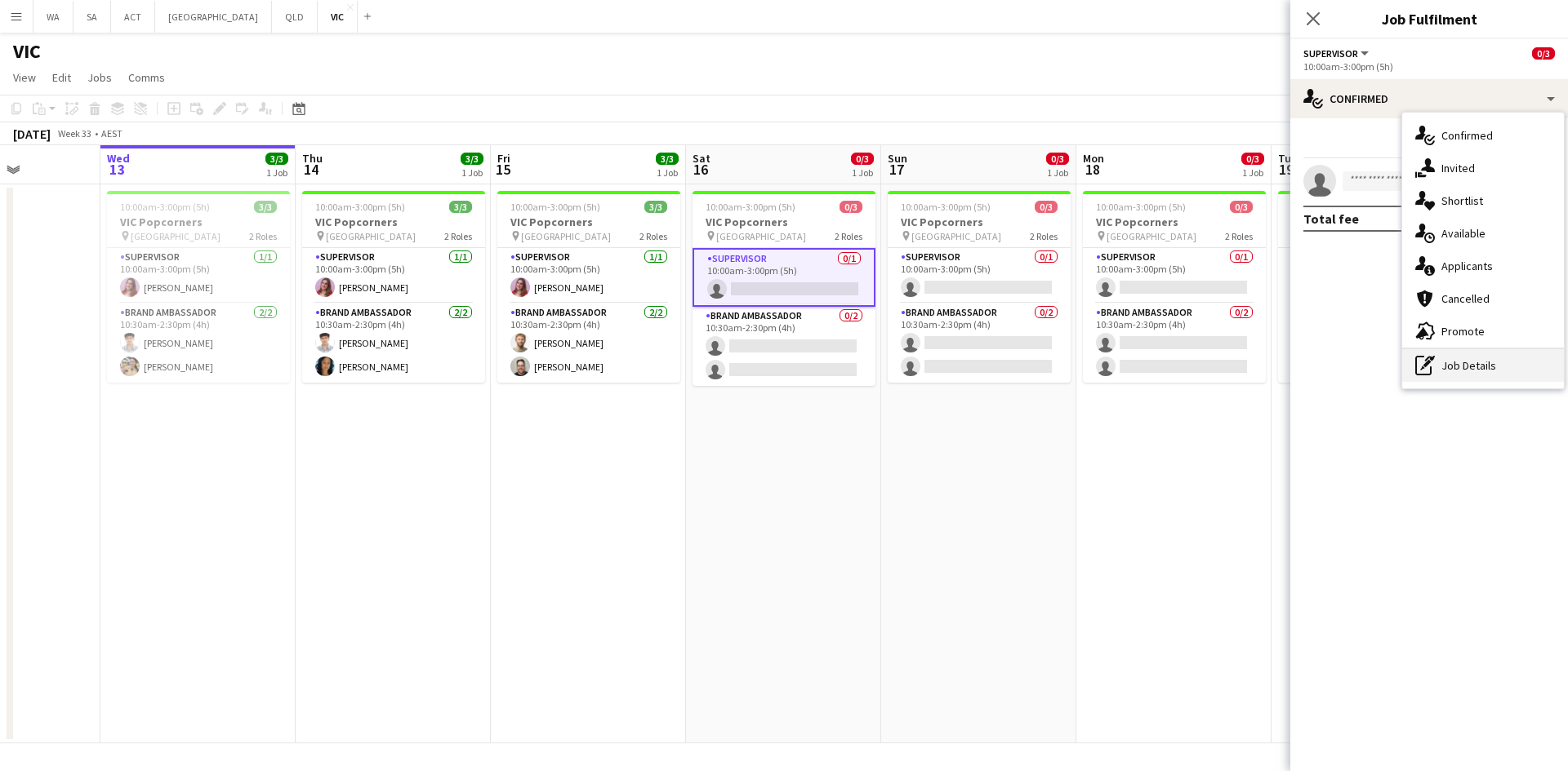
click at [1462, 357] on div "pen-write Job Details" at bounding box center [1482, 365] width 162 height 32
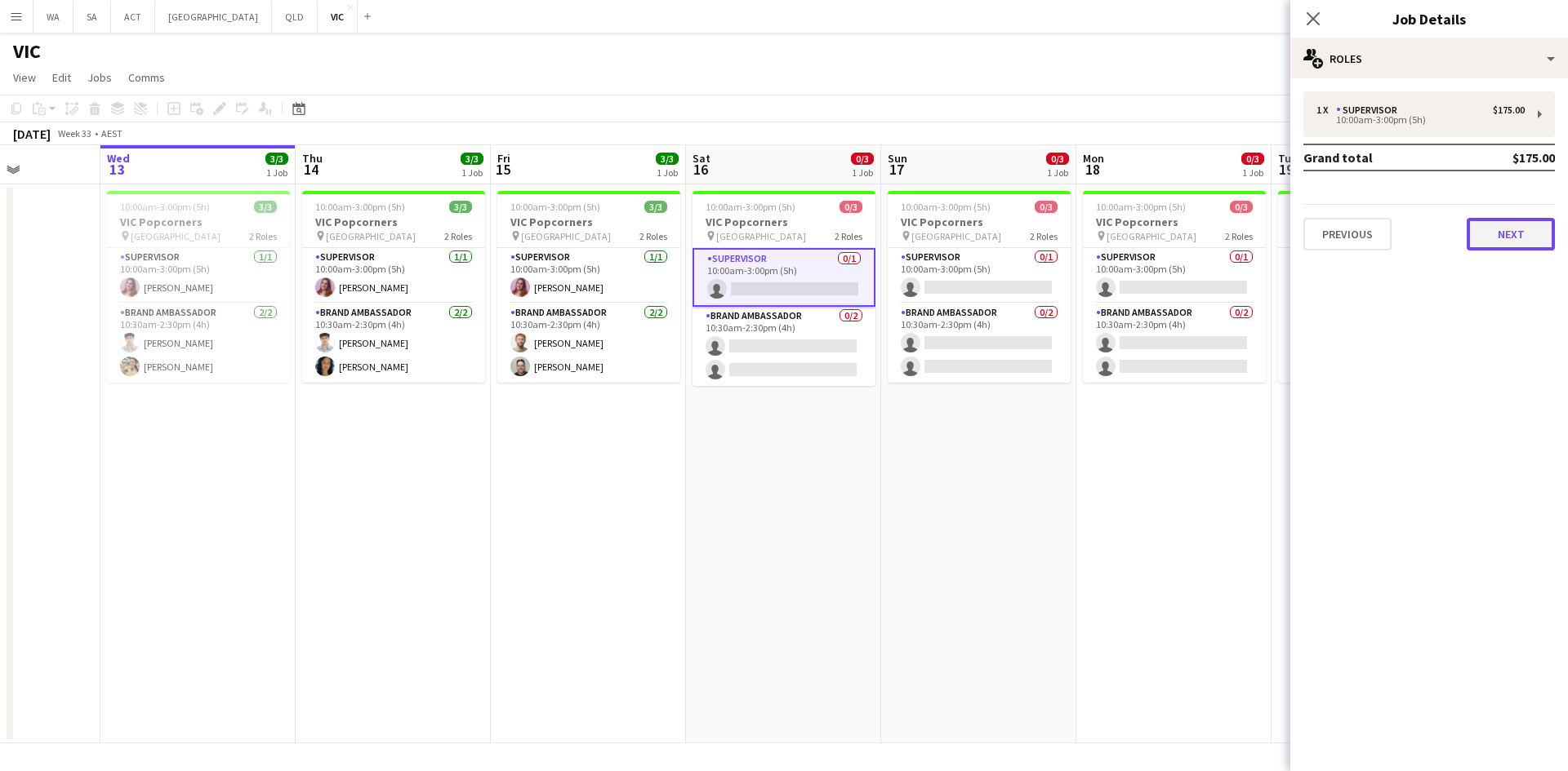
click at [1483, 224] on button "Next" at bounding box center [1510, 234] width 88 height 32
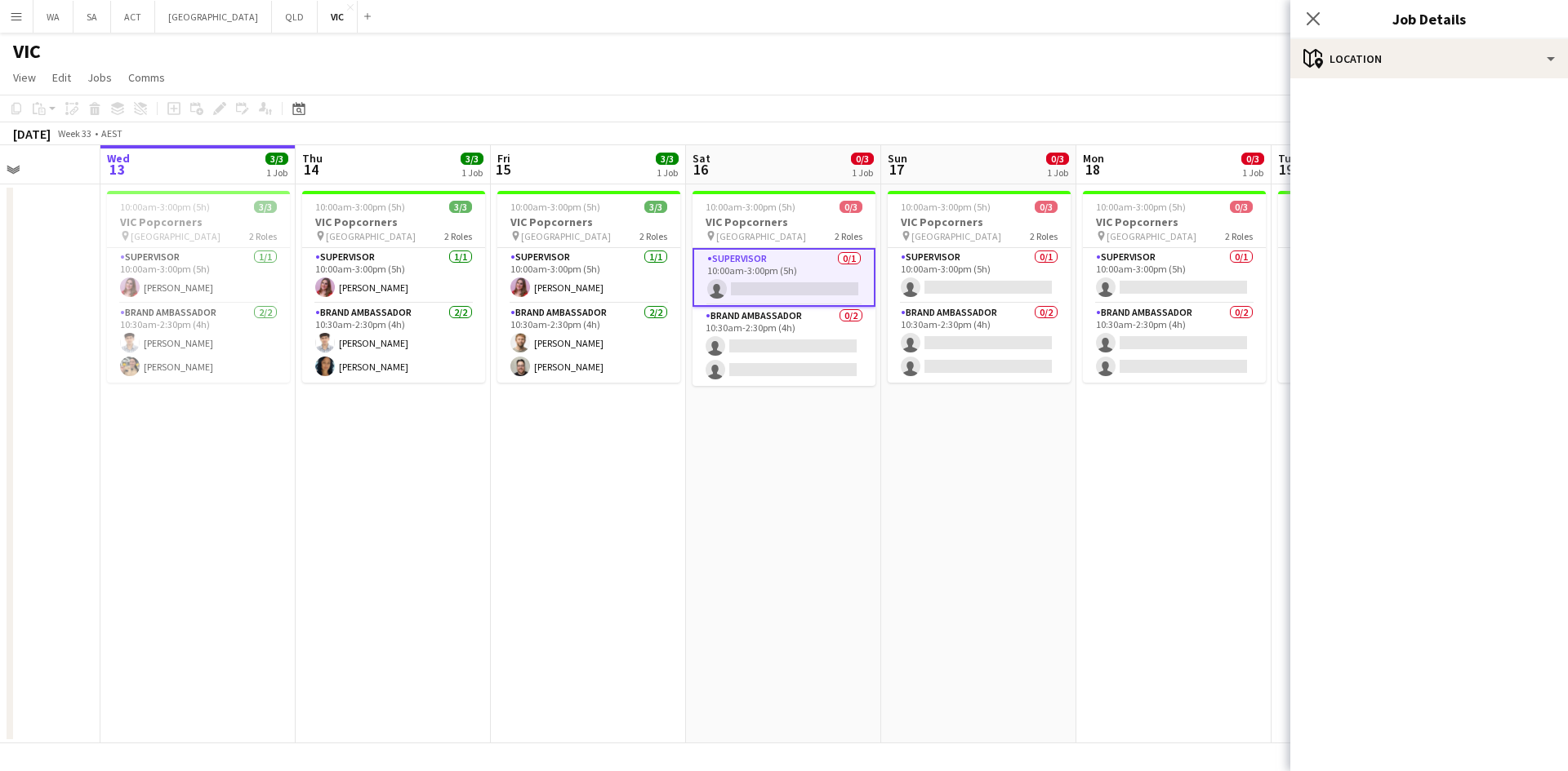
click at [837, 282] on app-card-role "Supervisor 0/1 10:00am-3:00pm (5h) single-neutral-actions" at bounding box center [784, 278] width 183 height 59
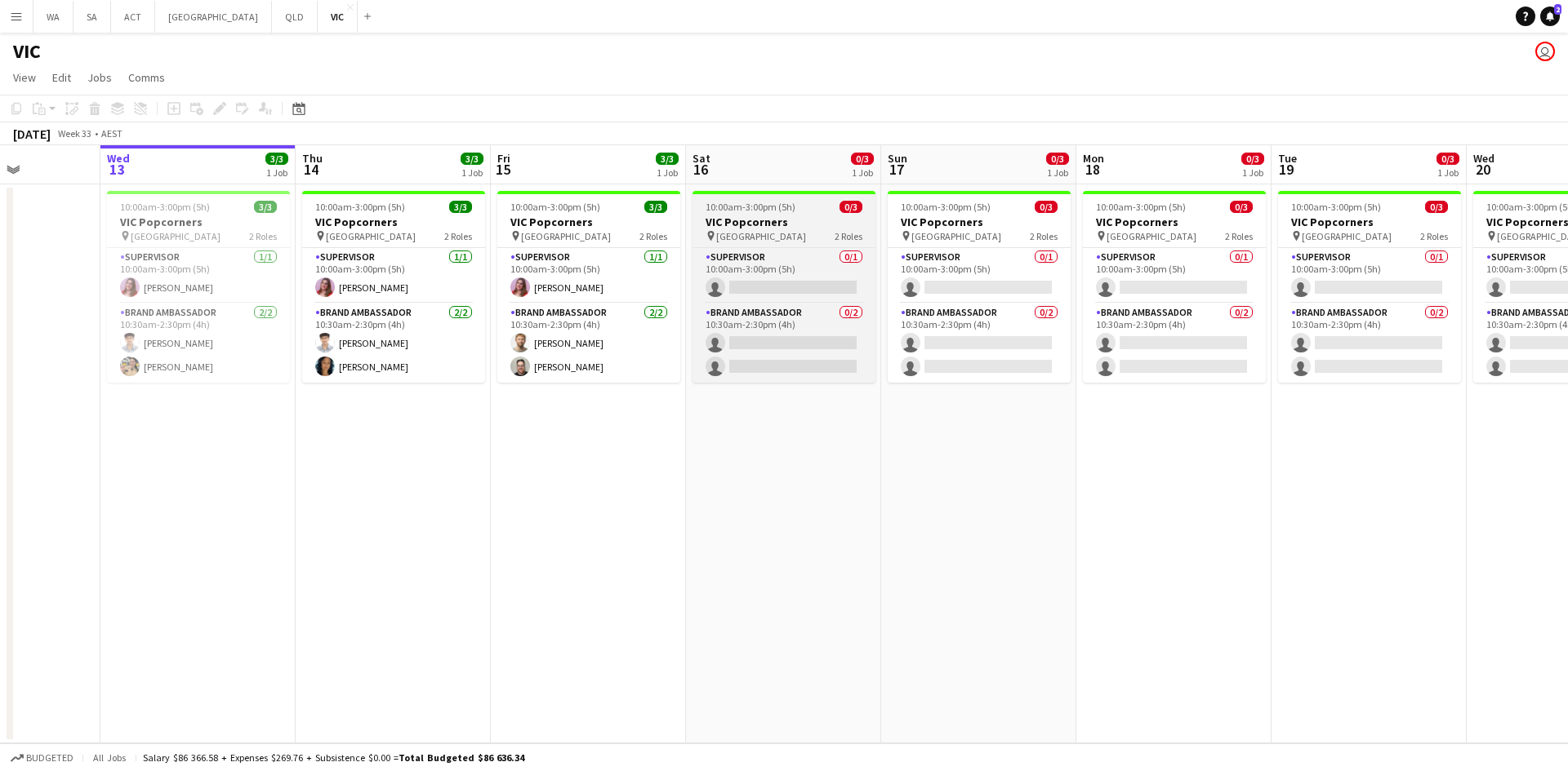
click at [803, 238] on span "University of Melbourne" at bounding box center [761, 236] width 89 height 12
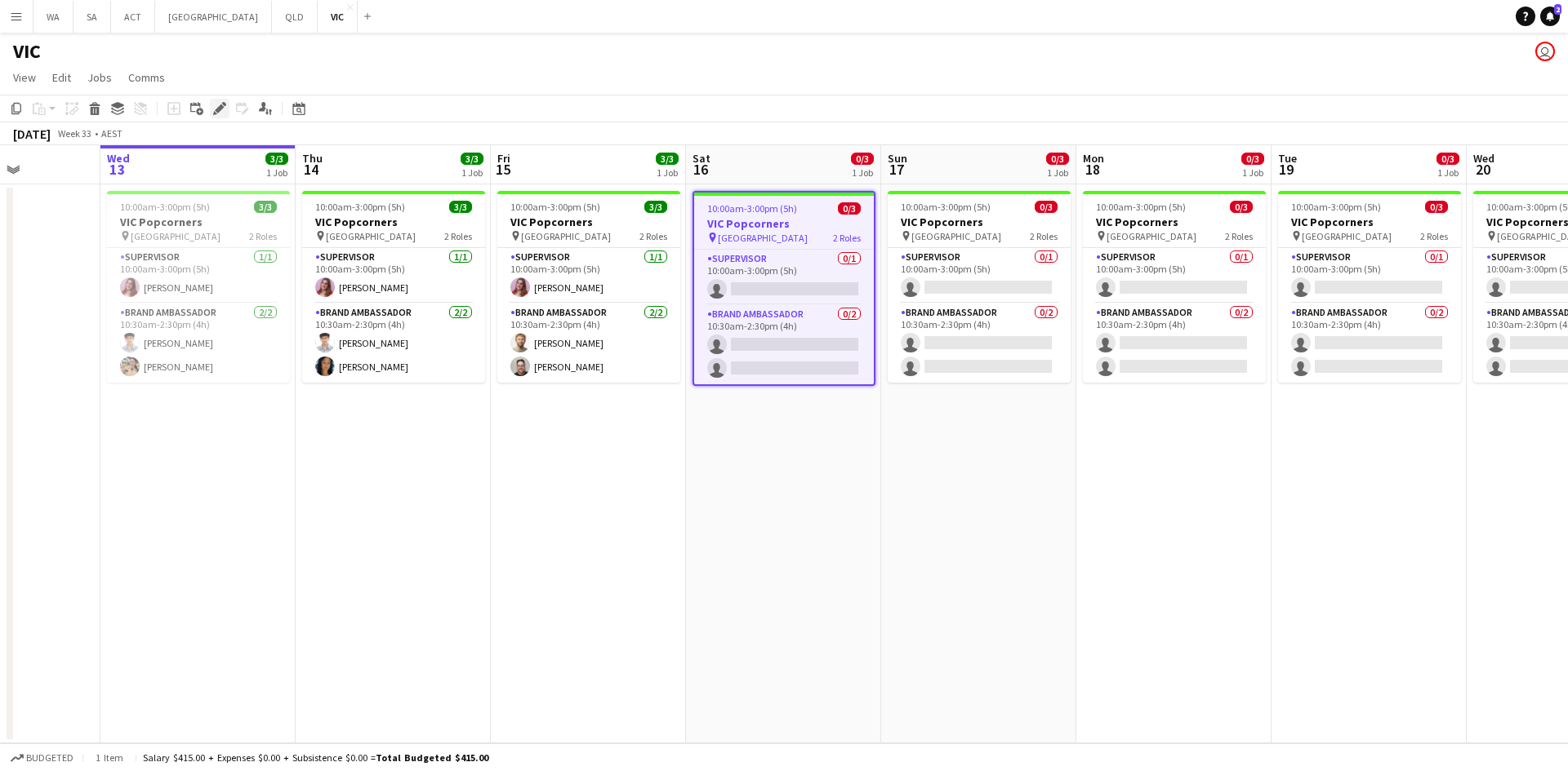
click at [218, 107] on icon at bounding box center [219, 108] width 9 height 9
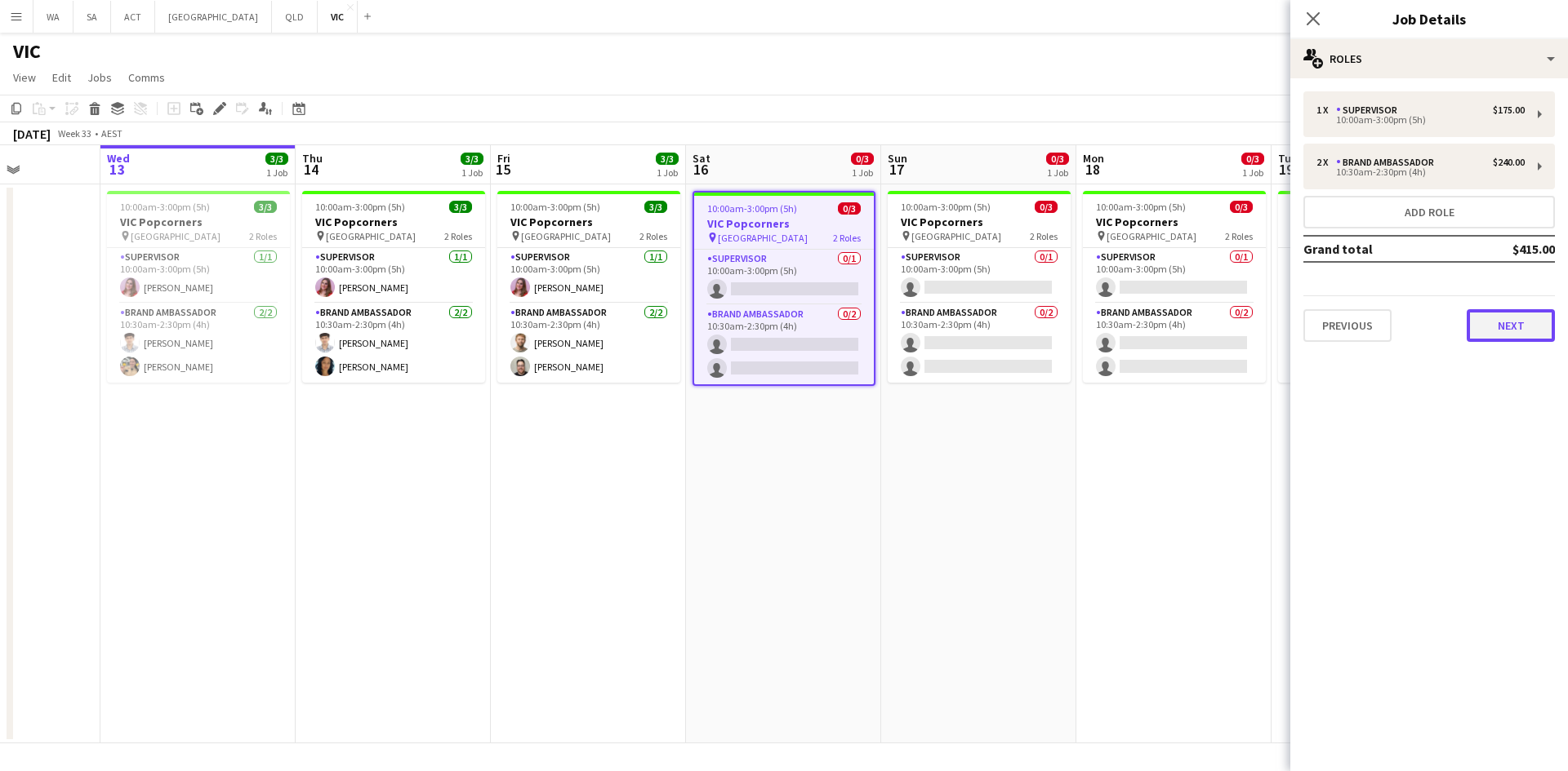
click at [1487, 315] on button "Next" at bounding box center [1510, 325] width 88 height 32
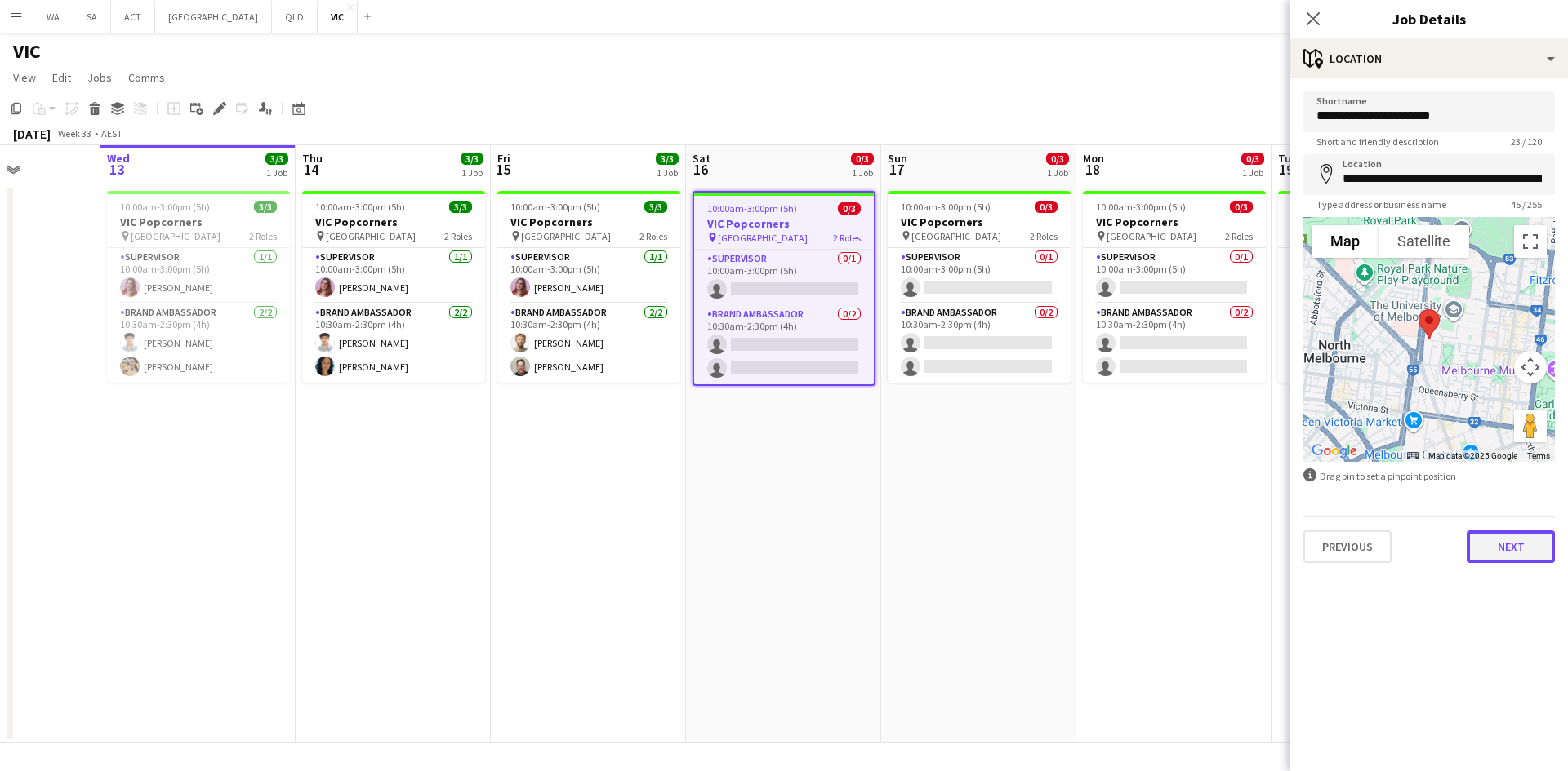
click at [1502, 559] on button "Next" at bounding box center [1510, 547] width 88 height 32
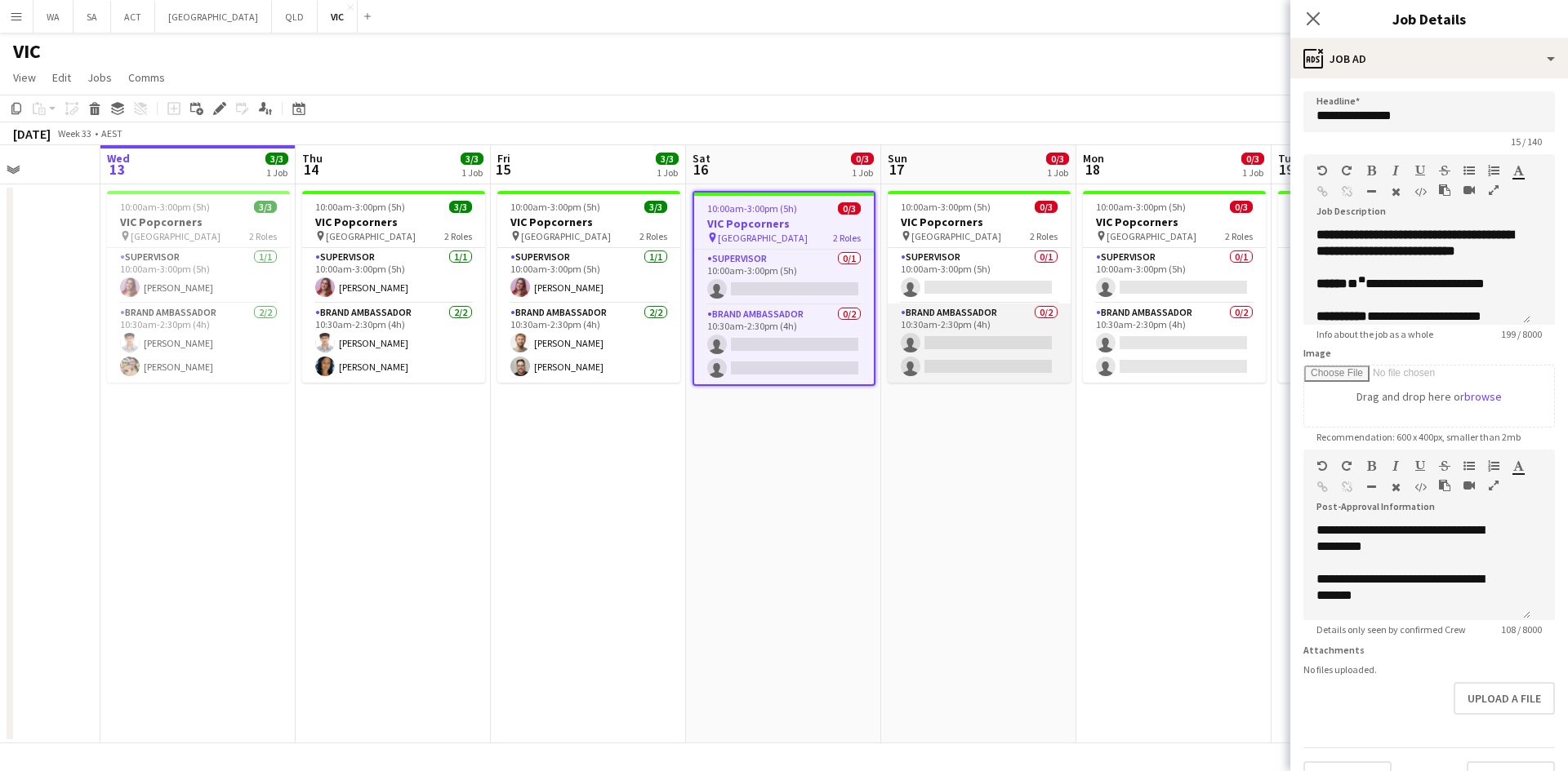
click at [960, 329] on app-card-role "Brand Ambassador 0/2 10:30am-2:30pm (4h) single-neutral-actions single-neutral-…" at bounding box center [978, 342] width 183 height 79
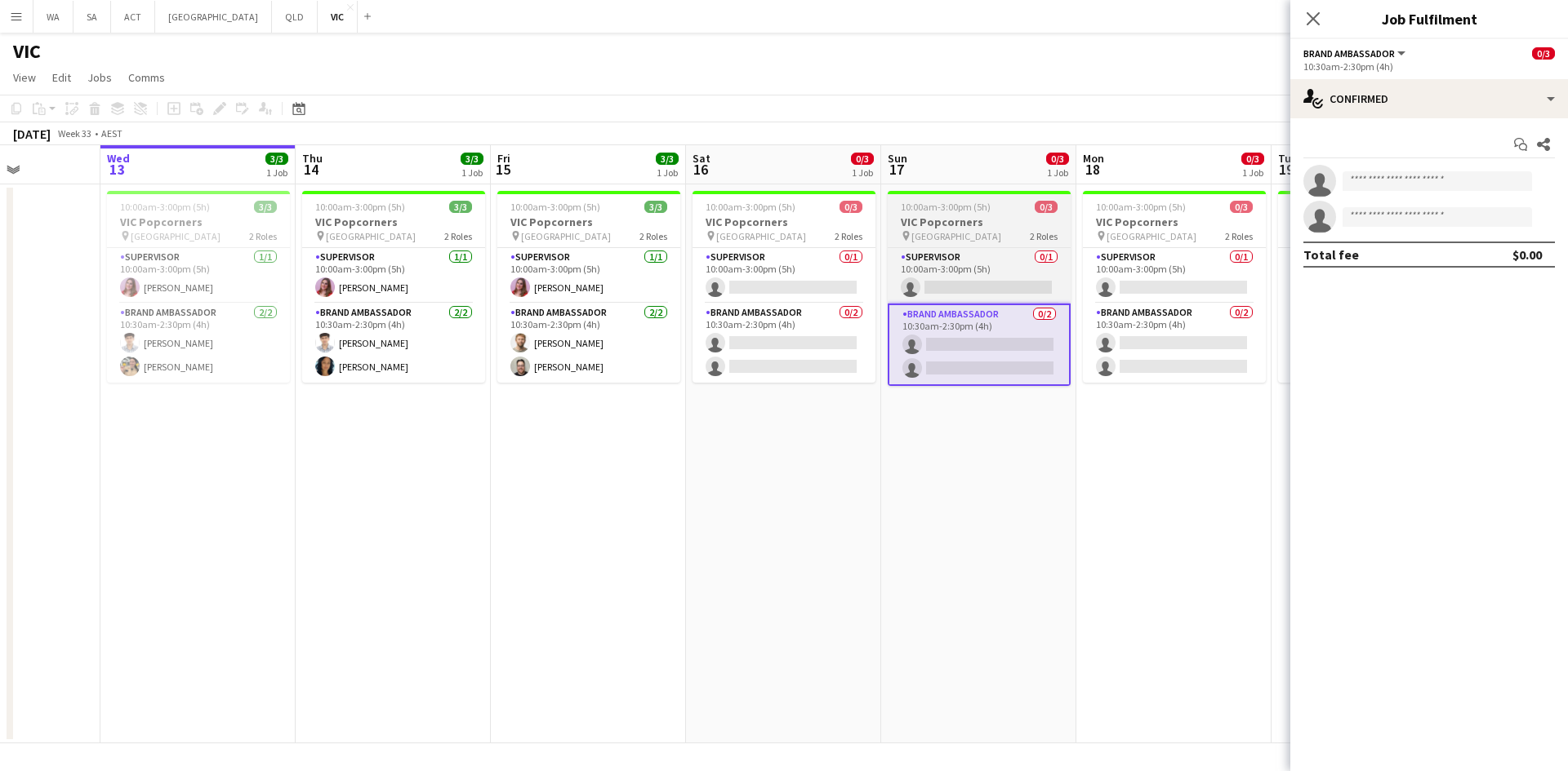
click at [985, 225] on h3 "VIC Popcorners" at bounding box center [978, 222] width 183 height 14
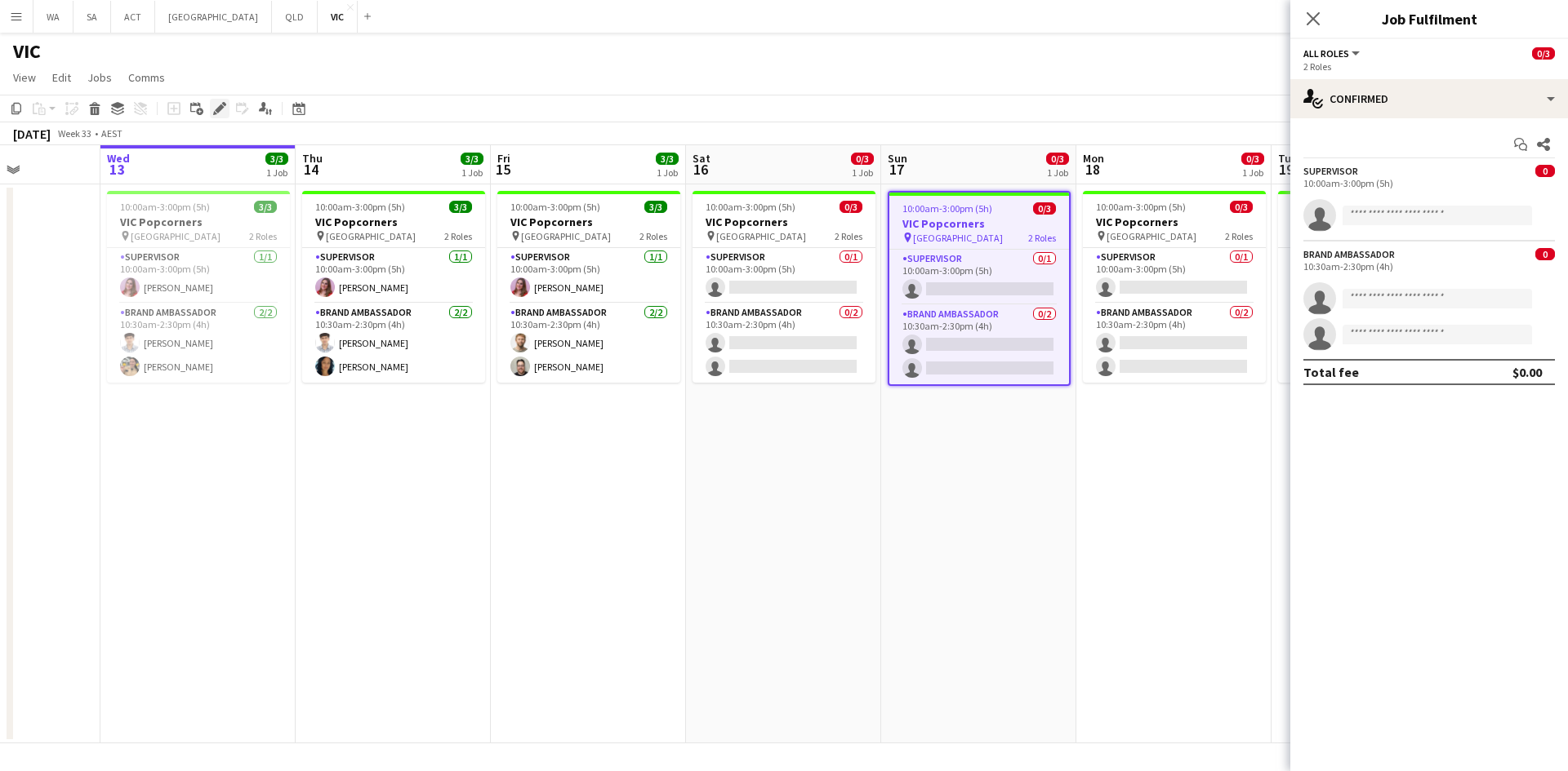
click at [217, 109] on icon at bounding box center [219, 108] width 9 height 9
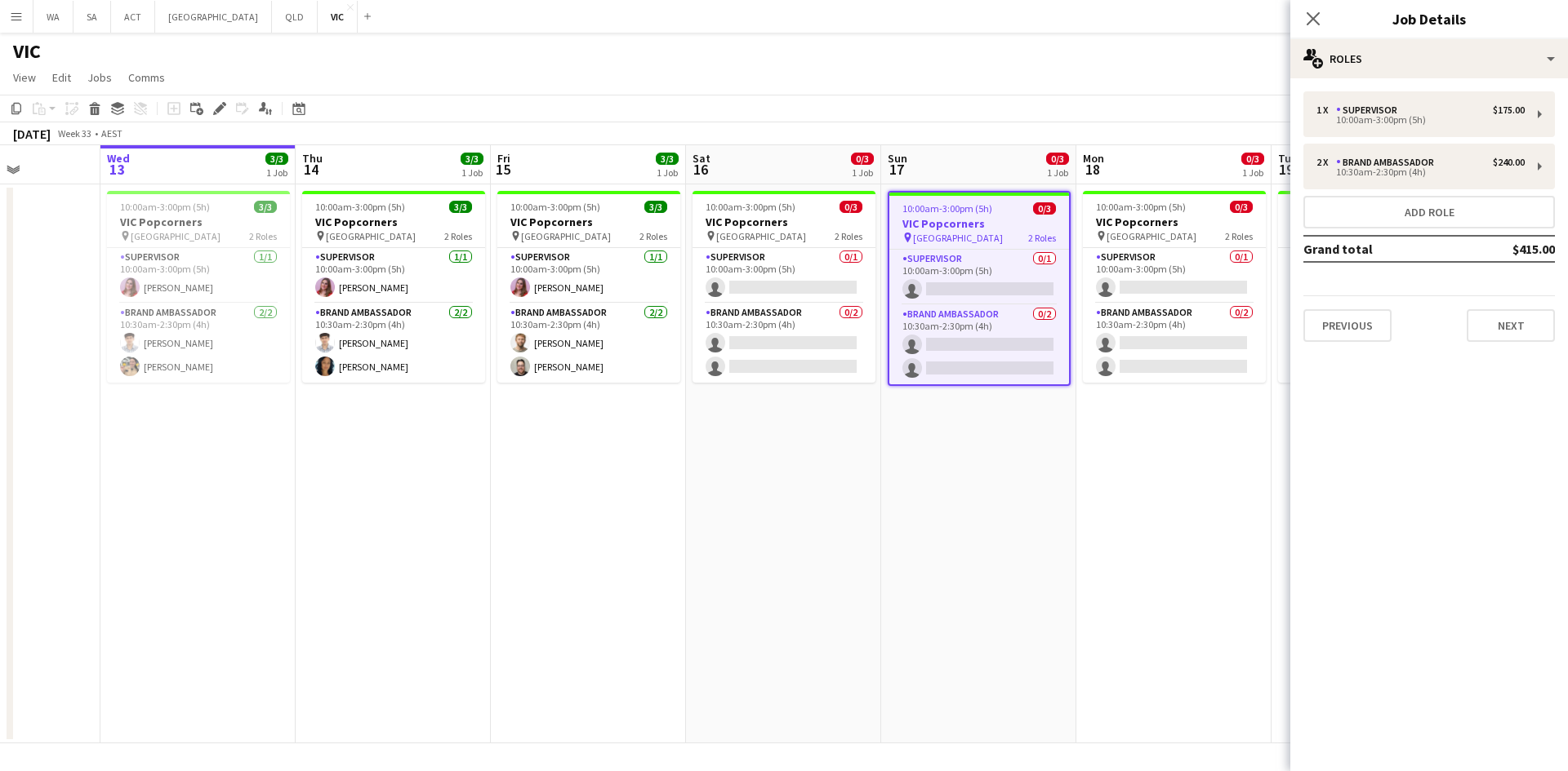
click at [1499, 300] on div "Previous Next" at bounding box center [1428, 318] width 251 height 47
click at [1493, 322] on button "Next" at bounding box center [1510, 325] width 88 height 32
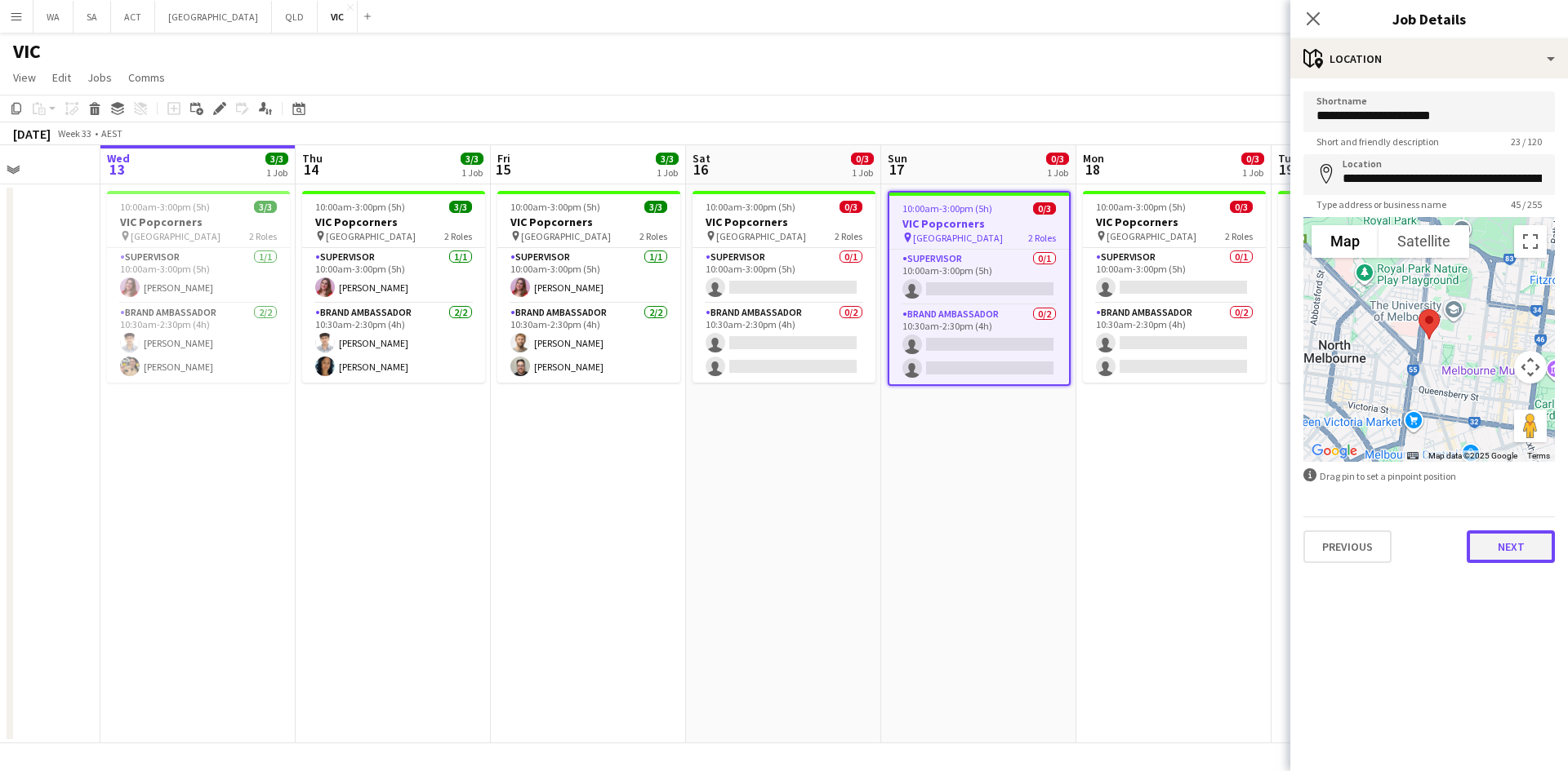
click at [1501, 531] on button "Next" at bounding box center [1510, 547] width 88 height 32
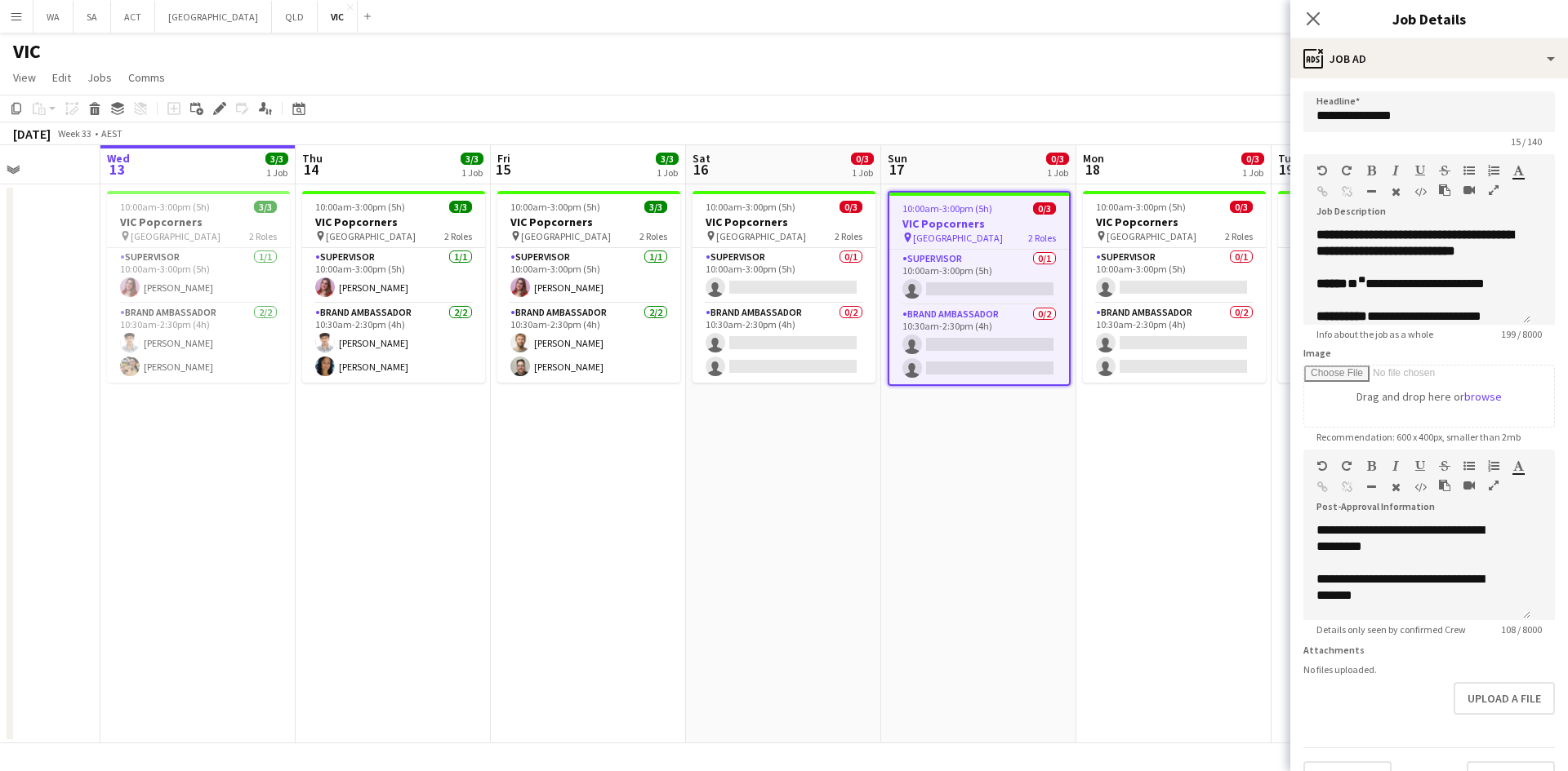
click at [1167, 232] on span "University of Melbourne" at bounding box center [1151, 236] width 89 height 12
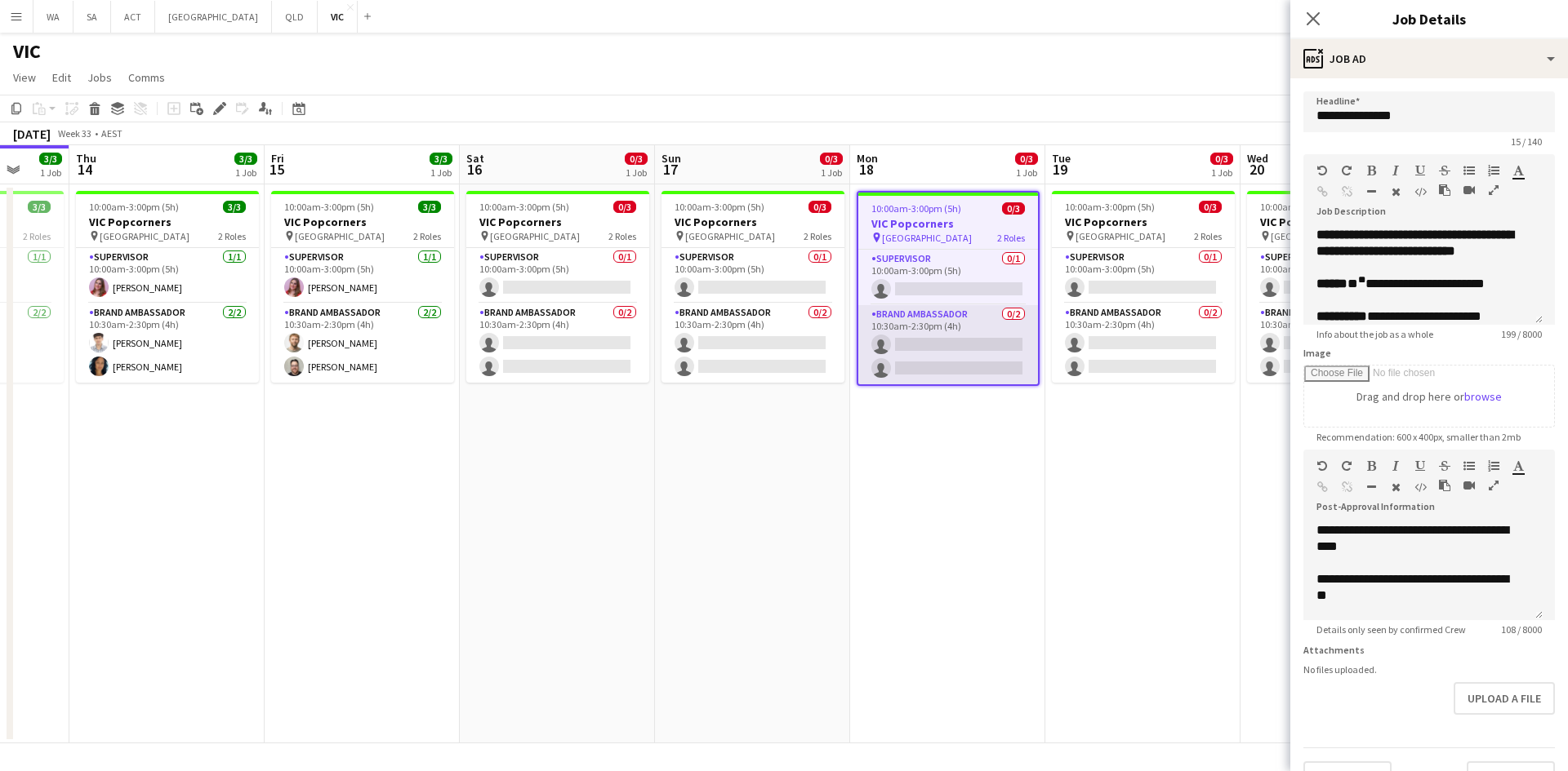
drag, startPoint x: 1140, startPoint y: 377, endPoint x: 959, endPoint y: 357, distance: 182.1
click at [955, 375] on app-calendar-viewport "Mon 11 Tue 12 Wed 13 3/3 1 Job Thu 14 3/3 1 Job Fri 15 3/3 1 Job Sat 16 0/3 1 J…" at bounding box center [784, 444] width 1568 height 598
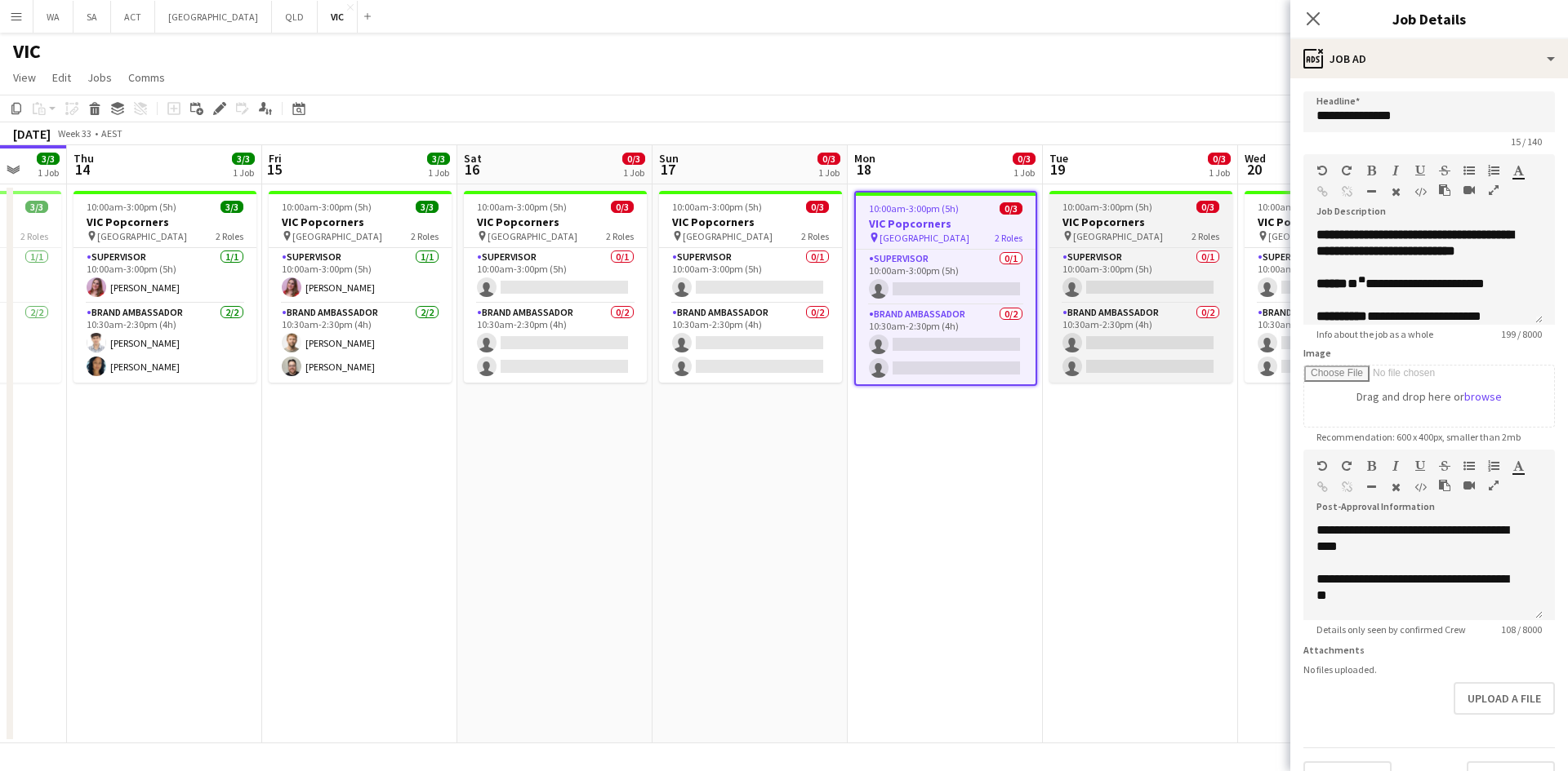
click at [1093, 221] on h3 "VIC Popcorners" at bounding box center [1140, 222] width 183 height 14
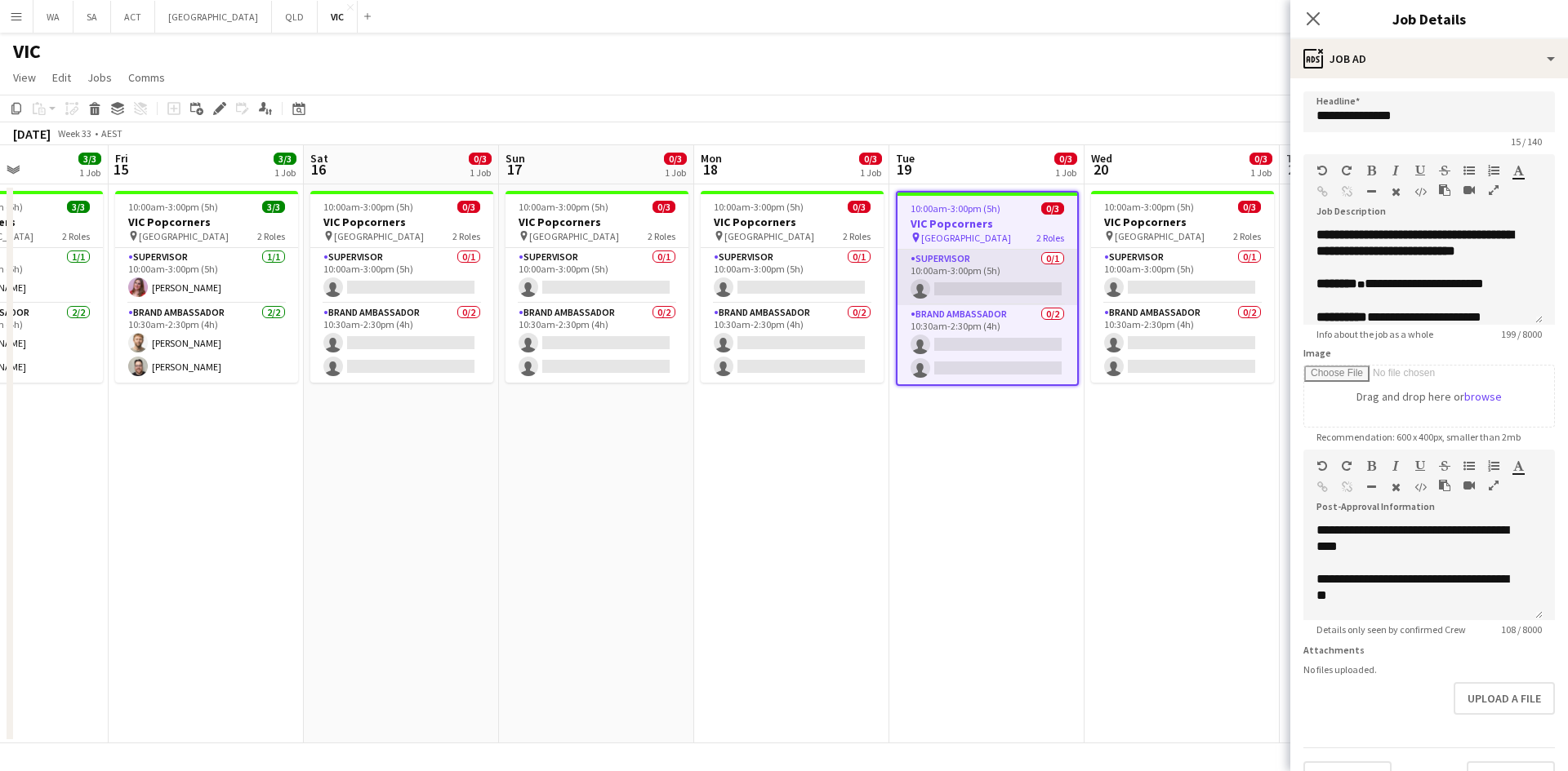
scroll to position [0, 530]
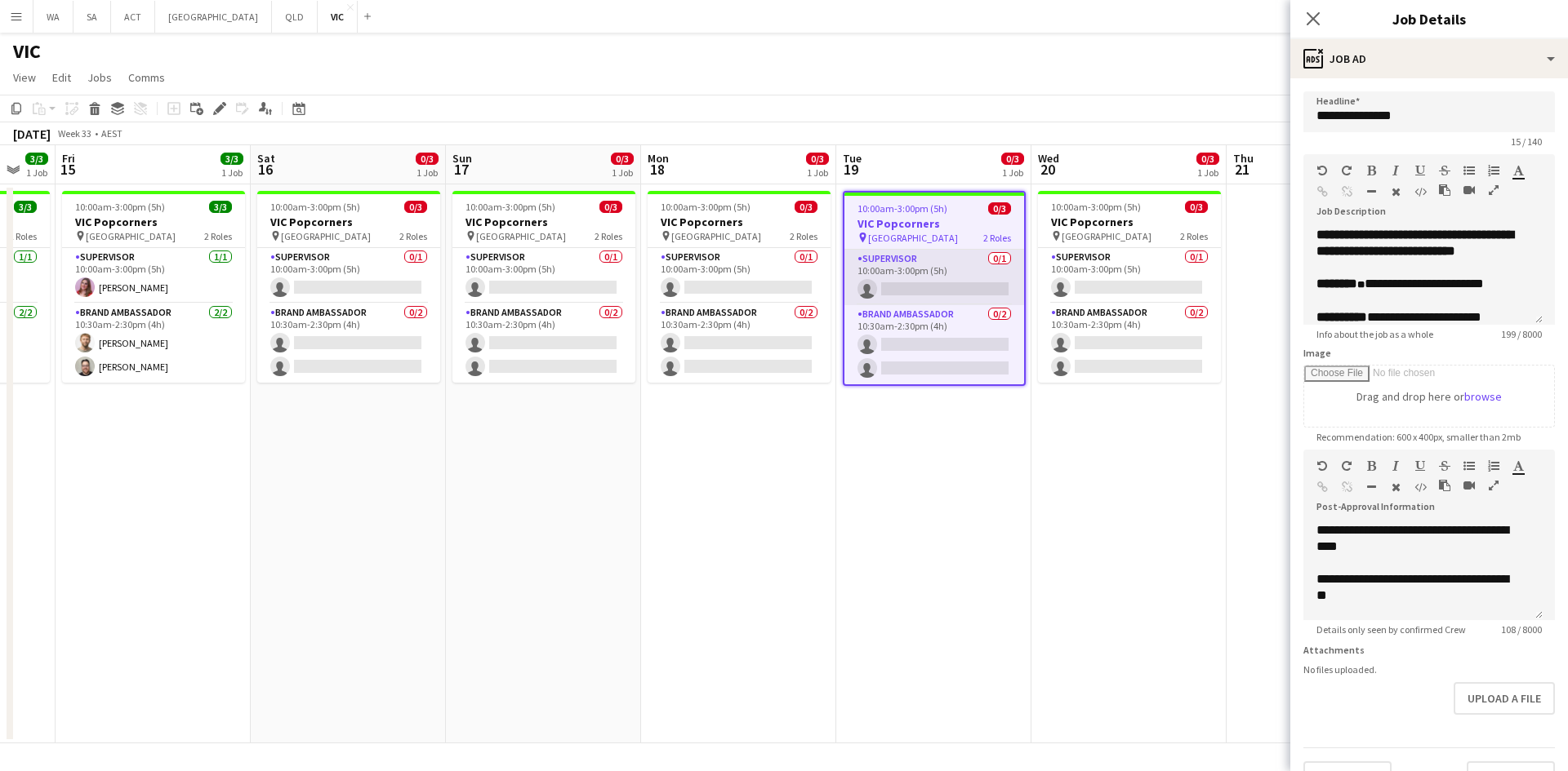
drag, startPoint x: 1151, startPoint y: 282, endPoint x: 944, endPoint y: 291, distance: 207.2
click at [944, 292] on app-calendar-viewport "Tue 12 Wed 13 3/3 1 Job Thu 14 3/3 1 Job Fri 15 3/3 1 Job Sat 16 0/3 1 Job Sun …" at bounding box center [784, 444] width 1568 height 598
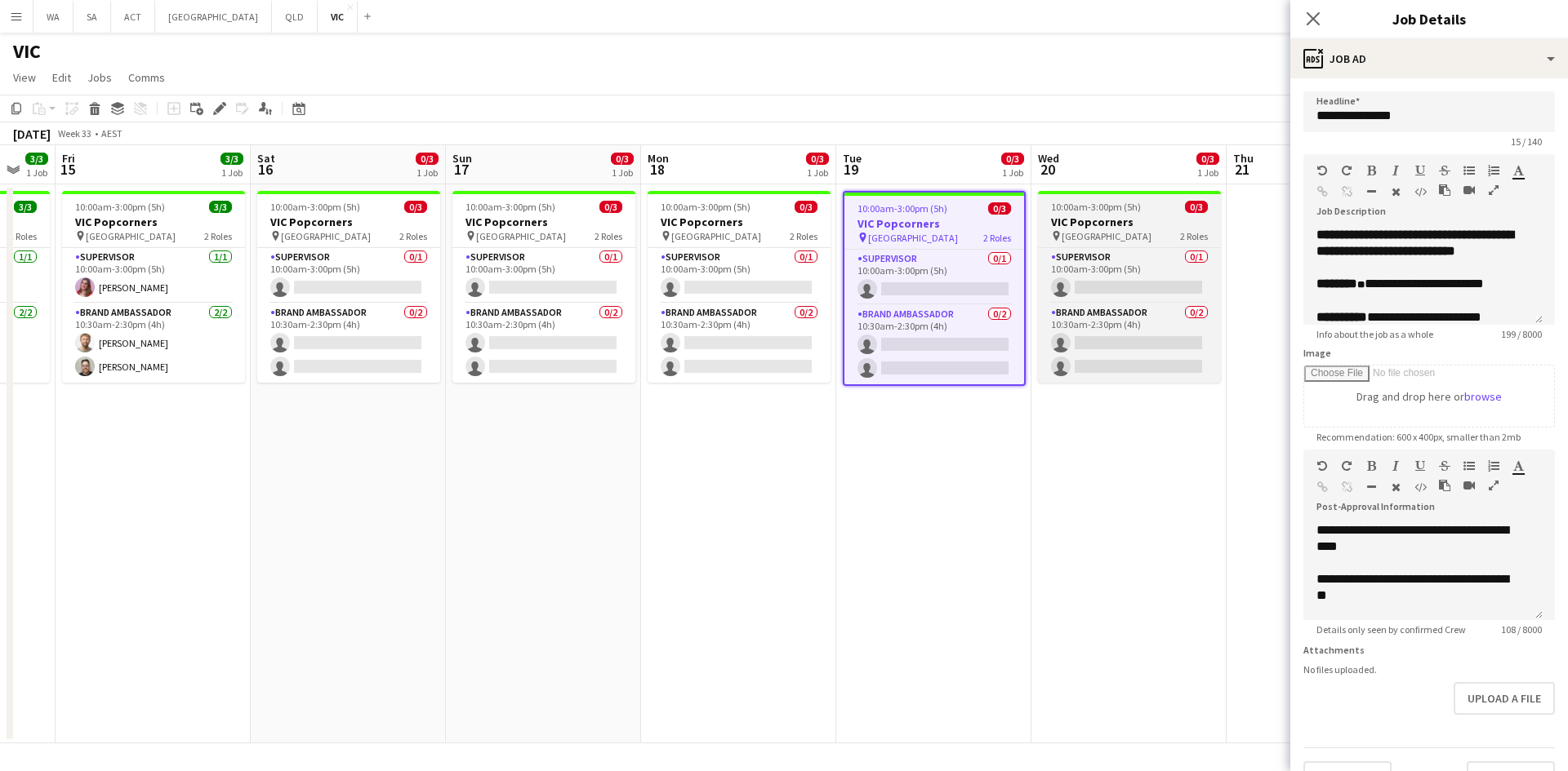
click at [1106, 206] on span "10:00am-3:00pm (5h)" at bounding box center [1095, 206] width 89 height 12
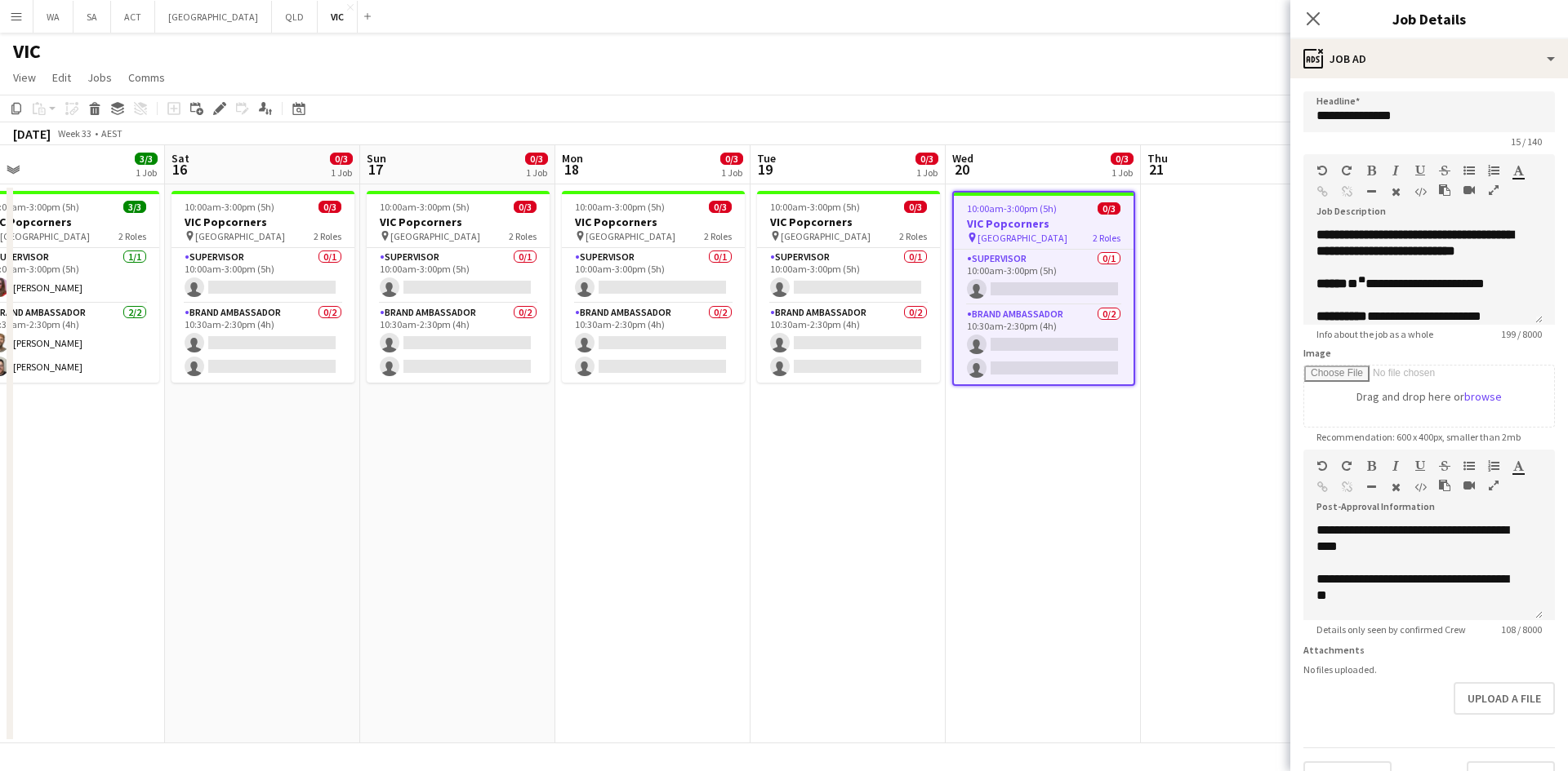
scroll to position [0, 495]
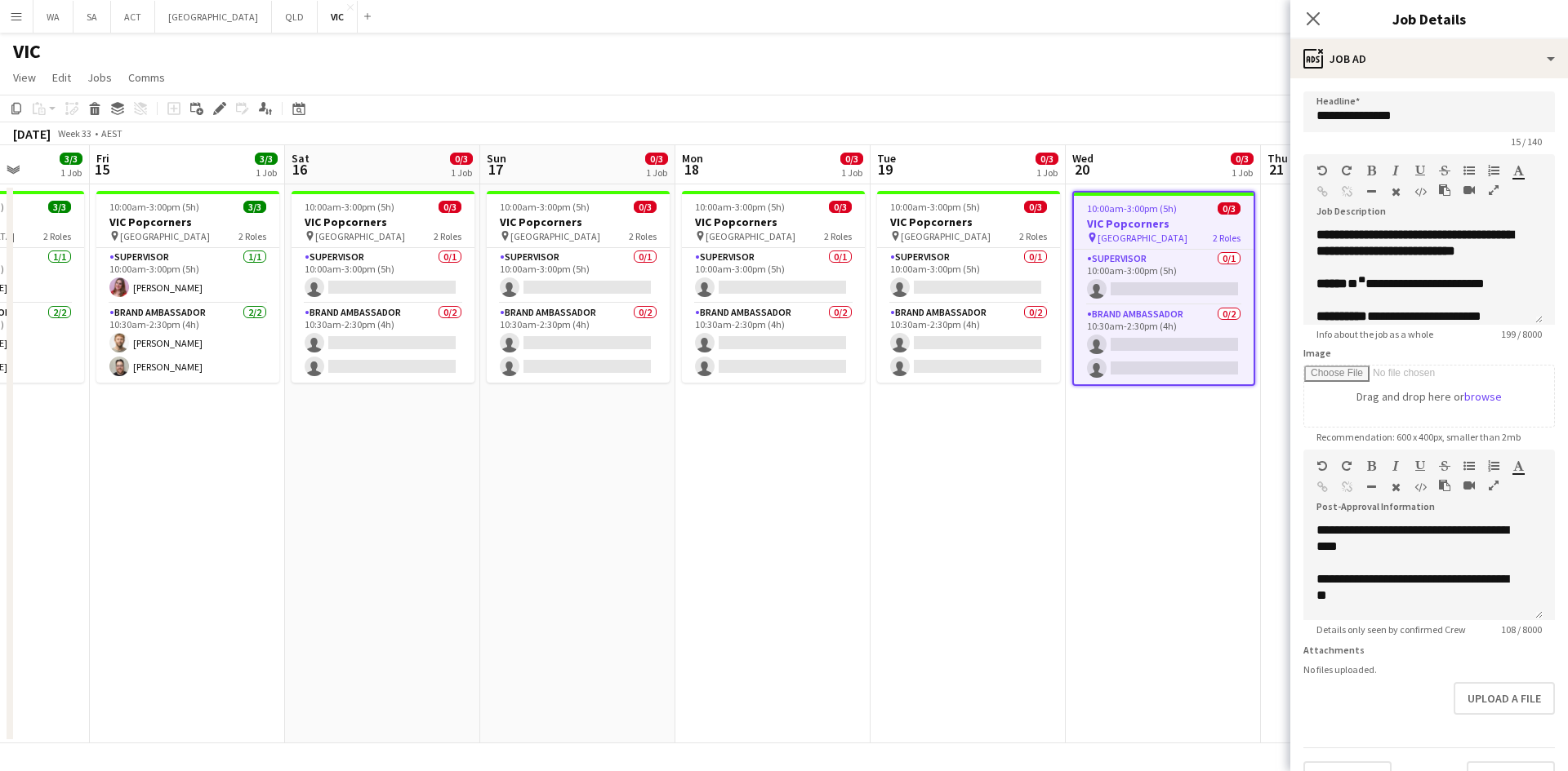
drag, startPoint x: 1151, startPoint y: 228, endPoint x: 989, endPoint y: 237, distance: 162.2
click at [990, 238] on app-calendar-viewport "Tue 12 Wed 13 3/3 1 Job Thu 14 3/3 1 Job Fri 15 3/3 1 Job Sat 16 0/3 1 Job Sun …" at bounding box center [784, 444] width 1568 height 598
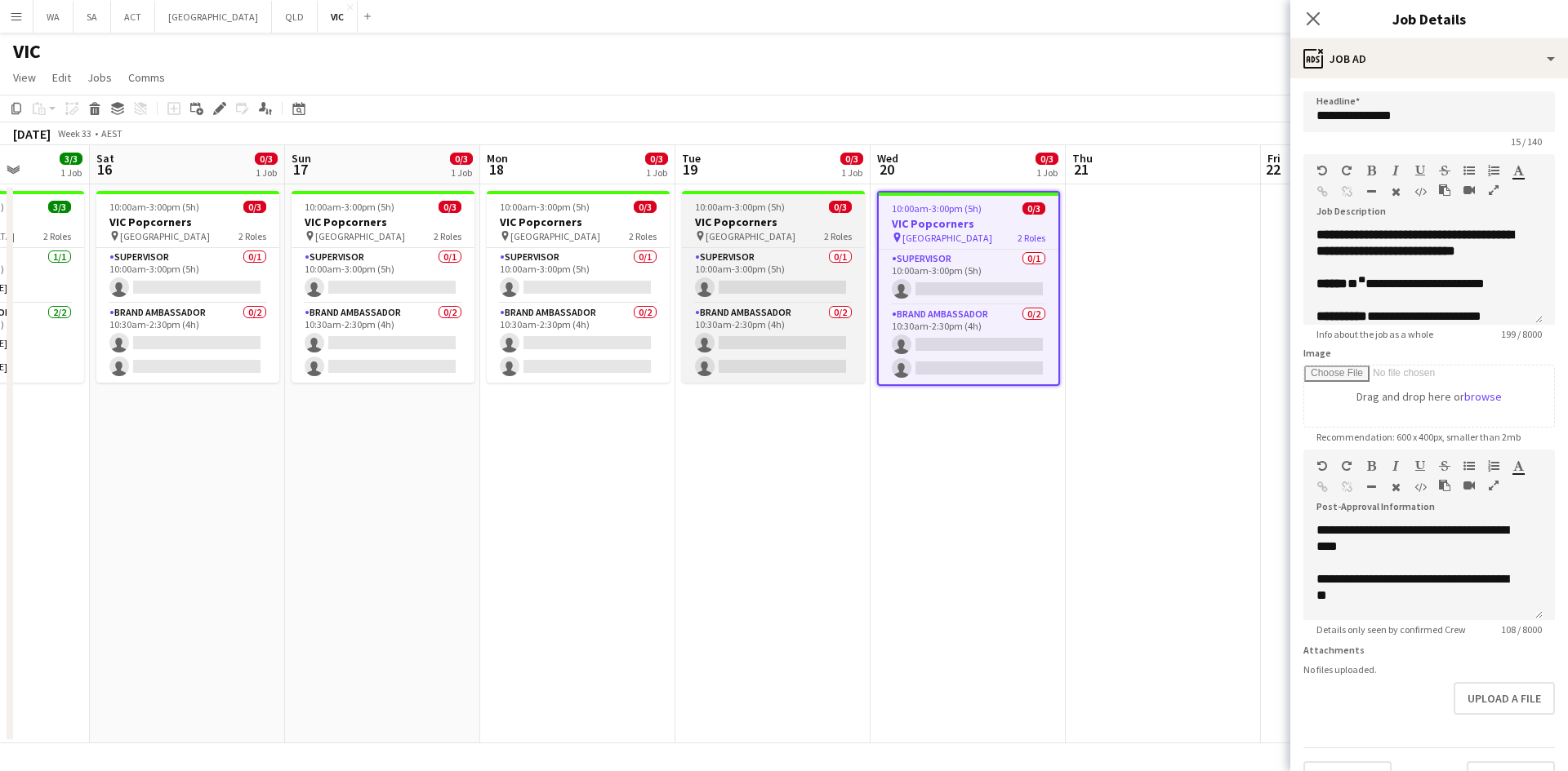
click at [823, 222] on h3 "VIC Popcorners" at bounding box center [773, 222] width 183 height 14
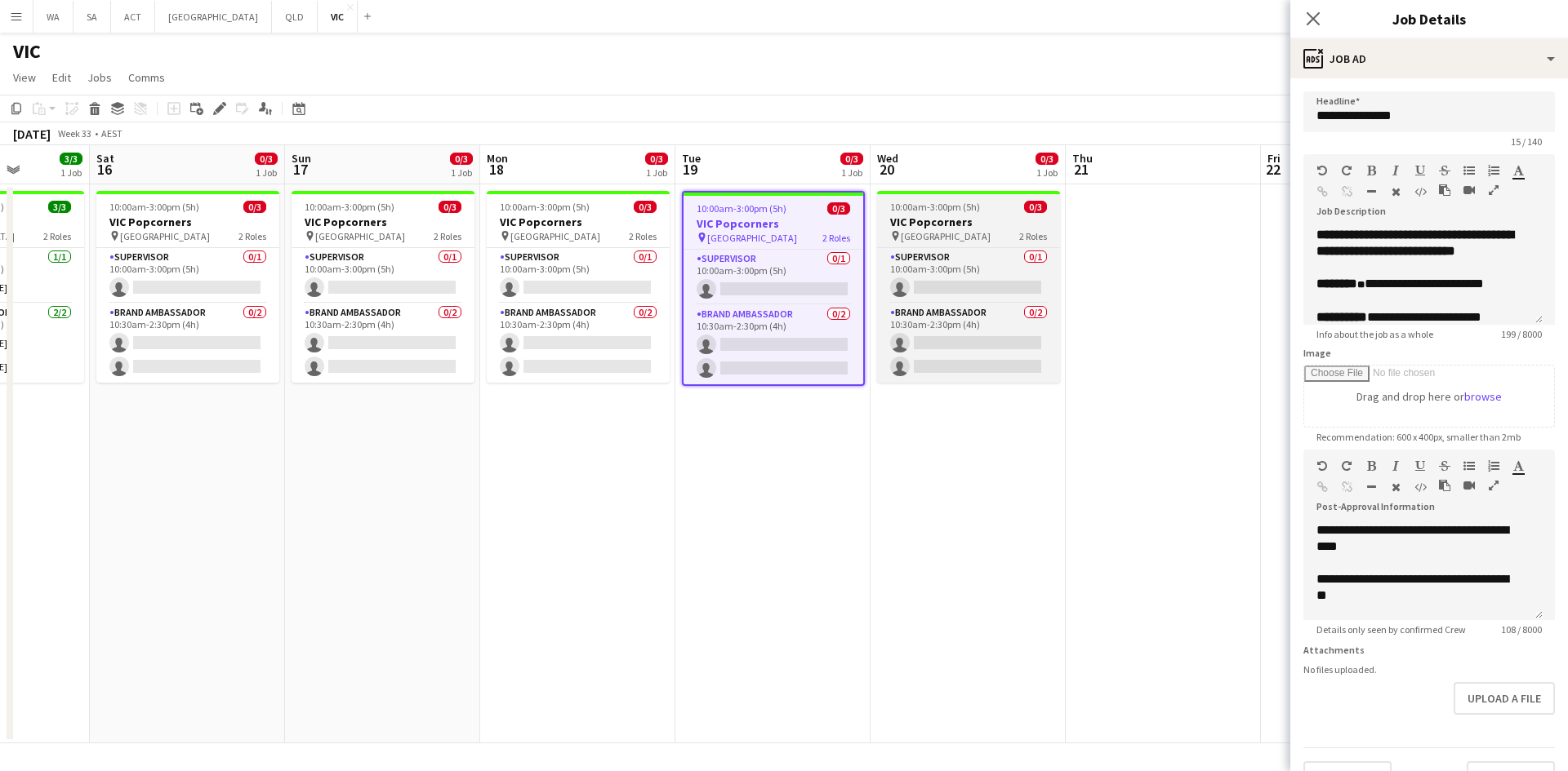
click at [959, 225] on h3 "VIC Popcorners" at bounding box center [968, 222] width 183 height 14
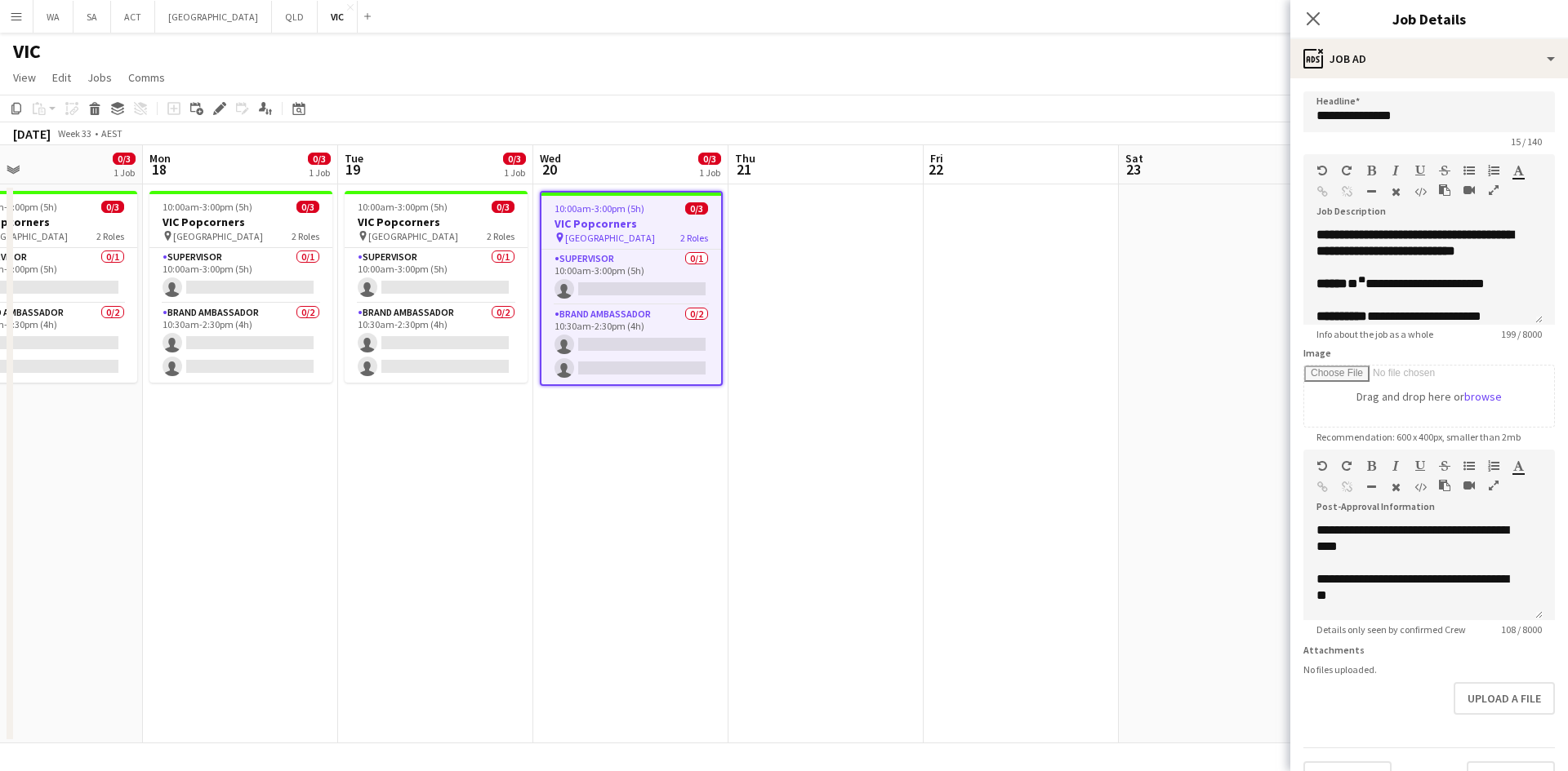
drag, startPoint x: 1099, startPoint y: 225, endPoint x: 762, endPoint y: 245, distance: 337.6
click at [762, 245] on app-calendar-viewport "Thu 14 3/3 1 Job Fri 15 3/3 1 Job Sat 16 0/3 1 Job Sun 17 0/3 1 Job Mon 18 0/3 …" at bounding box center [784, 444] width 1568 height 598
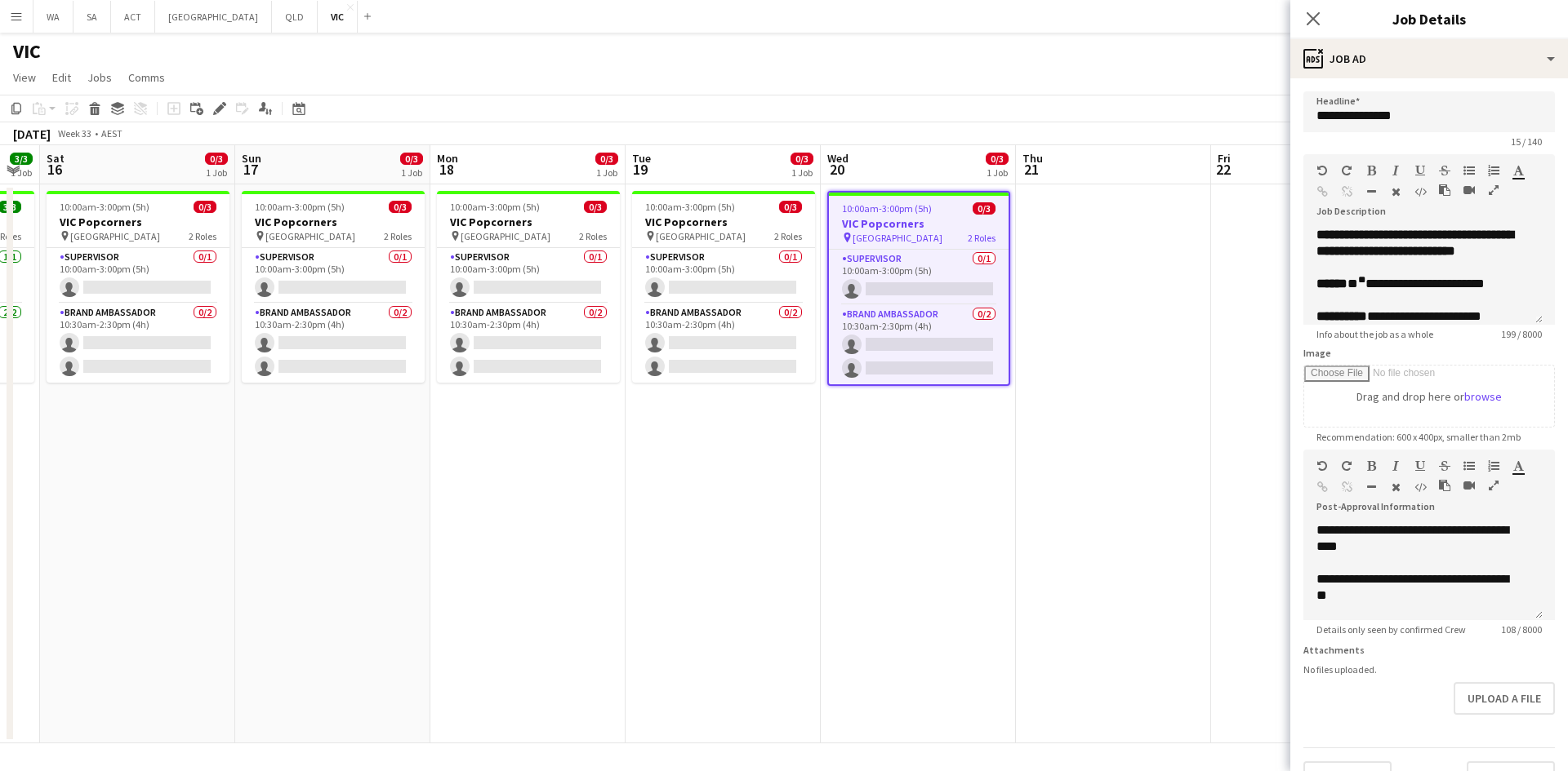
click at [1120, 248] on app-calendar-viewport "Thu 14 3/3 1 Job Fri 15 3/3 1 Job Sat 16 0/3 1 Job Sun 17 0/3 1 Job Mon 18 0/3 …" at bounding box center [784, 444] width 1568 height 598
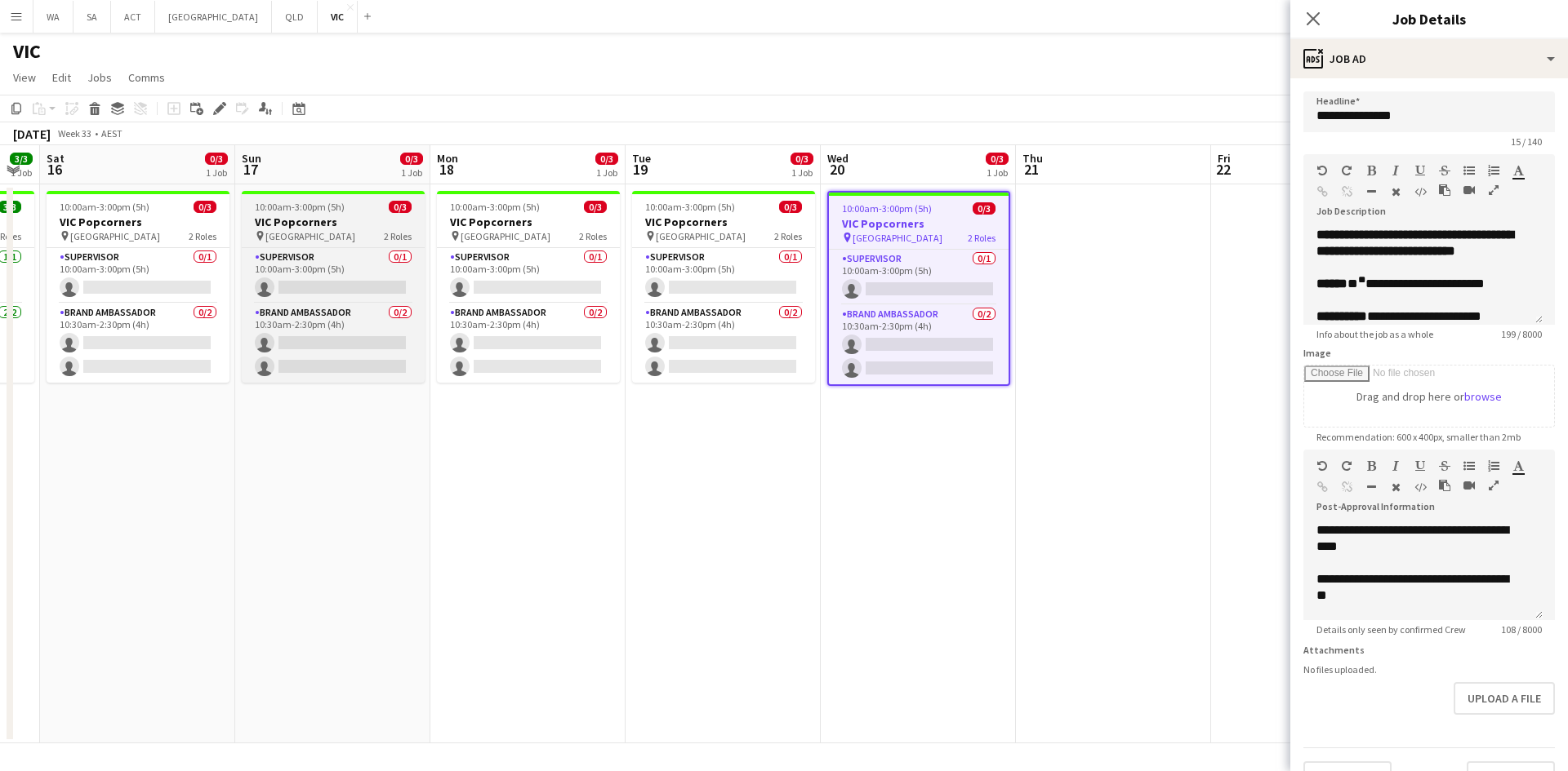
click at [322, 226] on h3 "VIC Popcorners" at bounding box center [333, 222] width 183 height 14
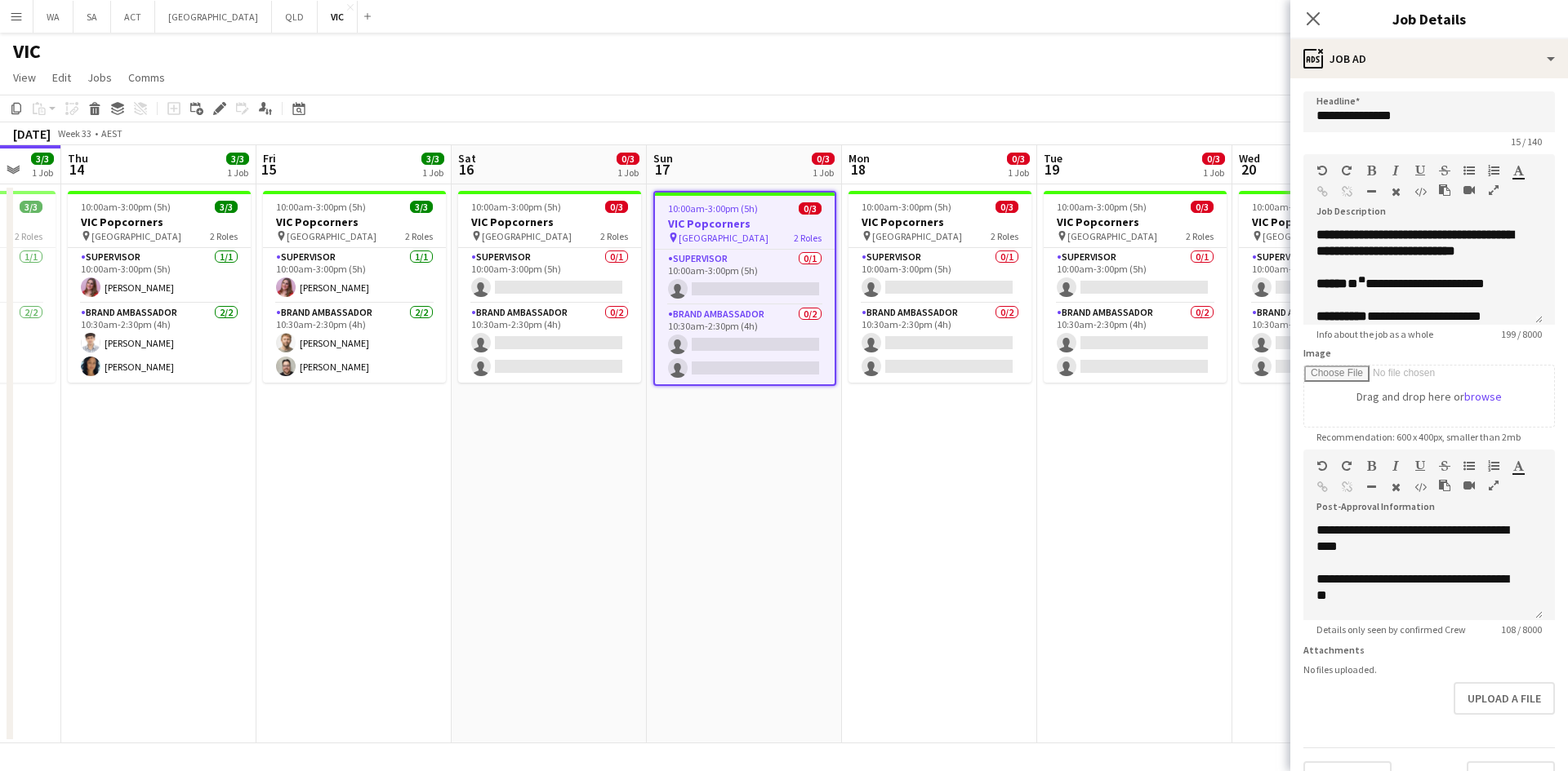
drag, startPoint x: 394, startPoint y: 280, endPoint x: 805, endPoint y: 279, distance: 411.0
click at [805, 279] on app-calendar-viewport "Tue 12 Wed 13 3/3 1 Job Thu 14 3/3 1 Job Fri 15 3/3 1 Job Sat 16 0/3 1 Job Sun …" at bounding box center [784, 444] width 1568 height 598
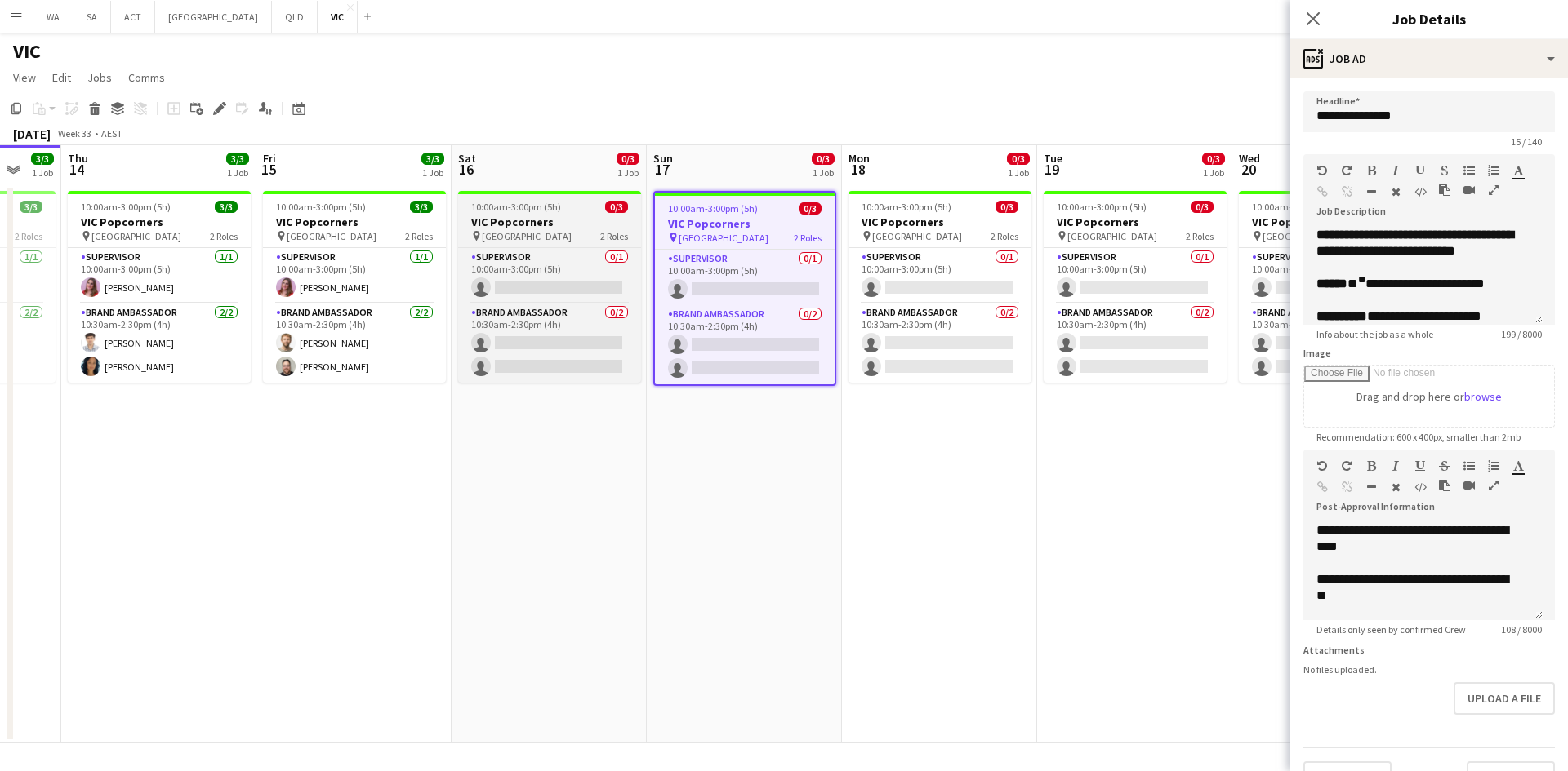
click at [481, 219] on h3 "VIC Popcorners" at bounding box center [550, 222] width 183 height 14
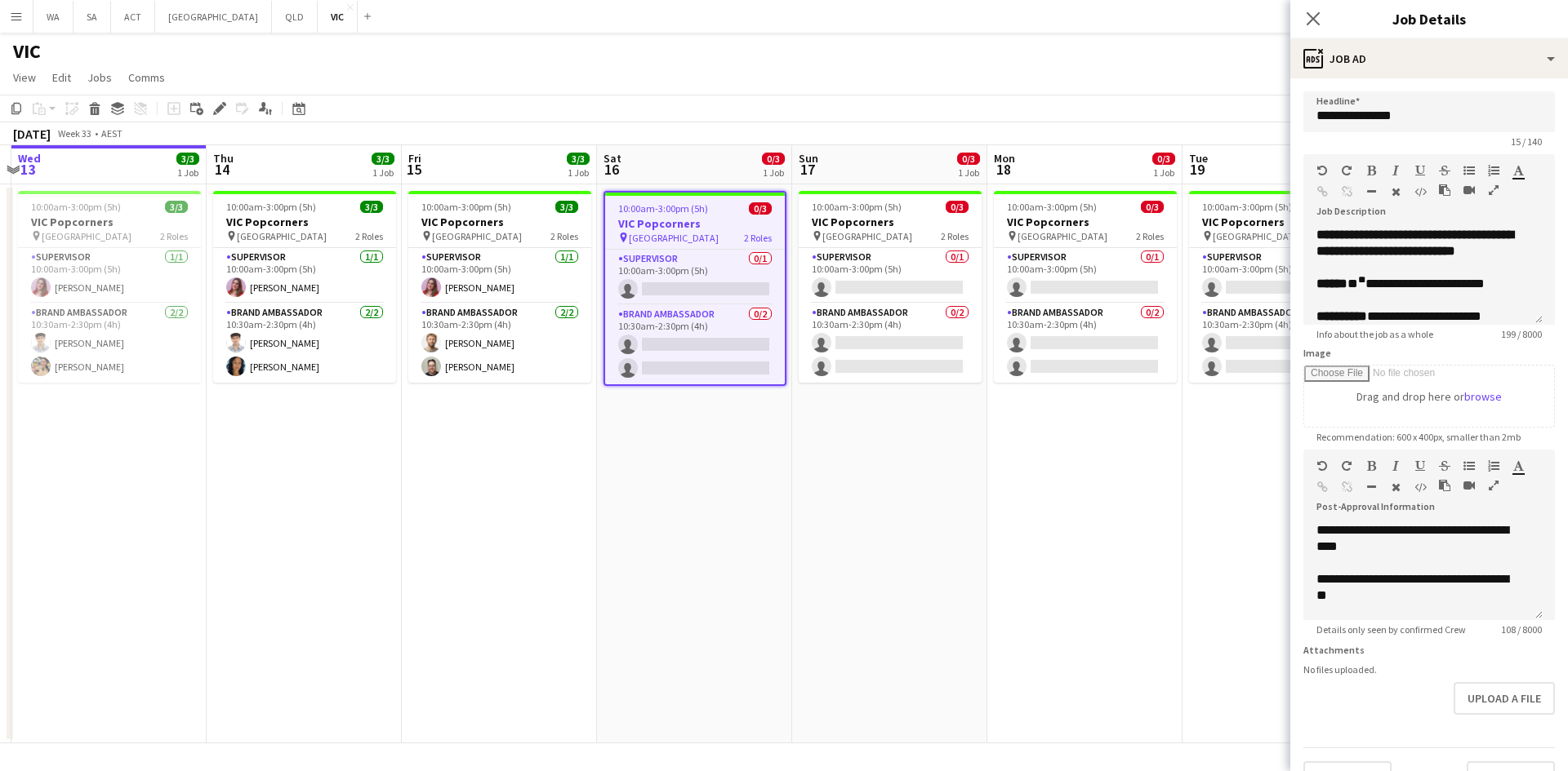
scroll to position [0, 365]
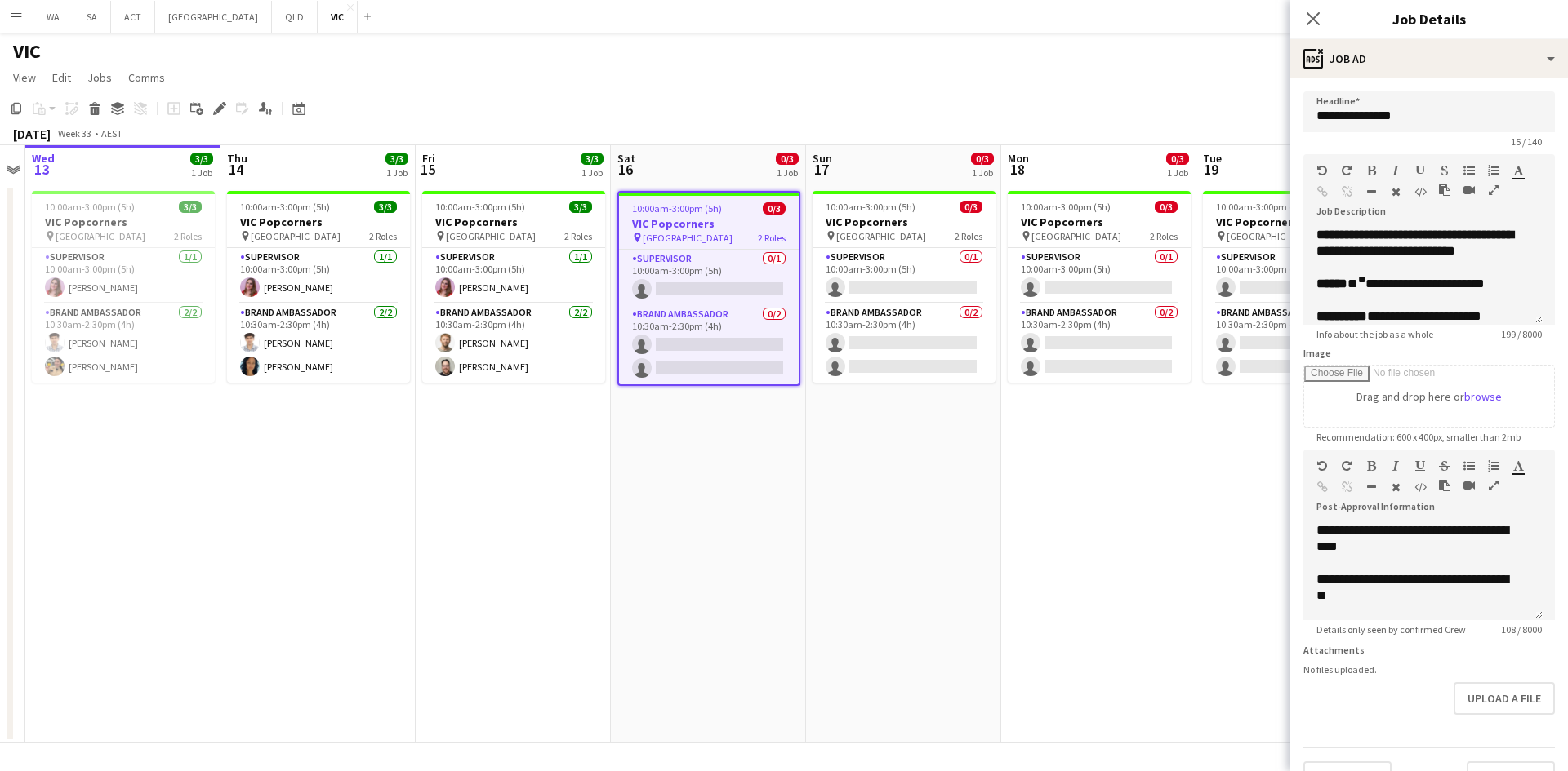
drag, startPoint x: 552, startPoint y: 292, endPoint x: 648, endPoint y: 293, distance: 96.0
click at [648, 293] on app-calendar-viewport "Mon 11 Tue 12 Wed 13 3/3 1 Job Thu 14 3/3 1 Job Fri 15 3/3 1 Job Sat 16 0/3 1 J…" at bounding box center [784, 444] width 1568 height 598
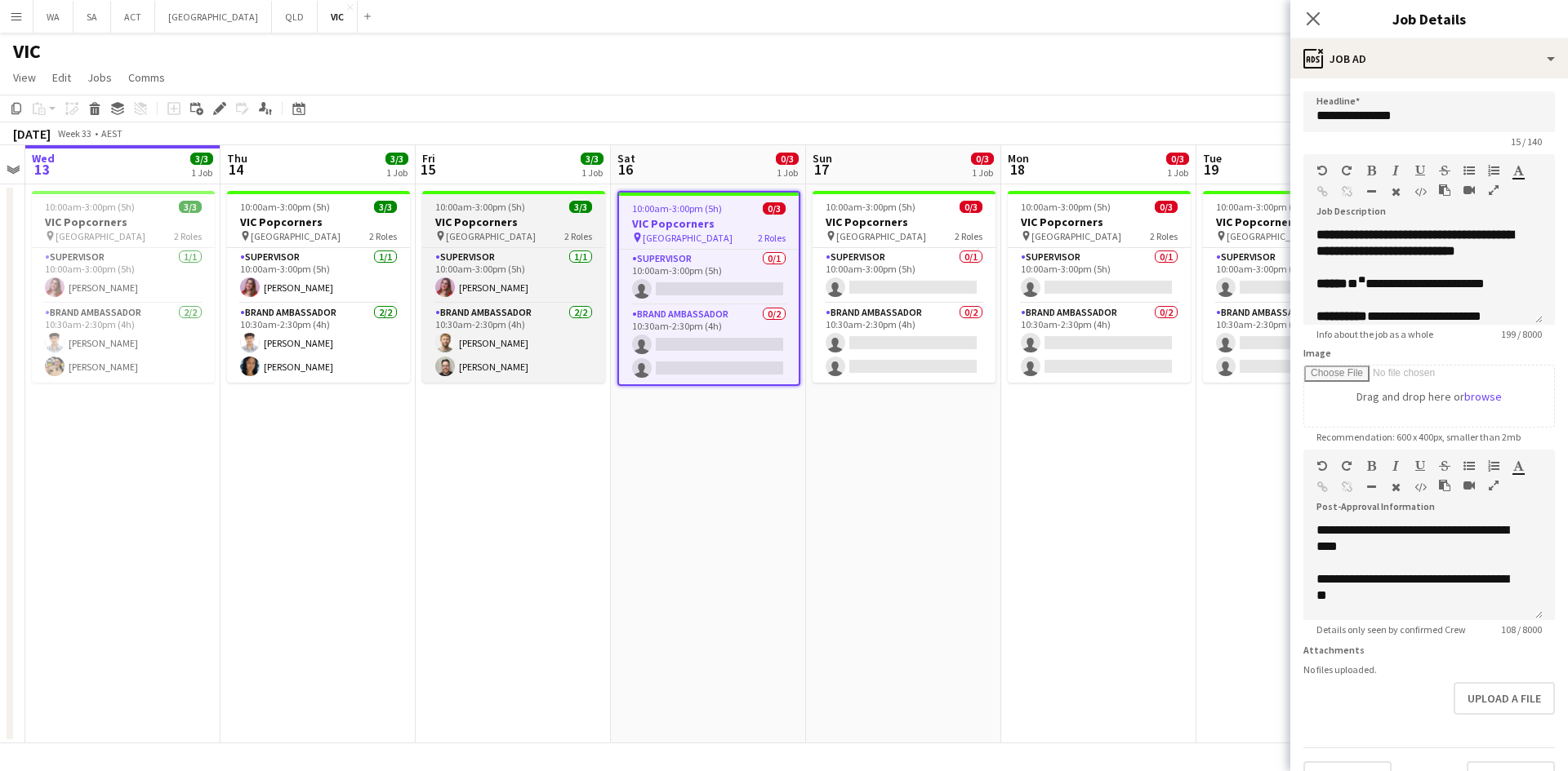
click at [494, 217] on h3 "VIC Popcorners" at bounding box center [513, 222] width 183 height 14
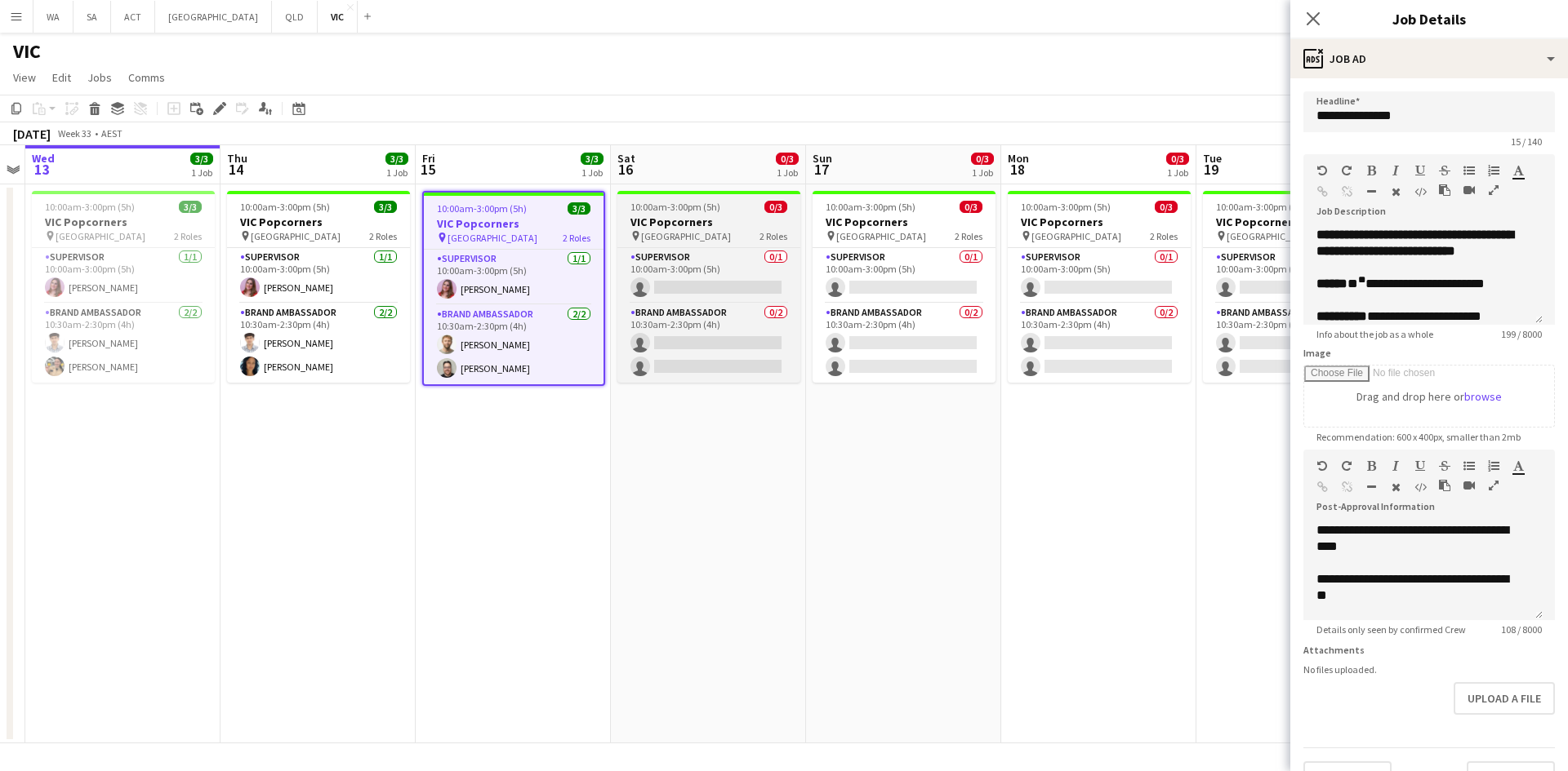
click at [730, 236] on span "University of Melbourne" at bounding box center [686, 236] width 89 height 12
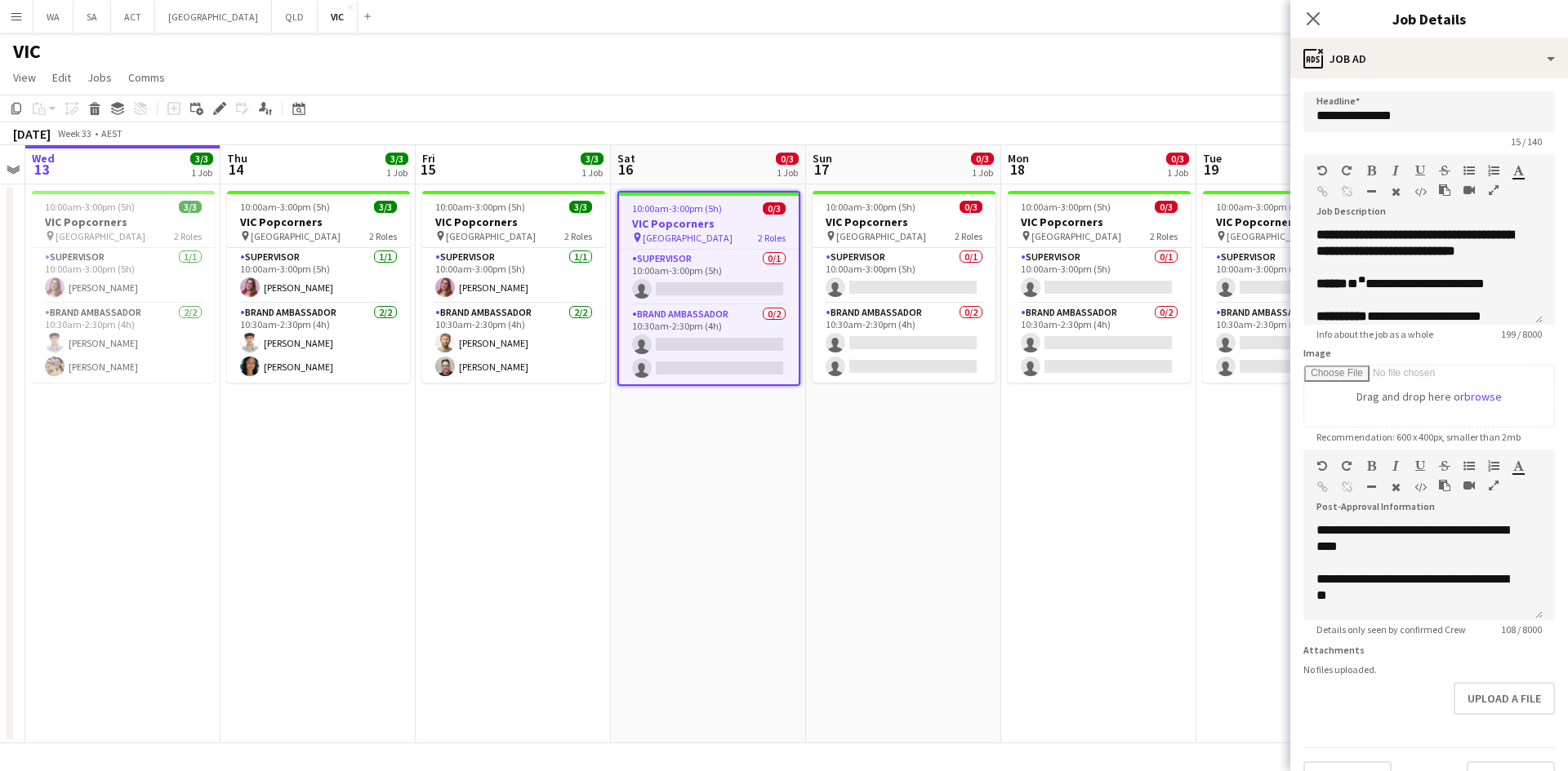
scroll to position [0, 463]
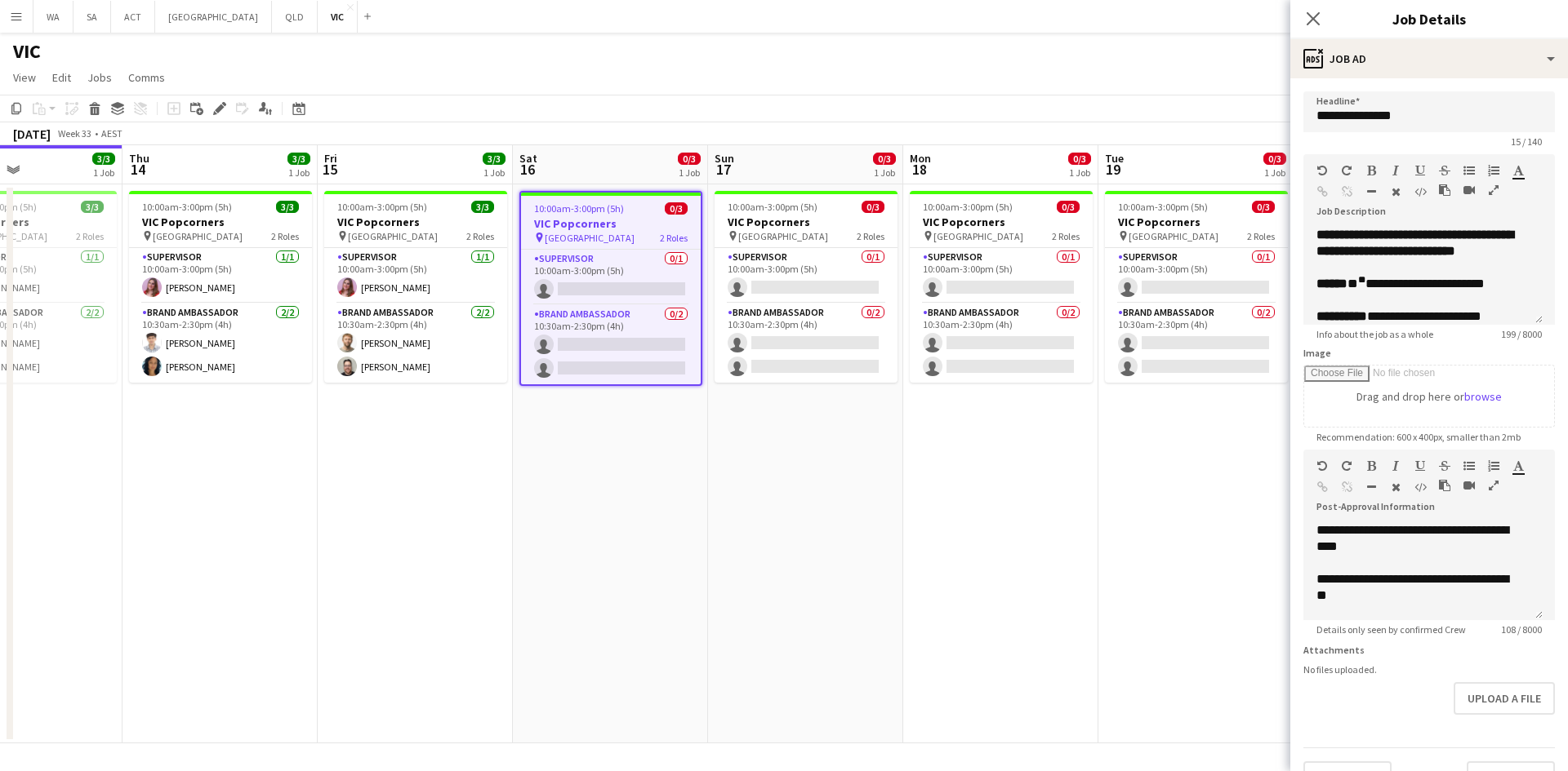
drag, startPoint x: 495, startPoint y: 238, endPoint x: 753, endPoint y: 229, distance: 258.2
click at [753, 229] on app-calendar-viewport "Mon 11 Tue 12 Wed 13 3/3 1 Job Thu 14 3/3 1 Job Fri 15 3/3 1 Job Sat 16 0/3 1 J…" at bounding box center [784, 444] width 1568 height 598
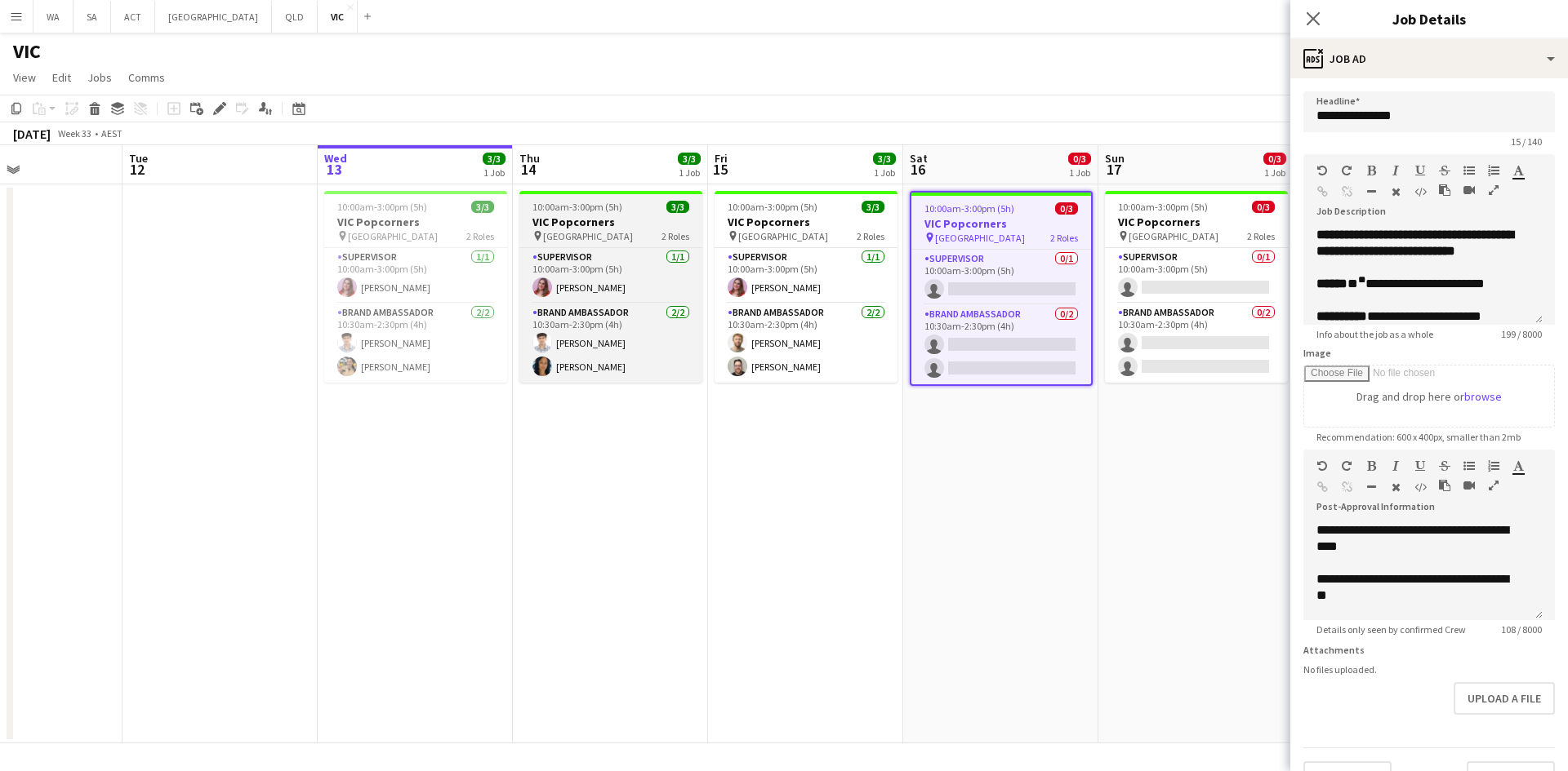
click at [545, 211] on span "10:00am-3:00pm (5h)" at bounding box center [577, 206] width 89 height 12
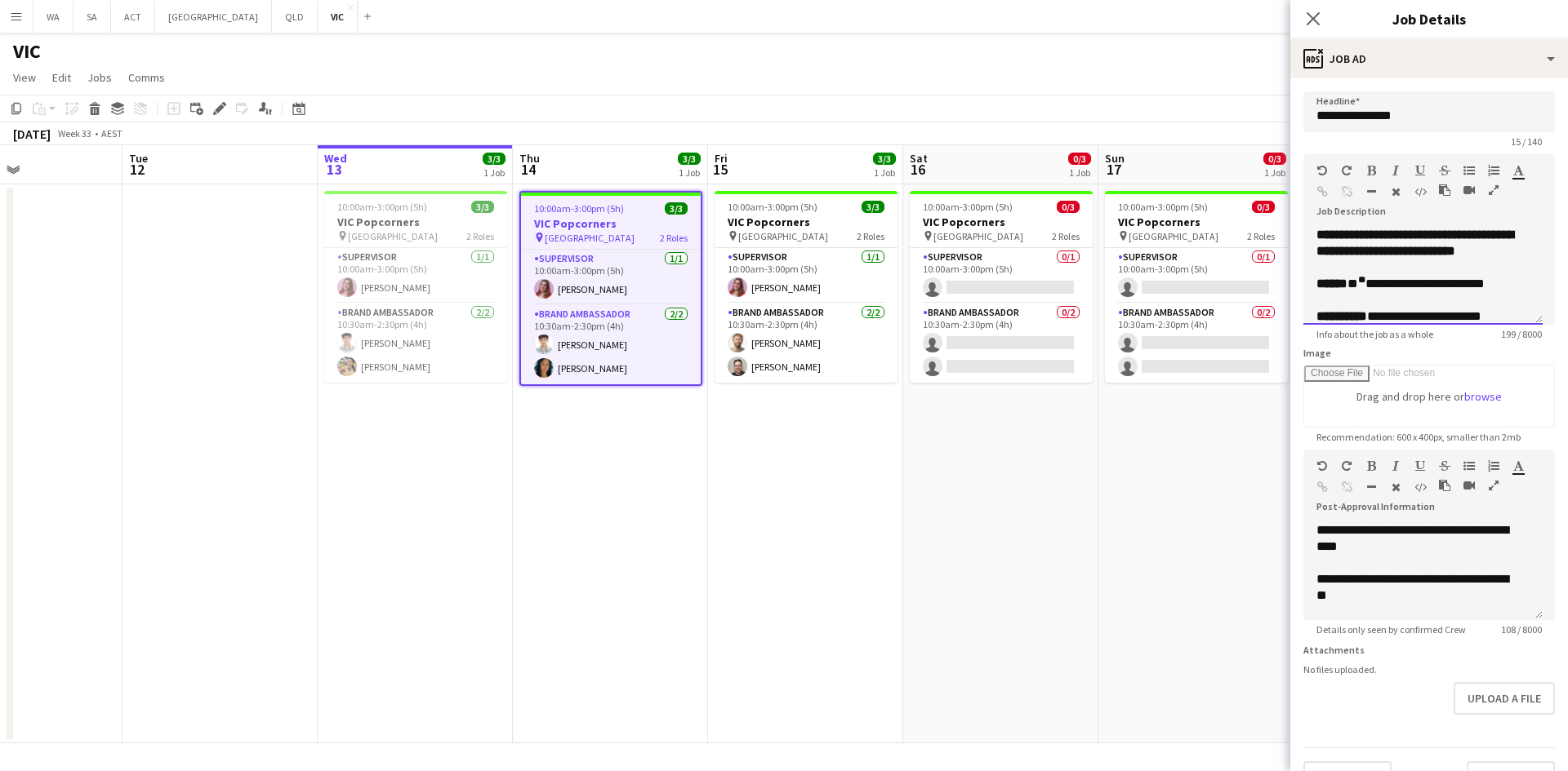
click at [1360, 287] on span "**********" at bounding box center [1416, 283] width 137 height 12
click at [1065, 476] on app-date-cell "10:00am-3:00pm (5h) 0/3 VIC Popcorners pin University of Melbourne 2 Roles Supe…" at bounding box center [1000, 464] width 195 height 559
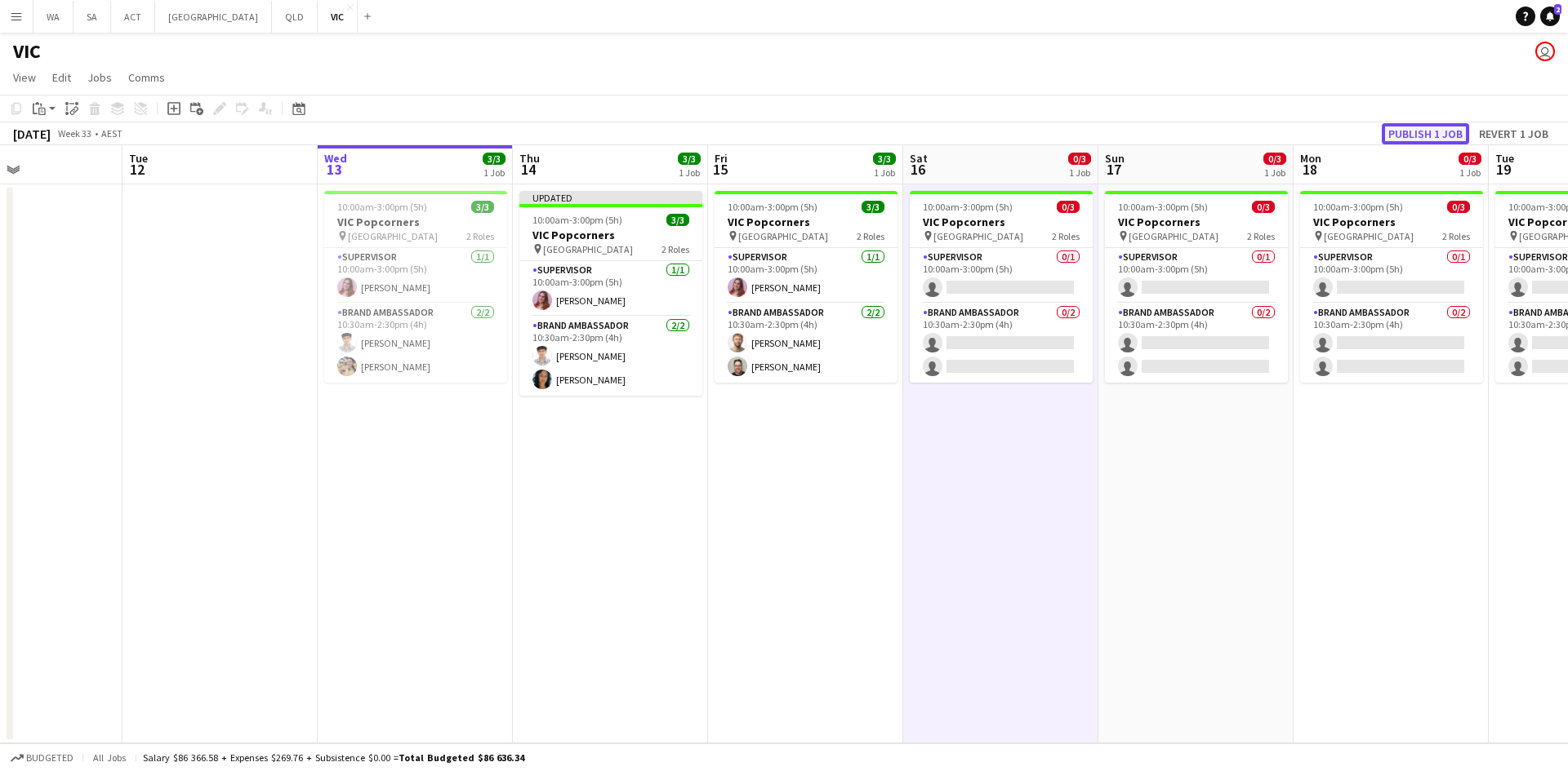
click at [1425, 130] on button "Publish 1 job" at bounding box center [1425, 134] width 87 height 21
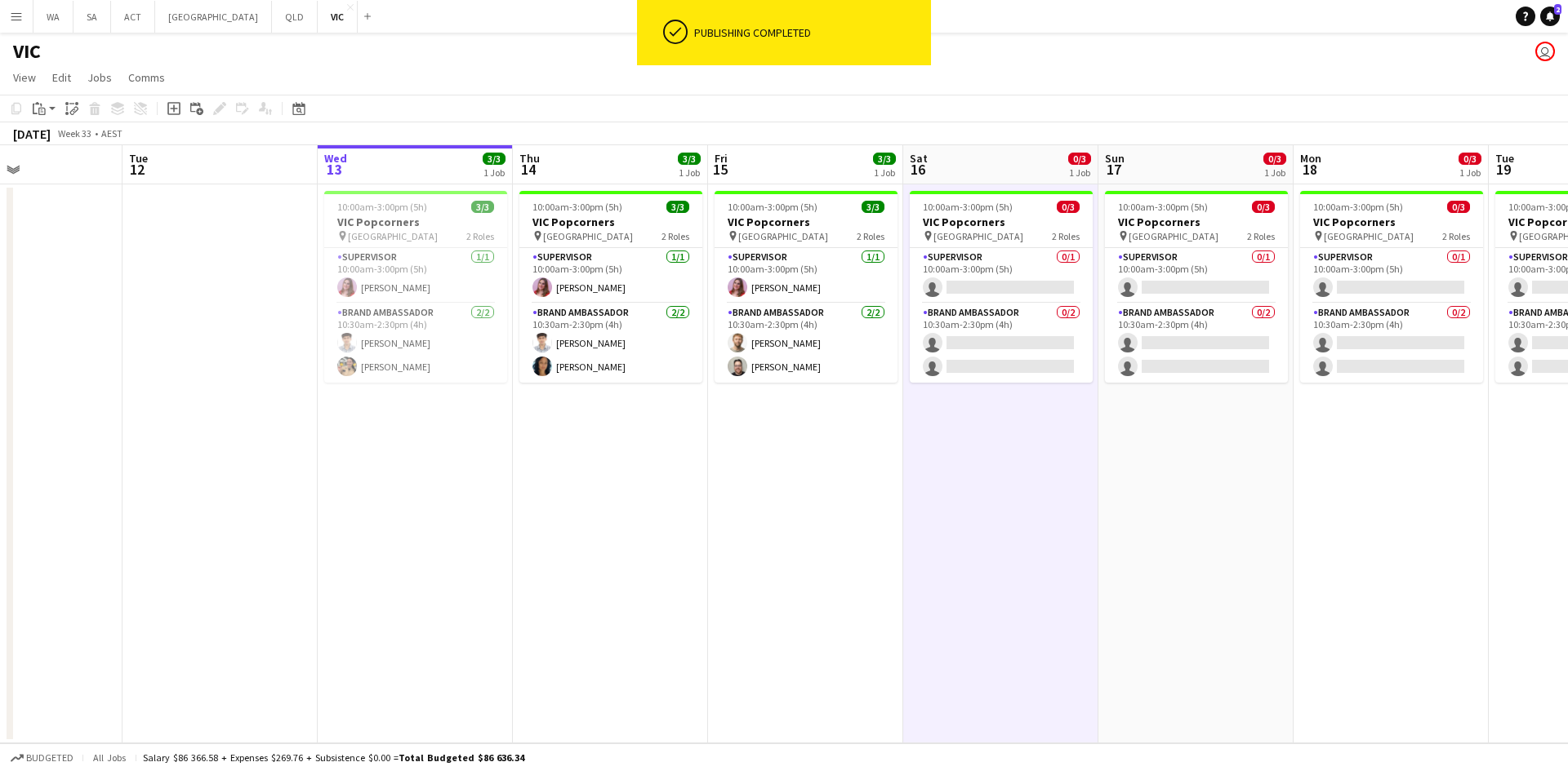
click at [1199, 407] on app-date-cell "10:00am-3:00pm (5h) 0/3 VIC Popcorners pin University of Melbourne 2 Roles Supe…" at bounding box center [1195, 464] width 195 height 559
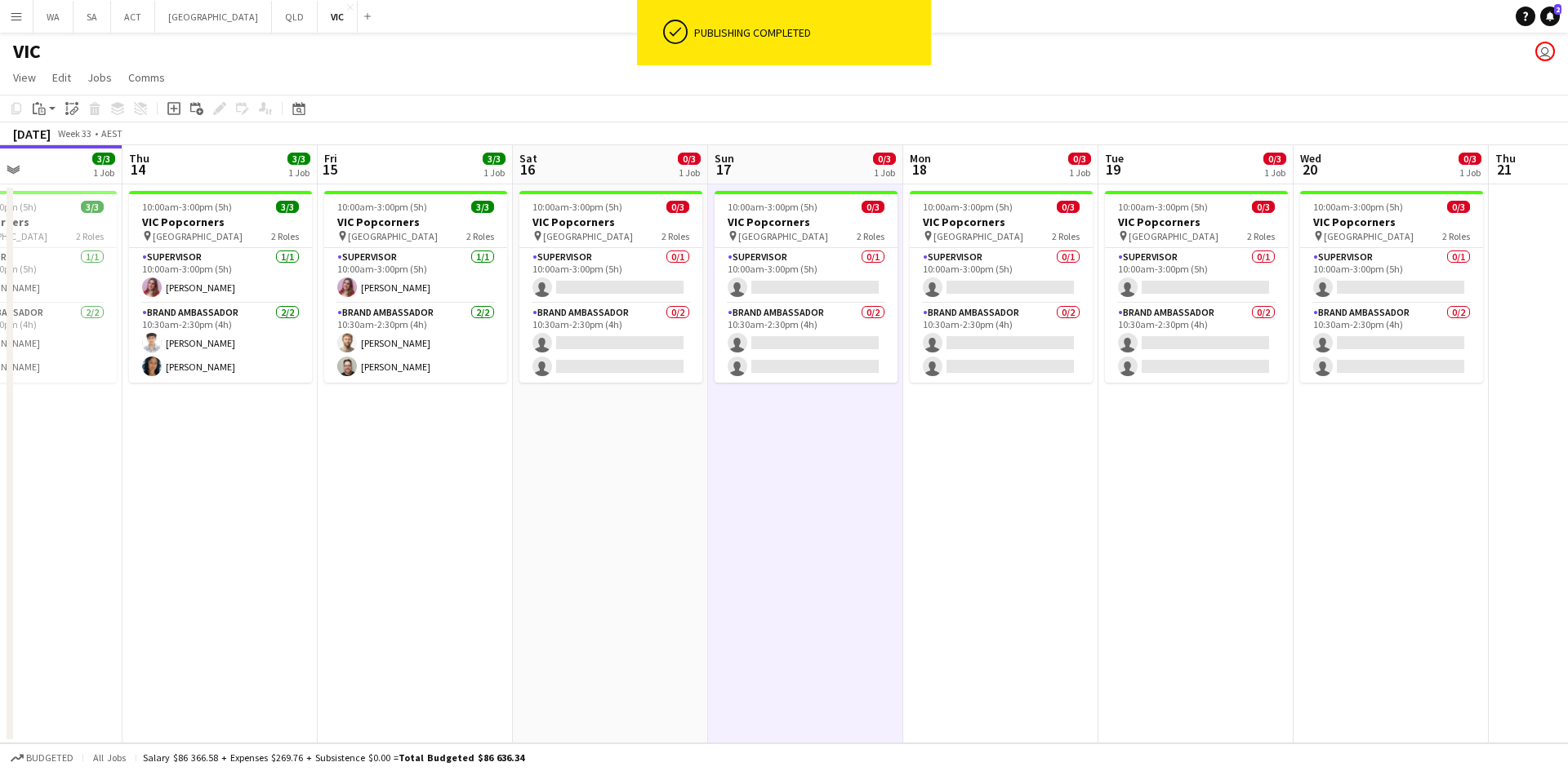
scroll to position [0, 476]
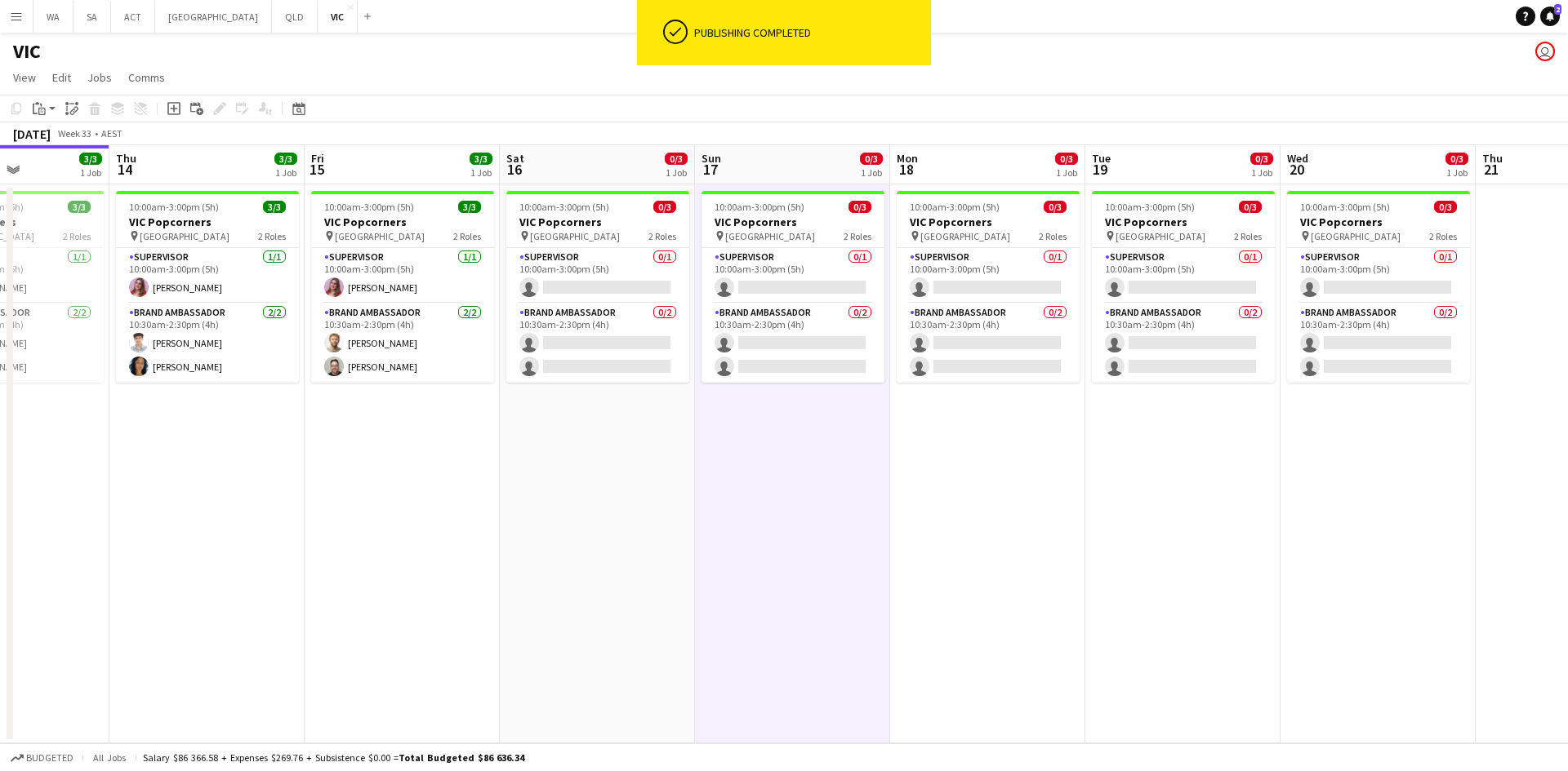
drag, startPoint x: 1165, startPoint y: 437, endPoint x: 941, endPoint y: 442, distance: 224.1
click at [941, 442] on app-calendar-viewport "Mon 11 Tue 12 Wed 13 3/3 1 Job Thu 14 3/3 1 Job Fri 15 3/3 1 Job Sat 16 0/3 1 J…" at bounding box center [784, 444] width 1568 height 598
click at [939, 437] on app-date-cell "10:00am-3:00pm (5h) 0/3 VIC Popcorners pin University of Melbourne 2 Roles Supe…" at bounding box center [987, 464] width 195 height 559
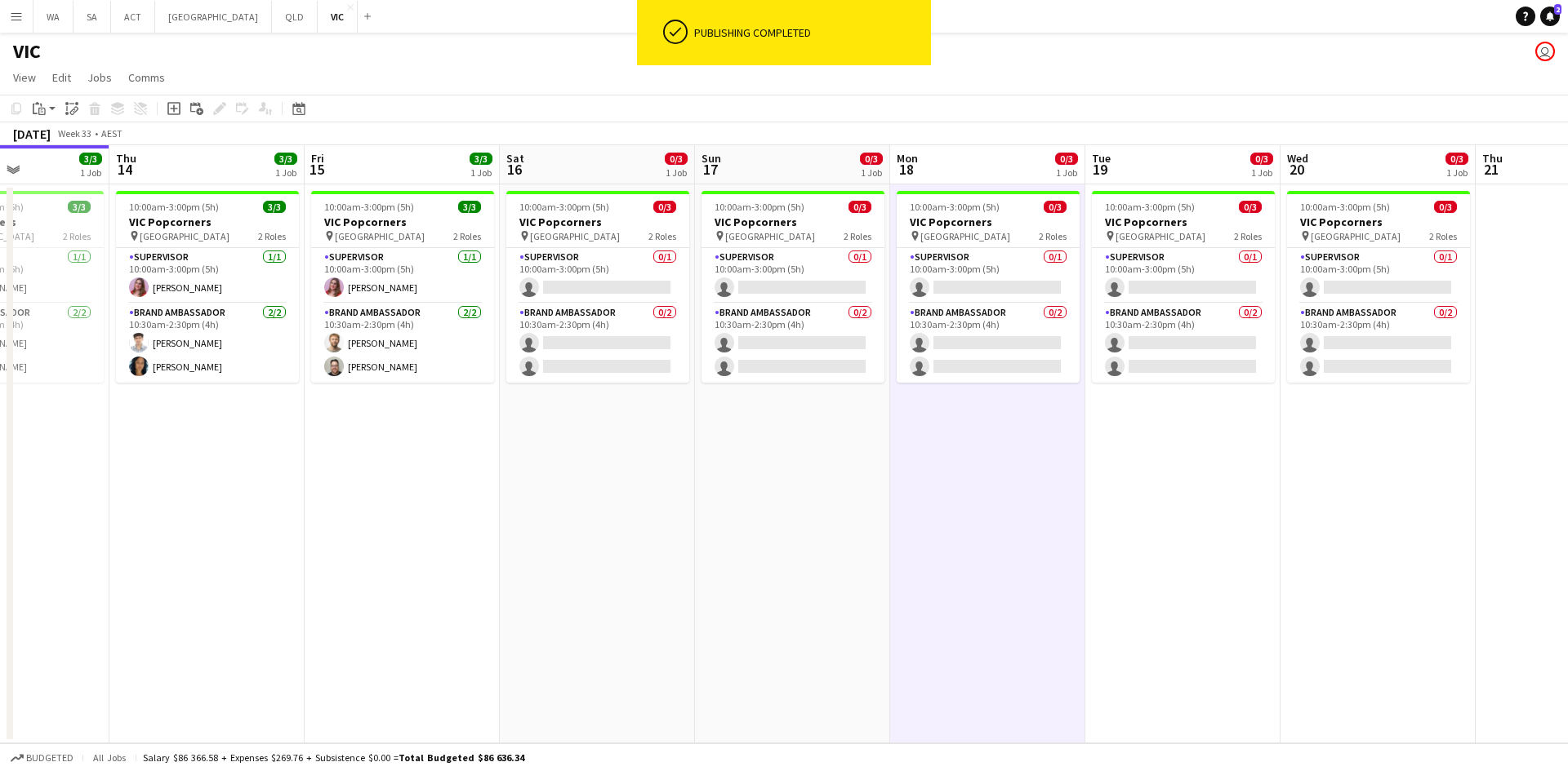
click at [939, 437] on app-date-cell "10:00am-3:00pm (5h) 0/3 VIC Popcorners pin University of Melbourne 2 Roles Supe…" at bounding box center [987, 464] width 195 height 559
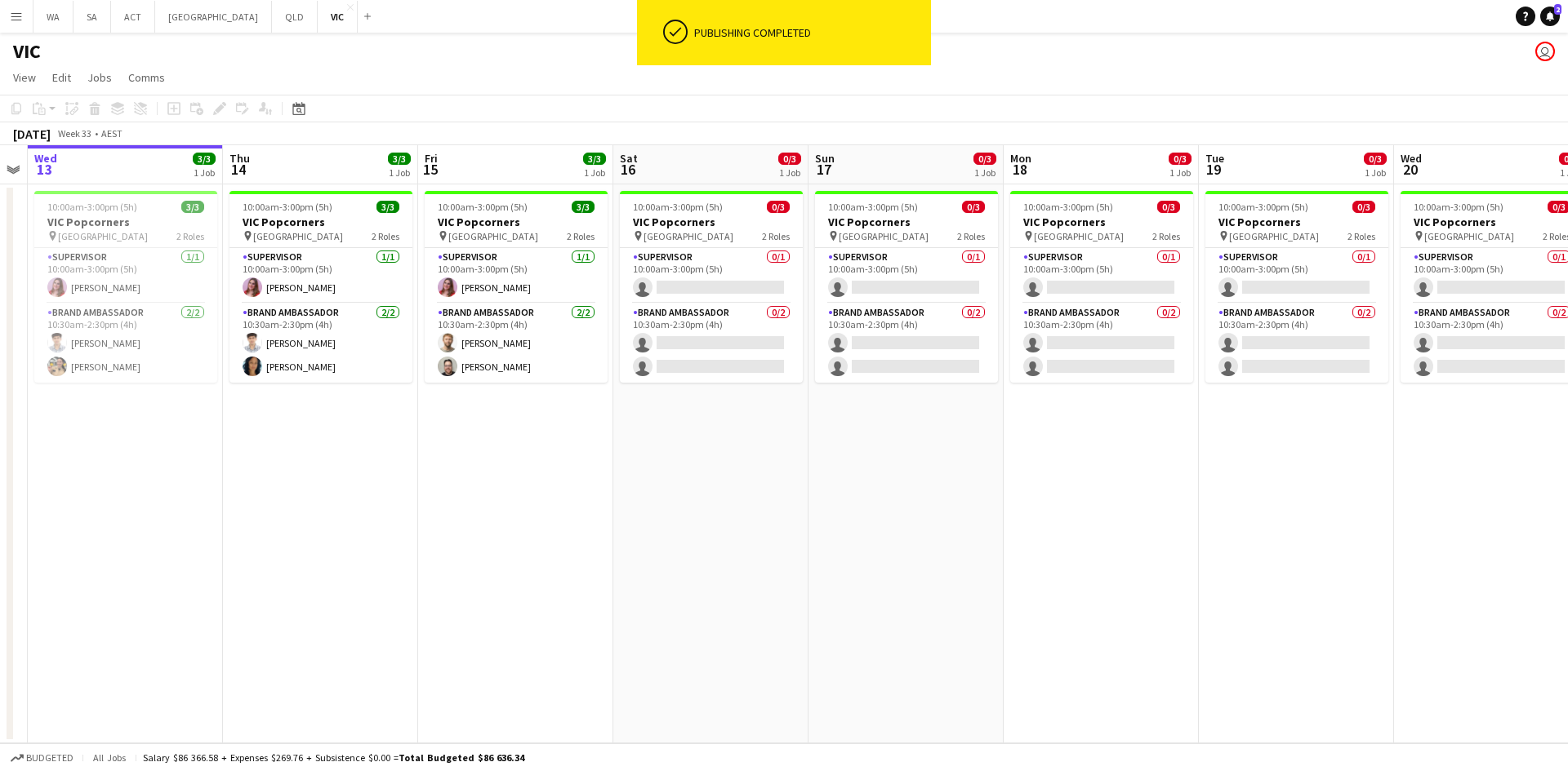
scroll to position [0, 468]
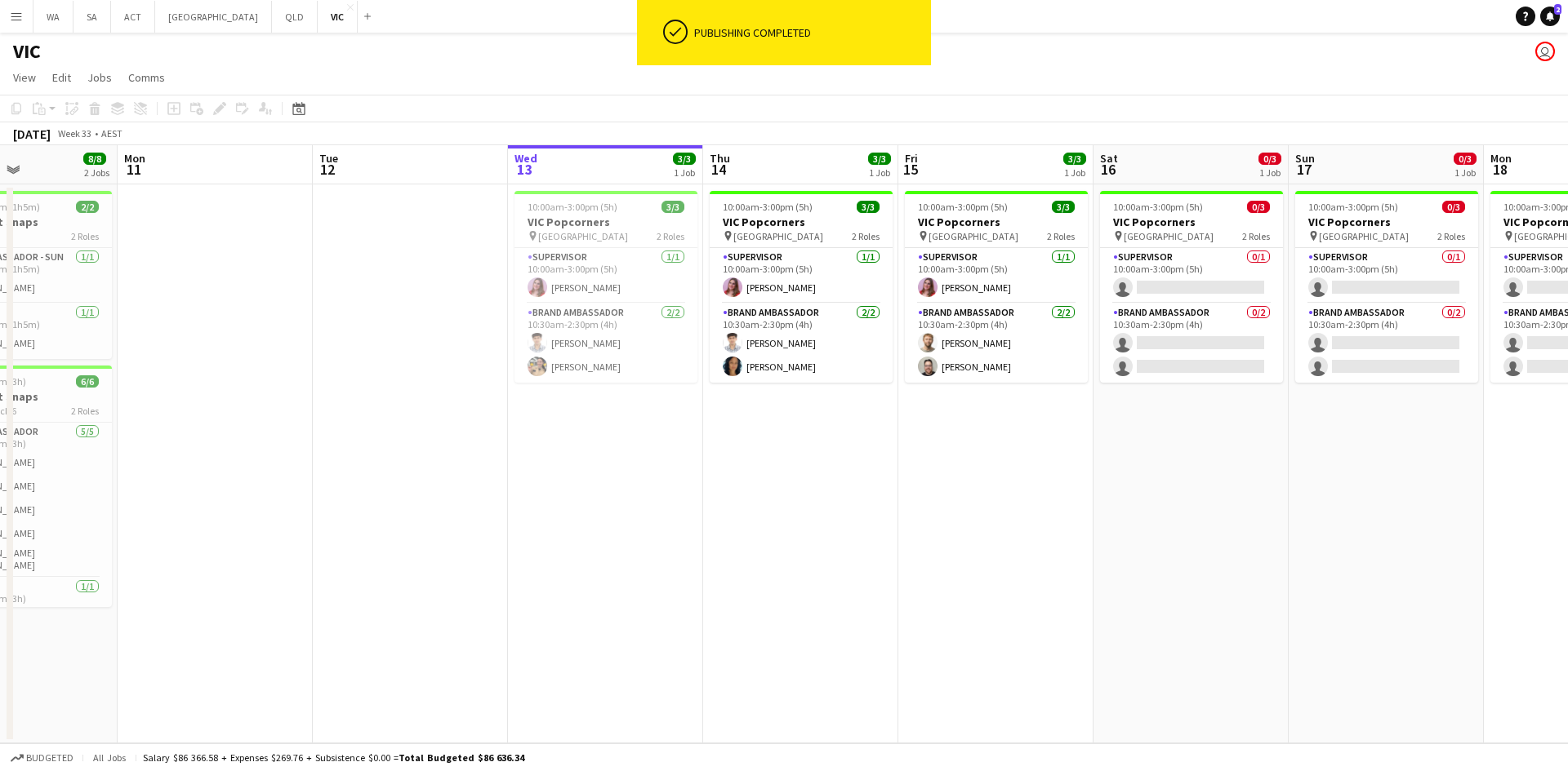
drag, startPoint x: 613, startPoint y: 440, endPoint x: 1207, endPoint y: 419, distance: 594.4
click at [1207, 419] on app-calendar-viewport "Fri 8 Sat 9 3/3 1 Job Sun 10 8/8 2 Jobs Mon 11 Tue 12 Wed 13 3/3 1 Job Thu 14 3…" at bounding box center [784, 444] width 1568 height 598
drag, startPoint x: 1041, startPoint y: 418, endPoint x: 1021, endPoint y: 424, distance: 20.9
click at [1040, 418] on app-date-cell "10:00am-3:00pm (5h) 3/3 VIC Popcorners pin University of Melbourne 2 Roles Supe…" at bounding box center [995, 464] width 195 height 559
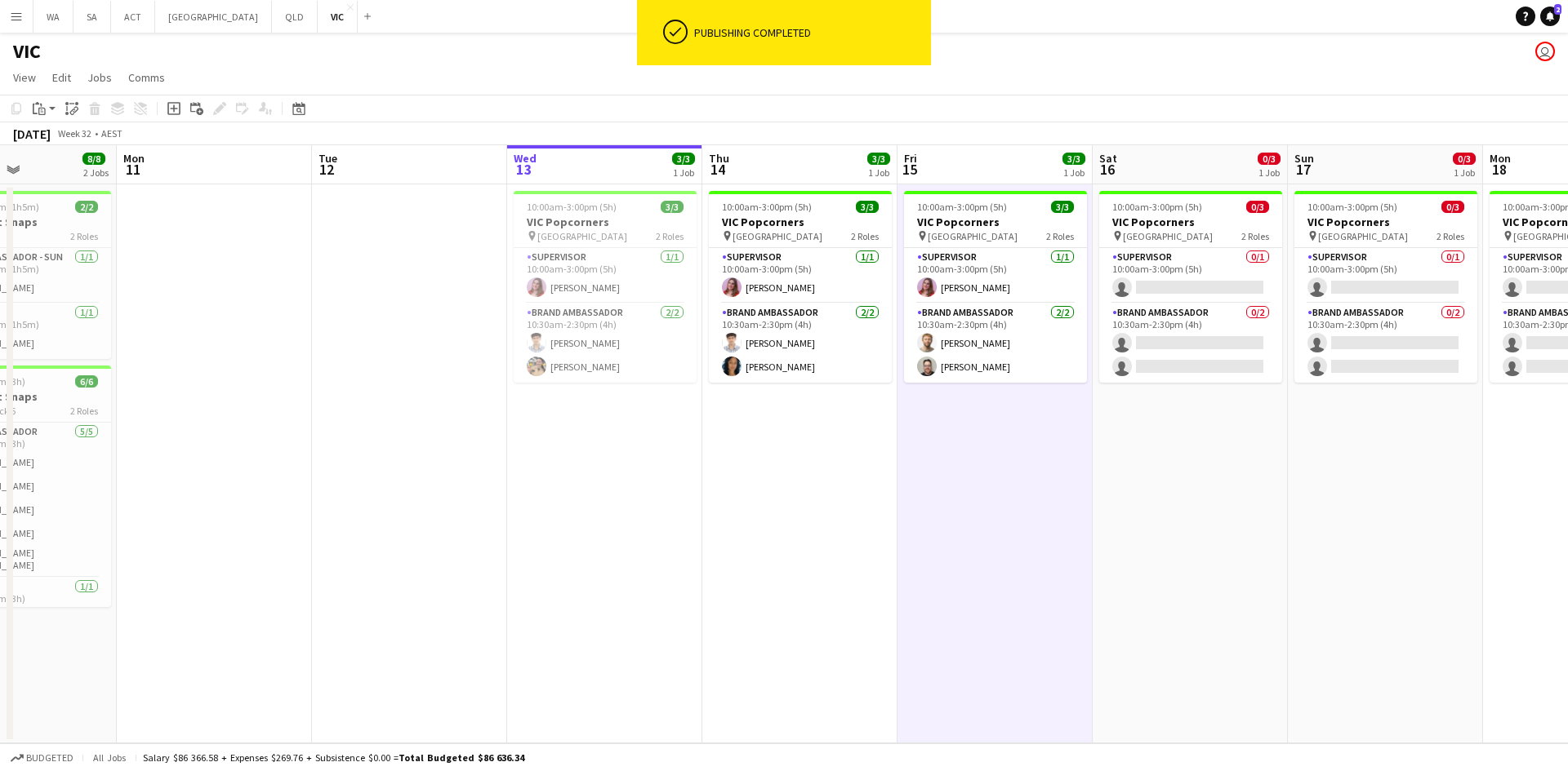
click at [1021, 424] on app-date-cell "10:00am-3:00pm (5h) 3/3 VIC Popcorners pin University of Melbourne 2 Roles Supe…" at bounding box center [995, 464] width 195 height 559
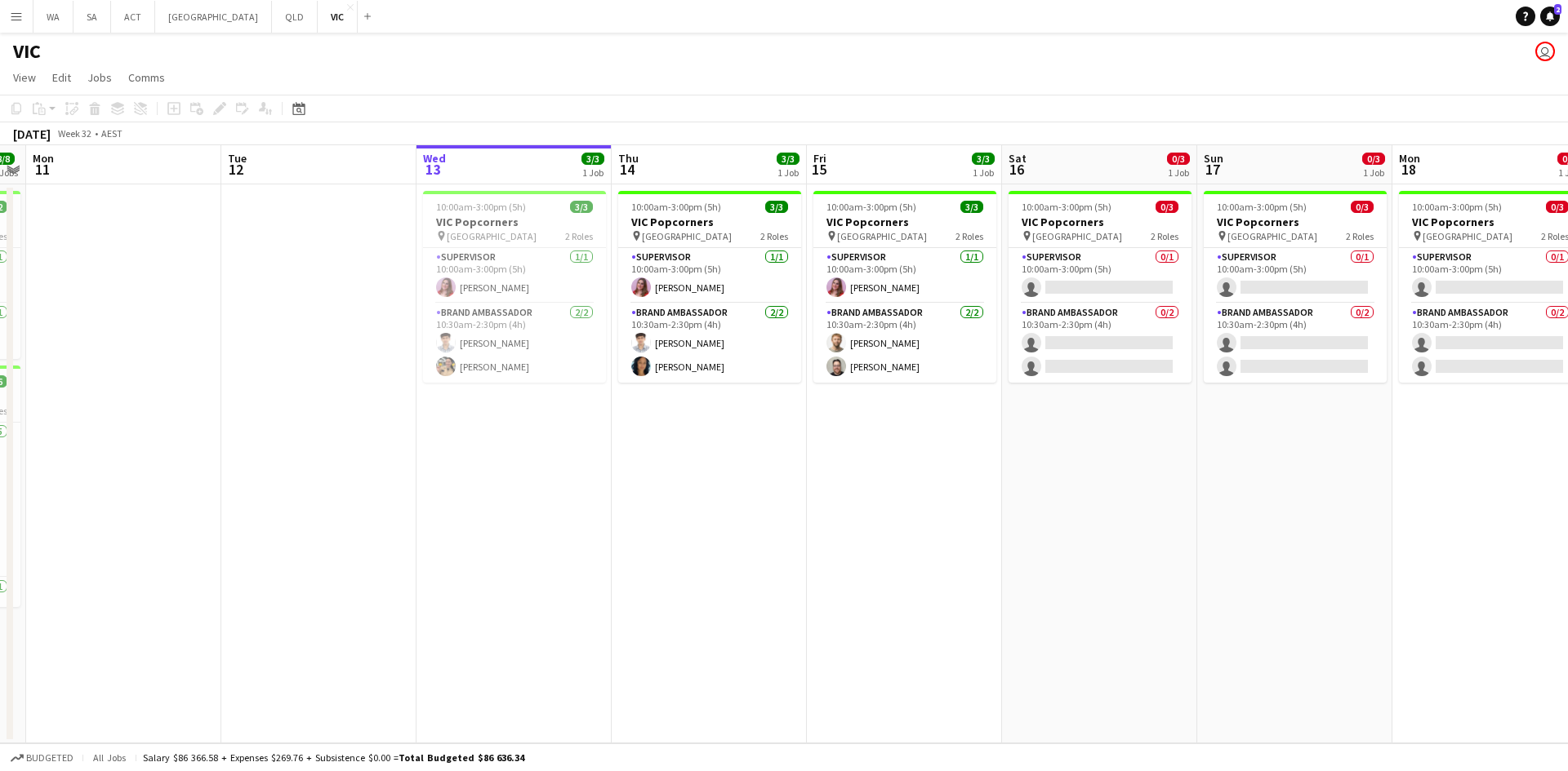
scroll to position [0, 572]
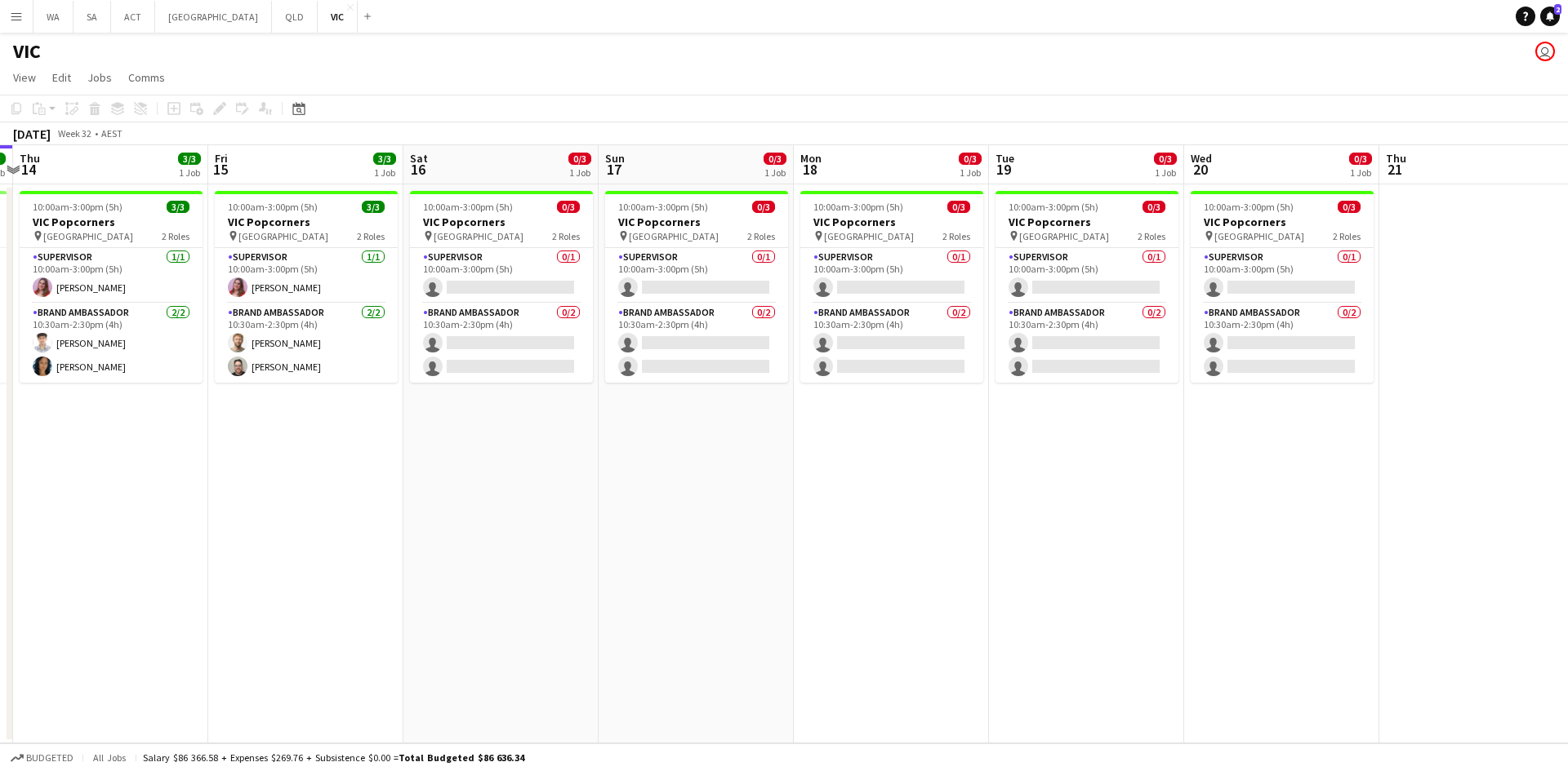
drag, startPoint x: 978, startPoint y: 323, endPoint x: 288, endPoint y: 321, distance: 690.0
click at [288, 321] on app-calendar-viewport "Mon 11 Tue 12 Wed 13 3/3 1 Job Thu 14 3/3 1 Job Fri 15 3/3 1 Job Sat 16 0/3 1 J…" at bounding box center [784, 444] width 1568 height 598
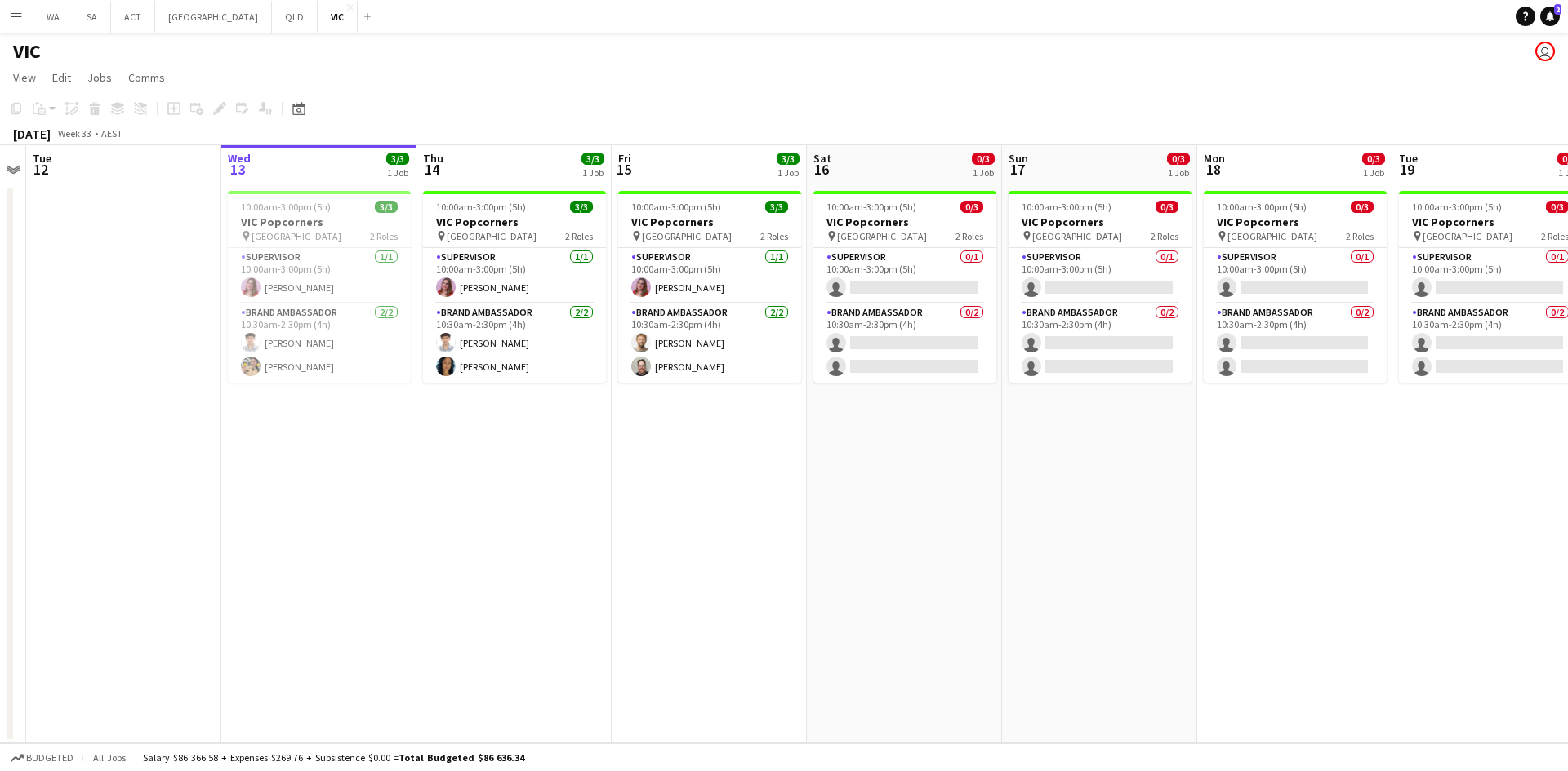
scroll to position [0, 349]
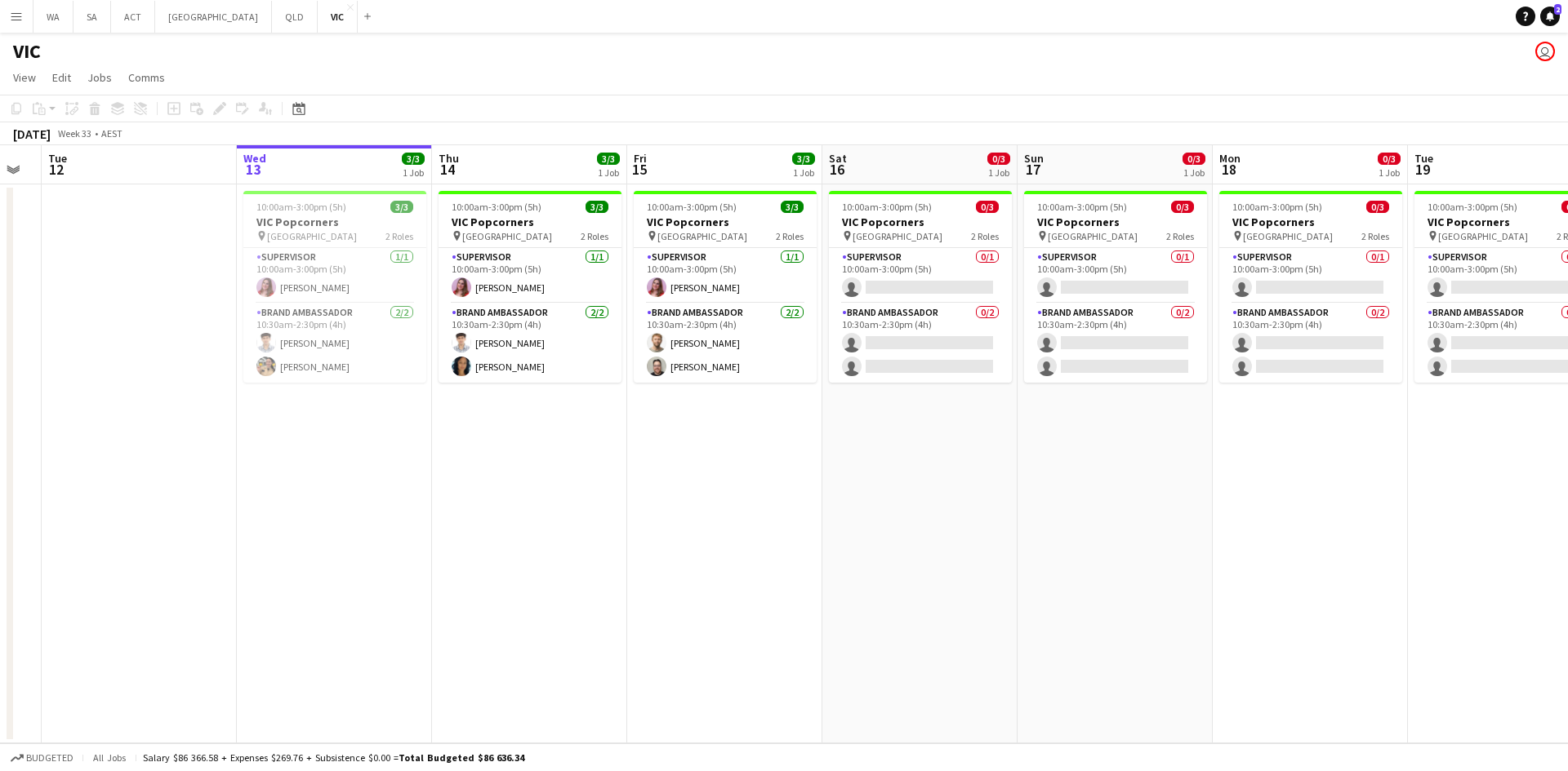
drag, startPoint x: 966, startPoint y: 470, endPoint x: 1018, endPoint y: 470, distance: 52.0
click at [1018, 470] on app-calendar-viewport "Sun 10 8/8 2 Jobs Mon 11 Tue 12 Wed 13 3/3 1 Job Thu 14 3/3 1 Job Fri 15 3/3 1 …" at bounding box center [784, 444] width 1568 height 598
click at [167, 10] on button "NSW Close" at bounding box center [213, 16] width 117 height 31
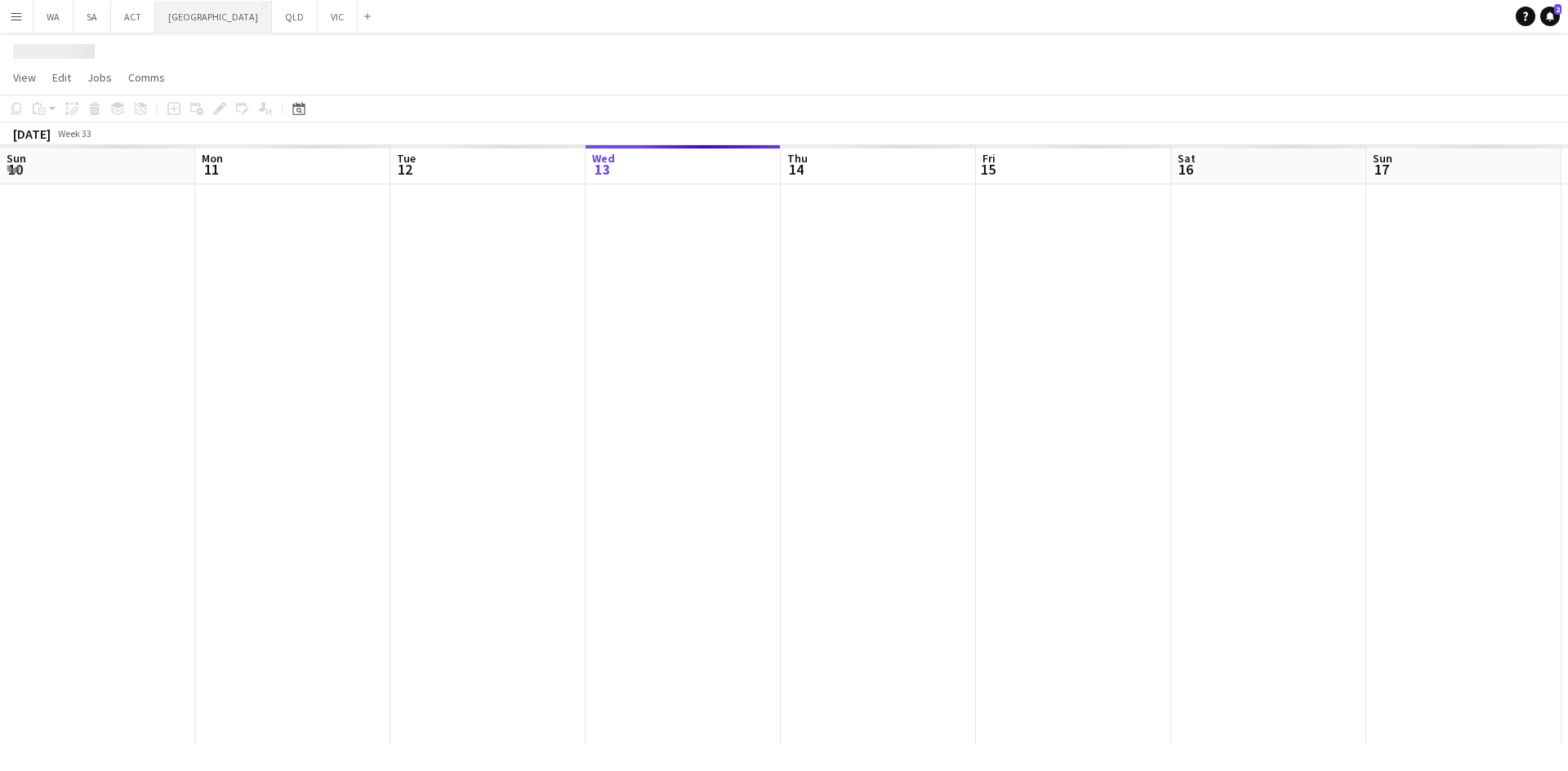
scroll to position [0, 390]
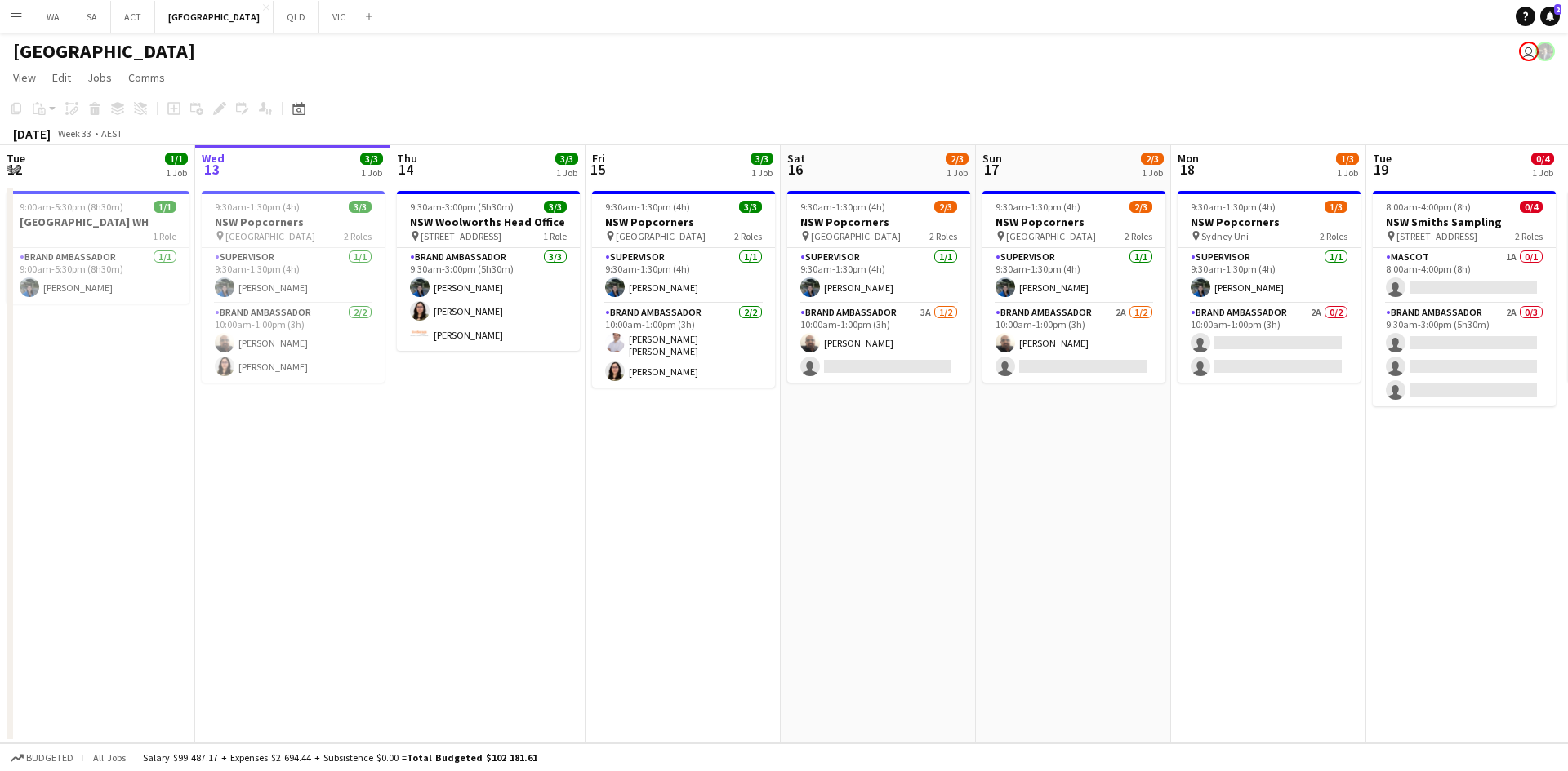
click at [637, 403] on app-date-cell "9:30am-1:30pm (4h) 3/3 NSW Popcorners pin Town Hall Train Station 2 Roles Super…" at bounding box center [683, 464] width 195 height 559
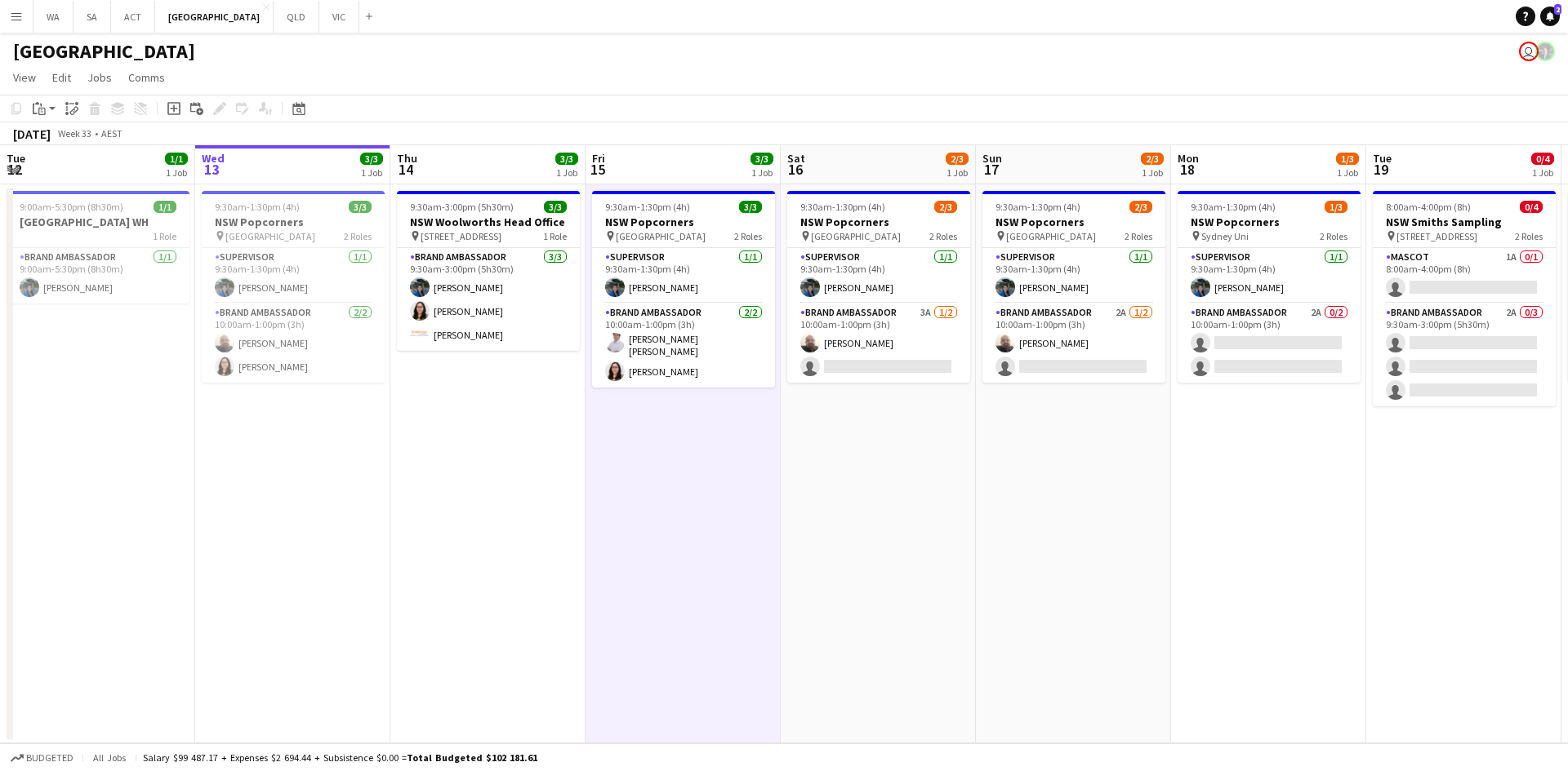
click at [616, 497] on app-date-cell "9:30am-1:30pm (4h) 3/3 NSW Popcorners pin Town Hall Train Station 2 Roles Super…" at bounding box center [683, 464] width 195 height 559
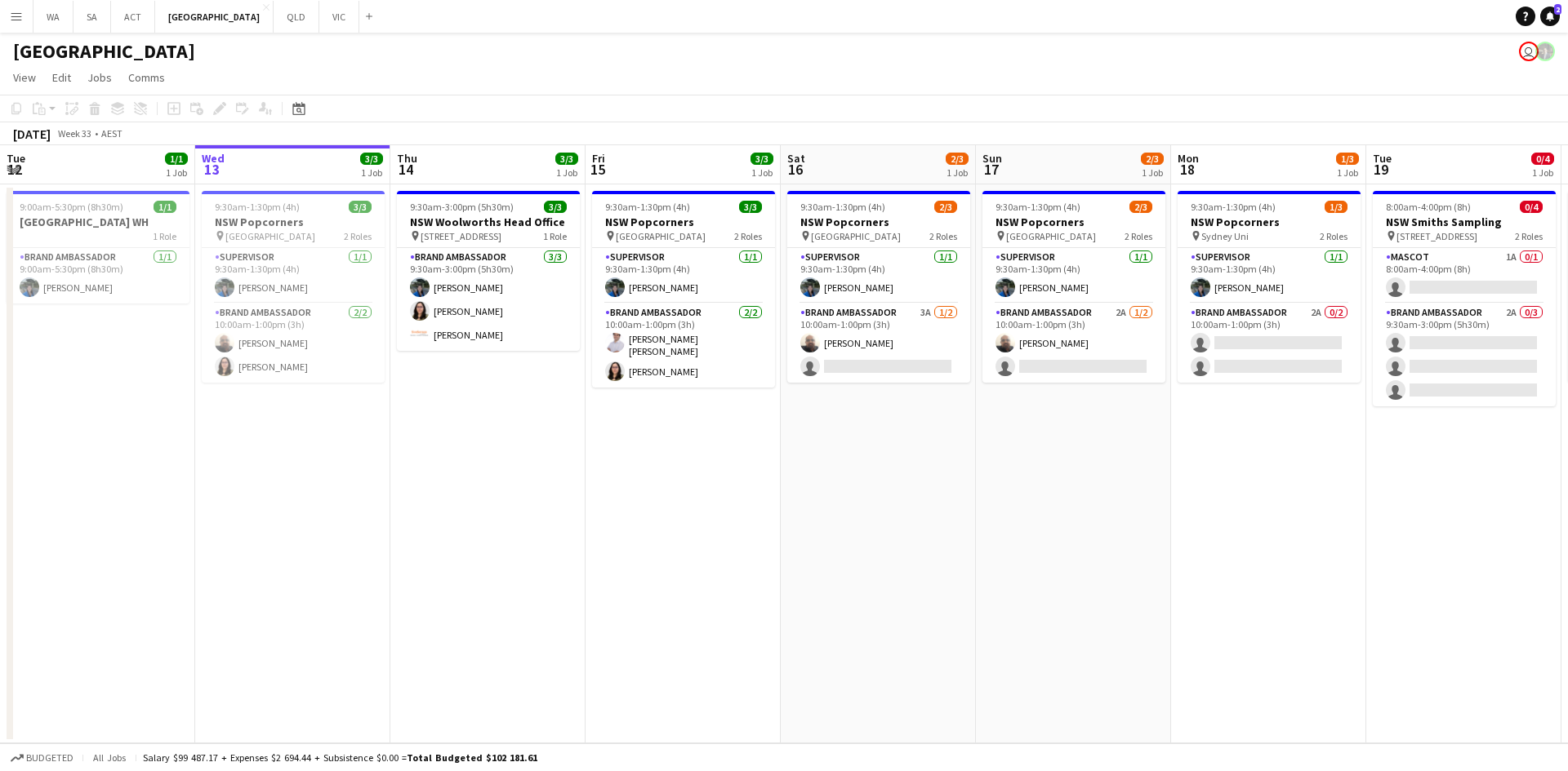
click at [699, 397] on app-date-cell "9:30am-1:30pm (4h) 3/3 NSW Popcorners pin Town Hall Train Station 2 Roles Super…" at bounding box center [683, 464] width 195 height 559
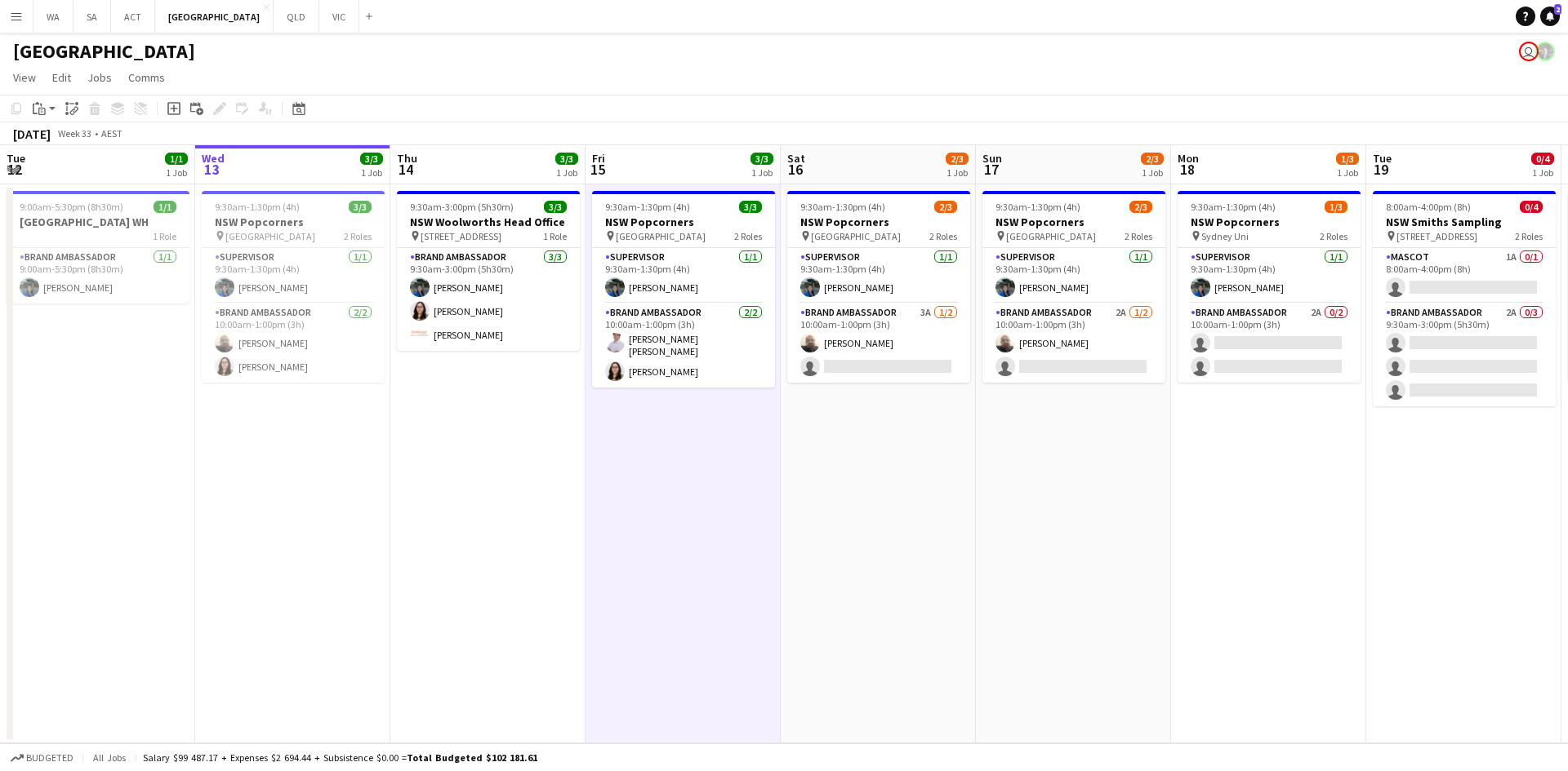
click at [179, 426] on app-date-cell "9:00am-5:30pm (8h30m) 1/1 NSW WH 1 Role Brand Ambassador 1/1 9:00am-5:30pm (8h3…" at bounding box center [97, 464] width 195 height 559
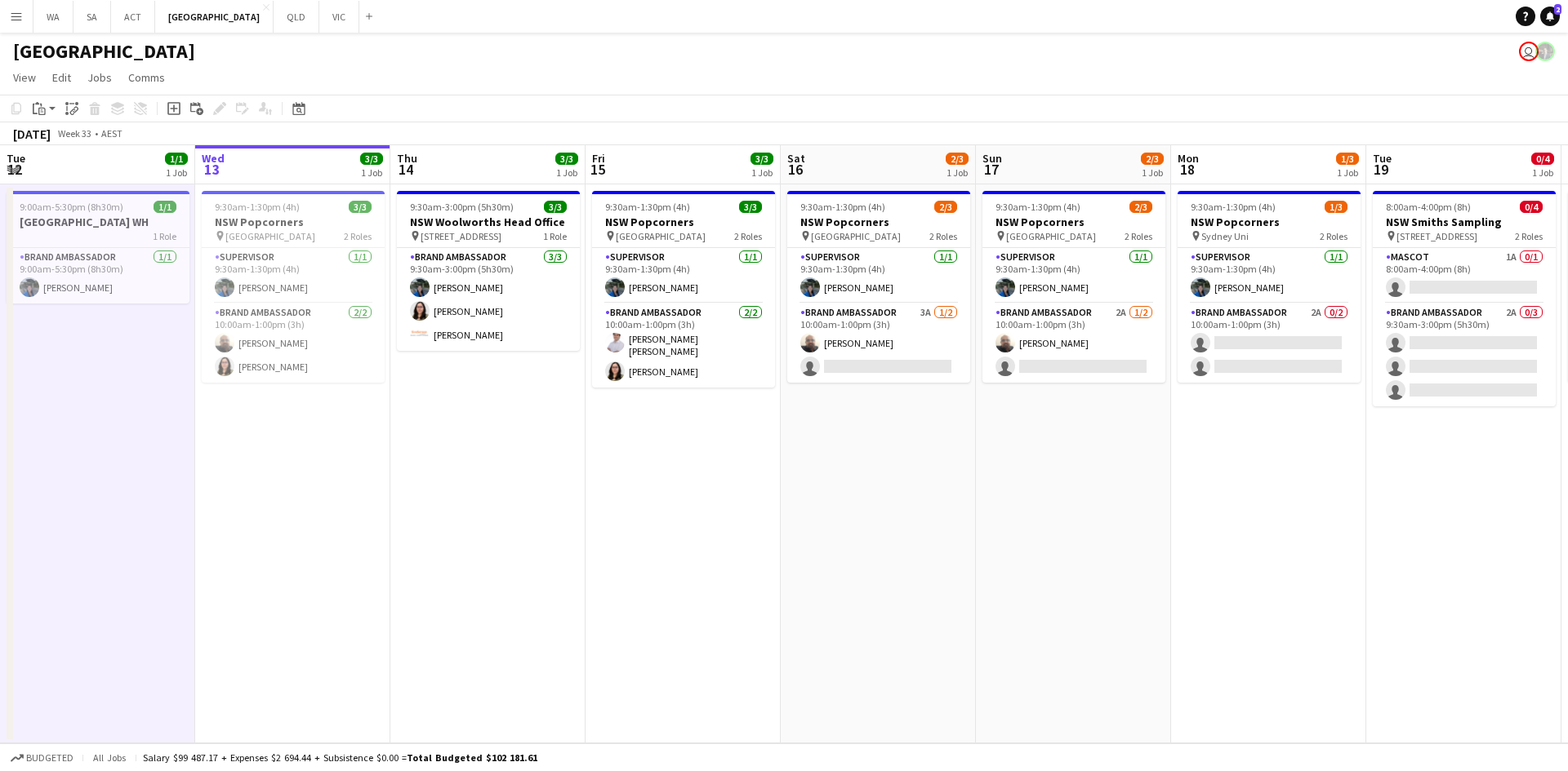
click at [264, 421] on app-date-cell "9:30am-1:30pm (4h) 3/3 NSW Popcorners pin Town Hall Train Station 2 Roles Super…" at bounding box center [292, 464] width 195 height 559
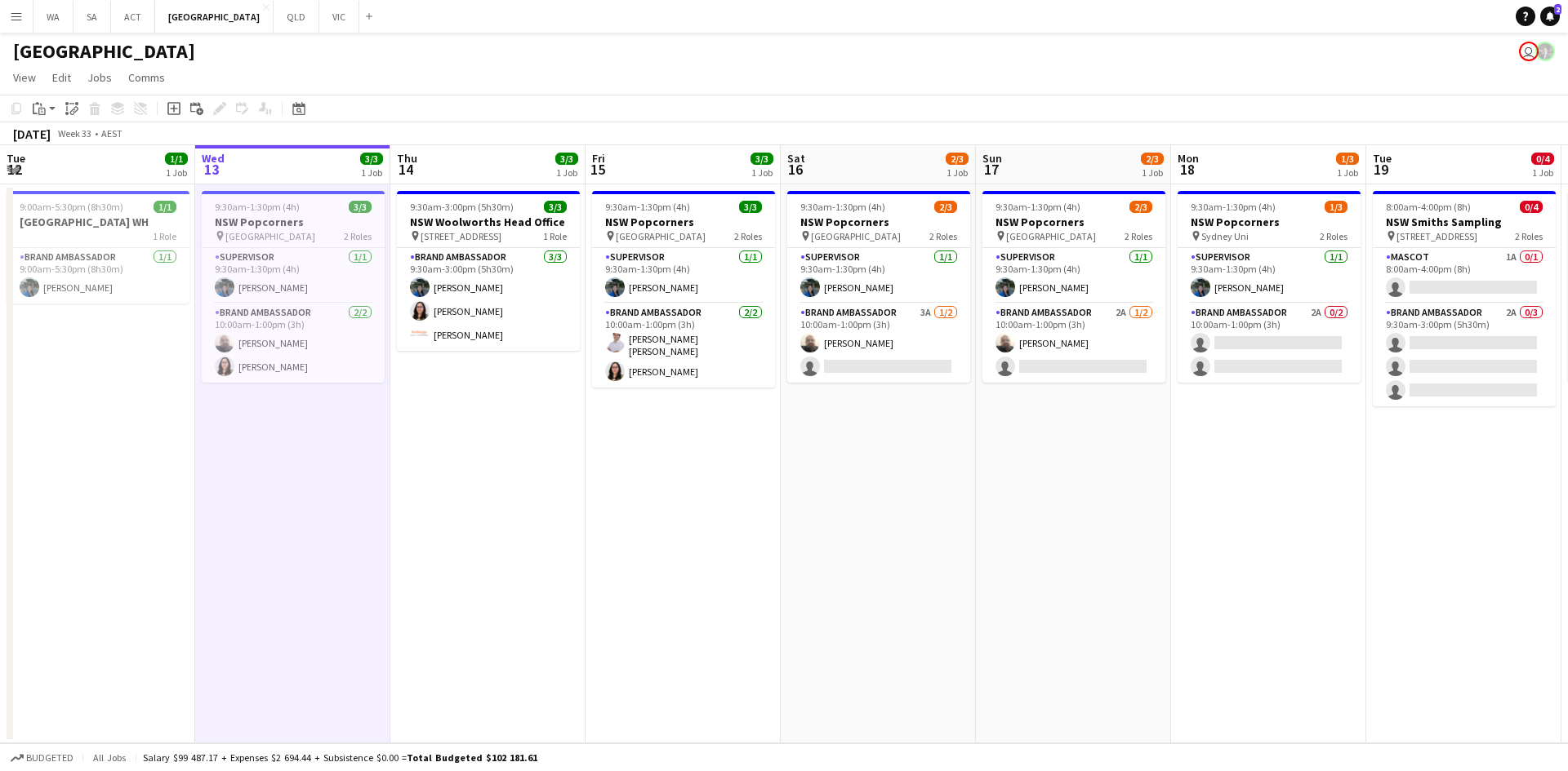
click at [273, 421] on app-date-cell "9:30am-1:30pm (4h) 3/3 NSW Popcorners pin Town Hall Train Station 2 Roles Super…" at bounding box center [292, 464] width 195 height 559
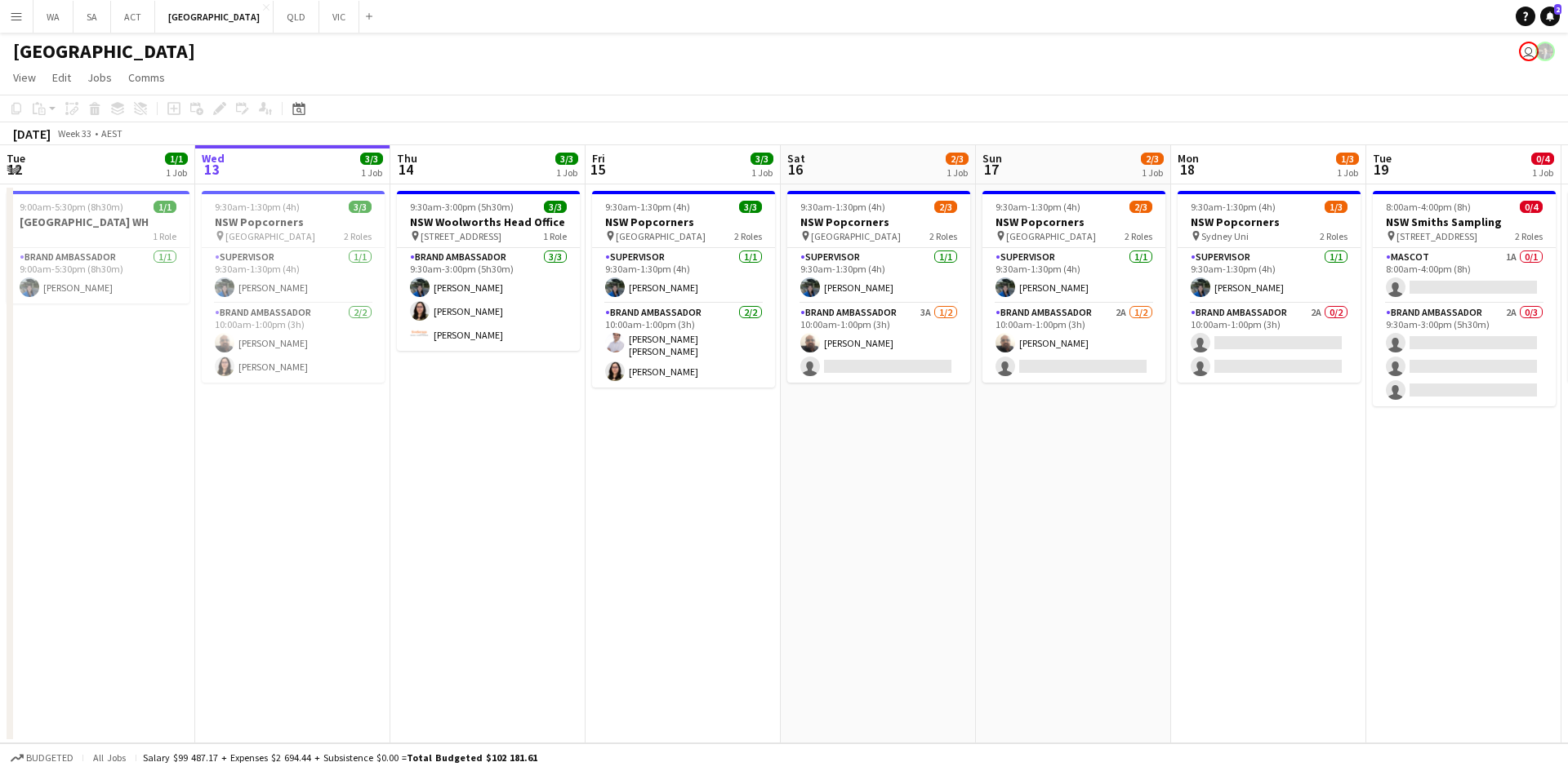
click at [273, 421] on app-date-cell "9:30am-1:30pm (4h) 3/3 NSW Popcorners pin Town Hall Train Station 2 Roles Super…" at bounding box center [292, 464] width 195 height 559
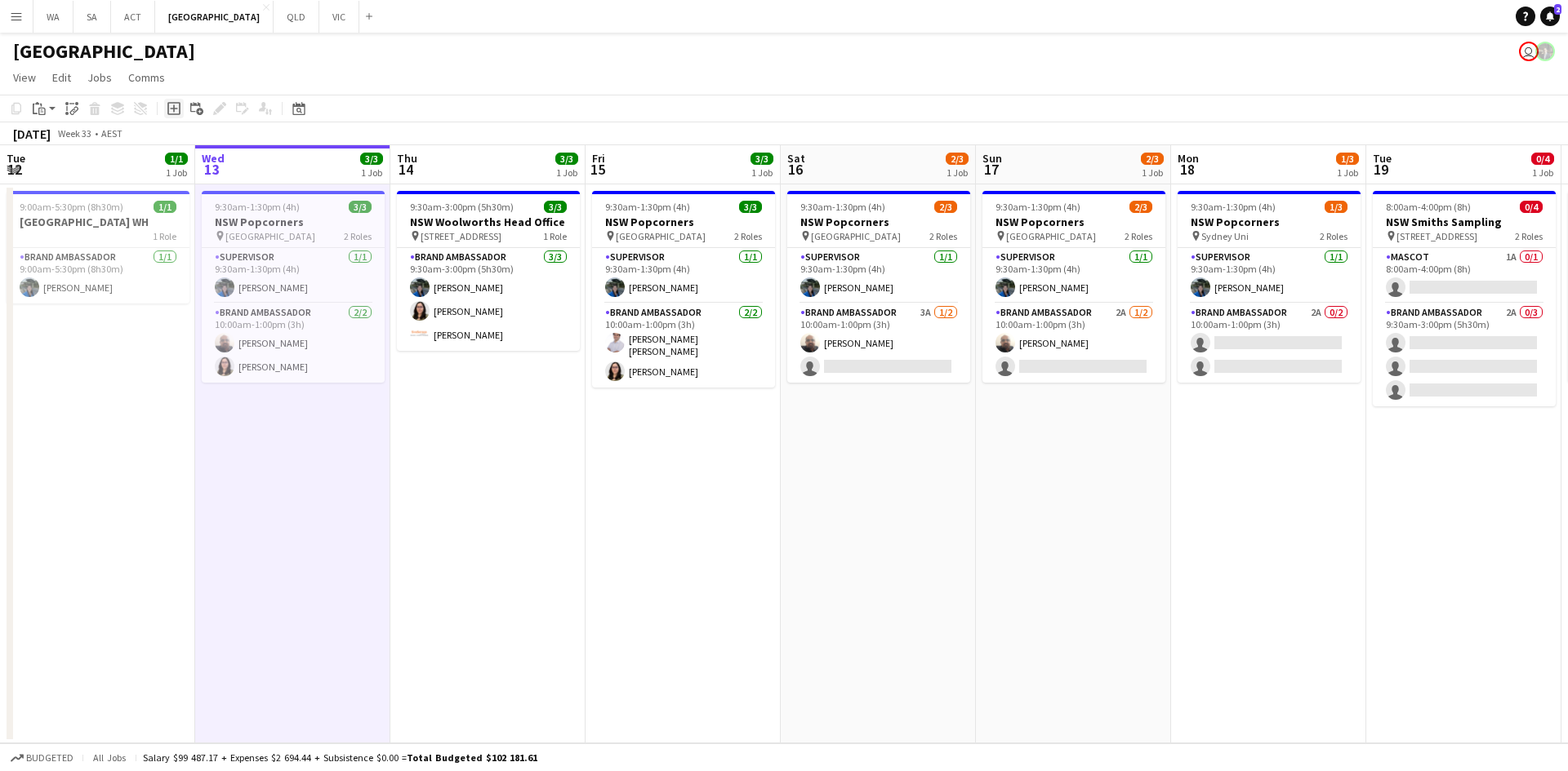
click at [178, 111] on icon "Add job" at bounding box center [174, 108] width 13 height 13
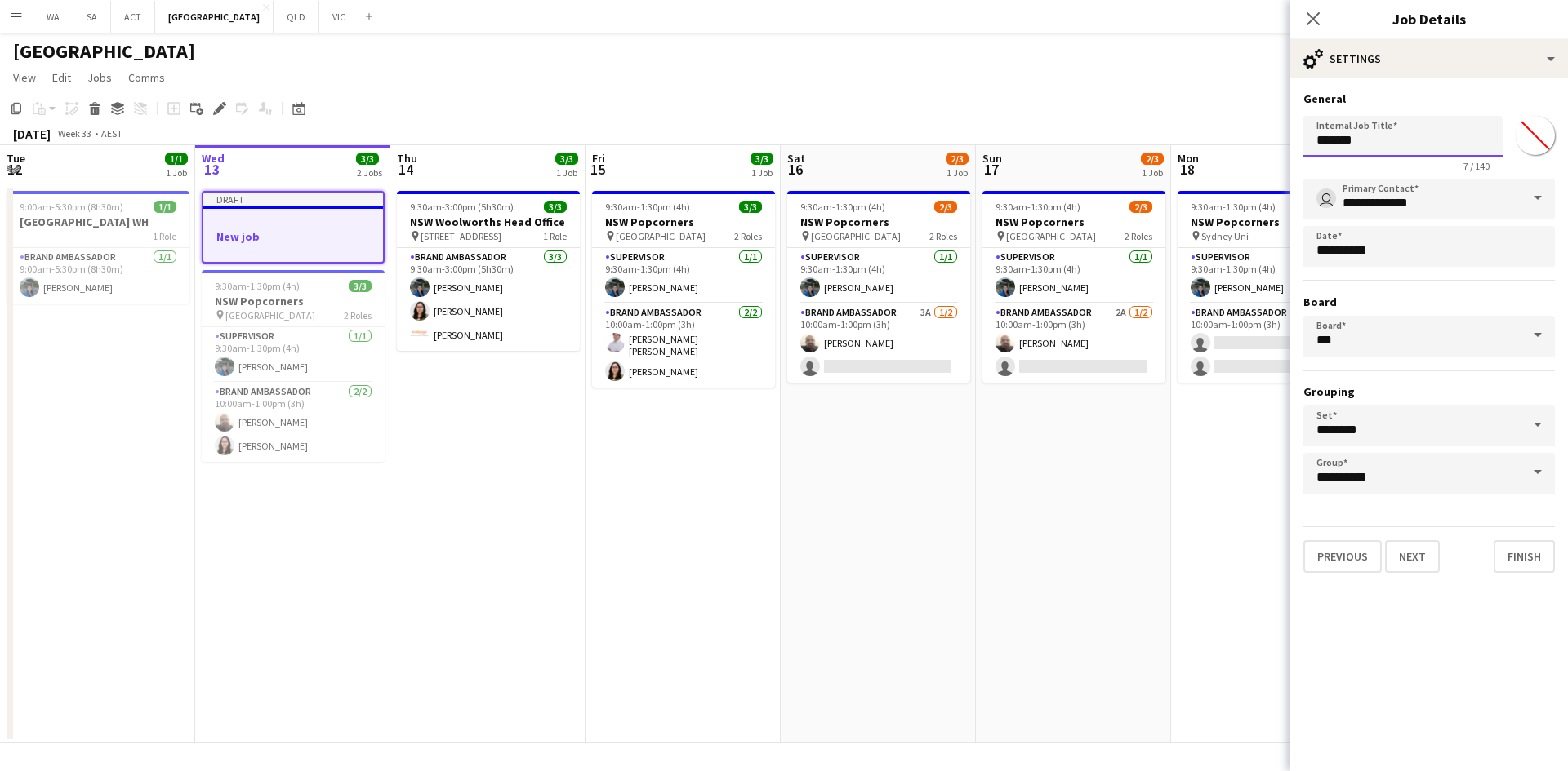
click at [1377, 141] on input "*******" at bounding box center [1402, 136] width 199 height 41
type input "******"
click at [1412, 546] on button "Next" at bounding box center [1412, 556] width 55 height 32
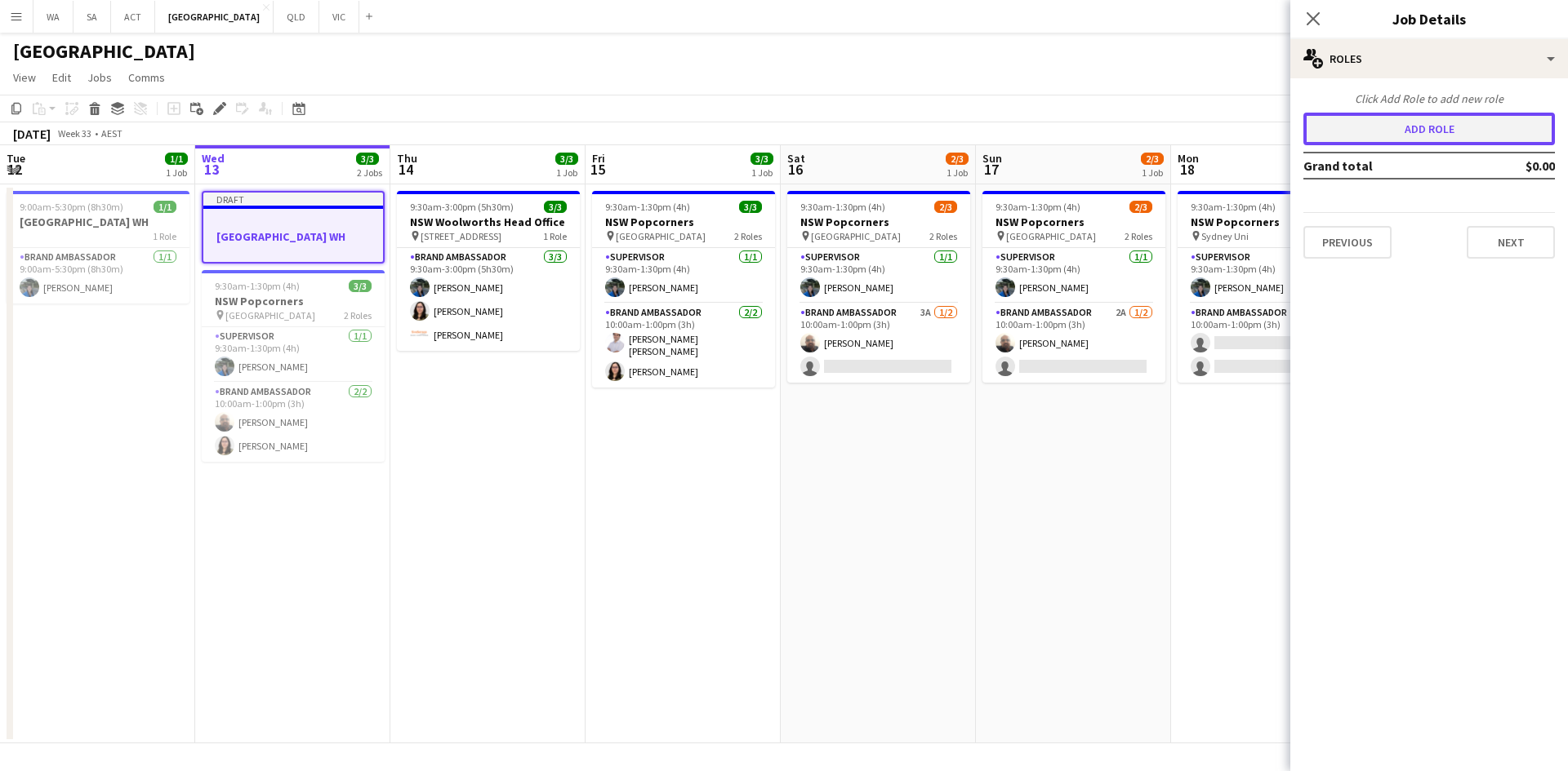
click at [1442, 145] on button "Add role" at bounding box center [1428, 128] width 251 height 32
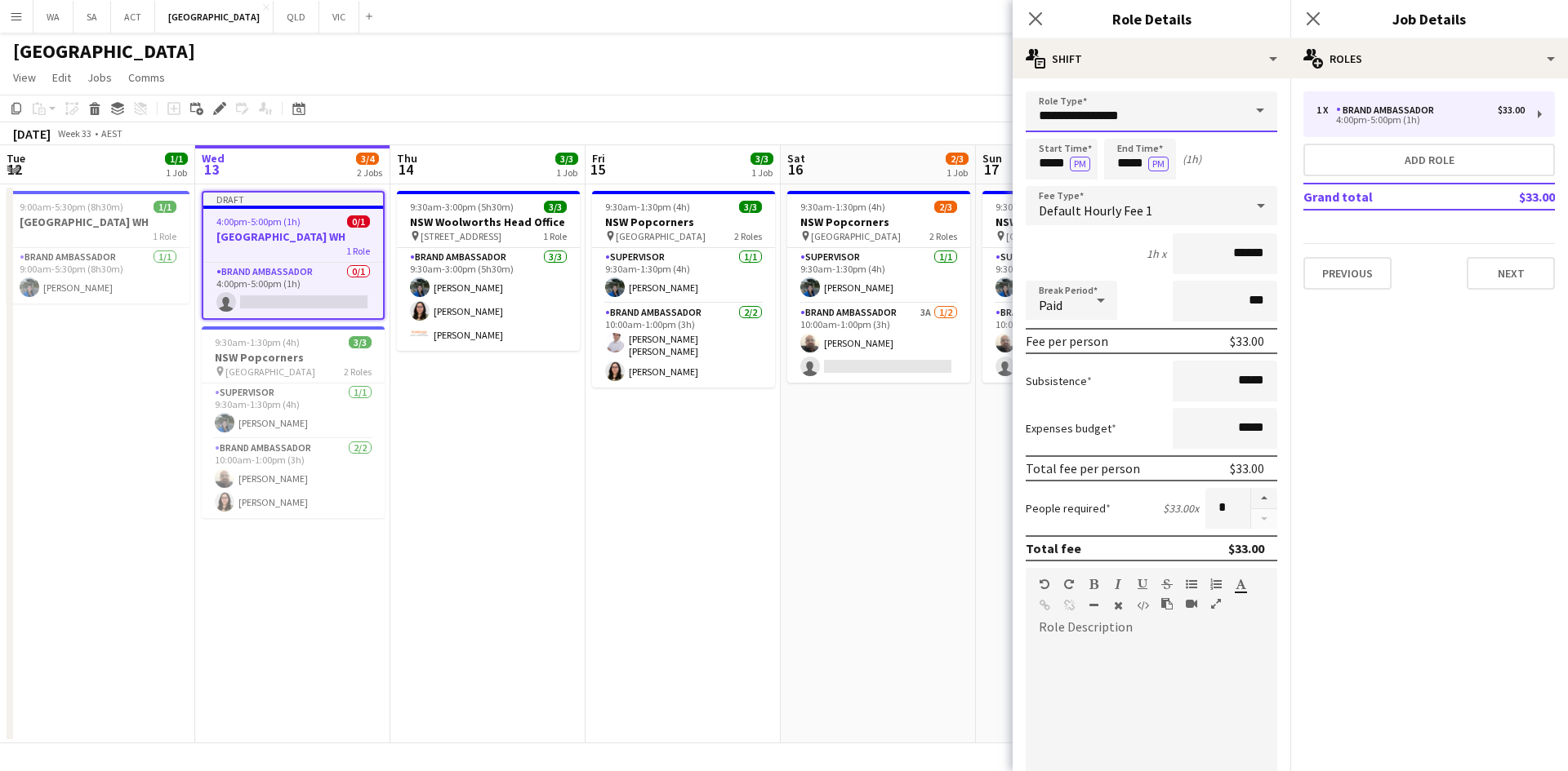
click at [1167, 110] on input "**********" at bounding box center [1151, 111] width 251 height 41
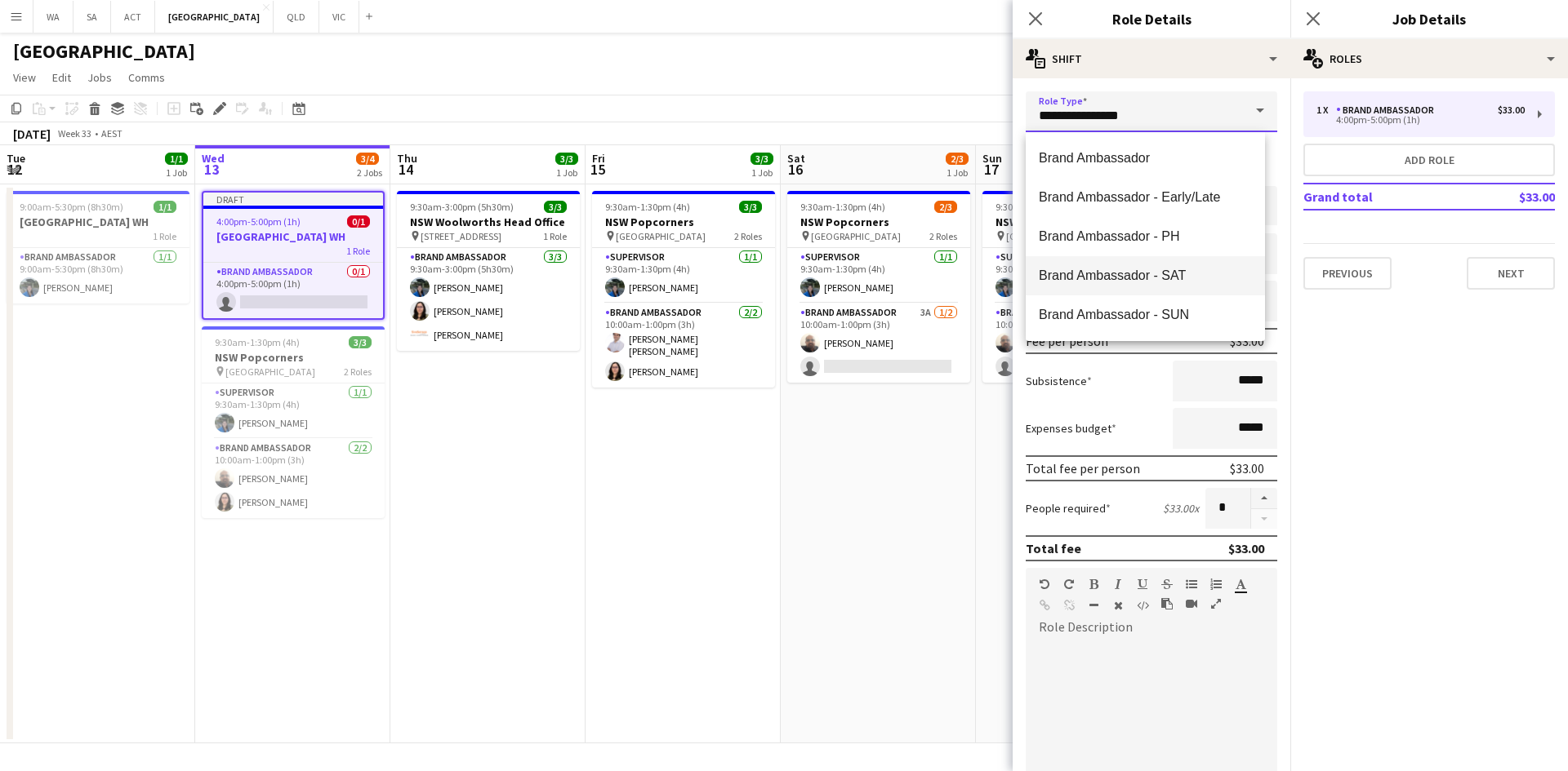
scroll to position [235, 0]
click at [1110, 164] on span "Supervisor" at bounding box center [1145, 158] width 213 height 15
type input "**********"
type input "******"
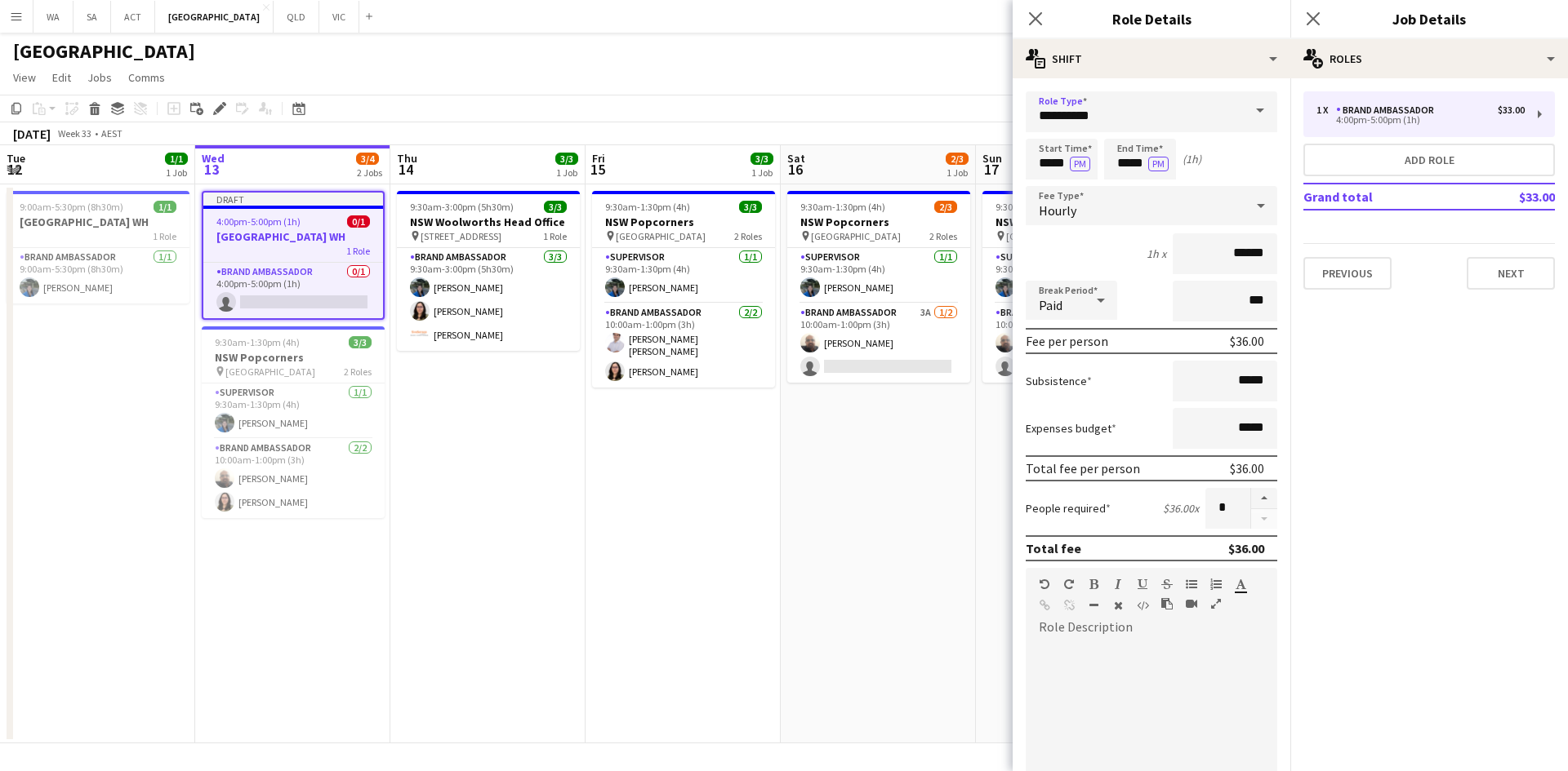
click at [610, 425] on app-date-cell "9:30am-1:30pm (4h) 3/3 NSW Popcorners pin Town Hall Train Station 2 Roles Super…" at bounding box center [683, 464] width 195 height 559
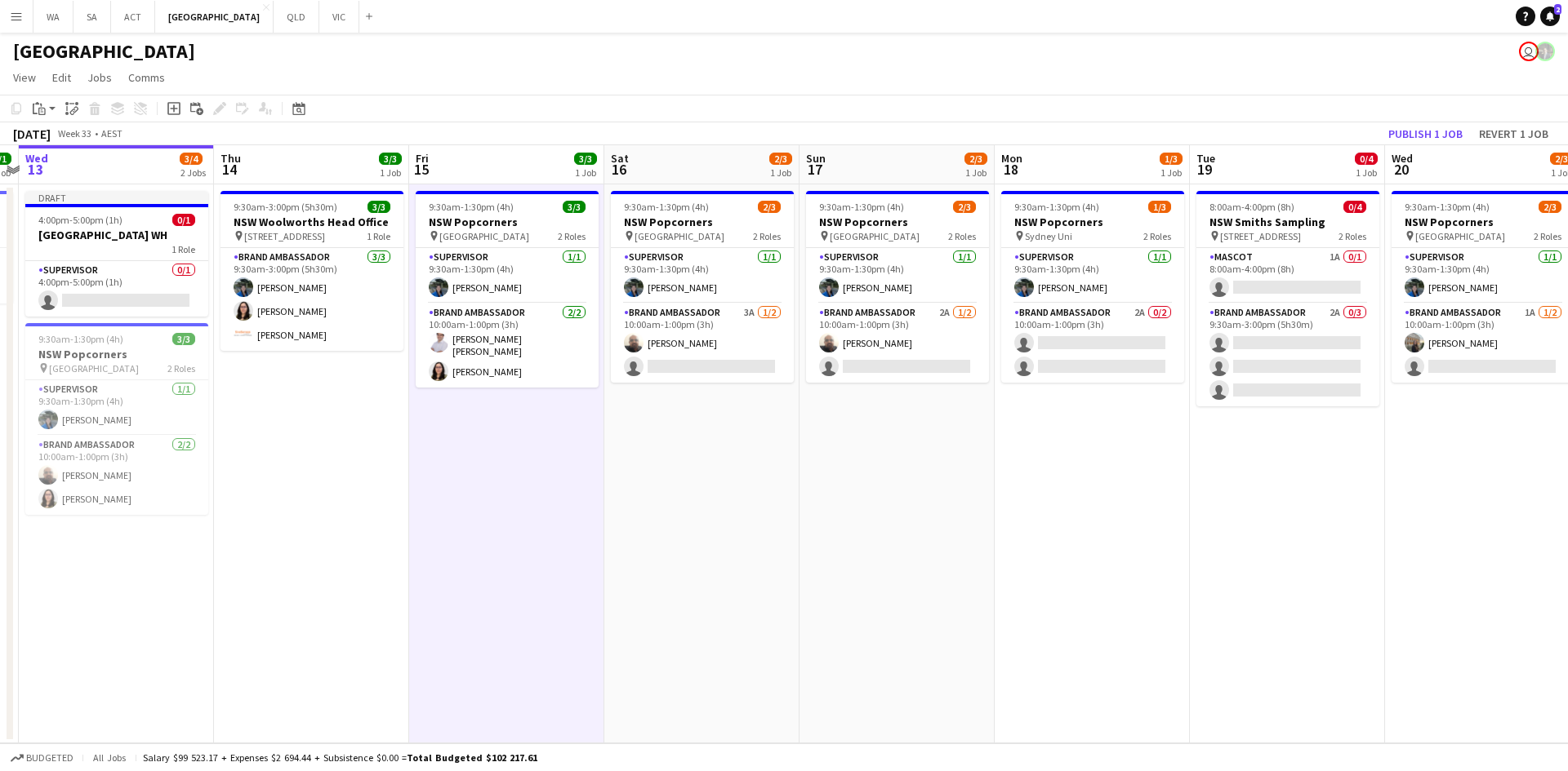
scroll to position [0, 517]
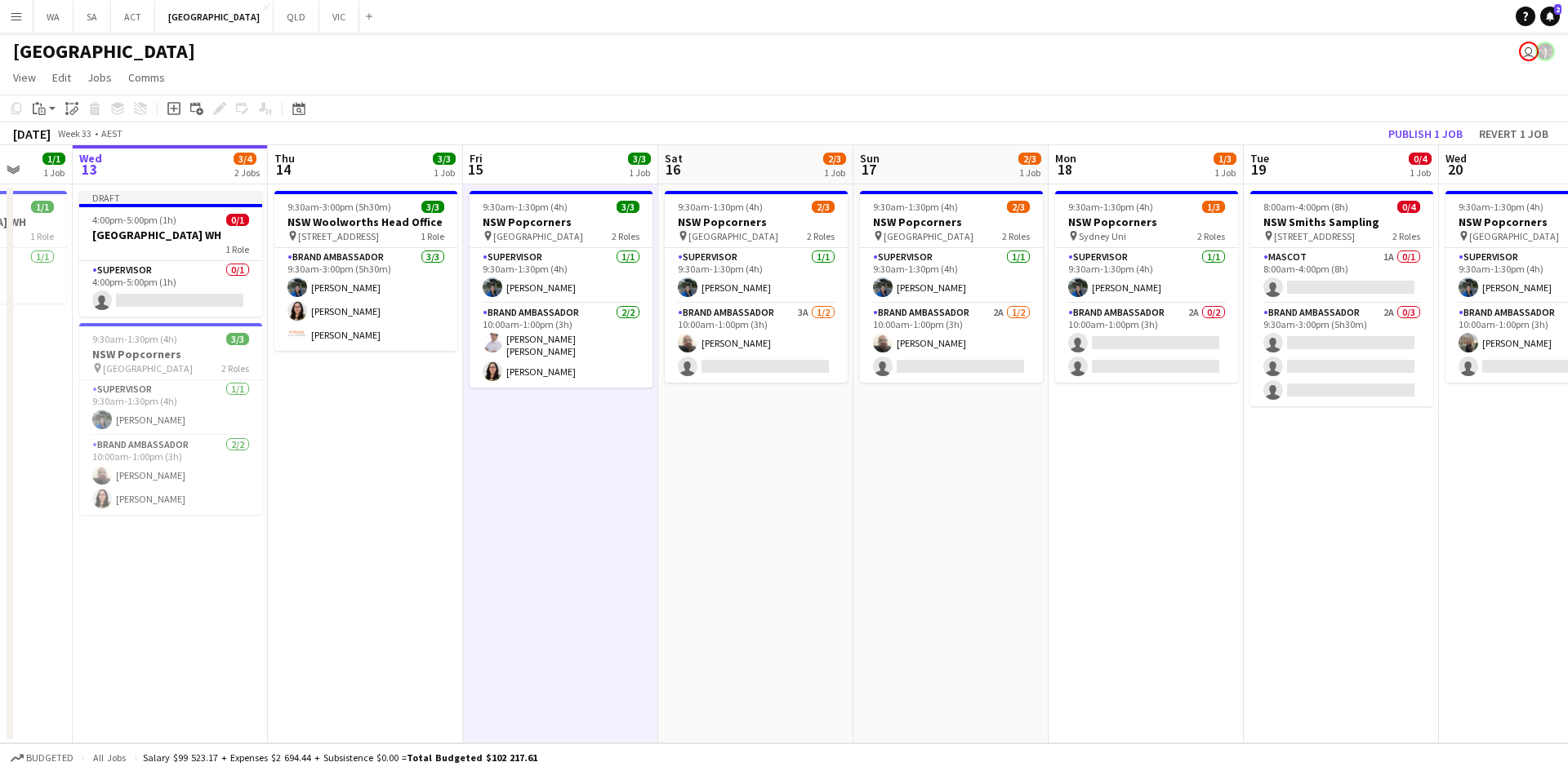
drag, startPoint x: 1166, startPoint y: 458, endPoint x: 843, endPoint y: 461, distance: 323.0
click at [843, 461] on app-calendar-viewport "Sun 10 Mon 11 1/1 1 Job Tue 12 1/1 1 Job Wed 13 3/4 2 Jobs Thu 14 3/3 1 Job Fri…" at bounding box center [784, 444] width 1568 height 598
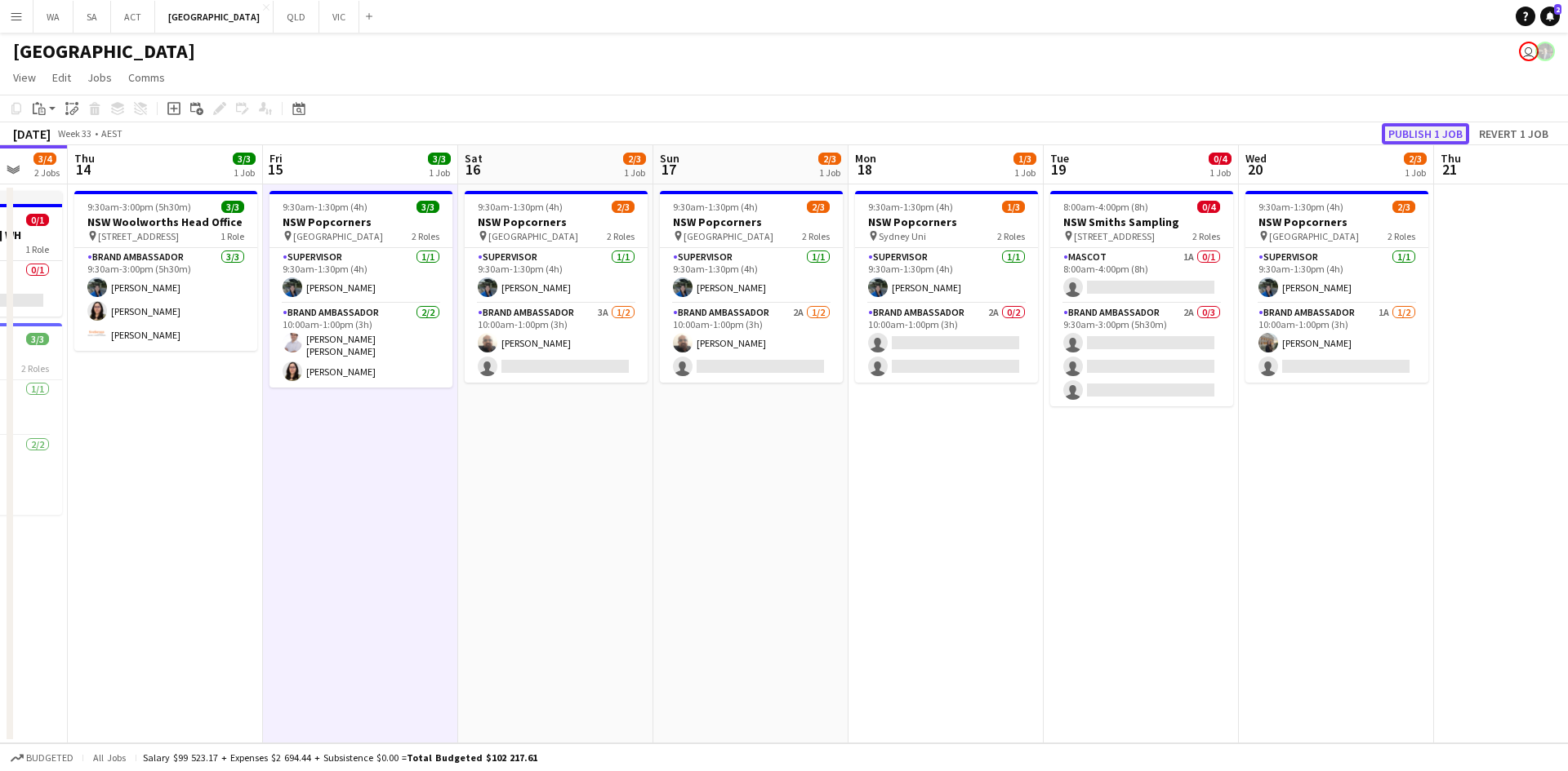
click at [1446, 125] on button "Publish 1 job" at bounding box center [1425, 134] width 87 height 21
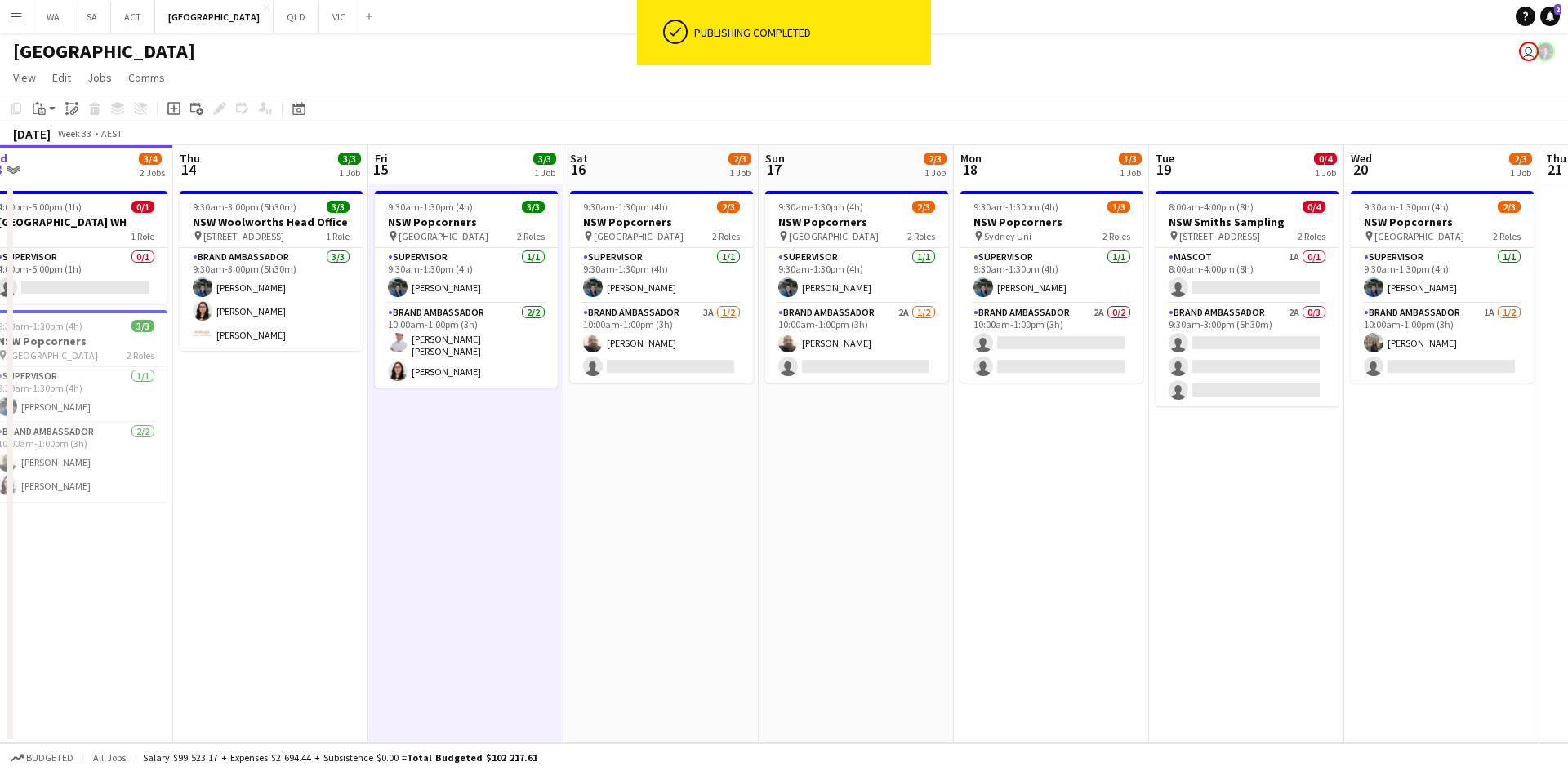
scroll to position [0, 377]
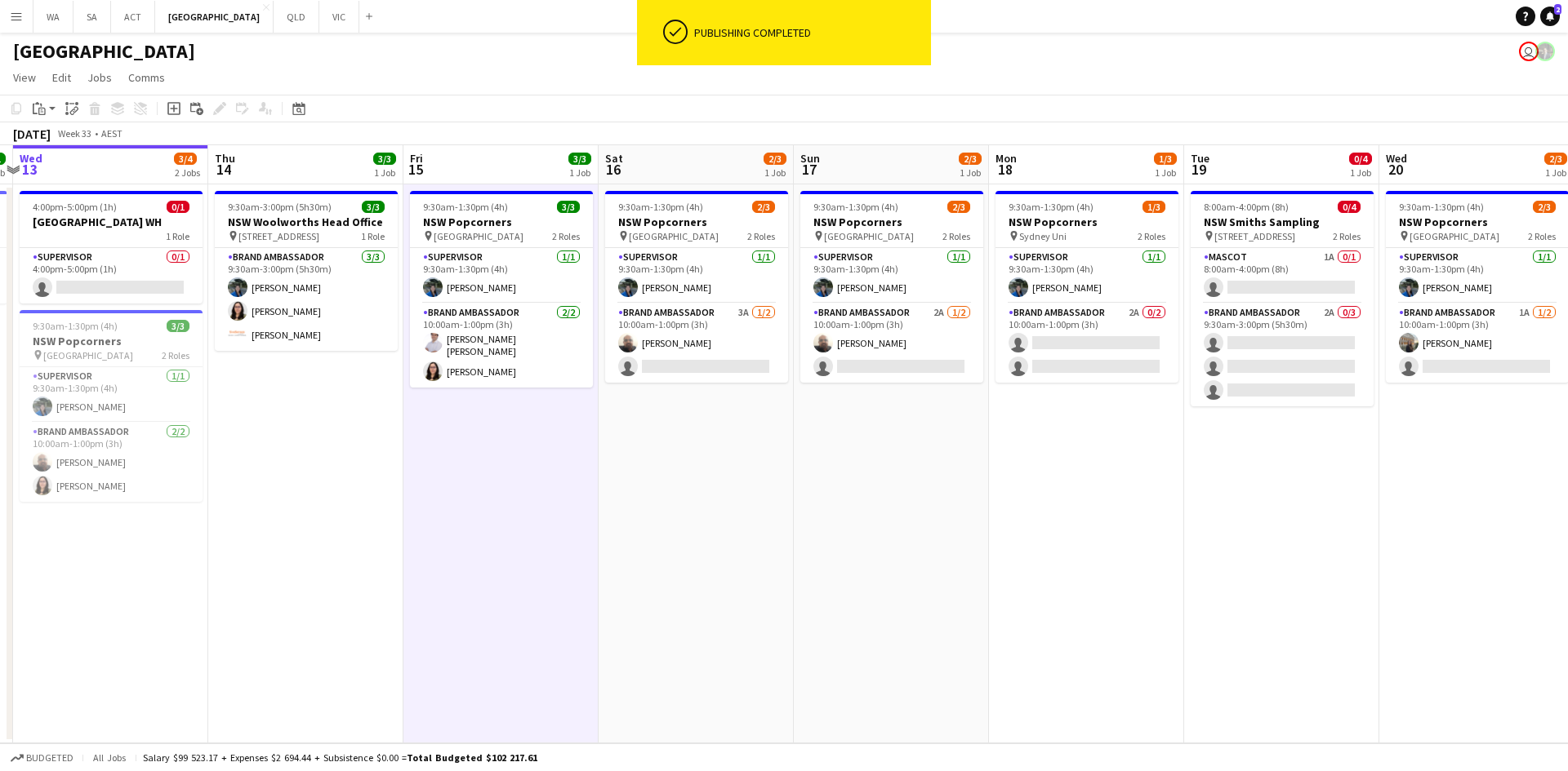
drag, startPoint x: 632, startPoint y: 369, endPoint x: 751, endPoint y: 373, distance: 119.1
click at [751, 373] on app-calendar-viewport "Mon 11 1/1 1 Job Tue 12 1/1 1 Job Wed 13 3/4 2 Jobs Thu 14 3/3 1 Job Fri 15 3/3…" at bounding box center [784, 444] width 1568 height 598
click at [646, 187] on app-date-cell "9:30am-1:30pm (4h) 2/3 NSW Popcorners pin Bondi Junction 2 Roles Supervisor 1/1…" at bounding box center [695, 464] width 195 height 559
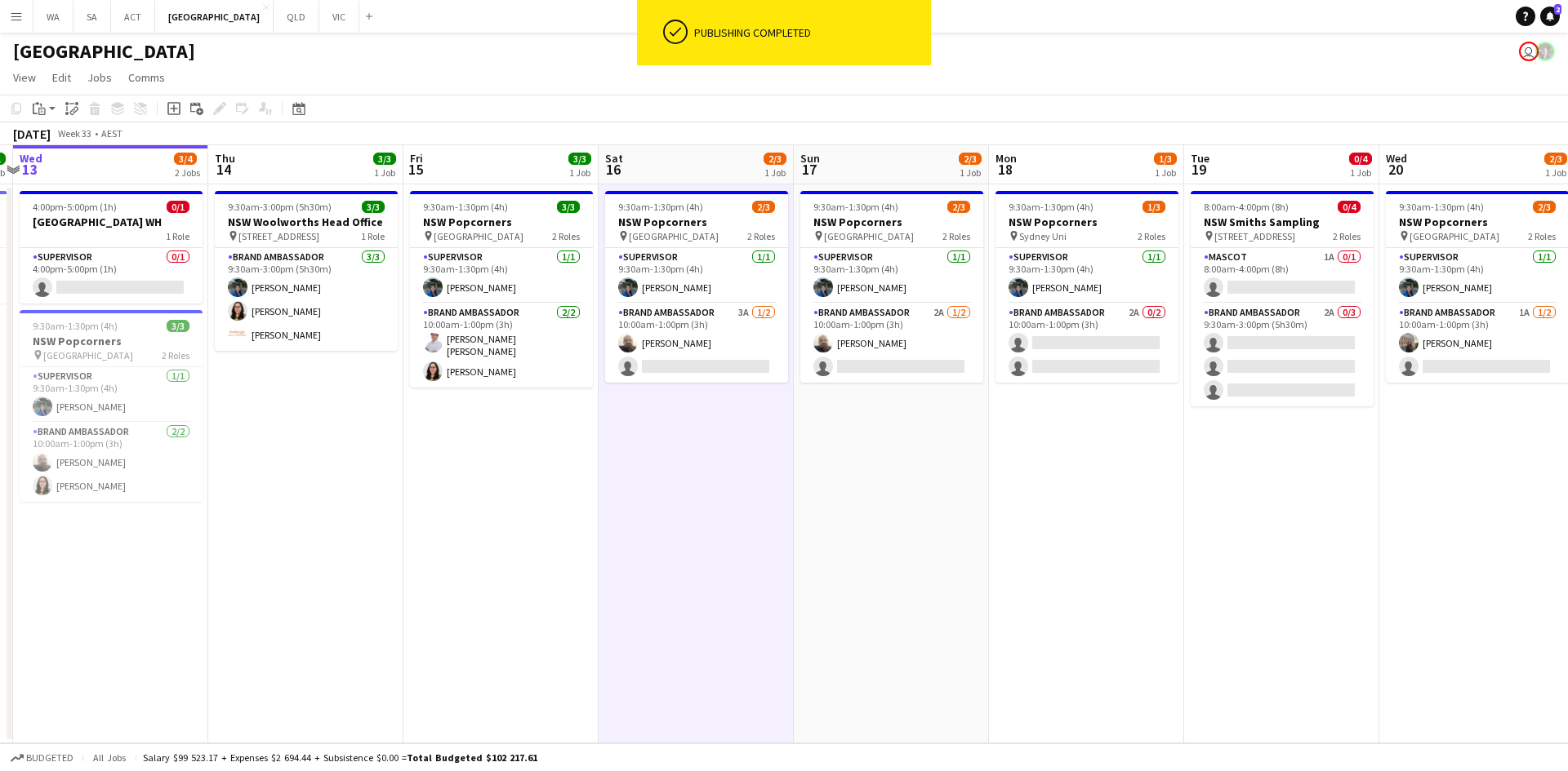
click at [278, 190] on app-date-cell "9:30am-3:00pm (5h30m) 3/3 NSW Woolworths Head Office pin 1 Woolworths Way, Bell…" at bounding box center [305, 464] width 195 height 559
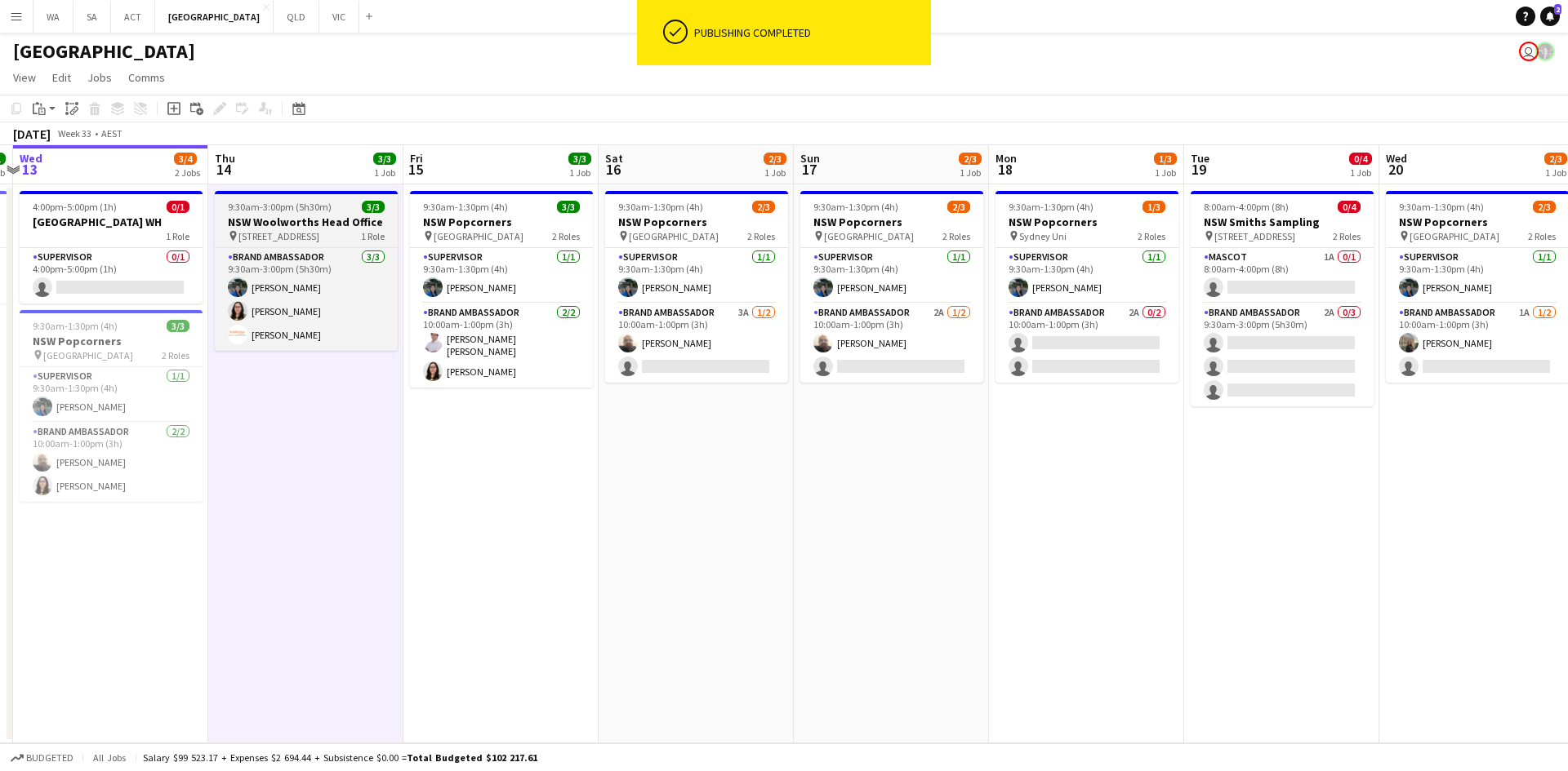
click at [274, 208] on span "9:30am-3:00pm (5h30m)" at bounding box center [280, 206] width 104 height 12
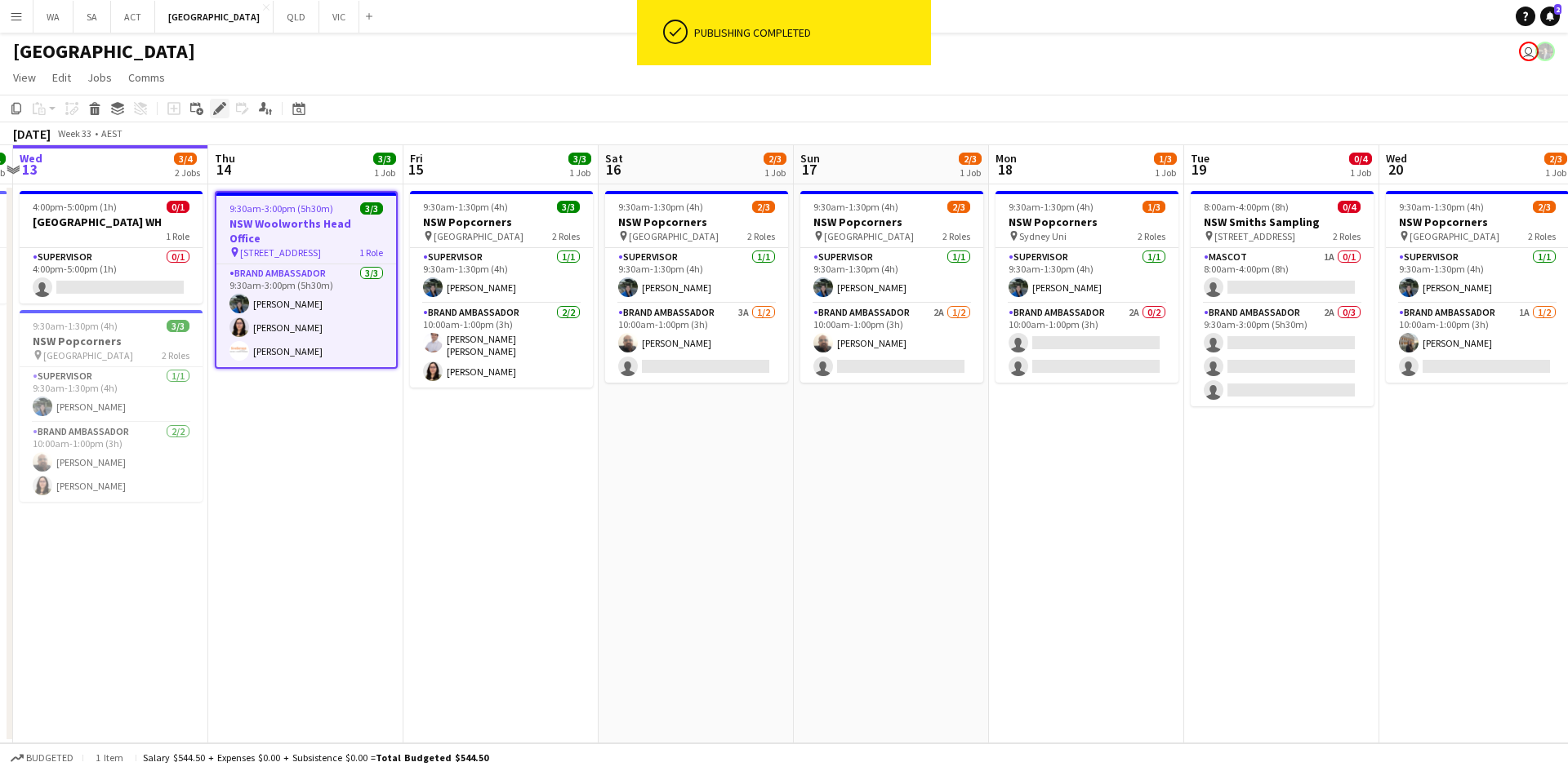
click at [220, 105] on icon "Edit" at bounding box center [220, 108] width 13 height 13
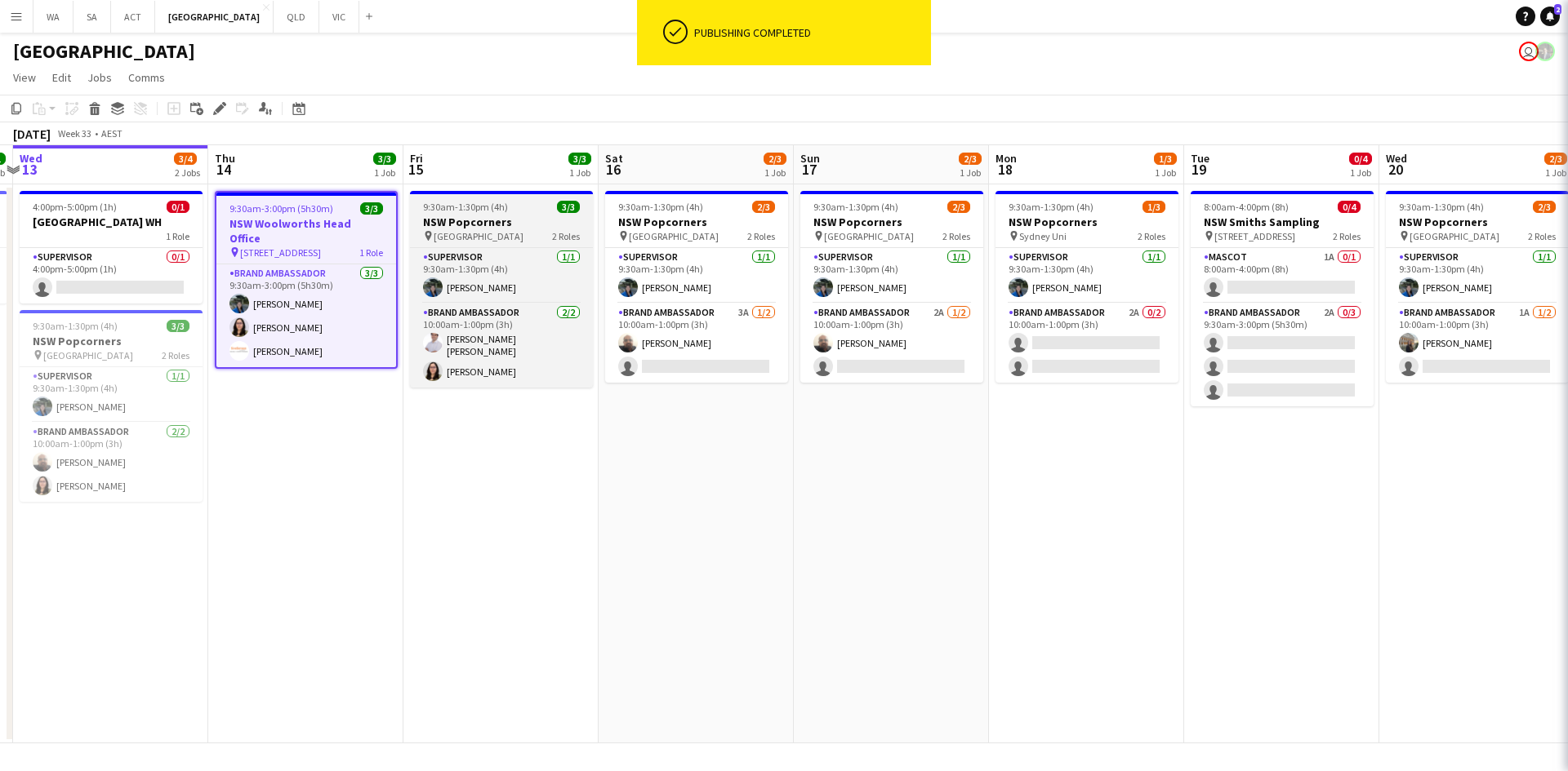
type input "**********"
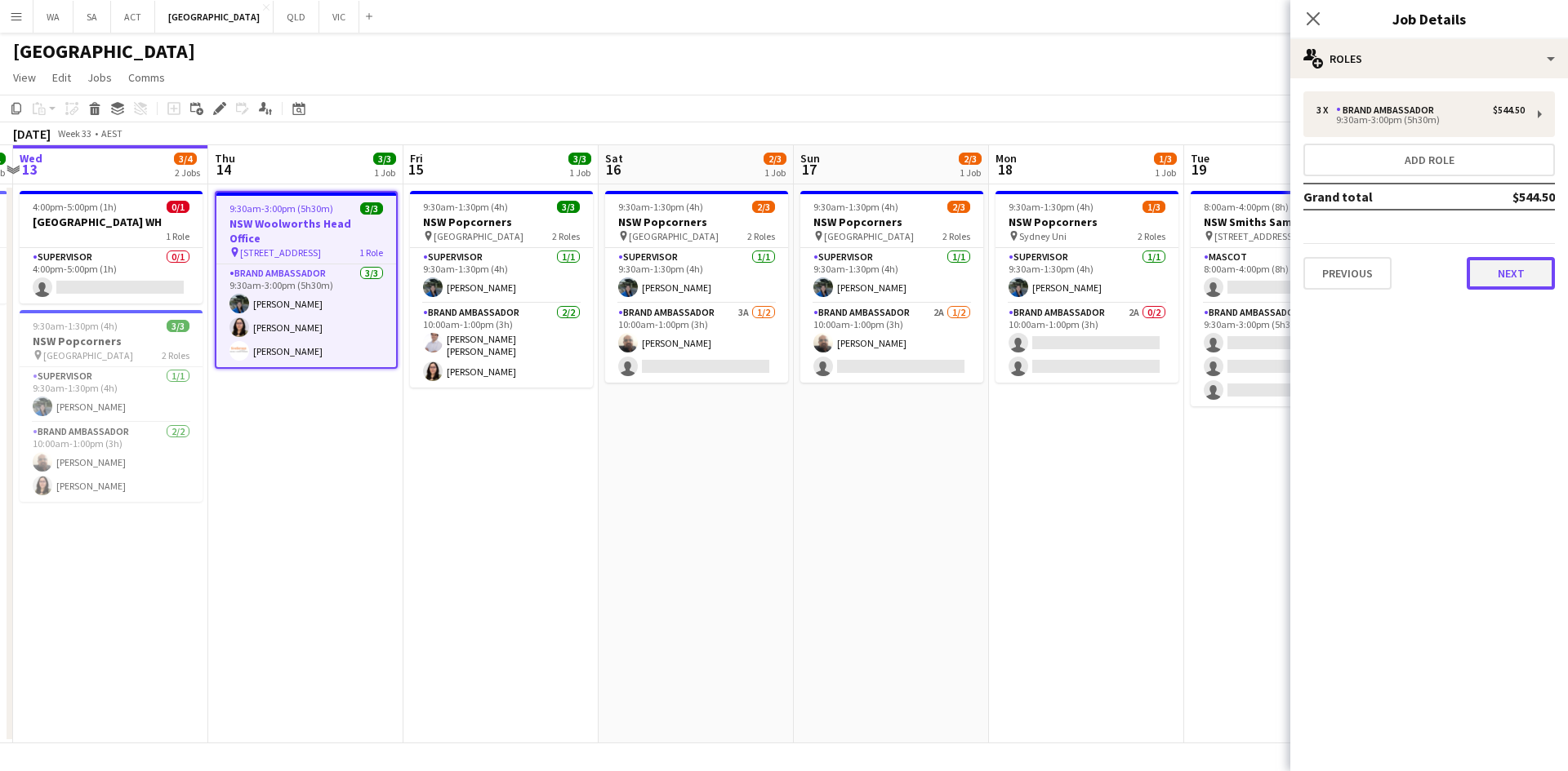
click at [1516, 279] on button "Next" at bounding box center [1510, 273] width 88 height 32
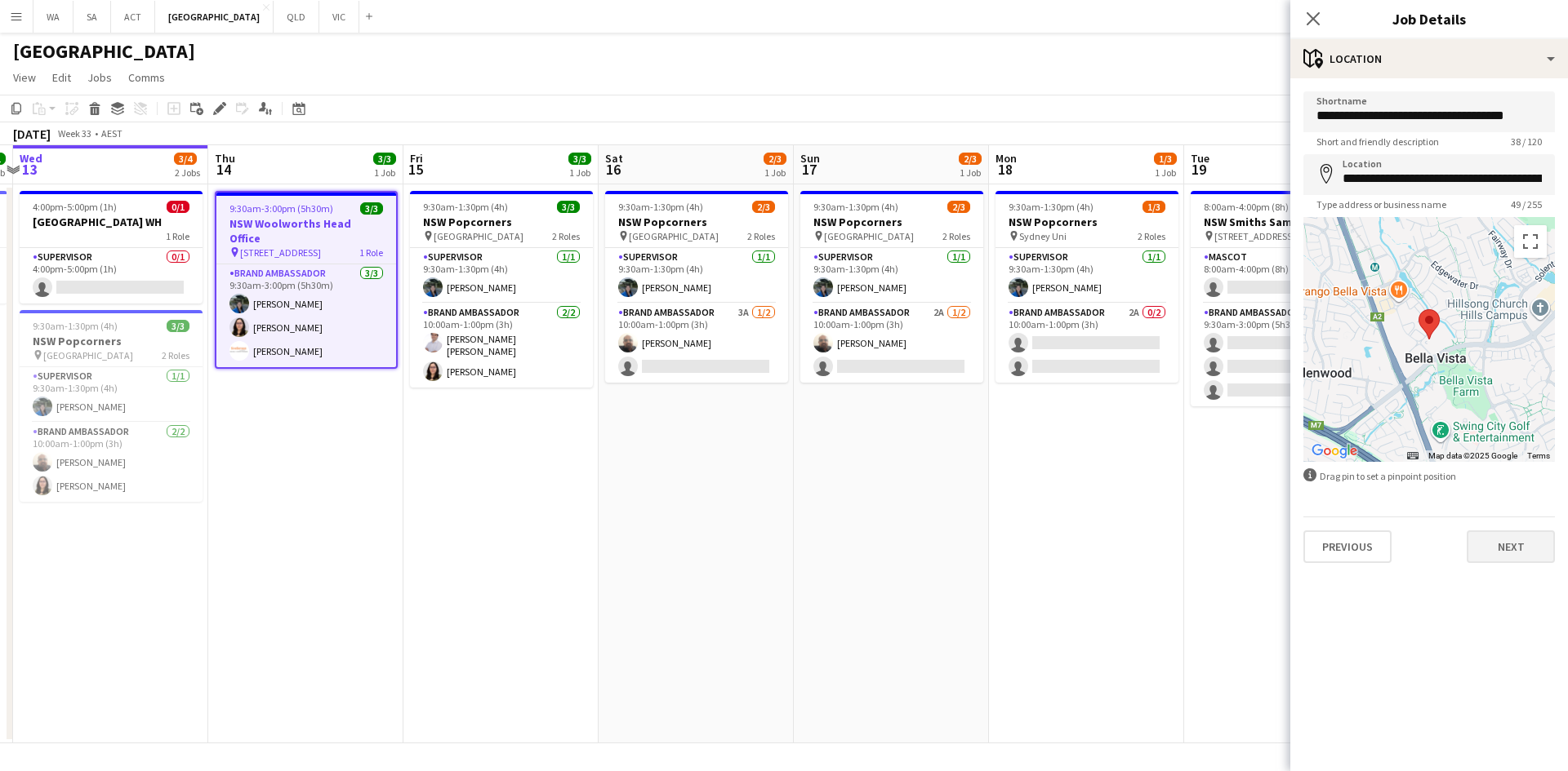
drag, startPoint x: 1474, startPoint y: 573, endPoint x: 1490, endPoint y: 546, distance: 31.4
click at [1476, 569] on div "**********" at bounding box center [1429, 327] width 278 height 498
click at [1490, 546] on button "Next" at bounding box center [1510, 547] width 88 height 32
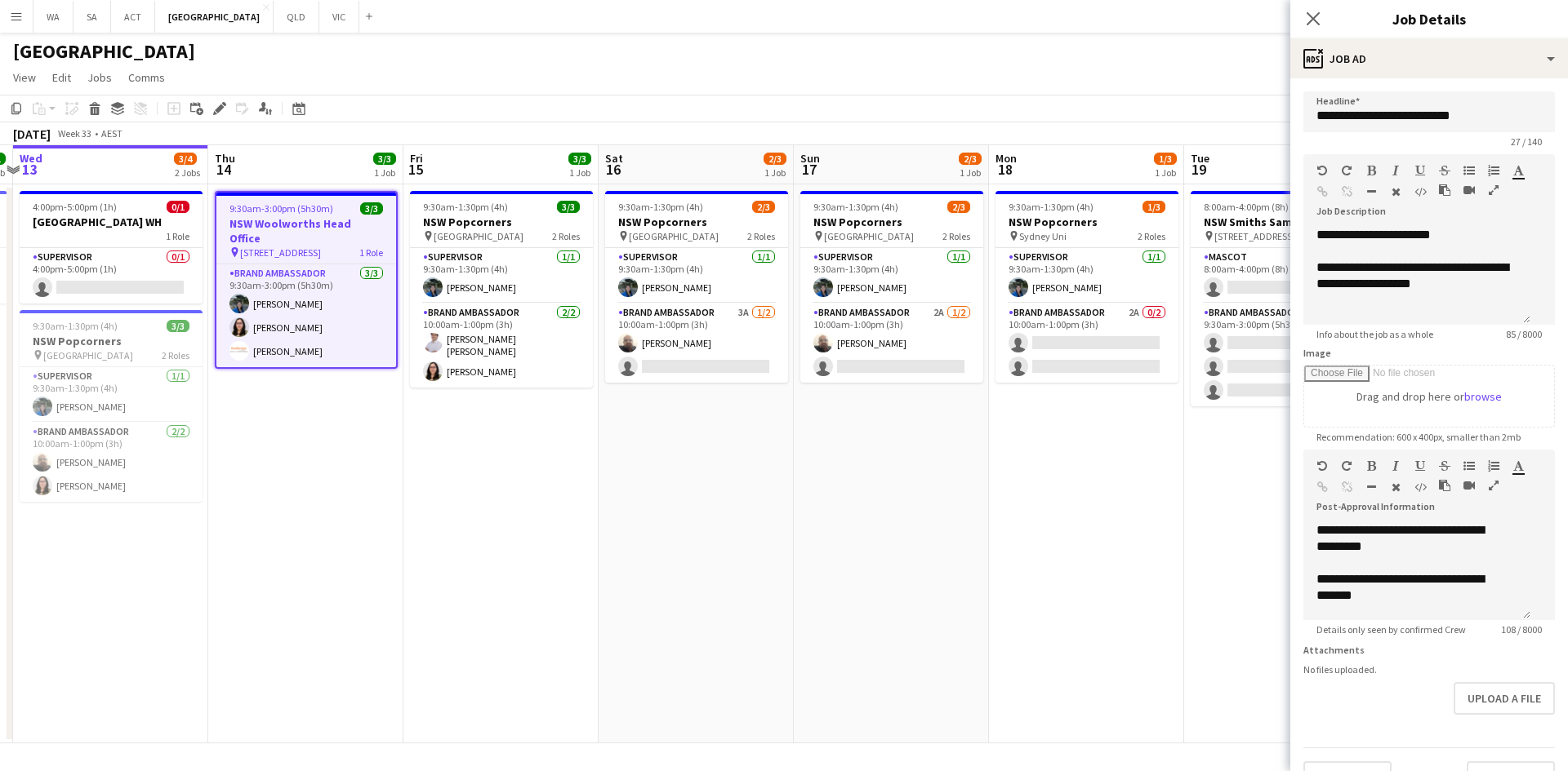
scroll to position [0, 0]
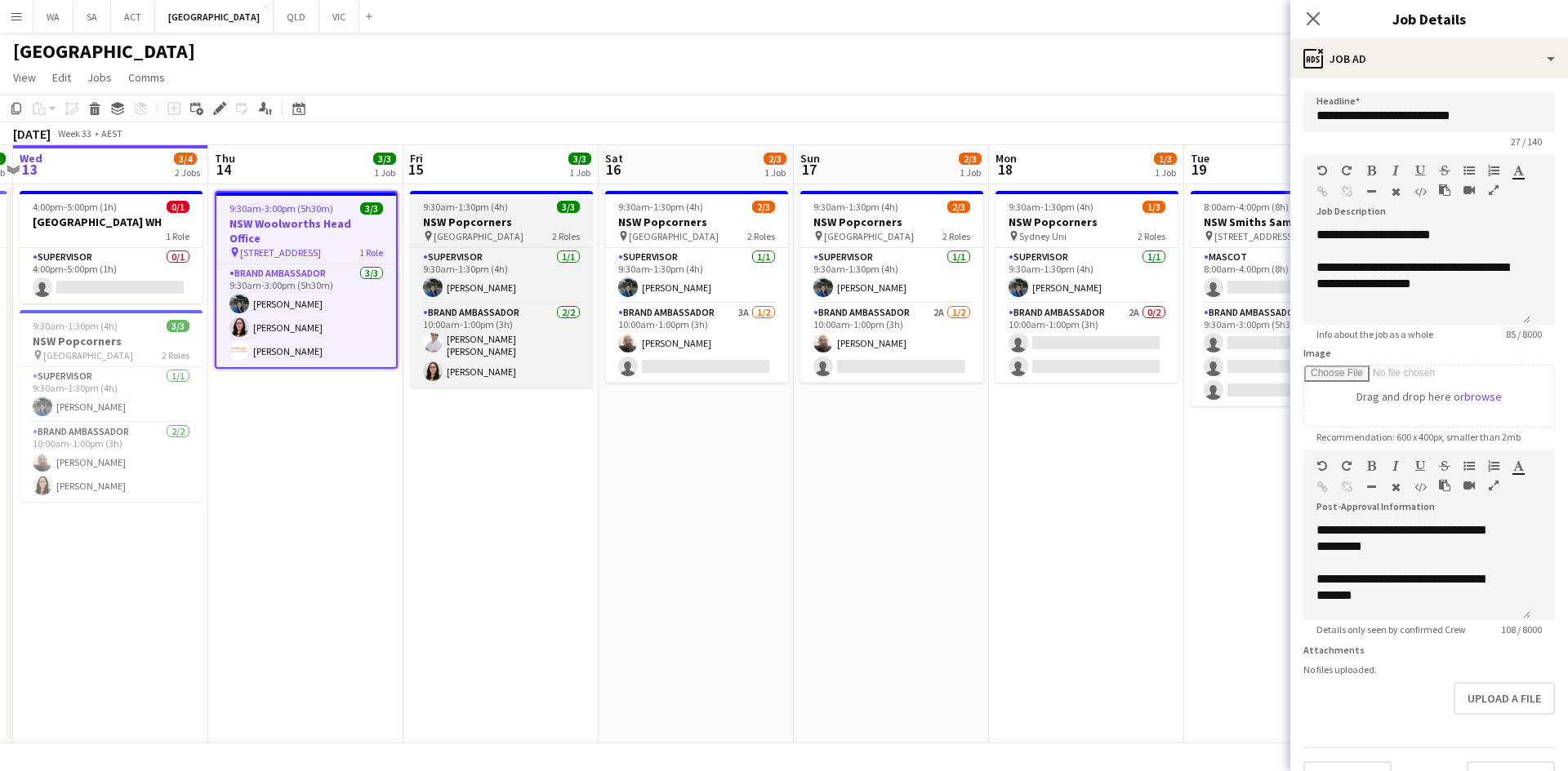
click at [473, 235] on span "Town Hall Train Station" at bounding box center [478, 236] width 89 height 12
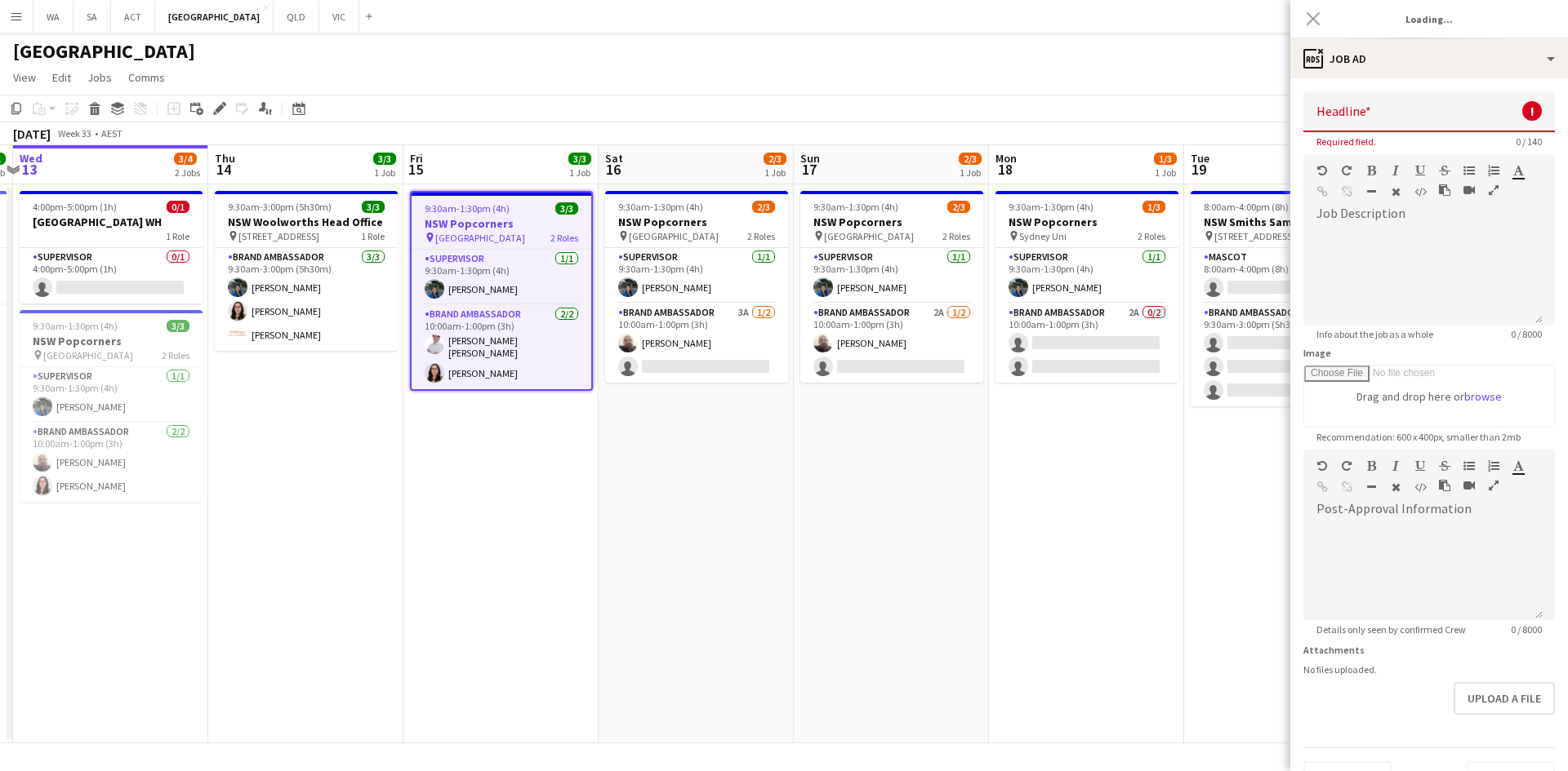
type input "**********"
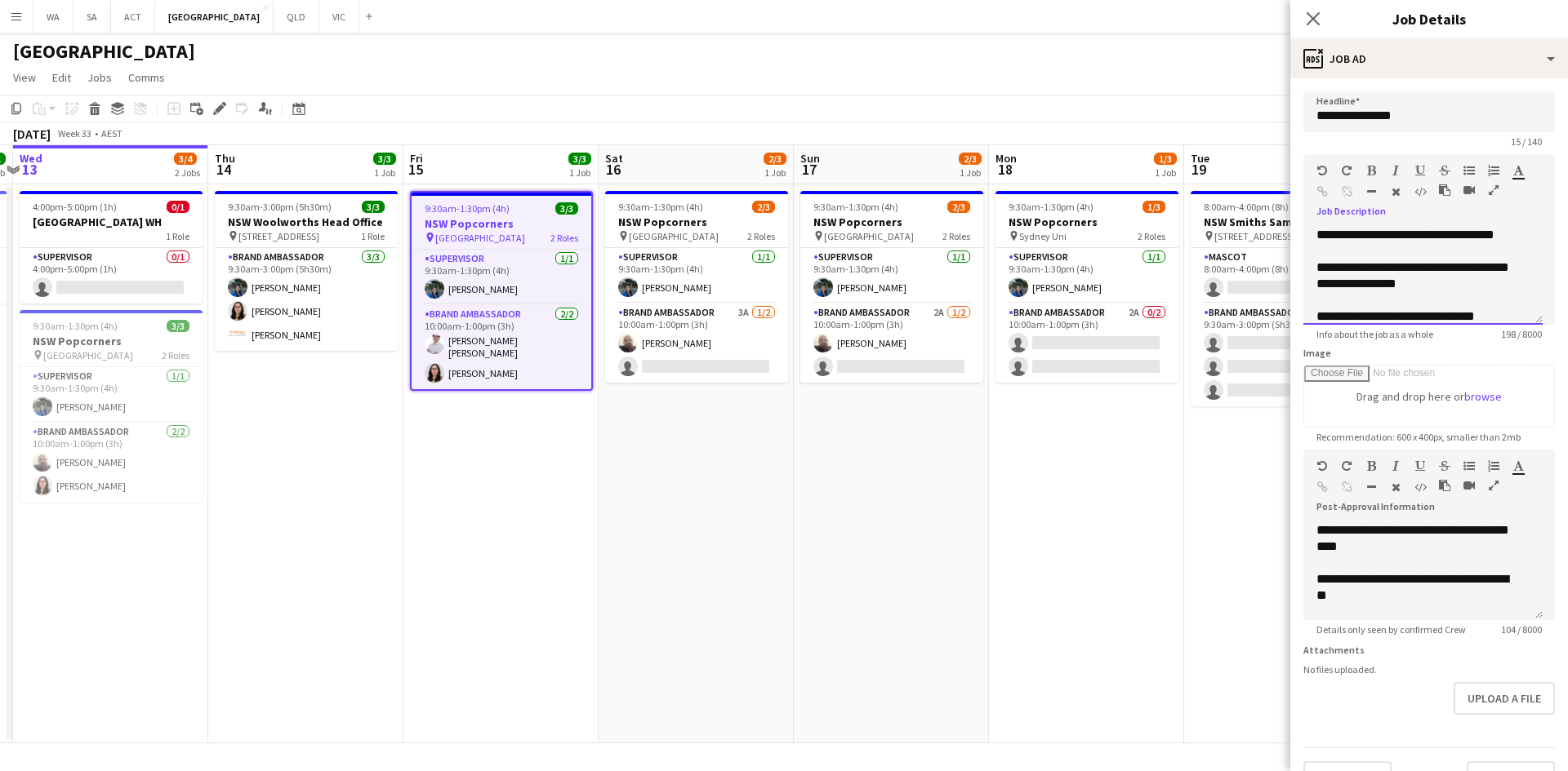
click at [1332, 259] on div "**********" at bounding box center [1416, 243] width 201 height 32
click at [1467, 239] on div "**********" at bounding box center [1416, 243] width 201 height 32
drag, startPoint x: 1328, startPoint y: 254, endPoint x: 1311, endPoint y: 251, distance: 17.3
click at [1311, 251] on div "**********" at bounding box center [1423, 276] width 240 height 98
click at [1418, 262] on div "**********" at bounding box center [1423, 276] width 240 height 98
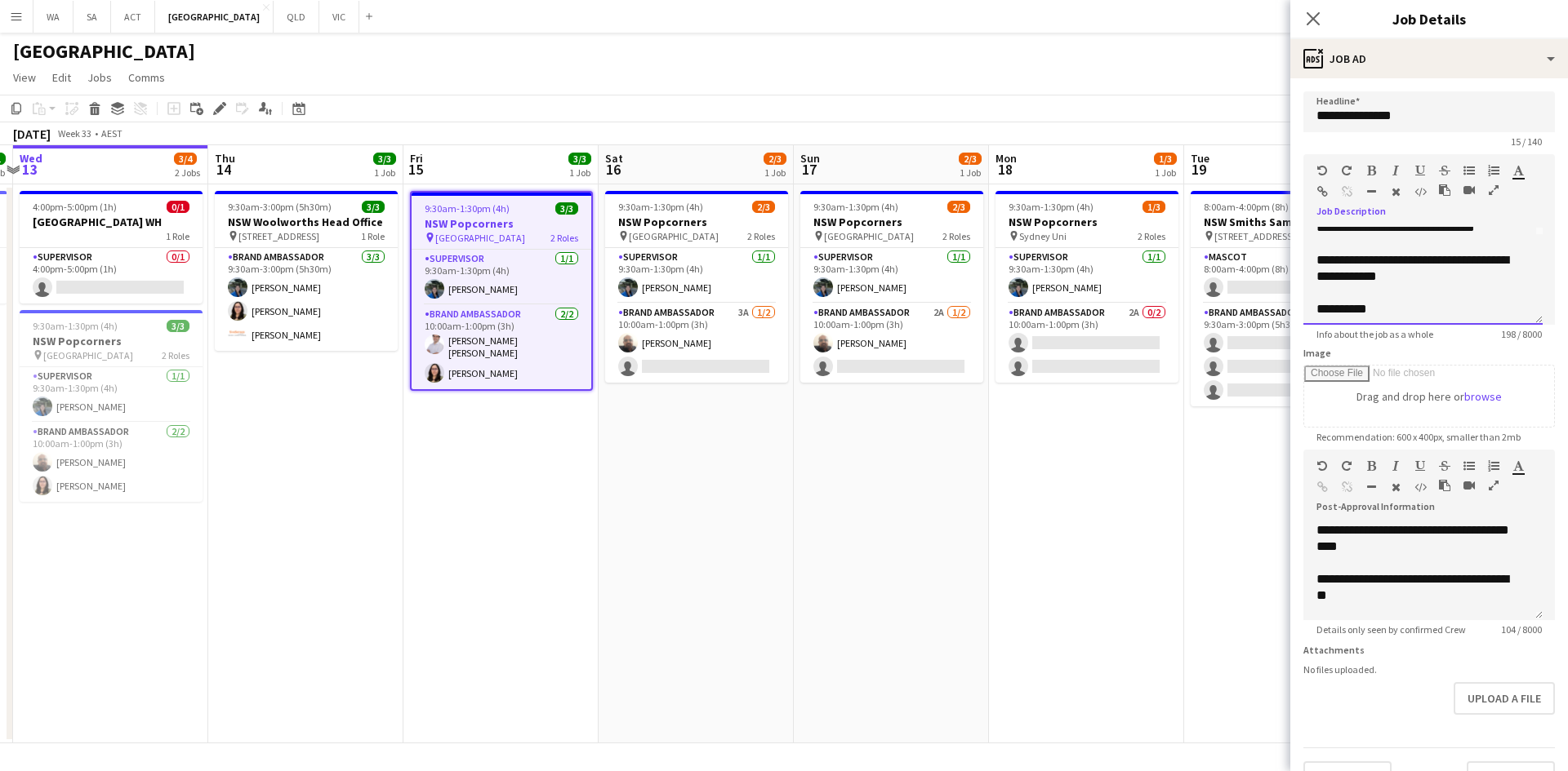
scroll to position [95, 0]
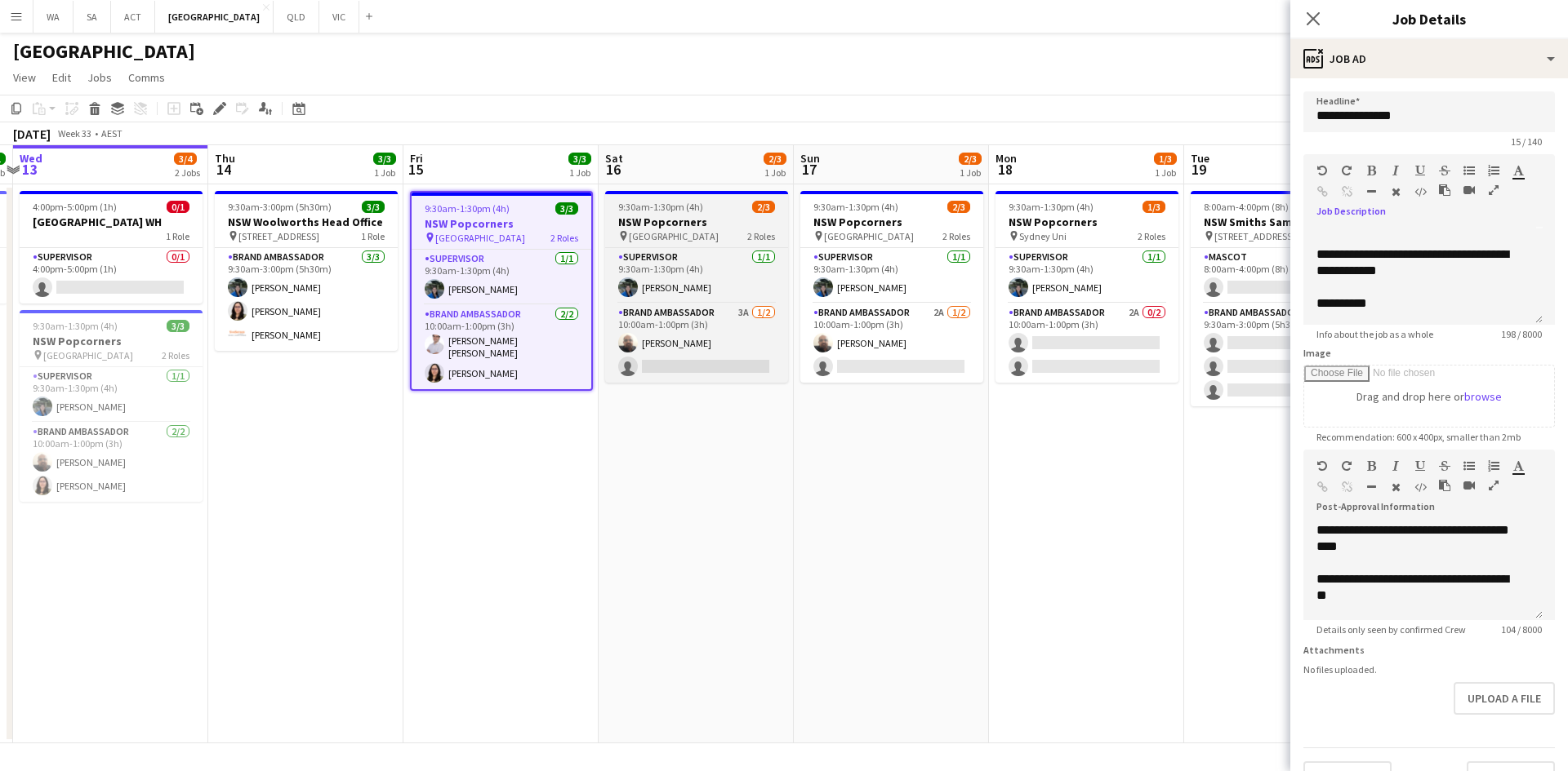
click at [735, 225] on h3 "NSW Popcorners" at bounding box center [696, 222] width 183 height 14
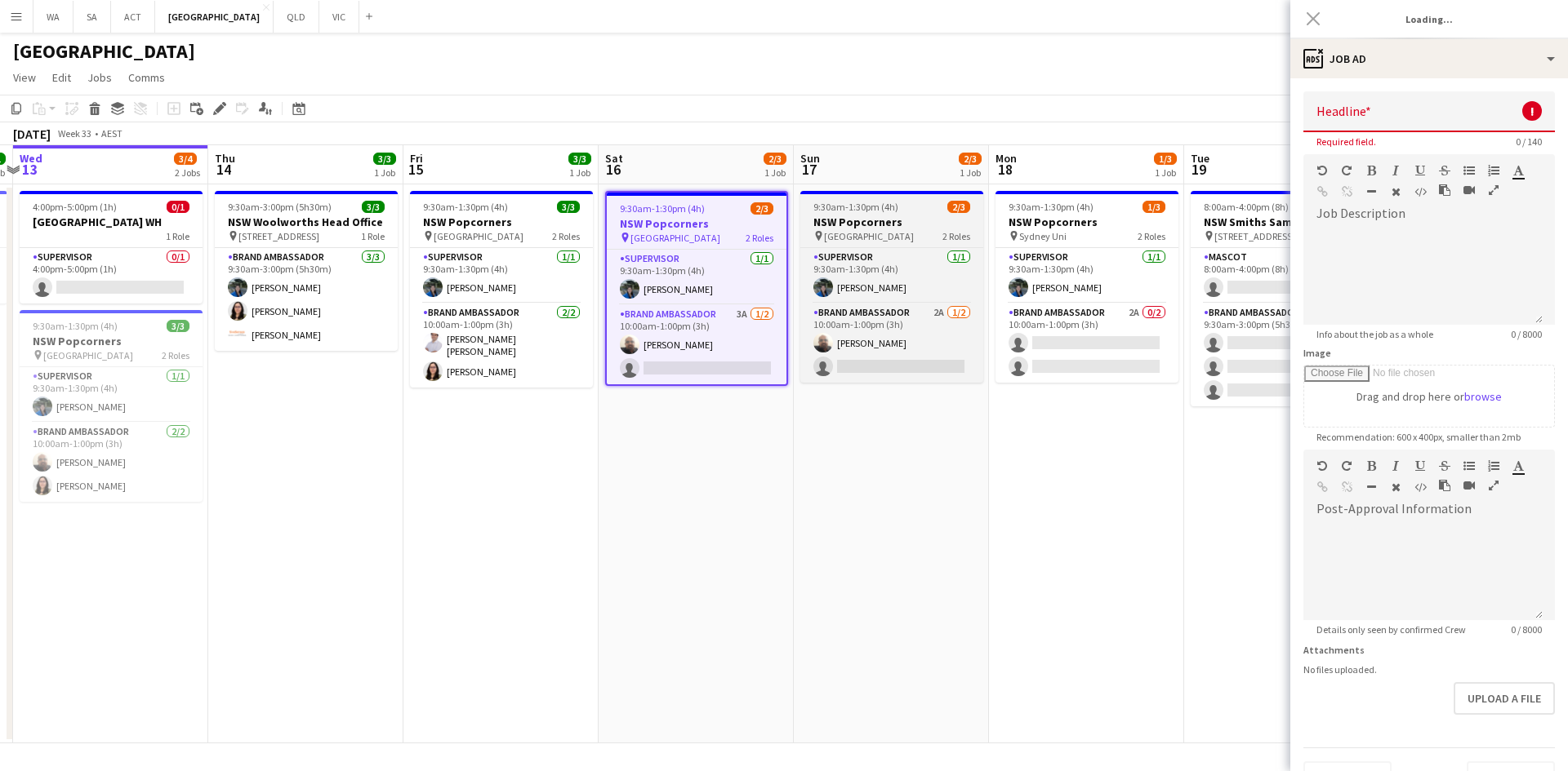
type input "**********"
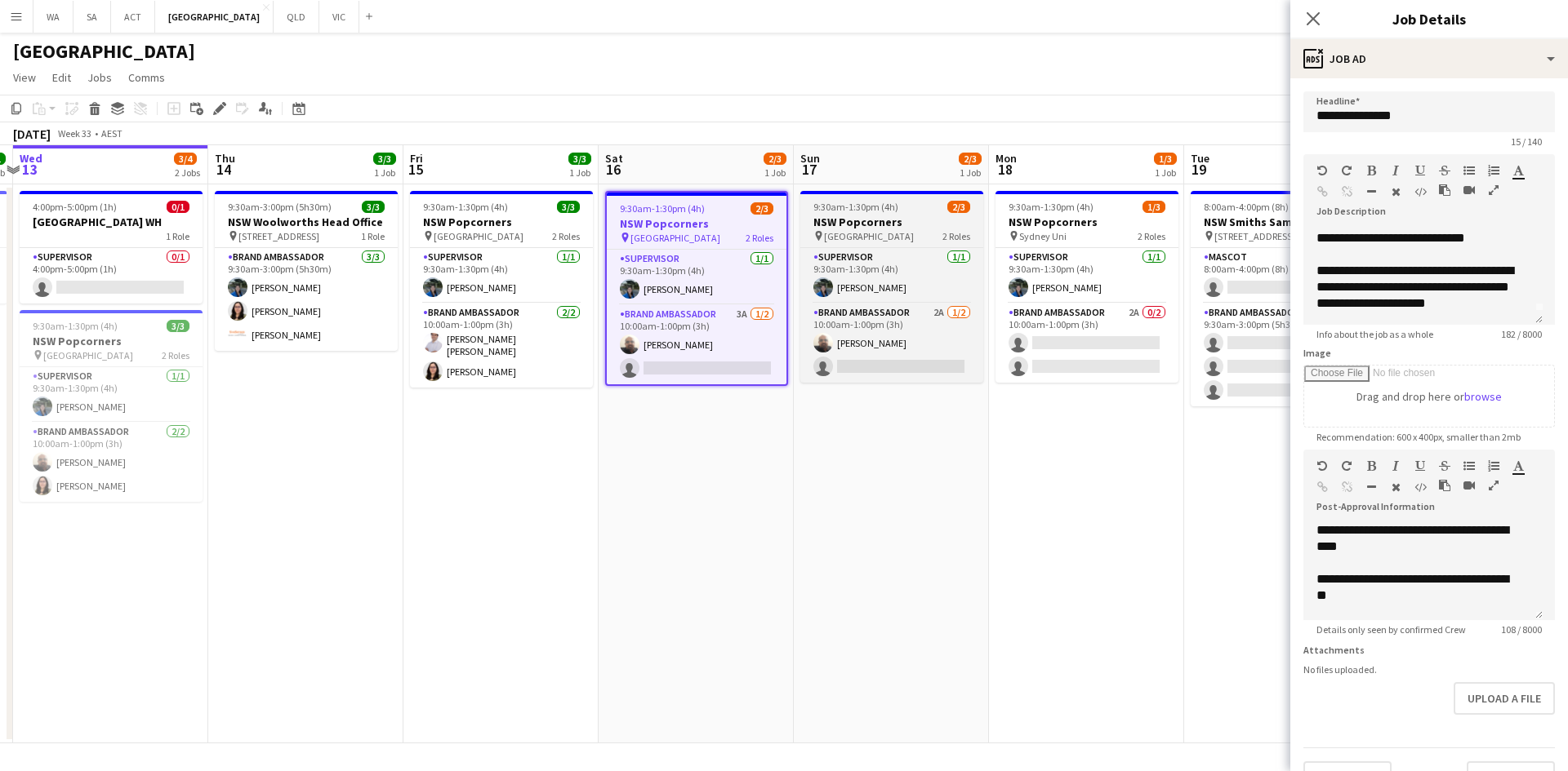
click at [903, 232] on span "Town Hall Train Station" at bounding box center [868, 236] width 89 height 12
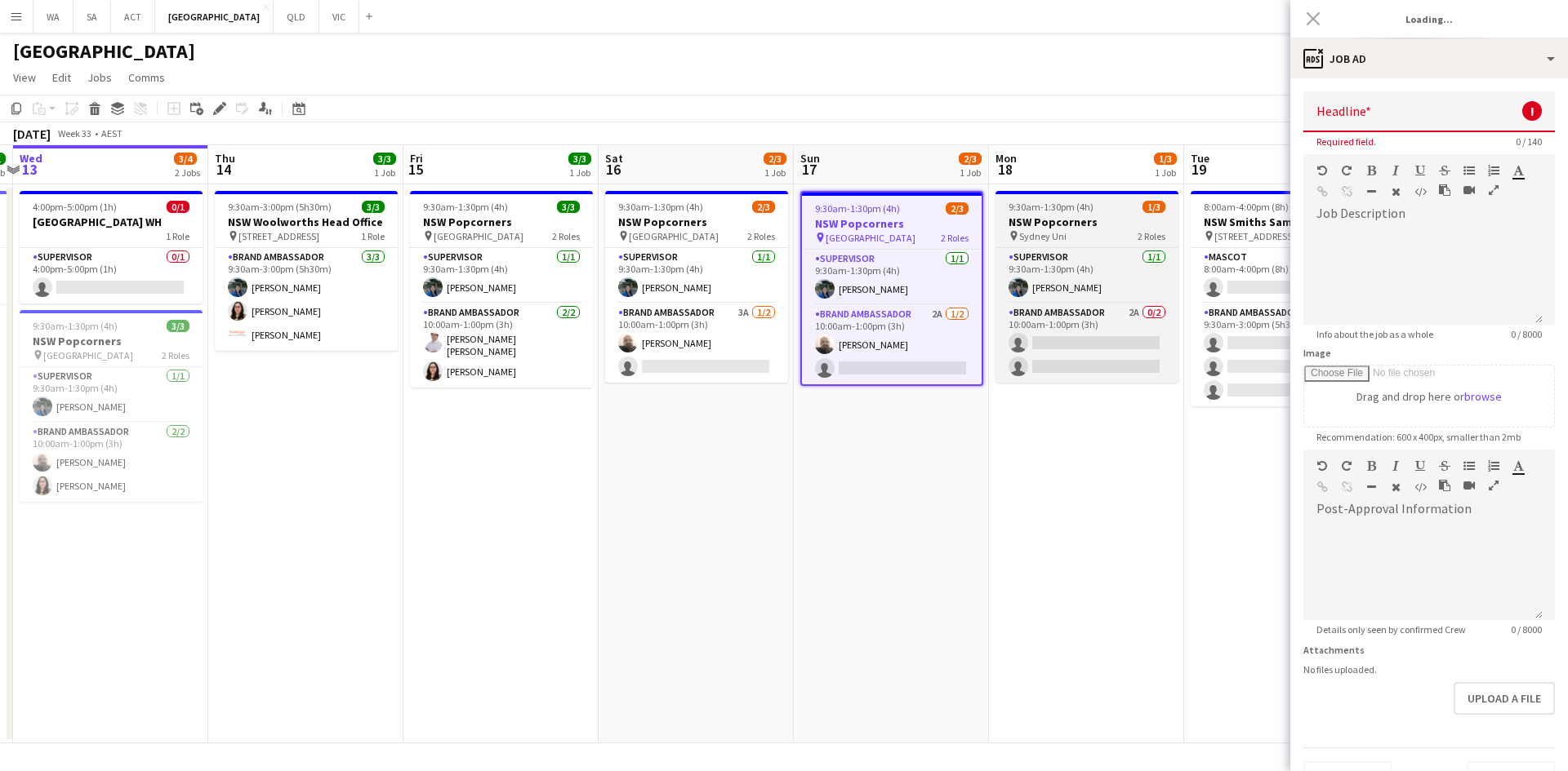
type input "**********"
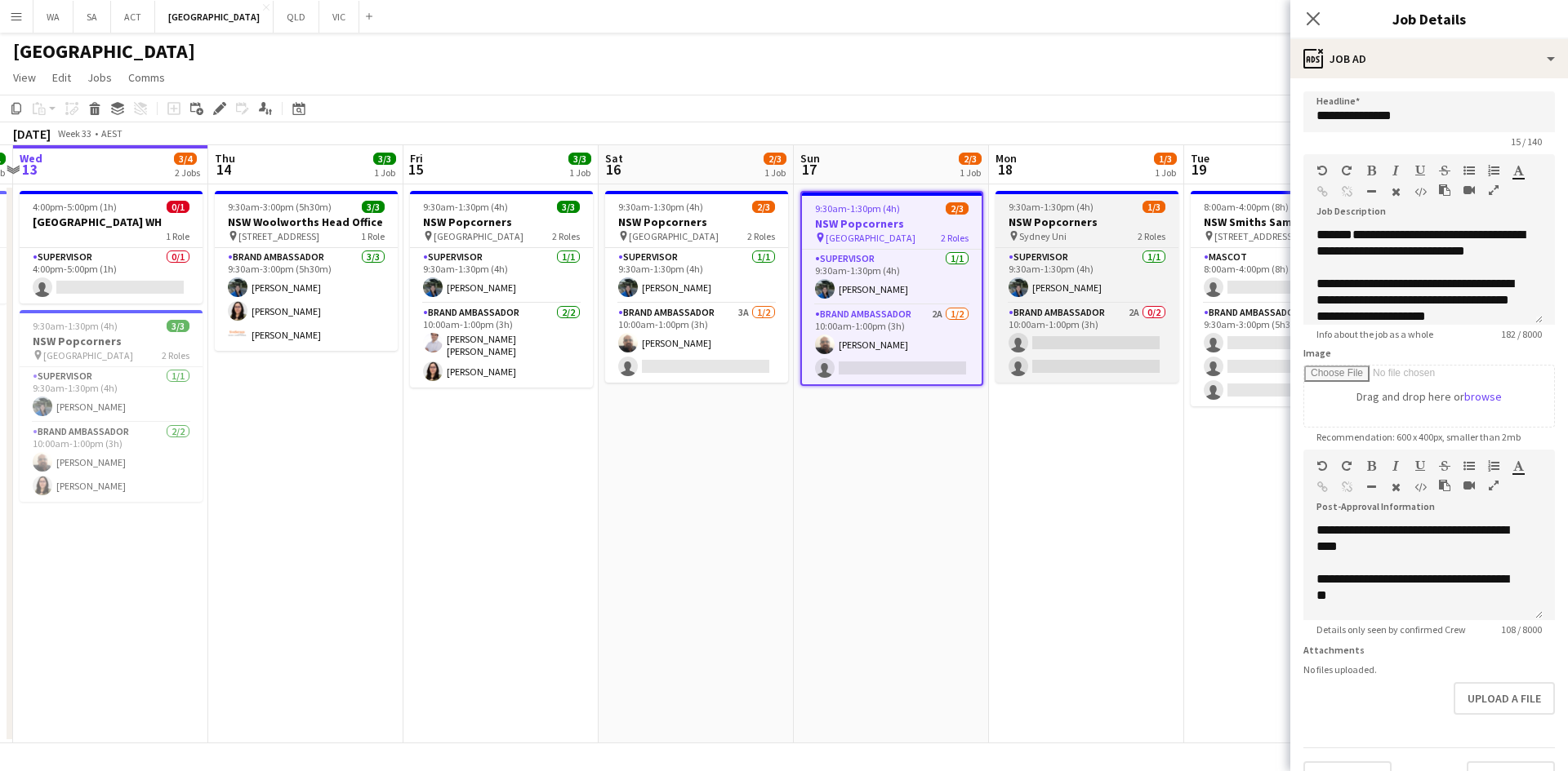
click at [1112, 226] on h3 "NSW Popcorners" at bounding box center [1087, 222] width 183 height 14
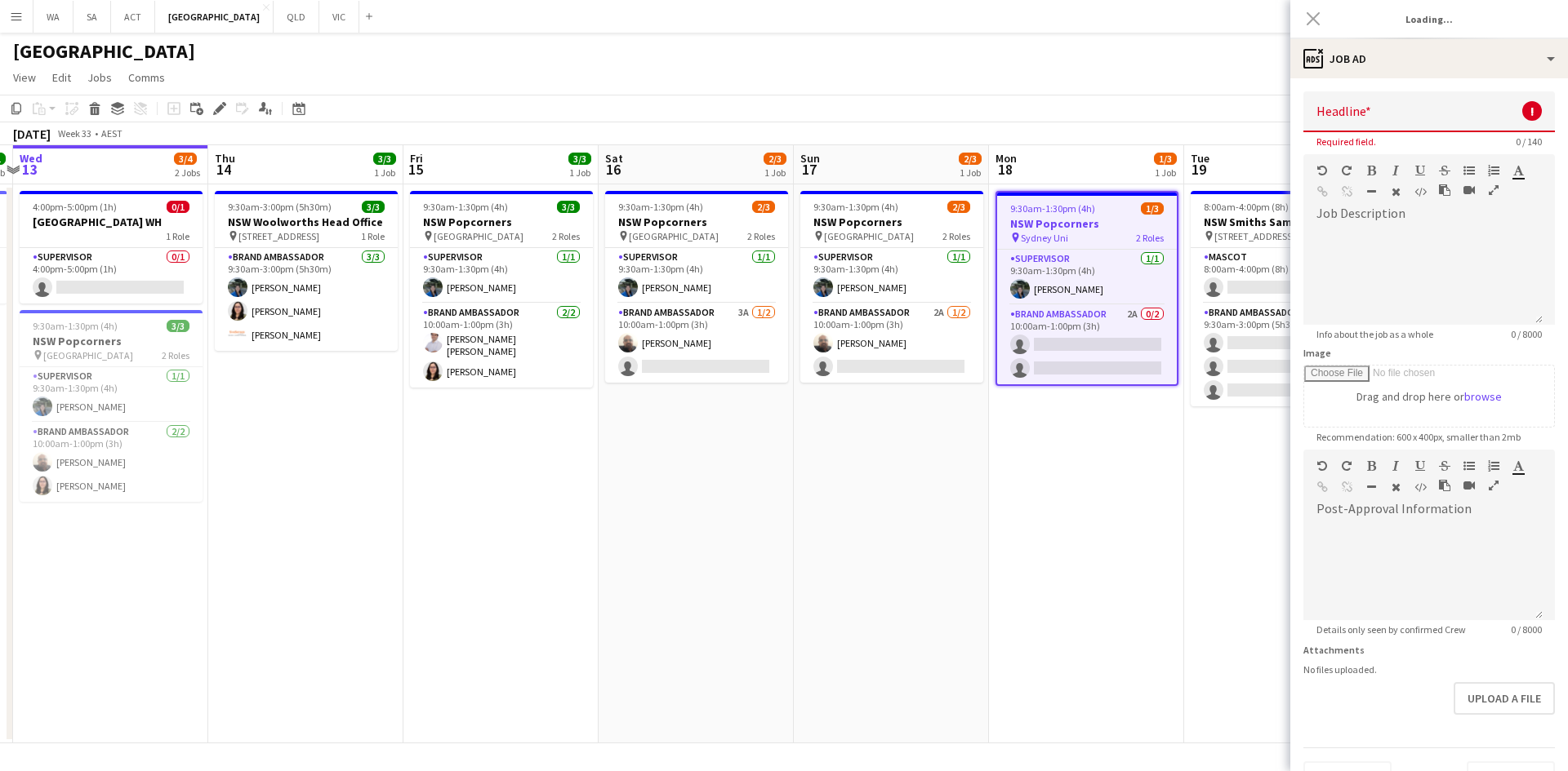
type input "**********"
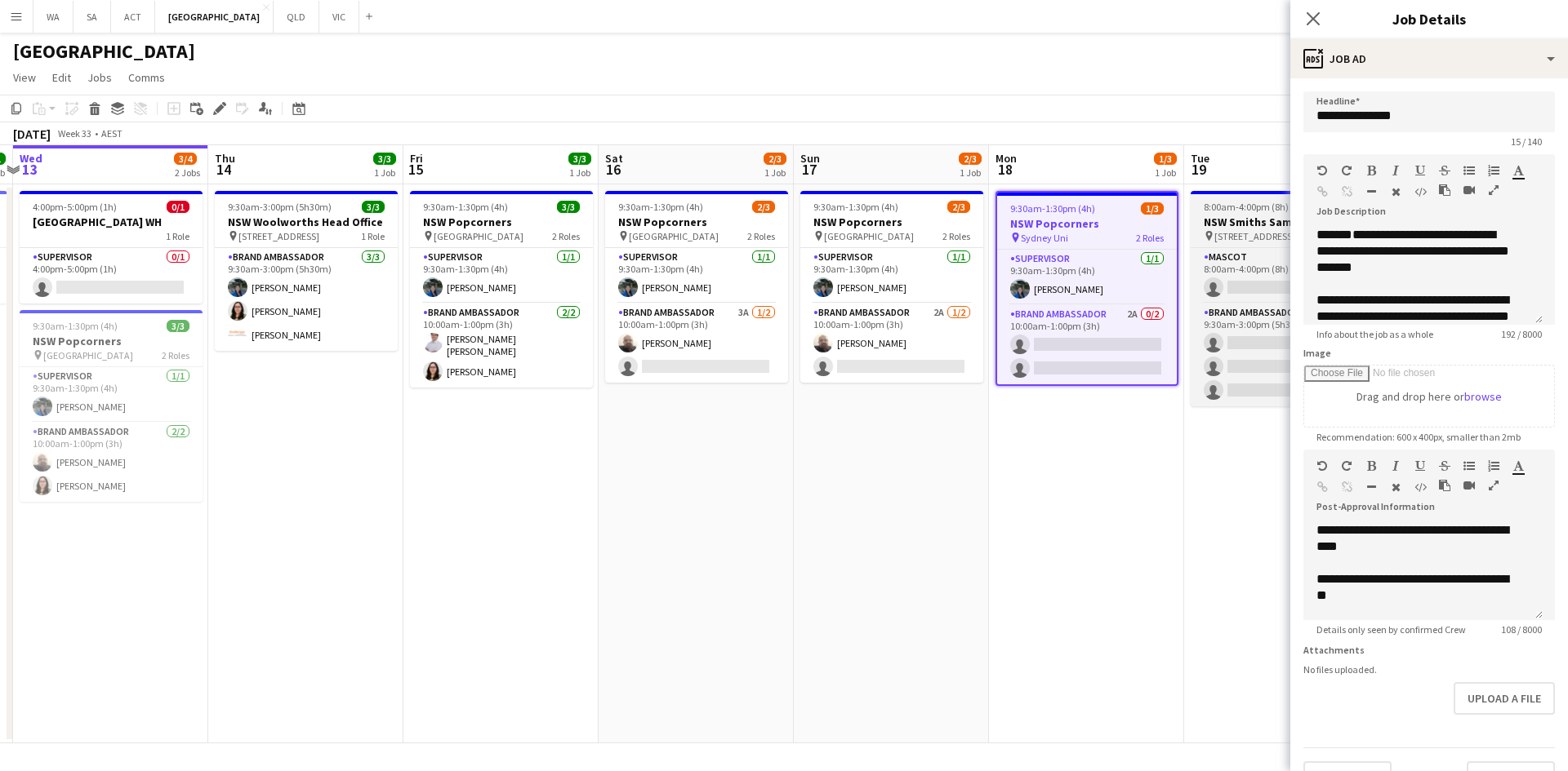
click at [1204, 217] on h3 "NSW Smiths Sampling" at bounding box center [1282, 222] width 183 height 14
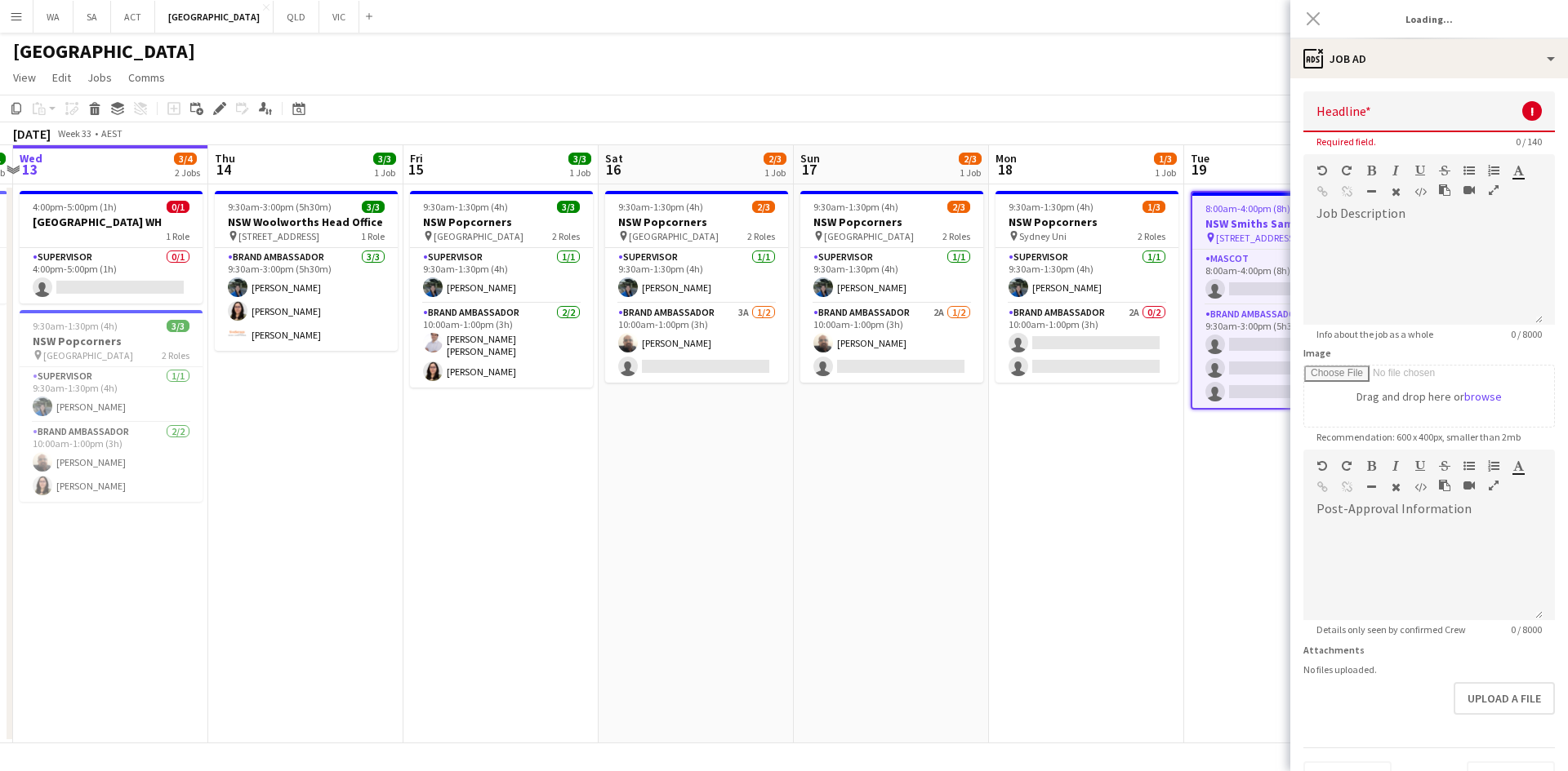
type input "**********"
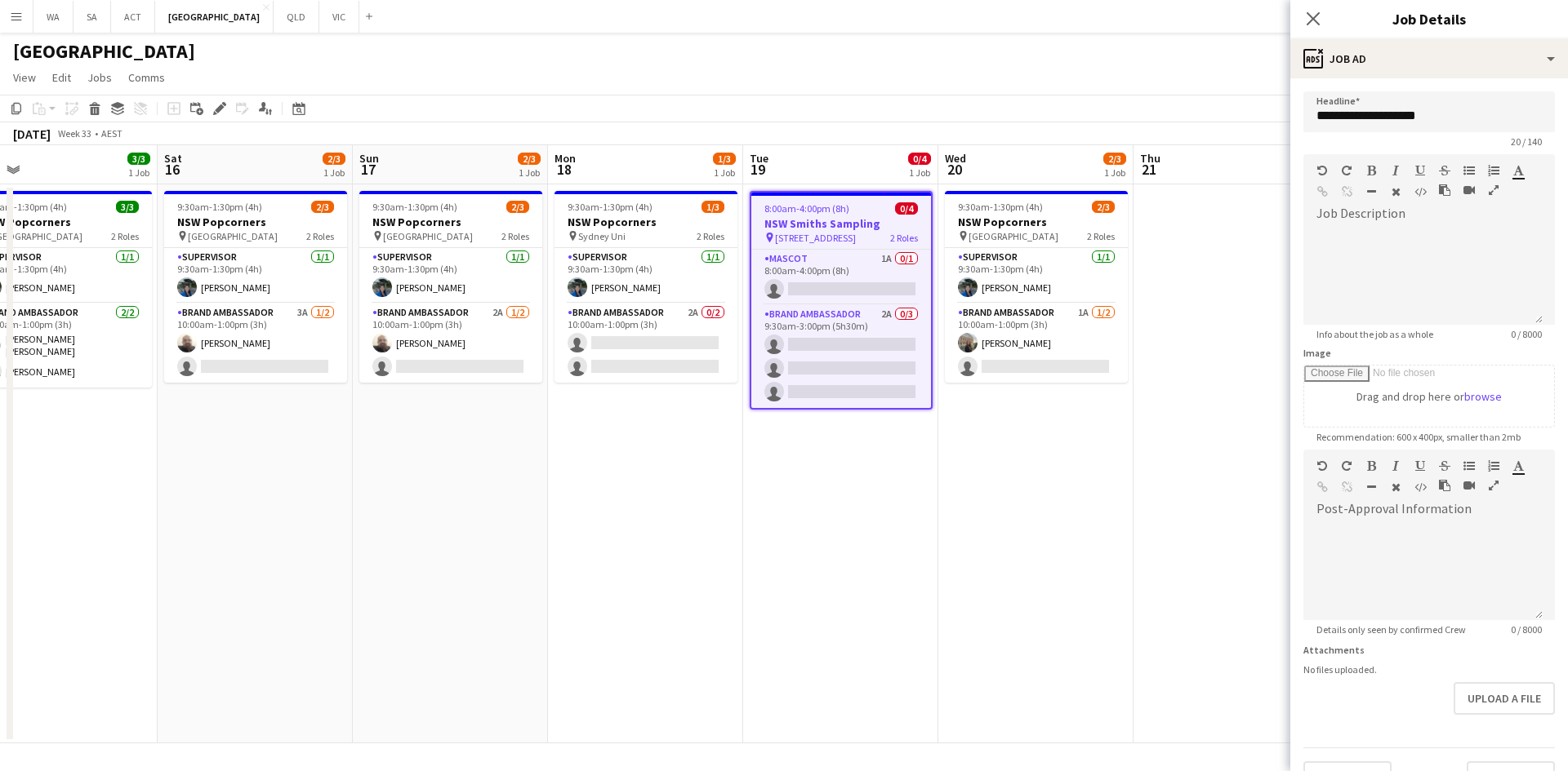
drag, startPoint x: 1089, startPoint y: 427, endPoint x: 868, endPoint y: 412, distance: 221.5
click at [868, 412] on app-calendar-viewport "Tue 12 1/1 1 Job Wed 13 3/4 2 Jobs Thu 14 3/3 1 Job Fri 15 3/3 1 Job Sat 16 2/3…" at bounding box center [784, 444] width 1568 height 598
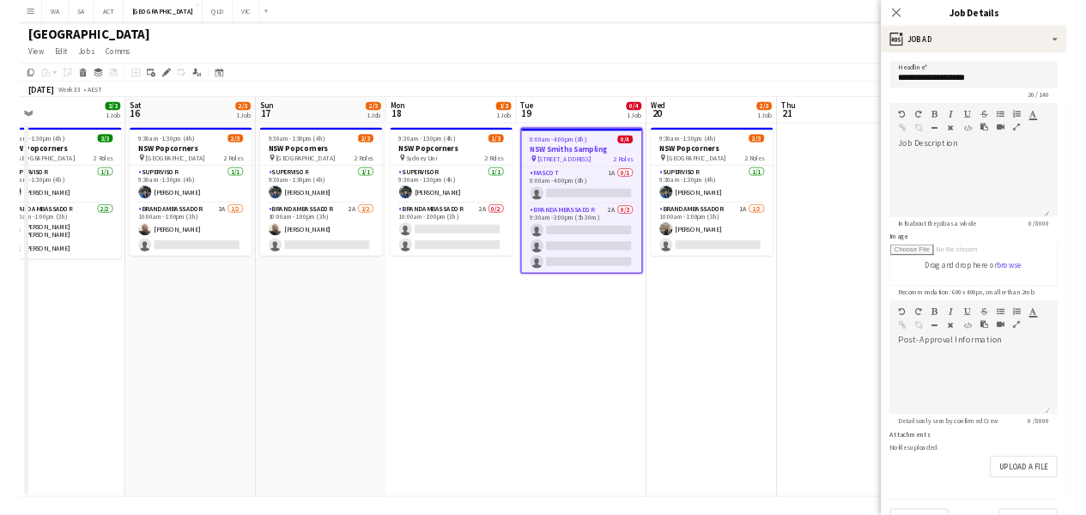
scroll to position [0, 515]
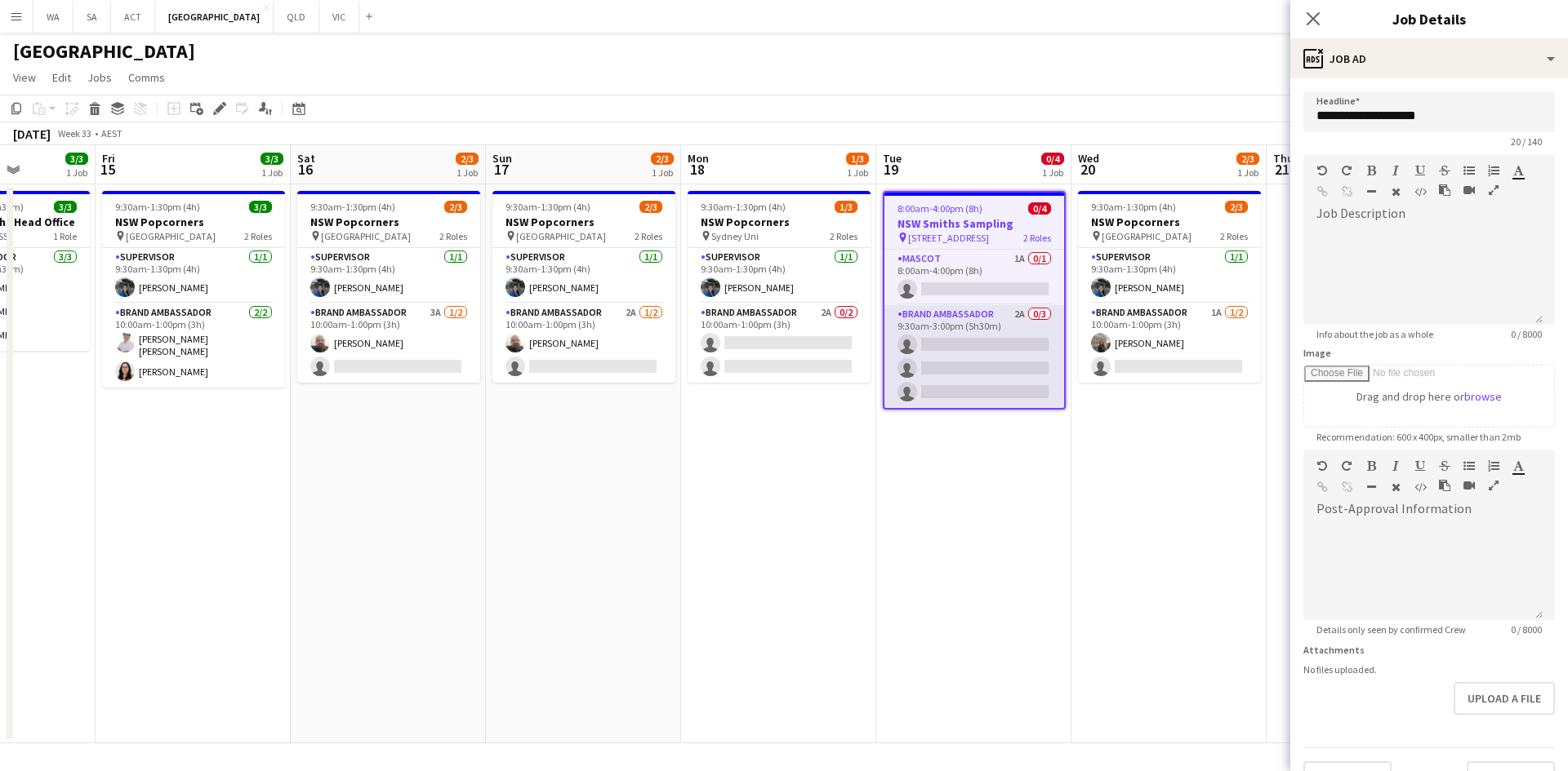
click at [962, 355] on app-card-role "Brand Ambassador 2A 0/3 9:30am-3:00pm (5h30m) single-neutral-actions single-neu…" at bounding box center [974, 357] width 180 height 103
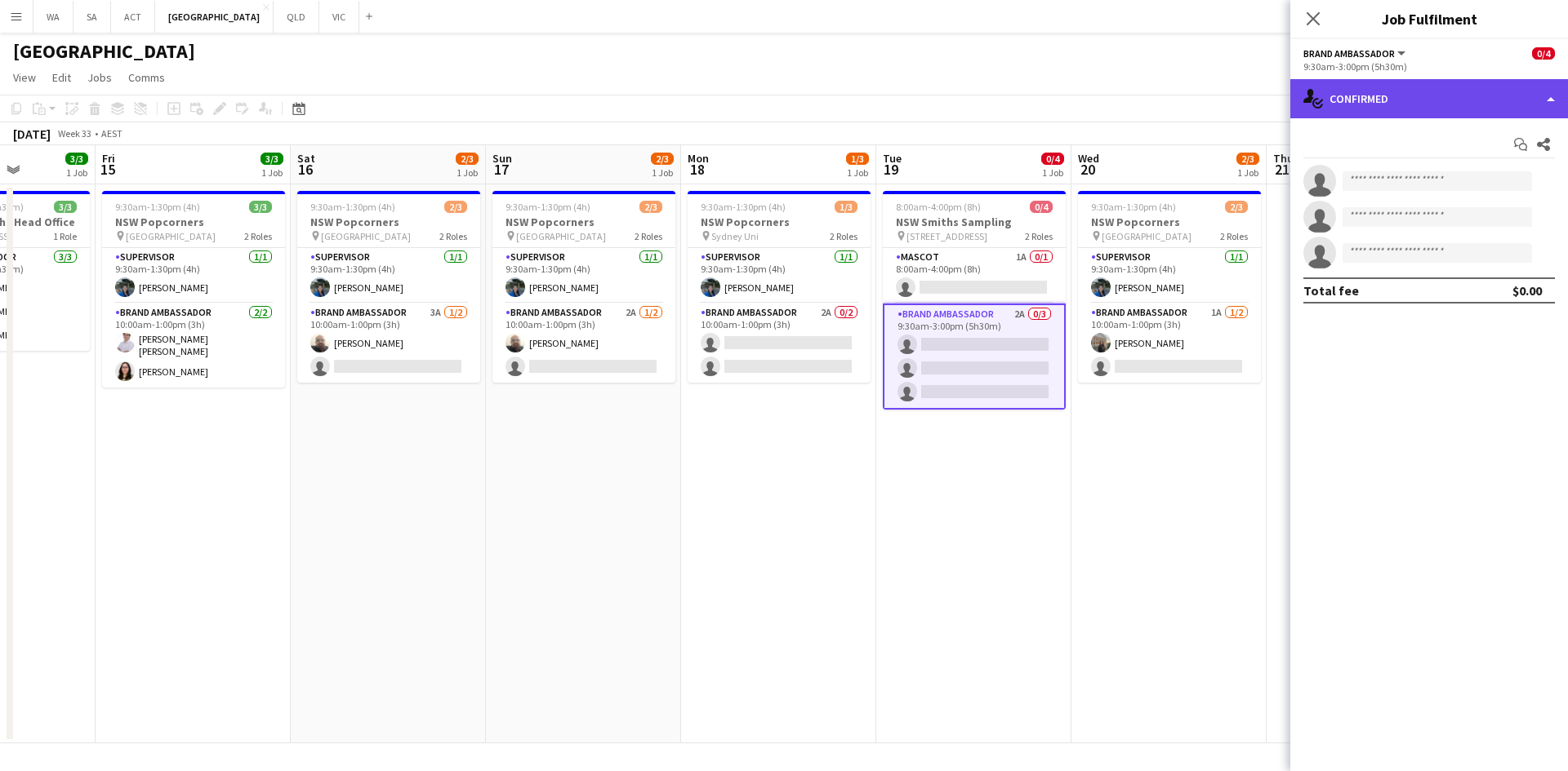
click at [1291, 95] on div "single-neutral-actions-check-2 Confirmed" at bounding box center [1429, 98] width 278 height 39
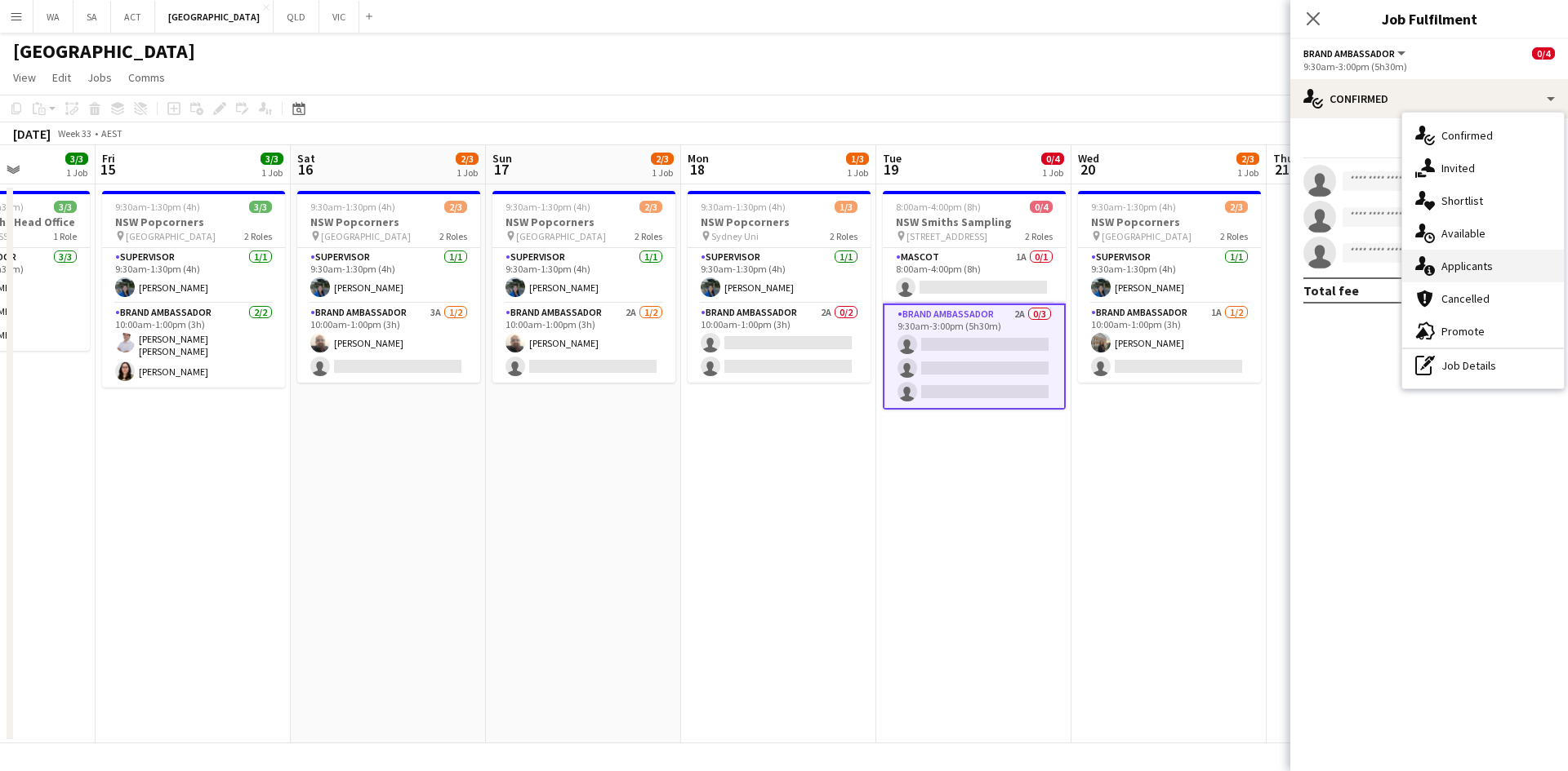
click at [1485, 268] on div "single-neutral-actions-information Applicants" at bounding box center [1482, 266] width 162 height 32
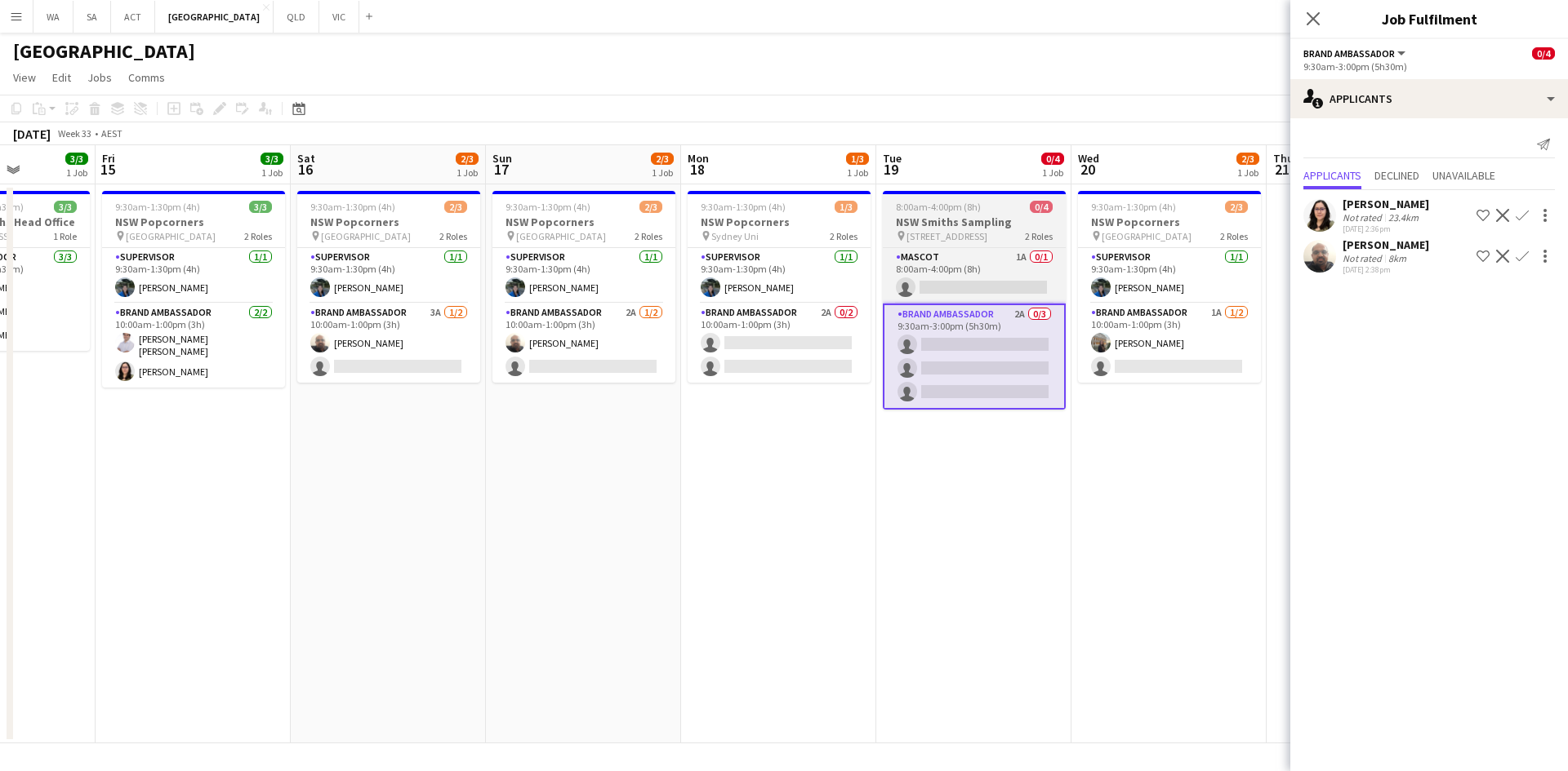
drag, startPoint x: 956, startPoint y: 496, endPoint x: 966, endPoint y: 400, distance: 96.5
click at [956, 496] on app-date-cell "8:00am-4:00pm (8h) 0/4 NSW Smiths Sampling pin 1 Woolworths Way Bella Vista NSW…" at bounding box center [973, 464] width 195 height 559
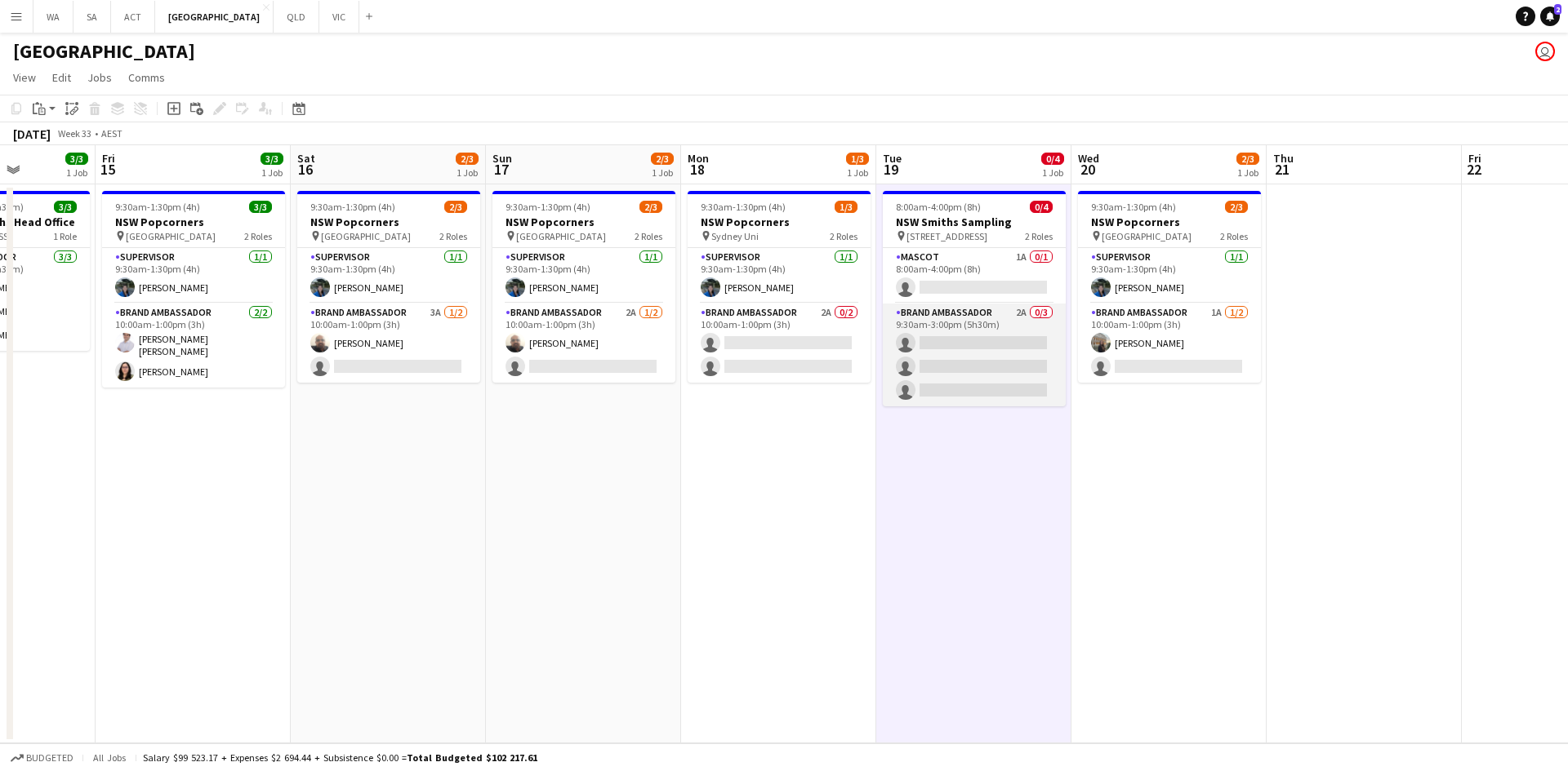
click at [950, 326] on app-card-role "Brand Ambassador 2A 0/3 9:30am-3:00pm (5h30m) single-neutral-actions single-neu…" at bounding box center [974, 355] width 183 height 103
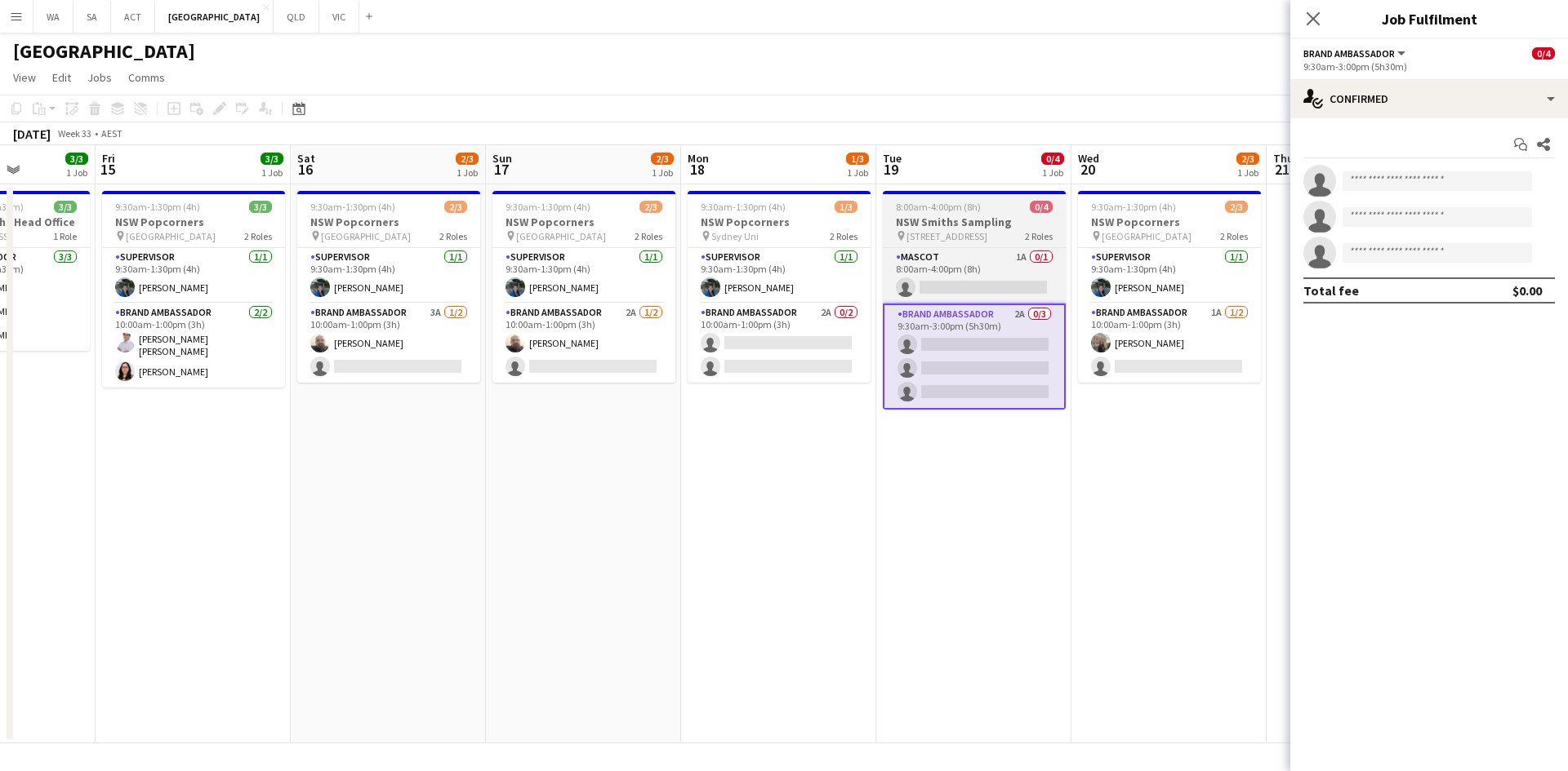
drag, startPoint x: 814, startPoint y: 328, endPoint x: 889, endPoint y: 335, distance: 75.3
click at [814, 331] on app-card-role "Brand Ambassador 2A 0/2 10:00am-1:00pm (3h) single-neutral-actions single-neutr…" at bounding box center [779, 342] width 183 height 79
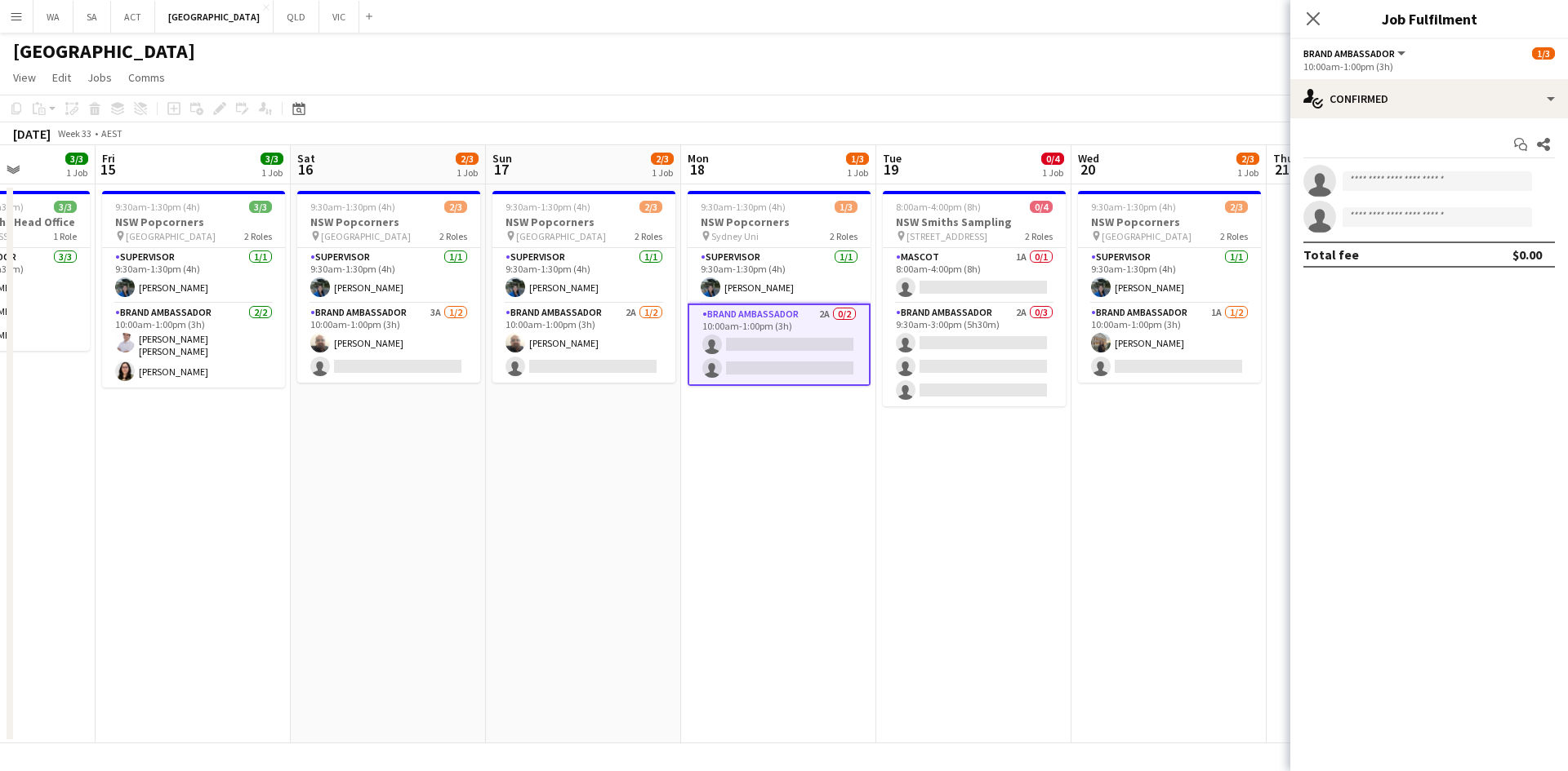
click at [919, 374] on app-calendar-viewport "Tue 12 1/1 1 Job Wed 13 3/4 2 Jobs Thu 14 3/3 1 Job Fri 15 3/3 1 Job Sat 16 2/3…" at bounding box center [784, 444] width 1568 height 598
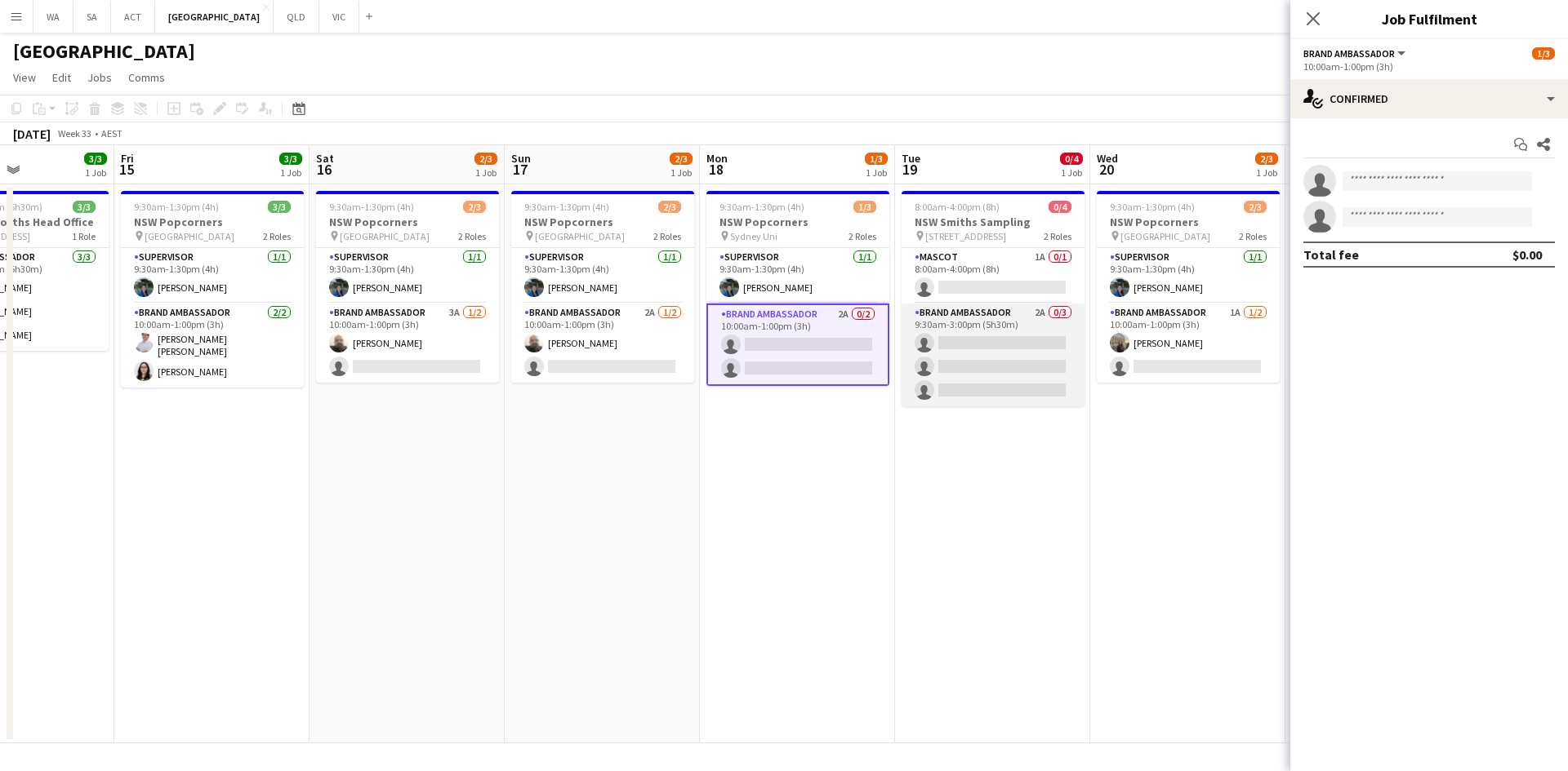
click at [950, 370] on app-card-role "Brand Ambassador 2A 0/3 9:30am-3:00pm (5h30m) single-neutral-actions single-neu…" at bounding box center [993, 355] width 183 height 103
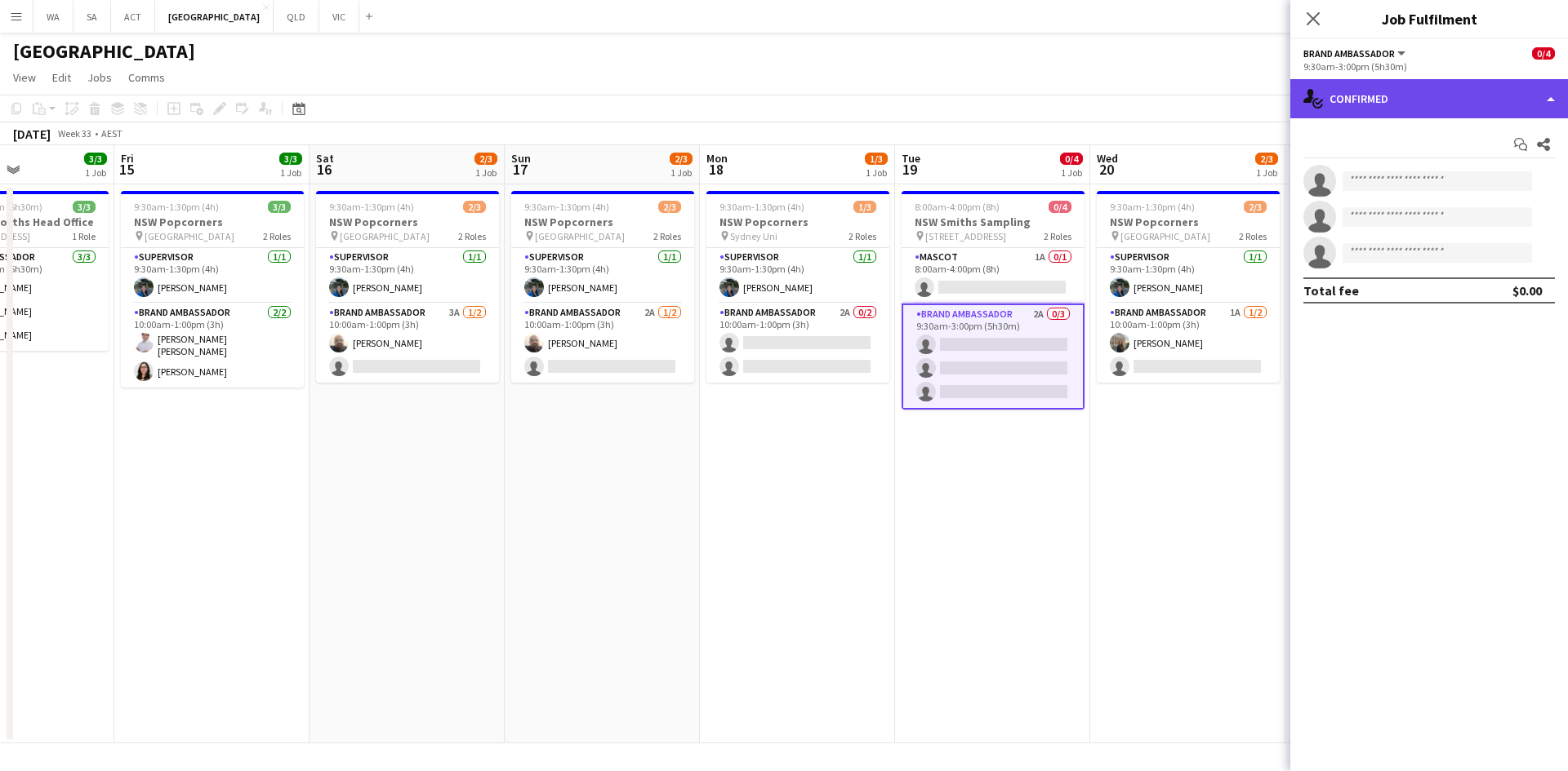
click at [1454, 98] on div "single-neutral-actions-check-2 Confirmed" at bounding box center [1429, 98] width 278 height 39
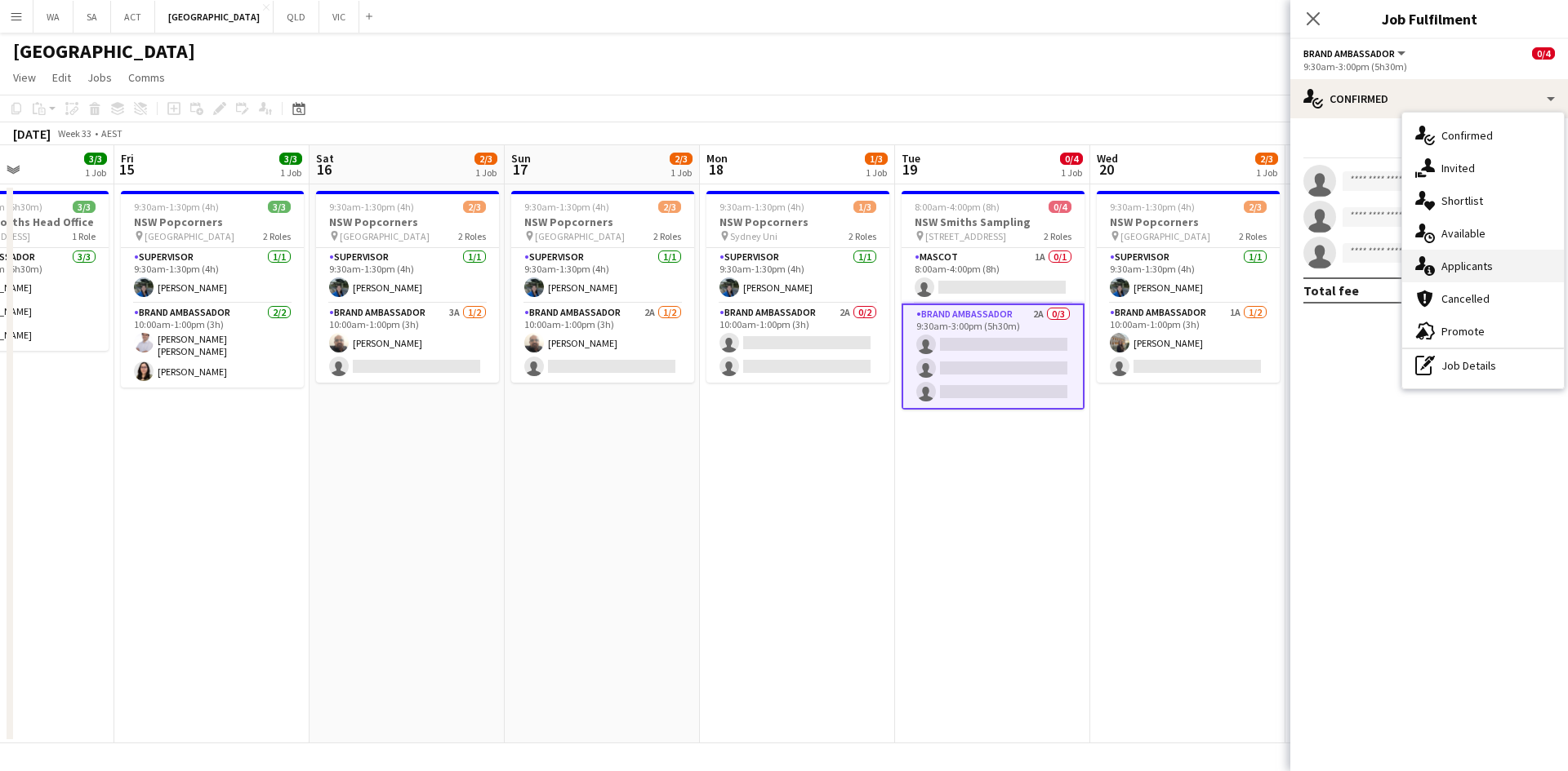
click at [1477, 267] on div "single-neutral-actions-information Applicants" at bounding box center [1482, 266] width 162 height 32
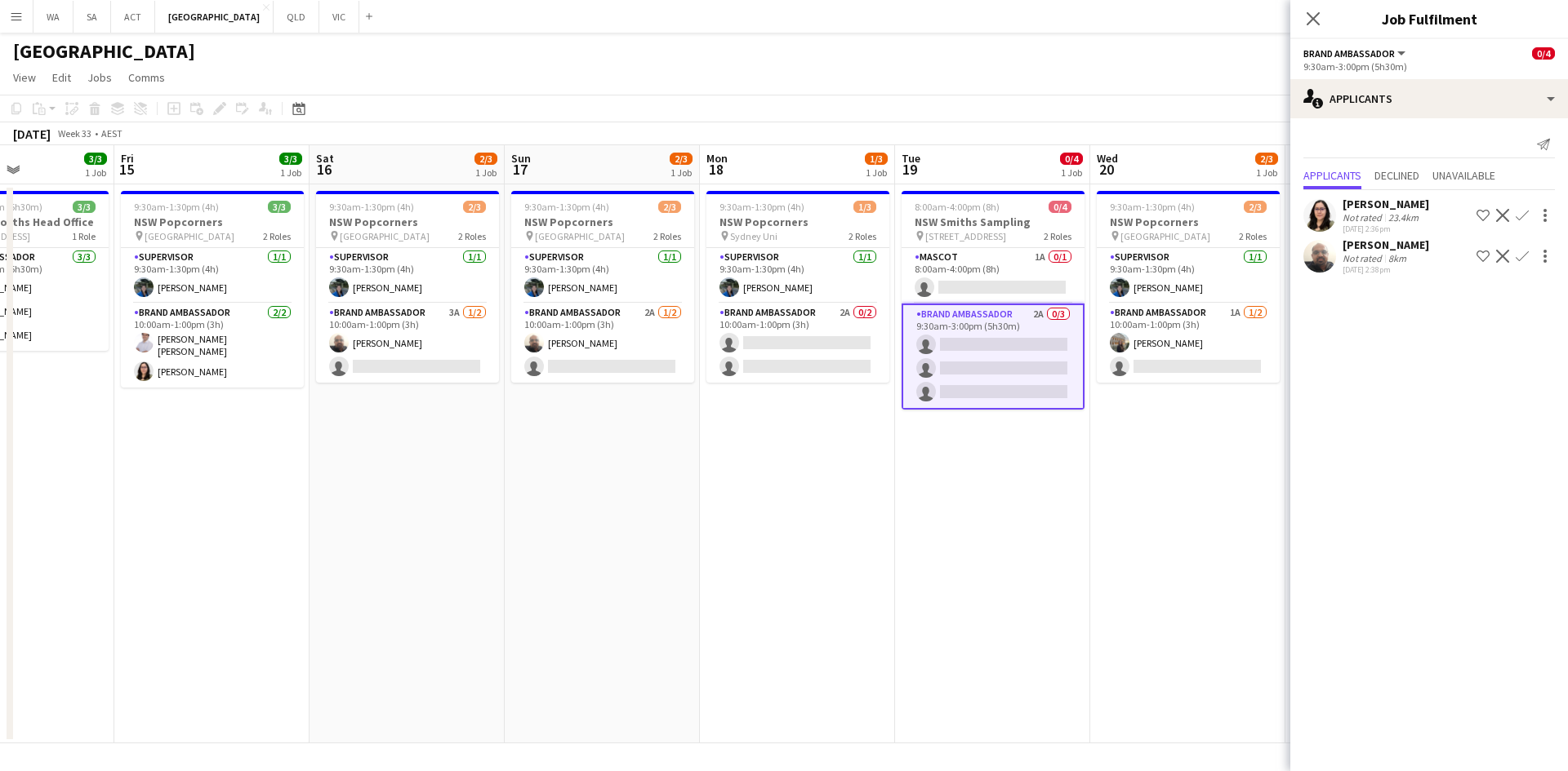
click at [1521, 213] on app-icon "Confirm" at bounding box center [1522, 216] width 13 height 13
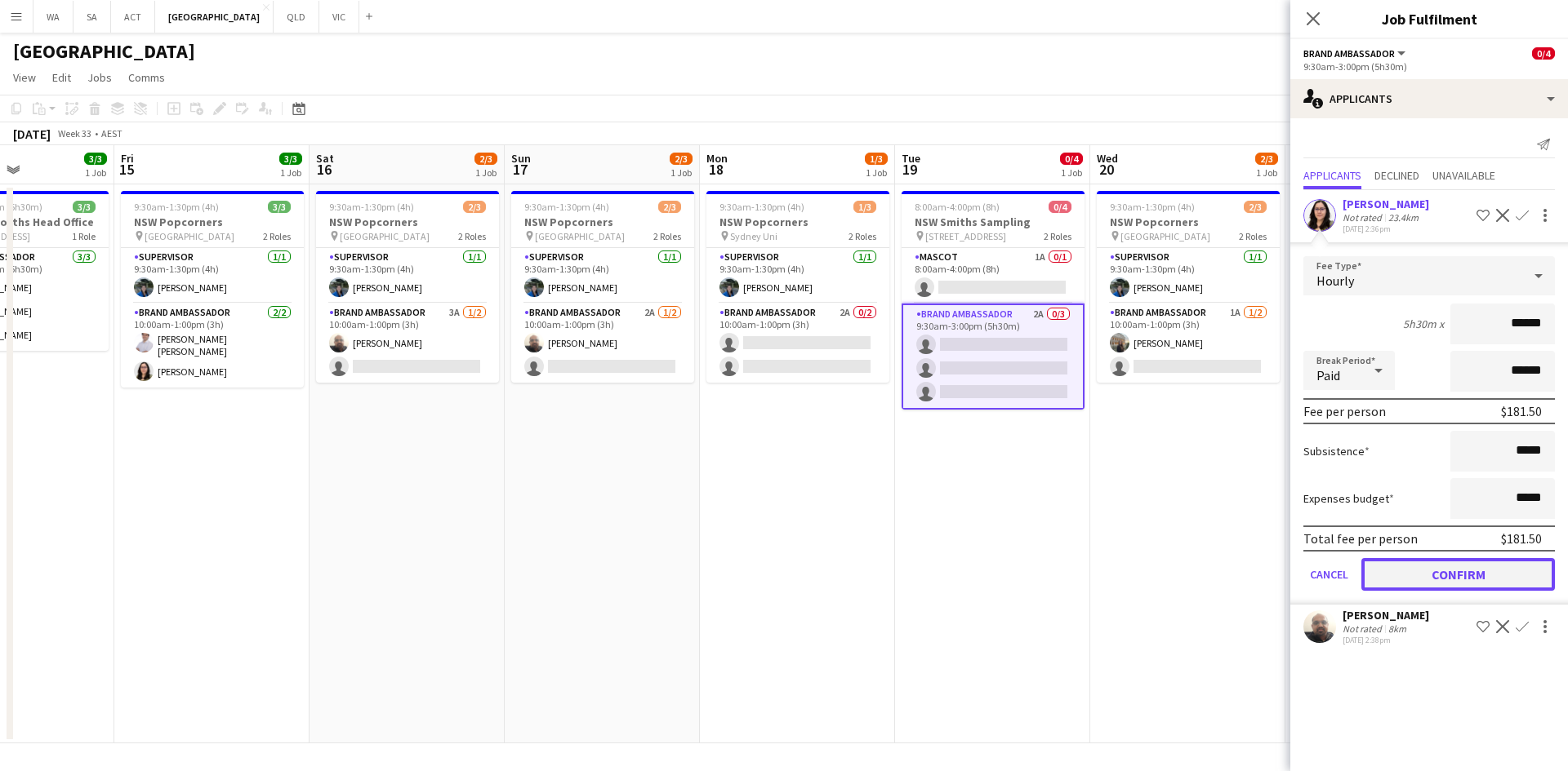
click at [1435, 582] on button "Confirm" at bounding box center [1457, 574] width 193 height 32
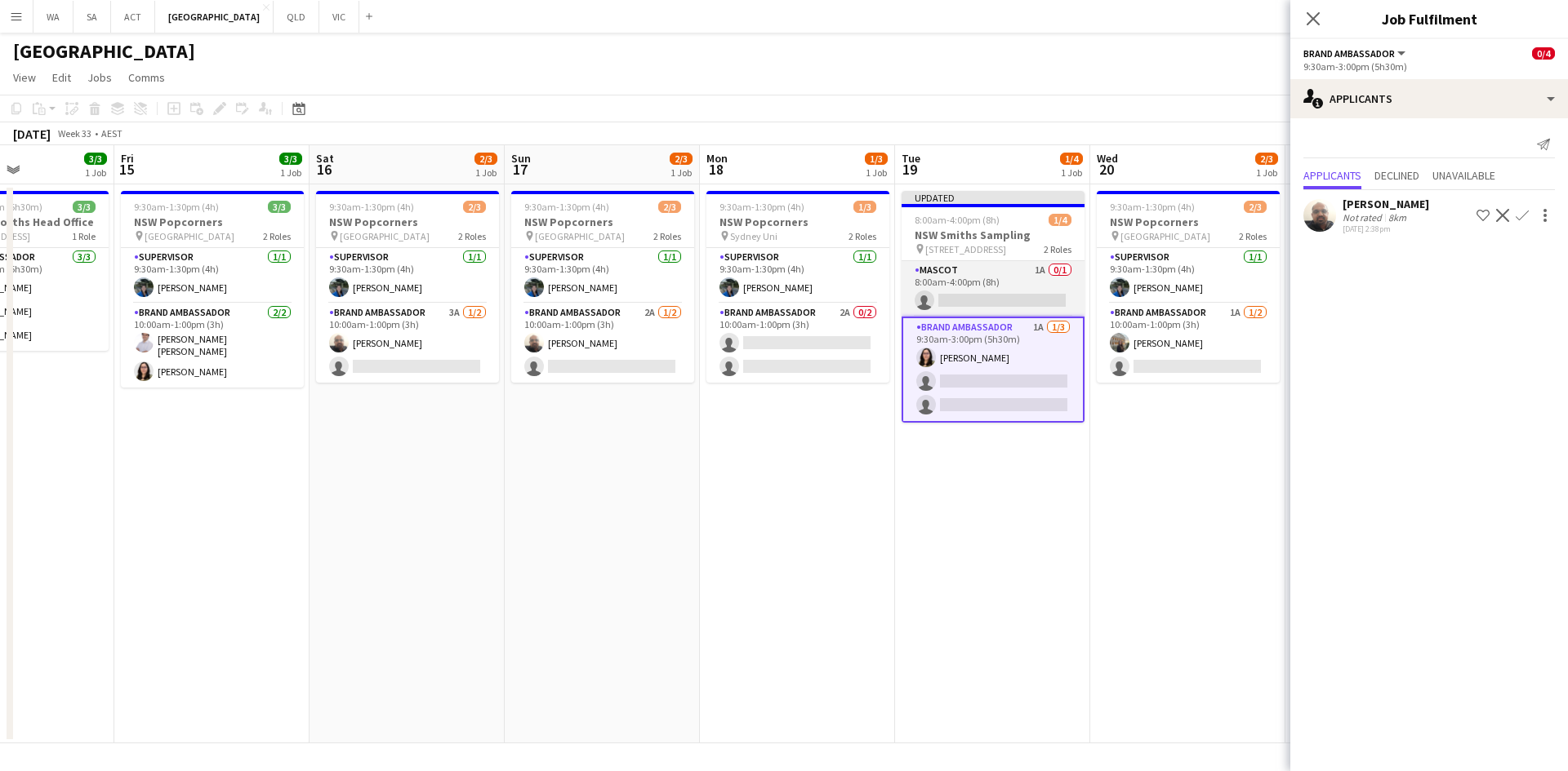
click at [964, 286] on app-card-role "Mascot 1A 0/1 8:00am-4:00pm (8h) single-neutral-actions" at bounding box center [993, 289] width 183 height 55
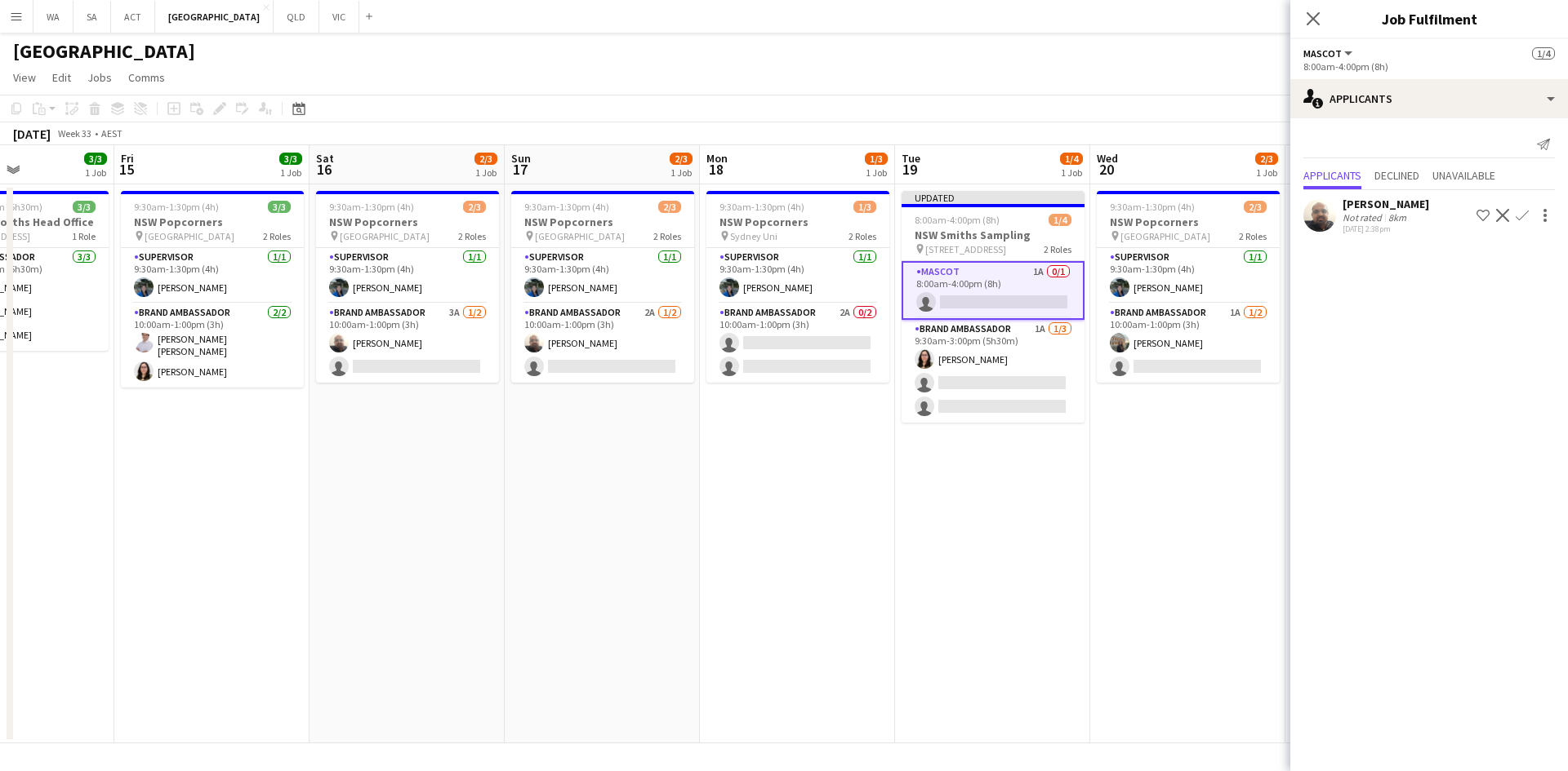
click at [1520, 213] on app-icon "Confirm" at bounding box center [1522, 216] width 13 height 13
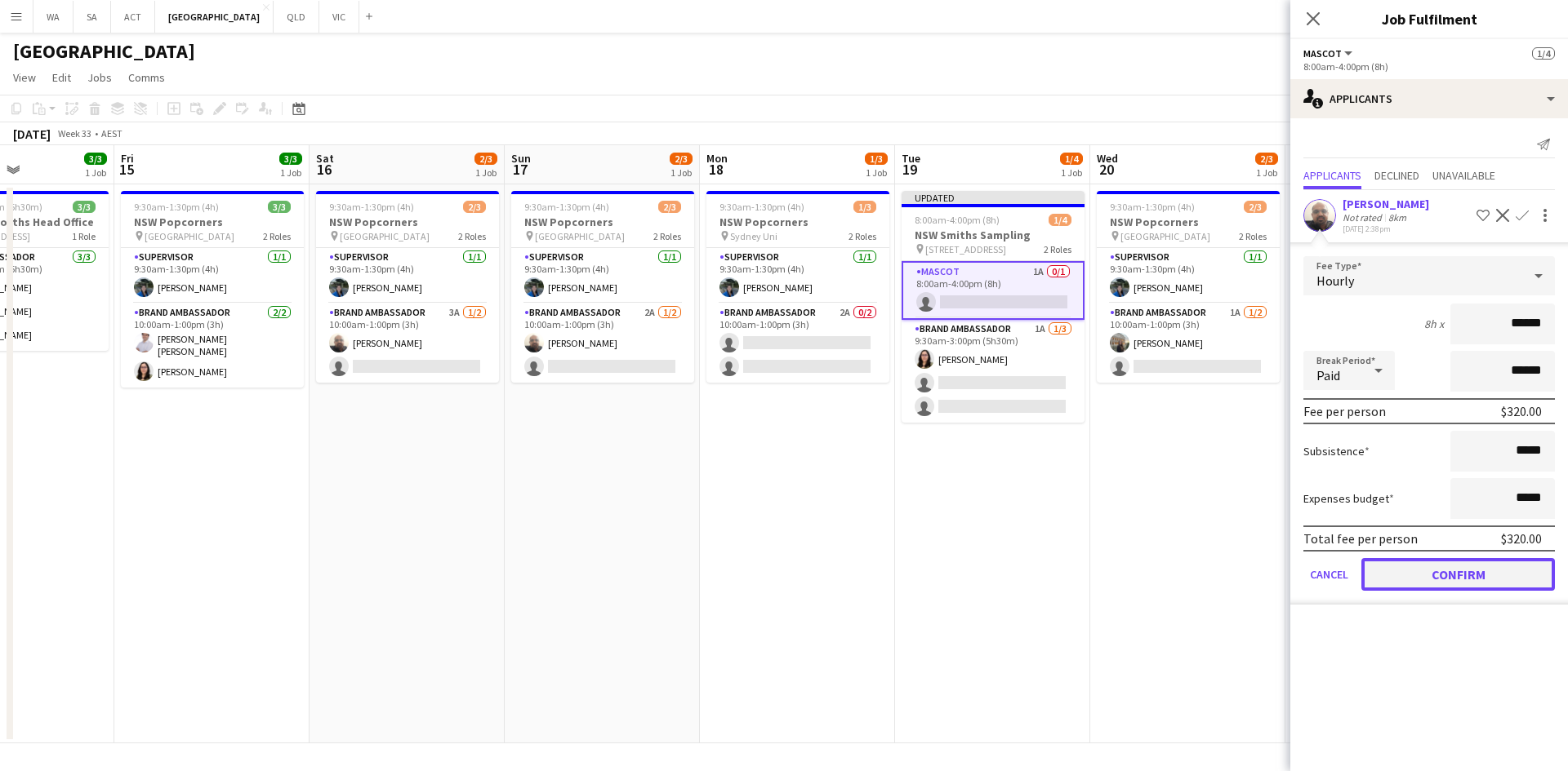
click at [1459, 578] on button "Confirm" at bounding box center [1457, 574] width 193 height 32
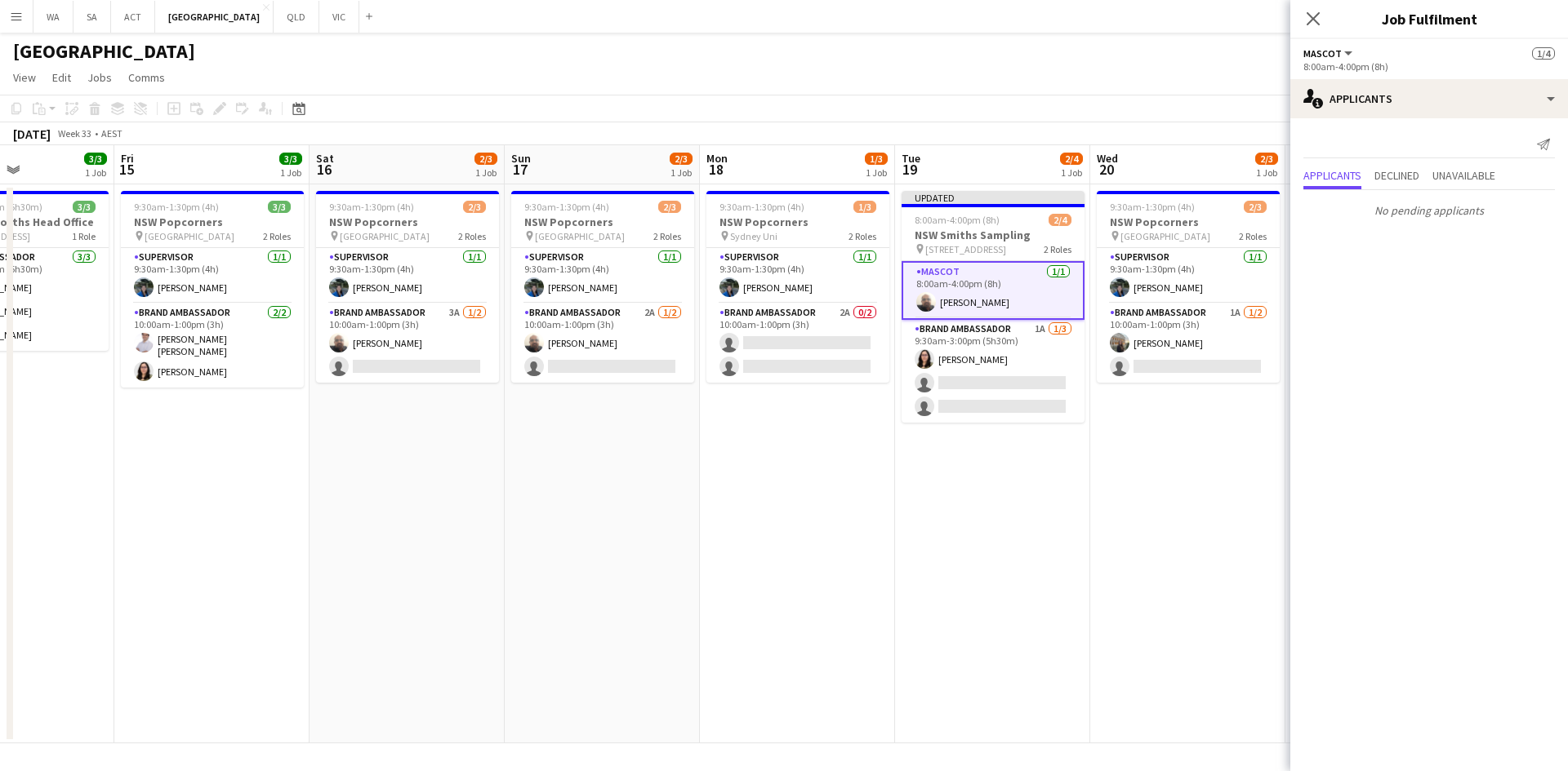
click at [1159, 480] on app-date-cell "9:30am-1:30pm (4h) 2/3 NSW Popcorners pin Town Hall Train Station 2 Roles Super…" at bounding box center [1187, 464] width 195 height 559
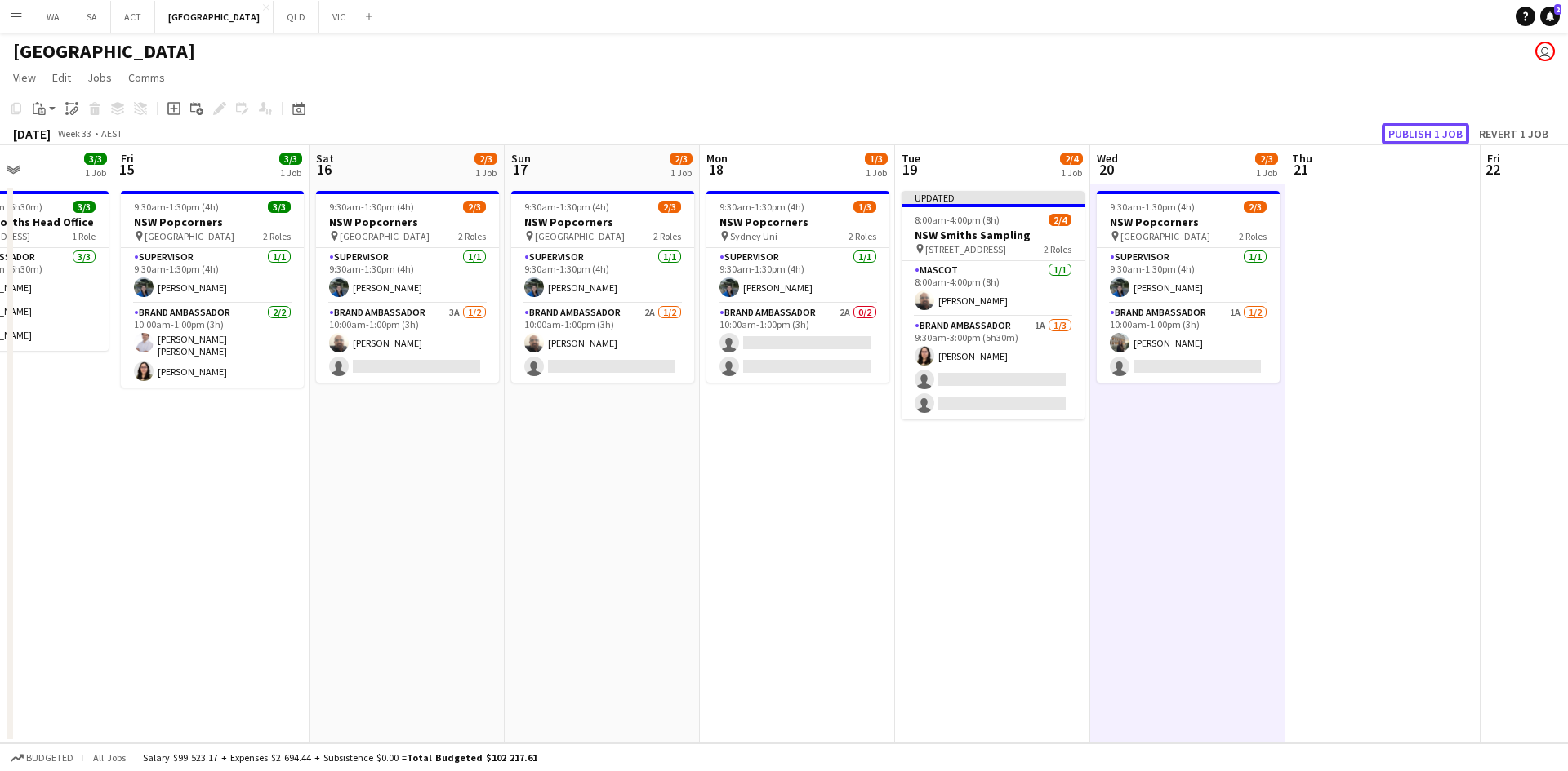
drag, startPoint x: 1431, startPoint y: 136, endPoint x: 1425, endPoint y: 142, distance: 8.5
click at [1429, 137] on button "Publish 1 job" at bounding box center [1425, 134] width 87 height 21
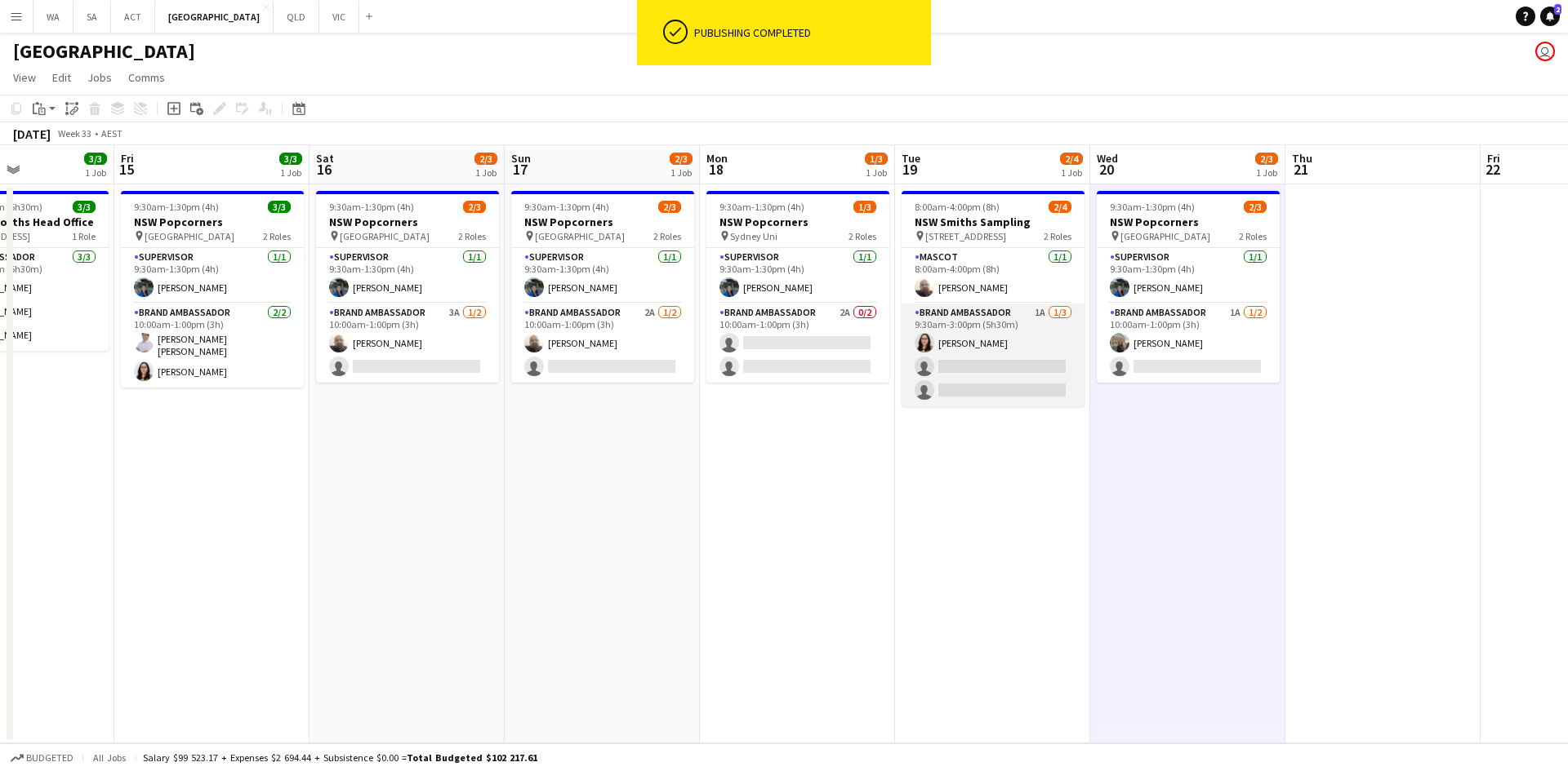
click at [1067, 367] on app-card-role "Brand Ambassador 1A 1/3 9:30am-3:00pm (5h30m) Sofia Velasco single-neutral-acti…" at bounding box center [993, 355] width 183 height 103
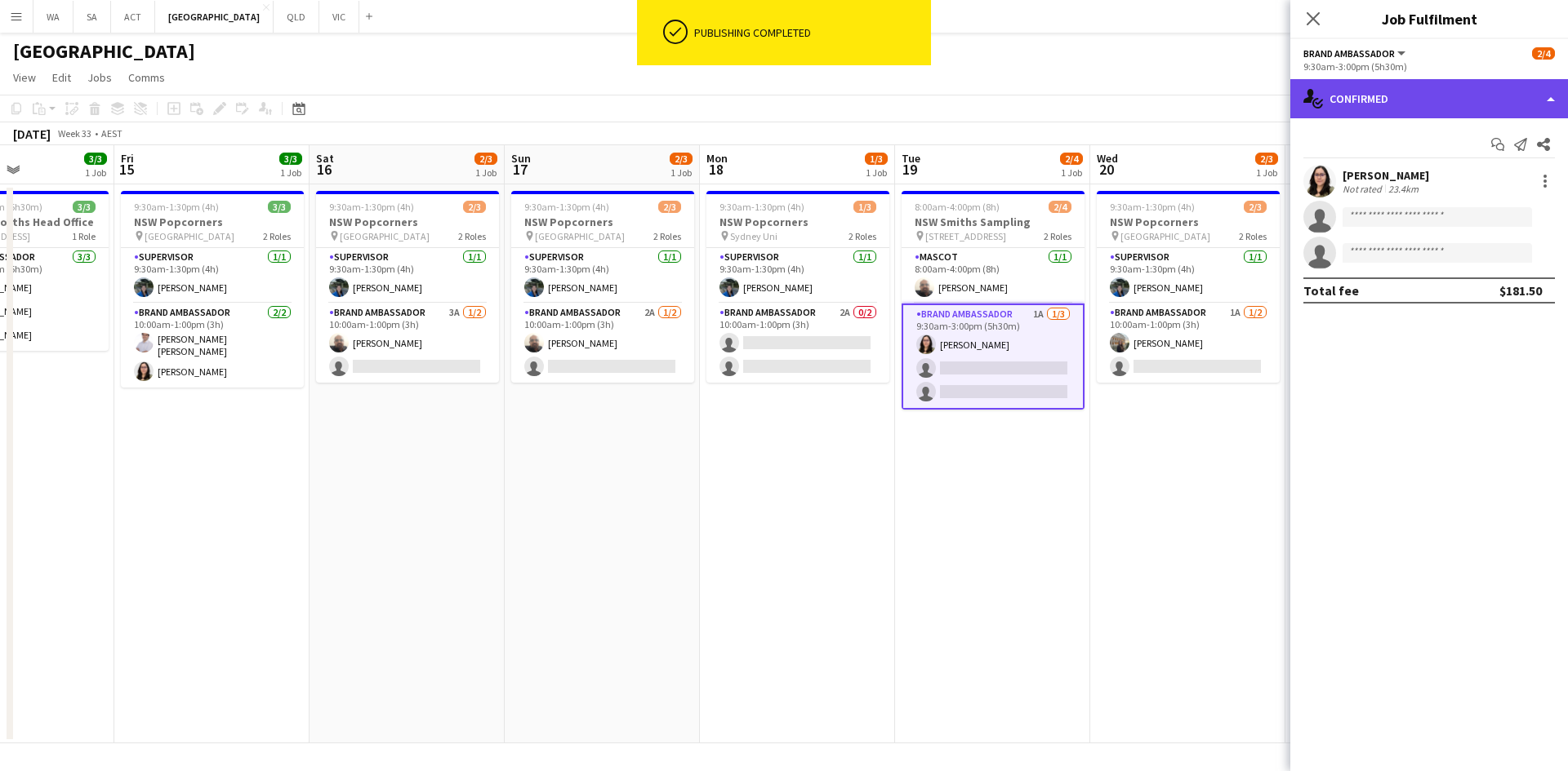
click at [1457, 87] on div "single-neutral-actions-check-2 Confirmed" at bounding box center [1429, 98] width 278 height 39
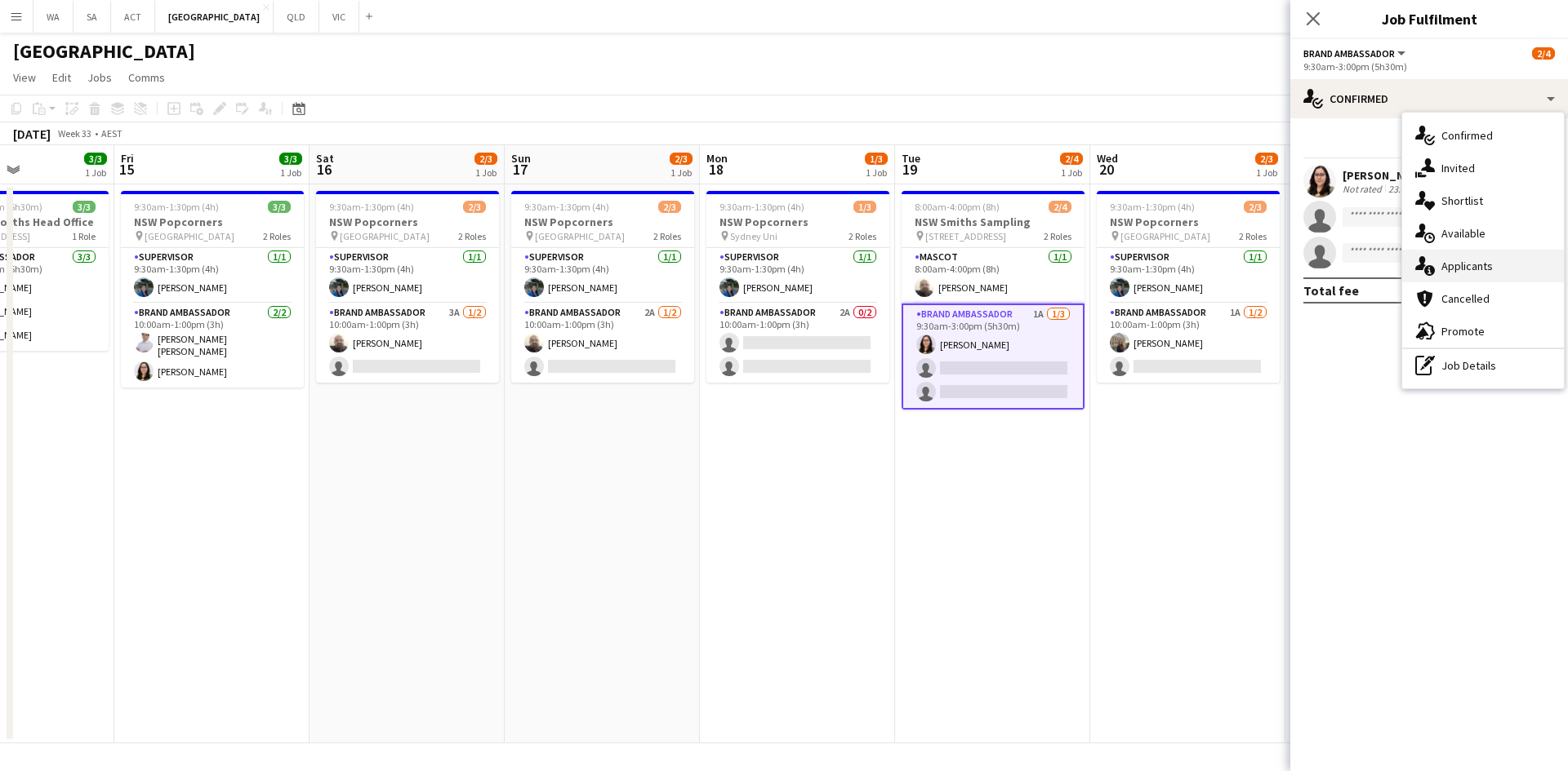
click at [1480, 256] on div "single-neutral-actions-information Applicants" at bounding box center [1482, 266] width 162 height 32
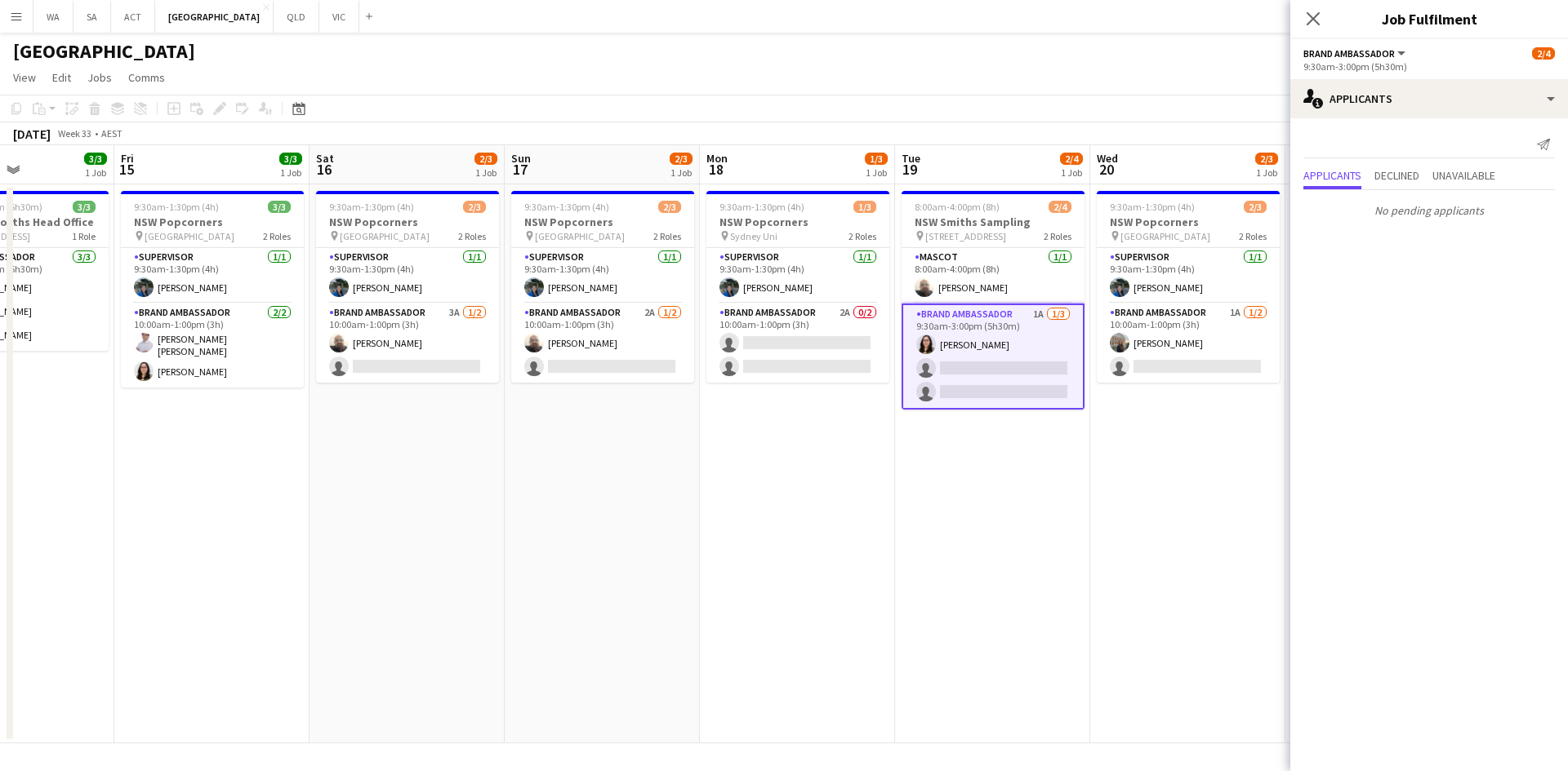
drag, startPoint x: 1176, startPoint y: 554, endPoint x: 1166, endPoint y: 553, distance: 10.0
click at [1175, 554] on app-date-cell "9:30am-1:30pm (4h) 2/3 NSW Popcorners pin Town Hall Train Station 2 Roles Super…" at bounding box center [1187, 464] width 195 height 559
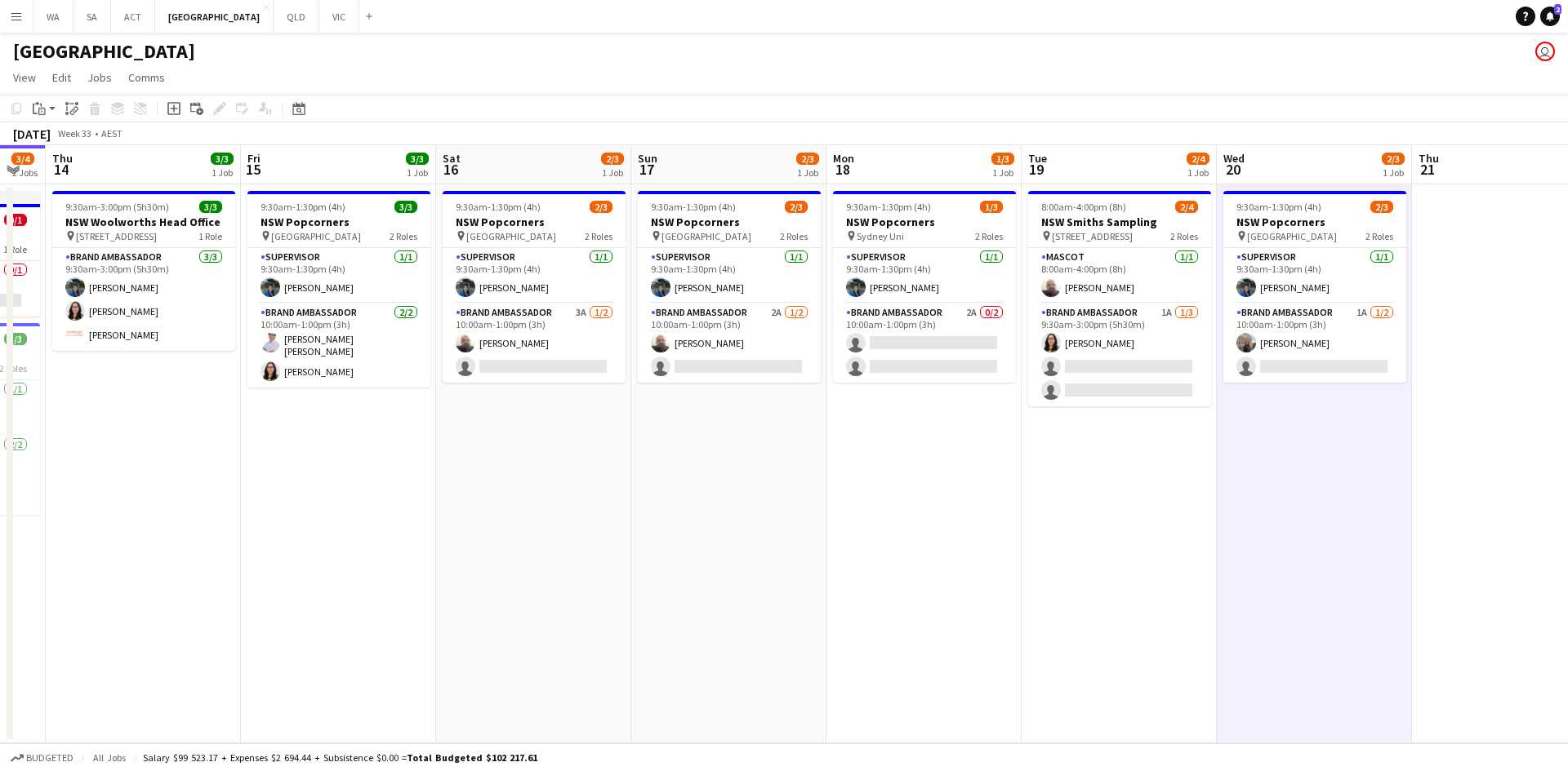
scroll to position [0, 343]
drag, startPoint x: 574, startPoint y: 325, endPoint x: 704, endPoint y: 350, distance: 132.4
click at [704, 350] on app-calendar-viewport "Tue 12 1/1 1 Job Wed 13 3/4 2 Jobs Thu 14 3/3 1 Job Fri 15 3/3 1 Job Sat 16 2/3…" at bounding box center [784, 444] width 1568 height 598
click at [709, 353] on app-card-role "Brand Ambassador 2A 1/2 10:00am-1:00pm (3h) Balaji Sankar single-neutral-actions" at bounding box center [729, 342] width 183 height 79
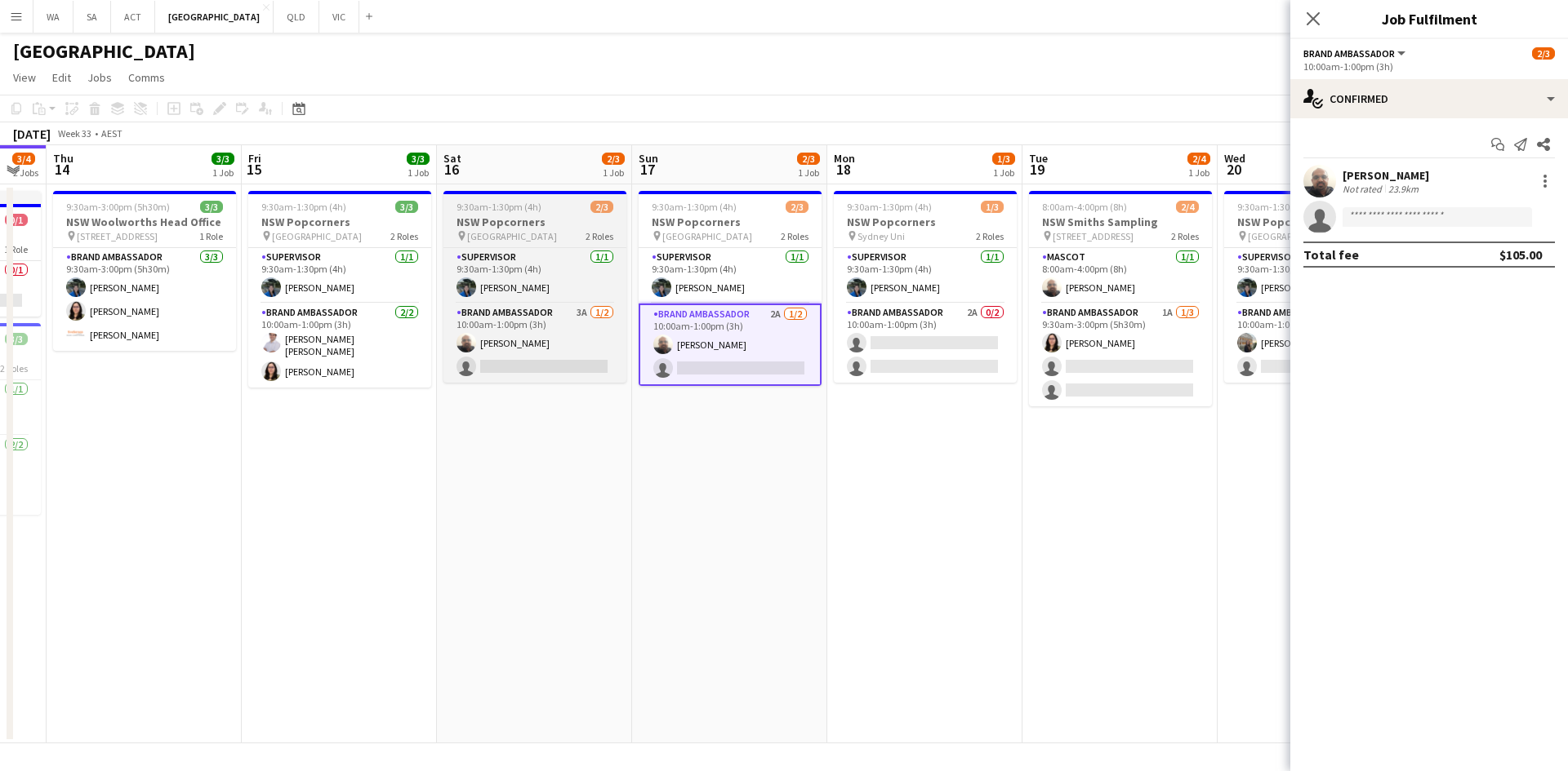
click at [547, 246] on app-job-card "9:30am-1:30pm (4h) 2/3 NSW Popcorners pin Bondi Junction 2 Roles Supervisor 1/1…" at bounding box center [534, 287] width 183 height 192
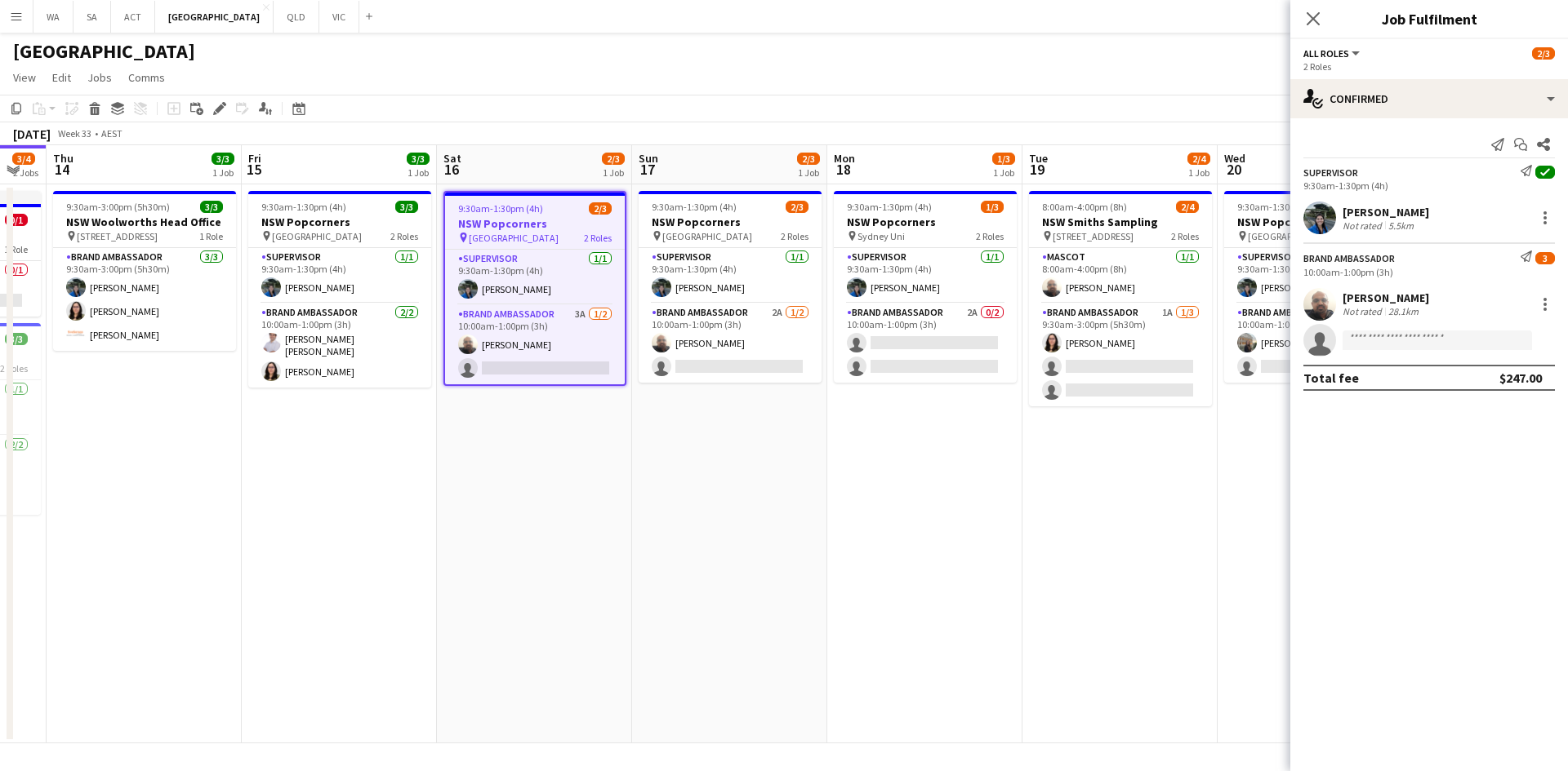
click at [749, 429] on app-date-cell "9:30am-1:30pm (4h) 2/3 NSW Popcorners pin Town Hall Train Station 2 Roles Super…" at bounding box center [729, 464] width 195 height 559
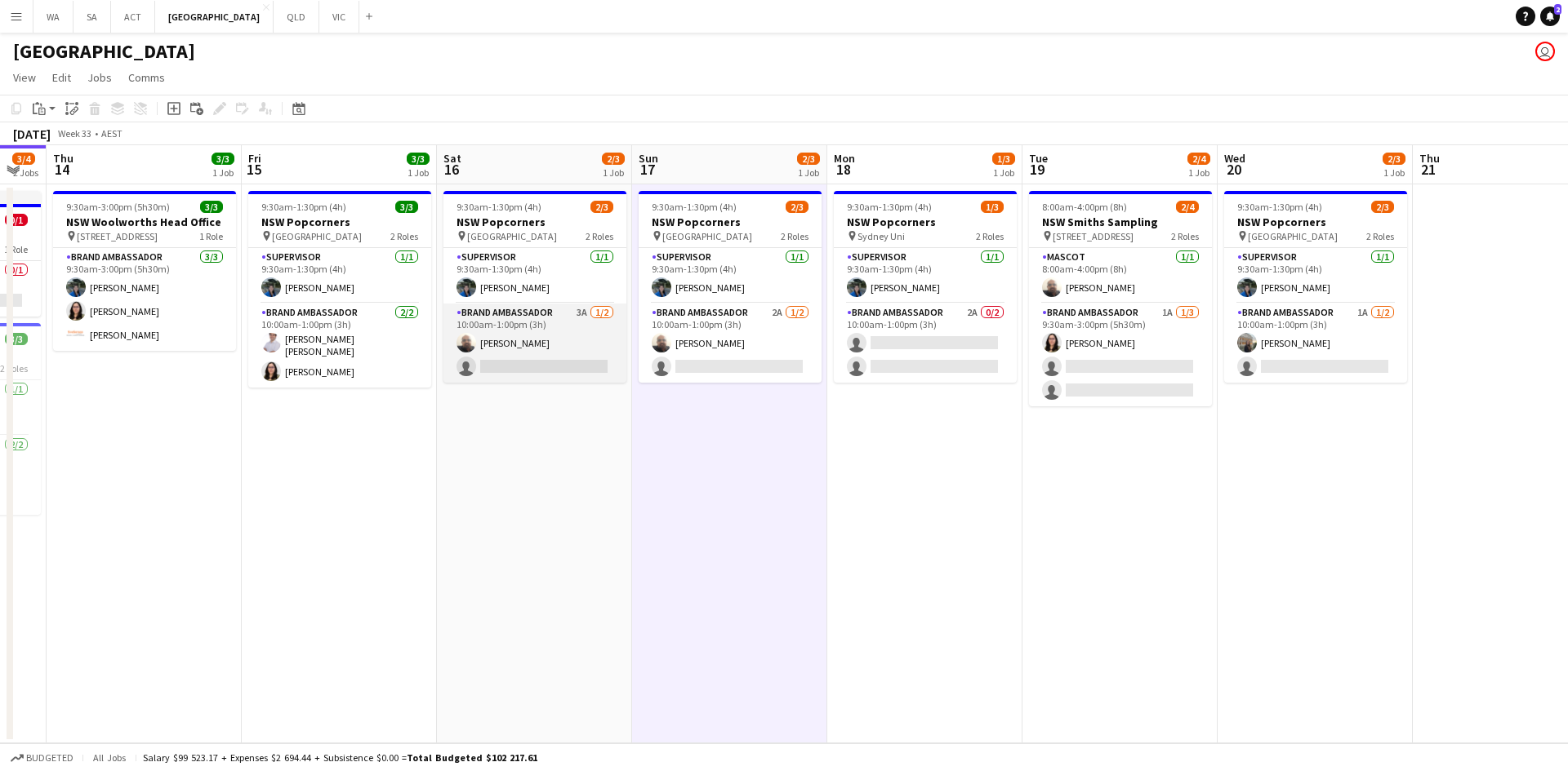
click at [611, 322] on app-card-role "Brand Ambassador 3A 1/2 10:00am-1:00pm (3h) Balaji Sankar single-neutral-actions" at bounding box center [534, 342] width 183 height 79
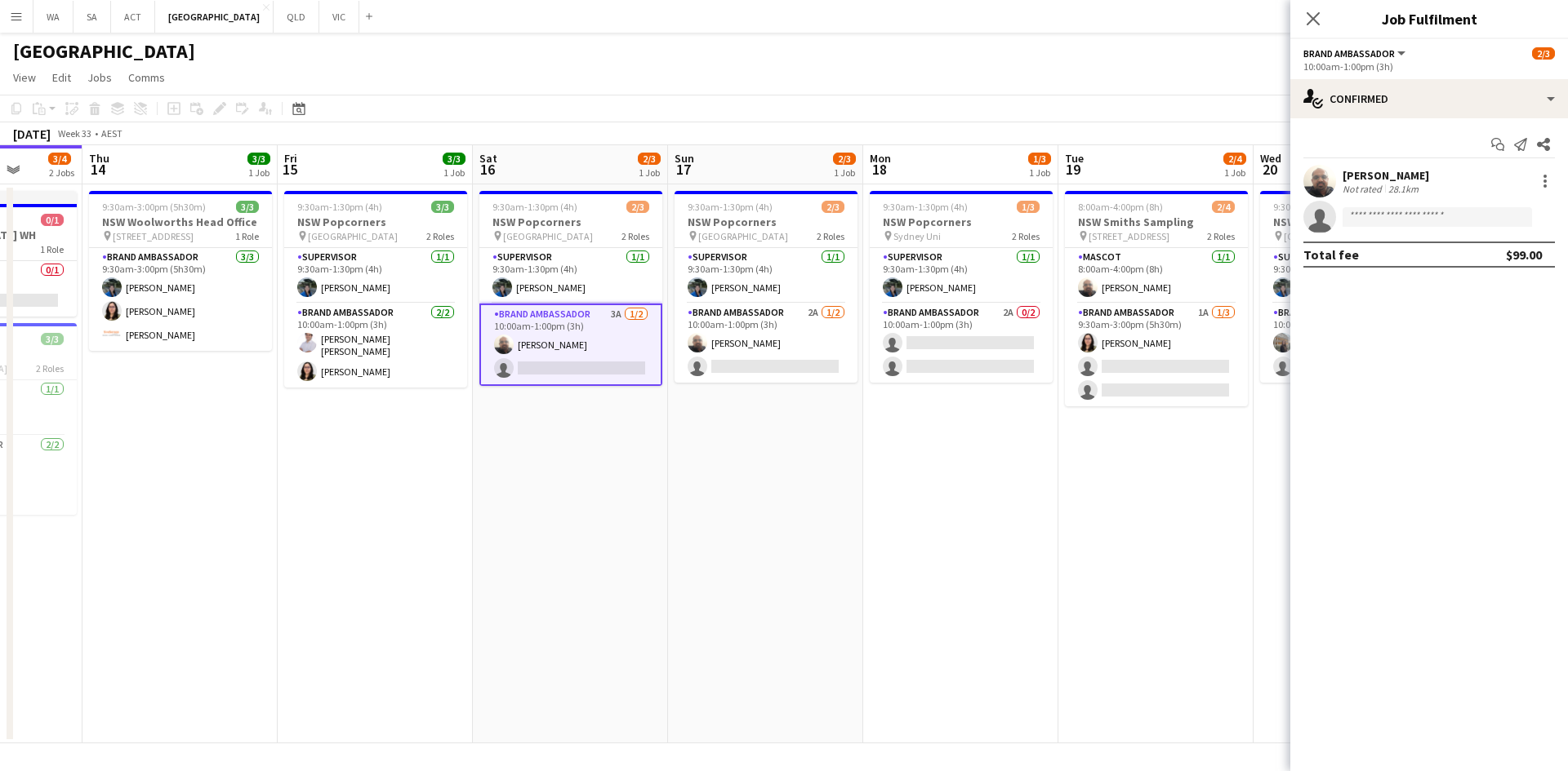
scroll to position [0, 499]
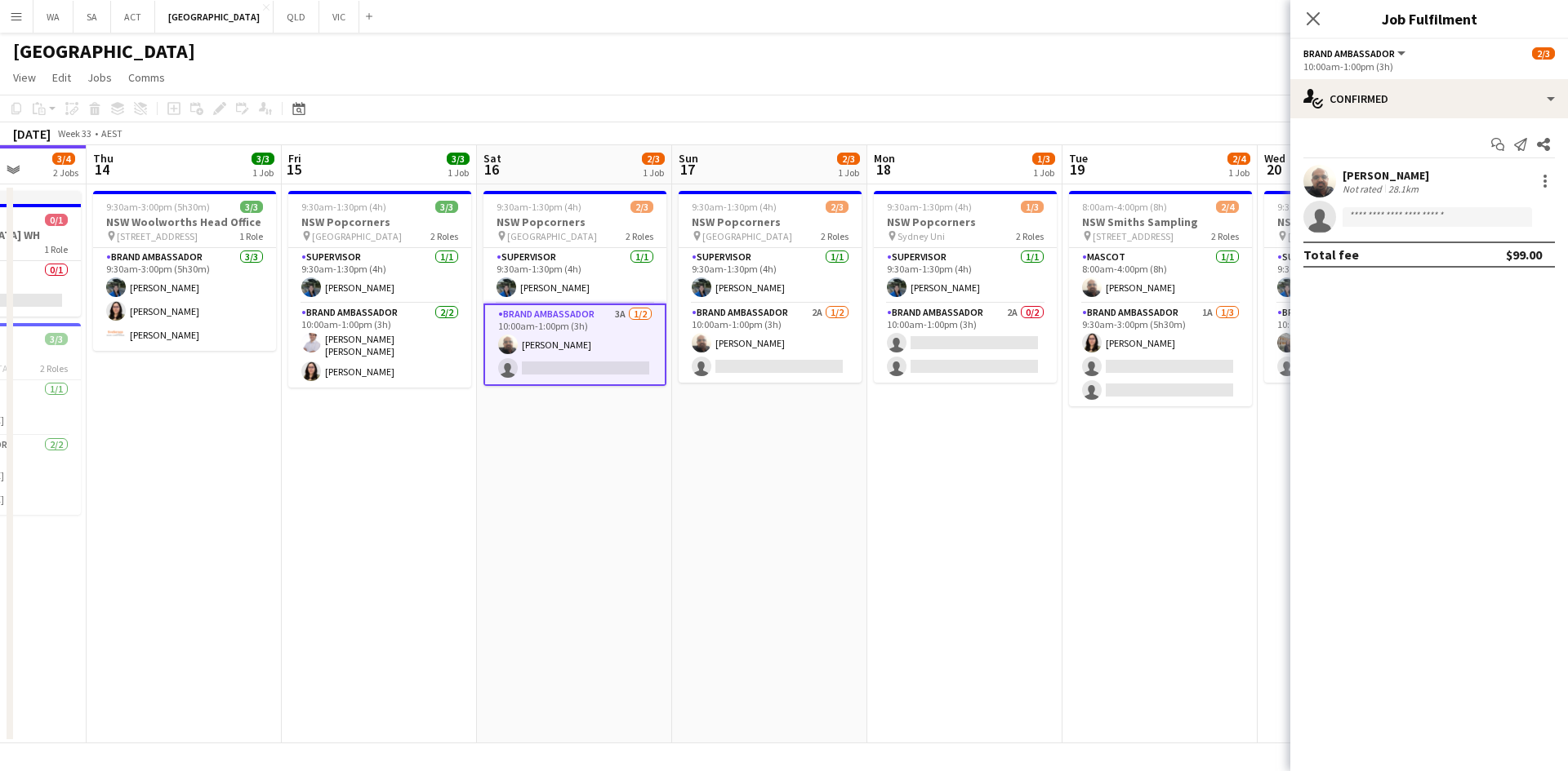
drag, startPoint x: 961, startPoint y: 354, endPoint x: 1055, endPoint y: 361, distance: 94.3
click at [1055, 361] on app-calendar-viewport "Mon 11 1/1 1 Job Tue 12 1/1 1 Job Wed 13 3/4 2 Jobs Thu 14 3/3 1 Job Fri 15 3/3…" at bounding box center [784, 444] width 1568 height 598
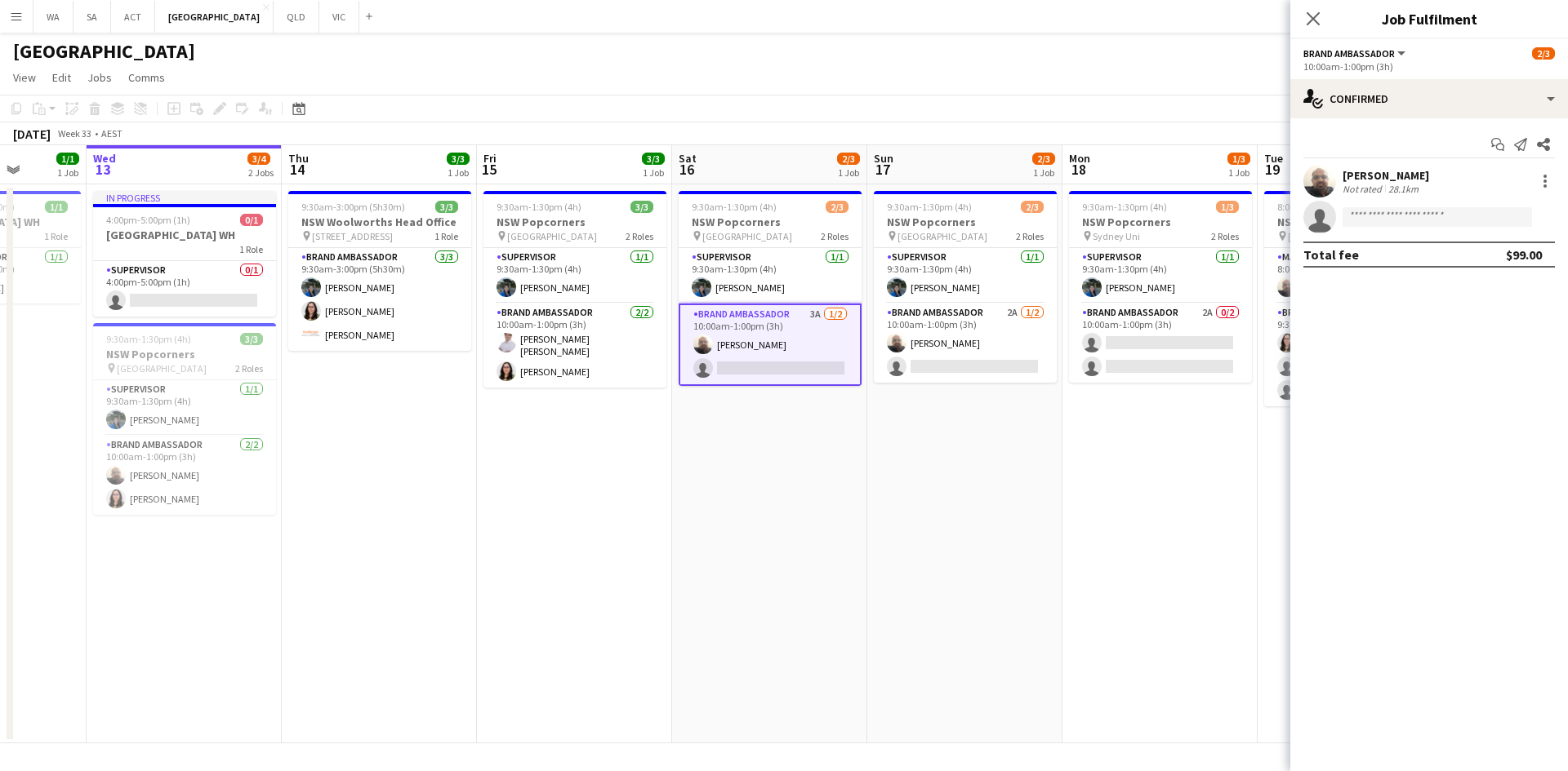
click at [835, 482] on app-date-cell "9:30am-1:30pm (4h) 2/3 NSW Popcorners pin Bondi Junction 2 Roles Supervisor 1/1…" at bounding box center [769, 464] width 195 height 559
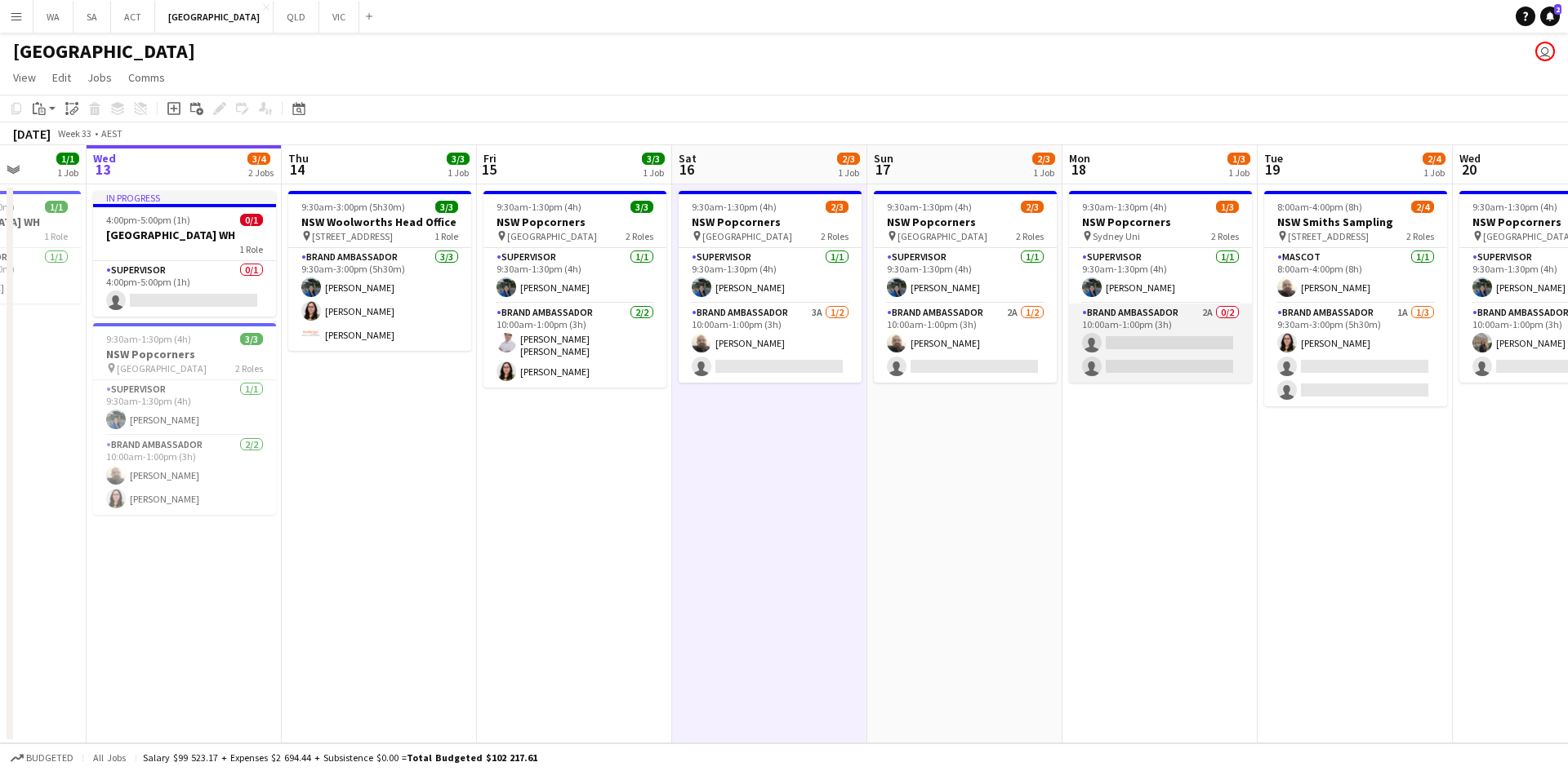
click at [1186, 347] on app-card-role "Brand Ambassador 2A 0/2 10:00am-1:00pm (3h) single-neutral-actions single-neutr…" at bounding box center [1160, 342] width 183 height 79
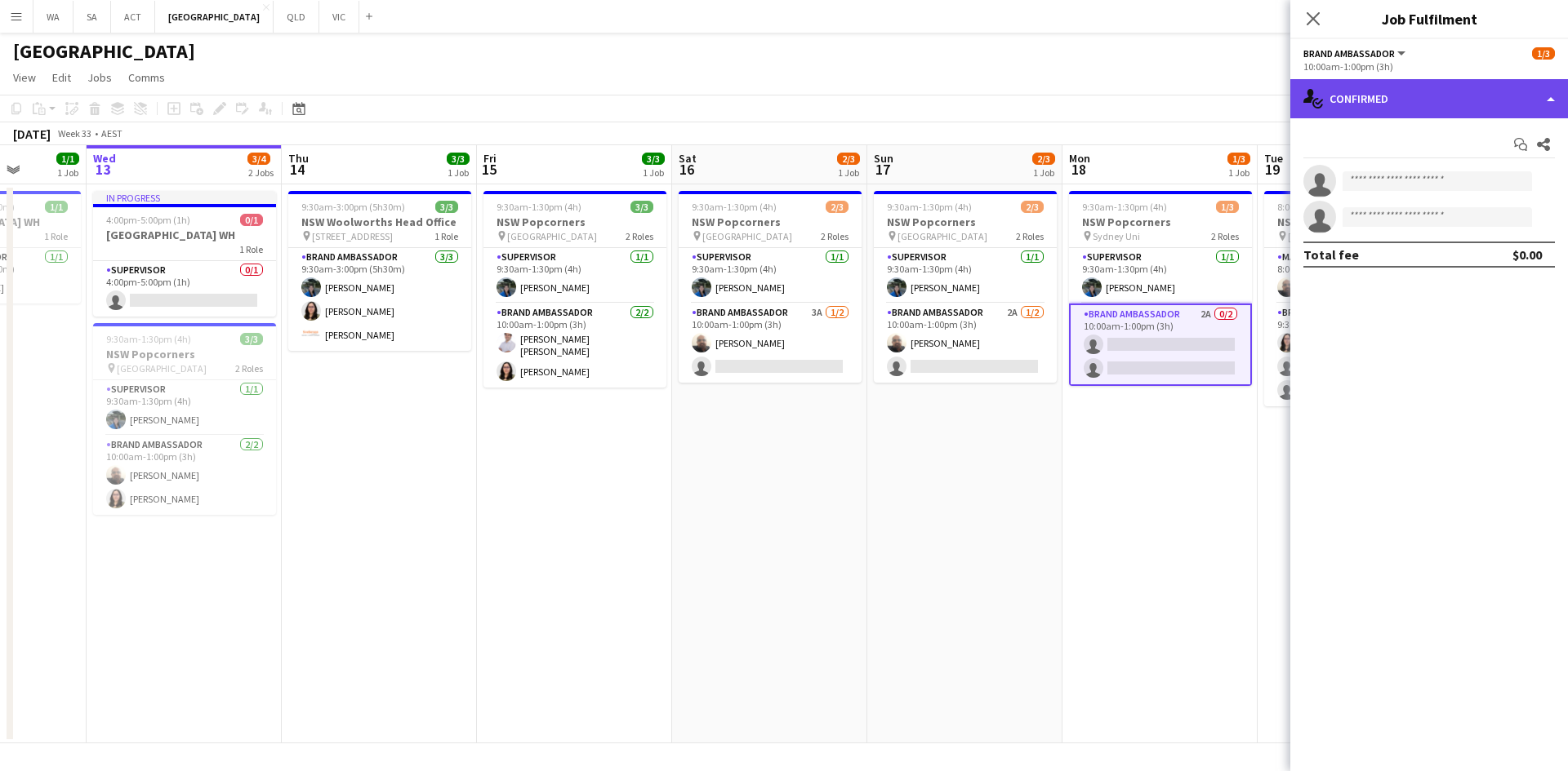
click at [1375, 79] on div "single-neutral-actions-check-2 Confirmed" at bounding box center [1429, 98] width 278 height 39
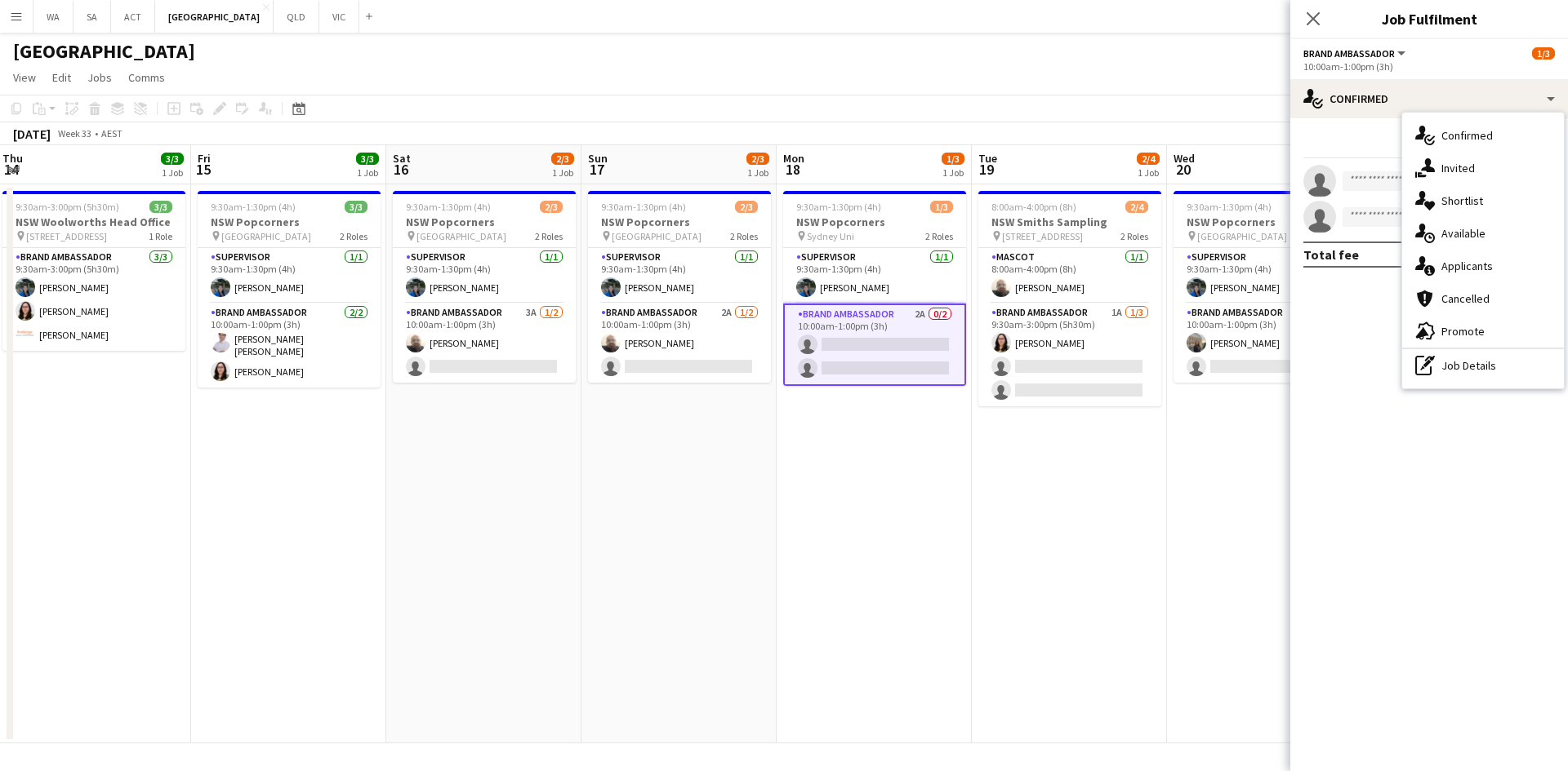
scroll to position [0, 791]
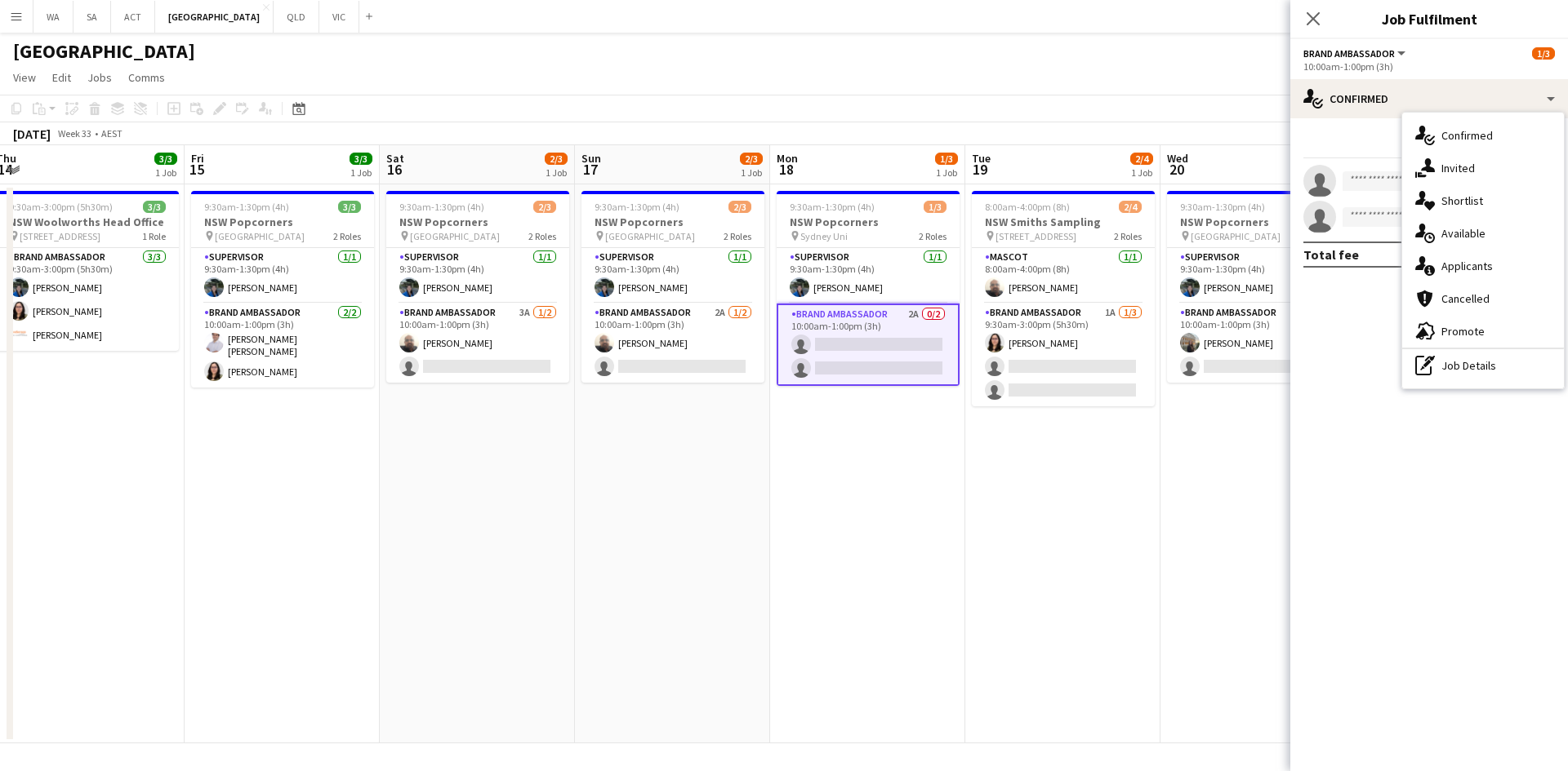
drag, startPoint x: 1196, startPoint y: 355, endPoint x: 937, endPoint y: 376, distance: 259.8
click at [937, 376] on app-calendar-viewport "Sun 10 Mon 11 1/1 1 Job Tue 12 1/1 1 Job Wed 13 3/4 2 Jobs Thu 14 3/3 1 Job Fri…" at bounding box center [784, 444] width 1568 height 598
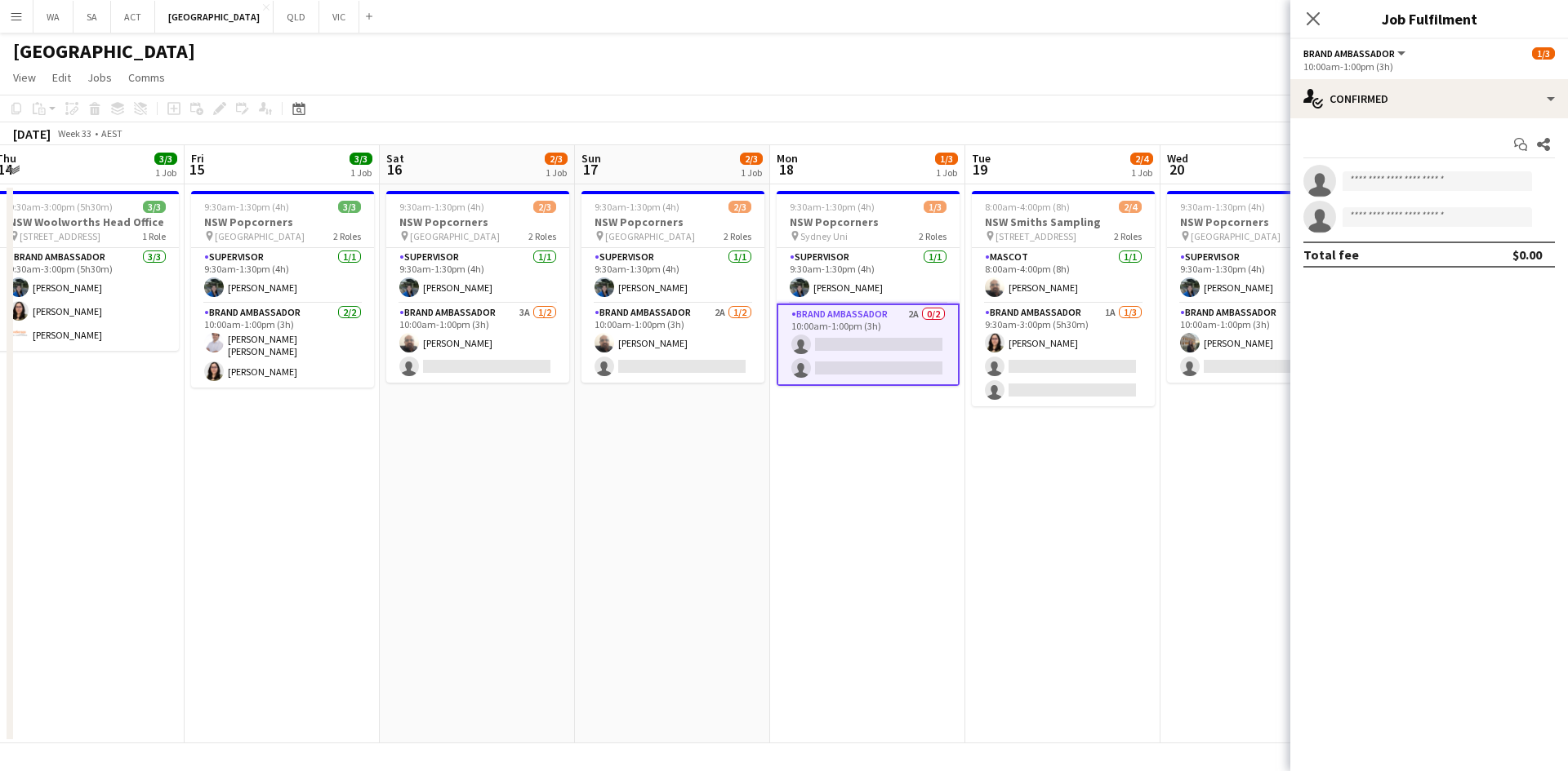
click at [846, 368] on app-card-role "Brand Ambassador 2A 0/2 10:00am-1:00pm (3h) single-neutral-actions single-neutr…" at bounding box center [868, 344] width 183 height 83
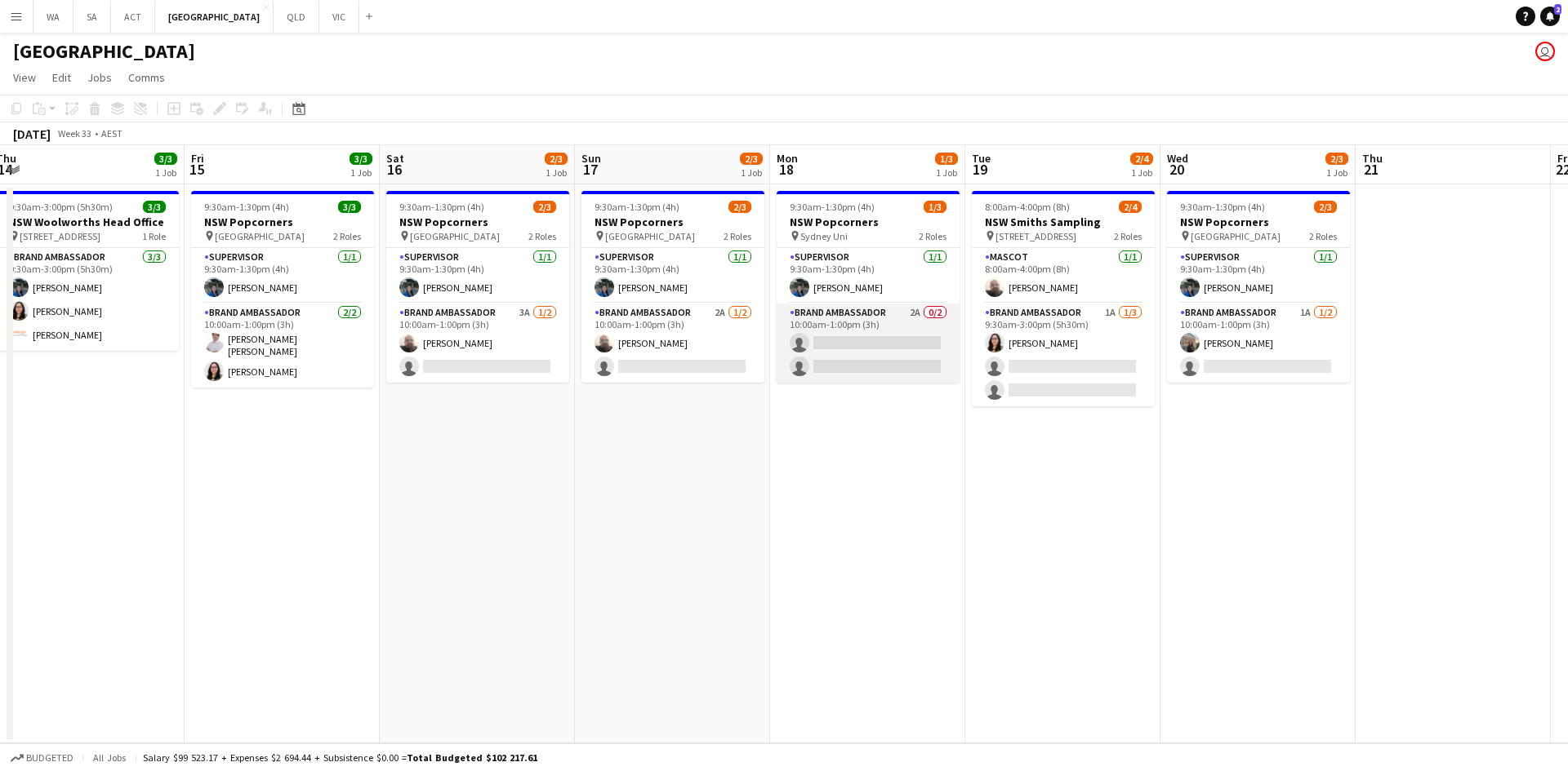
click at [846, 368] on app-card-role "Brand Ambassador 2A 0/2 10:00am-1:00pm (3h) single-neutral-actions single-neutr…" at bounding box center [868, 342] width 183 height 79
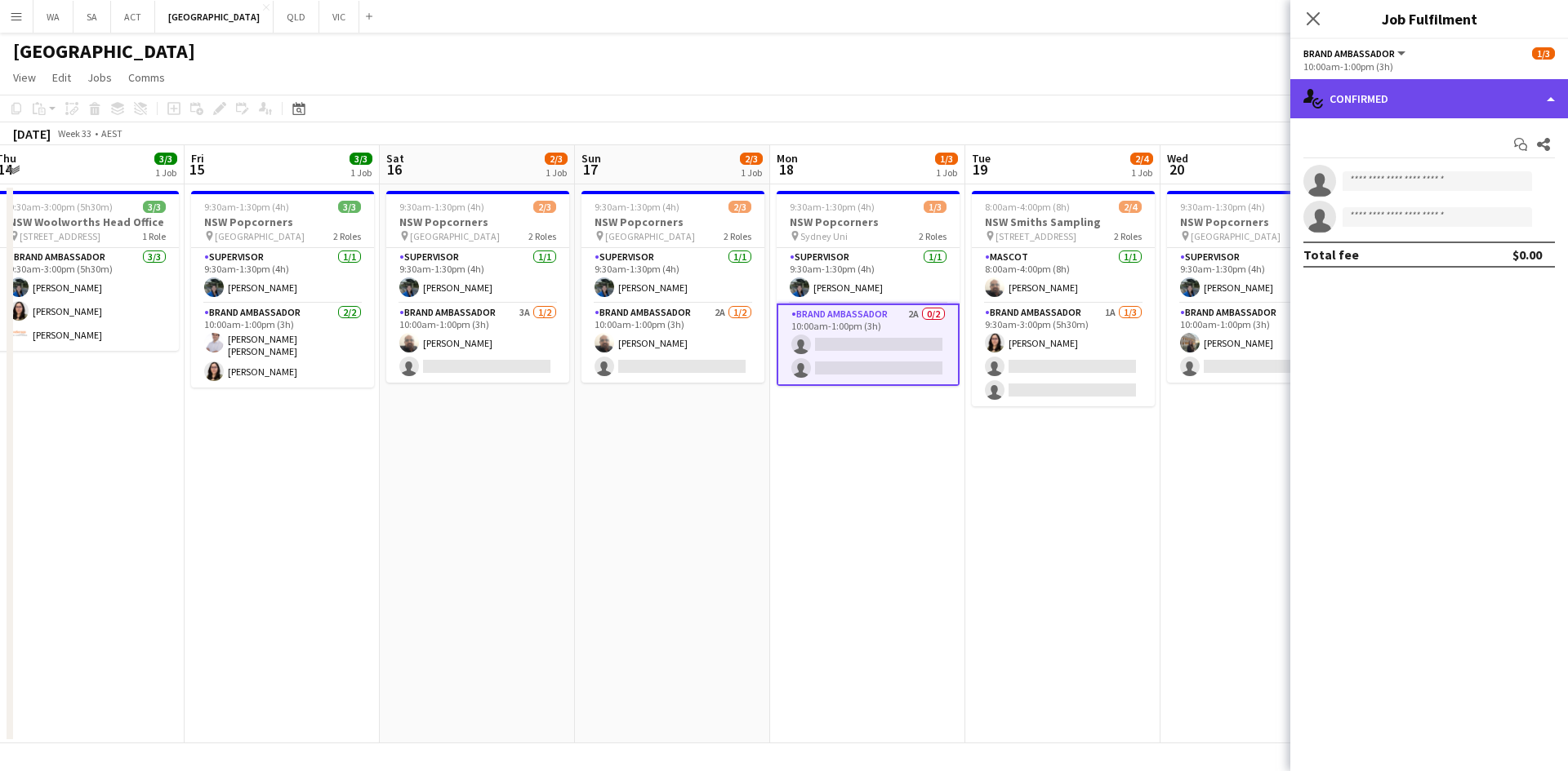
click at [1322, 104] on icon "single-neutral-actions-check-2" at bounding box center [1312, 99] width 20 height 20
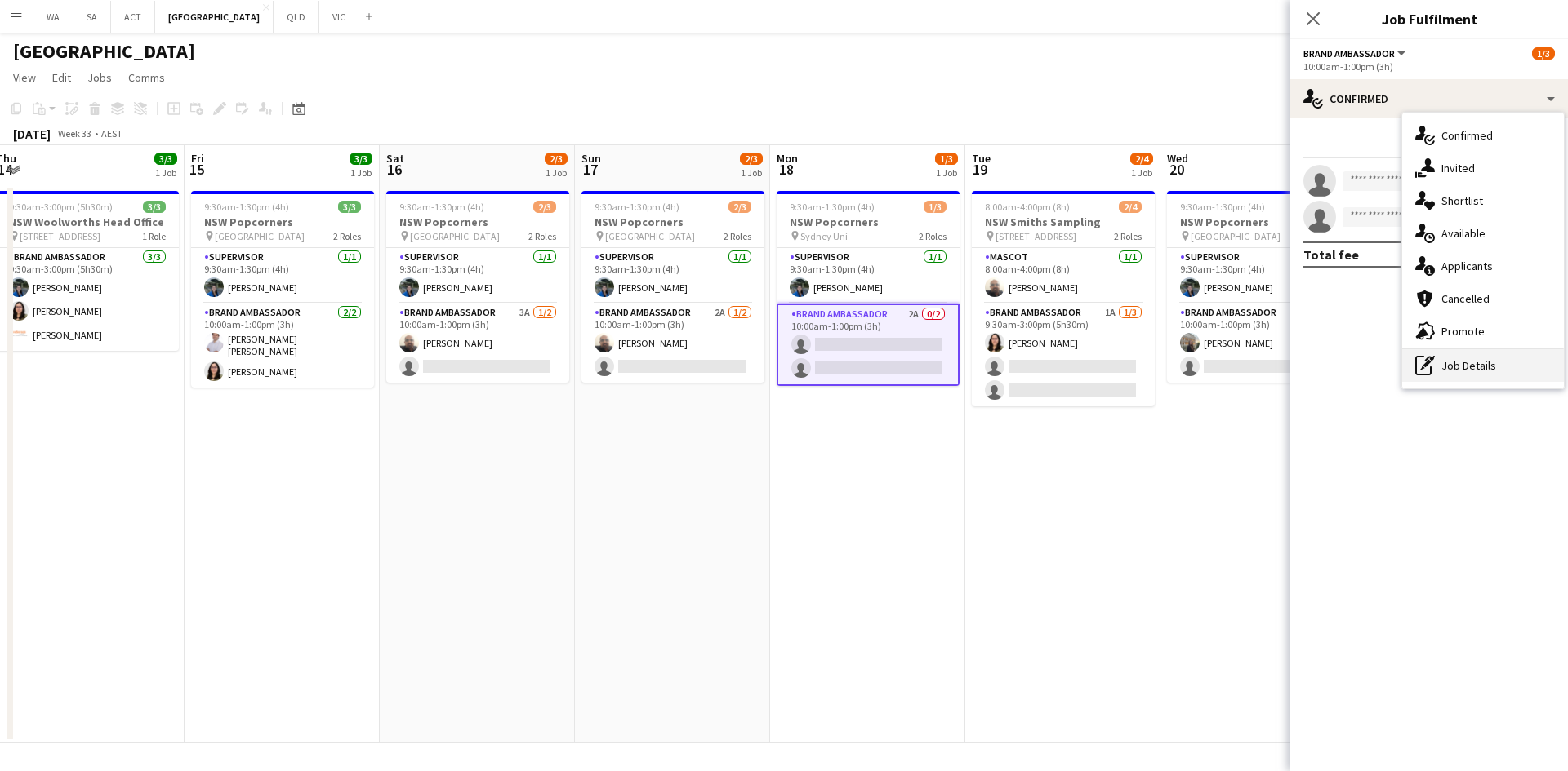
click at [1454, 362] on div "pen-write Job Details" at bounding box center [1482, 365] width 162 height 32
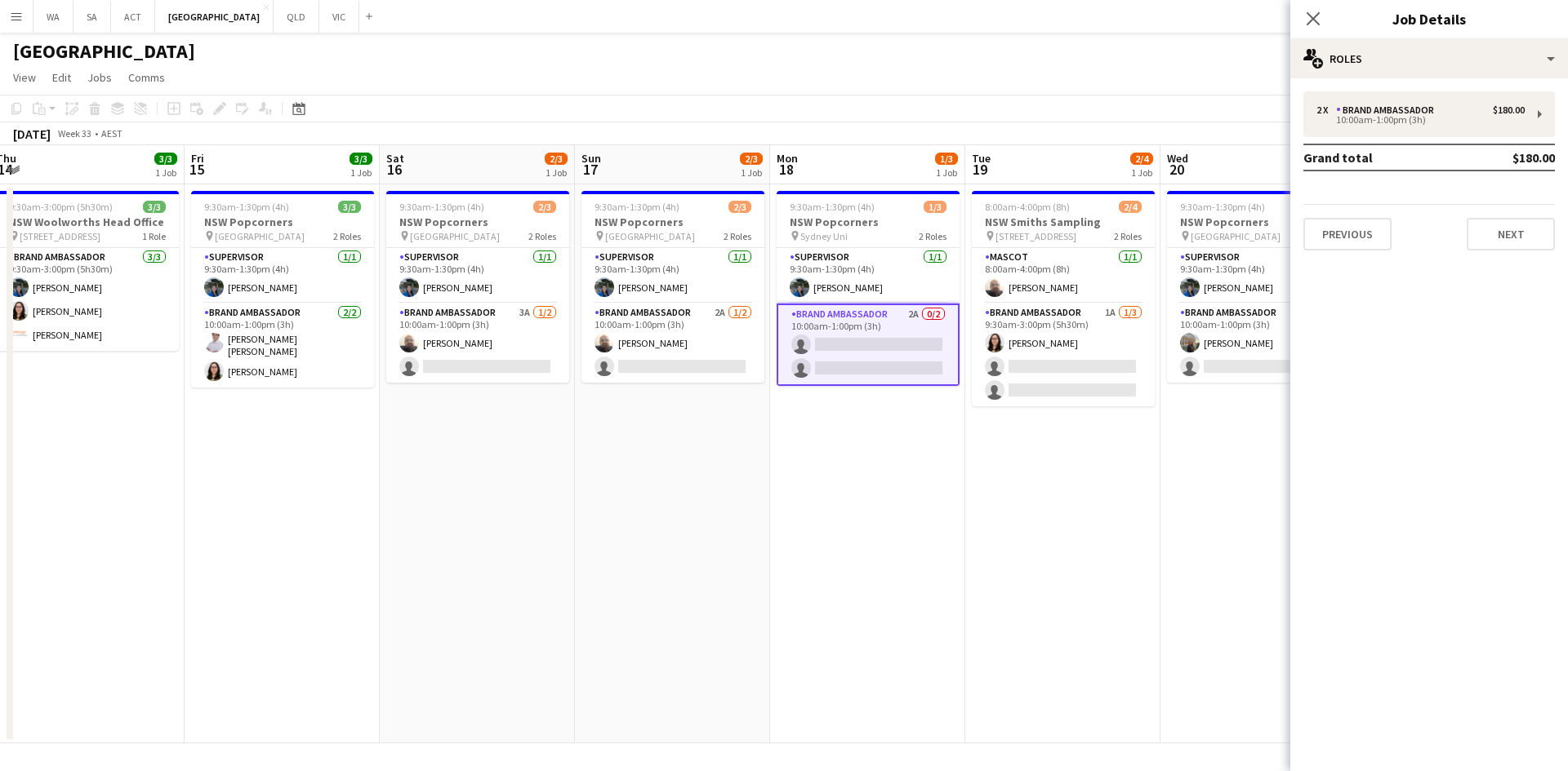
drag, startPoint x: 1082, startPoint y: 299, endPoint x: 1073, endPoint y: 303, distance: 9.8
click at [1076, 303] on app-calendar-viewport "Sun 10 Mon 11 1/1 1 Job Tue 12 1/1 1 Job Wed 13 3/4 2 Jobs Thu 14 3/3 1 Job Fri…" at bounding box center [784, 444] width 1568 height 598
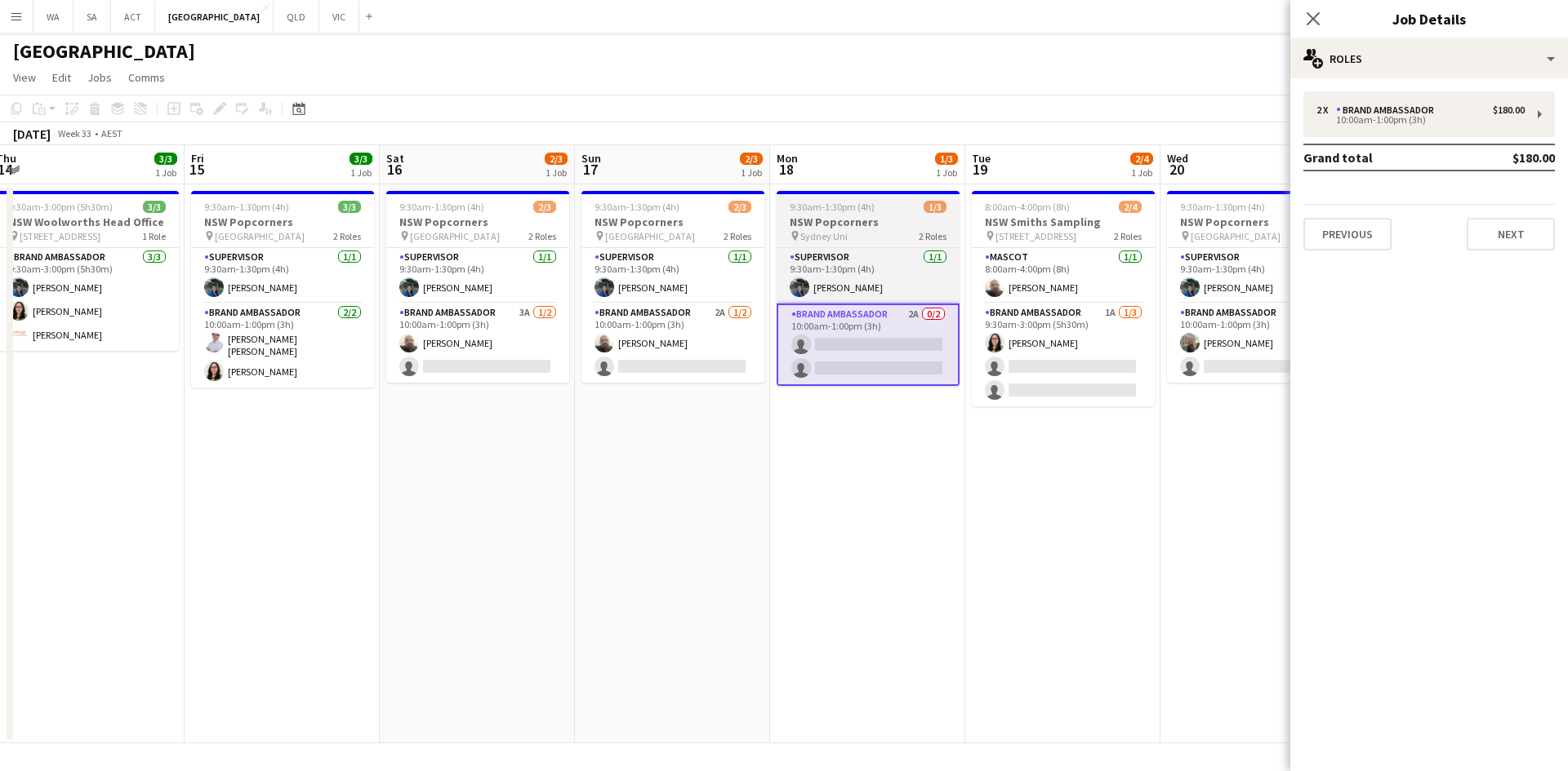
scroll to position [0, 797]
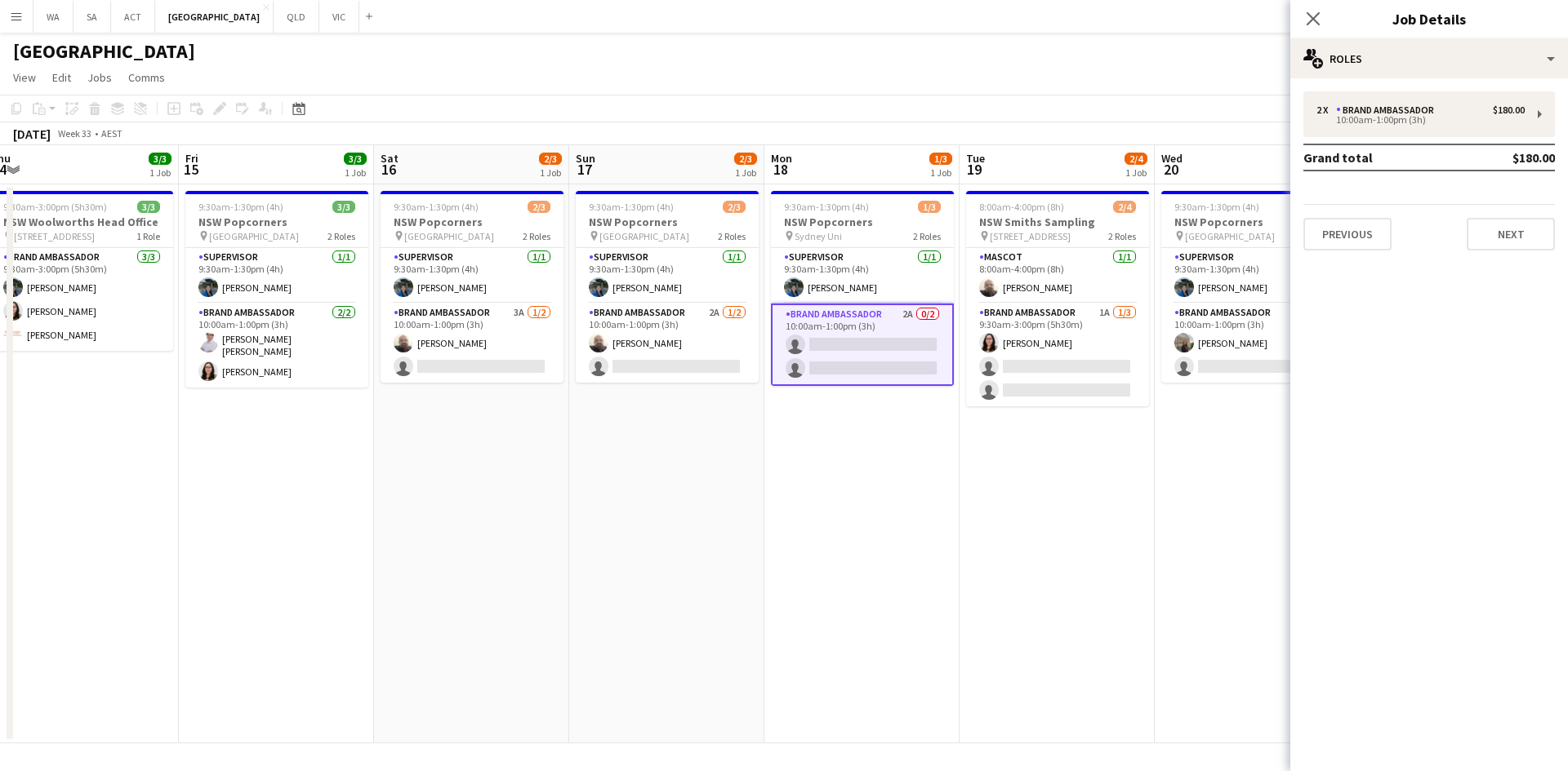
click at [899, 341] on app-card-role "Brand Ambassador 2A 0/2 10:00am-1:00pm (3h) single-neutral-actions single-neutr…" at bounding box center [862, 344] width 183 height 83
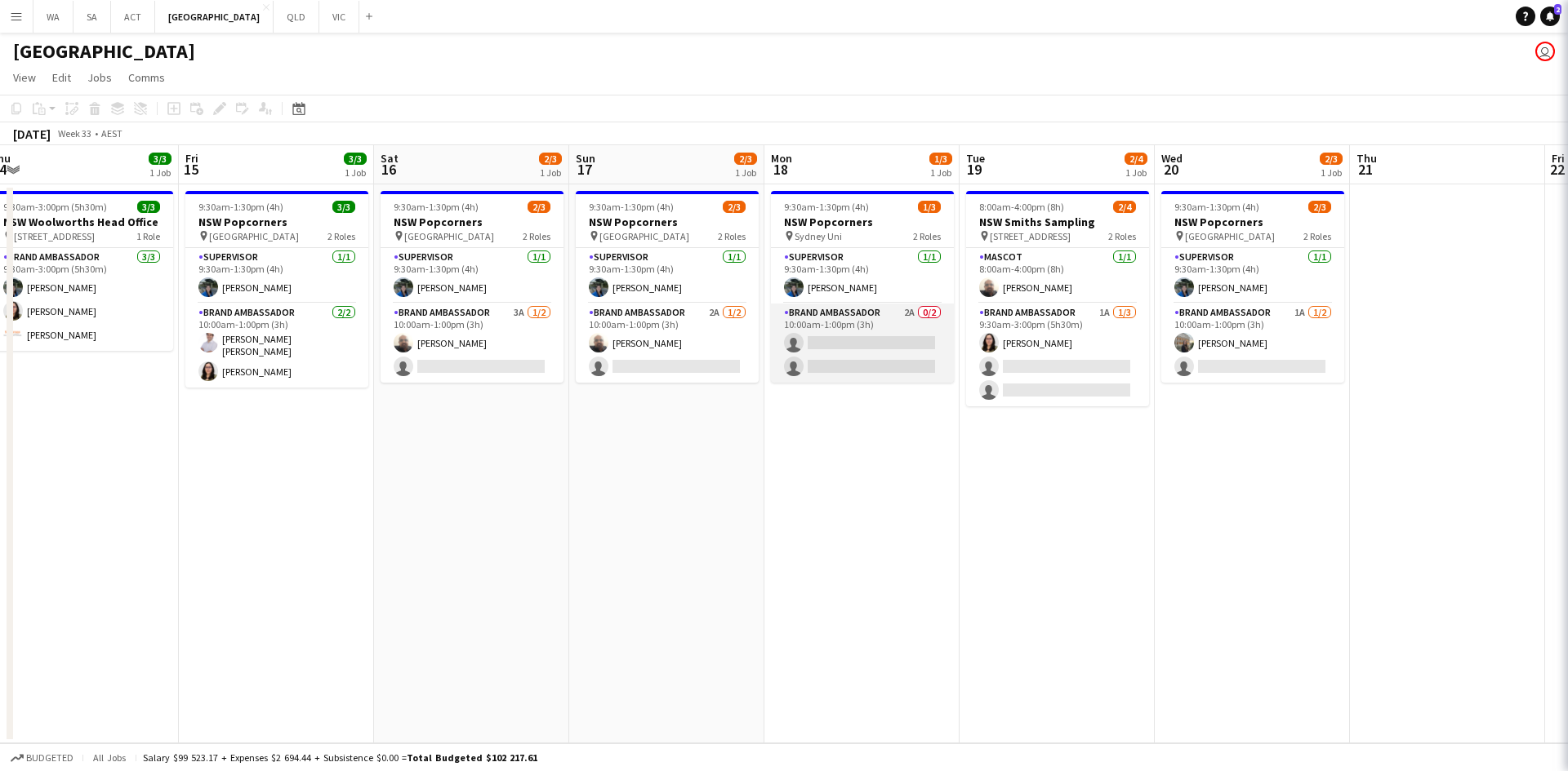
click at [899, 341] on app-card-role "Brand Ambassador 2A 0/2 10:00am-1:00pm (3h) single-neutral-actions single-neutr…" at bounding box center [862, 342] width 183 height 79
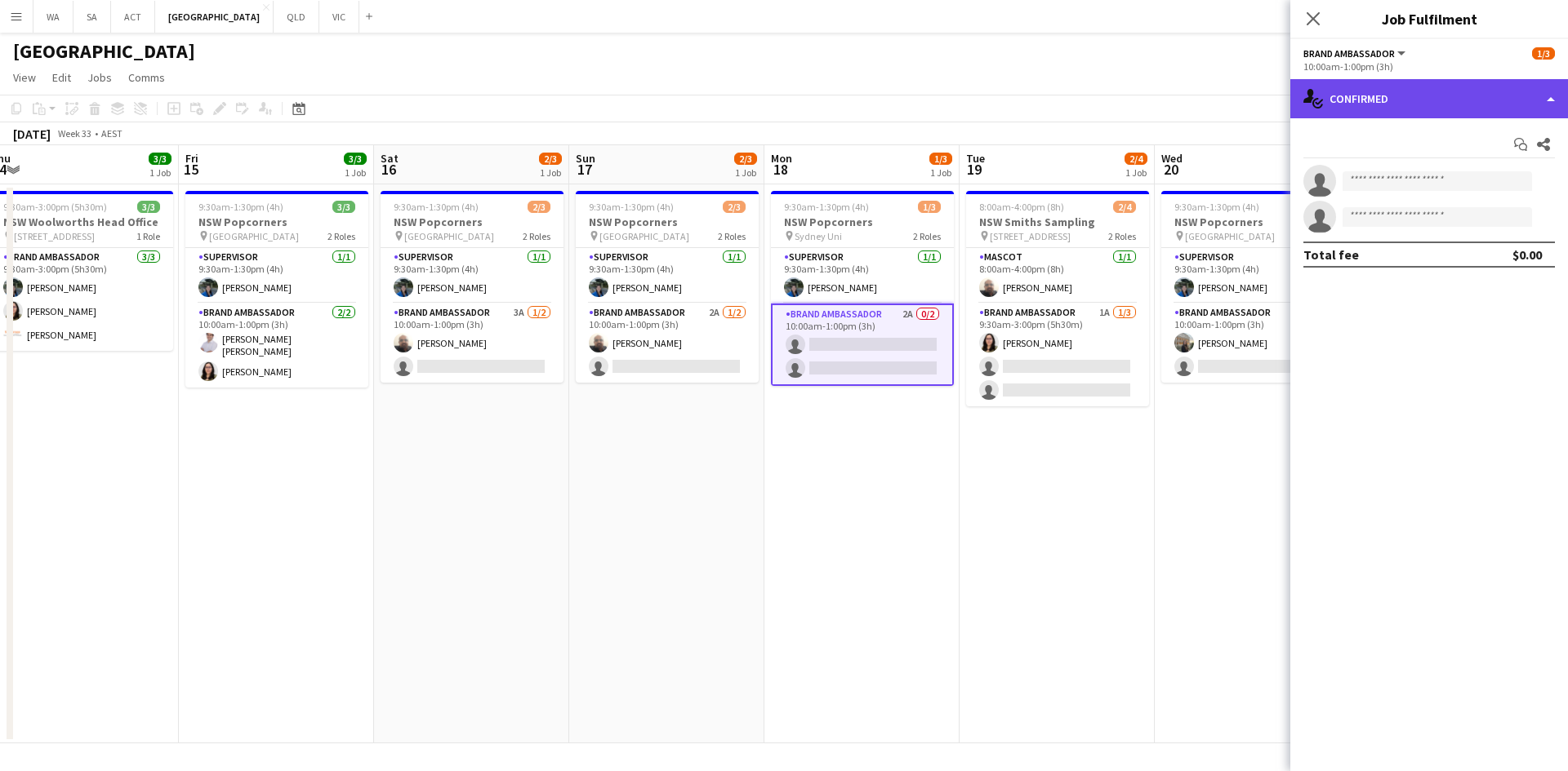
click at [1313, 84] on div "single-neutral-actions-check-2 Confirmed" at bounding box center [1429, 98] width 278 height 39
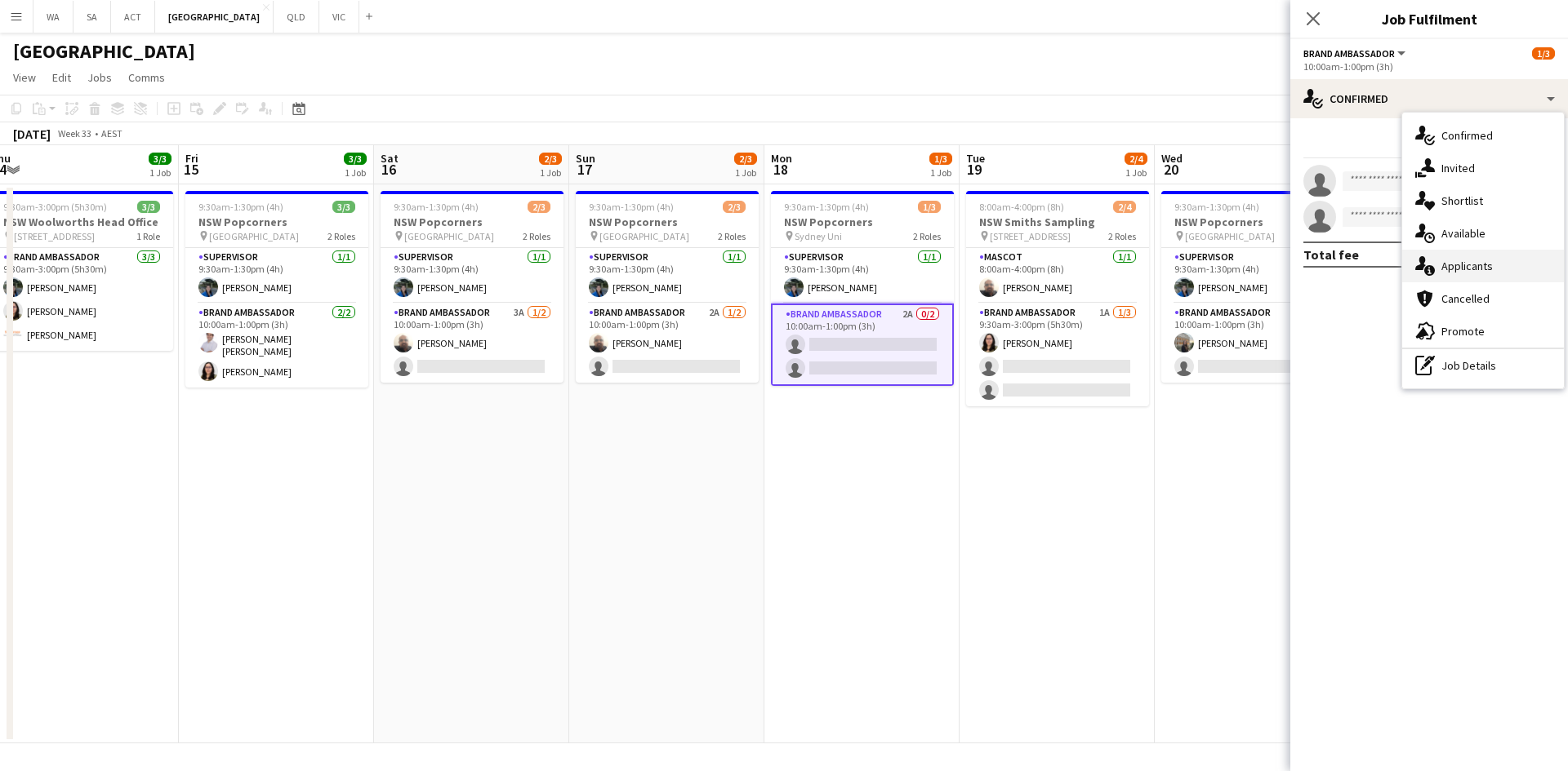
click at [1463, 263] on div "single-neutral-actions-information Applicants" at bounding box center [1482, 266] width 162 height 32
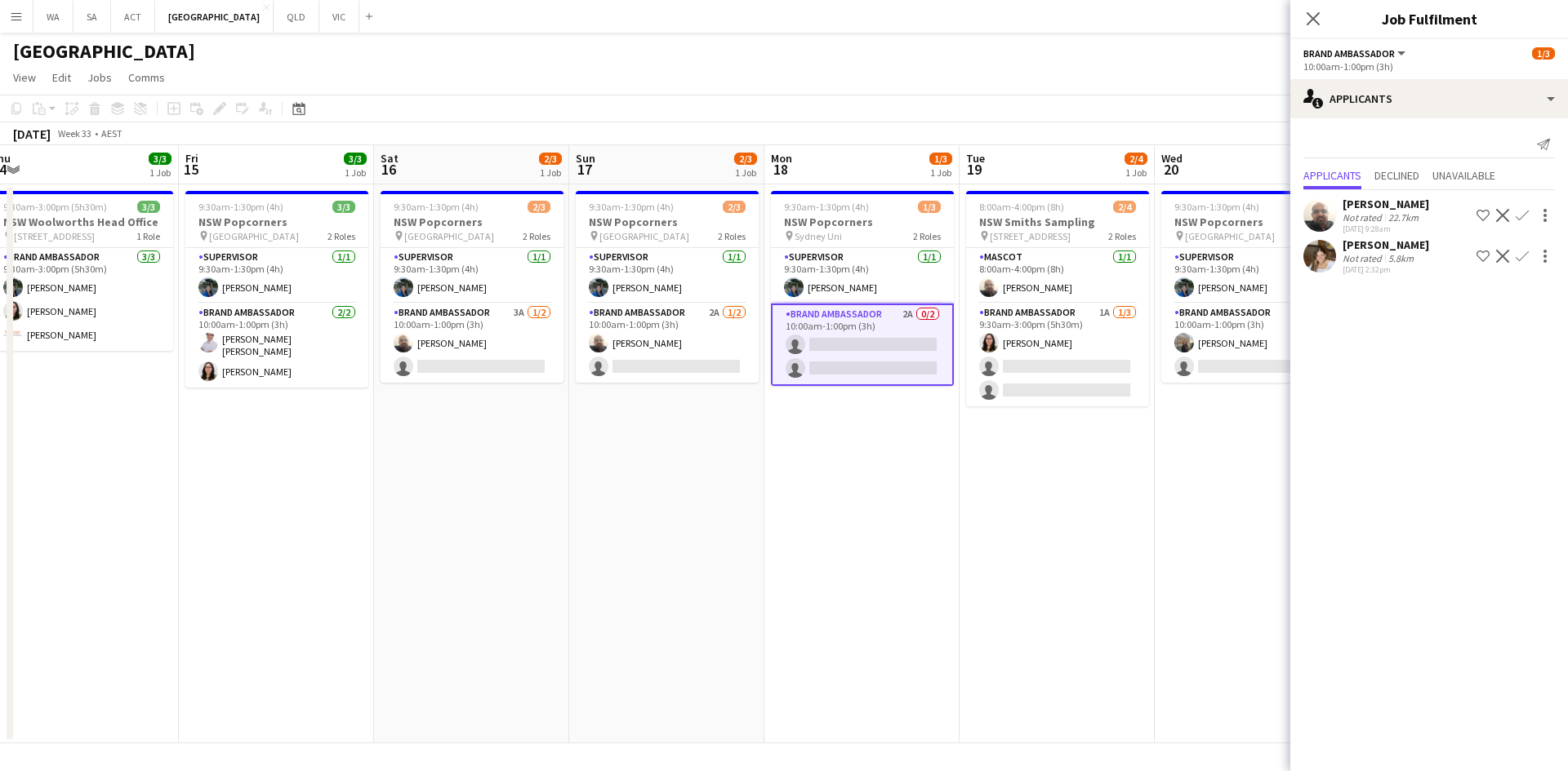
click at [875, 483] on app-date-cell "9:30am-1:30pm (4h) 1/3 NSW Popcorners pin Sydney Uni 2 Roles Supervisor 1/1 9:3…" at bounding box center [861, 464] width 195 height 559
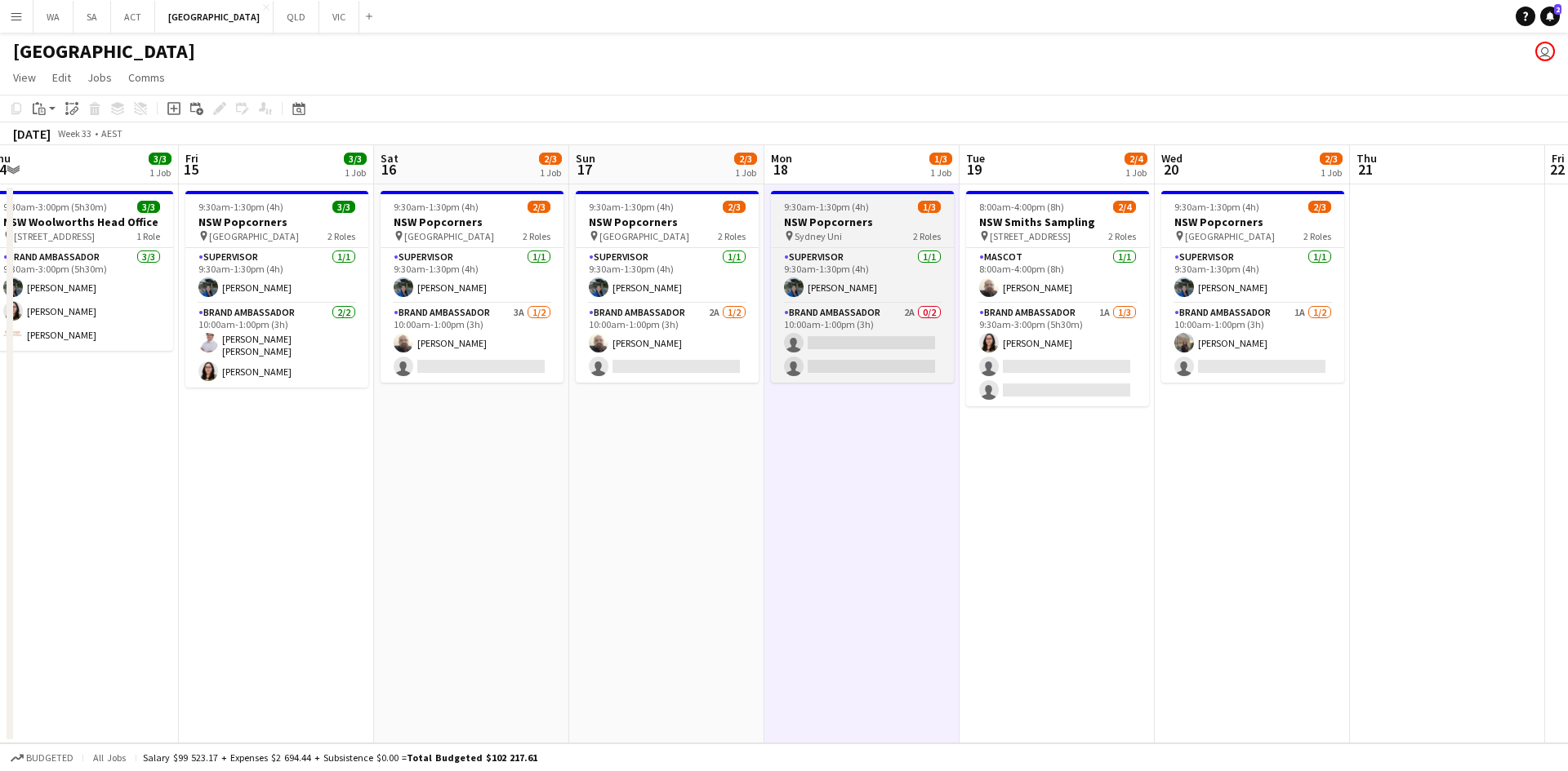
click at [857, 231] on div "pin Sydney Uni 2 Roles" at bounding box center [862, 236] width 183 height 13
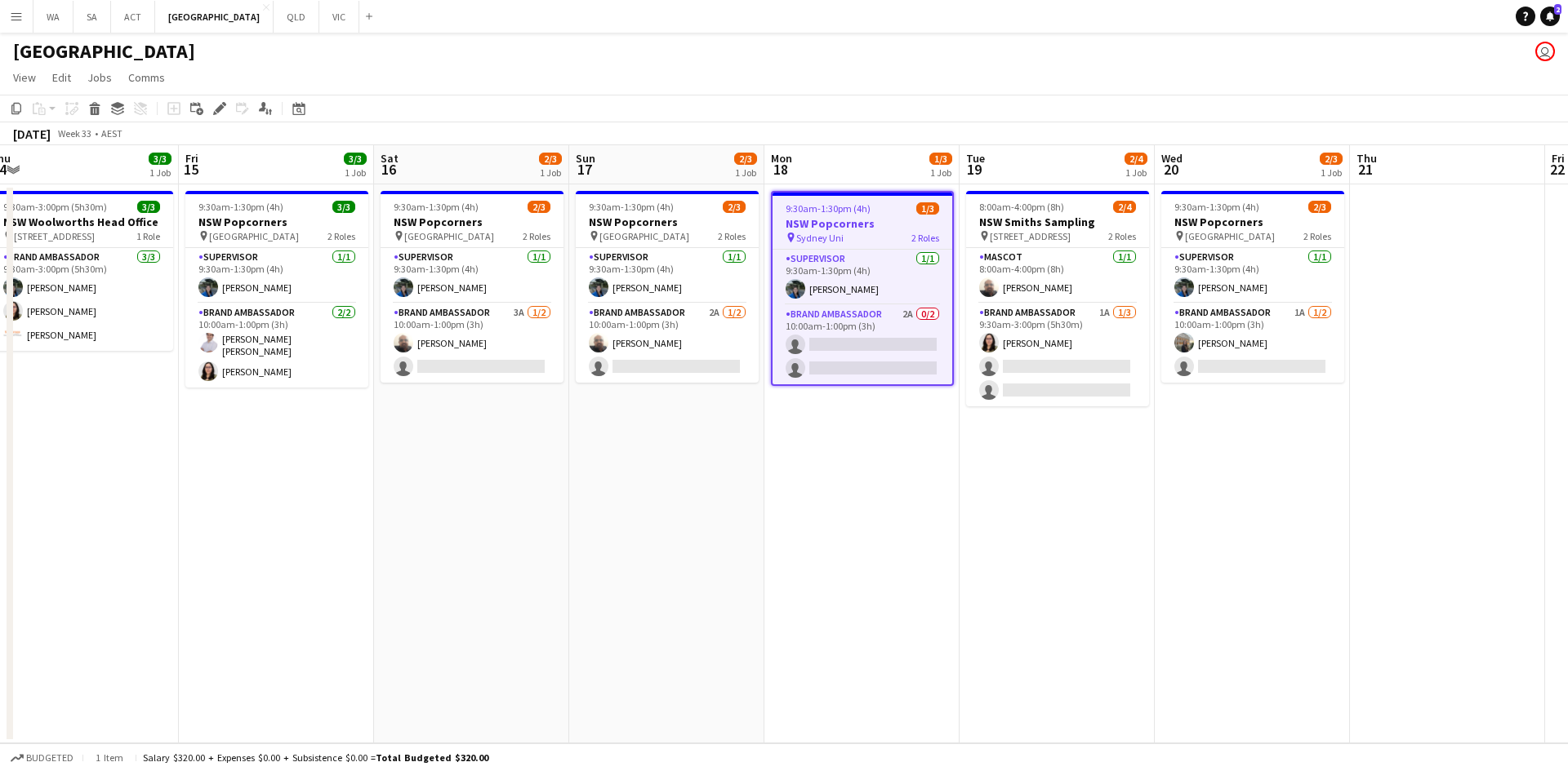
click at [888, 469] on app-date-cell "9:30am-1:30pm (4h) 1/3 NSW Popcorners pin Sydney Uni 2 Roles Supervisor 1/1 9:3…" at bounding box center [861, 464] width 195 height 559
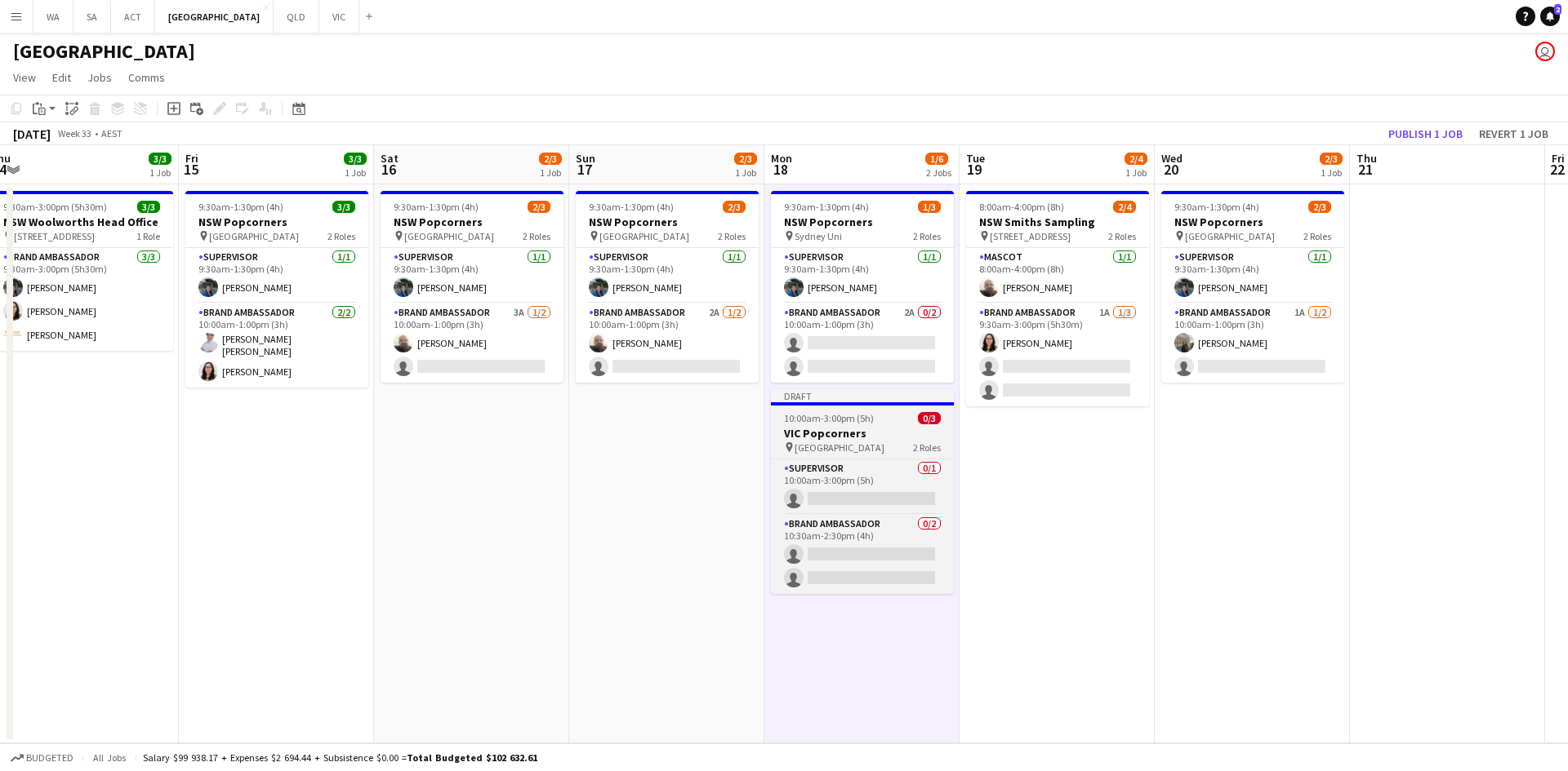
click at [866, 444] on span "University of Melbourne" at bounding box center [839, 448] width 89 height 12
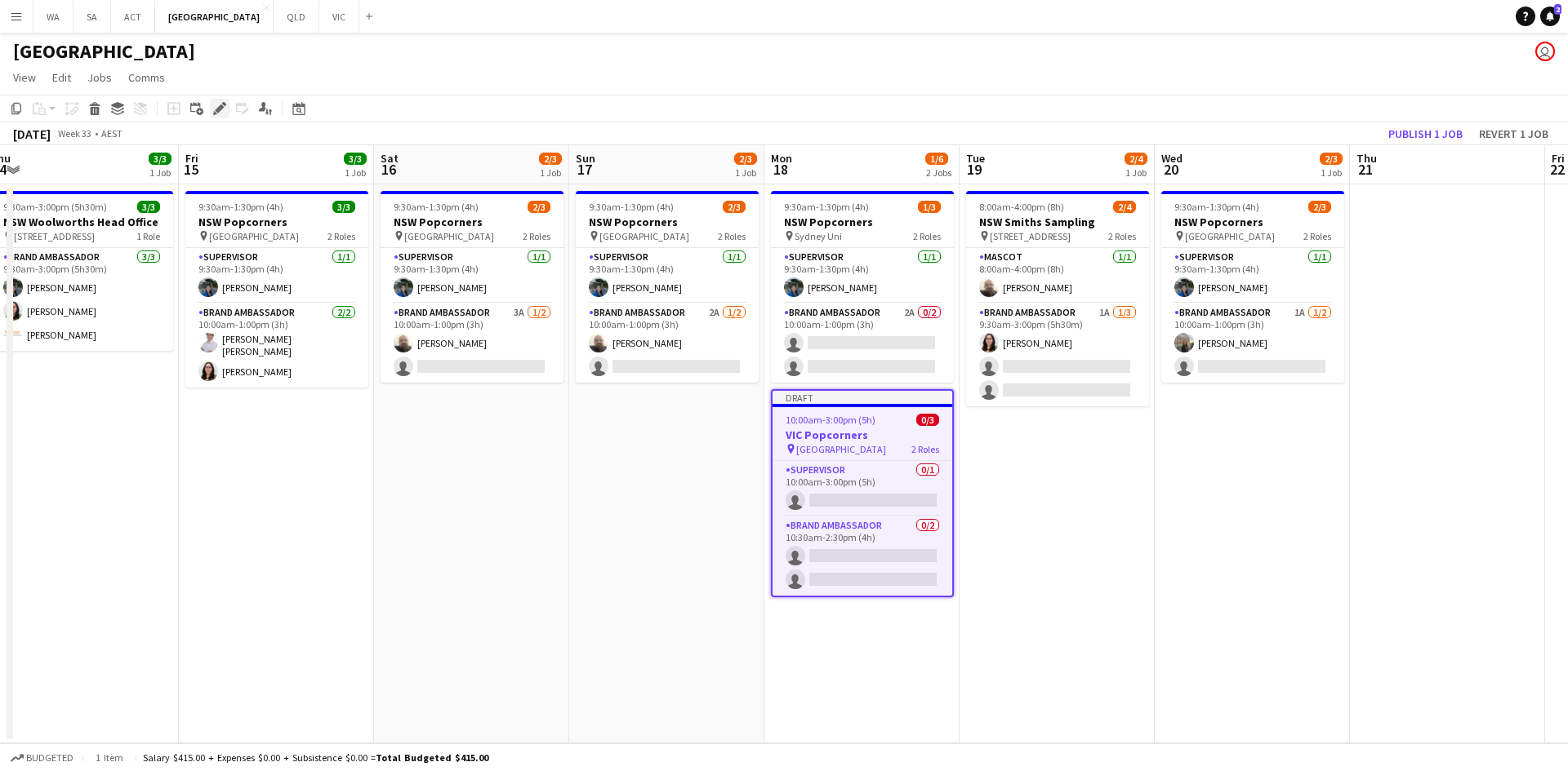
click at [224, 106] on icon "Edit" at bounding box center [220, 108] width 13 height 13
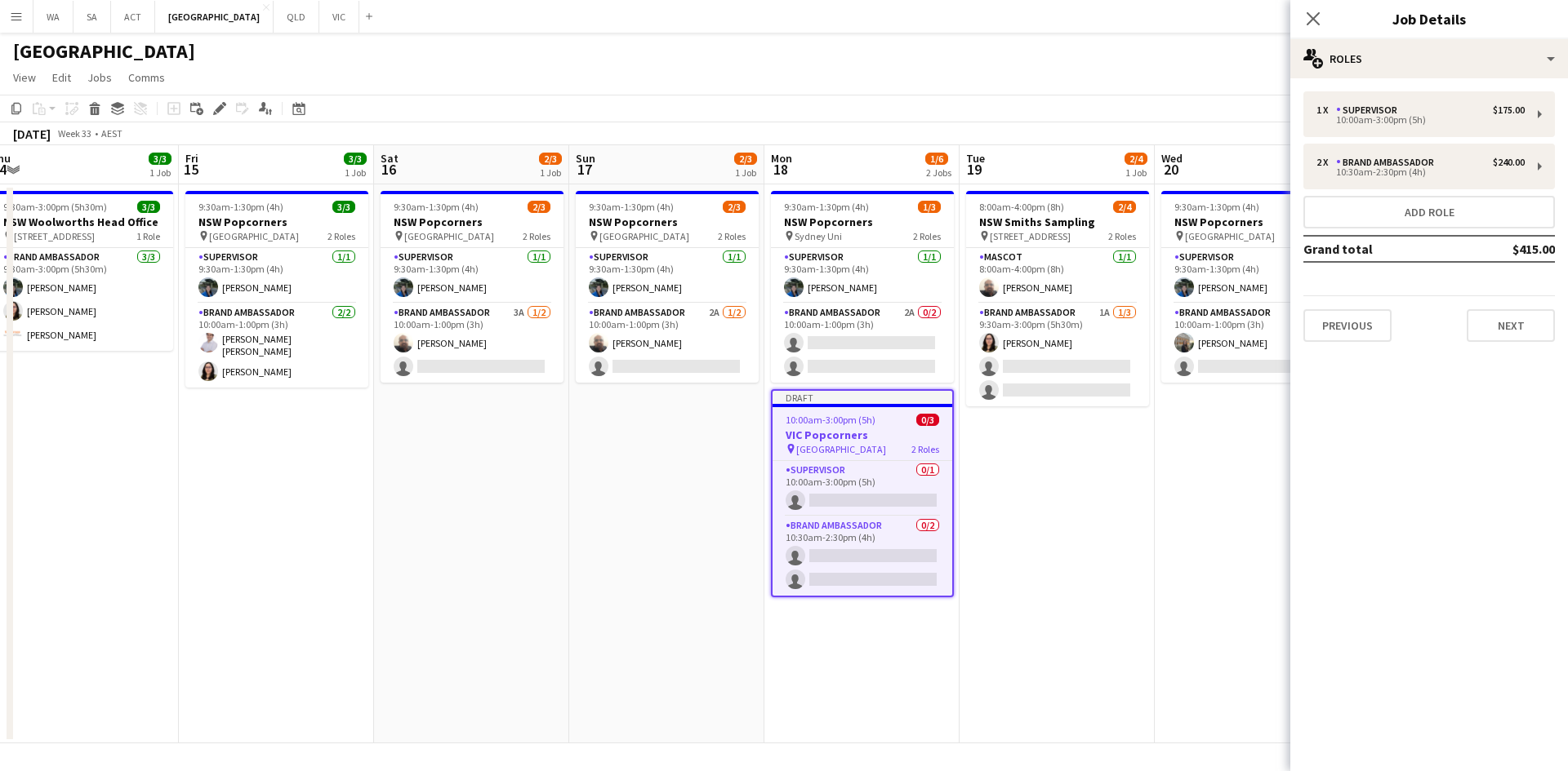
click at [1485, 349] on div "1 x Supervisor $175.00 10:00am-3:00pm (5h) 2 x Brand Ambassador $240.00 10:30am…" at bounding box center [1429, 216] width 278 height 277
click at [1494, 332] on button "Next" at bounding box center [1510, 325] width 88 height 32
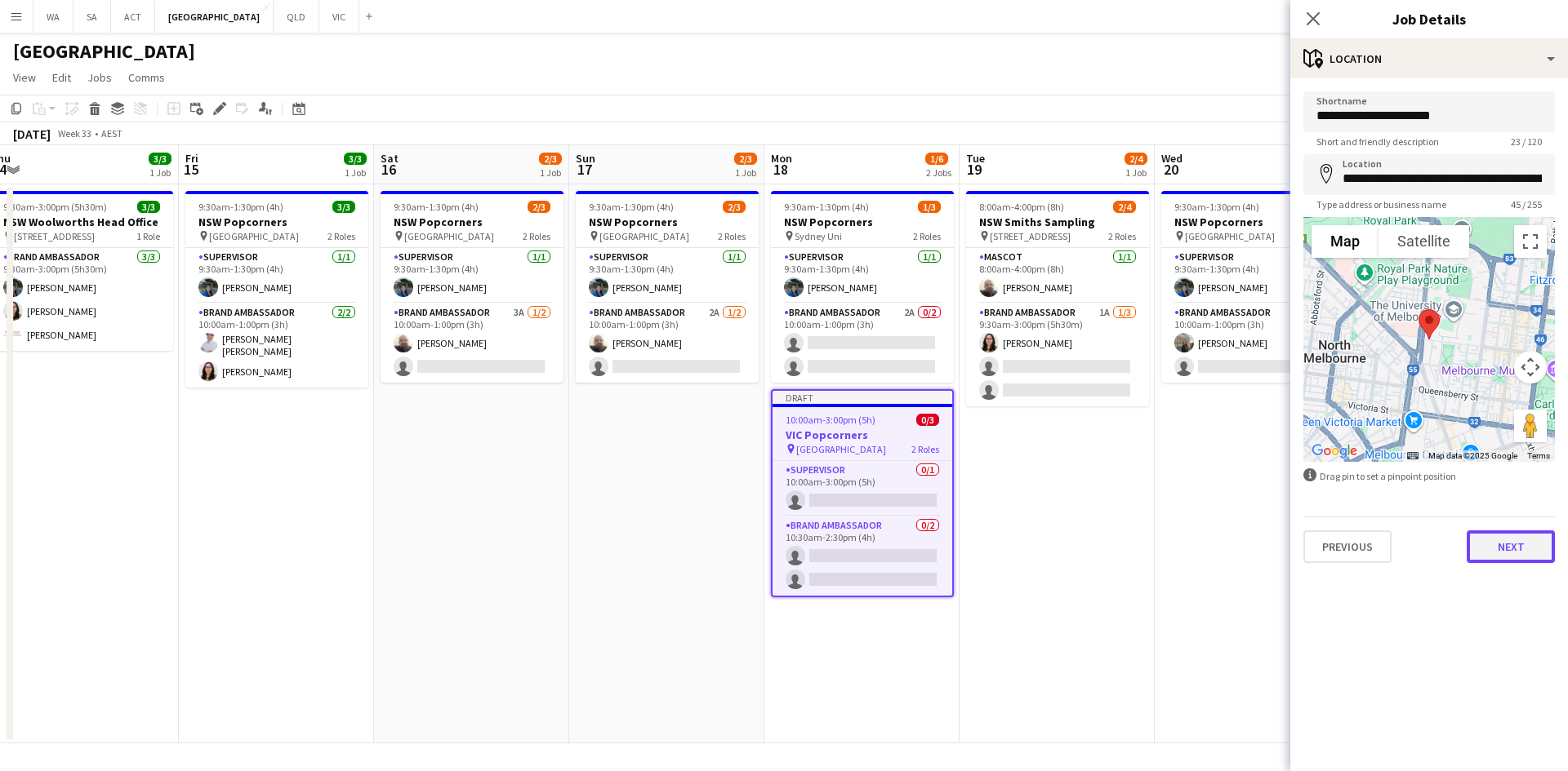
click at [1506, 544] on button "Next" at bounding box center [1510, 547] width 88 height 32
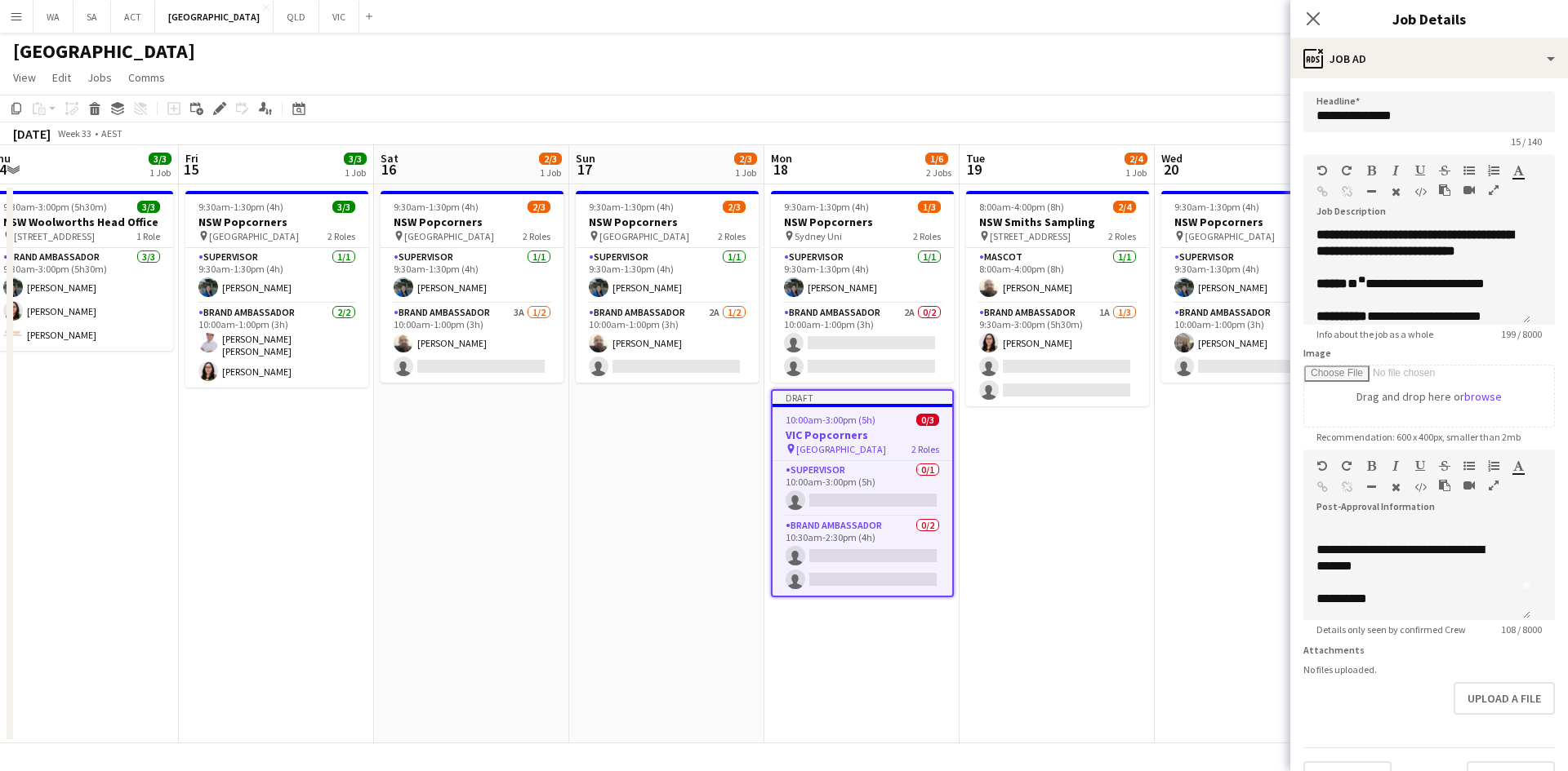
scroll to position [0, 0]
click at [1362, 285] on sup "**" at bounding box center [1362, 279] width 8 height 10
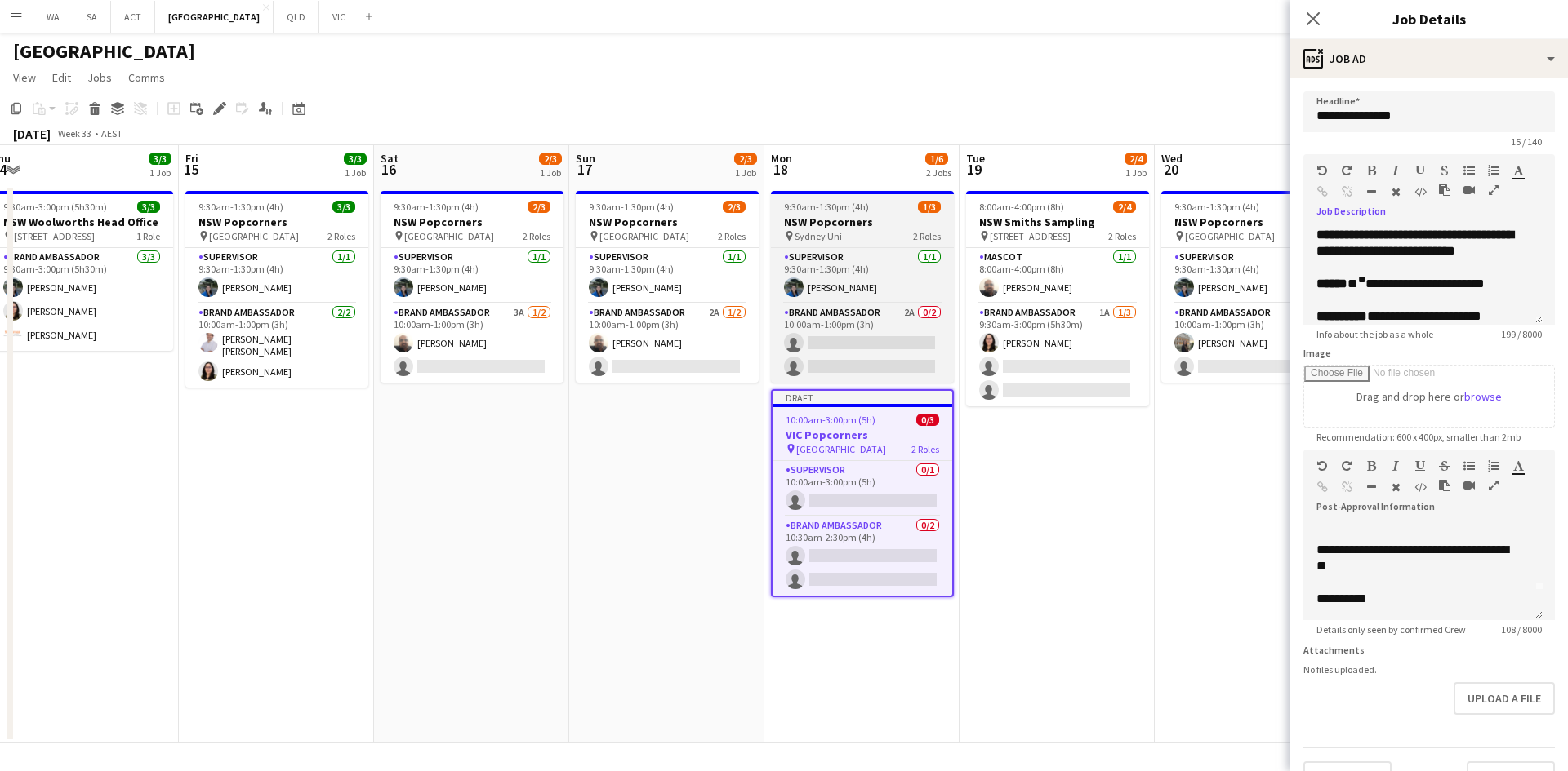
click at [883, 228] on h3 "NSW Popcorners" at bounding box center [862, 222] width 183 height 14
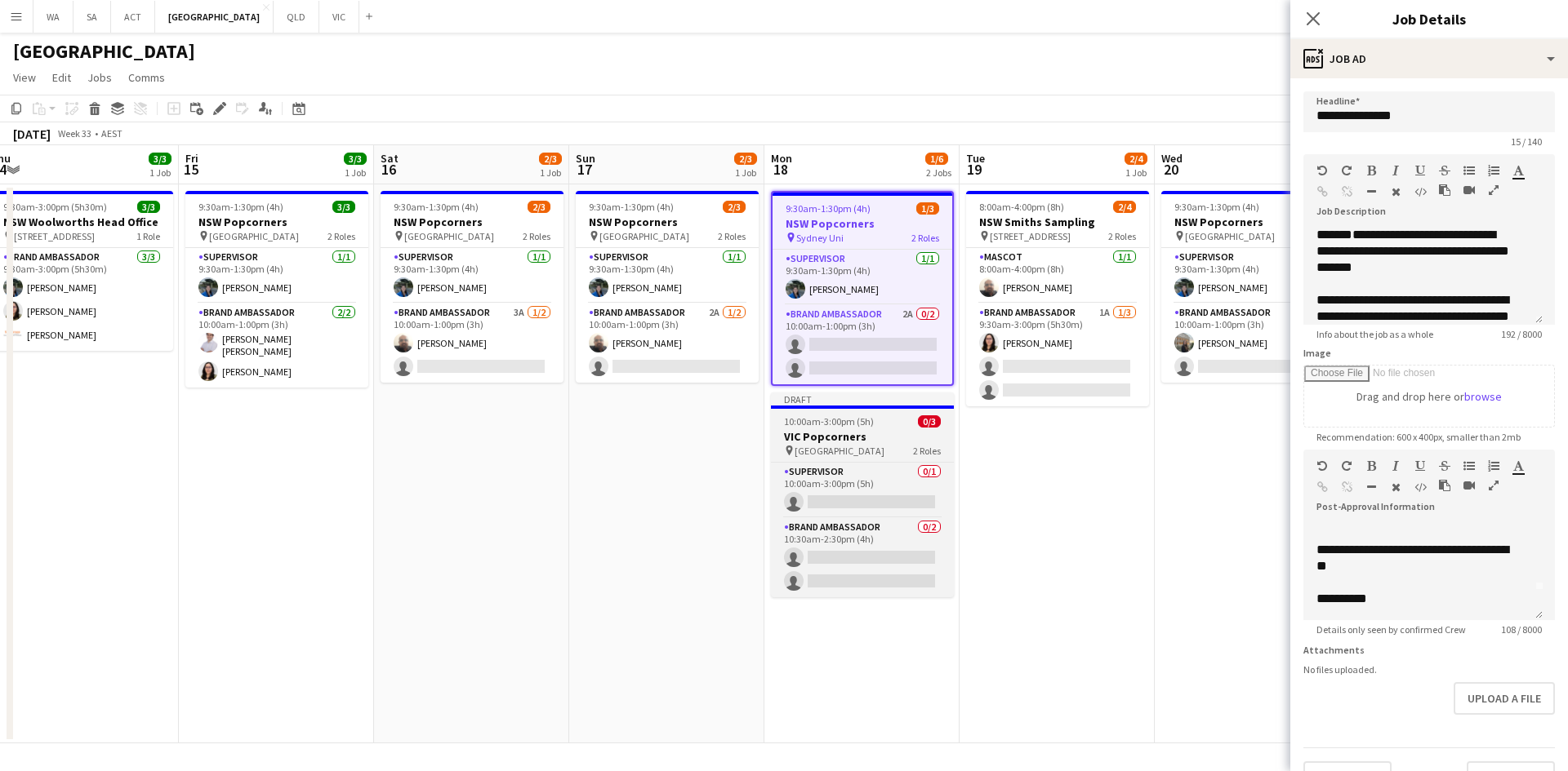
click at [815, 445] on span "University of Melbourne" at bounding box center [839, 451] width 89 height 12
type input "**********"
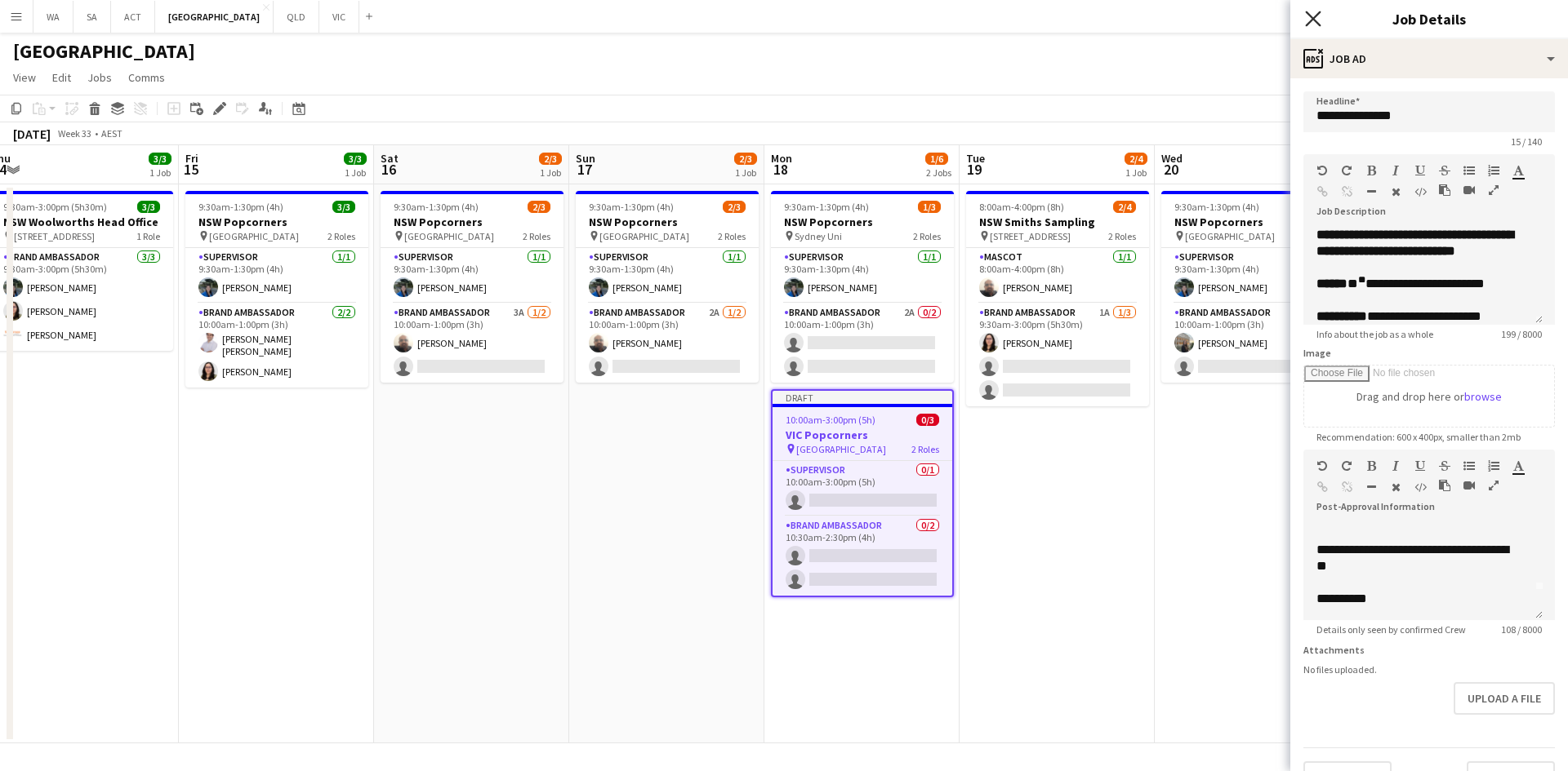
click at [1310, 14] on icon "Close pop-in" at bounding box center [1312, 18] width 15 height 15
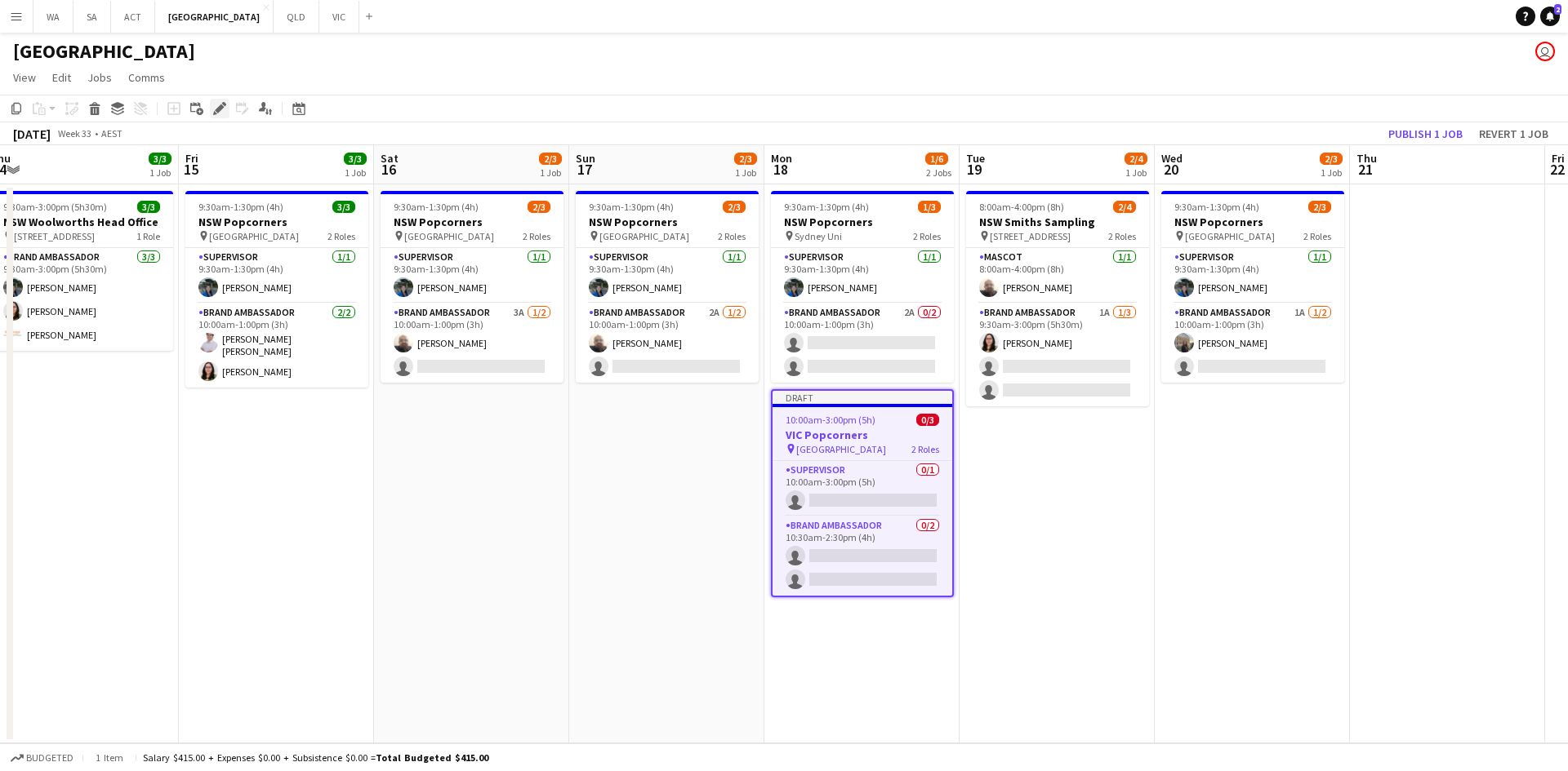
click at [223, 107] on icon at bounding box center [219, 108] width 9 height 9
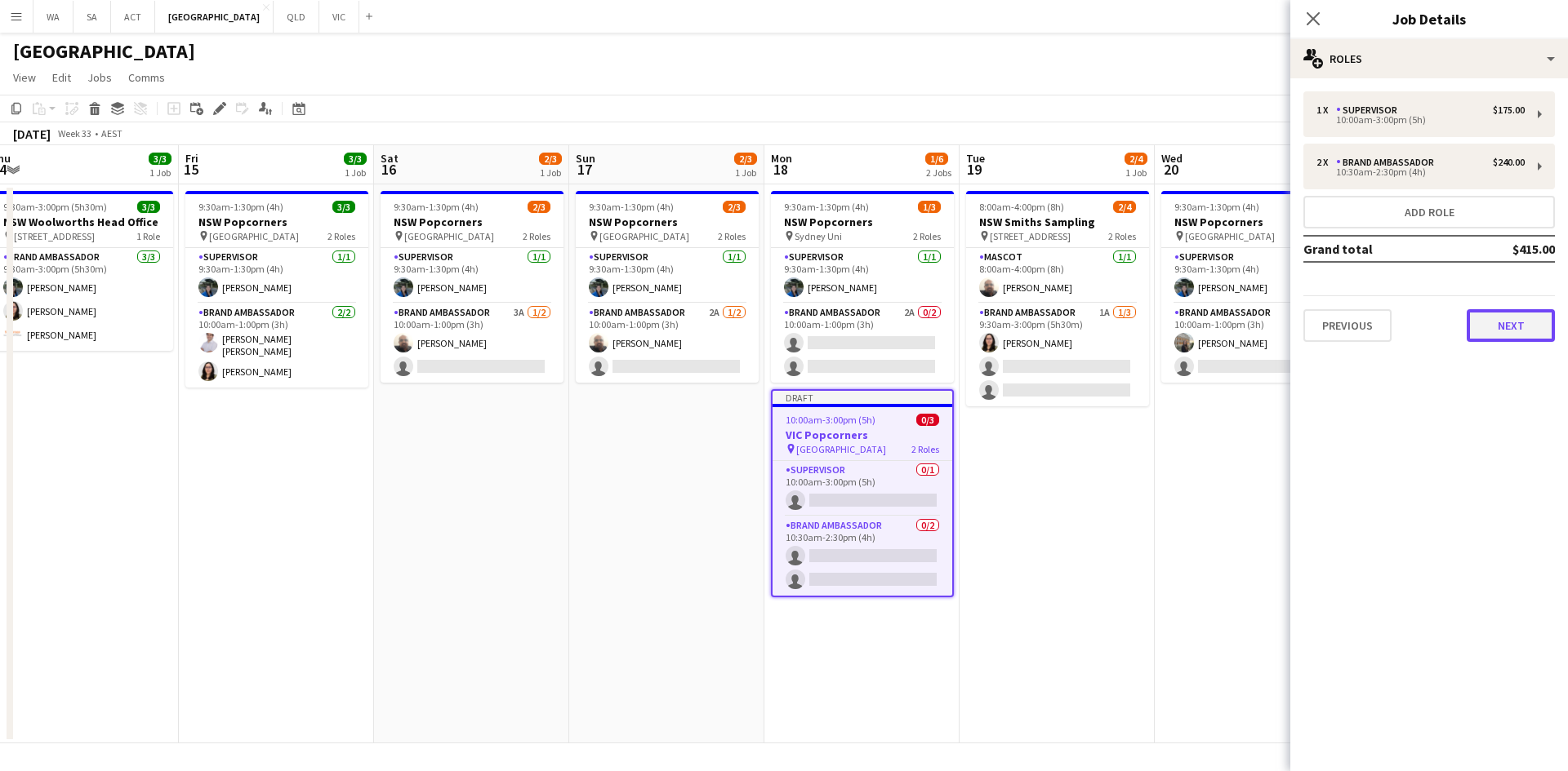
click at [1518, 326] on button "Next" at bounding box center [1510, 325] width 88 height 32
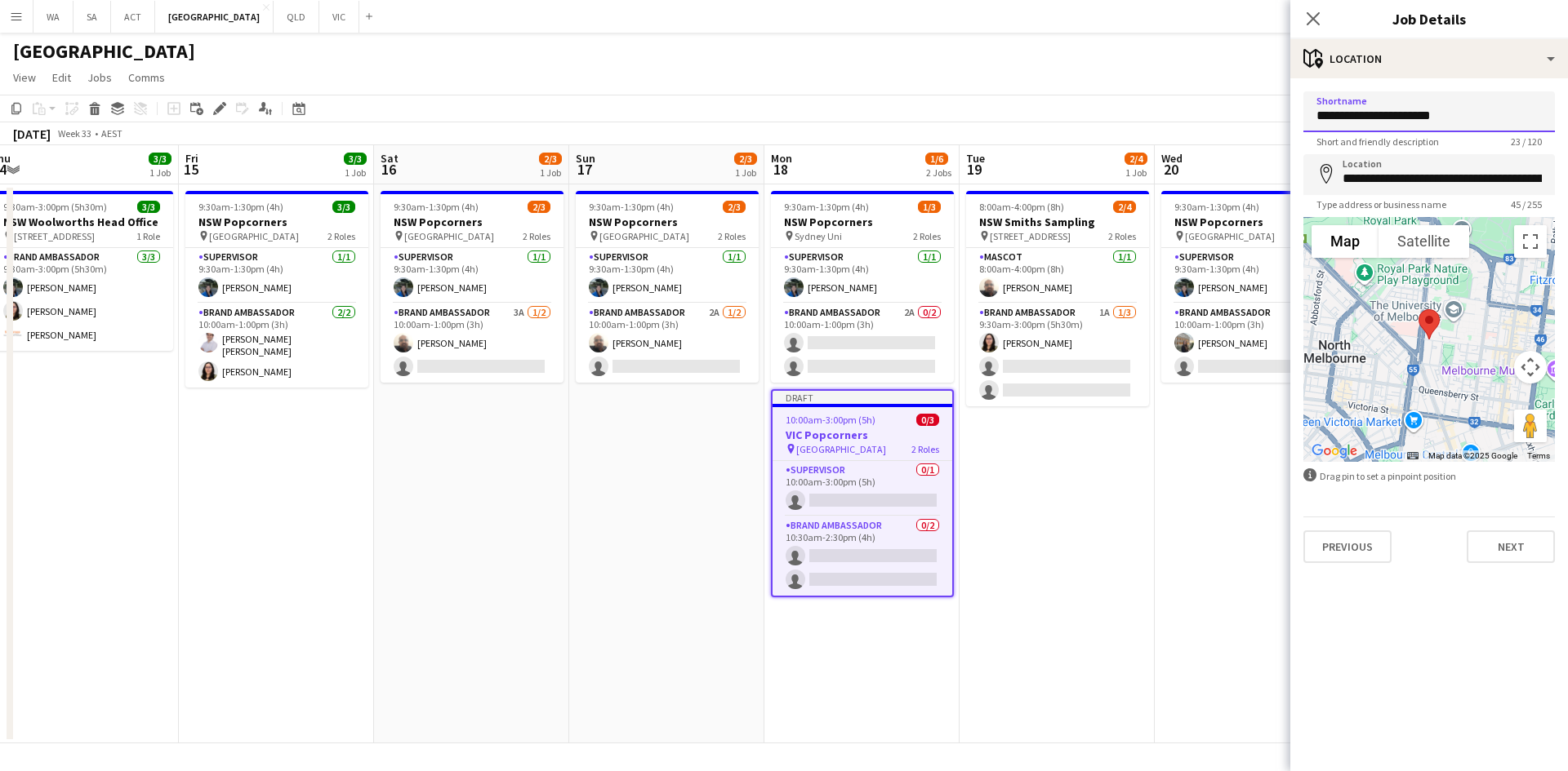
drag, startPoint x: 1424, startPoint y: 112, endPoint x: 1122, endPoint y: 111, distance: 302.0
click at [1122, 111] on body "Menu Boards Boards Boards All jobs Status Workforce Workforce My Workforce Recr…" at bounding box center [784, 385] width 1568 height 771
click at [1343, 173] on input "**********" at bounding box center [1428, 174] width 251 height 41
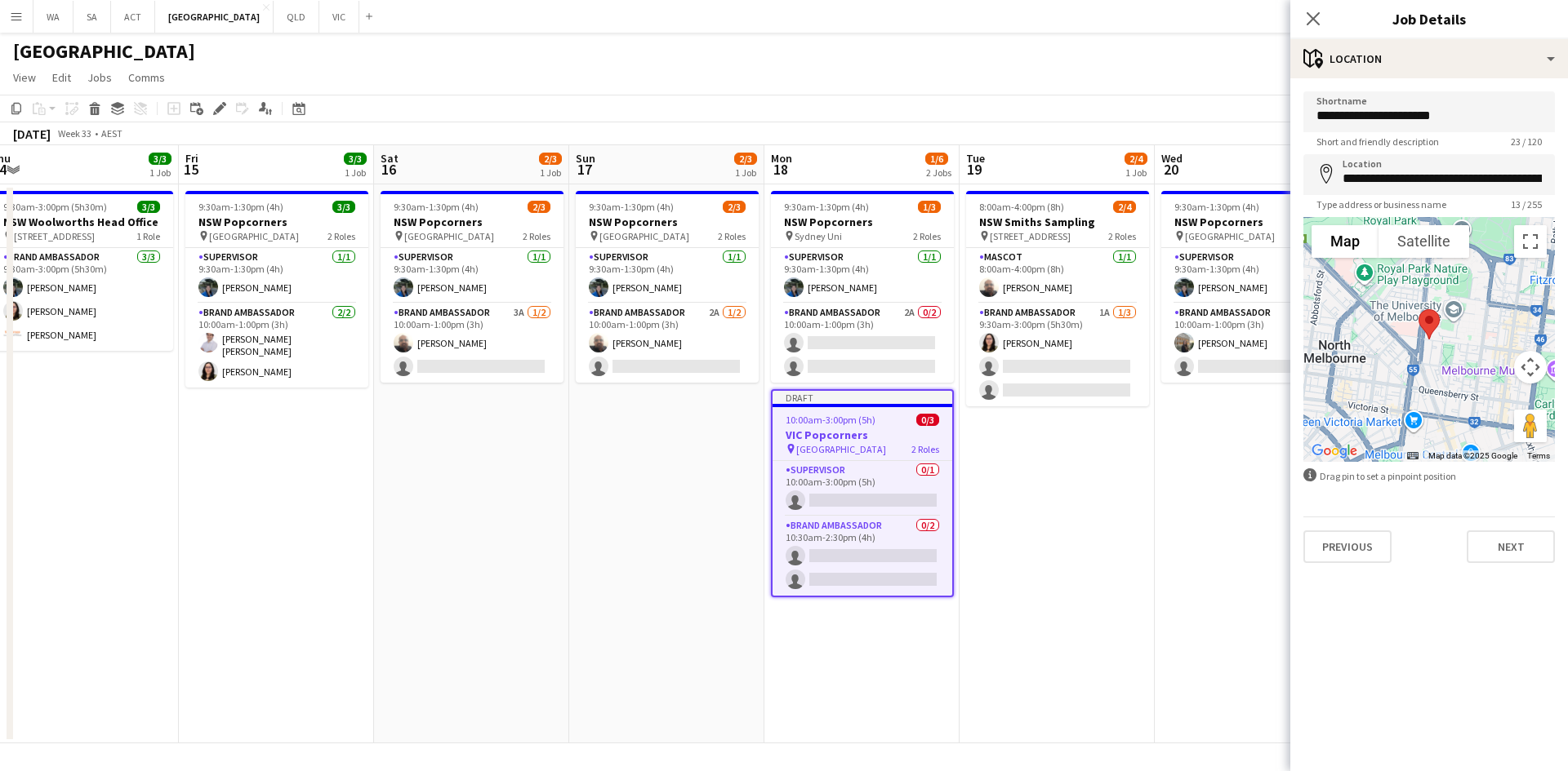
type input "**********"
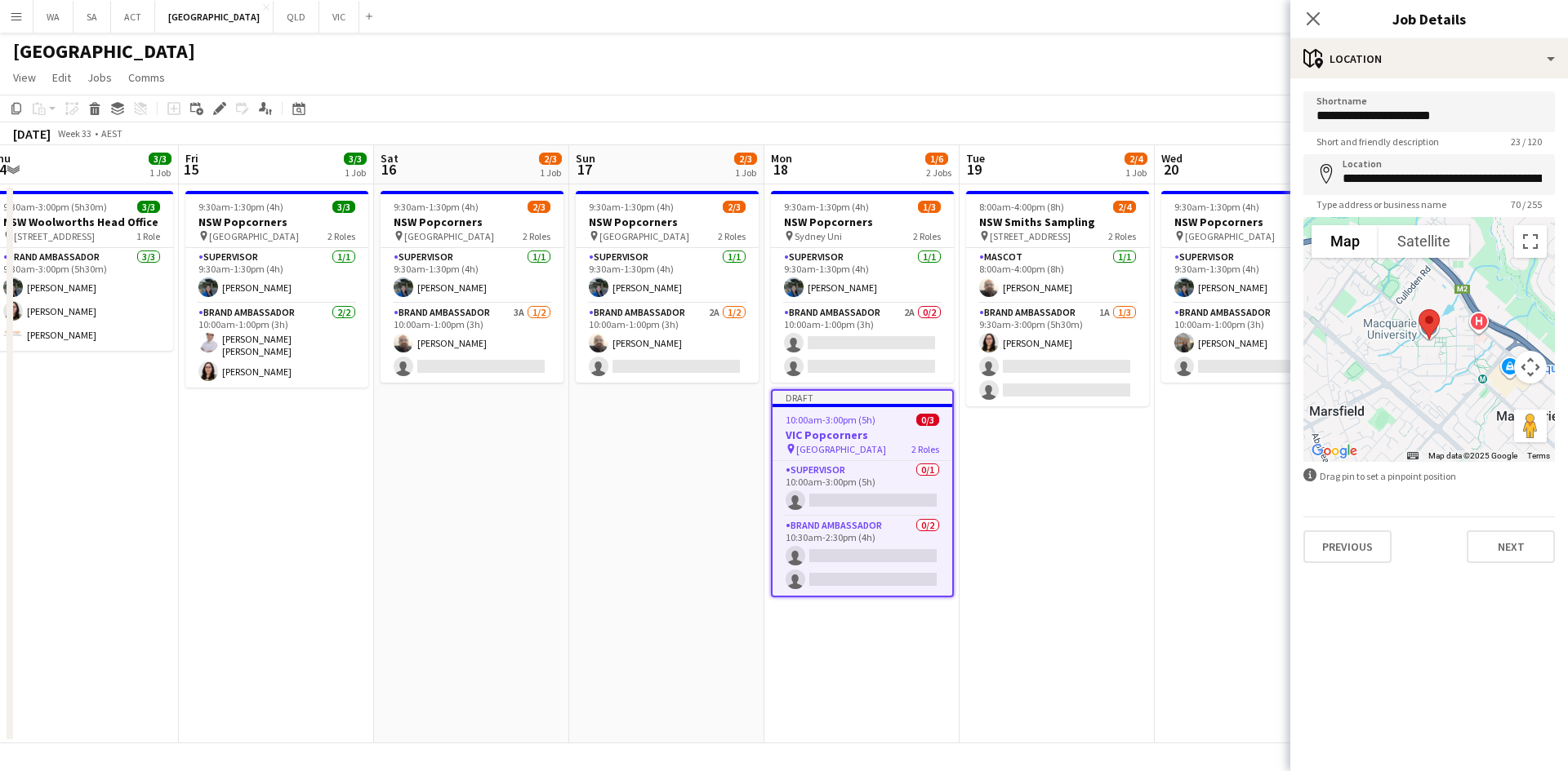
click at [1414, 150] on form "**********" at bounding box center [1429, 327] width 278 height 472
click at [1431, 164] on input "**********" at bounding box center [1428, 174] width 251 height 41
click at [1431, 177] on input "**********" at bounding box center [1428, 174] width 251 height 41
click at [1431, 176] on input "**********" at bounding box center [1428, 174] width 251 height 41
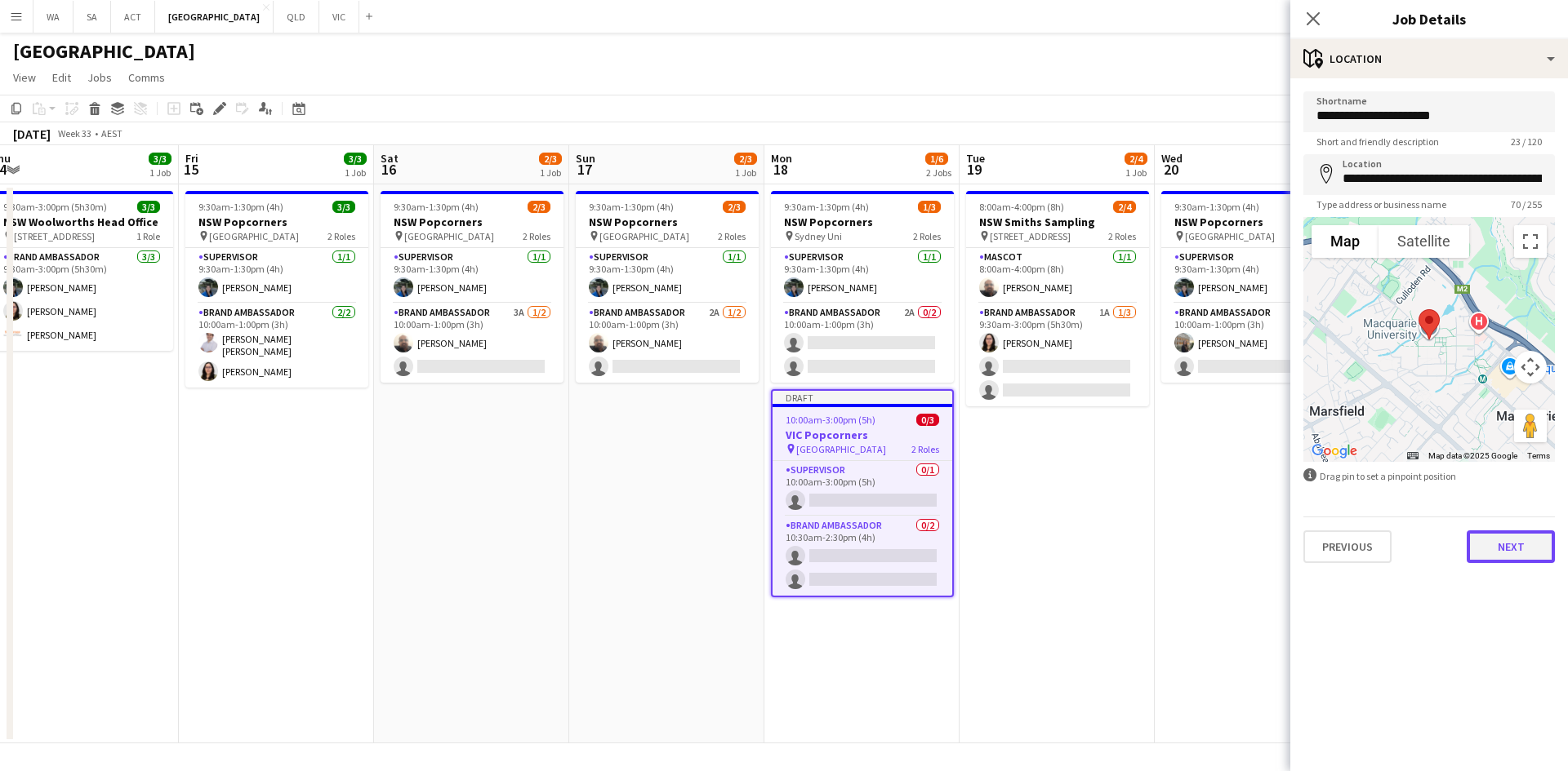
drag, startPoint x: 1481, startPoint y: 554, endPoint x: 1480, endPoint y: 527, distance: 27.0
click at [1481, 549] on button "Next" at bounding box center [1510, 547] width 88 height 32
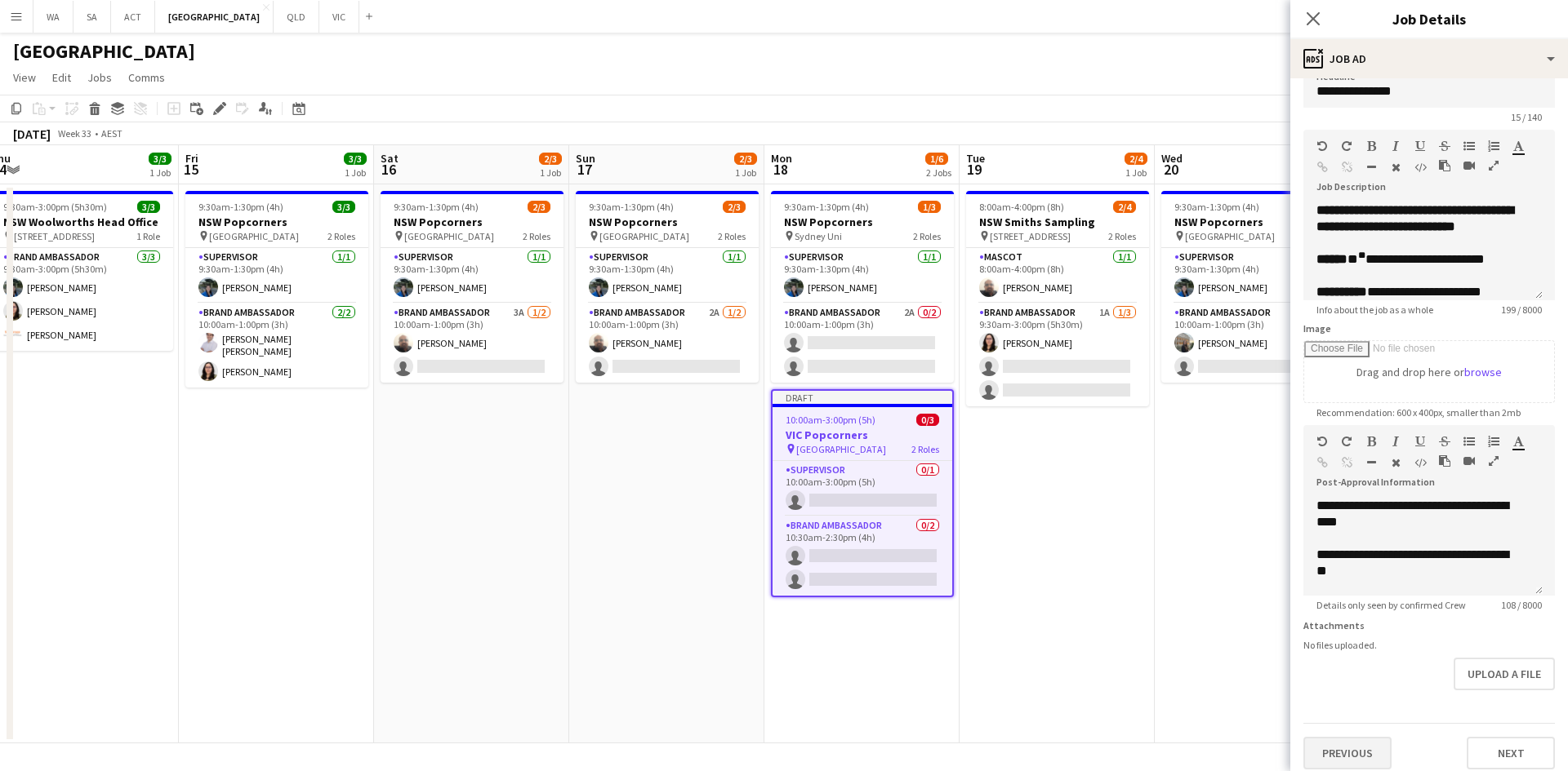
scroll to position [48, 0]
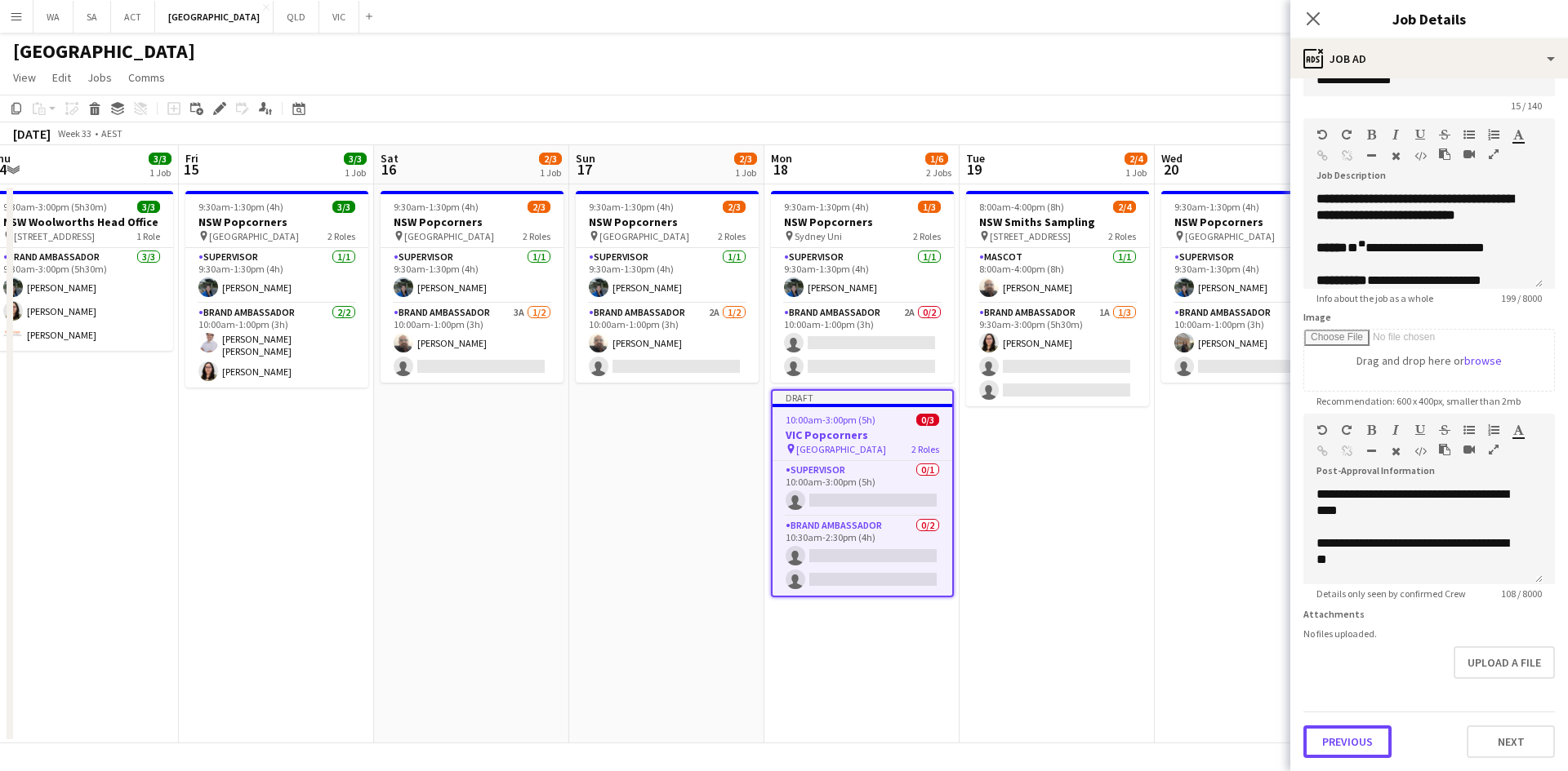
click at [1360, 746] on button "Previous" at bounding box center [1346, 742] width 88 height 32
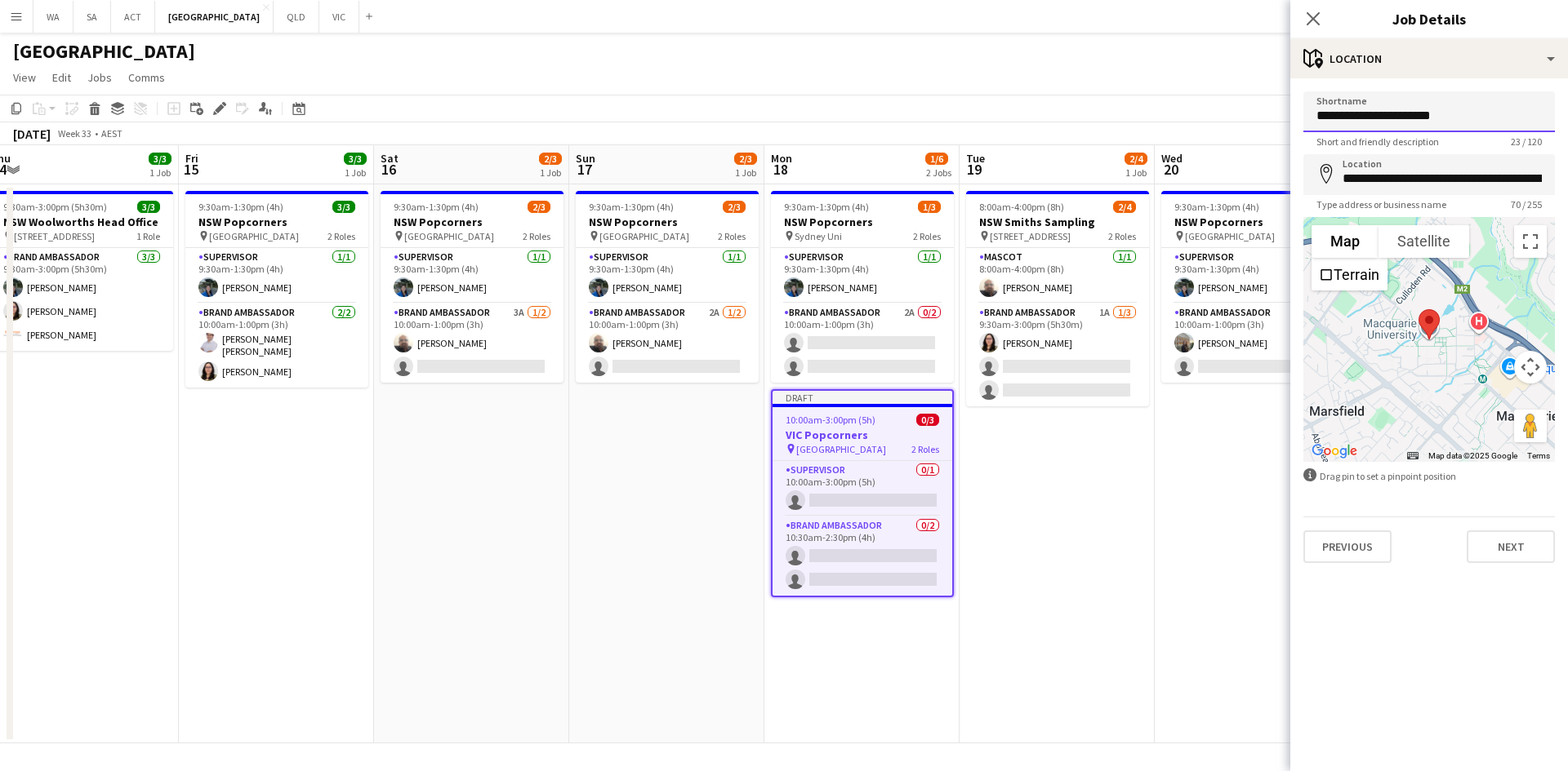
click at [1365, 115] on input "**********" at bounding box center [1428, 111] width 251 height 41
paste input "**********"
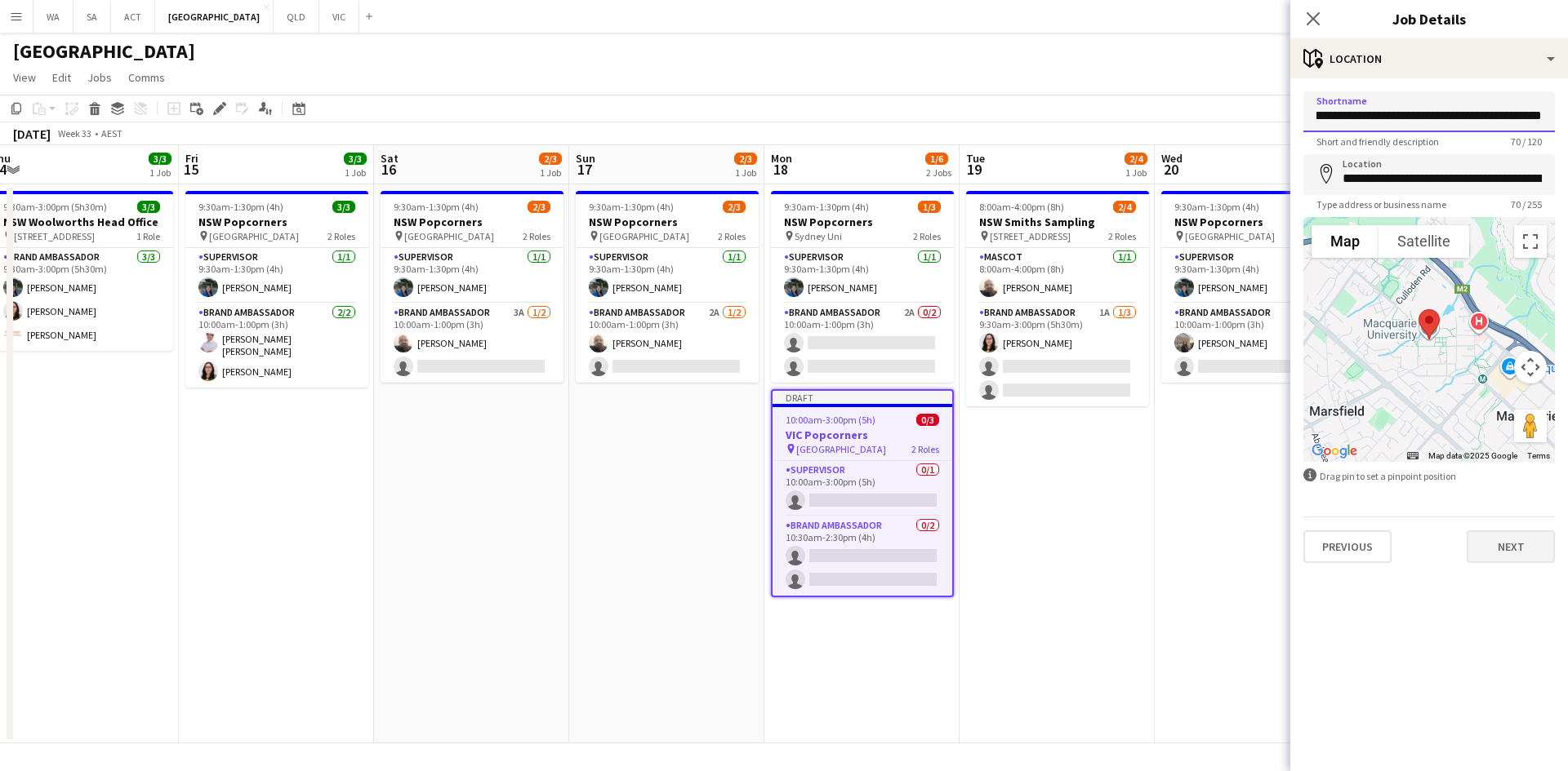
type input "**********"
click at [1547, 563] on button "Next" at bounding box center [1510, 547] width 88 height 32
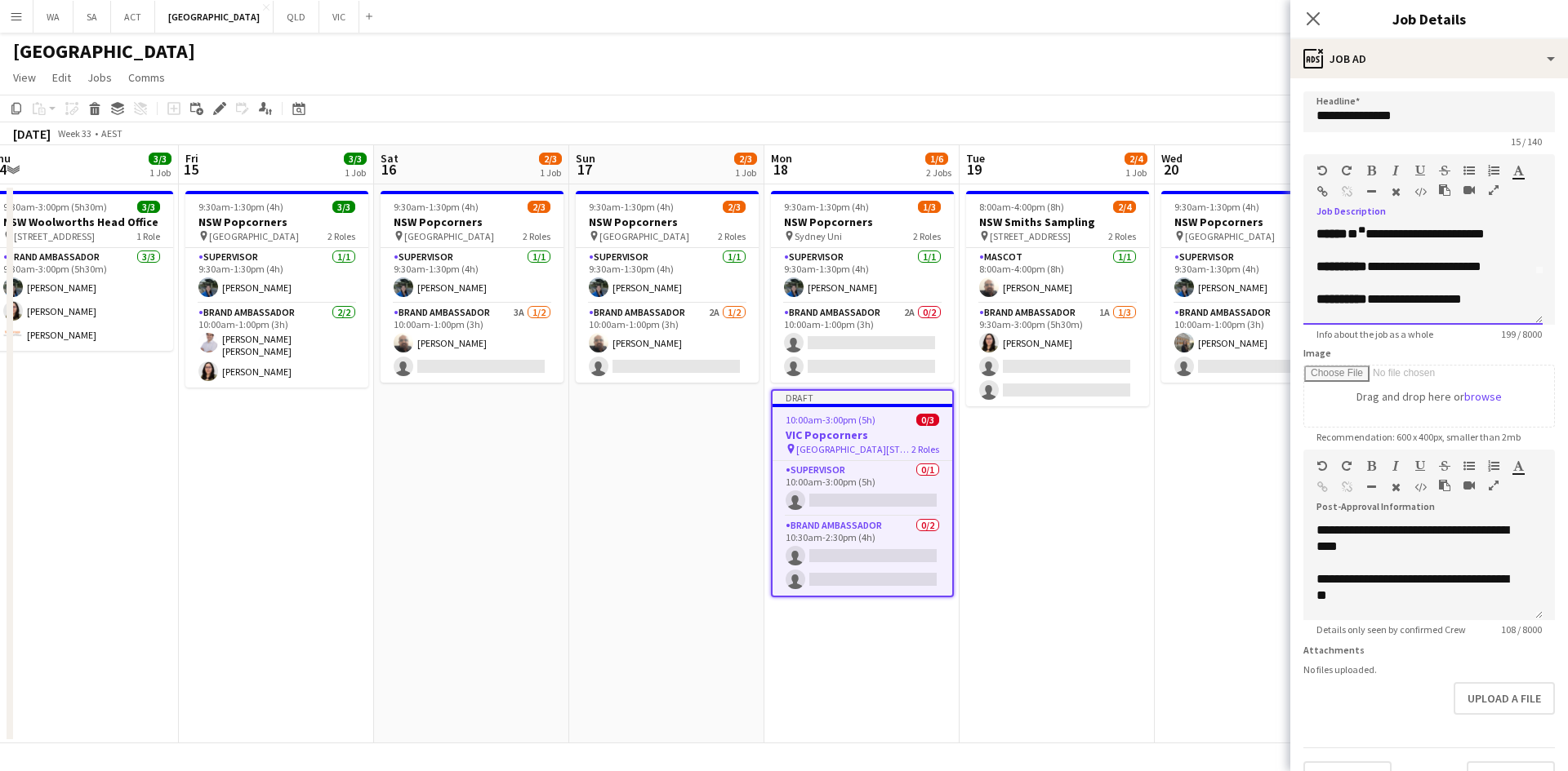
scroll to position [43, 0]
drag, startPoint x: 1515, startPoint y: 241, endPoint x: 1432, endPoint y: 275, distance: 89.7
click at [1432, 275] on p "**********" at bounding box center [1423, 274] width 213 height 16
click at [1432, 277] on p "**********" at bounding box center [1423, 274] width 213 height 16
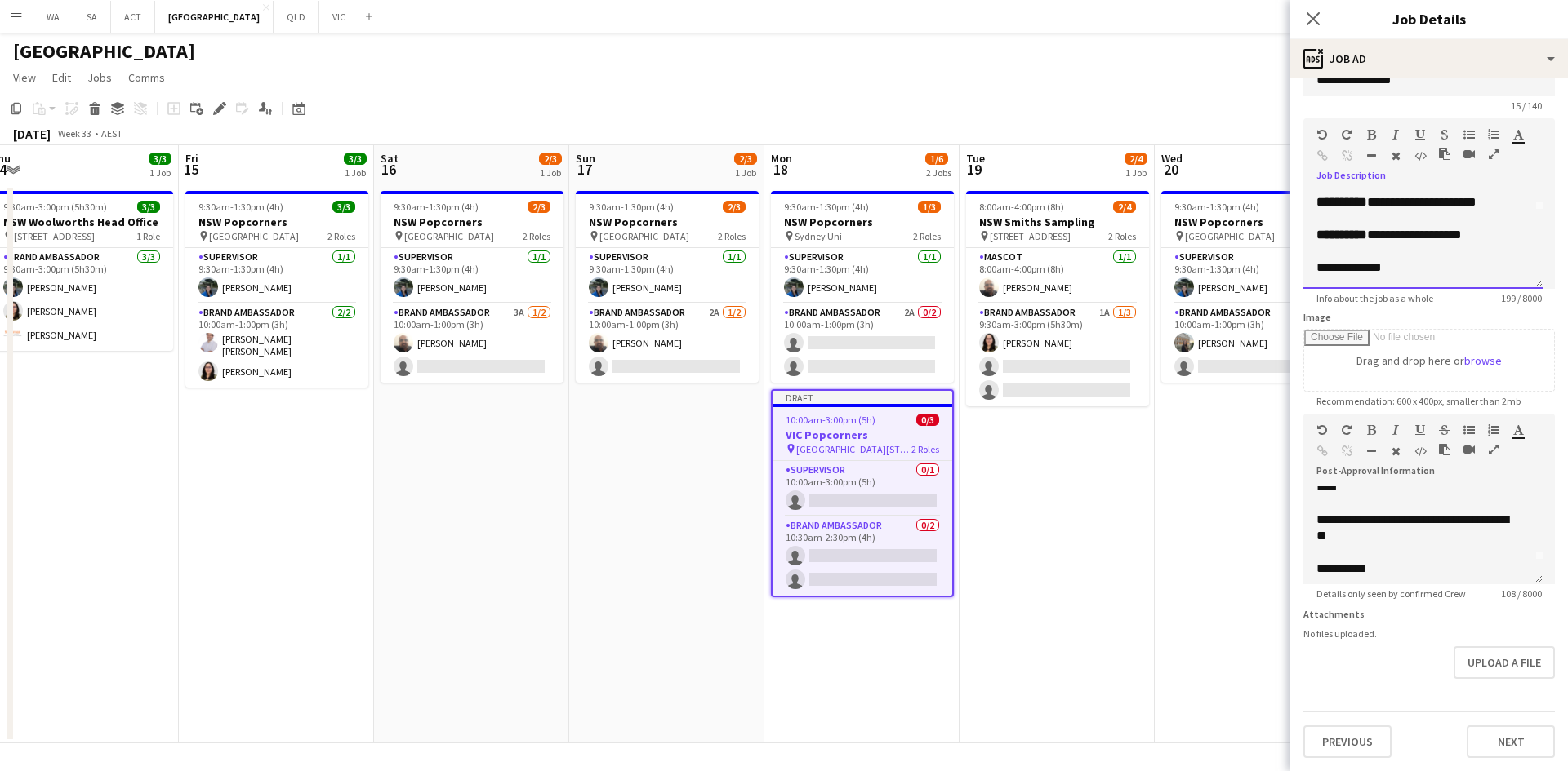
scroll to position [29, 0]
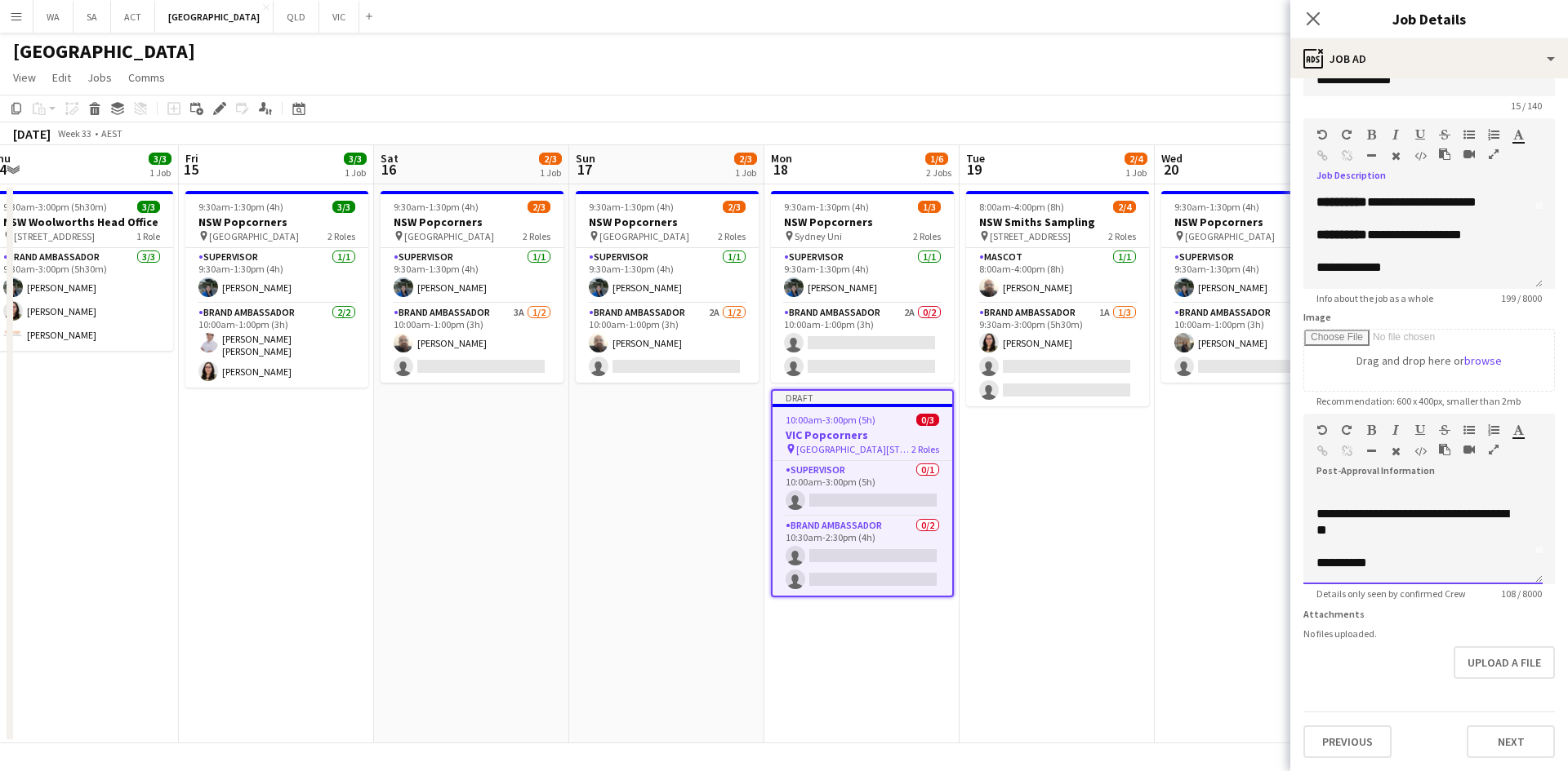
click at [1430, 539] on p at bounding box center [1423, 547] width 213 height 16
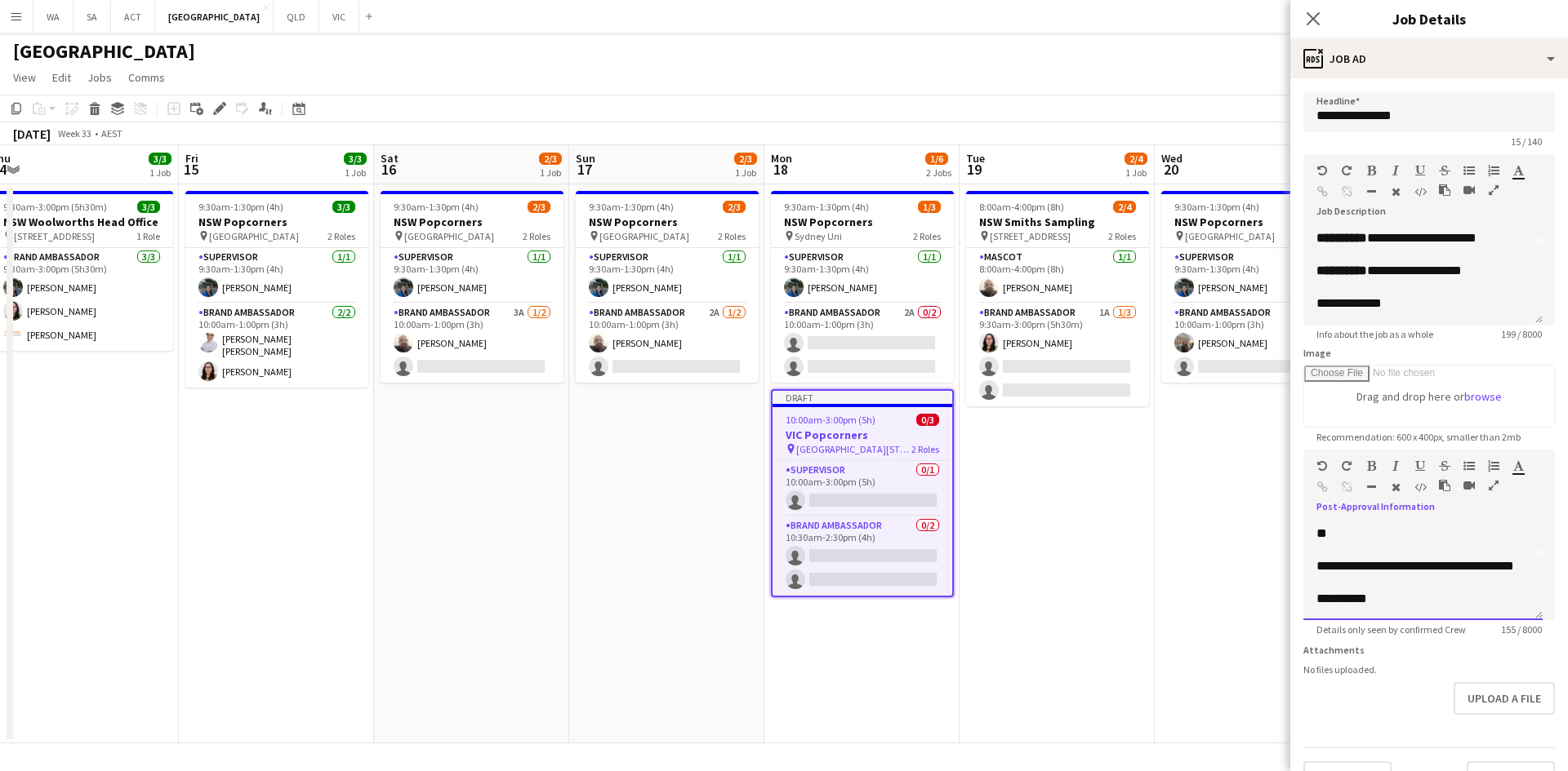
scroll to position [48, 0]
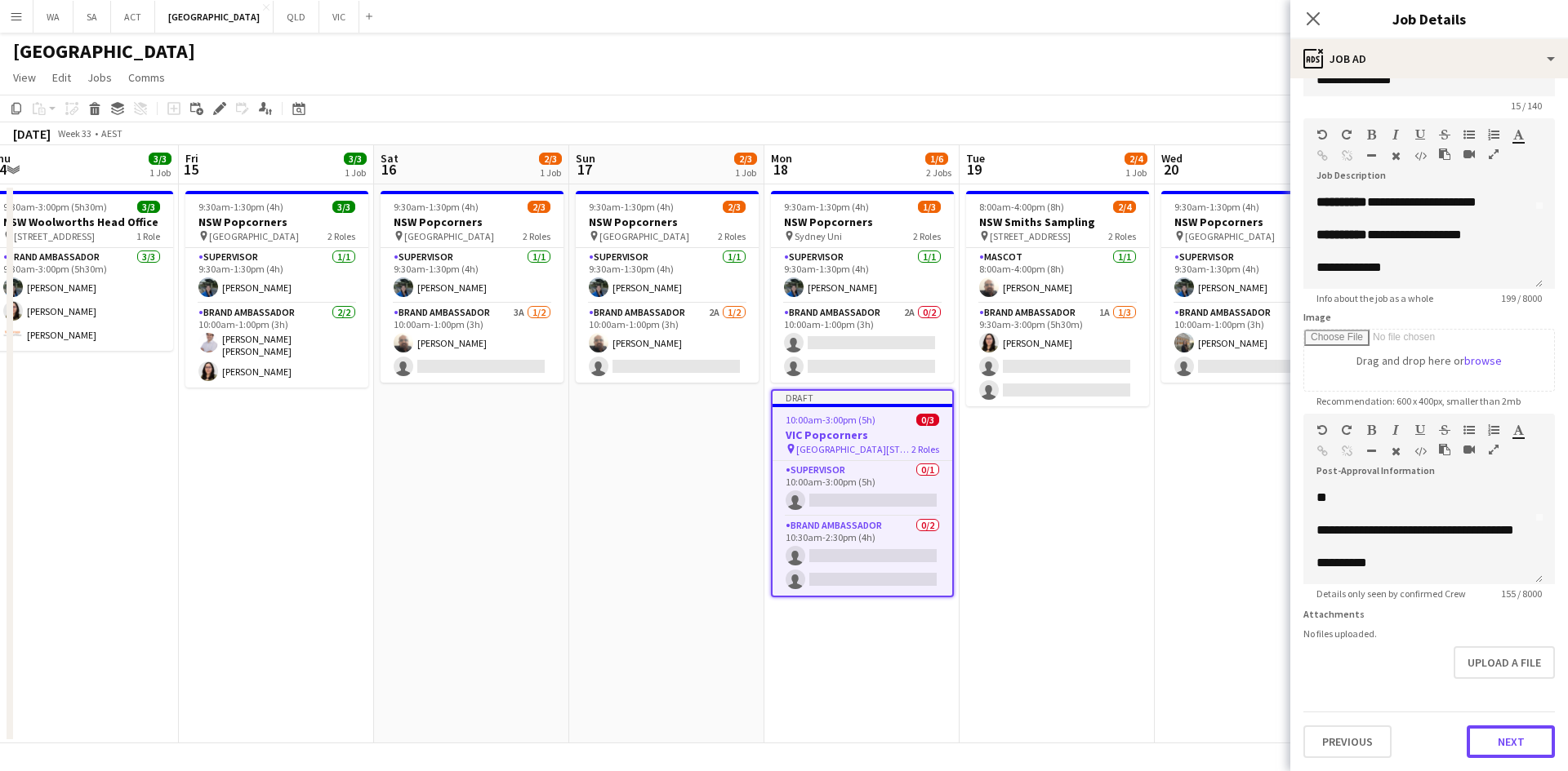
click at [1490, 747] on button "Next" at bounding box center [1510, 742] width 88 height 32
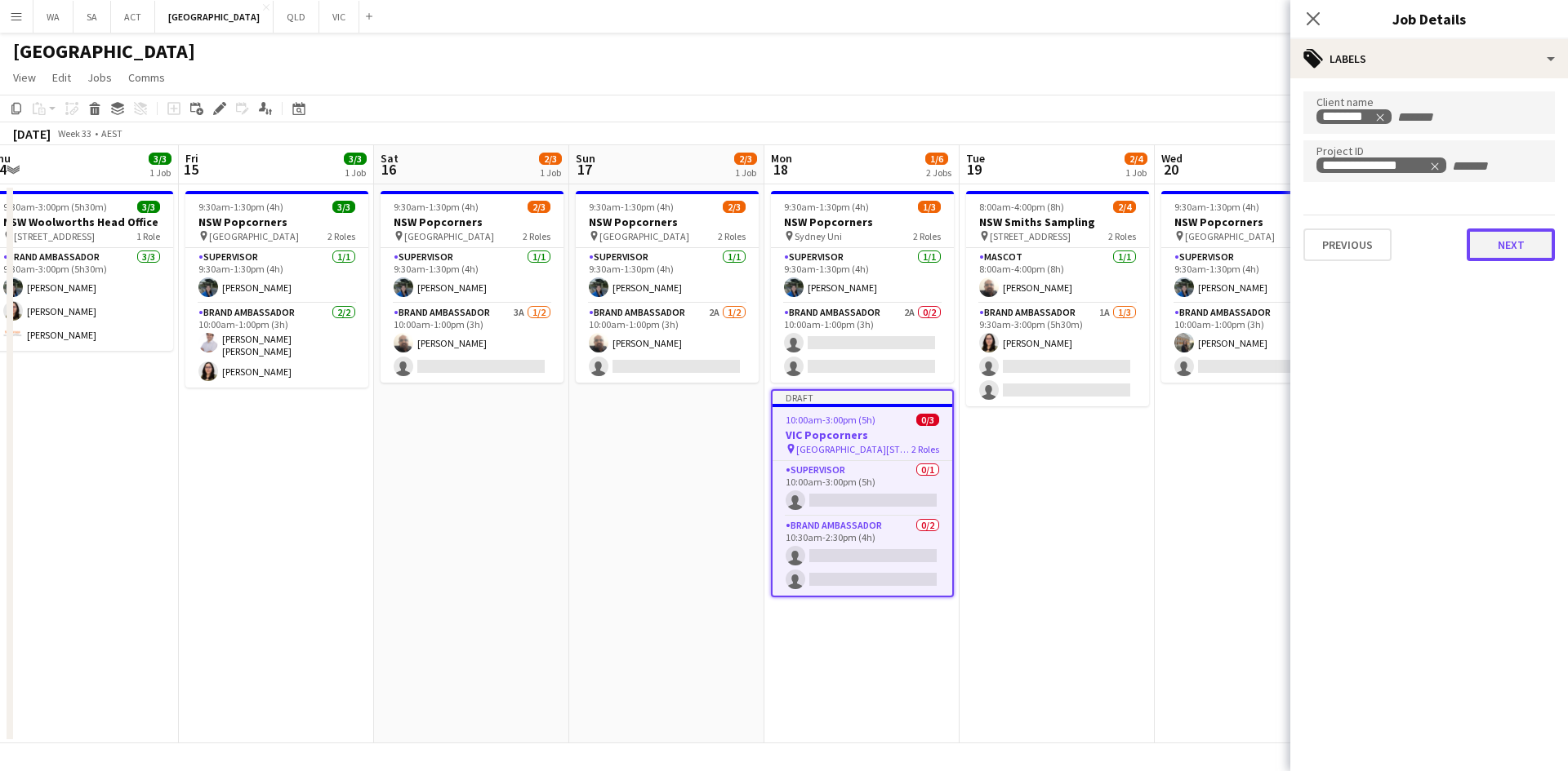
click at [1470, 237] on button "Next" at bounding box center [1510, 244] width 88 height 32
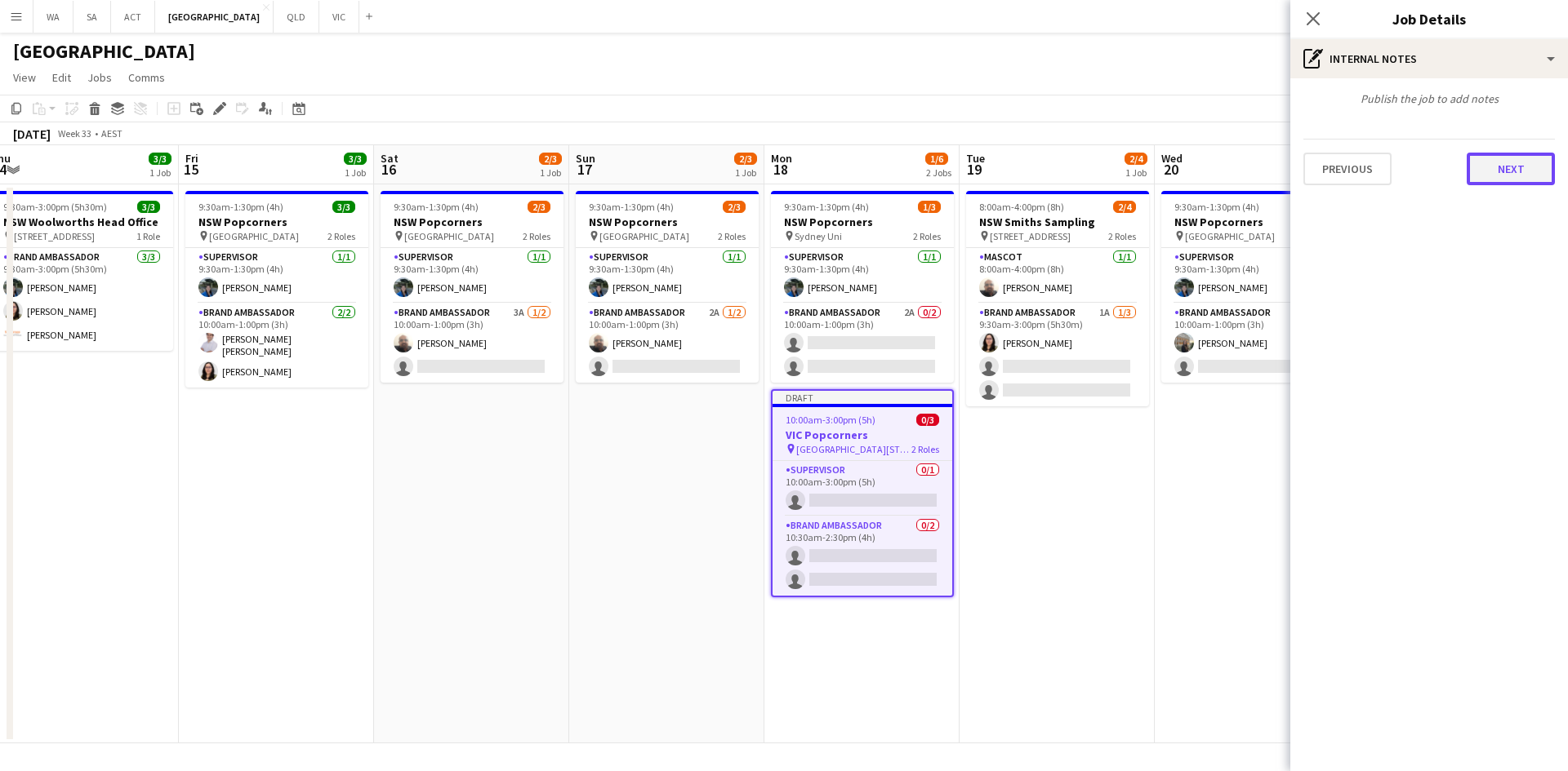
click at [1481, 172] on button "Next" at bounding box center [1510, 169] width 88 height 32
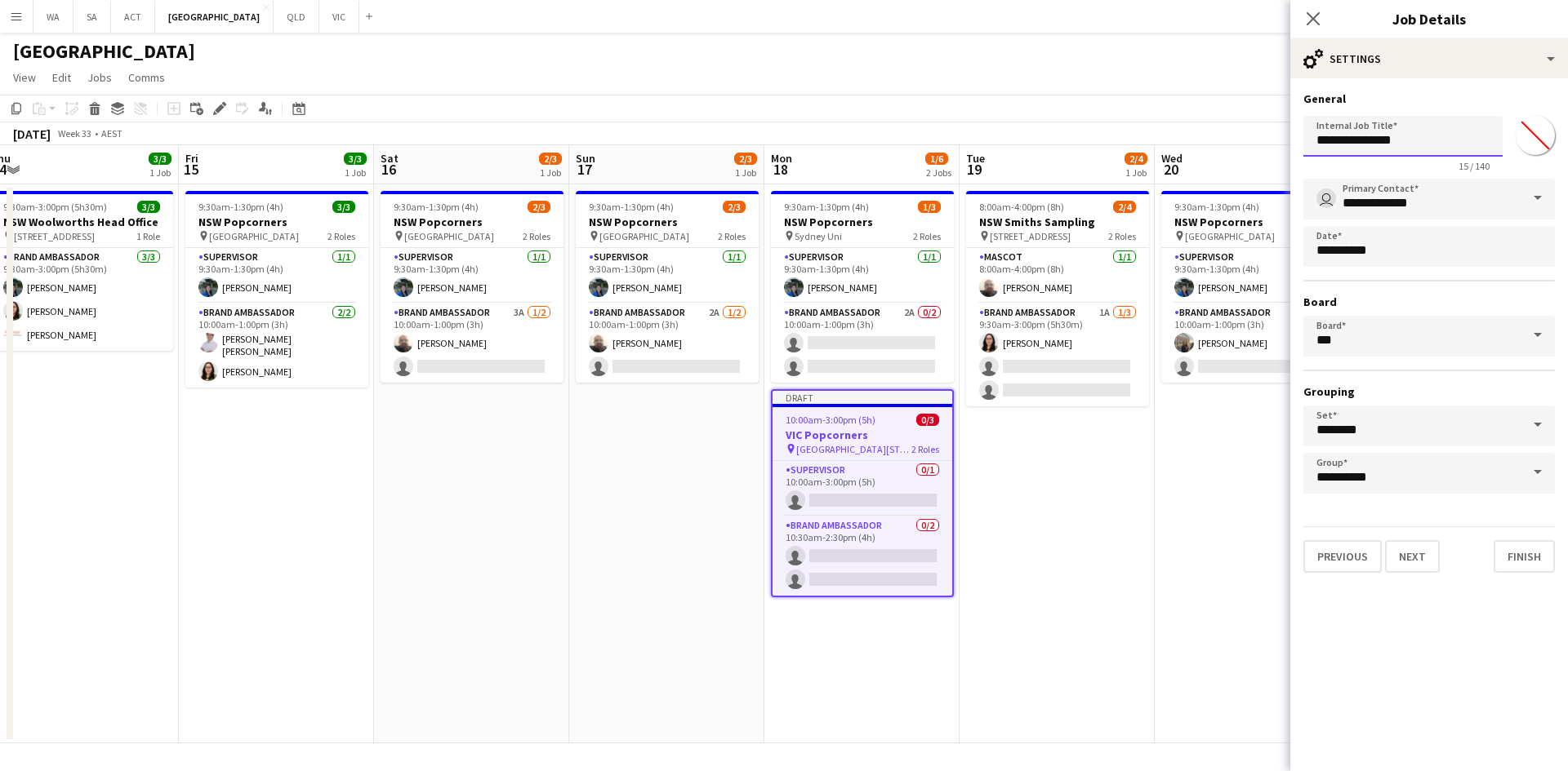
click at [1311, 139] on input "**********" at bounding box center [1402, 136] width 199 height 41
click at [1325, 143] on input "**********" at bounding box center [1402, 136] width 199 height 41
type input "**********"
click at [1410, 554] on button "Next" at bounding box center [1412, 556] width 55 height 32
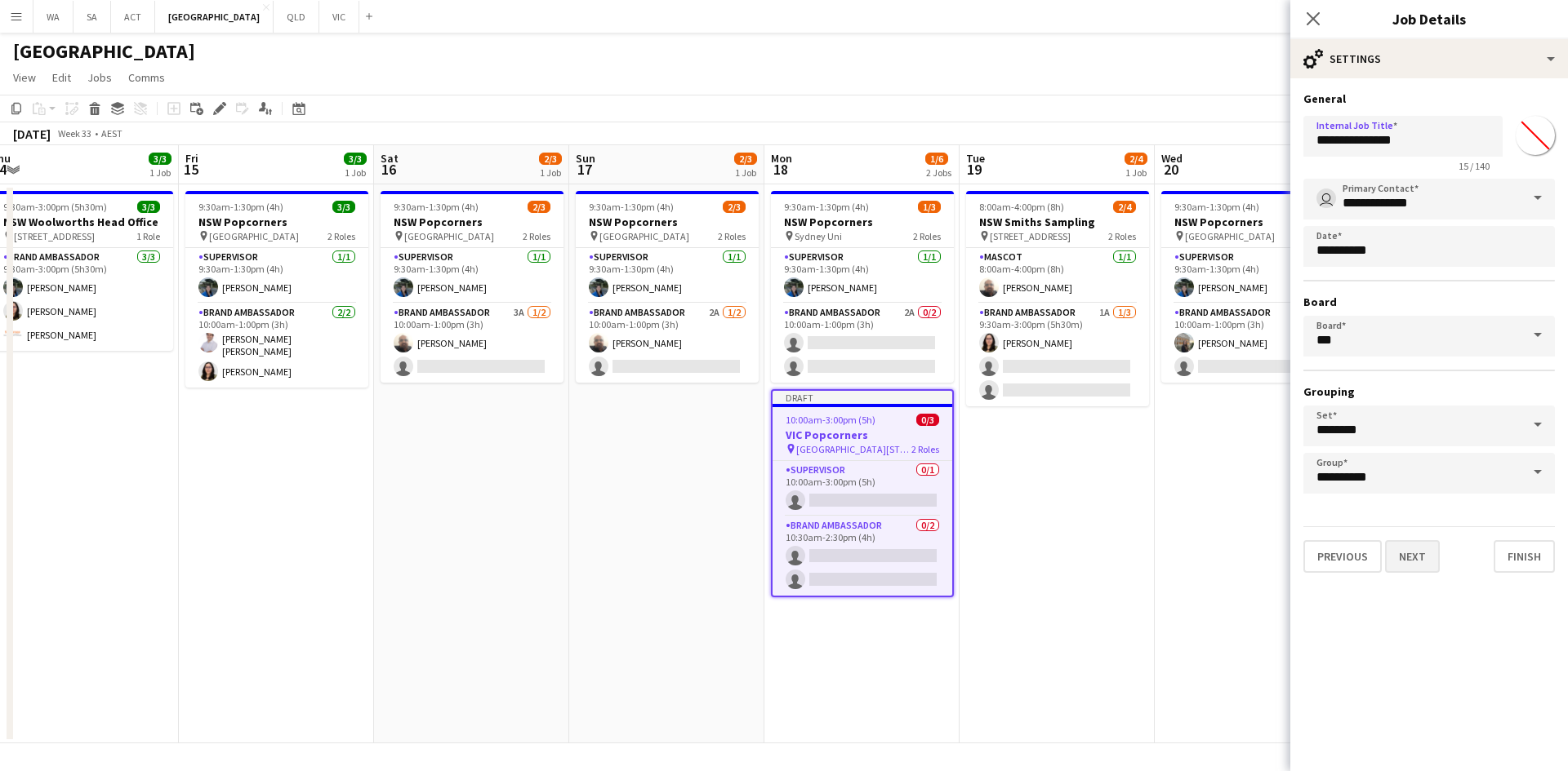
type input "**********"
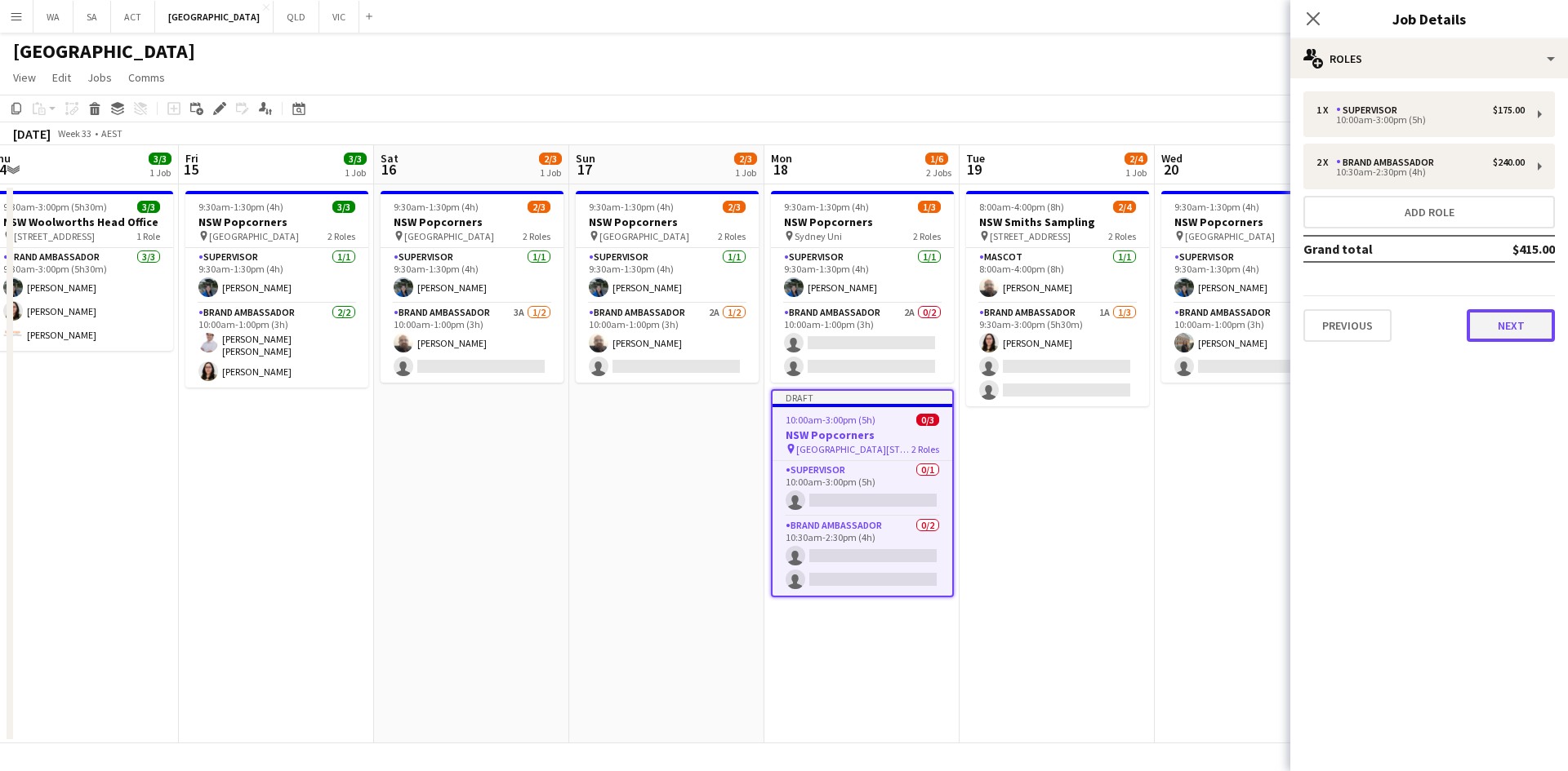
click at [1490, 331] on button "Next" at bounding box center [1510, 325] width 88 height 32
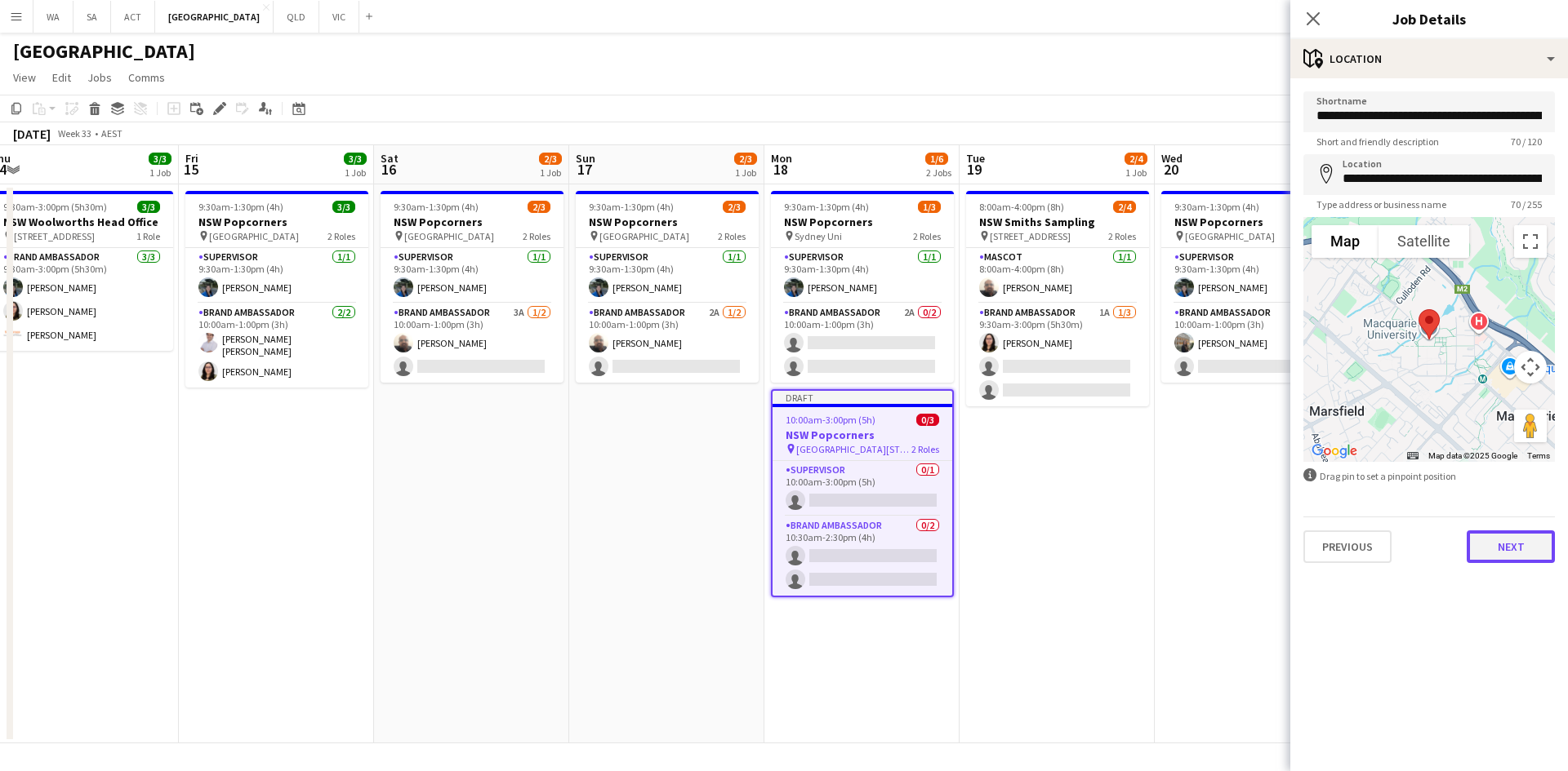
click at [1479, 545] on button "Next" at bounding box center [1510, 547] width 88 height 32
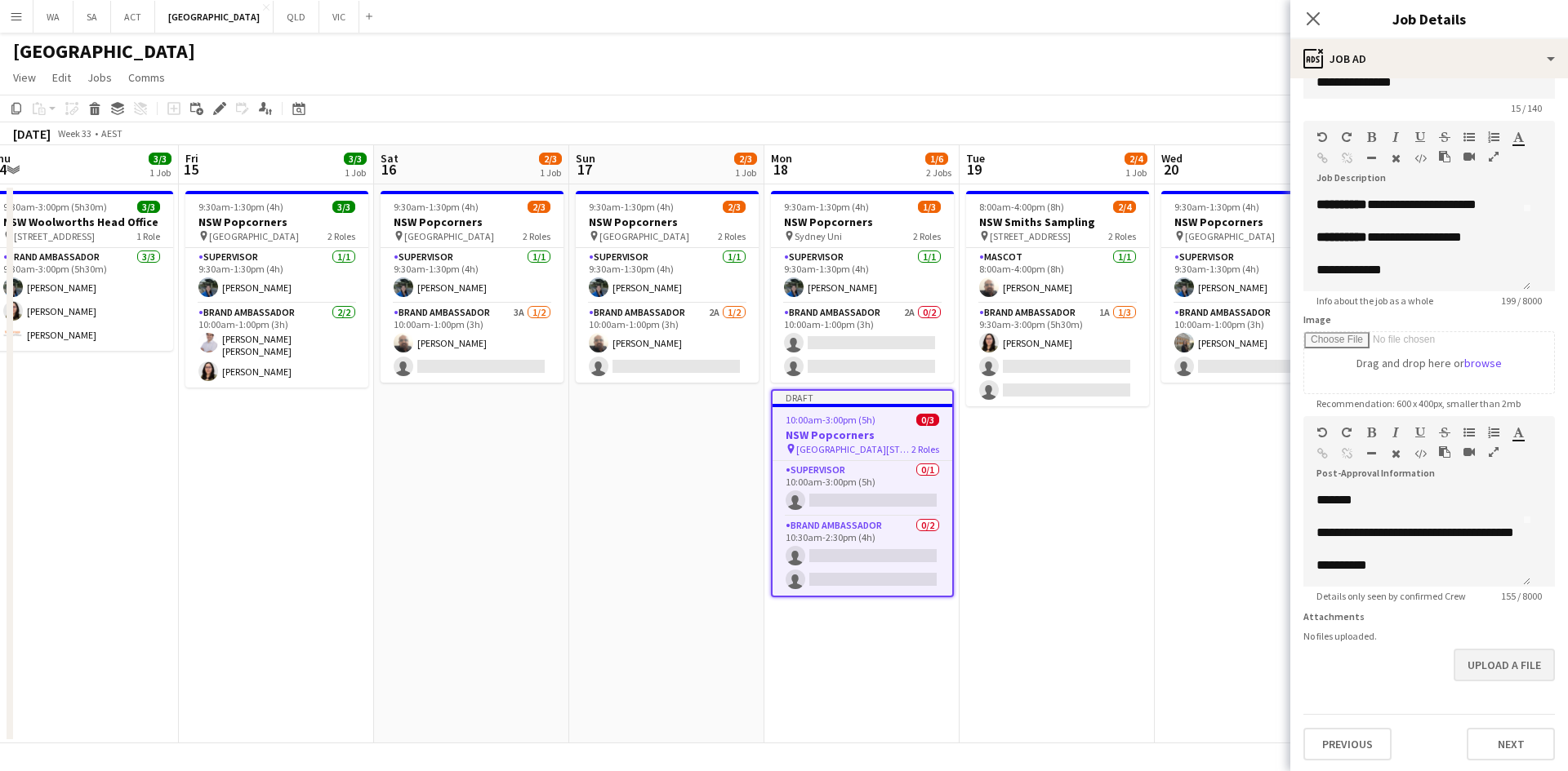
scroll to position [48, 0]
click at [1455, 759] on div "**********" at bounding box center [1429, 407] width 278 height 729
click at [1466, 743] on button "Next" at bounding box center [1510, 742] width 88 height 32
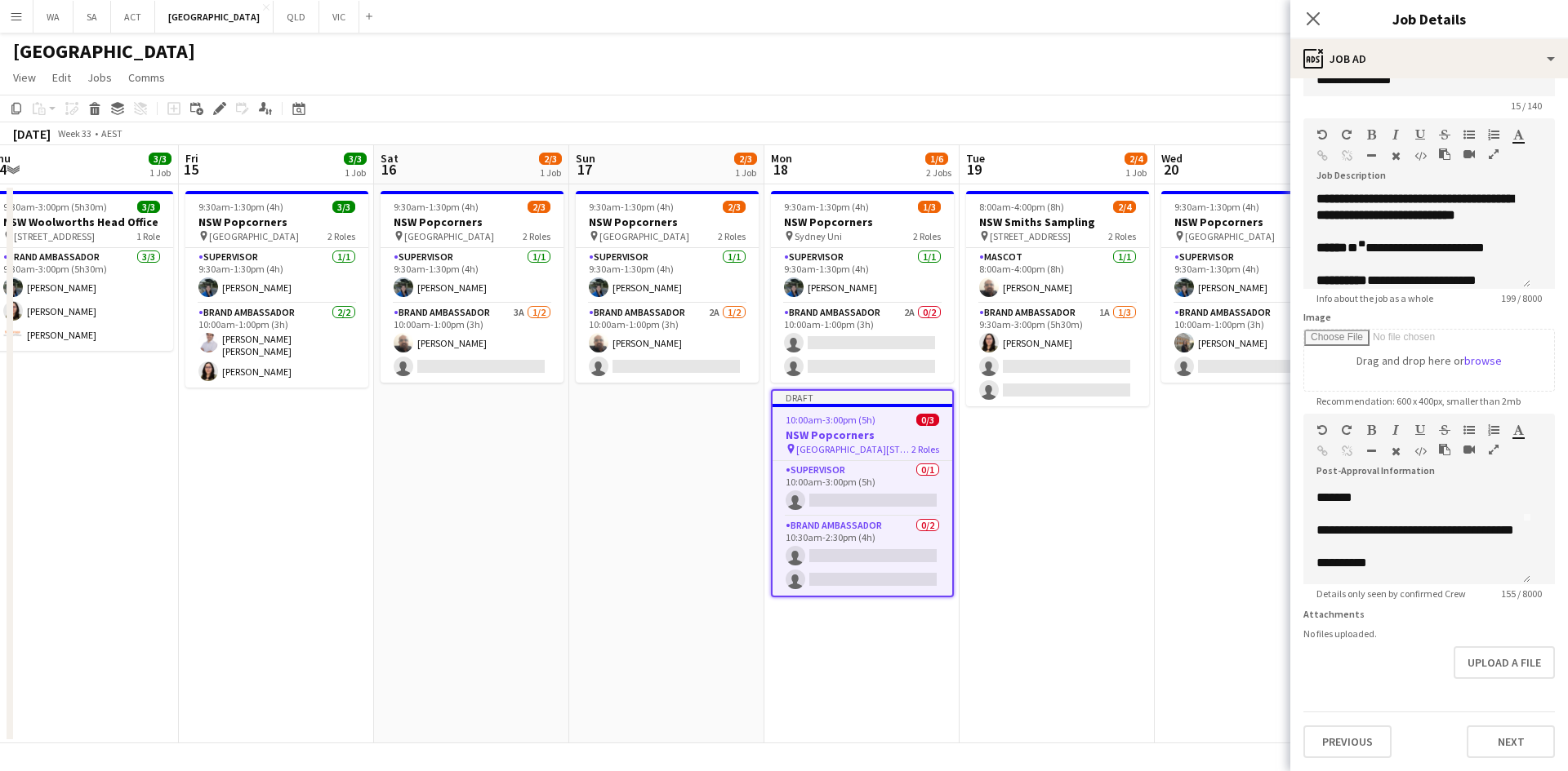
scroll to position [0, 0]
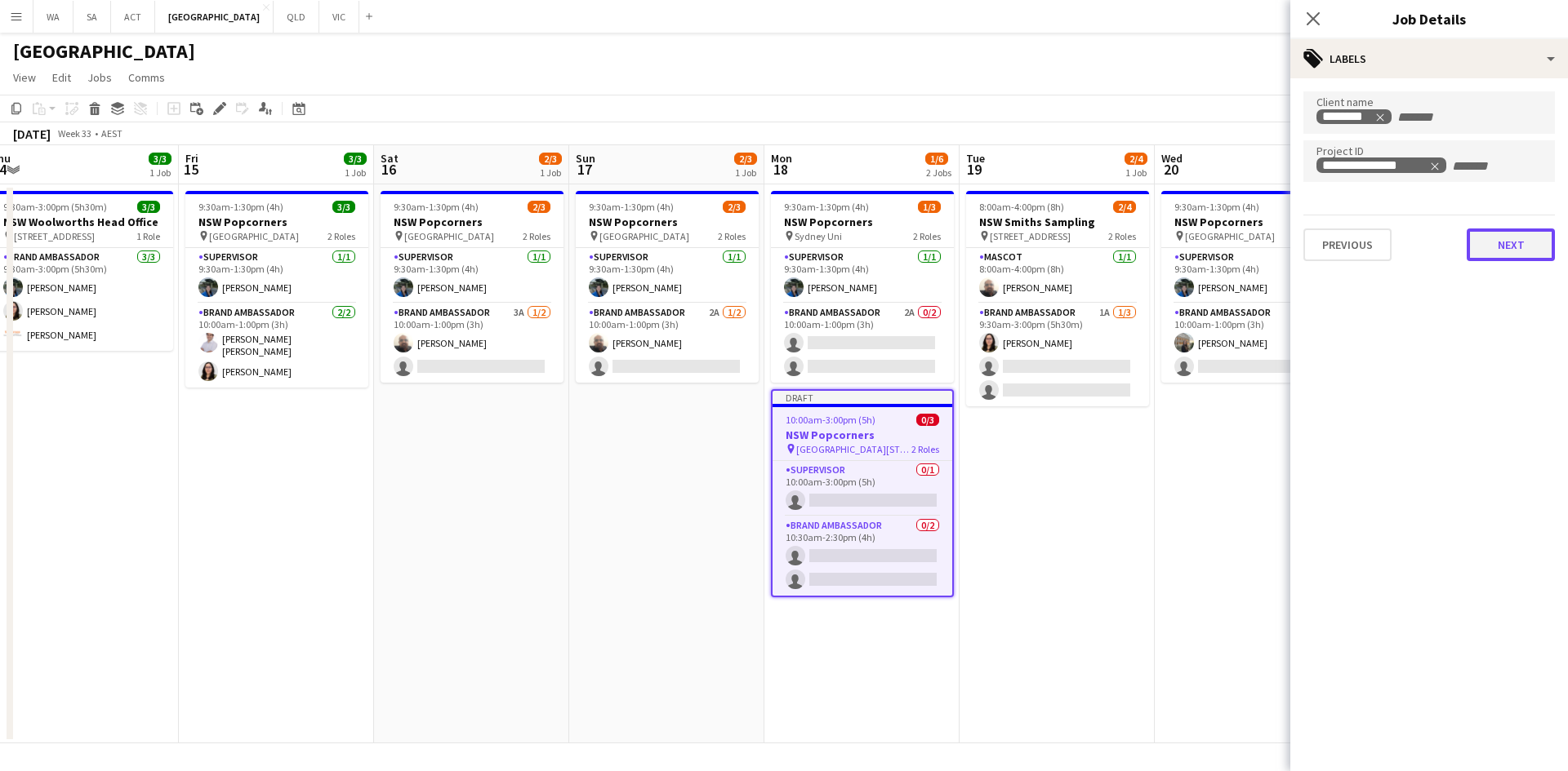
click at [1493, 251] on button "Next" at bounding box center [1510, 244] width 88 height 32
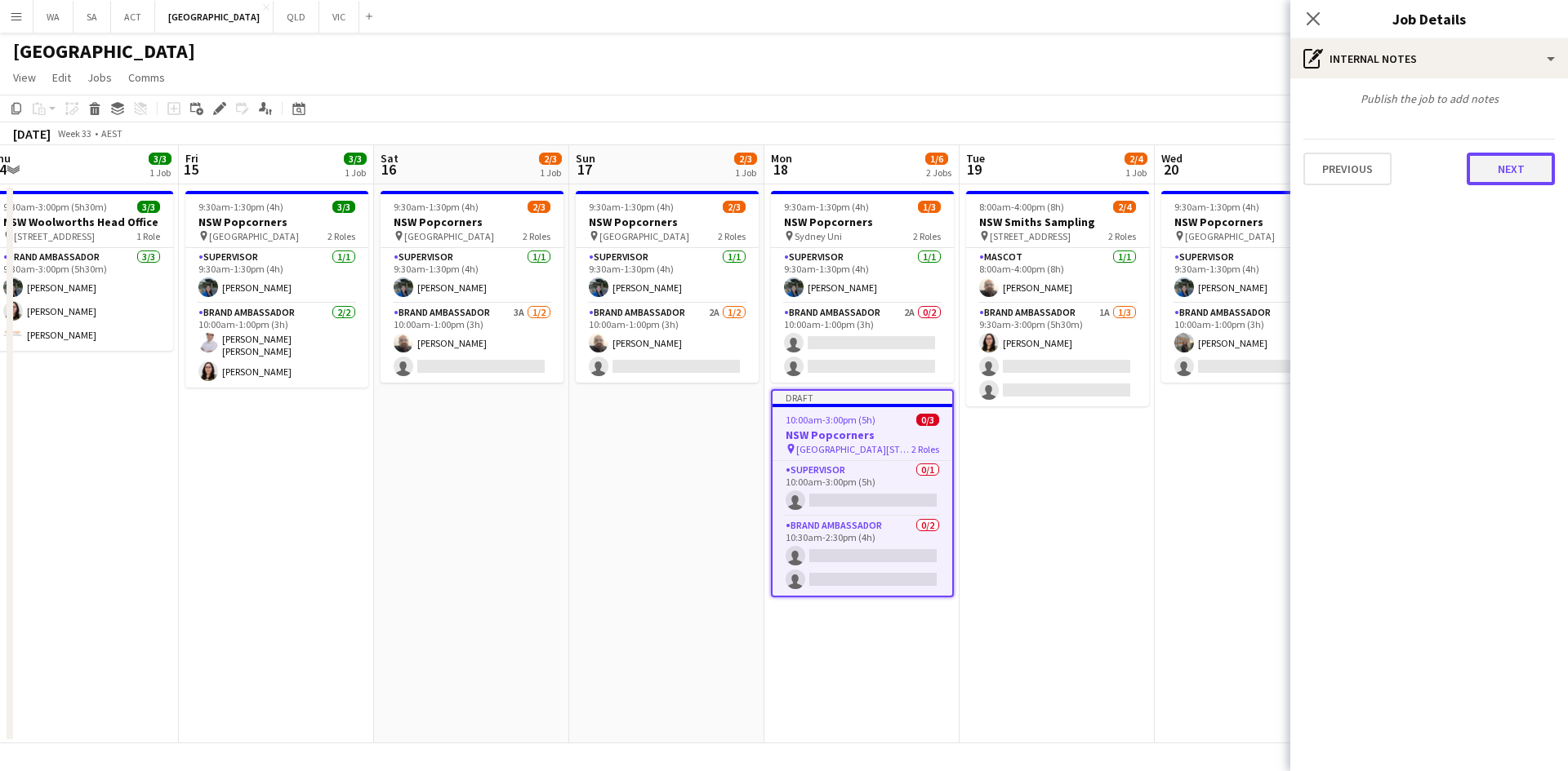
click at [1493, 164] on button "Next" at bounding box center [1510, 169] width 88 height 32
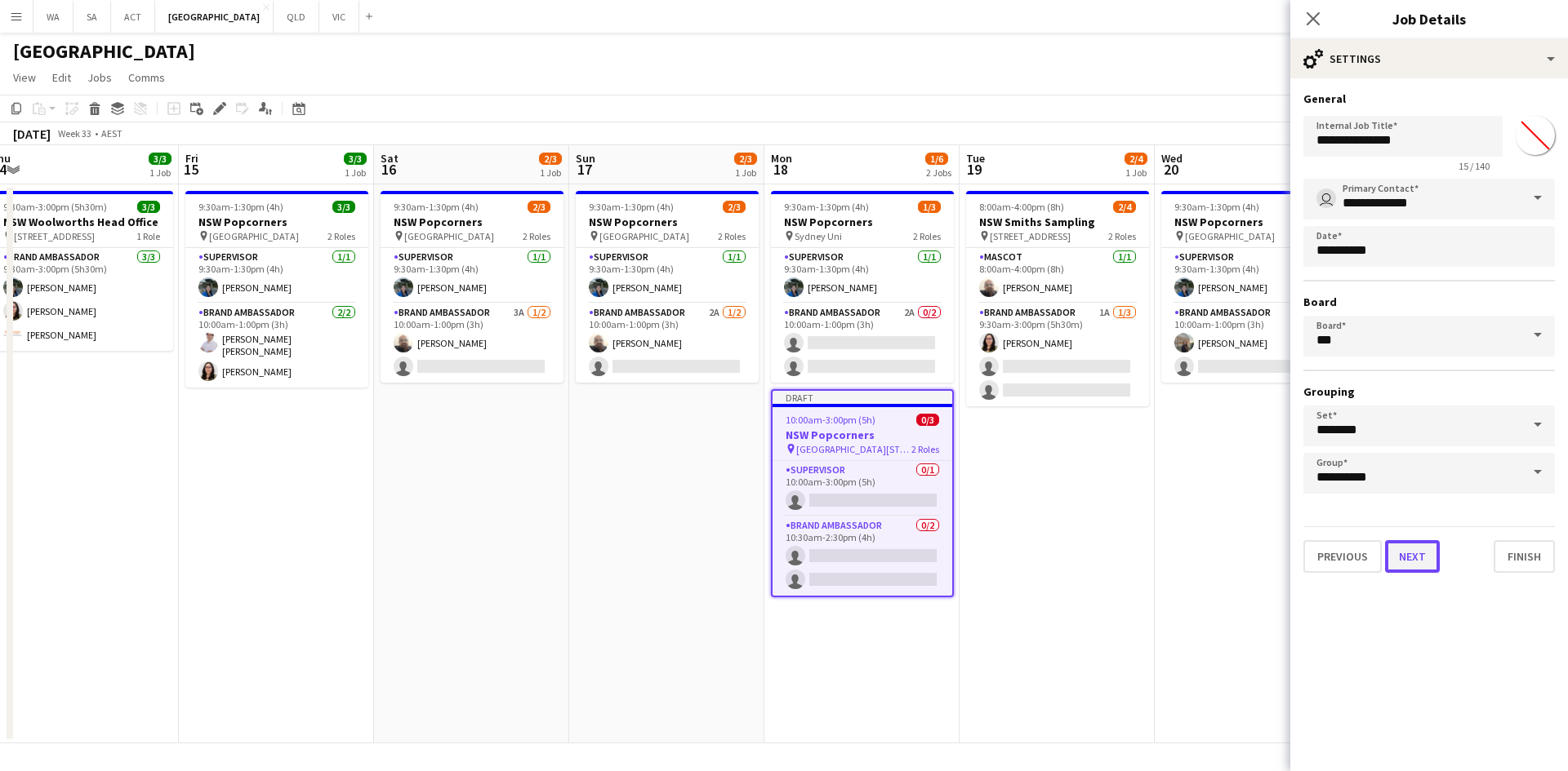
click at [1397, 569] on button "Next" at bounding box center [1412, 556] width 55 height 32
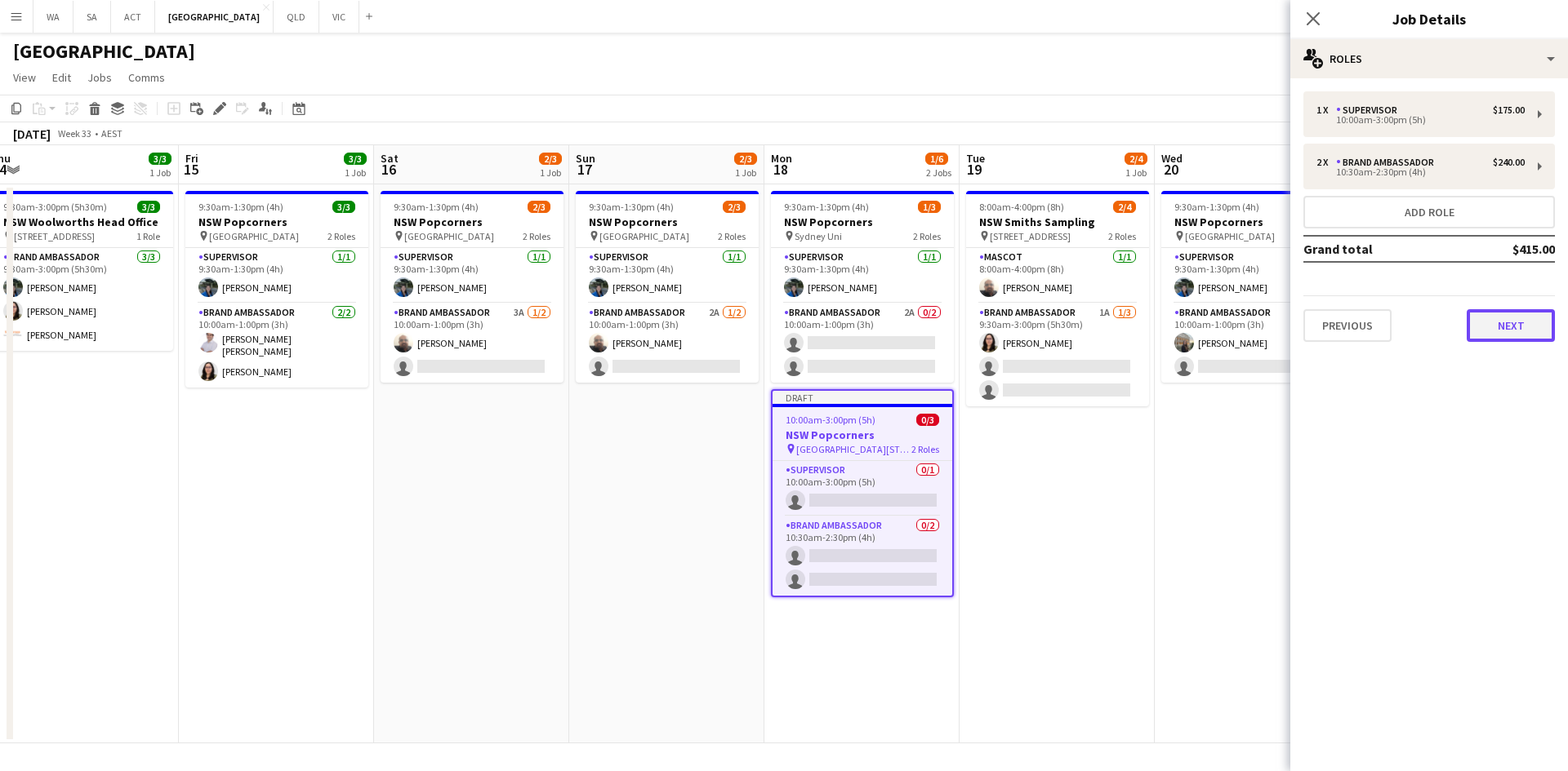
click at [1515, 327] on button "Next" at bounding box center [1510, 325] width 88 height 32
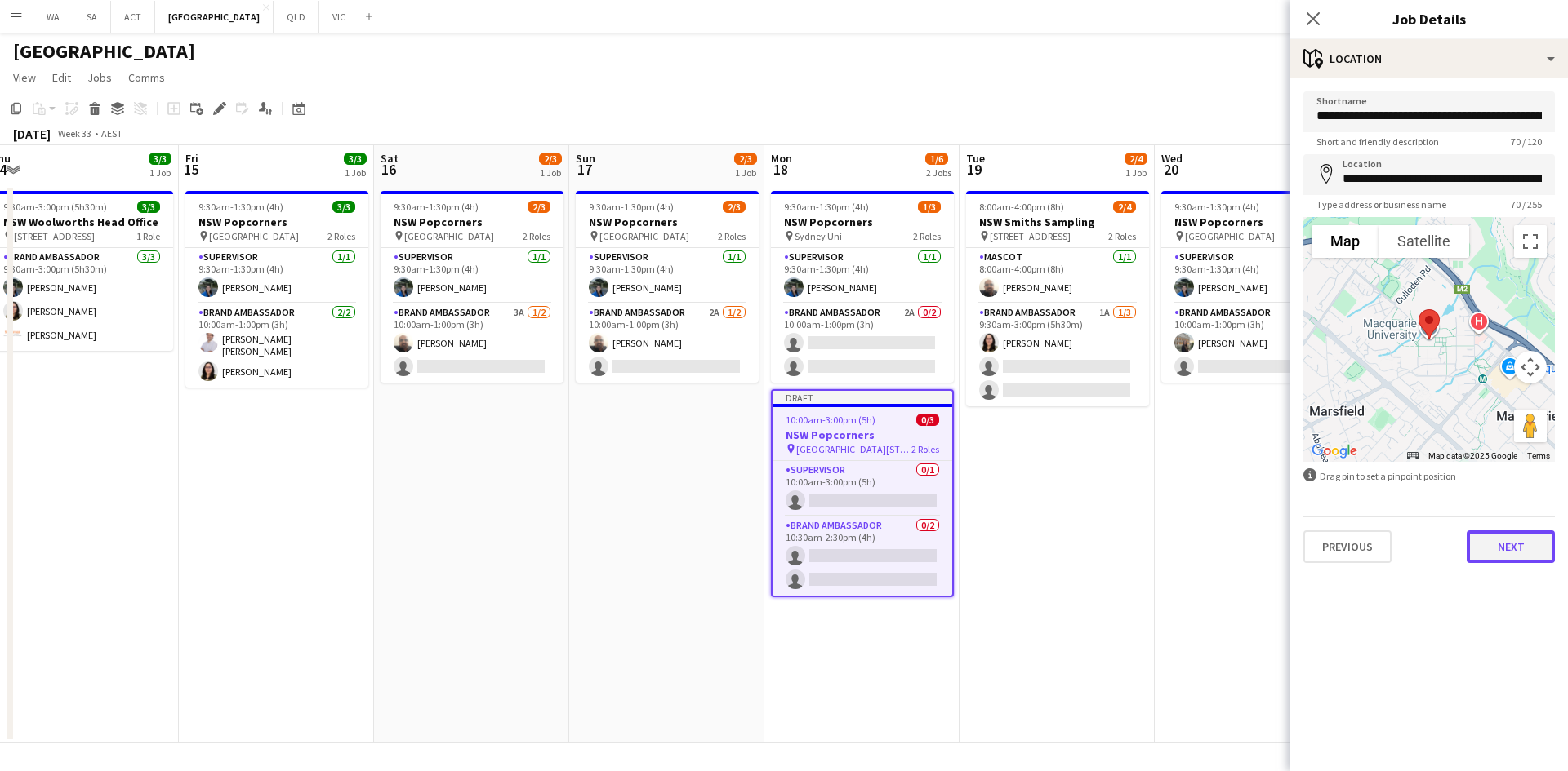
click at [1499, 542] on button "Next" at bounding box center [1510, 547] width 88 height 32
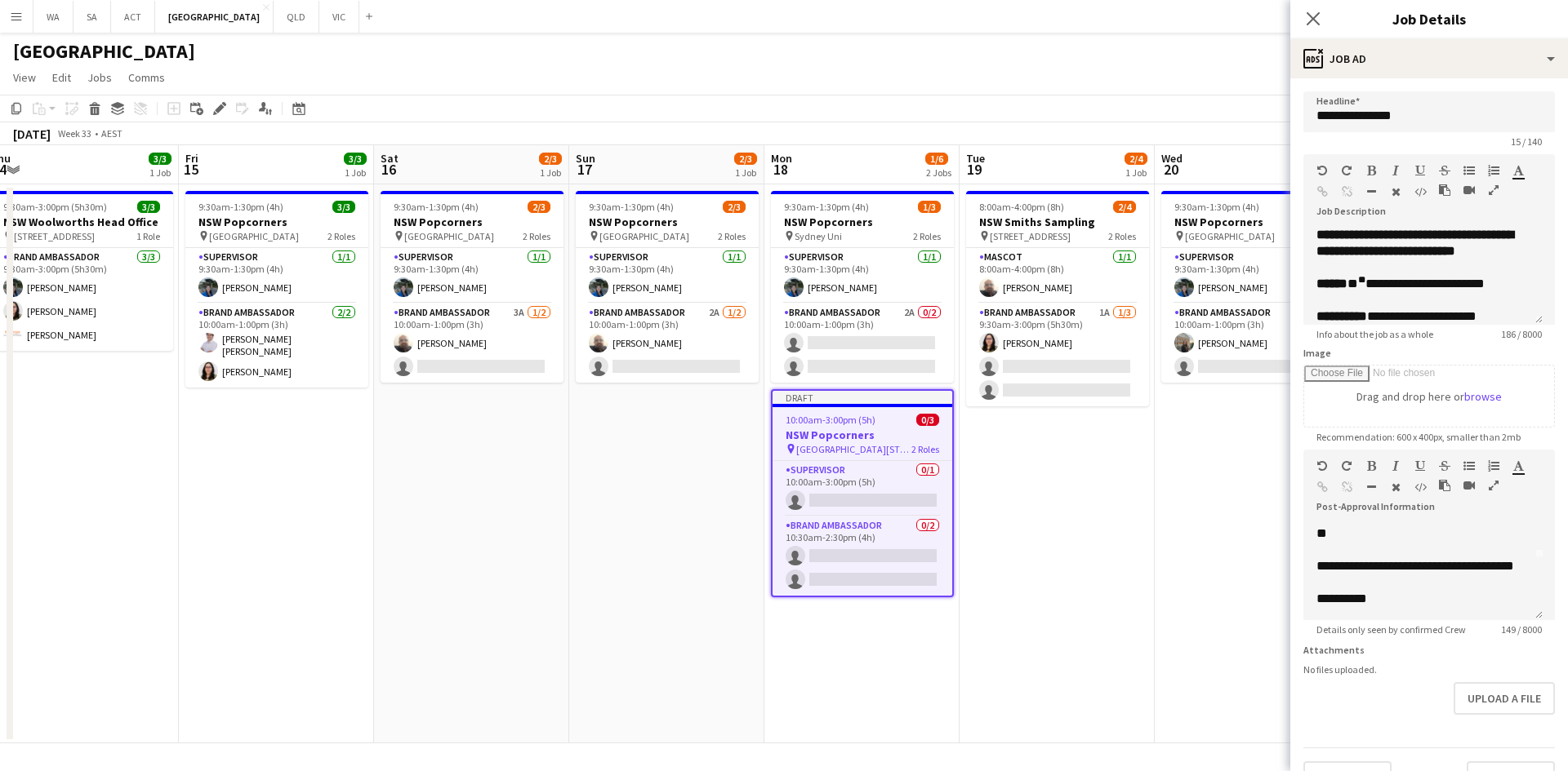
scroll to position [111, 0]
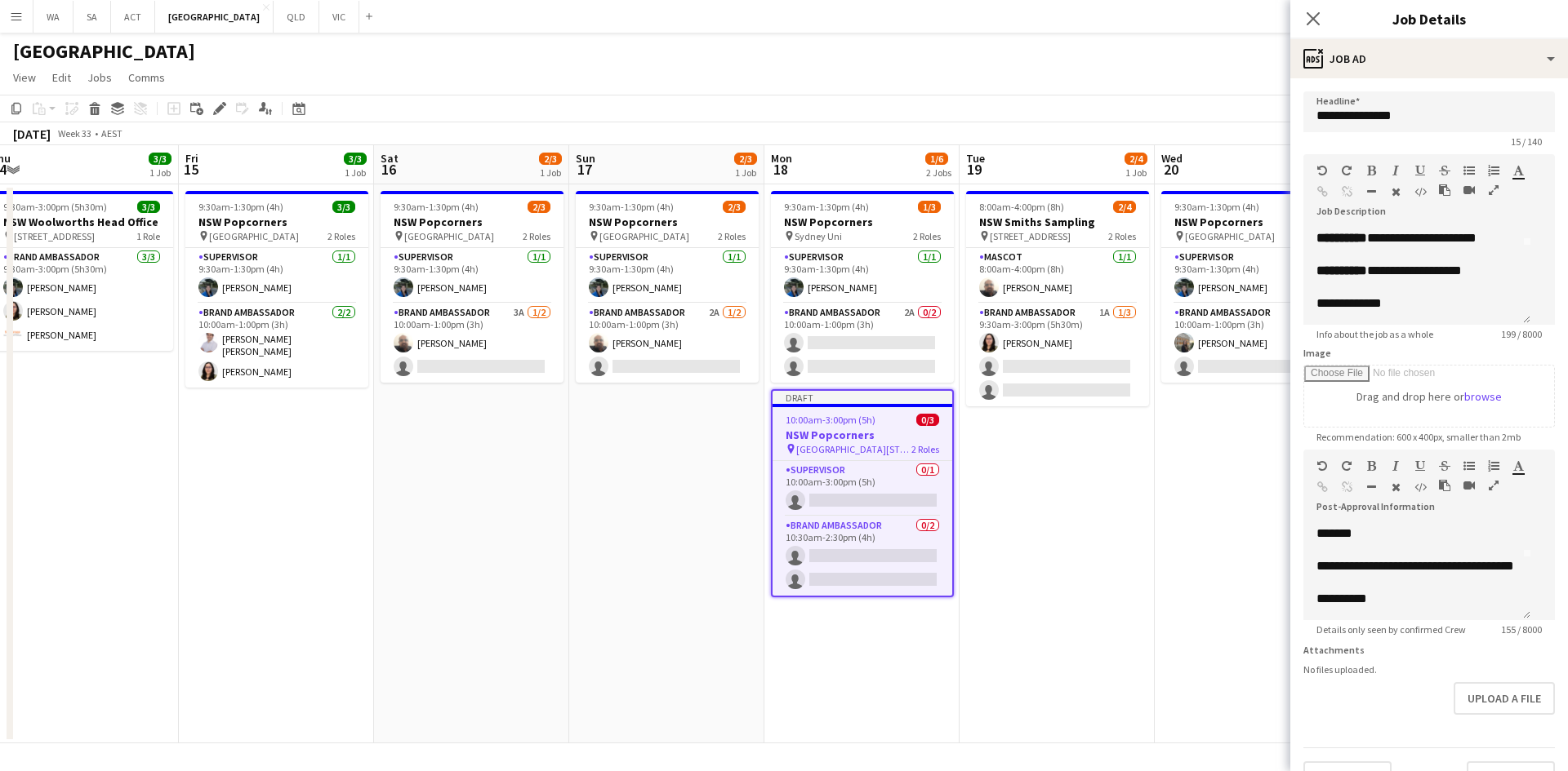
click at [1133, 534] on app-date-cell "8:00am-4:00pm (8h) 2/4 NSW Smiths Sampling pin 1 Woolworths Way Bella Vista NSW…" at bounding box center [1056, 464] width 195 height 559
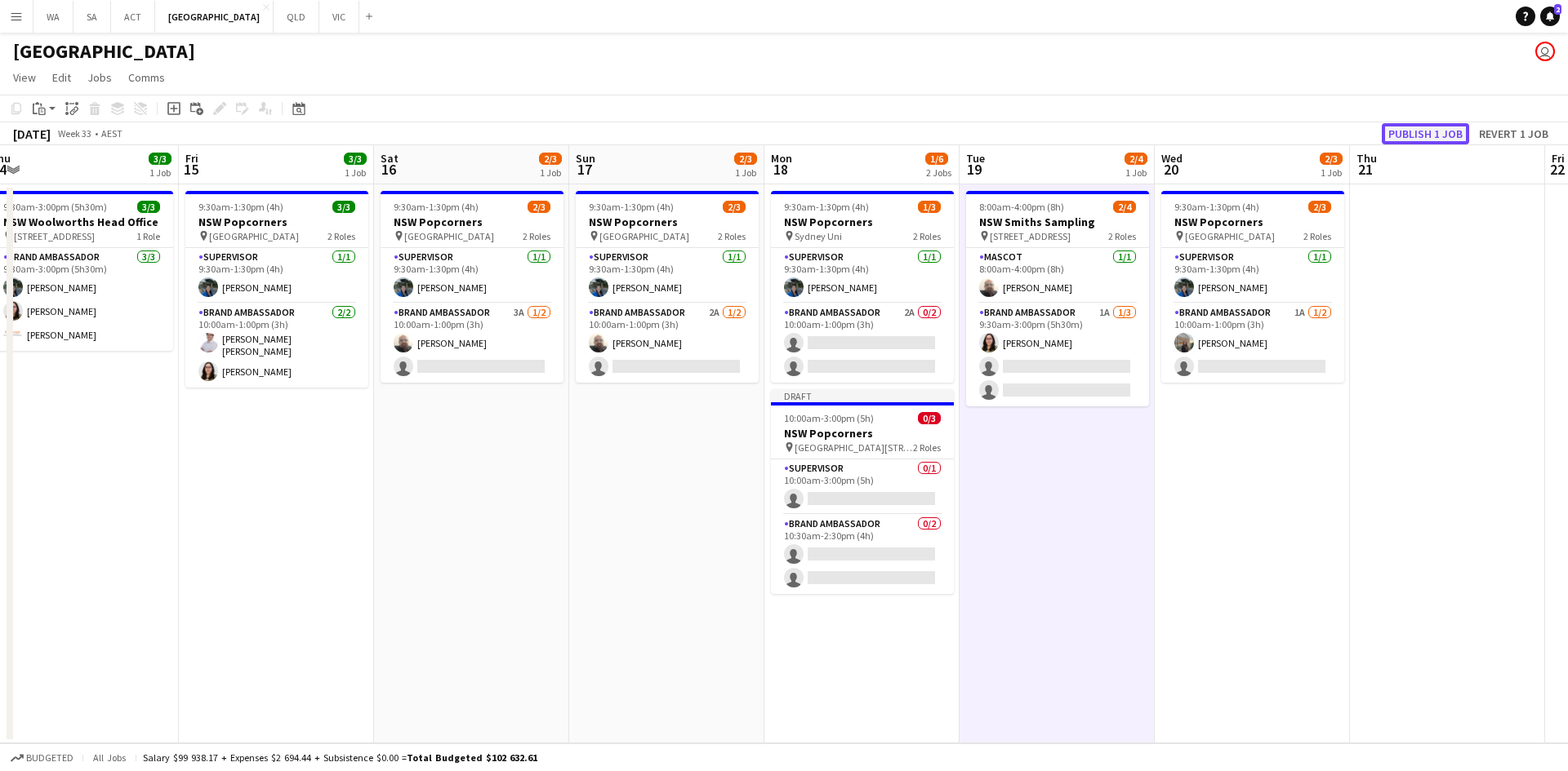
click at [1420, 136] on button "Publish 1 job" at bounding box center [1425, 134] width 87 height 21
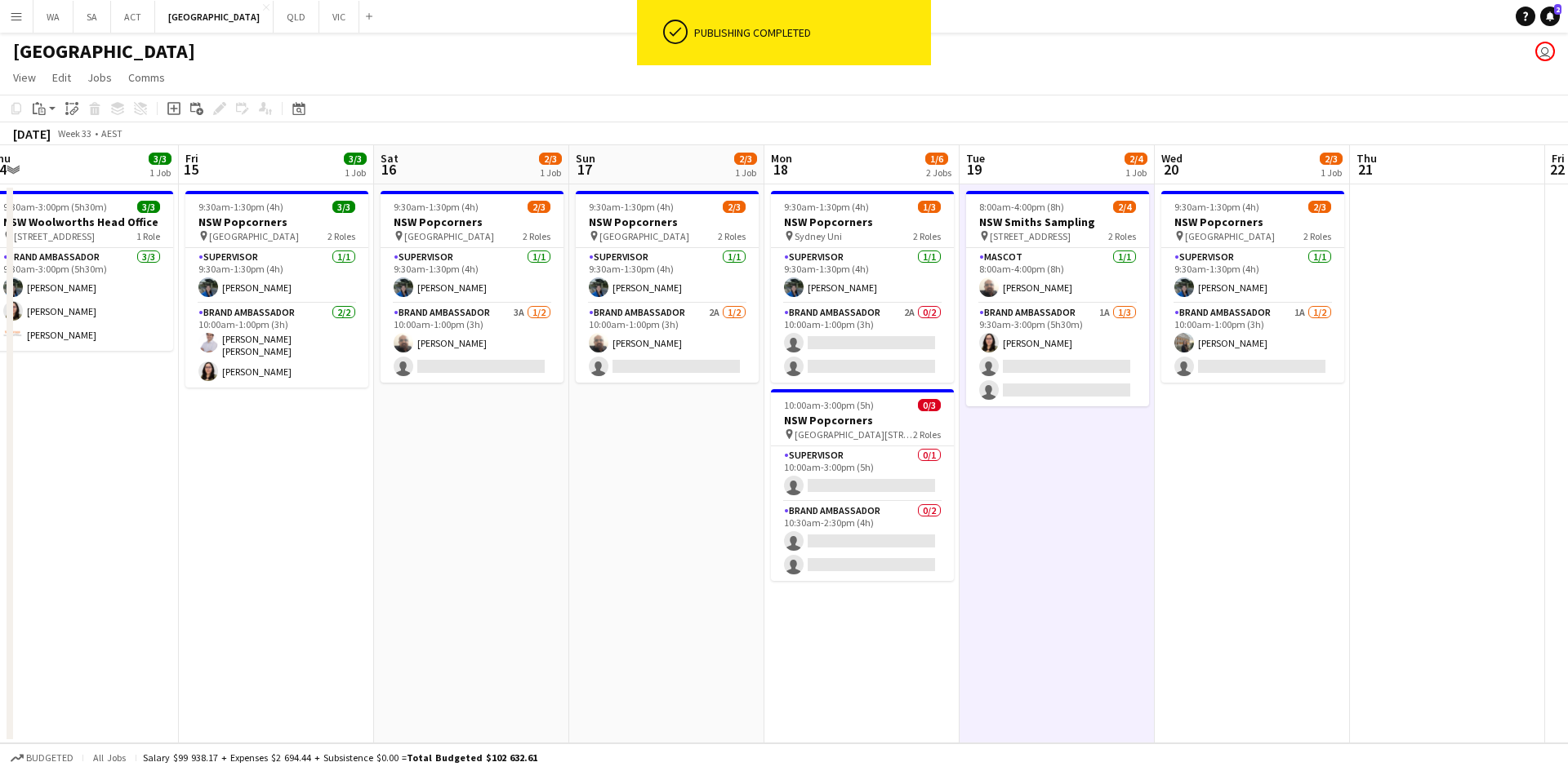
click at [841, 439] on span "Macquarie University, Balaclava Rd, Macquarie Park NSW 2113, Australia" at bounding box center [853, 434] width 118 height 12
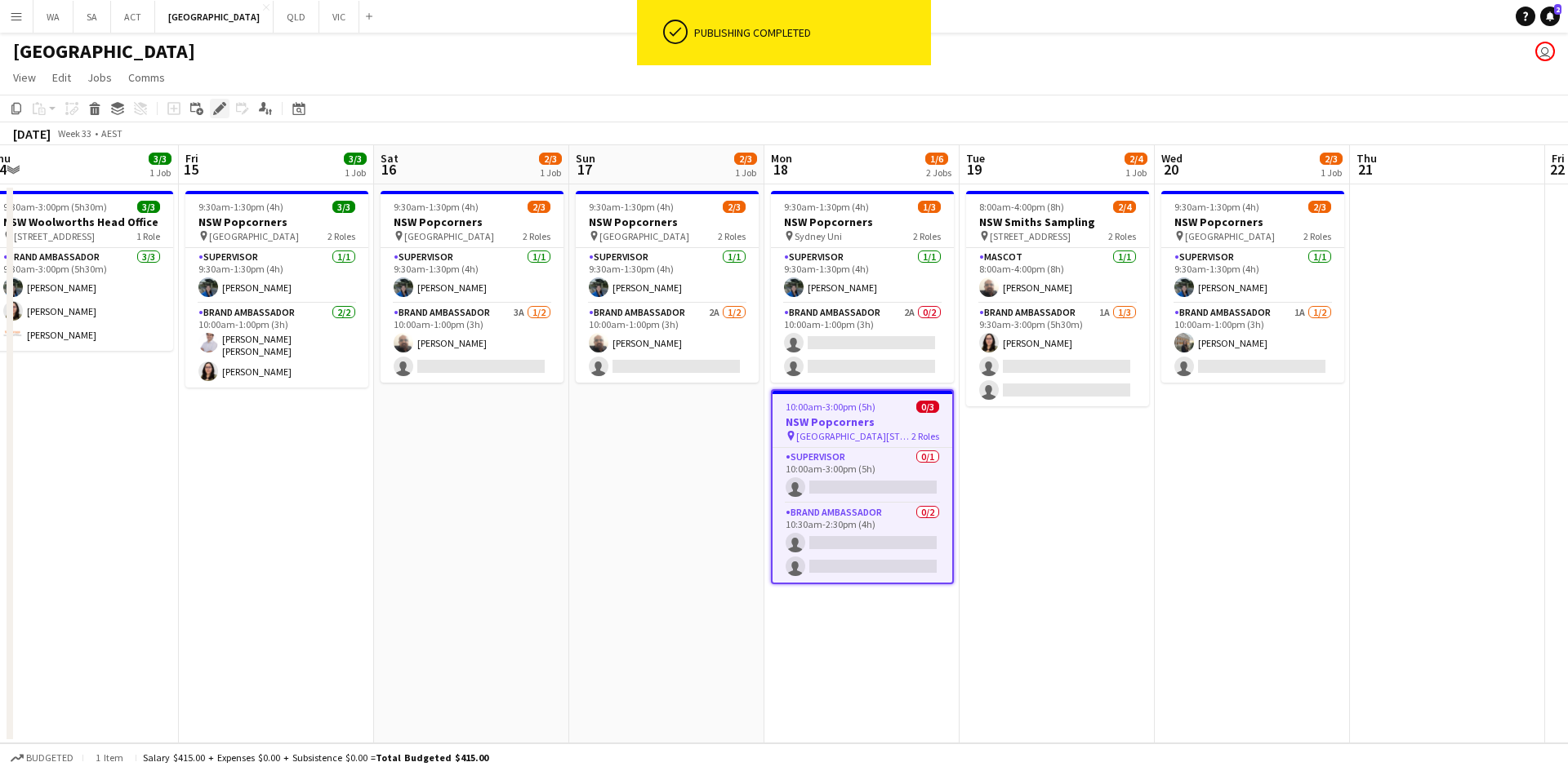
click at [224, 112] on icon "Edit" at bounding box center [220, 108] width 13 height 13
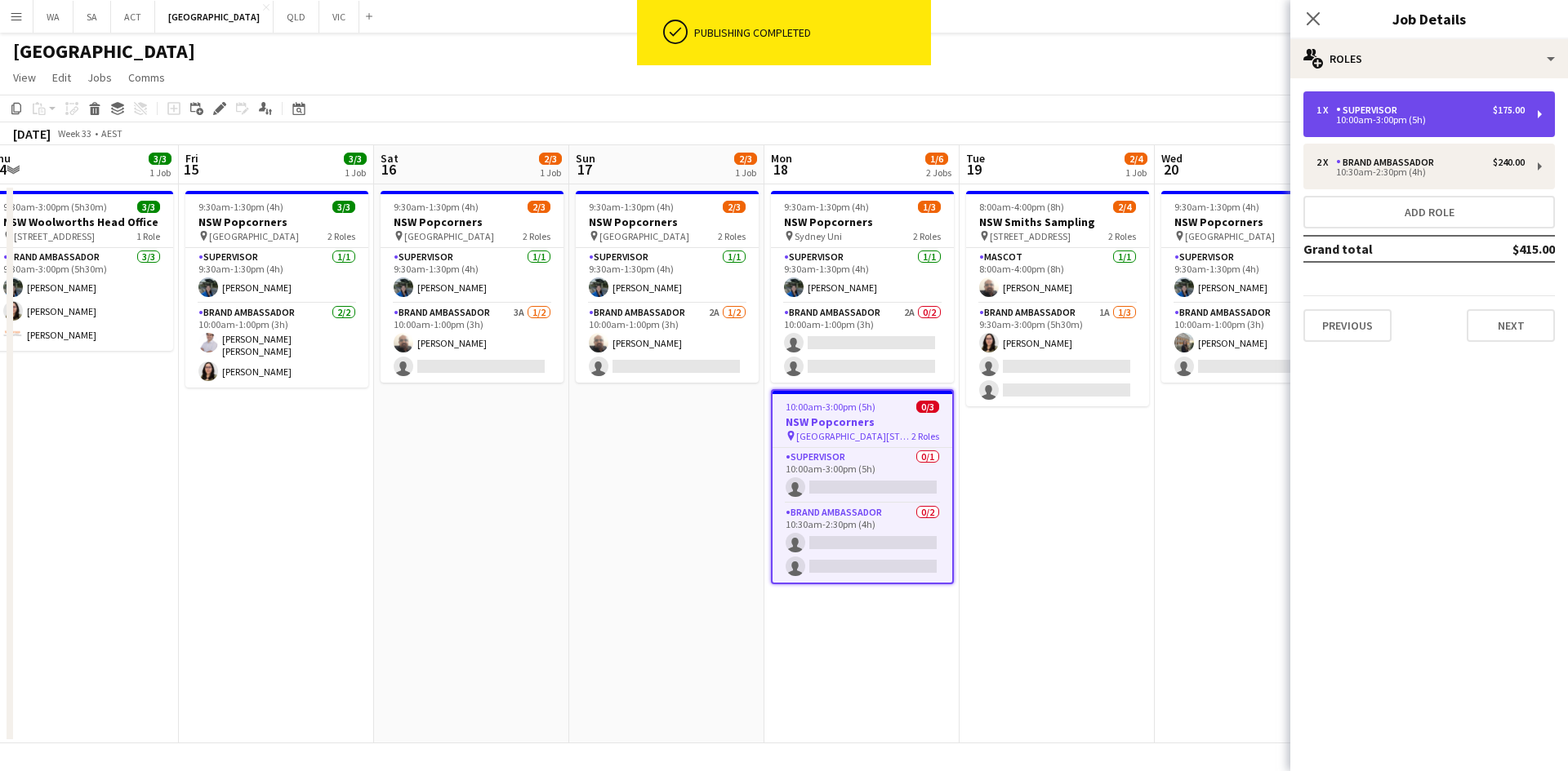
click at [1353, 120] on div "10:00am-3:00pm (5h)" at bounding box center [1420, 120] width 208 height 9
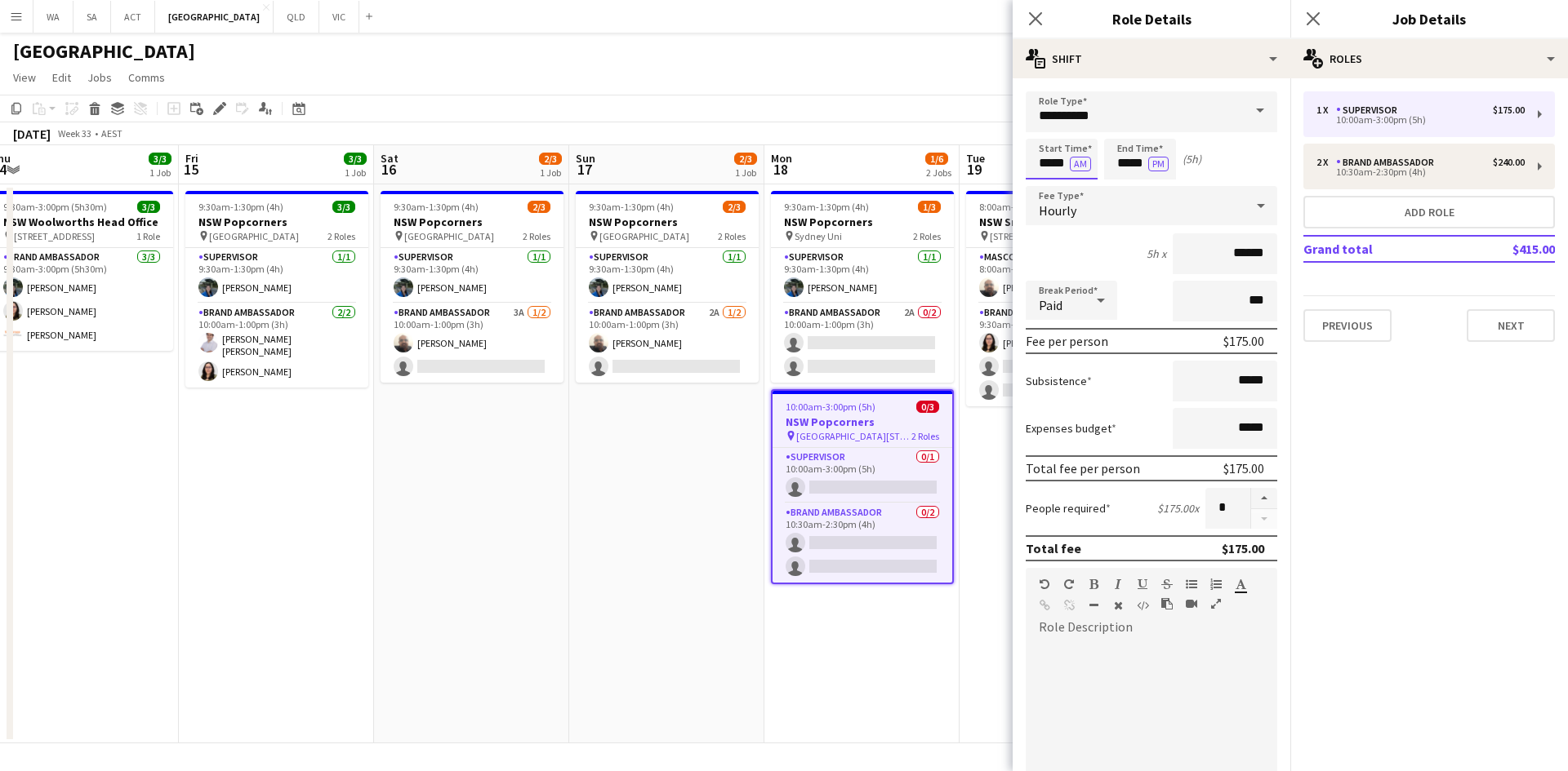
click at [1047, 158] on input "*****" at bounding box center [1061, 159] width 72 height 41
click at [1045, 125] on div at bounding box center [1045, 130] width 32 height 16
click at [1044, 137] on div at bounding box center [1045, 130] width 32 height 16
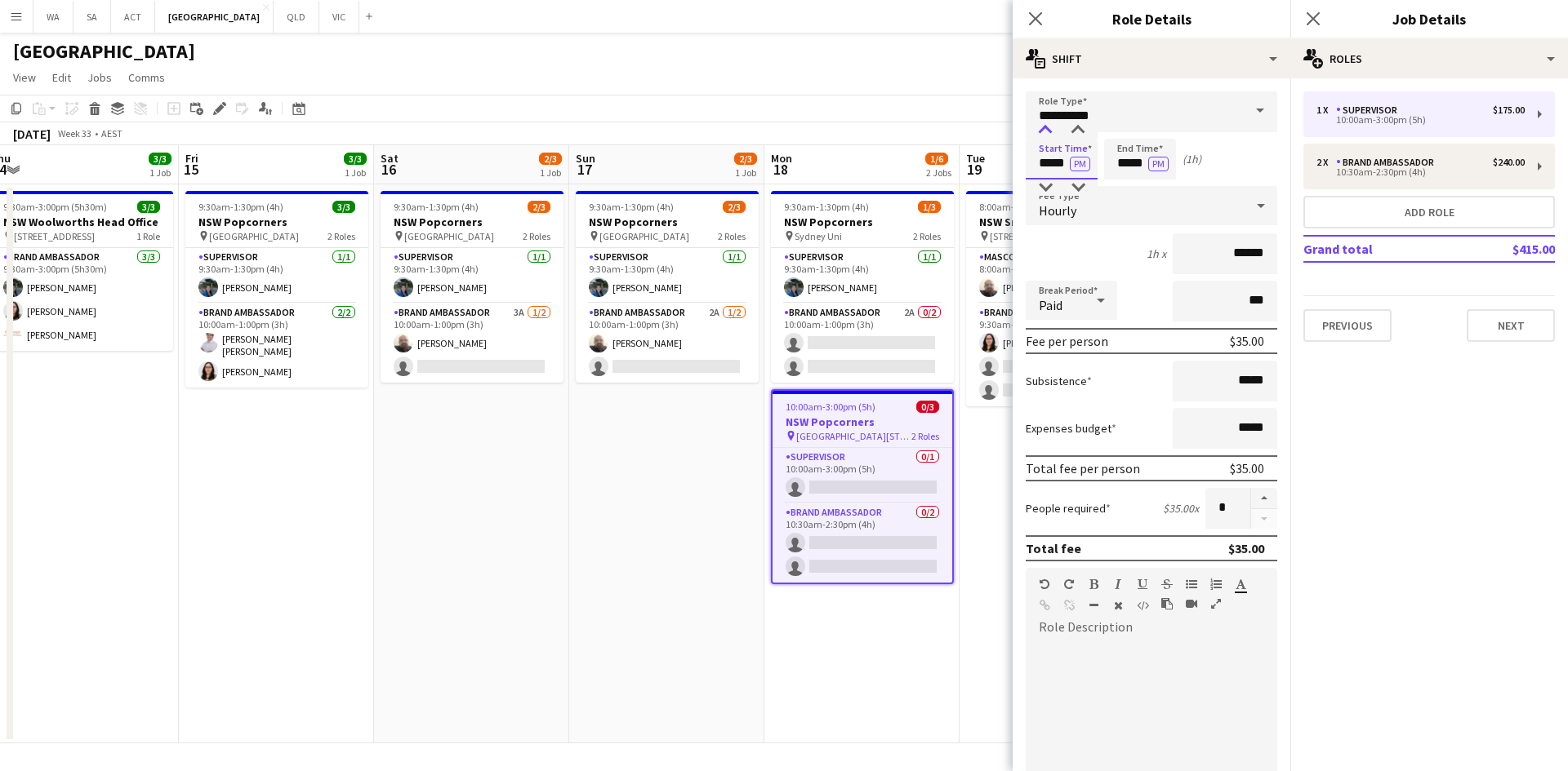
type input "*****"
click at [1044, 137] on div at bounding box center [1045, 130] width 32 height 16
click at [1125, 157] on input "*****" at bounding box center [1140, 159] width 72 height 41
click at [1126, 187] on div at bounding box center [1123, 187] width 32 height 16
click at [1125, 187] on div at bounding box center [1123, 187] width 32 height 16
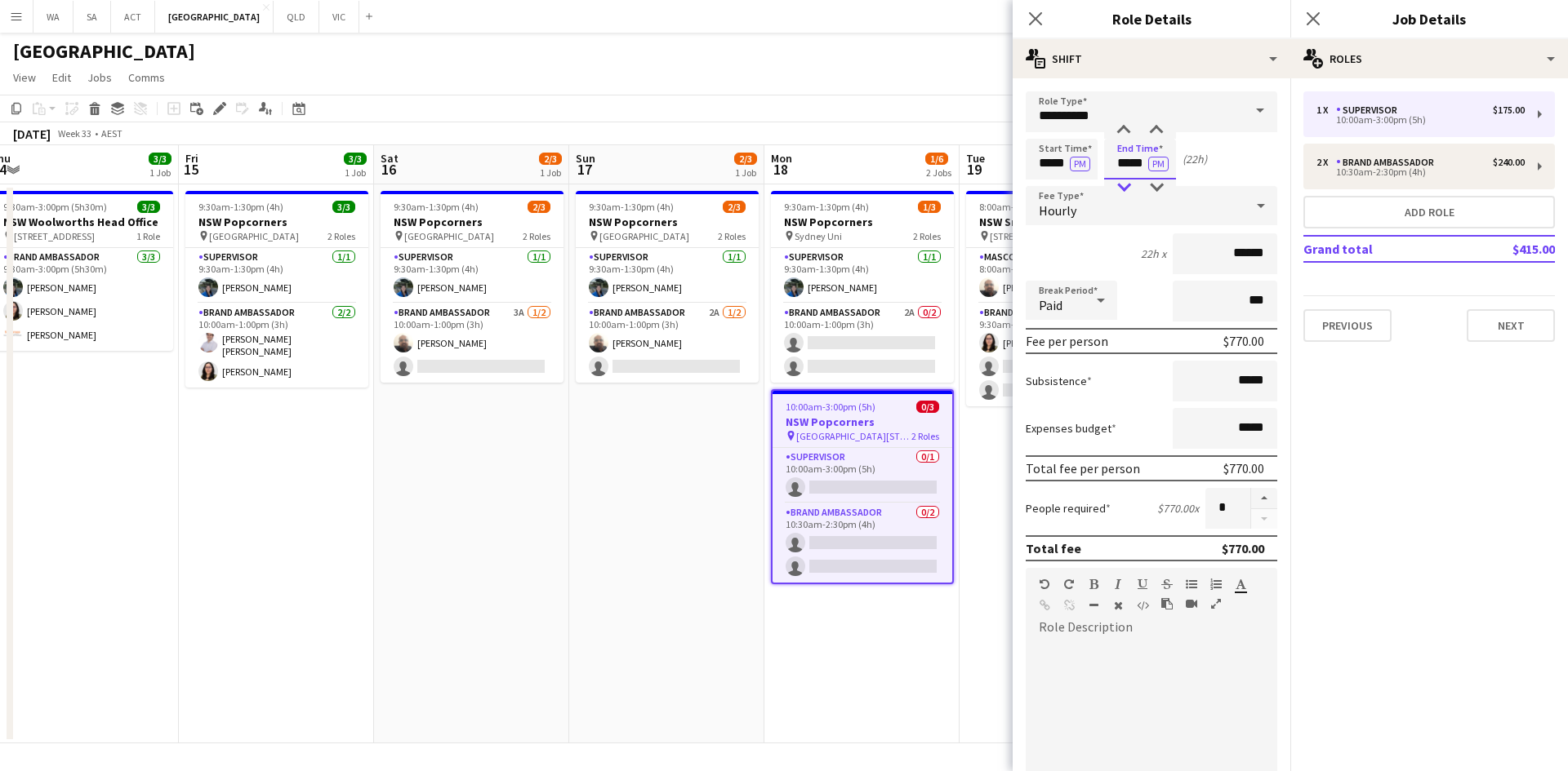
click at [1125, 186] on div at bounding box center [1123, 187] width 32 height 16
click at [1155, 167] on button "AM" at bounding box center [1158, 164] width 21 height 14
click at [1123, 169] on input "*****" at bounding box center [1140, 159] width 72 height 41
click at [1129, 193] on div at bounding box center [1123, 187] width 32 height 16
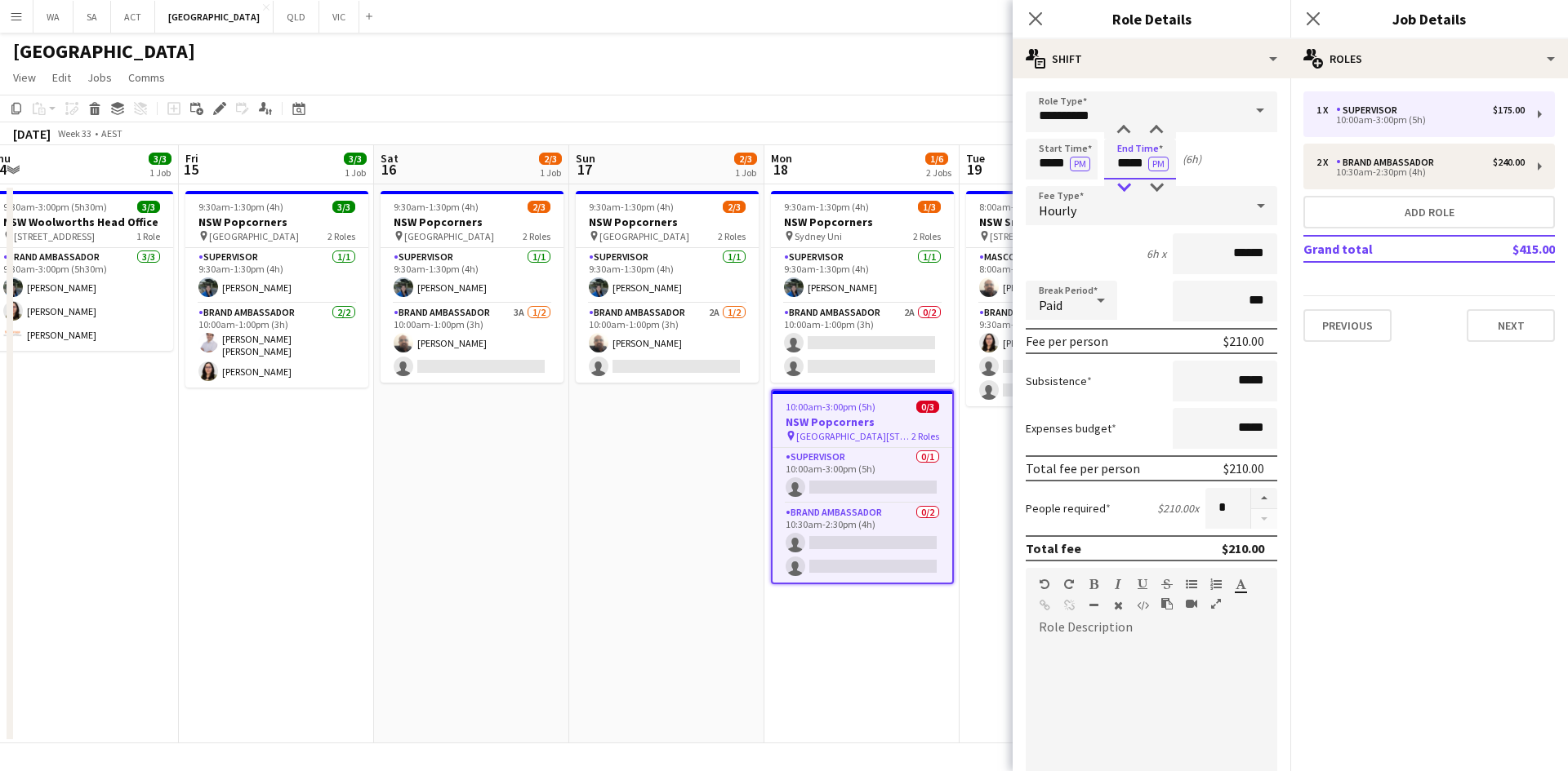
click at [1126, 186] on div at bounding box center [1123, 187] width 32 height 16
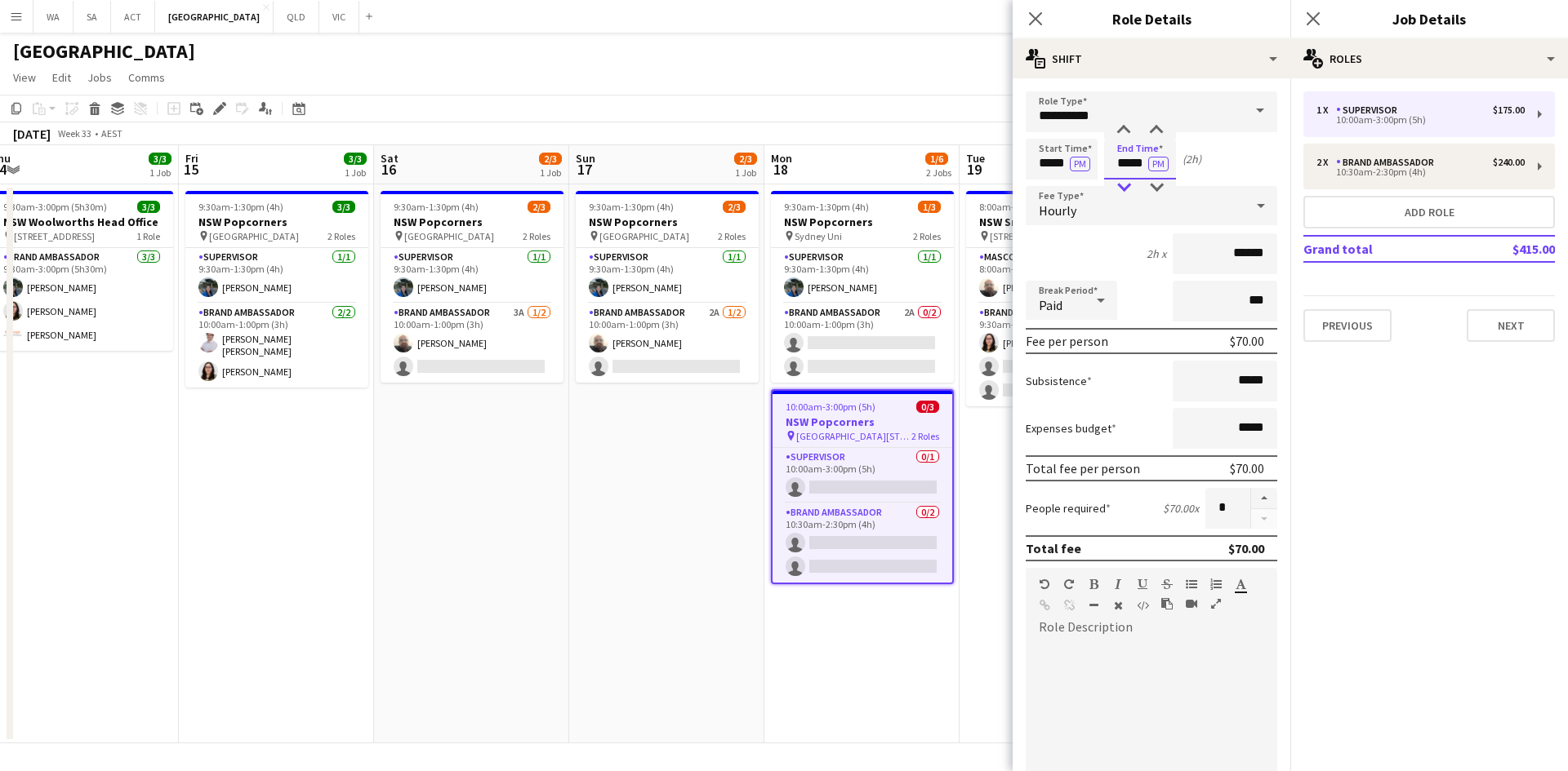
click at [1126, 186] on div at bounding box center [1123, 187] width 32 height 16
click at [1129, 129] on div at bounding box center [1123, 130] width 32 height 16
type input "*****"
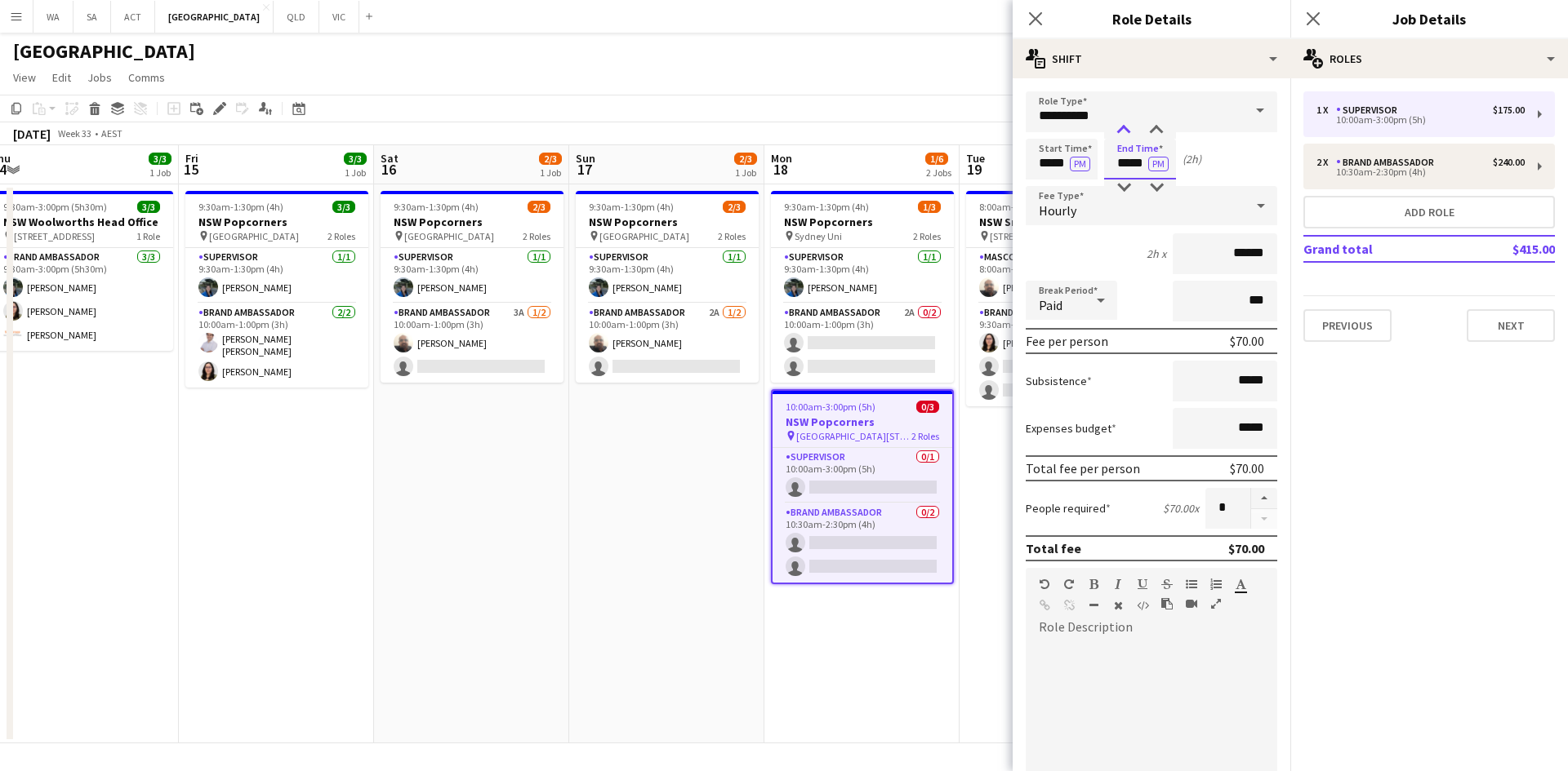
click at [1129, 129] on div at bounding box center [1123, 130] width 32 height 16
click at [1042, 163] on input "*****" at bounding box center [1061, 159] width 72 height 41
click at [1049, 186] on div at bounding box center [1045, 187] width 32 height 16
click at [1076, 125] on div at bounding box center [1077, 130] width 32 height 16
type input "*****"
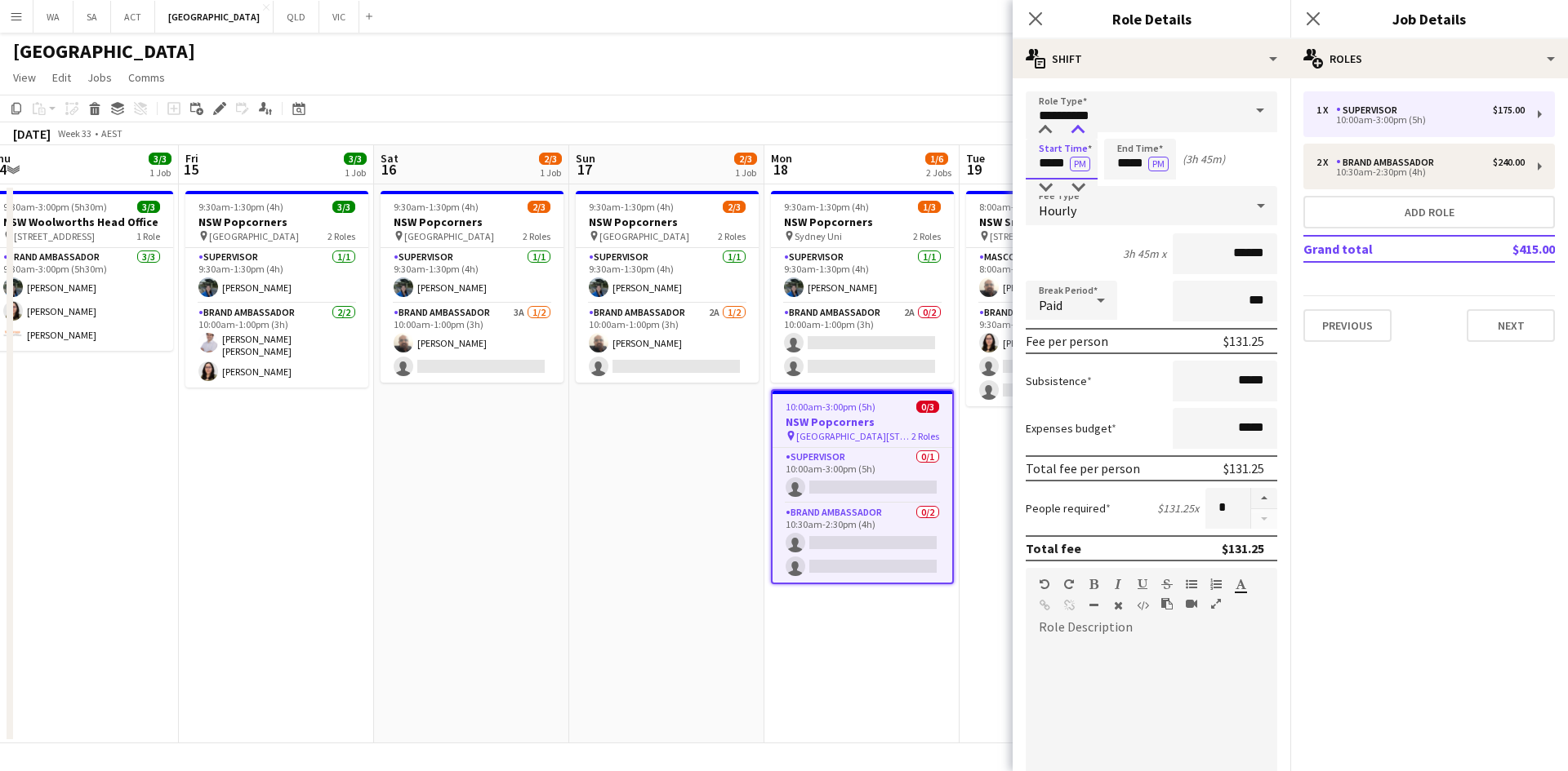
click at [1076, 125] on div at bounding box center [1077, 130] width 32 height 16
click at [1129, 167] on input "*****" at bounding box center [1140, 159] width 72 height 41
click at [1125, 185] on div at bounding box center [1123, 187] width 32 height 16
click at [1159, 134] on div at bounding box center [1156, 130] width 32 height 16
type input "*****"
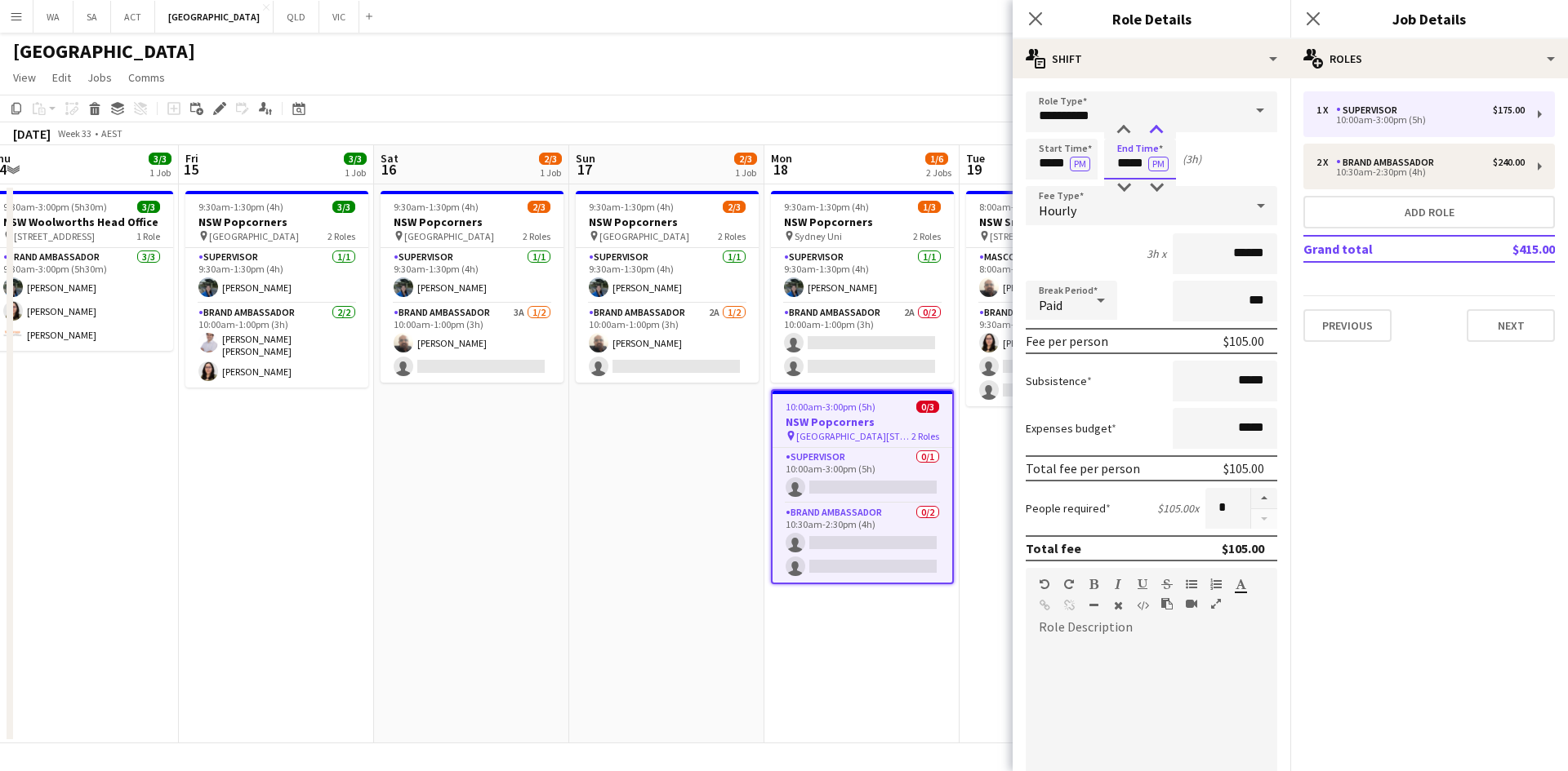
click at [1159, 134] on div at bounding box center [1156, 130] width 32 height 16
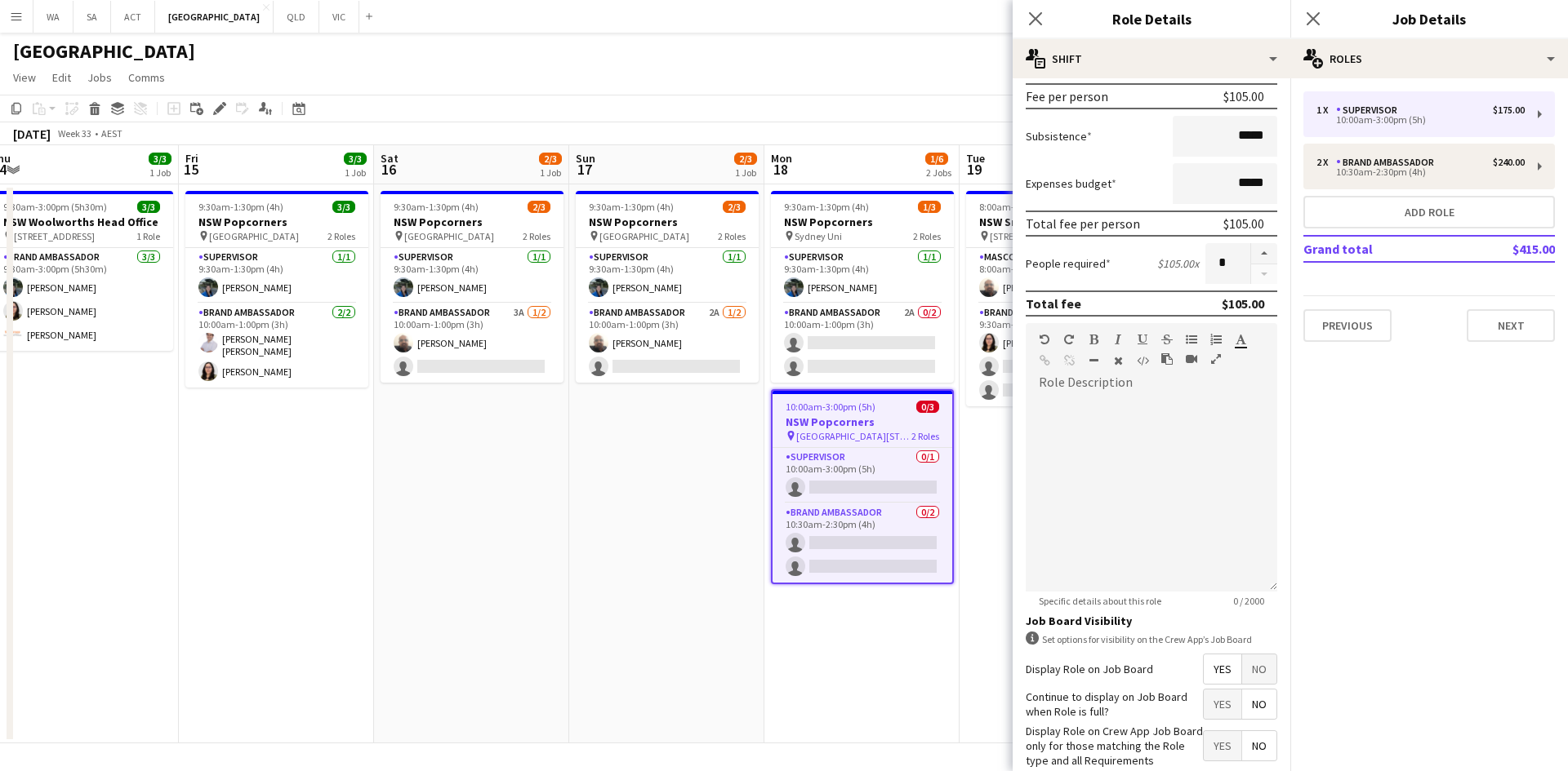
scroll to position [164, 0]
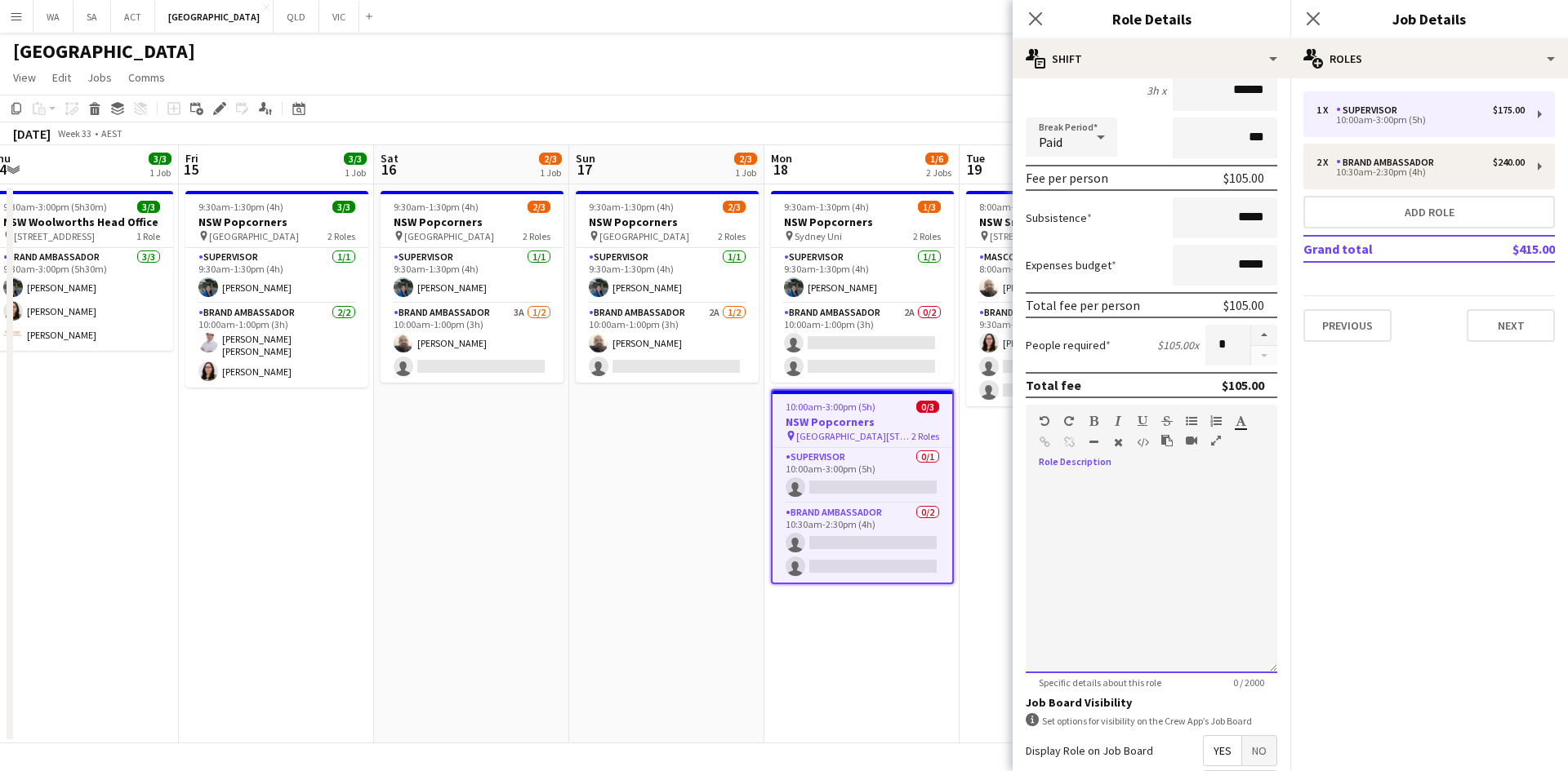
click at [1144, 459] on div "default Heading 1 Heading 2 Heading 3 Heading 4 Heading 5 Heading 6 Heading 7 P…" at bounding box center [1151, 435] width 251 height 61
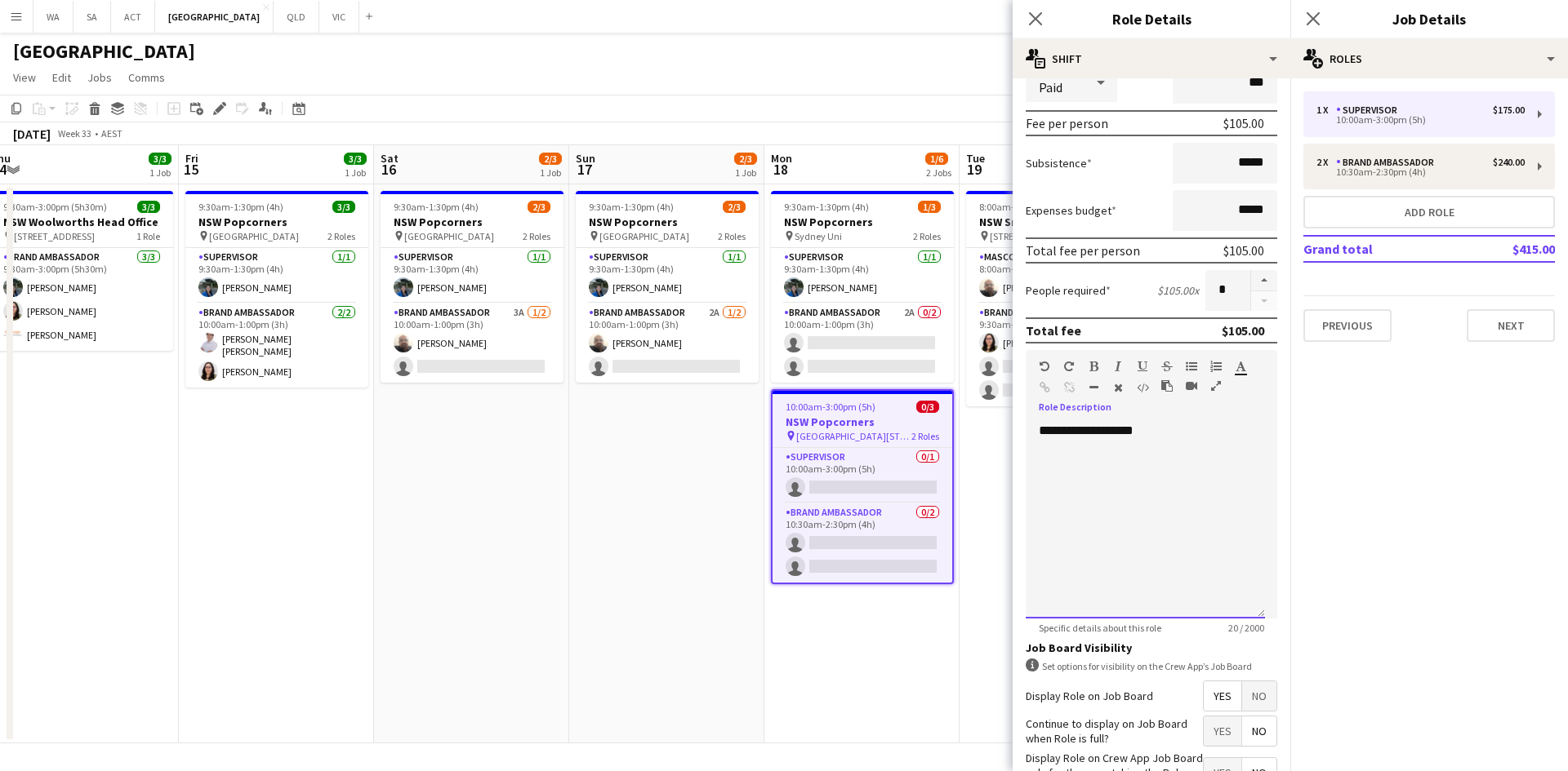
scroll to position [335, 0]
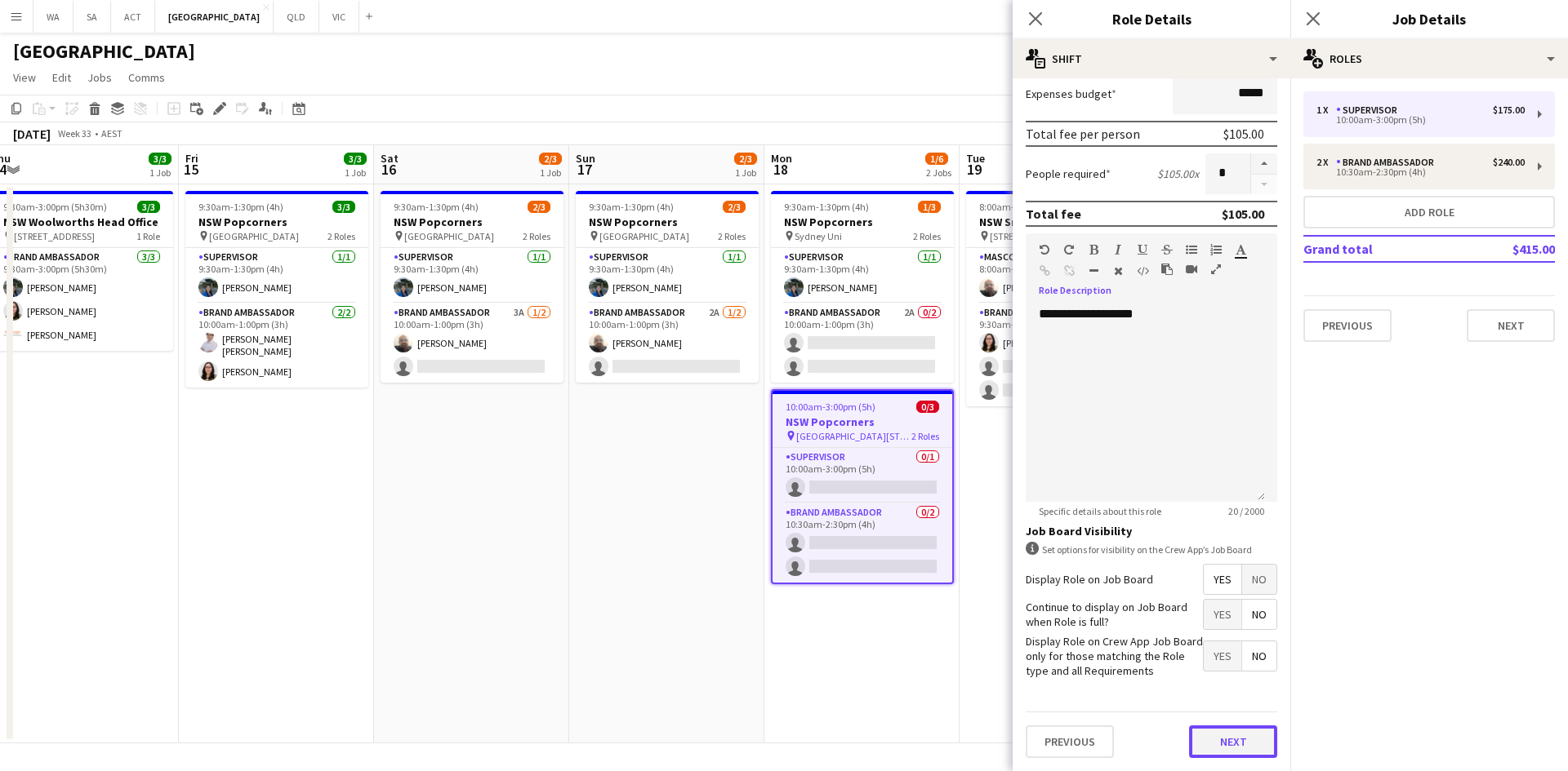
click at [1229, 739] on button "Next" at bounding box center [1232, 742] width 88 height 32
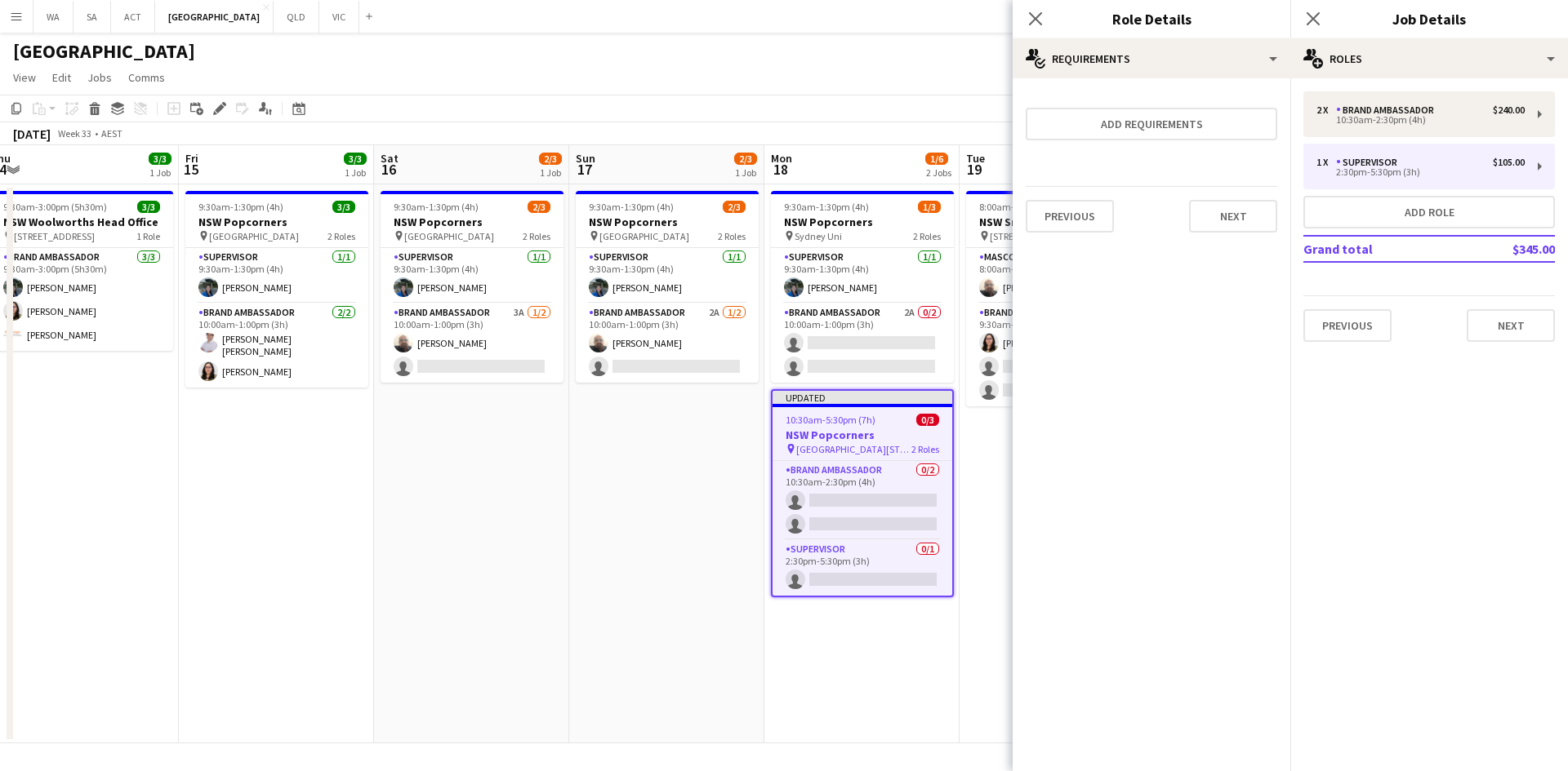
scroll to position [0, 0]
click at [1183, 187] on div "Previous Next" at bounding box center [1151, 216] width 251 height 60
click at [1203, 216] on button "Next" at bounding box center [1232, 216] width 88 height 32
click at [1221, 230] on button "Finish" at bounding box center [1246, 219] width 61 height 32
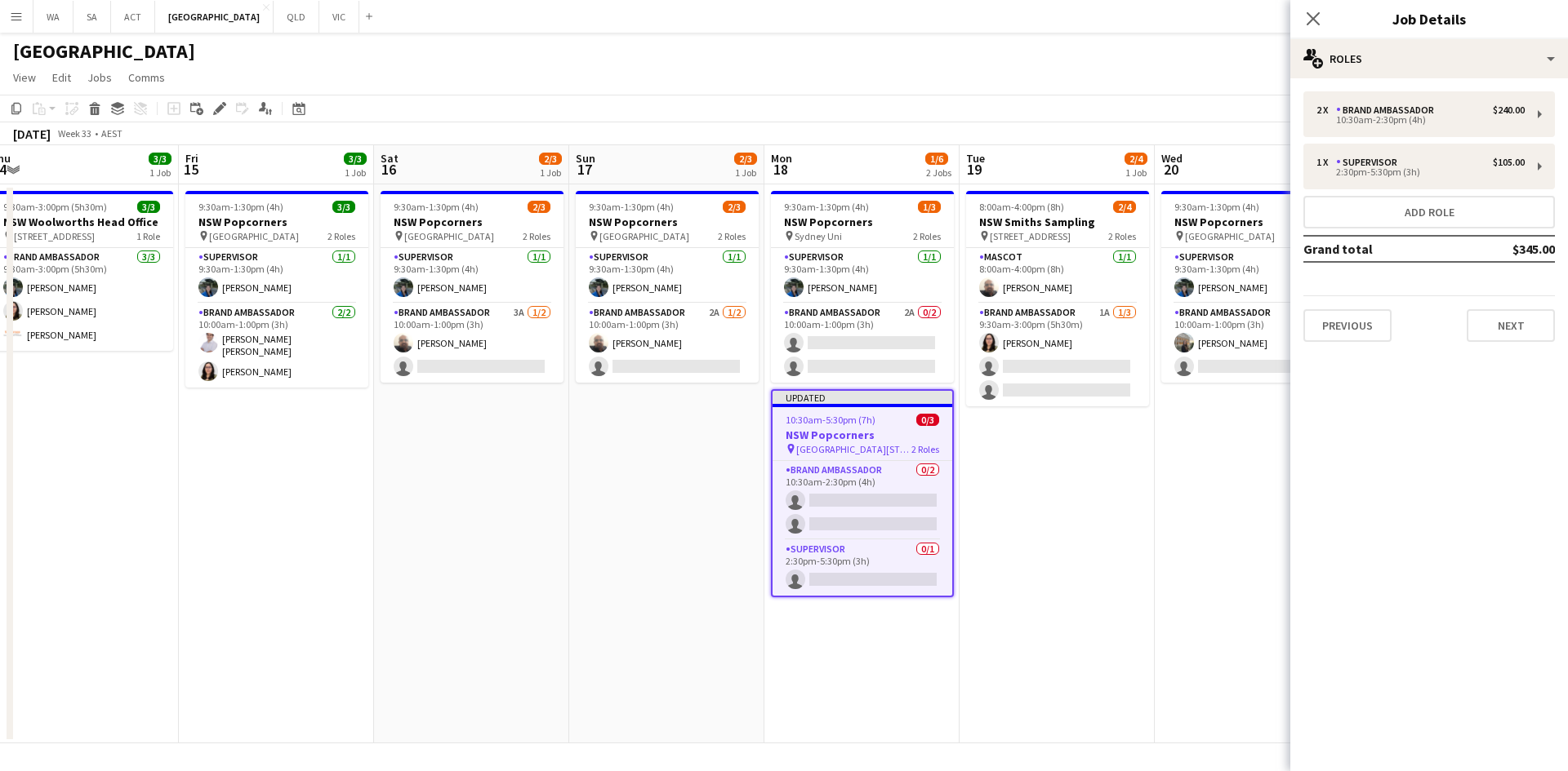
click at [1064, 557] on app-date-cell "8:00am-4:00pm (8h) 2/4 NSW Smiths Sampling pin 1 Woolworths Way Bella Vista NSW…" at bounding box center [1056, 464] width 195 height 559
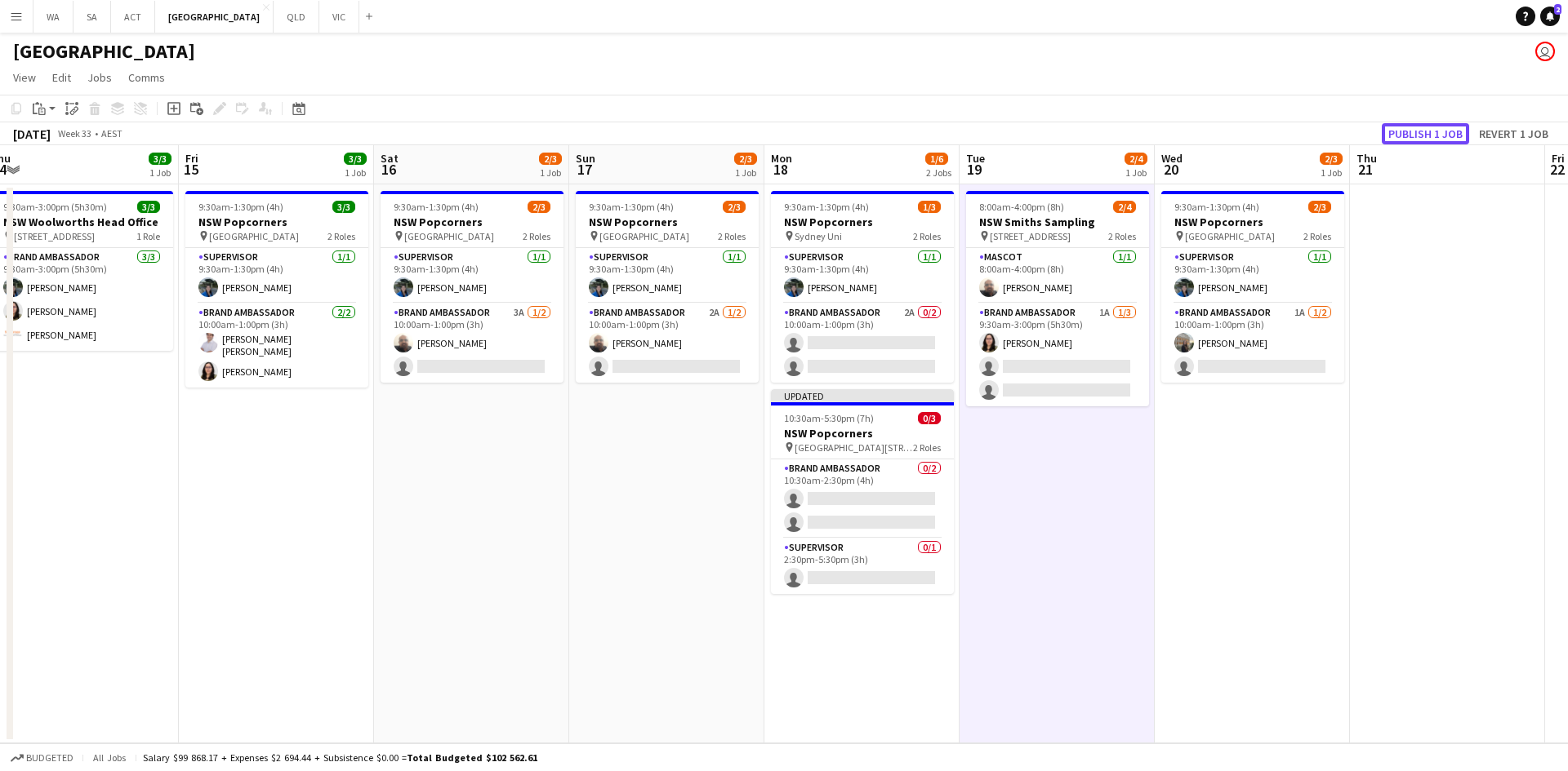
click at [1403, 127] on button "Publish 1 job" at bounding box center [1425, 134] width 87 height 21
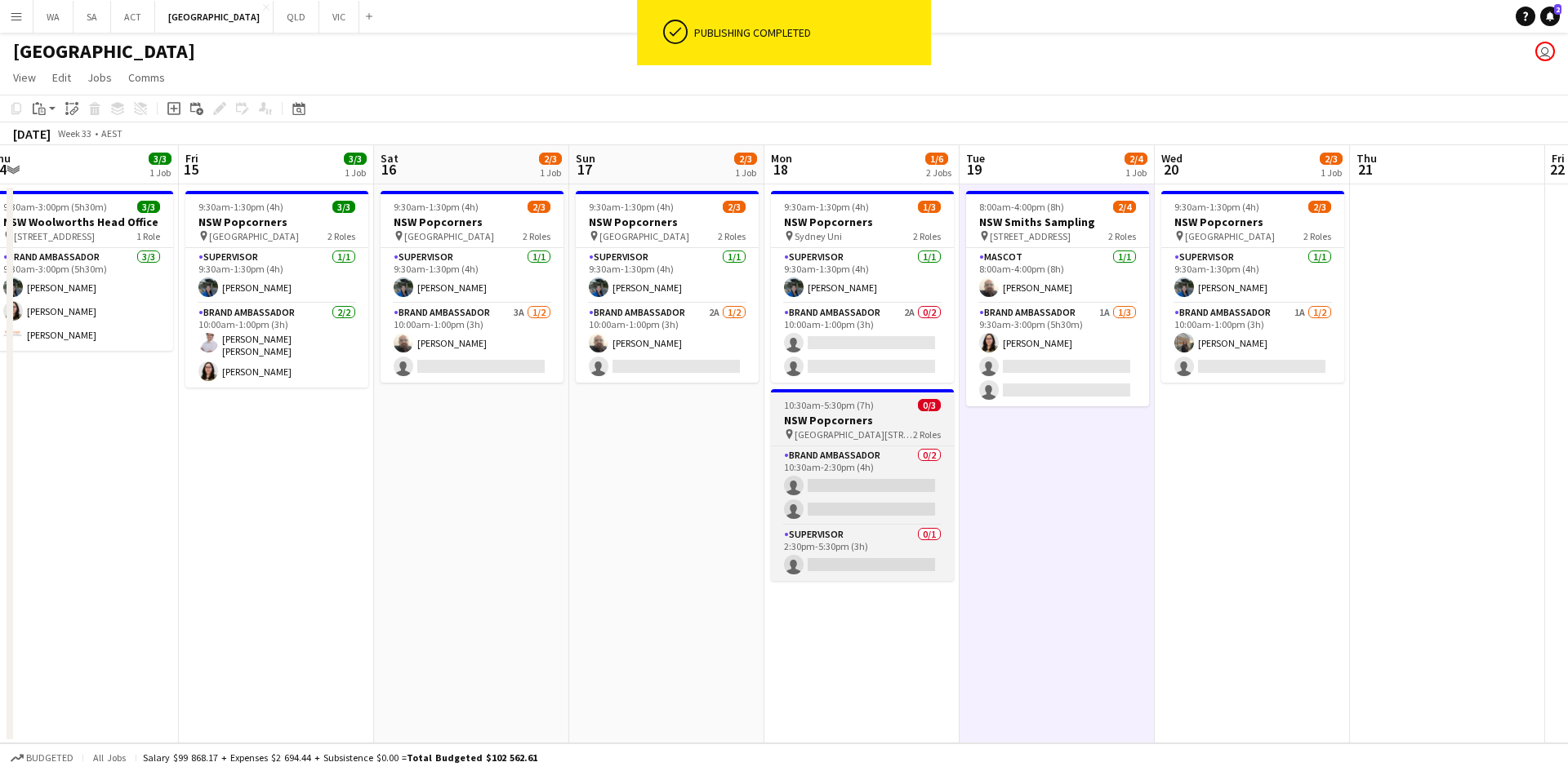
click at [859, 418] on h3 "NSW Popcorners" at bounding box center [862, 419] width 183 height 14
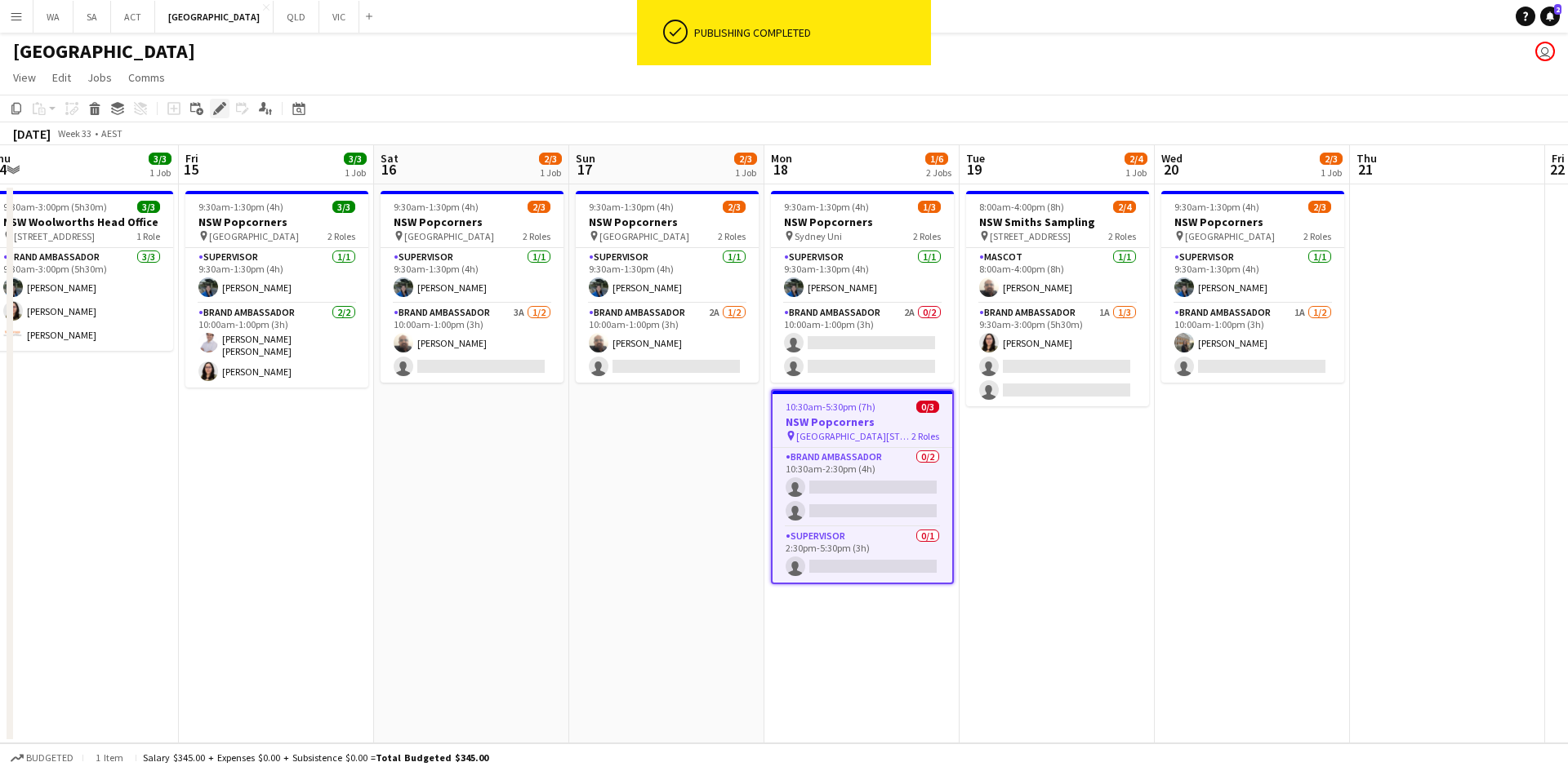
click at [223, 105] on icon at bounding box center [224, 104] width 4 height 4
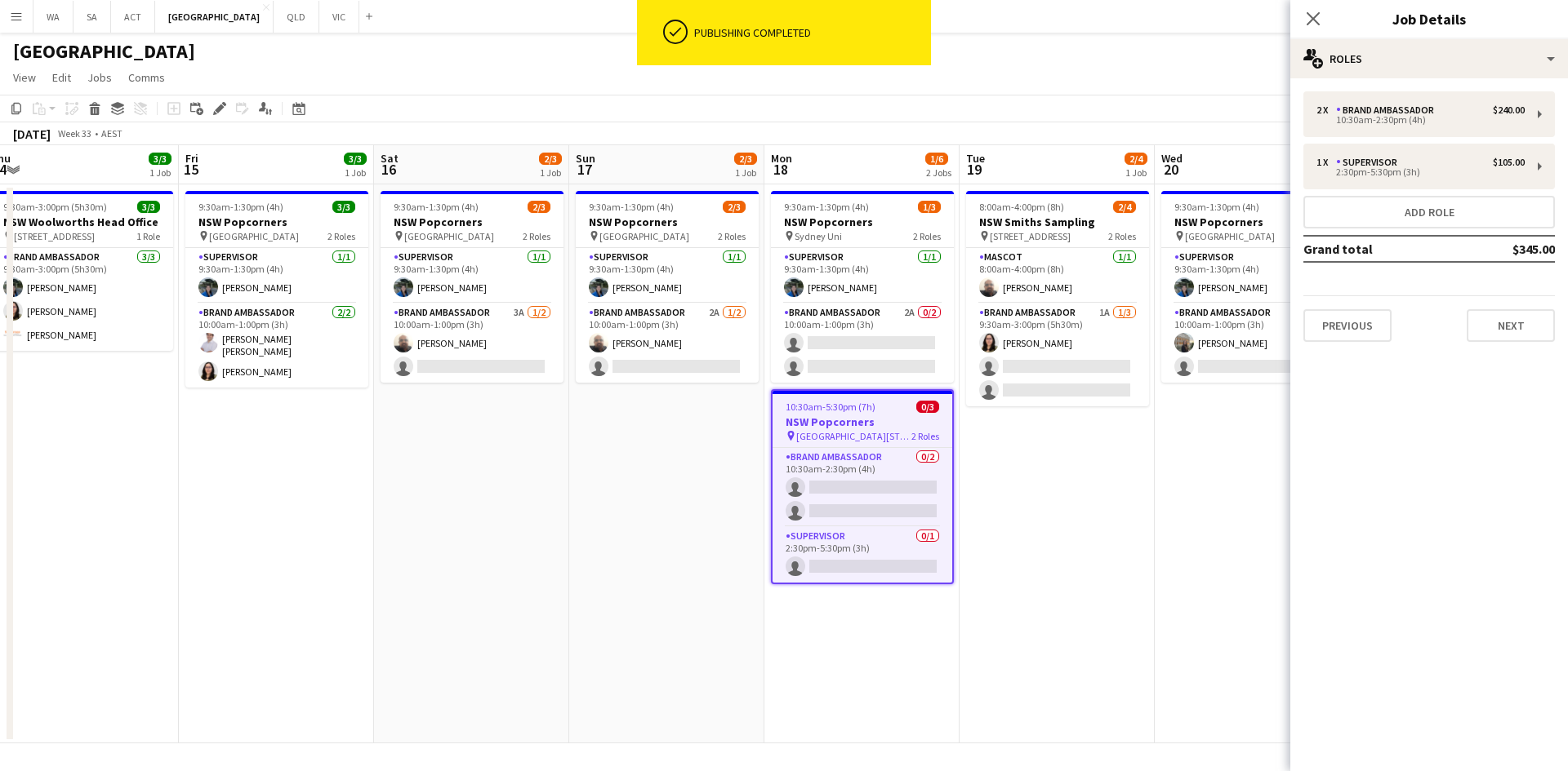
click at [1369, 140] on div "2 x Brand Ambassador $240.00 10:30am-2:30pm (4h) 1 x Supervisor $105.00 2:30pm-…" at bounding box center [1429, 217] width 278 height 251
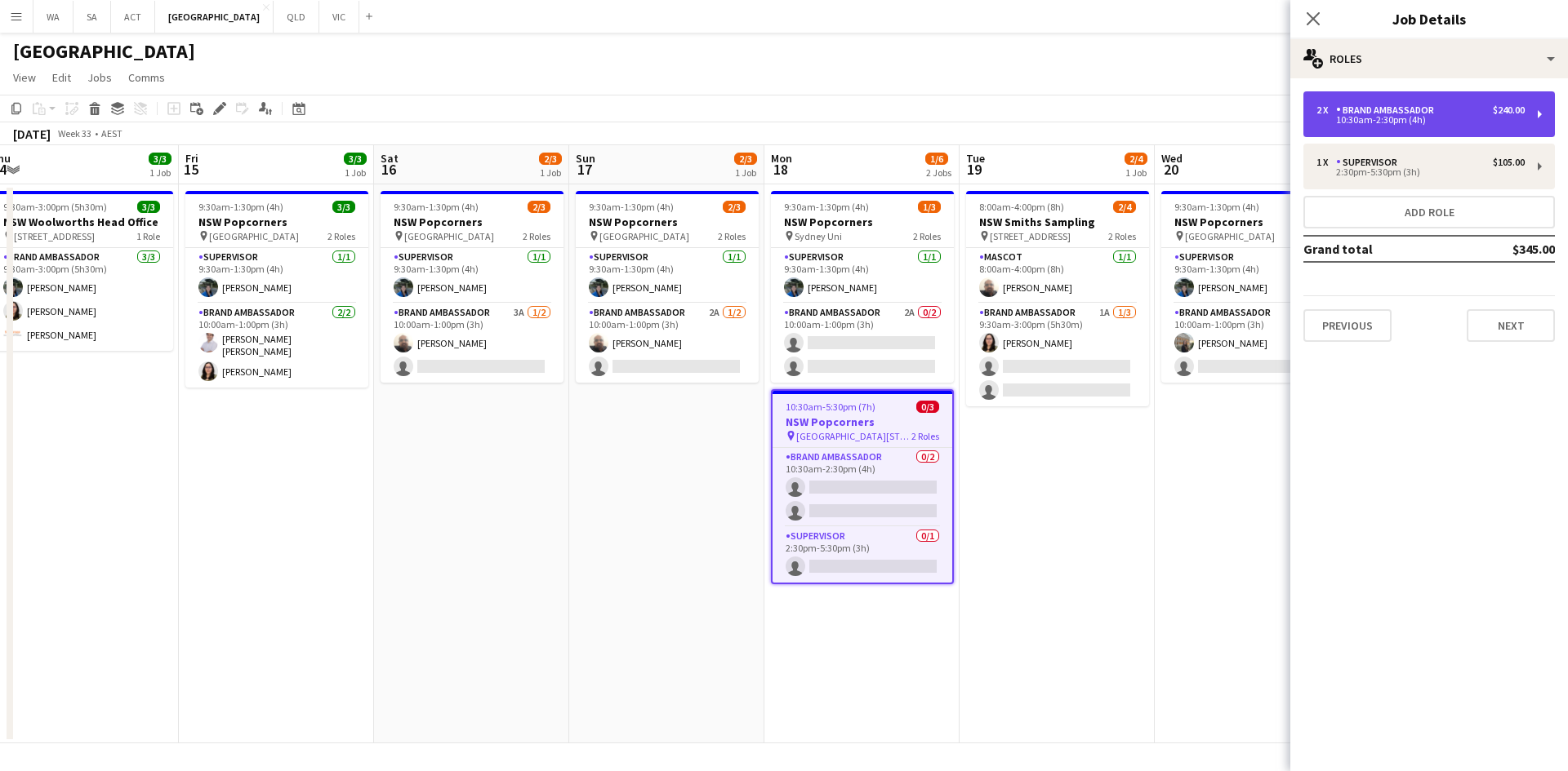
click at [1373, 120] on div "10:30am-2:30pm (4h)" at bounding box center [1420, 120] width 208 height 9
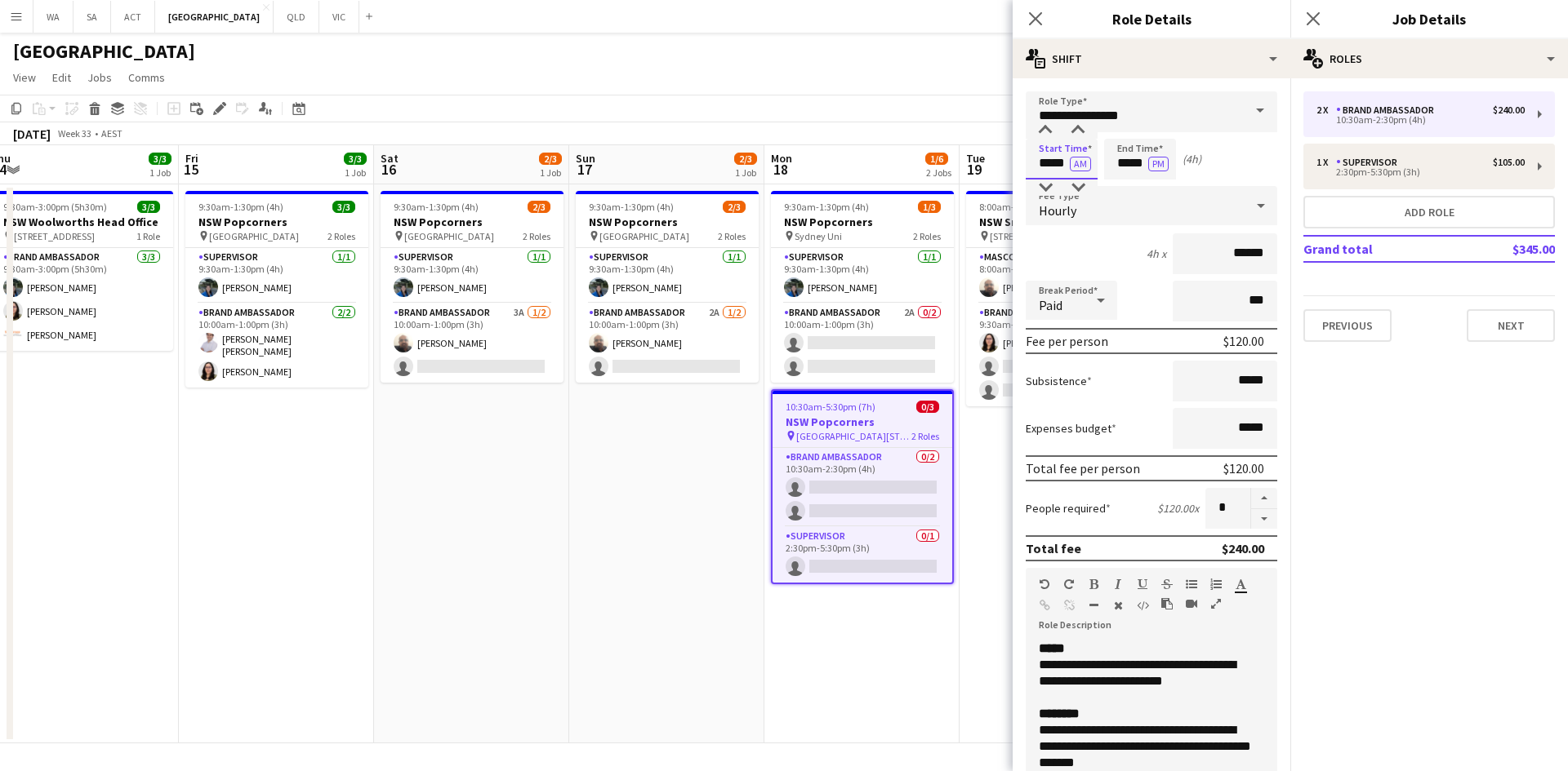
click at [1063, 164] on input "*****" at bounding box center [1061, 159] width 72 height 41
drag, startPoint x: 1056, startPoint y: 142, endPoint x: 1042, endPoint y: 134, distance: 16.1
click at [1053, 141] on input "*****" at bounding box center [1061, 159] width 72 height 41
click at [1042, 134] on div at bounding box center [1045, 130] width 32 height 16
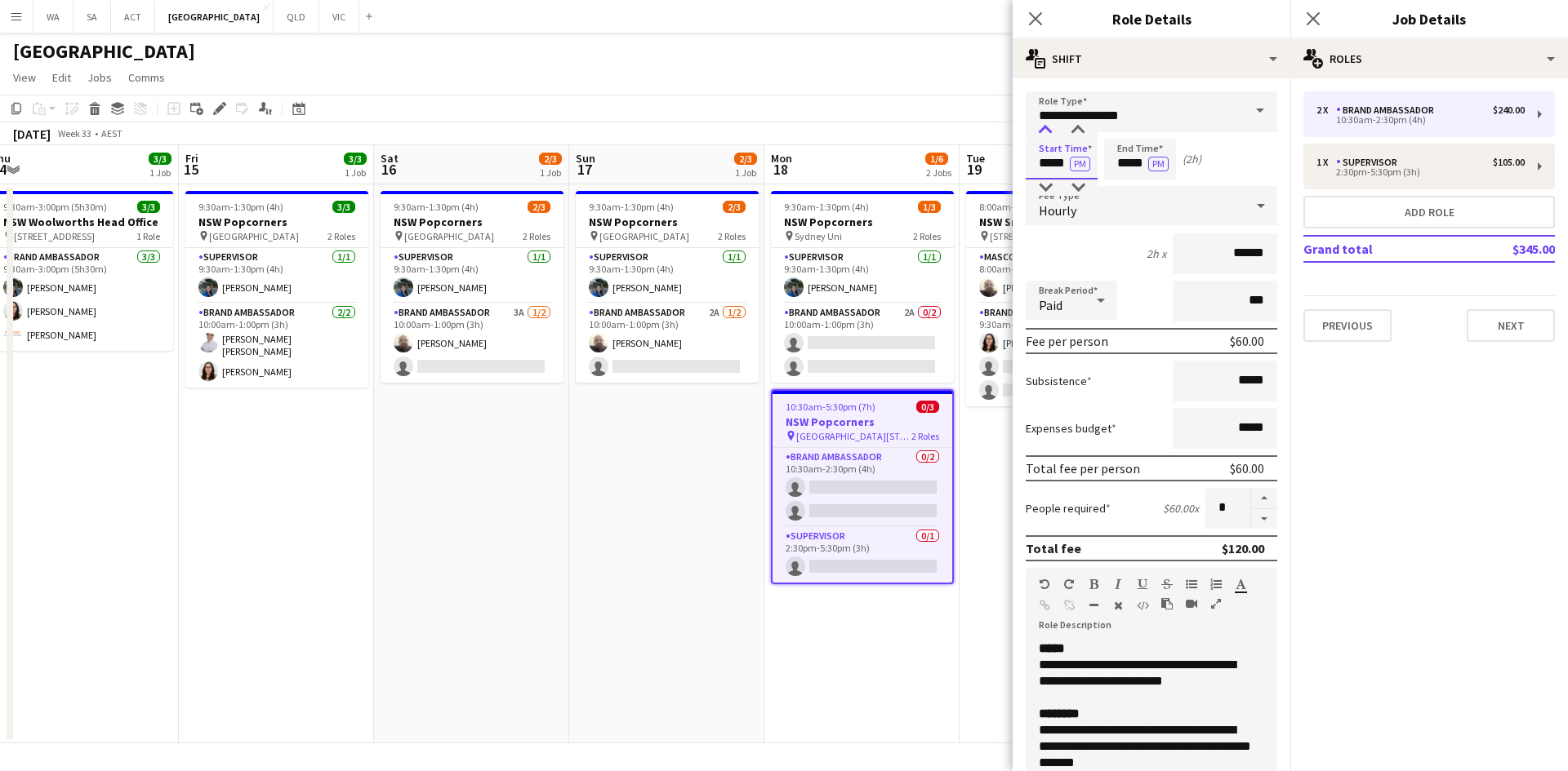
click at [1042, 134] on div at bounding box center [1045, 130] width 32 height 16
type input "*****"
click at [1042, 134] on div at bounding box center [1045, 130] width 32 height 16
click at [1115, 162] on input "*****" at bounding box center [1140, 159] width 72 height 41
click at [1115, 125] on div at bounding box center [1123, 130] width 32 height 16
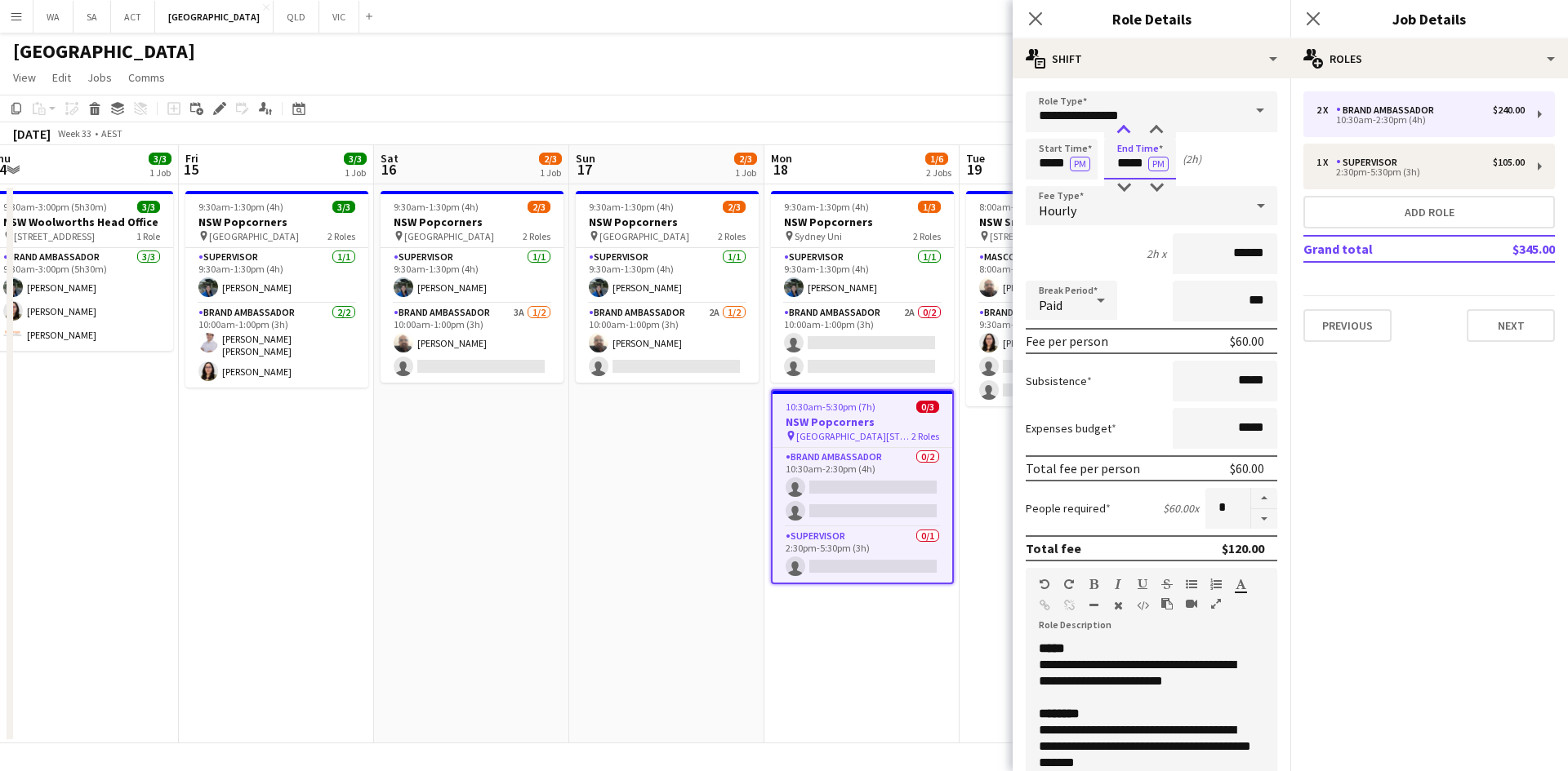
click at [1115, 125] on div at bounding box center [1123, 130] width 32 height 16
type input "*****"
click at [1115, 125] on div at bounding box center [1123, 130] width 32 height 16
click at [1469, 320] on button "Next" at bounding box center [1510, 325] width 88 height 32
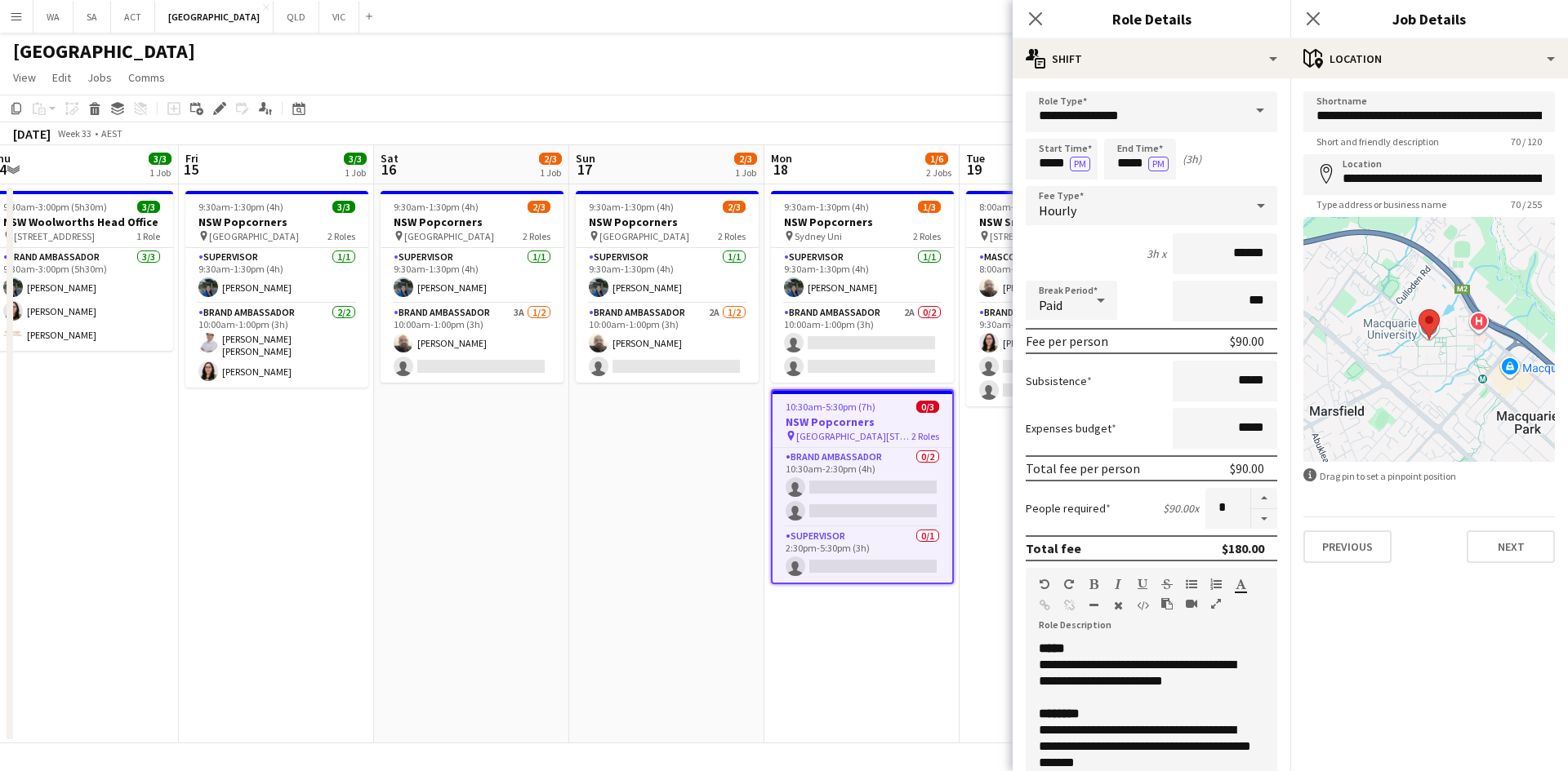
click at [756, 557] on app-date-cell "9:30am-1:30pm (4h) 2/3 NSW Popcorners pin Town Hall Train Station 2 Roles Super…" at bounding box center [666, 464] width 195 height 559
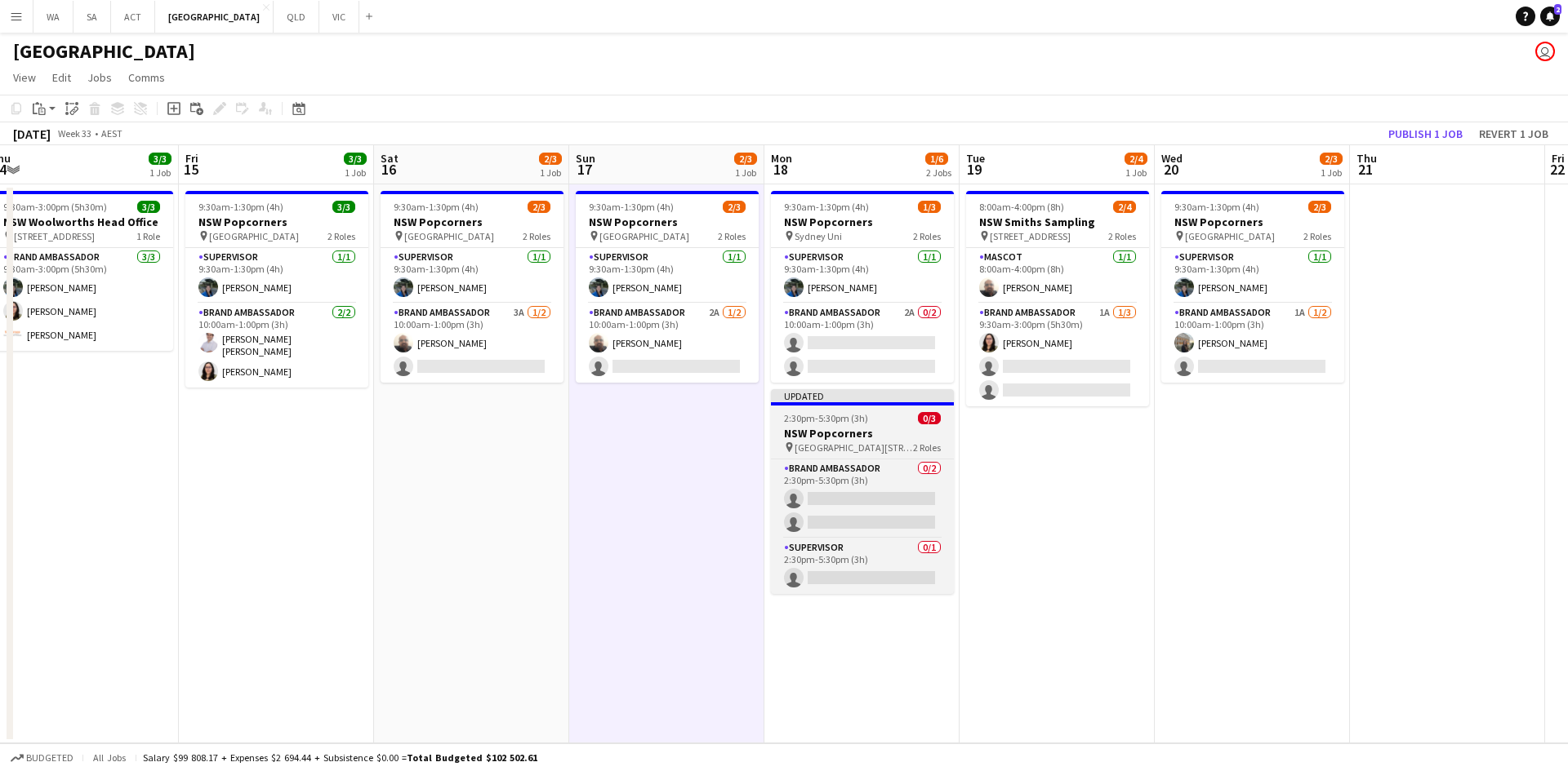
click at [826, 428] on h3 "NSW Popcorners" at bounding box center [862, 433] width 183 height 14
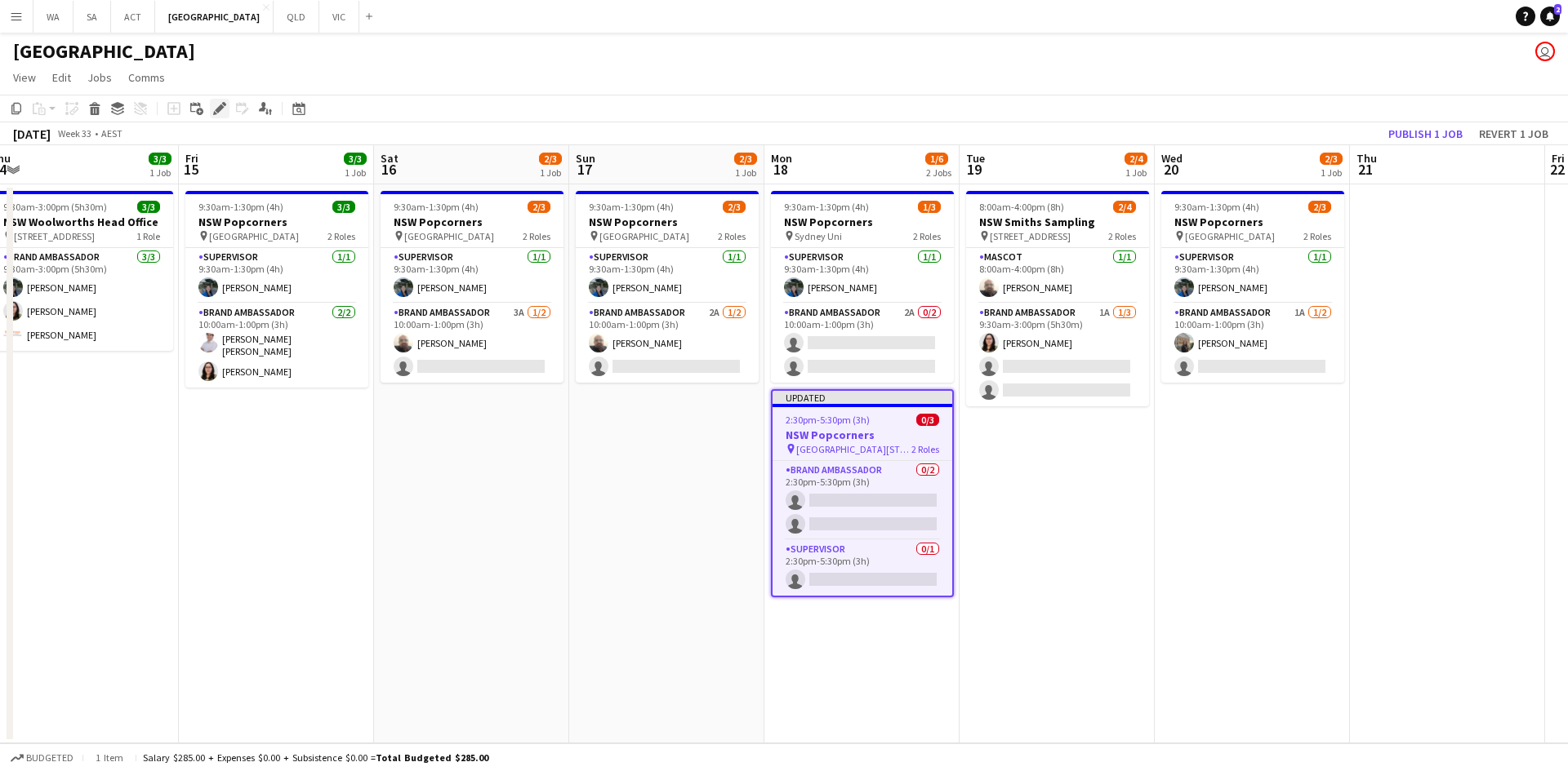
click at [215, 115] on icon "Edit" at bounding box center [220, 108] width 13 height 13
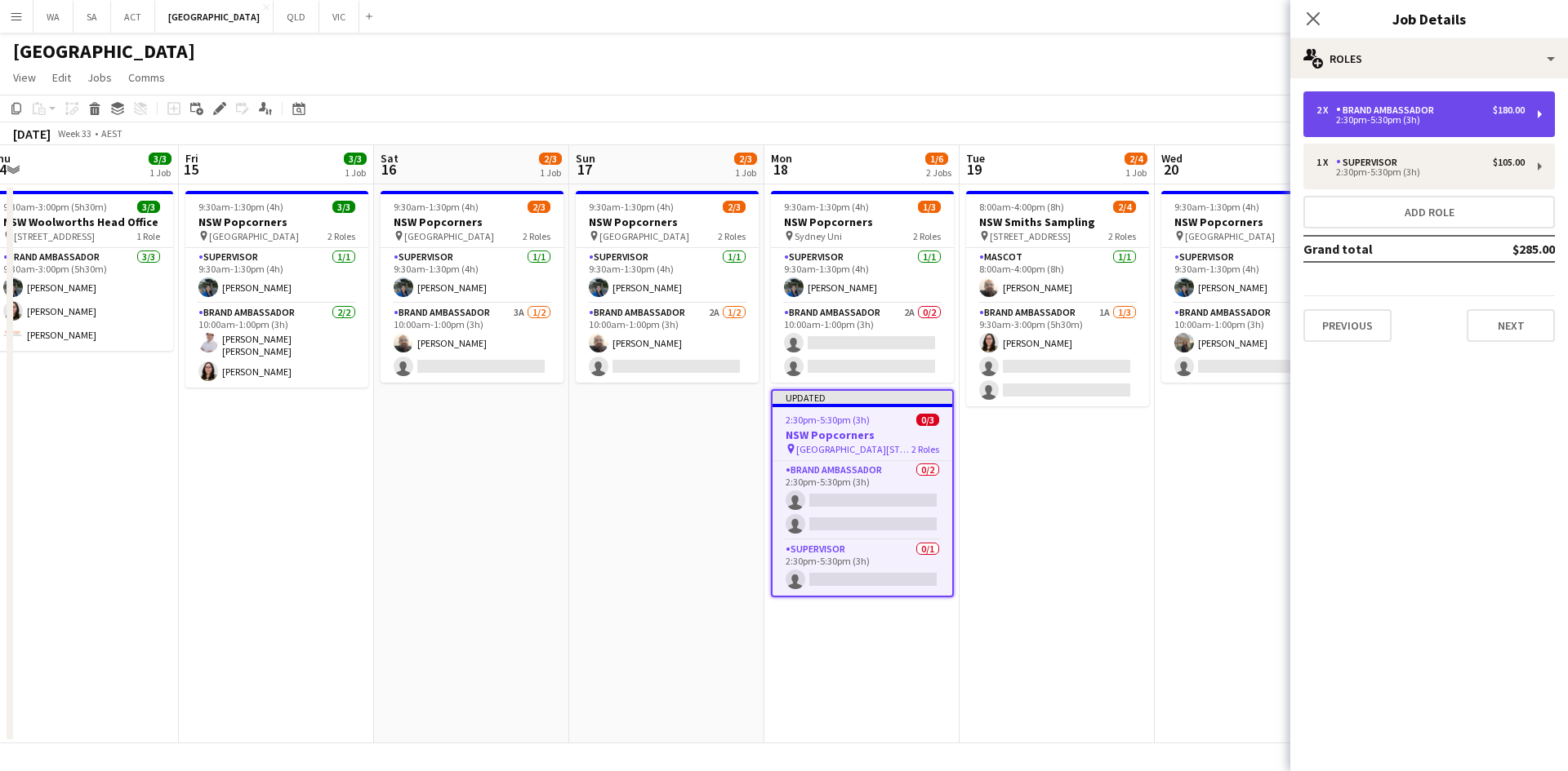
click at [1374, 103] on div "2 x Brand Ambassador $180.00 2:30pm-5:30pm (3h)" at bounding box center [1428, 114] width 251 height 46
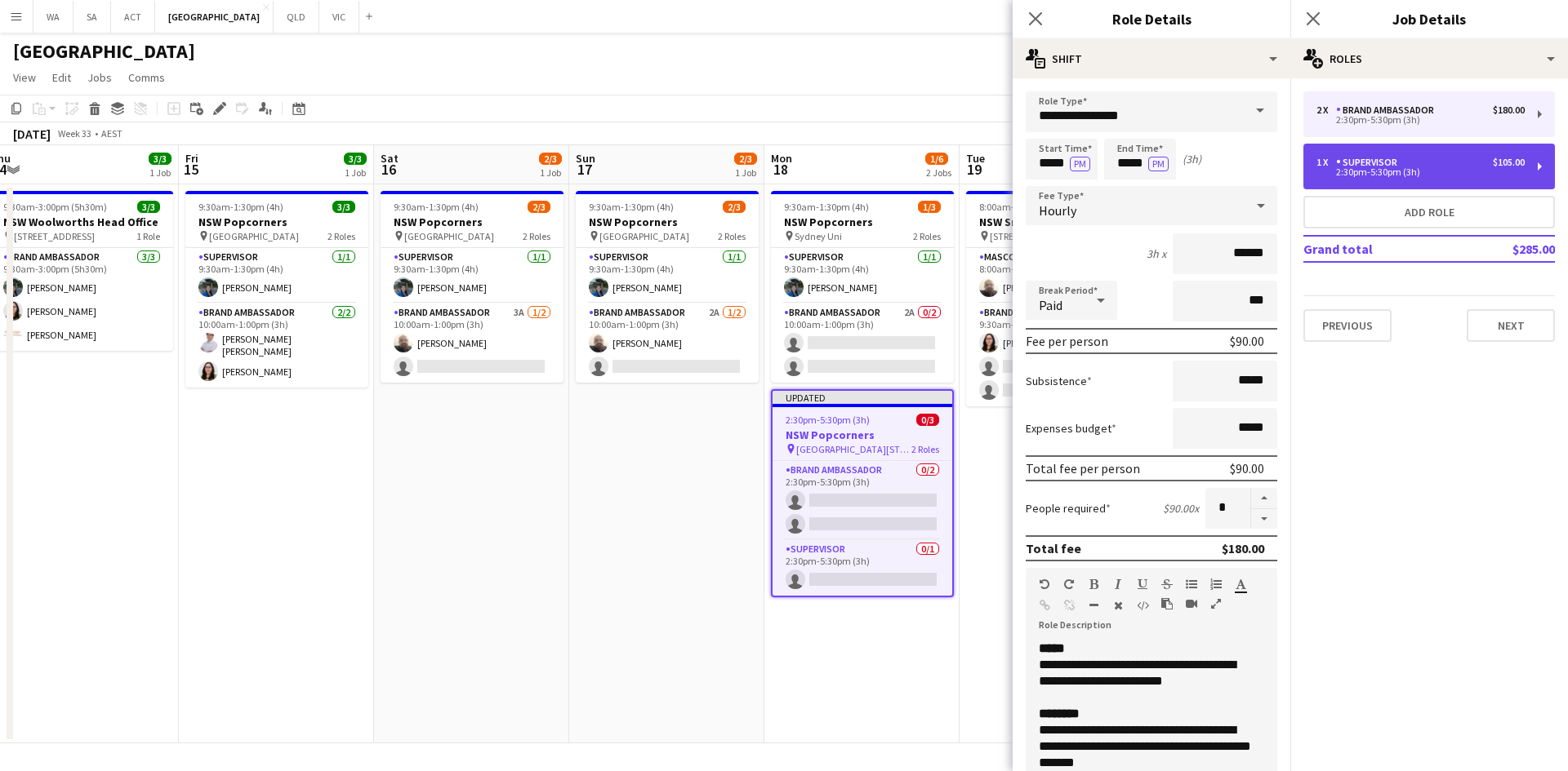
click at [1367, 171] on div "2:30pm-5:30pm (3h)" at bounding box center [1420, 172] width 208 height 9
type input "**********"
type input "******"
type input "*"
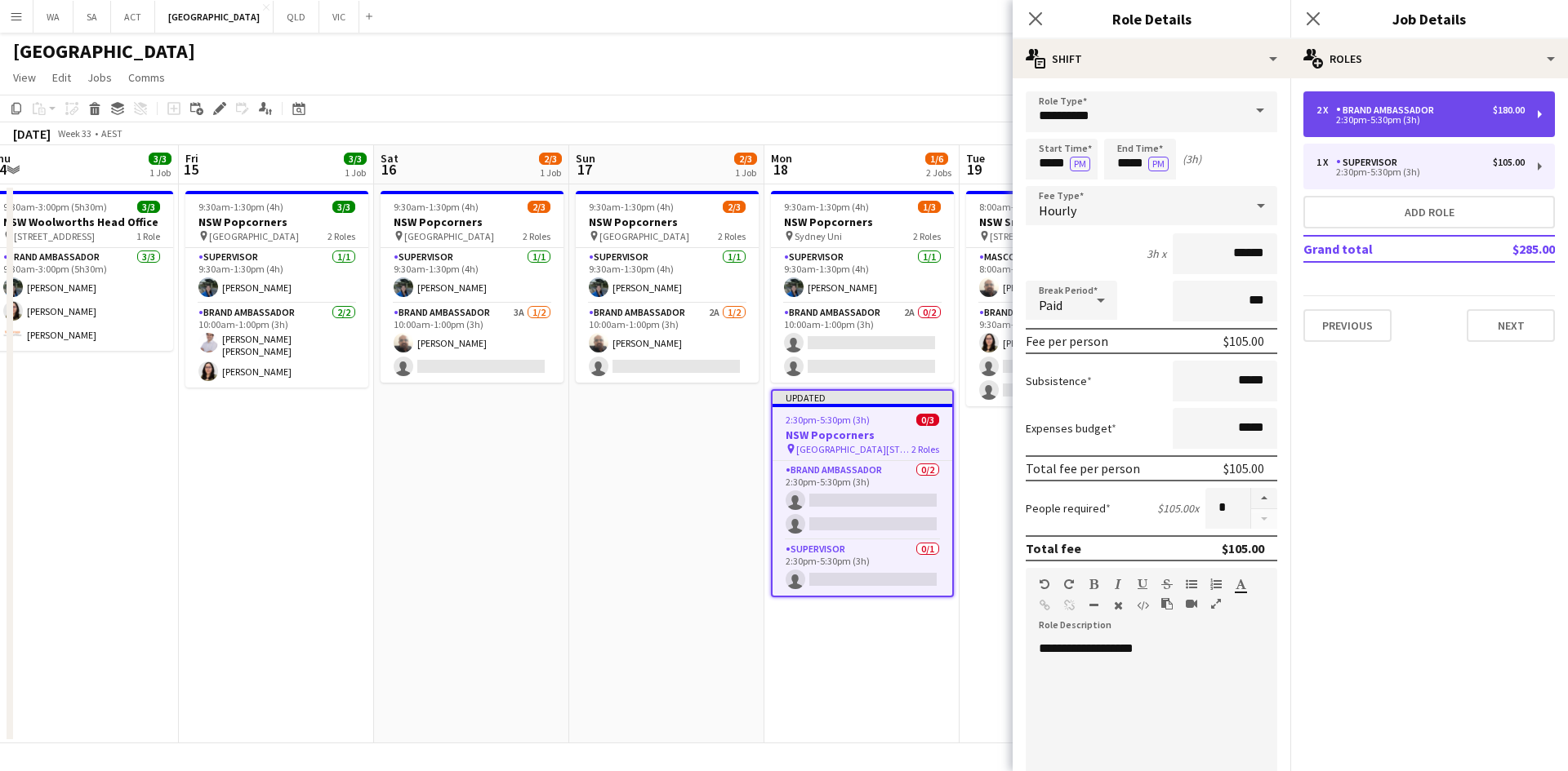
click at [1373, 101] on div "2 x Brand Ambassador $180.00 2:30pm-5:30pm (3h)" at bounding box center [1428, 114] width 251 height 46
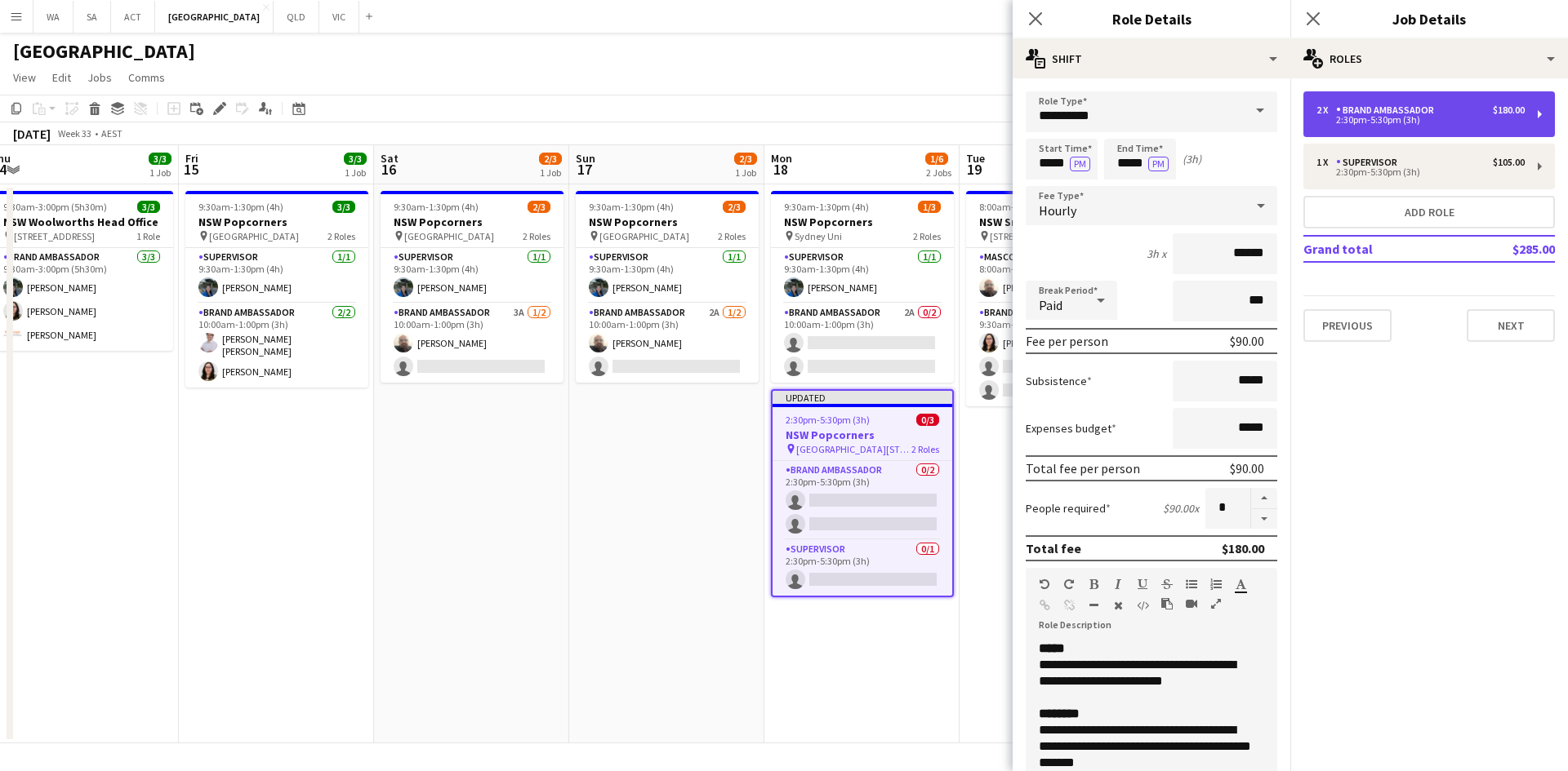
type input "**********"
type input "******"
type input "*"
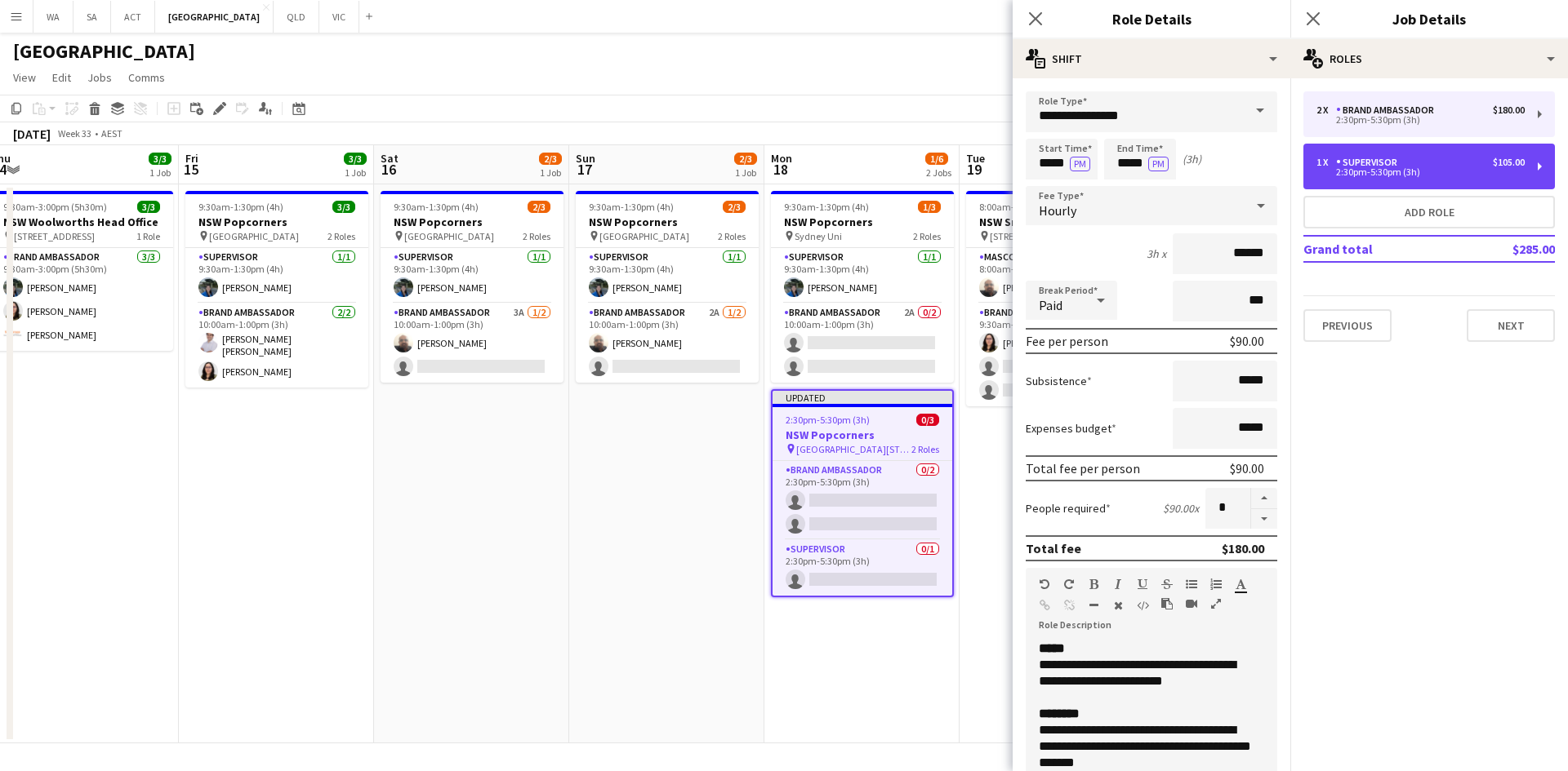
drag, startPoint x: 1374, startPoint y: 164, endPoint x: 1274, endPoint y: 170, distance: 100.2
click at [1372, 164] on div "Supervisor" at bounding box center [1369, 163] width 68 height 11
type input "**********"
type input "******"
type input "*"
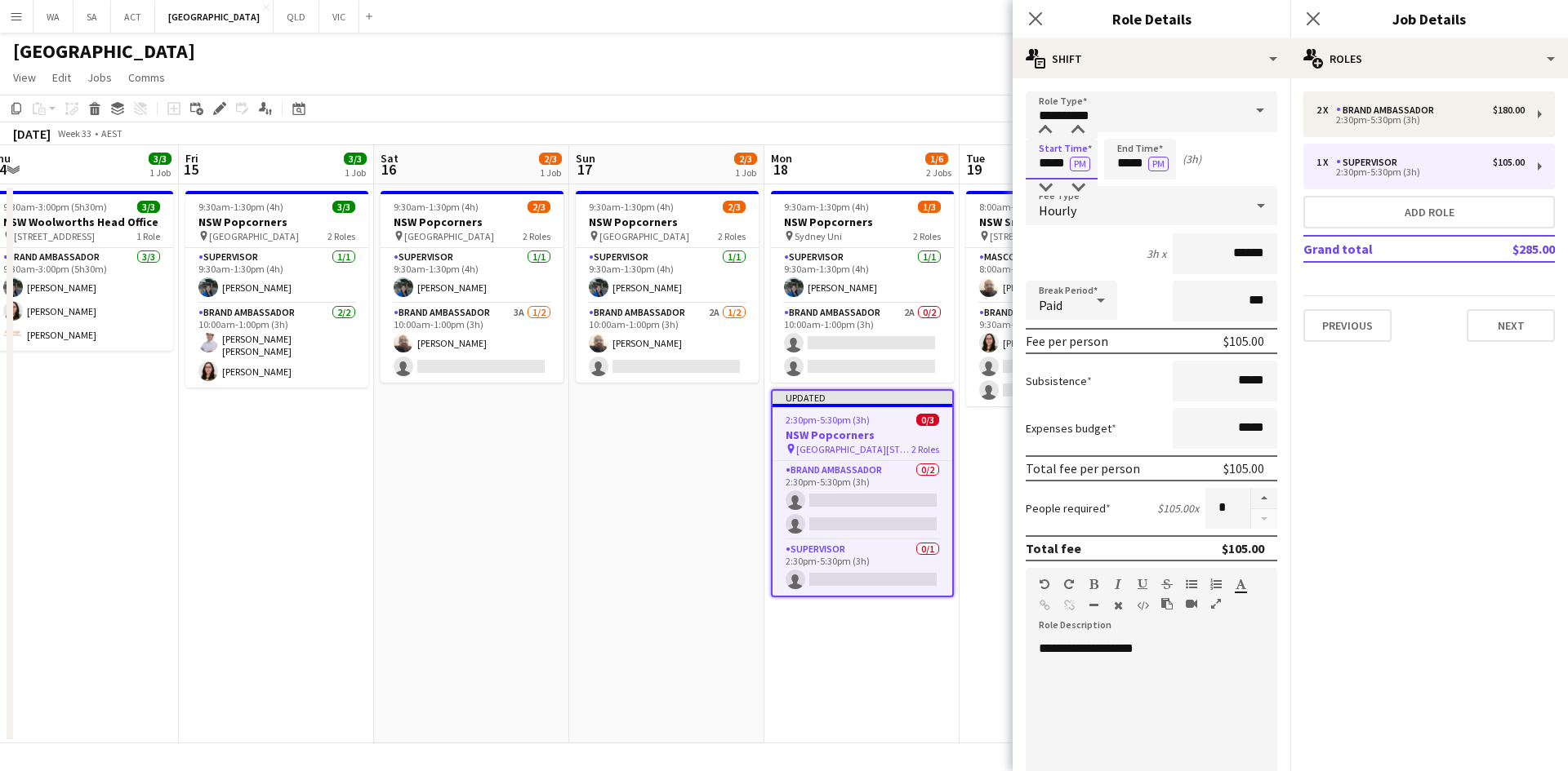
click at [1056, 149] on input "*****" at bounding box center [1061, 159] width 72 height 41
click at [1066, 135] on div at bounding box center [1077, 130] width 32 height 16
type input "*****"
click at [1066, 135] on div at bounding box center [1077, 130] width 32 height 16
click at [1132, 151] on input "*****" at bounding box center [1140, 159] width 72 height 41
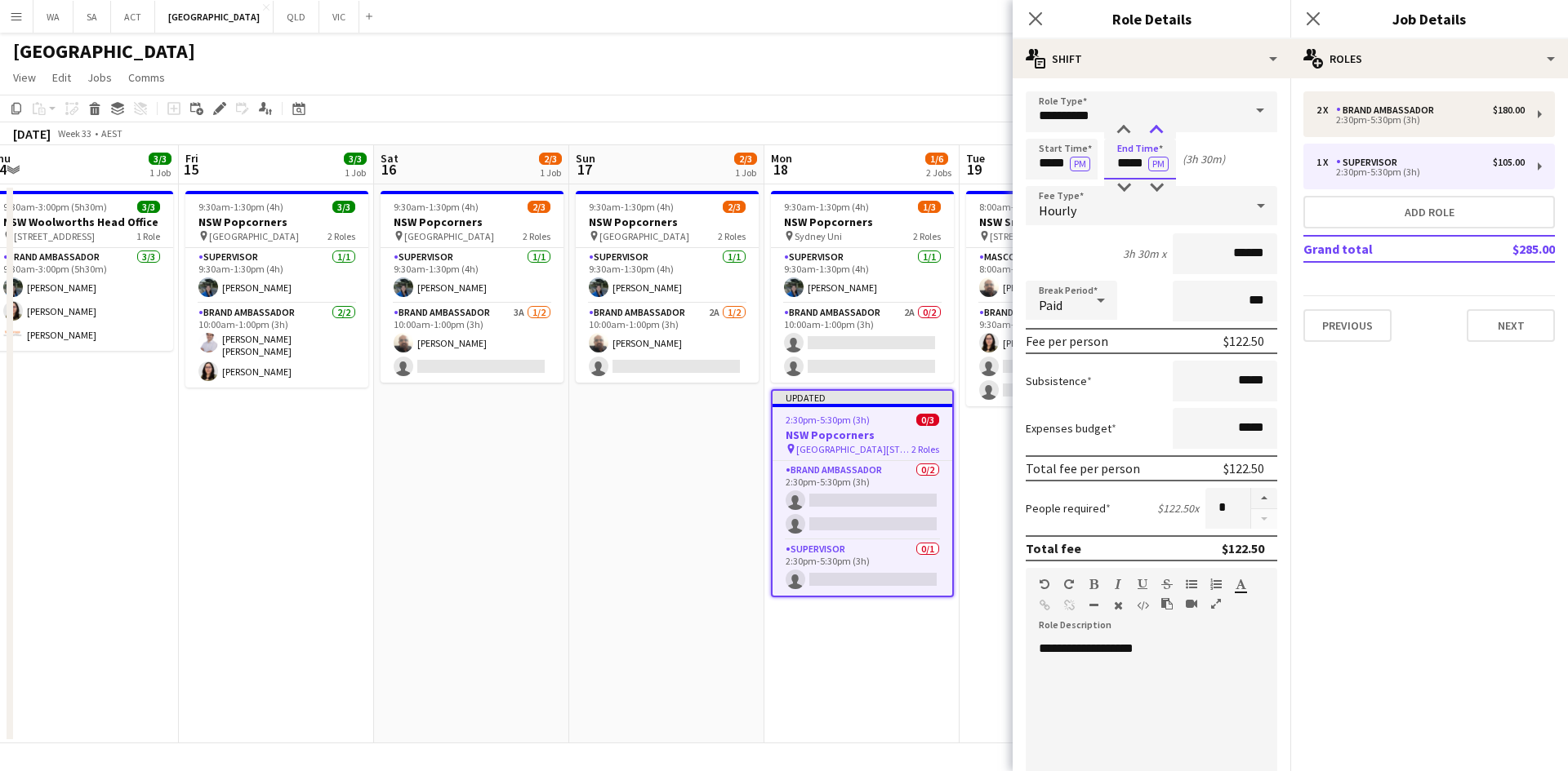
click at [1152, 130] on div at bounding box center [1156, 130] width 32 height 16
type input "*****"
click at [1152, 130] on div at bounding box center [1156, 130] width 32 height 16
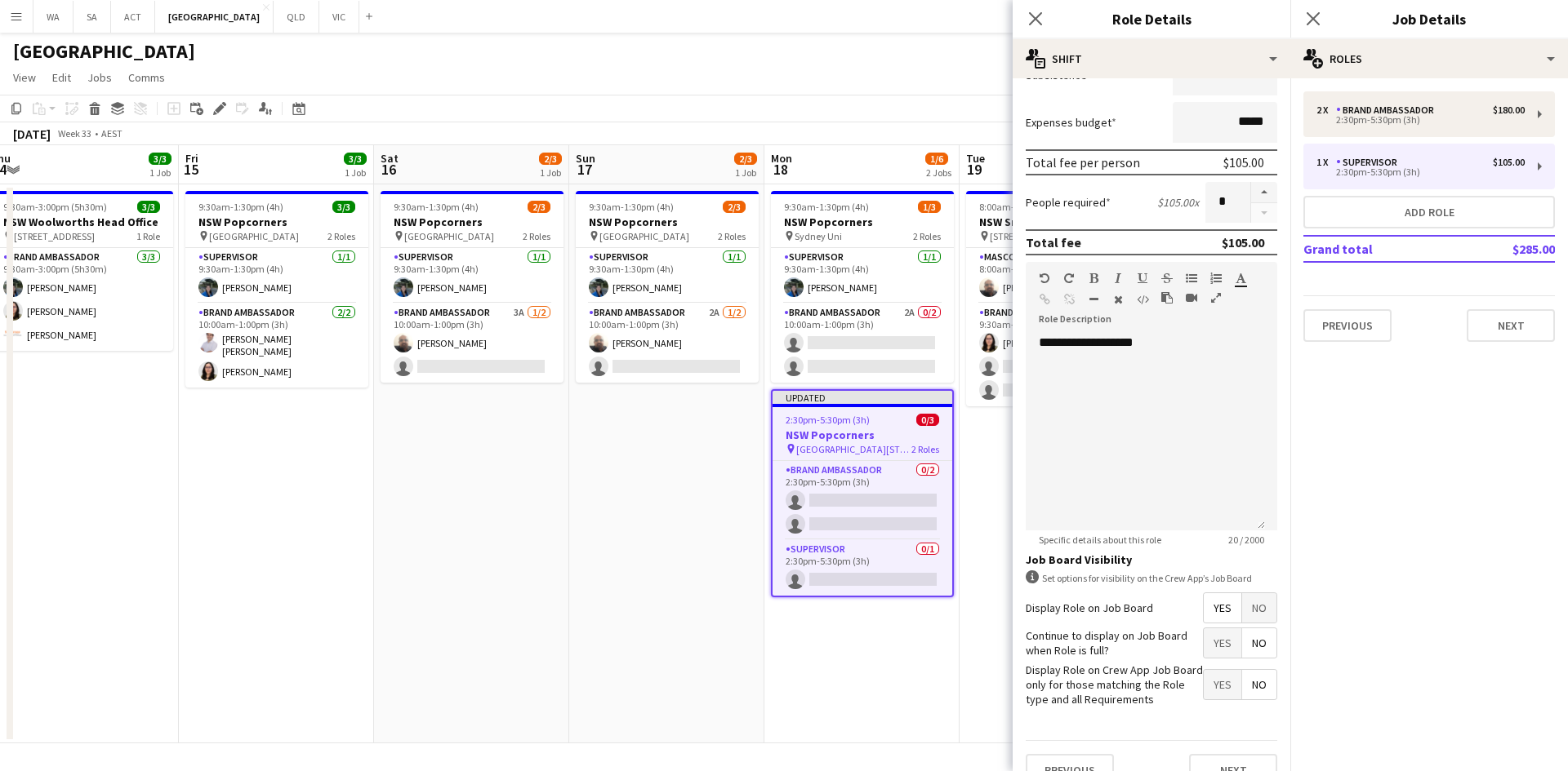
scroll to position [335, 0]
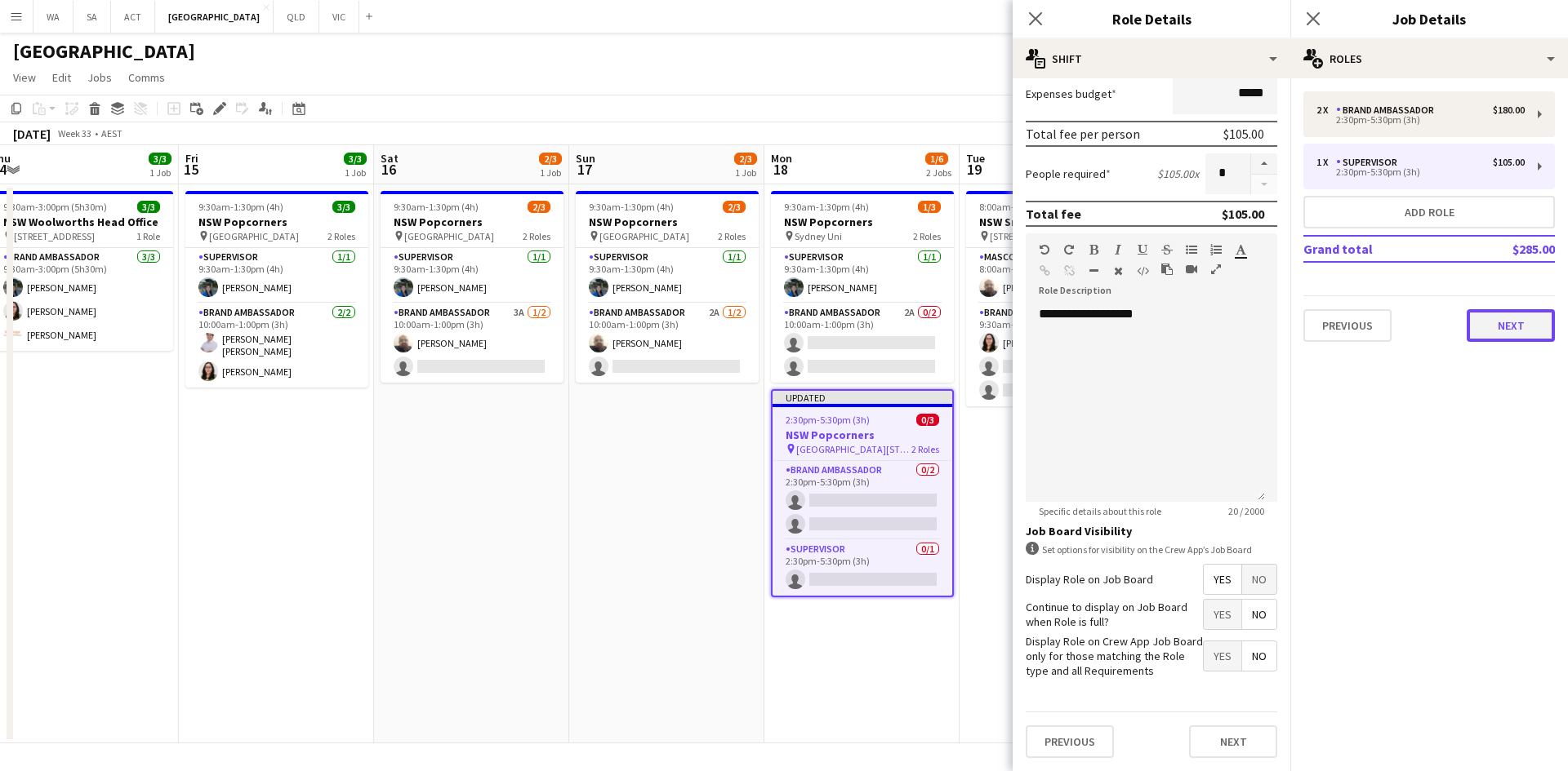
click at [1491, 322] on button "Next" at bounding box center [1510, 325] width 88 height 32
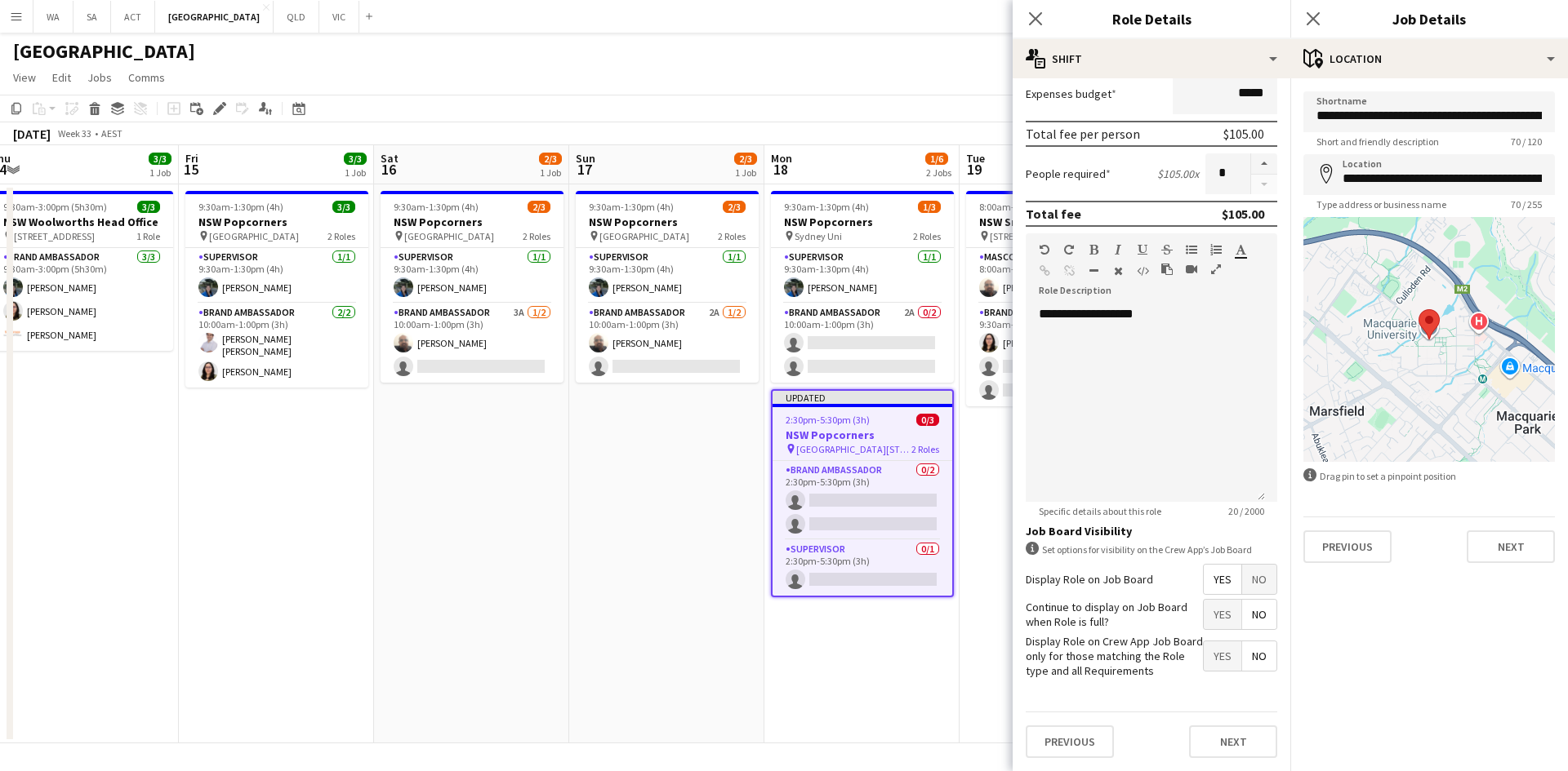
click at [893, 649] on app-date-cell "9:30am-1:30pm (4h) 1/3 NSW Popcorners pin Sydney Uni 2 Roles Supervisor 1/1 9:3…" at bounding box center [861, 464] width 195 height 559
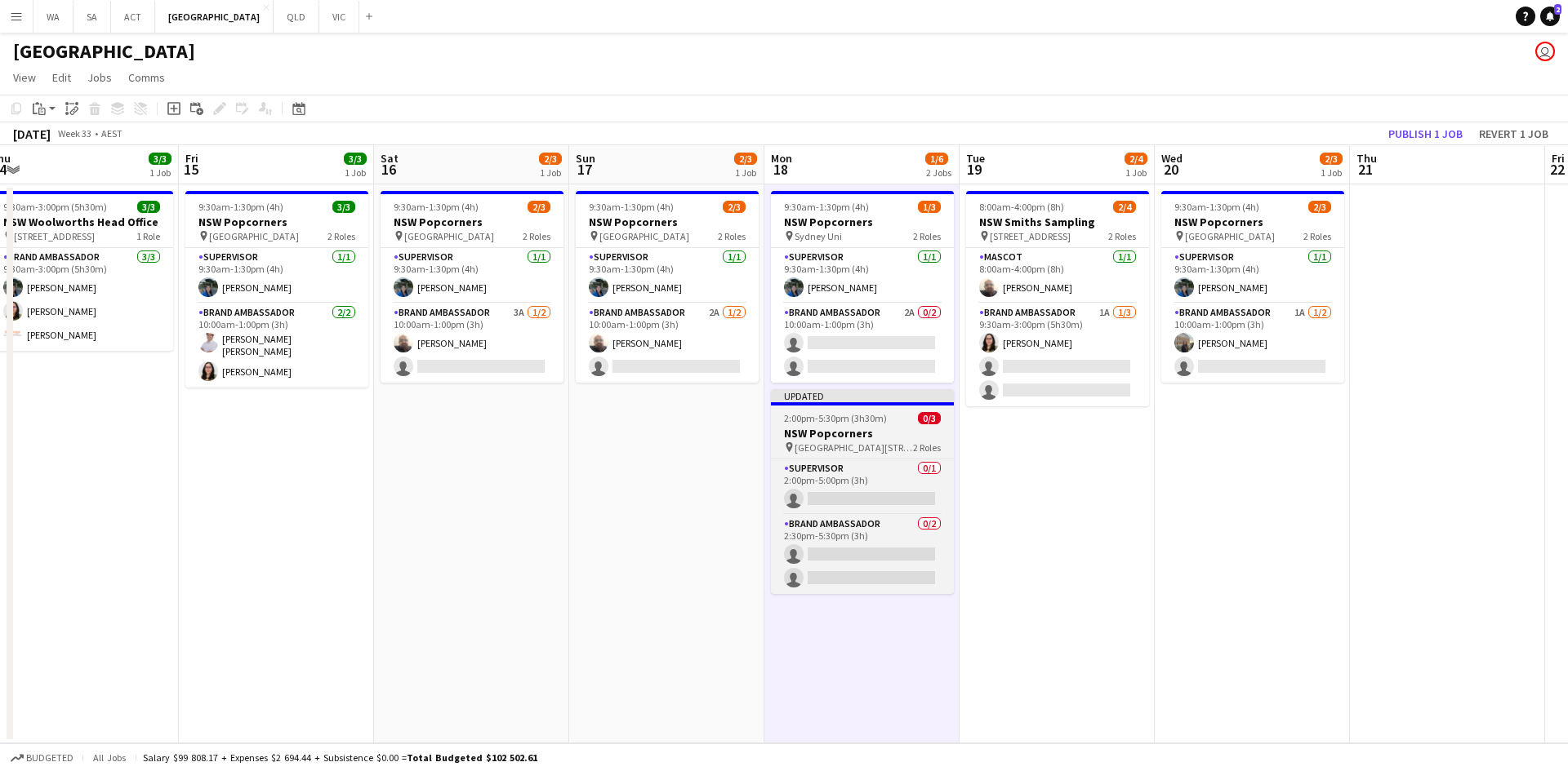
click at [874, 431] on h3 "NSW Popcorners" at bounding box center [862, 433] width 183 height 14
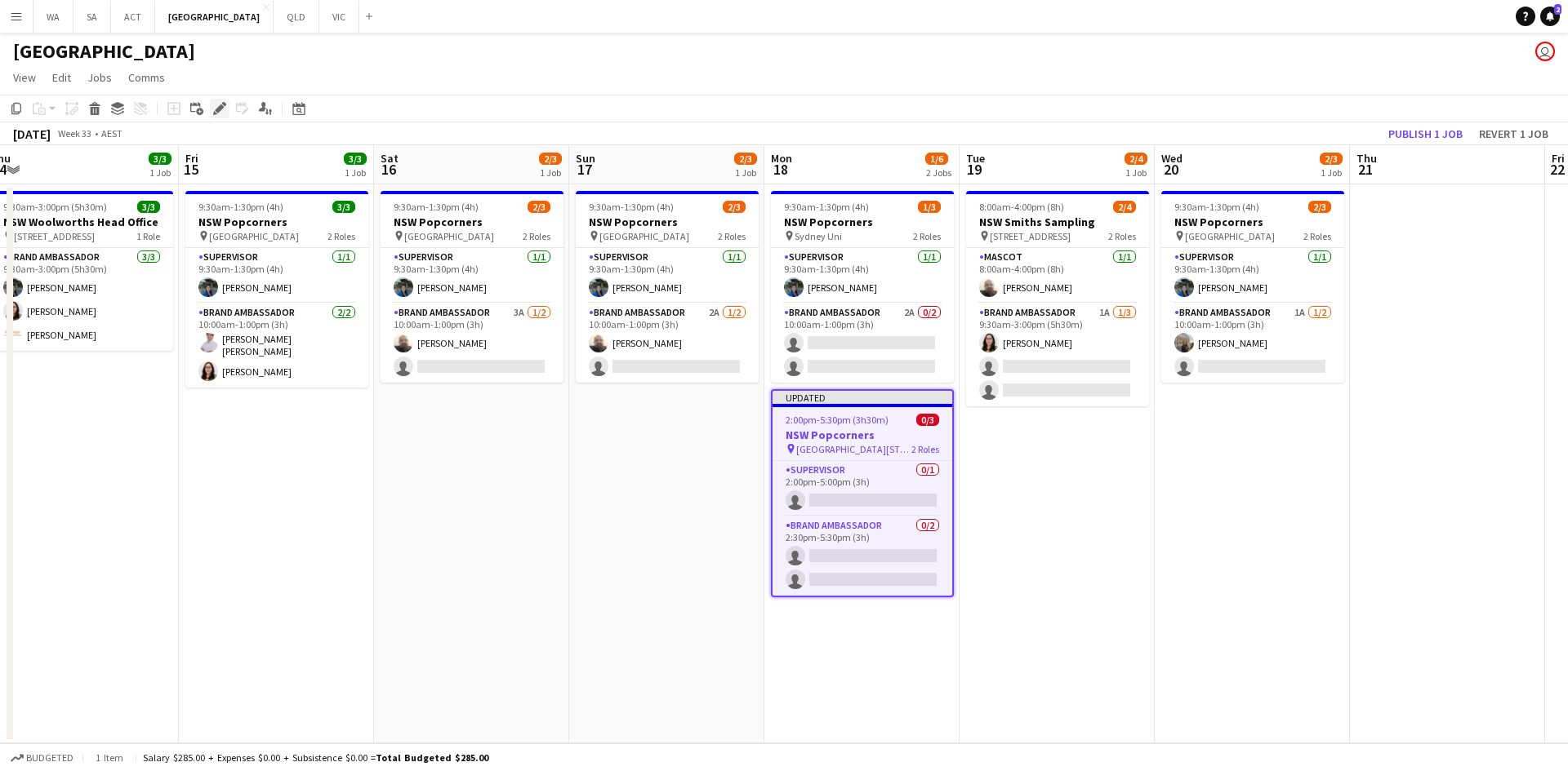
click at [224, 105] on icon at bounding box center [224, 104] width 4 height 4
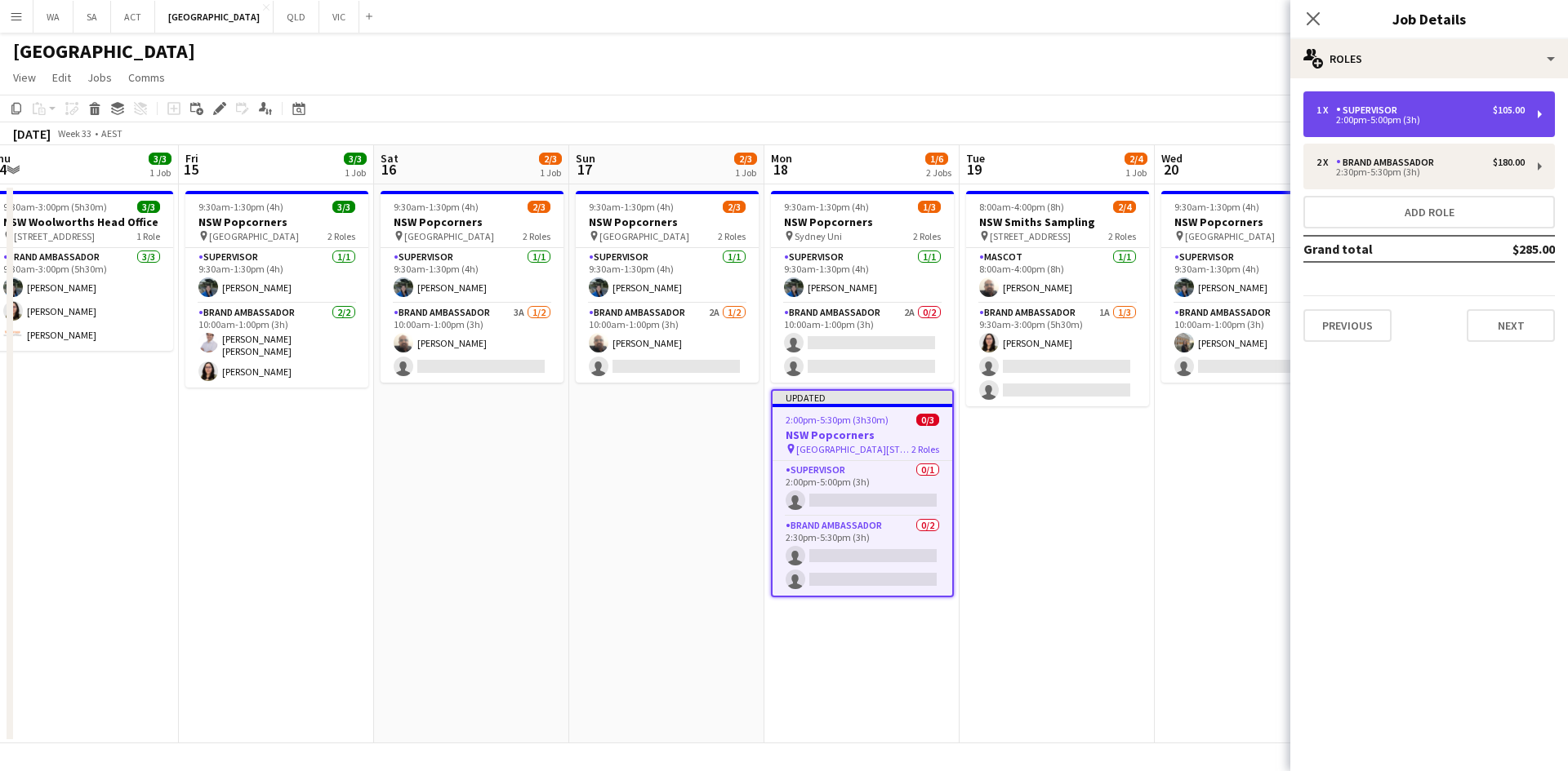
click at [1403, 110] on div "Supervisor" at bounding box center [1369, 110] width 68 height 11
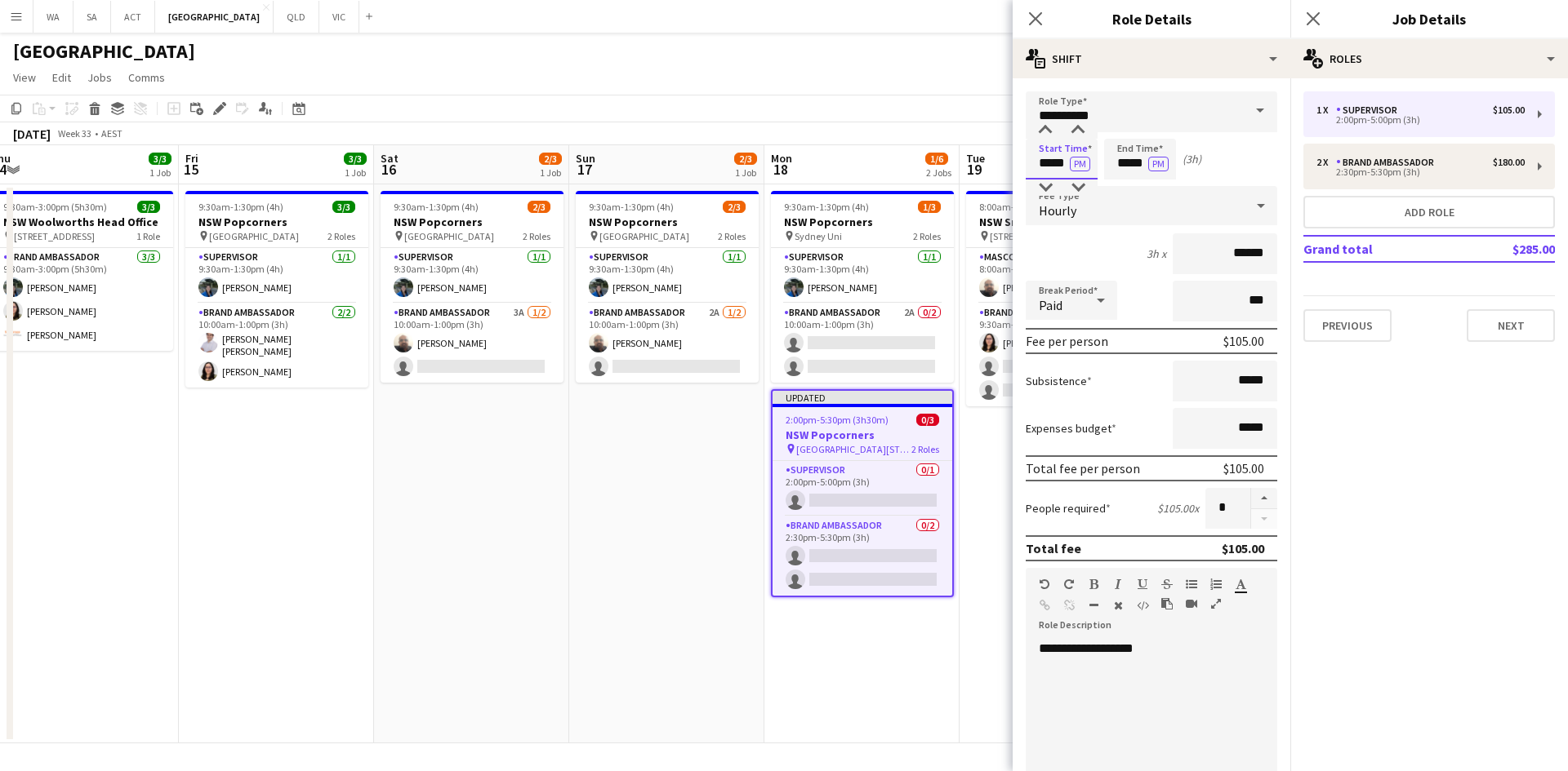
click at [1065, 153] on input "*****" at bounding box center [1061, 159] width 72 height 41
click at [1134, 154] on input "*****" at bounding box center [1140, 159] width 72 height 41
type input "*****"
click at [1117, 123] on div at bounding box center [1123, 130] width 32 height 16
click at [615, 599] on app-date-cell "9:30am-1:30pm (4h) 2/3 NSW Popcorners pin Town Hall Train Station 2 Roles Super…" at bounding box center [666, 464] width 195 height 559
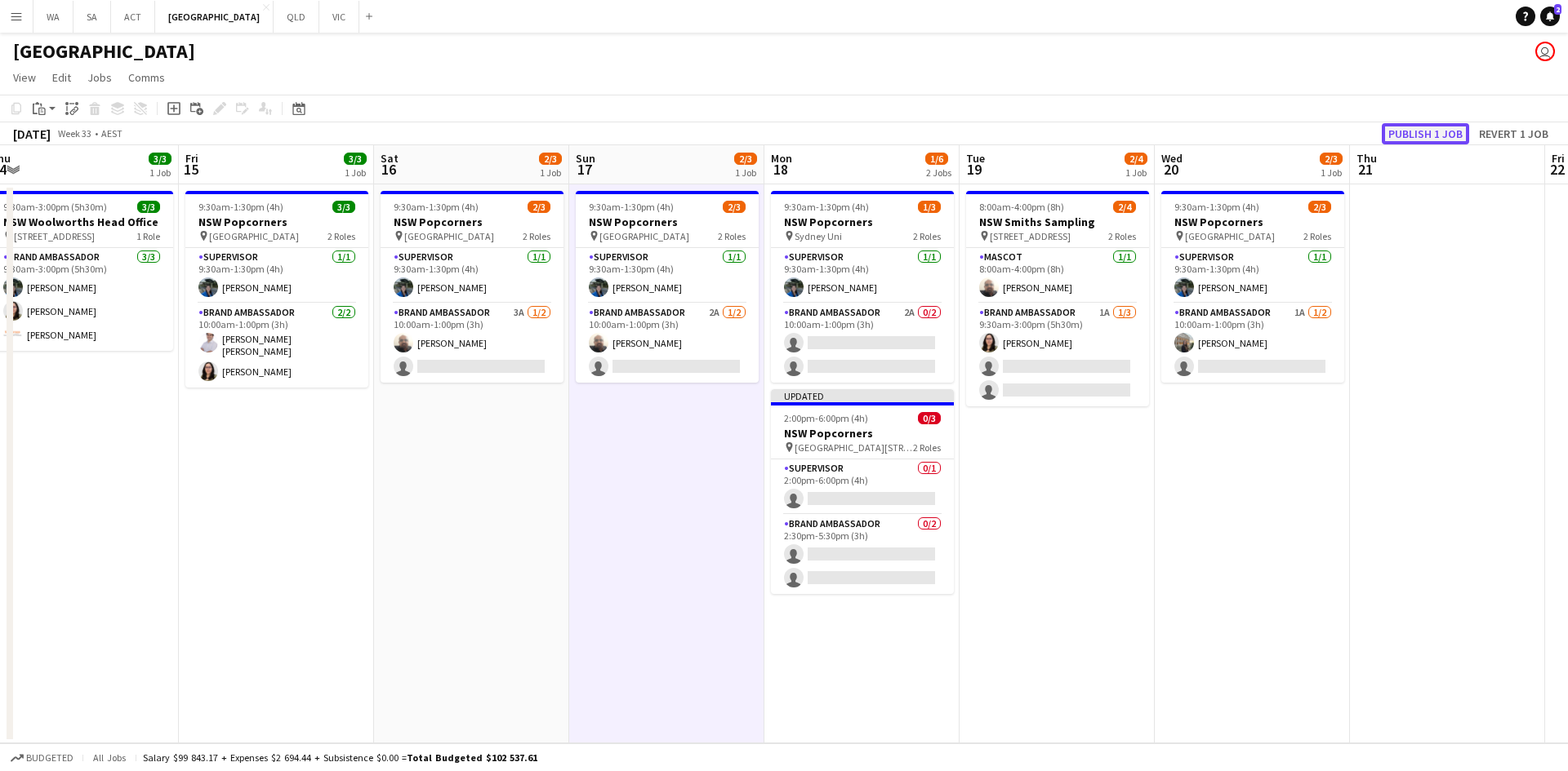
click at [1434, 124] on button "Publish 1 job" at bounding box center [1425, 134] width 87 height 21
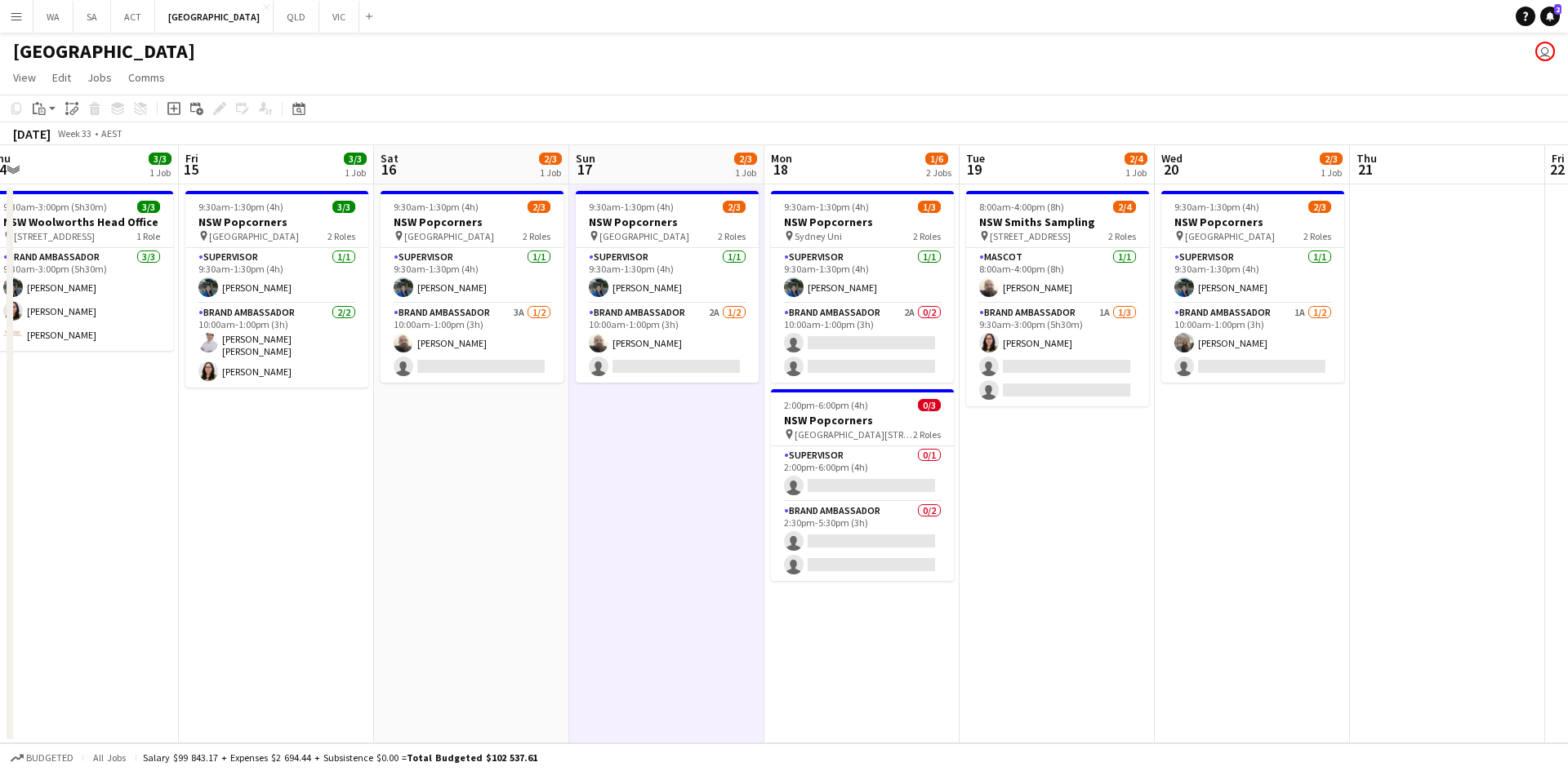
click at [1067, 489] on app-calendar-viewport "Sun 10 Mon 11 1/1 1 Job Tue 12 1/1 1 Job Wed 13 3/4 2 Jobs Thu 14 3/3 1 Job Fri…" at bounding box center [784, 444] width 1568 height 598
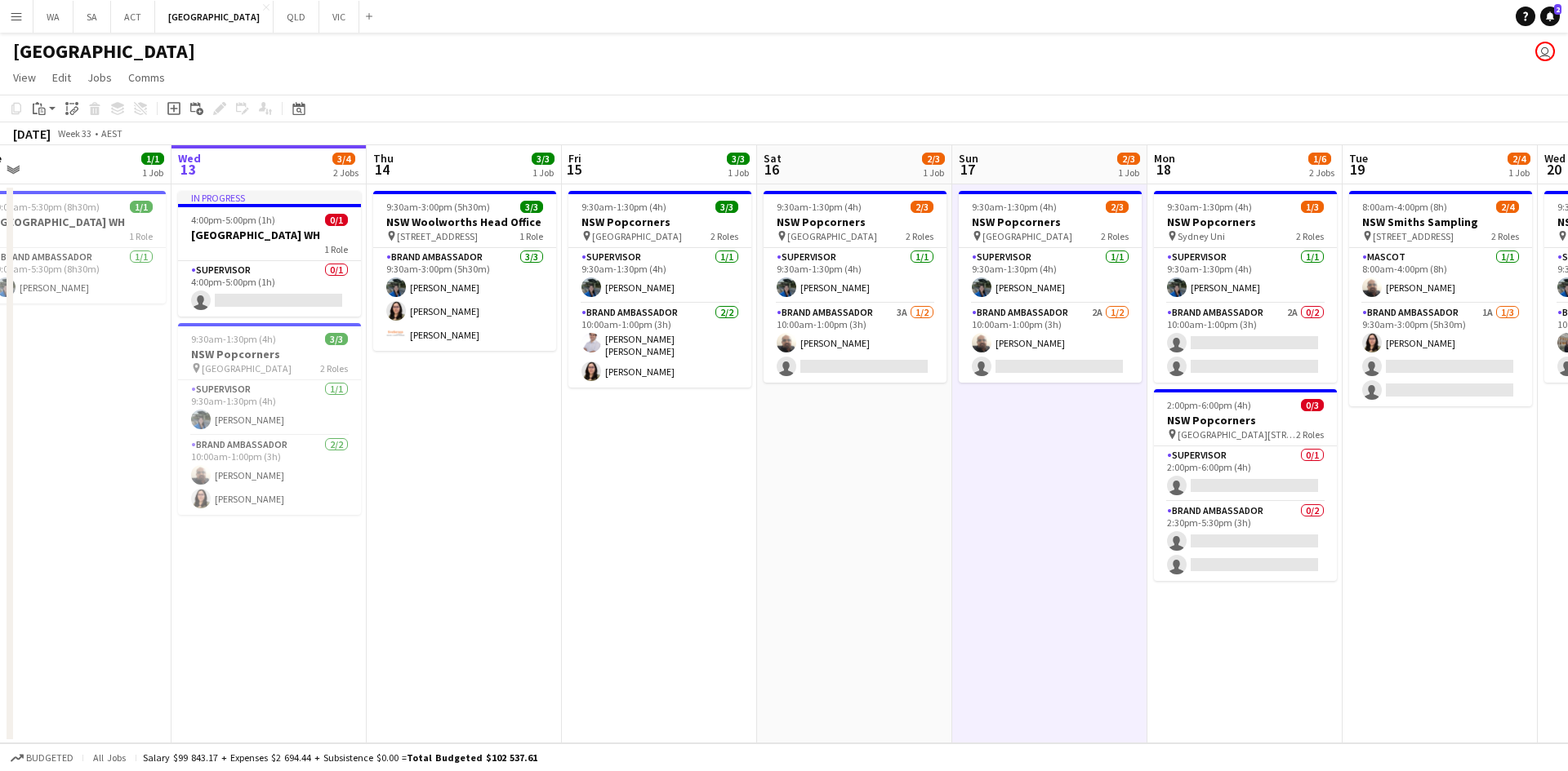
scroll to position [0, 468]
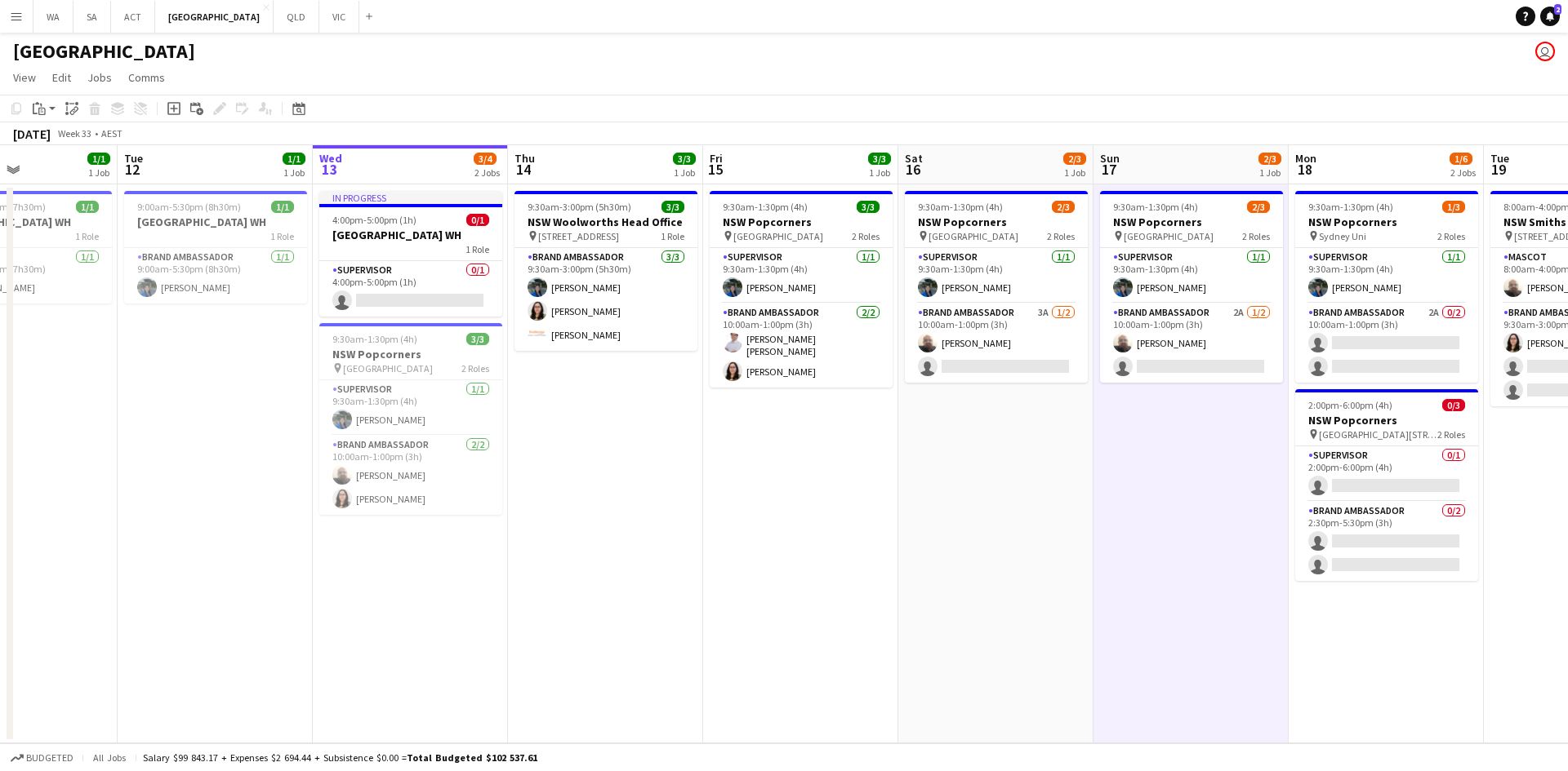
drag, startPoint x: 352, startPoint y: 434, endPoint x: 867, endPoint y: 346, distance: 522.5
click at [867, 346] on app-calendar-viewport "Sat 9 Sun 10 Mon 11 1/1 1 Job Tue 12 1/1 1 Job Wed 13 3/4 2 Jobs Thu 14 3/3 1 J…" at bounding box center [784, 444] width 1568 height 598
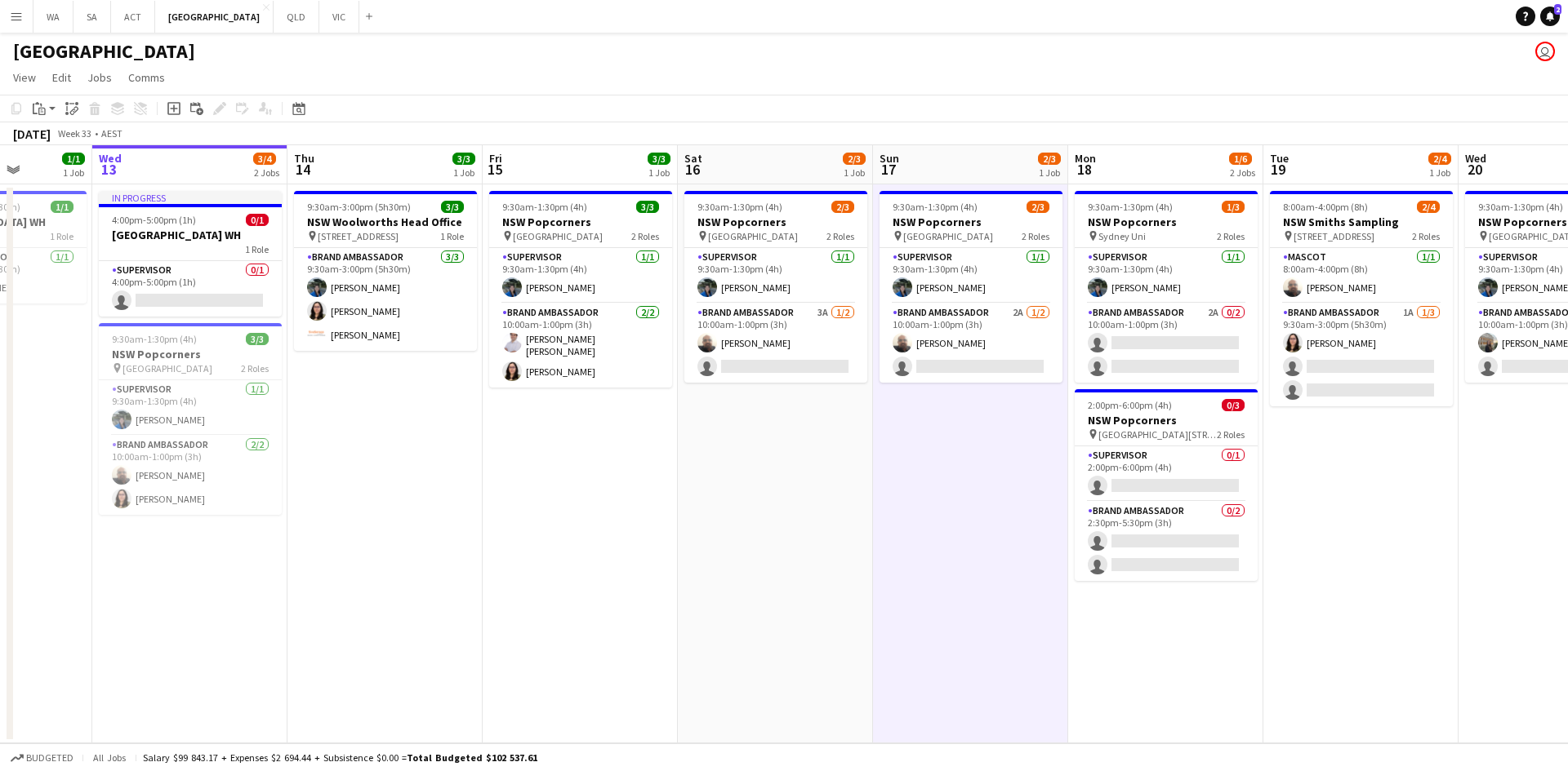
scroll to position [0, 715]
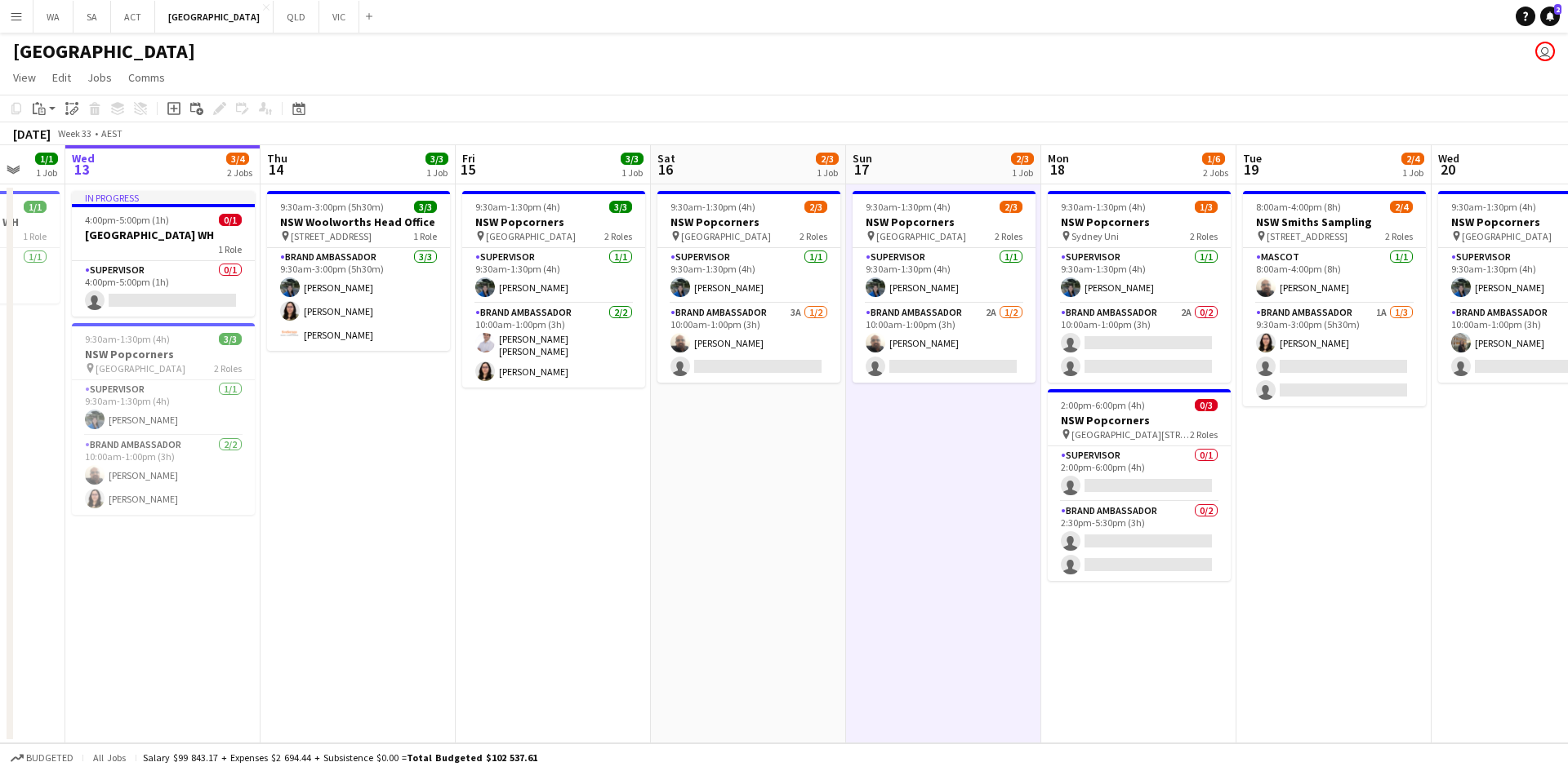
drag, startPoint x: 842, startPoint y: 169, endPoint x: 801, endPoint y: 169, distance: 41.0
click at [801, 169] on app-calendar-viewport "Sat 9 Sun 10 Mon 11 1/1 1 Job Tue 12 1/1 1 Job Wed 13 3/4 2 Jobs Thu 14 3/3 1 J…" at bounding box center [784, 444] width 1568 height 598
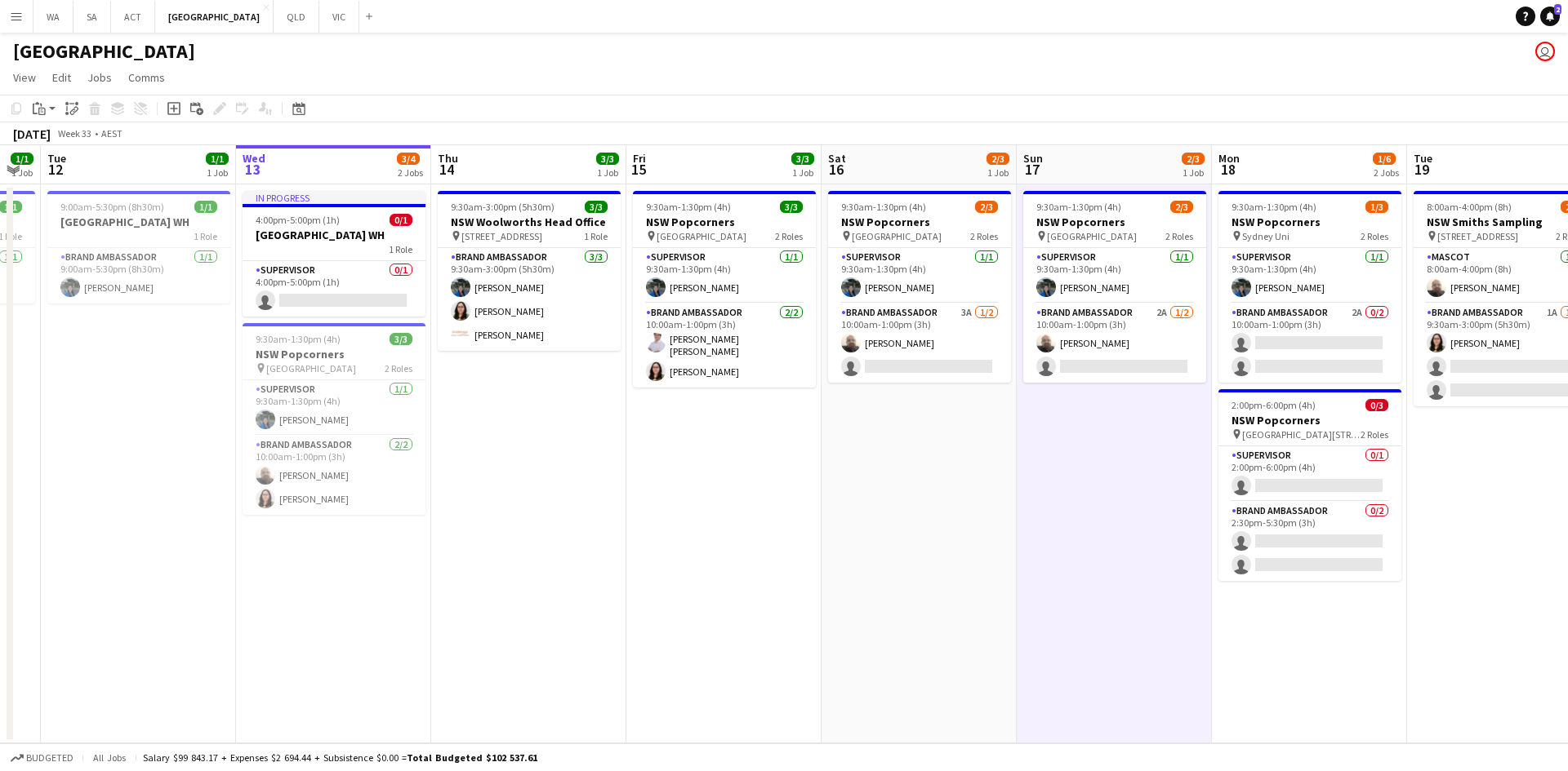
scroll to position [0, 526]
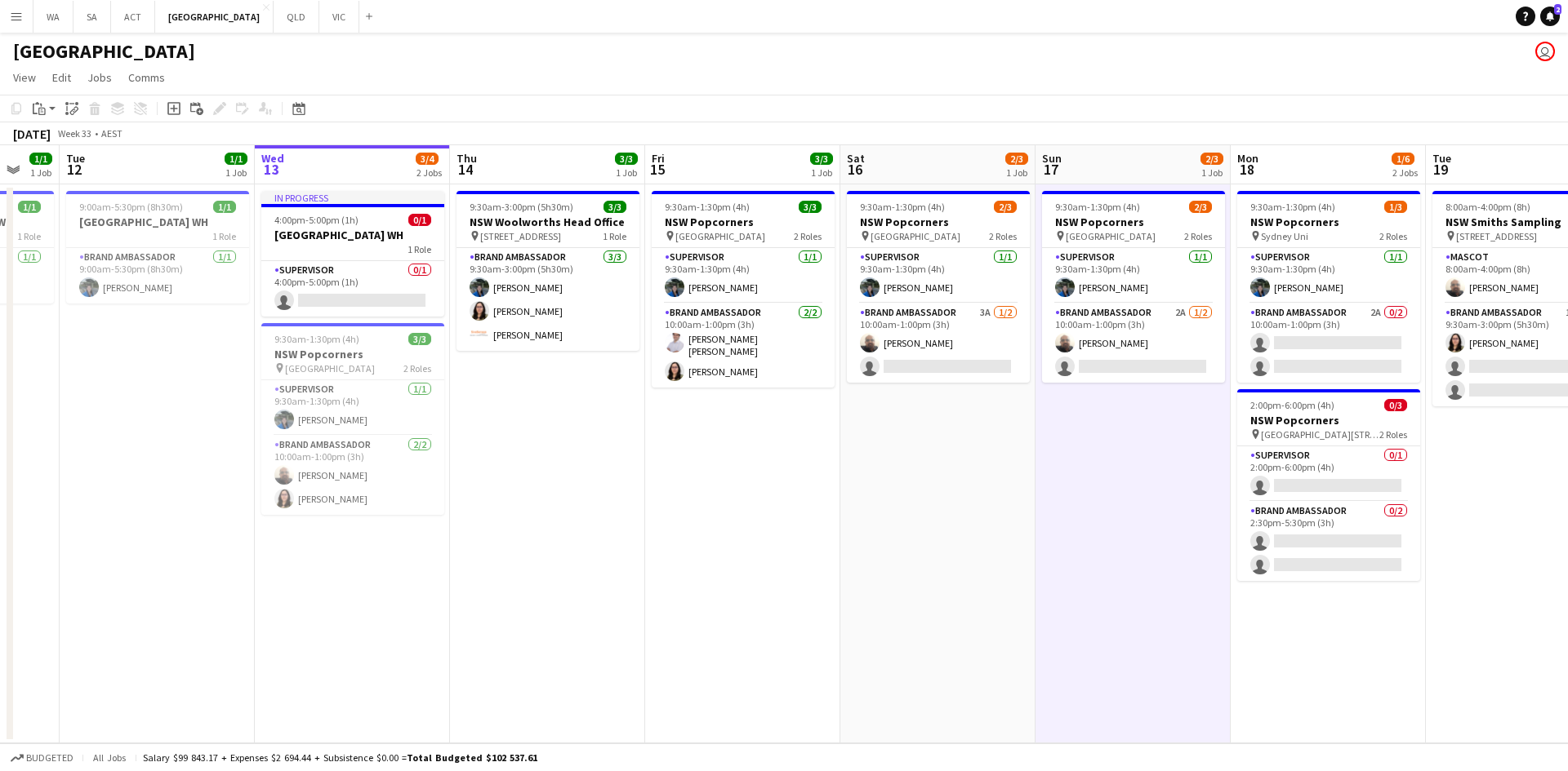
drag, startPoint x: 261, startPoint y: 309, endPoint x: 450, endPoint y: 339, distance: 191.4
click at [450, 339] on app-calendar-viewport "Sat 9 Sun 10 Mon 11 1/1 1 Job Tue 12 1/1 1 Job Wed 13 3/4 2 Jobs Thu 14 3/3 1 J…" at bounding box center [784, 444] width 1568 height 598
click at [329, 234] on h3 "NSW WH" at bounding box center [353, 235] width 183 height 14
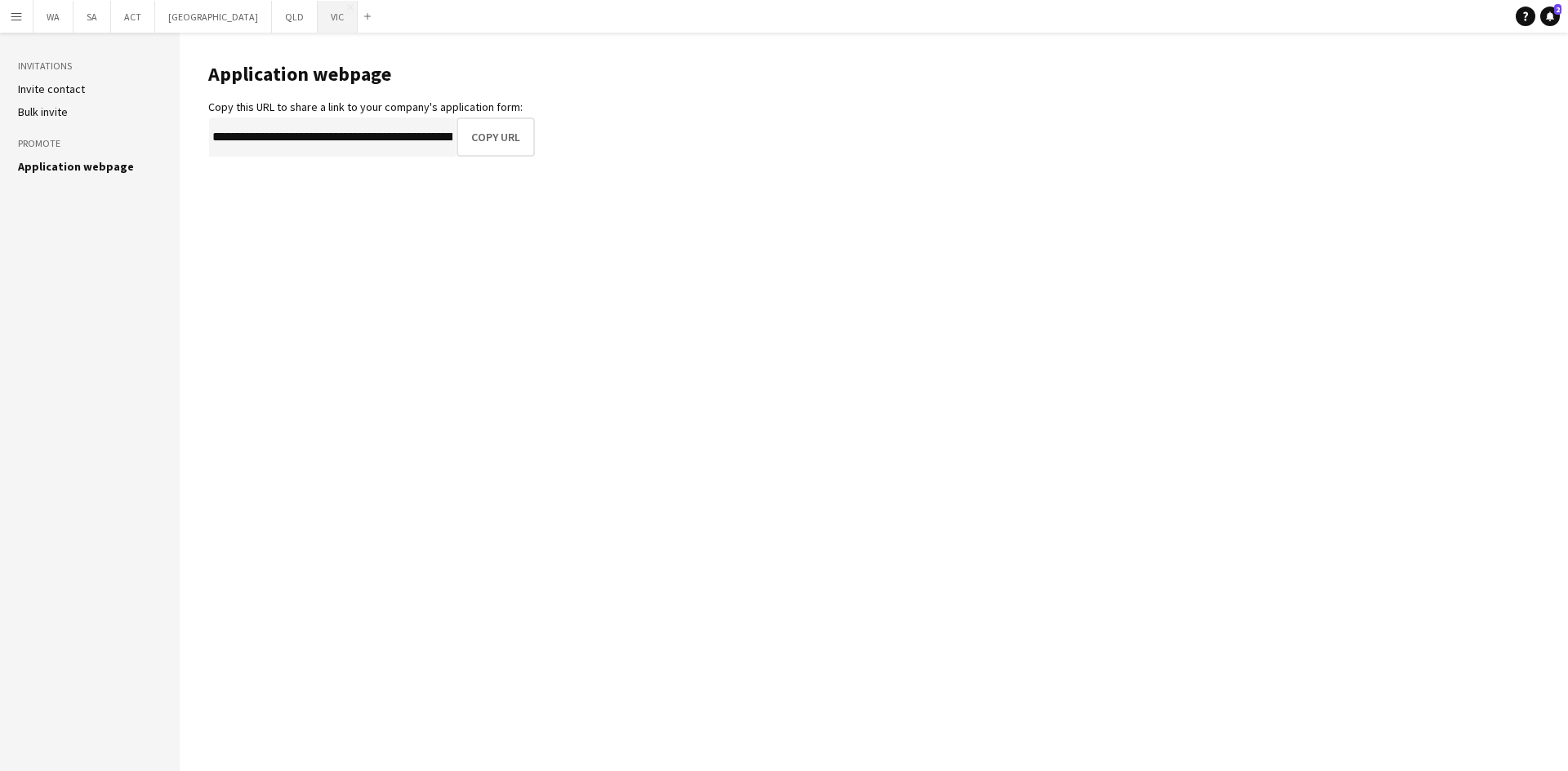
click at [318, 24] on button "VIC Close" at bounding box center [338, 16] width 40 height 31
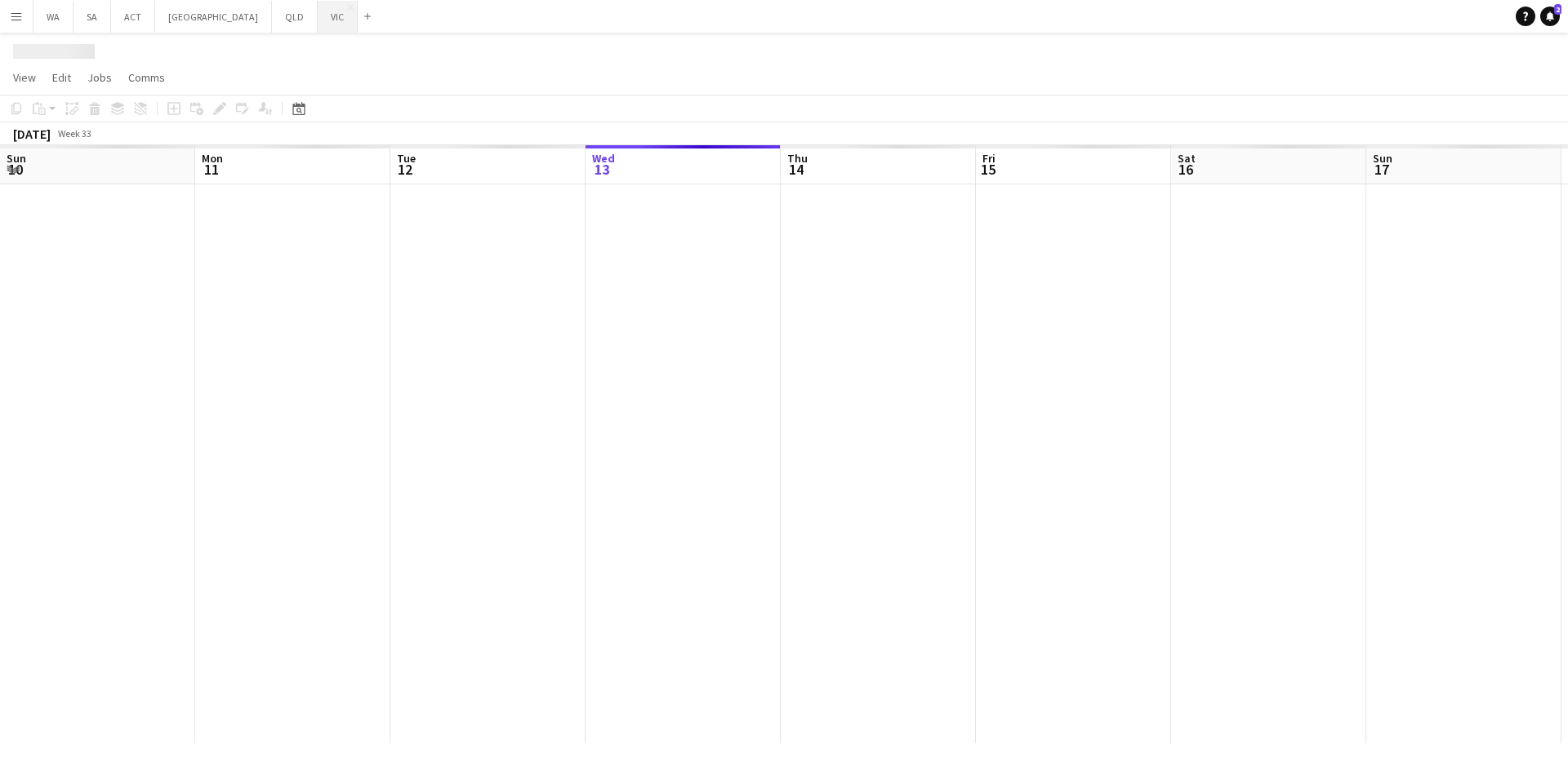
scroll to position [0, 390]
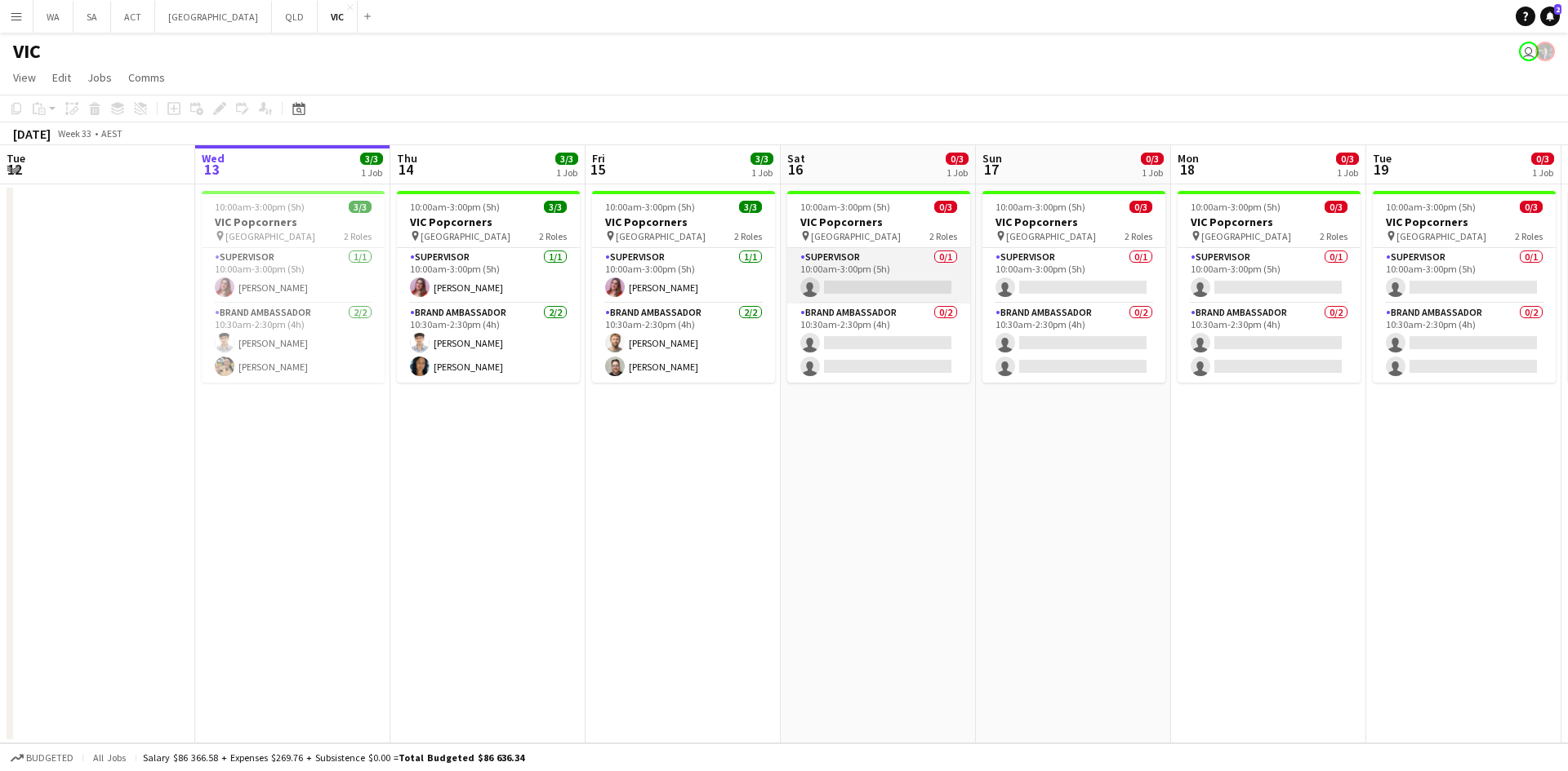
click at [853, 272] on app-card-role "Supervisor 0/1 10:00am-3:00pm (5h) single-neutral-actions" at bounding box center [879, 276] width 183 height 55
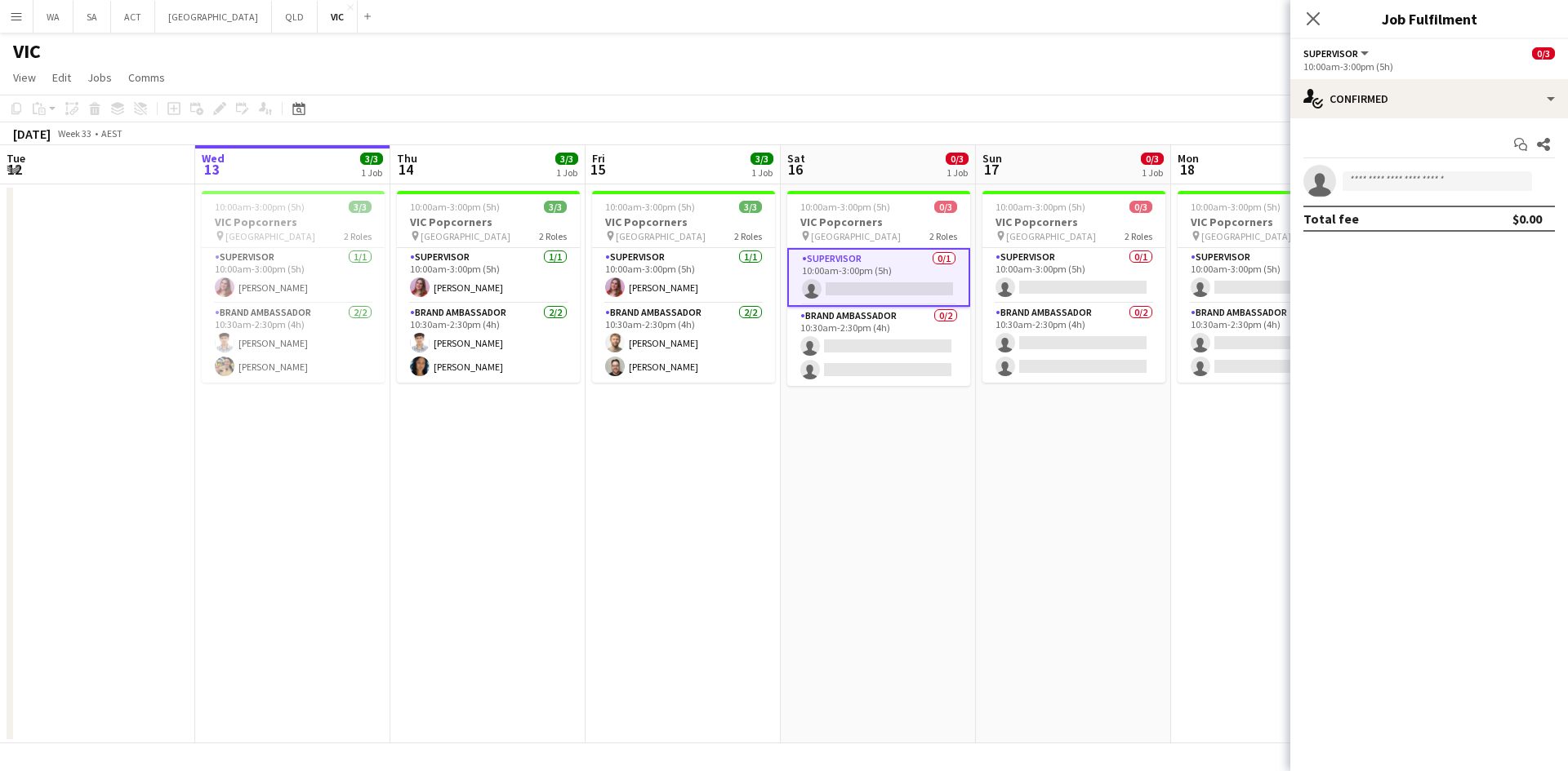
click at [1352, 120] on div "Start chat Share single-neutral-actions Total fee $0.00" at bounding box center [1429, 181] width 278 height 126
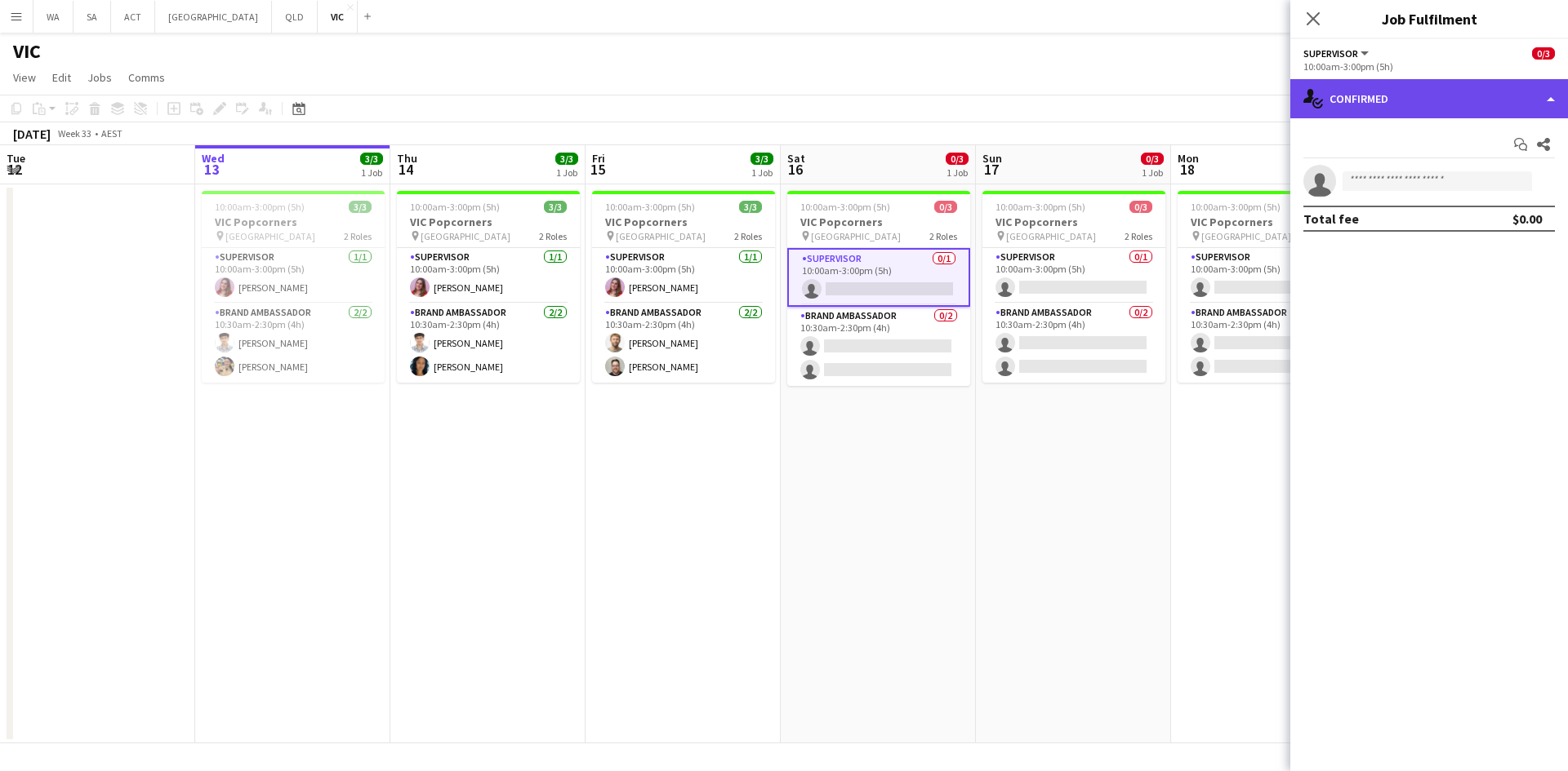
click at [1380, 101] on div "single-neutral-actions-check-2 Confirmed" at bounding box center [1429, 98] width 278 height 39
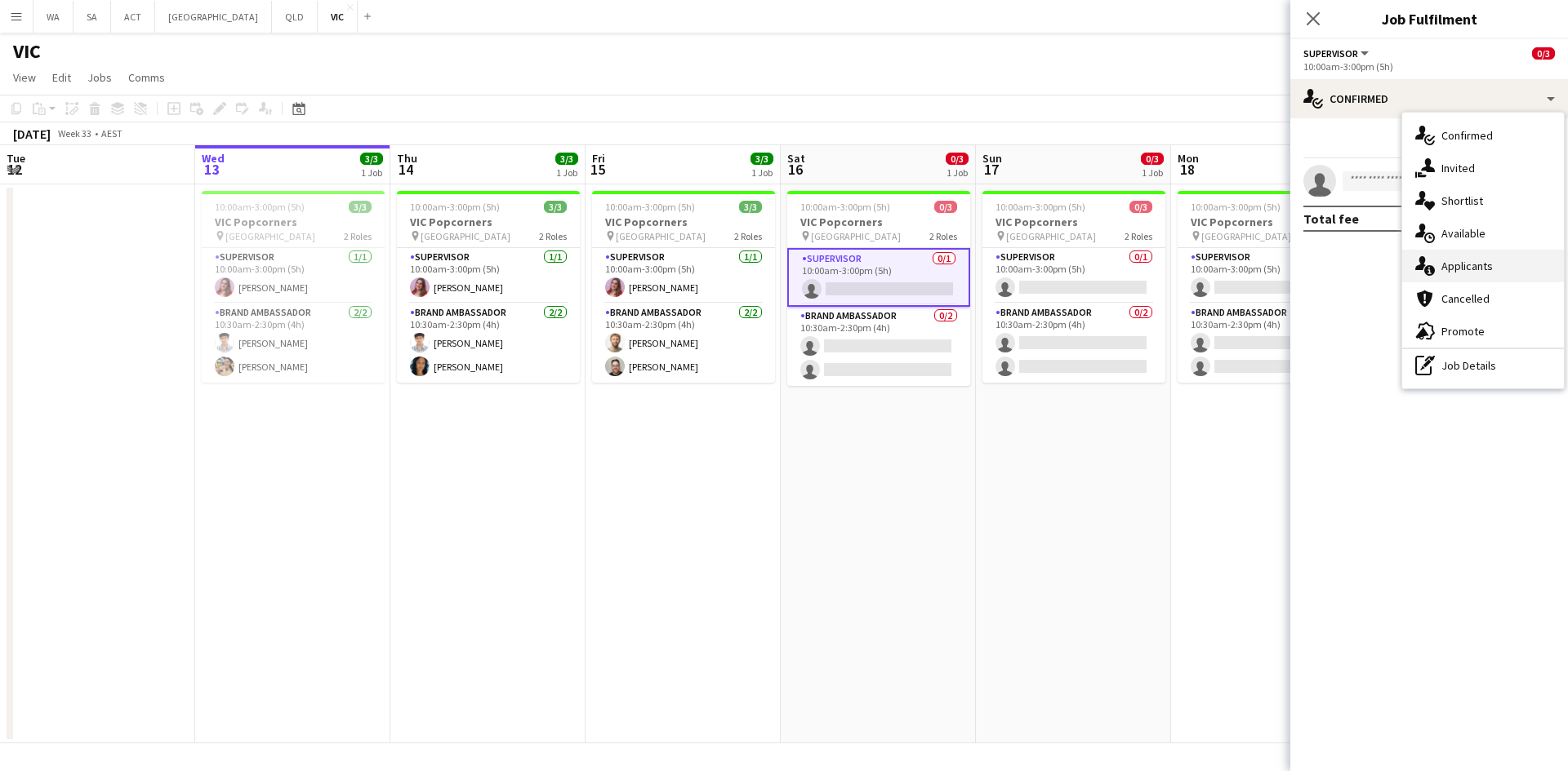
click at [1493, 259] on div "single-neutral-actions-information Applicants" at bounding box center [1482, 266] width 162 height 32
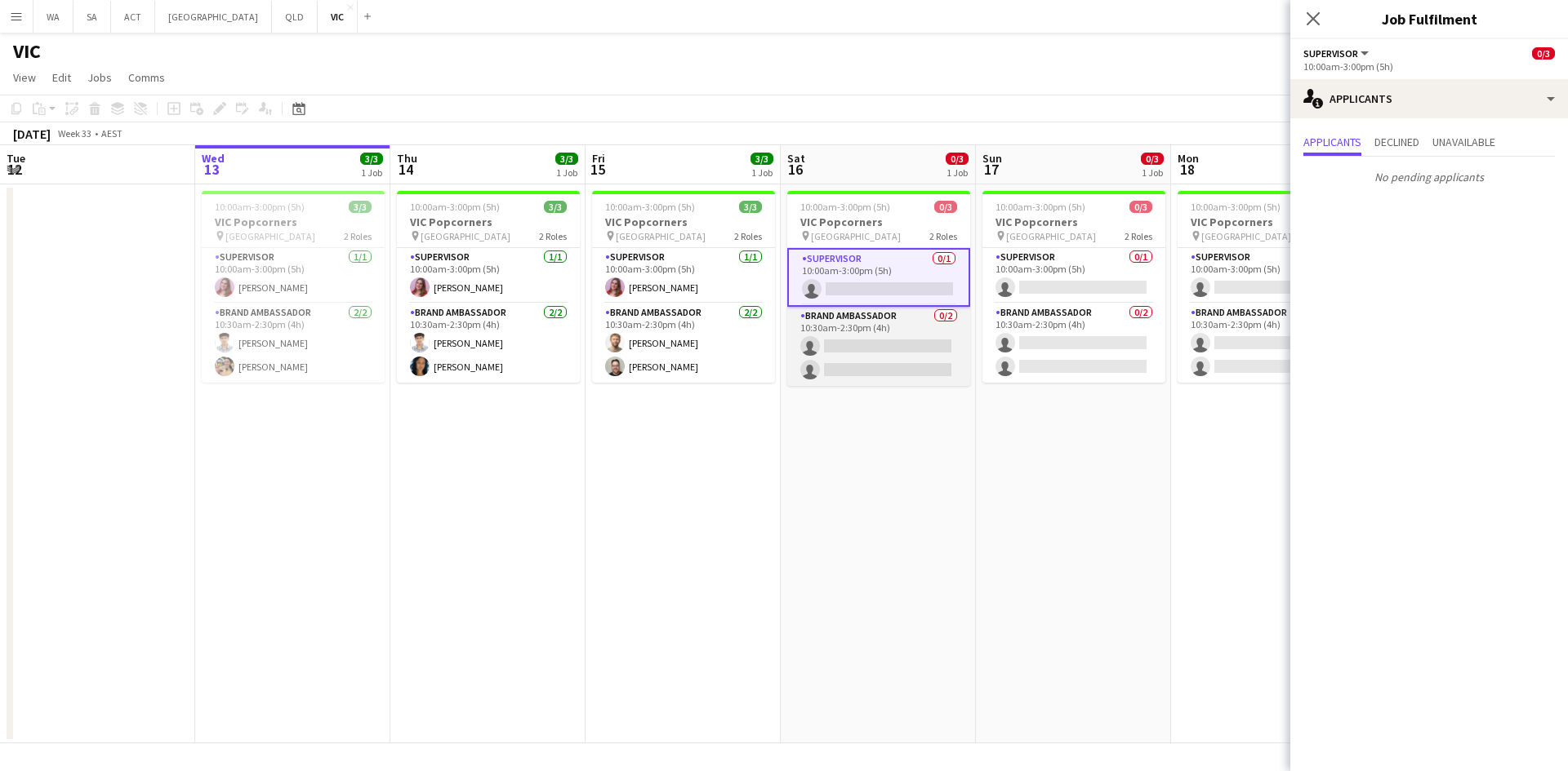
click at [921, 340] on app-card-role "Brand Ambassador 0/2 10:30am-2:30pm (4h) single-neutral-actions single-neutral-…" at bounding box center [879, 346] width 183 height 79
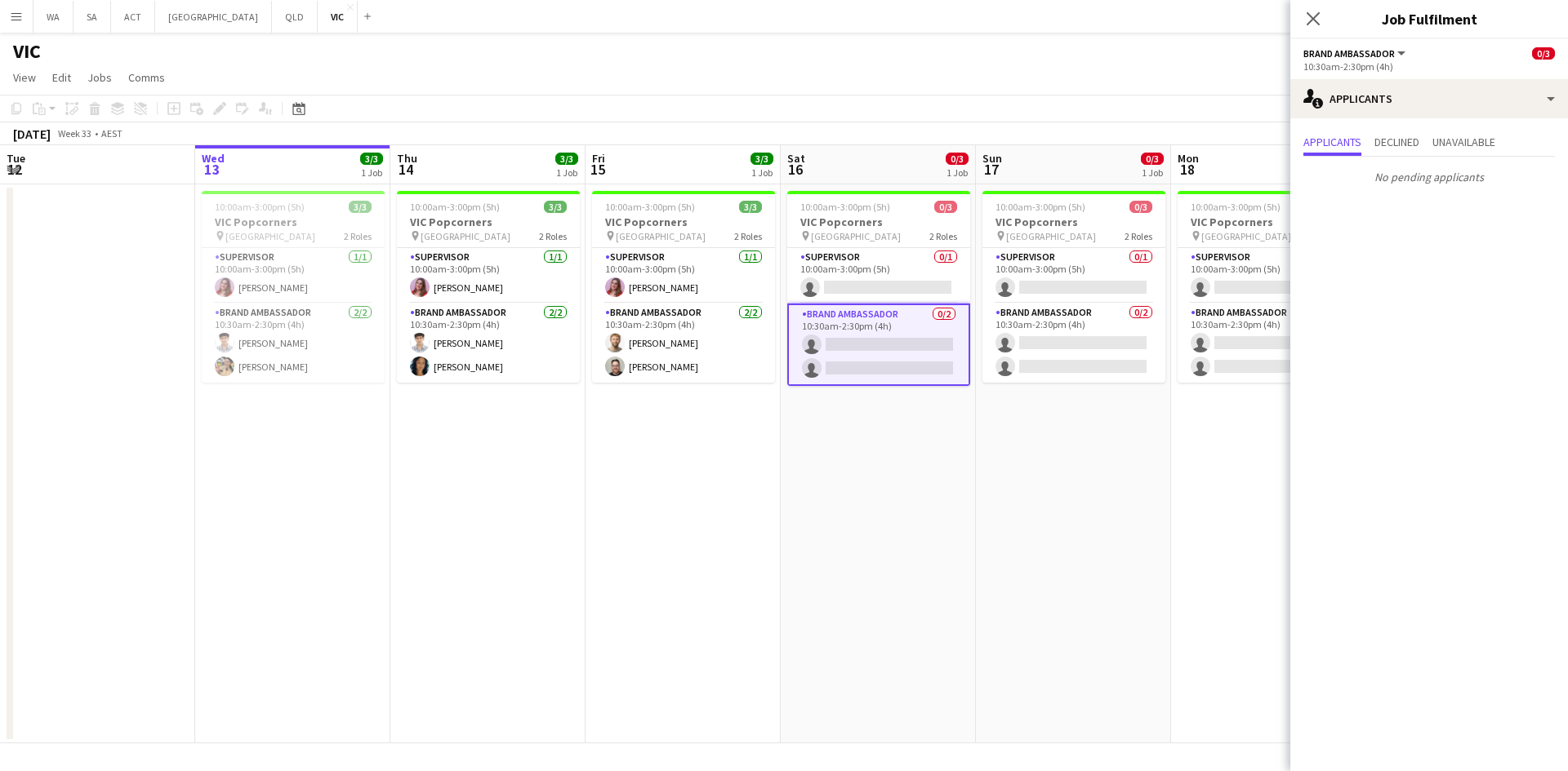
click at [1173, 328] on app-date-cell "10:00am-3:00pm (5h) 0/3 VIC Popcorners pin University of Melbourne 2 Roles Supe…" at bounding box center [1268, 464] width 195 height 559
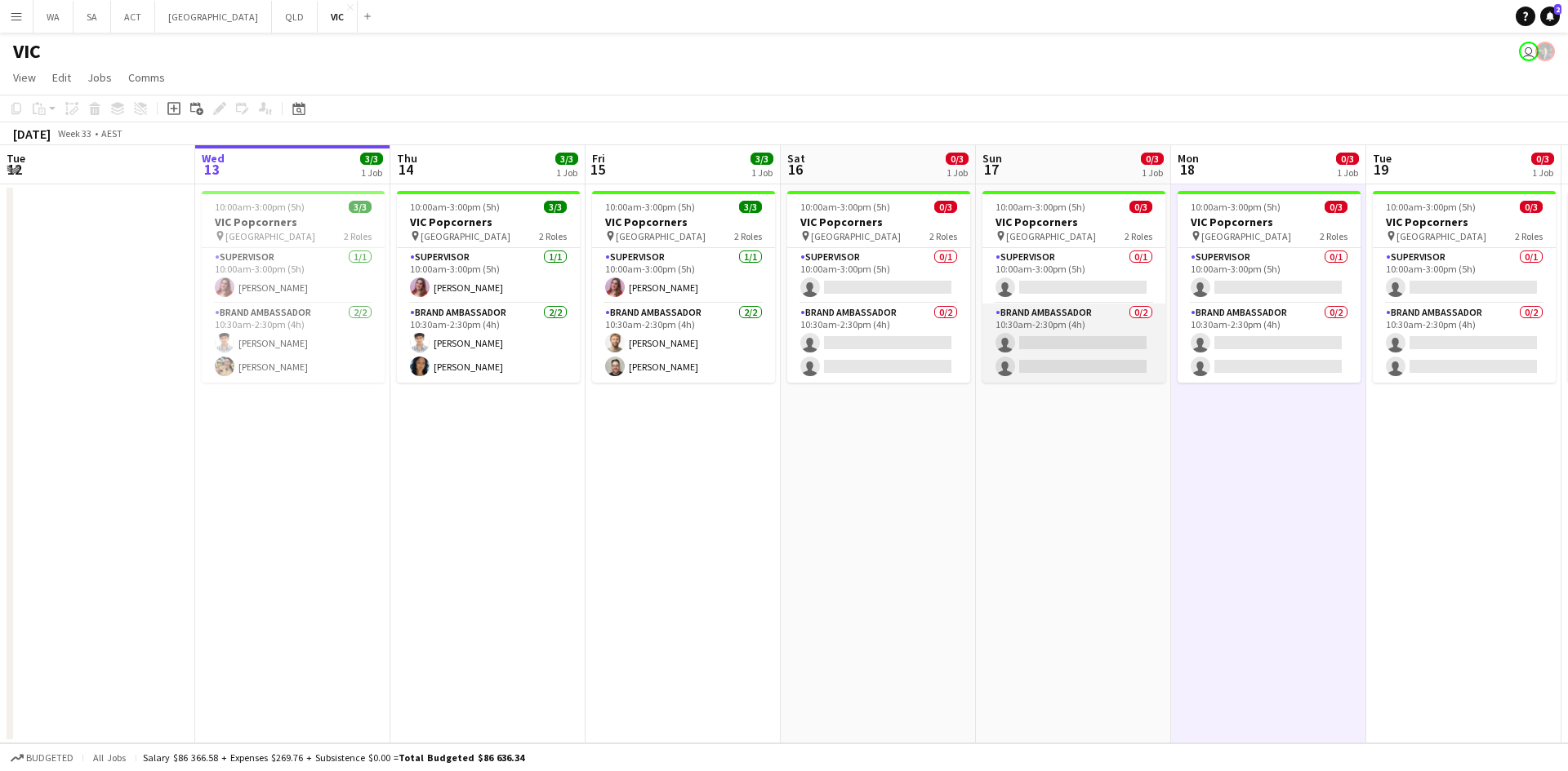
click at [1105, 337] on app-card-role "Brand Ambassador 0/2 10:30am-2:30pm (4h) single-neutral-actions single-neutral-…" at bounding box center [1074, 342] width 183 height 79
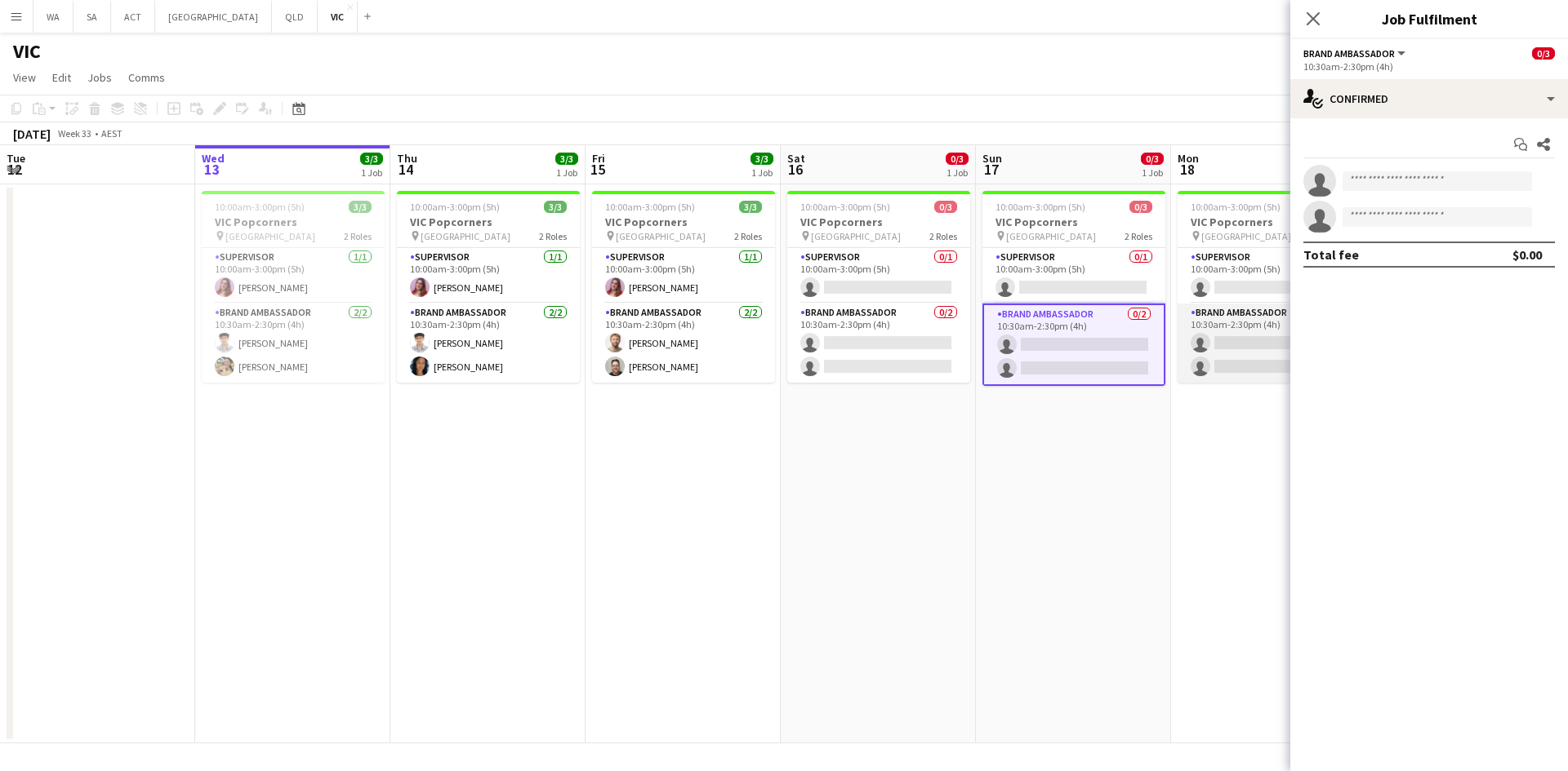
click at [1189, 333] on app-card-role "Brand Ambassador 0/2 10:30am-2:30pm (4h) single-neutral-actions single-neutral-…" at bounding box center [1268, 342] width 183 height 79
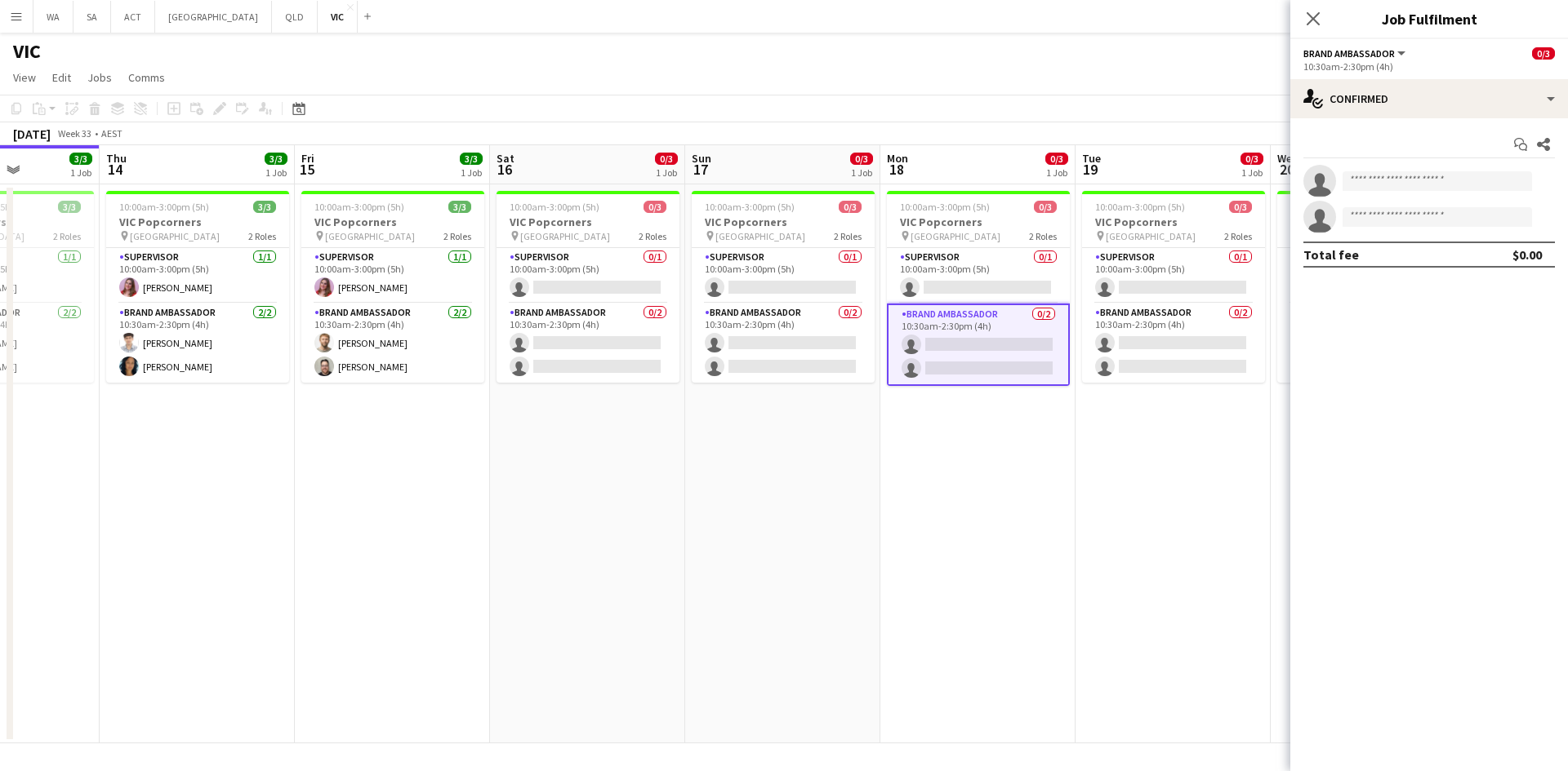
drag, startPoint x: 1175, startPoint y: 347, endPoint x: 895, endPoint y: 357, distance: 280.2
click at [895, 357] on app-calendar-viewport "Mon 11 Tue 12 Wed 13 3/3 1 Job Thu 14 3/3 1 Job Fri 15 3/3 1 Job Sat 16 0/3 1 J…" at bounding box center [784, 444] width 1568 height 598
click at [1094, 338] on app-card-role "Brand Ambassador 0/2 10:30am-2:30pm (4h) single-neutral-actions single-neutral-…" at bounding box center [1173, 342] width 183 height 79
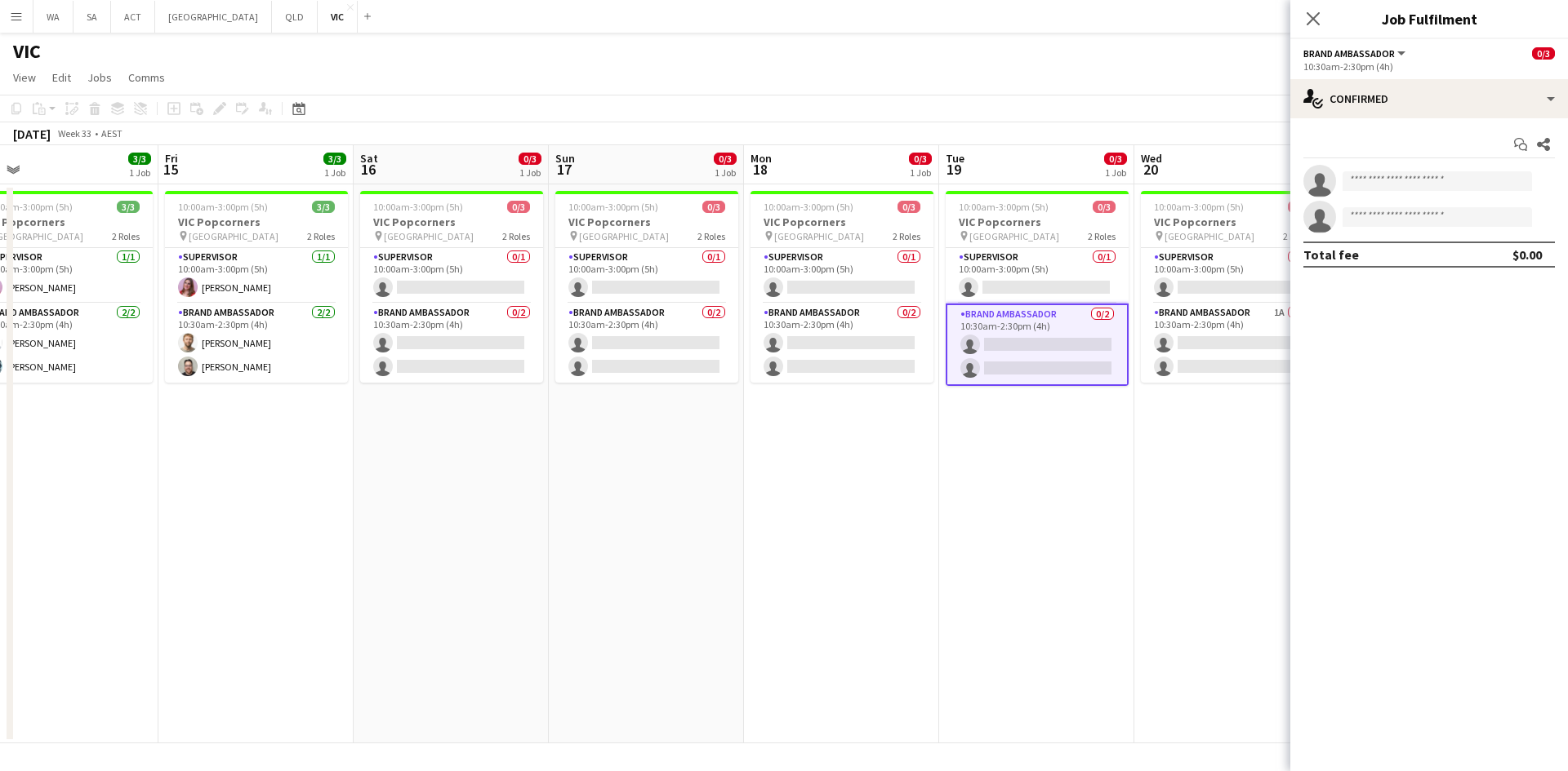
drag, startPoint x: 1169, startPoint y: 337, endPoint x: 1037, endPoint y: 347, distance: 132.4
click at [1037, 347] on app-calendar-viewport "Mon 11 Tue 12 Wed 13 3/3 1 Job Thu 14 3/3 1 Job Fri 15 3/3 1 Job Sat 16 0/3 1 J…" at bounding box center [784, 444] width 1568 height 598
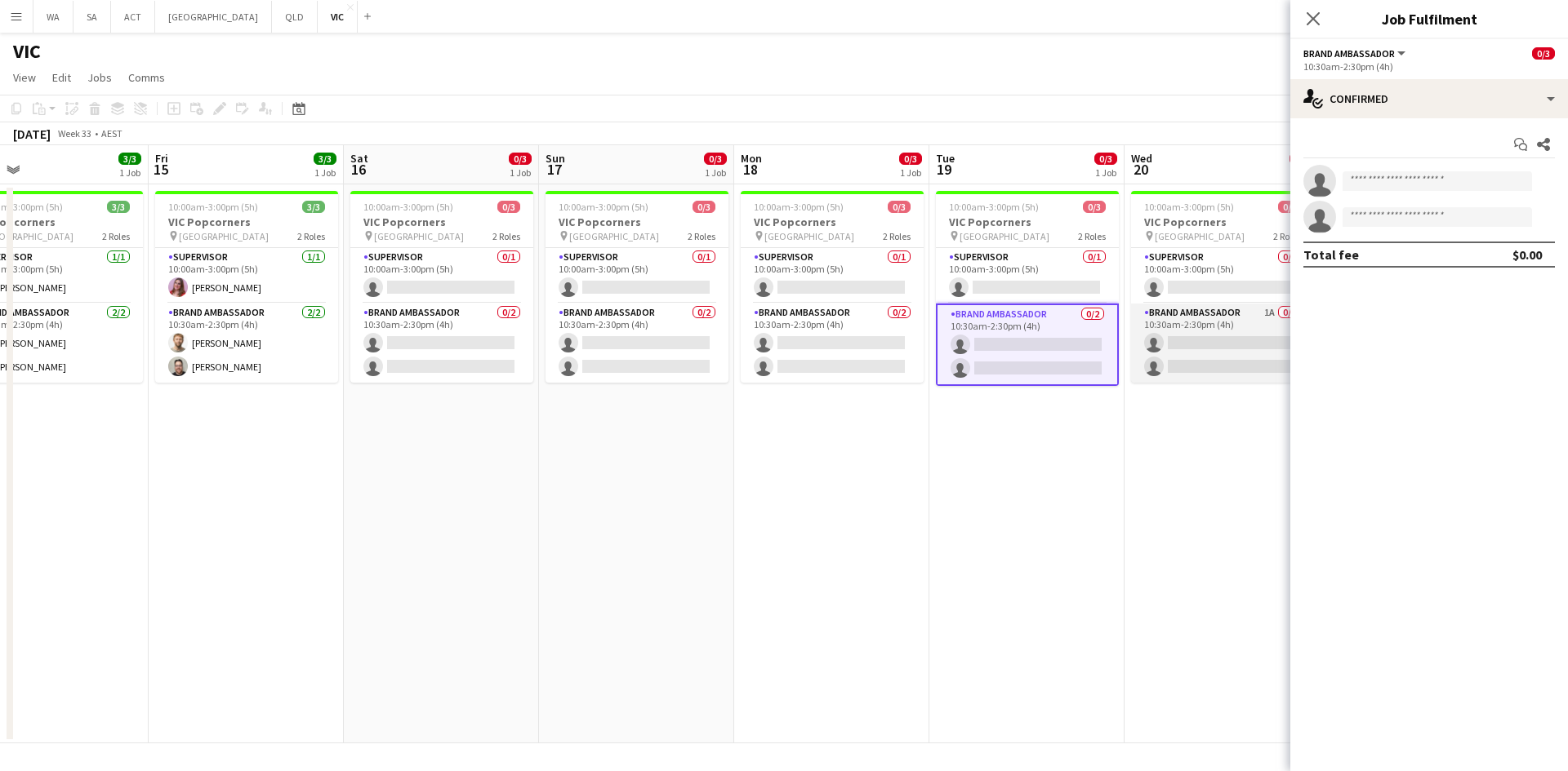
click at [1143, 338] on app-card-role "Brand Ambassador 1A 0/2 10:30am-2:30pm (4h) single-neutral-actions single-neutr…" at bounding box center [1222, 342] width 183 height 79
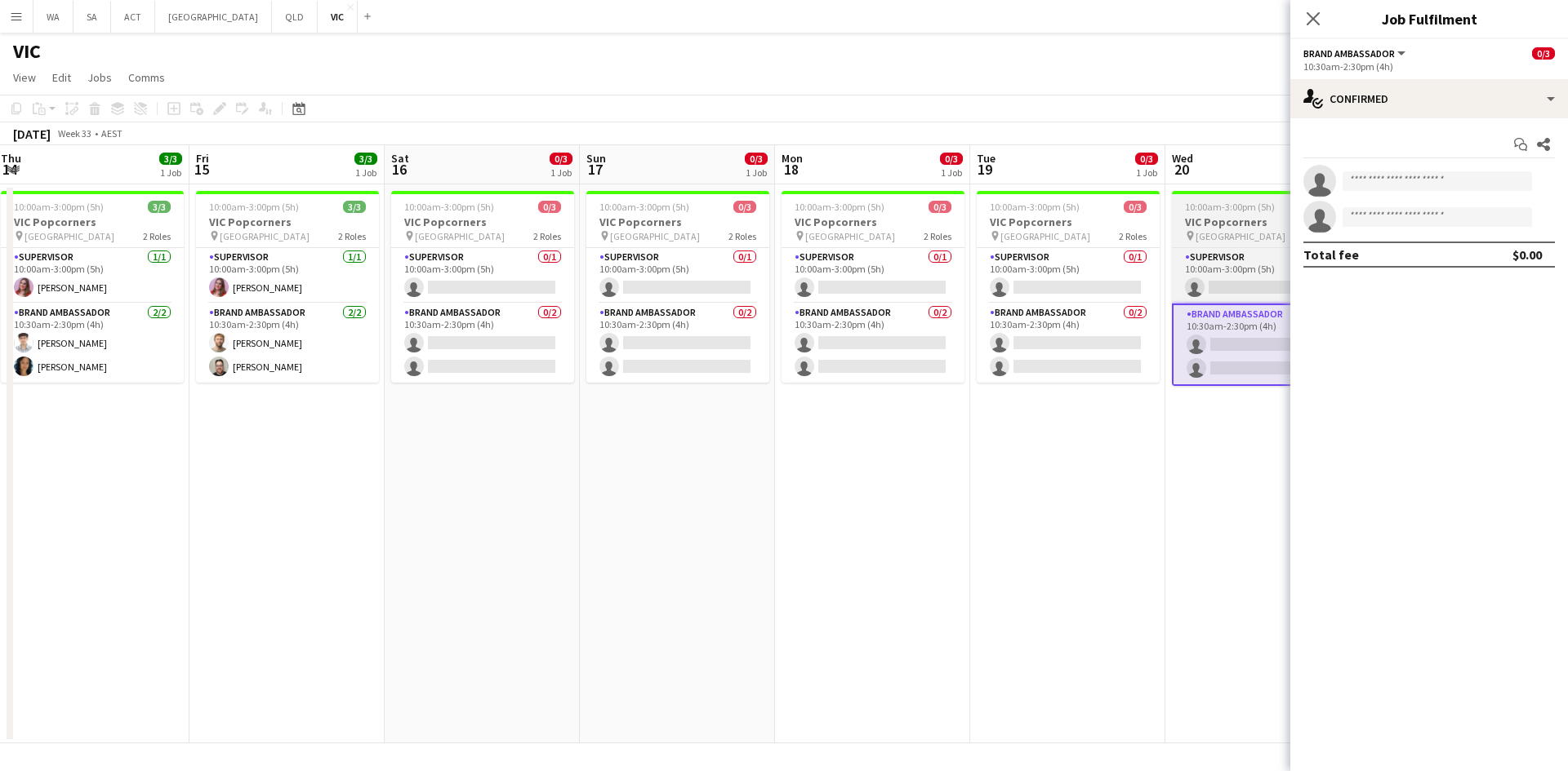
scroll to position [0, 523]
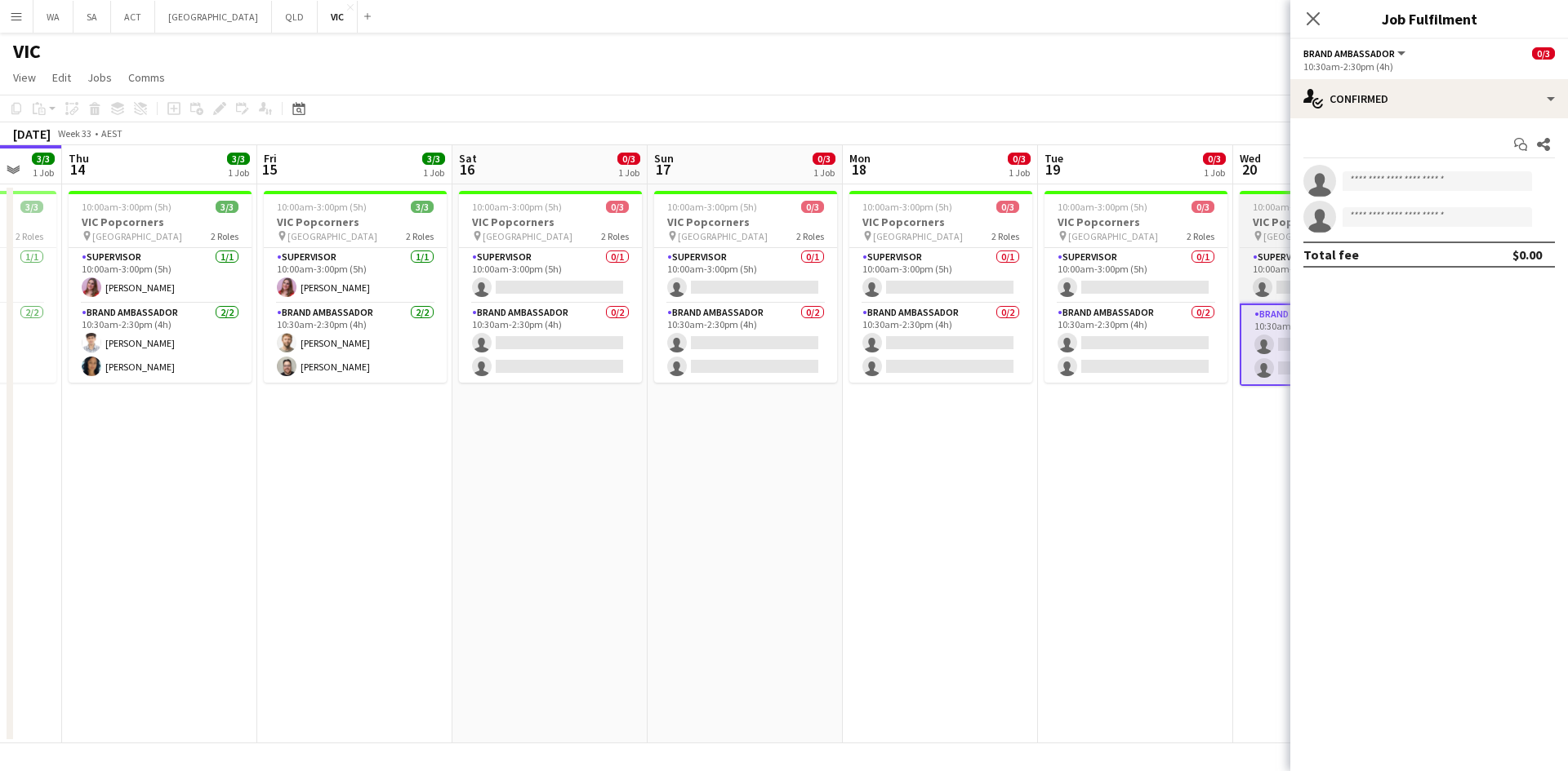
drag, startPoint x: 1204, startPoint y: 342, endPoint x: 952, endPoint y: 350, distance: 252.1
click at [936, 350] on app-calendar-viewport "Mon 11 Tue 12 Wed 13 3/3 1 Job Thu 14 3/3 1 Job Fri 15 3/3 1 Job Sat 16 0/3 1 J…" at bounding box center [784, 444] width 1568 height 598
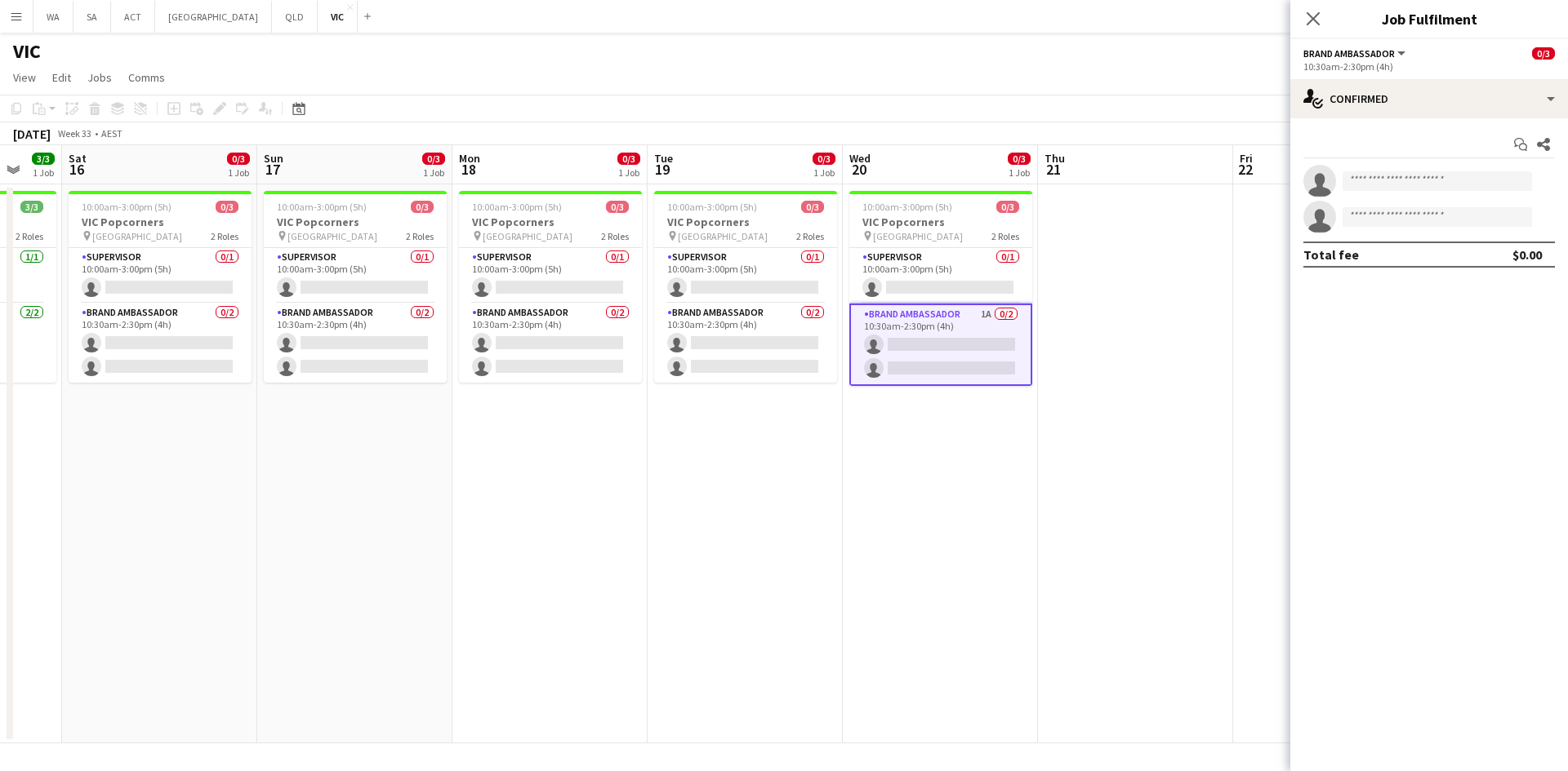
click at [1352, 119] on div "Start chat Share single-neutral-actions single-neutral-actions Total fee $0.00" at bounding box center [1429, 199] width 278 height 163
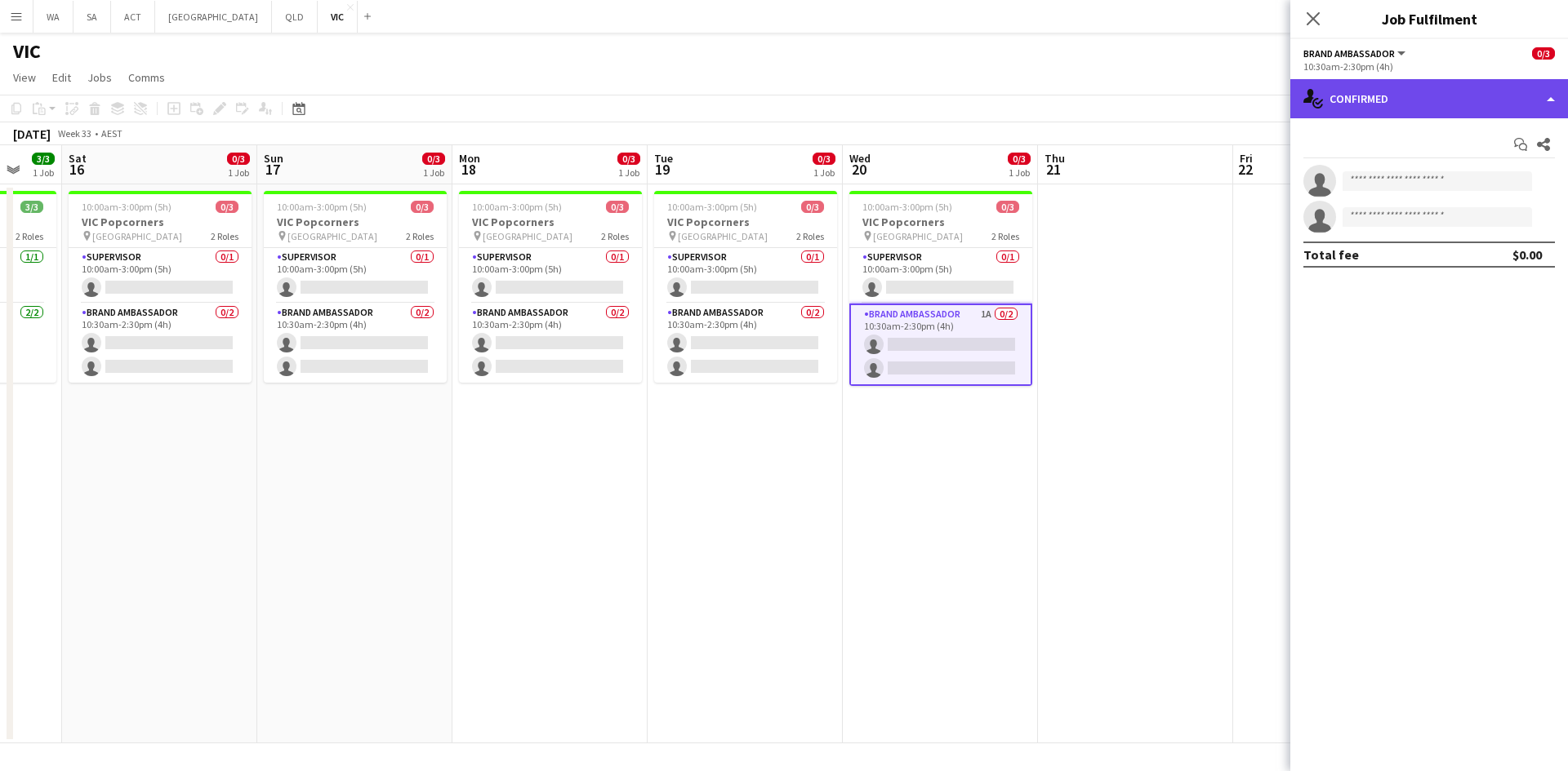
click at [1349, 109] on div "single-neutral-actions-check-2 Confirmed" at bounding box center [1429, 98] width 278 height 39
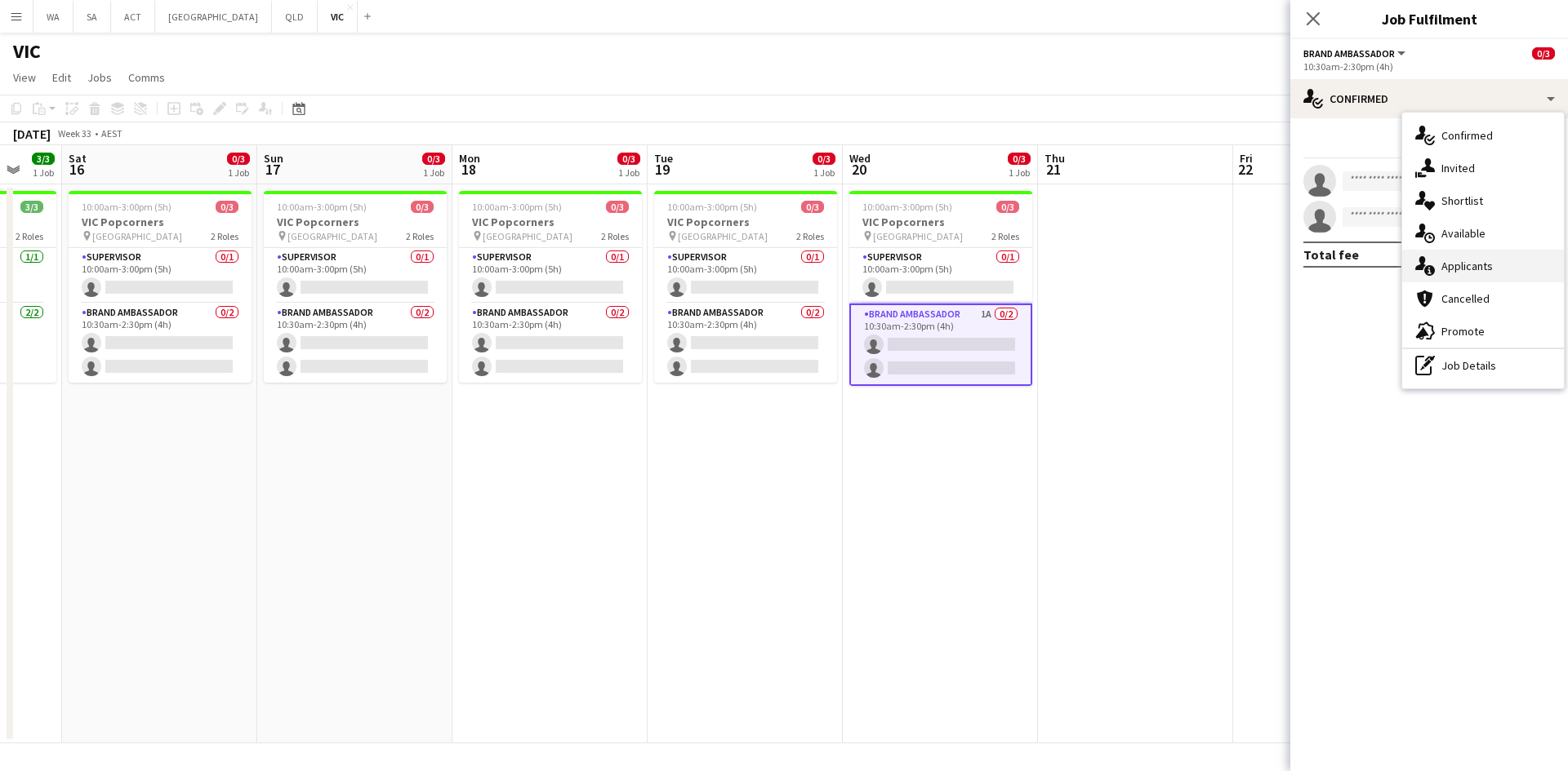
click at [1452, 257] on div "single-neutral-actions-information Applicants" at bounding box center [1482, 266] width 162 height 32
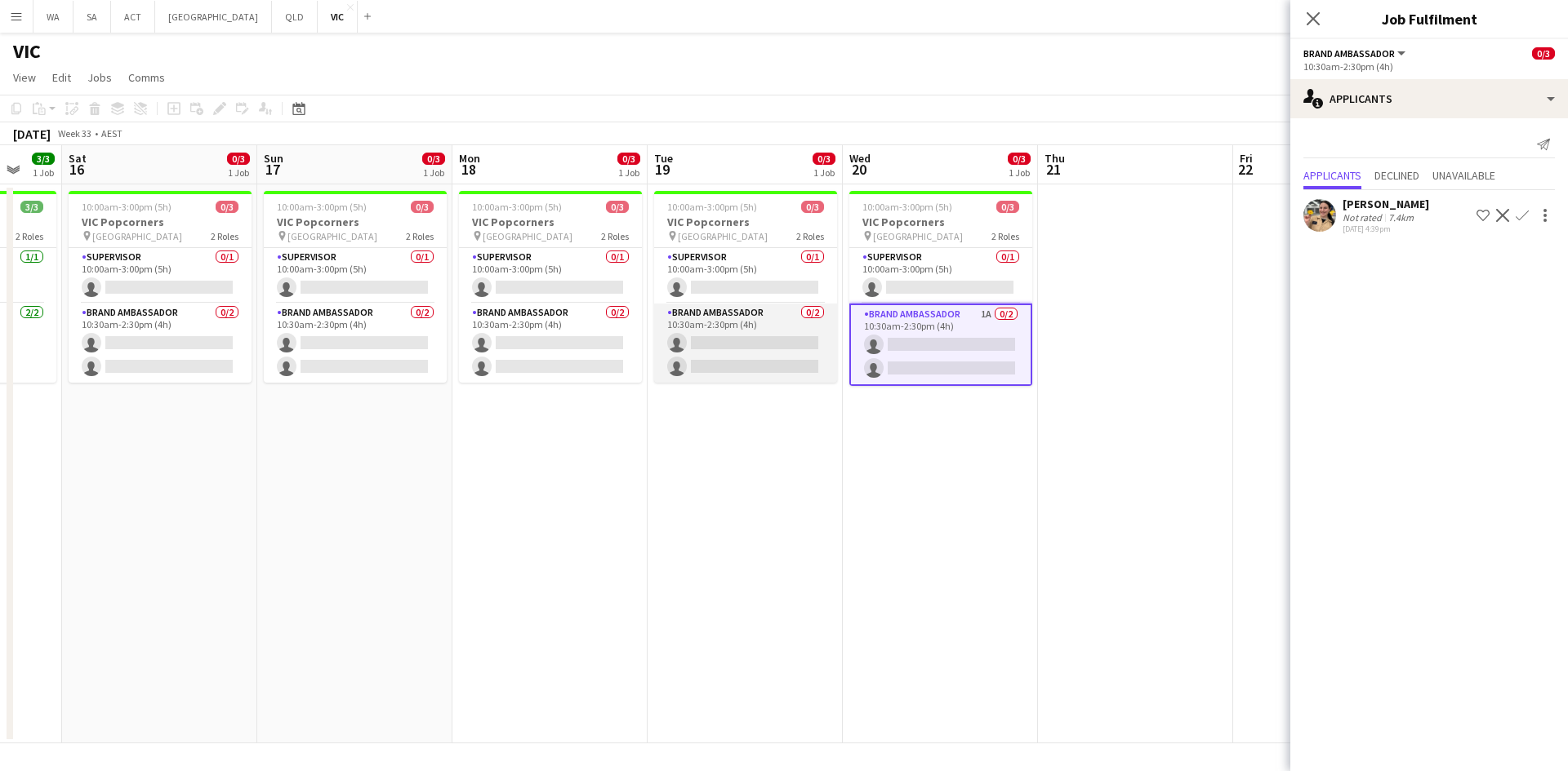
click at [740, 322] on app-card-role "Brand Ambassador 0/2 10:30am-2:30pm (4h) single-neutral-actions single-neutral-…" at bounding box center [745, 342] width 183 height 79
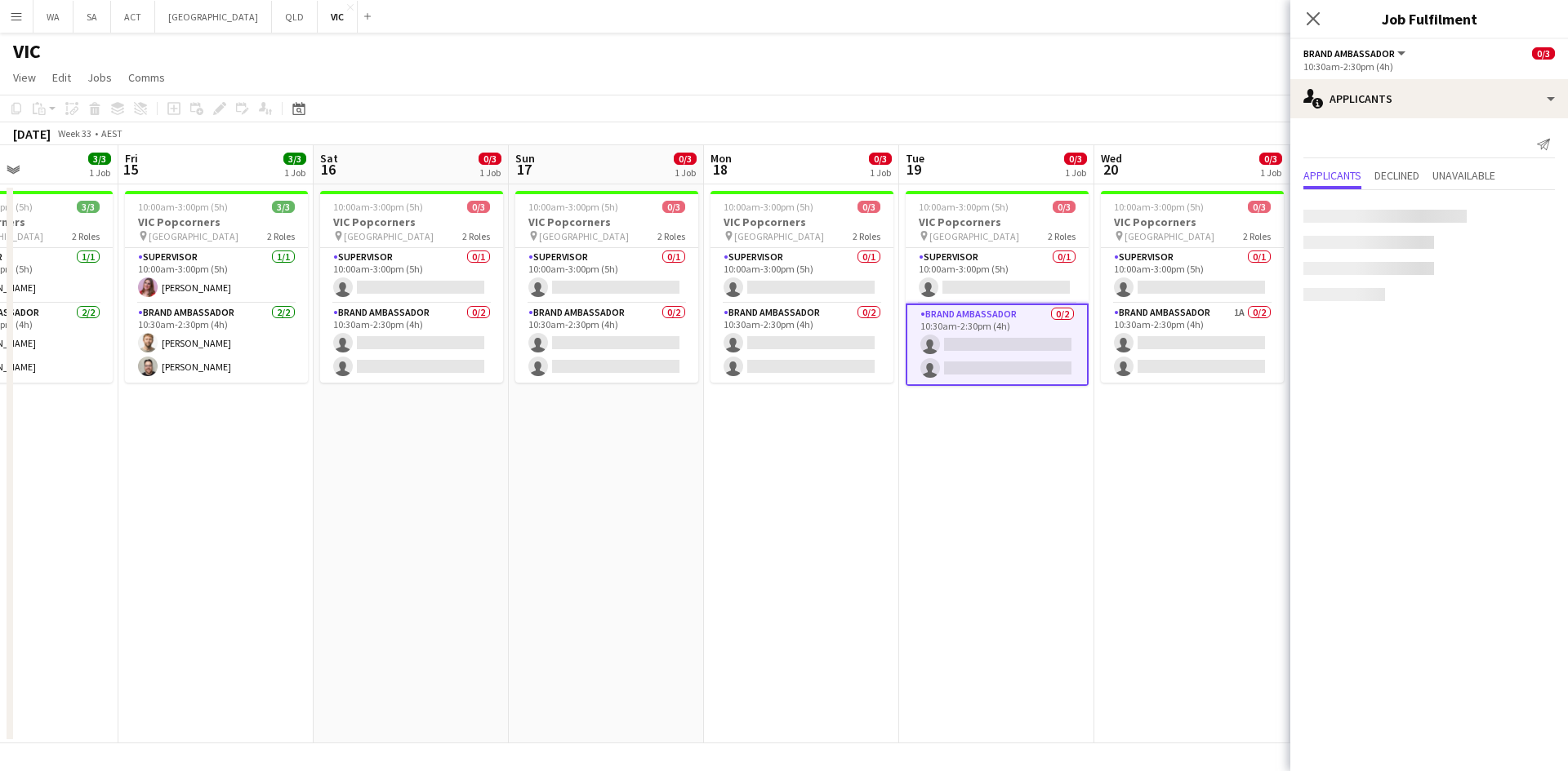
scroll to position [0, 386]
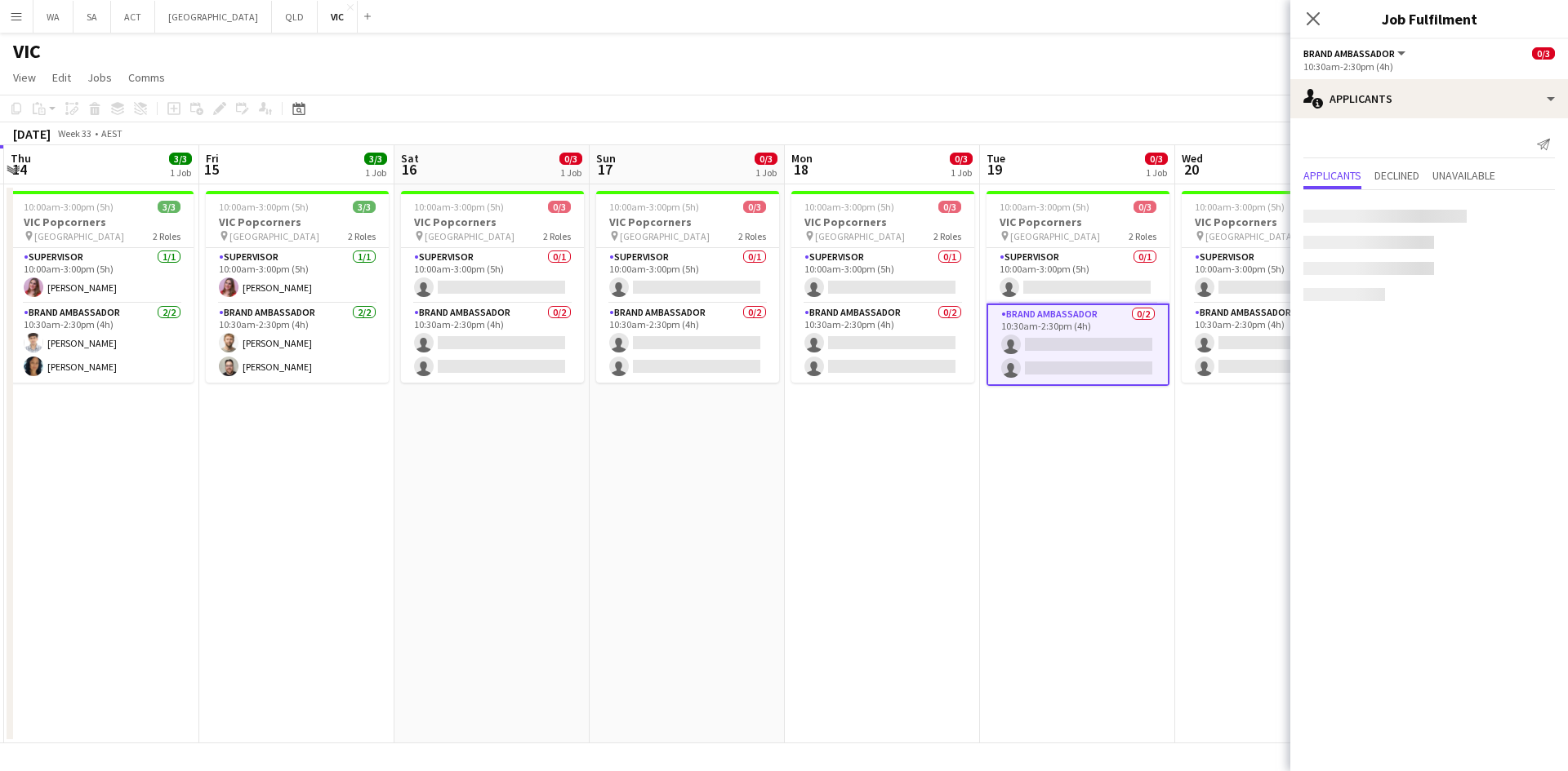
drag, startPoint x: 688, startPoint y: 401, endPoint x: 1015, endPoint y: 401, distance: 327.0
click at [1015, 401] on app-calendar-viewport "Tue 12 Wed 13 3/3 1 Job Thu 14 3/3 1 Job Fri 15 3/3 1 Job Sat 16 0/3 1 Job Sun …" at bounding box center [784, 444] width 1568 height 598
click at [920, 349] on app-card-role "Brand Ambassador 0/2 10:30am-2:30pm (4h) single-neutral-actions single-neutral-…" at bounding box center [882, 342] width 183 height 79
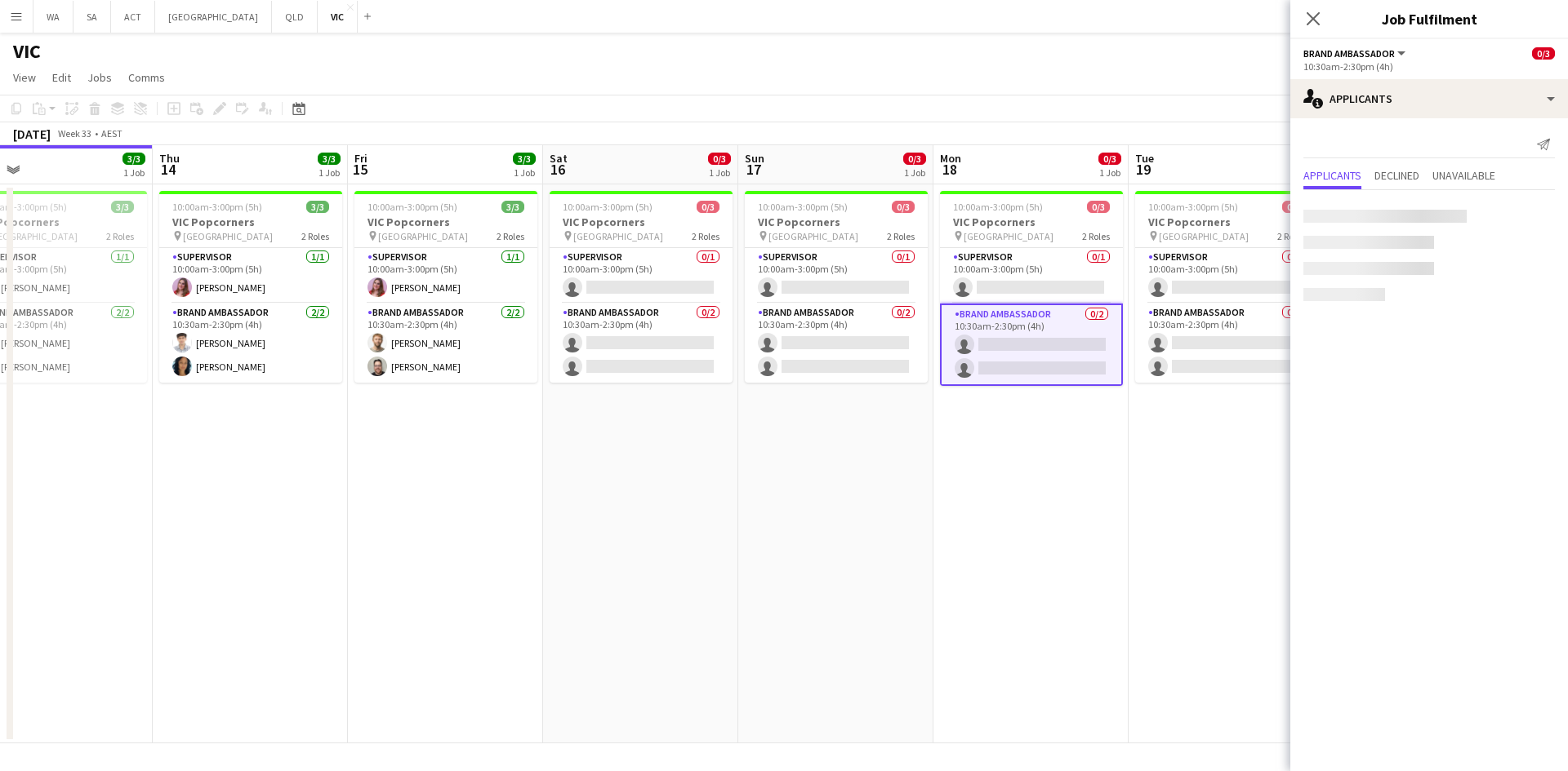
scroll to position [0, 341]
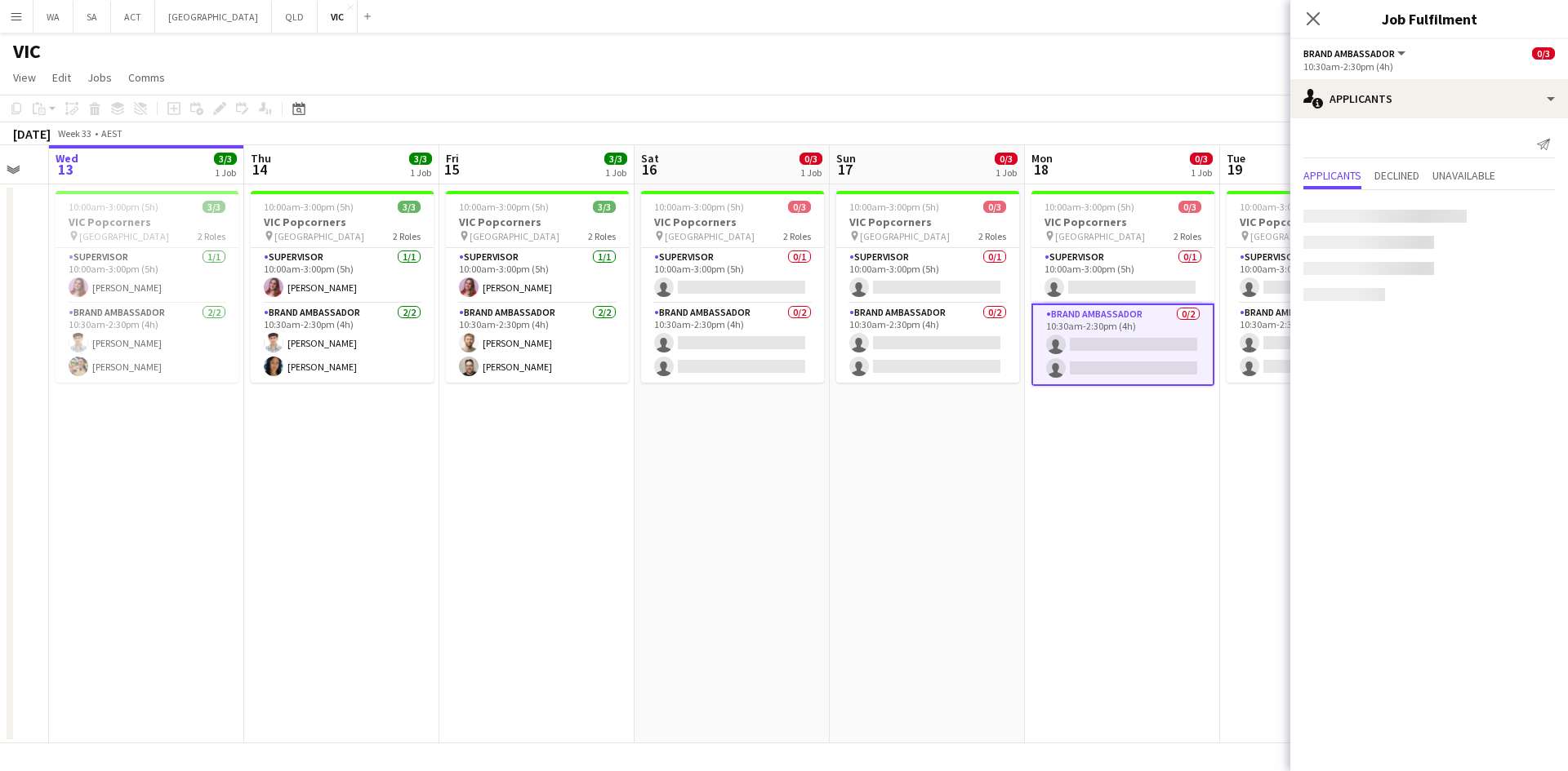
drag, startPoint x: 840, startPoint y: 425, endPoint x: 1080, endPoint y: 428, distance: 240.0
click at [1080, 428] on app-calendar-viewport "Mon 11 Tue 12 Wed 13 3/3 1 Job Thu 14 3/3 1 Job Fri 15 3/3 1 Job Sat 16 0/3 1 J…" at bounding box center [784, 444] width 1568 height 598
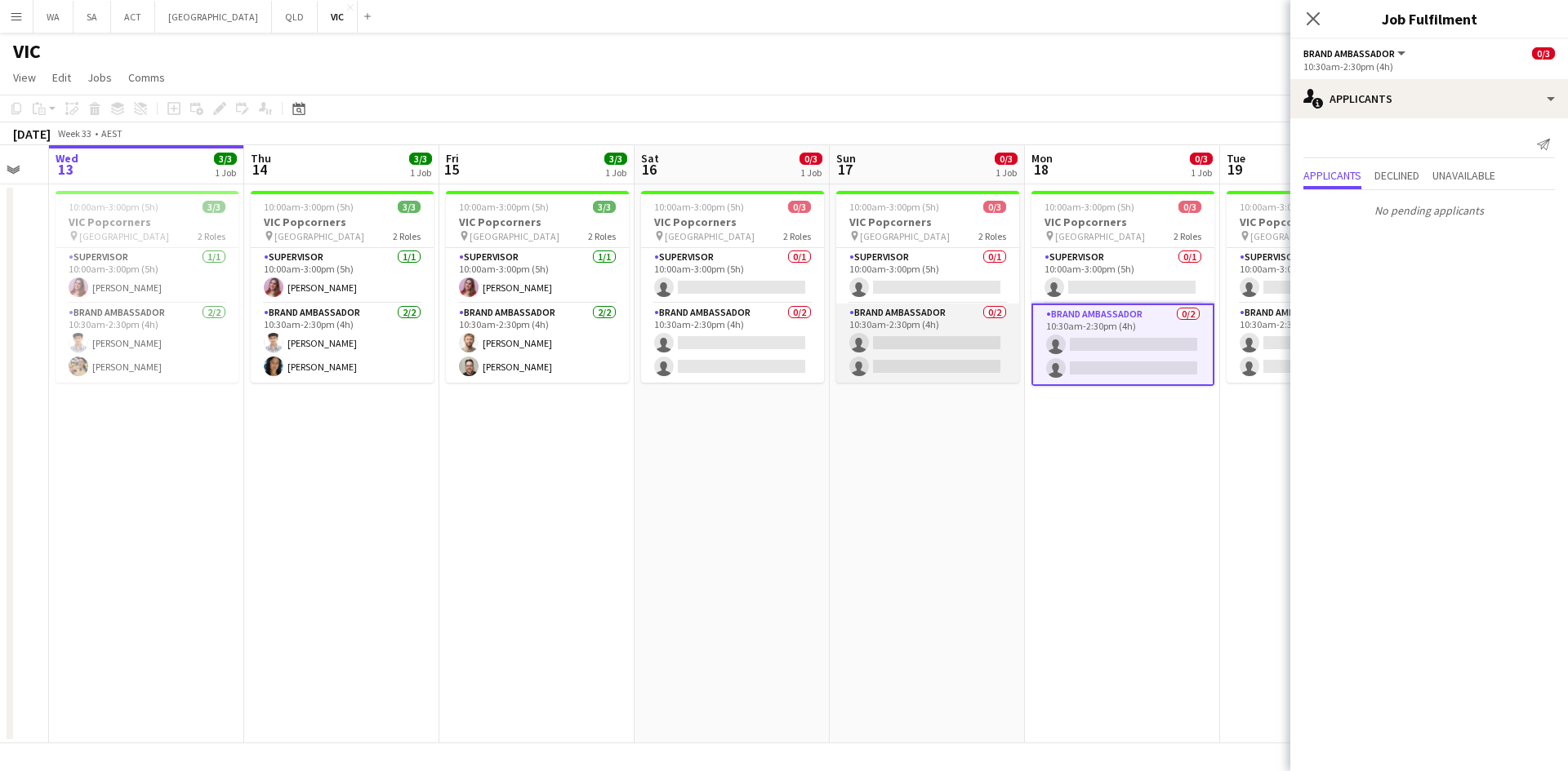
click at [958, 358] on app-card-role "Brand Ambassador 0/2 10:30am-2:30pm (4h) single-neutral-actions single-neutral-…" at bounding box center [927, 342] width 183 height 79
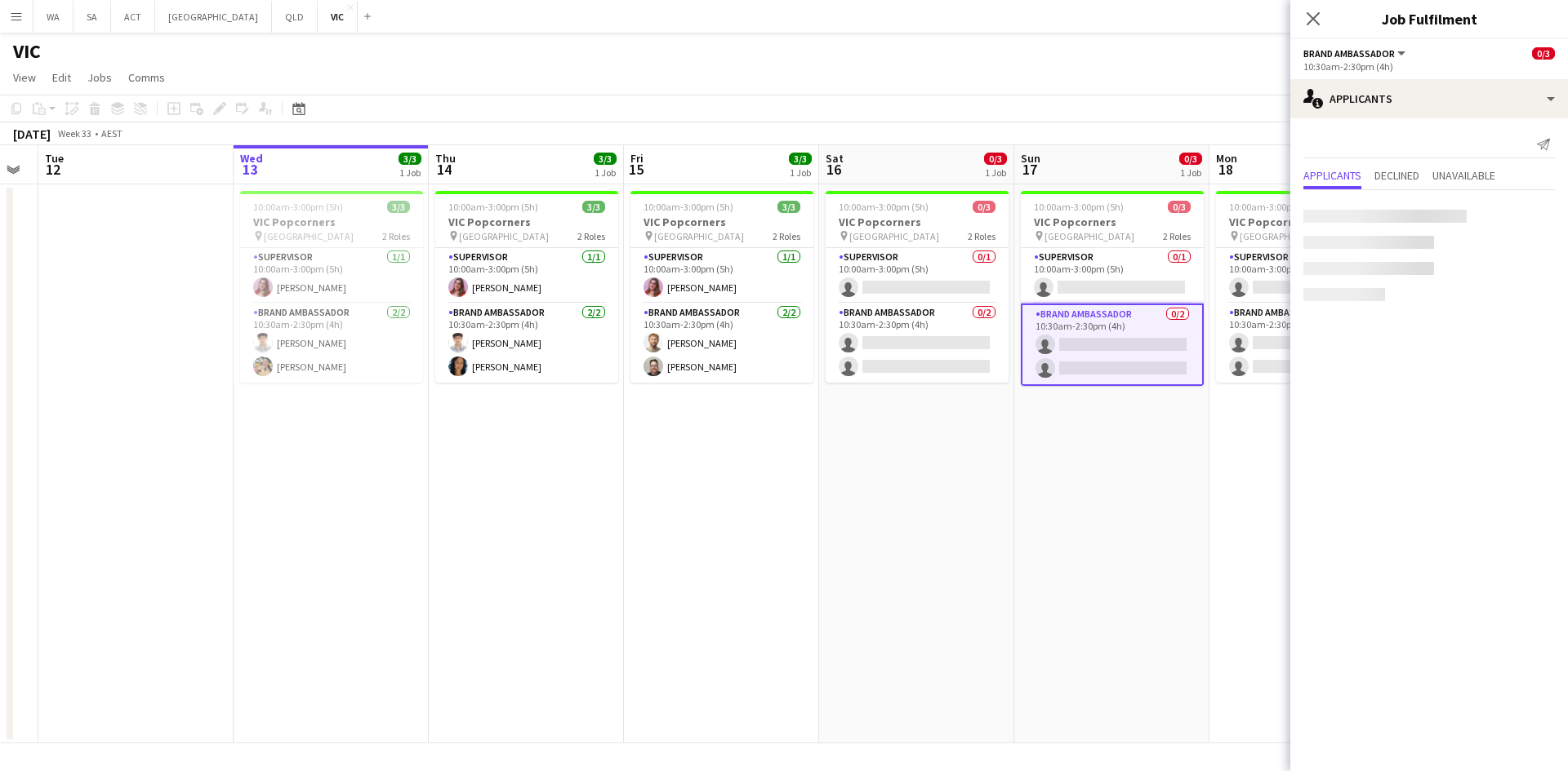
scroll to position [0, 338]
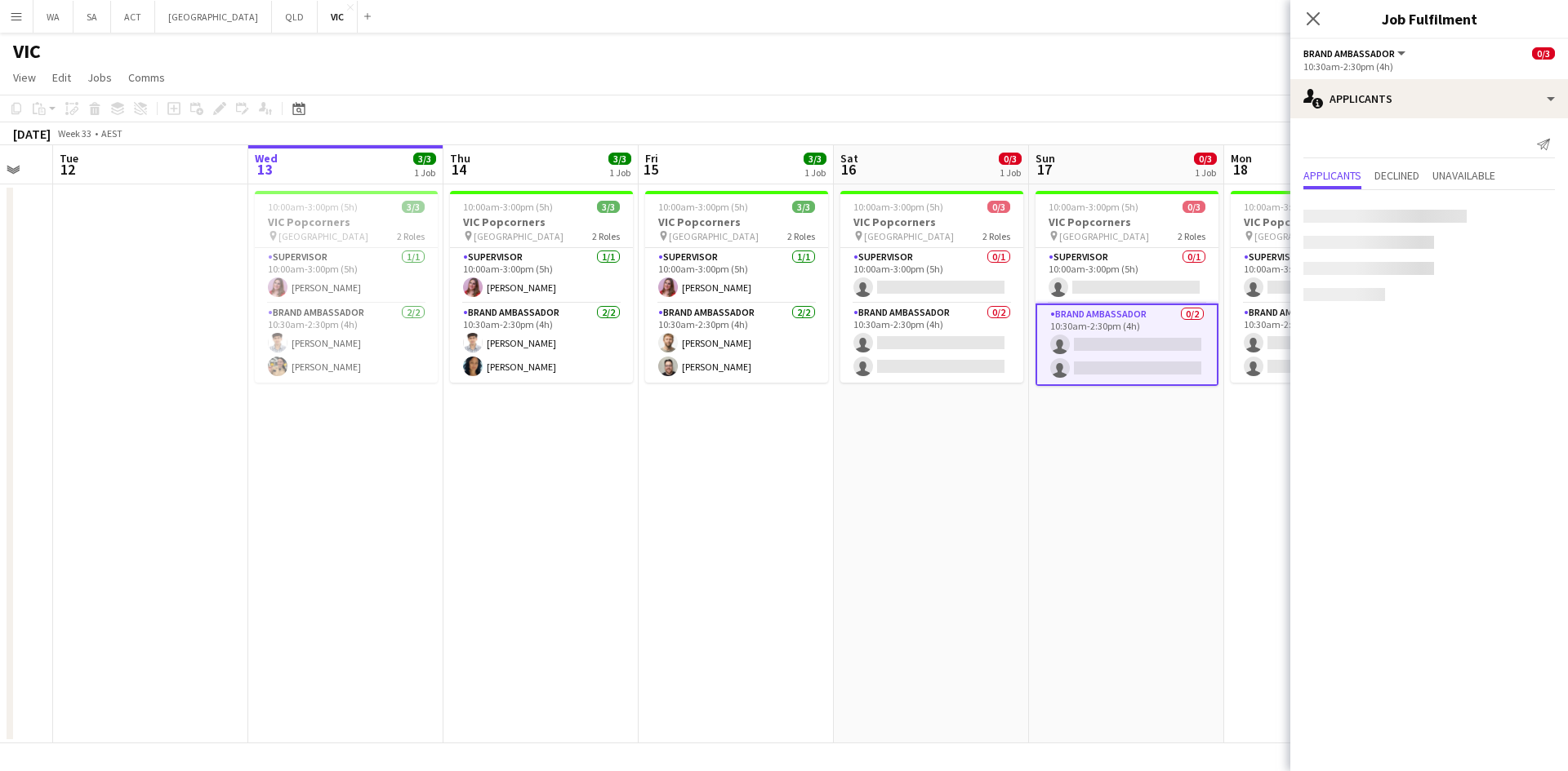
drag, startPoint x: 827, startPoint y: 418, endPoint x: 1026, endPoint y: 425, distance: 199.1
click at [1026, 425] on app-calendar-viewport "Sun 10 8/8 2 Jobs Mon 11 Tue 12 Wed 13 3/3 1 Job Thu 14 3/3 1 Job Fri 15 3/3 1 …" at bounding box center [784, 444] width 1568 height 598
click at [961, 348] on app-card-role "Brand Ambassador 0/2 10:30am-2:30pm (4h) single-neutral-actions single-neutral-…" at bounding box center [931, 342] width 183 height 79
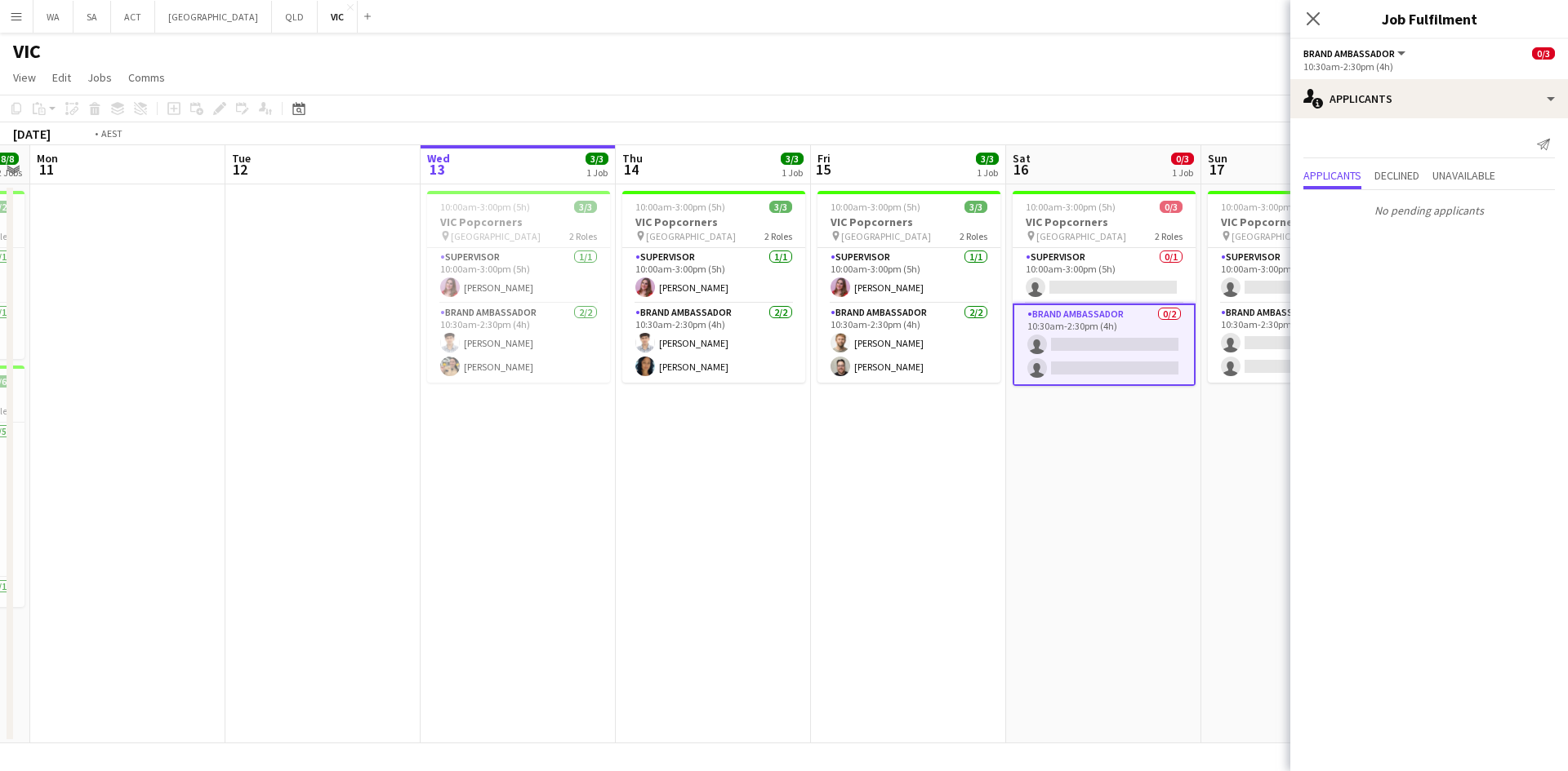
drag, startPoint x: 861, startPoint y: 420, endPoint x: 1051, endPoint y: 431, distance: 190.3
click at [1051, 431] on app-calendar-viewport "Sat 9 Sun 10 8/8 2 Jobs Mon 11 Tue 12 Wed 13 3/3 1 Job Thu 14 3/3 1 Job Fri 15 …" at bounding box center [784, 444] width 1568 height 598
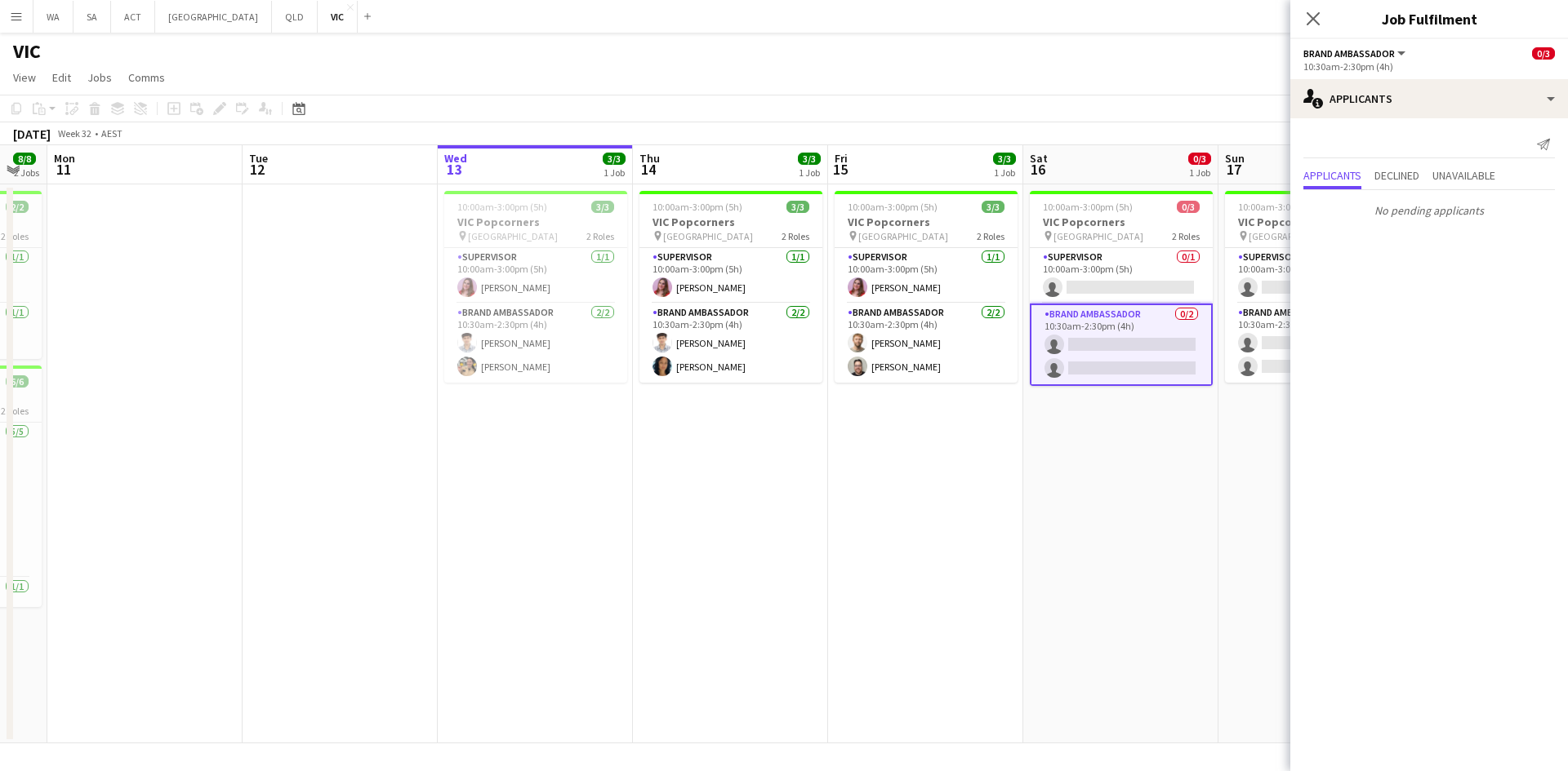
click at [876, 396] on app-date-cell "10:00am-3:00pm (5h) 3/3 VIC Popcorners pin University of Melbourne 2 Roles Supe…" at bounding box center [925, 464] width 195 height 559
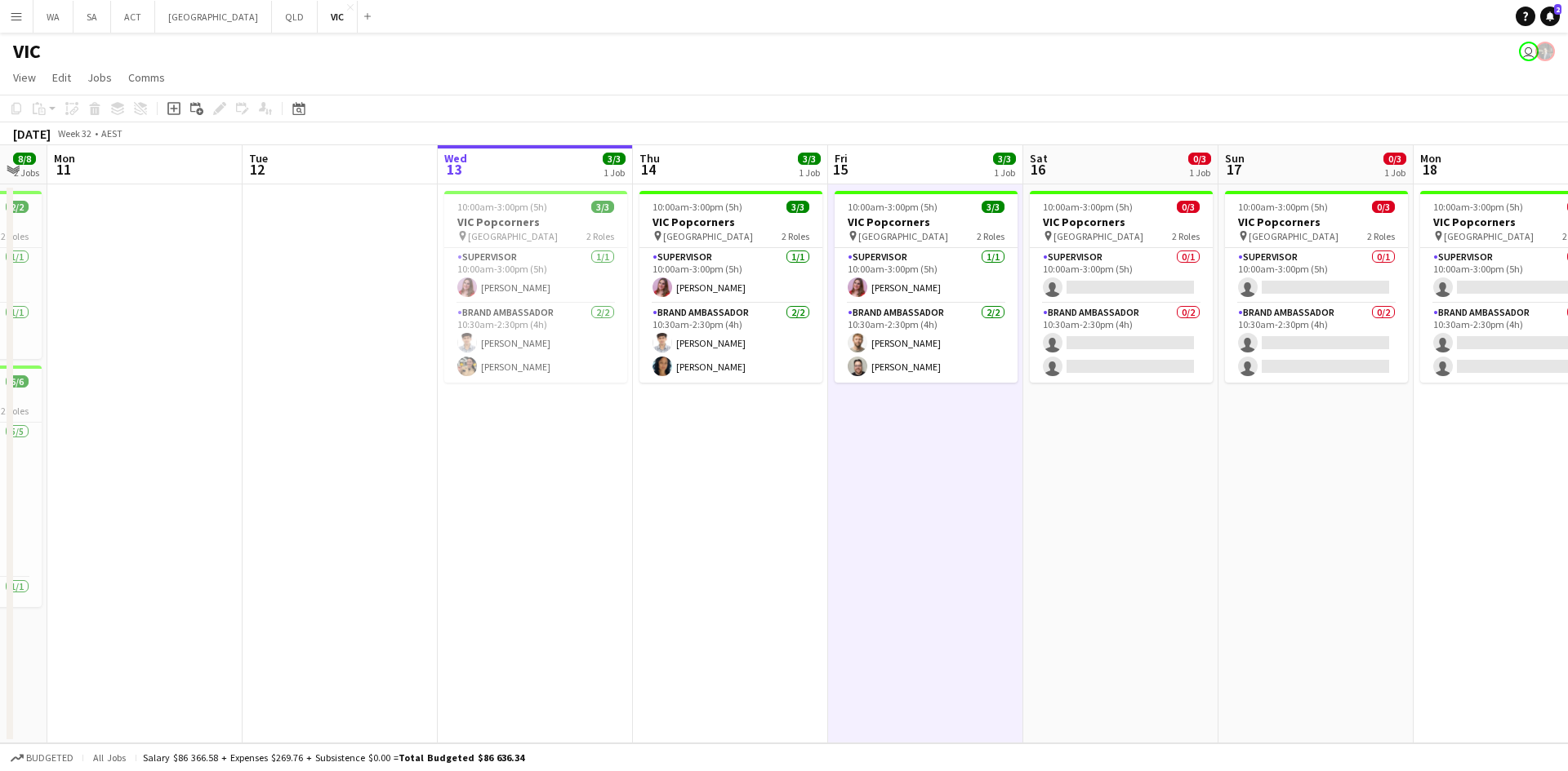
click at [876, 396] on app-date-cell "10:00am-3:00pm (5h) 3/3 VIC Popcorners pin University of Melbourne 2 Roles Supe…" at bounding box center [925, 464] width 195 height 559
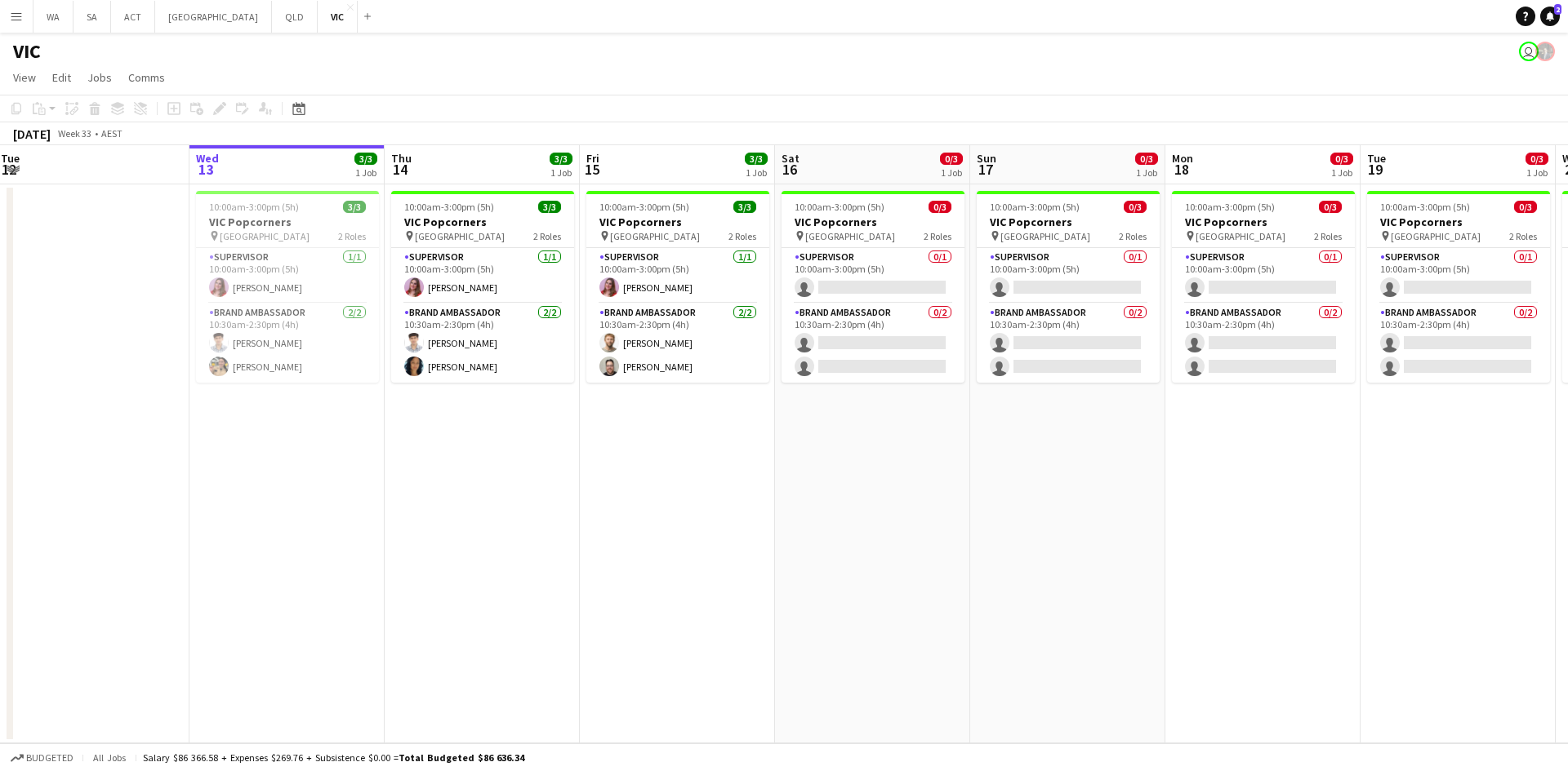
scroll to position [0, 596]
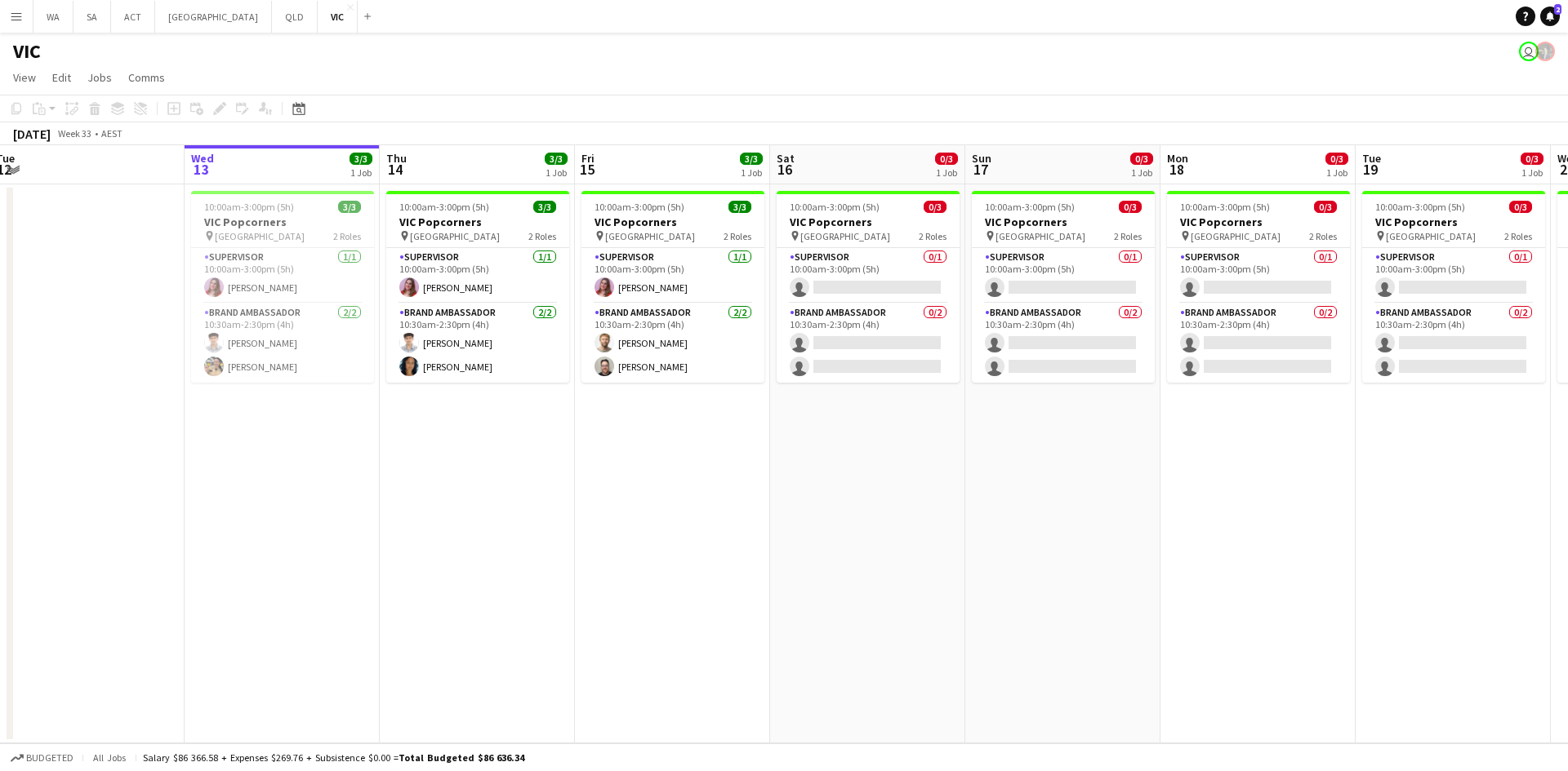
drag, startPoint x: 944, startPoint y: 469, endPoint x: 690, endPoint y: 451, distance: 254.6
click at [690, 451] on app-calendar-viewport "Sat 9 3/3 1 Job Sun 10 8/8 2 Jobs Mon 11 Tue 12 Wed 13 3/3 1 Job Thu 14 3/3 1 J…" at bounding box center [784, 444] width 1568 height 598
click at [518, 450] on app-date-cell "10:00am-3:00pm (5h) 3/3 VIC Popcorners pin University of Melbourne 2 Roles Supe…" at bounding box center [476, 464] width 195 height 559
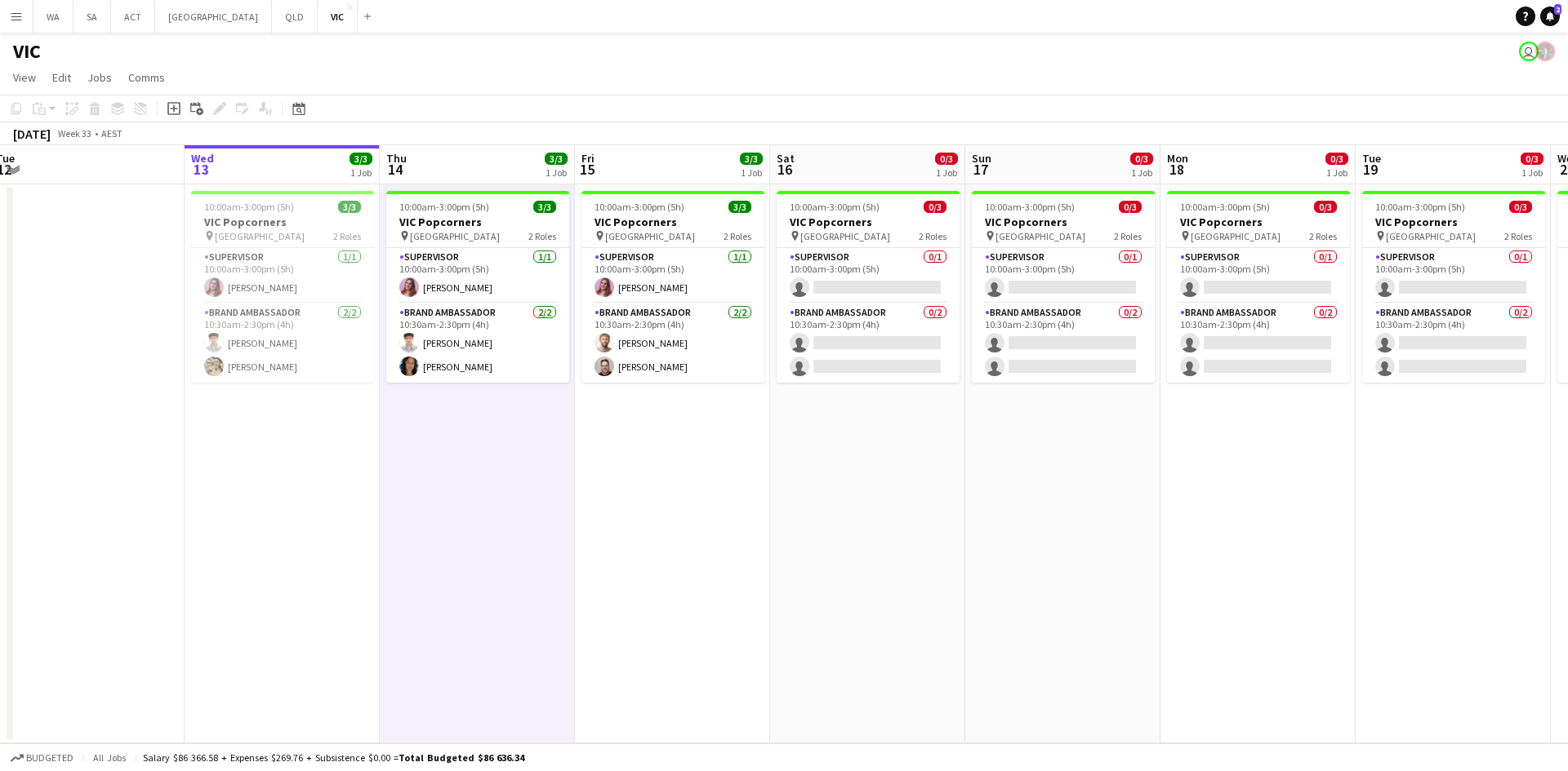
click at [518, 450] on app-date-cell "10:00am-3:00pm (5h) 3/3 VIC Popcorners pin University of Melbourne 2 Roles Supe…" at bounding box center [476, 464] width 195 height 559
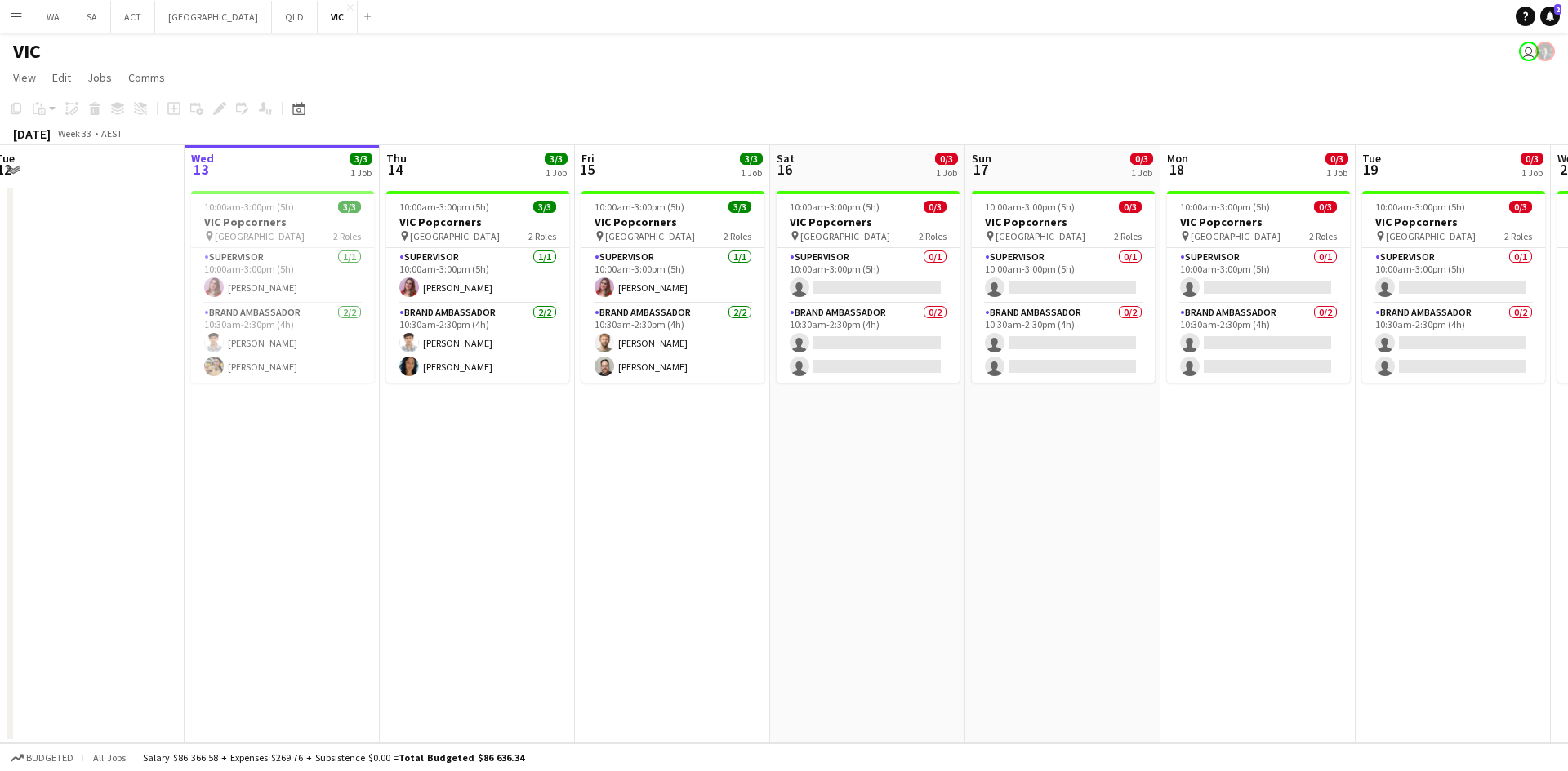
click at [518, 450] on app-date-cell "10:00am-3:00pm (5h) 3/3 VIC Popcorners pin University of Melbourne 2 Roles Supe…" at bounding box center [476, 464] width 195 height 559
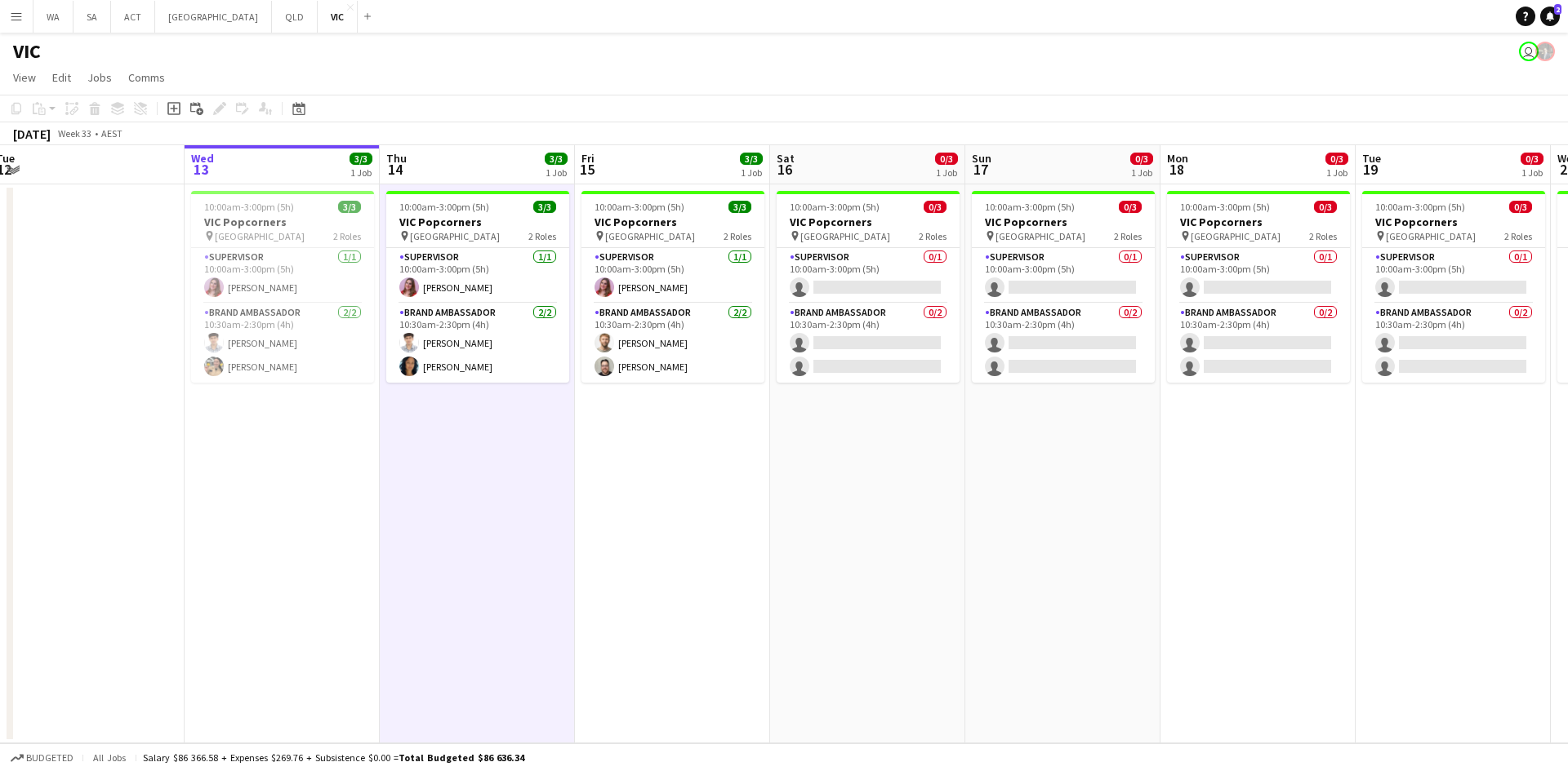
click at [518, 450] on app-date-cell "10:00am-3:00pm (5h) 3/3 VIC Popcorners pin University of Melbourne 2 Roles Supe…" at bounding box center [476, 464] width 195 height 559
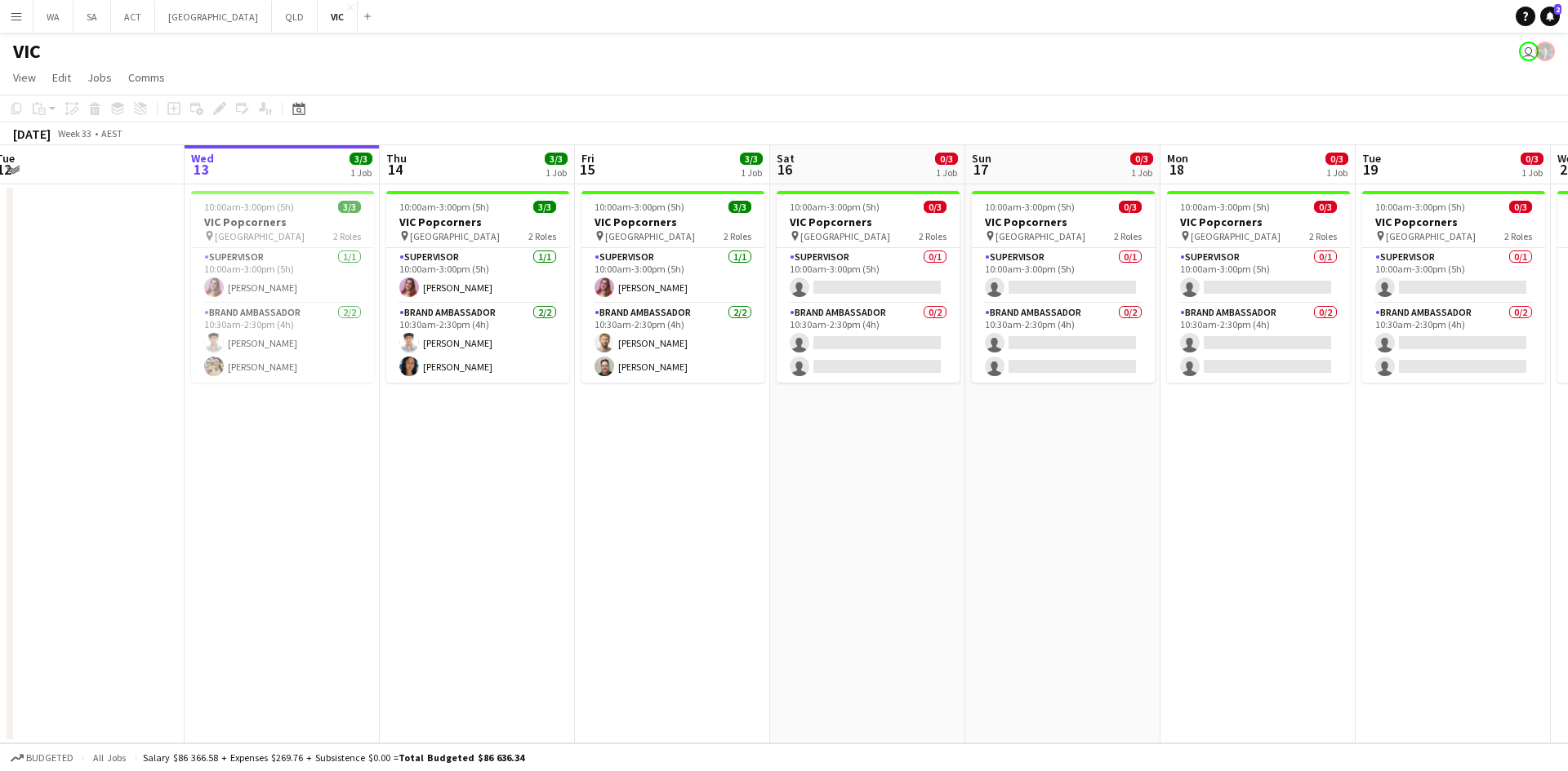
click at [518, 450] on app-date-cell "10:00am-3:00pm (5h) 3/3 VIC Popcorners pin University of Melbourne 2 Roles Supe…" at bounding box center [476, 464] width 195 height 559
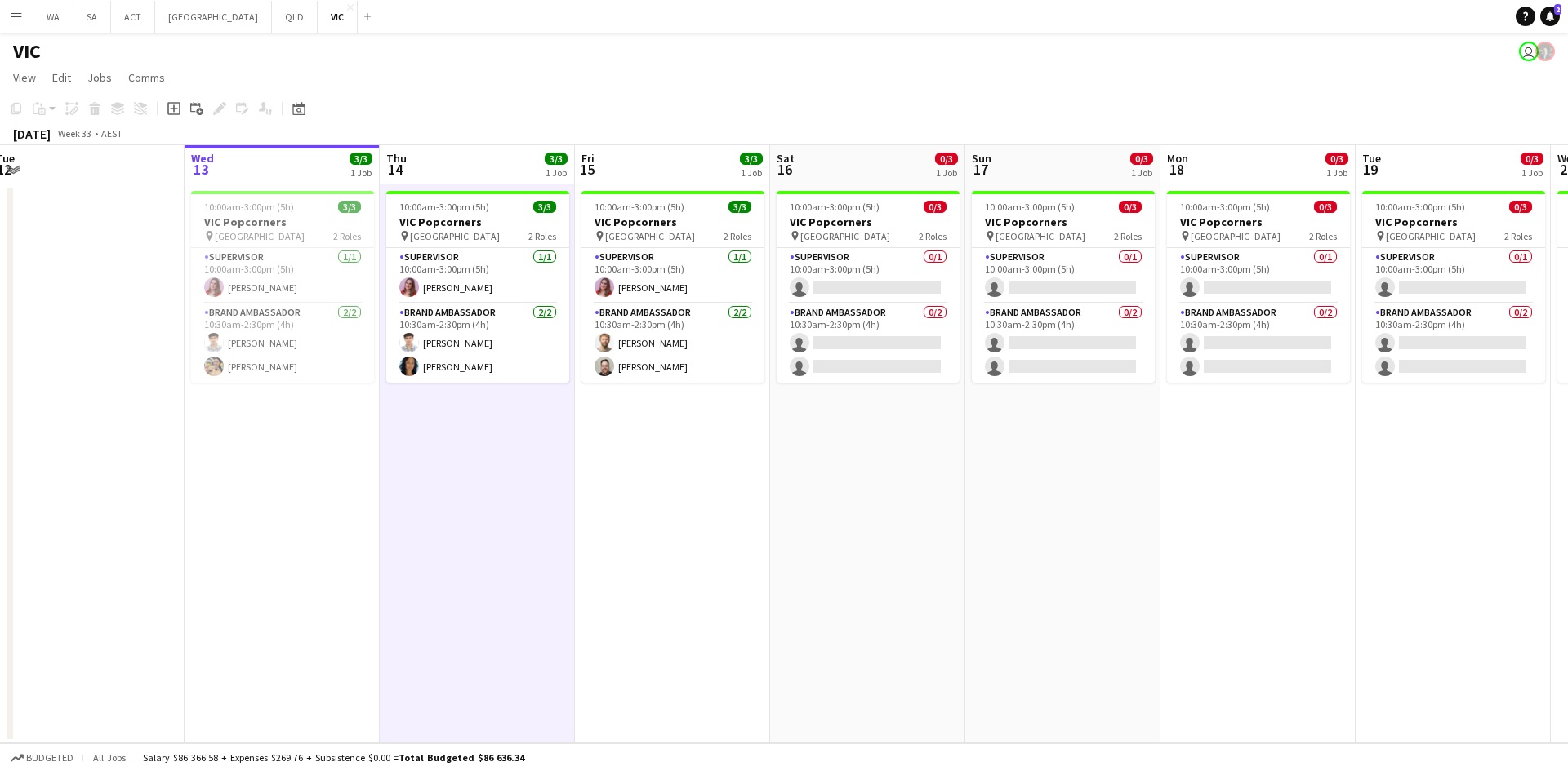
click at [518, 450] on app-date-cell "10:00am-3:00pm (5h) 3/3 VIC Popcorners pin University of Melbourne 2 Roles Supe…" at bounding box center [476, 464] width 195 height 559
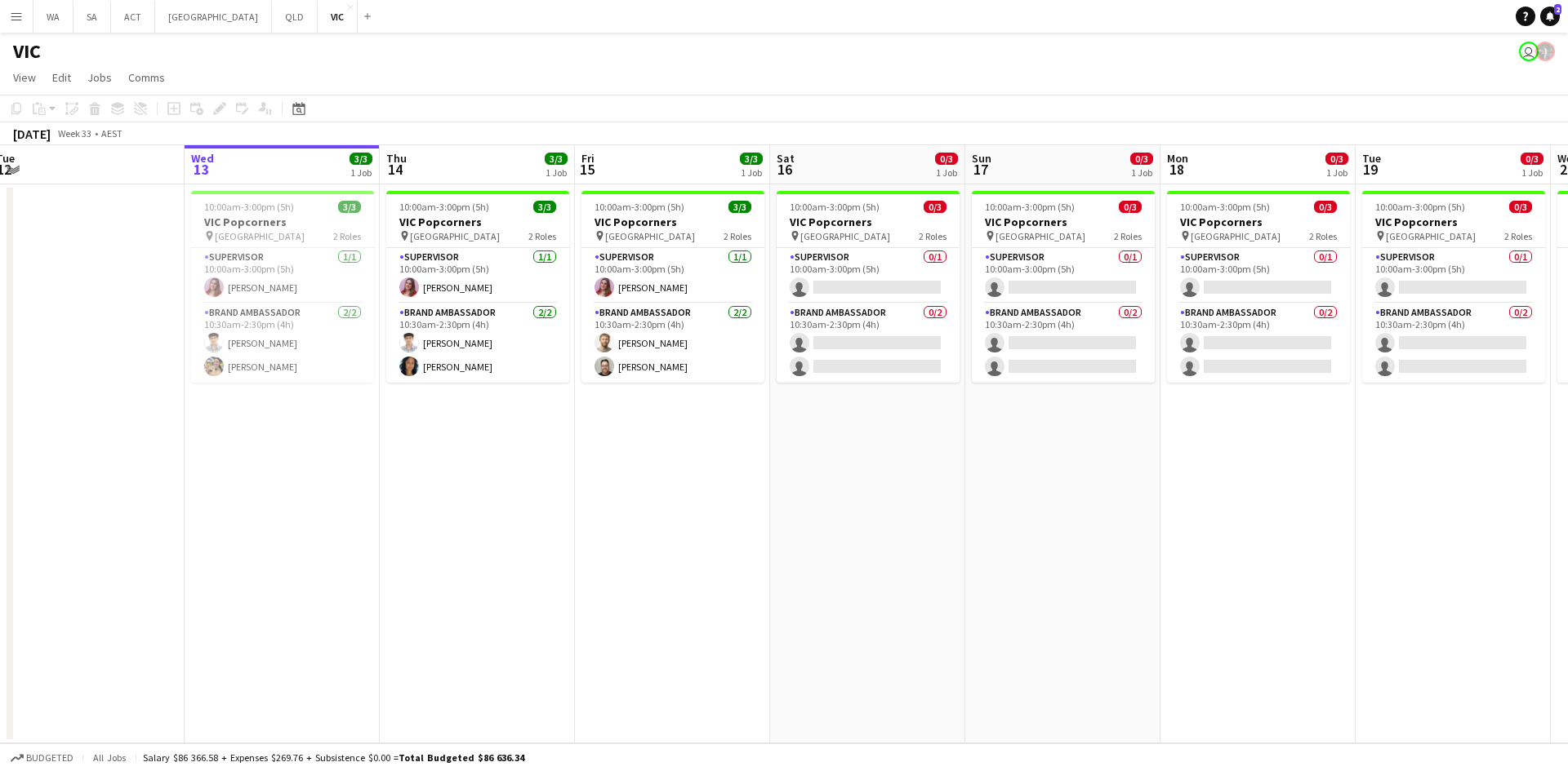
click at [518, 450] on app-date-cell "10:00am-3:00pm (5h) 3/3 VIC Popcorners pin University of Melbourne 2 Roles Supe…" at bounding box center [476, 464] width 195 height 559
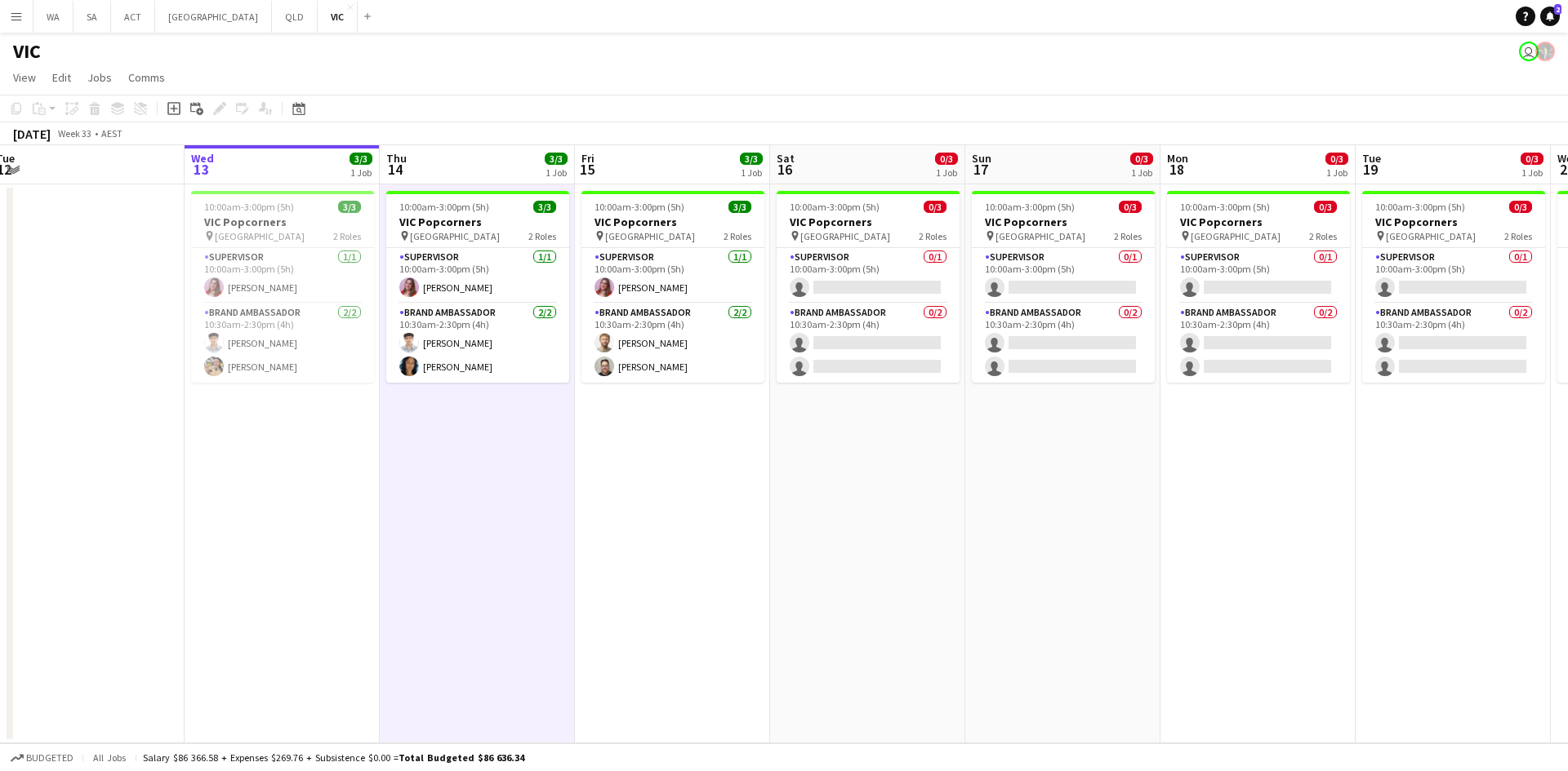
click at [518, 450] on app-date-cell "10:00am-3:00pm (5h) 3/3 VIC Popcorners pin University of Melbourne 2 Roles Supe…" at bounding box center [476, 464] width 195 height 559
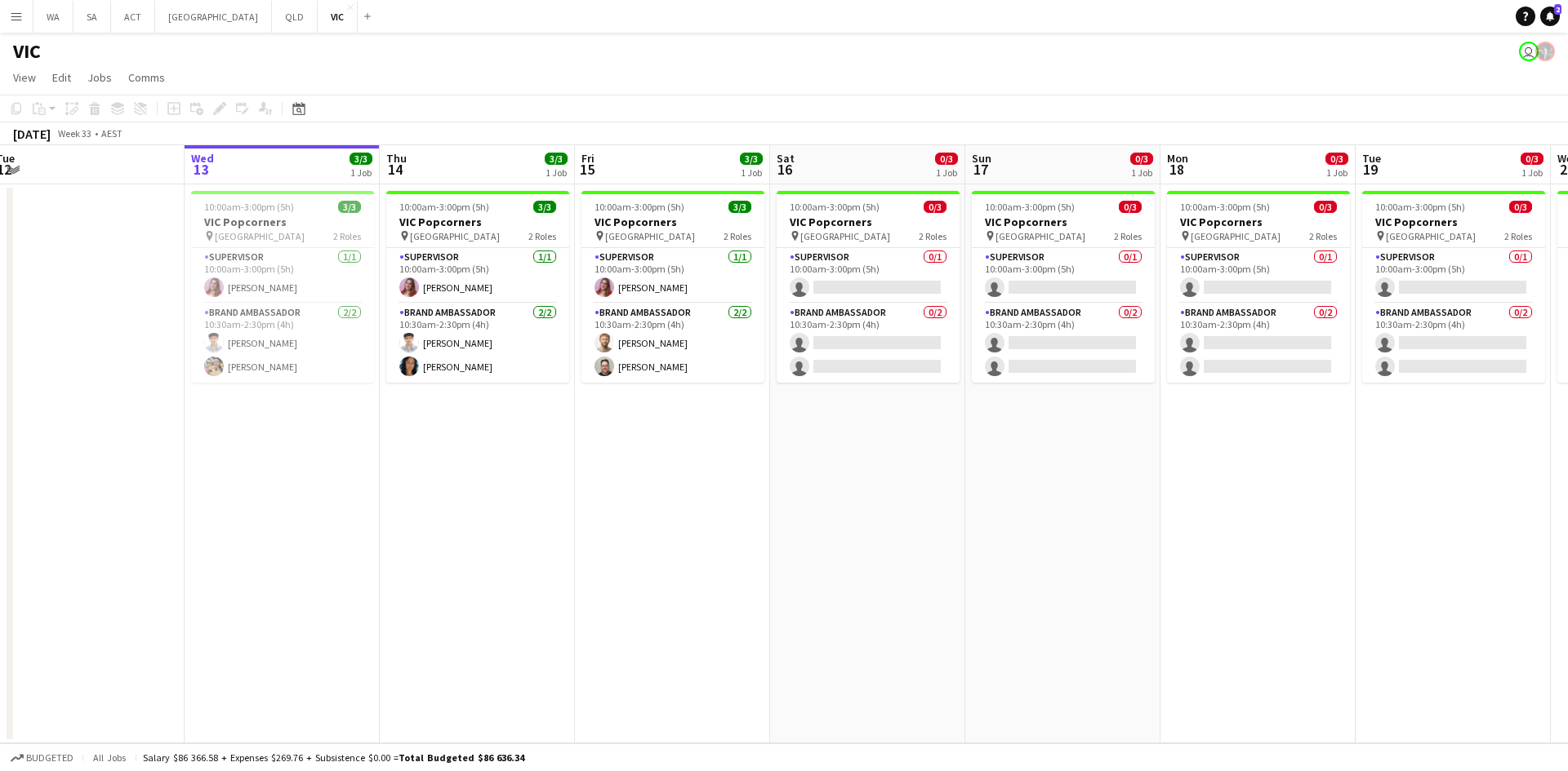
click at [518, 450] on app-date-cell "10:00am-3:00pm (5h) 3/3 VIC Popcorners pin University of Melbourne 2 Roles Supe…" at bounding box center [476, 464] width 195 height 559
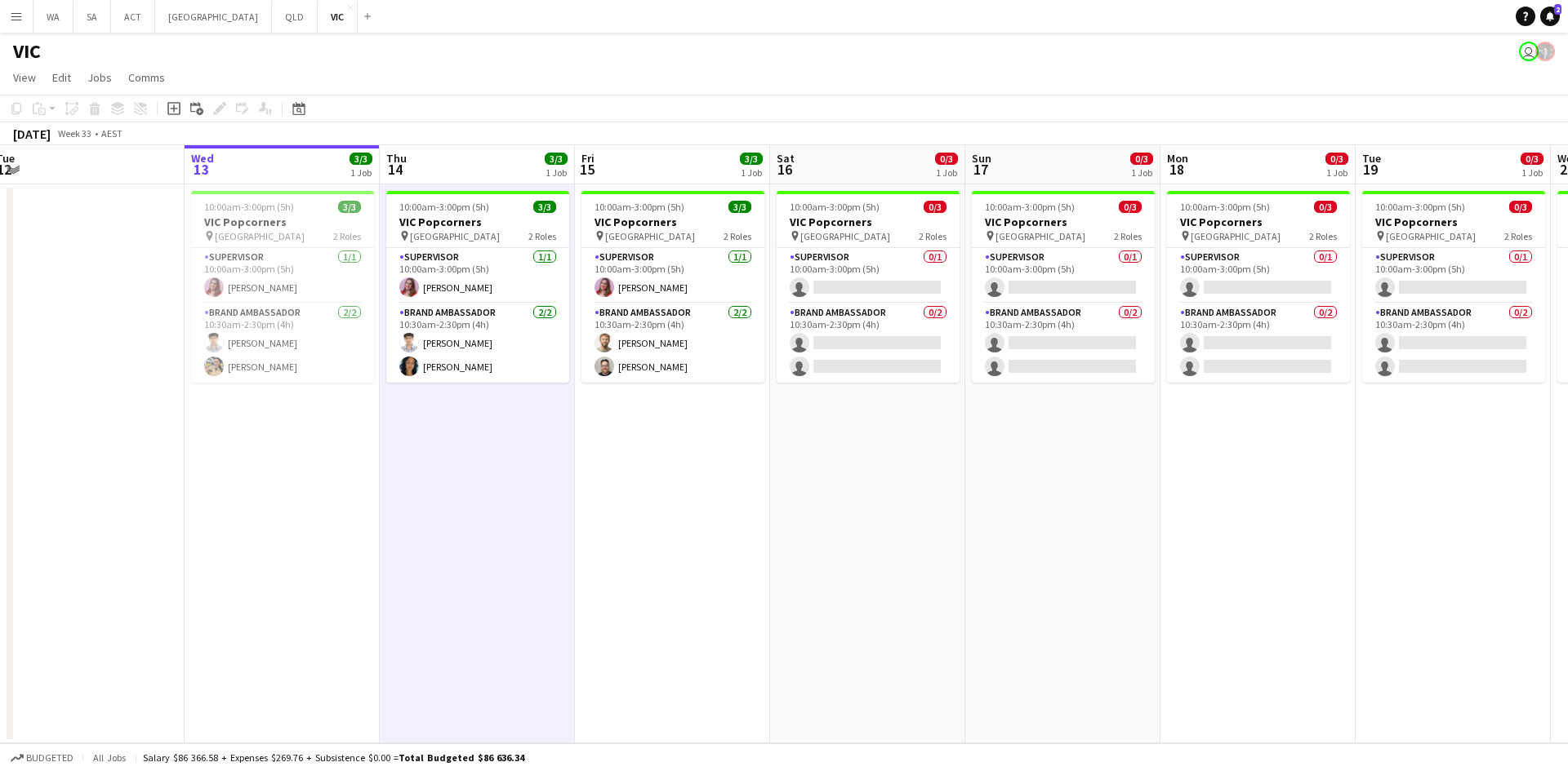
drag, startPoint x: 518, startPoint y: 450, endPoint x: 528, endPoint y: 436, distance: 17.2
click at [530, 441] on app-calendar-viewport "Sat 9 3/3 1 Job Sun 10 8/8 2 Jobs Mon 11 Tue 12 Wed 13 3/3 1 Job Thu 14 3/3 1 J…" at bounding box center [784, 444] width 1568 height 598
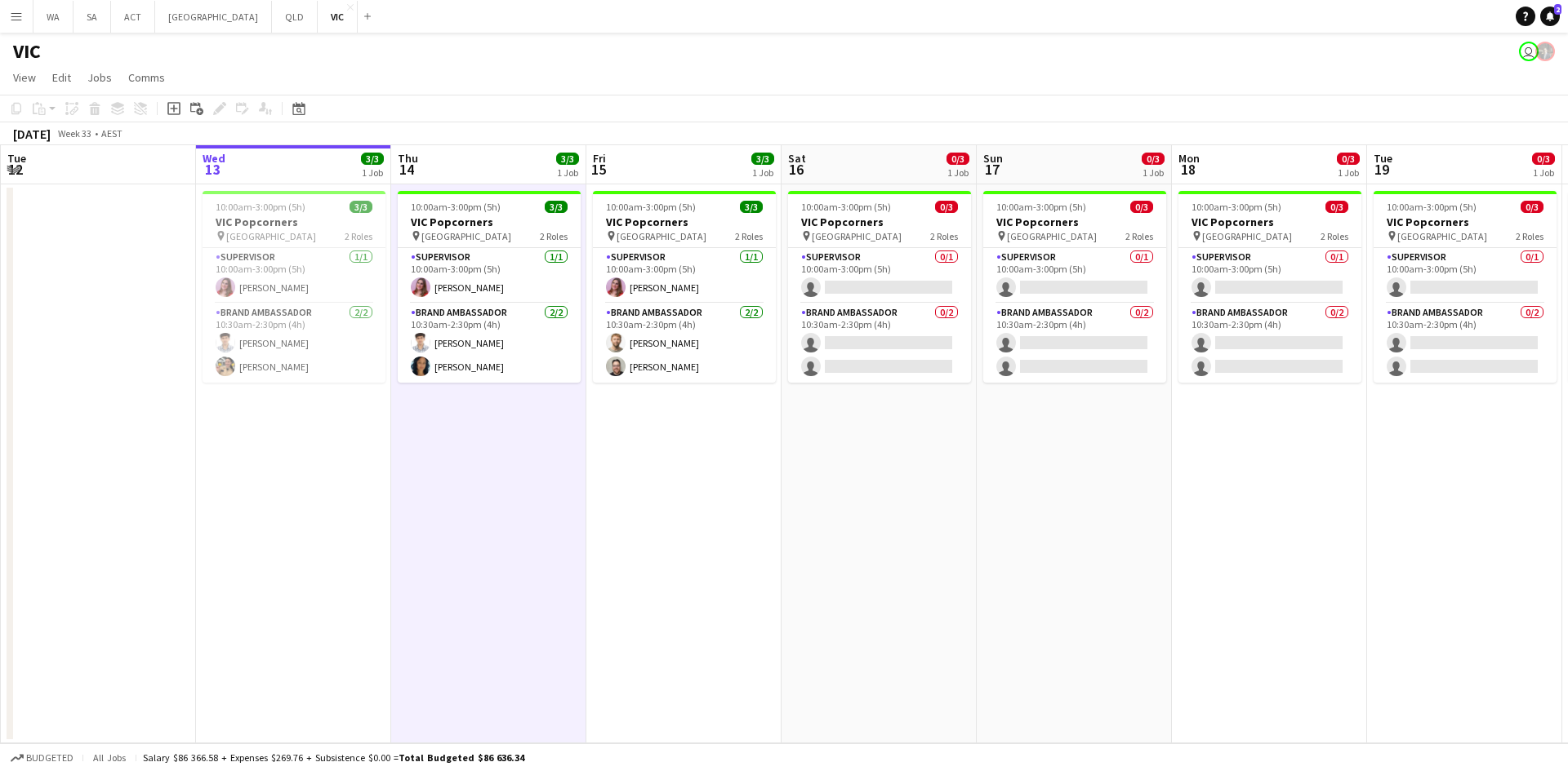
click at [528, 436] on app-date-cell "10:00am-3:00pm (5h) 3/3 VIC Popcorners pin University of Melbourne 2 Roles Supe…" at bounding box center [488, 464] width 195 height 559
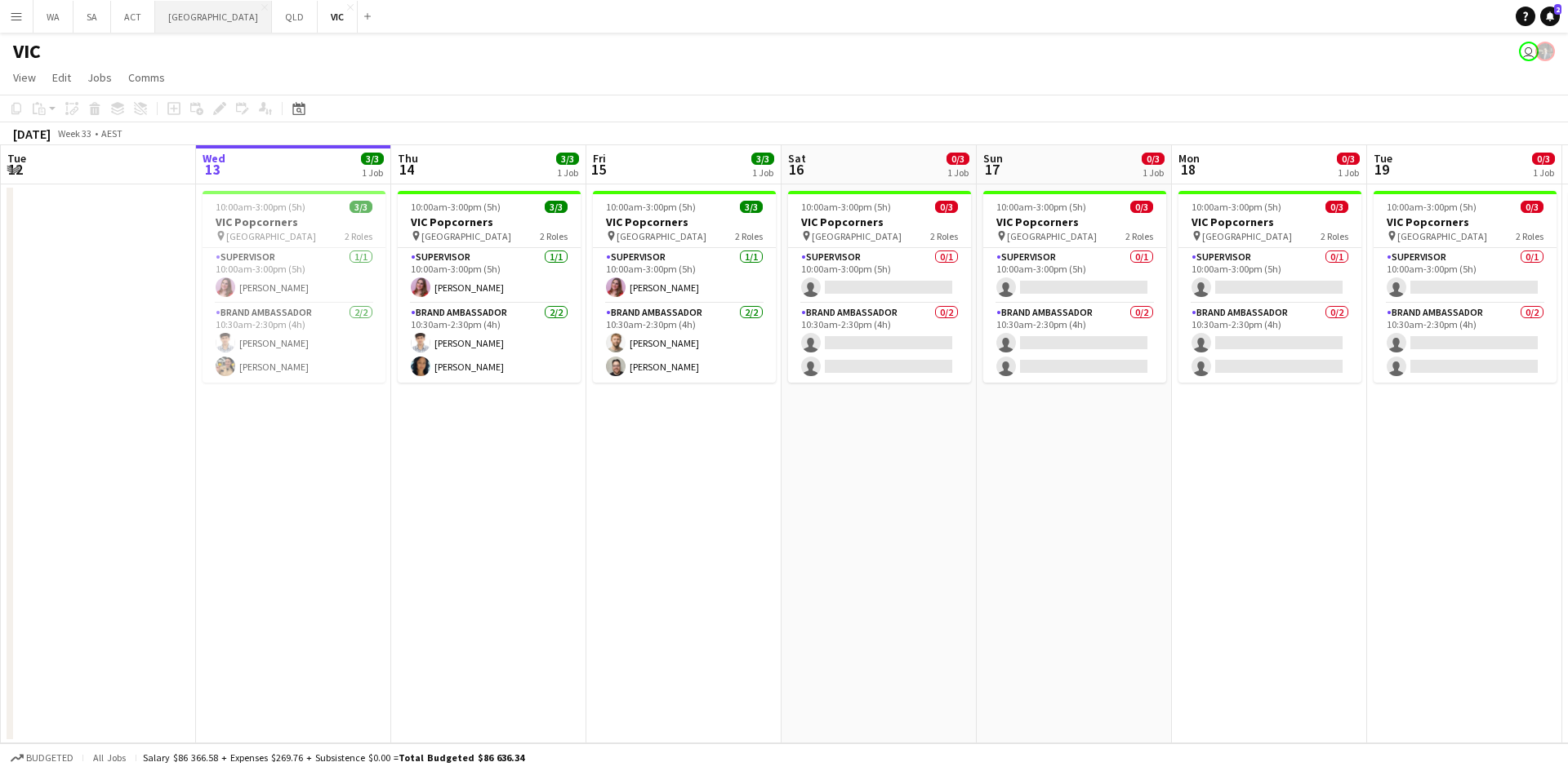
click at [158, 10] on button "NSW Close" at bounding box center [213, 16] width 117 height 31
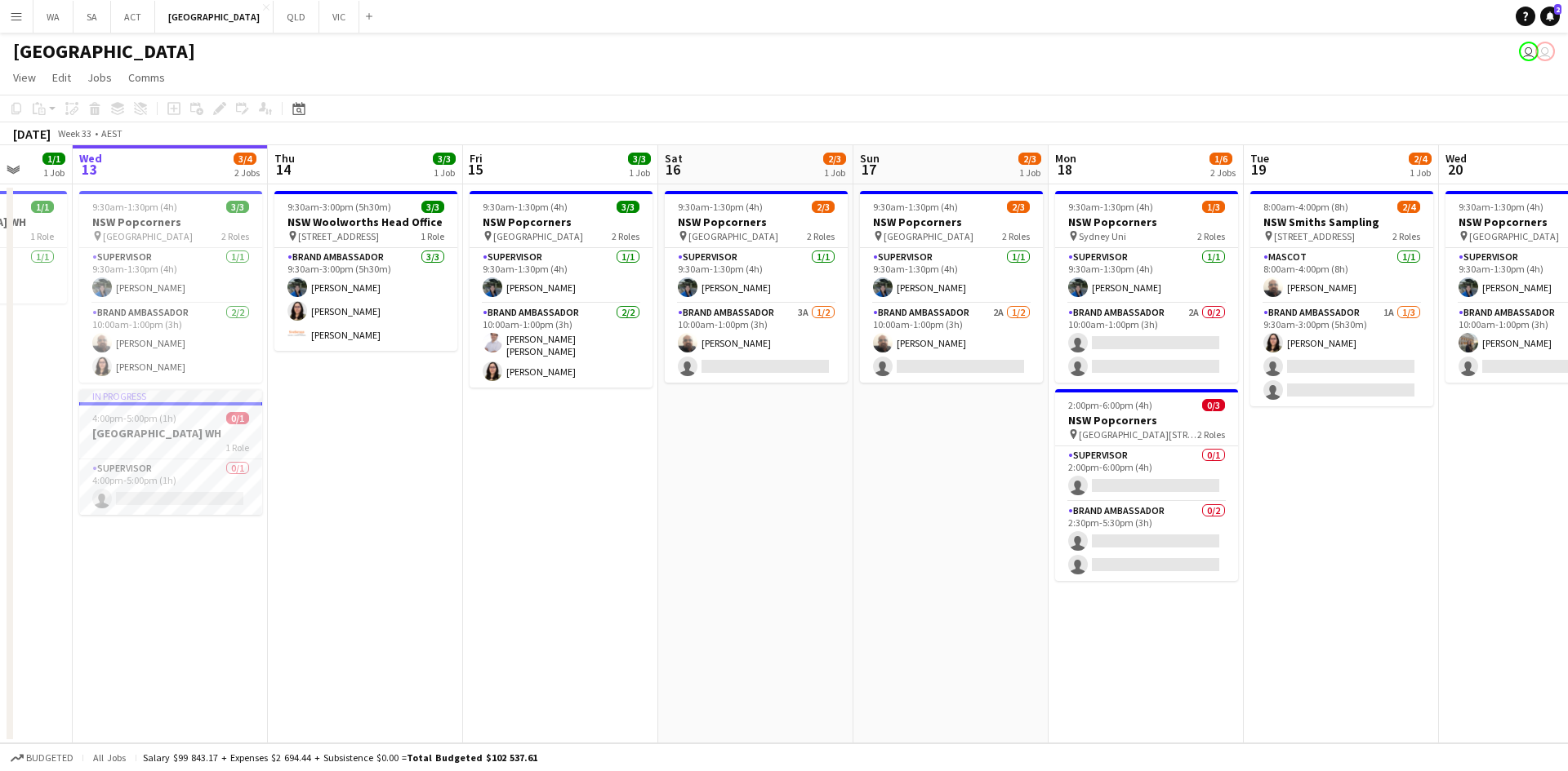
scroll to position [0, 628]
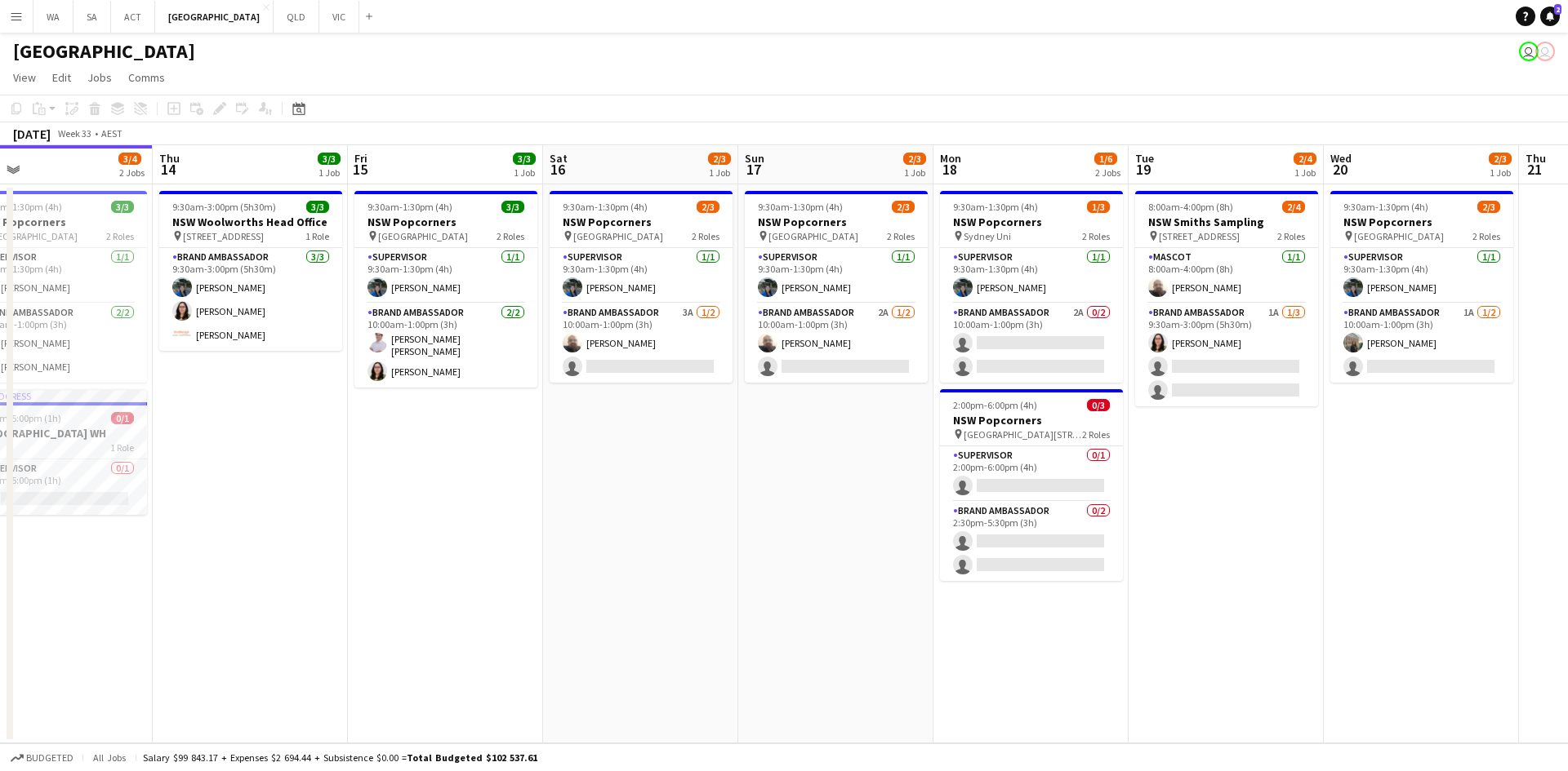
drag, startPoint x: 1166, startPoint y: 413, endPoint x: 928, endPoint y: 439, distance: 239.4
click at [928, 439] on app-calendar-viewport "Sun 10 Mon 11 1/1 1 Job Tue 12 1/1 1 Job Wed 13 3/4 2 Jobs Thu 14 3/3 1 Job Fri…" at bounding box center [784, 444] width 1568 height 598
click at [1026, 361] on app-card-role "Brand Ambassador 2A 0/2 10:00am-1:00pm (3h) single-neutral-actions single-neutr…" at bounding box center [1031, 342] width 183 height 79
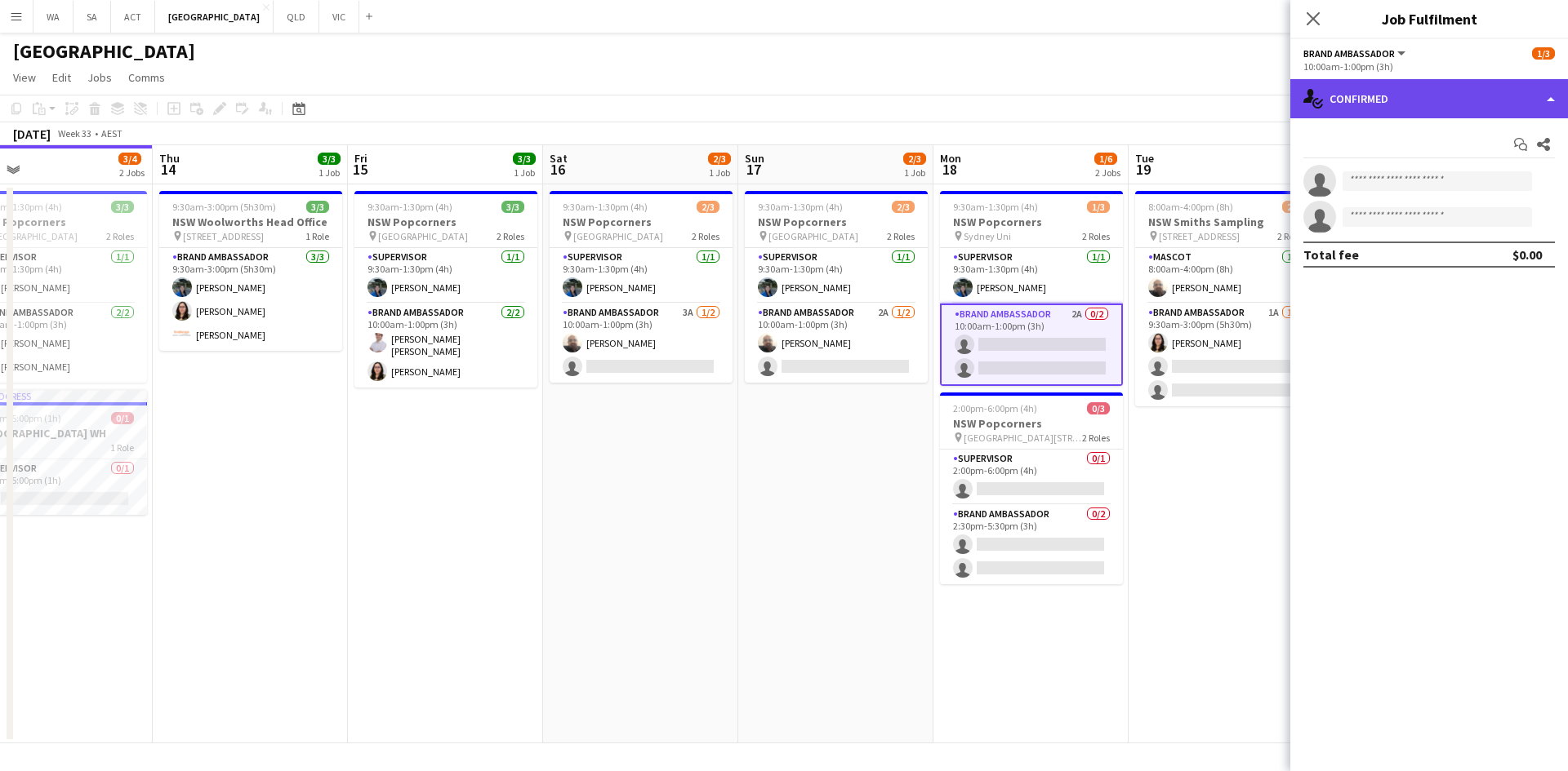
click at [1360, 88] on div "single-neutral-actions-check-2 Confirmed" at bounding box center [1429, 98] width 278 height 39
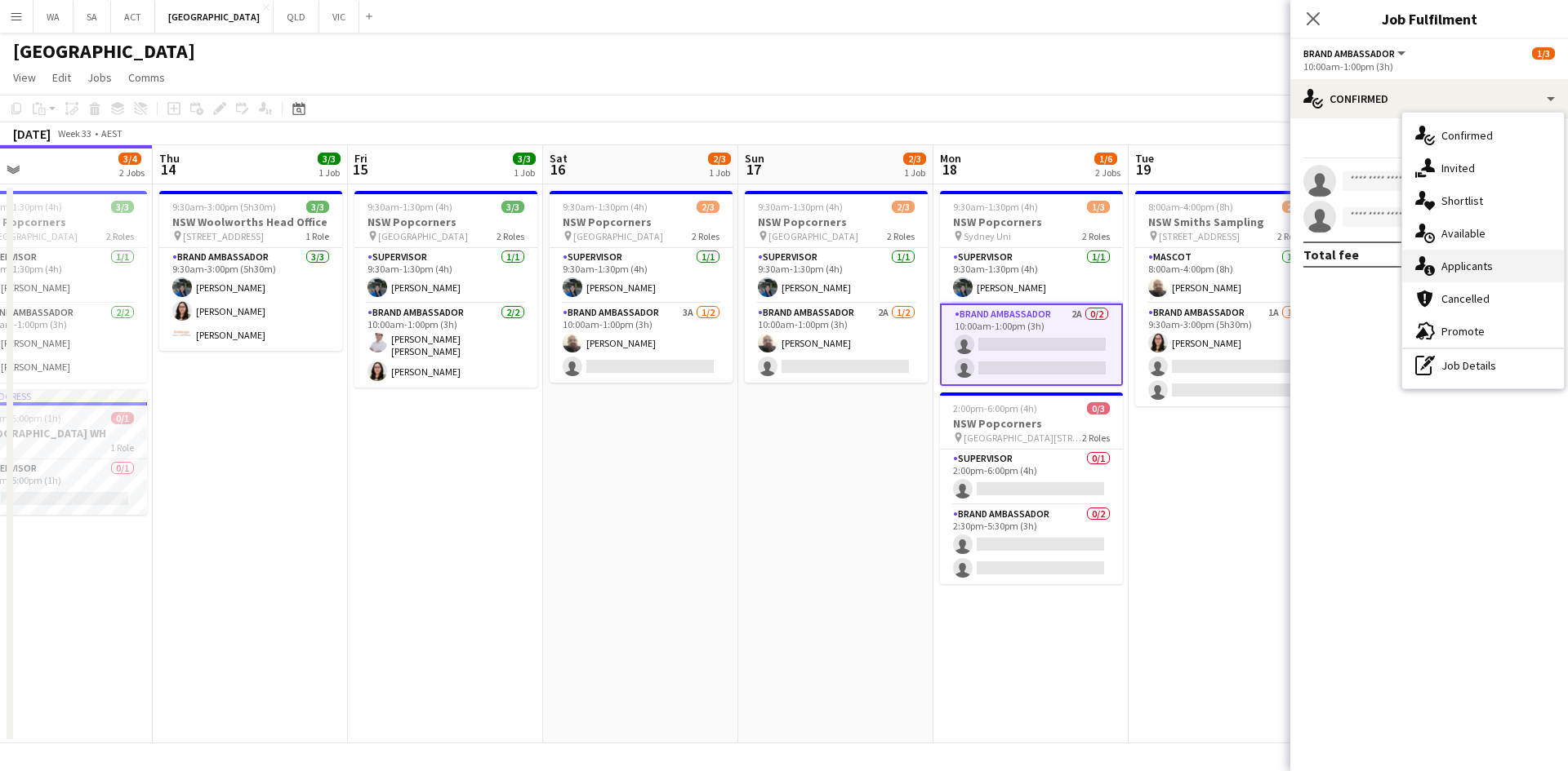
click at [1513, 263] on div "single-neutral-actions-information Applicants" at bounding box center [1482, 266] width 162 height 32
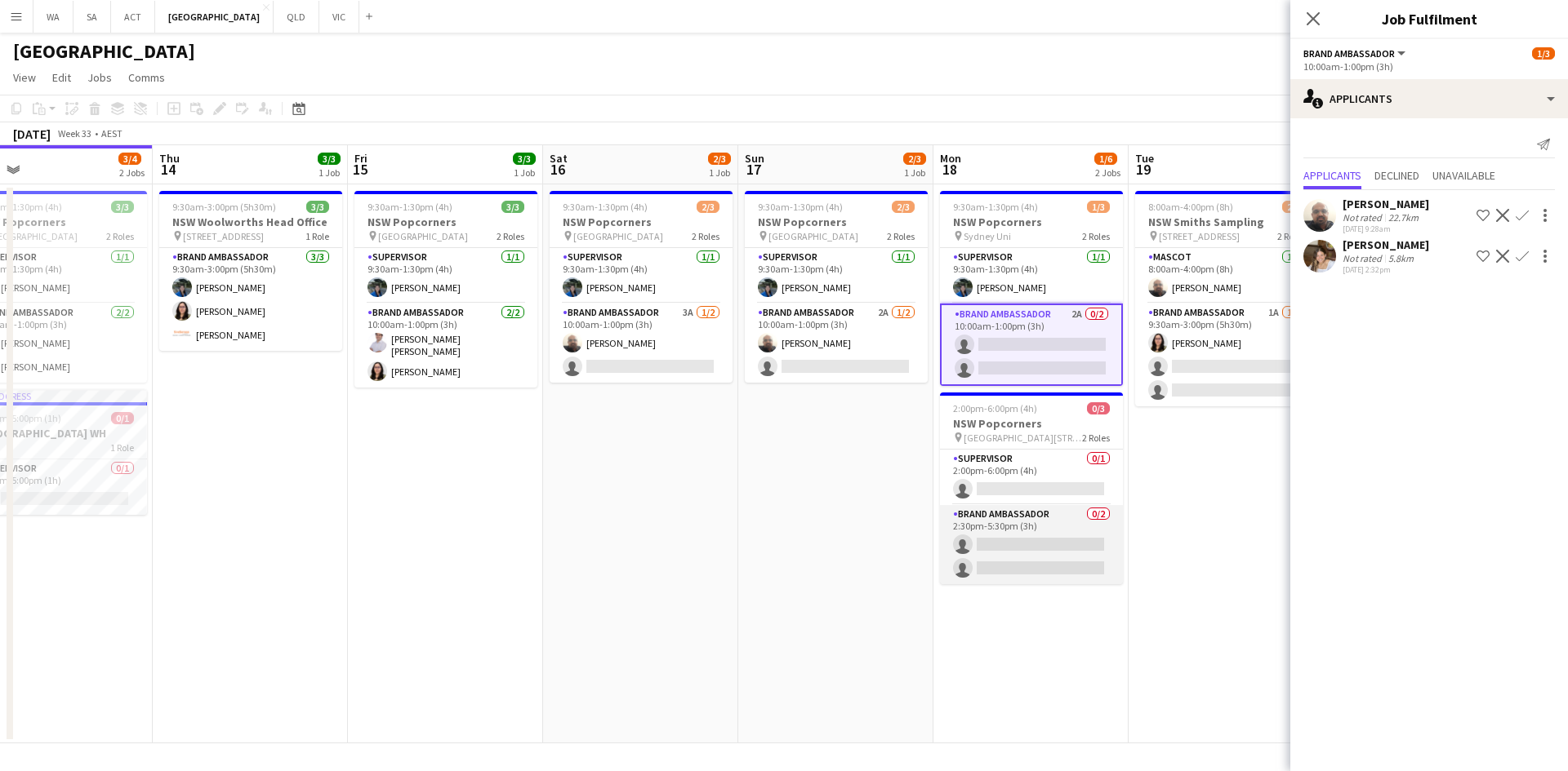
click at [1018, 546] on app-card-role "Brand Ambassador 0/2 2:30pm-5:30pm (3h) single-neutral-actions single-neutral-a…" at bounding box center [1031, 544] width 183 height 79
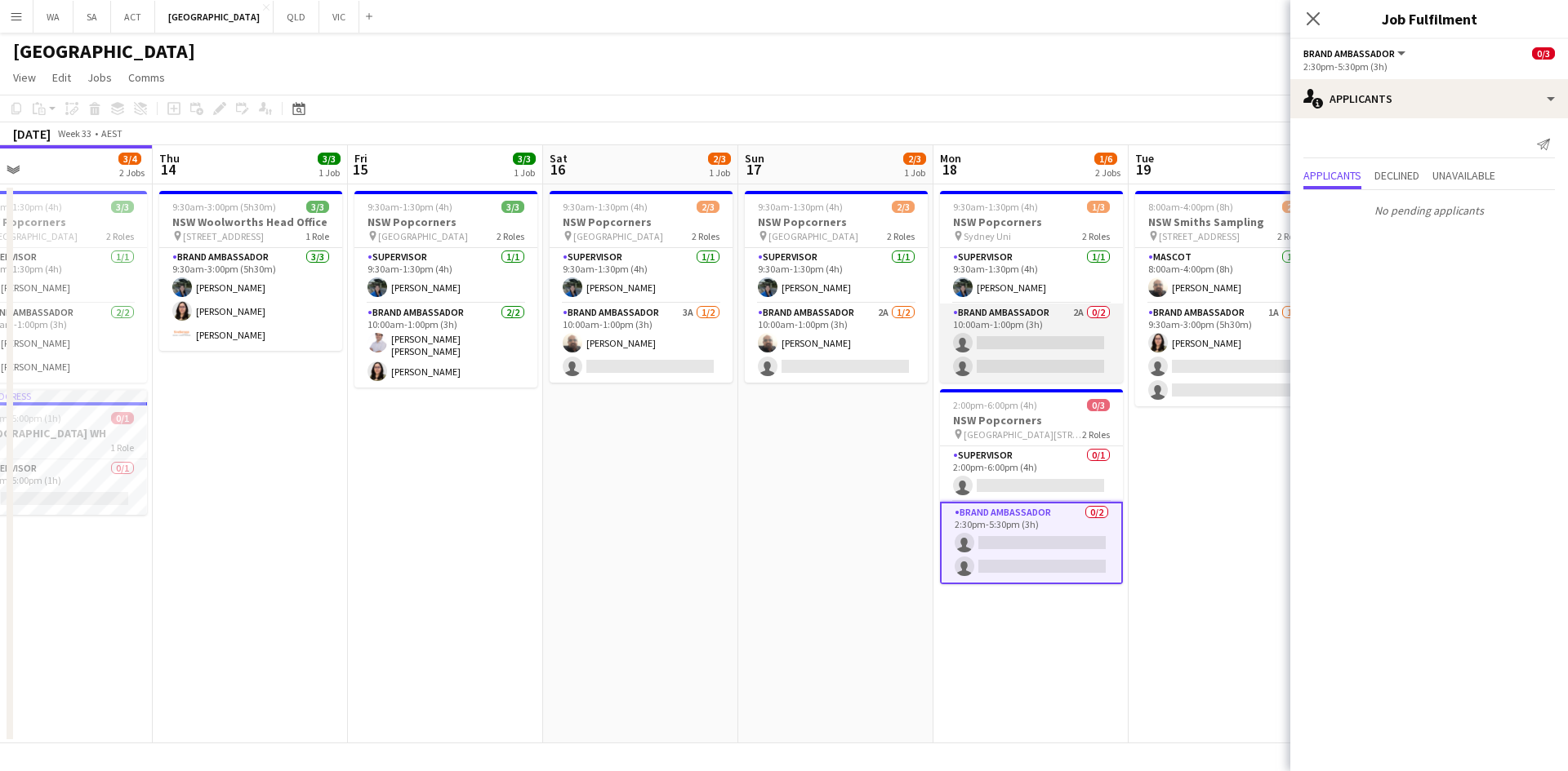
click at [1014, 337] on app-card-role "Brand Ambassador 2A 0/2 10:00am-1:00pm (3h) single-neutral-actions single-neutr…" at bounding box center [1031, 342] width 183 height 79
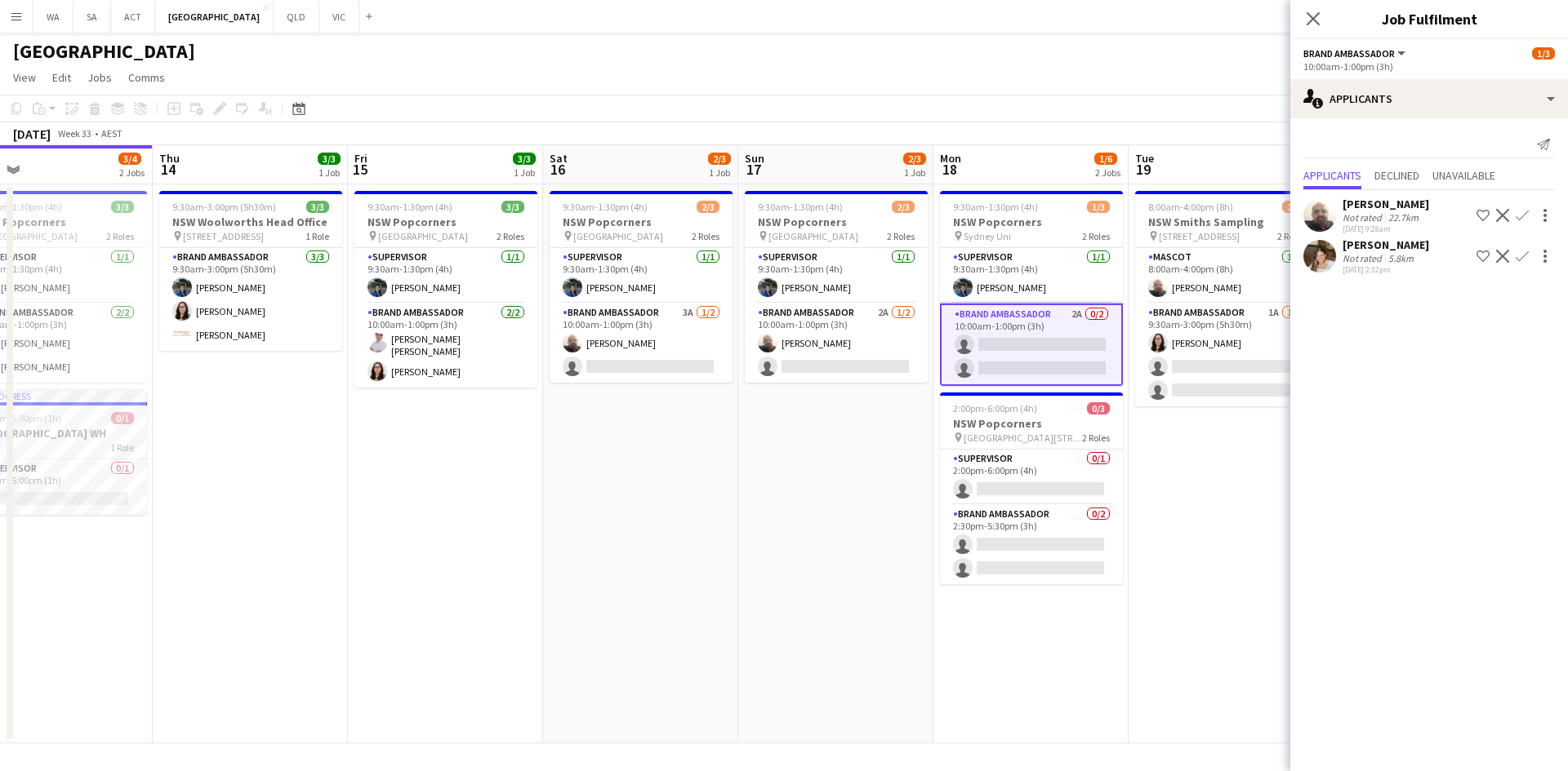
click at [1518, 257] on app-icon "Confirm" at bounding box center [1522, 257] width 13 height 13
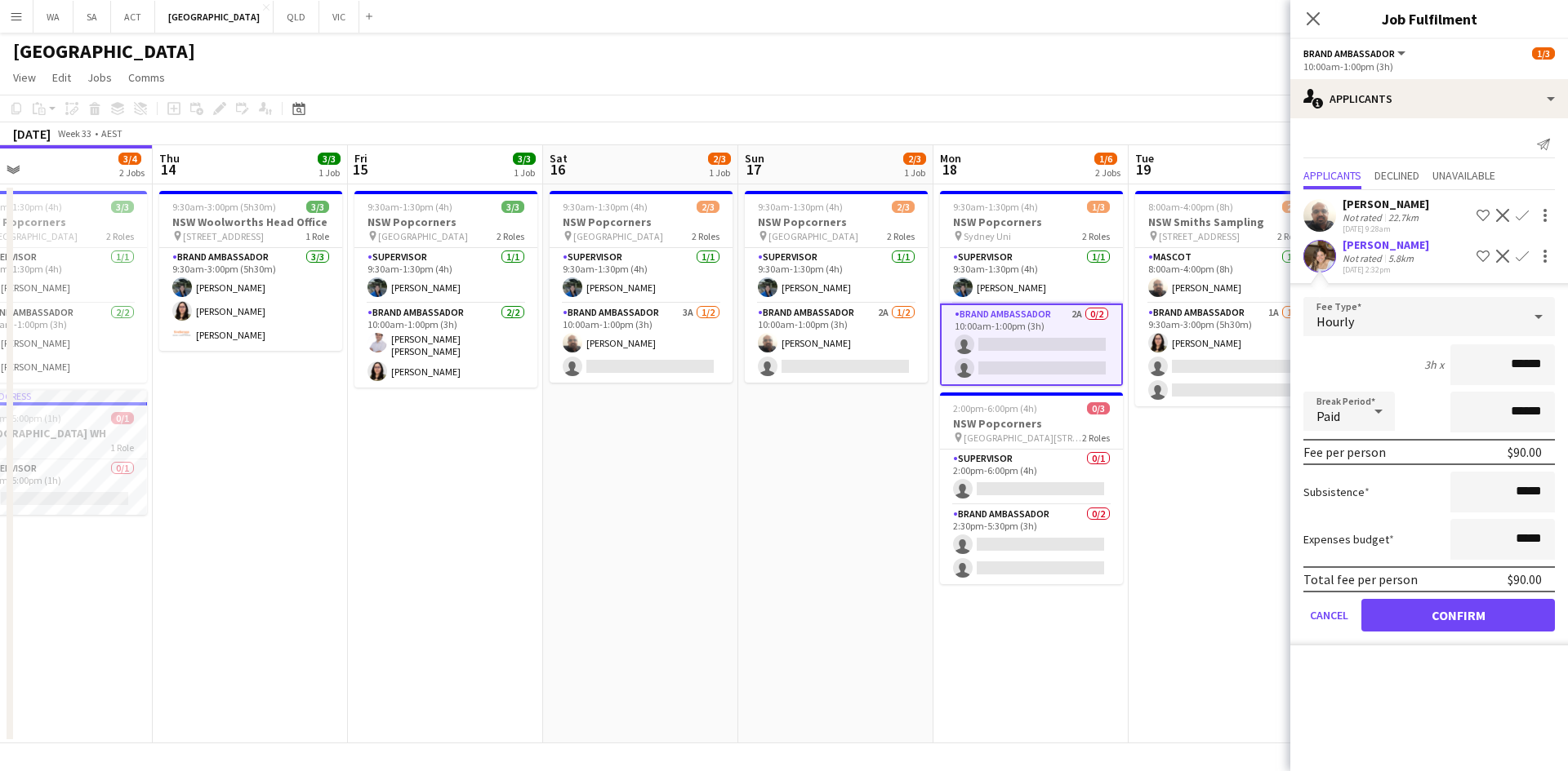
click at [945, 595] on app-date-cell "9:30am-1:30pm (4h) 1/3 NSW Popcorners pin Sydney Uni 2 Roles Supervisor 1/1 9:3…" at bounding box center [1030, 464] width 195 height 559
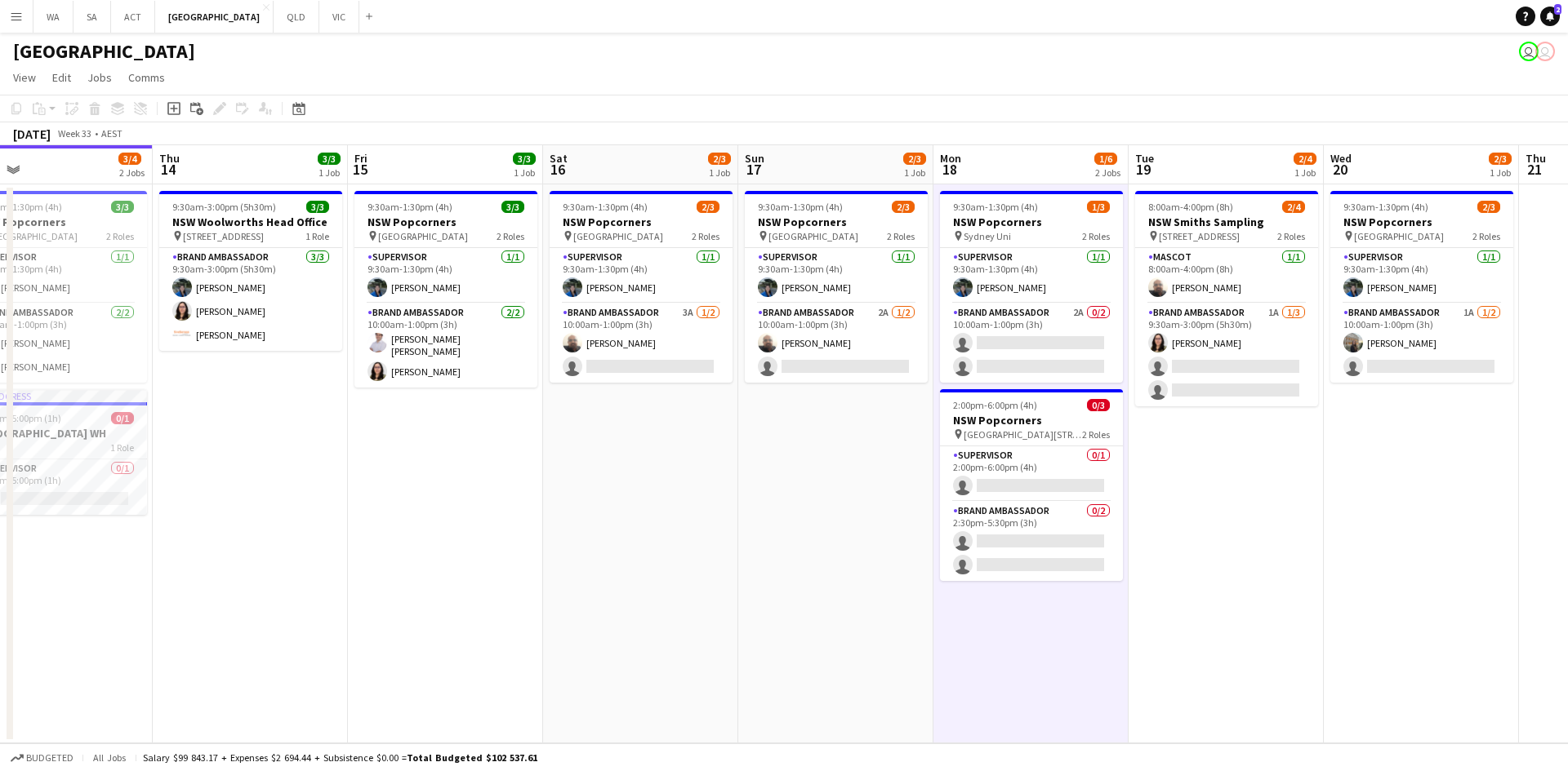
click at [657, 521] on app-date-cell "9:30am-1:30pm (4h) 2/3 NSW Popcorners pin Bondi Junction 2 Roles Supervisor 1/1…" at bounding box center [640, 464] width 195 height 559
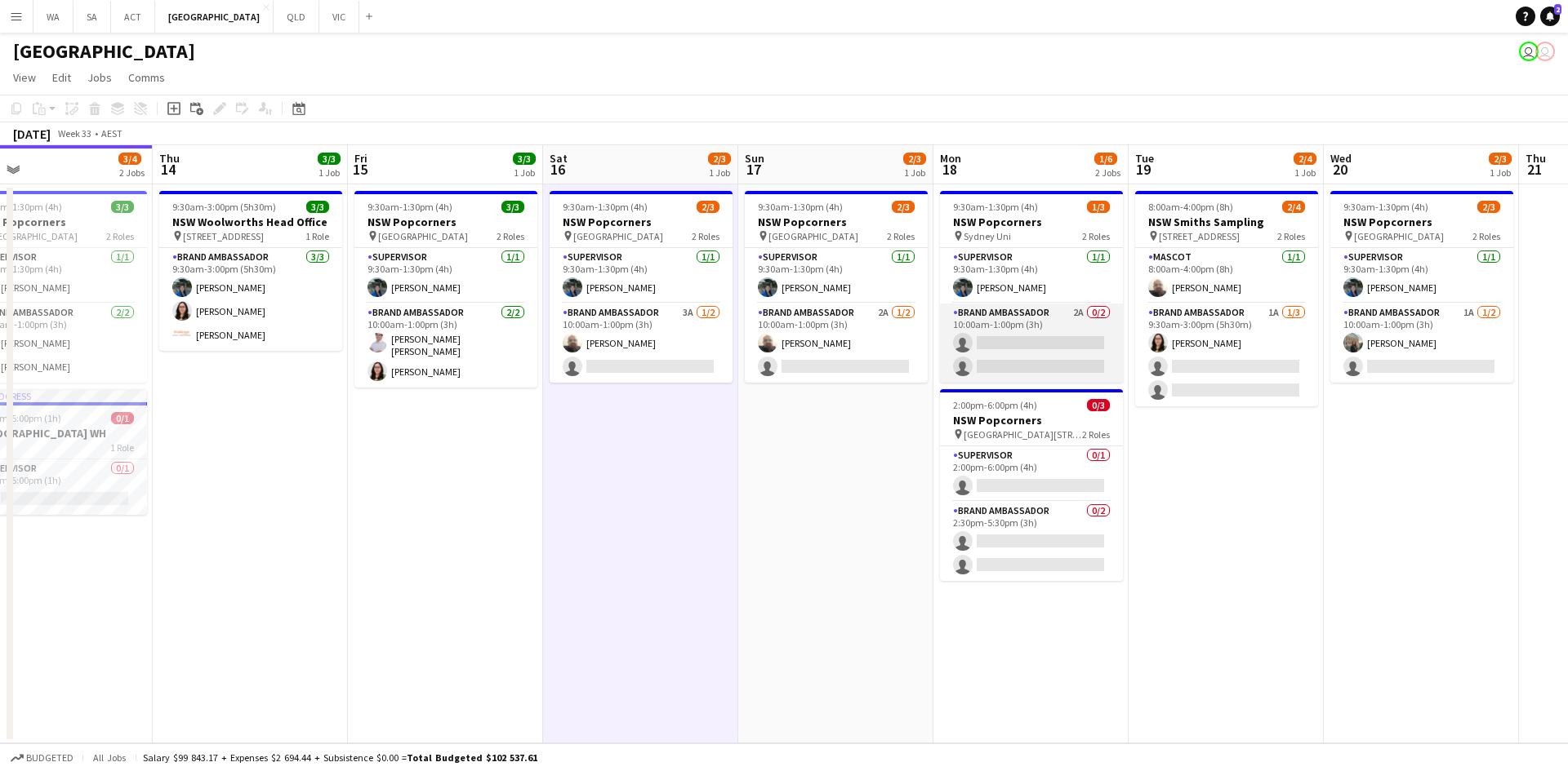
click at [1097, 358] on app-card-role "Brand Ambassador 2A 0/2 10:00am-1:00pm (3h) single-neutral-actions single-neutr…" at bounding box center [1031, 342] width 183 height 79
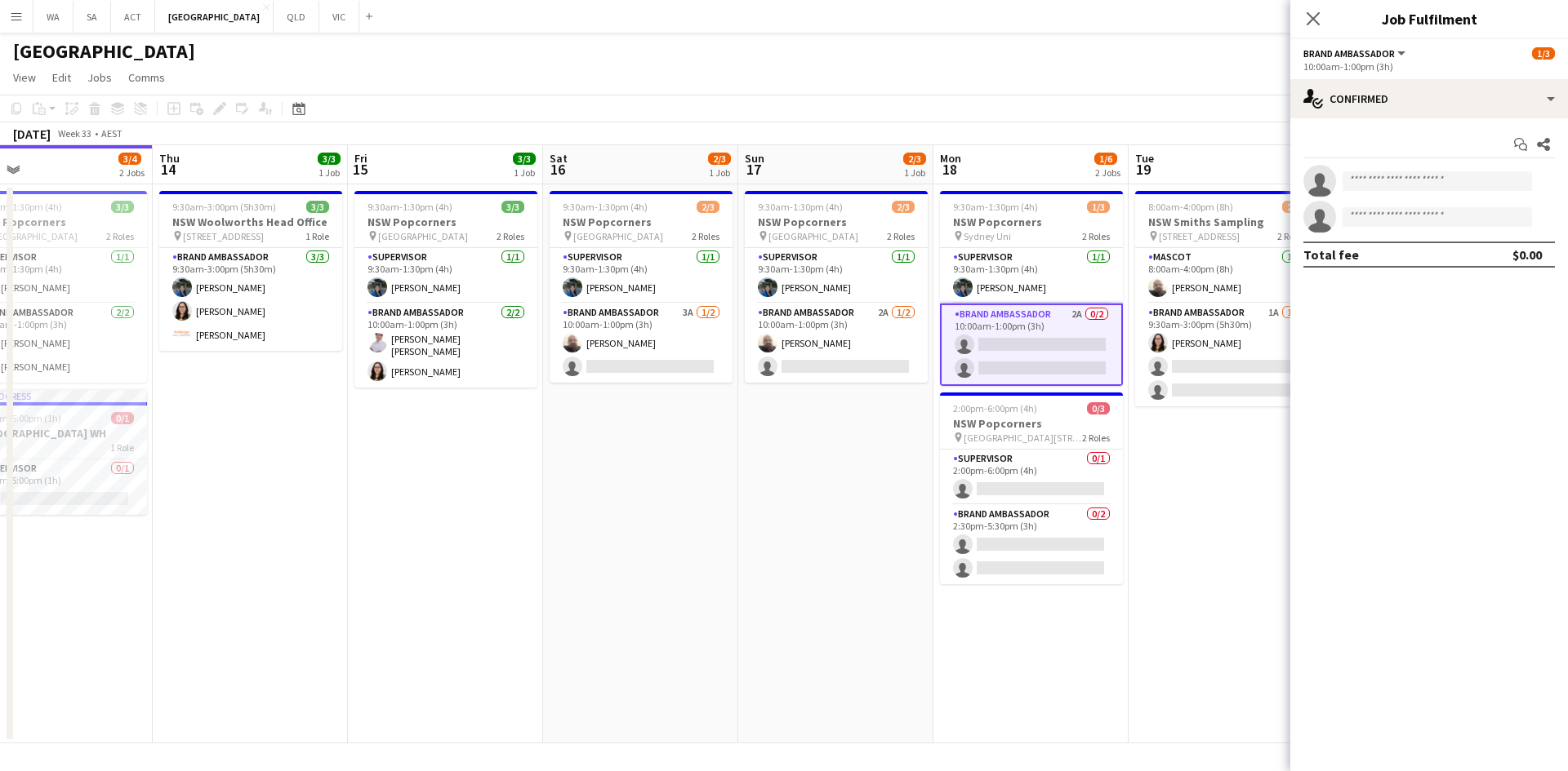
click at [1187, 546] on app-date-cell "8:00am-4:00pm (8h) 2/4 NSW Smiths Sampling pin 1 Woolworths Way Bella Vista NSW…" at bounding box center [1226, 464] width 195 height 559
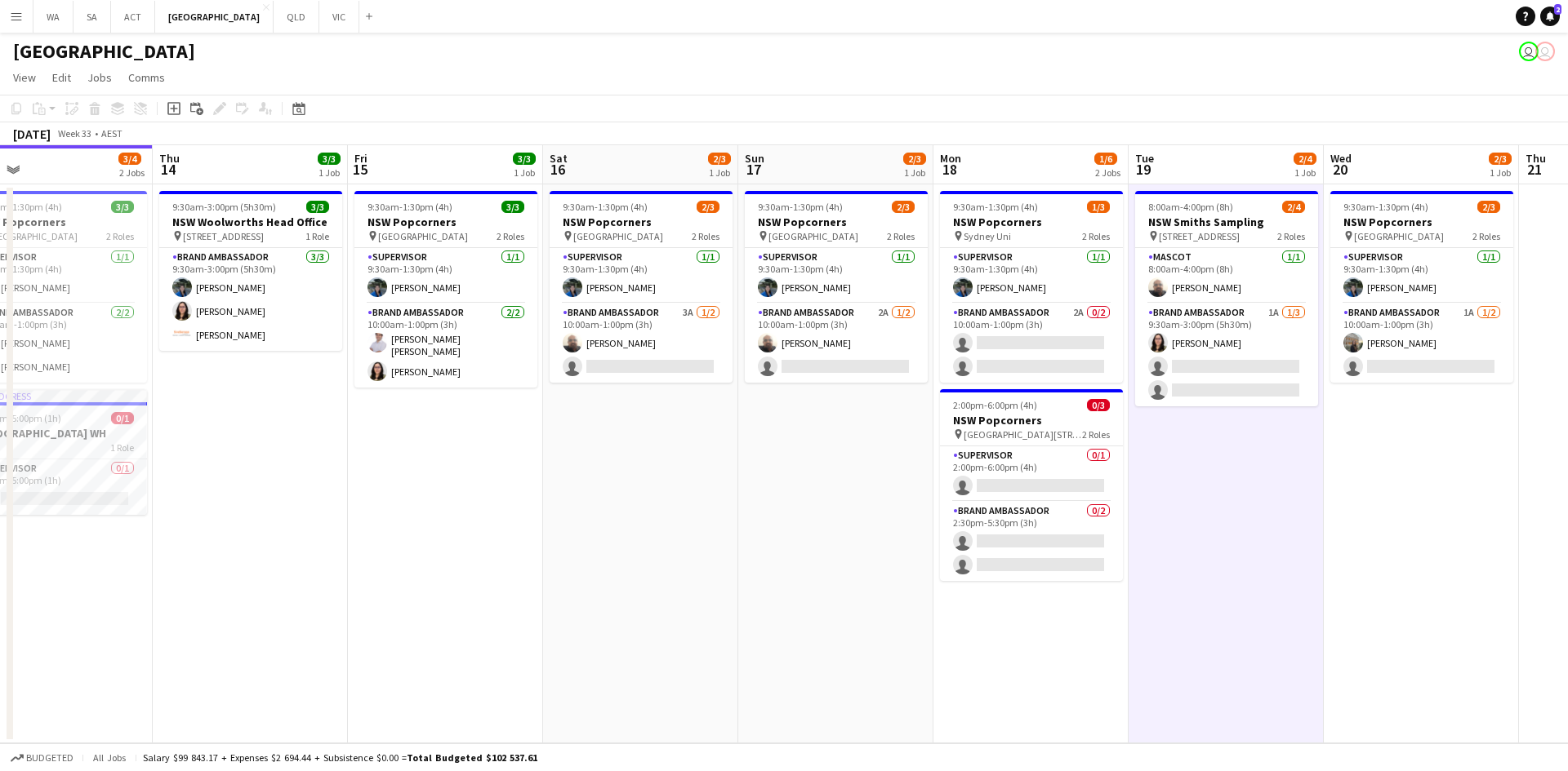
click at [1187, 546] on app-date-cell "8:00am-4:00pm (8h) 2/4 NSW Smiths Sampling pin 1 Woolworths Way Bella Vista NSW…" at bounding box center [1226, 464] width 195 height 559
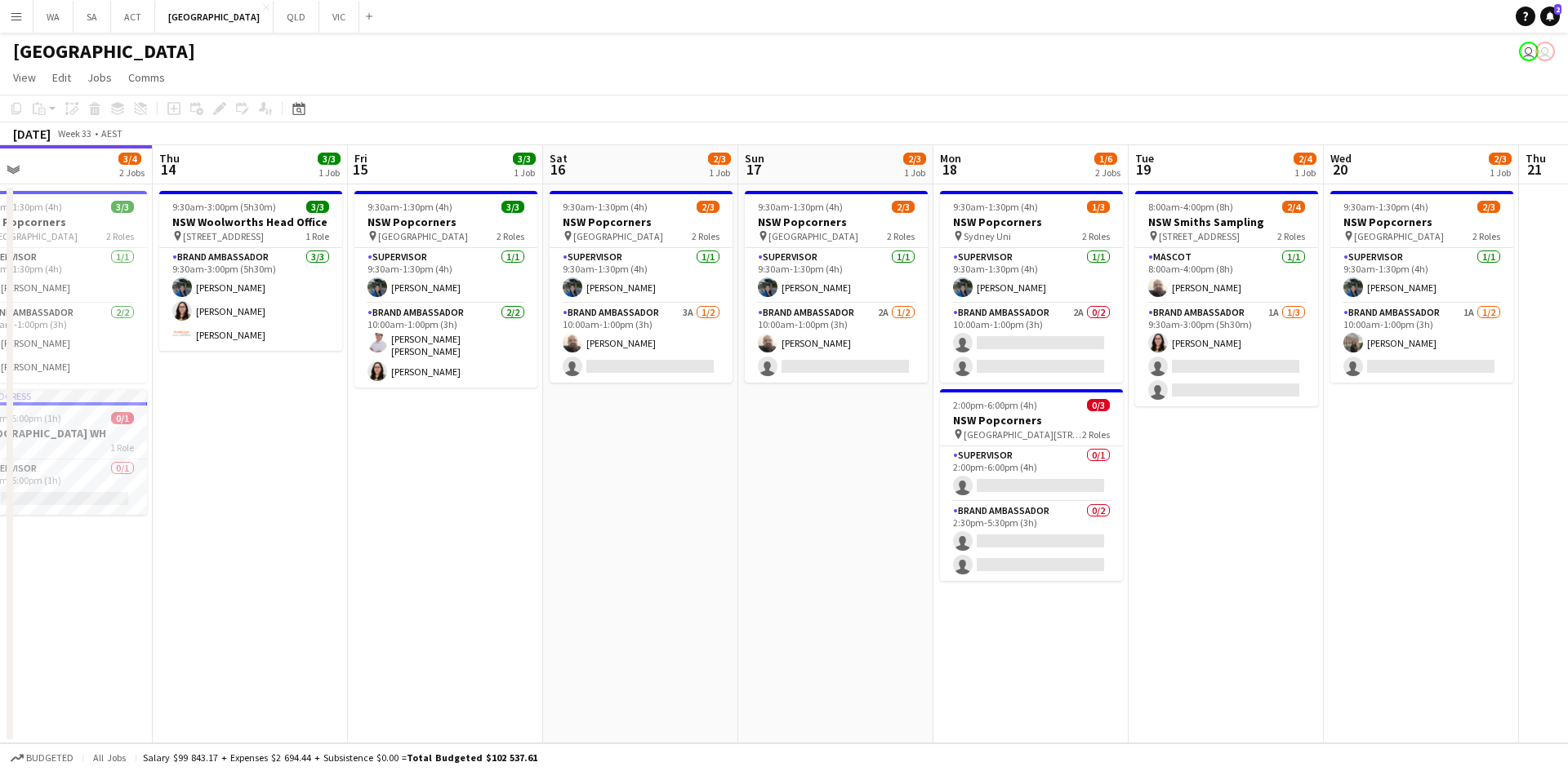
click at [1214, 431] on app-date-cell "8:00am-4:00pm (8h) 2/4 NSW Smiths Sampling pin 1 Woolworths Way Bella Vista NSW…" at bounding box center [1226, 464] width 195 height 559
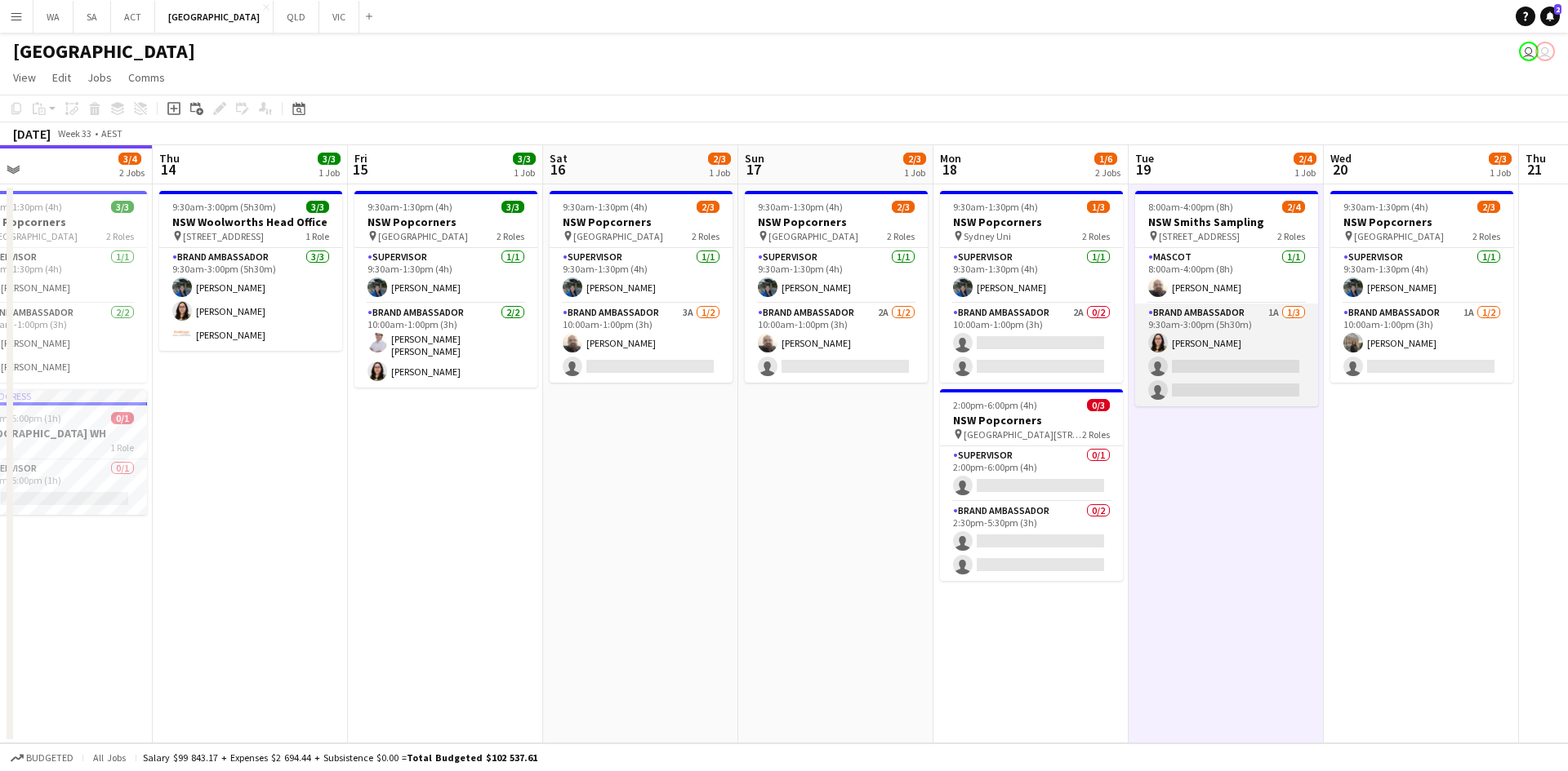
click at [1202, 384] on app-card-role "Brand Ambassador 1A 1/3 9:30am-3:00pm (5h30m) Sofia Velasco single-neutral-acti…" at bounding box center [1226, 355] width 183 height 103
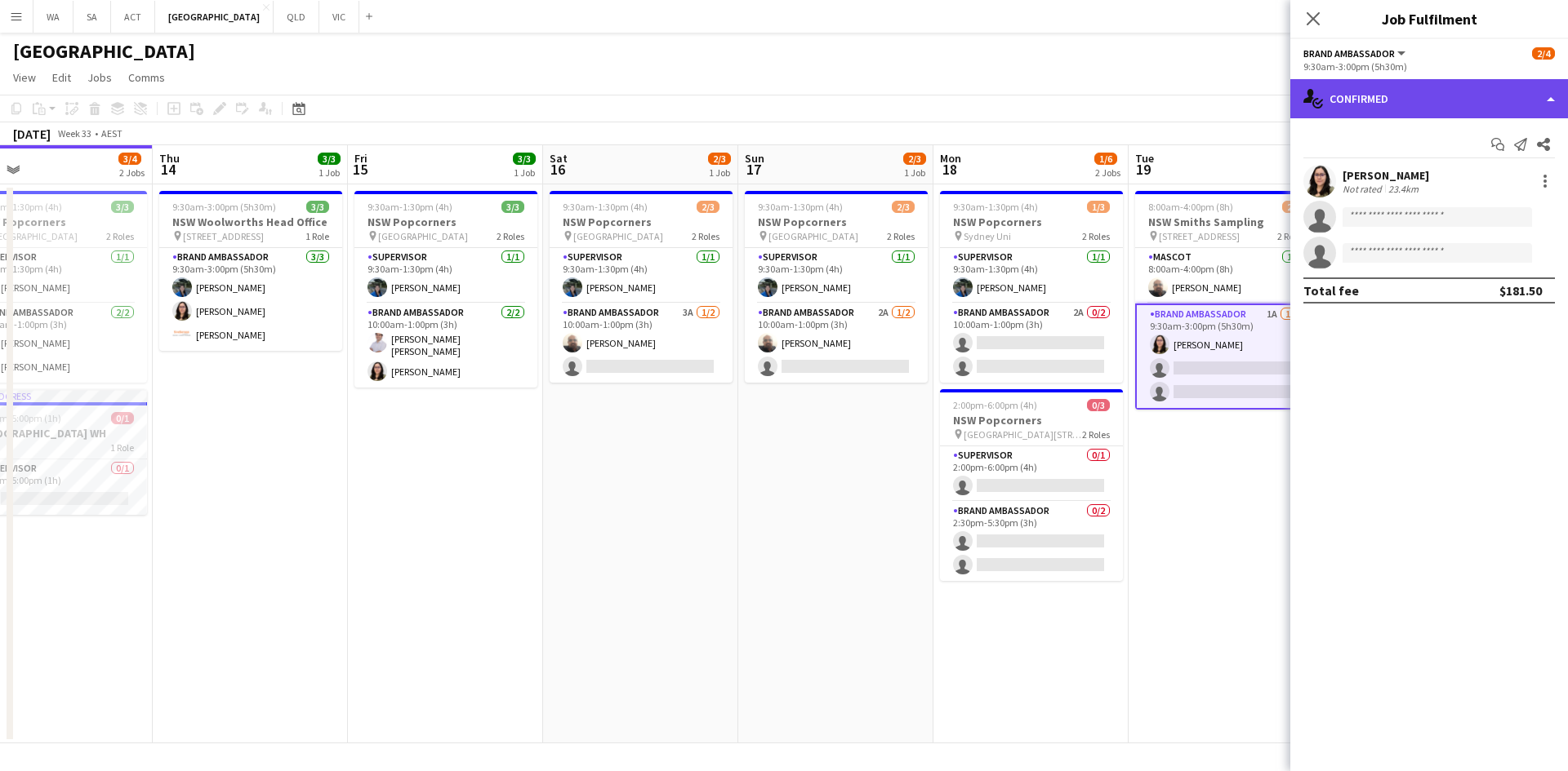
click at [1345, 79] on div "single-neutral-actions-check-2 Confirmed" at bounding box center [1429, 98] width 278 height 39
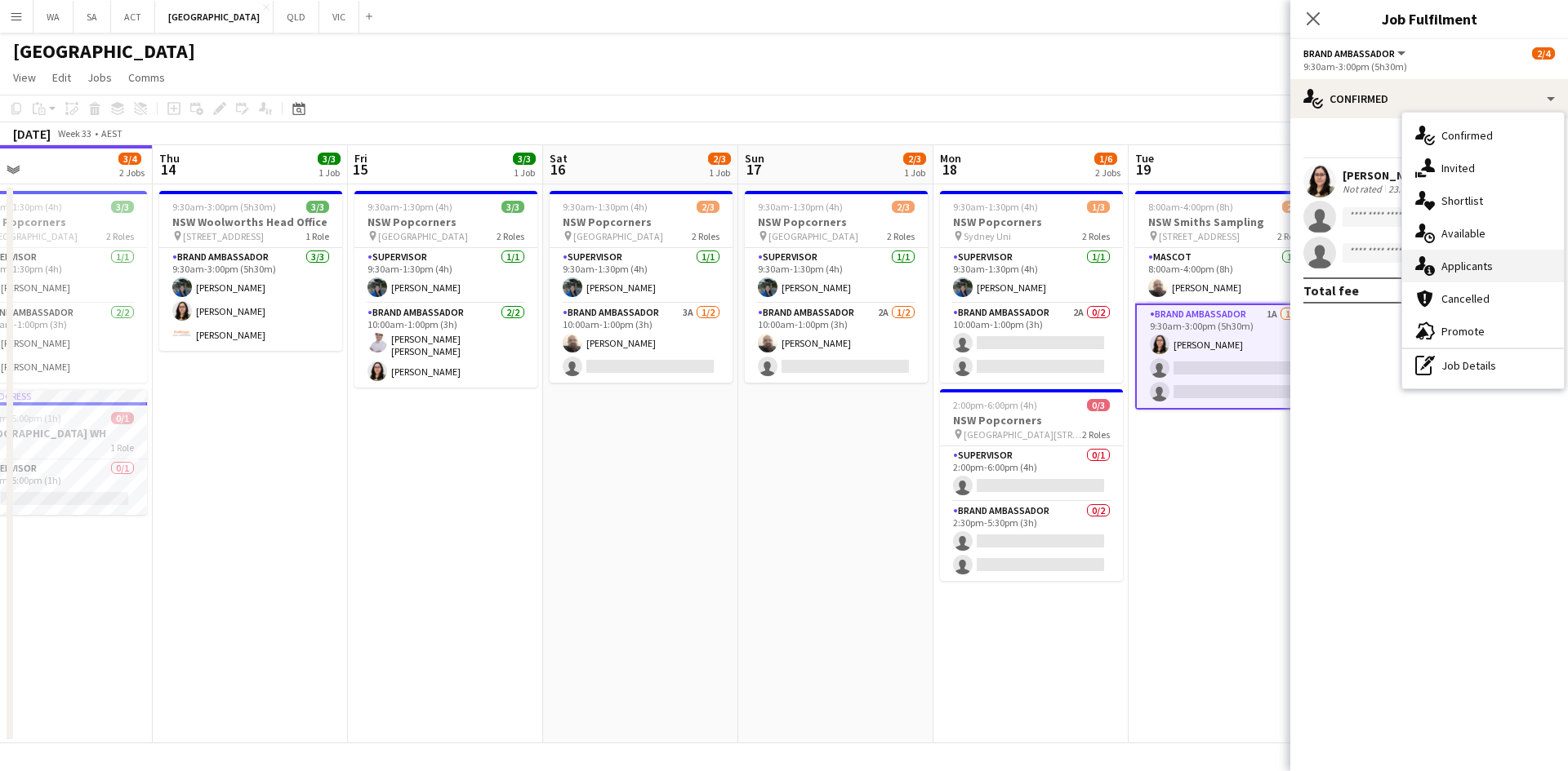
click at [1528, 270] on div "single-neutral-actions-information Applicants" at bounding box center [1482, 266] width 162 height 32
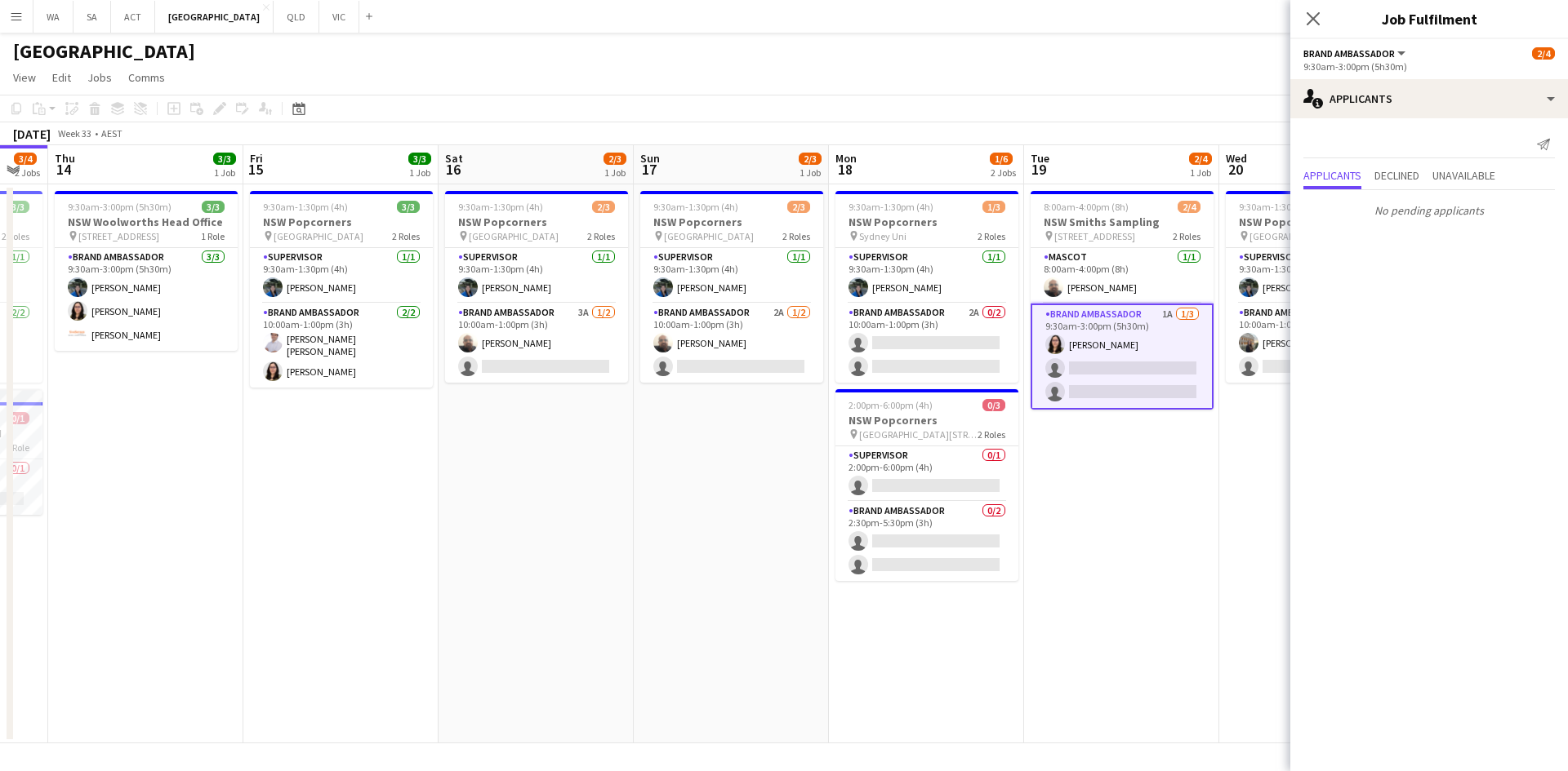
drag, startPoint x: 1248, startPoint y: 483, endPoint x: 1059, endPoint y: 466, distance: 189.8
click at [1059, 485] on app-calendar-viewport "Mon 11 1/1 1 Job Tue 12 1/1 1 Job Wed 13 3/4 2 Jobs Thu 14 3/3 1 Job Fri 15 3/3…" at bounding box center [784, 444] width 1568 height 598
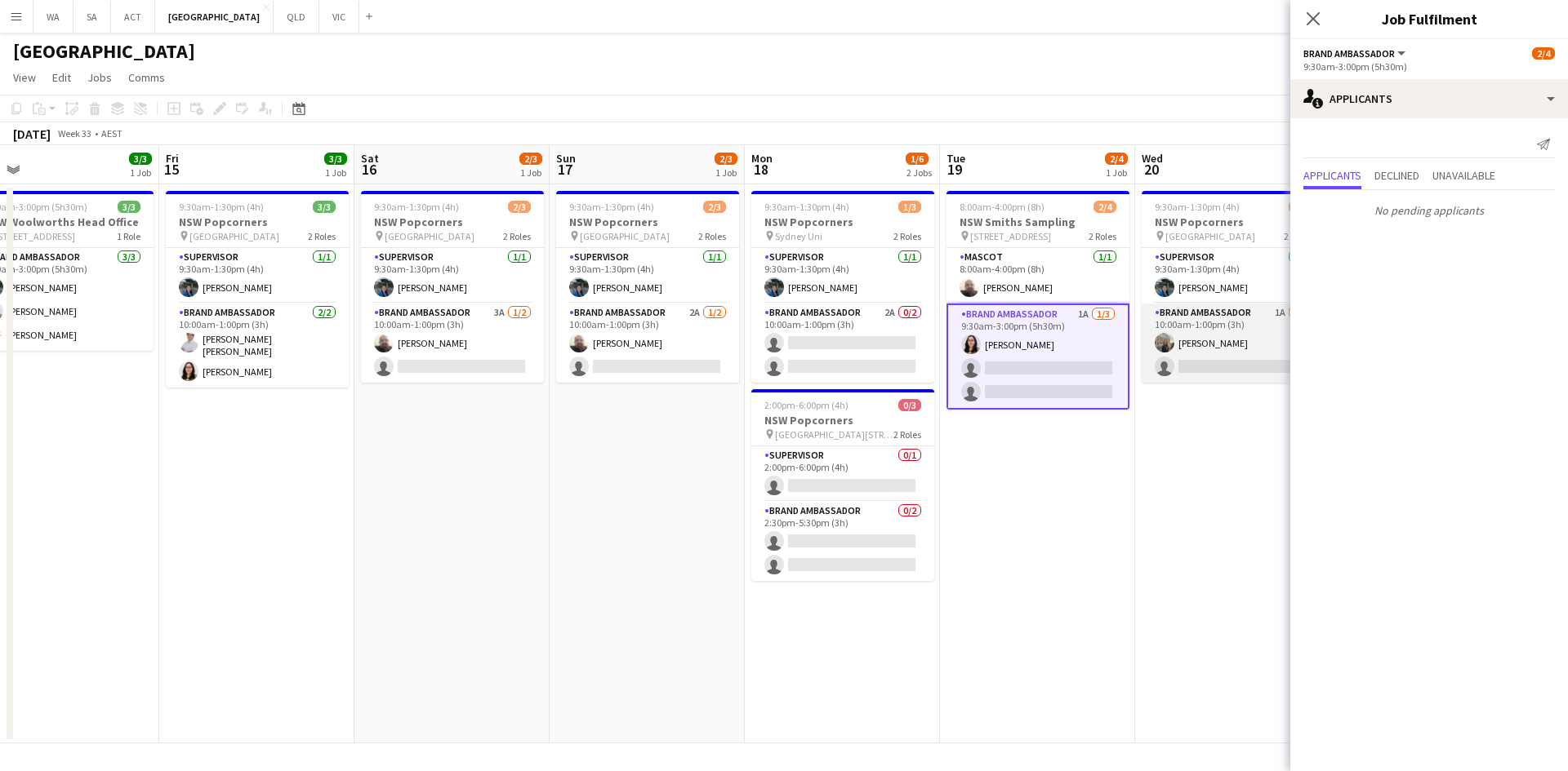
click at [1187, 361] on app-card-role "Brand Ambassador 1A 1/2 10:00am-1:00pm (3h) Antonella Aiassa Bongiovanni single…" at bounding box center [1232, 342] width 183 height 79
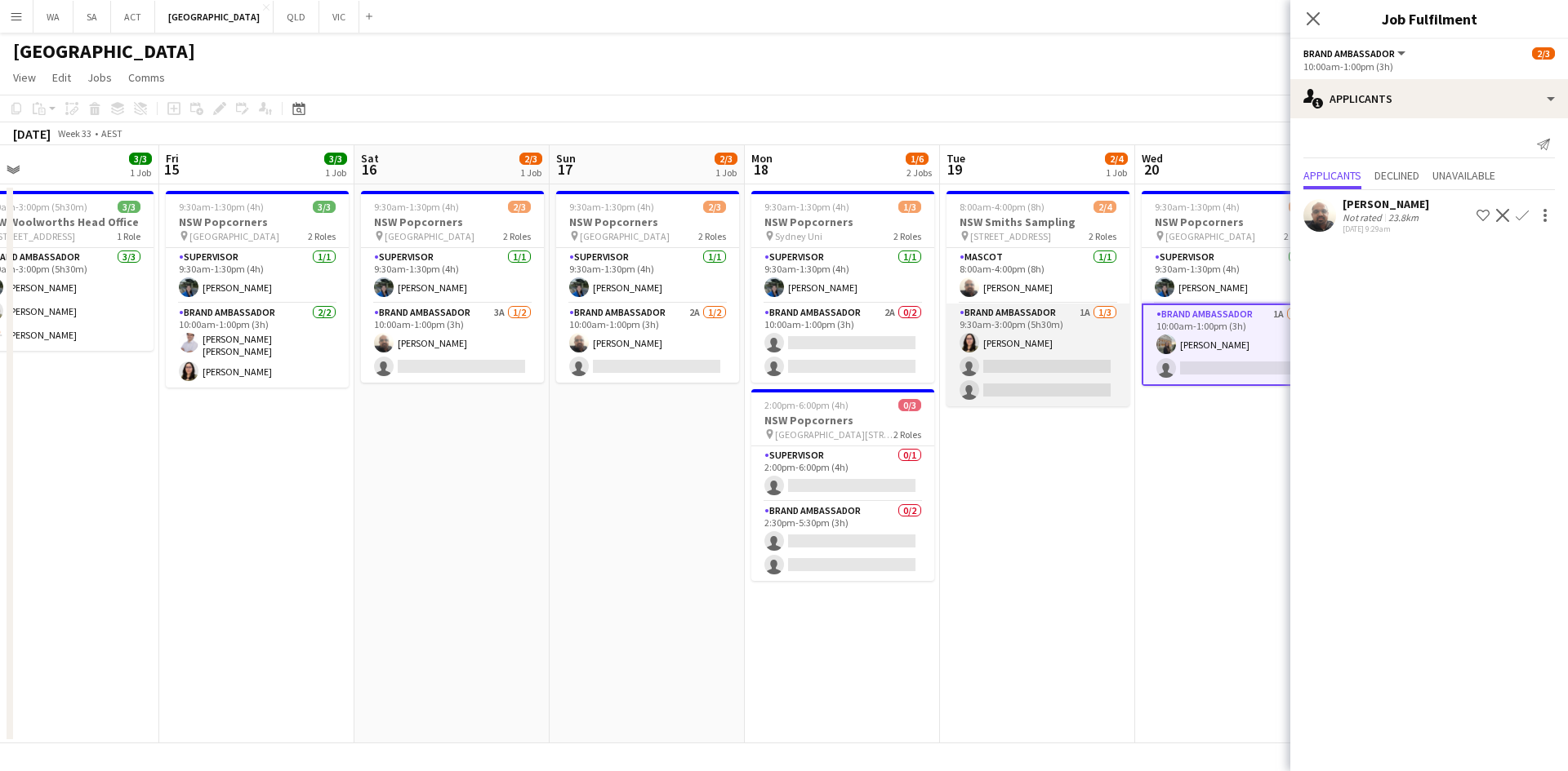
click at [1086, 354] on app-card-role "Brand Ambassador 1A 1/3 9:30am-3:00pm (5h30m) Sofia Velasco single-neutral-acti…" at bounding box center [1037, 355] width 183 height 103
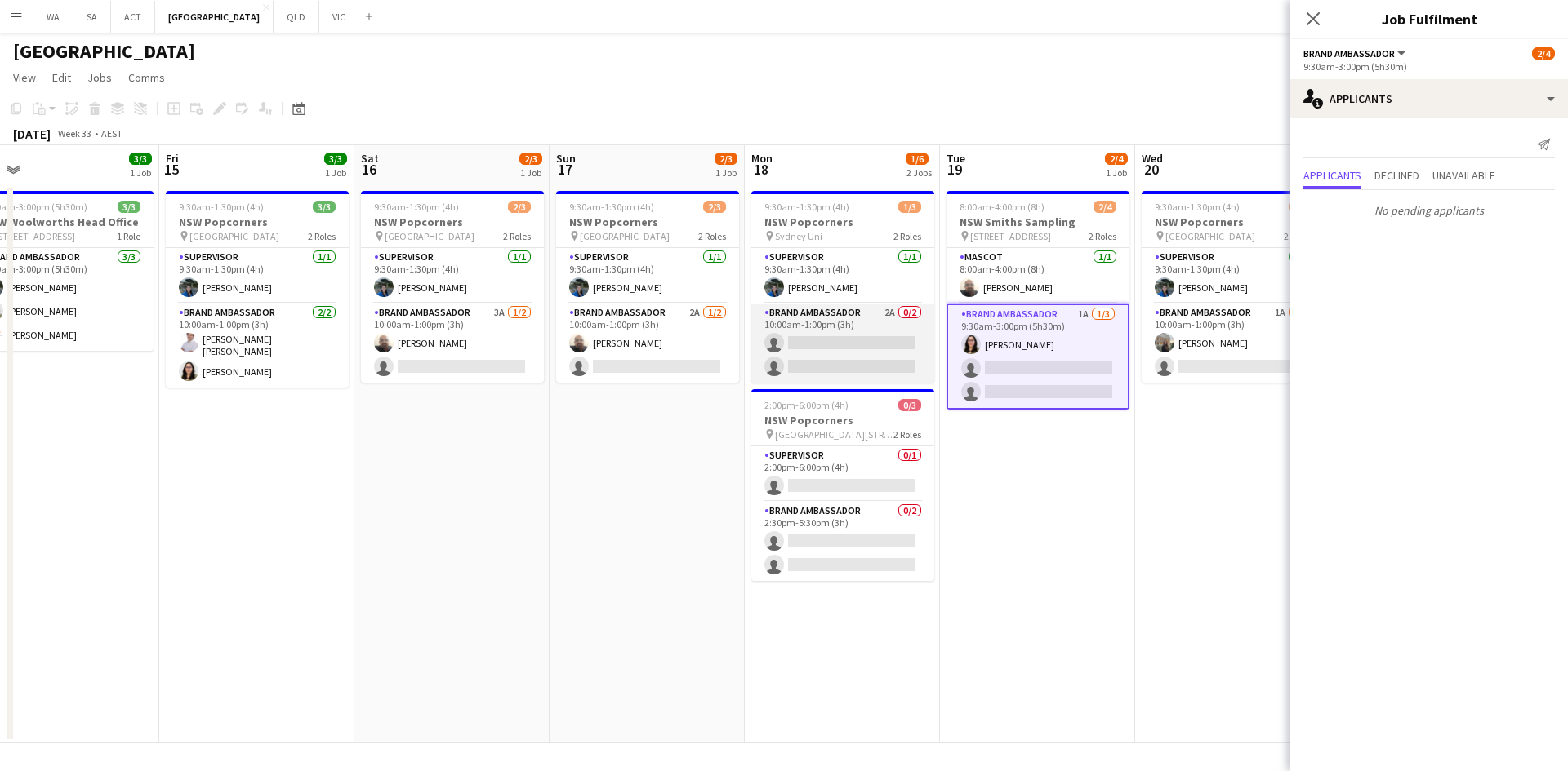
click at [784, 360] on app-card-role "Brand Ambassador 2A 0/2 10:00am-1:00pm (3h) single-neutral-actions single-neutr…" at bounding box center [842, 342] width 183 height 79
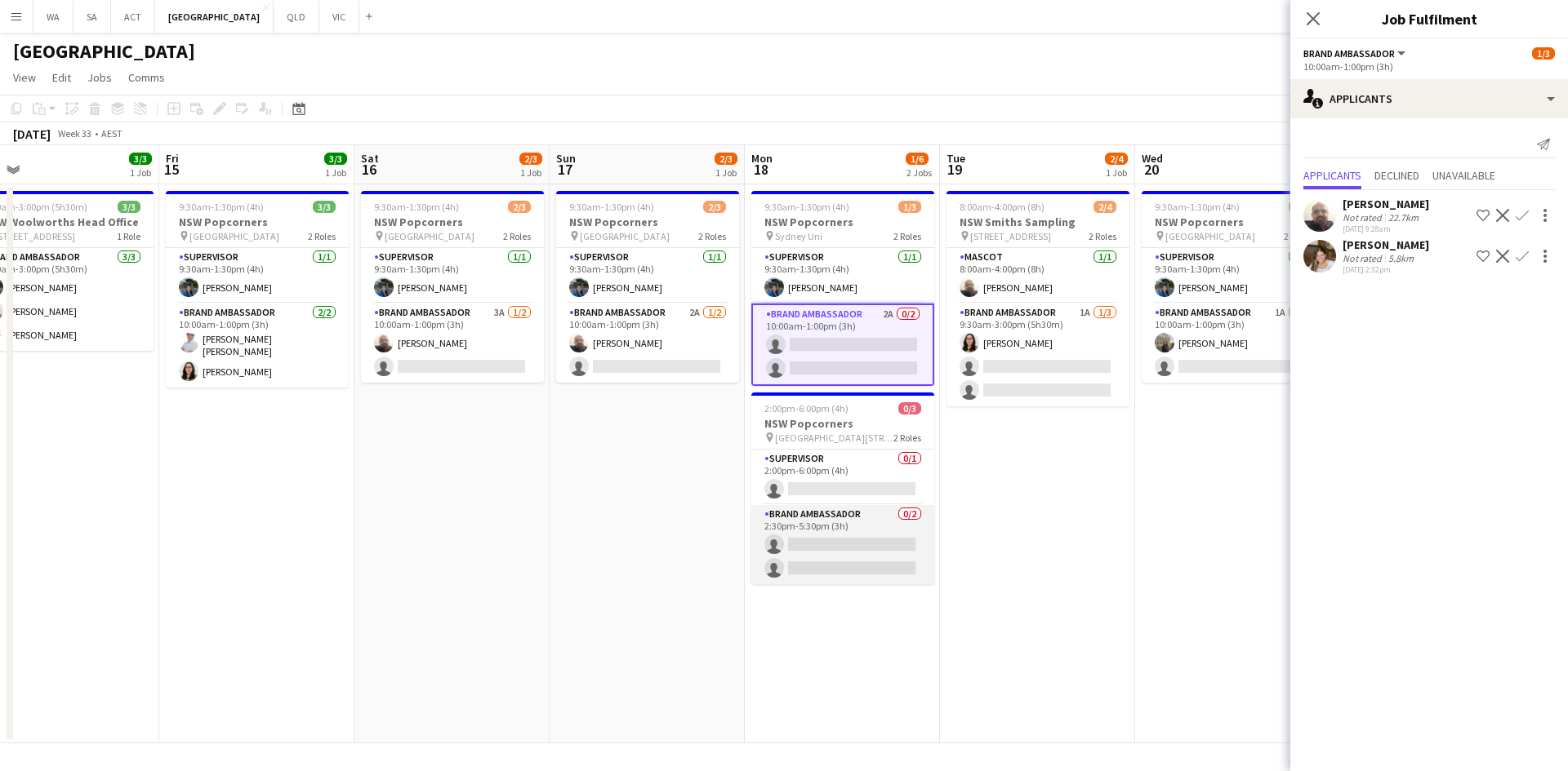
click at [819, 537] on app-card-role "Brand Ambassador 0/2 2:30pm-5:30pm (3h) single-neutral-actions single-neutral-a…" at bounding box center [842, 544] width 183 height 79
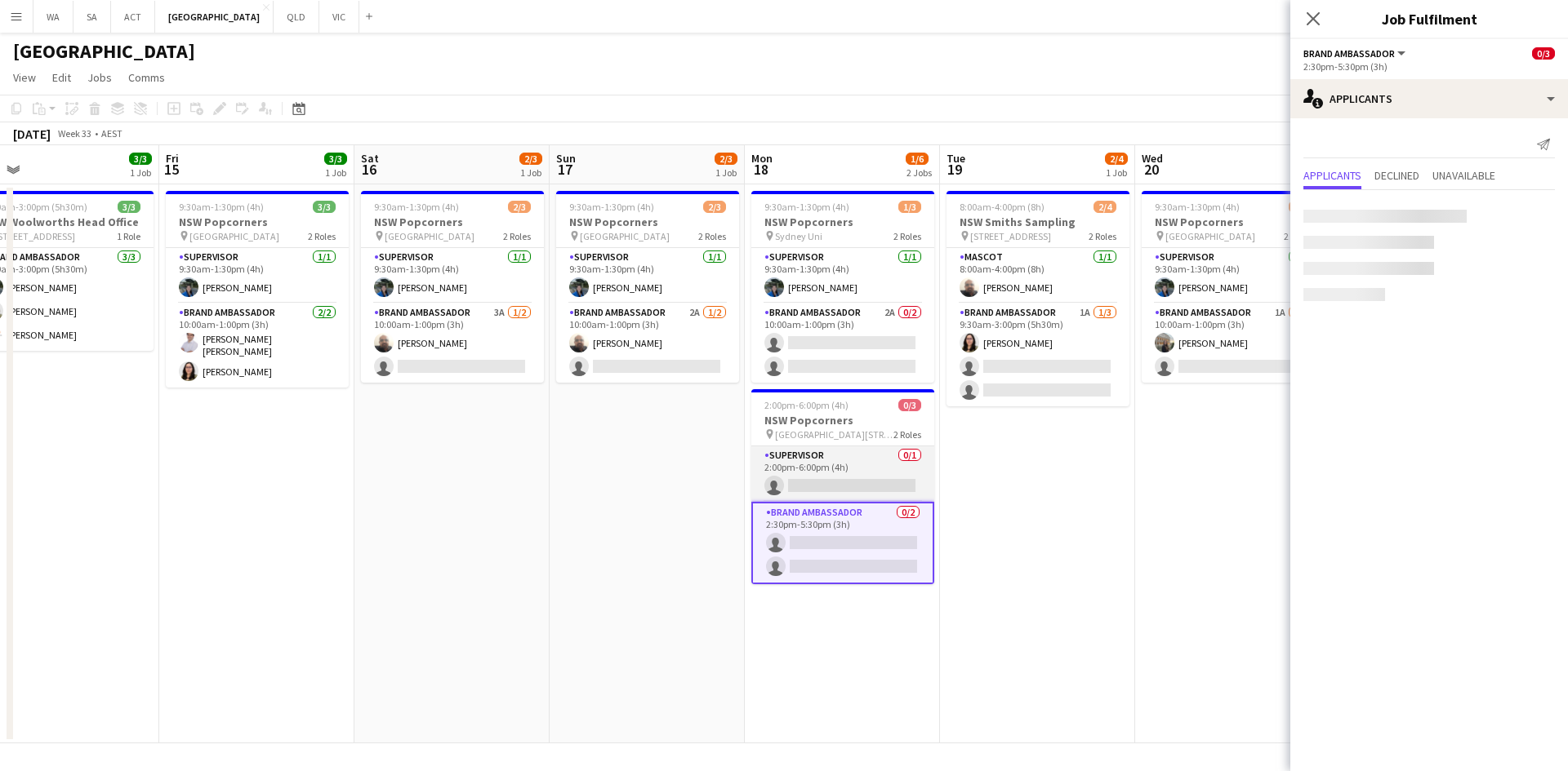
click at [831, 473] on app-card-role "Supervisor 0/1 2:00pm-6:00pm (4h) single-neutral-actions" at bounding box center [842, 474] width 183 height 55
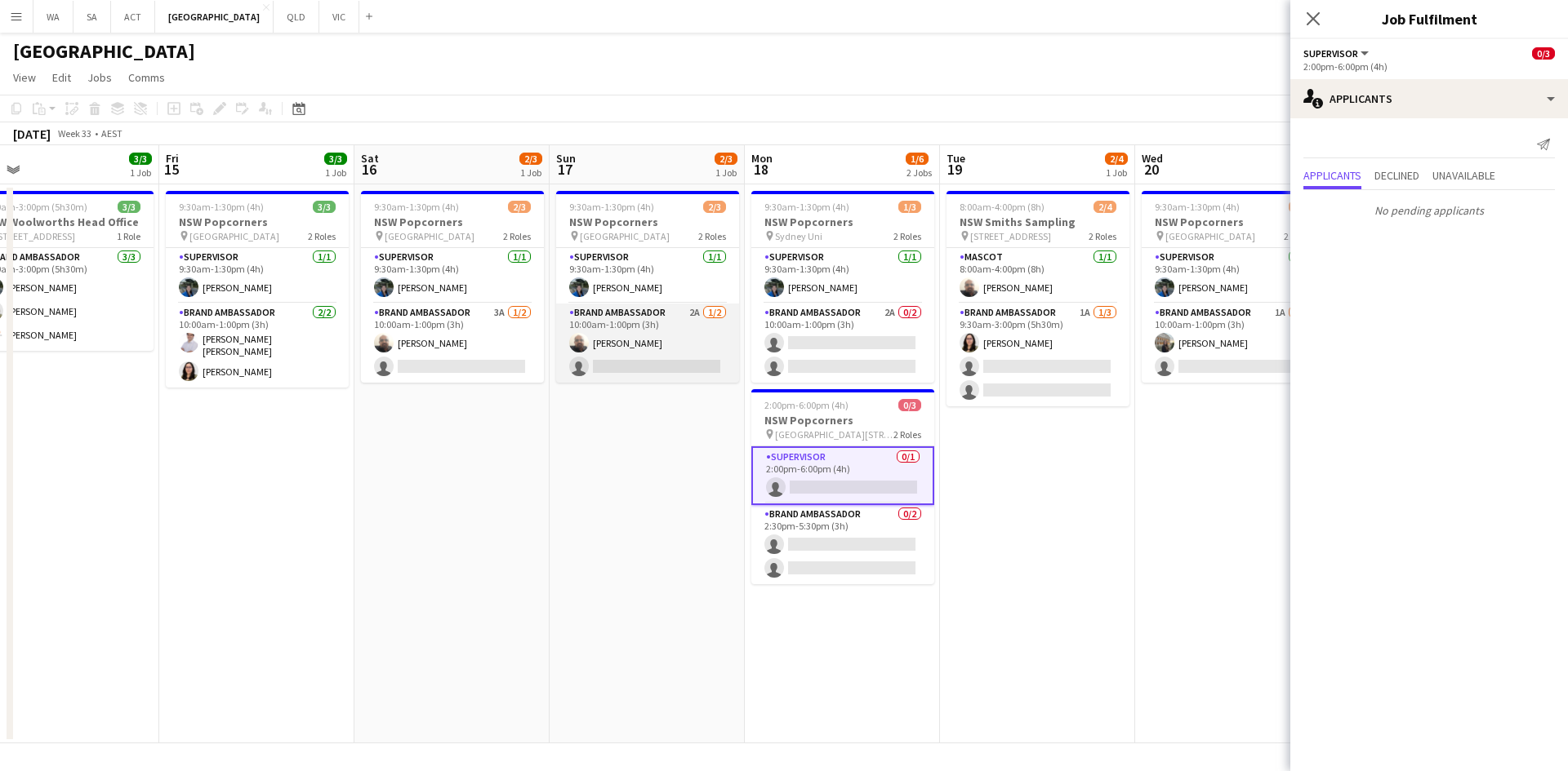
click at [716, 304] on app-card-role "Brand Ambassador 2A 1/2 10:00am-1:00pm (3h) Balaji Sankar single-neutral-actions" at bounding box center [648, 342] width 183 height 79
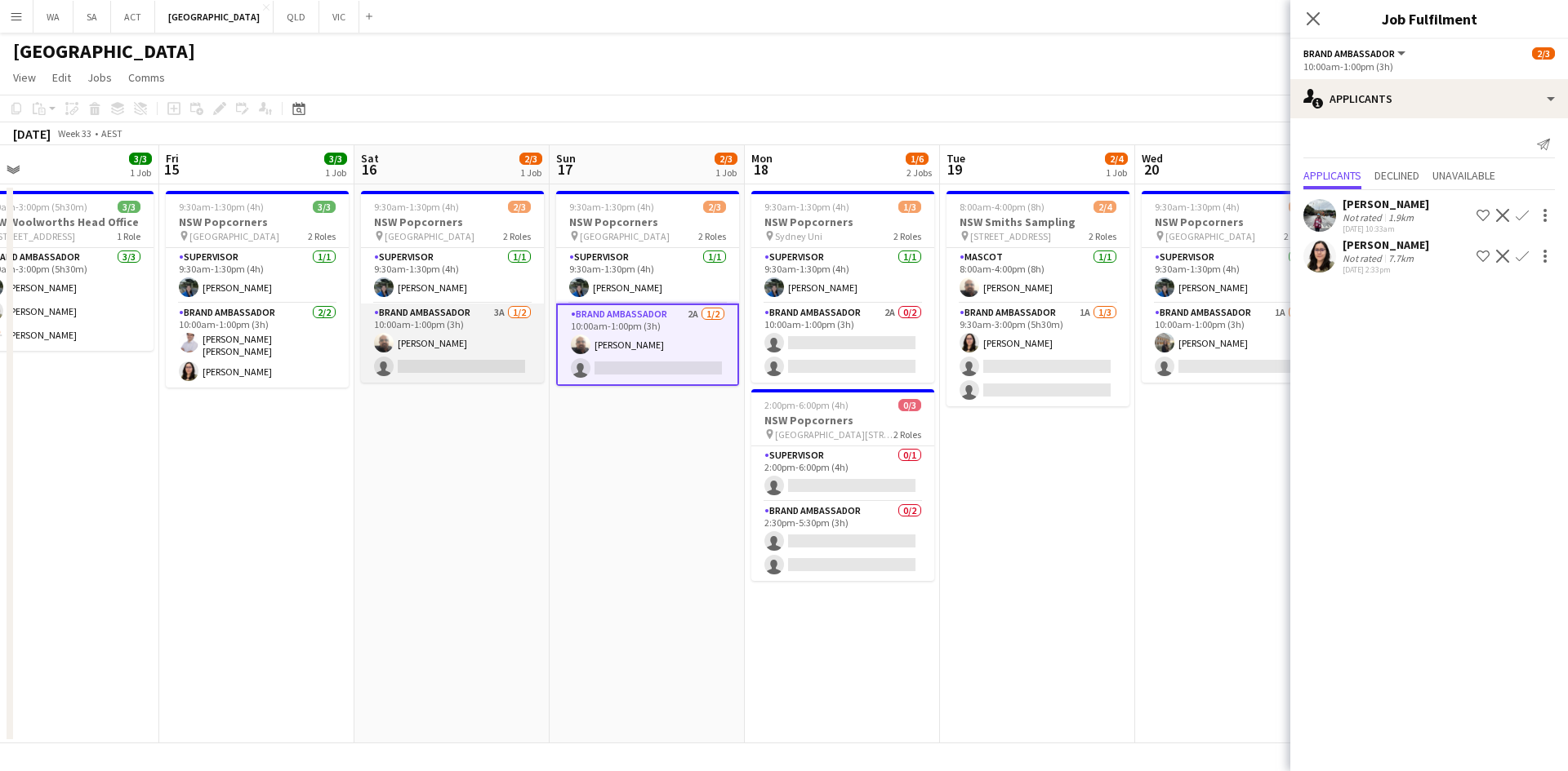
click at [422, 337] on app-card-role "Brand Ambassador 3A 1/2 10:00am-1:00pm (3h) Balaji Sankar single-neutral-actions" at bounding box center [453, 342] width 183 height 79
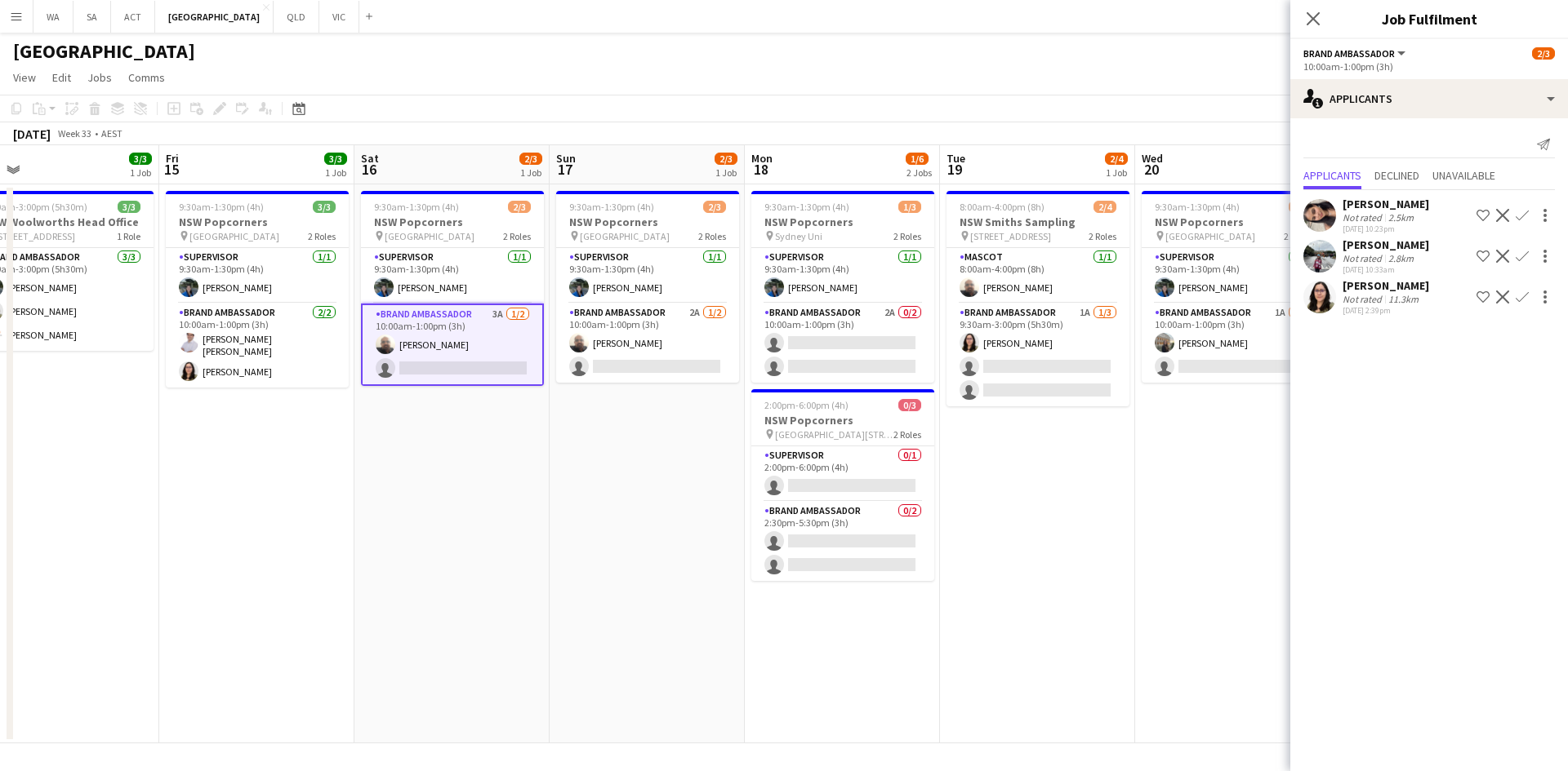
click at [1330, 214] on app-user-avatar at bounding box center [1319, 215] width 32 height 32
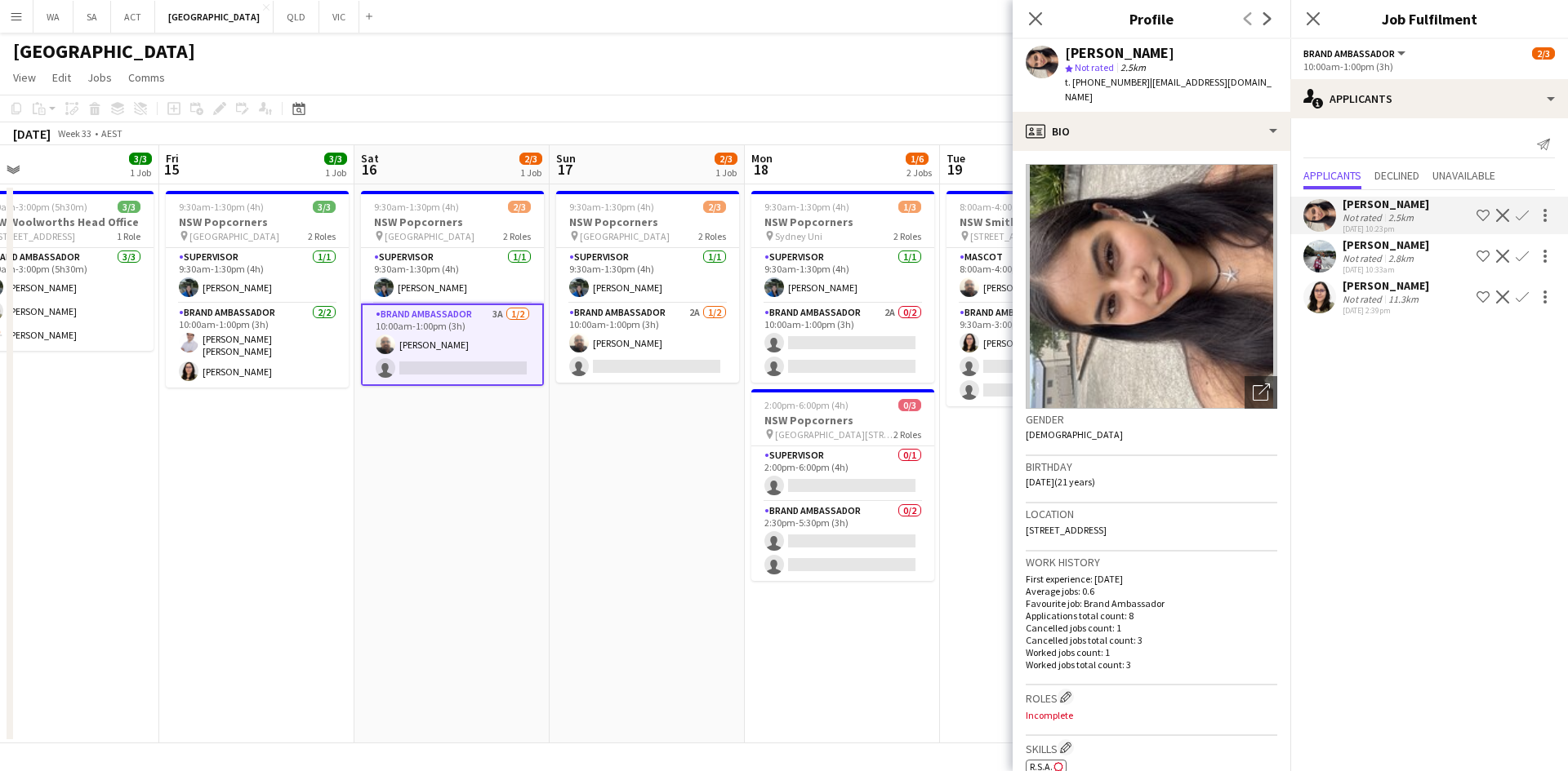
click at [1249, 244] on img at bounding box center [1151, 287] width 251 height 245
click at [621, 471] on app-date-cell "9:30am-1:30pm (4h) 2/3 NSW Popcorners pin Town Hall Train Station 2 Roles Super…" at bounding box center [647, 464] width 195 height 559
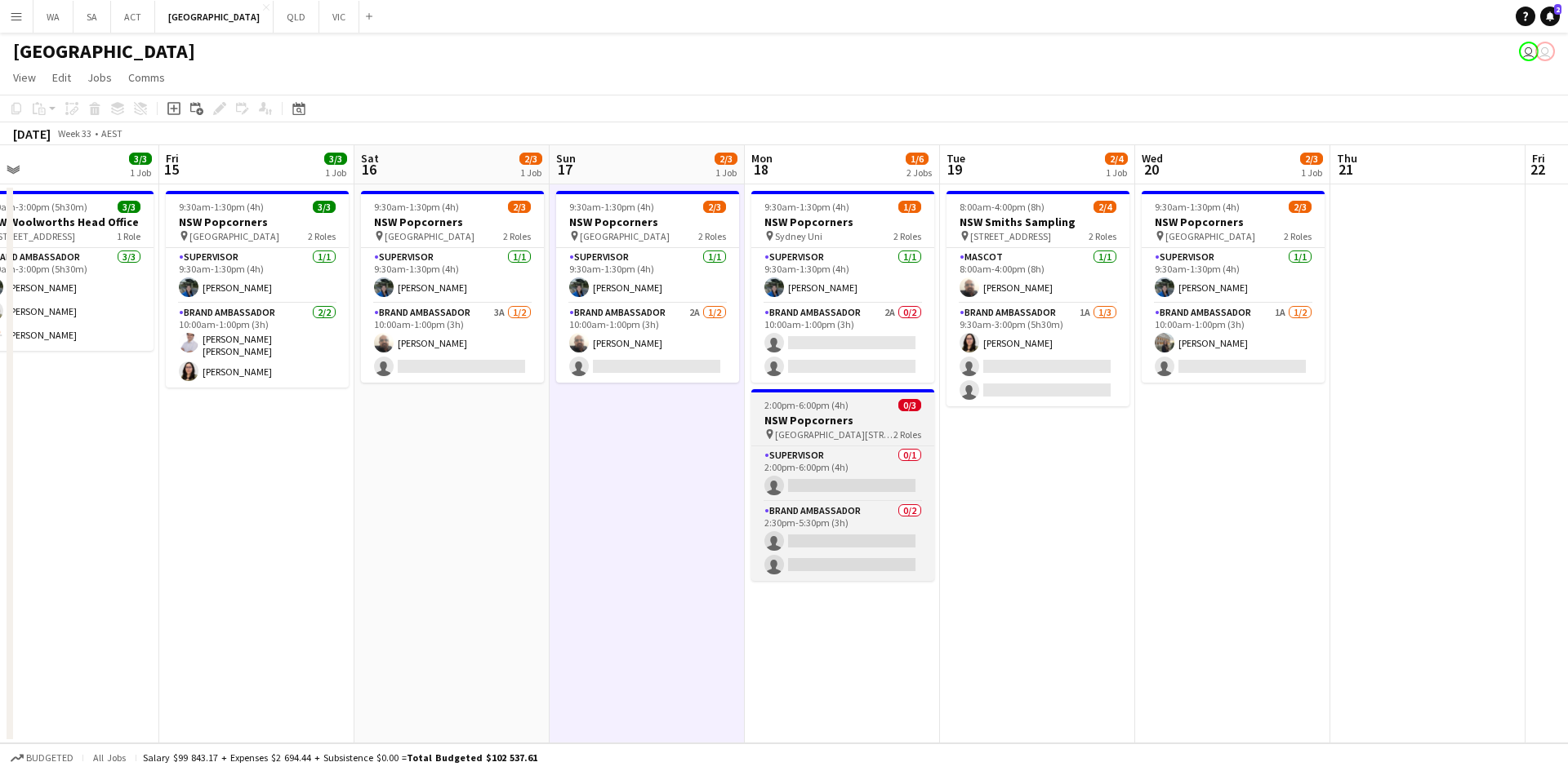
click at [753, 418] on h3 "NSW Popcorners" at bounding box center [842, 419] width 183 height 14
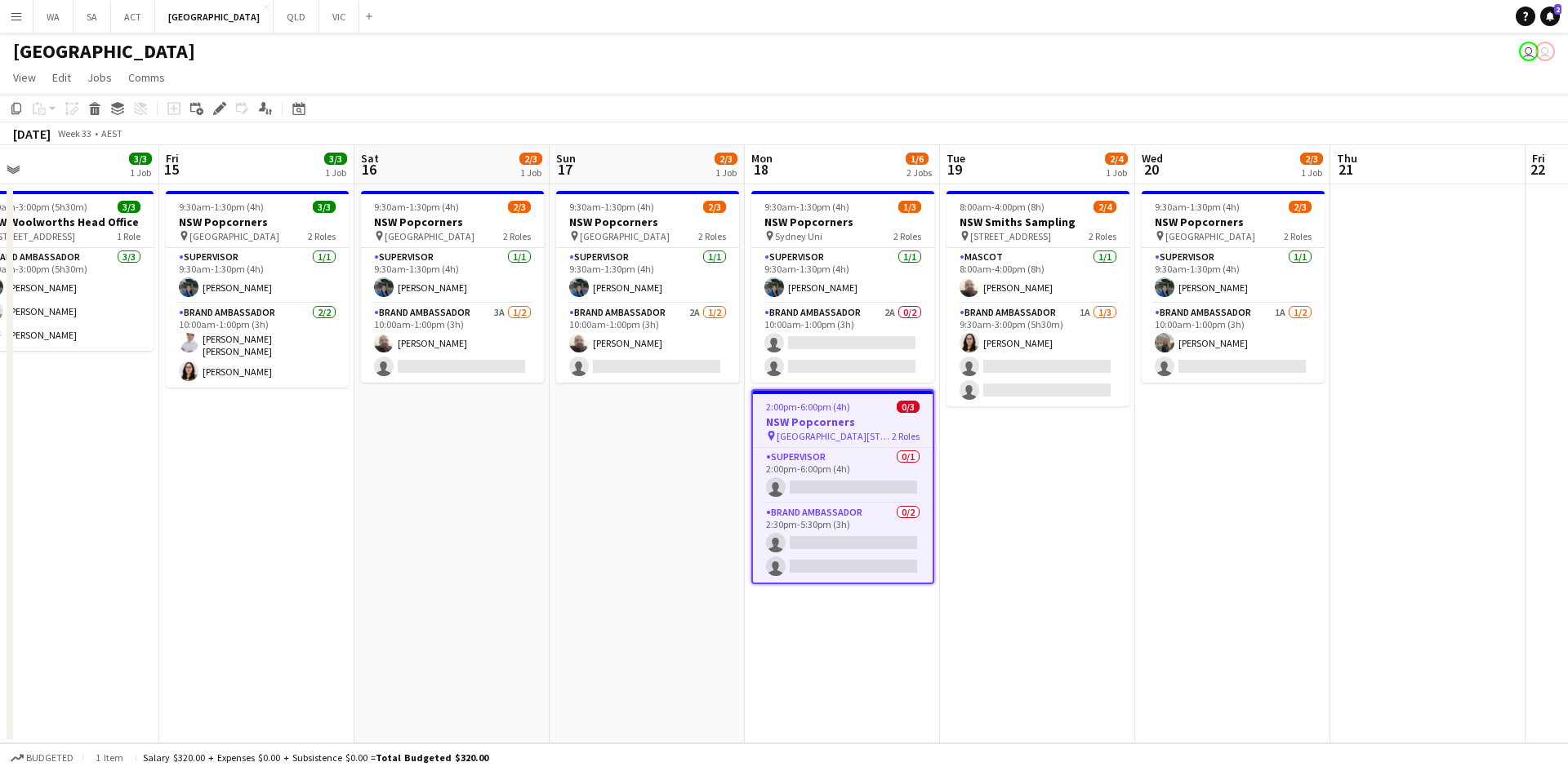
click at [681, 421] on app-date-cell "9:30am-1:30pm (4h) 2/3 NSW Popcorners pin Town Hall Train Station 2 Roles Super…" at bounding box center [647, 464] width 195 height 559
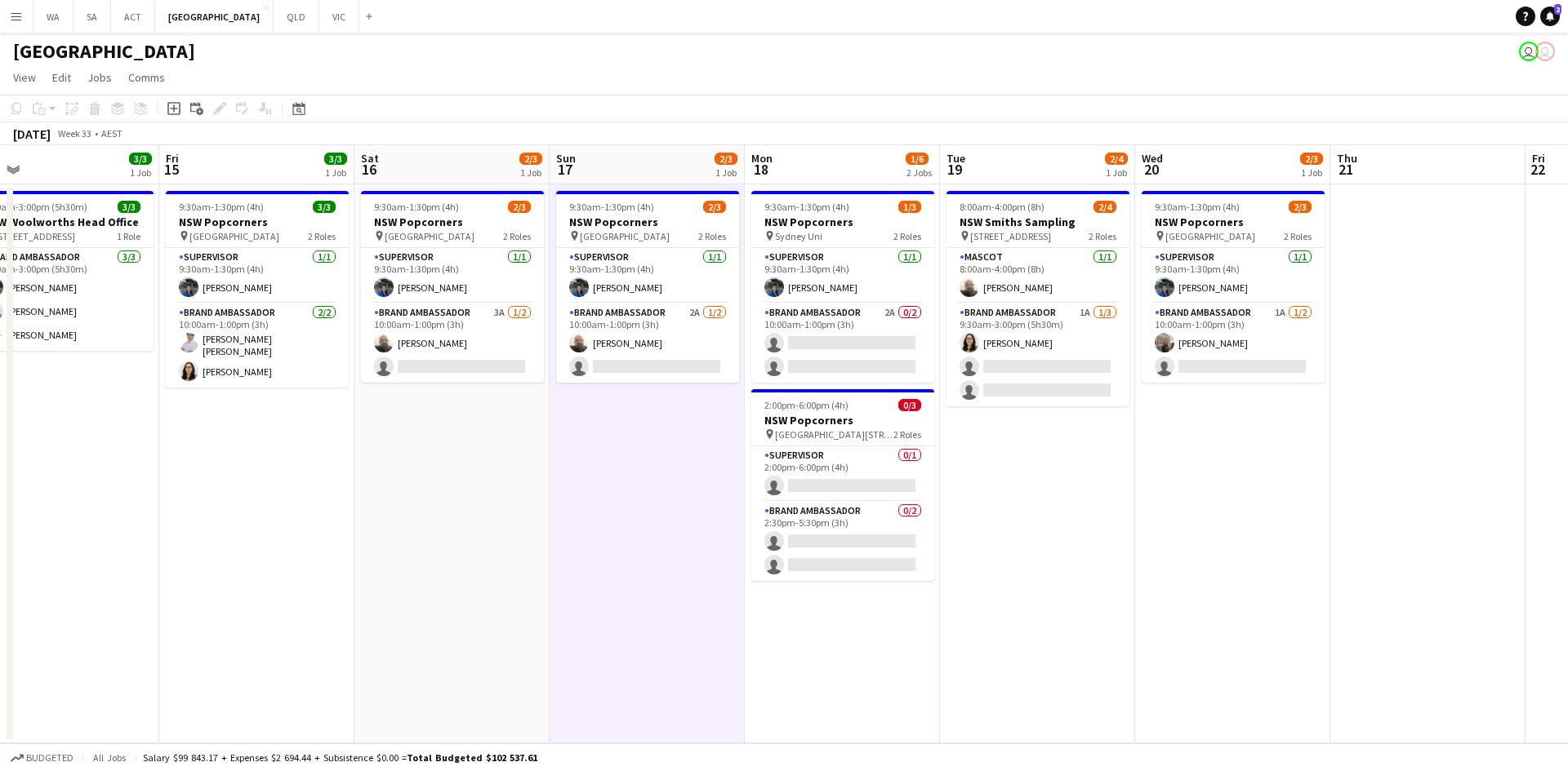
click at [681, 421] on app-date-cell "9:30am-1:30pm (4h) 2/3 NSW Popcorners pin Town Hall Train Station 2 Roles Super…" at bounding box center [647, 464] width 195 height 559
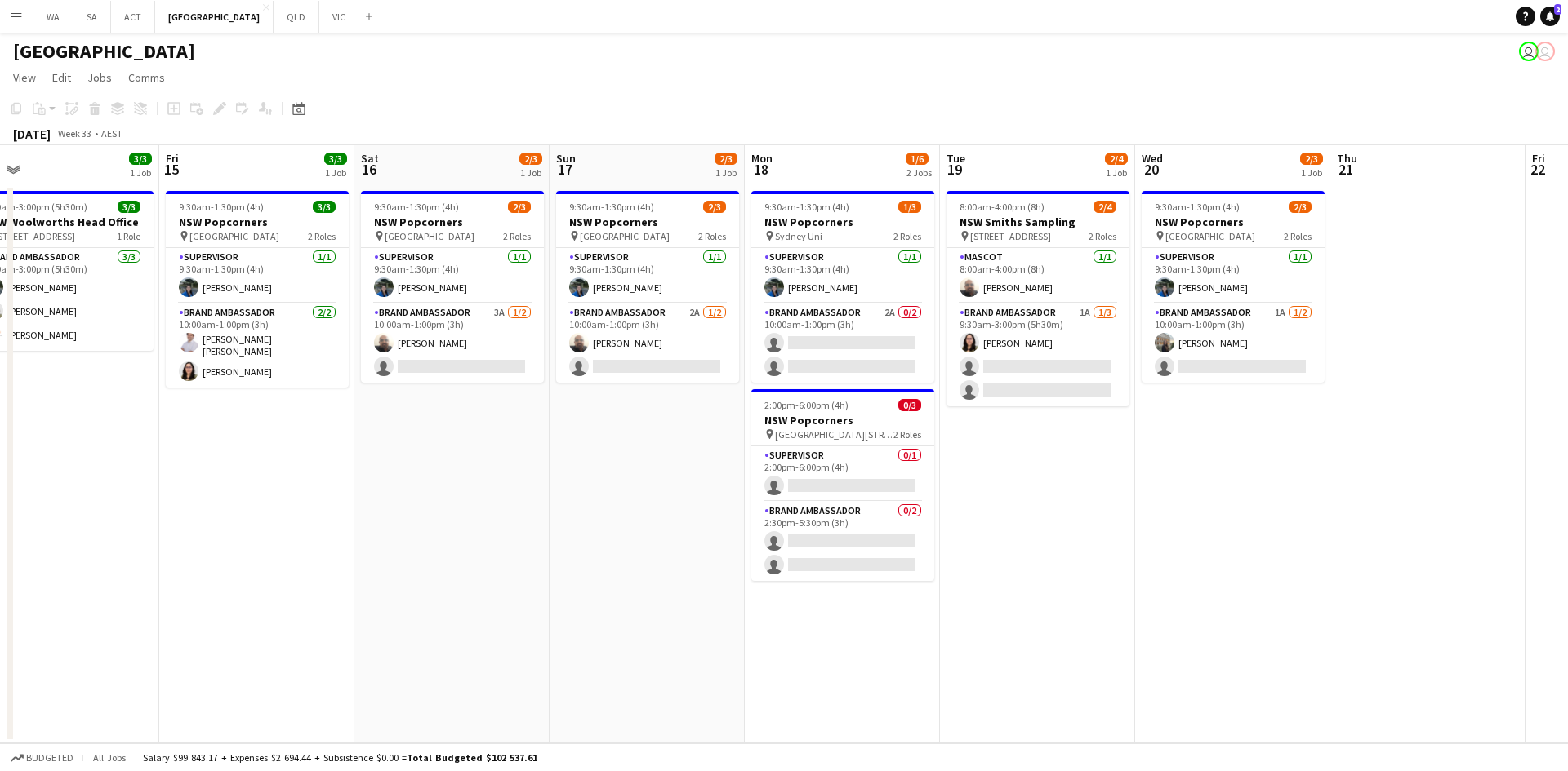
scroll to position [0, 481]
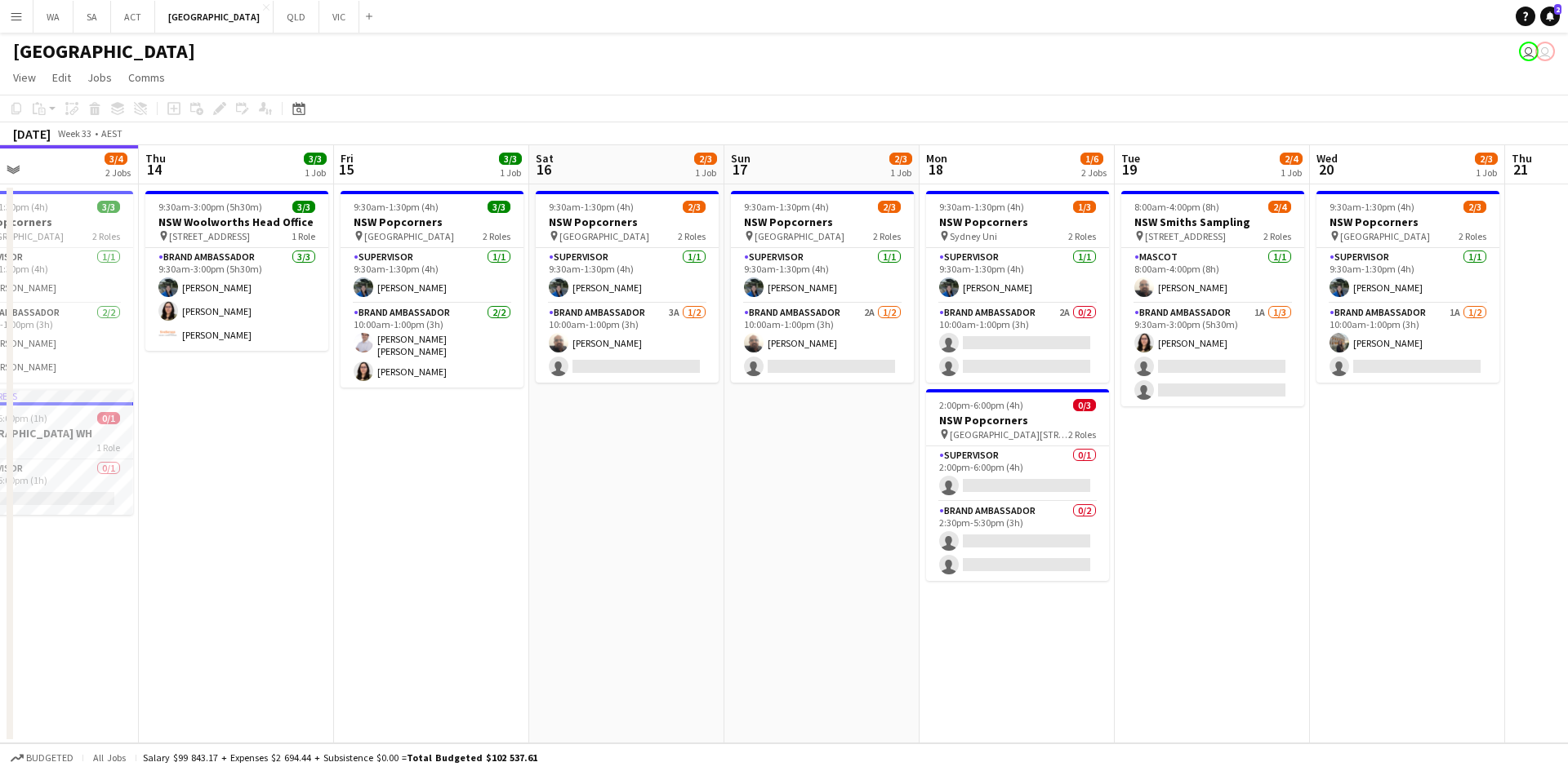
drag, startPoint x: 705, startPoint y: 395, endPoint x: 1012, endPoint y: 413, distance: 307.5
click at [1012, 413] on app-calendar-viewport "Mon 11 1/1 1 Job Tue 12 1/1 1 Job Wed 13 3/4 2 Jobs Thu 14 3/3 1 Job Fri 15 3/3…" at bounding box center [784, 444] width 1568 height 598
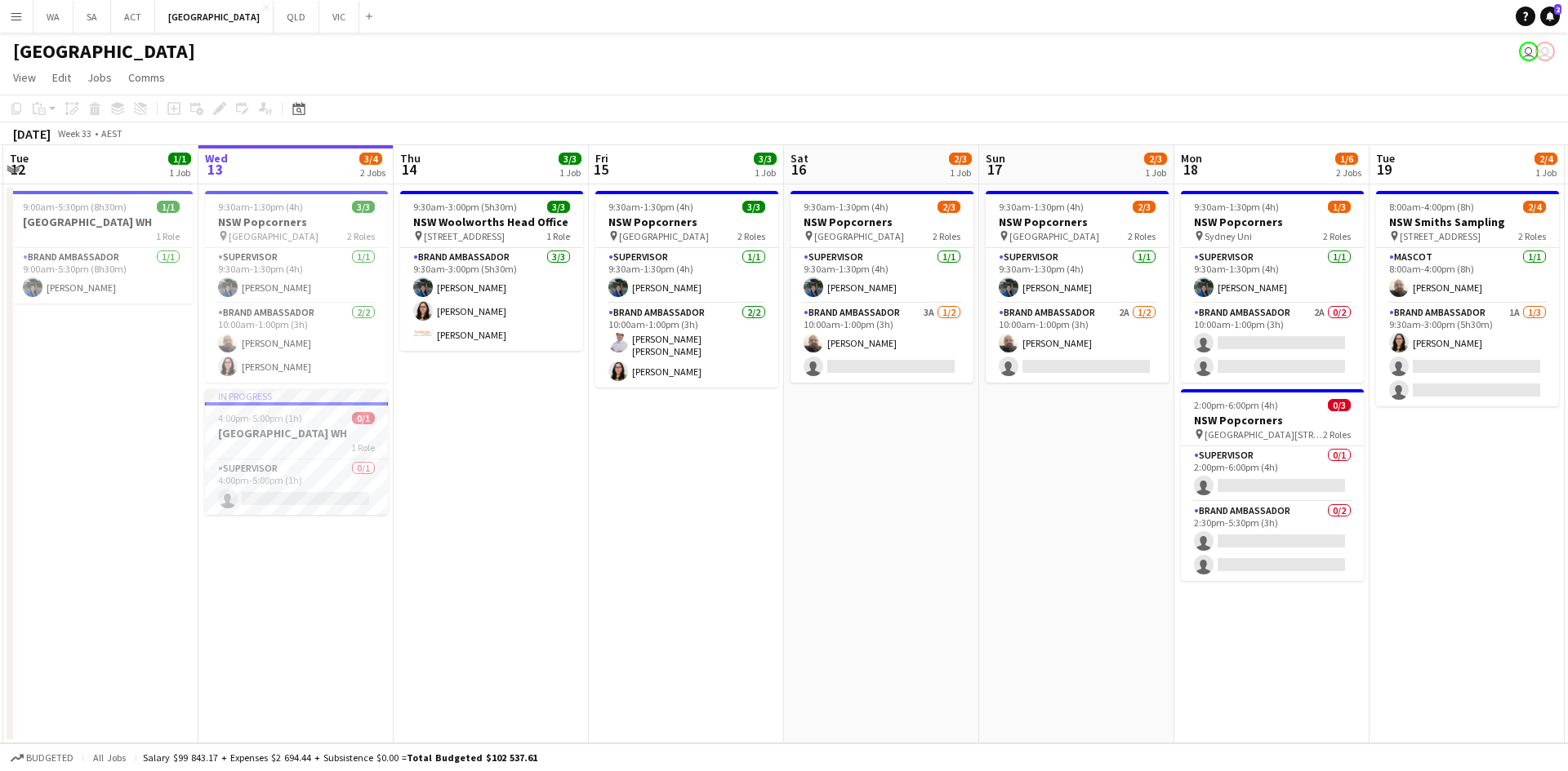
scroll to position [0, 378]
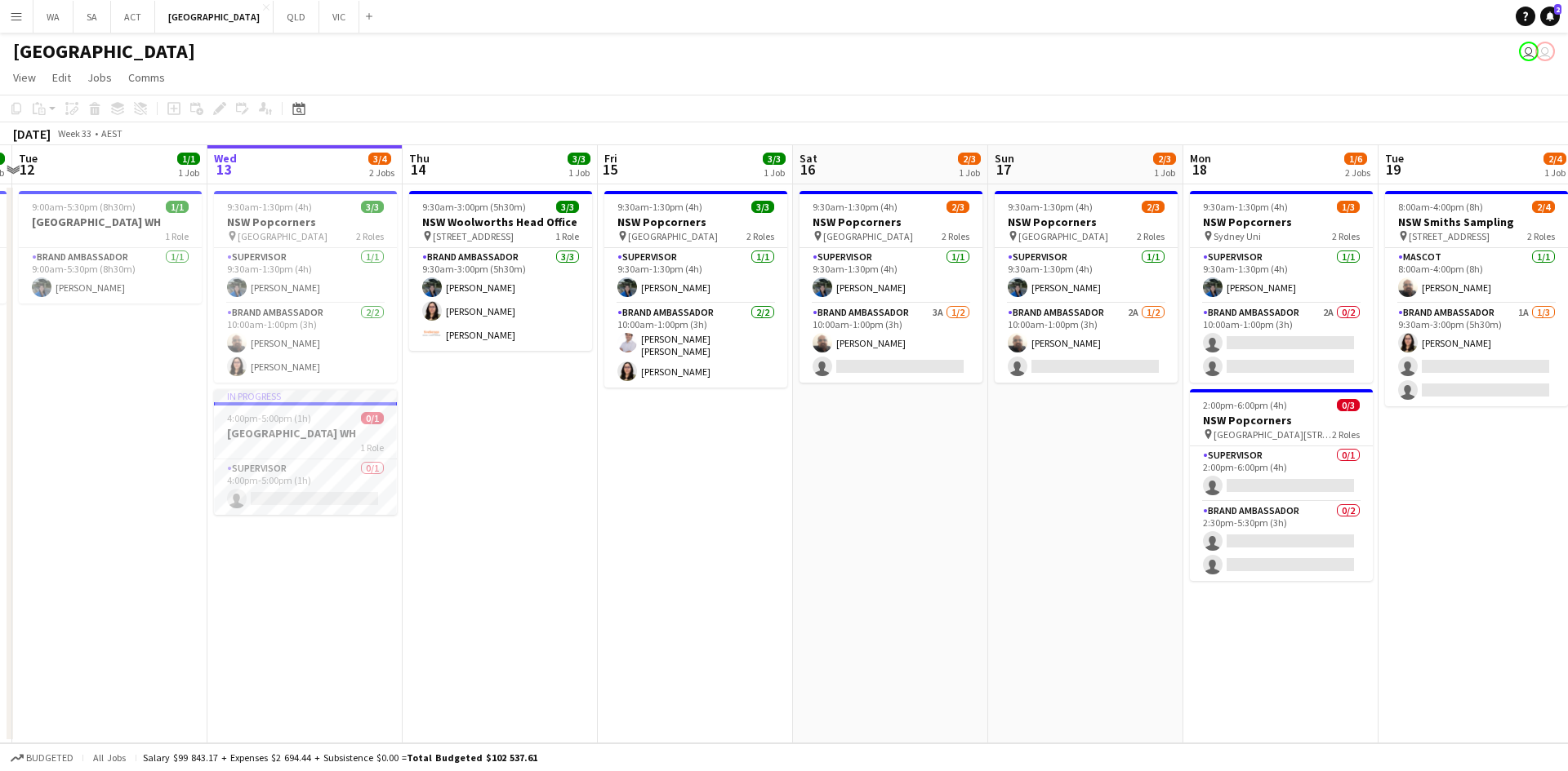
drag, startPoint x: 511, startPoint y: 435, endPoint x: 614, endPoint y: 437, distance: 103.0
click at [614, 437] on app-calendar-viewport "Sun 10 Mon 11 1/1 1 Job Tue 12 1/1 1 Job Wed 13 3/4 2 Jobs Thu 14 3/3 1 Job Fri…" at bounding box center [784, 444] width 1568 height 598
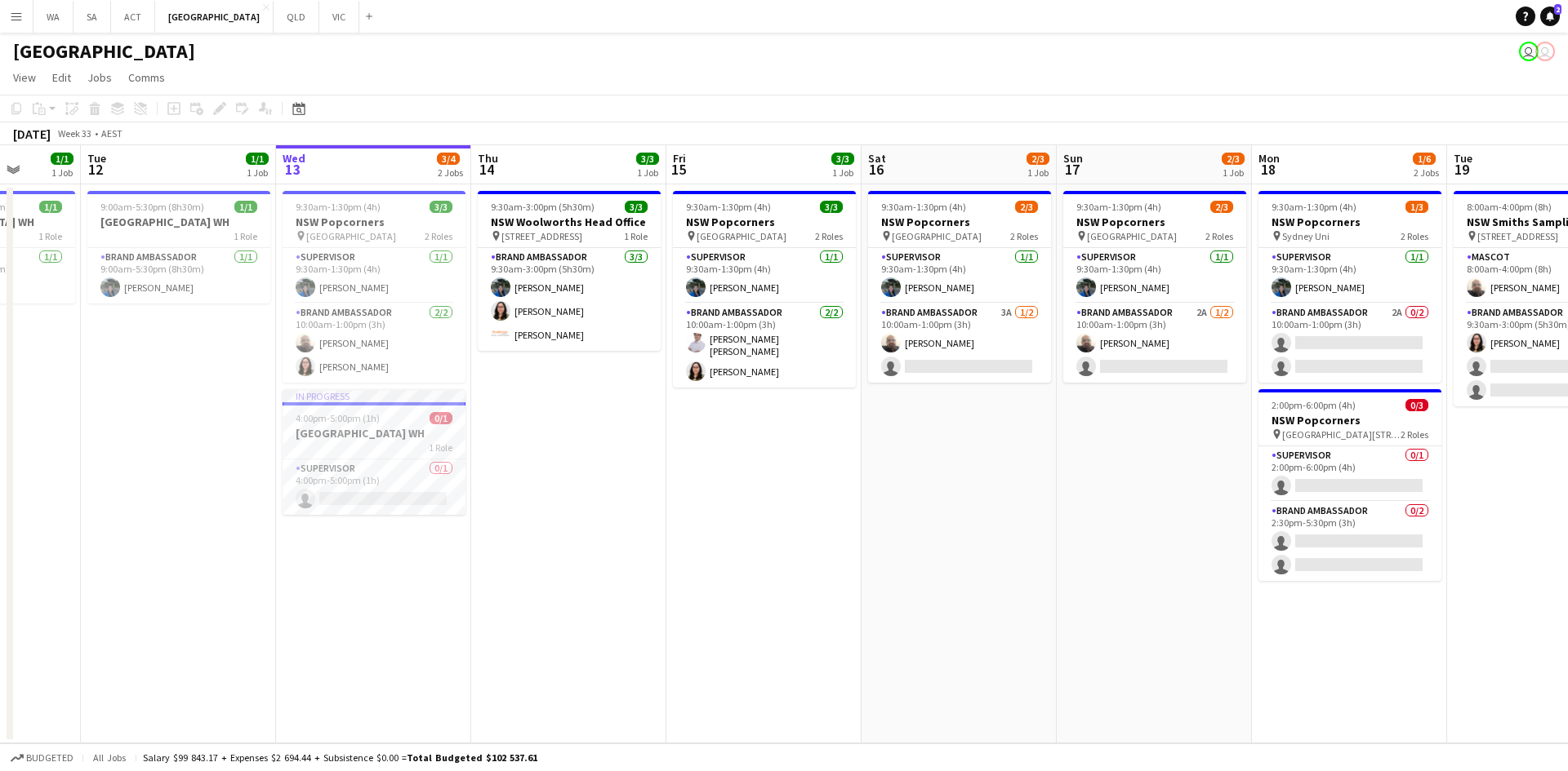
drag, startPoint x: 539, startPoint y: 298, endPoint x: 608, endPoint y: 298, distance: 69.0
click at [608, 298] on app-calendar-viewport "Sat 9 Sun 10 Mon 11 1/1 1 Job Tue 12 1/1 1 Job Wed 13 3/4 2 Jobs Thu 14 3/3 1 J…" at bounding box center [784, 444] width 1568 height 598
click at [536, 457] on app-date-cell "9:30am-3:00pm (5h30m) 3/3 NSW Woolworths Head Office pin 1 Woolworths Way, Bell…" at bounding box center [568, 464] width 195 height 559
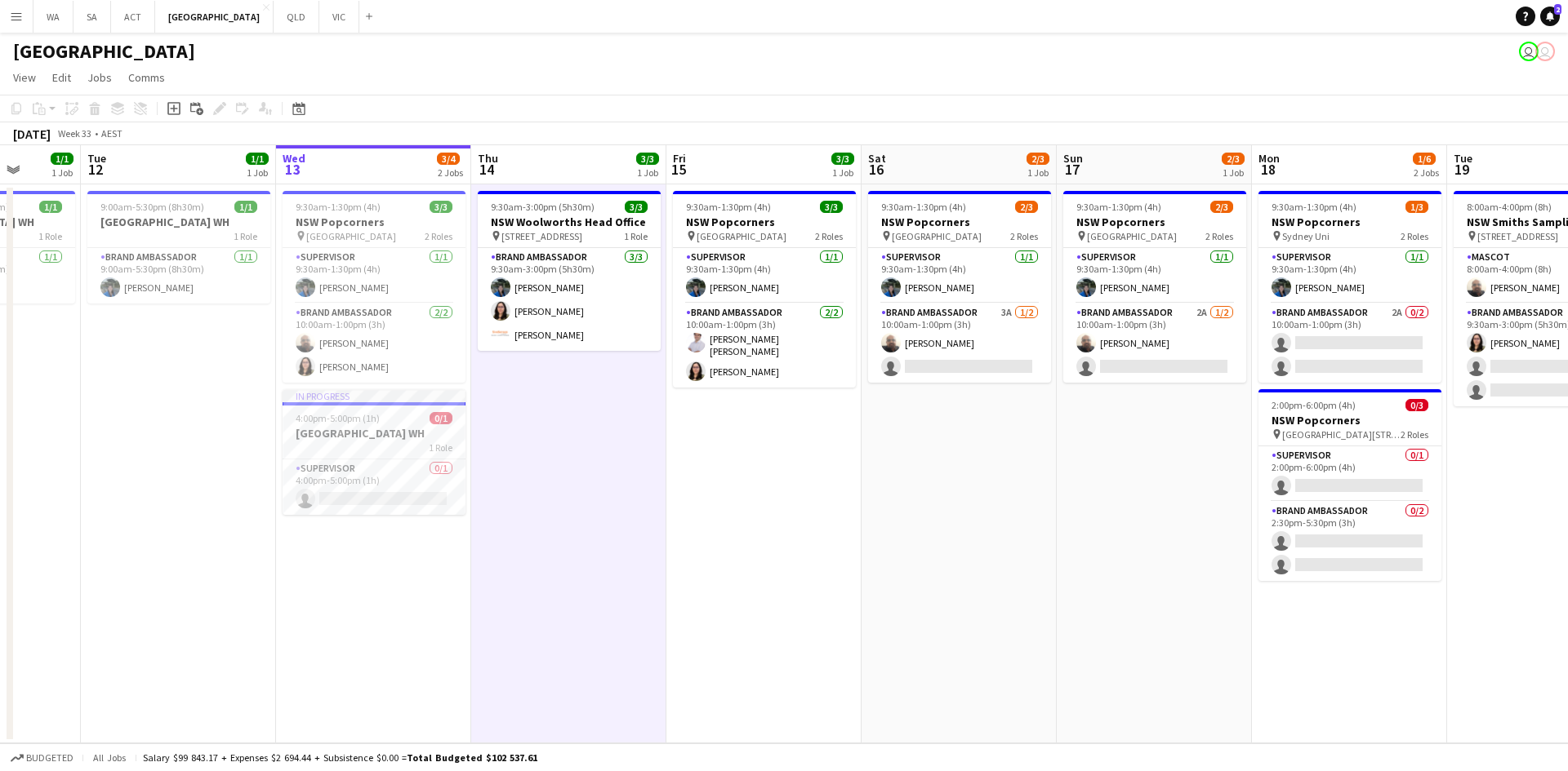
click at [536, 457] on app-date-cell "9:30am-3:00pm (5h30m) 3/3 NSW Woolworths Head Office pin 1 Woolworths Way, Bell…" at bounding box center [568, 464] width 195 height 559
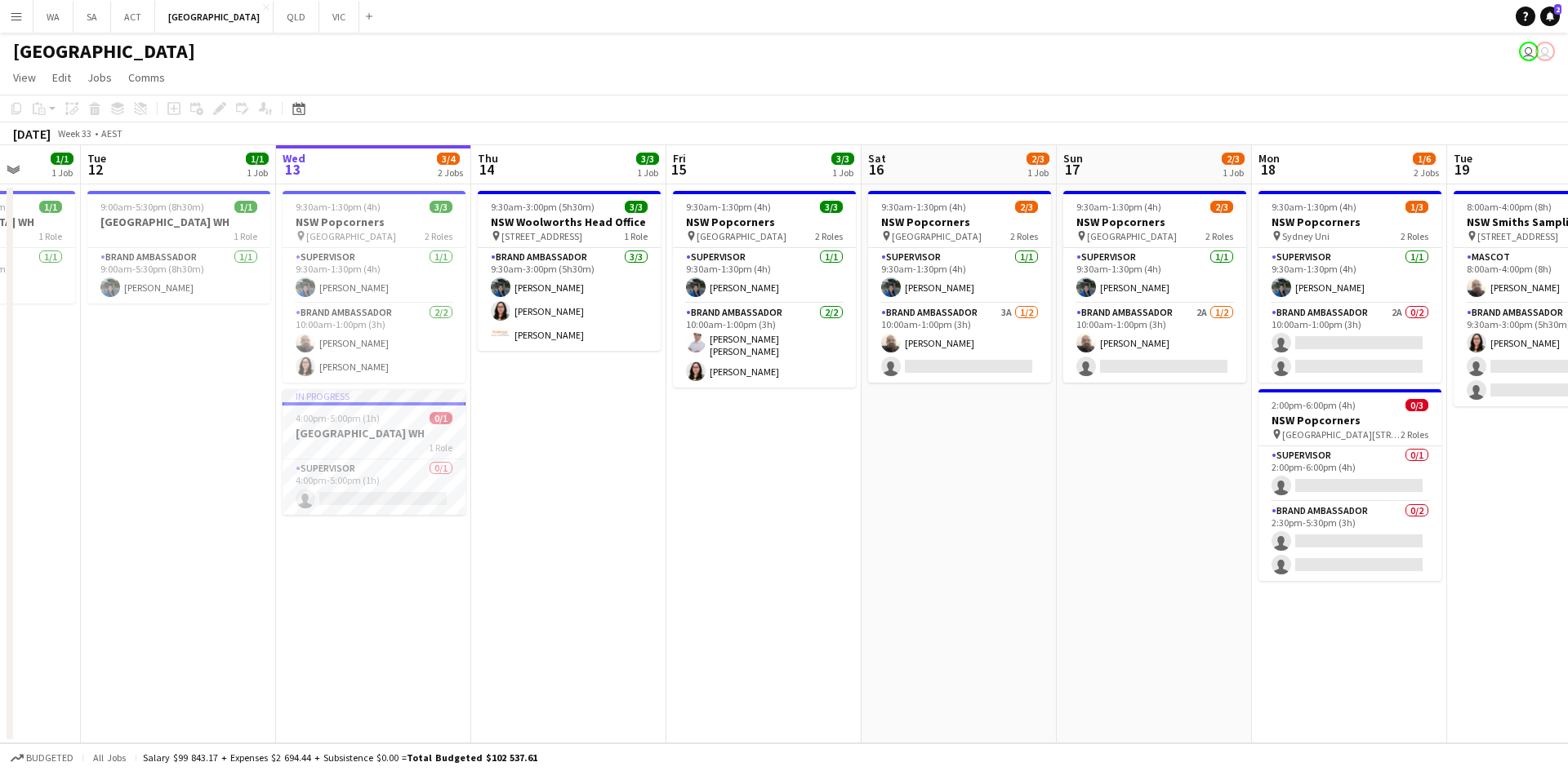
click at [563, 402] on app-date-cell "9:30am-3:00pm (5h30m) 3/3 NSW Woolworths Head Office pin 1 Woolworths Way, Bell…" at bounding box center [568, 464] width 195 height 559
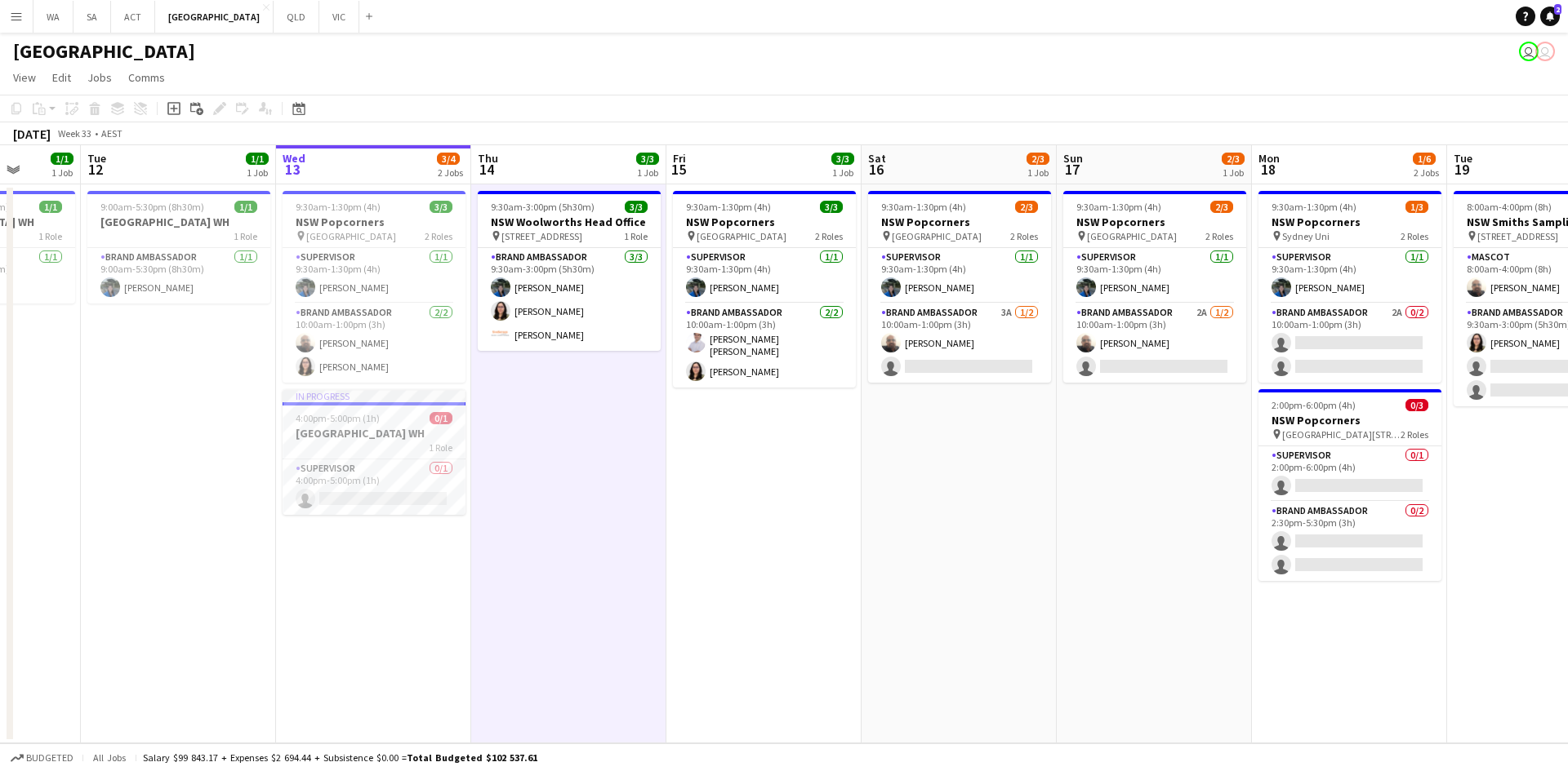
click at [563, 402] on app-date-cell "9:30am-3:00pm (5h30m) 3/3 NSW Woolworths Head Office pin 1 Woolworths Way, Bell…" at bounding box center [568, 464] width 195 height 559
